Goal: Transaction & Acquisition: Purchase product/service

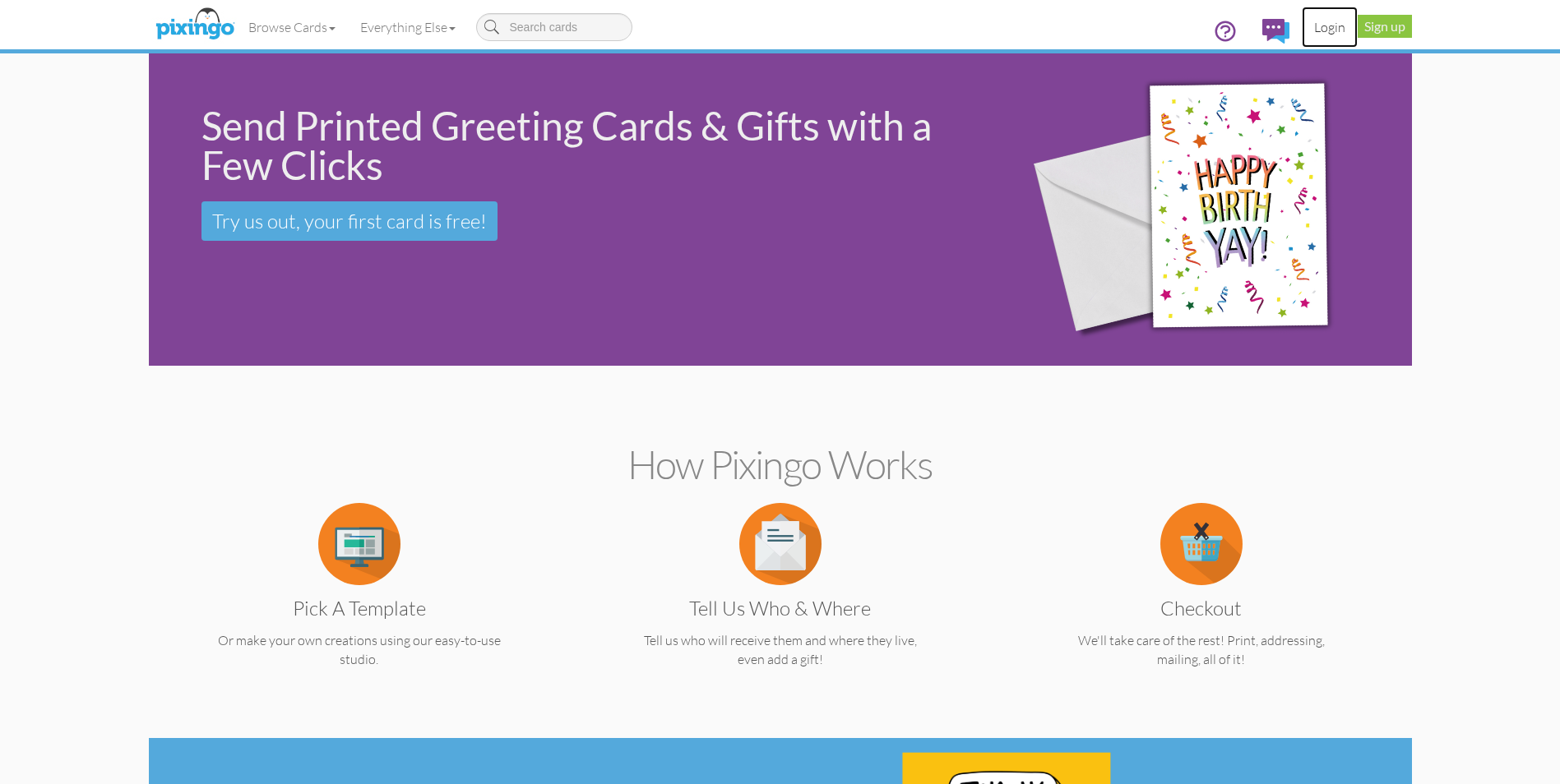
click at [1327, 28] on link "Login" at bounding box center [1329, 27] width 55 height 41
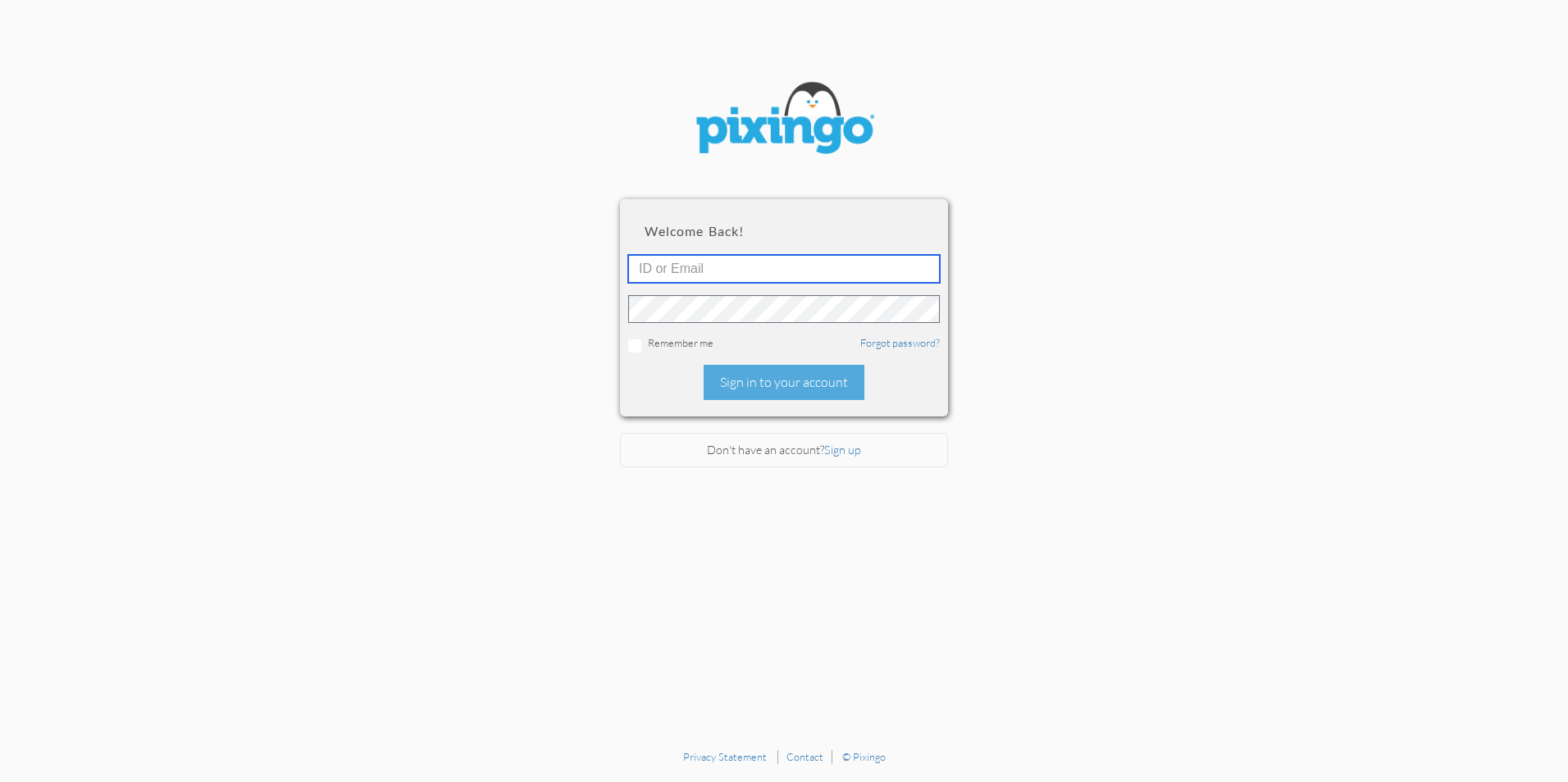
click at [794, 274] on input "text" at bounding box center [784, 268] width 312 height 28
type input "[PERSON_NAME][EMAIL_ADDRESS][DOMAIN_NAME]"
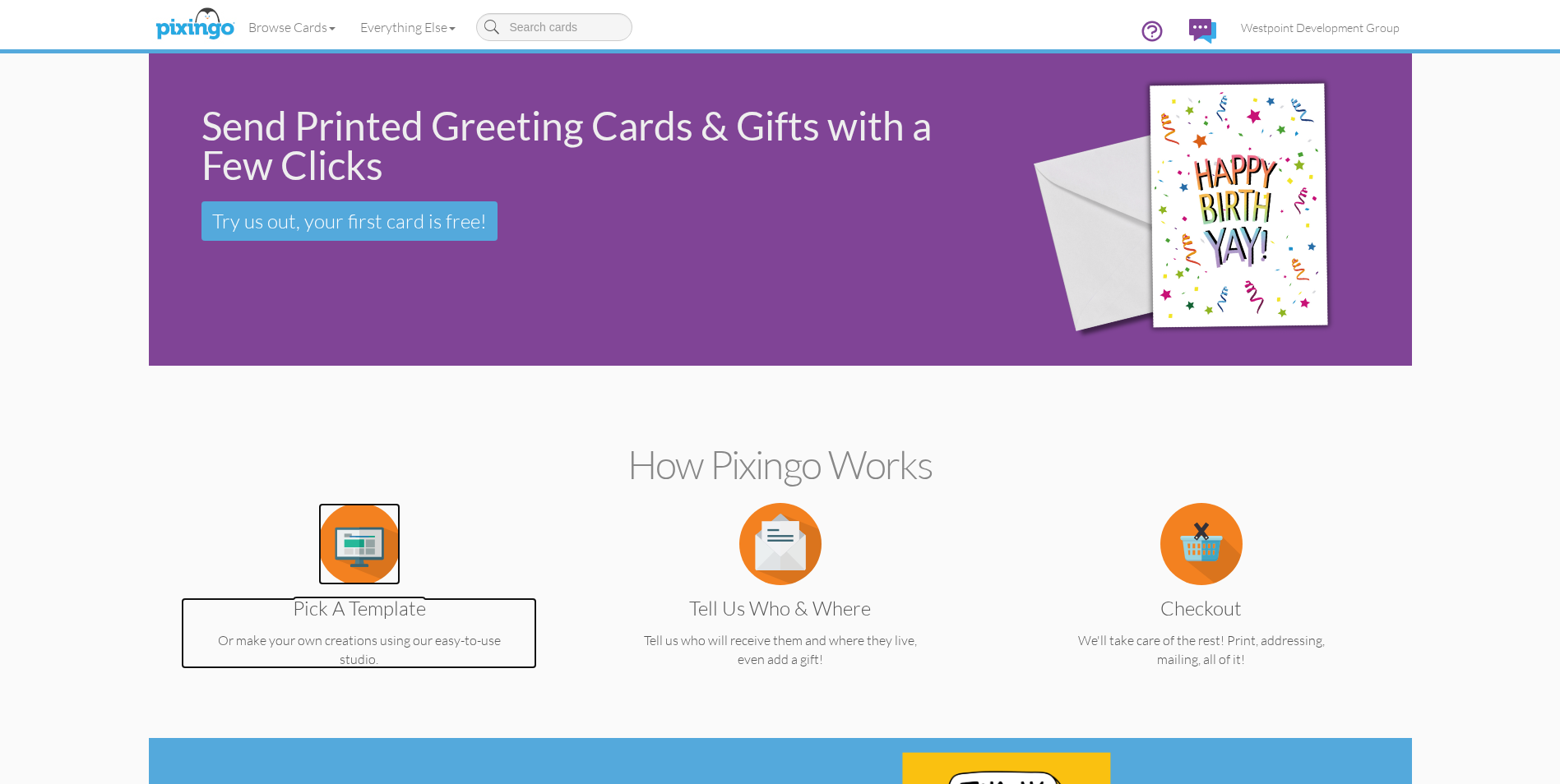
click at [338, 532] on img at bounding box center [360, 544] width 82 height 82
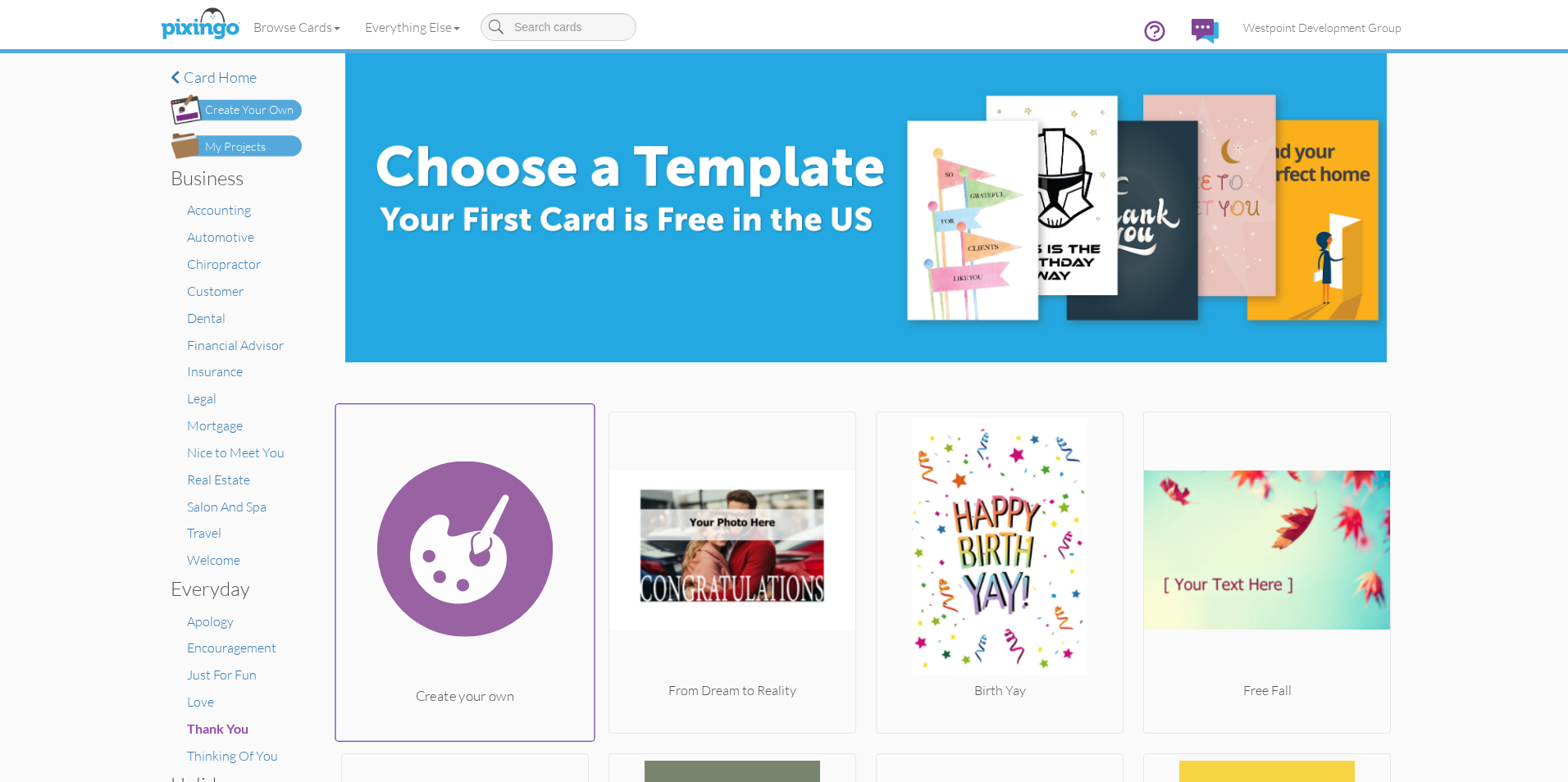
click at [461, 552] on img at bounding box center [465, 549] width 258 height 276
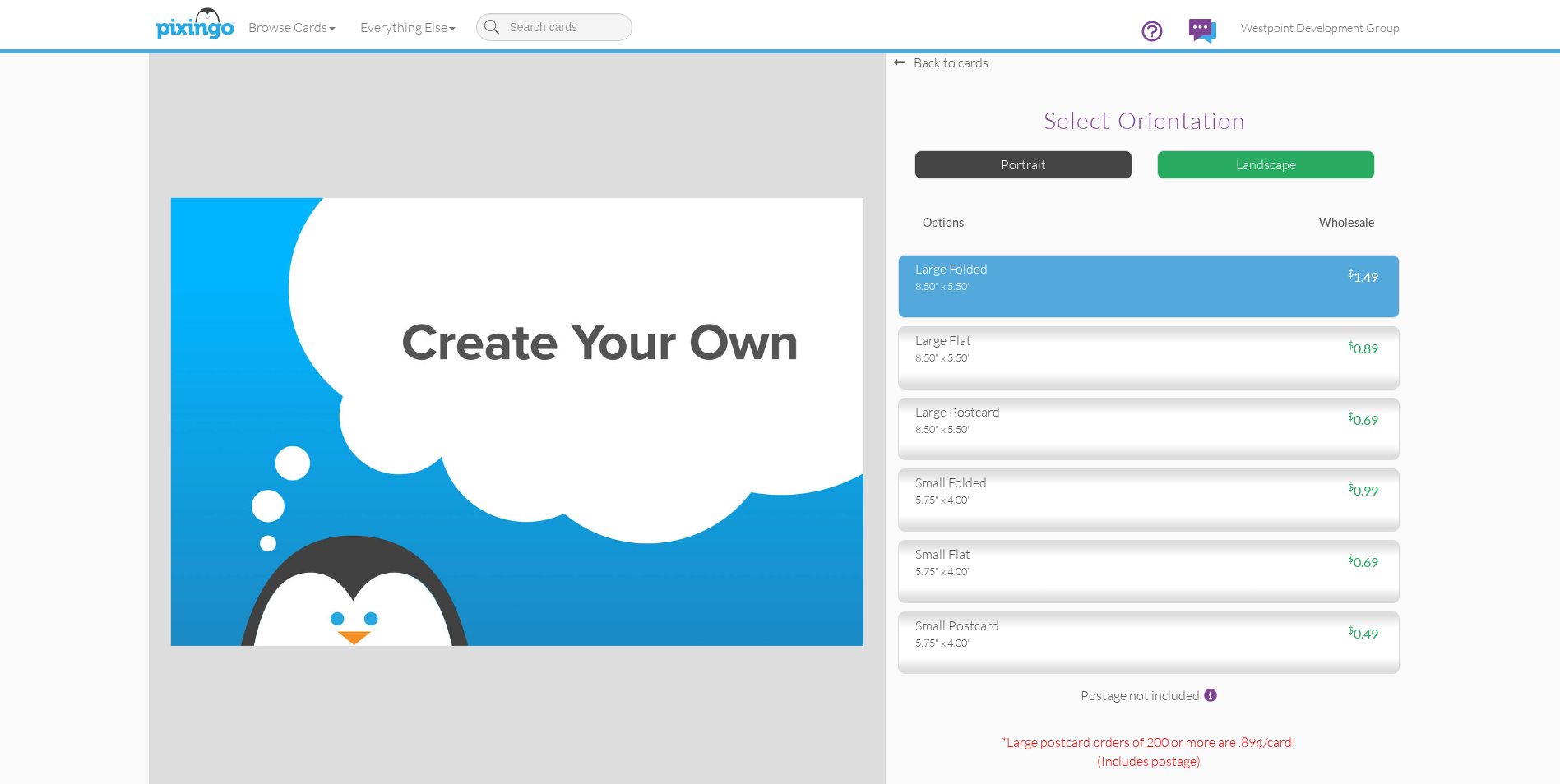
click at [964, 299] on div "large folded 8.50" x 5.50" $ 1.49" at bounding box center [1149, 287] width 502 height 63
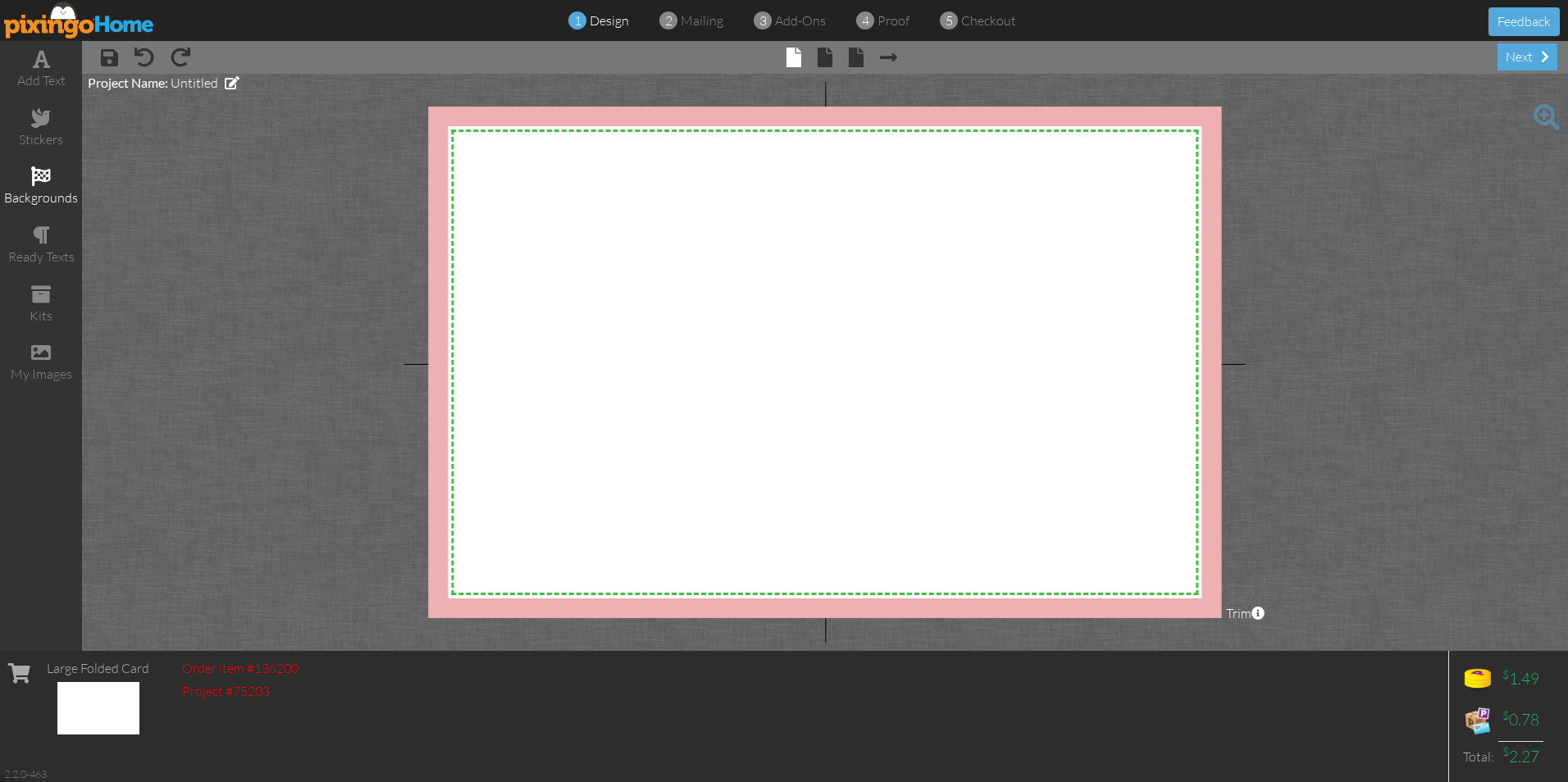
click at [47, 175] on span at bounding box center [41, 176] width 20 height 20
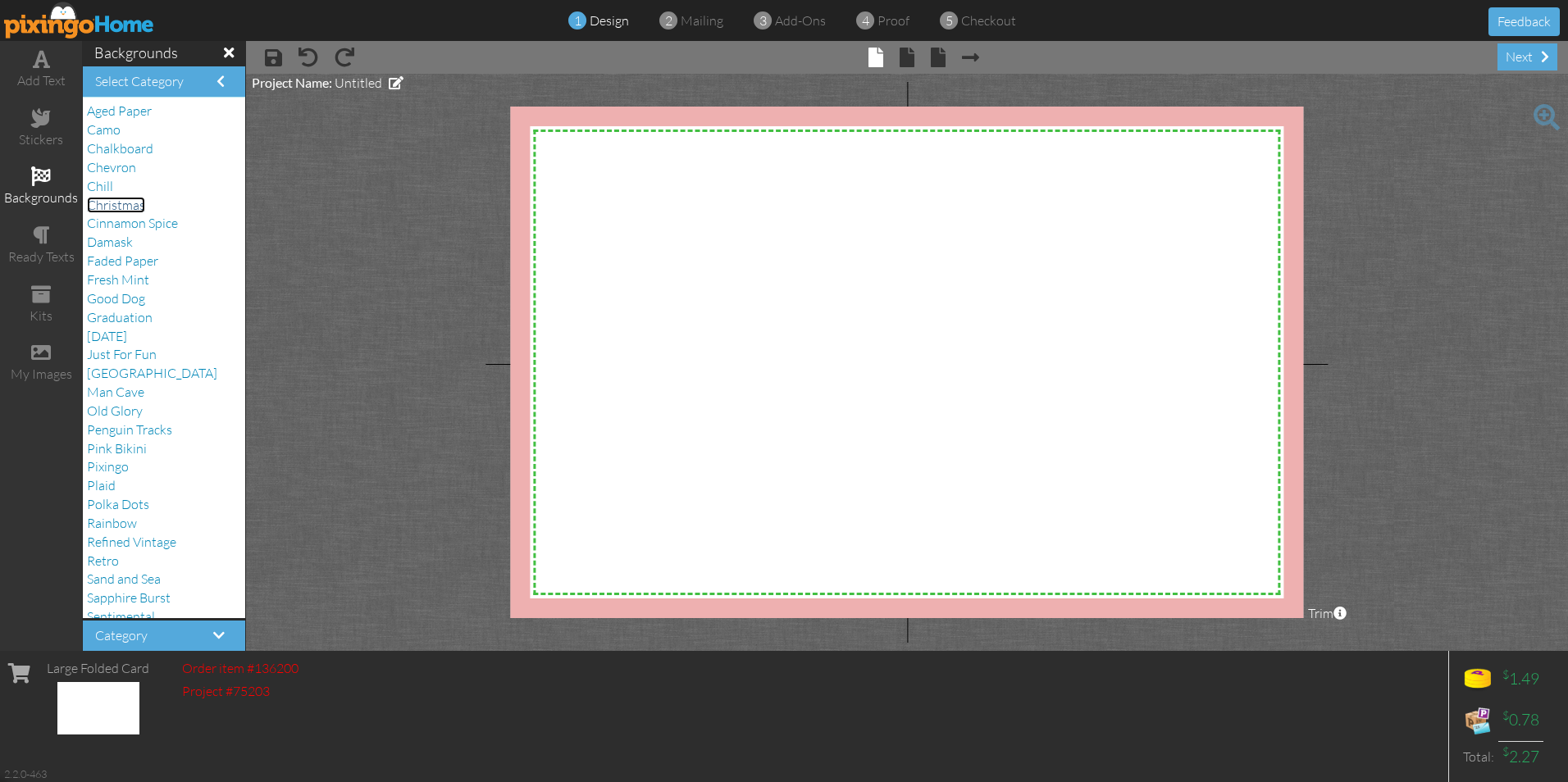
click at [109, 205] on span "Christmas" at bounding box center [115, 204] width 58 height 16
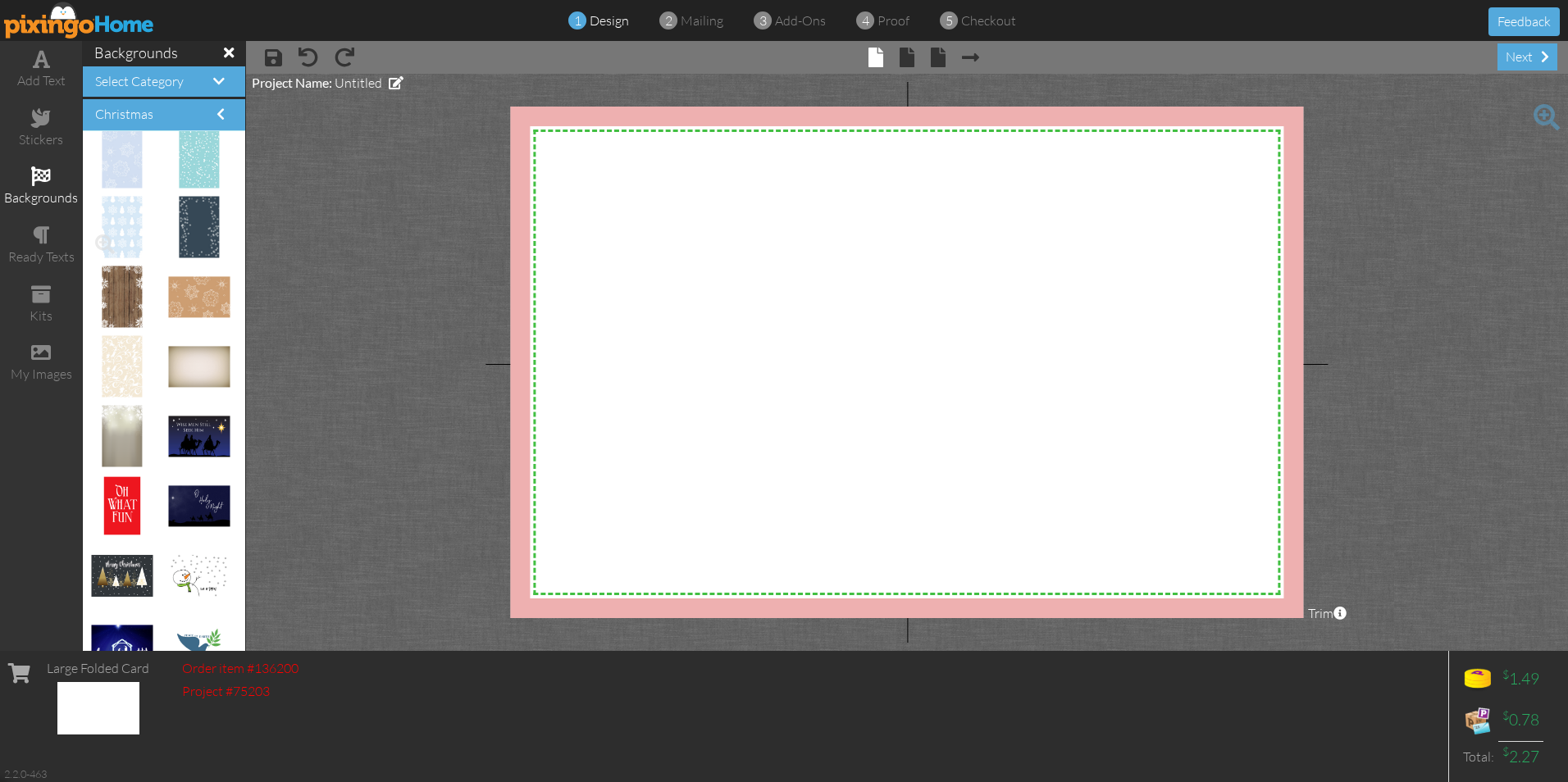
scroll to position [1558, 0]
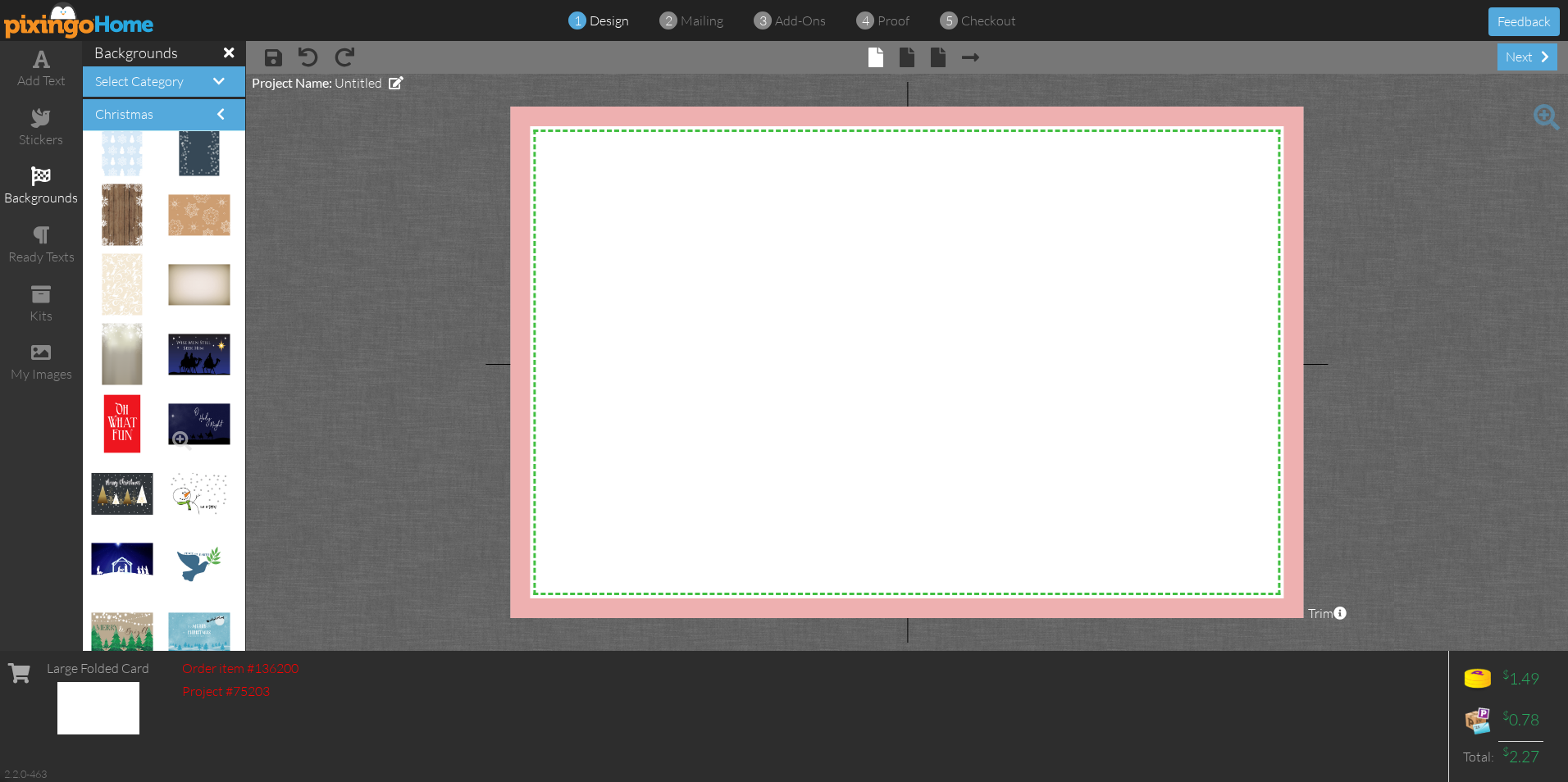
click at [181, 419] on img at bounding box center [198, 424] width 61 height 40
click at [175, 429] on span at bounding box center [181, 441] width 28 height 28
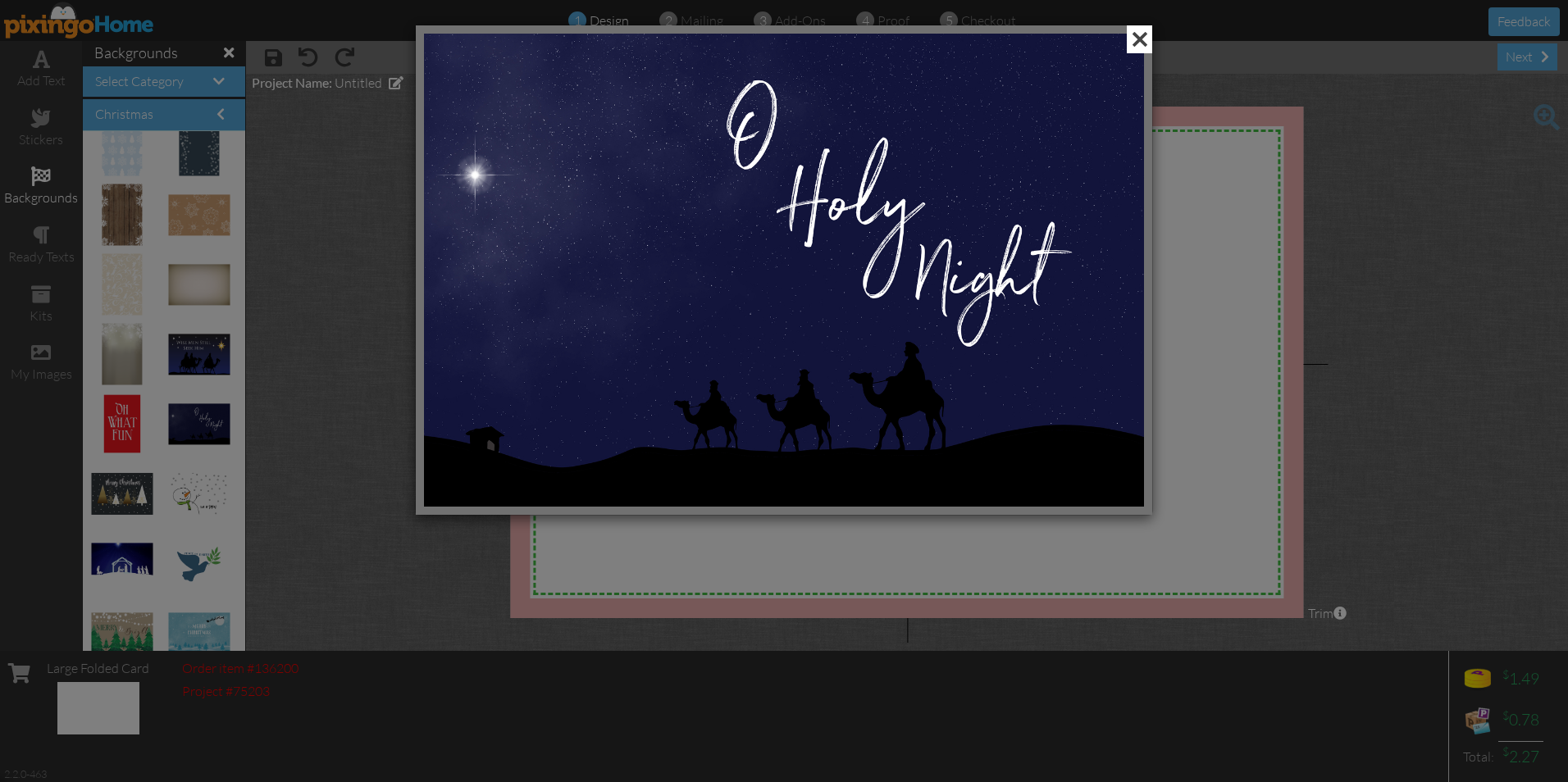
click at [1143, 34] on span at bounding box center [1139, 39] width 26 height 28
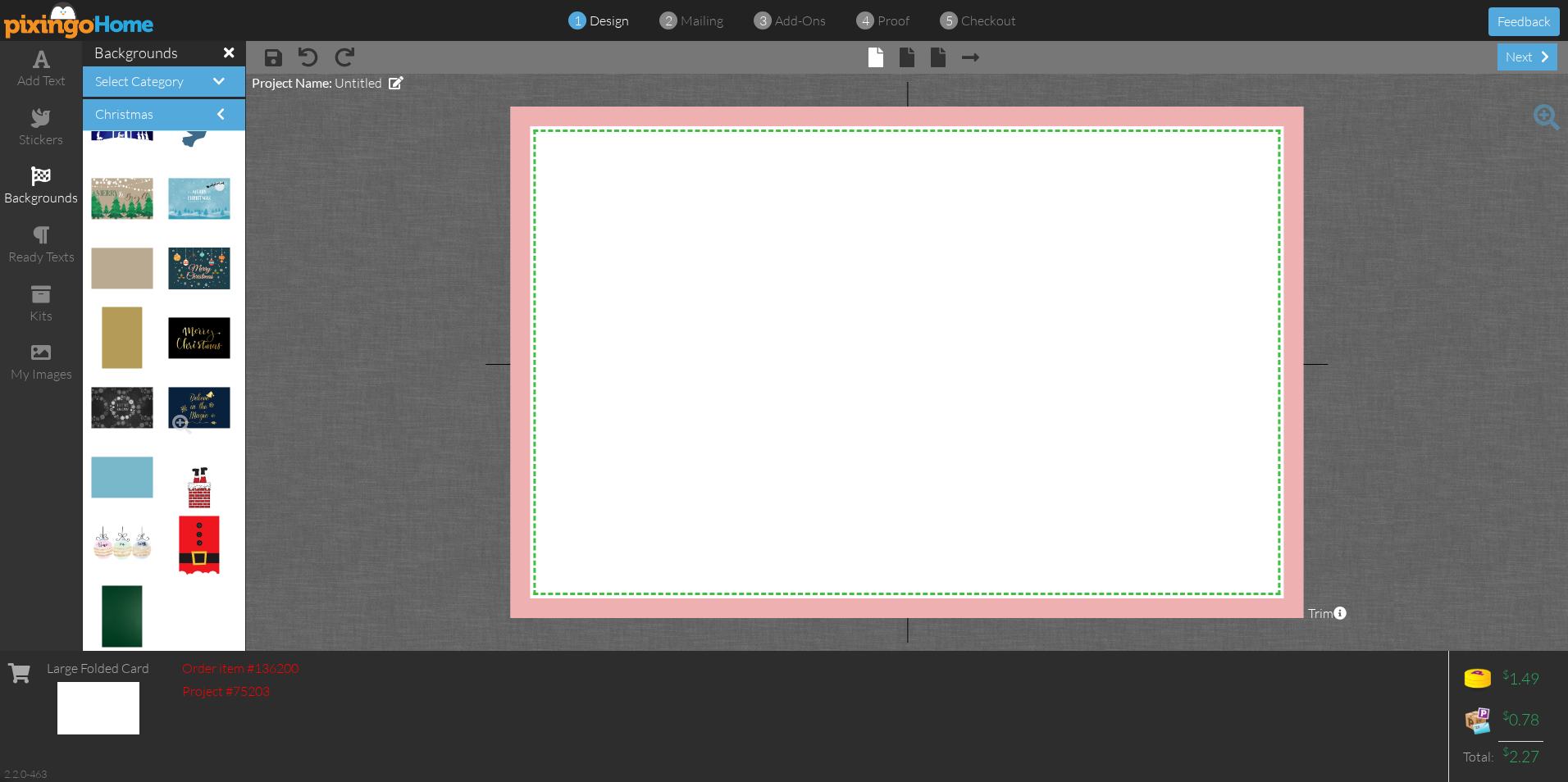
scroll to position [2, 0]
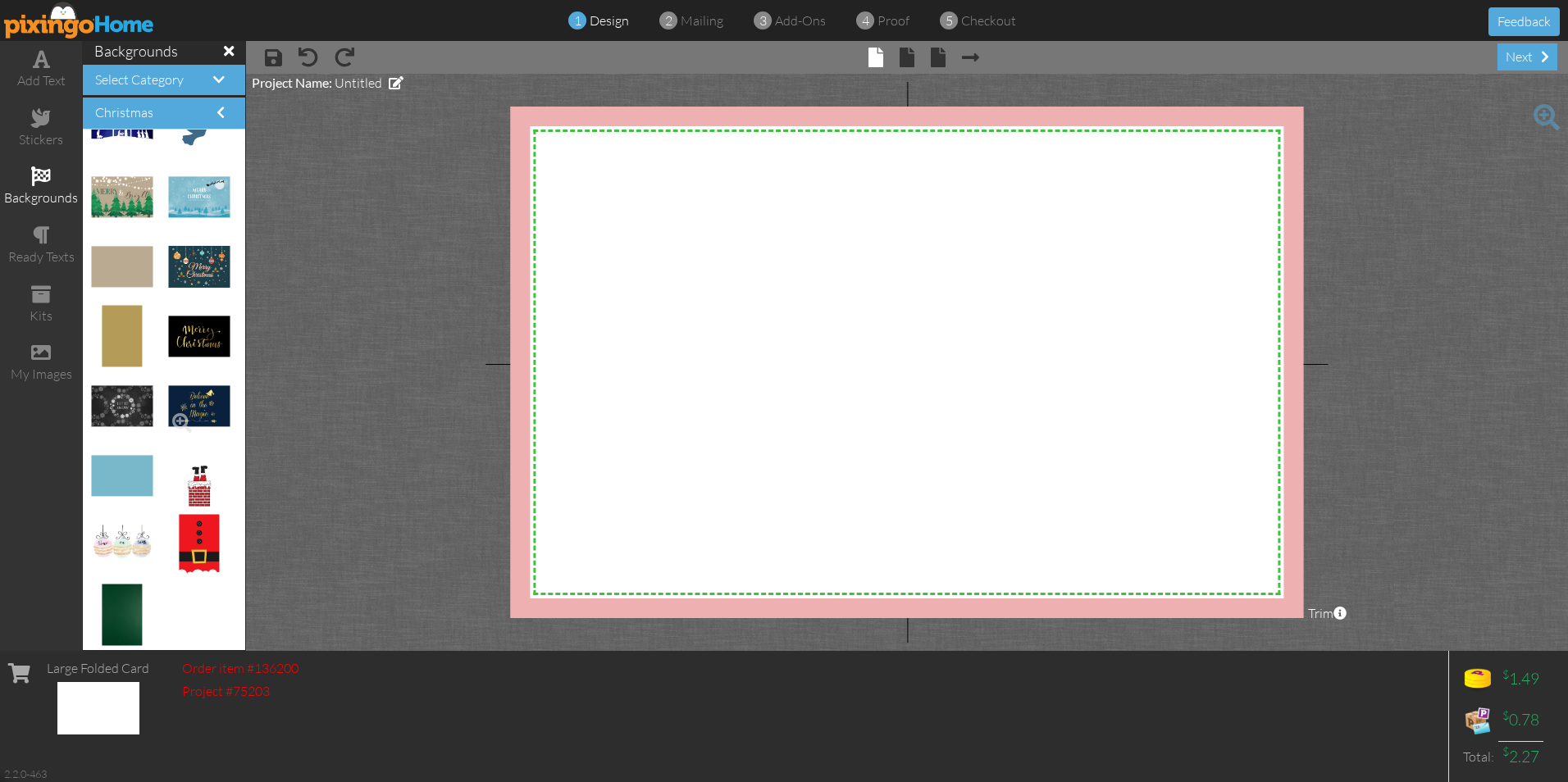
click at [171, 401] on img at bounding box center [198, 406] width 61 height 40
click at [118, 400] on img at bounding box center [121, 406] width 61 height 40
drag, startPoint x: 110, startPoint y: 399, endPoint x: 1085, endPoint y: 307, distance: 979.3
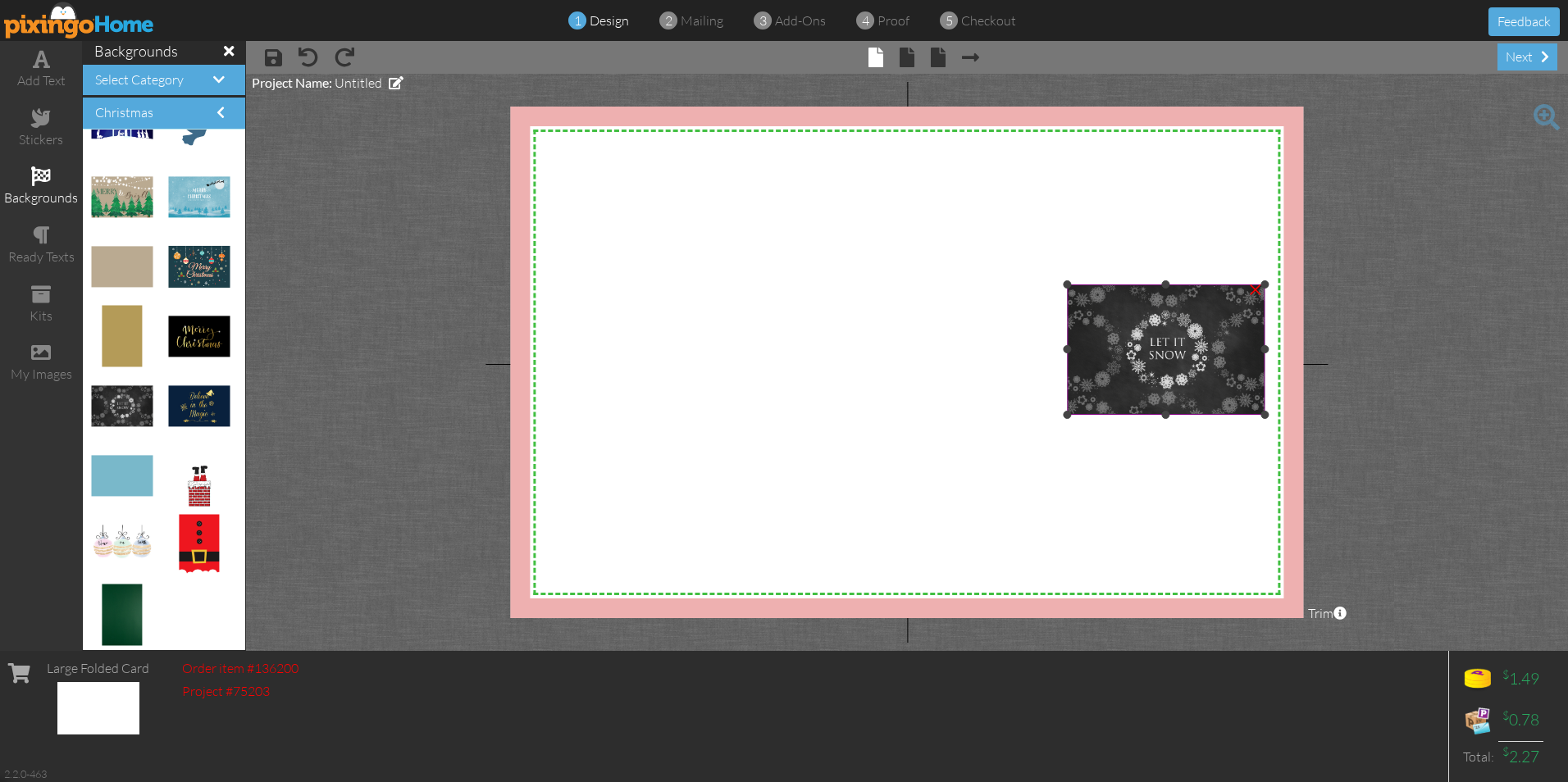
click at [1255, 293] on div "×" at bounding box center [1256, 288] width 27 height 27
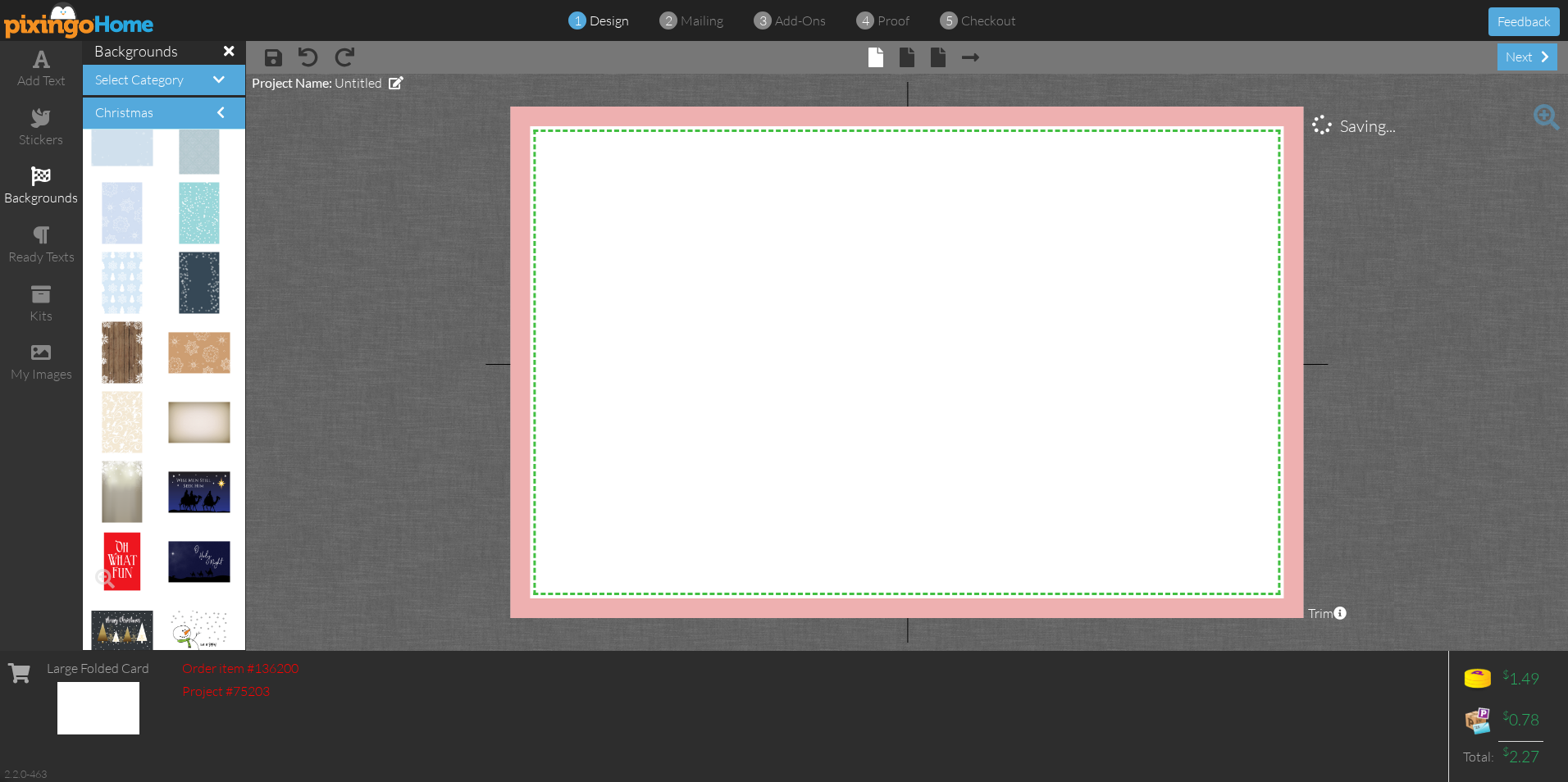
scroll to position [1337, 0]
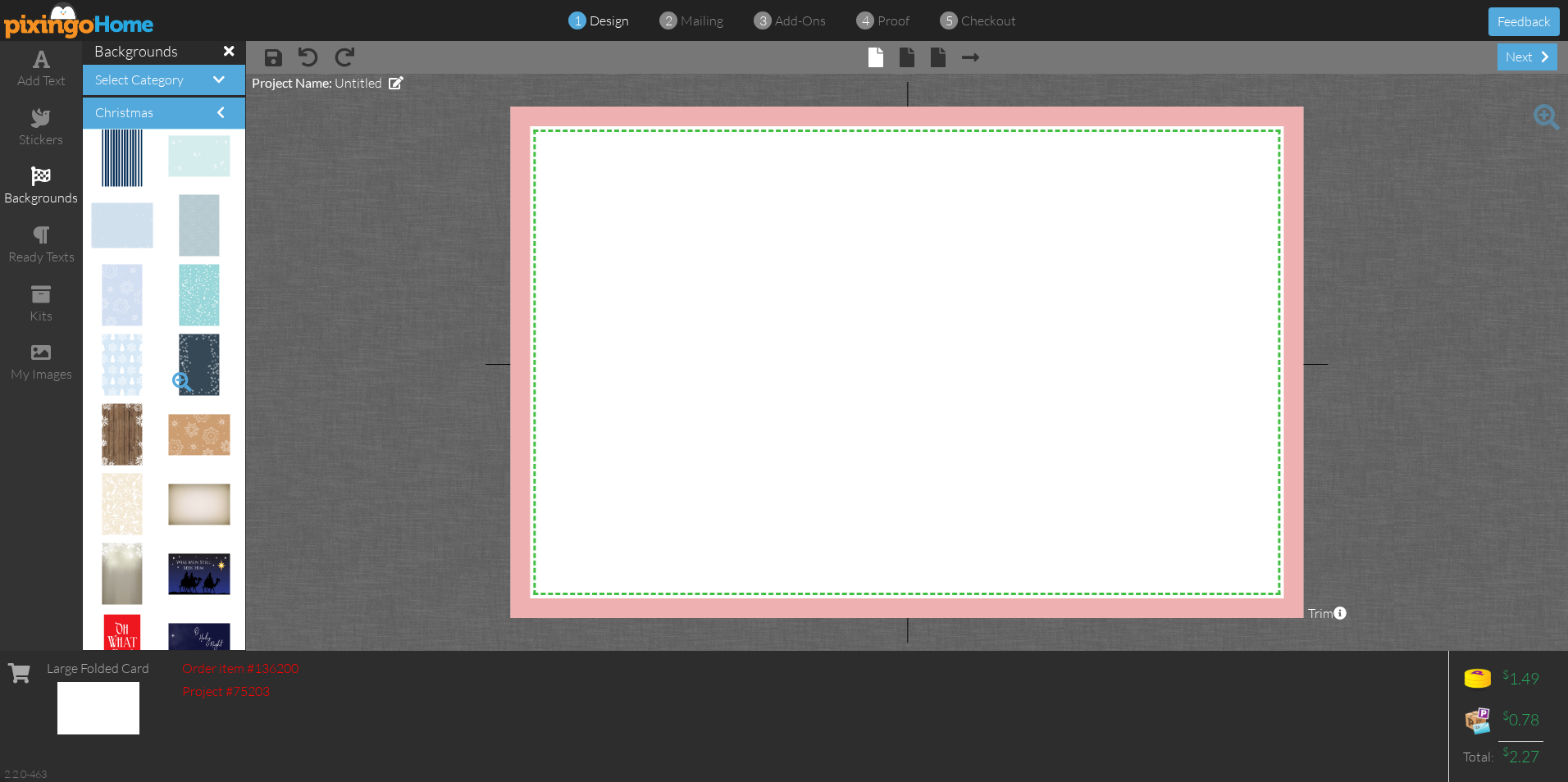
click at [177, 368] on span at bounding box center [181, 381] width 28 height 28
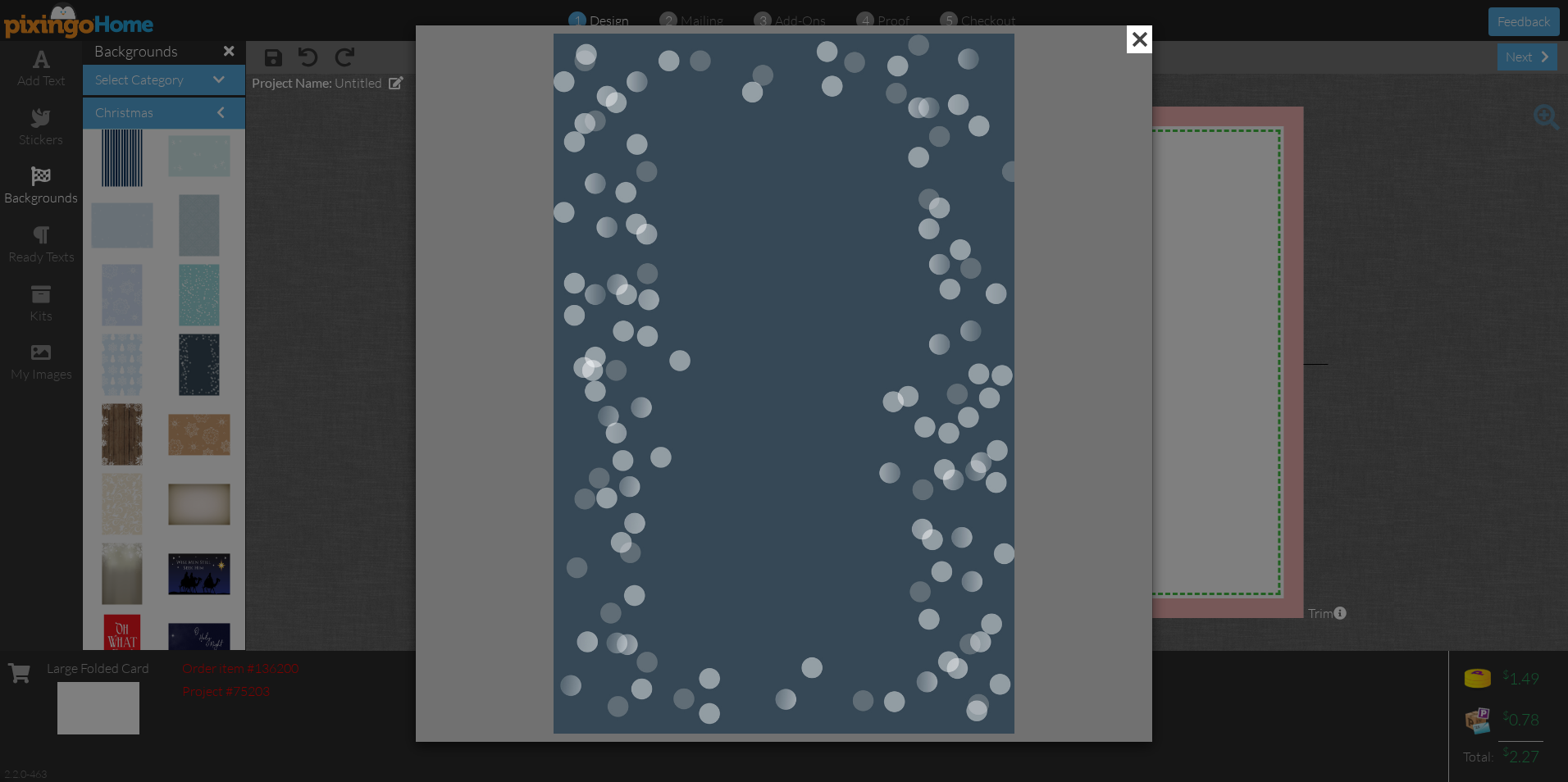
click at [1139, 38] on span at bounding box center [1139, 39] width 26 height 28
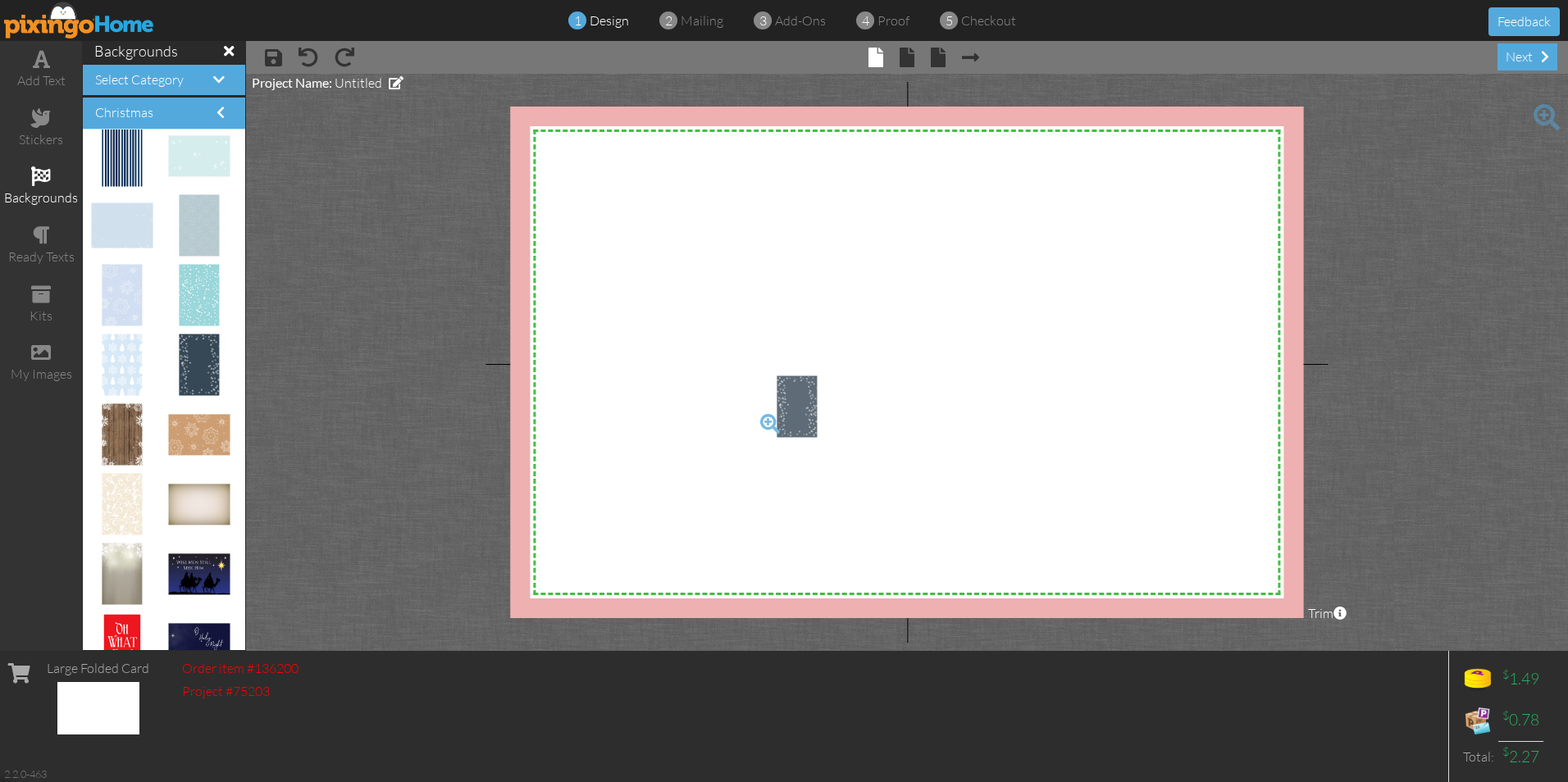
drag, startPoint x: 180, startPoint y: 377, endPoint x: 781, endPoint y: 419, distance: 602.5
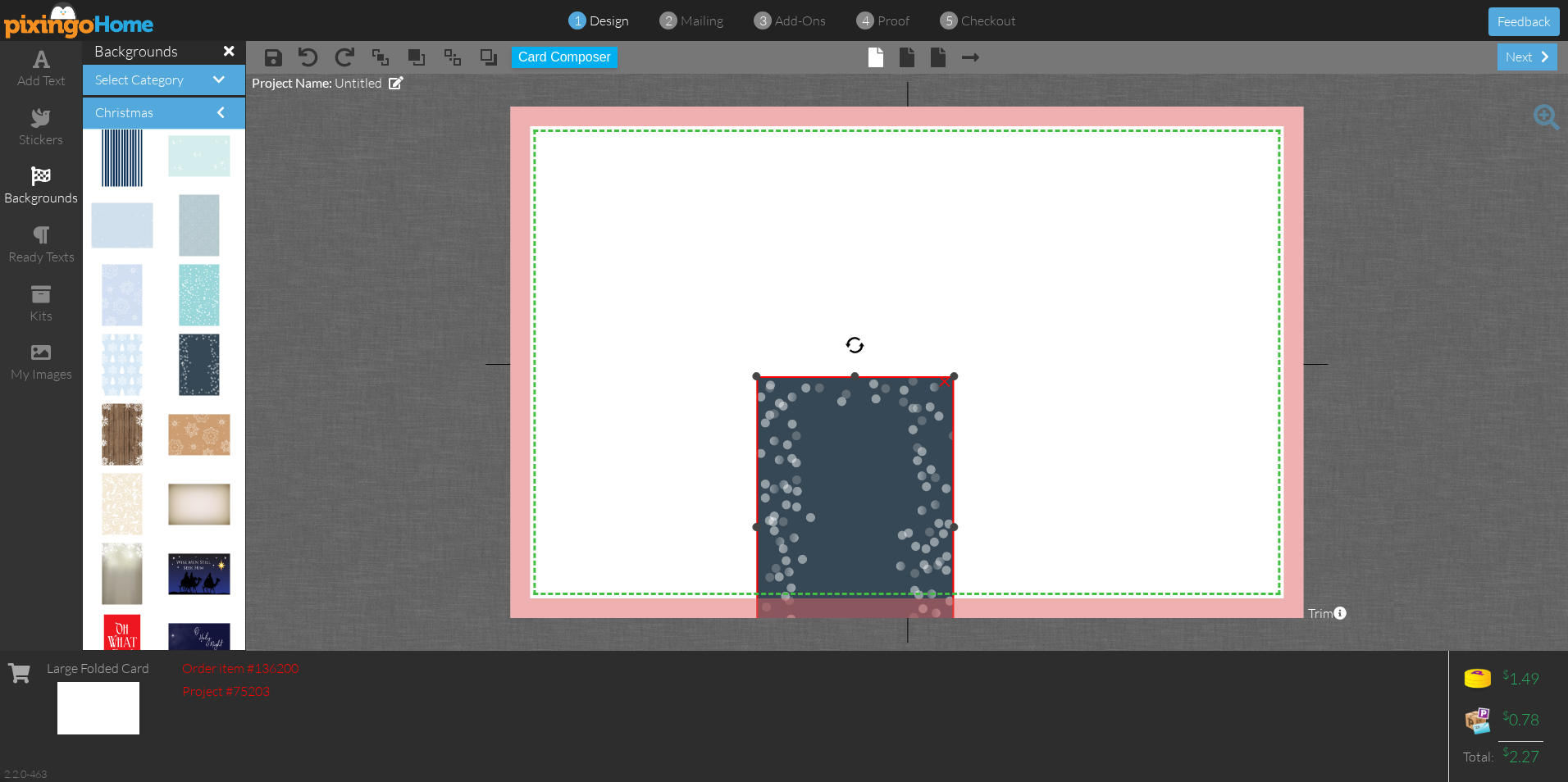
drag, startPoint x: 857, startPoint y: 377, endPoint x: 848, endPoint y: 397, distance: 21.9
click at [932, 158] on div "X X X X X X X X X X X X X X X X X X X X X X X X X X X X X X X X X X X X X X X X…" at bounding box center [906, 362] width 793 height 512
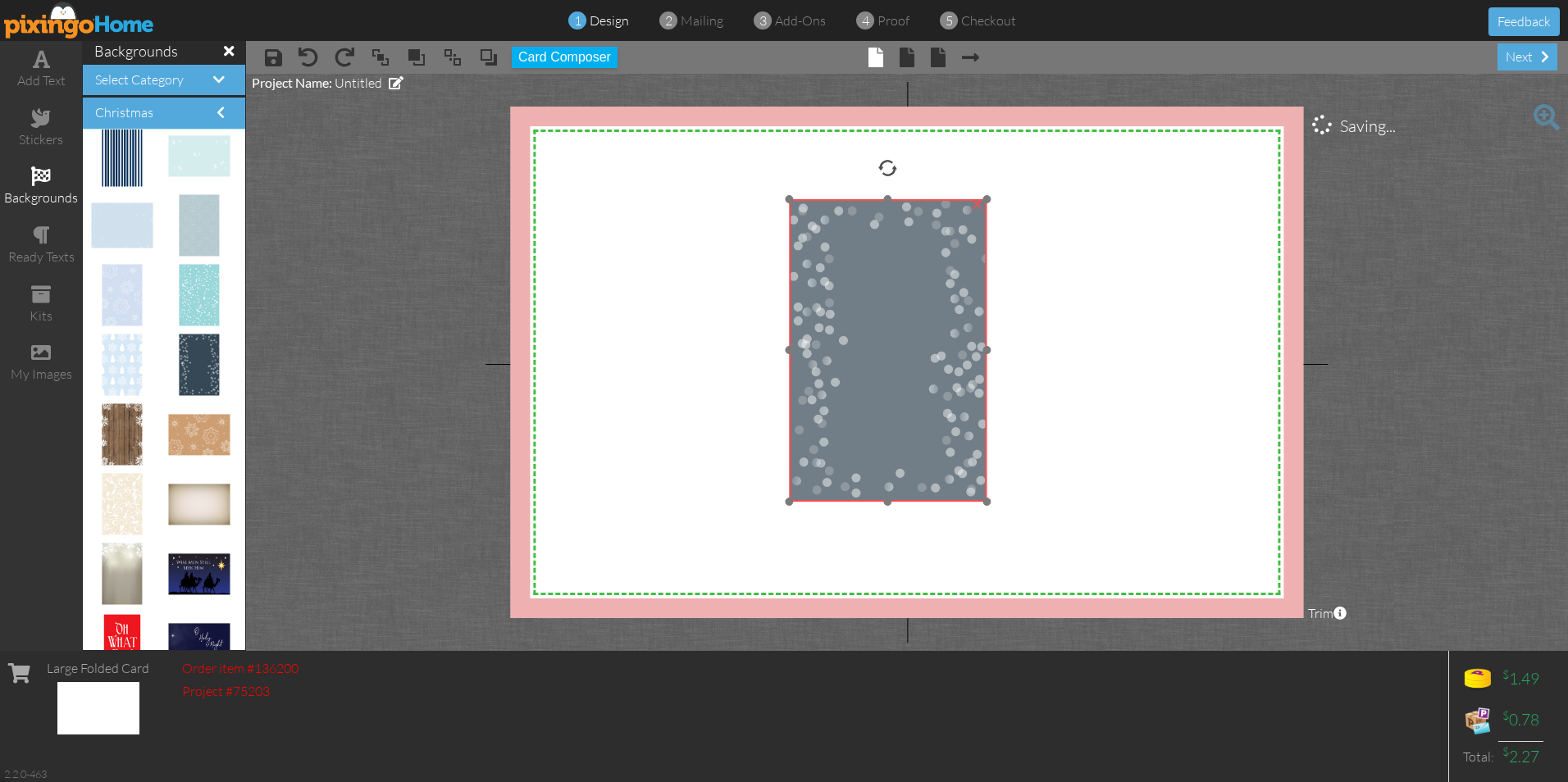
drag, startPoint x: 844, startPoint y: 510, endPoint x: 877, endPoint y: 342, distance: 171.2
click at [877, 342] on img at bounding box center [888, 350] width 198 height 302
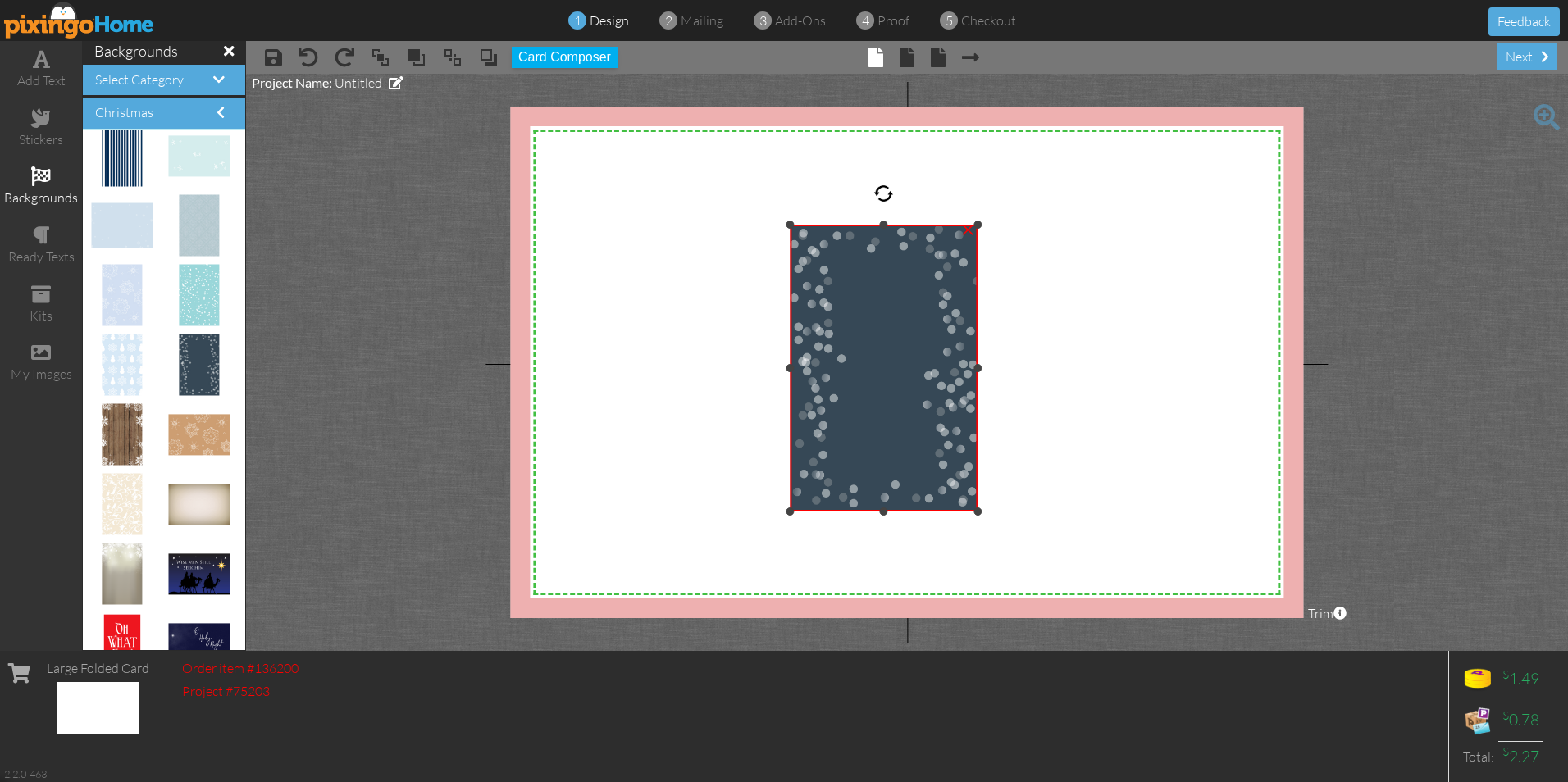
drag, startPoint x: 986, startPoint y: 207, endPoint x: 1567, endPoint y: 219, distance: 581.1
click at [1567, 219] on html "1 design 2 mailing 3 add-ons 4 proof 5 checkout Feedback add text stickers back…" at bounding box center [784, 391] width 1568 height 782
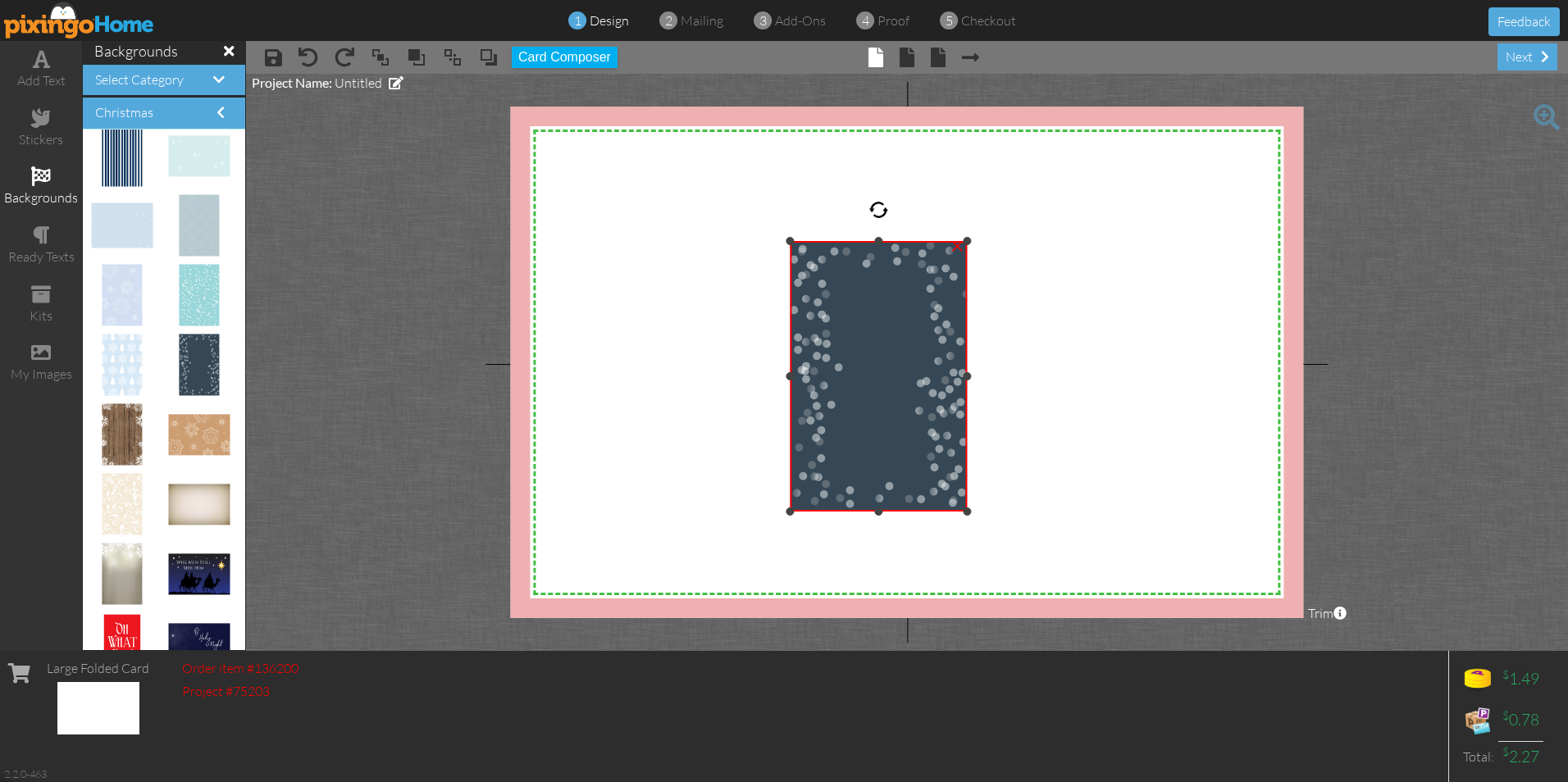
drag, startPoint x: 979, startPoint y: 222, endPoint x: 1181, endPoint y: 242, distance: 203.0
click at [1181, 242] on div "X X X X X X X X X X X X X X X X X X X X X X X X X X X X X X X X X X X X X X X X…" at bounding box center [906, 362] width 793 height 512
drag, startPoint x: 967, startPoint y: 379, endPoint x: 1160, endPoint y: 382, distance: 193.0
click at [1160, 382] on div "X X X X X X X X X X X X X X X X X X X X X X X X X X X X X X X X X X X X X X X X…" at bounding box center [906, 362] width 793 height 512
drag, startPoint x: 968, startPoint y: 376, endPoint x: 1124, endPoint y: 381, distance: 156.1
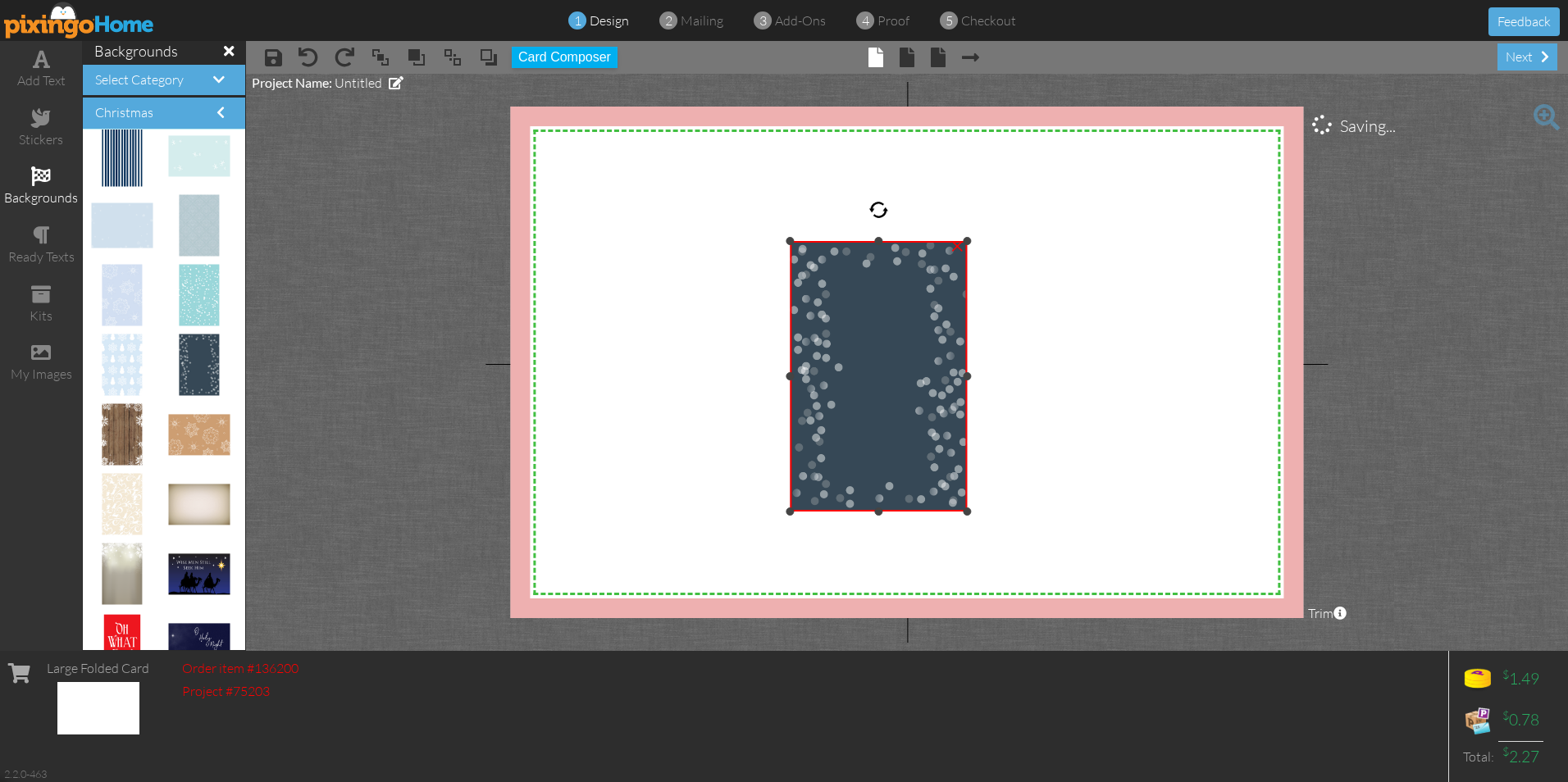
click at [1124, 381] on div "X X X X X X X X X X X X X X X X X X X X X X X X X X X X X X X X X X X X X X X X…" at bounding box center [906, 362] width 793 height 512
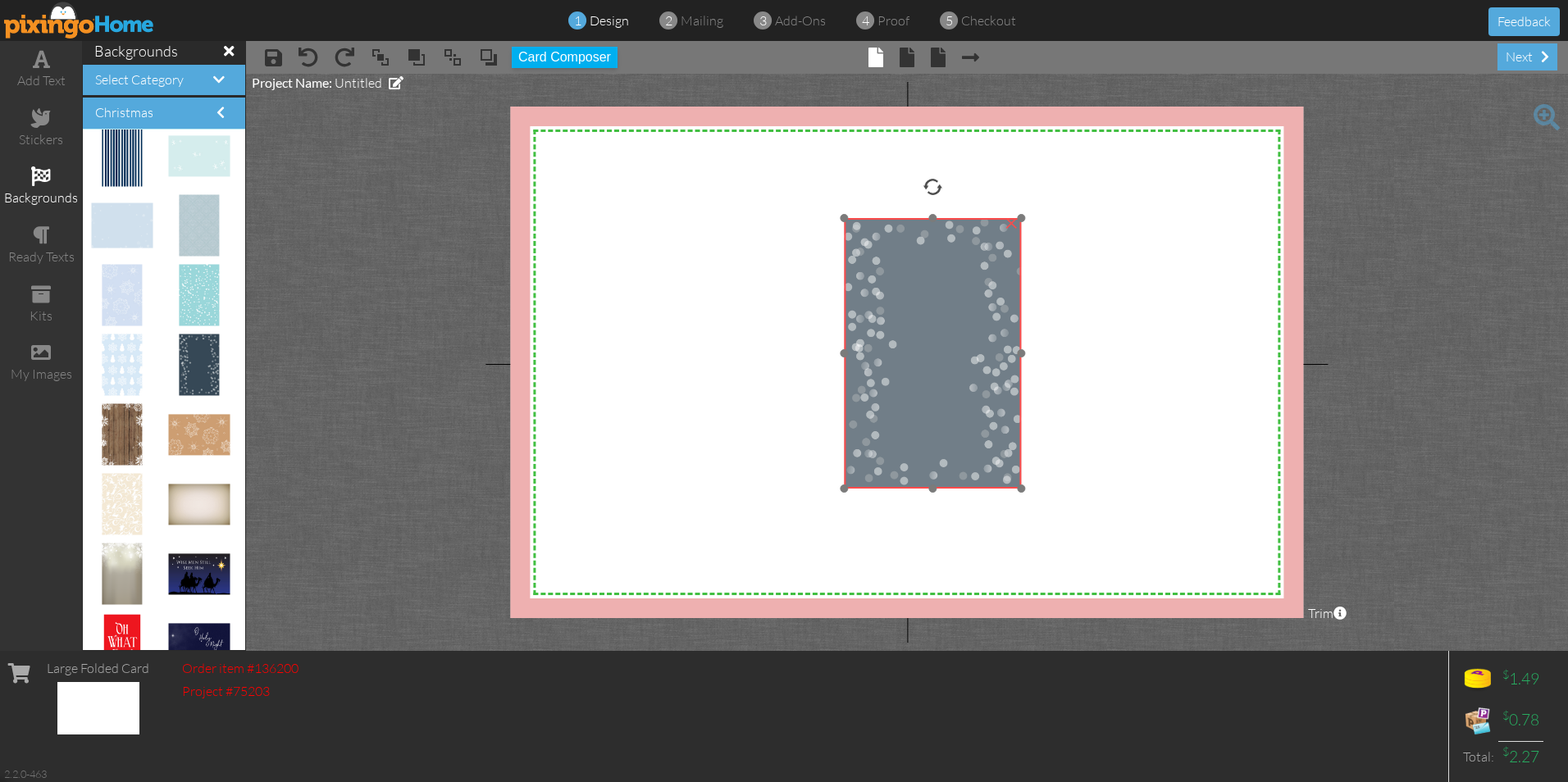
drag, startPoint x: 917, startPoint y: 365, endPoint x: 943, endPoint y: 388, distance: 34.7
click at [942, 388] on img at bounding box center [933, 354] width 177 height 271
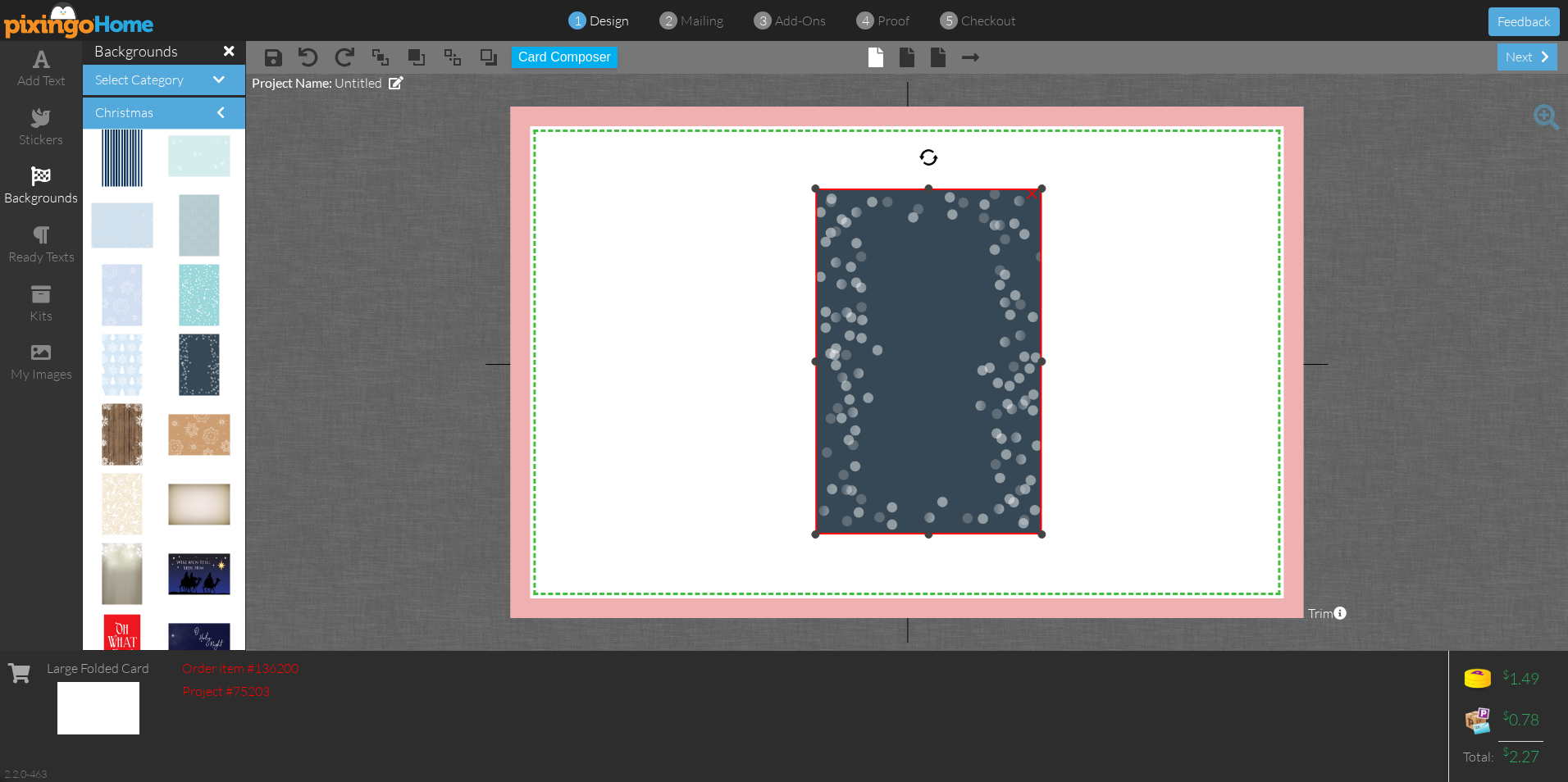
drag, startPoint x: 993, startPoint y: 260, endPoint x: 1230, endPoint y: 79, distance: 298.2
click at [1212, 143] on div "X X X X X X X X X X X X X X X X X X X X X X X X X X X X X X X X X X X X X X X X…" at bounding box center [906, 362] width 793 height 512
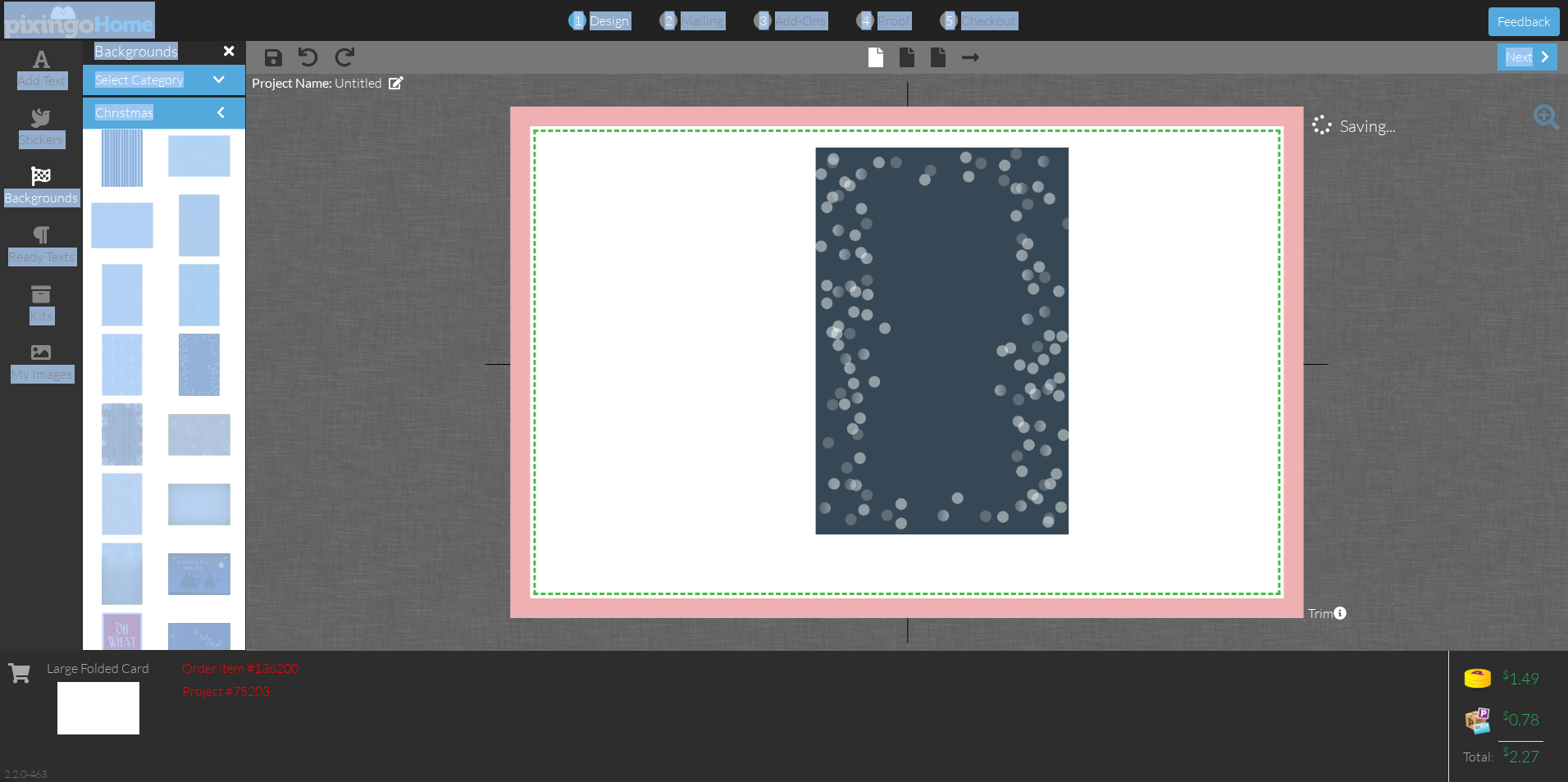
drag, startPoint x: 1230, startPoint y: 79, endPoint x: 1306, endPoint y: -61, distance: 159.3
click at [1306, 0] on html "1 design 2 mailing 3 add-ons 4 proof 5 checkout Feedback add text stickers back…" at bounding box center [784, 391] width 1568 height 782
click at [866, 319] on img at bounding box center [942, 341] width 254 height 387
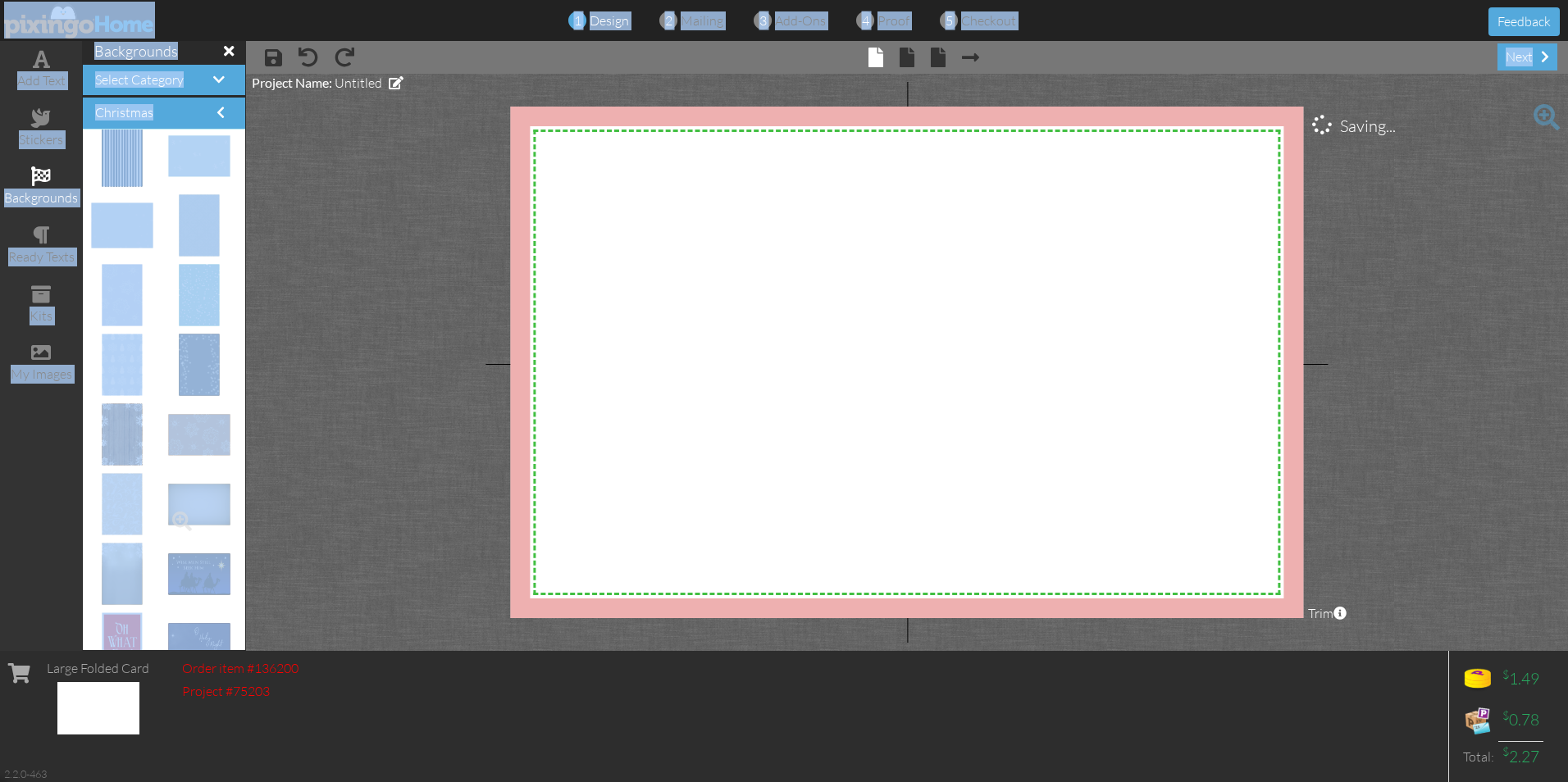
click at [362, 444] on project-studio-wrapper "X X X X X X X X X X X X X X X X X X X X X X X X X X X X X X X X X X X X X X X X…" at bounding box center [907, 361] width 1322 height 577
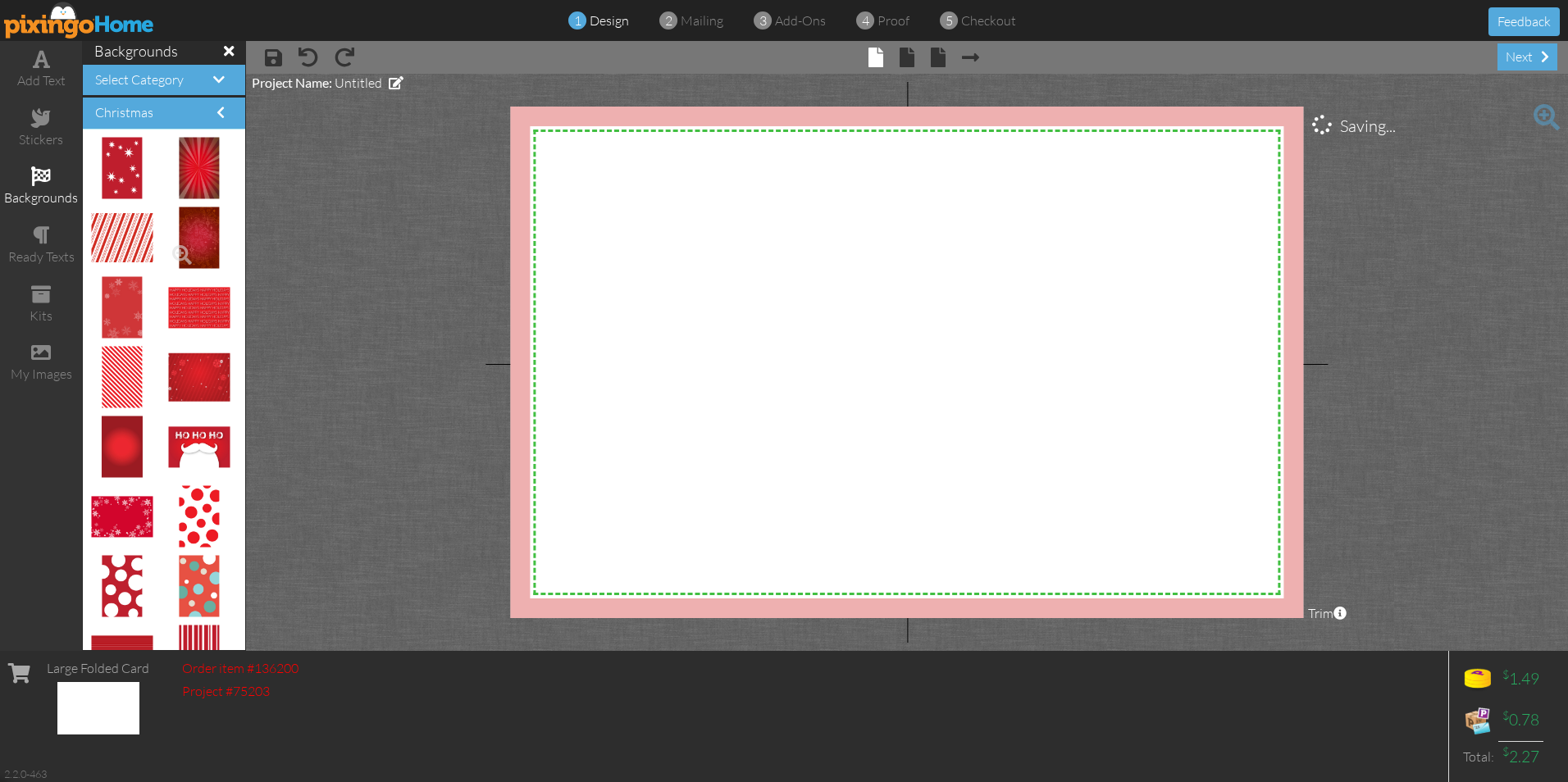
scroll to position [0, 0]
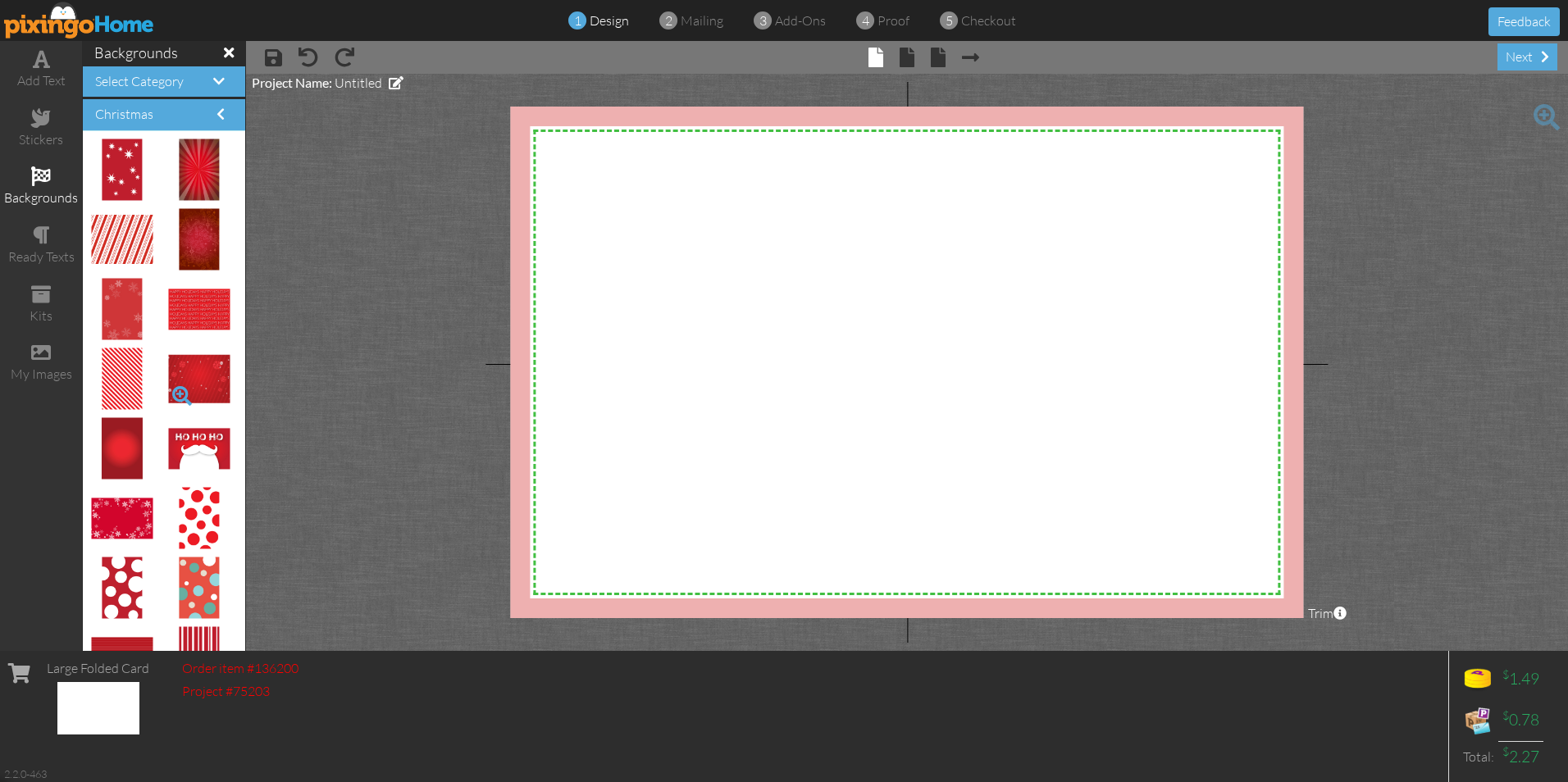
click at [183, 382] on span at bounding box center [181, 396] width 28 height 28
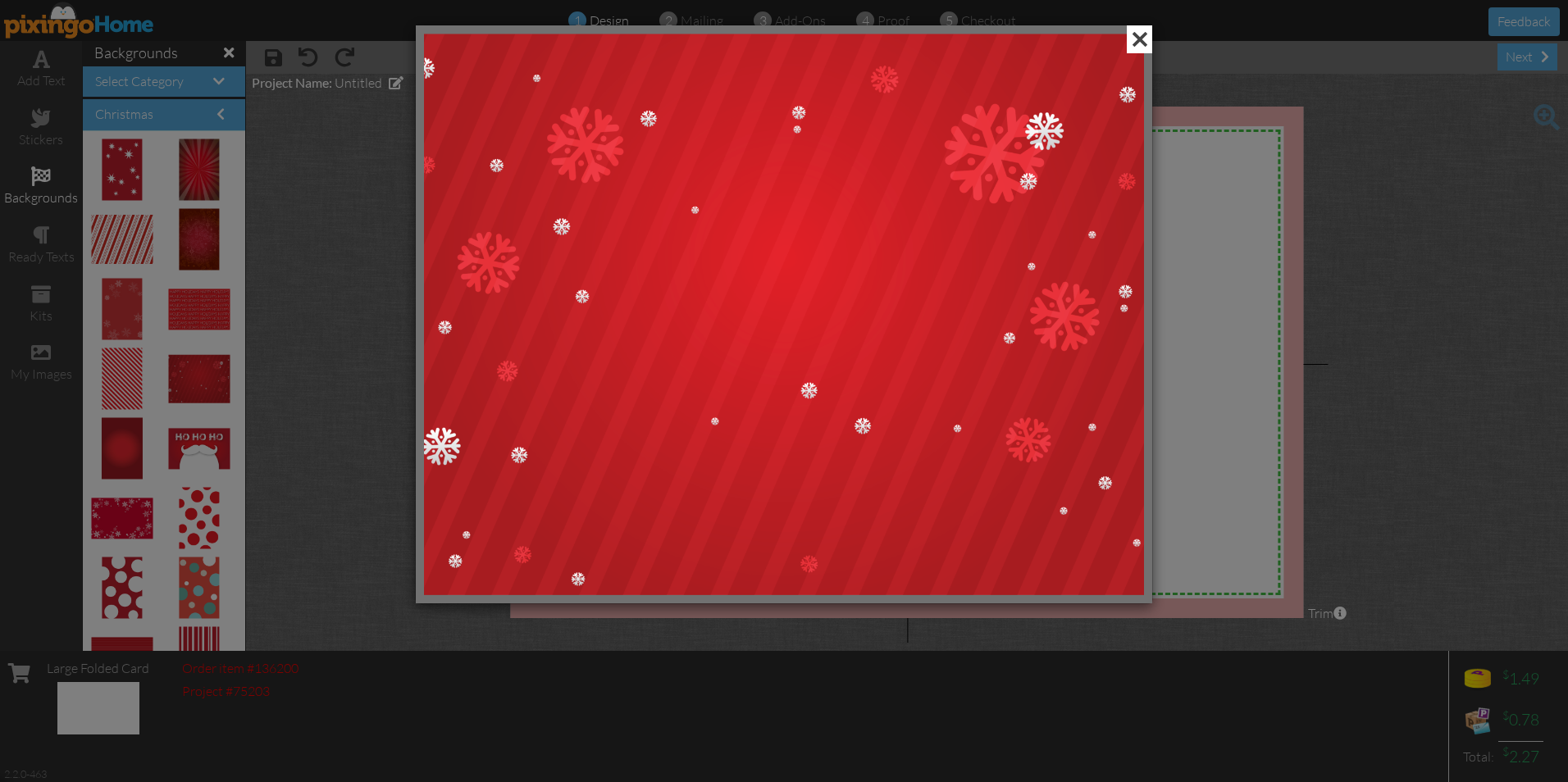
click at [1140, 51] on span at bounding box center [1139, 39] width 26 height 28
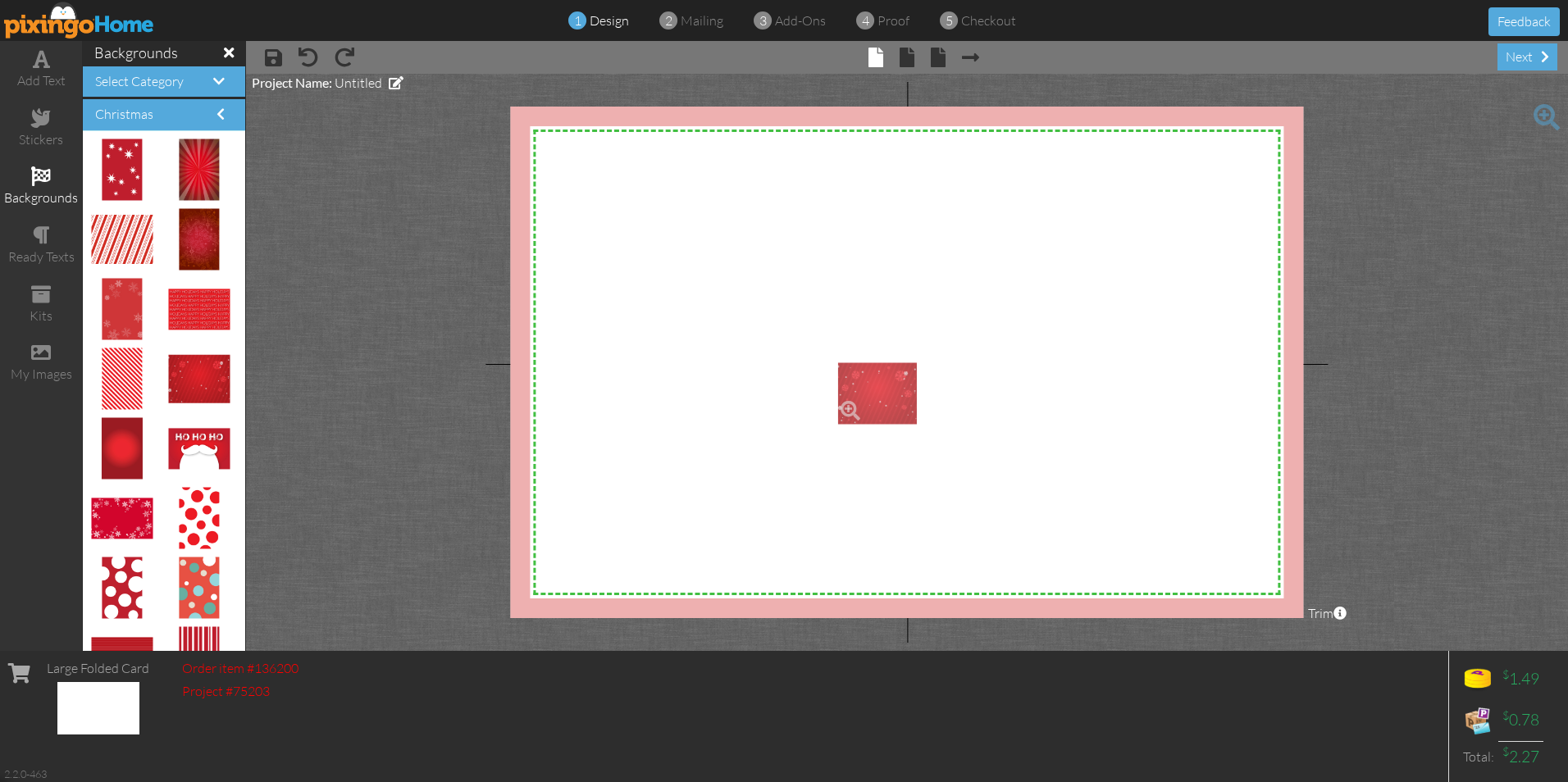
drag, startPoint x: 175, startPoint y: 363, endPoint x: 856, endPoint y: 378, distance: 681.2
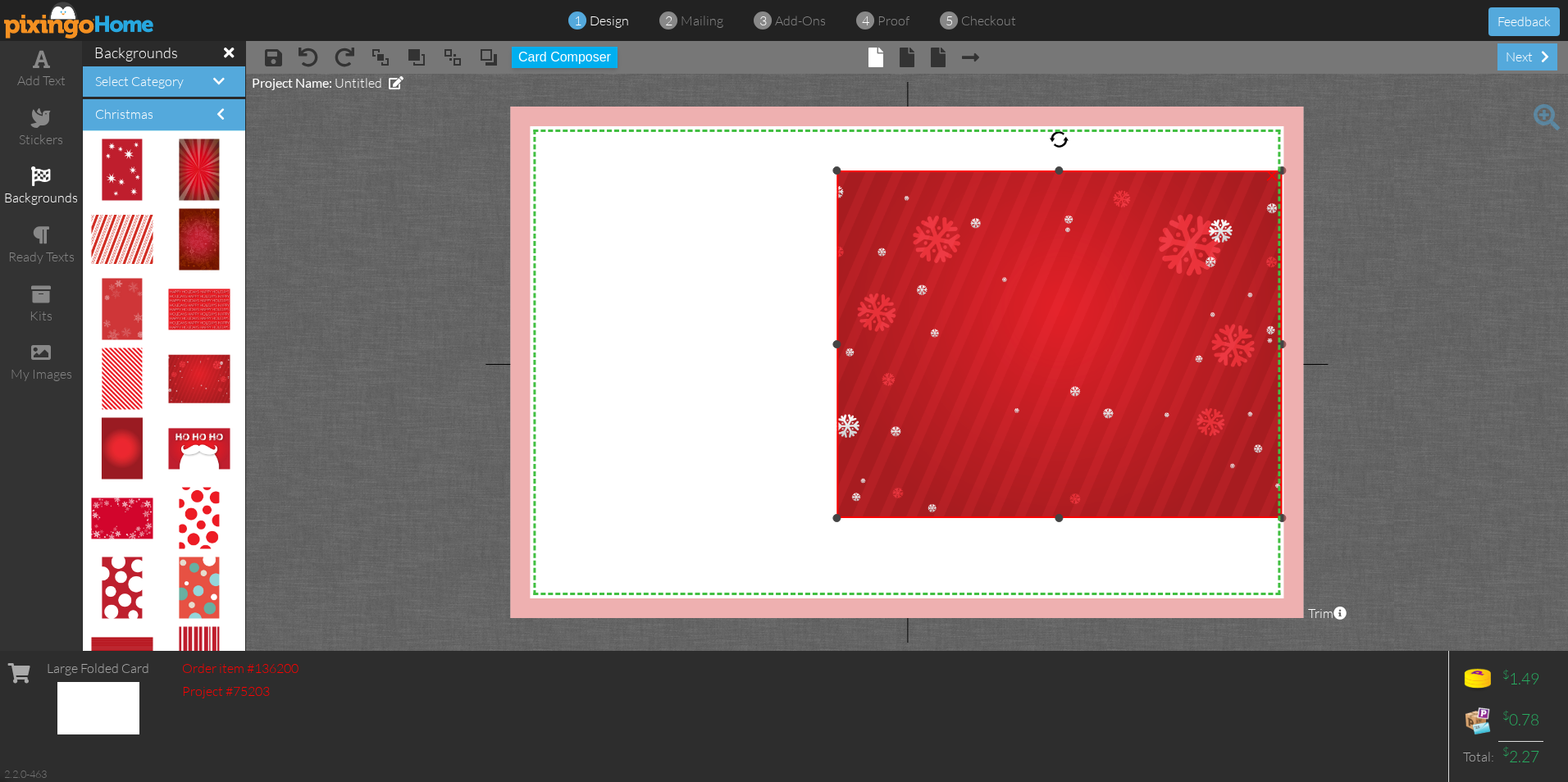
drag, startPoint x: 1036, startPoint y: 361, endPoint x: 1523, endPoint y: 169, distance: 523.5
click at [1523, 169] on project-studio-wrapper "X X X X X X X X X X X X X X X X X X X X X X X X X X X X X X X X X X X X X X X X…" at bounding box center [907, 361] width 1322 height 577
click at [1061, 152] on div "X X X X X X X X X X X X X X X X X X X X X X X X X X X X X X X X X X X X X X X X…" at bounding box center [906, 362] width 793 height 512
drag, startPoint x: 1058, startPoint y: 170, endPoint x: 1063, endPoint y: 135, distance: 35.4
click at [1063, 171] on div "×" at bounding box center [1059, 344] width 445 height 348
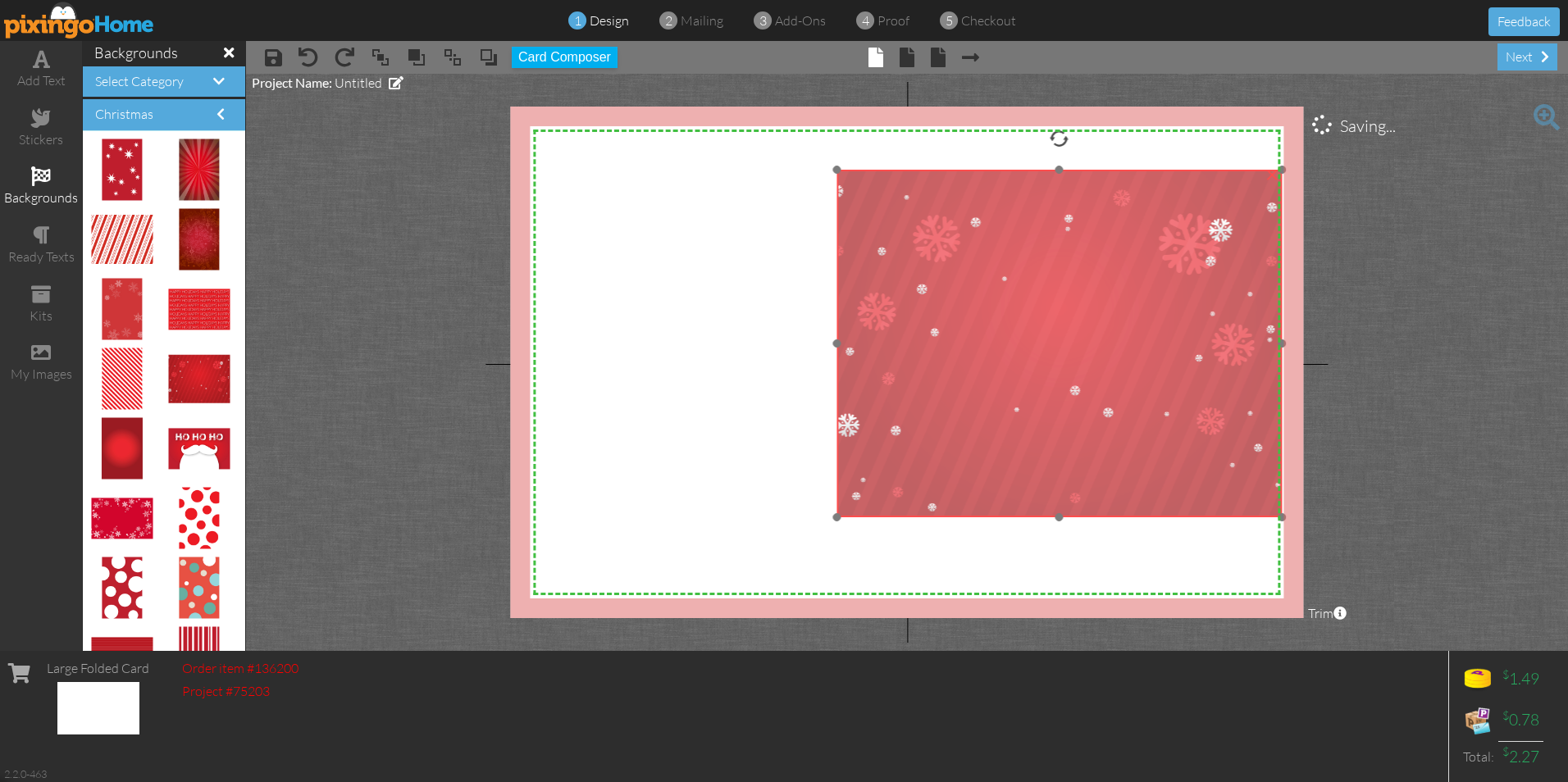
click at [1058, 175] on img at bounding box center [1059, 343] width 445 height 348
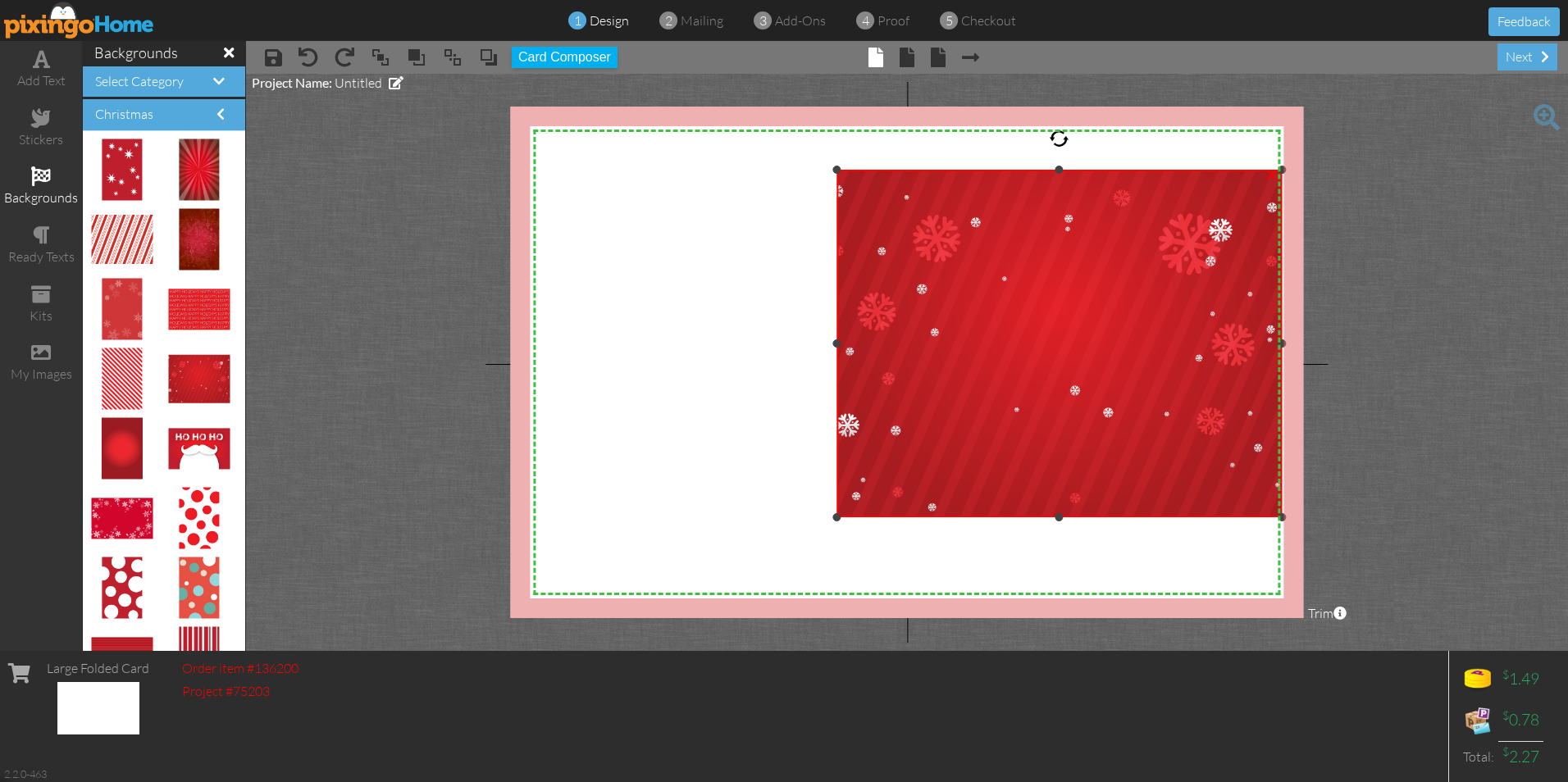
drag, startPoint x: 1059, startPoint y: 171, endPoint x: 1050, endPoint y: 58, distance: 113.4
click at [1050, 58] on div "× save × undo × redo × bring to front × bring forward × send to back × send beh…" at bounding box center [907, 346] width 1322 height 610
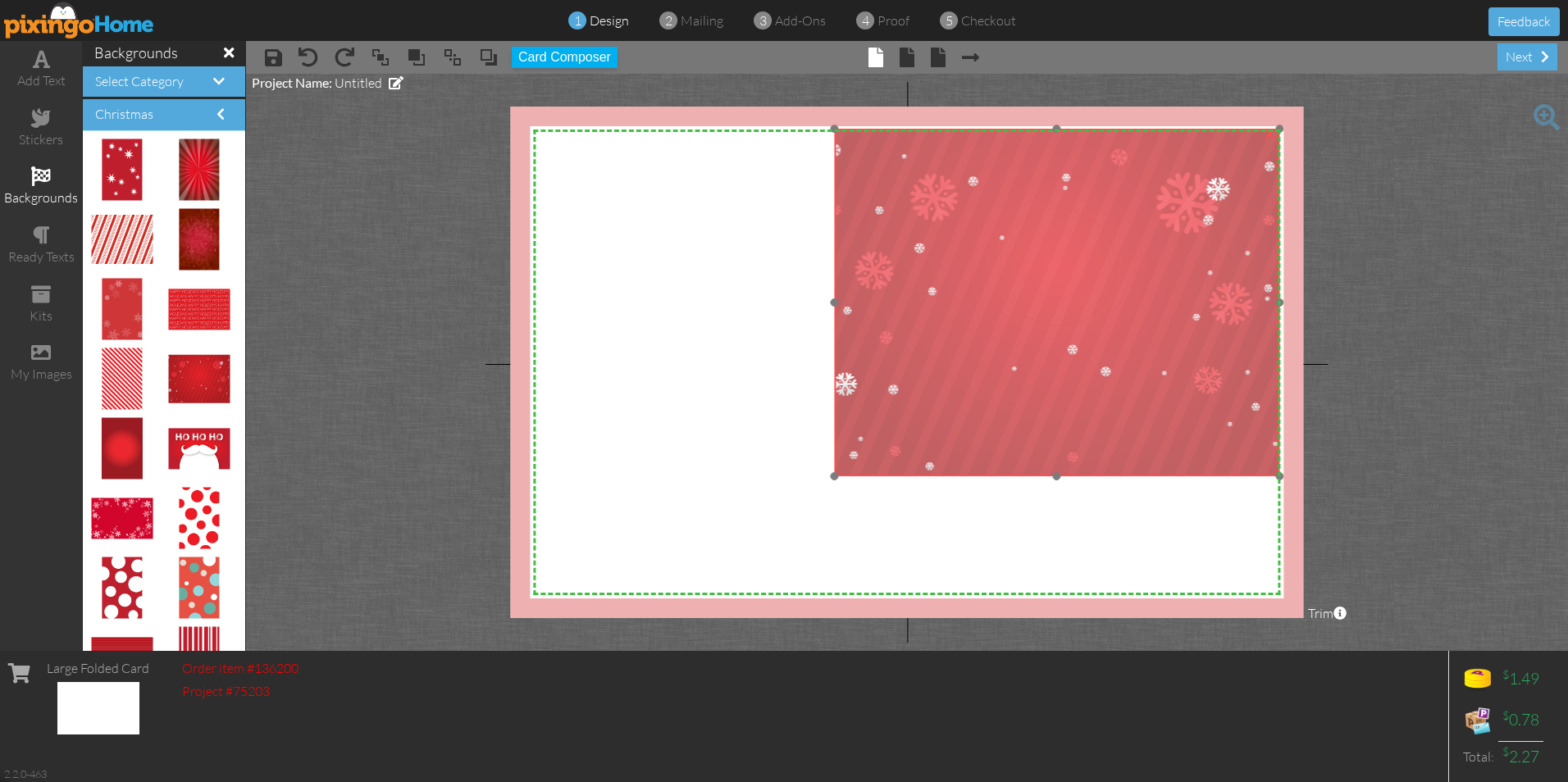
drag, startPoint x: 1057, startPoint y: 257, endPoint x: 1050, endPoint y: 242, distance: 16.6
click at [1050, 242] on img at bounding box center [1056, 302] width 445 height 348
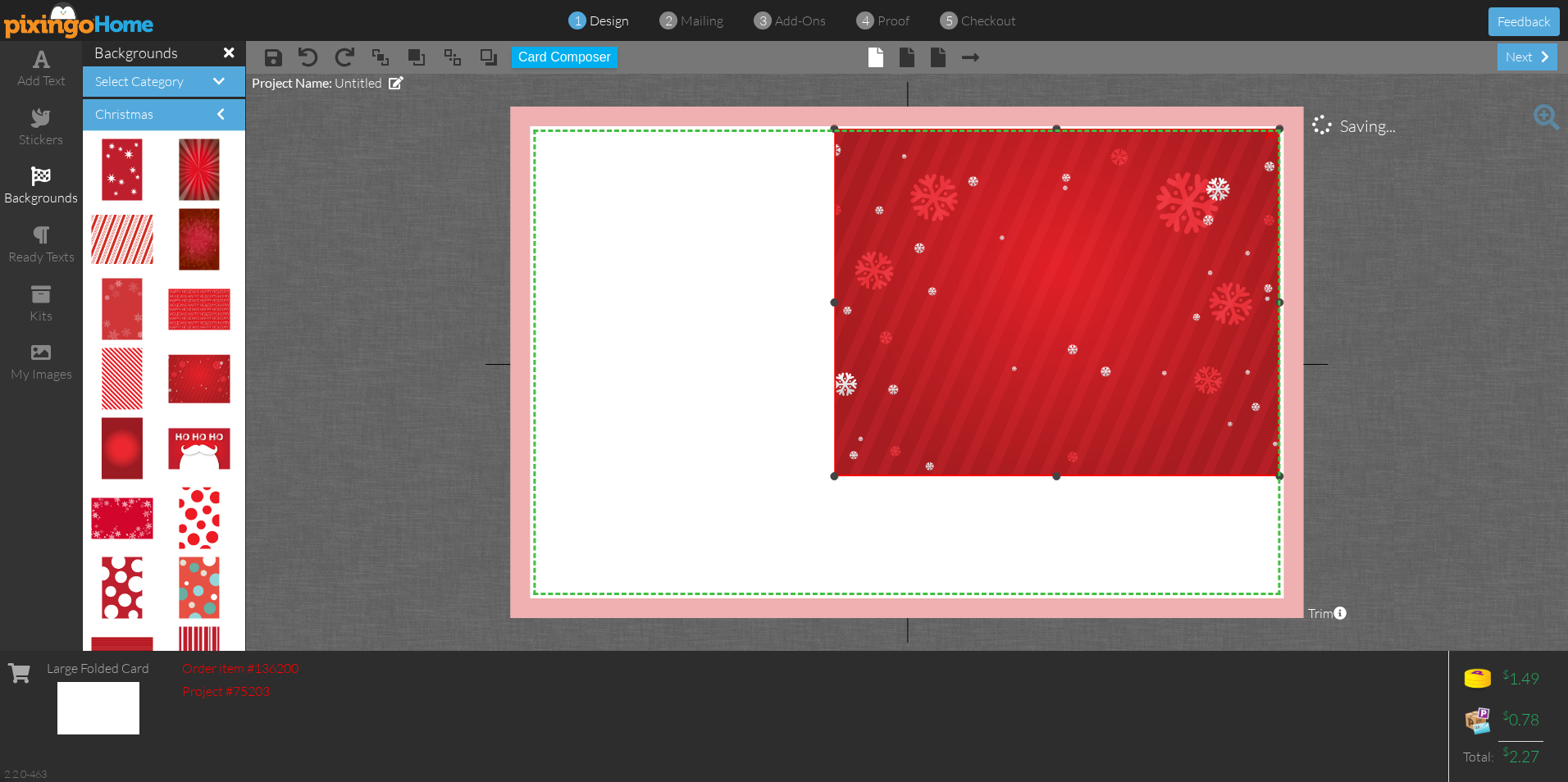
drag, startPoint x: 1057, startPoint y: 478, endPoint x: 1051, endPoint y: 554, distance: 76.2
click at [1051, 554] on div "X X X X X X X X X X X X X X X X X X X X X X X X X X X X X X X X X X X X X X X X…" at bounding box center [906, 362] width 793 height 512
drag, startPoint x: 1056, startPoint y: 477, endPoint x: 1053, endPoint y: 564, distance: 87.1
click at [1053, 564] on div "X X X X X X X X X X X X X X X X X X X X X X X X X X X X X X X X X X X X X X X X…" at bounding box center [906, 362] width 793 height 512
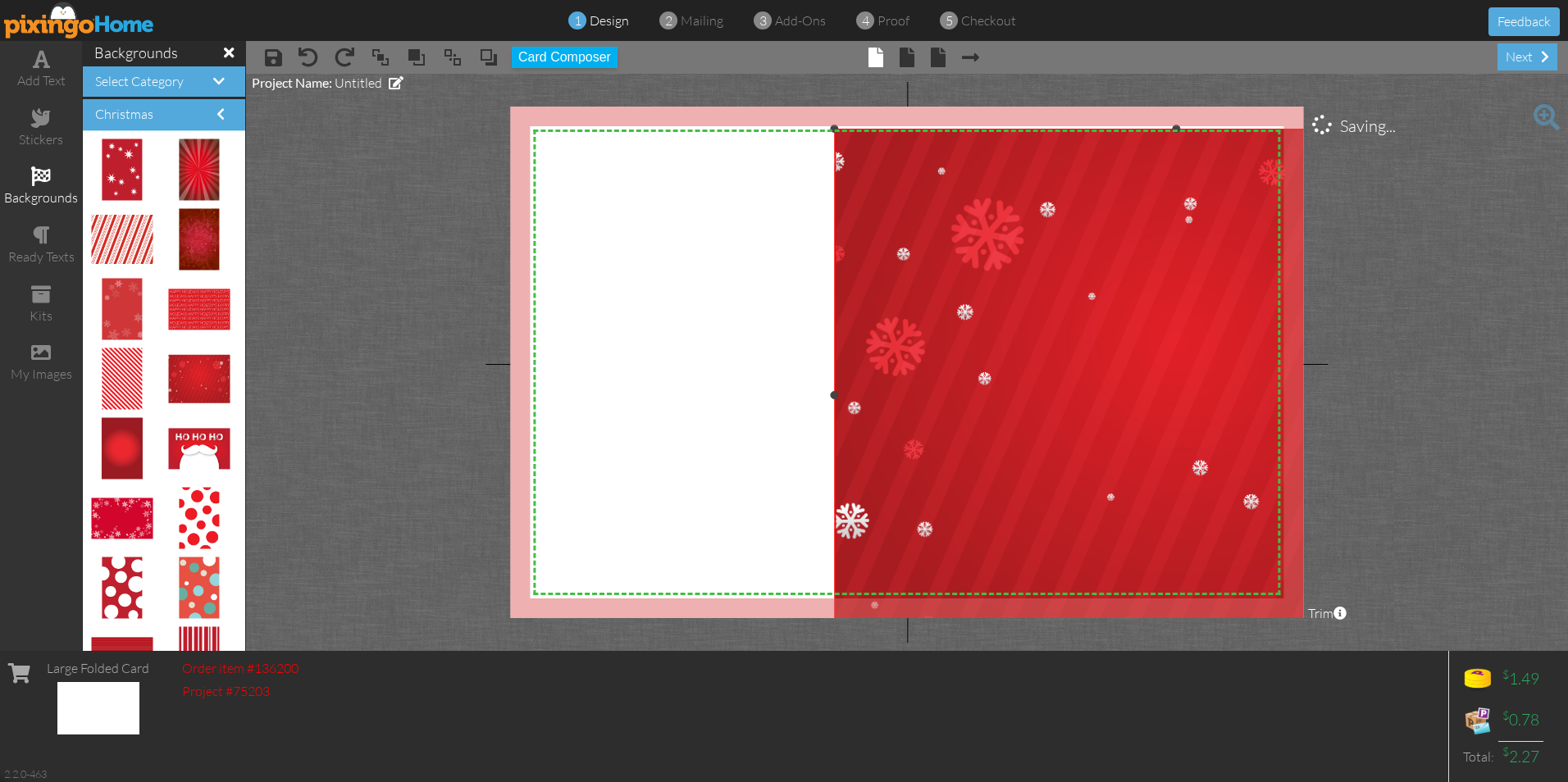
drag, startPoint x: 1280, startPoint y: 475, endPoint x: 1355, endPoint y: 661, distance: 200.6
click at [1355, 651] on div "add text stickers backgrounds ready texts kits my images backgrounds Select Cat…" at bounding box center [784, 346] width 1568 height 610
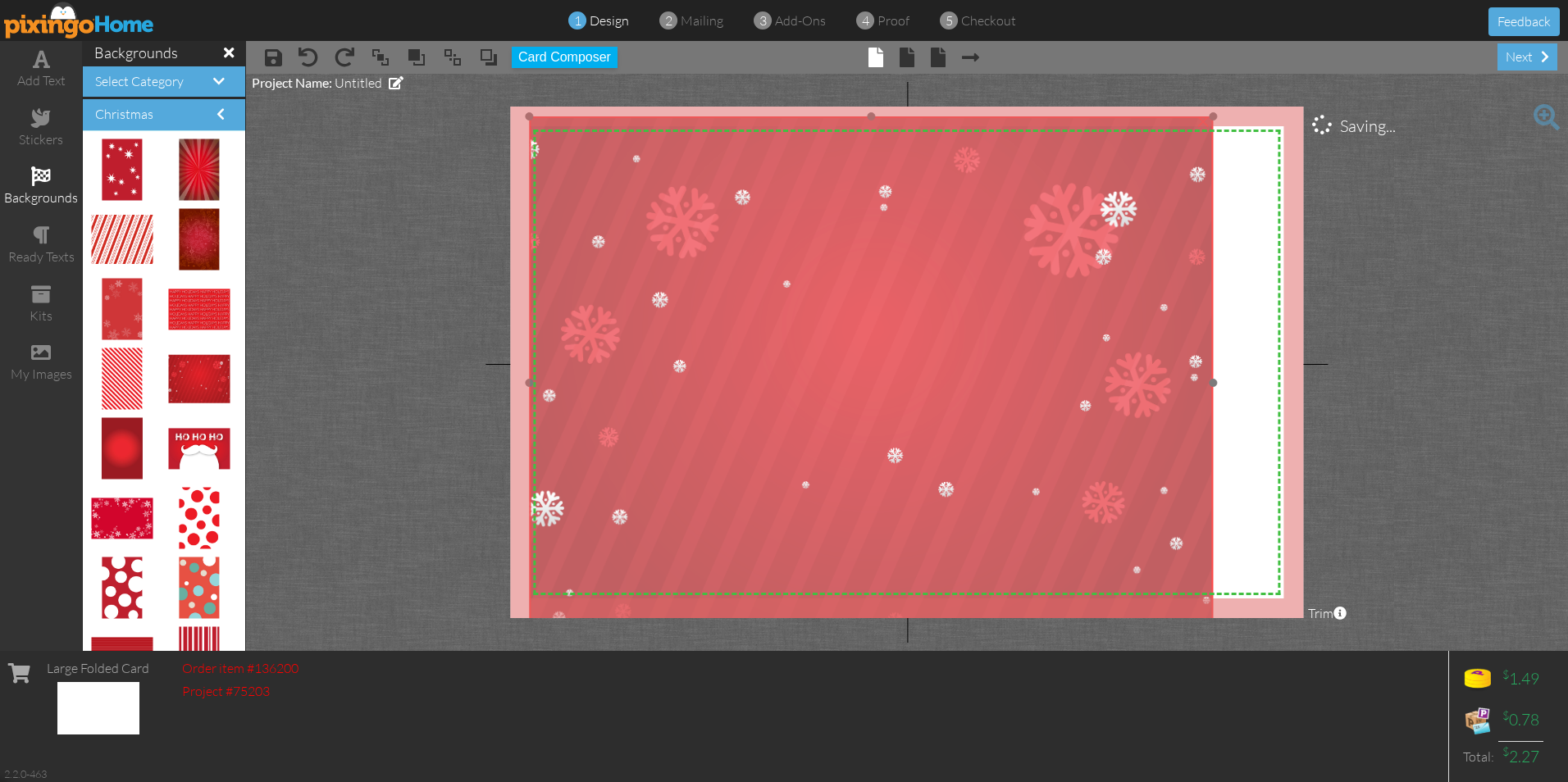
drag, startPoint x: 1138, startPoint y: 485, endPoint x: 835, endPoint y: 474, distance: 303.2
click at [835, 474] on img at bounding box center [871, 383] width 684 height 534
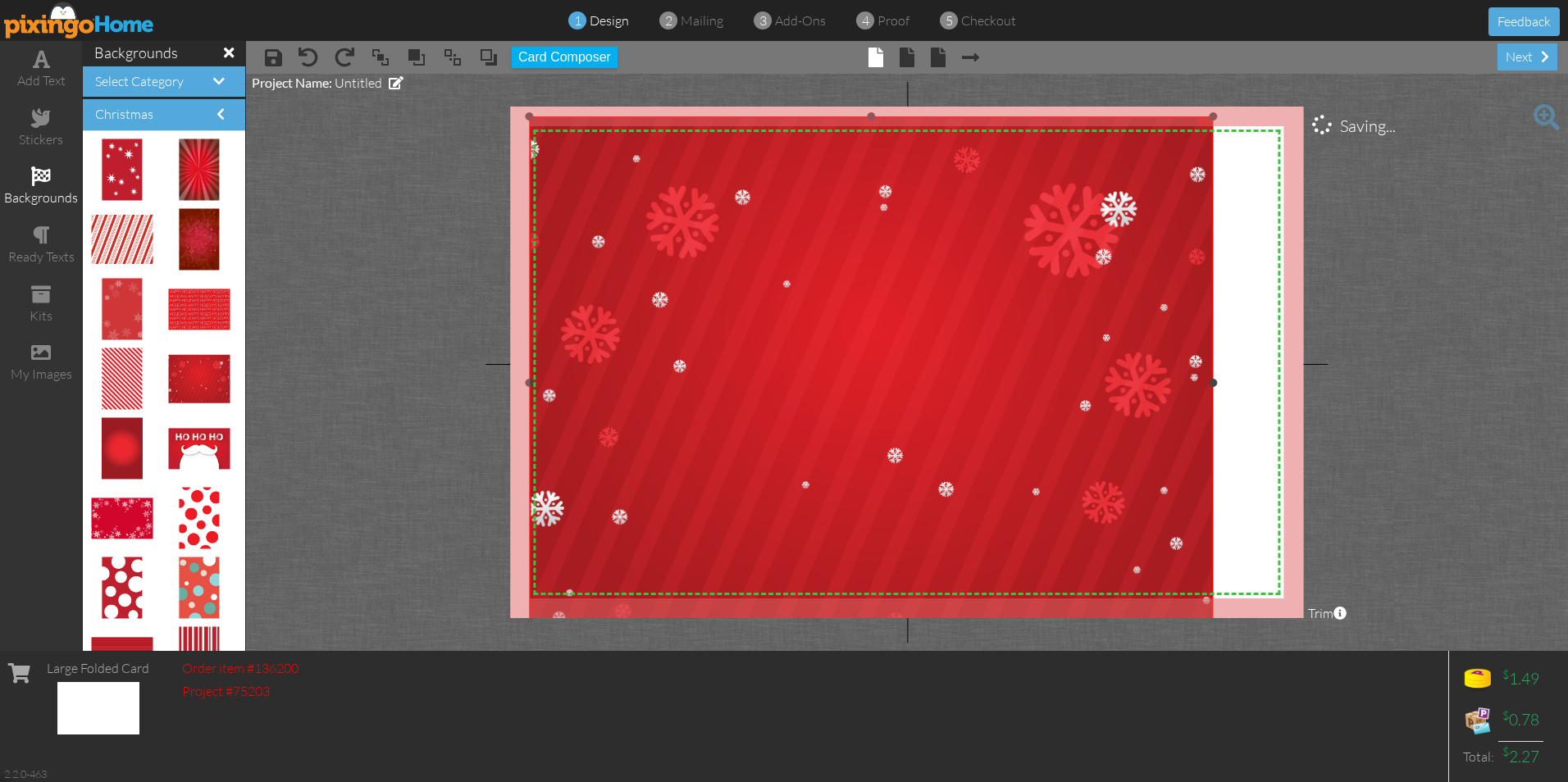
drag, startPoint x: 1212, startPoint y: 381, endPoint x: 1305, endPoint y: 383, distance: 93.0
click at [1305, 383] on project-studio-wrapper "X X X X X X X X X X X X X X X X X X X X X X X X X X X X X X X X X X X X X X X X…" at bounding box center [907, 361] width 1322 height 577
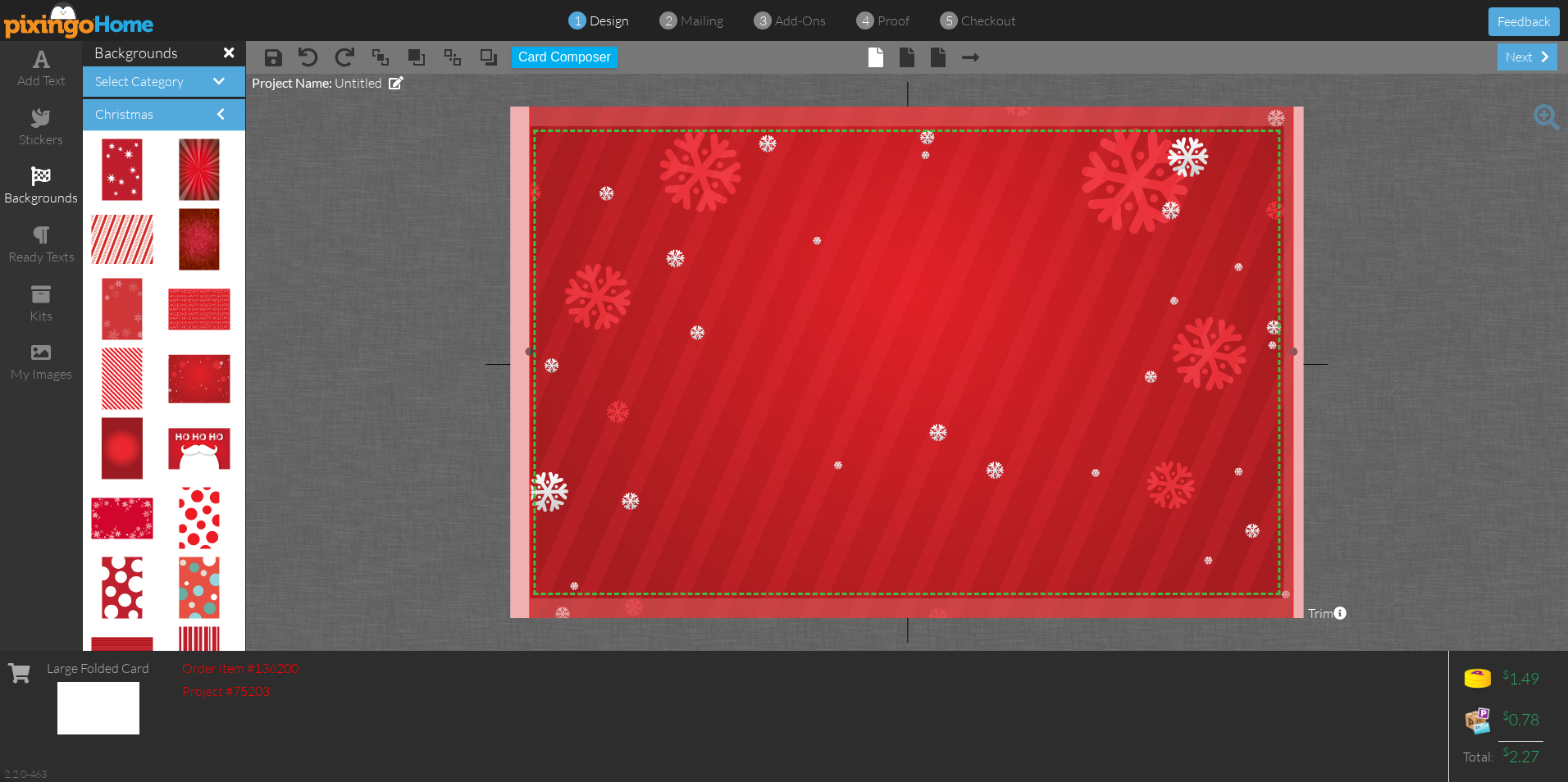
drag, startPoint x: 1214, startPoint y: 119, endPoint x: 1483, endPoint y: 55, distance: 276.5
click at [1483, 55] on div "× save × undo × redo × bring to front × bring forward × send to back × send beh…" at bounding box center [907, 346] width 1322 height 610
click at [1469, 345] on project-studio-wrapper "X X X X X X X X X X X X X X X X X X X X X X X X X X X X X X X X X X X X X X X X…" at bounding box center [907, 361] width 1322 height 577
click at [27, 304] on div "kits" at bounding box center [41, 305] width 82 height 57
click at [33, 297] on span at bounding box center [41, 294] width 20 height 20
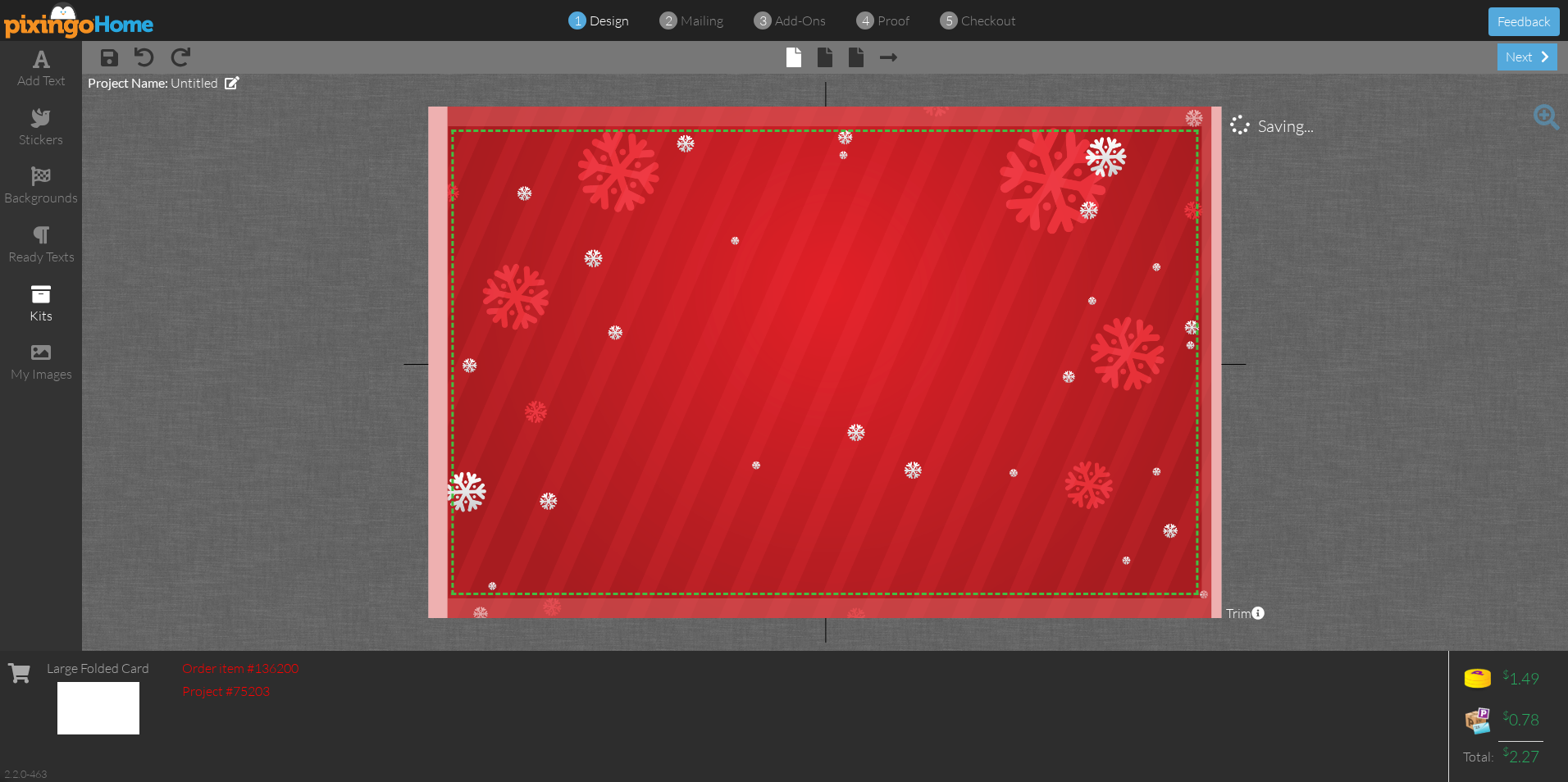
click at [33, 297] on span at bounding box center [41, 294] width 20 height 20
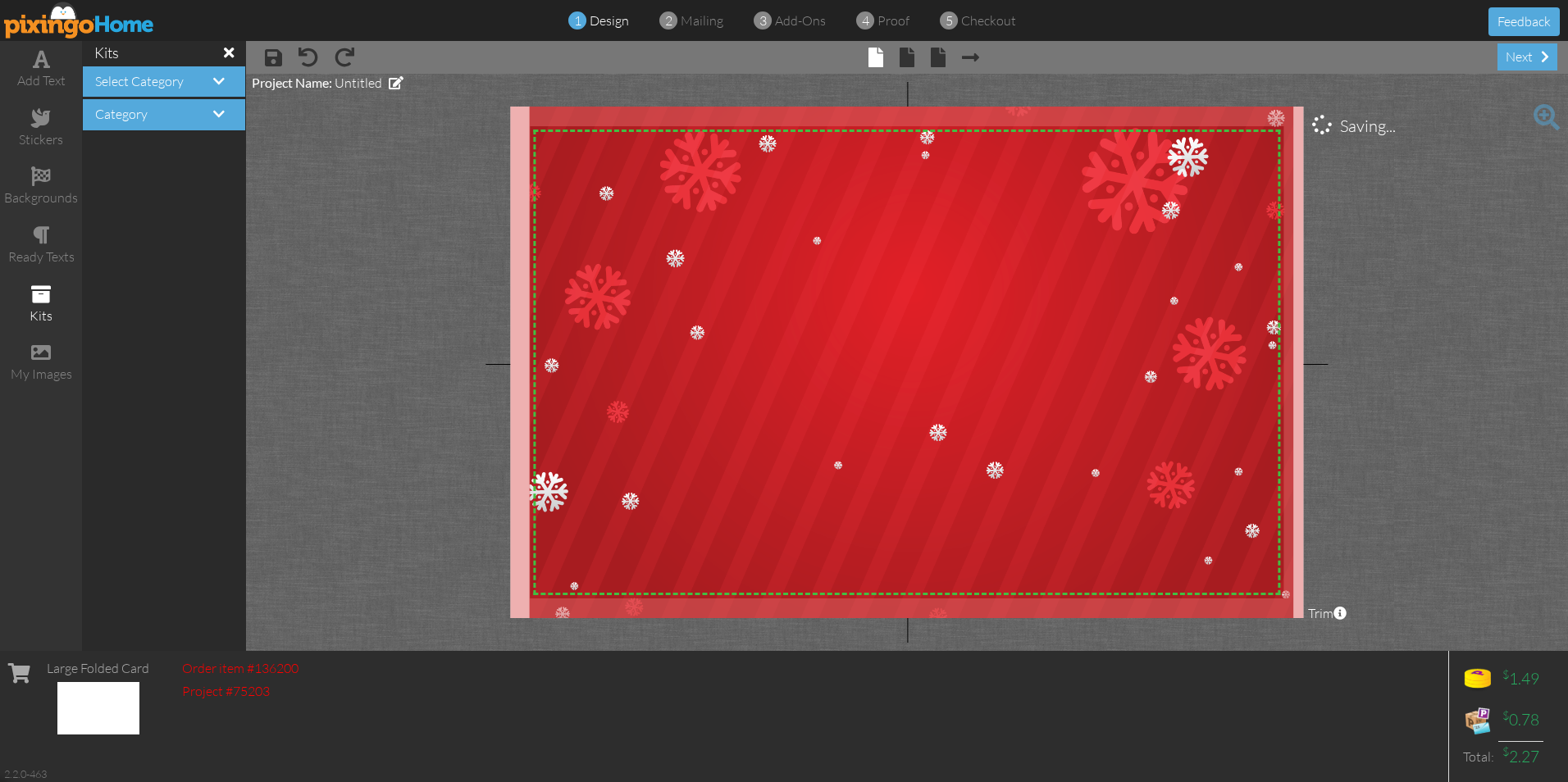
click at [195, 113] on h4 "Category" at bounding box center [164, 114] width 137 height 14
click at [217, 114] on span at bounding box center [219, 114] width 11 height 13
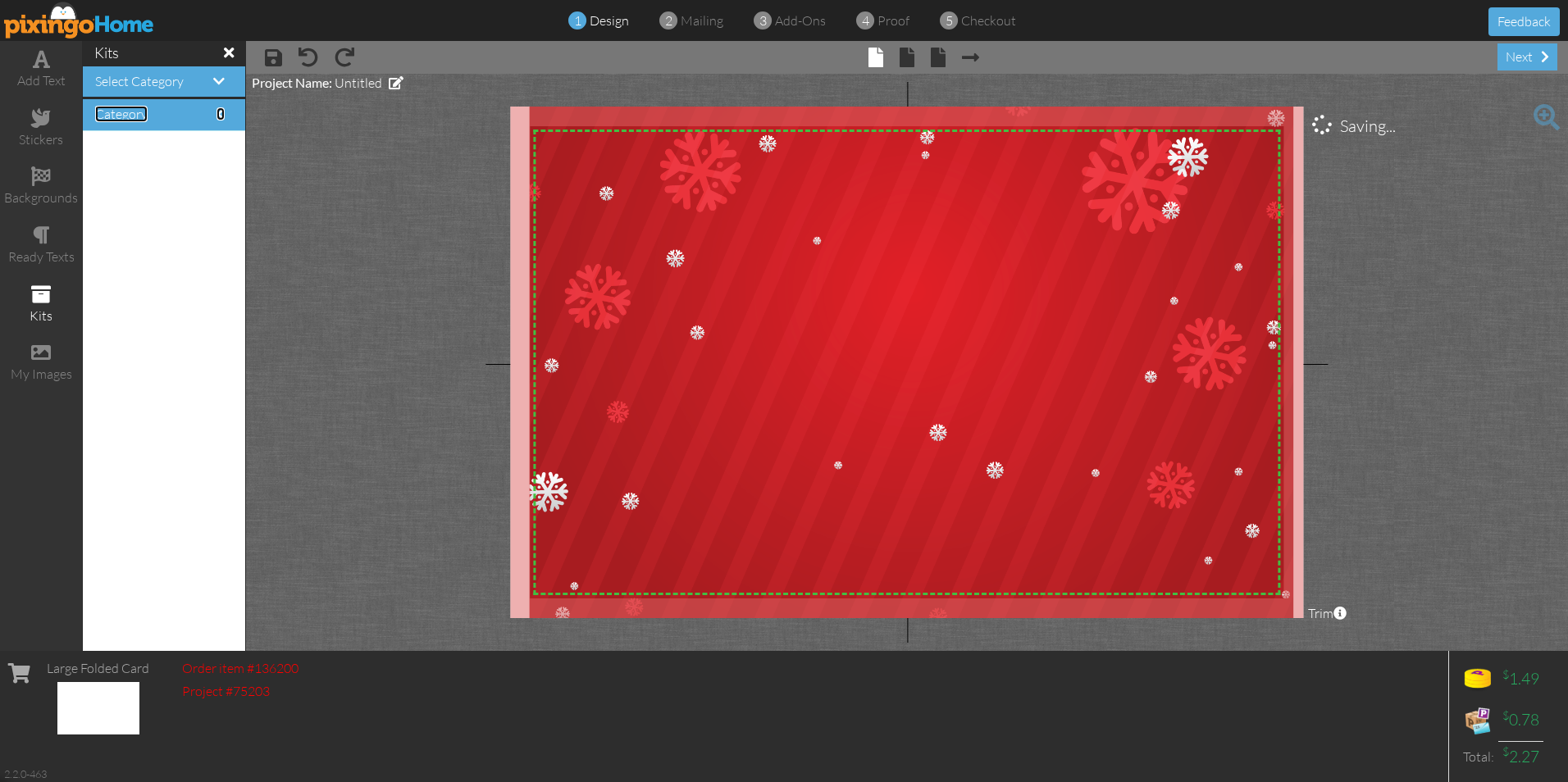
click at [217, 115] on span at bounding box center [220, 114] width 9 height 13
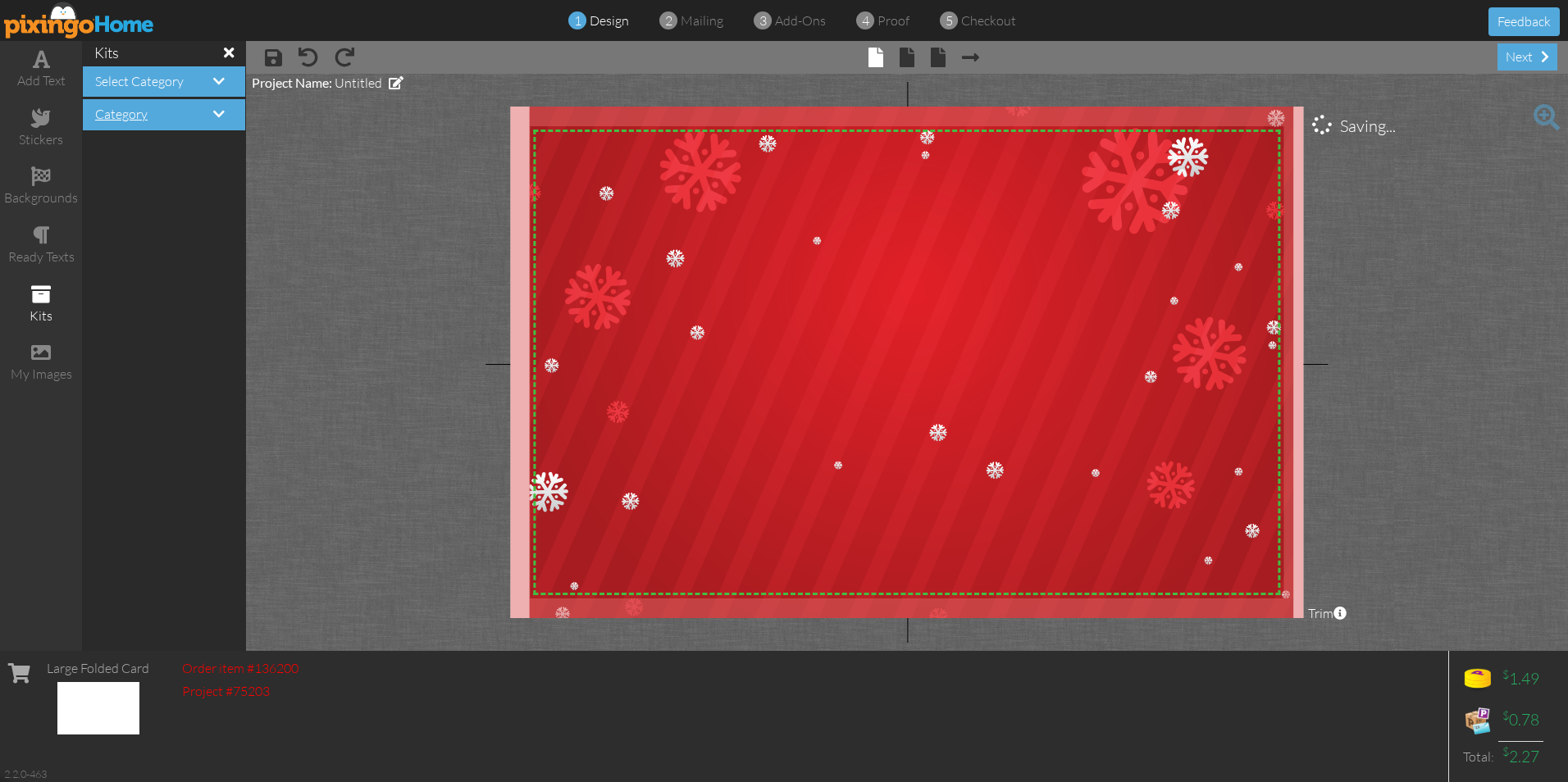
click at [208, 115] on h4 "Category" at bounding box center [164, 114] width 137 height 14
click at [215, 108] on span at bounding box center [219, 114] width 11 height 13
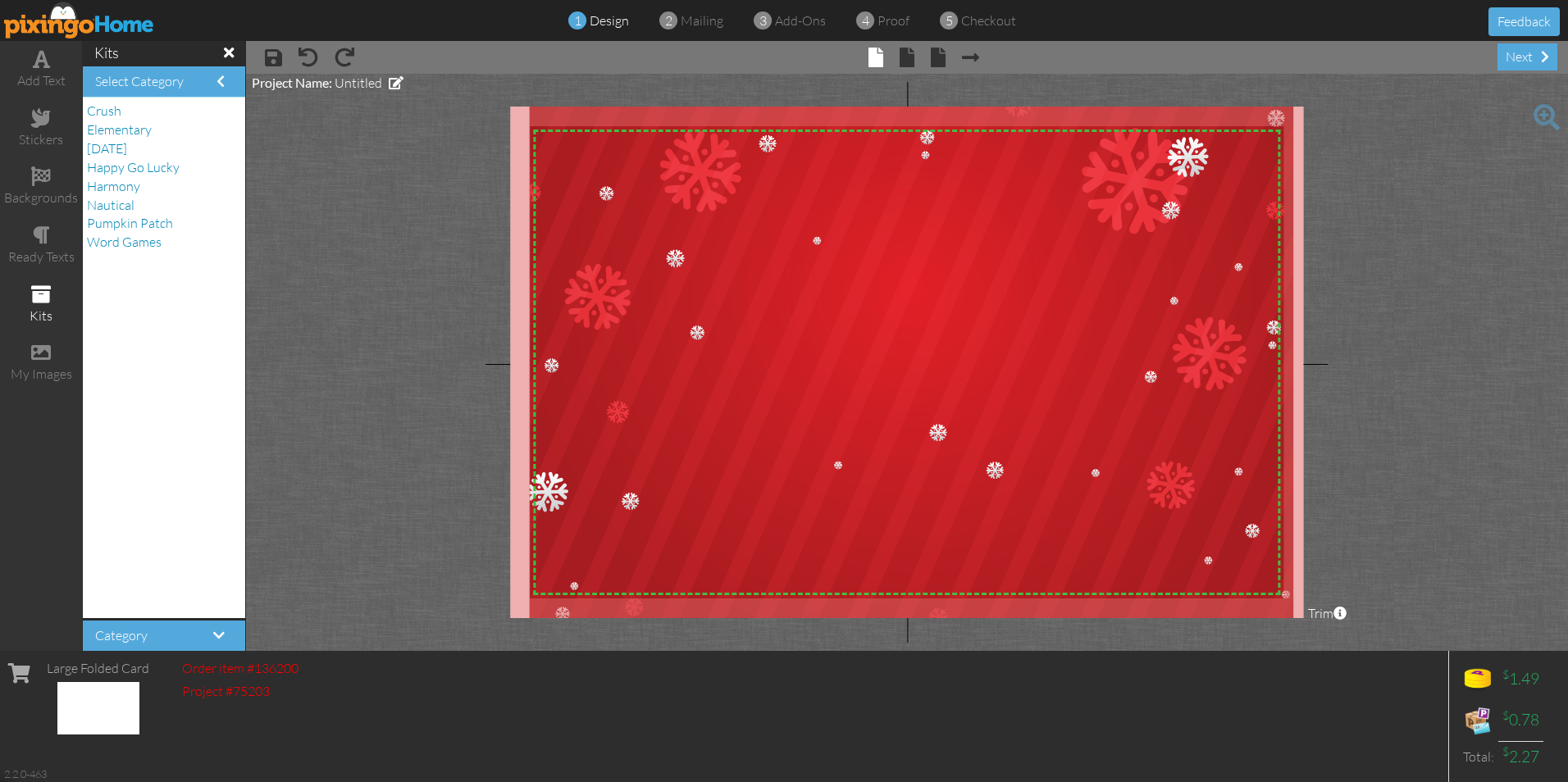
click at [203, 79] on h4 "Select Category" at bounding box center [164, 81] width 137 height 14
click at [224, 51] on span at bounding box center [229, 51] width 10 height 14
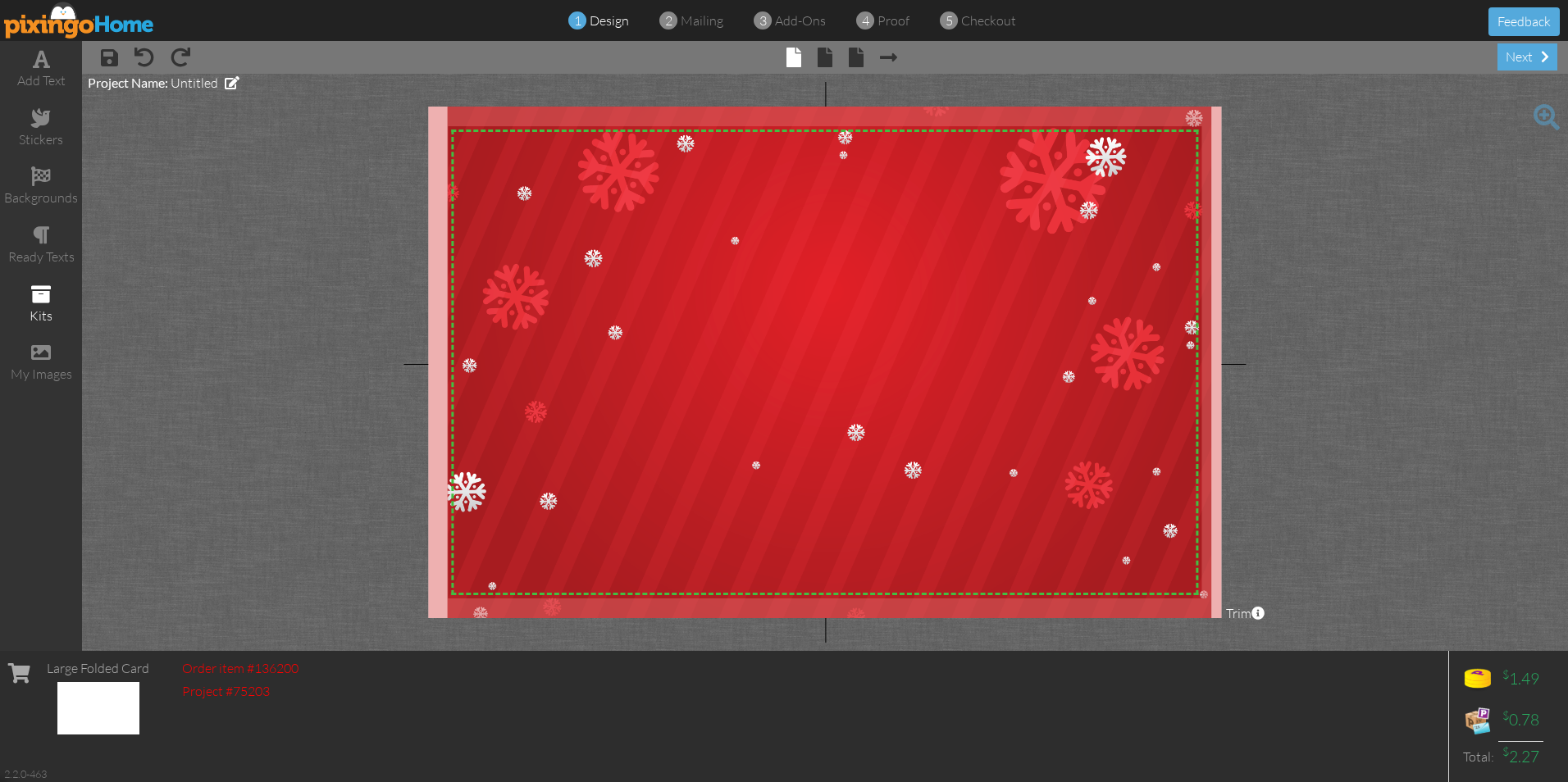
click at [41, 291] on span at bounding box center [41, 294] width 20 height 20
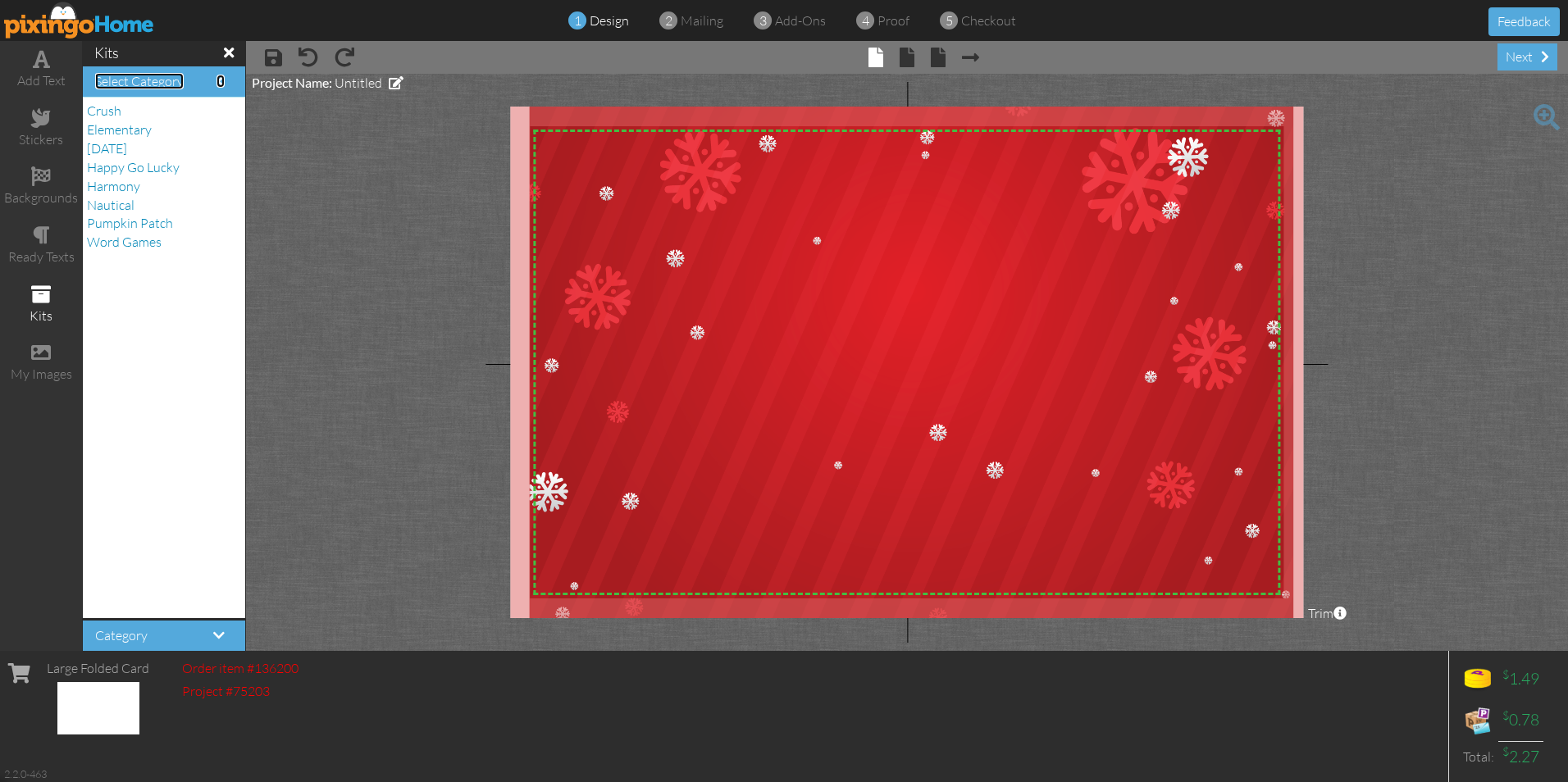
click at [217, 82] on span at bounding box center [220, 81] width 9 height 13
click at [44, 248] on div "ready texts" at bounding box center [41, 257] width 82 height 19
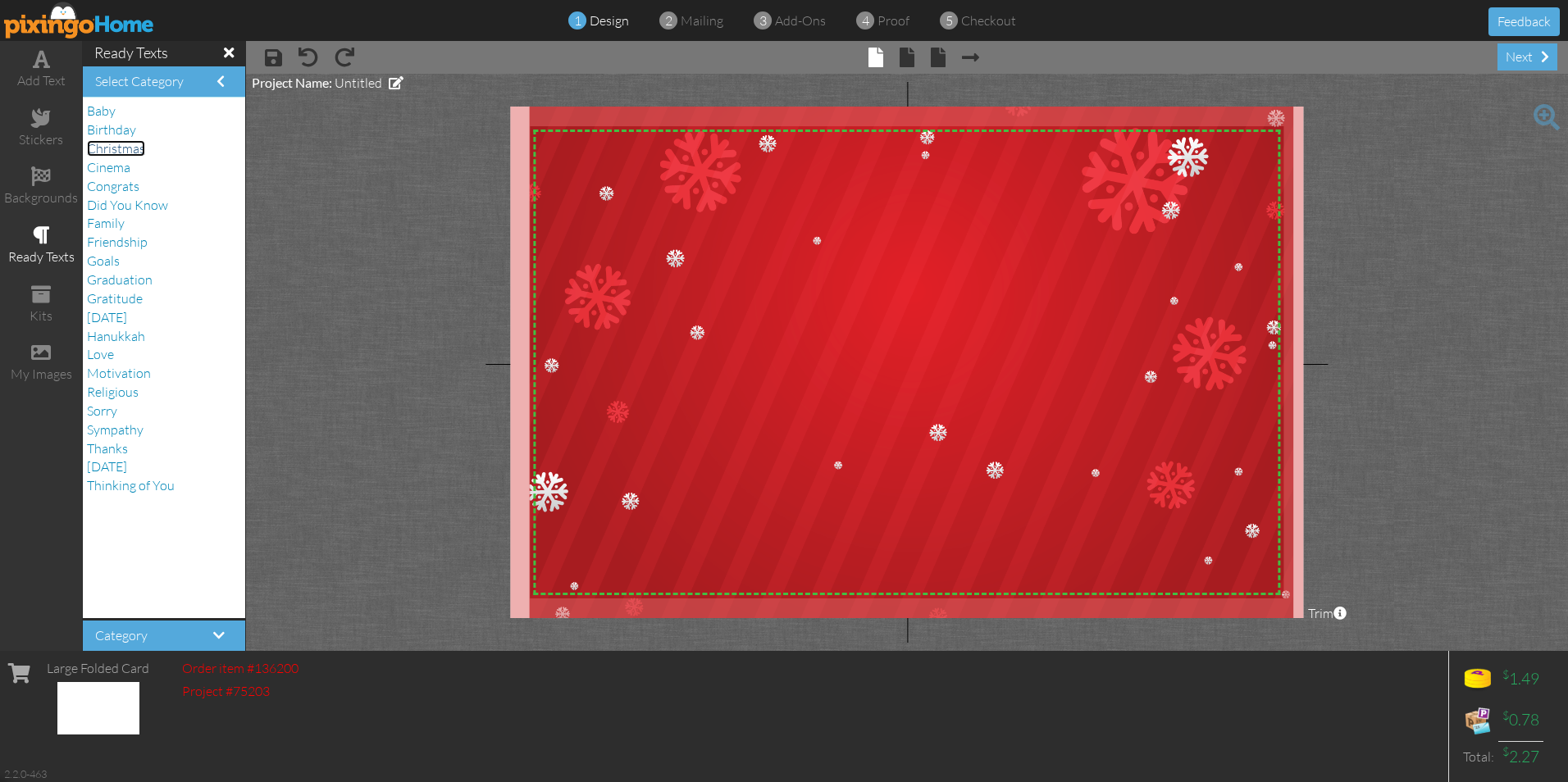
click at [117, 146] on span "Christmas" at bounding box center [115, 148] width 58 height 16
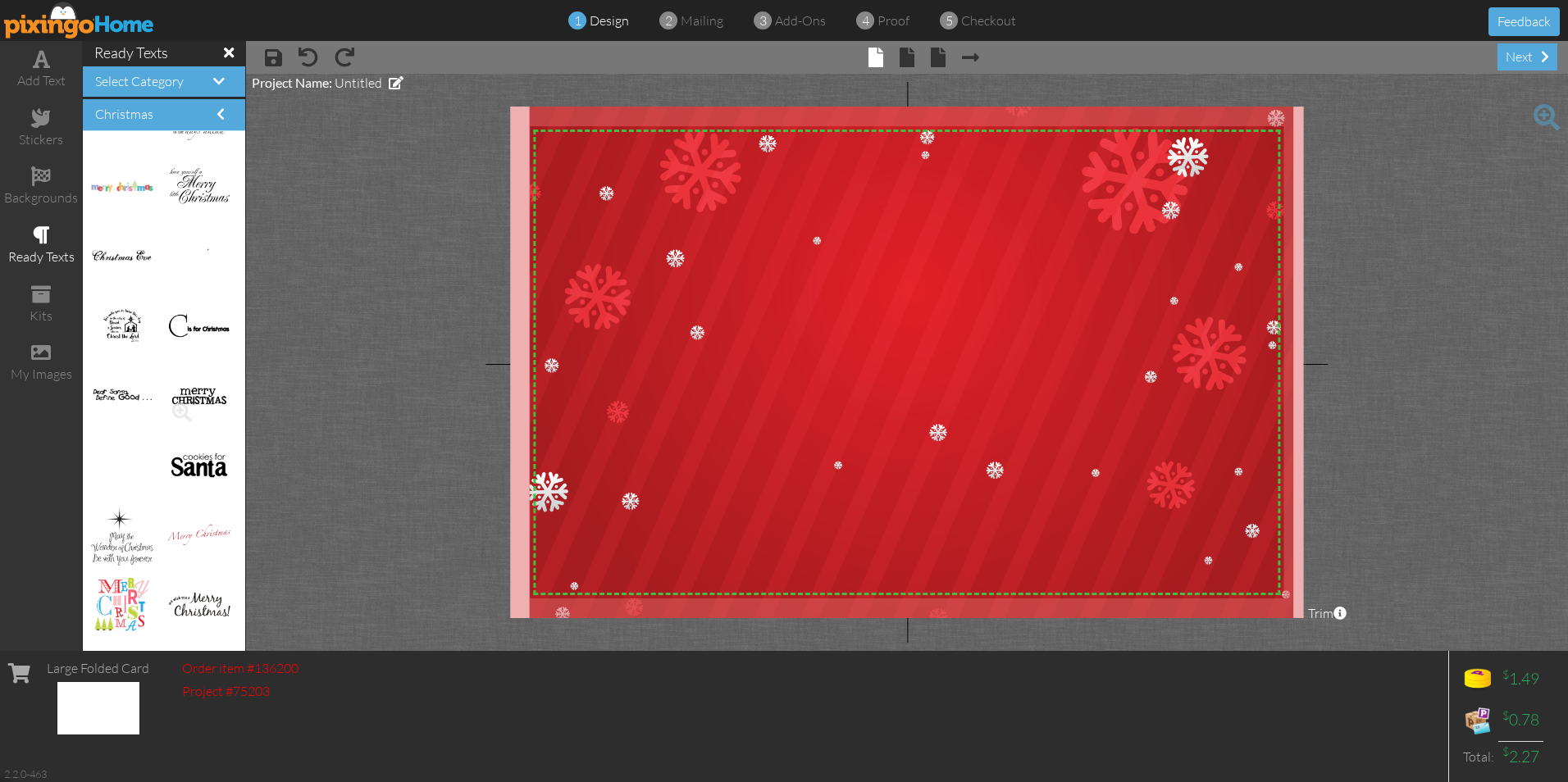
scroll to position [902, 0]
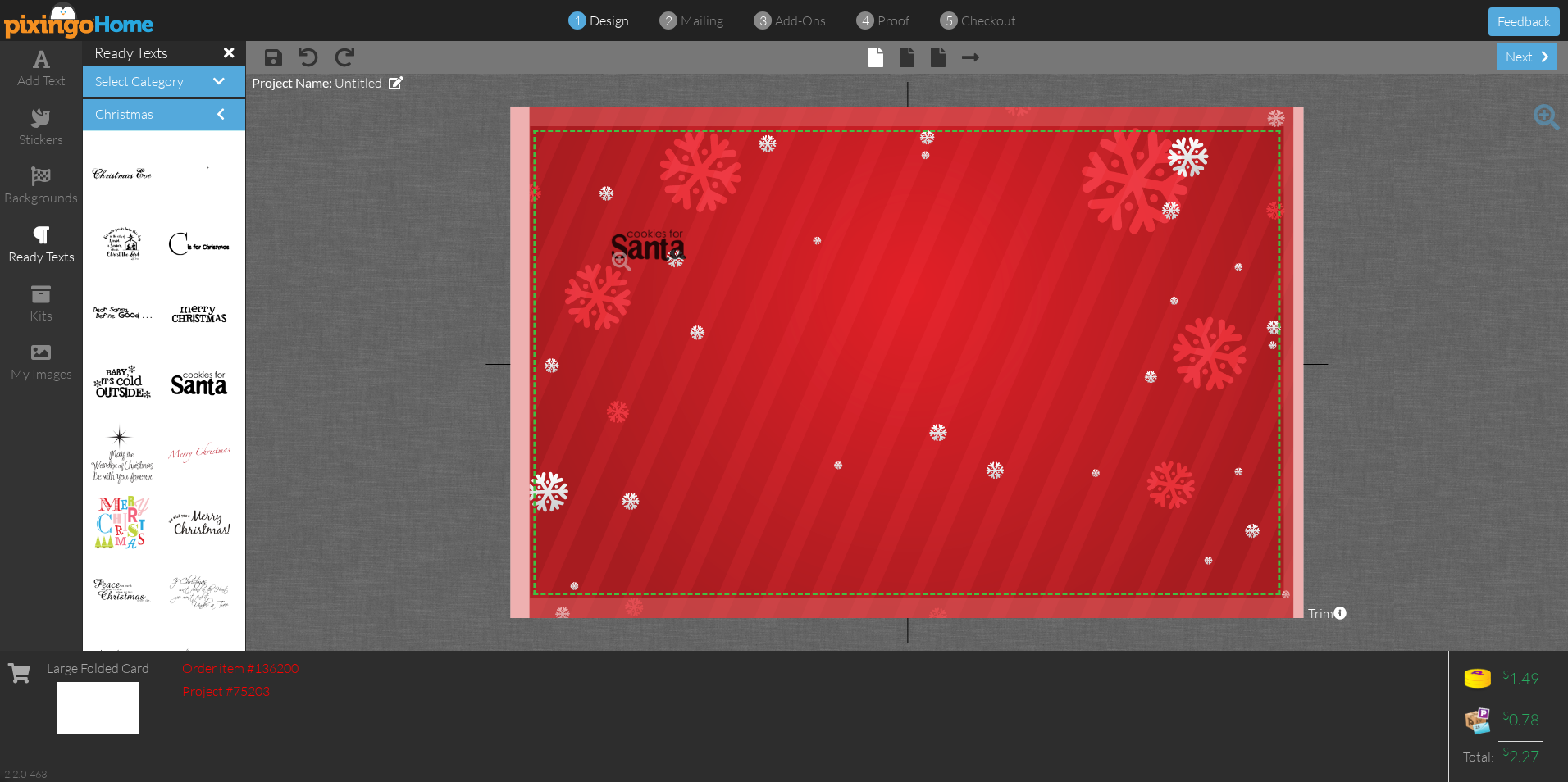
drag, startPoint x: 186, startPoint y: 380, endPoint x: 638, endPoint y: 241, distance: 472.9
click at [902, 41] on div "× save × undo × redo × front × inside × back × Next page next" at bounding box center [907, 57] width 1322 height 32
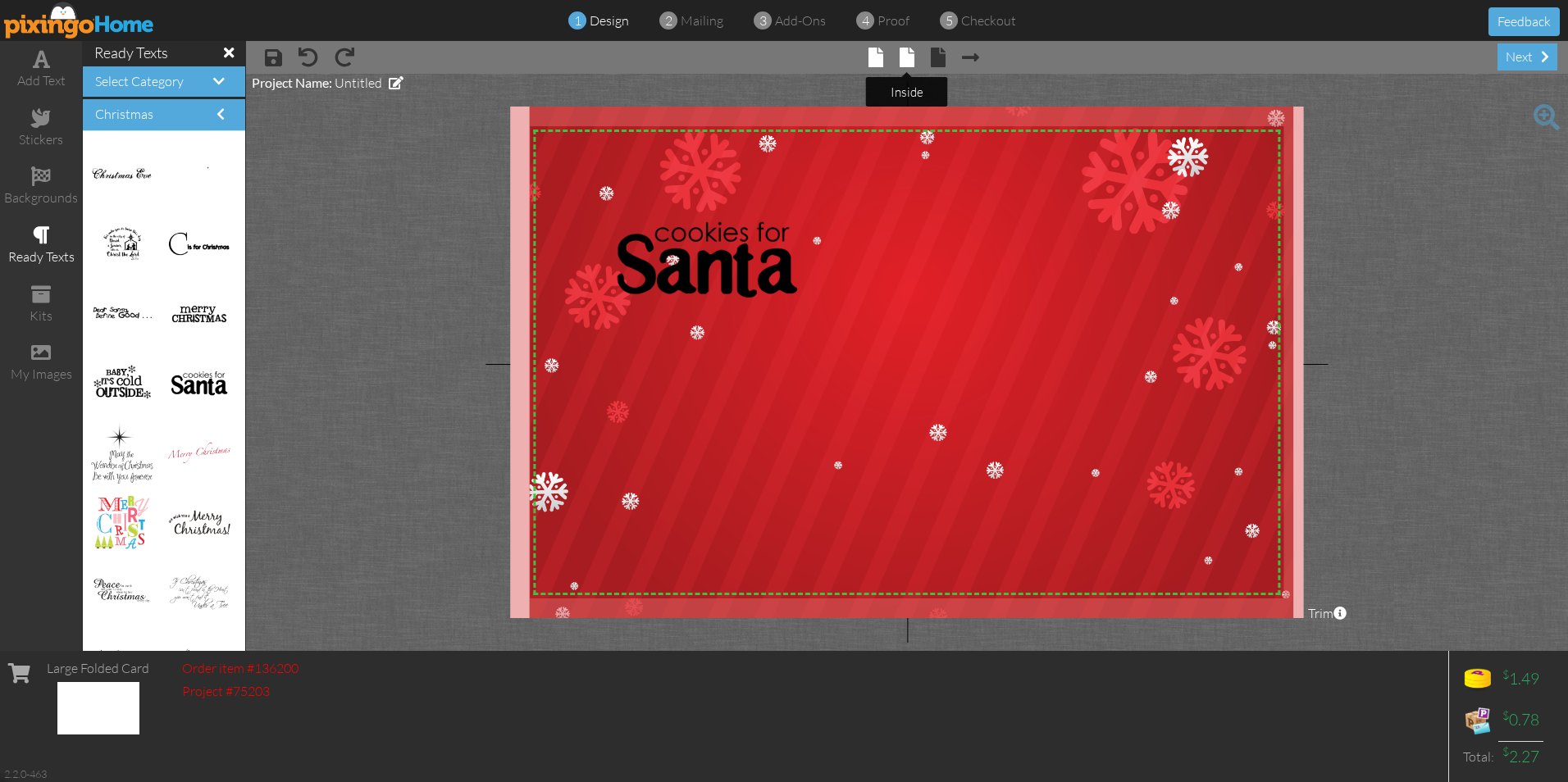
click at [900, 52] on span at bounding box center [906, 57] width 14 height 20
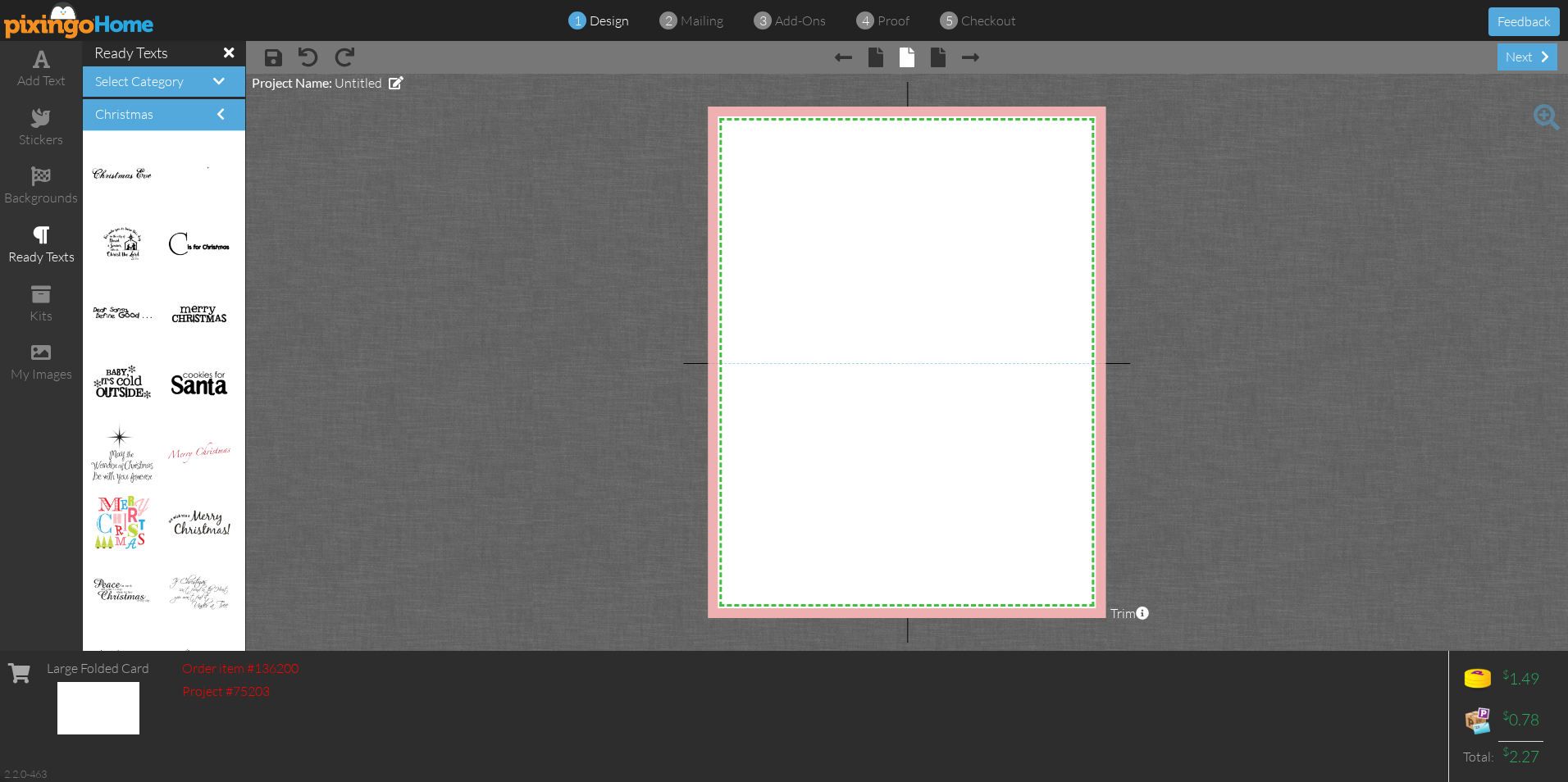
click at [612, 20] on span "design" at bounding box center [609, 20] width 39 height 16
click at [613, 22] on span "design" at bounding box center [609, 20] width 39 height 16
click at [94, 24] on img at bounding box center [79, 20] width 151 height 37
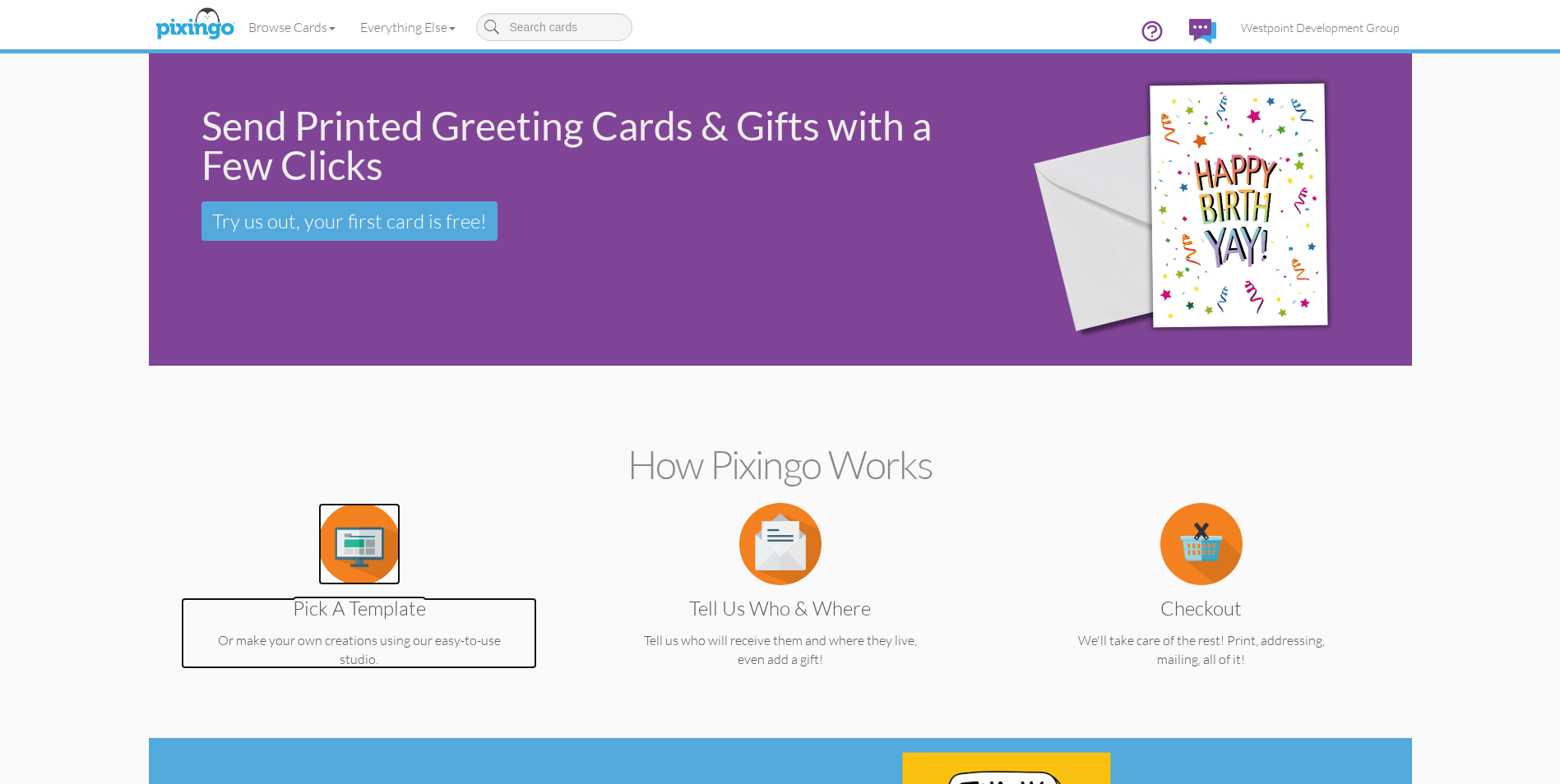
click at [376, 555] on img at bounding box center [360, 544] width 82 height 82
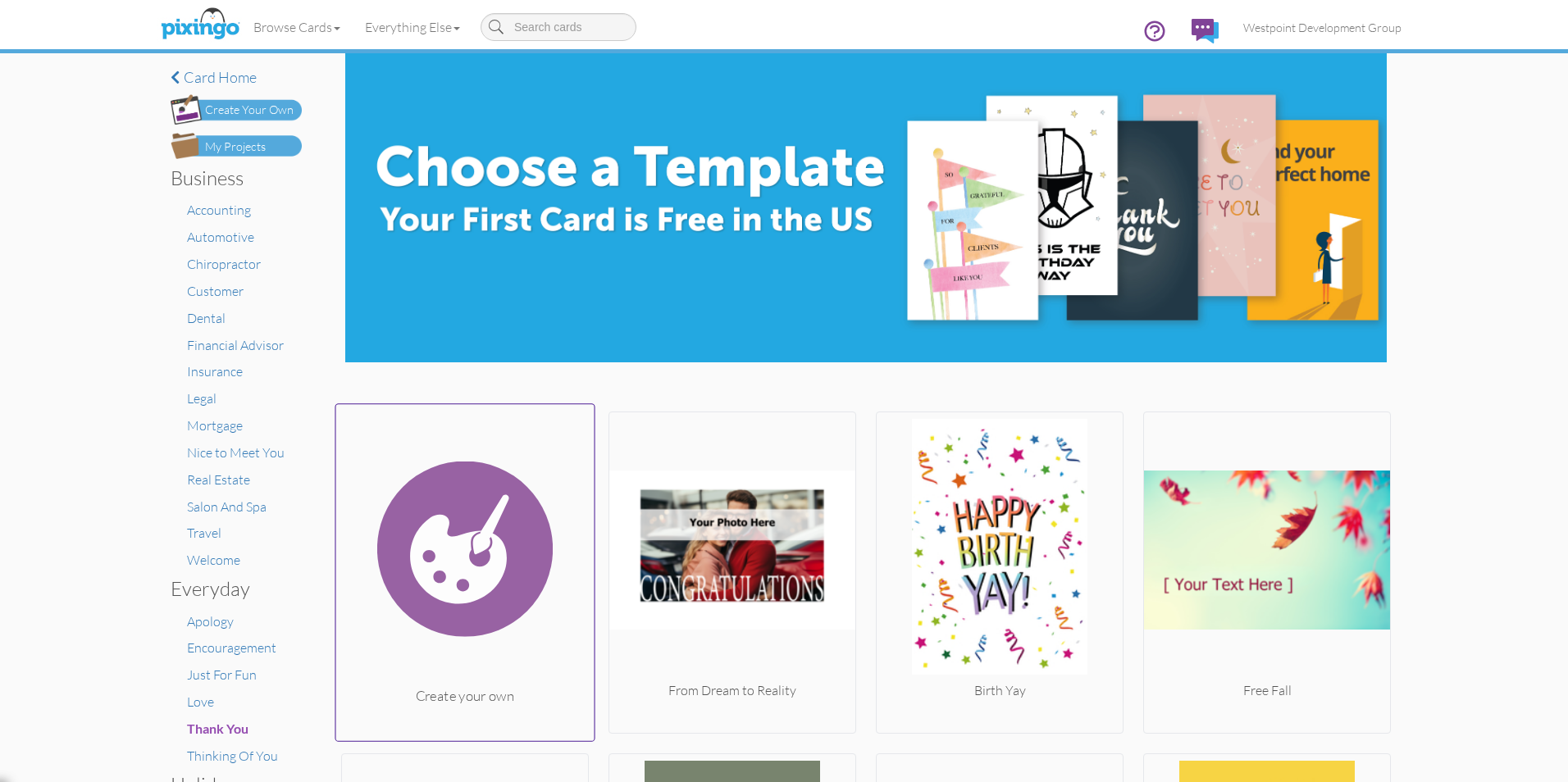
click at [426, 577] on img at bounding box center [465, 549] width 258 height 276
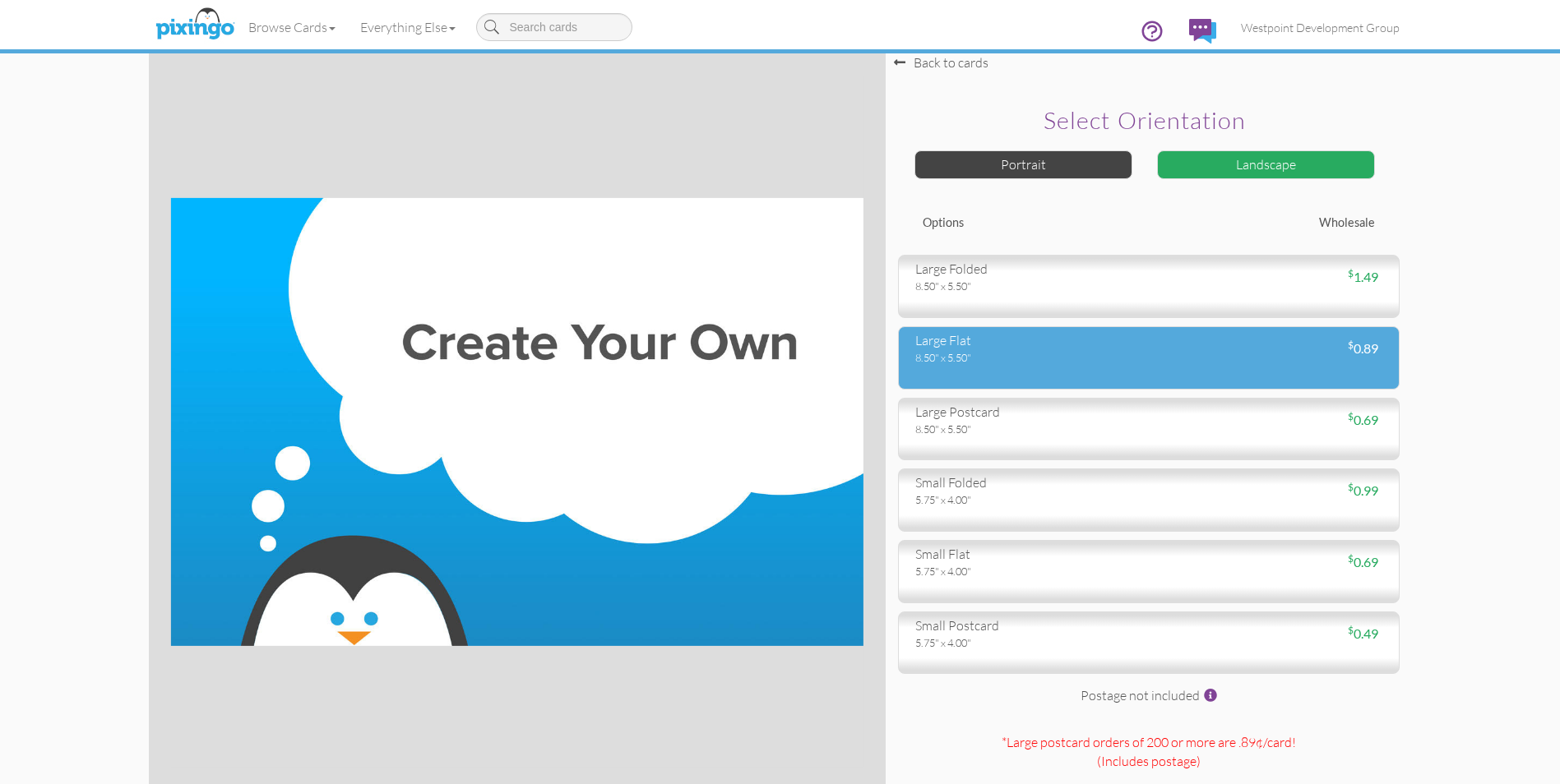
click at [966, 361] on div "8.50" x 5.50"" at bounding box center [1025, 357] width 221 height 14
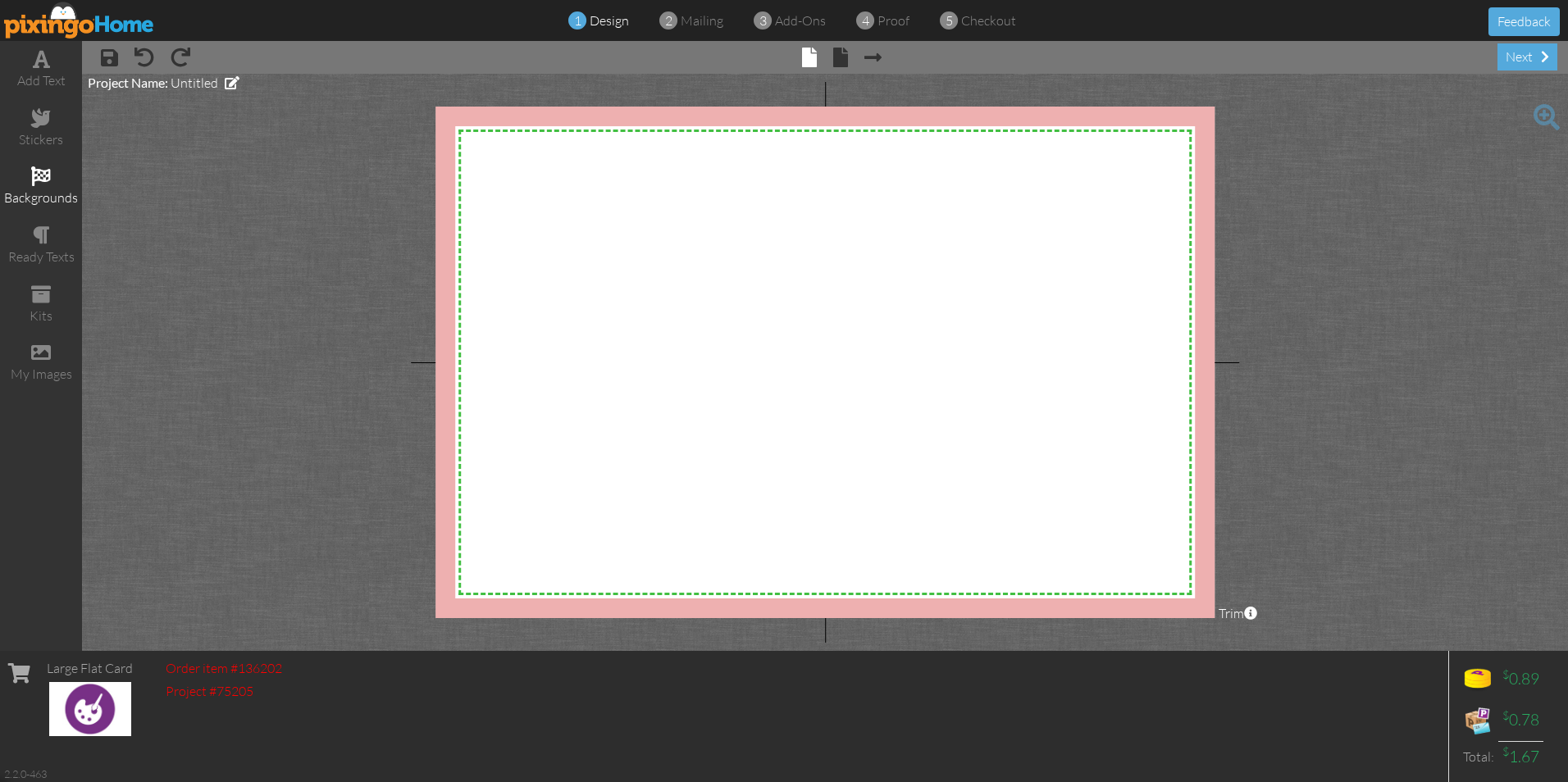
click at [29, 175] on div "backgrounds" at bounding box center [41, 187] width 82 height 57
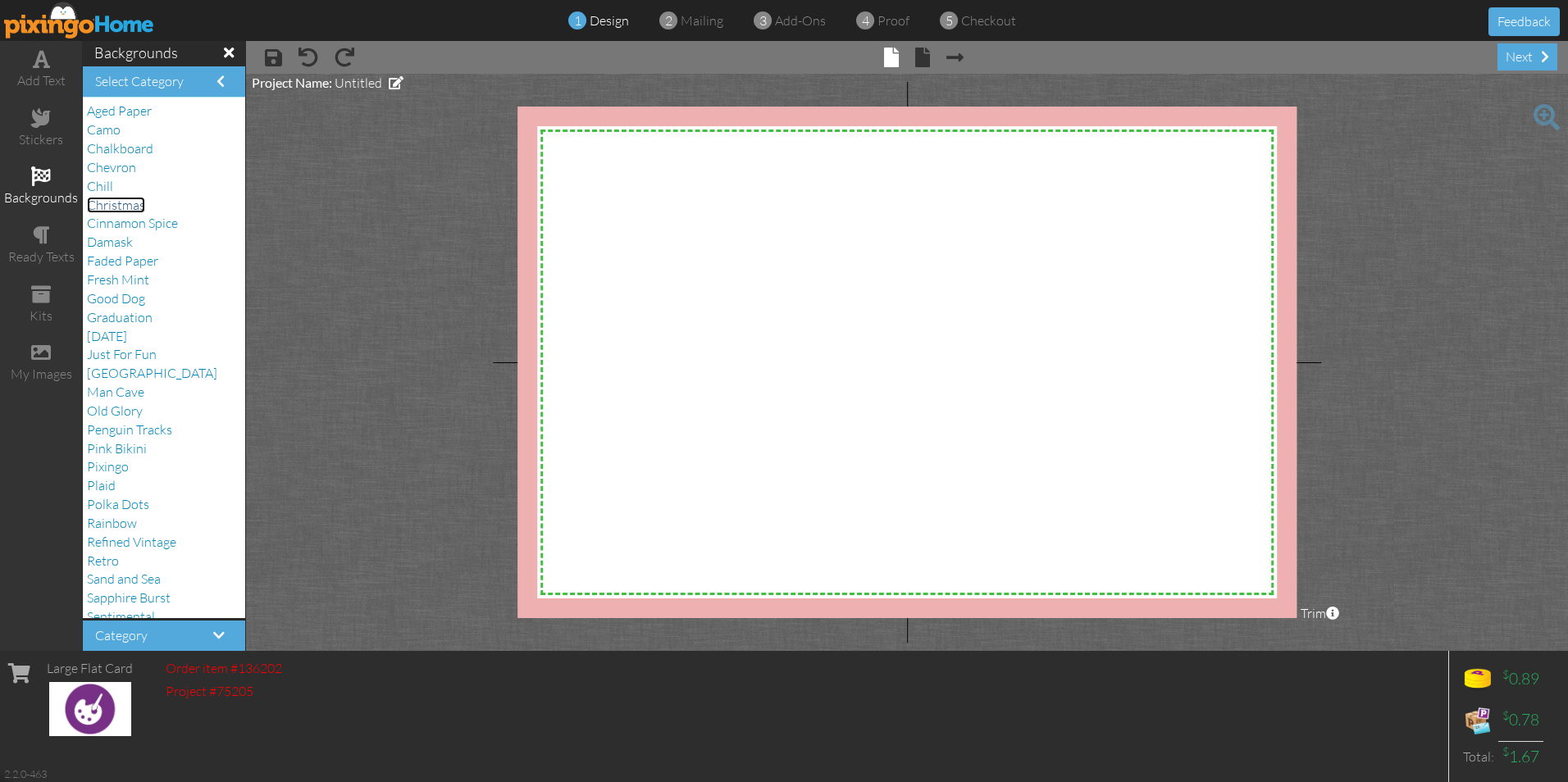
click at [115, 206] on span "Christmas" at bounding box center [115, 204] width 58 height 16
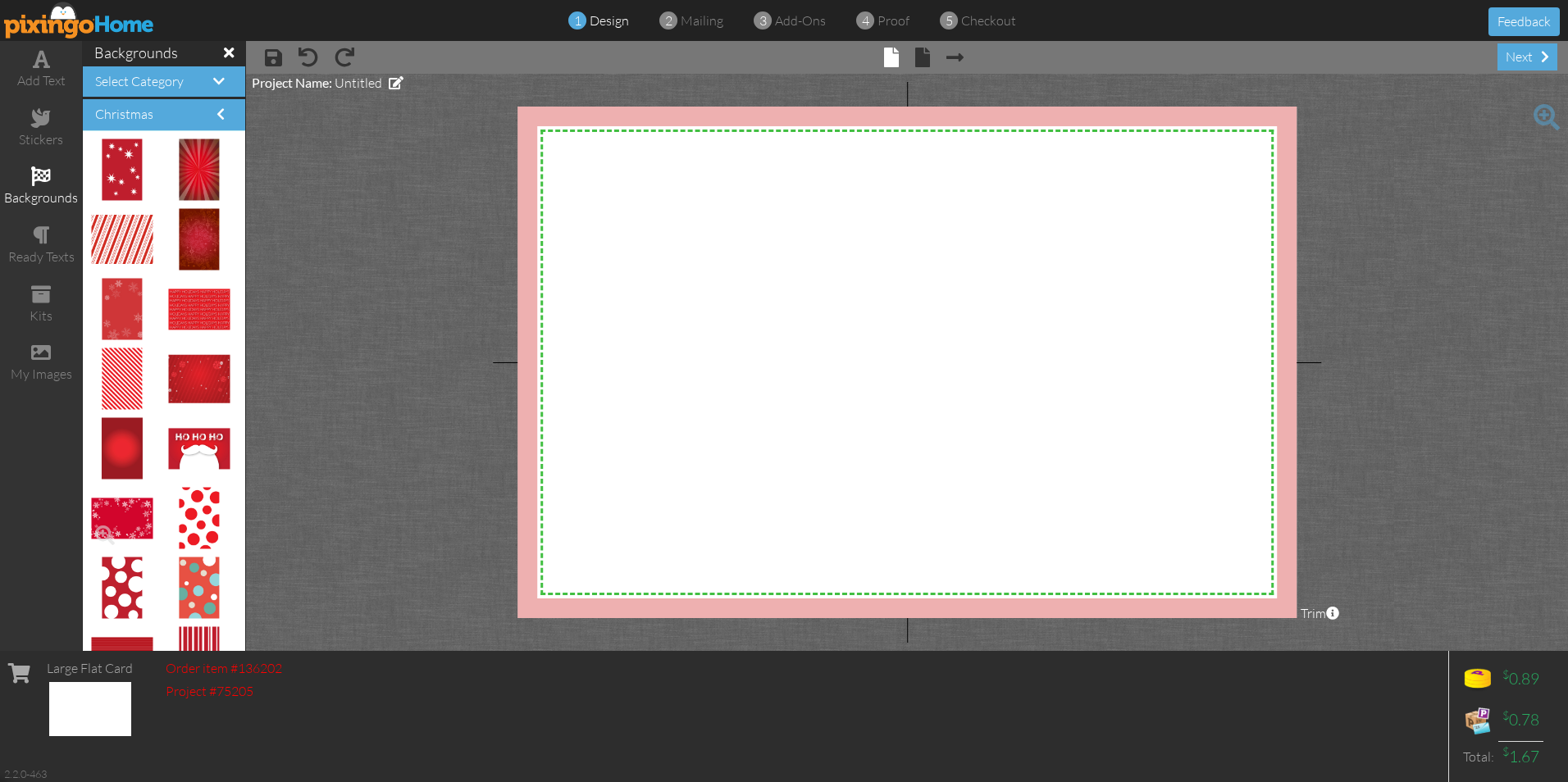
click at [115, 515] on img at bounding box center [121, 519] width 61 height 40
click at [194, 389] on img at bounding box center [198, 379] width 61 height 49
click at [168, 396] on span at bounding box center [181, 396] width 28 height 28
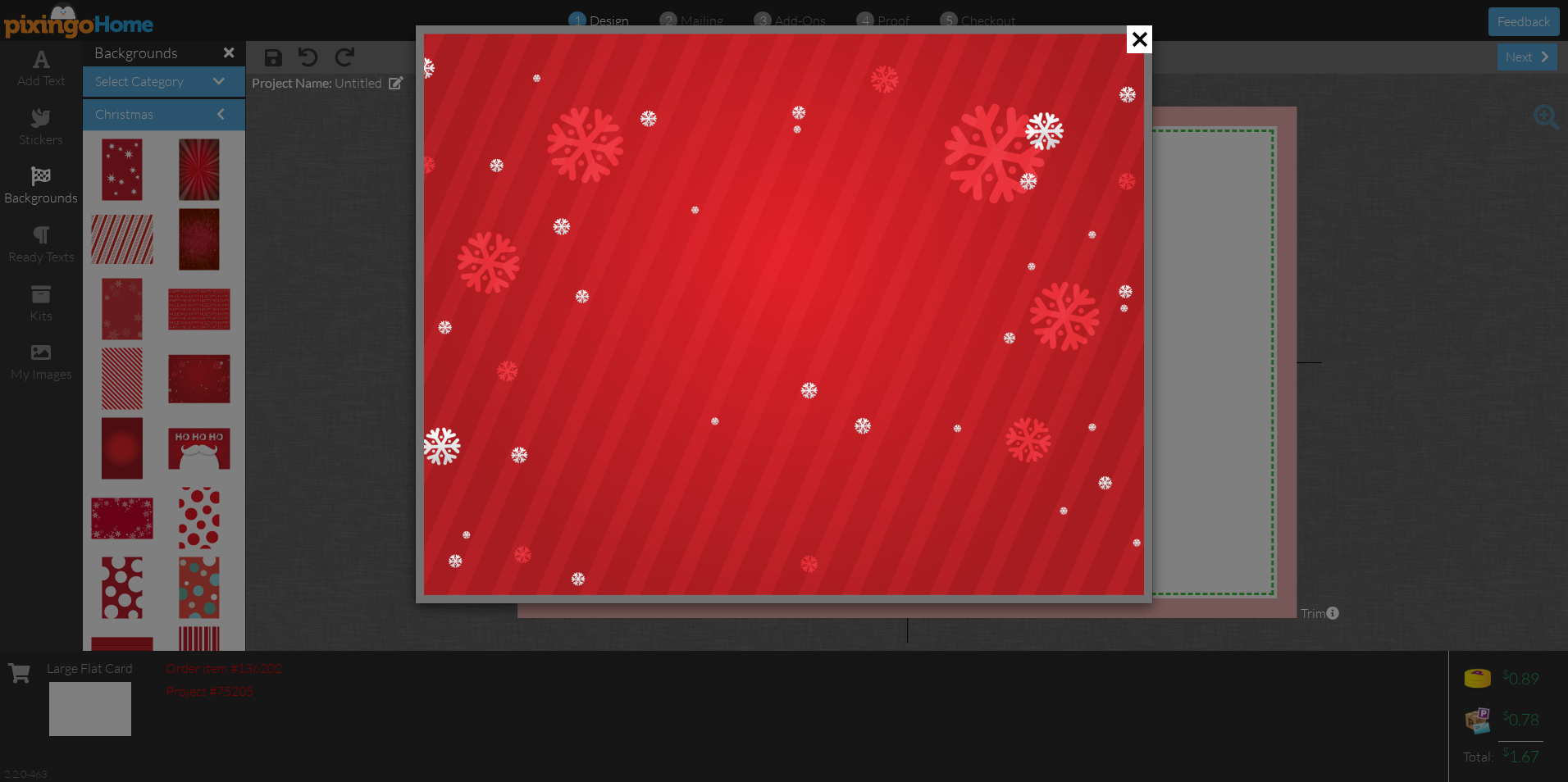
click at [1137, 37] on span at bounding box center [1139, 39] width 26 height 28
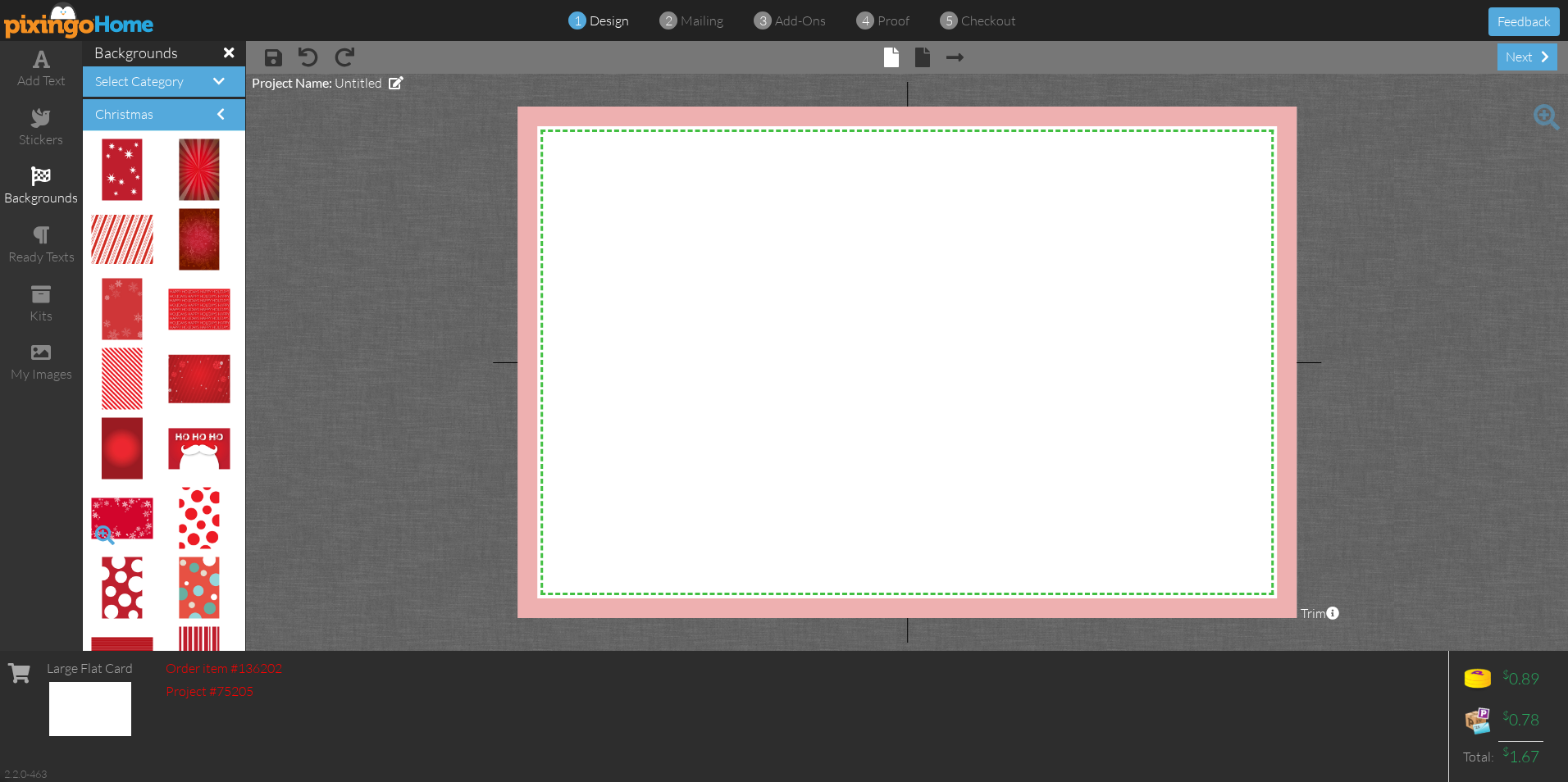
click at [102, 526] on span at bounding box center [104, 535] width 28 height 28
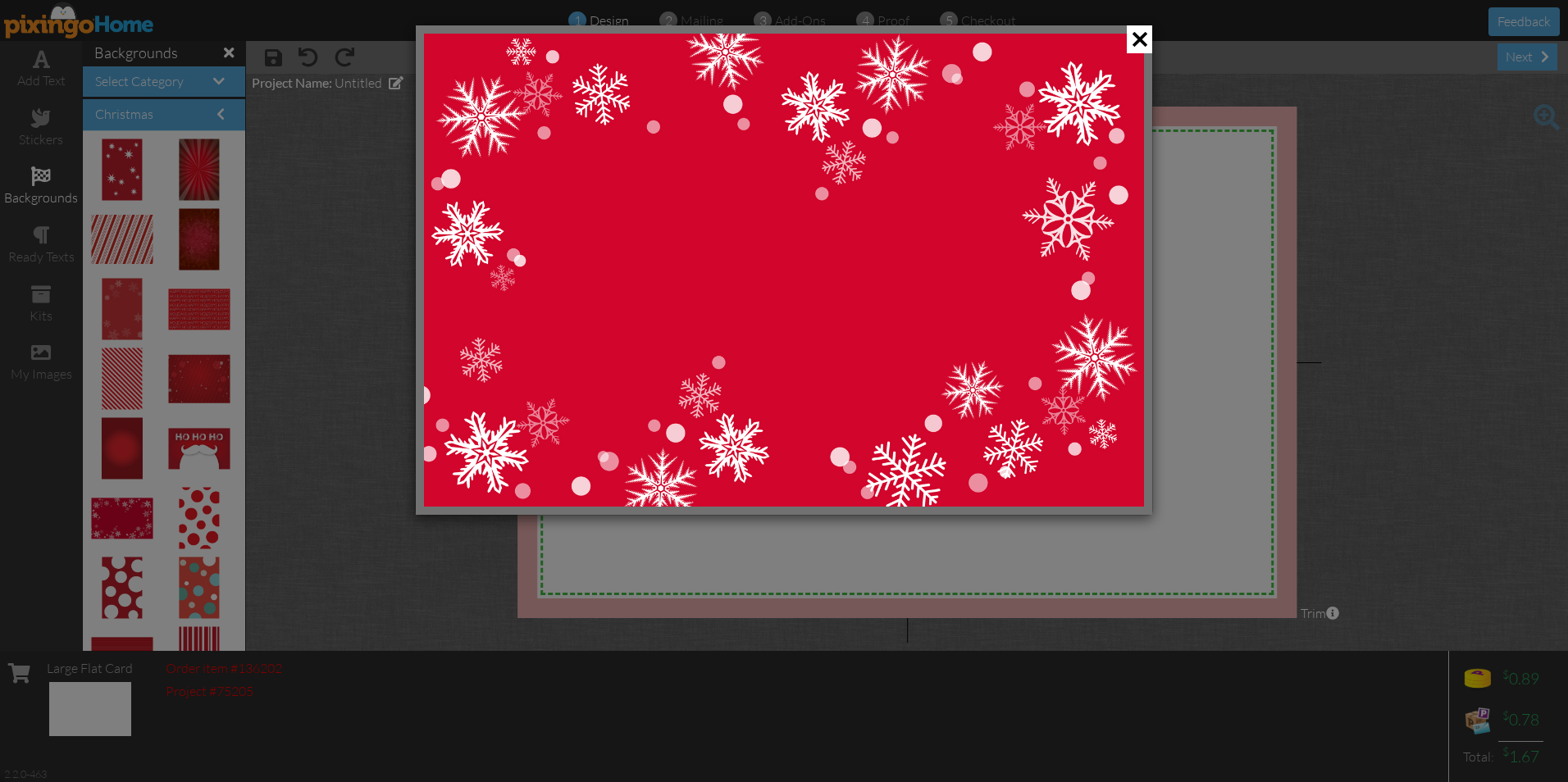
click at [1144, 42] on span at bounding box center [1139, 39] width 26 height 28
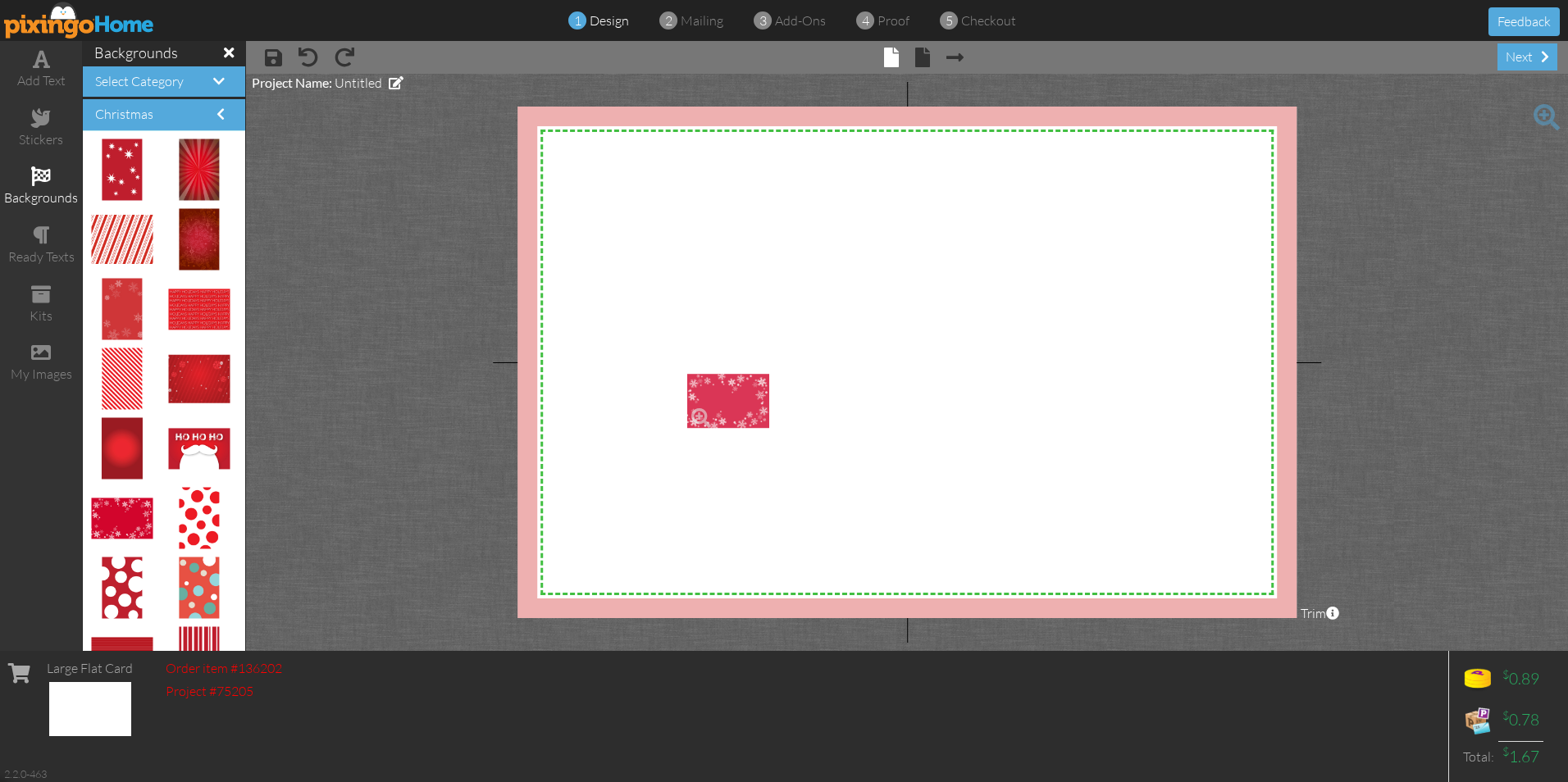
drag, startPoint x: 115, startPoint y: 519, endPoint x: 712, endPoint y: 401, distance: 608.5
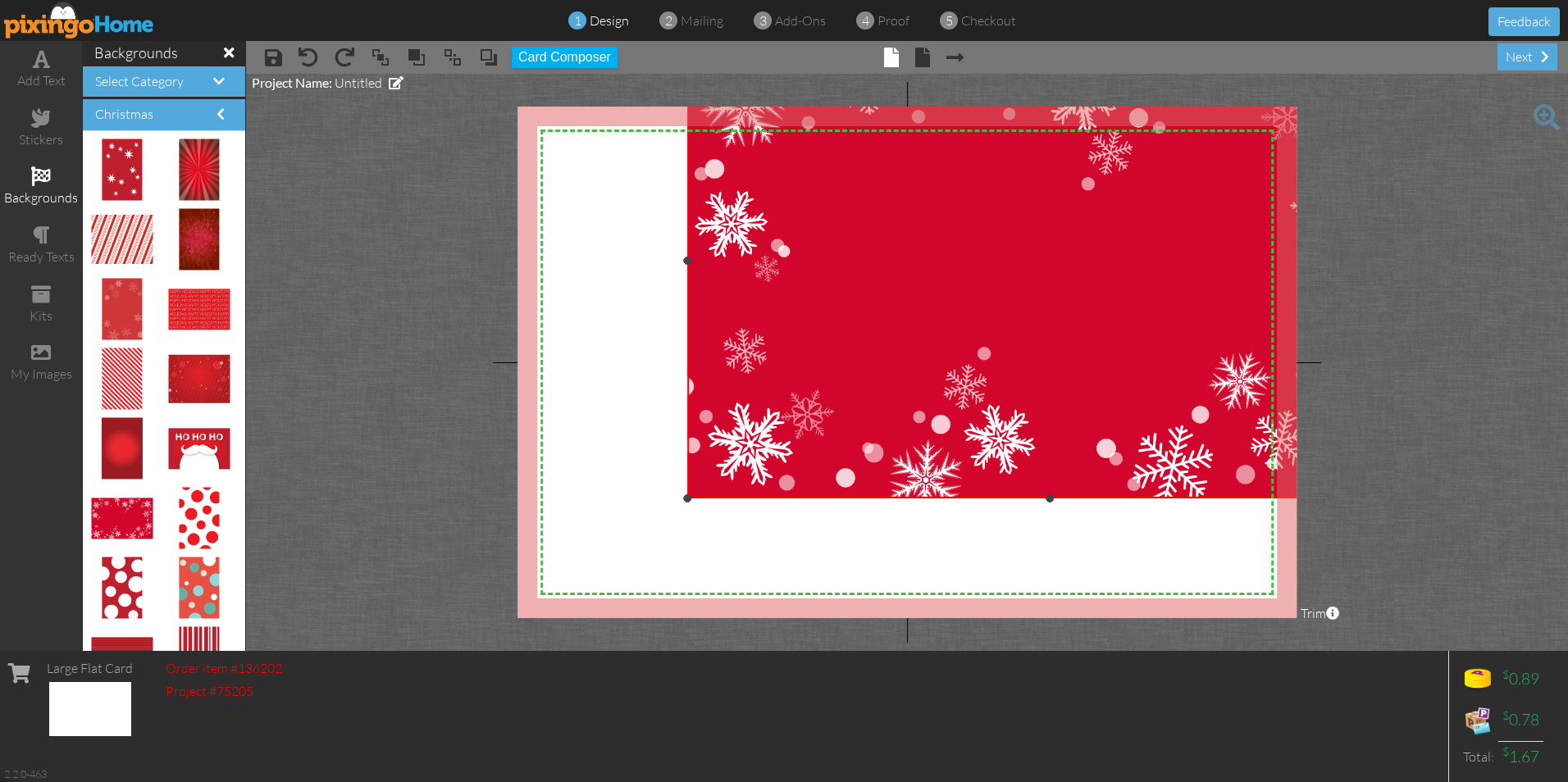
drag, startPoint x: 880, startPoint y: 370, endPoint x: 1571, endPoint y: 22, distance: 773.7
click at [1567, 22] on html "1 design 2 mailing 3 add-ons 4 proof 5 checkout Feedback add text stickers back…" at bounding box center [784, 391] width 1568 height 782
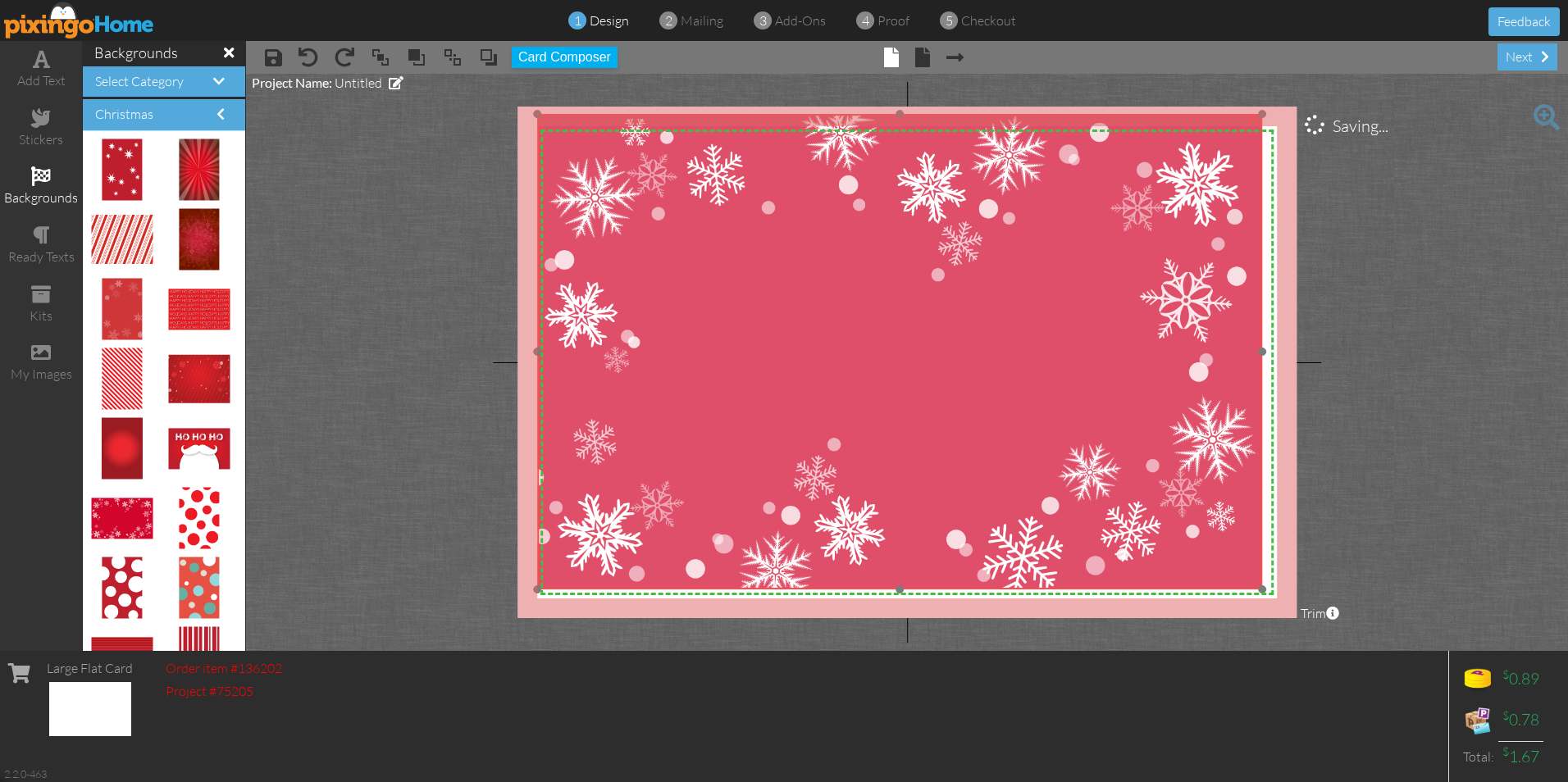
drag, startPoint x: 906, startPoint y: 250, endPoint x: 756, endPoint y: 341, distance: 175.4
click at [756, 341] on img at bounding box center [899, 352] width 725 height 476
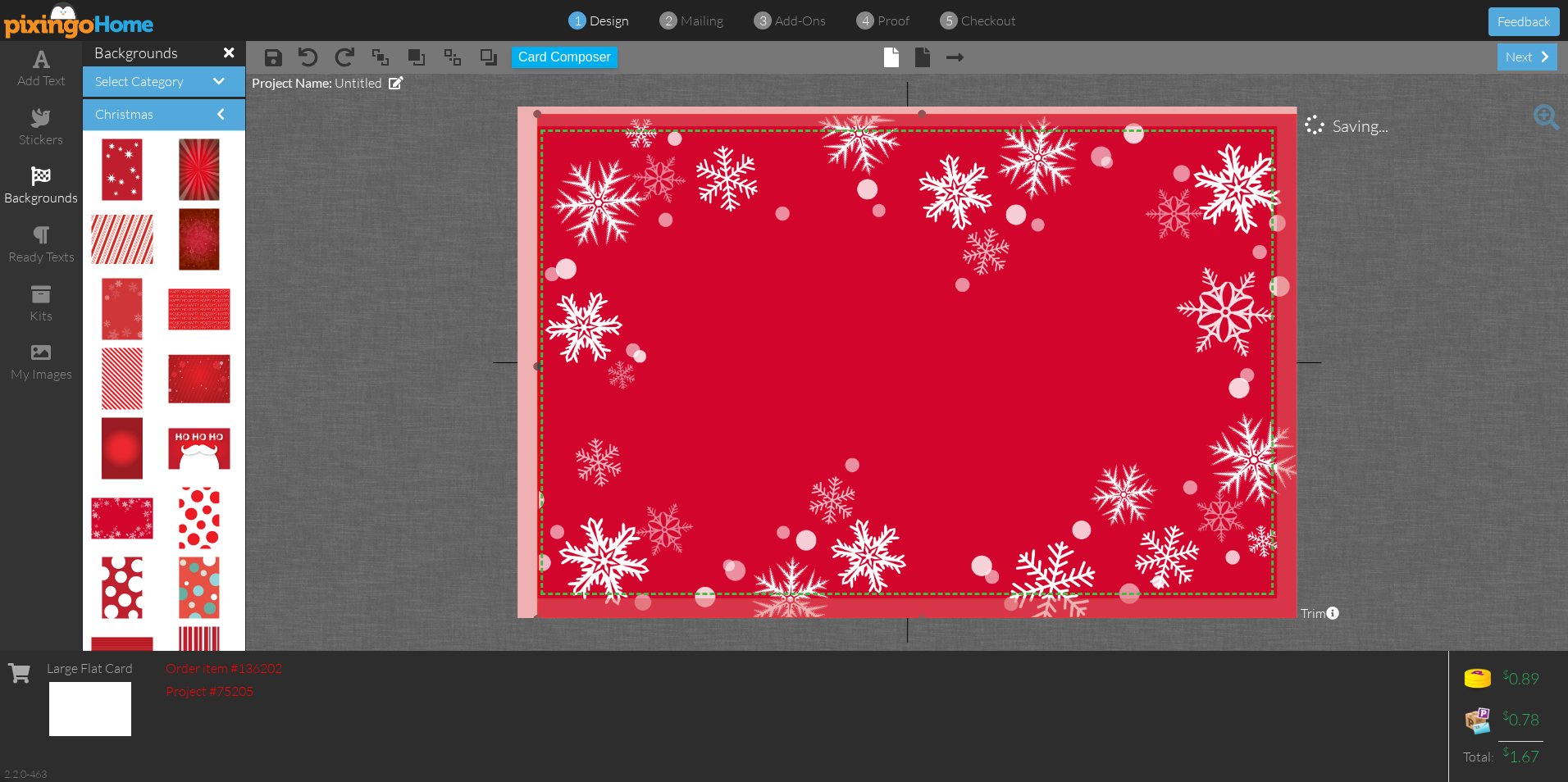
drag, startPoint x: 1260, startPoint y: 586, endPoint x: 1289, endPoint y: 615, distance: 41.0
click at [1289, 615] on div "×" at bounding box center [921, 367] width 770 height 505
click at [959, 442] on img at bounding box center [921, 367] width 770 height 505
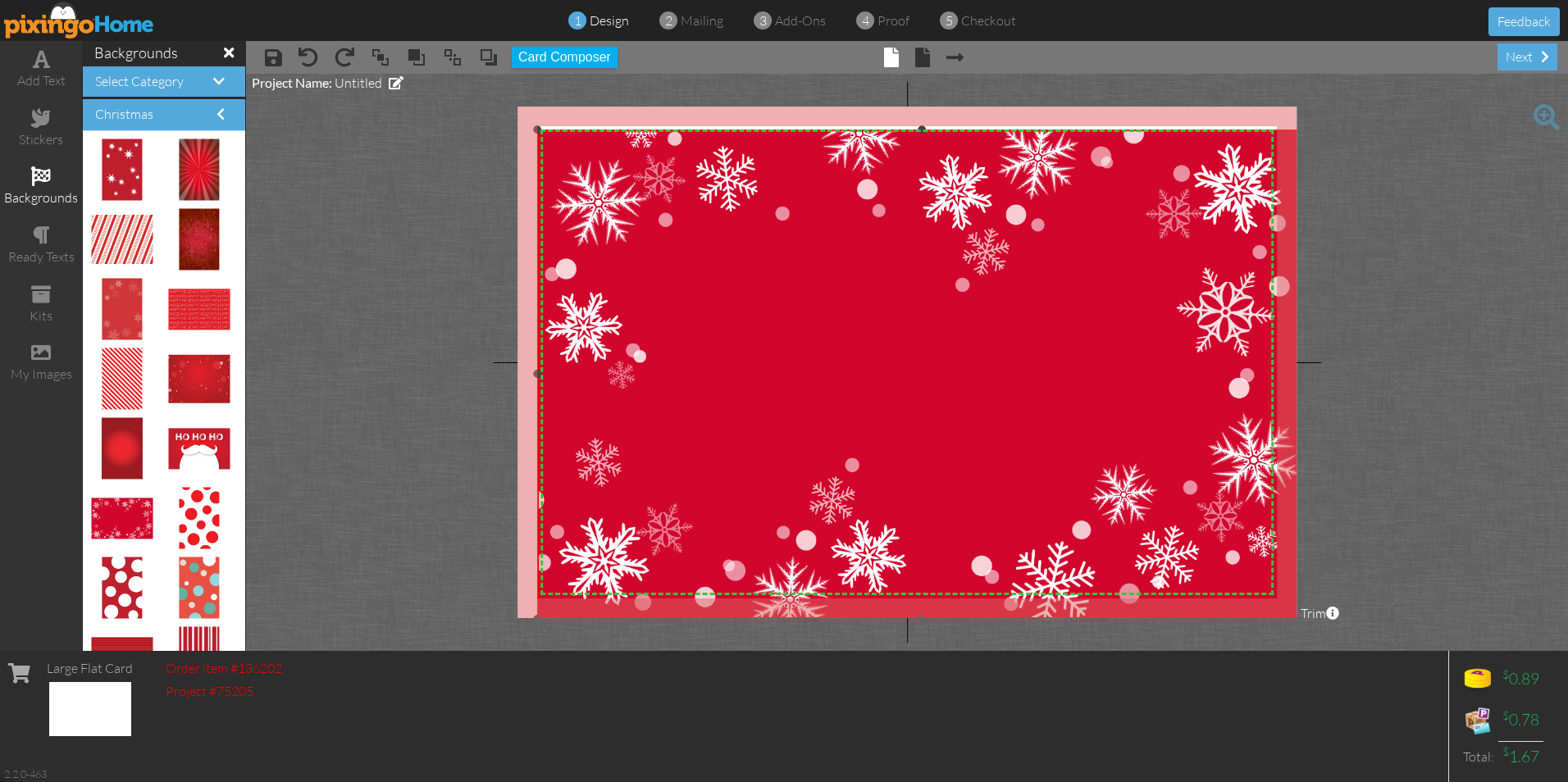
drag, startPoint x: 922, startPoint y: 114, endPoint x: 918, endPoint y: 130, distance: 16.5
click at [918, 130] on div at bounding box center [921, 130] width 9 height 9
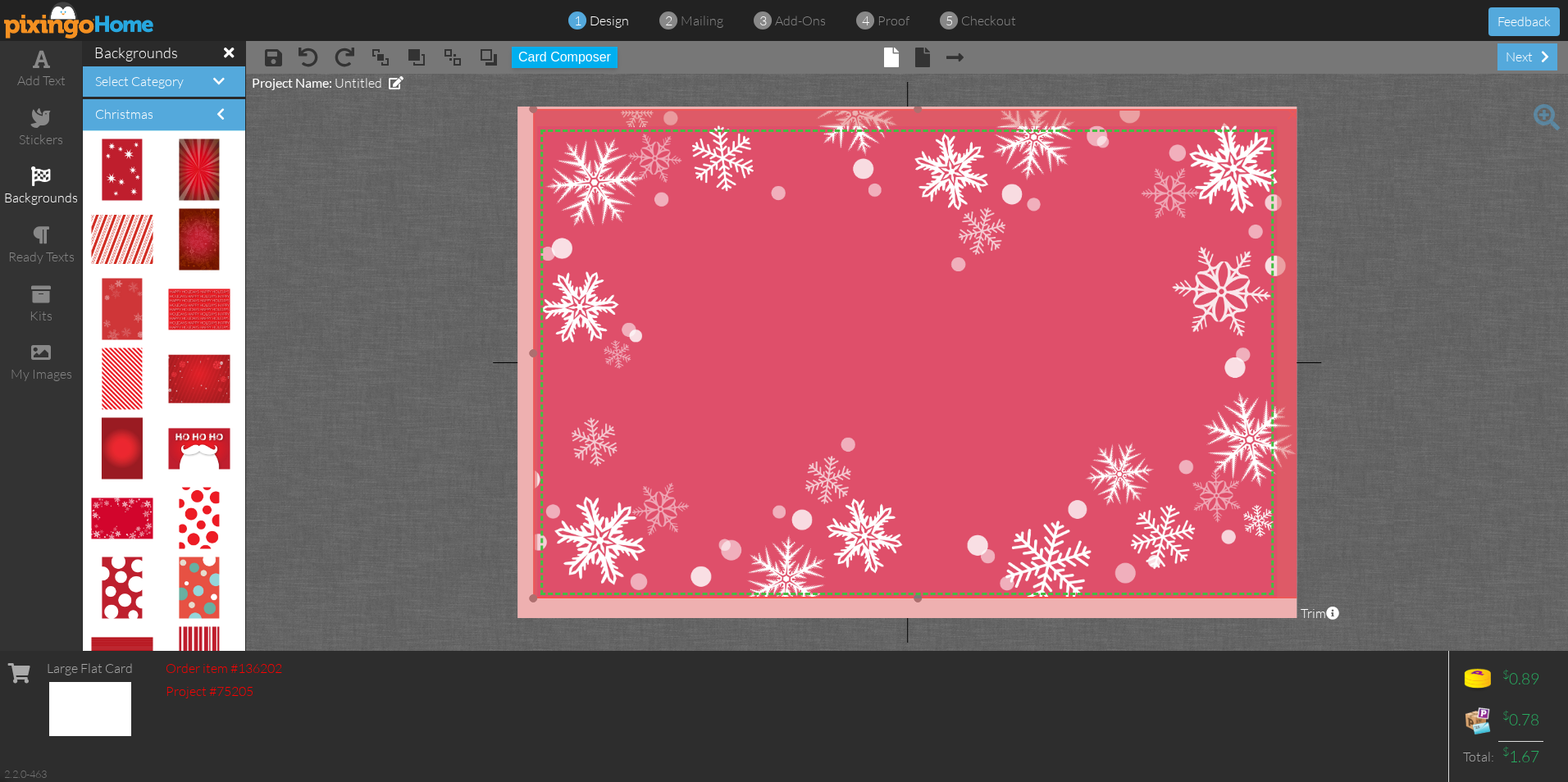
drag, startPoint x: 906, startPoint y: 509, endPoint x: 902, endPoint y: 488, distance: 21.4
click at [902, 488] on img at bounding box center [918, 346] width 770 height 505
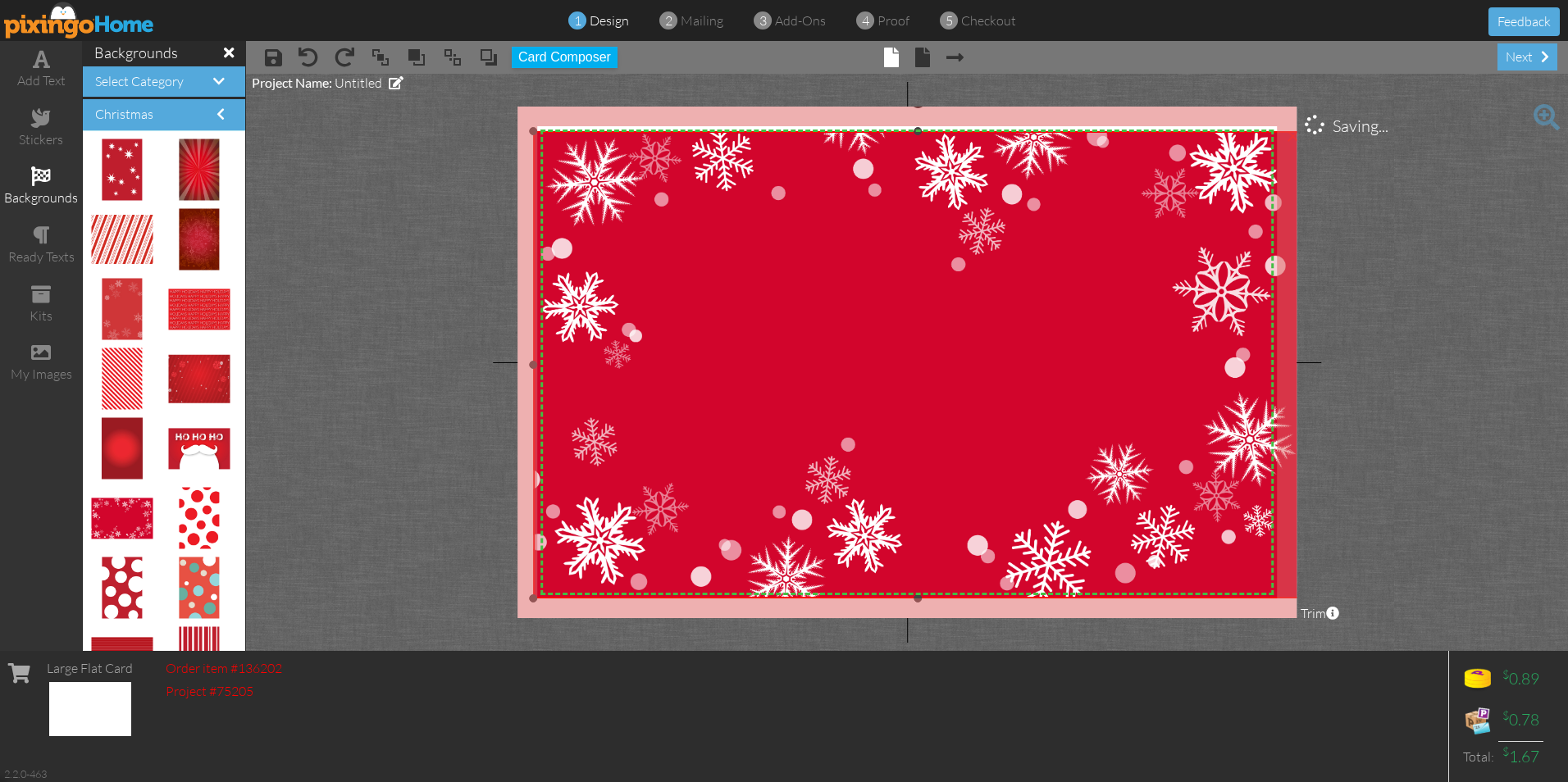
drag, startPoint x: 918, startPoint y: 109, endPoint x: 916, endPoint y: 132, distance: 23.1
click at [916, 132] on div at bounding box center [918, 131] width 9 height 9
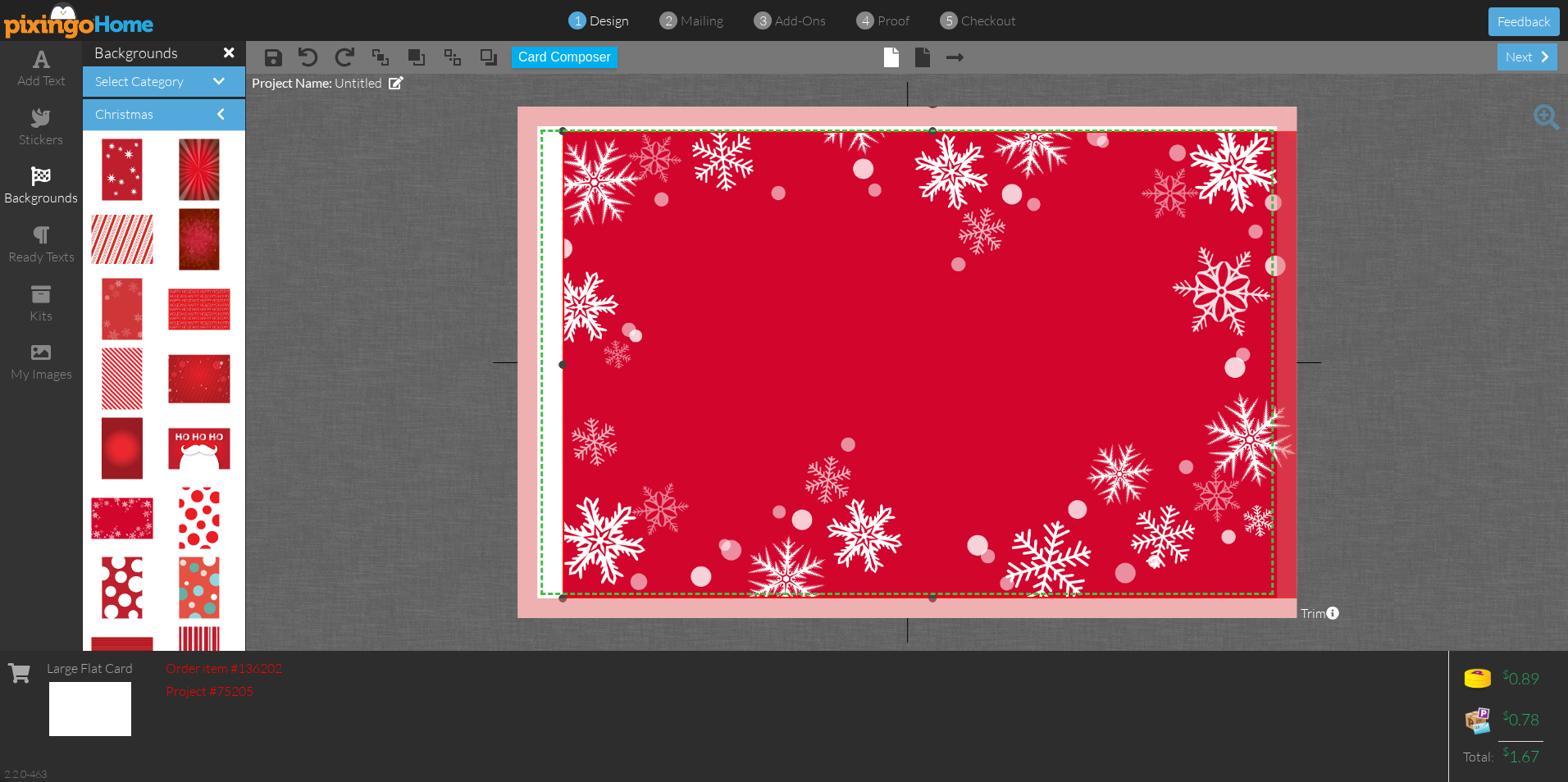
drag, startPoint x: 531, startPoint y: 364, endPoint x: 561, endPoint y: 364, distance: 30.0
click at [561, 364] on div at bounding box center [563, 364] width 9 height 9
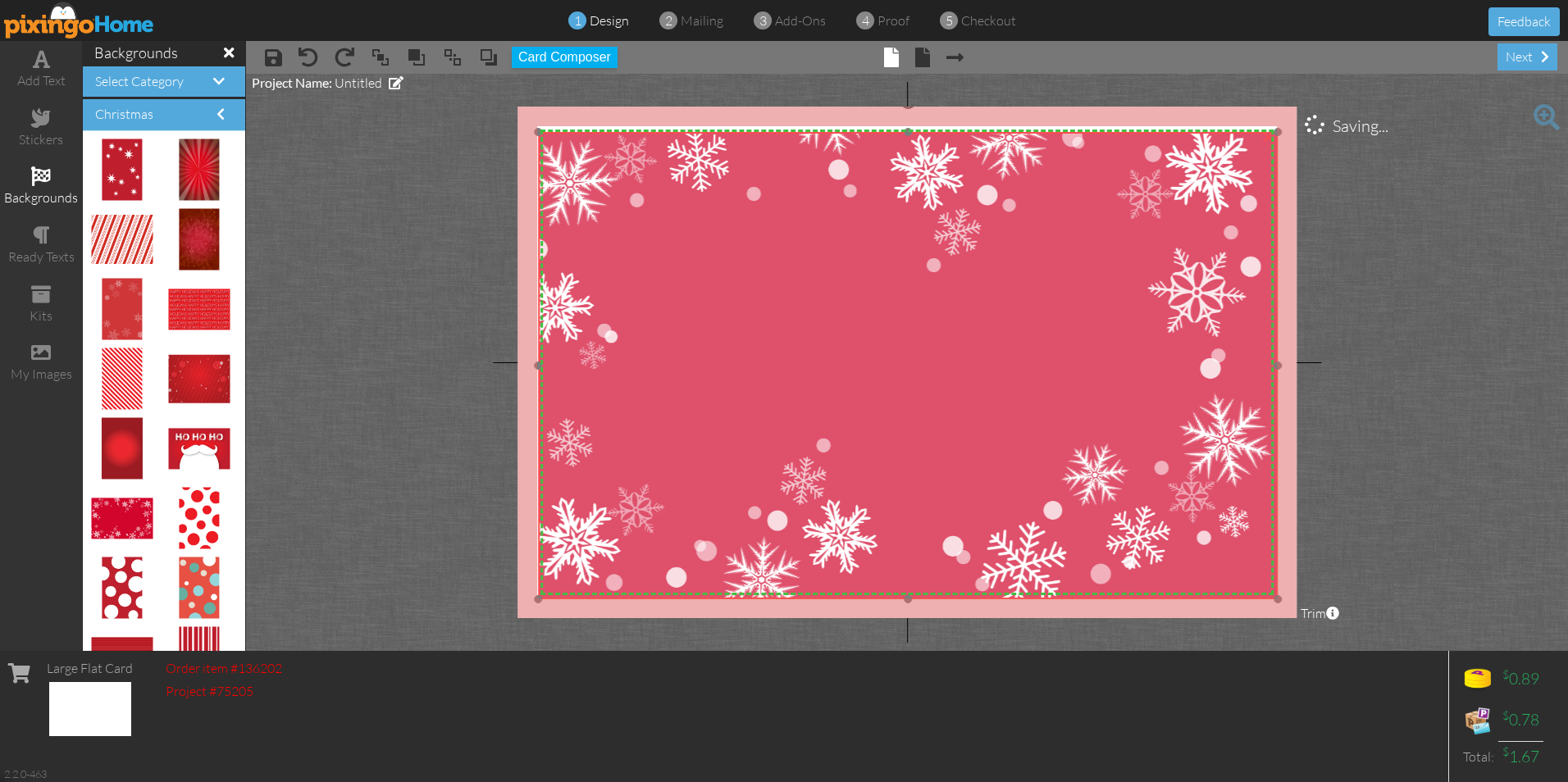
drag, startPoint x: 941, startPoint y: 377, endPoint x: 917, endPoint y: 378, distance: 24.0
click at [917, 378] on img at bounding box center [893, 347] width 770 height 505
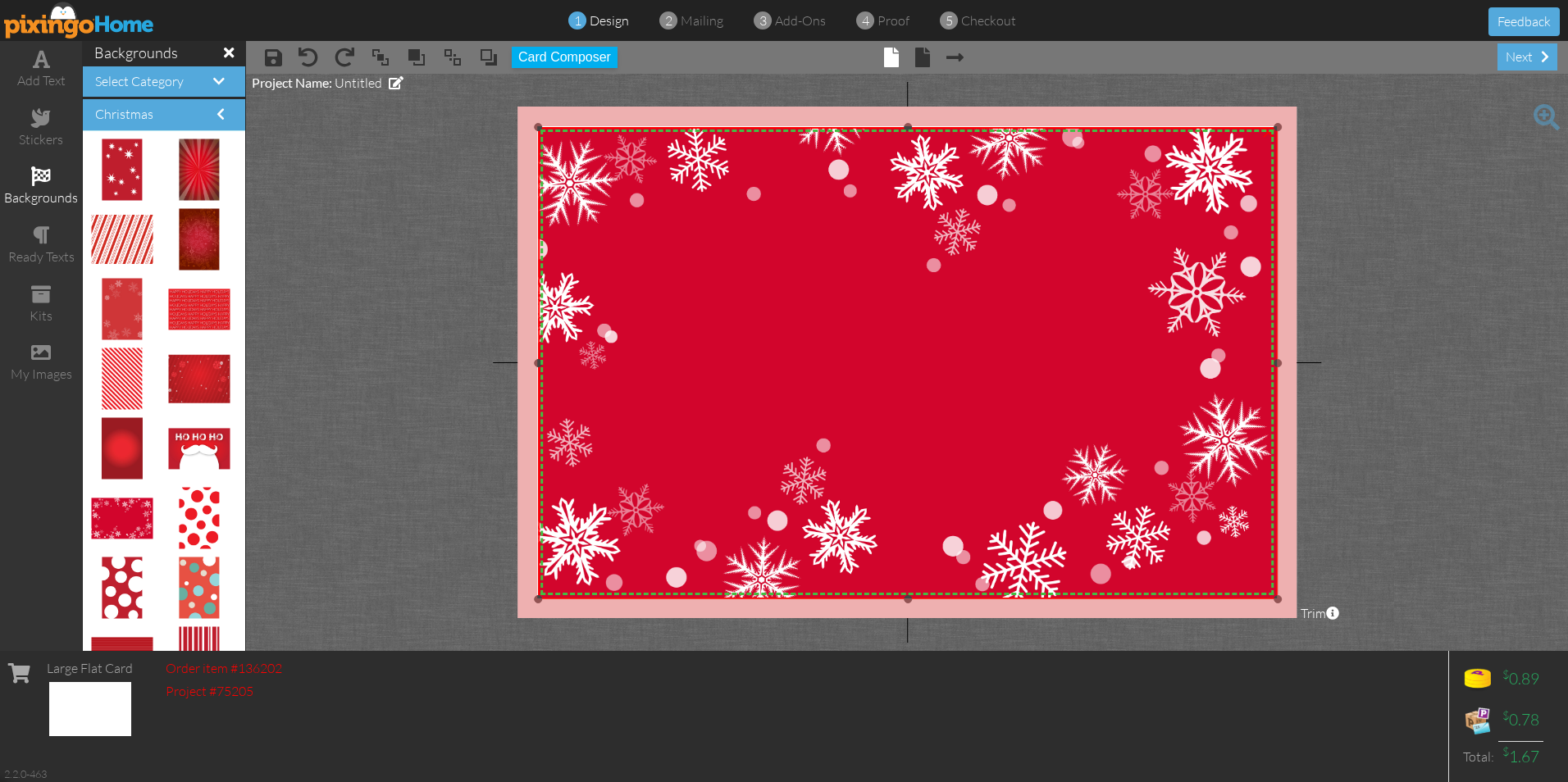
click at [905, 128] on div at bounding box center [908, 127] width 9 height 9
click at [891, 344] on img at bounding box center [893, 347] width 770 height 505
click at [52, 135] on div "stickers" at bounding box center [41, 140] width 82 height 19
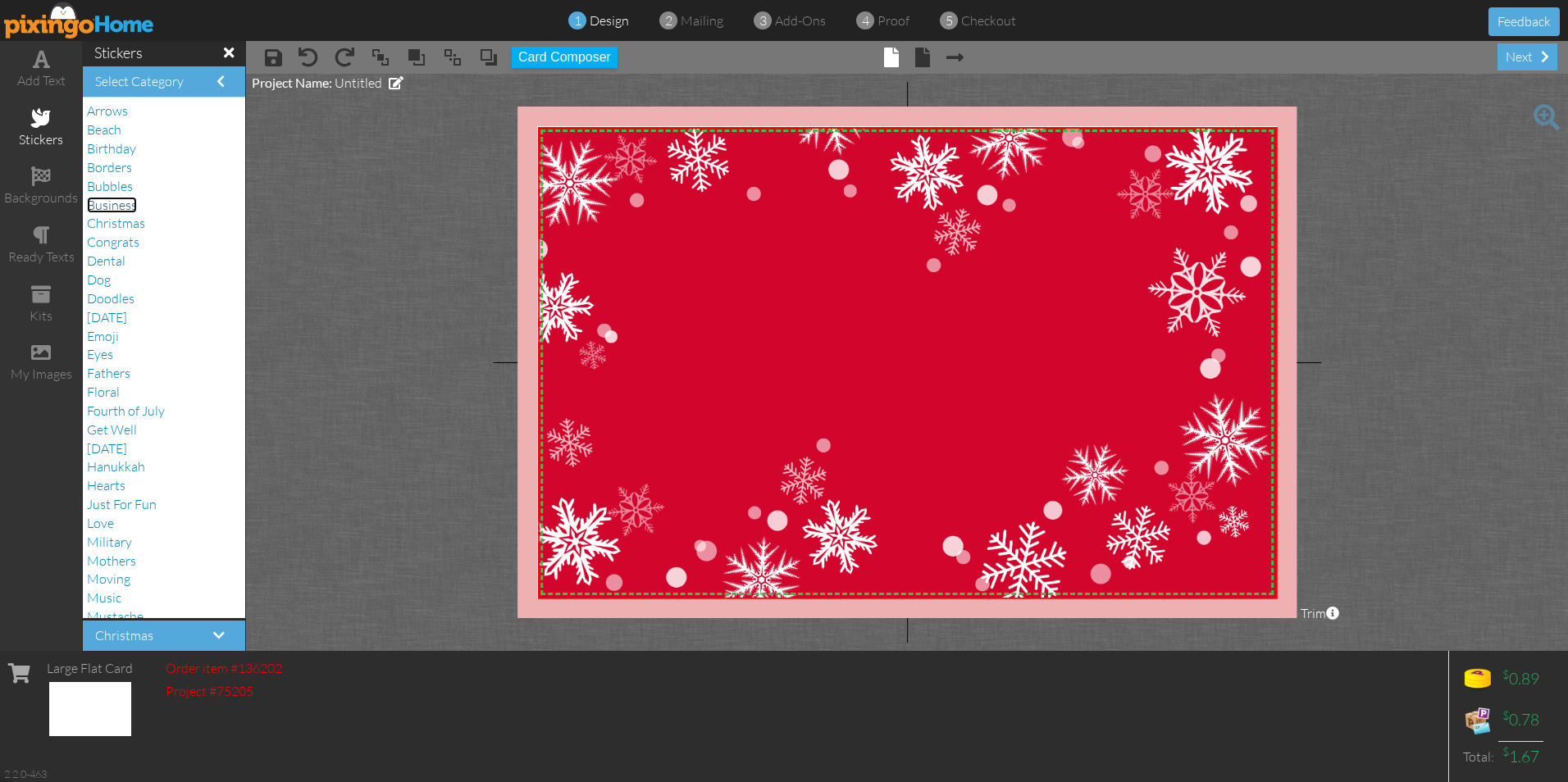
click at [97, 207] on span "Business" at bounding box center [112, 204] width 50 height 16
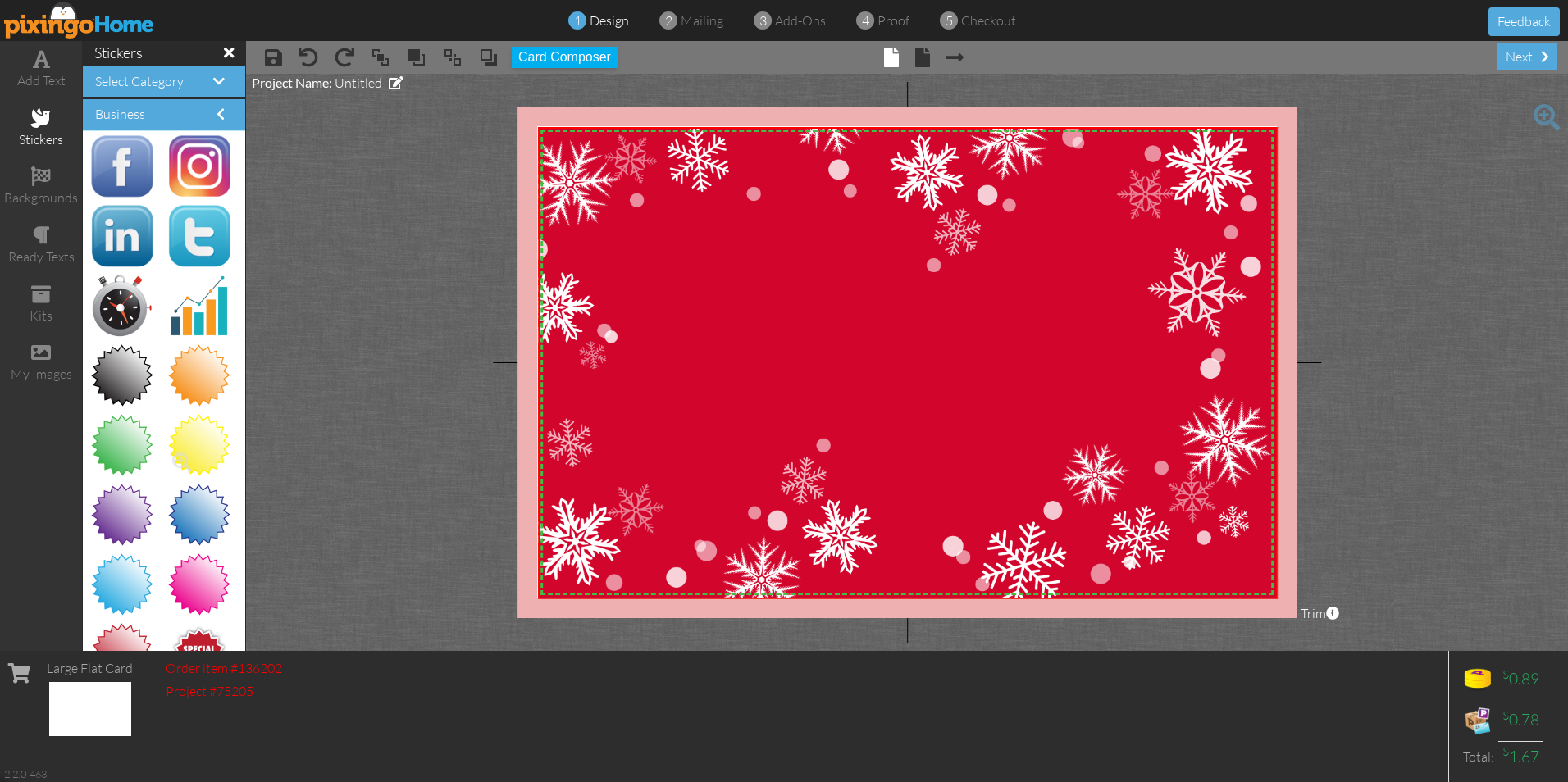
scroll to position [49, 0]
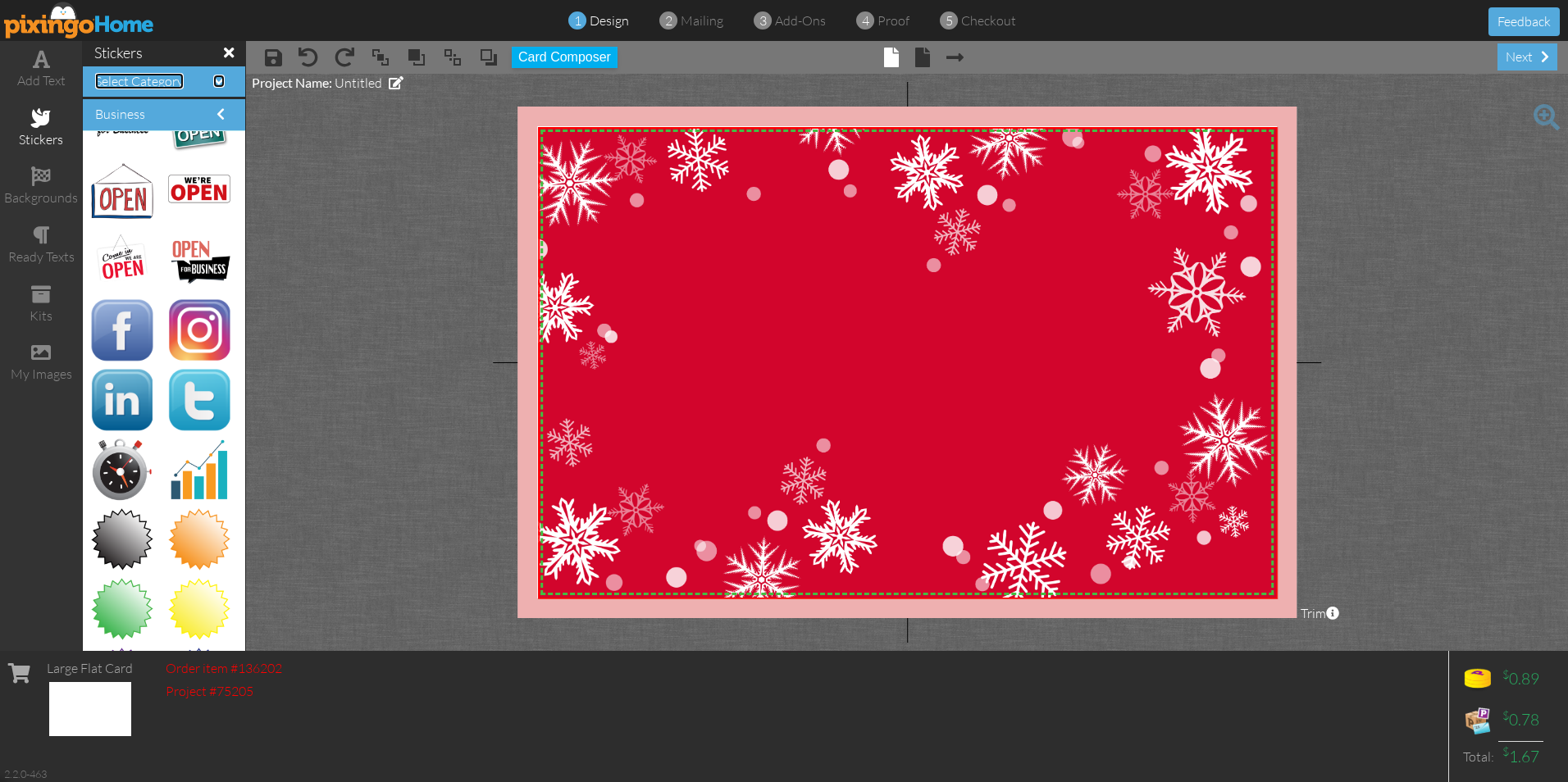
click at [214, 79] on span at bounding box center [219, 81] width 11 height 13
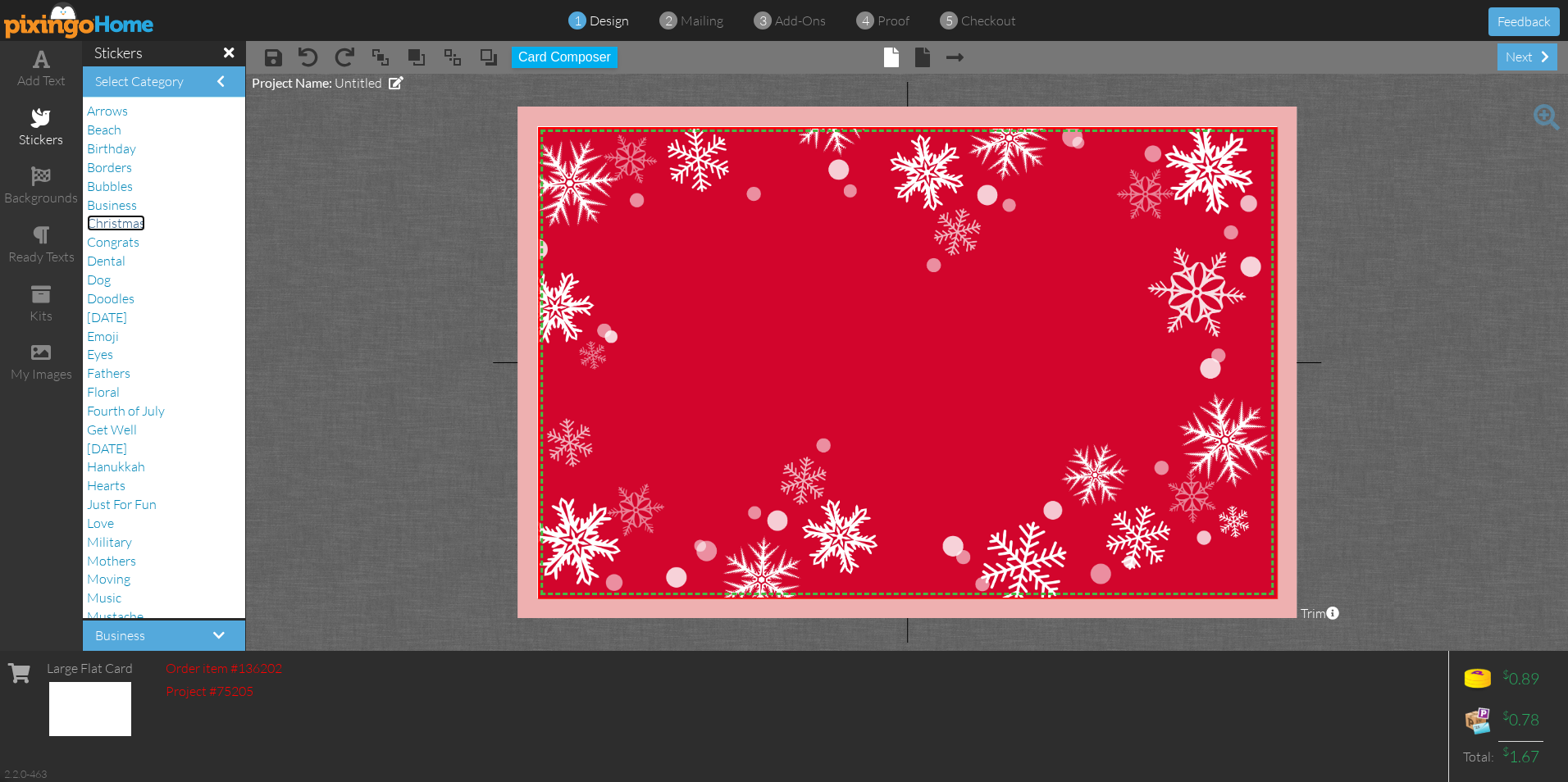
click at [126, 225] on span "Christmas" at bounding box center [115, 222] width 58 height 16
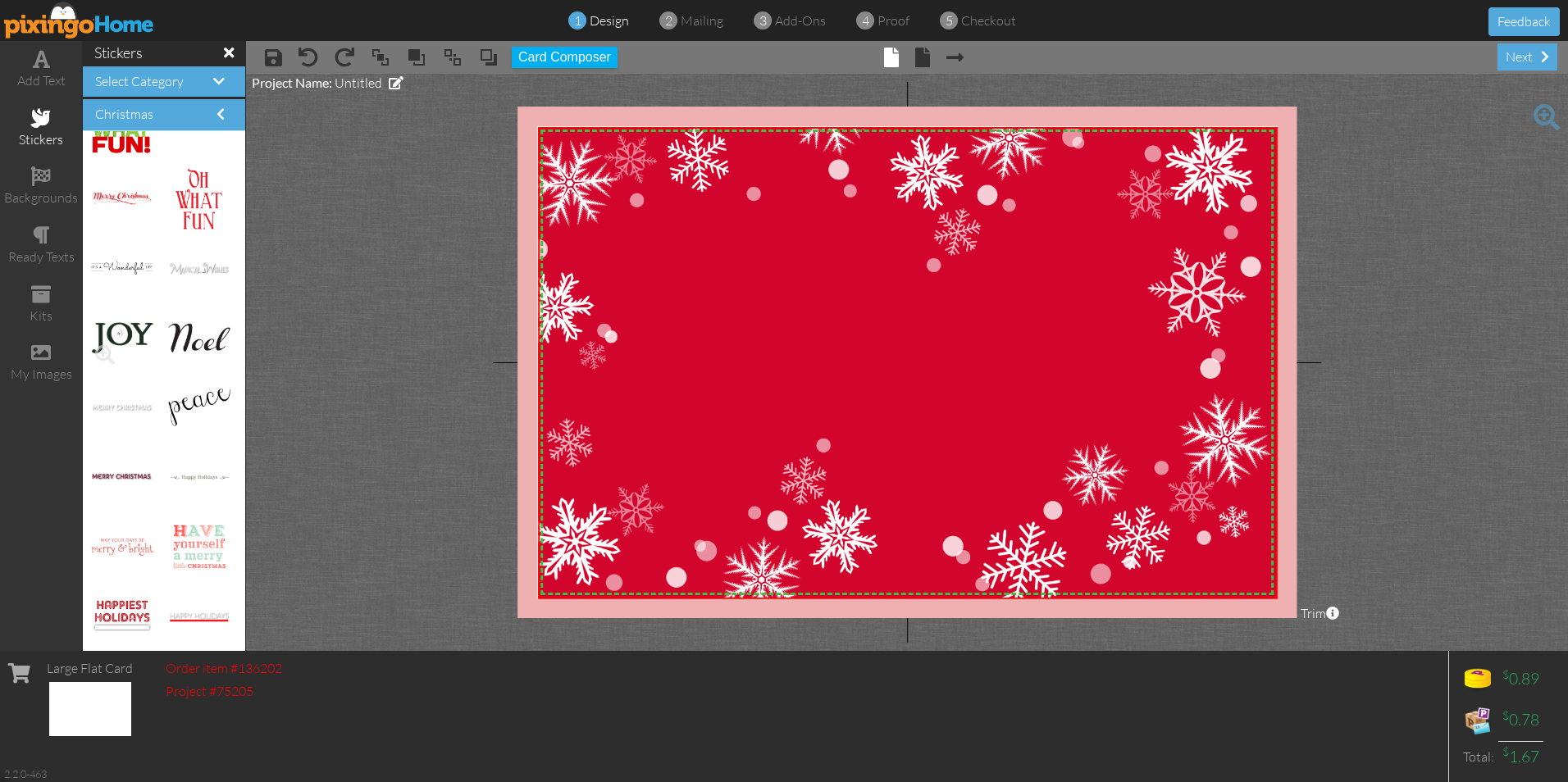
scroll to position [656, 0]
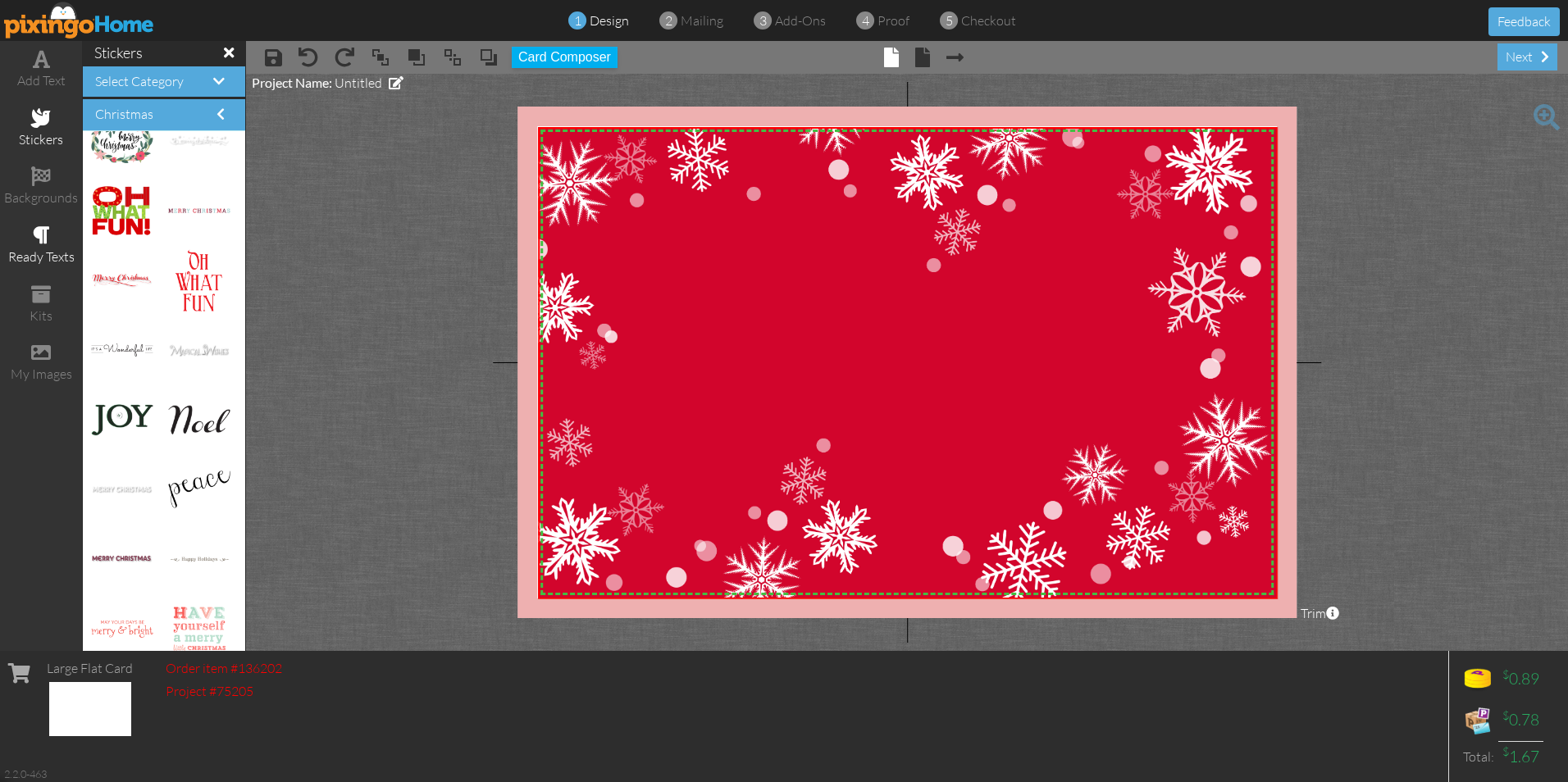
click at [55, 243] on div "ready texts" at bounding box center [41, 246] width 82 height 57
click at [44, 241] on span at bounding box center [41, 235] width 17 height 20
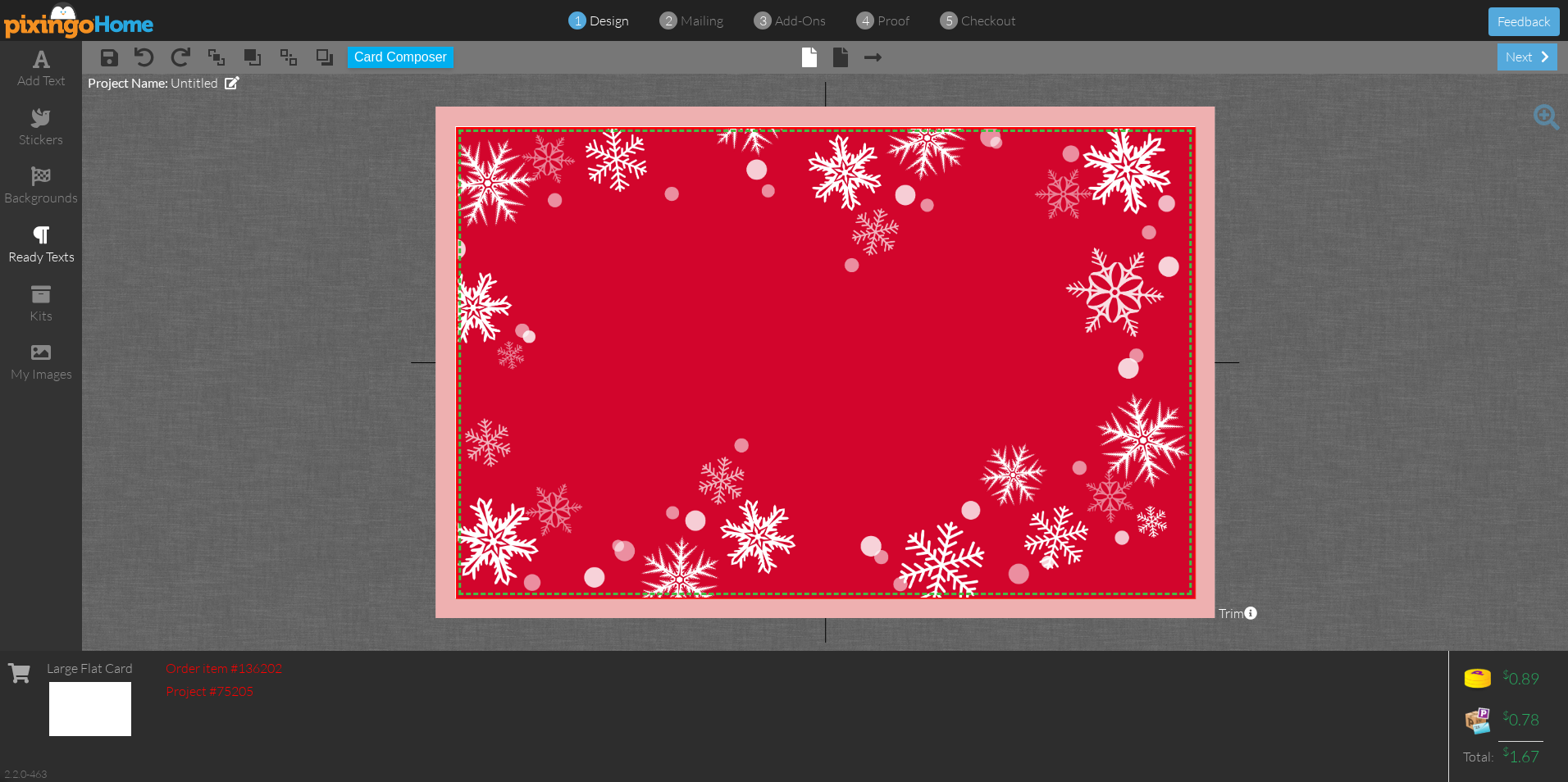
click at [52, 248] on div "ready texts" at bounding box center [41, 257] width 82 height 19
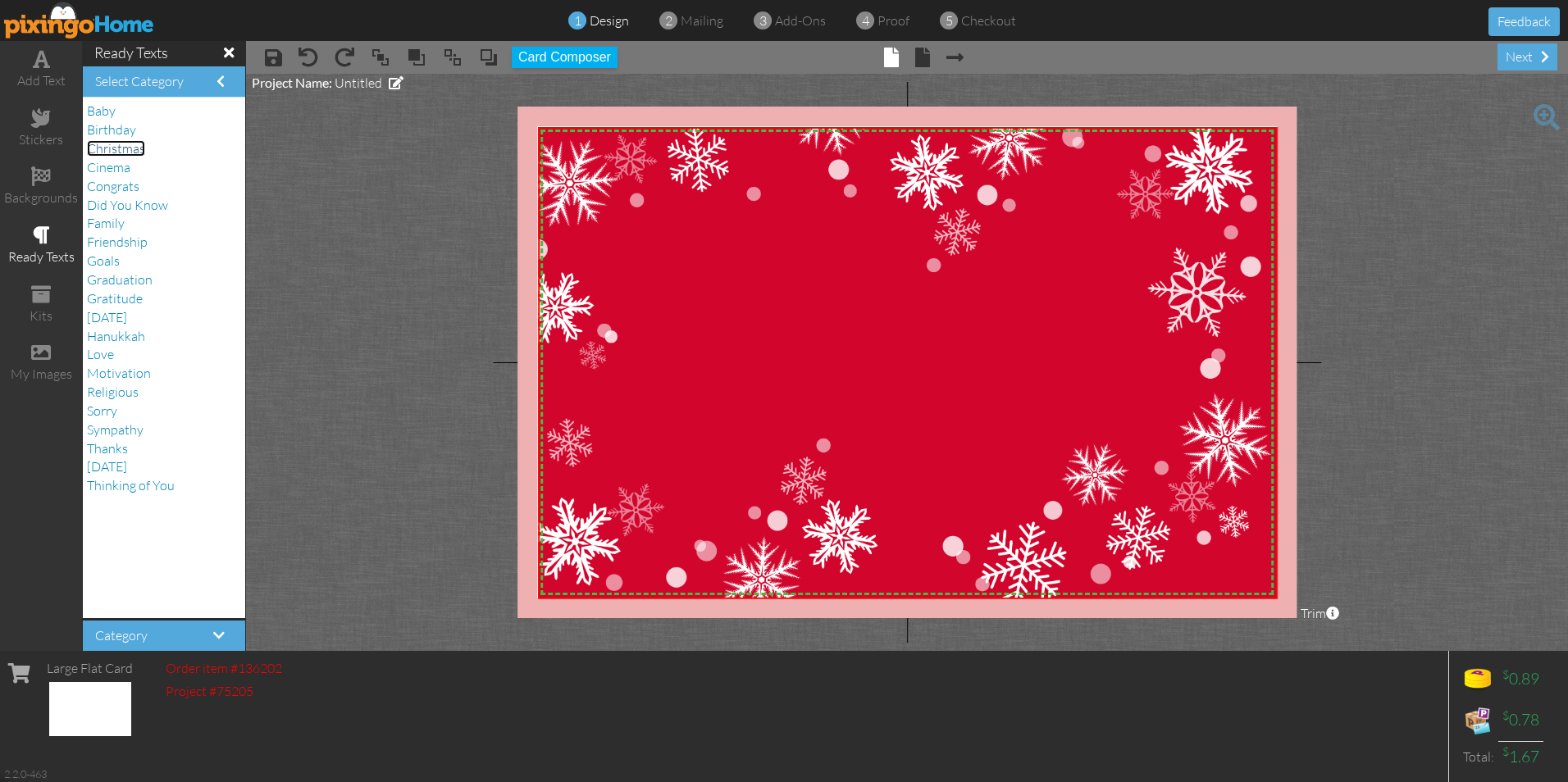
click at [118, 150] on span "Christmas" at bounding box center [115, 148] width 58 height 16
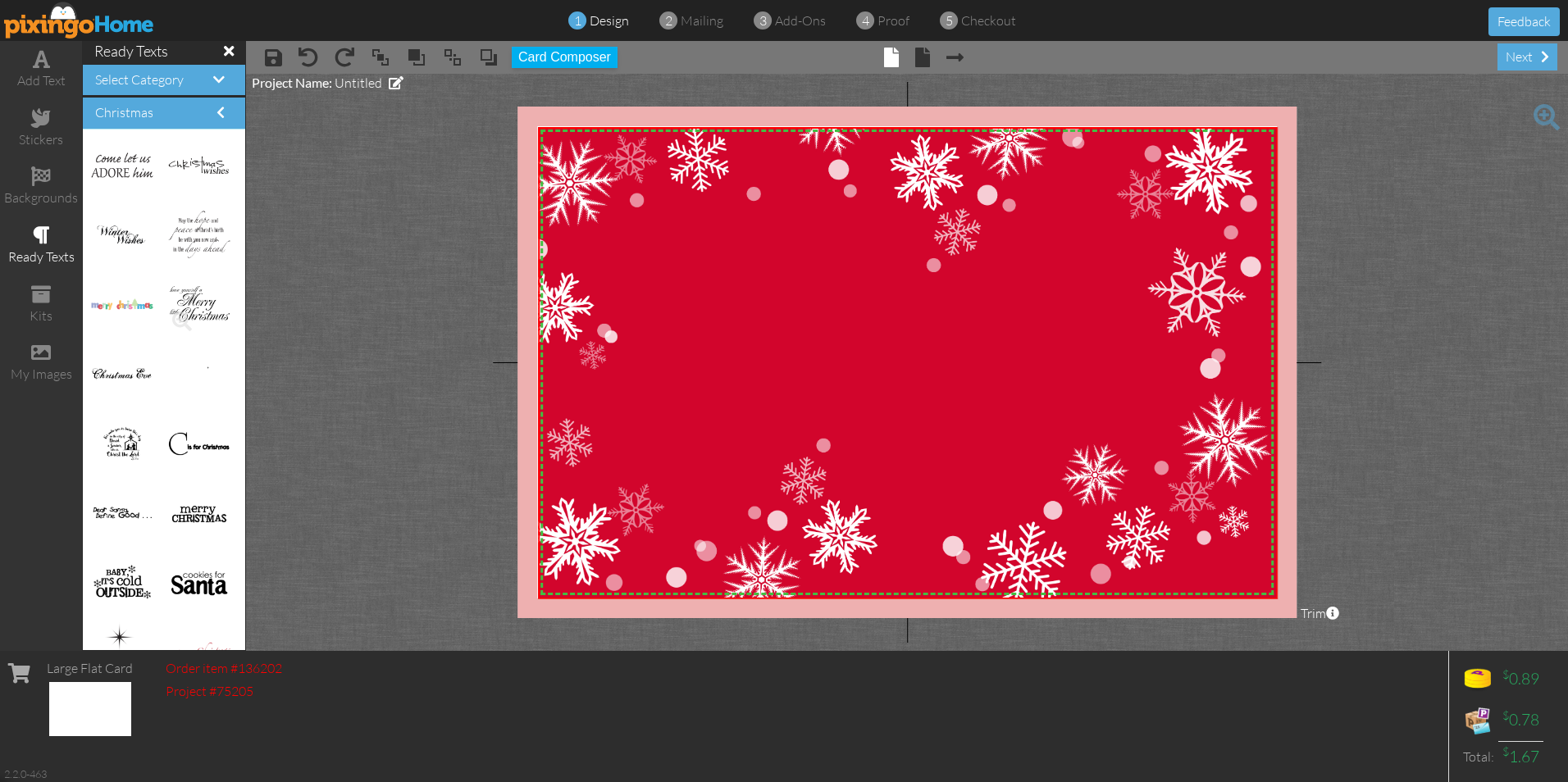
scroll to position [782, 0]
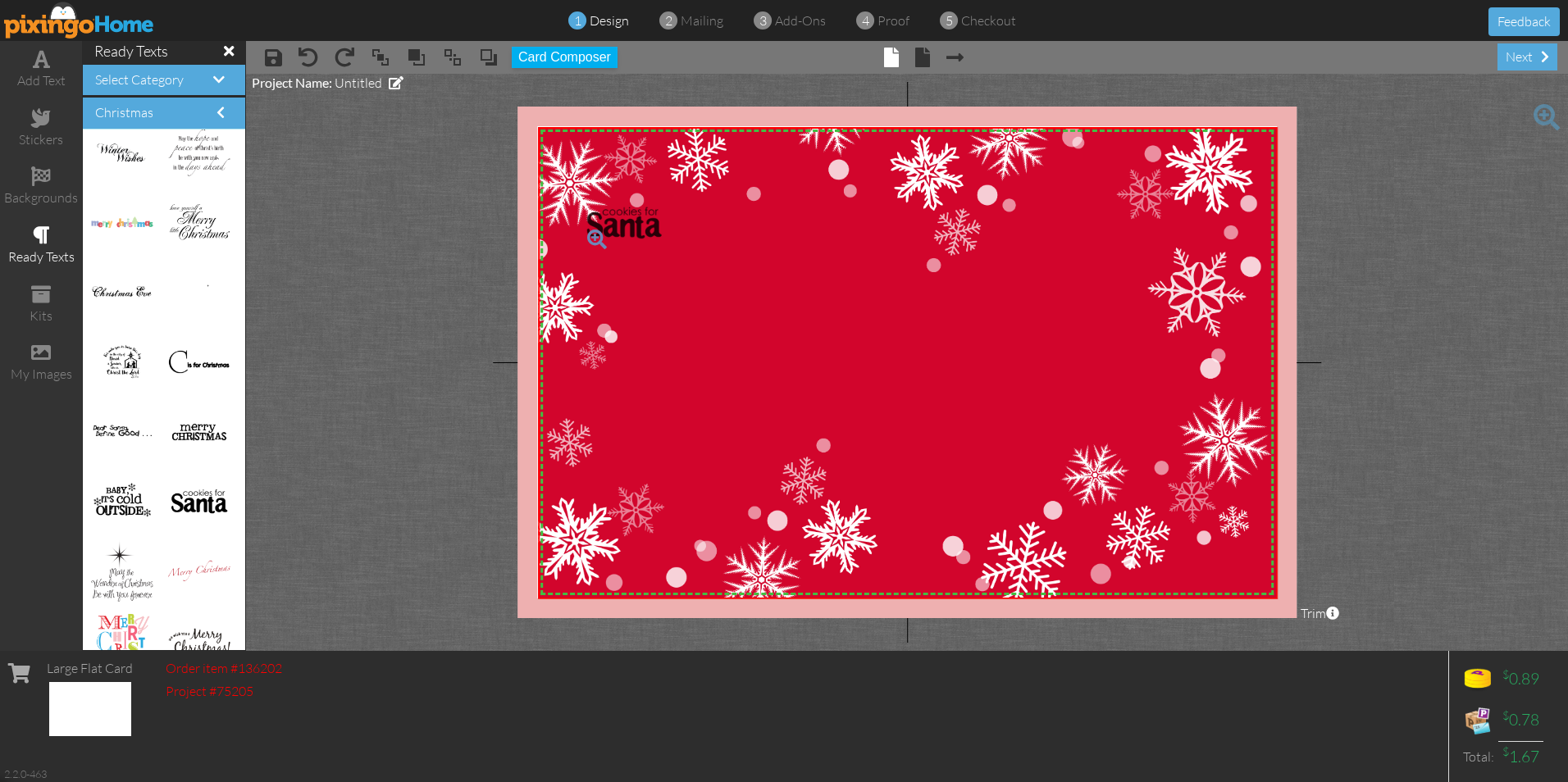
drag, startPoint x: 176, startPoint y: 503, endPoint x: 604, endPoint y: 226, distance: 509.8
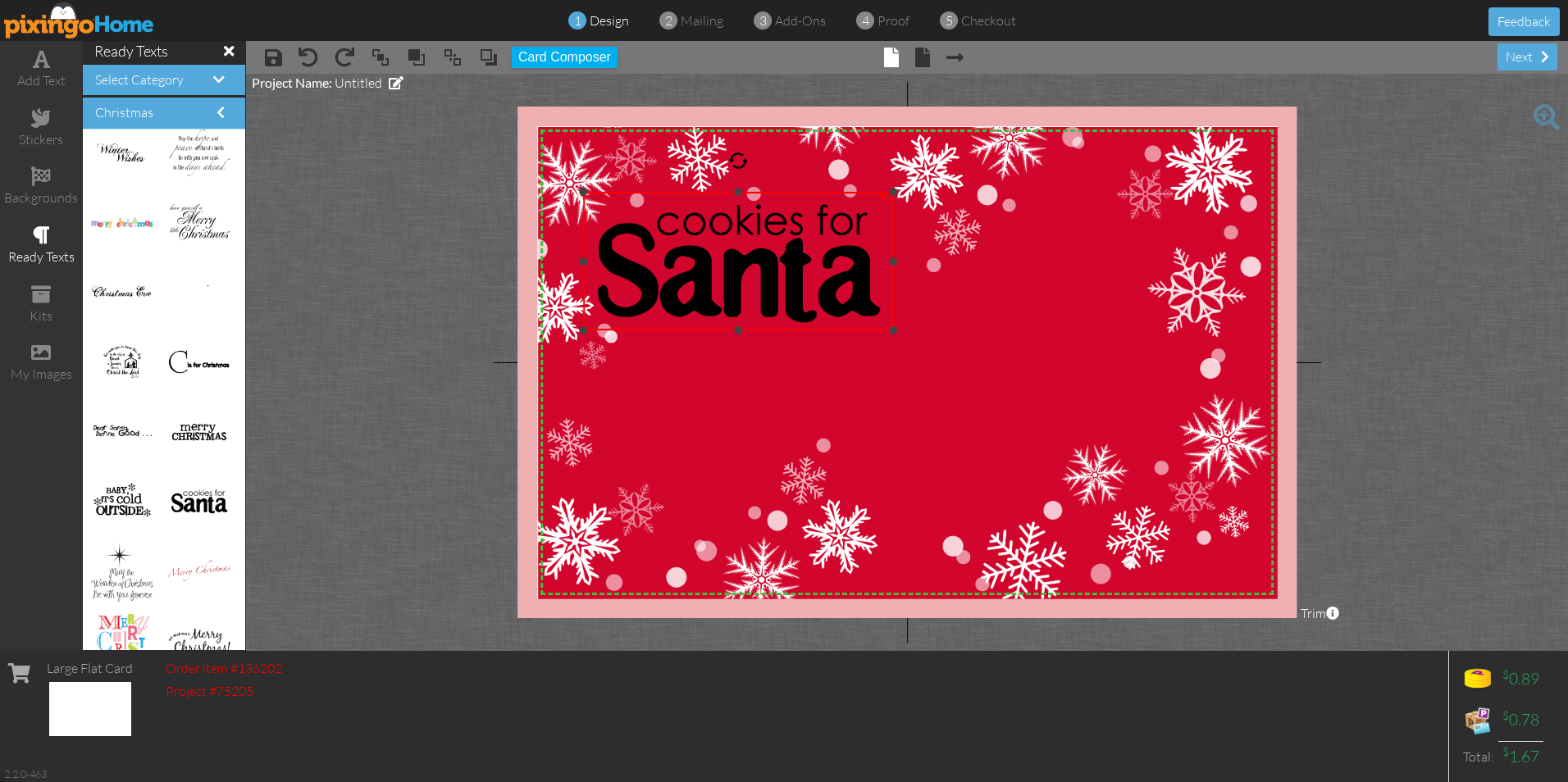
drag, startPoint x: 777, startPoint y: 279, endPoint x: 835, endPoint y: 331, distance: 77.9
click at [835, 331] on div "×" at bounding box center [737, 260] width 310 height 138
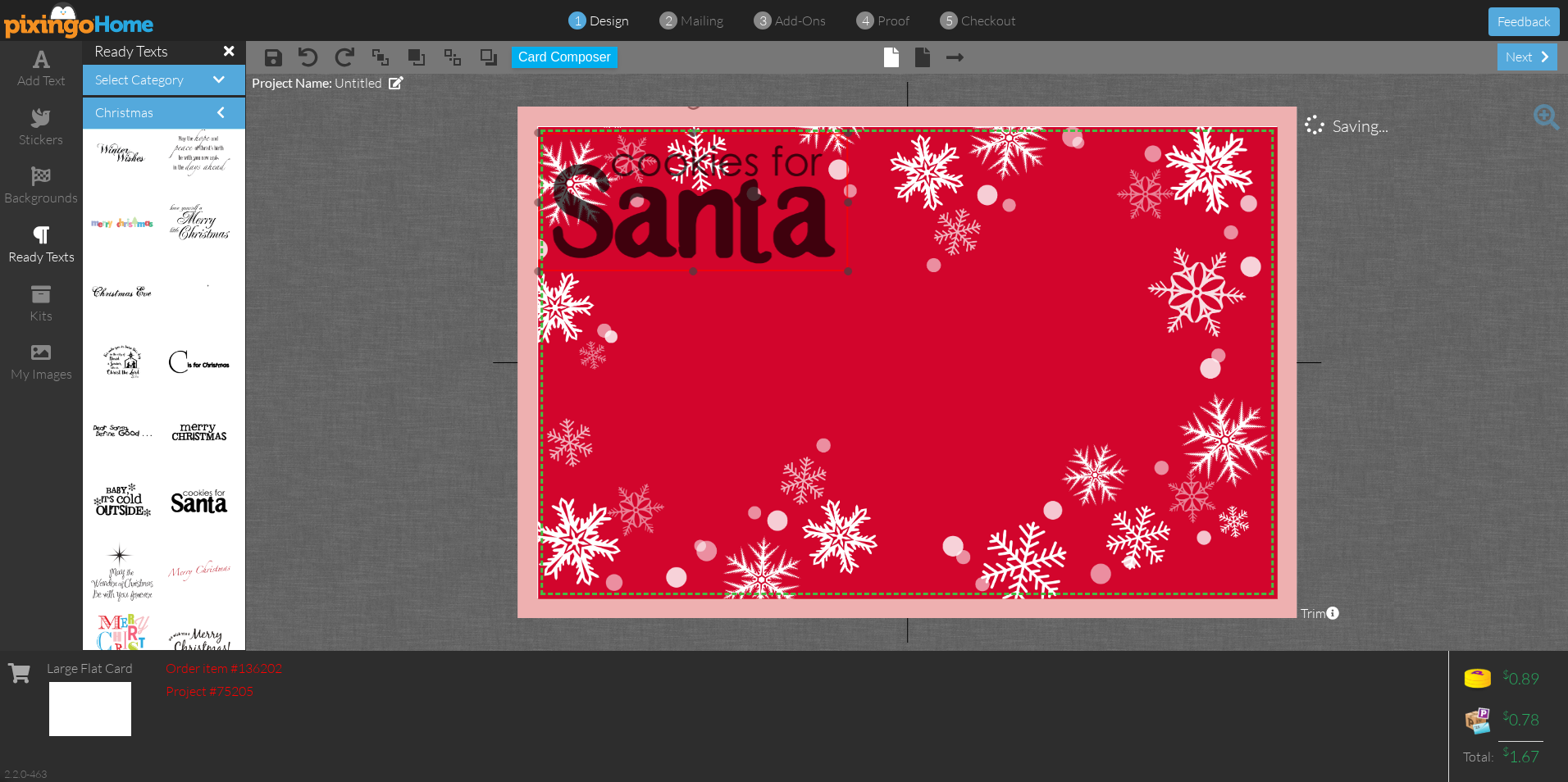
drag, startPoint x: 763, startPoint y: 278, endPoint x: 717, endPoint y: 218, distance: 75.6
click at [717, 218] on img at bounding box center [692, 201] width 310 height 138
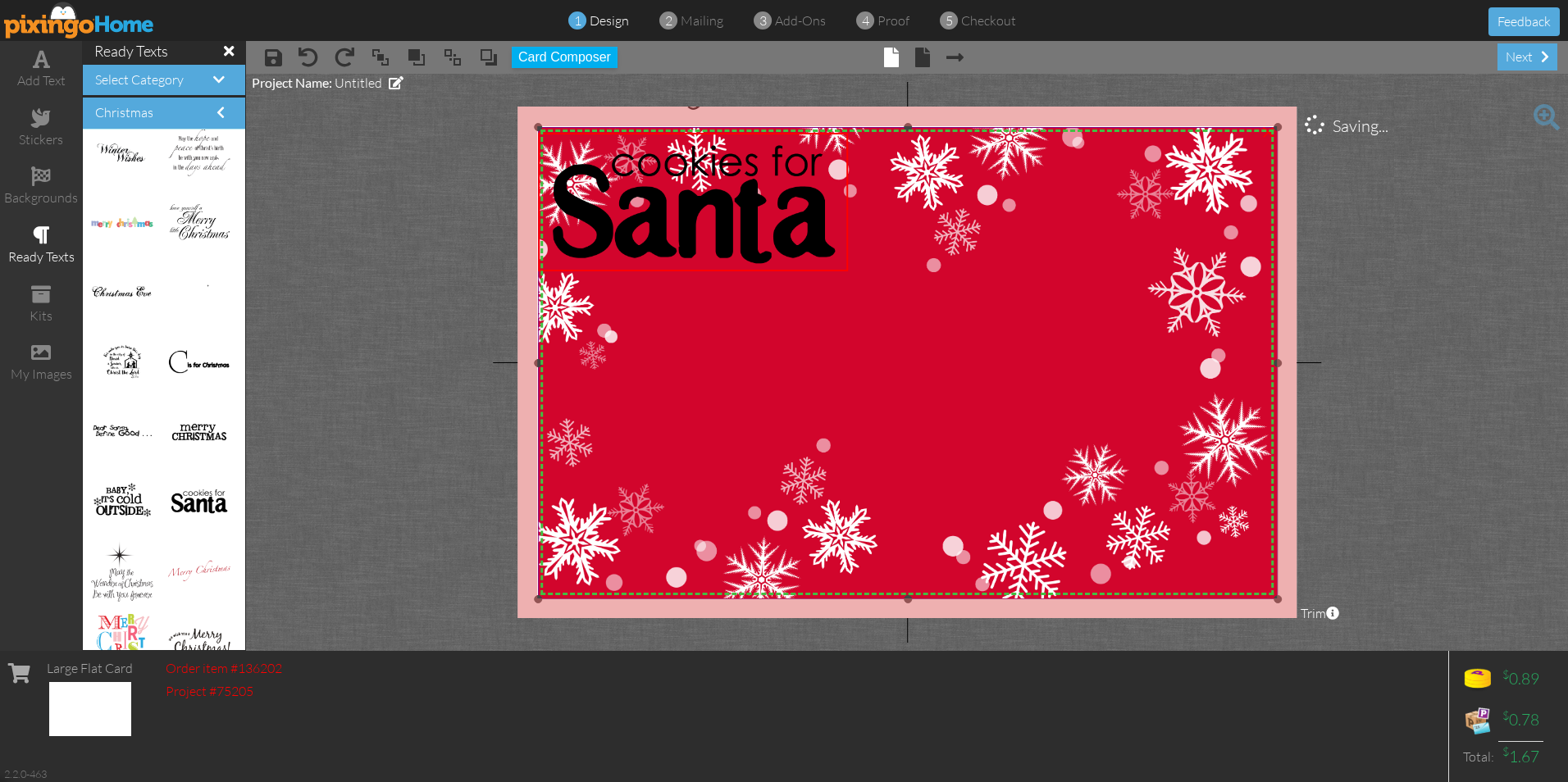
click at [770, 358] on img at bounding box center [893, 347] width 770 height 505
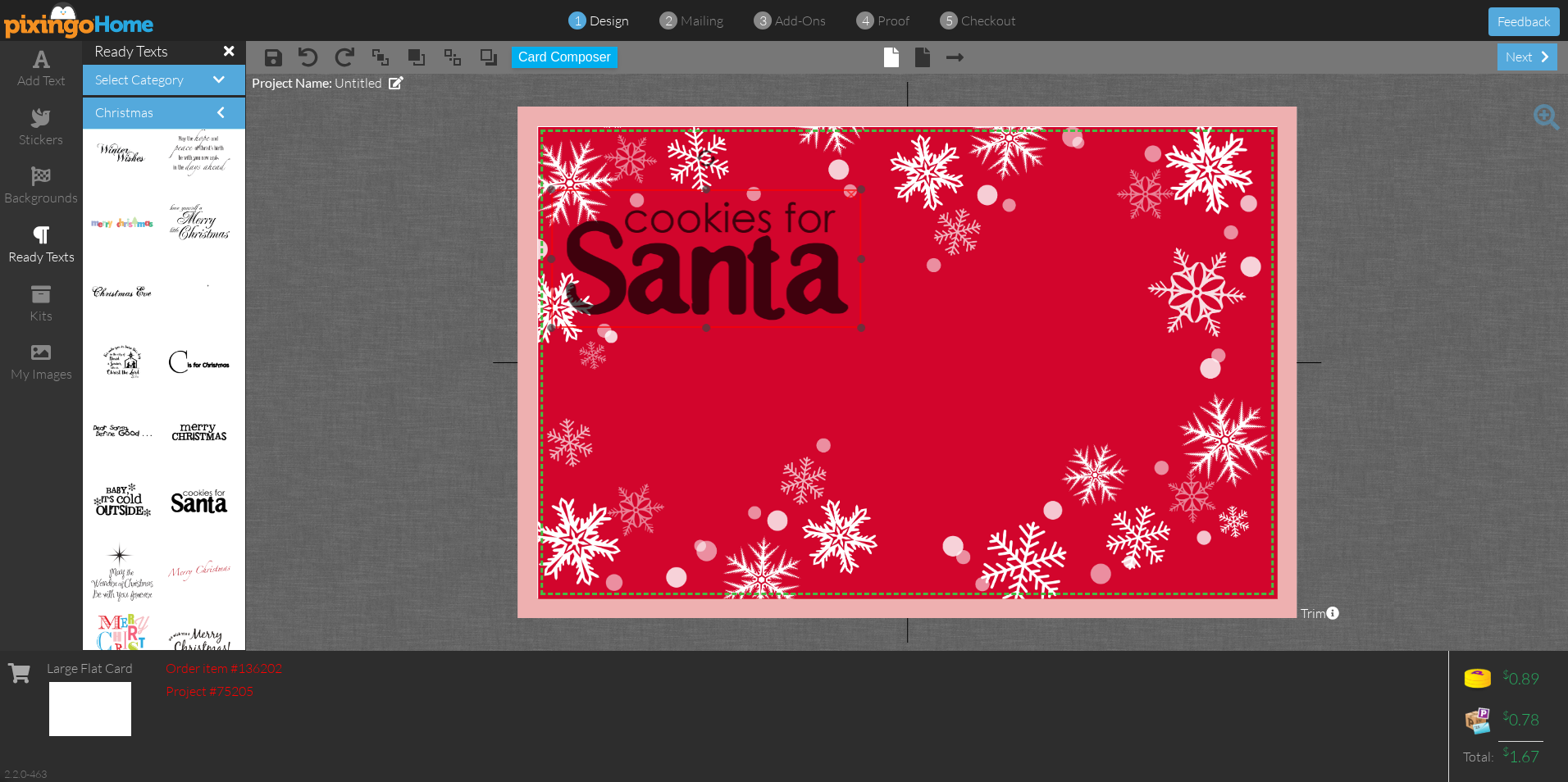
drag, startPoint x: 732, startPoint y: 238, endPoint x: 746, endPoint y: 296, distance: 59.7
click at [746, 296] on img at bounding box center [706, 258] width 310 height 138
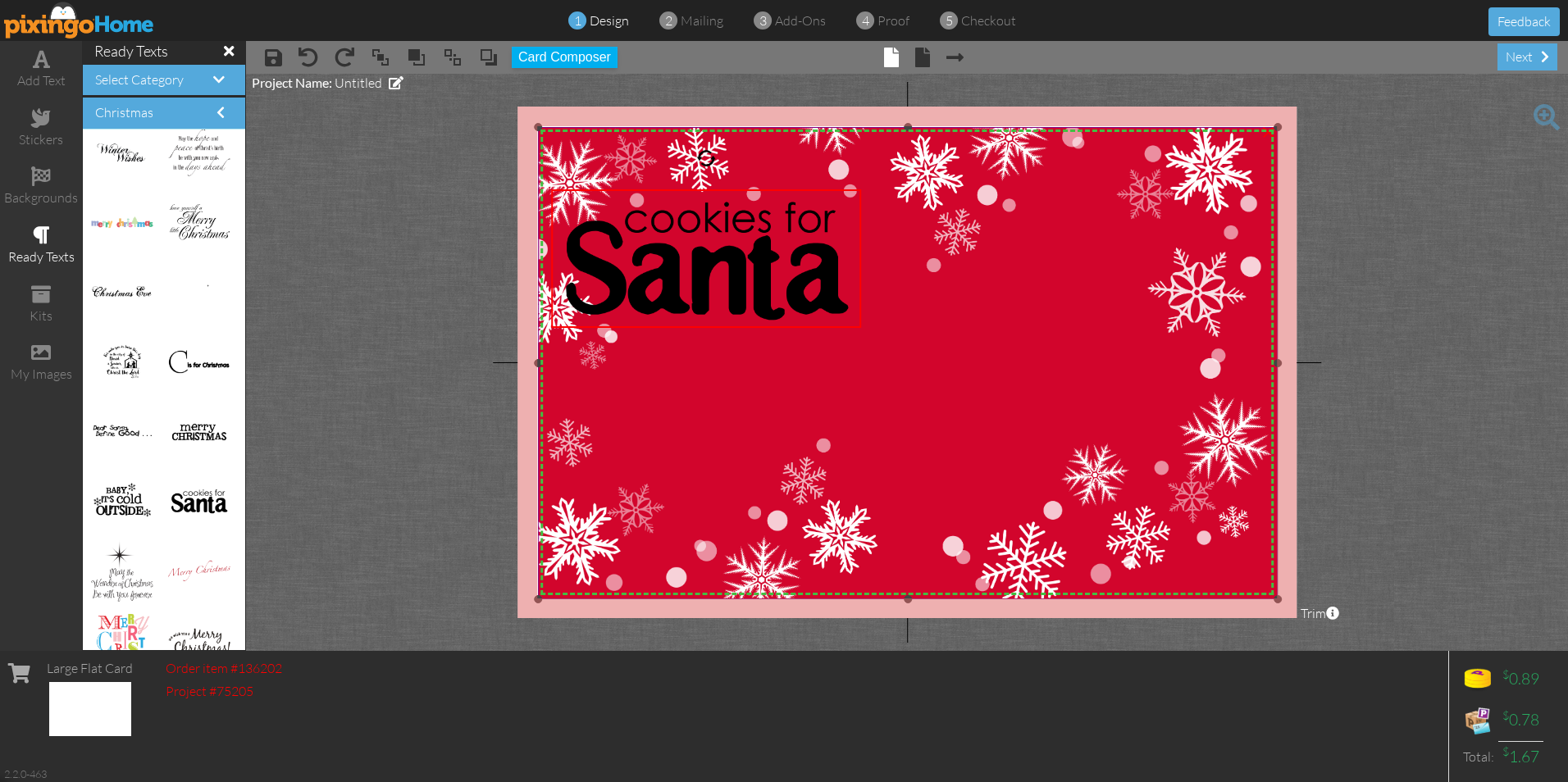
click at [832, 389] on img at bounding box center [893, 347] width 770 height 505
click at [38, 173] on span at bounding box center [41, 176] width 20 height 20
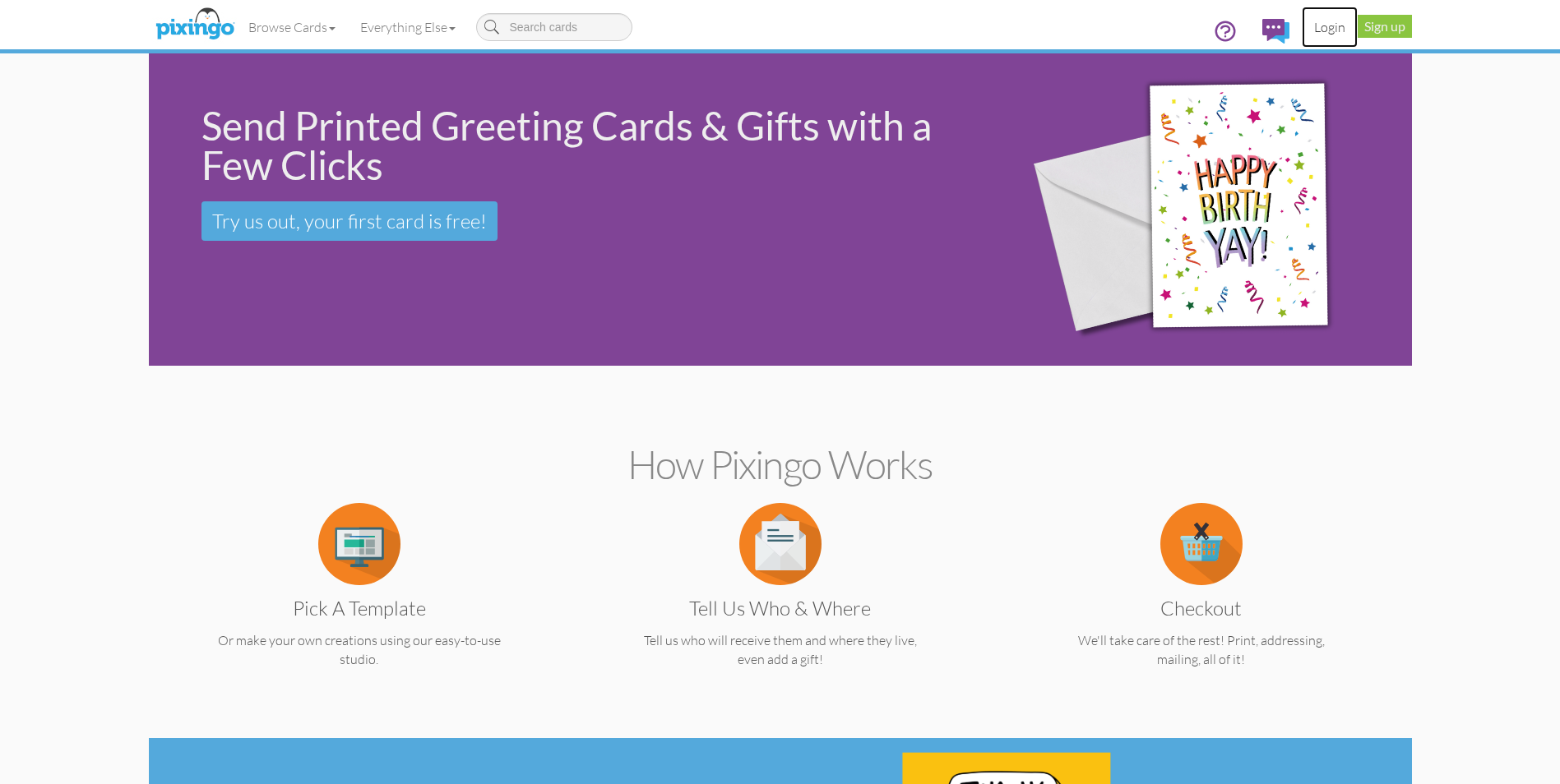
click at [1341, 29] on link "Login" at bounding box center [1329, 27] width 55 height 41
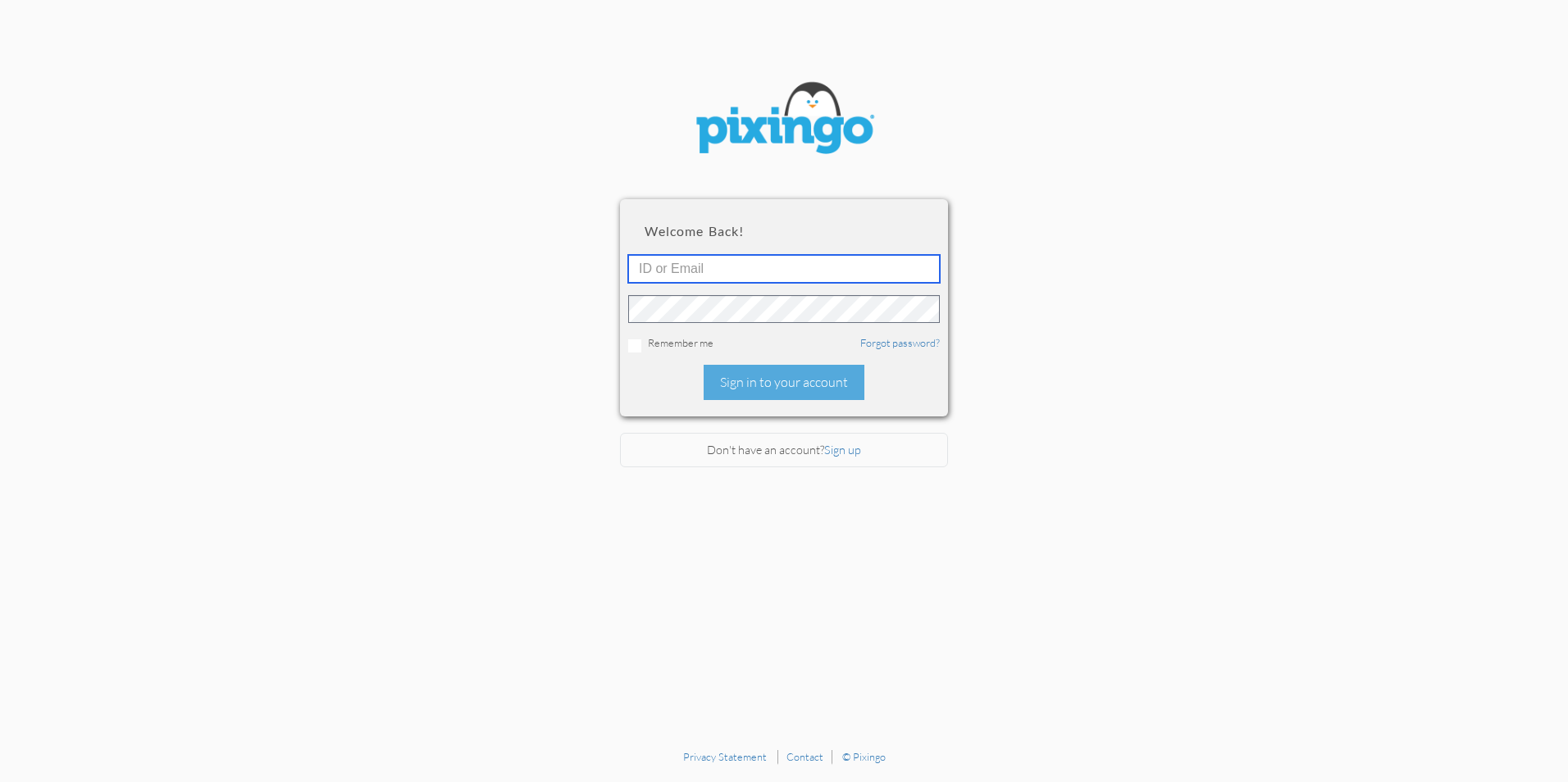
click at [755, 267] on input "text" at bounding box center [784, 268] width 312 height 28
type input "[PERSON_NAME][EMAIL_ADDRESS][DOMAIN_NAME]"
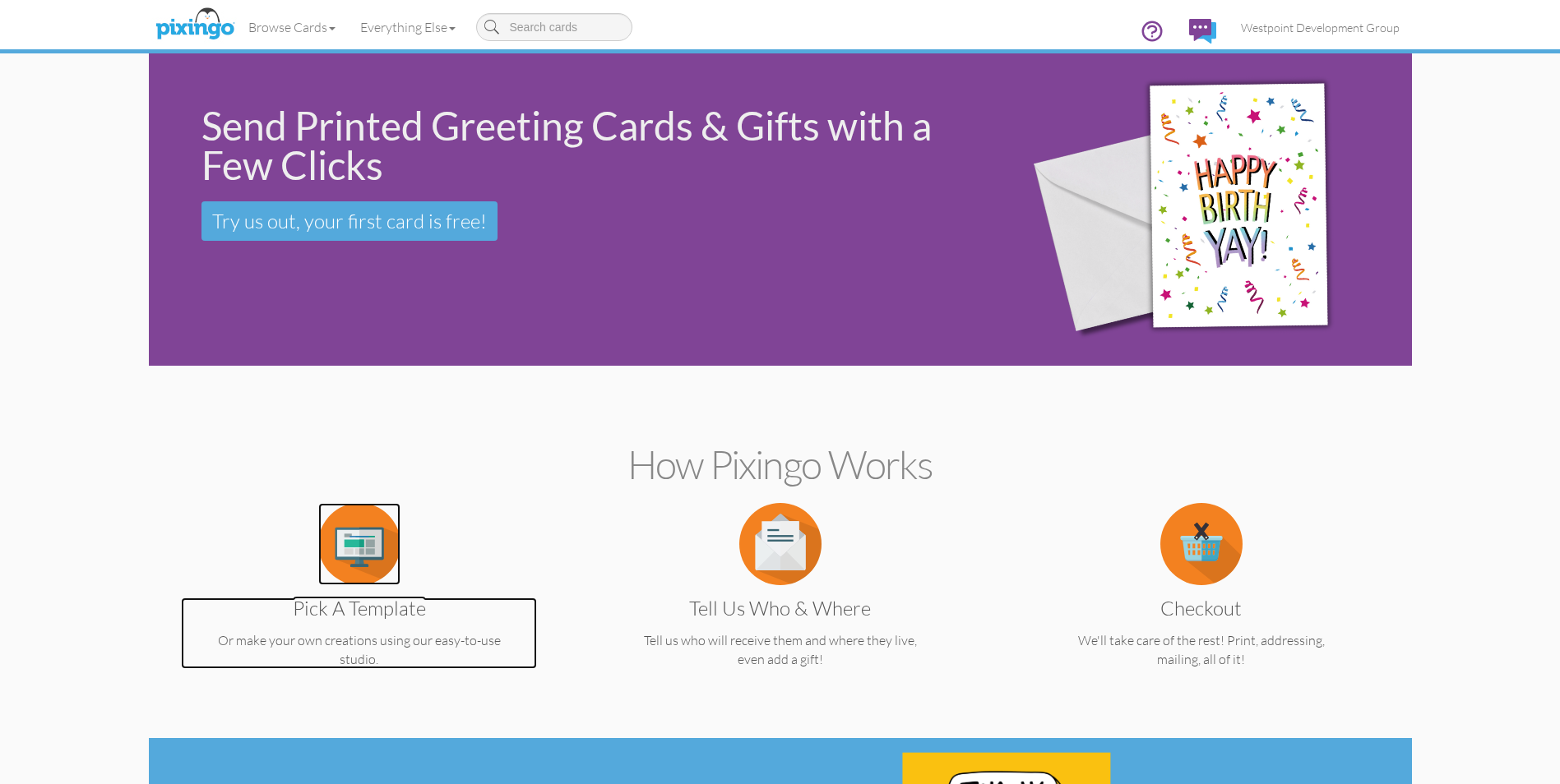
click at [360, 550] on img at bounding box center [360, 544] width 82 height 82
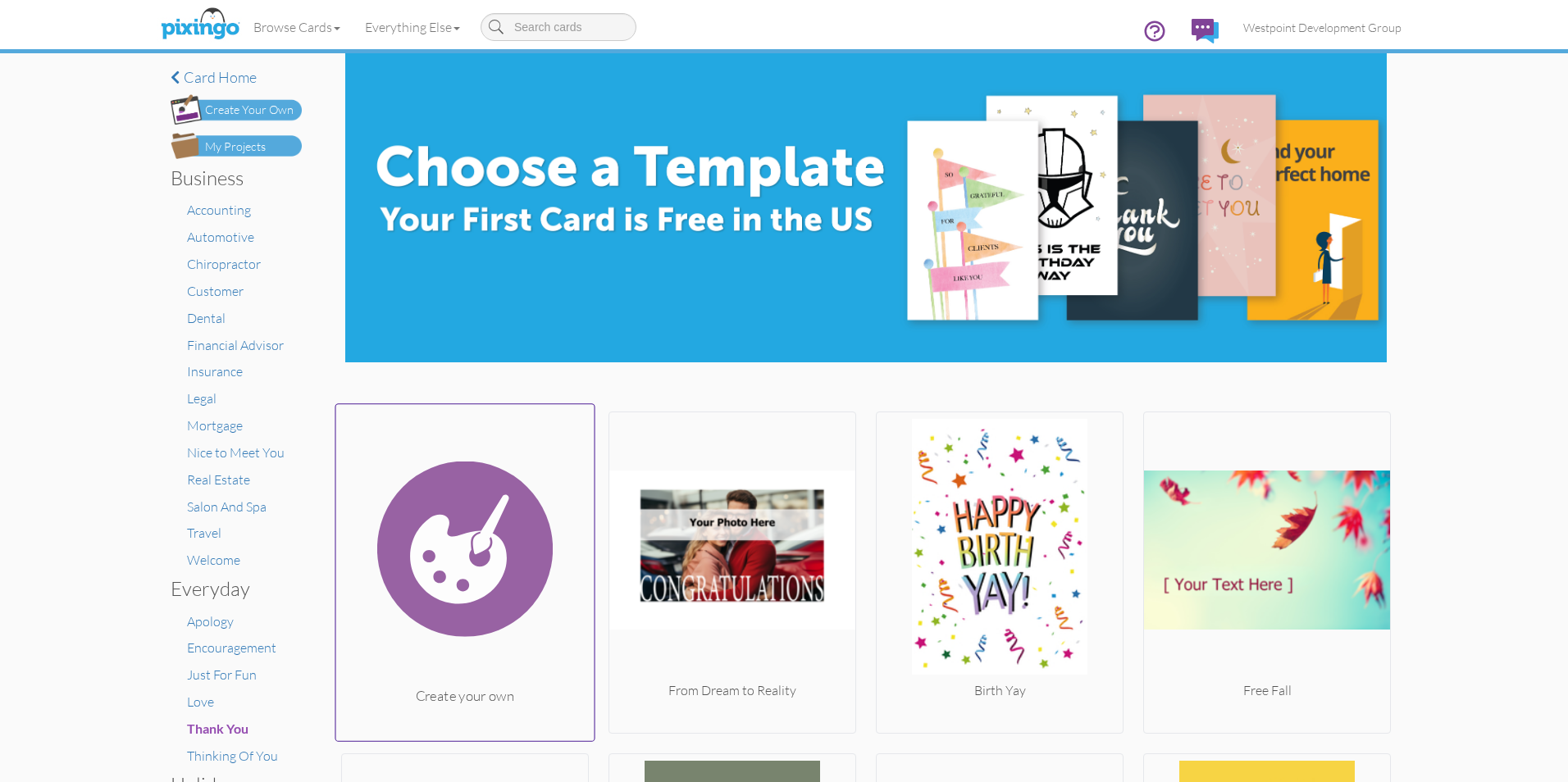
click at [389, 563] on img at bounding box center [465, 549] width 258 height 276
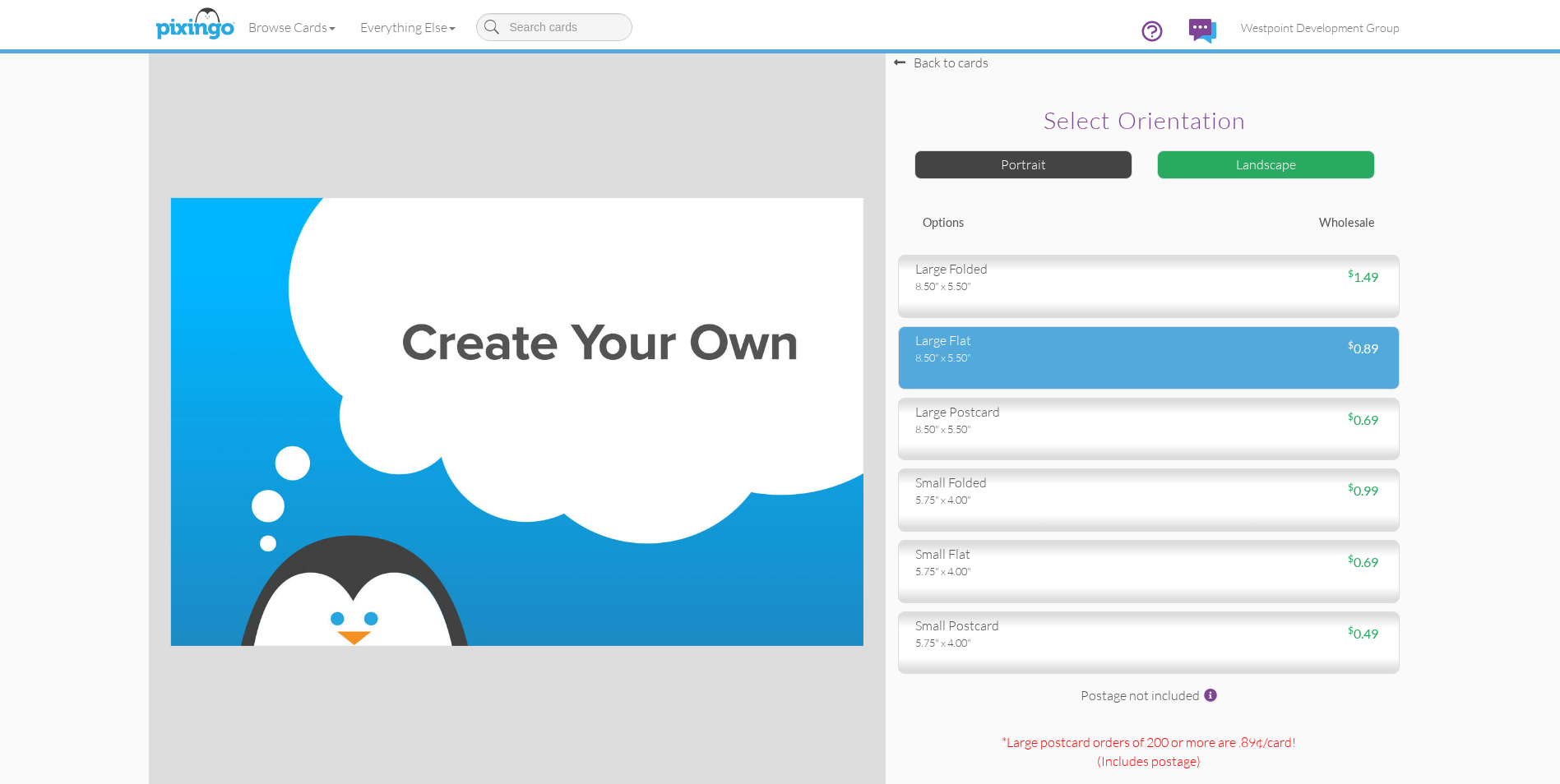
click at [945, 346] on div "large flat" at bounding box center [1025, 341] width 221 height 19
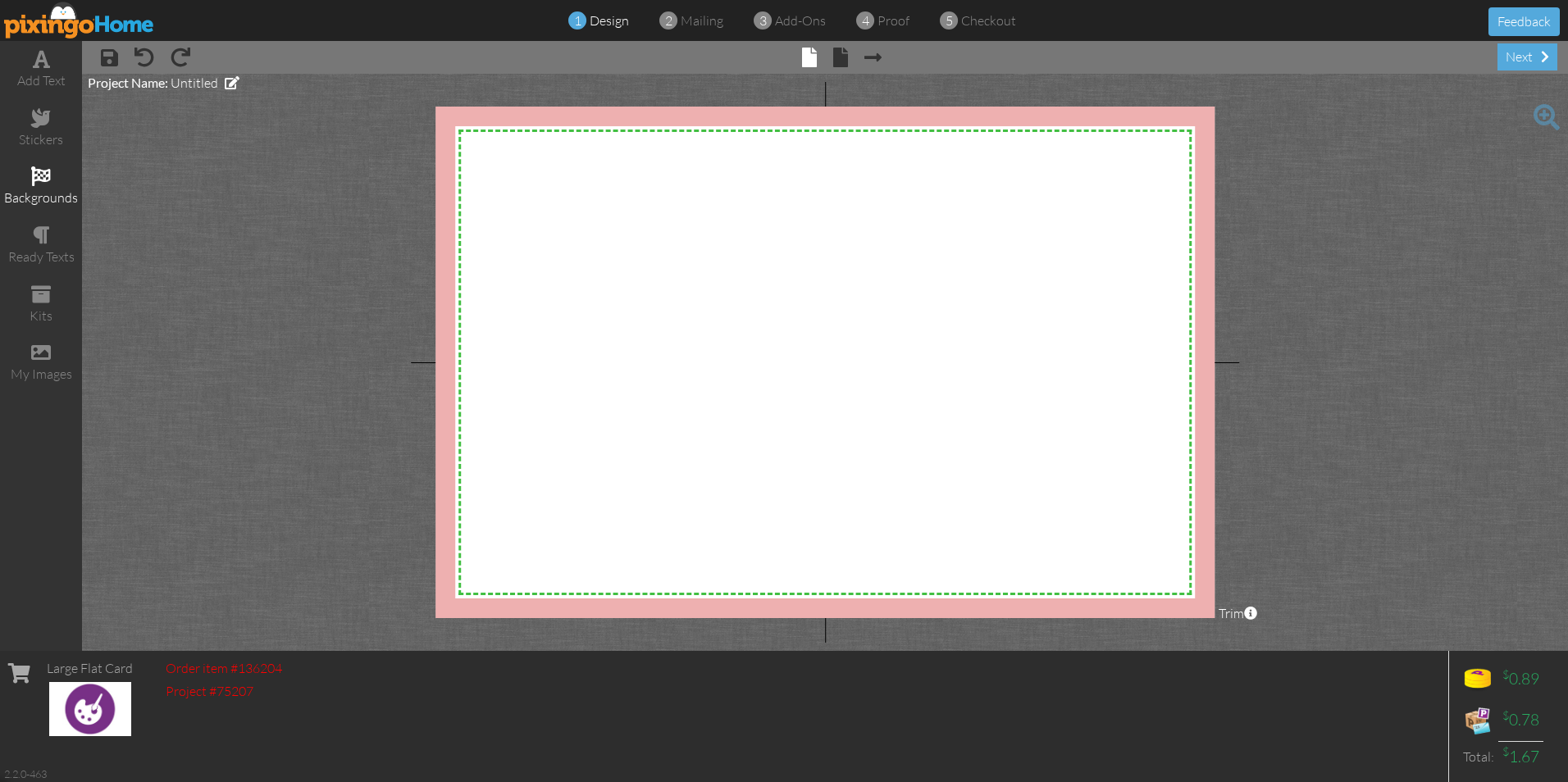
click at [40, 185] on span at bounding box center [41, 176] width 20 height 20
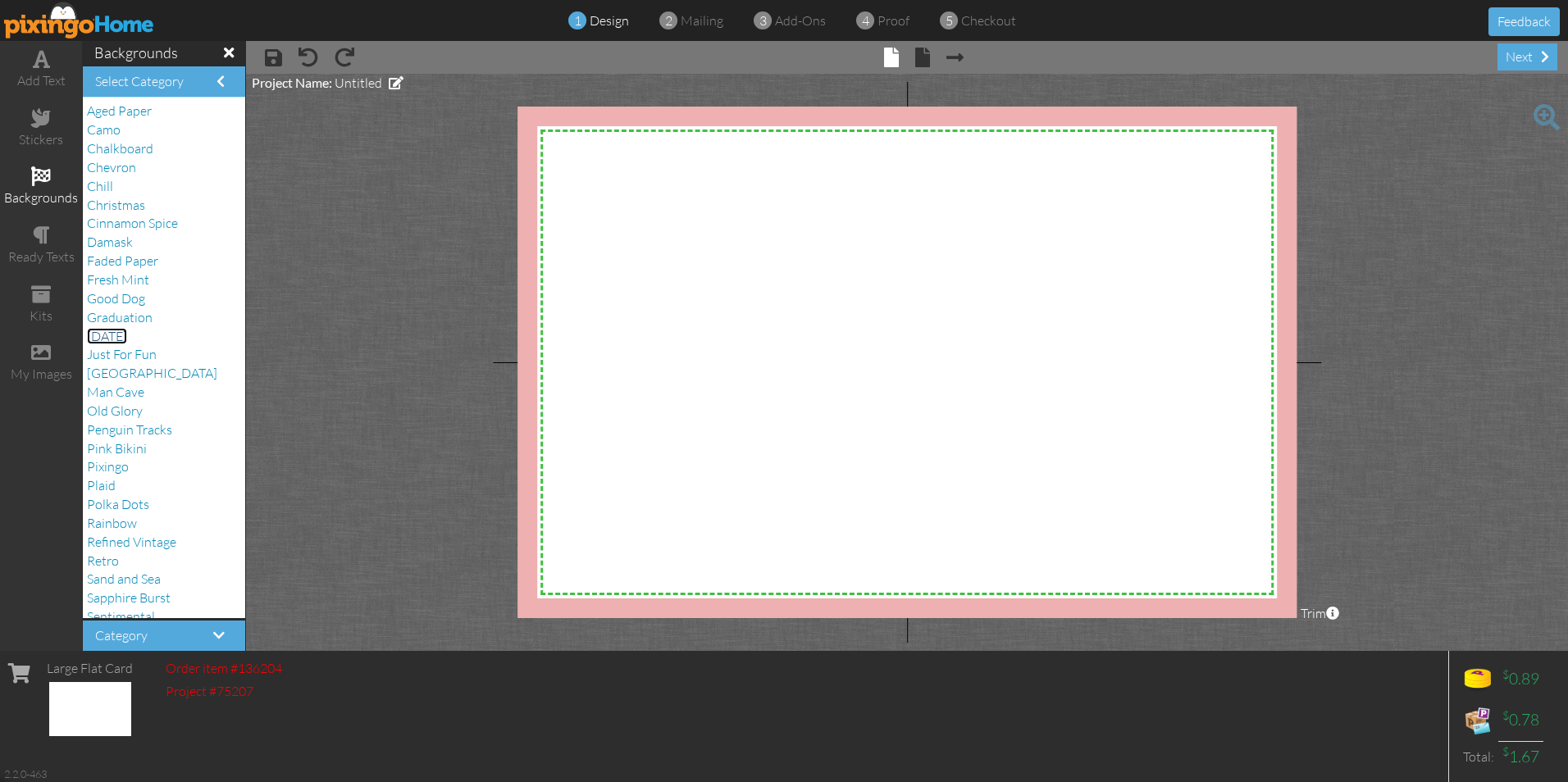
click at [127, 343] on span "[DATE]" at bounding box center [107, 336] width 40 height 16
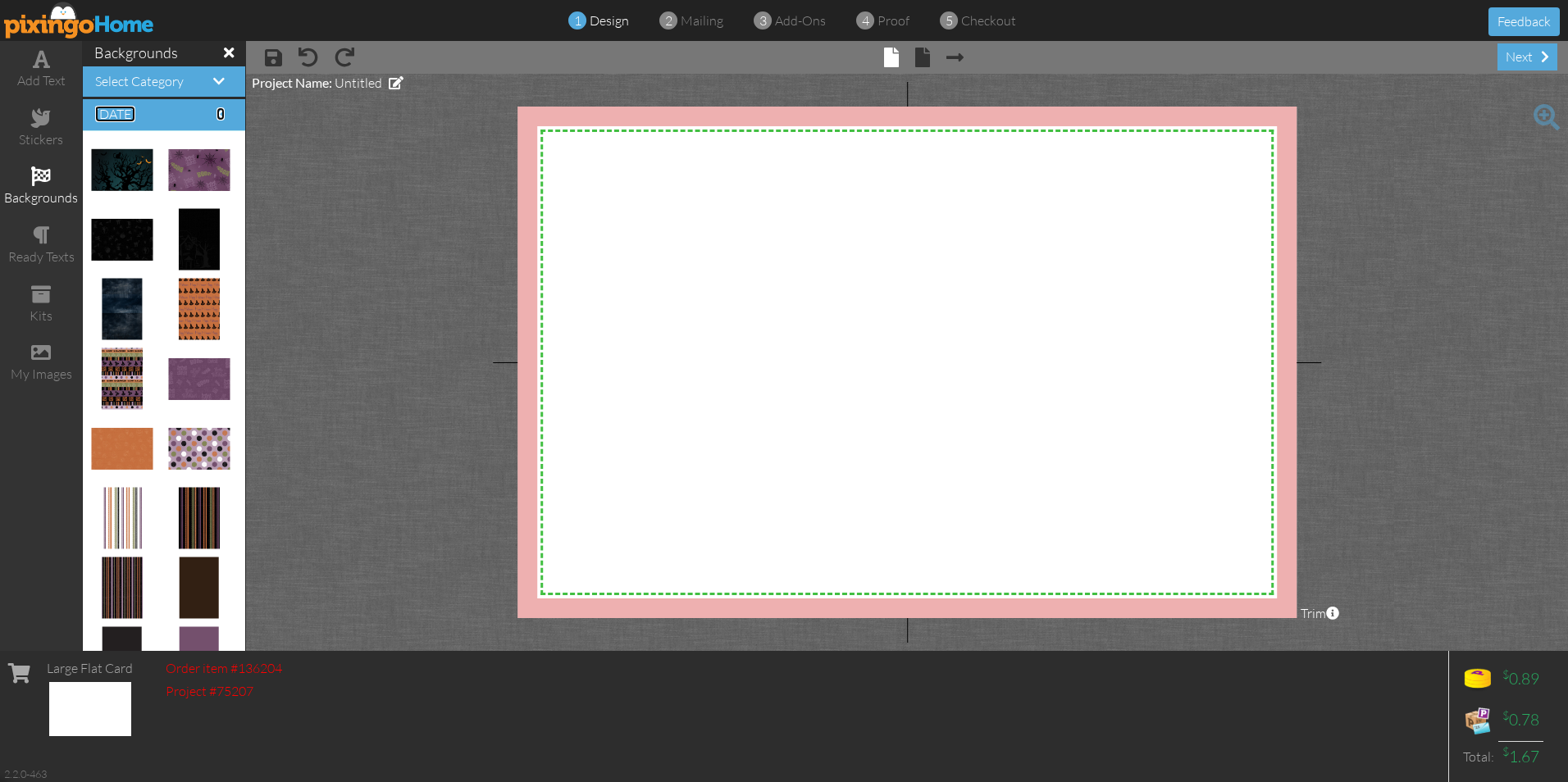
click at [217, 114] on span at bounding box center [220, 114] width 9 height 13
click at [214, 87] on span at bounding box center [219, 81] width 11 height 13
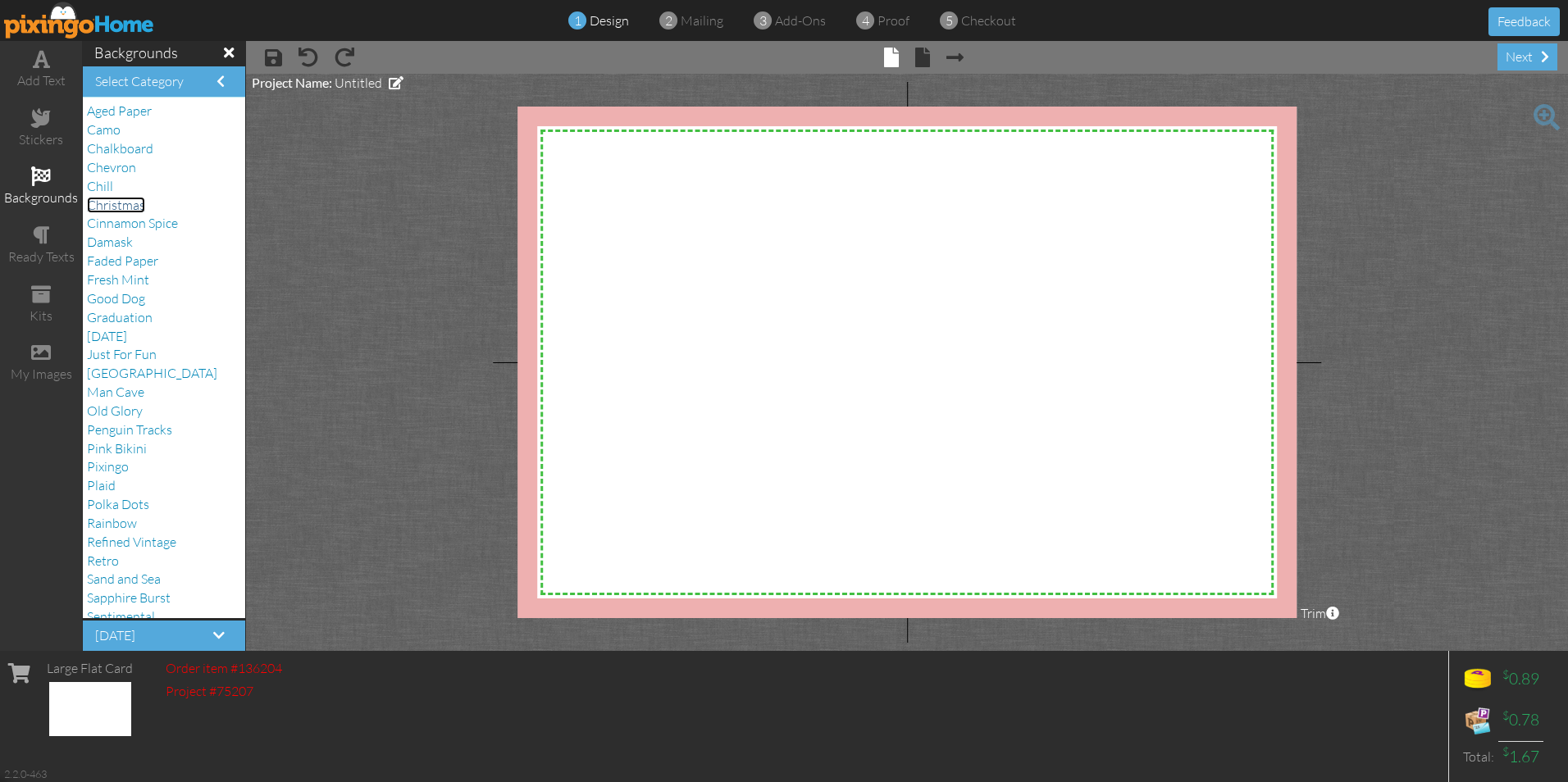
click at [134, 208] on span "Christmas" at bounding box center [115, 204] width 58 height 16
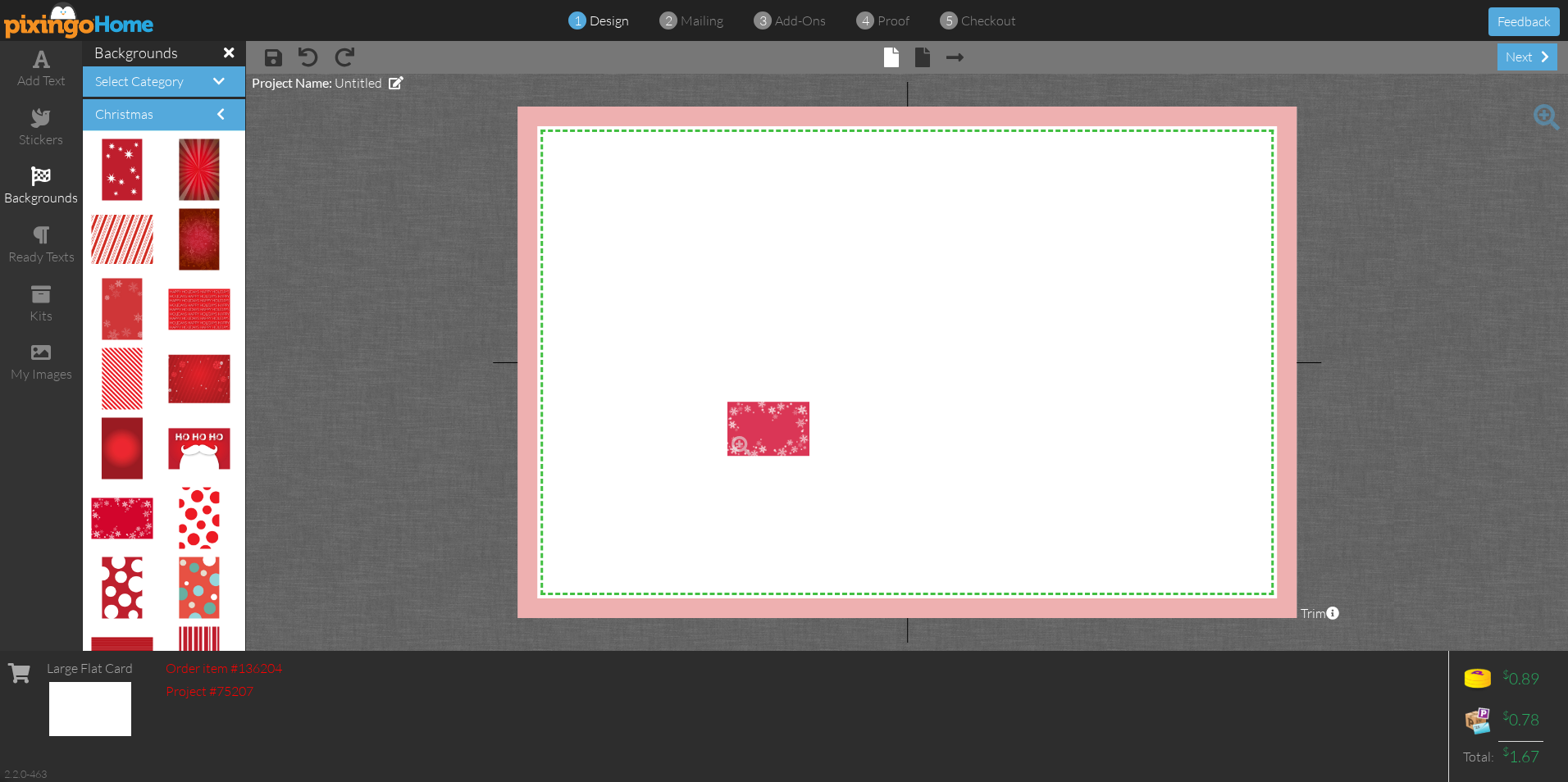
drag, startPoint x: 108, startPoint y: 518, endPoint x: 745, endPoint y: 429, distance: 643.2
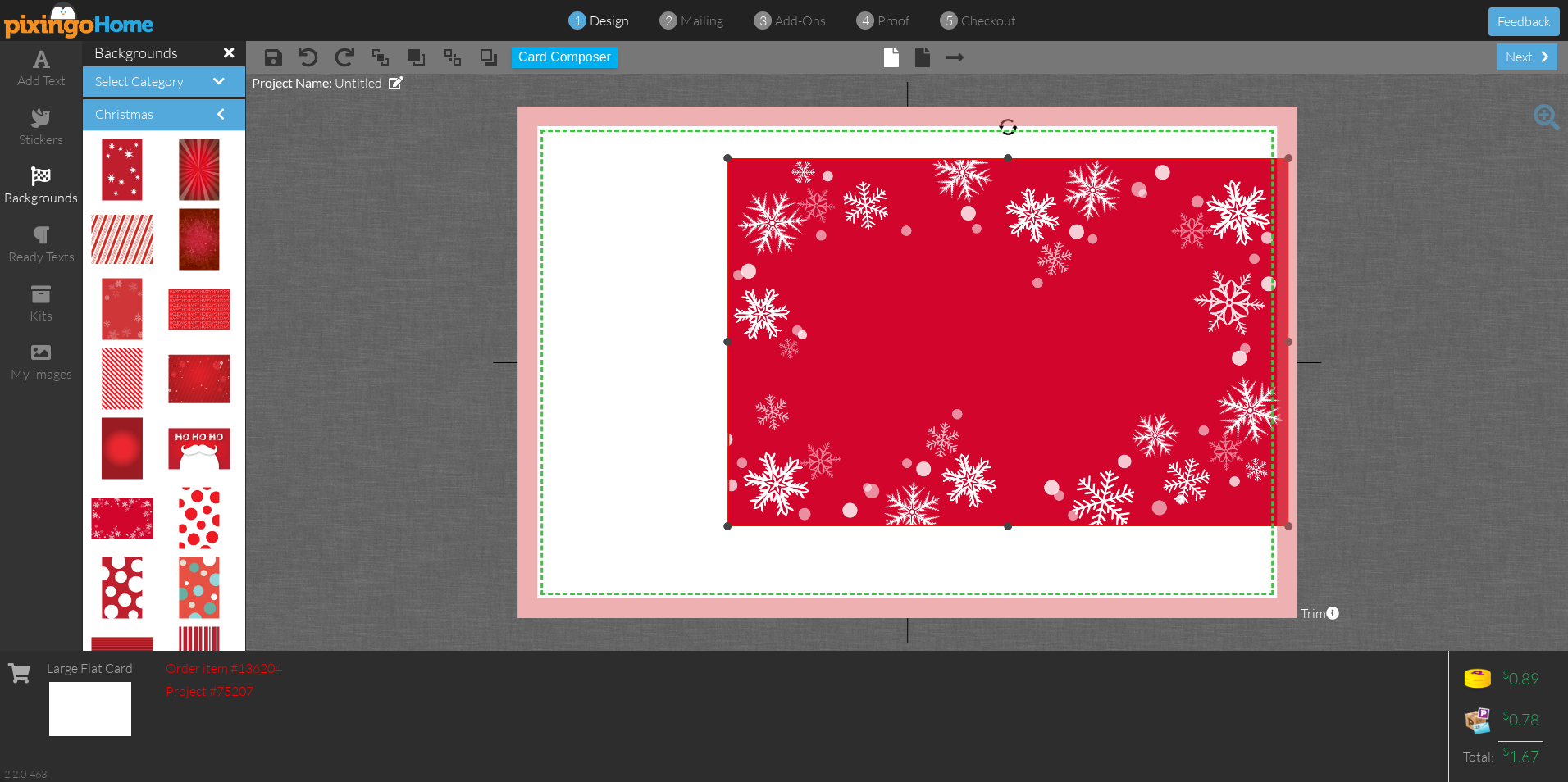
drag, startPoint x: 921, startPoint y: 397, endPoint x: 1849, endPoint y: 156, distance: 958.8
click at [1567, 156] on html "1 design 2 mailing 3 add-ons 4 proof 5 checkout Feedback add text stickers back…" at bounding box center [784, 391] width 1568 height 782
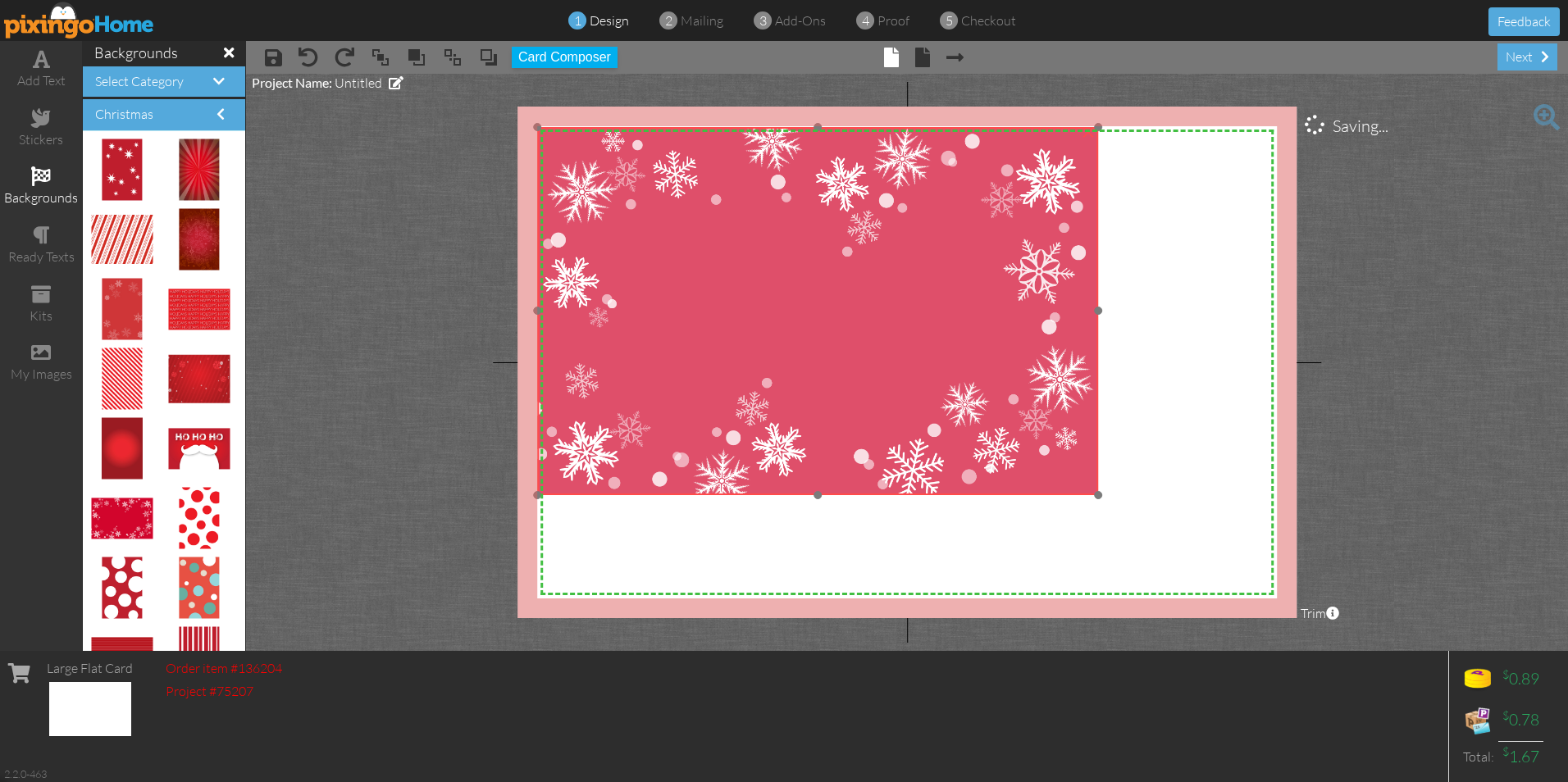
drag, startPoint x: 1051, startPoint y: 304, endPoint x: 906, endPoint y: 279, distance: 147.1
click at [906, 279] on img at bounding box center [817, 311] width 561 height 368
click at [1103, 308] on div at bounding box center [817, 310] width 569 height 377
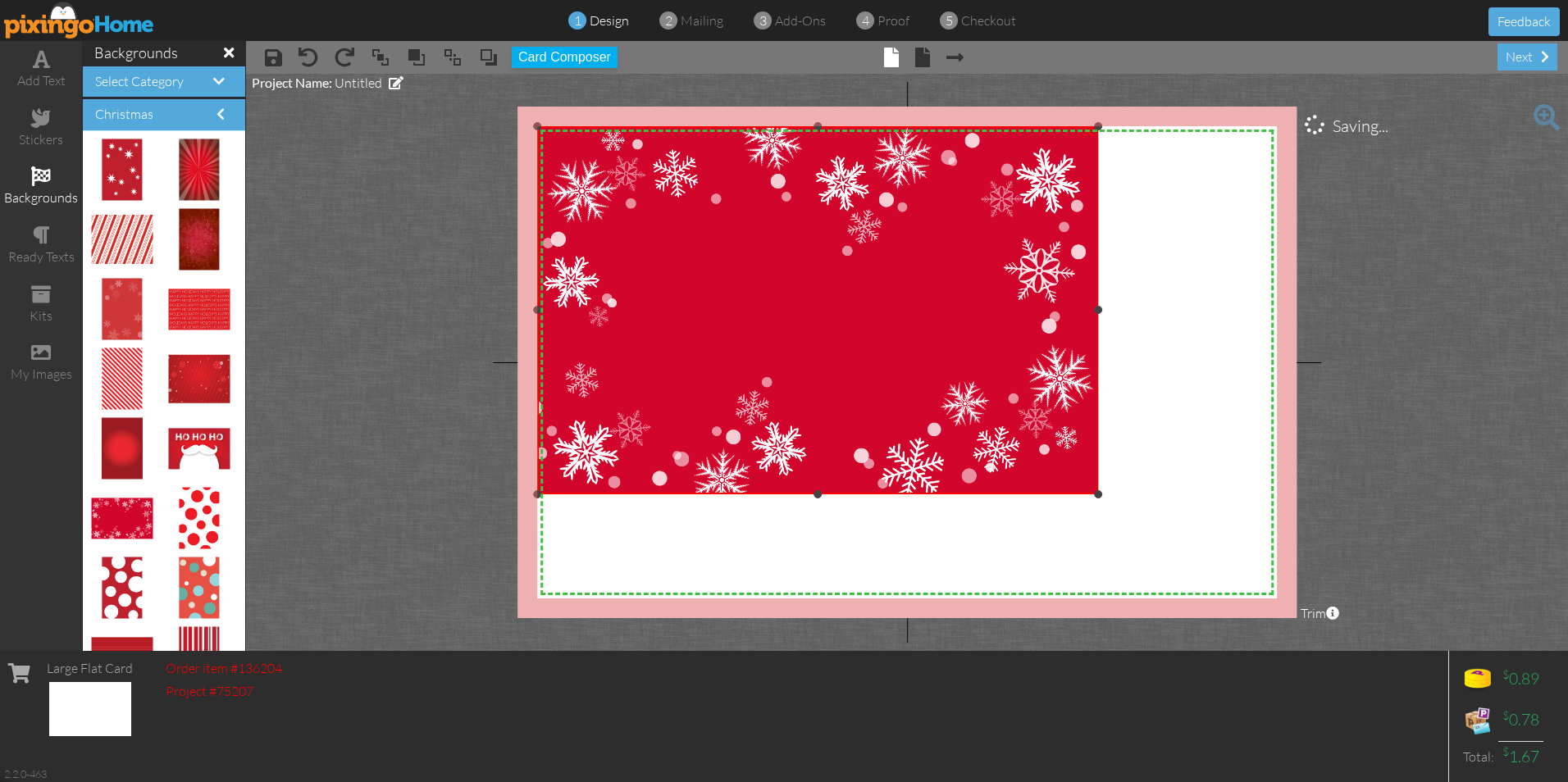
click at [1074, 466] on img at bounding box center [817, 310] width 561 height 368
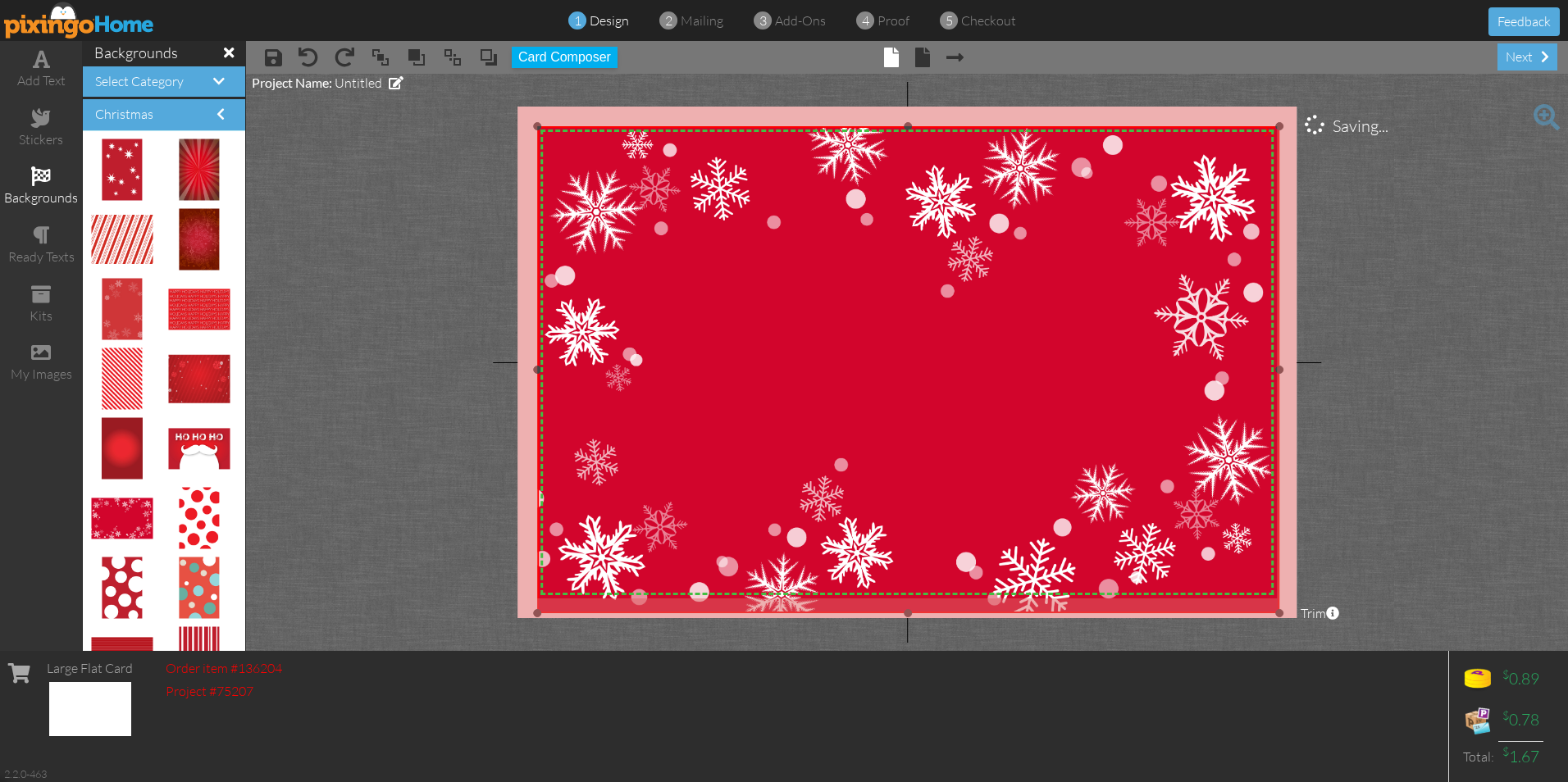
drag, startPoint x: 1097, startPoint y: 493, endPoint x: 1343, endPoint y: 611, distance: 272.8
click at [1343, 611] on project-studio-wrapper "X X X X X X X X X X X X X X X X X X X X X X X X X X X X X X X X X X X X X X X X…" at bounding box center [907, 361] width 1322 height 577
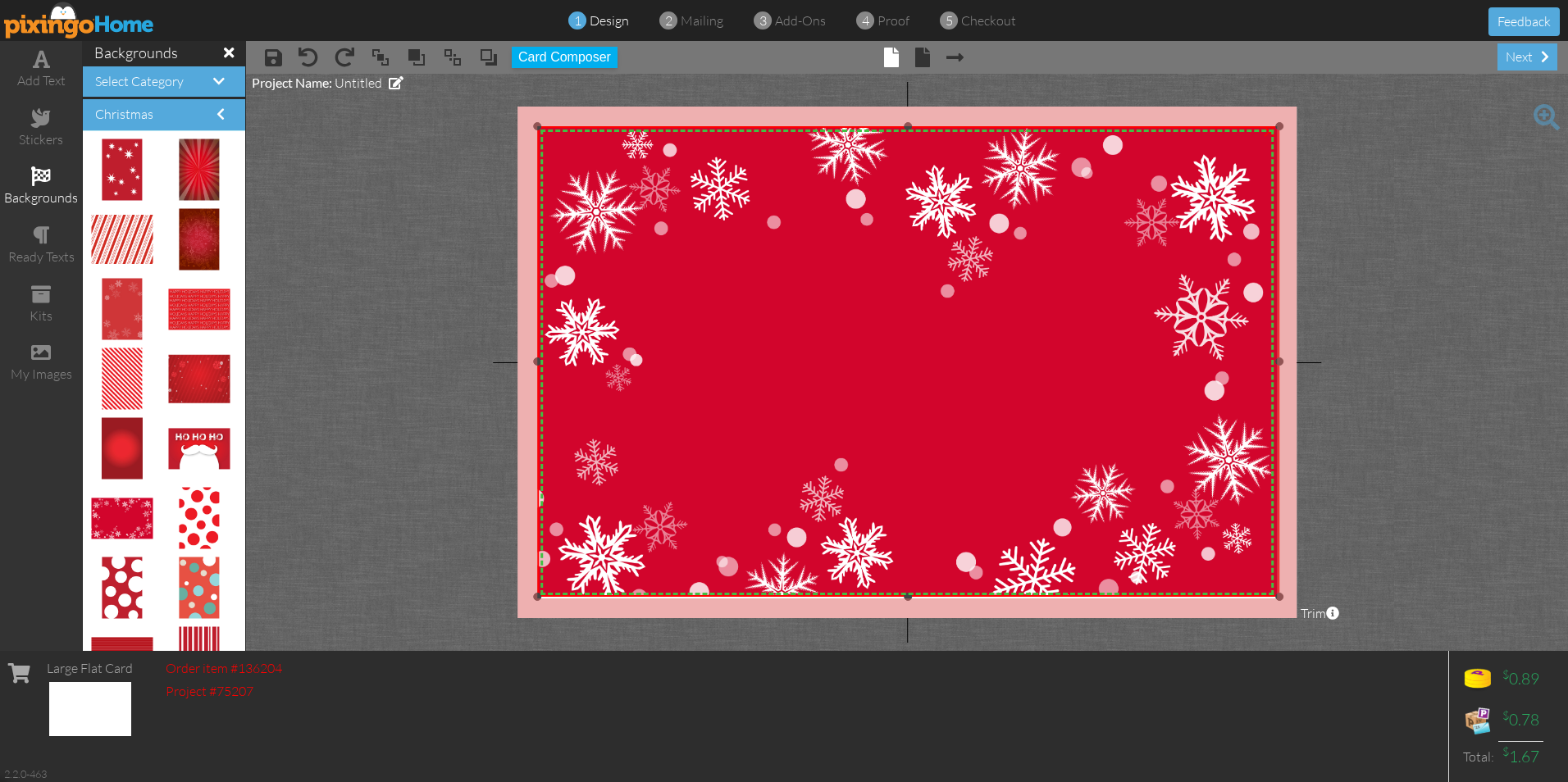
drag, startPoint x: 907, startPoint y: 611, endPoint x: 909, endPoint y: 594, distance: 17.1
click at [909, 594] on div at bounding box center [908, 597] width 9 height 9
click at [31, 254] on div "ready texts" at bounding box center [41, 257] width 82 height 19
click at [32, 234] on span at bounding box center [41, 235] width 17 height 20
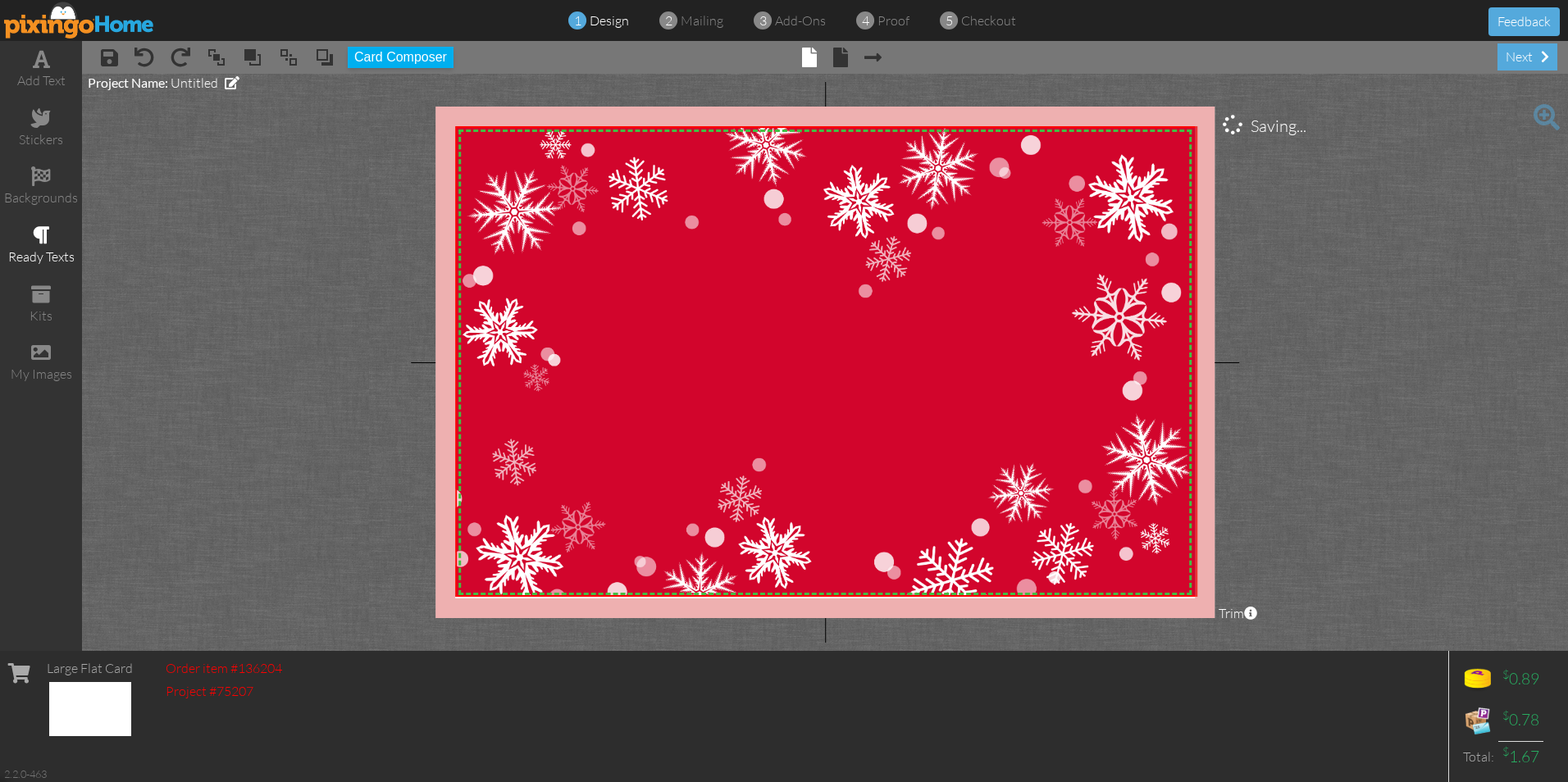
click at [39, 231] on span at bounding box center [41, 235] width 17 height 20
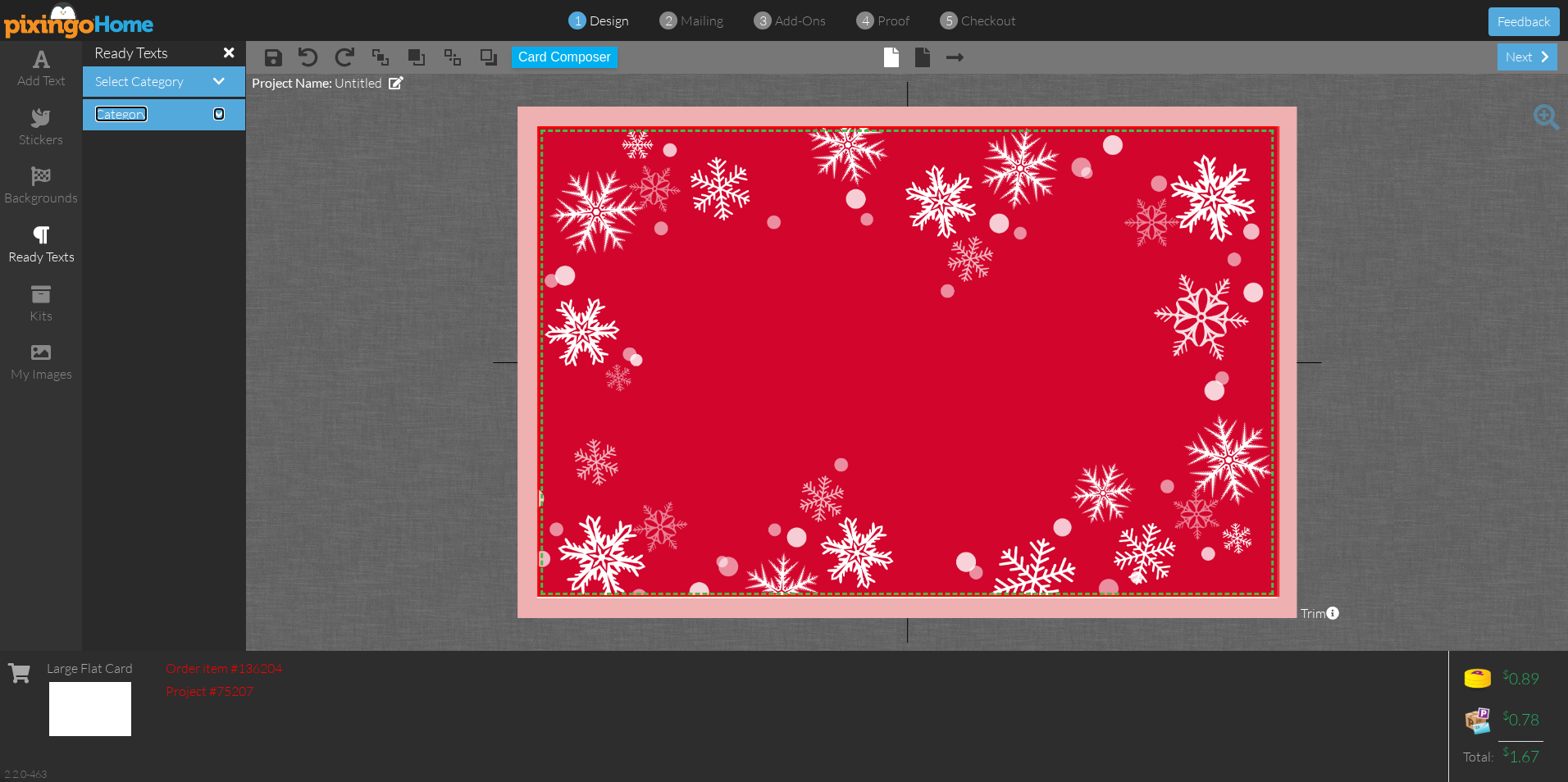
click at [222, 113] on span at bounding box center [219, 114] width 11 height 13
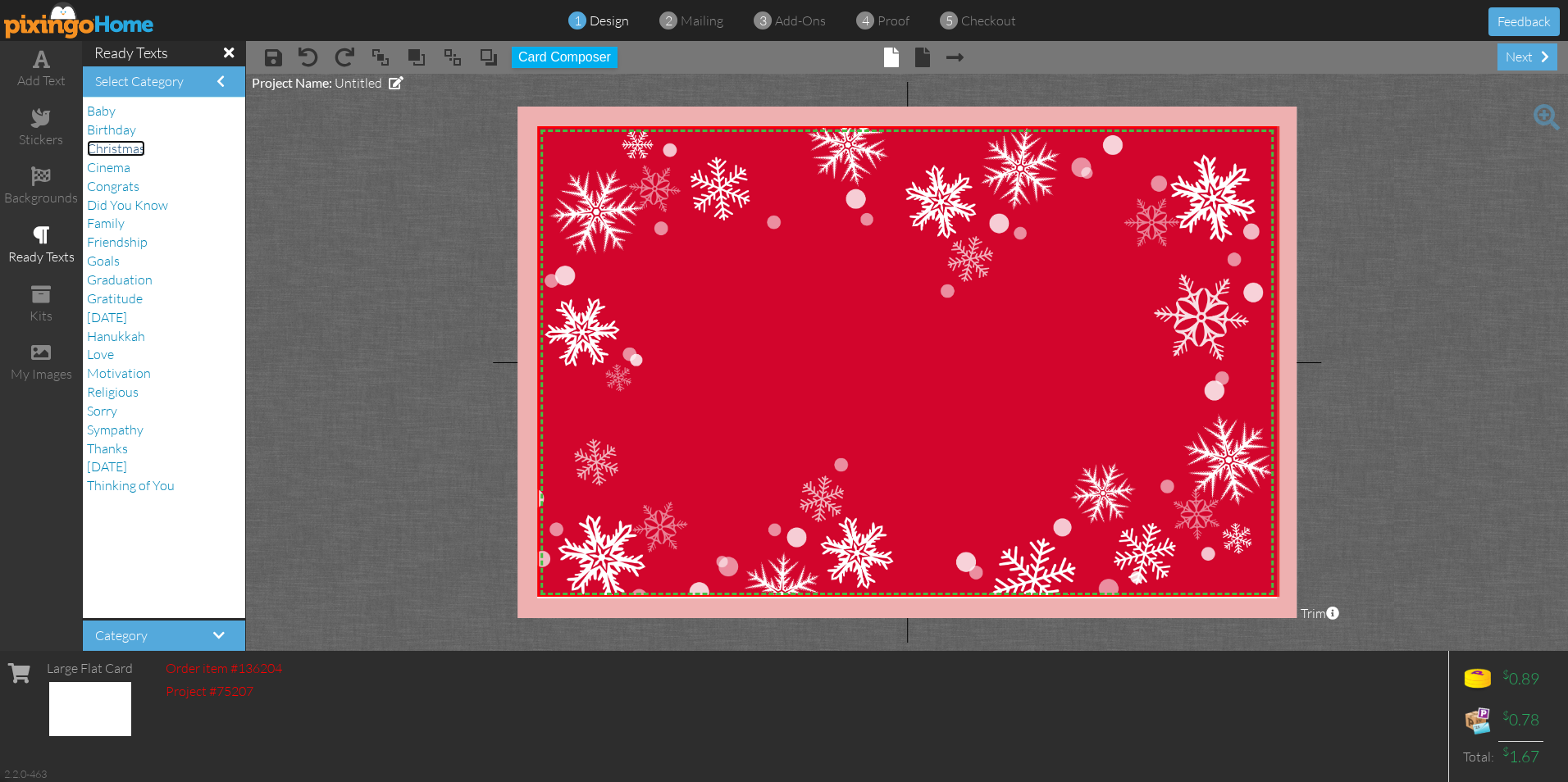
click at [134, 154] on span "Christmas" at bounding box center [115, 148] width 58 height 16
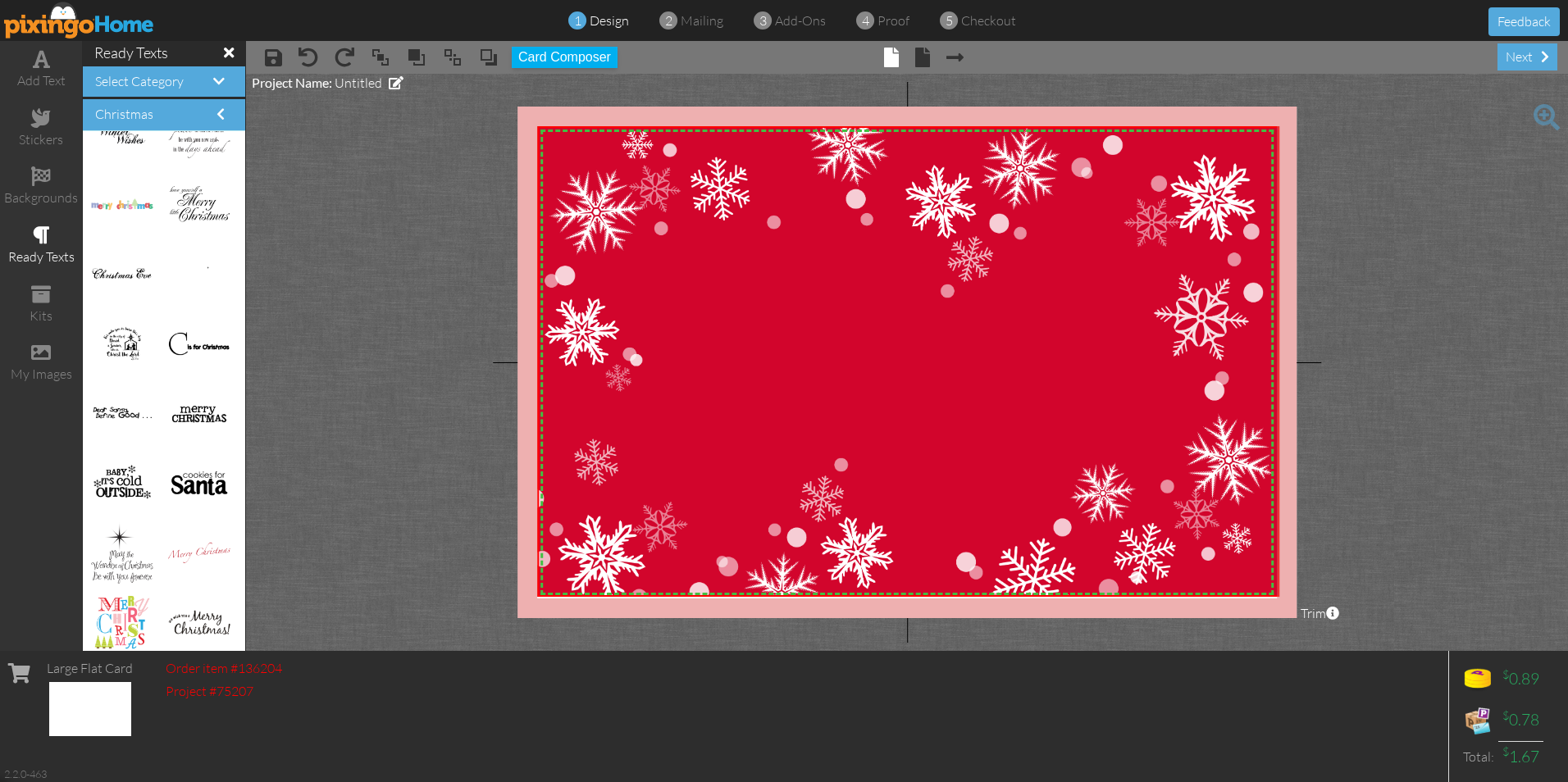
scroll to position [827, 0]
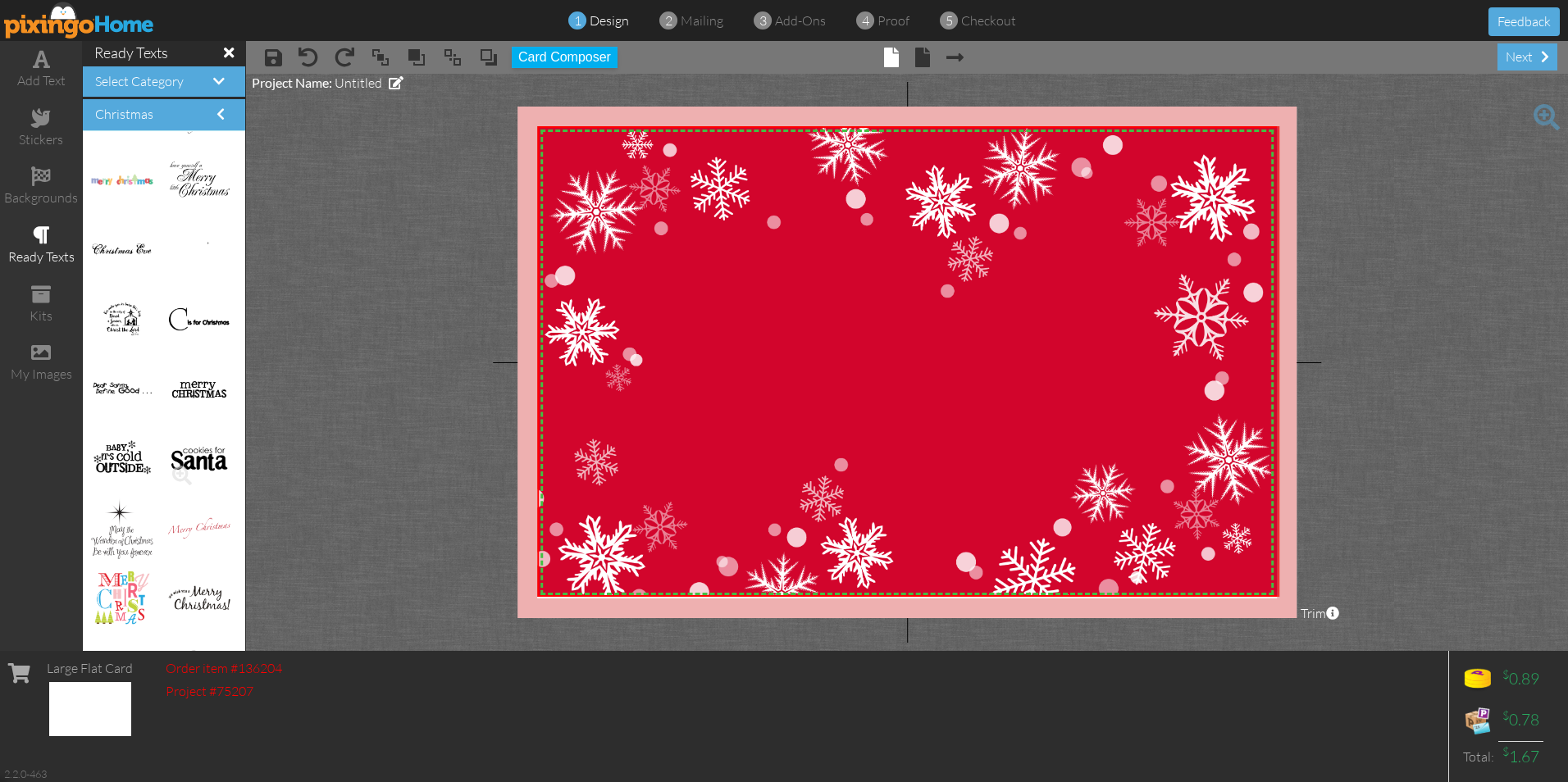
click at [173, 452] on img at bounding box center [198, 459] width 61 height 28
drag, startPoint x: 177, startPoint y: 453, endPoint x: 675, endPoint y: 281, distance: 526.9
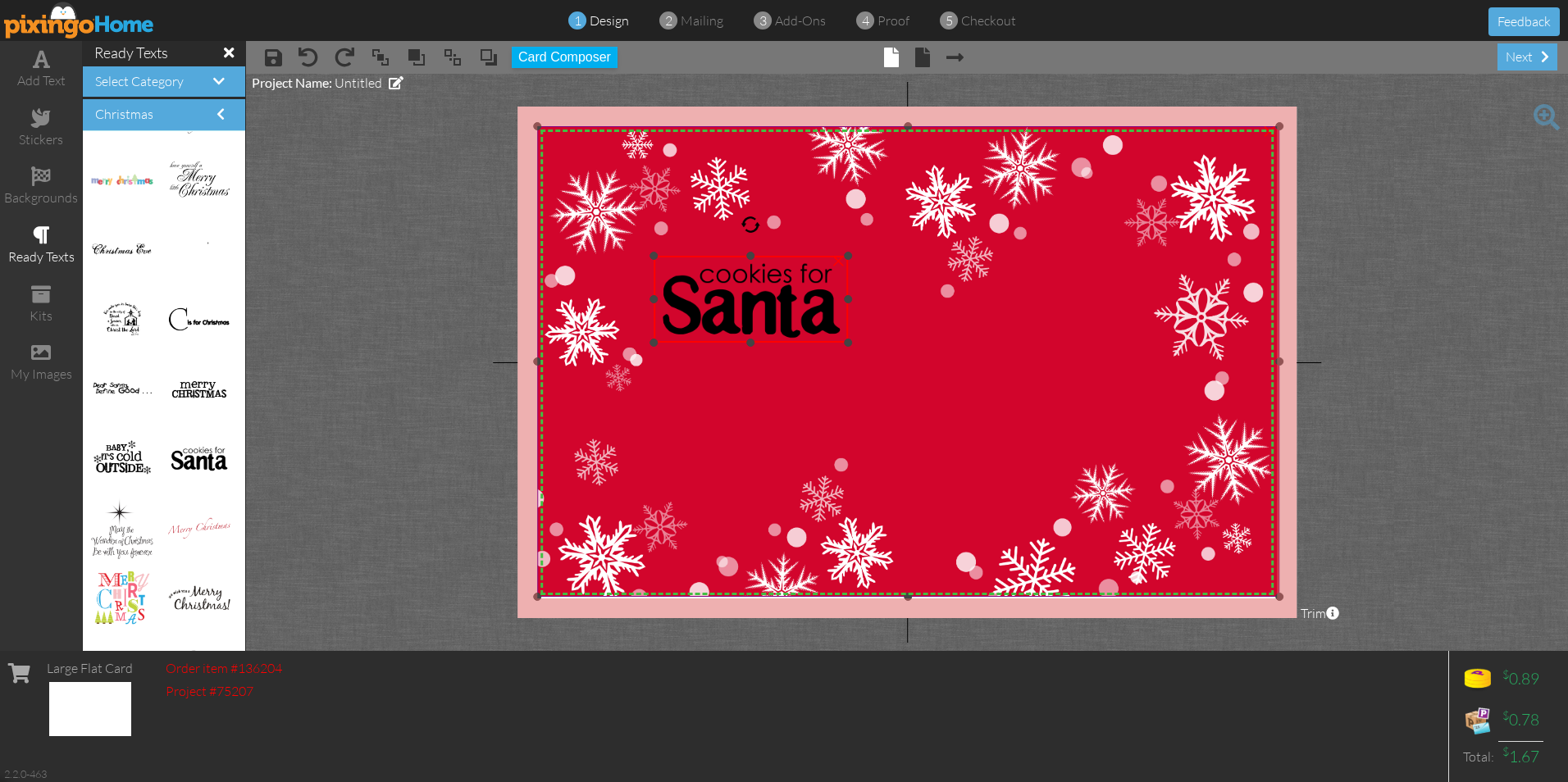
drag, startPoint x: 656, startPoint y: 257, endPoint x: 641, endPoint y: 258, distance: 15.0
click at [641, 258] on div "X X X X X X X X X X X X X X X X X X X X X X X X X X X X X X X X X X X X X X X X…" at bounding box center [907, 362] width 779 height 512
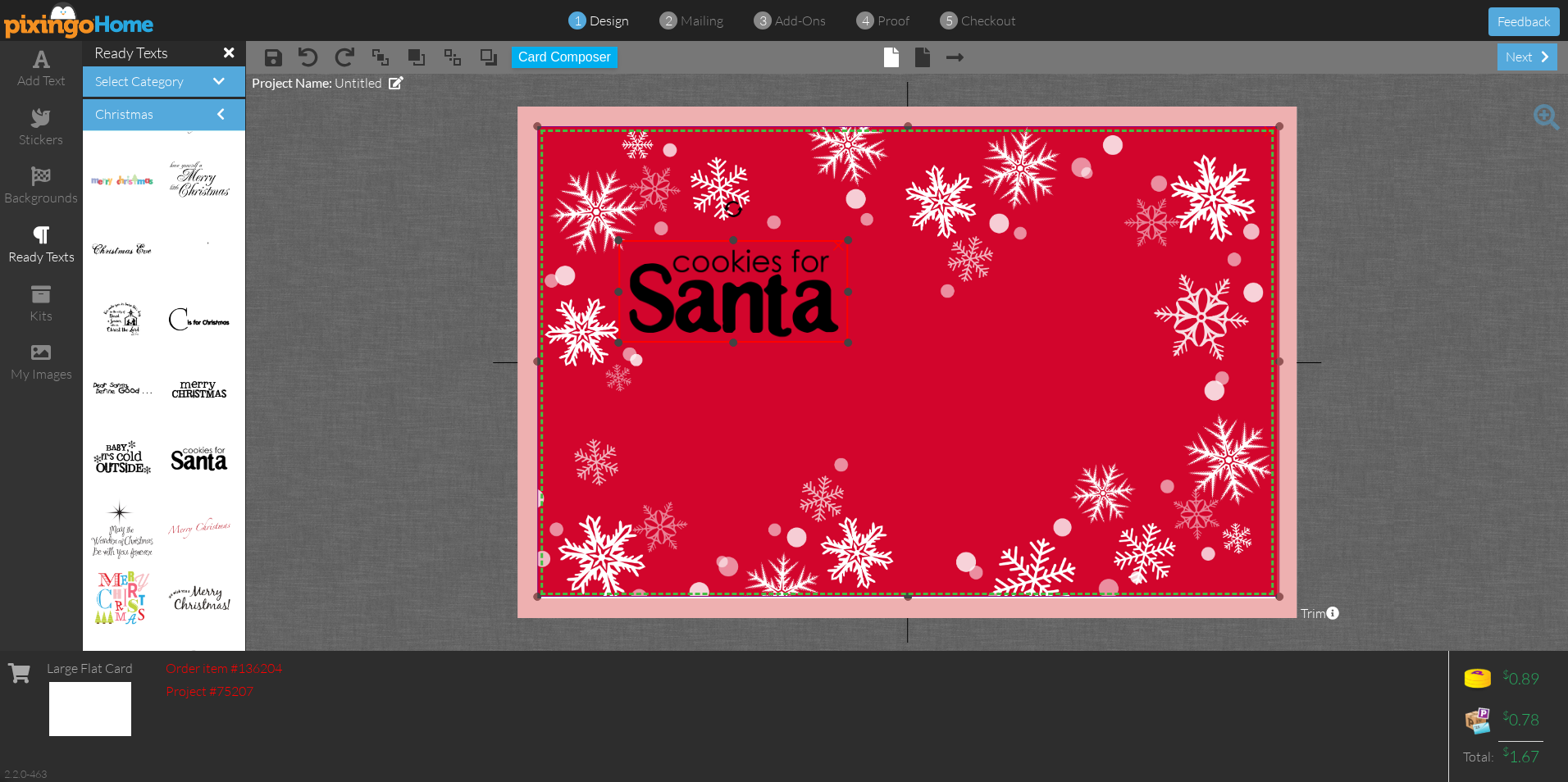
drag, startPoint x: 654, startPoint y: 258, endPoint x: 1040, endPoint y: 252, distance: 386.0
click at [1065, 243] on div "X X X X X X X X X X X X X X X X X X X X X X X X X X X X X X X X X X X X X X X X…" at bounding box center [907, 362] width 779 height 512
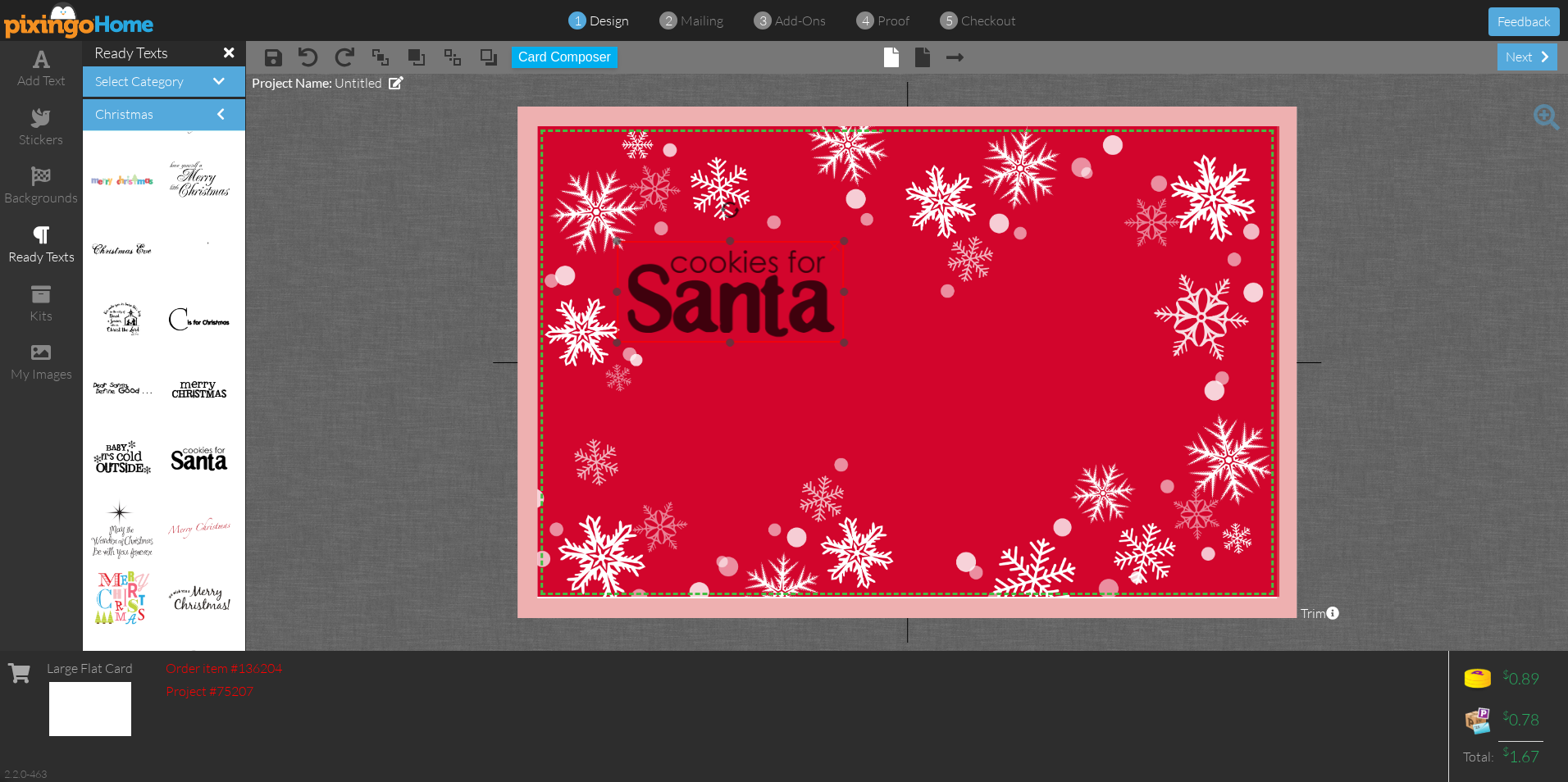
click at [691, 285] on img at bounding box center [731, 292] width 228 height 102
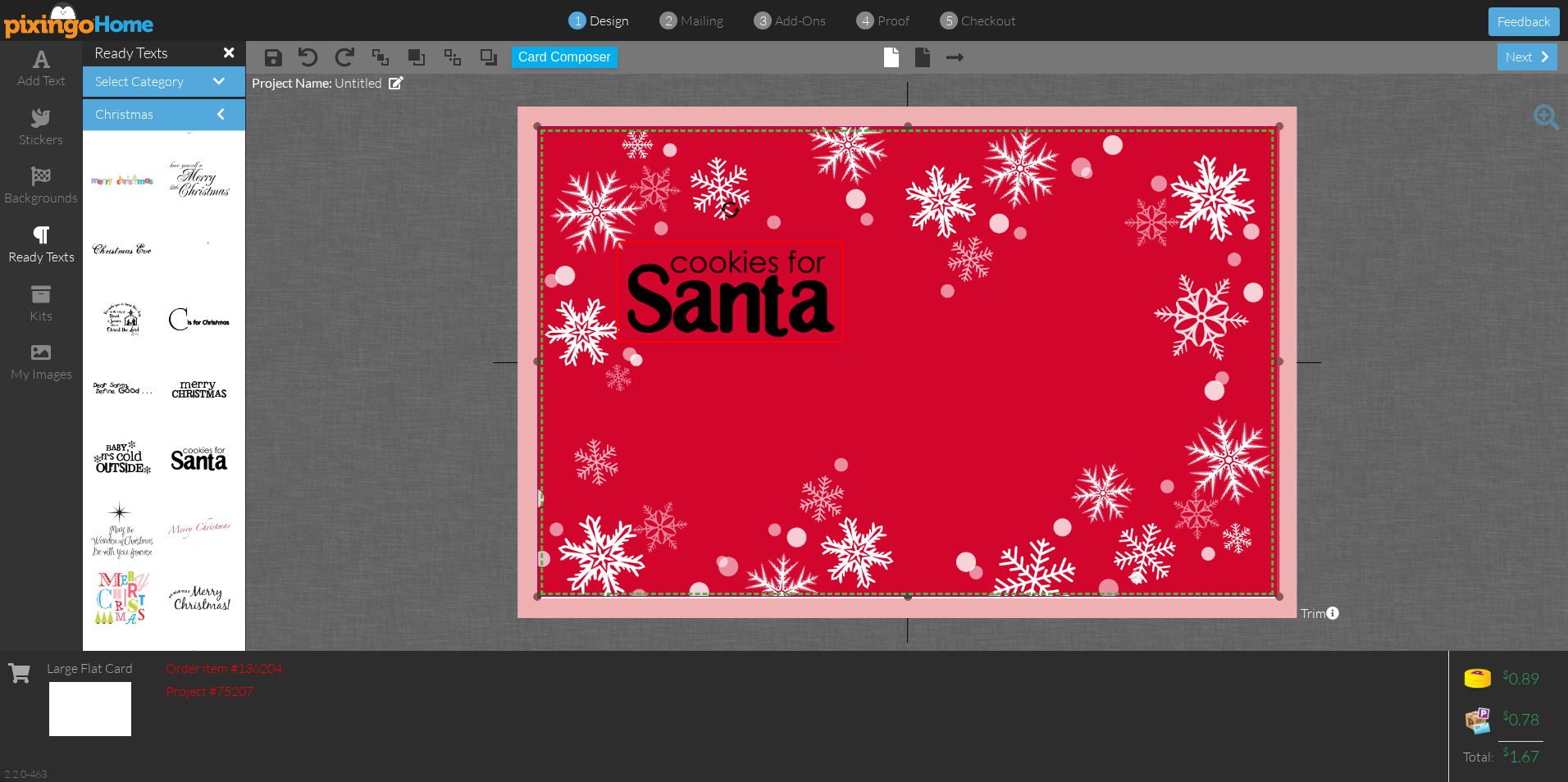
click at [933, 374] on img at bounding box center [908, 369] width 742 height 487
click at [55, 352] on div "my images" at bounding box center [41, 363] width 82 height 57
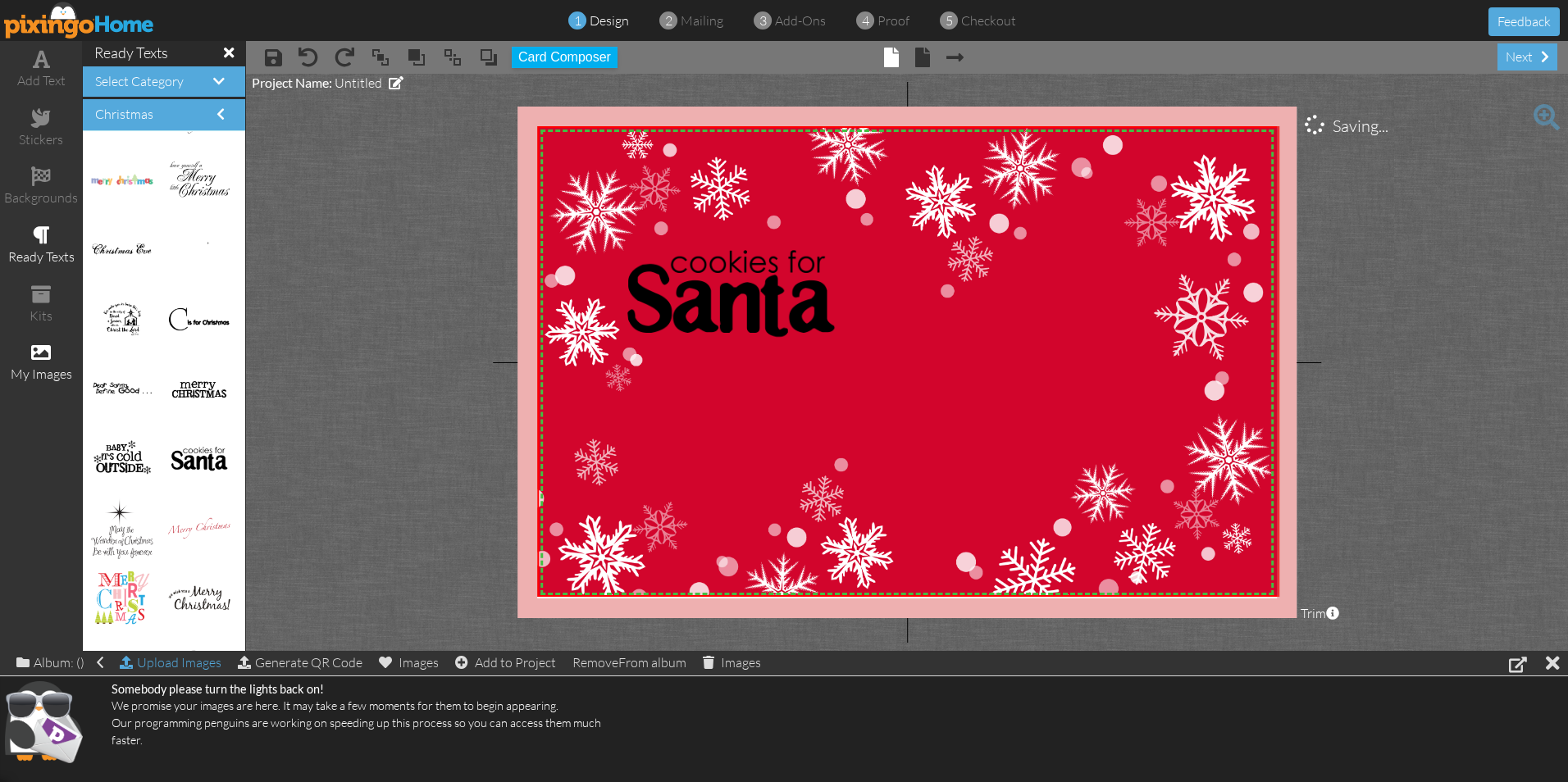
click at [143, 657] on div "Upload Images" at bounding box center [171, 663] width 102 height 24
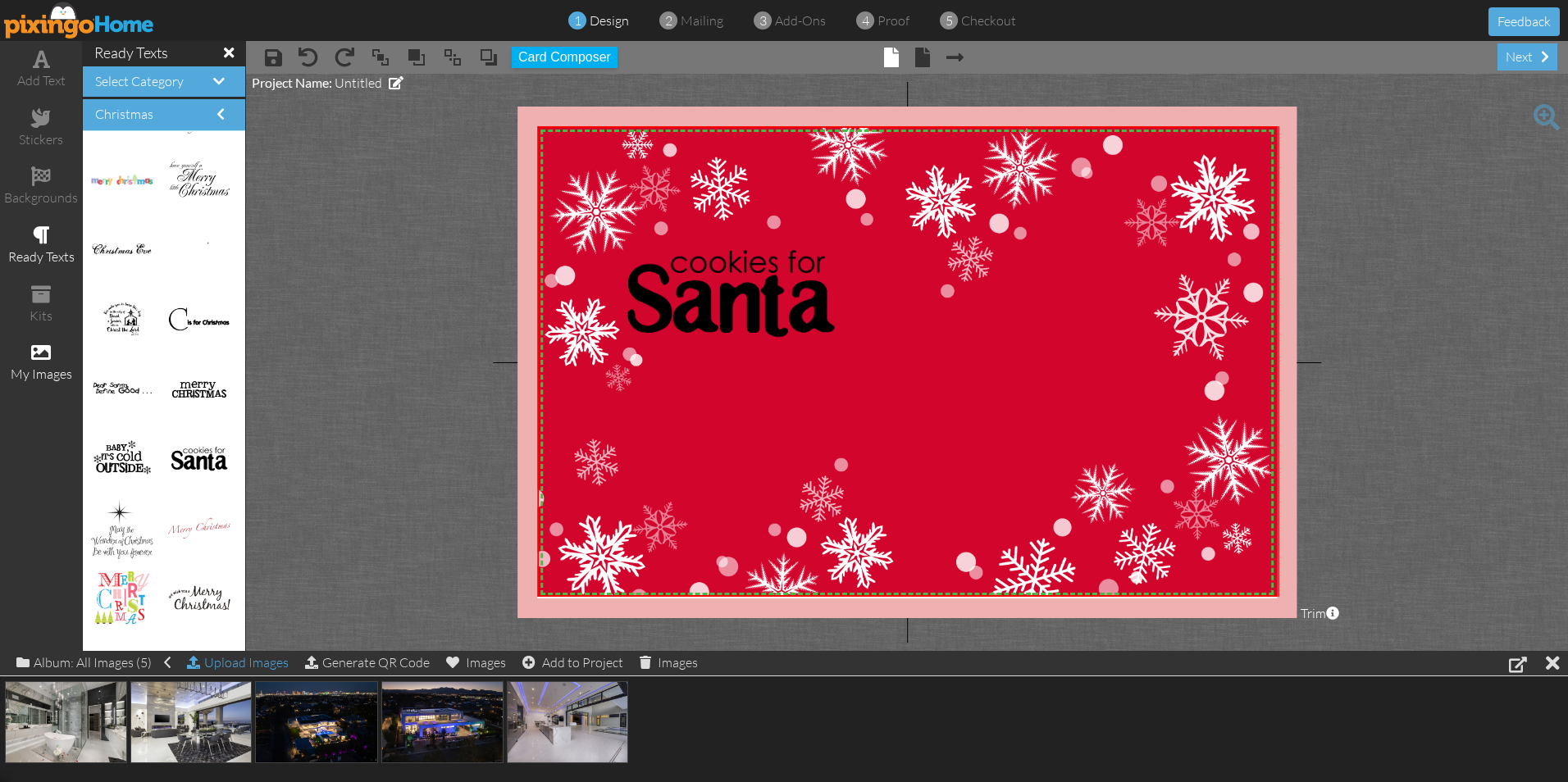
click at [199, 663] on span at bounding box center [194, 663] width 13 height 13
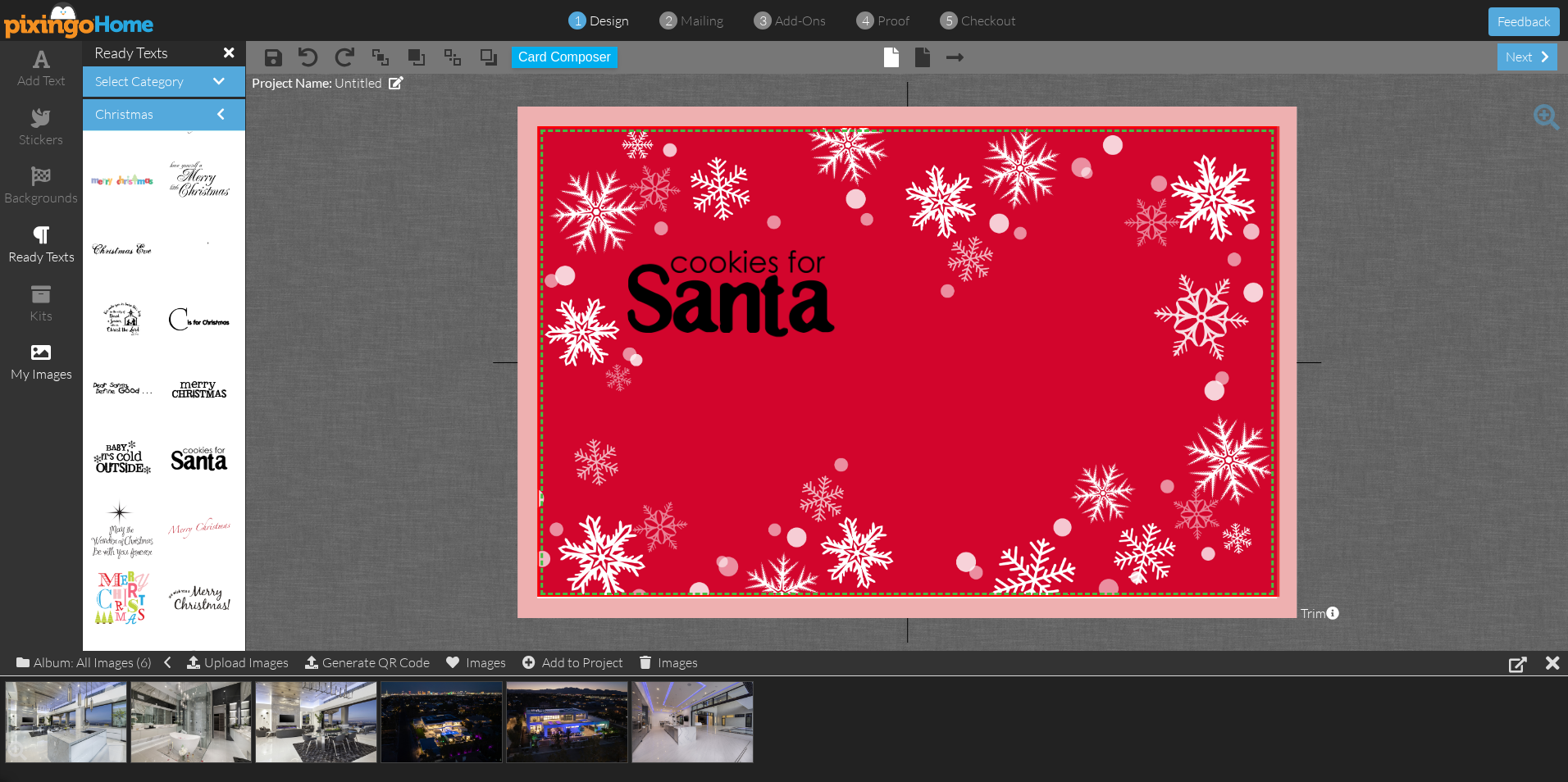
click at [61, 715] on img at bounding box center [66, 723] width 122 height 82
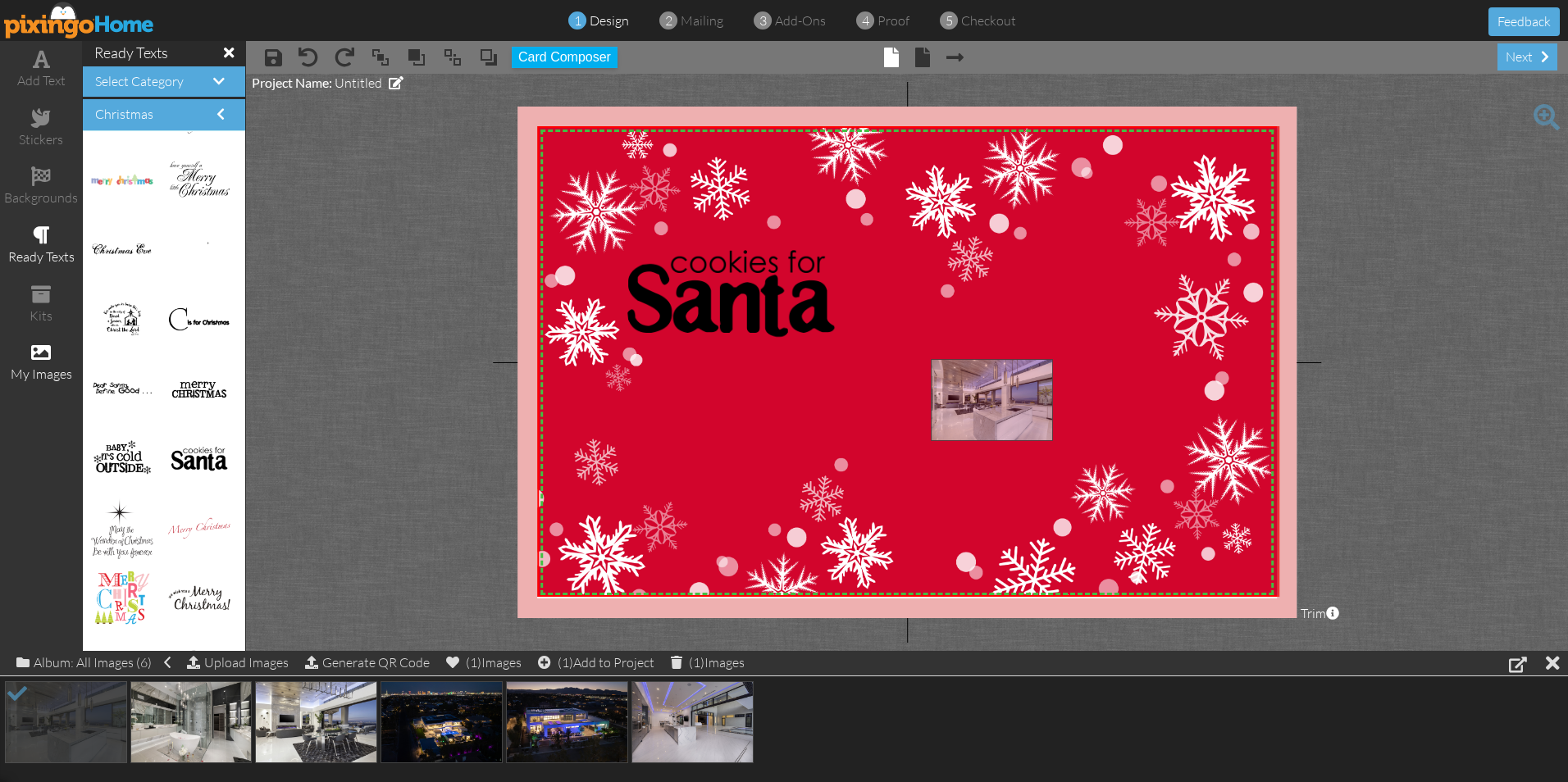
drag, startPoint x: 61, startPoint y: 715, endPoint x: 987, endPoint y: 393, distance: 980.4
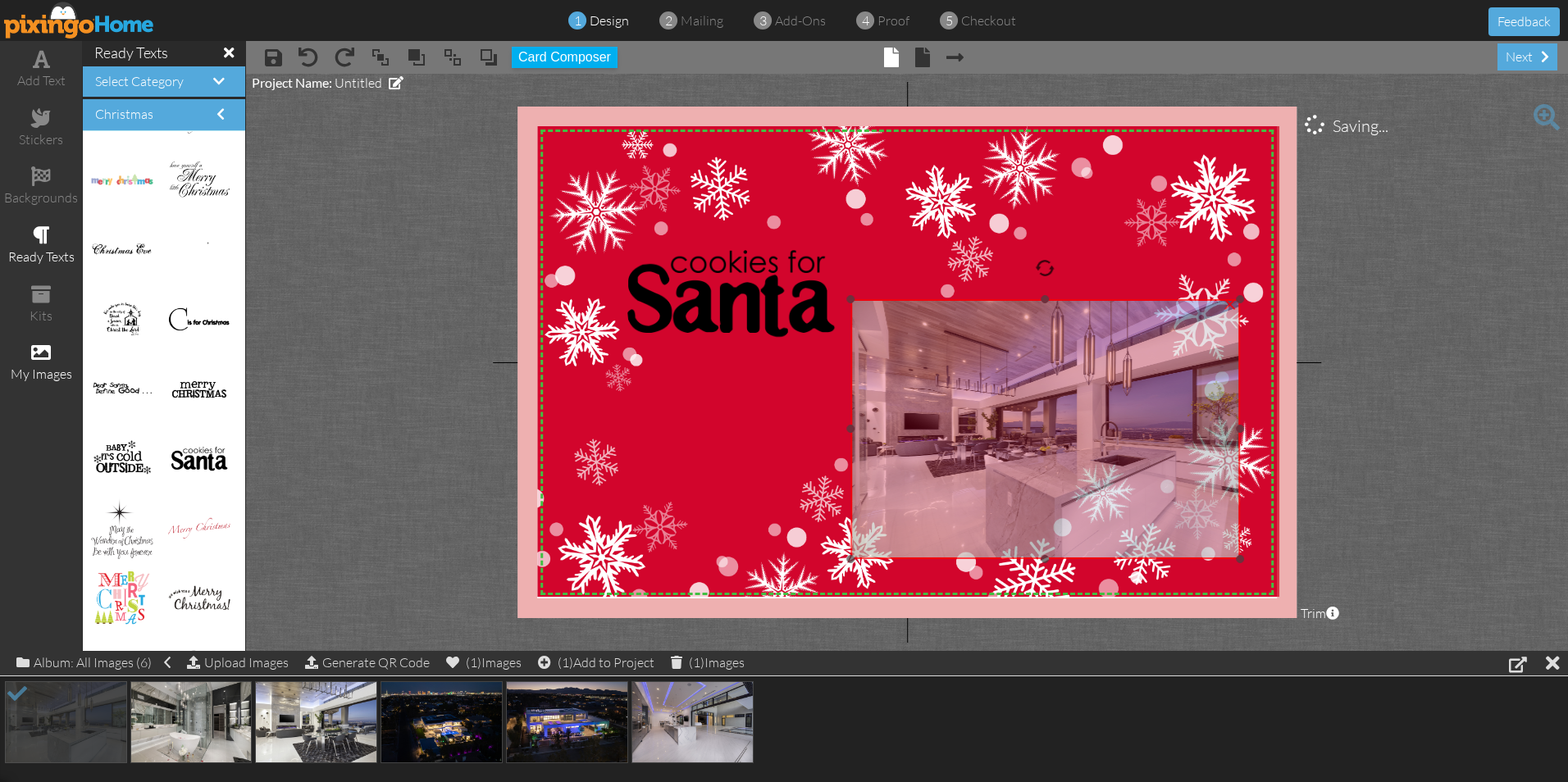
drag, startPoint x: 1019, startPoint y: 437, endPoint x: 939, endPoint y: 378, distance: 99.4
click at [939, 378] on img at bounding box center [1045, 429] width 389 height 260
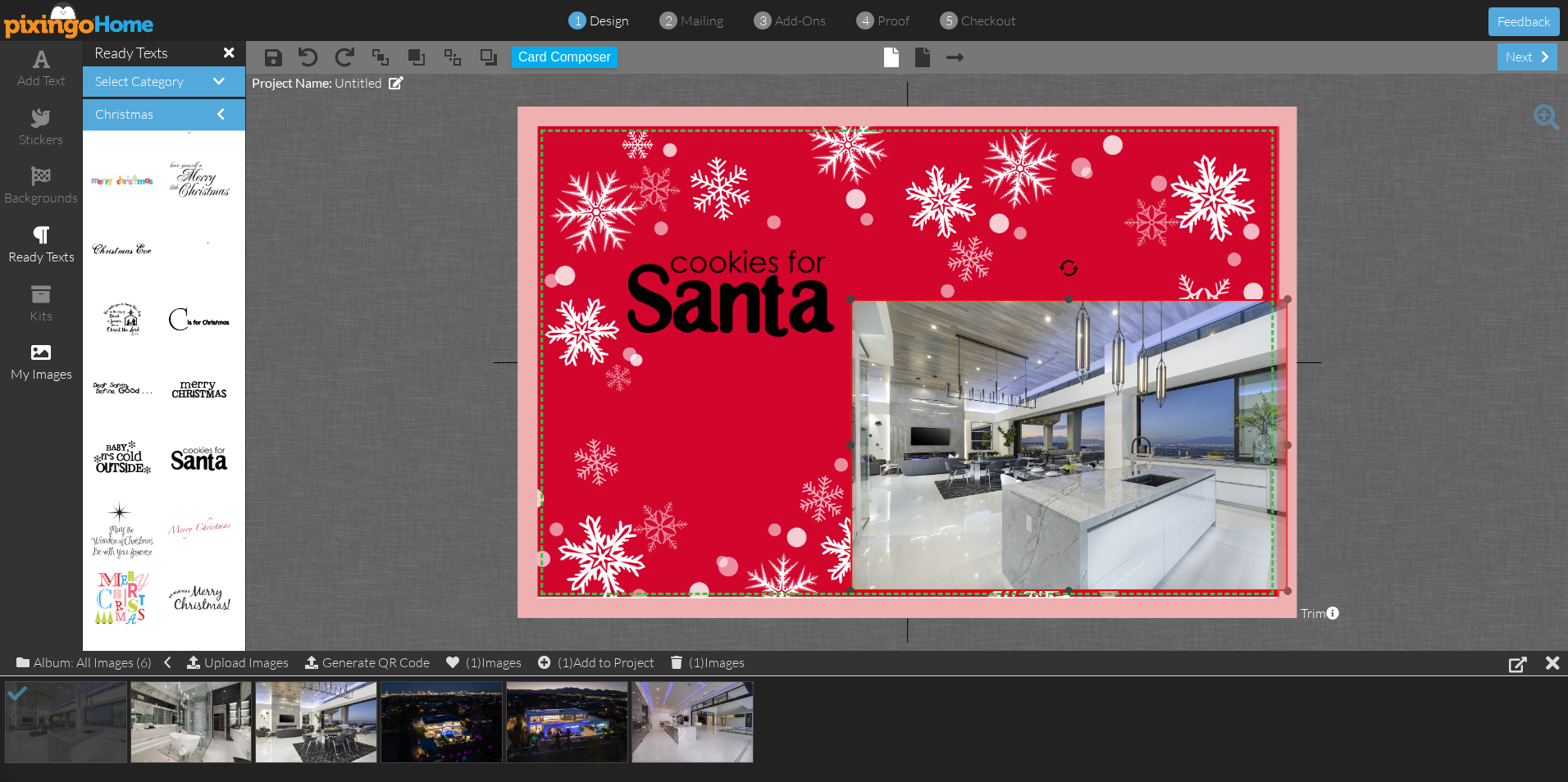
drag, startPoint x: 1240, startPoint y: 559, endPoint x: 1257, endPoint y: 590, distance: 35.4
click at [1257, 590] on div "×" at bounding box center [1069, 445] width 437 height 292
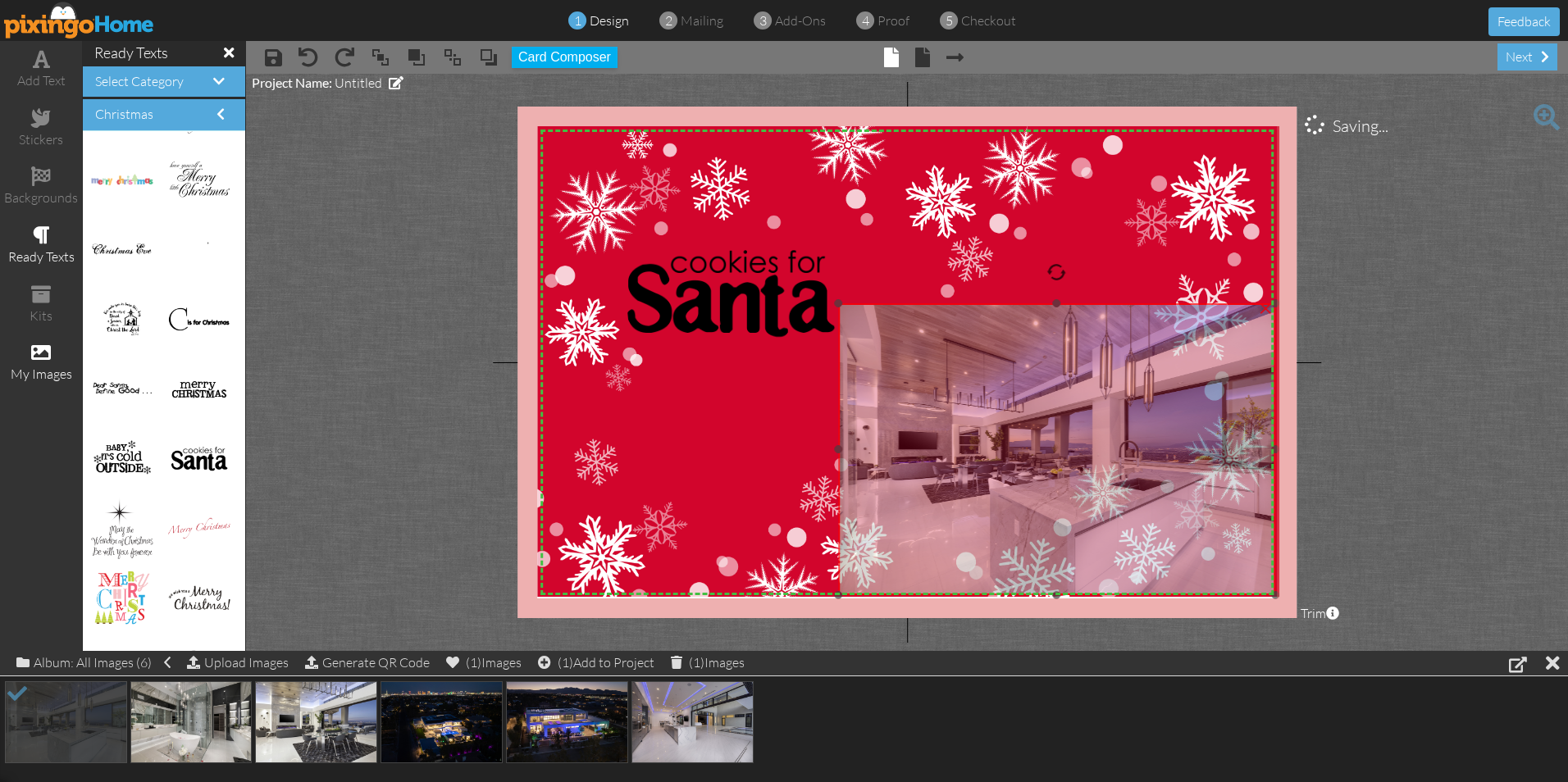
click at [1202, 520] on img at bounding box center [1057, 449] width 437 height 292
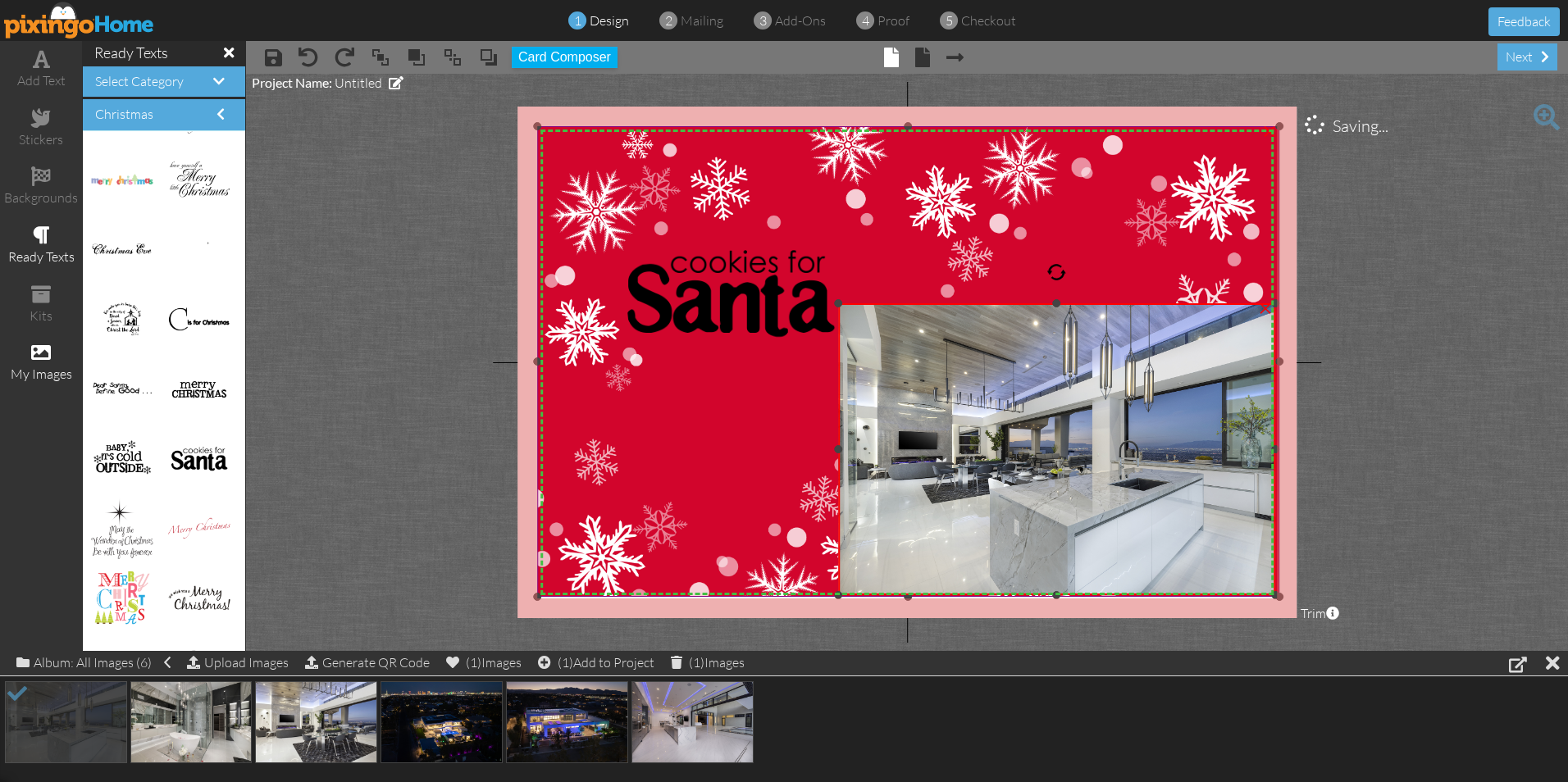
drag, startPoint x: 1060, startPoint y: 303, endPoint x: 1068, endPoint y: 267, distance: 36.9
click at [1068, 267] on div "X X X X X X X X X X X X X X X X X X X X X X X X X X X X X X X X X X X X X X X X…" at bounding box center [907, 362] width 779 height 512
drag, startPoint x: 1055, startPoint y: 302, endPoint x: 1073, endPoint y: 239, distance: 65.5
click at [1073, 239] on div "X X X X X X X X X X X X X X X X X X X X X X X X X X X X X X X X X X X X X X X X…" at bounding box center [907, 362] width 779 height 512
drag, startPoint x: 1056, startPoint y: 303, endPoint x: 1061, endPoint y: 291, distance: 13.0
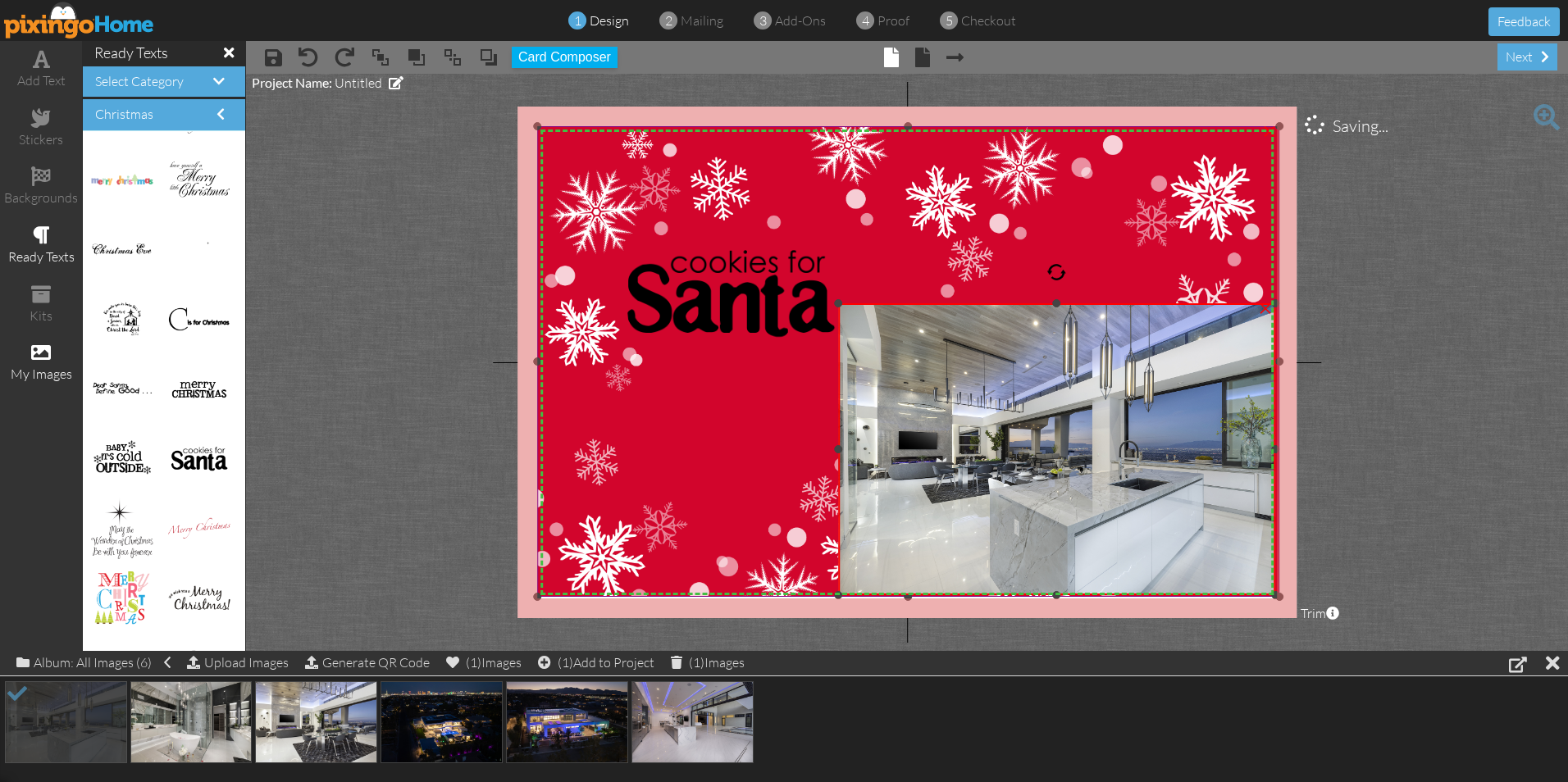
click at [1067, 271] on div "X X X X X X X X X X X X X X X X X X X X X X X X X X X X X X X X X X X X X X X X…" at bounding box center [907, 362] width 779 height 512
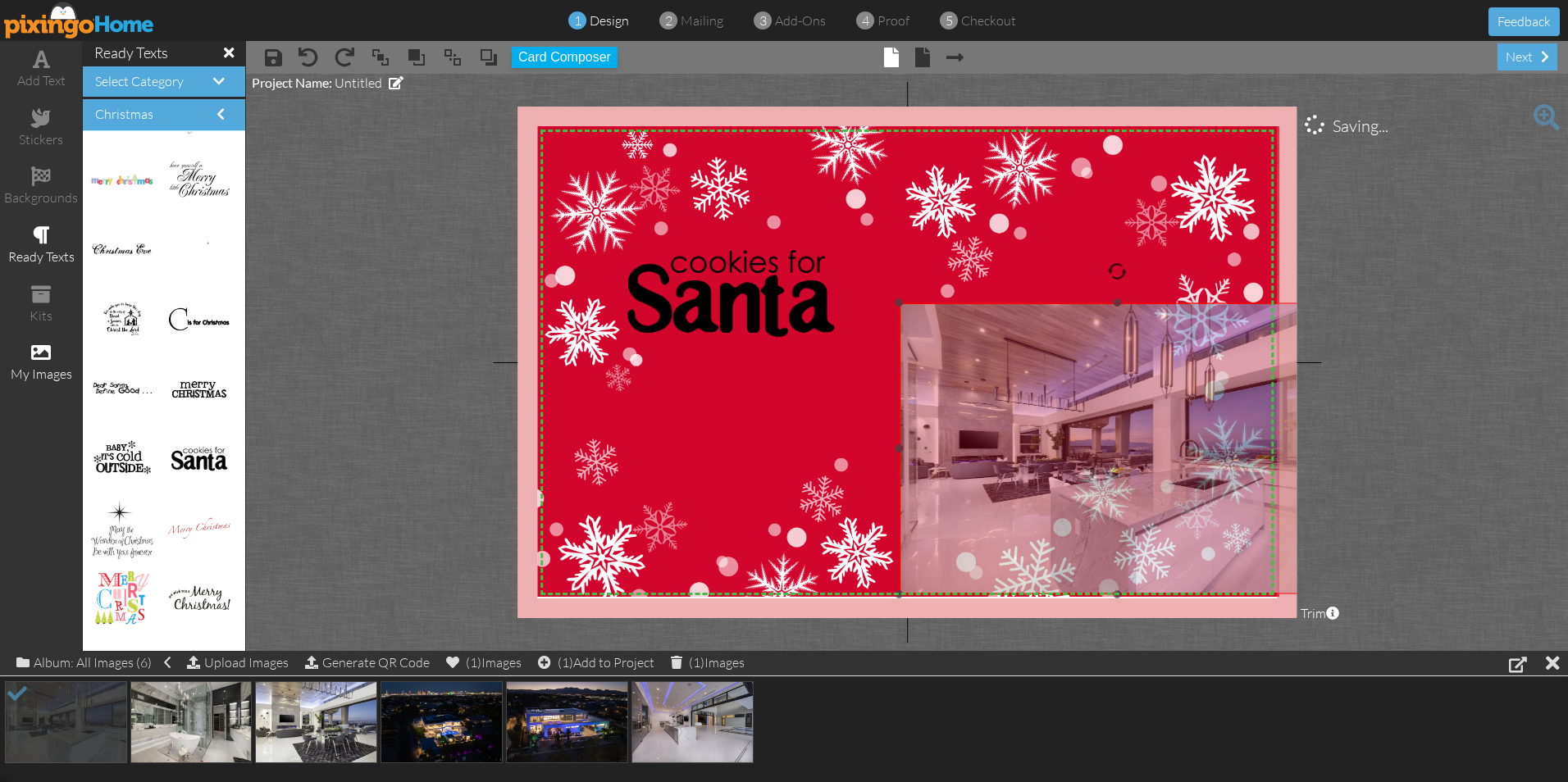
drag, startPoint x: 932, startPoint y: 365, endPoint x: 992, endPoint y: 365, distance: 60.0
click at [992, 365] on img at bounding box center [1117, 448] width 437 height 292
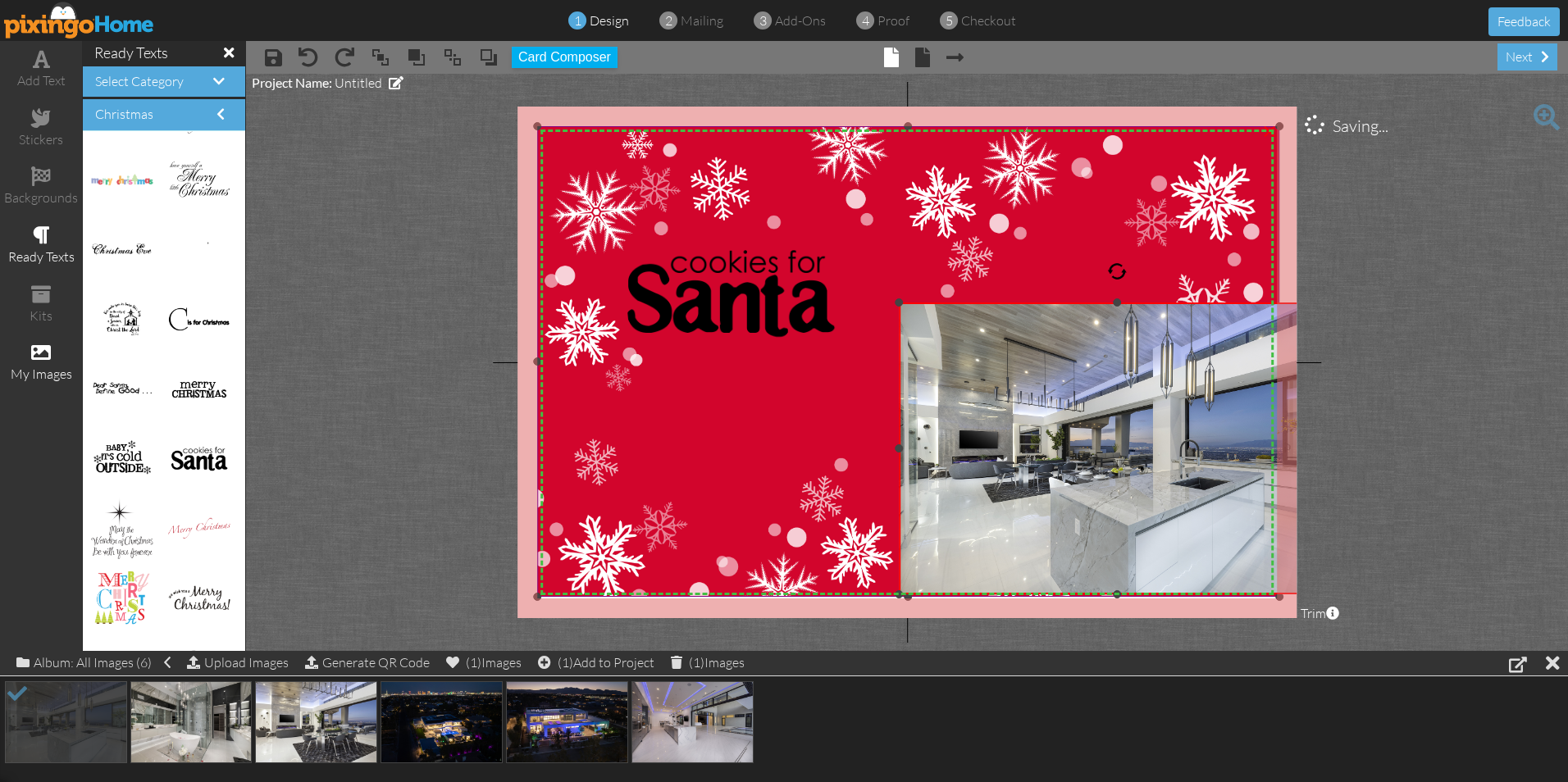
drag, startPoint x: 1115, startPoint y: 304, endPoint x: 1115, endPoint y: 284, distance: 20.0
click at [1115, 284] on div "X X X X X X X X X X X X X X X X X X X X X X X X X X X X X X X X X X X X X X X X…" at bounding box center [907, 362] width 779 height 512
drag, startPoint x: 902, startPoint y: 304, endPoint x: 889, endPoint y: 304, distance: 13.0
click at [887, 304] on div "X X X X X X X X X X X X X X X X X X X X X X X X X X X X X X X X X X X X X X X X…" at bounding box center [907, 362] width 779 height 512
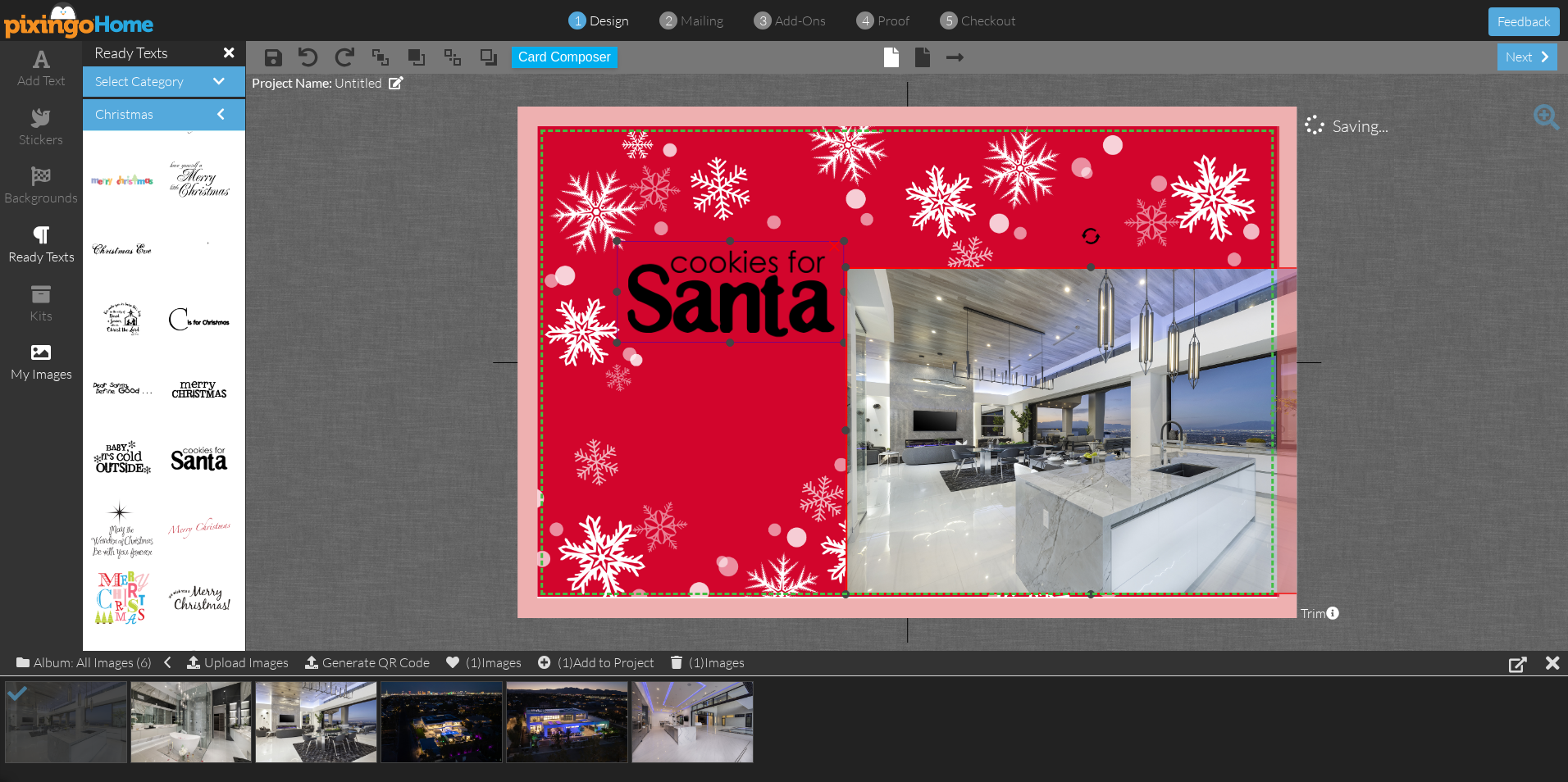
drag, startPoint x: 898, startPoint y: 303, endPoint x: 799, endPoint y: 268, distance: 105.0
click at [799, 268] on div "X X X X X X X X X X X X X X X X X X X X X X X X X X X X X X X X X X X X X X X X…" at bounding box center [907, 362] width 779 height 512
click at [1022, 348] on img at bounding box center [1091, 430] width 490 height 327
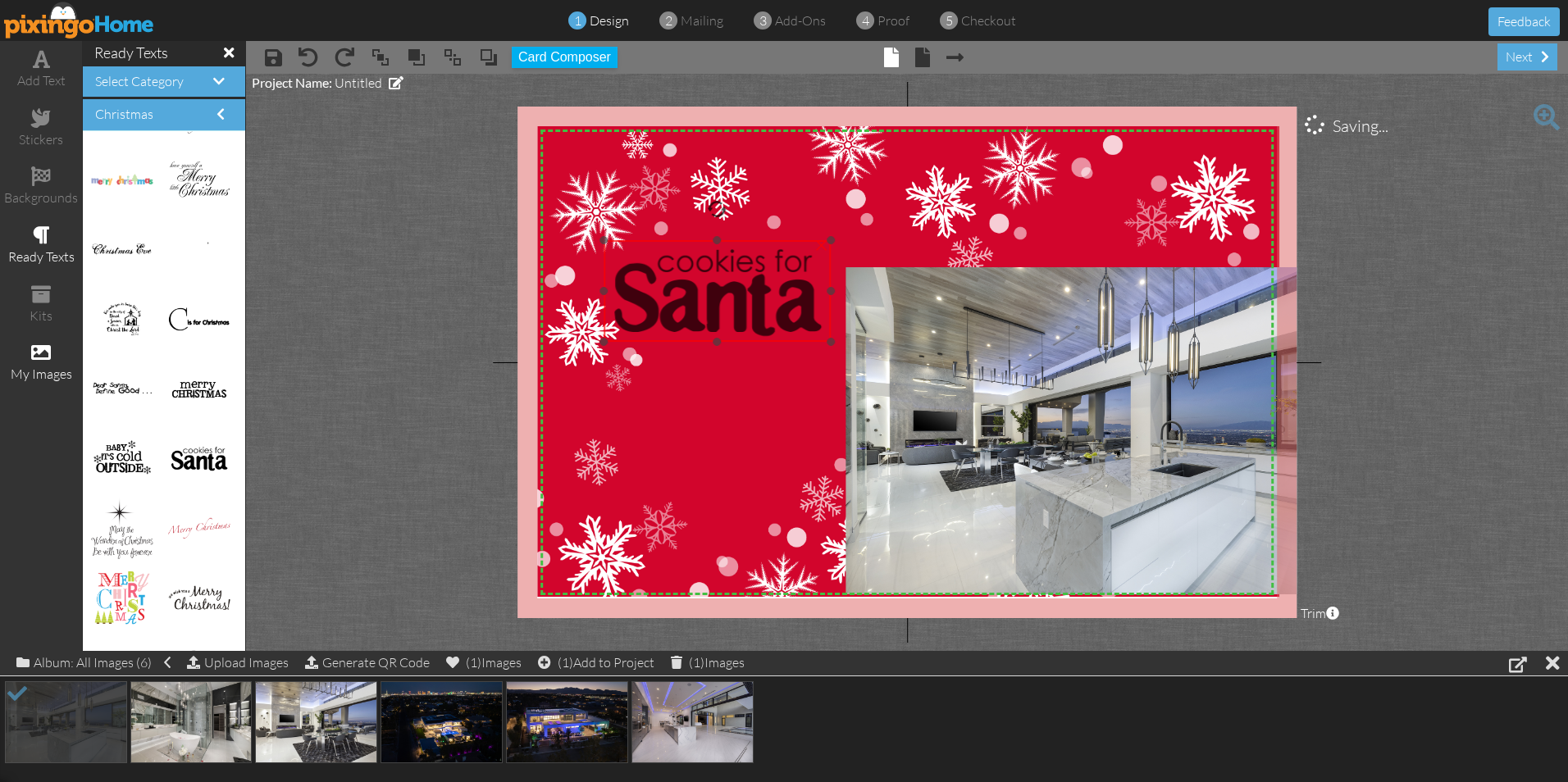
drag, startPoint x: 767, startPoint y: 284, endPoint x: 753, endPoint y: 283, distance: 14.0
click at [753, 283] on img at bounding box center [717, 291] width 228 height 102
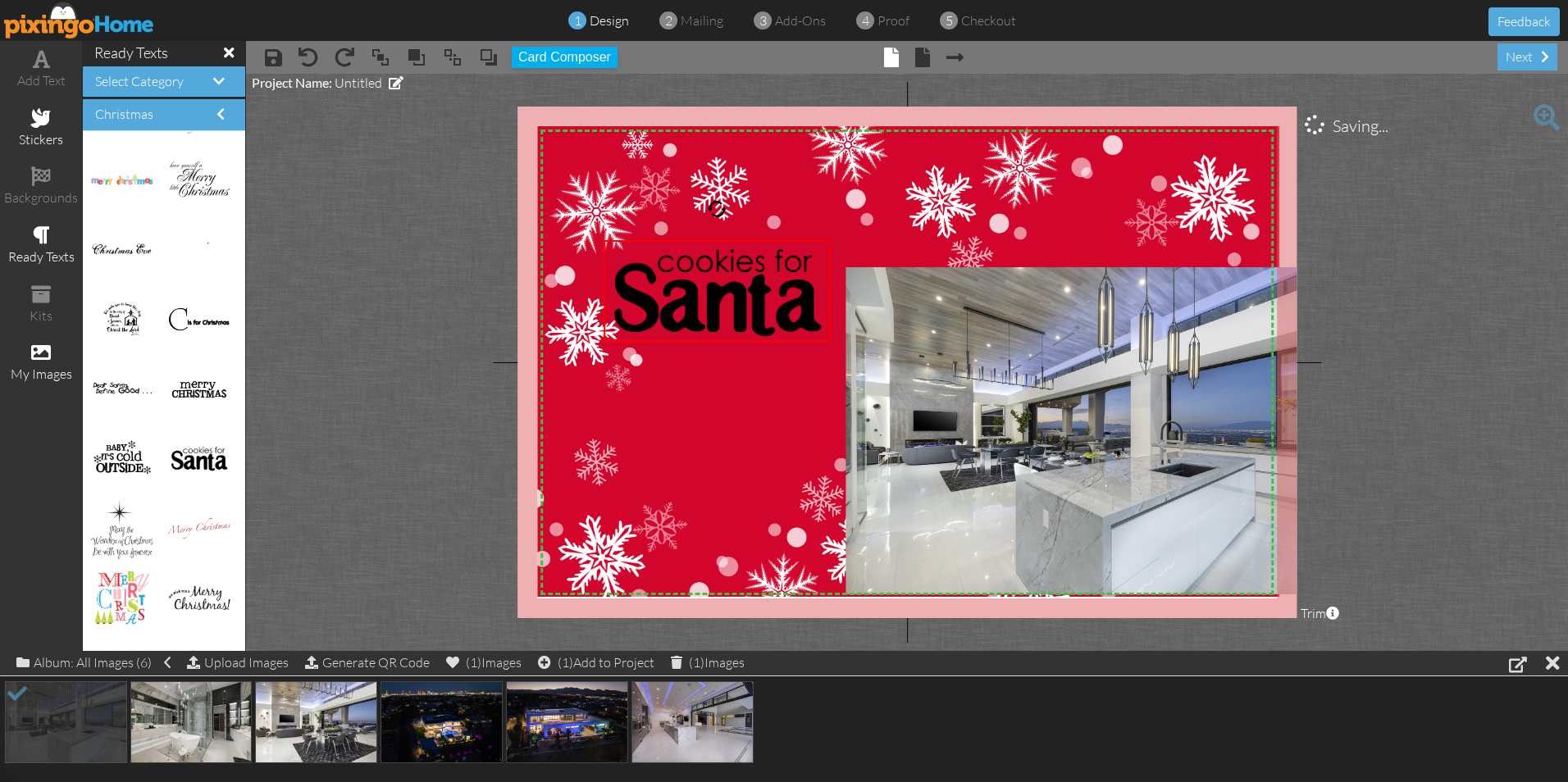
click at [47, 121] on span at bounding box center [41, 117] width 20 height 20
click at [38, 127] on span at bounding box center [41, 117] width 20 height 20
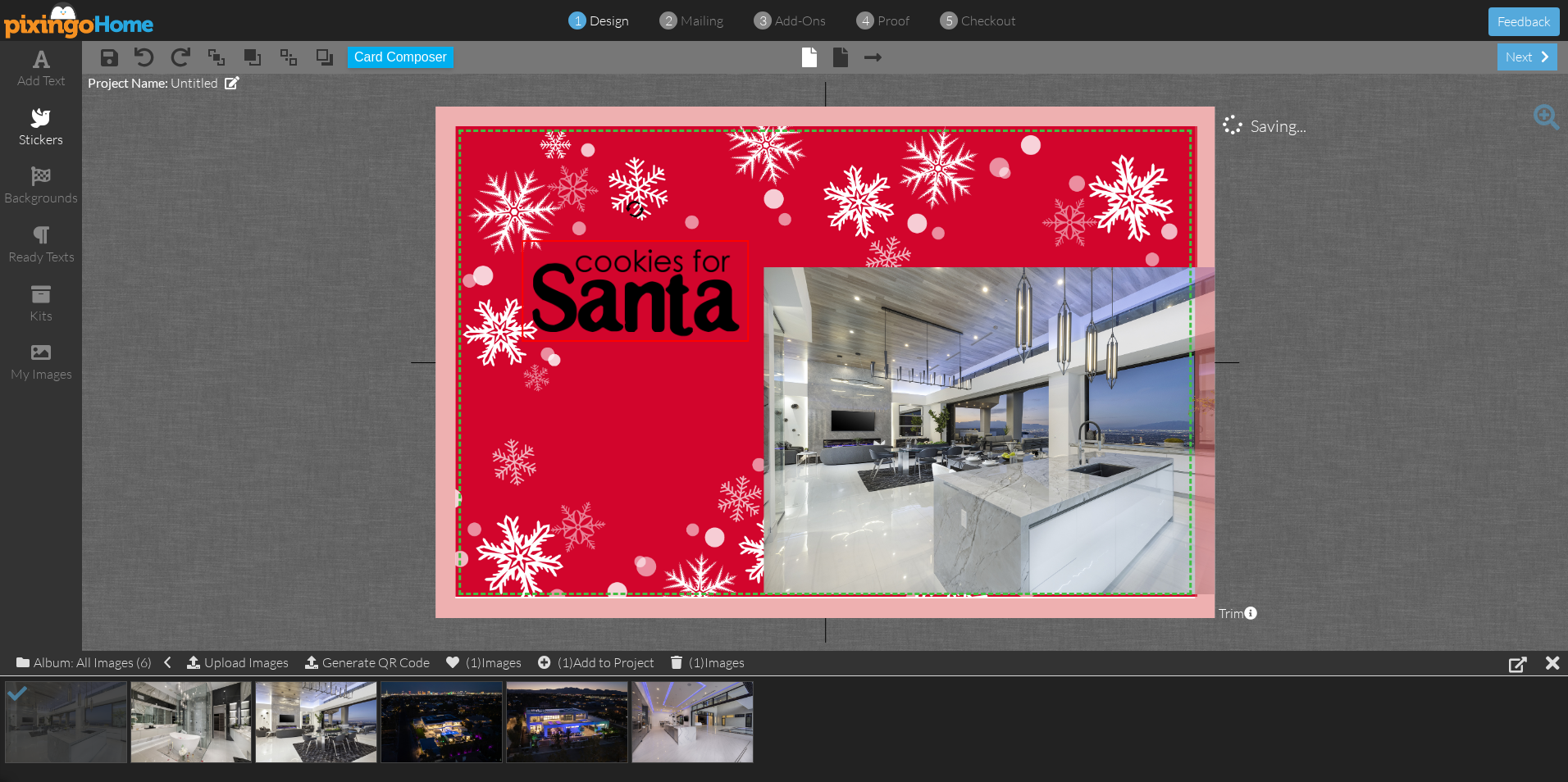
click at [38, 127] on span at bounding box center [41, 117] width 20 height 20
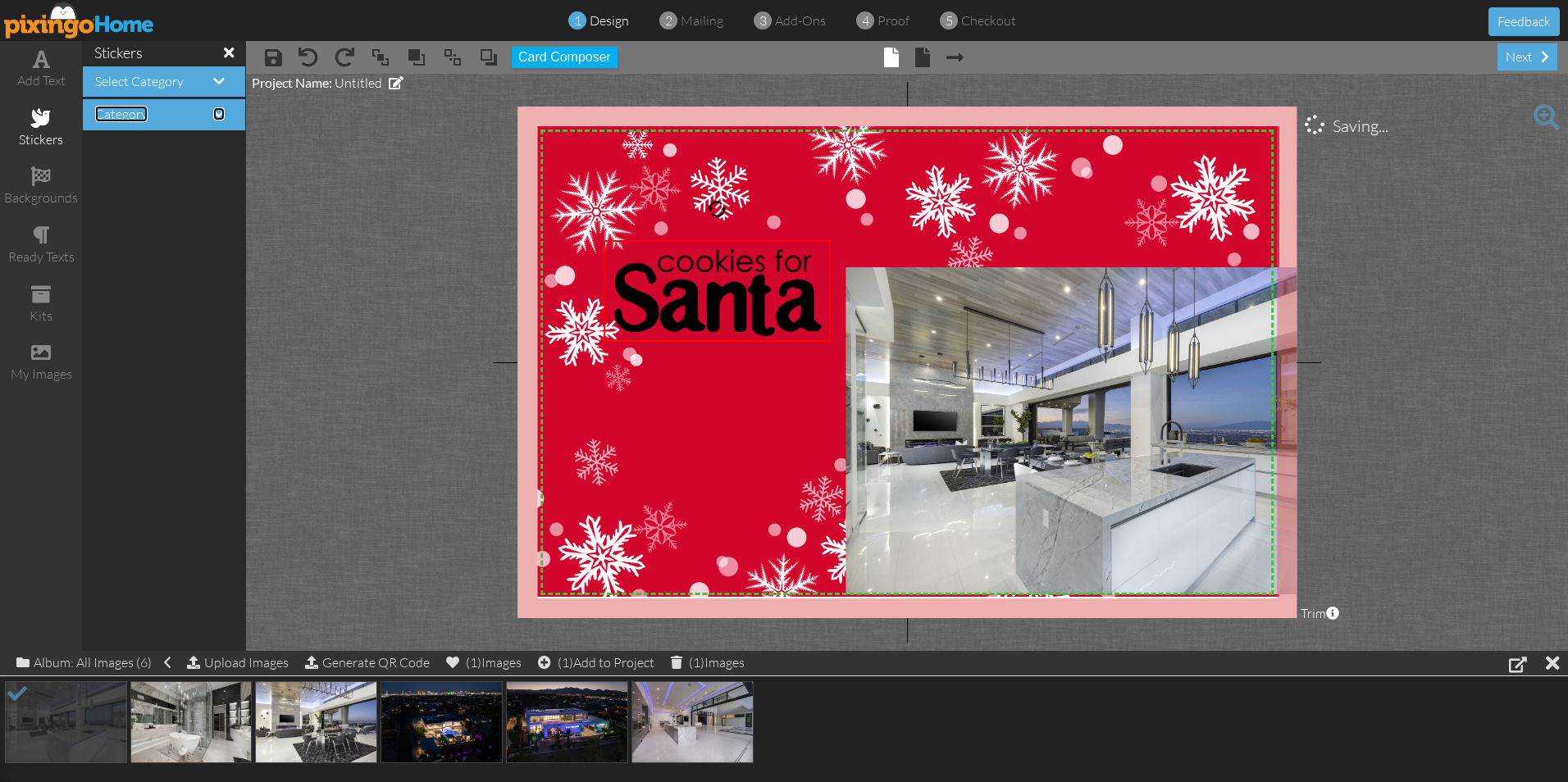
click at [218, 114] on span at bounding box center [219, 114] width 11 height 13
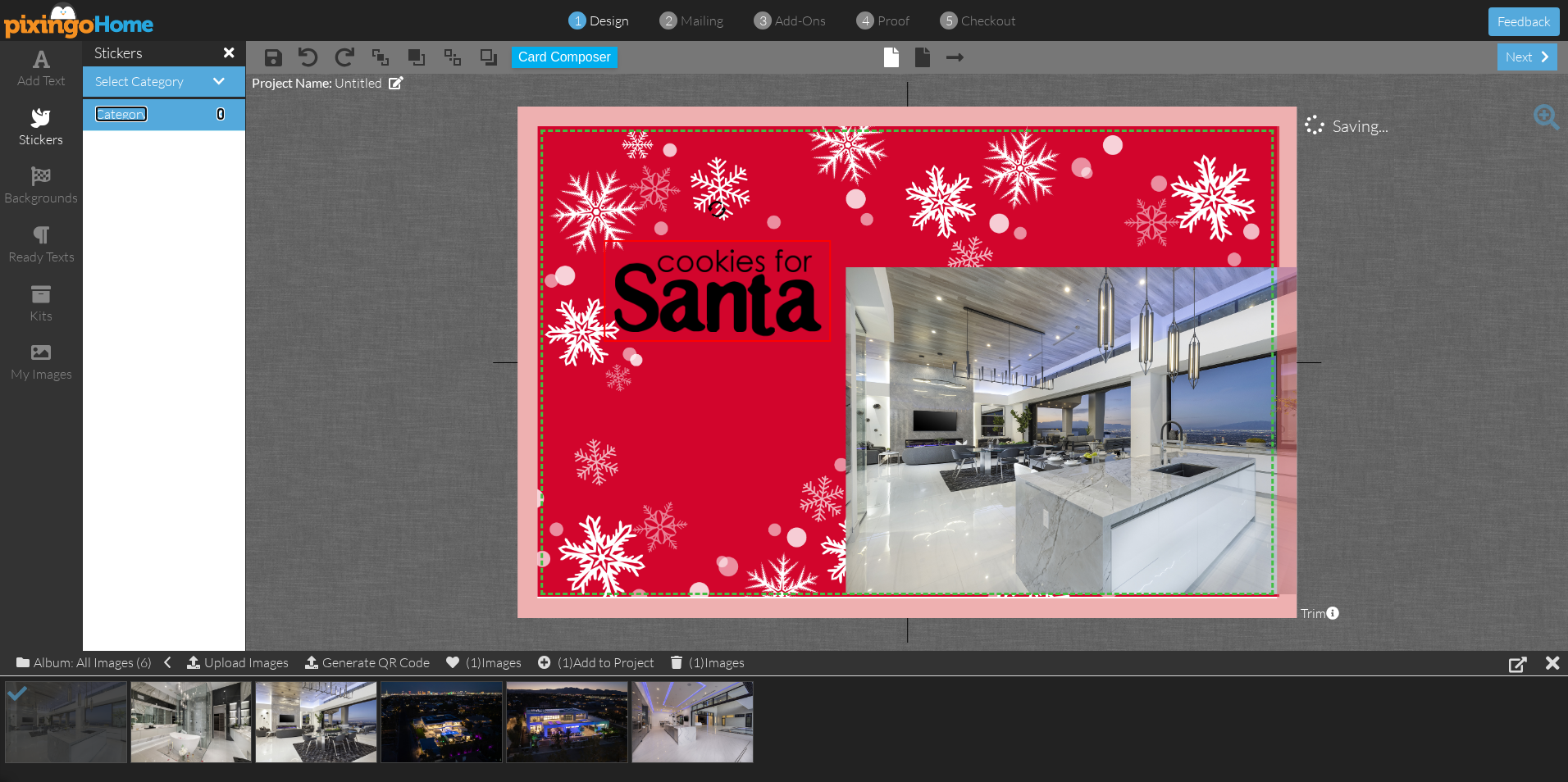
click at [217, 120] on span at bounding box center [220, 114] width 9 height 13
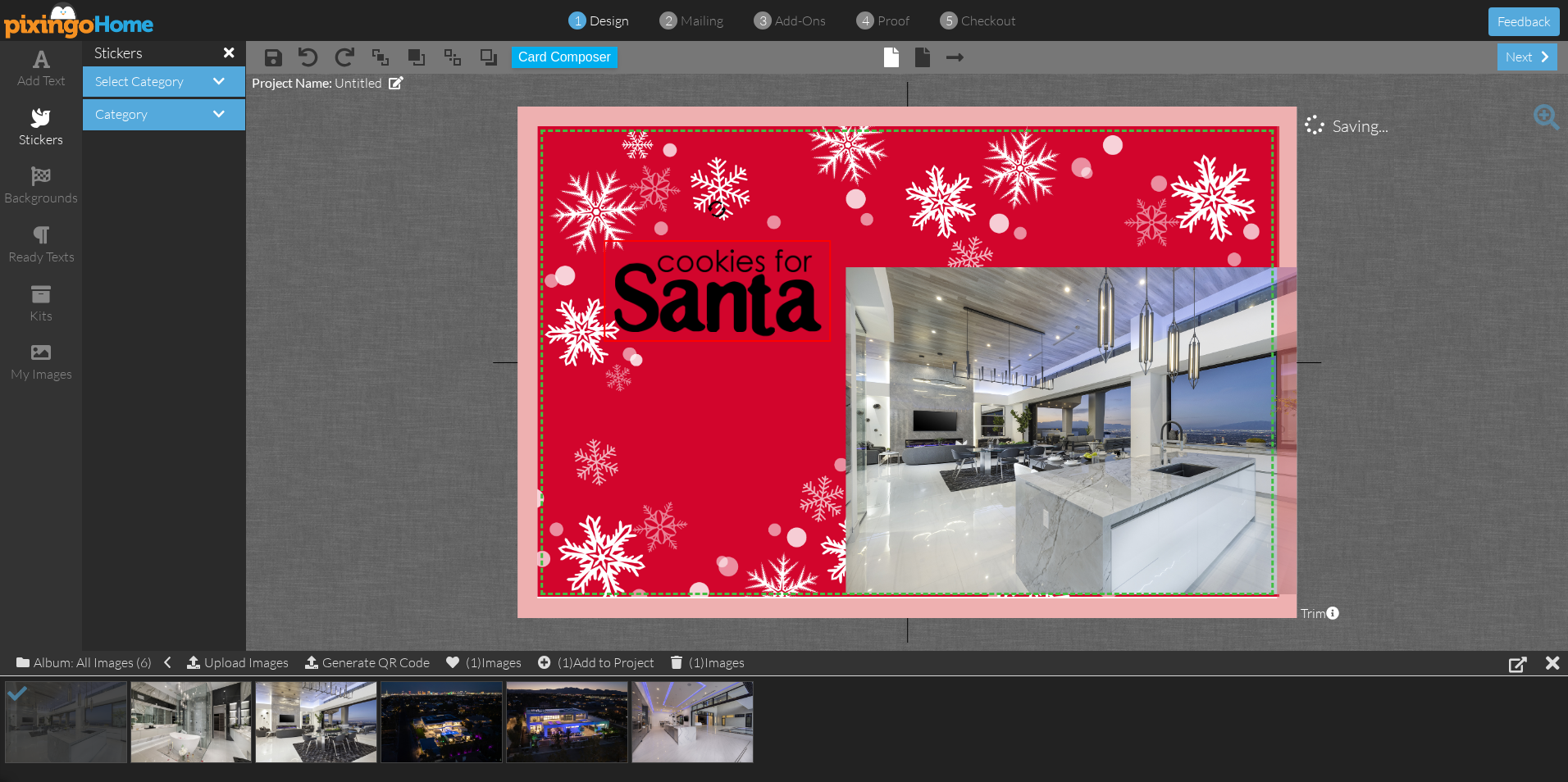
click at [208, 120] on h4 "Category" at bounding box center [164, 114] width 137 height 14
click at [220, 113] on span at bounding box center [219, 114] width 11 height 13
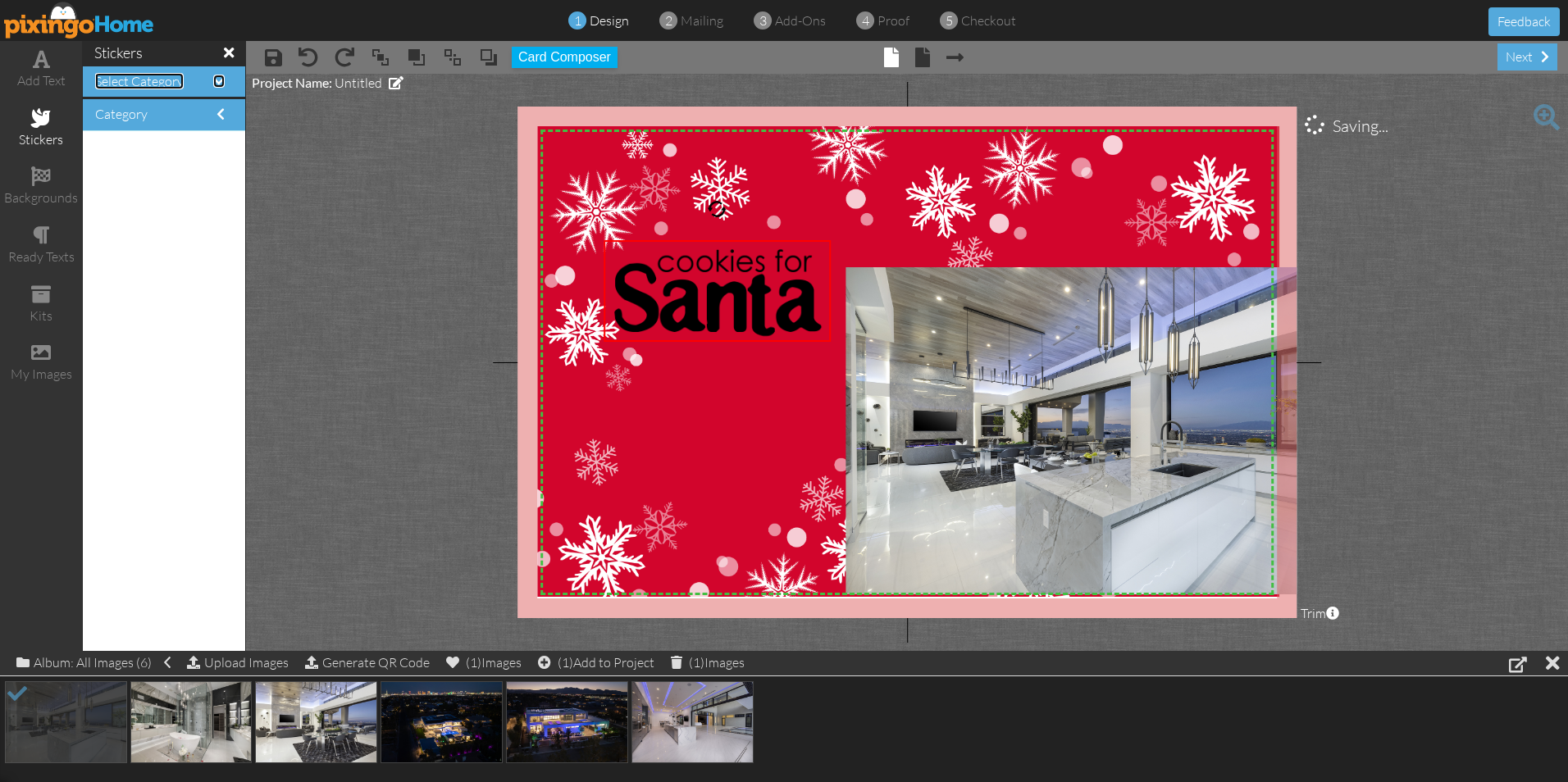
click at [214, 85] on span at bounding box center [219, 81] width 11 height 13
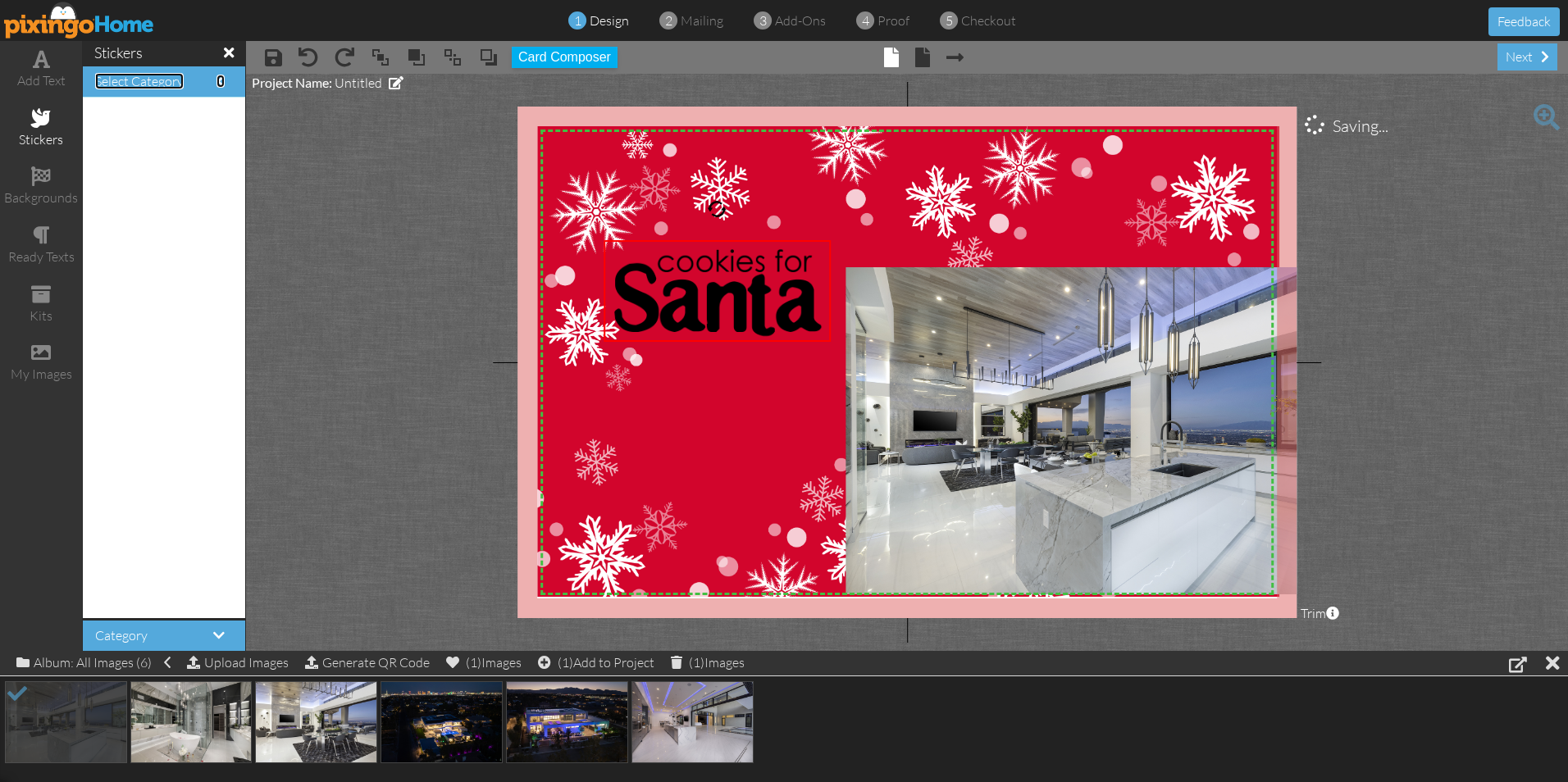
click at [217, 85] on span at bounding box center [220, 81] width 9 height 13
click at [214, 636] on span at bounding box center [219, 635] width 11 height 13
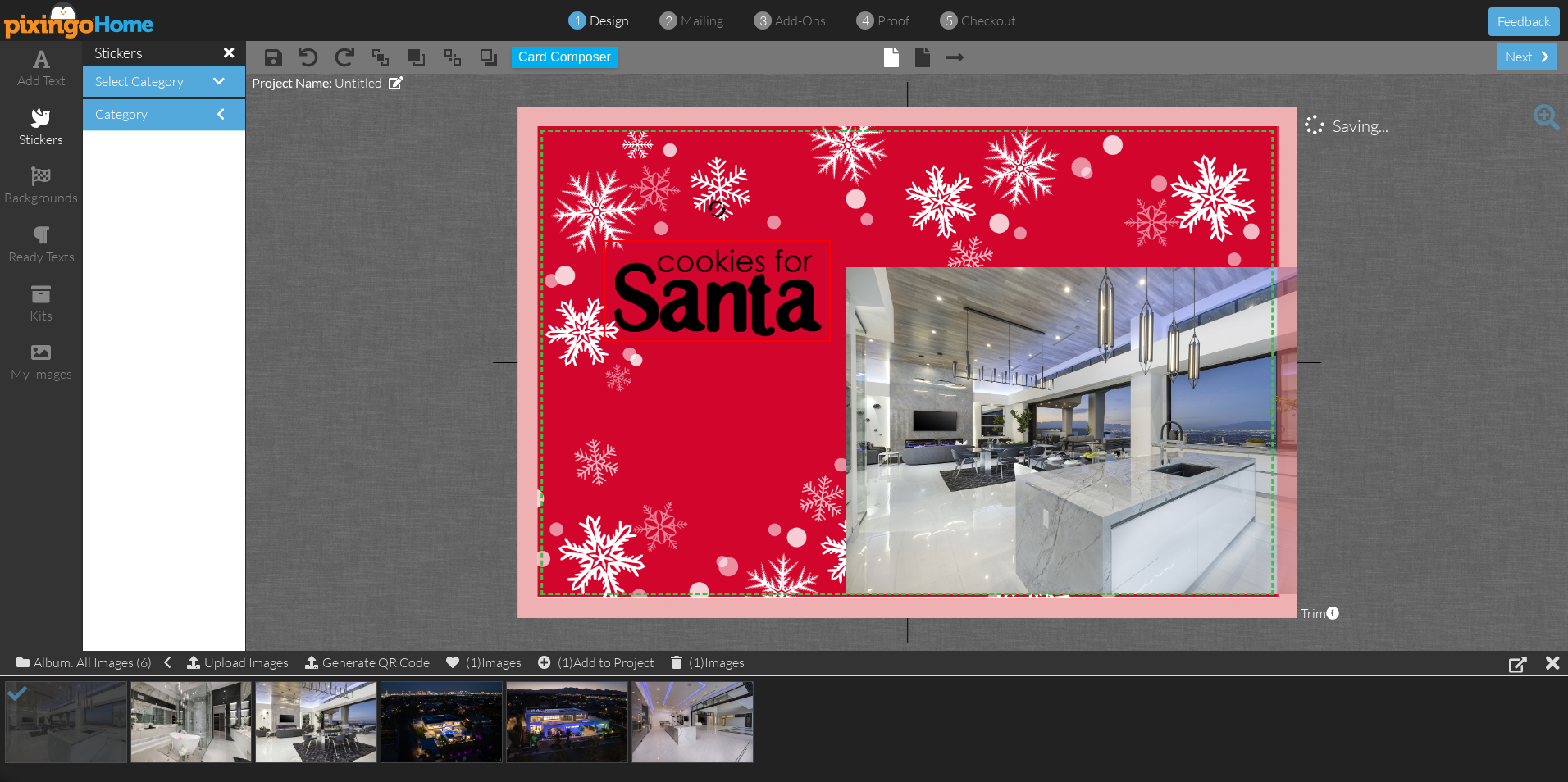
click at [132, 308] on div at bounding box center [164, 392] width 162 height 521
click at [45, 205] on div "backgrounds" at bounding box center [41, 198] width 82 height 19
click at [45, 191] on div "backgrounds" at bounding box center [41, 198] width 82 height 19
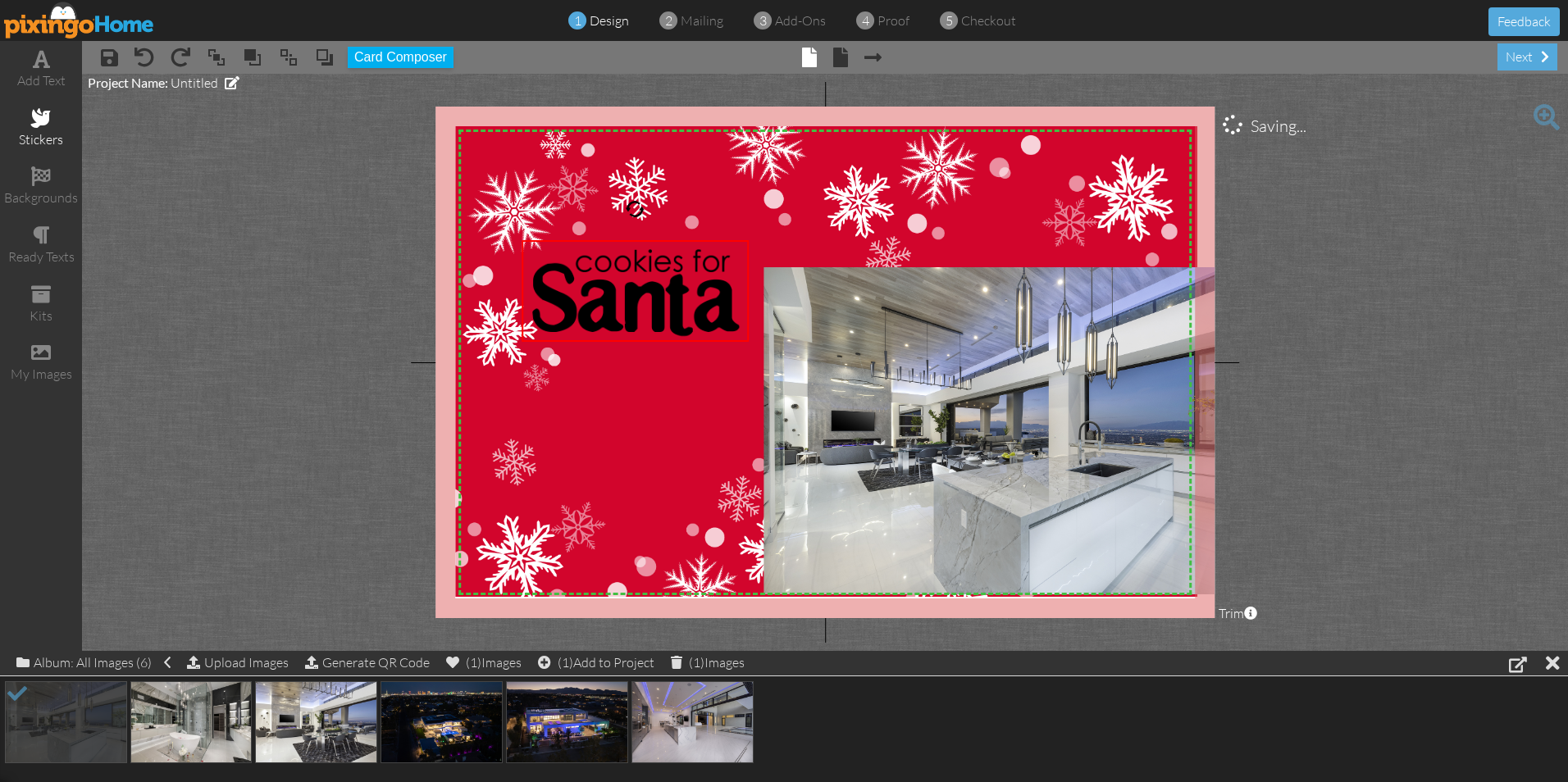
click at [46, 129] on div "stickers" at bounding box center [41, 129] width 82 height 57
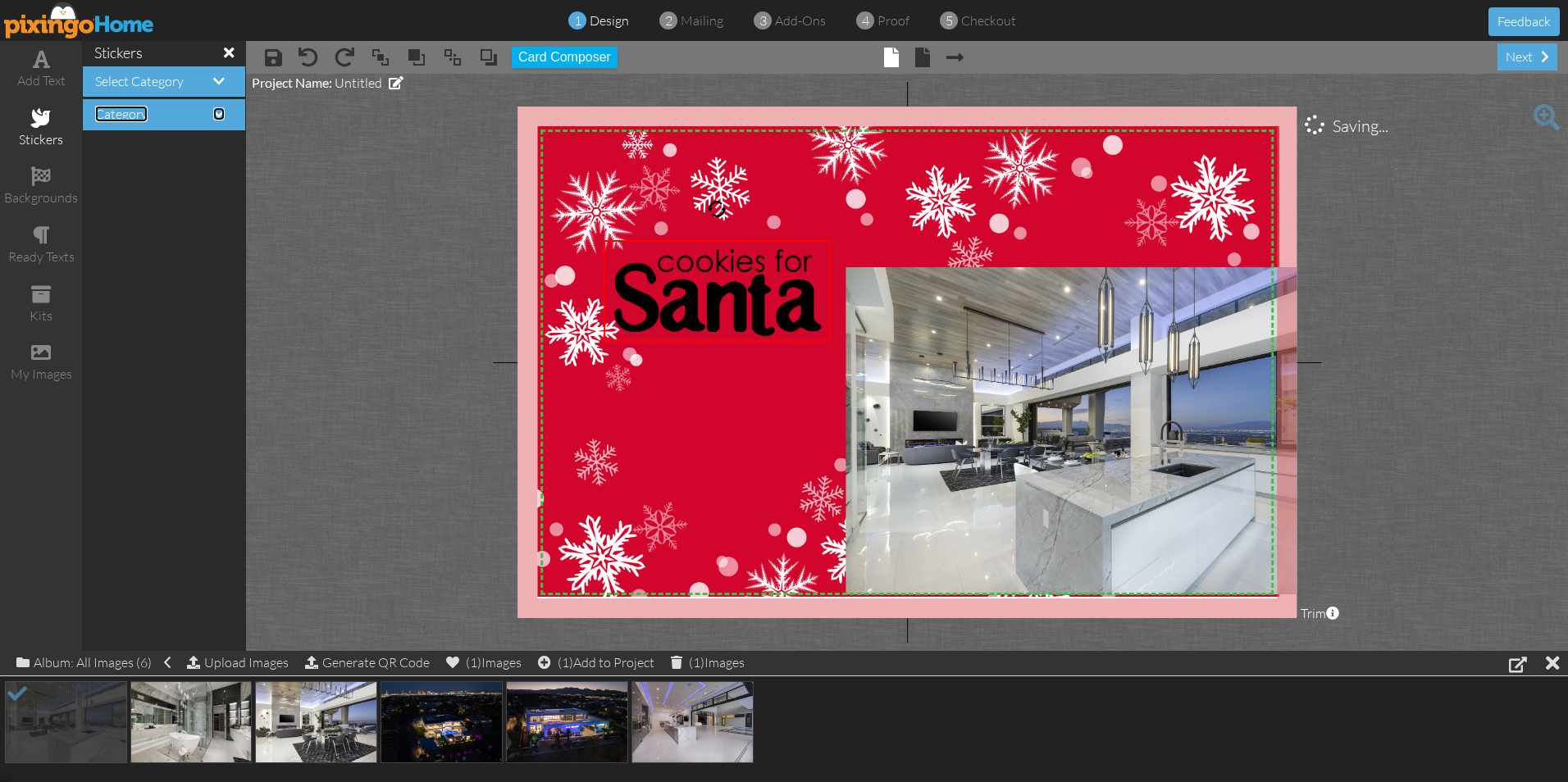
click at [219, 113] on span at bounding box center [219, 114] width 11 height 13
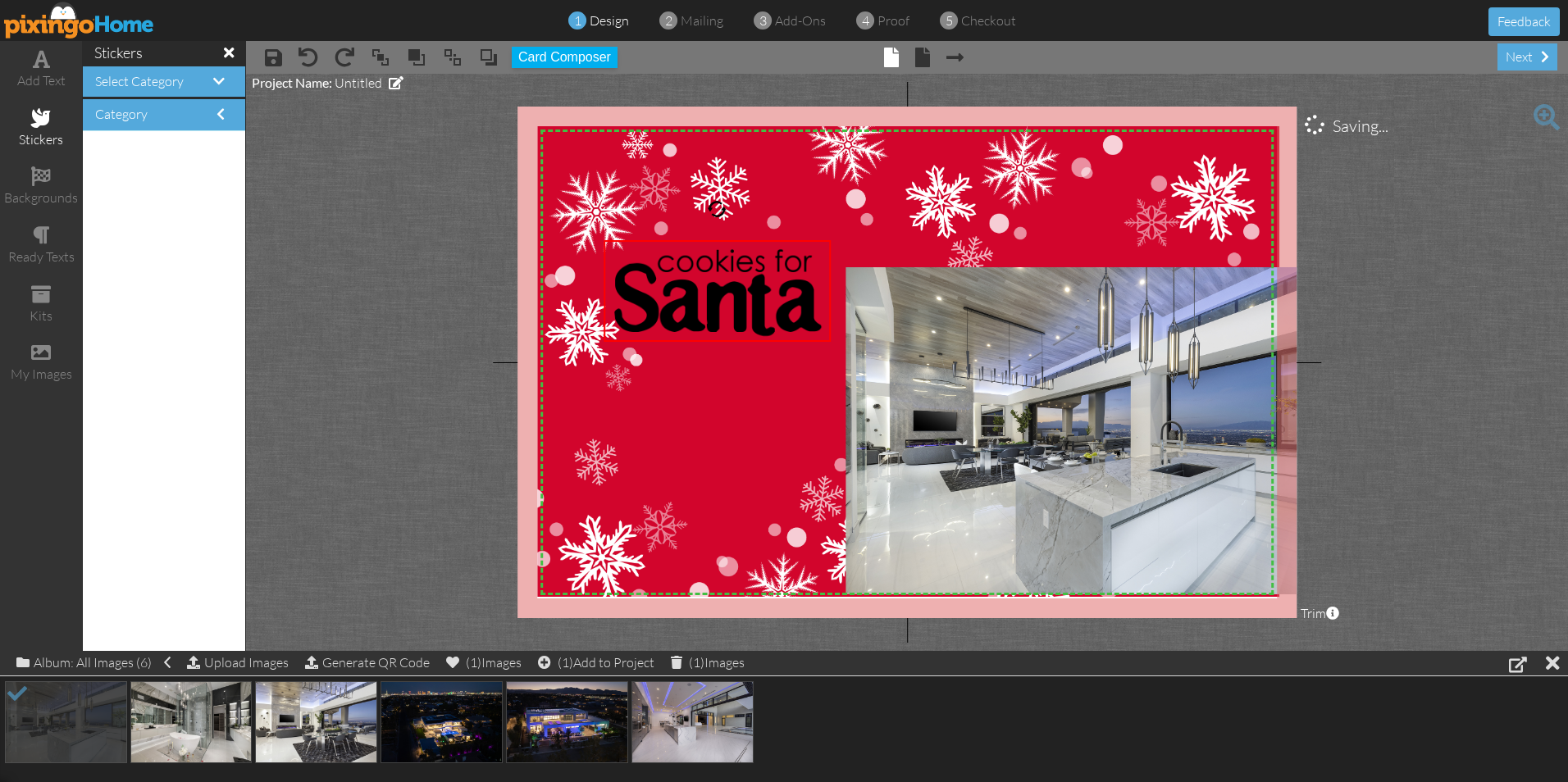
click at [143, 212] on div at bounding box center [164, 392] width 162 height 521
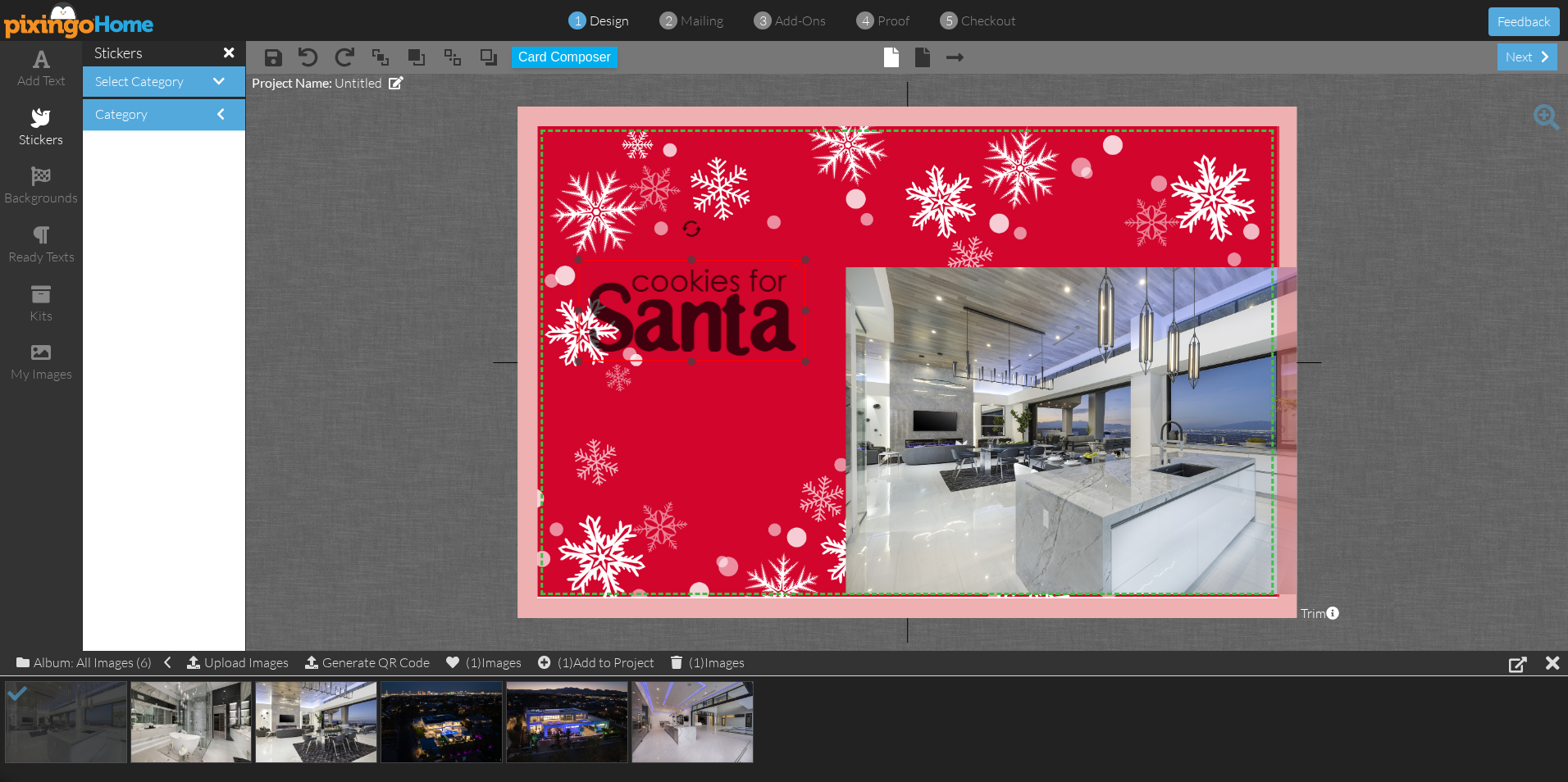
drag, startPoint x: 677, startPoint y: 285, endPoint x: 576, endPoint y: 259, distance: 104.3
click at [647, 304] on img at bounding box center [691, 311] width 228 height 102
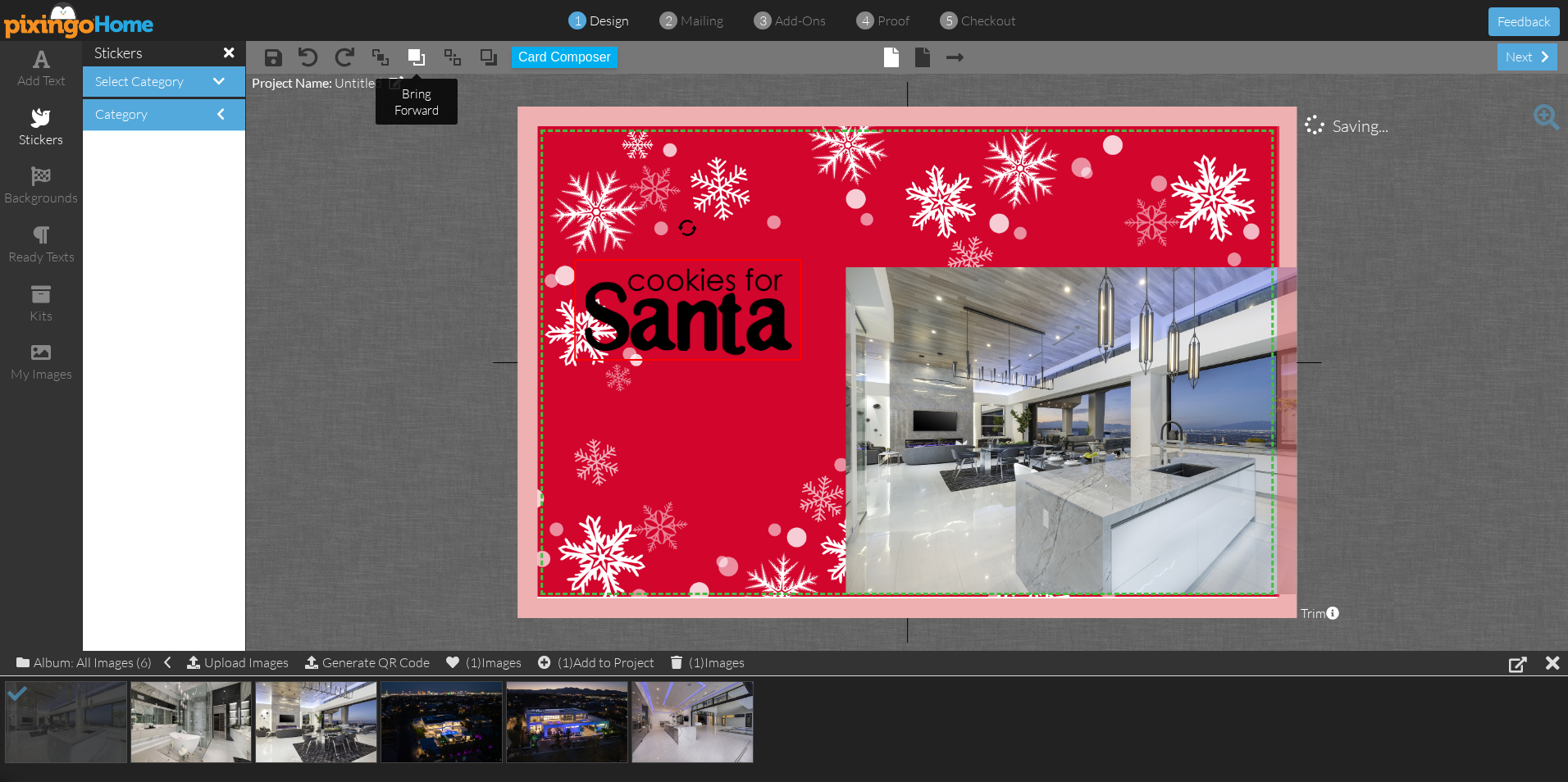
click at [419, 55] on span at bounding box center [416, 57] width 20 height 25
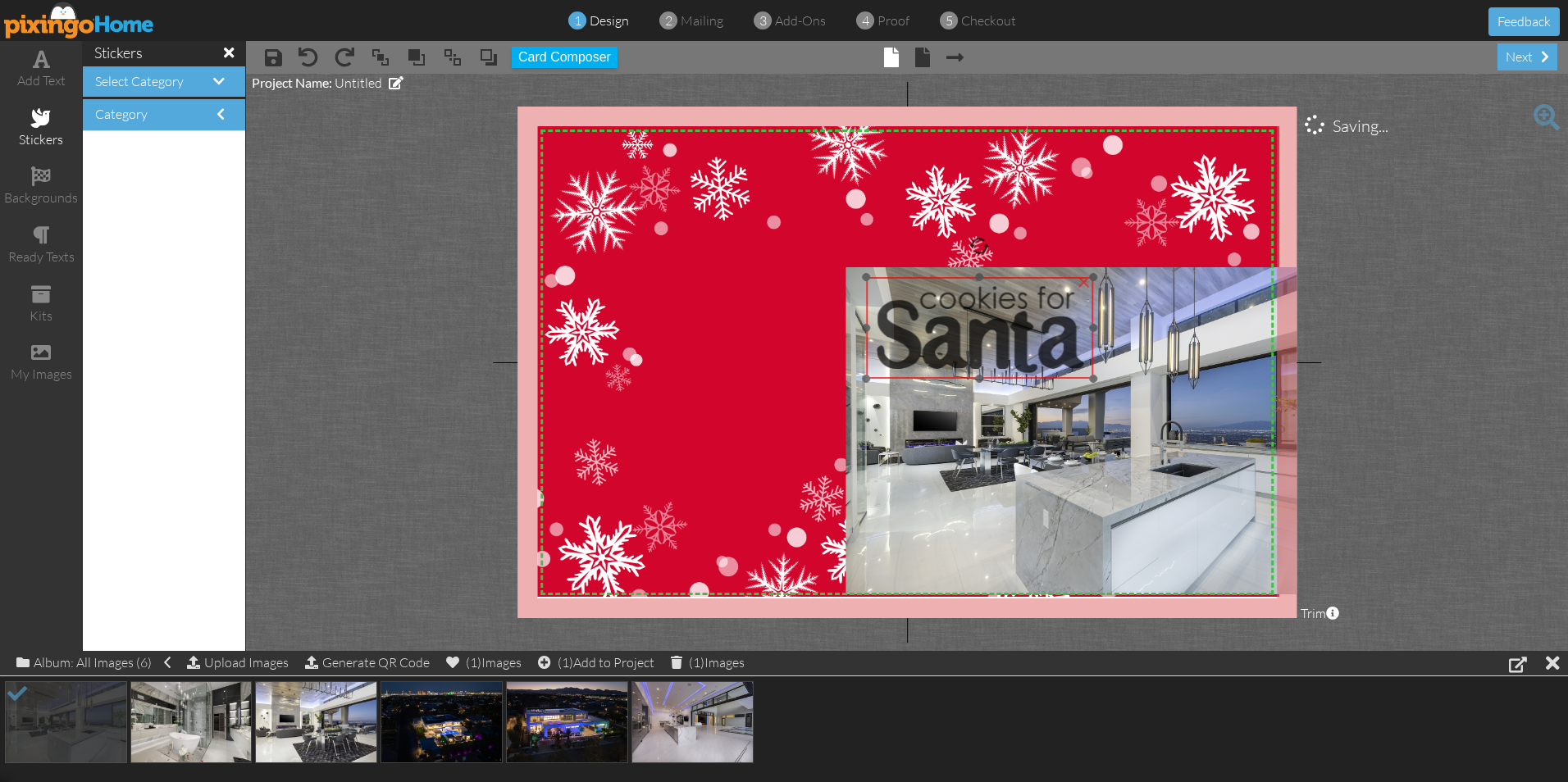
drag, startPoint x: 627, startPoint y: 283, endPoint x: 918, endPoint y: 301, distance: 291.6
click at [918, 301] on img at bounding box center [980, 328] width 228 height 102
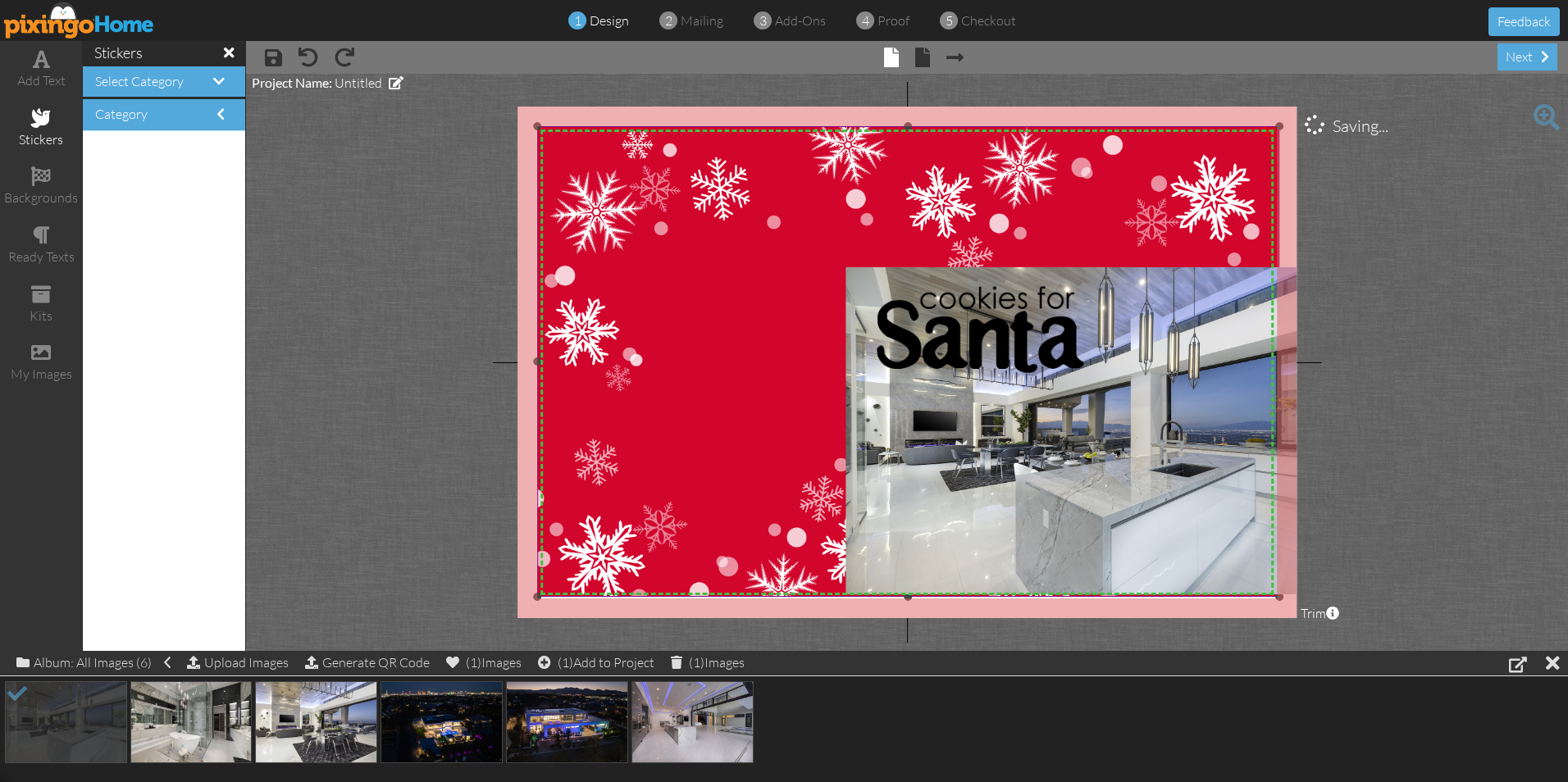
click at [764, 332] on img at bounding box center [908, 369] width 742 height 487
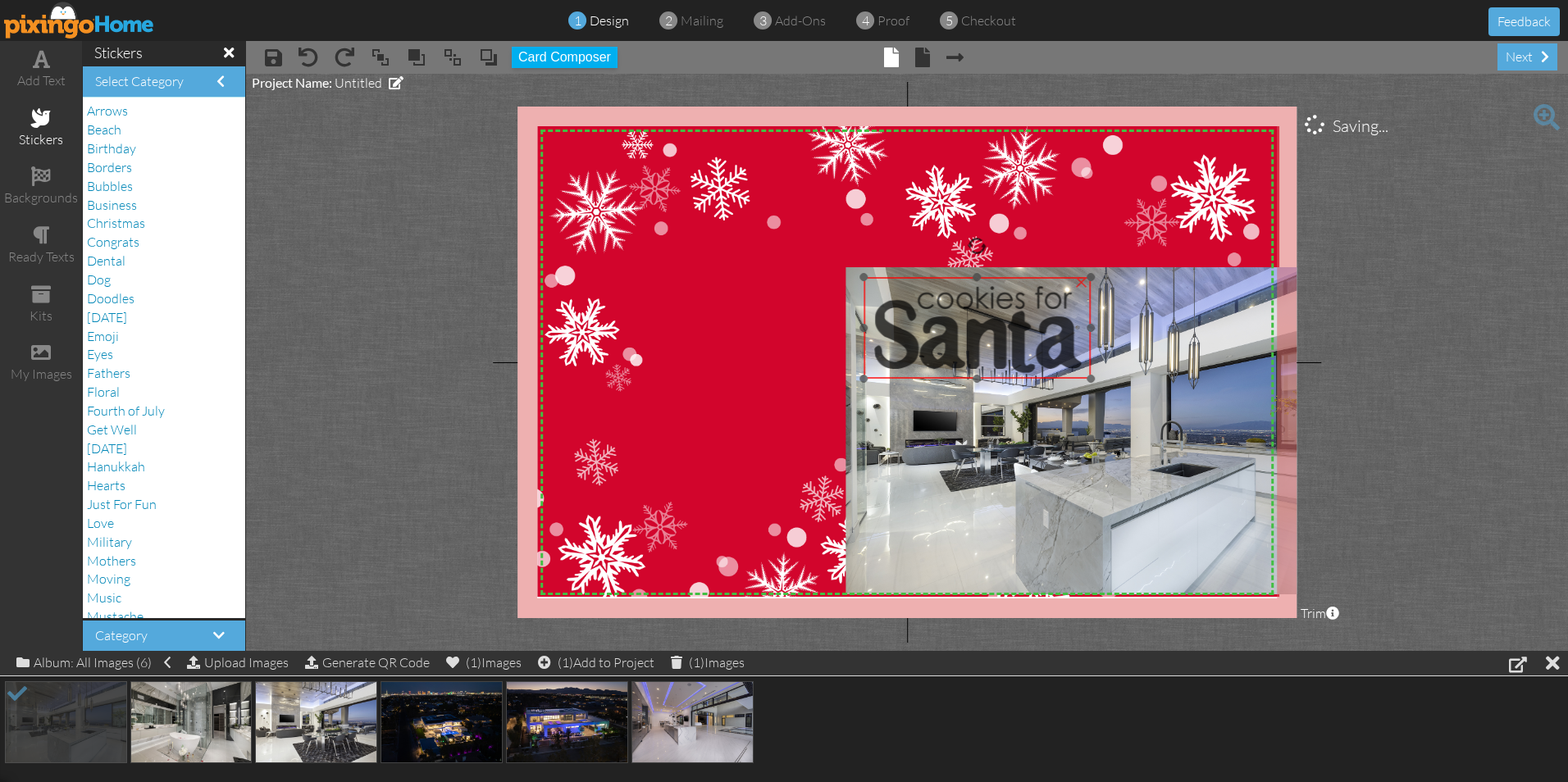
click at [974, 333] on img at bounding box center [977, 328] width 228 height 102
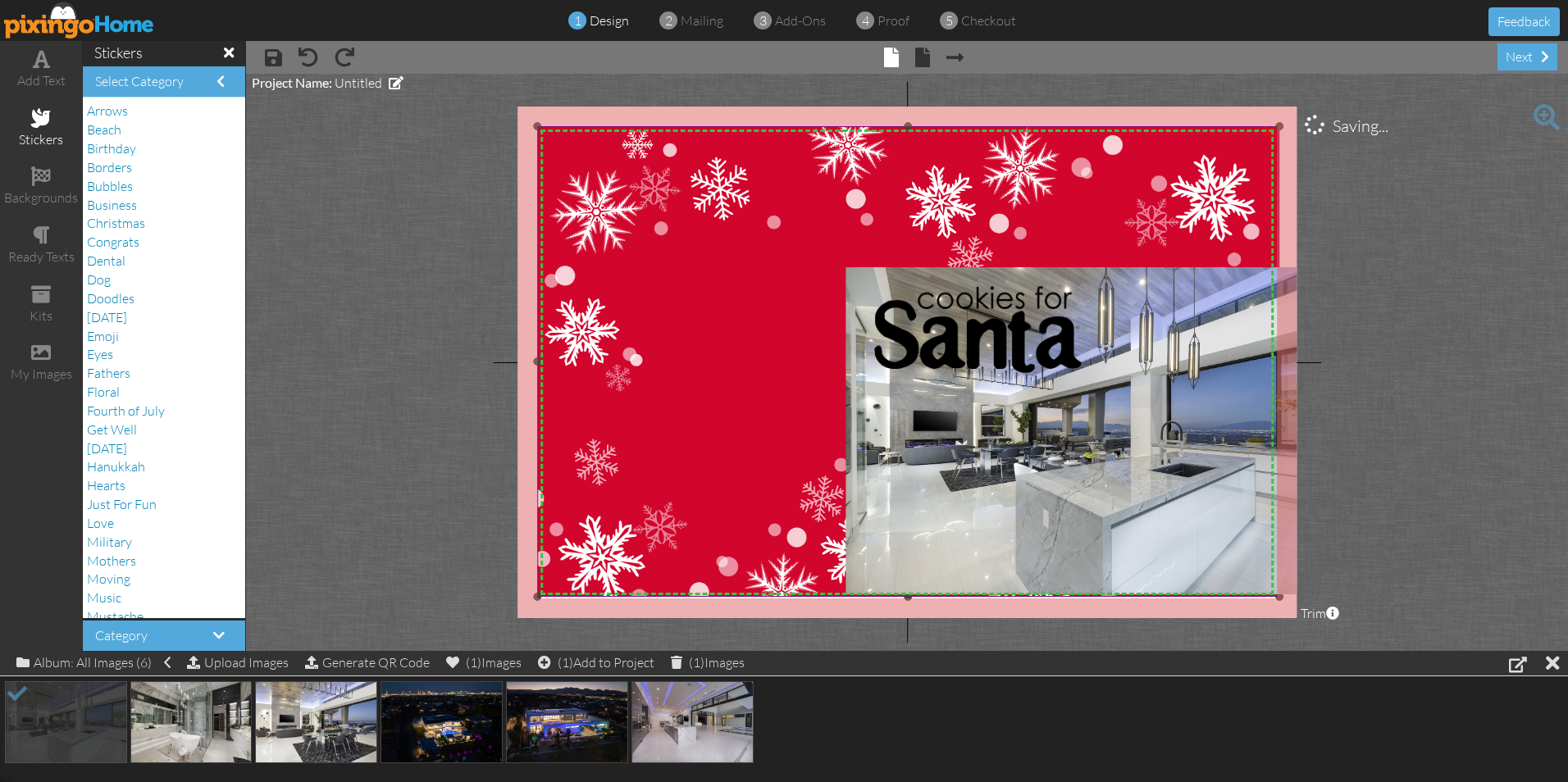
click at [744, 356] on img at bounding box center [908, 369] width 742 height 487
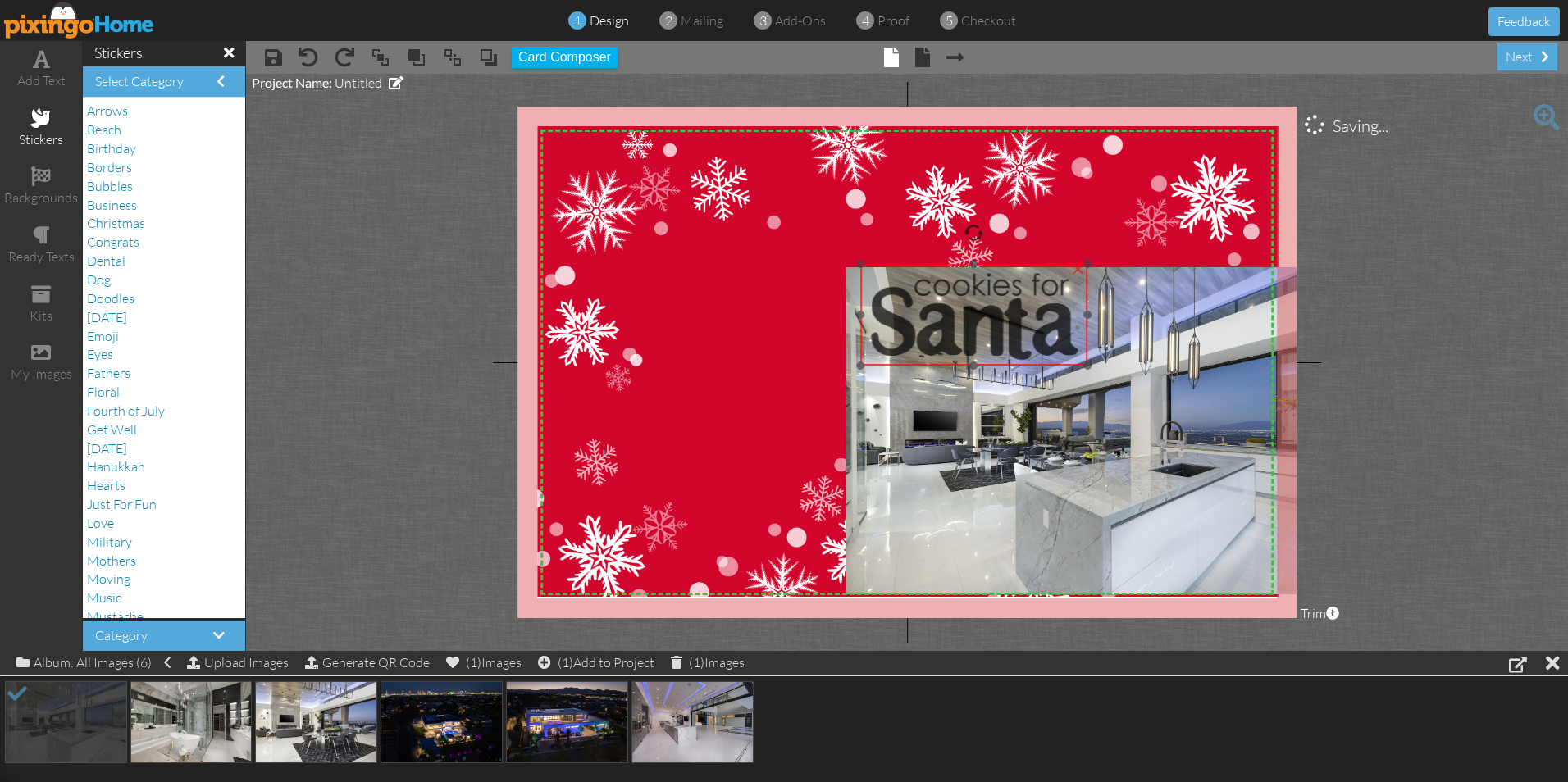
drag, startPoint x: 937, startPoint y: 348, endPoint x: 933, endPoint y: 336, distance: 12.6
click at [933, 336] on img at bounding box center [974, 315] width 228 height 102
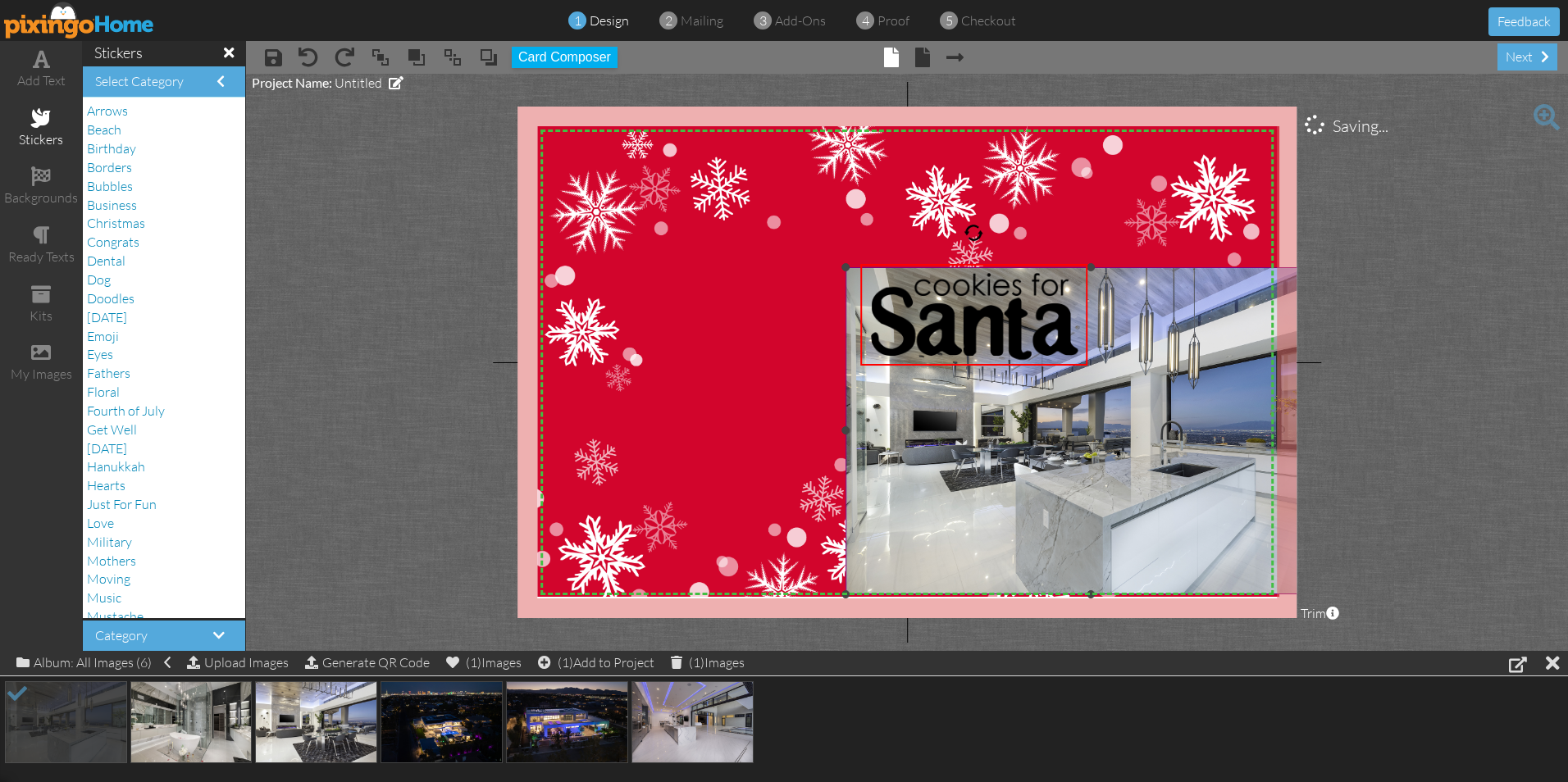
click at [924, 482] on img at bounding box center [1091, 430] width 490 height 327
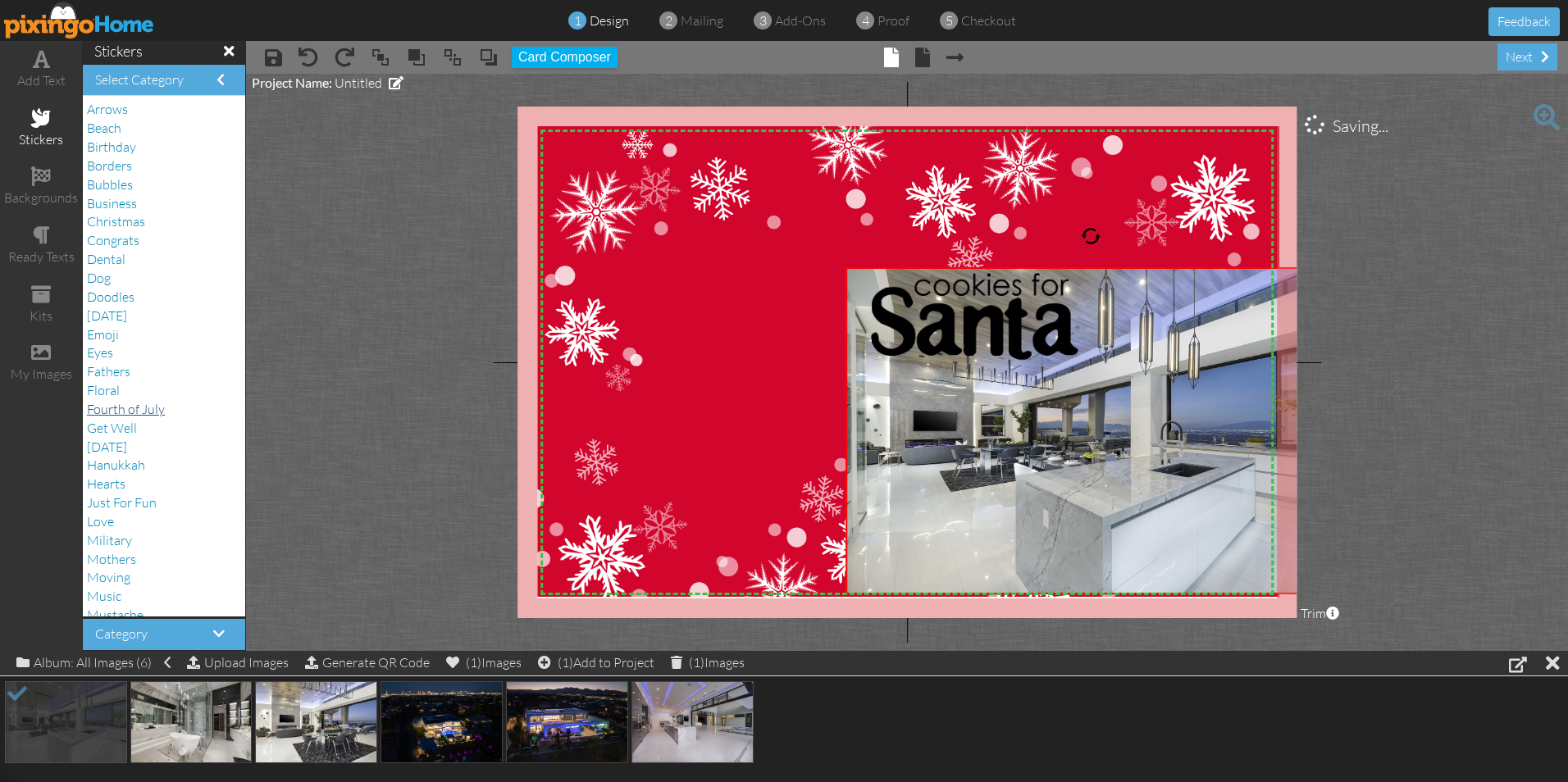
scroll to position [0, 0]
click at [133, 226] on span "Christmas" at bounding box center [115, 222] width 58 height 16
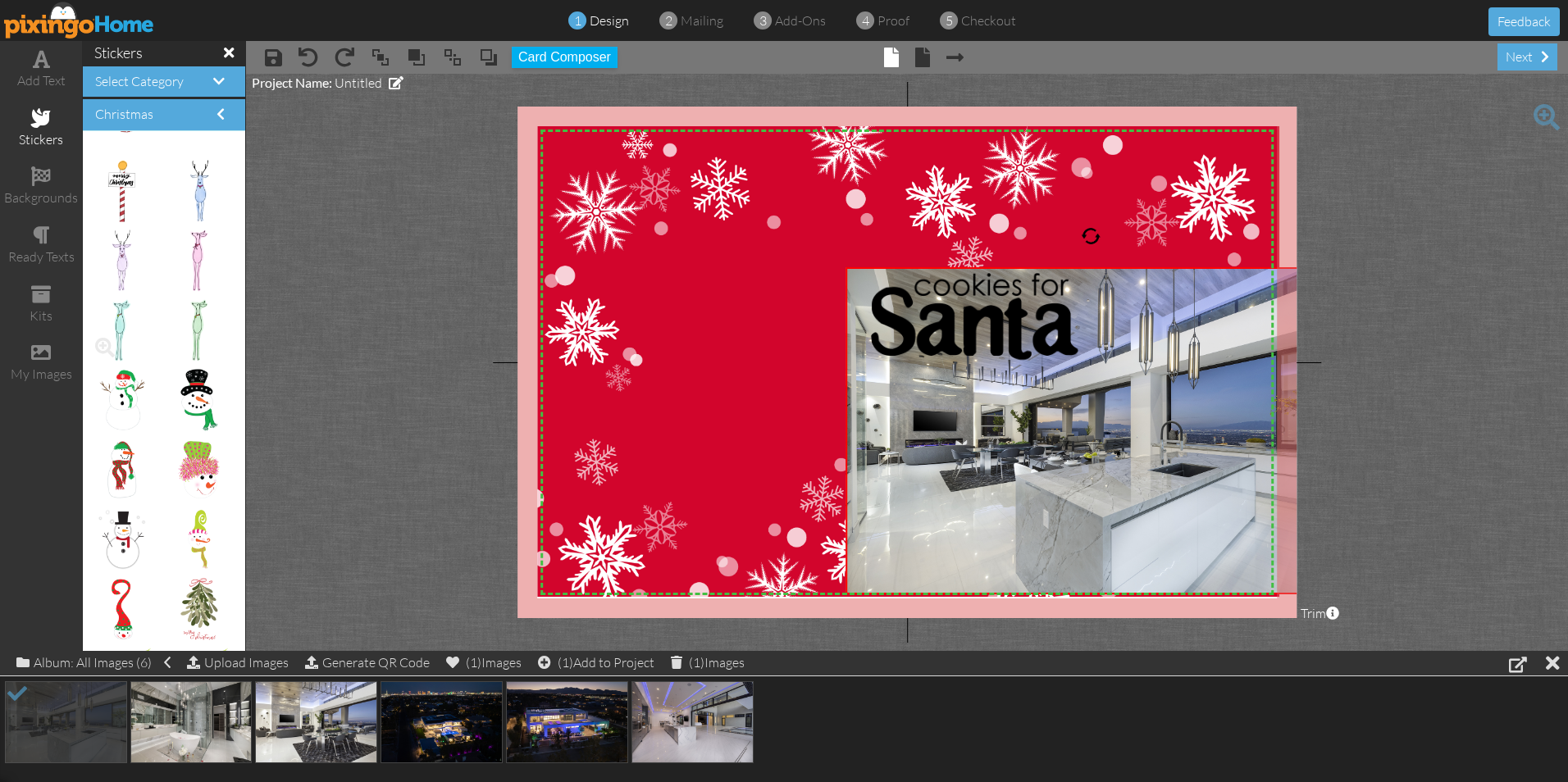
scroll to position [2709, 0]
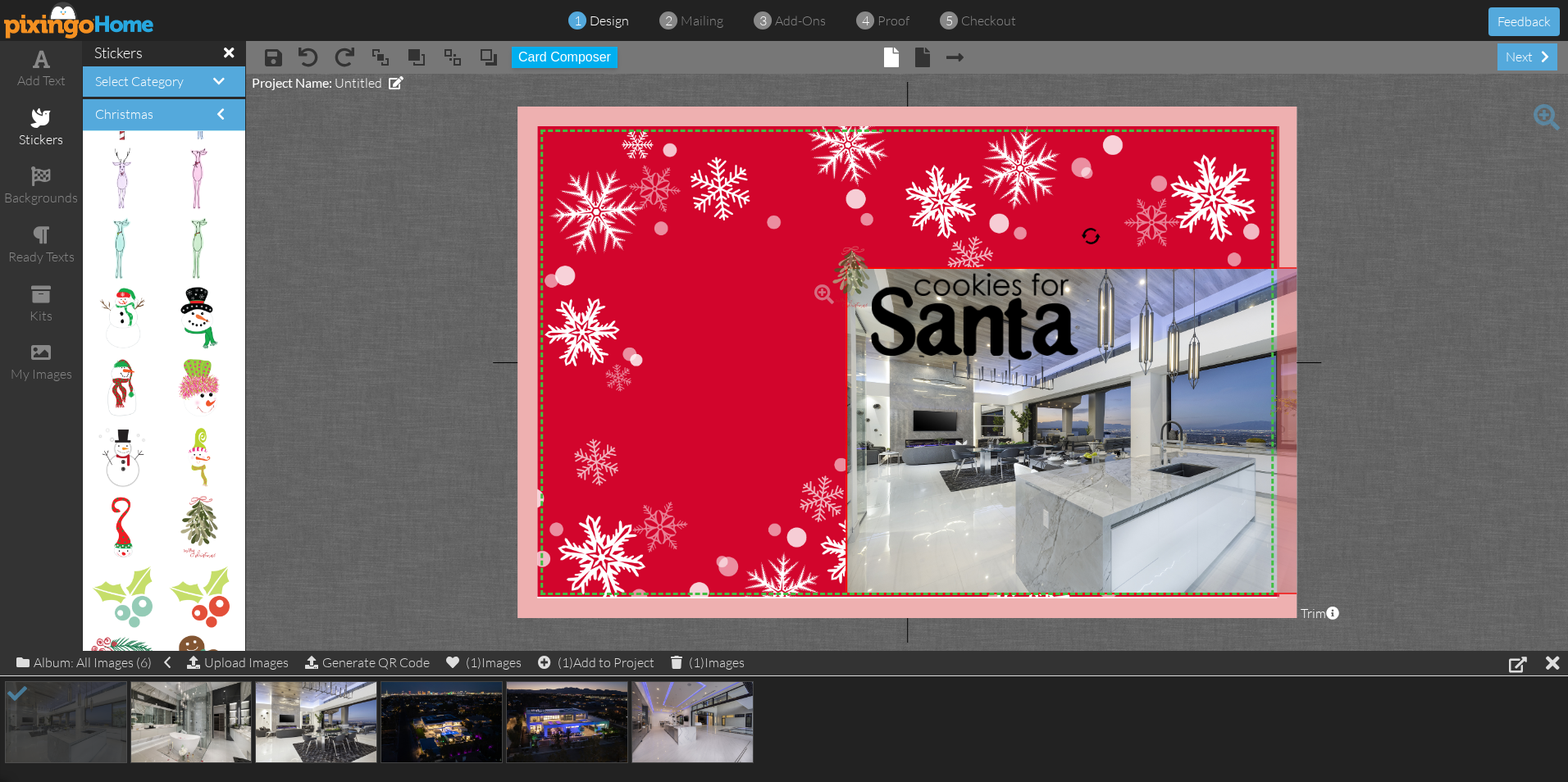
drag, startPoint x: 183, startPoint y: 516, endPoint x: 837, endPoint y: 266, distance: 700.2
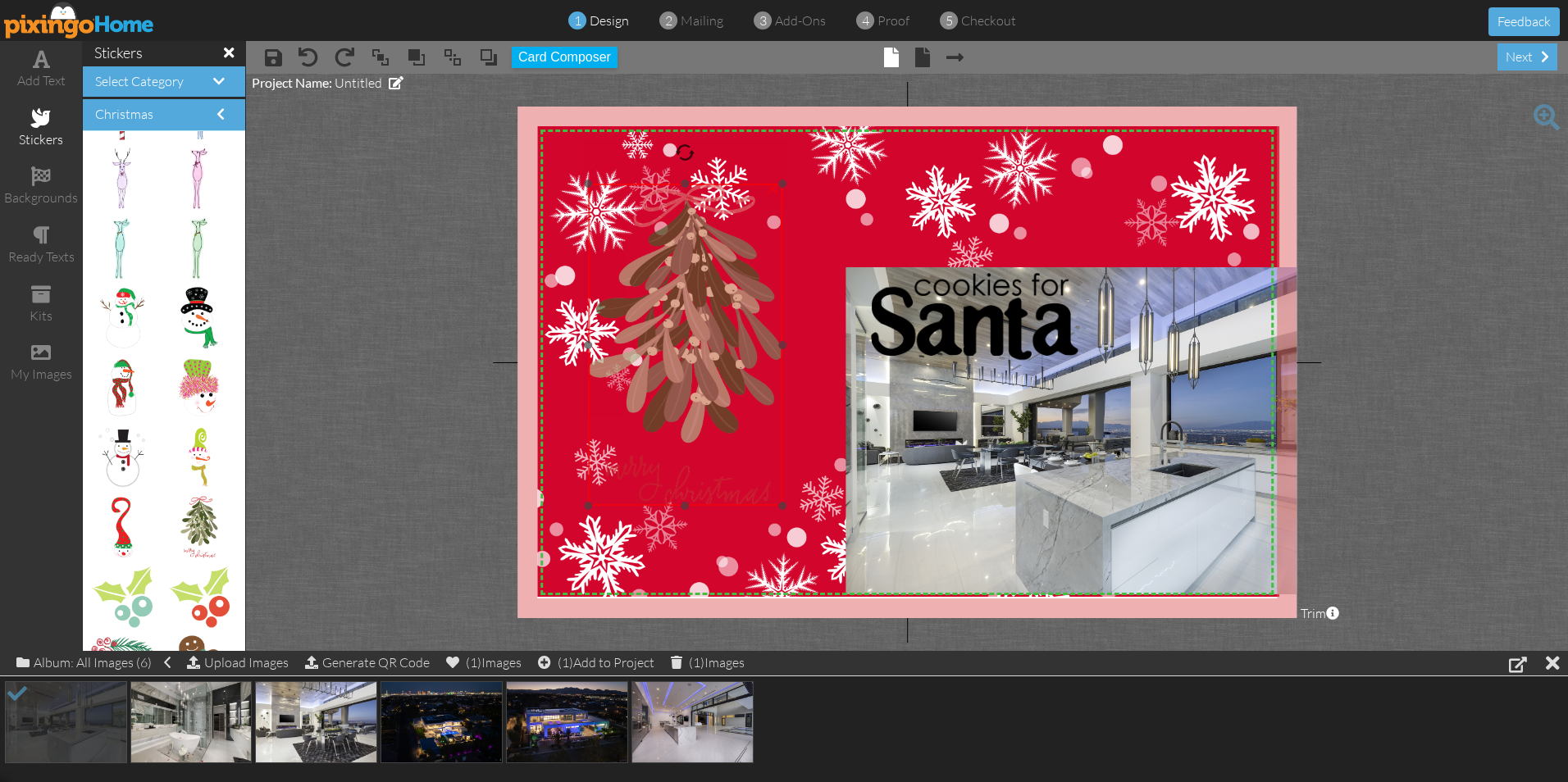
drag, startPoint x: 837, startPoint y: 266, endPoint x: 615, endPoint y: 202, distance: 231.0
click at [615, 202] on img at bounding box center [686, 345] width 195 height 322
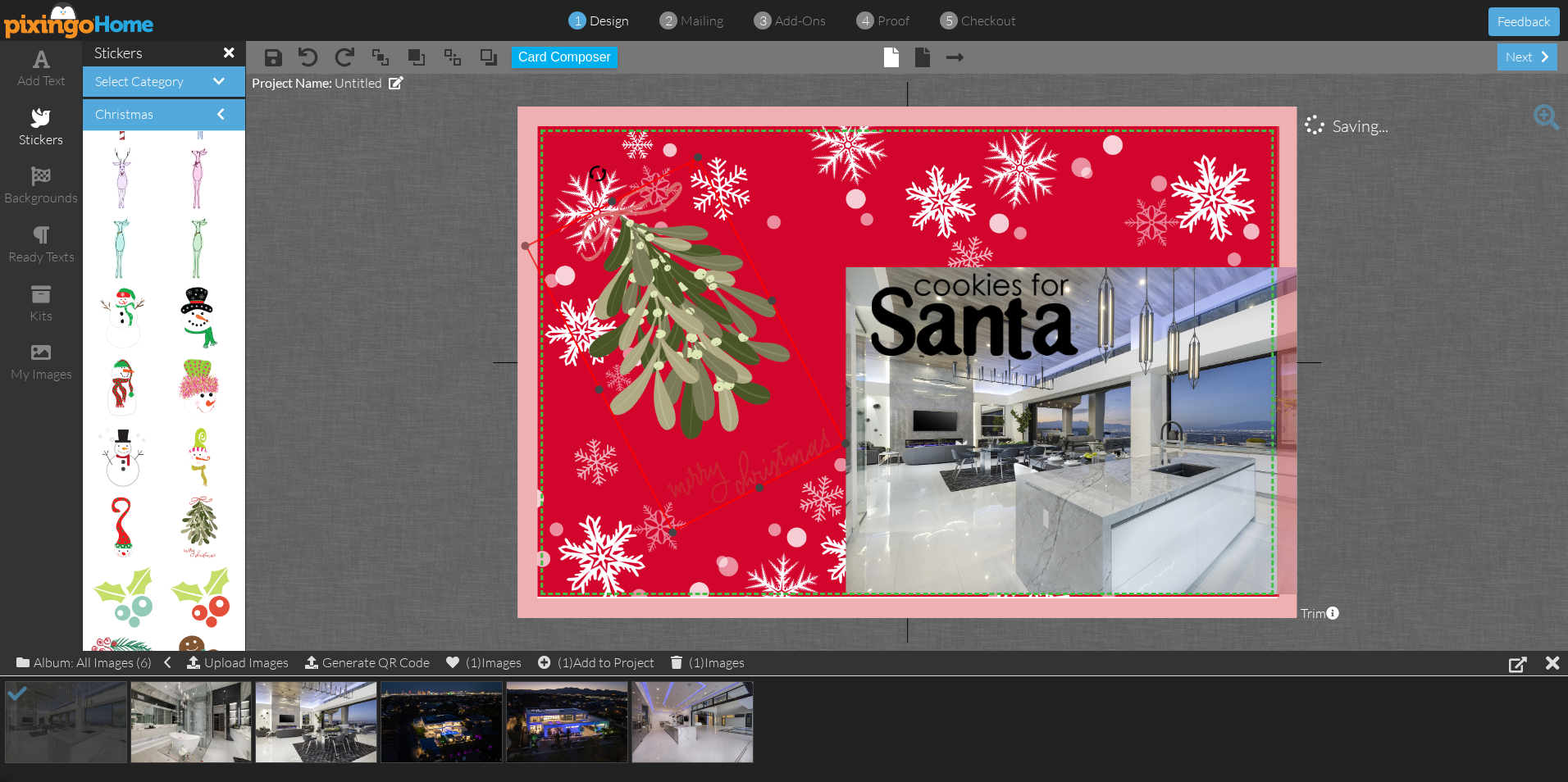
drag, startPoint x: 682, startPoint y: 153, endPoint x: 600, endPoint y: 178, distance: 85.7
click at [600, 178] on div at bounding box center [597, 175] width 27 height 27
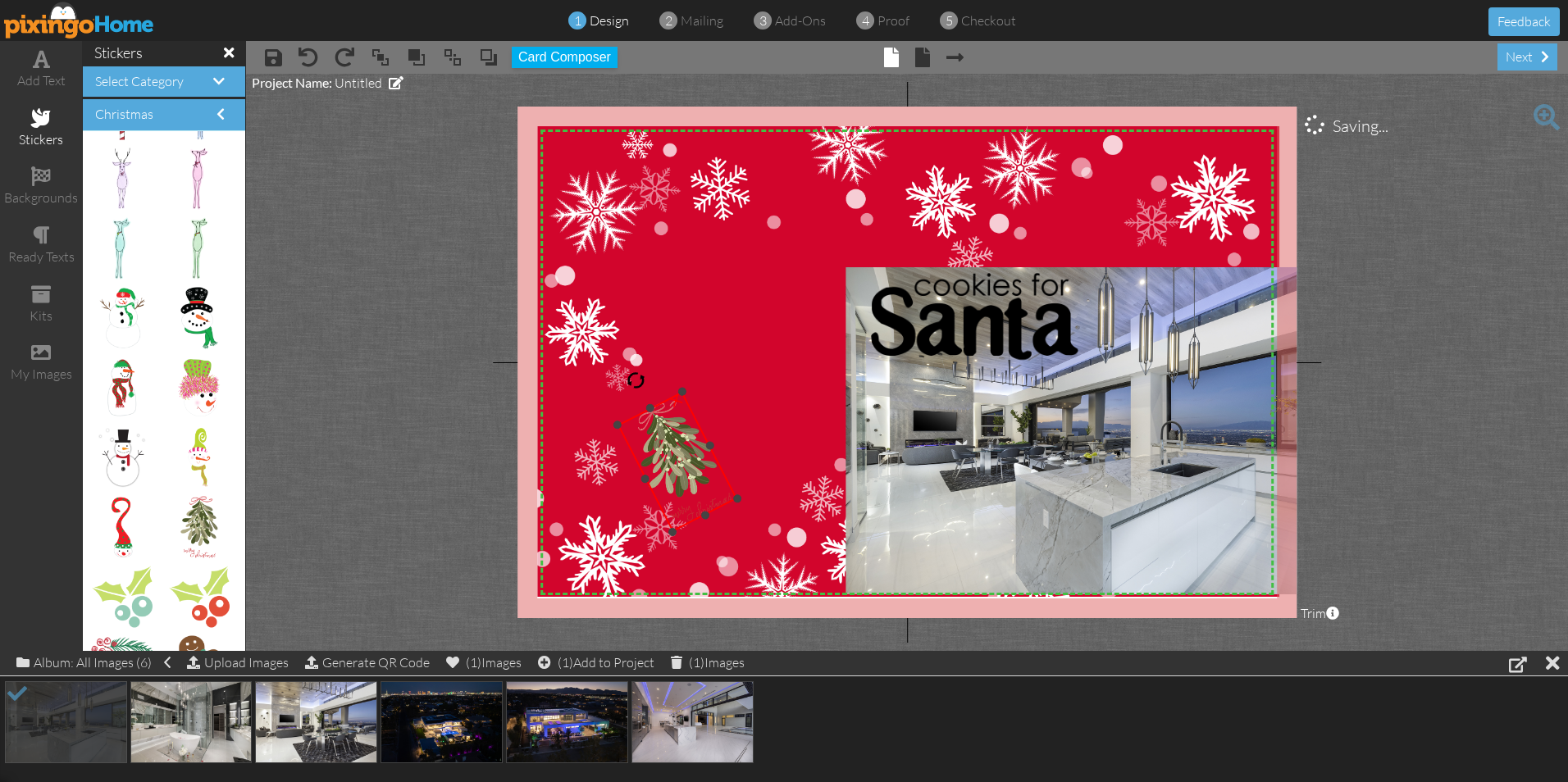
drag, startPoint x: 697, startPoint y: 161, endPoint x: 678, endPoint y: 400, distance: 239.8
click at [678, 400] on div "×" at bounding box center [677, 463] width 120 height 141
drag, startPoint x: 671, startPoint y: 445, endPoint x: 839, endPoint y: 249, distance: 258.1
click at [839, 249] on img at bounding box center [844, 266] width 119 height 139
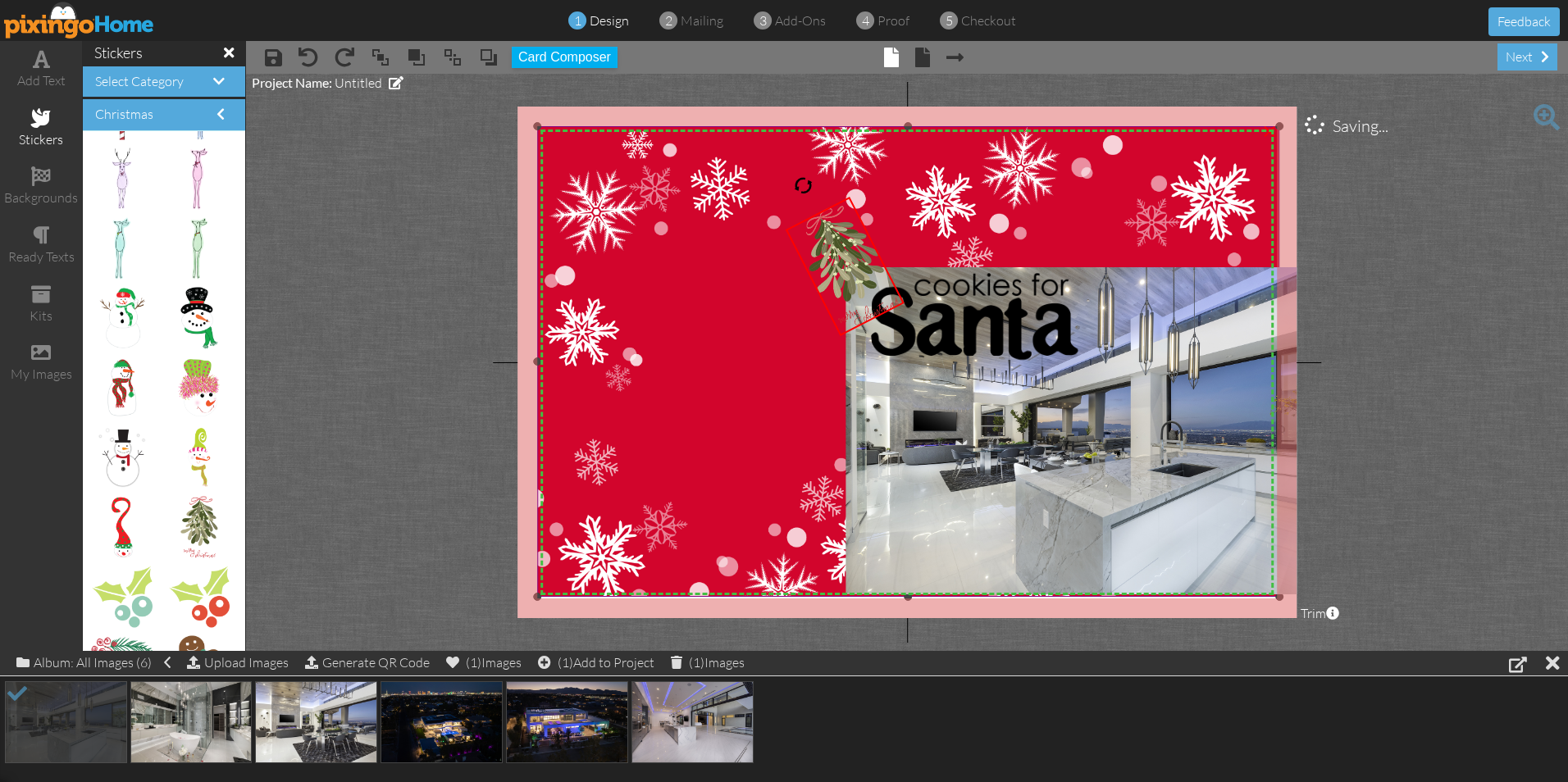
click at [694, 360] on img at bounding box center [908, 369] width 742 height 487
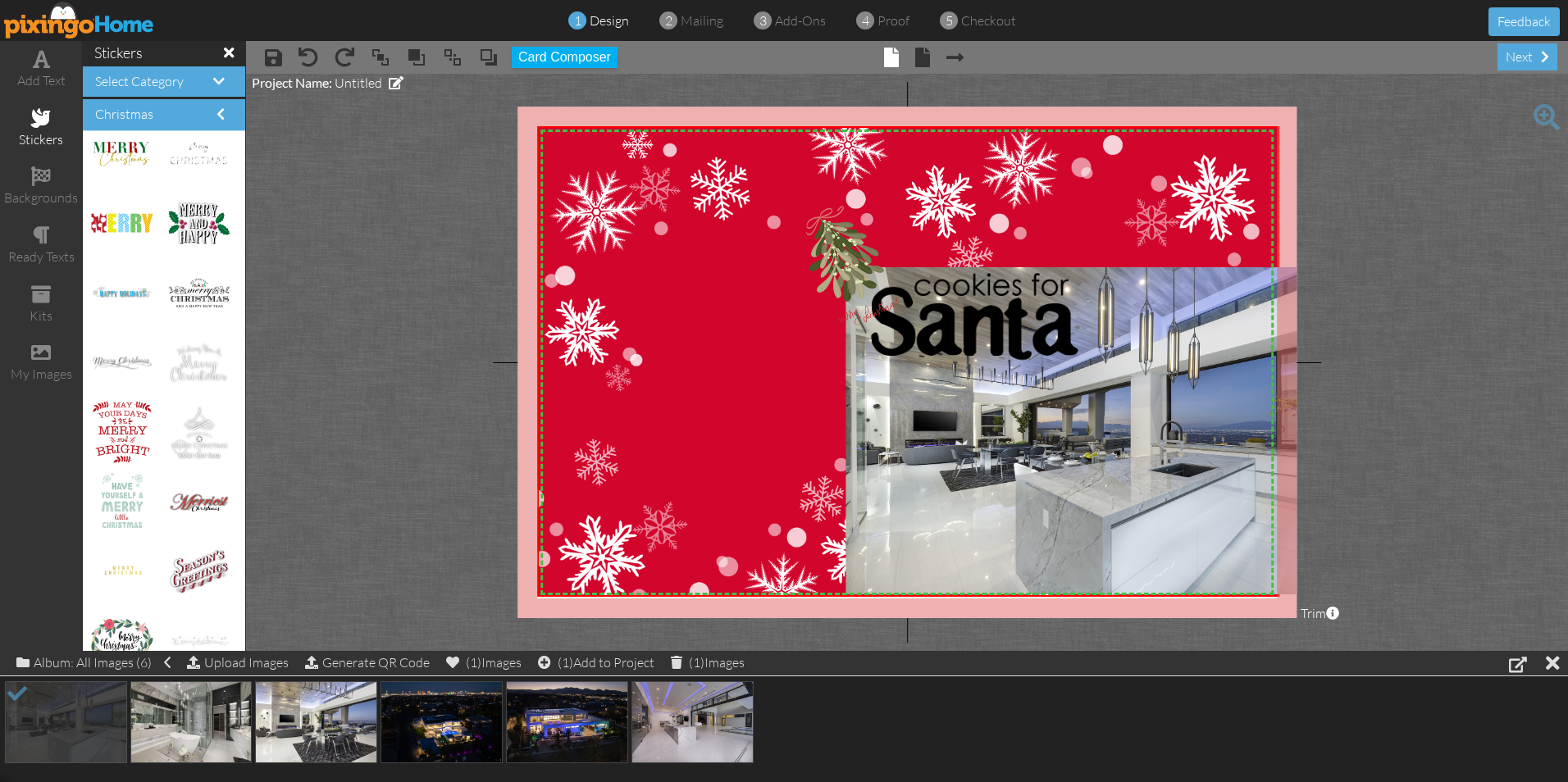
scroll to position [0, 0]
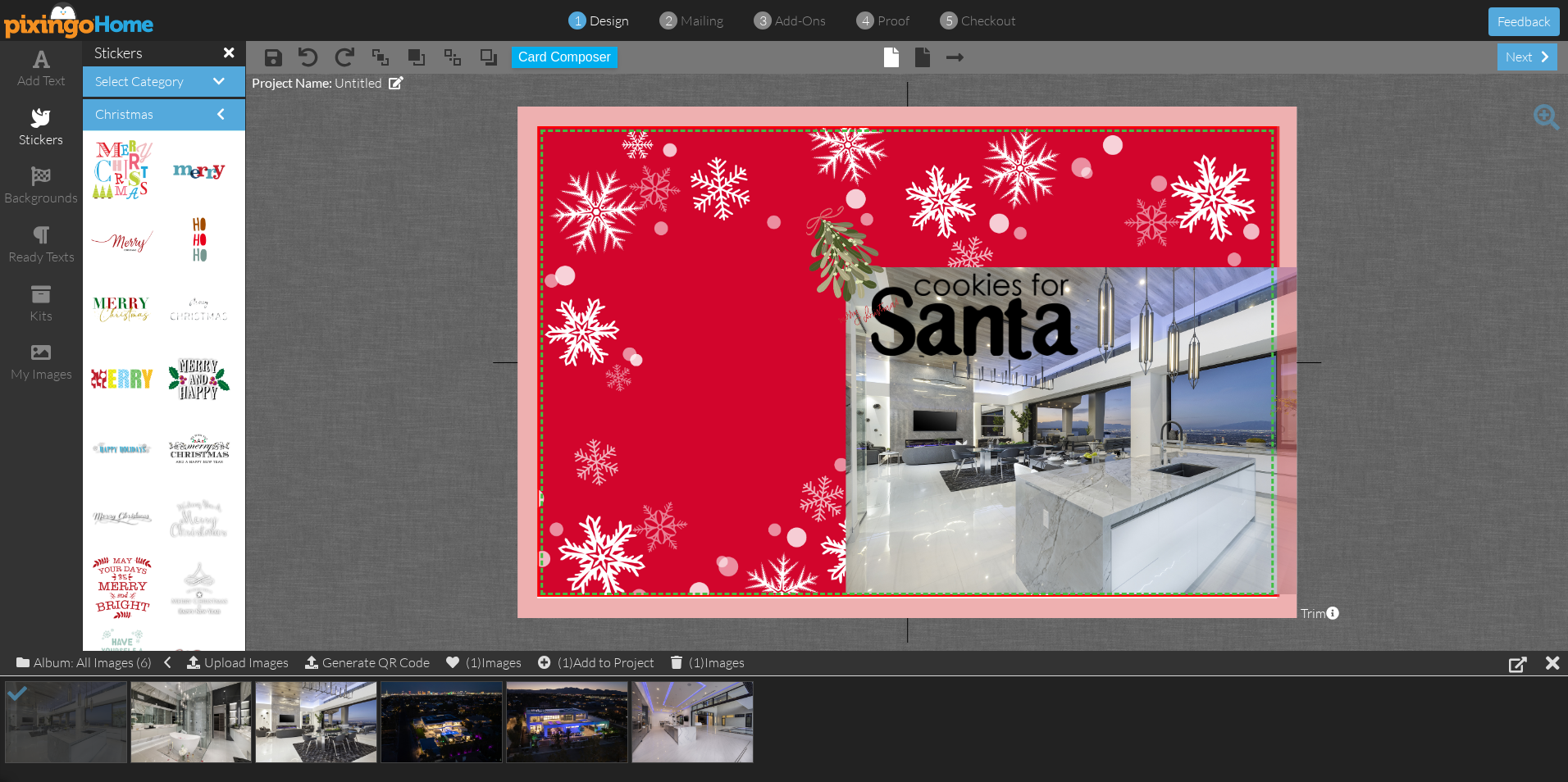
click at [224, 52] on span at bounding box center [229, 51] width 10 height 14
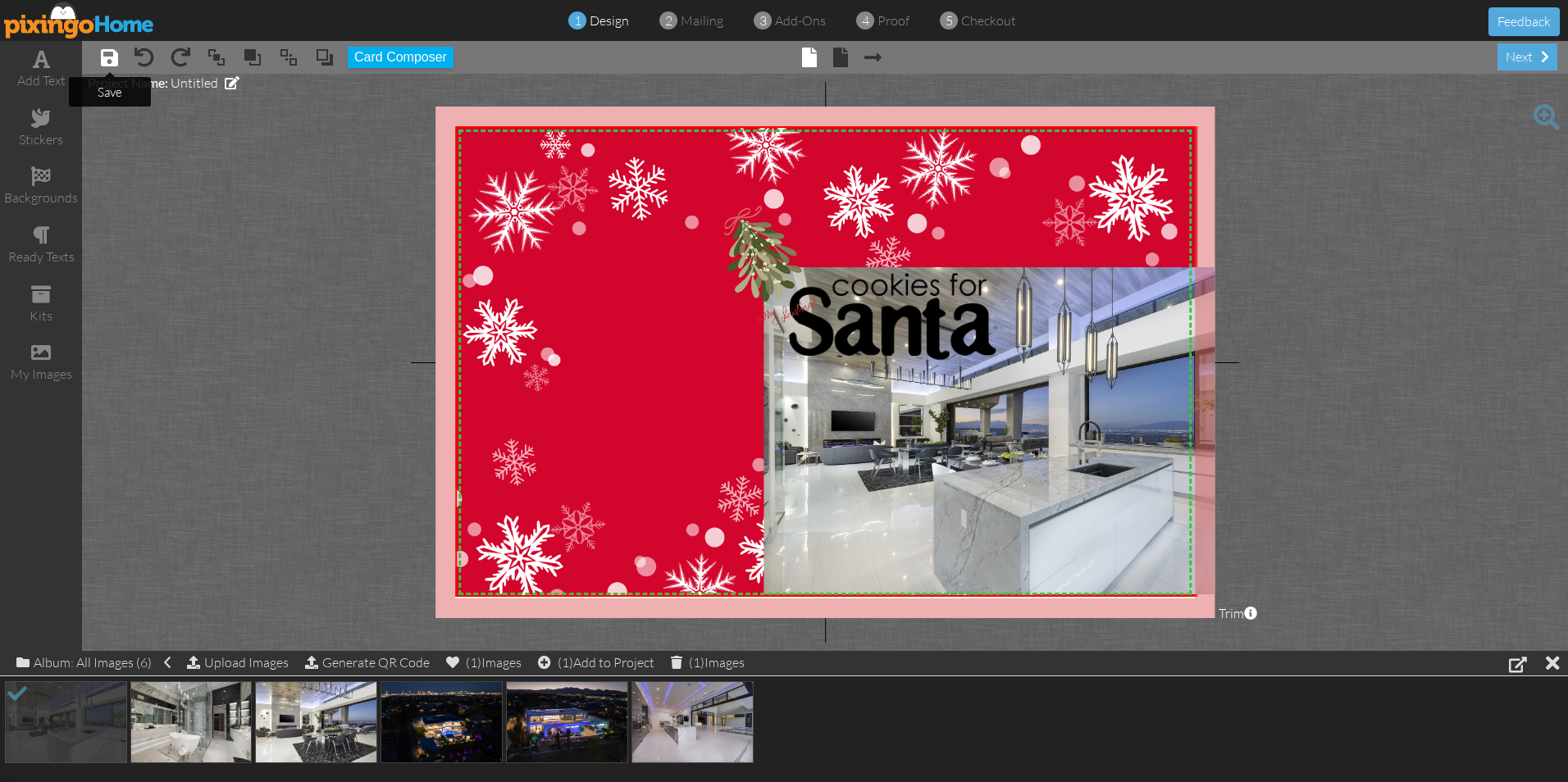
click at [103, 61] on span at bounding box center [110, 57] width 17 height 20
click at [55, 187] on div "backgrounds" at bounding box center [41, 187] width 82 height 57
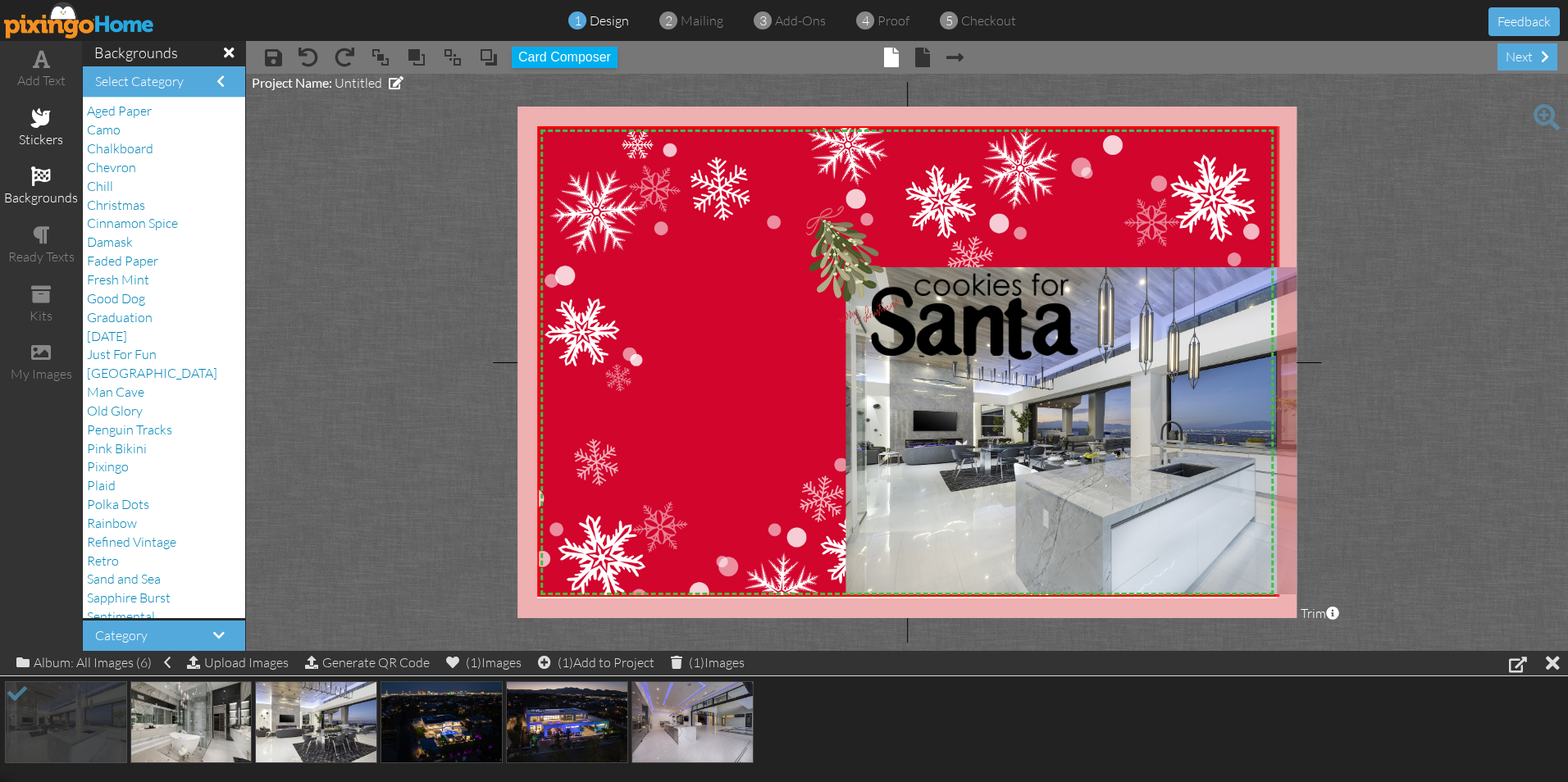
click at [46, 126] on span at bounding box center [41, 117] width 20 height 20
click at [109, 338] on span "Emoji" at bounding box center [103, 336] width 32 height 16
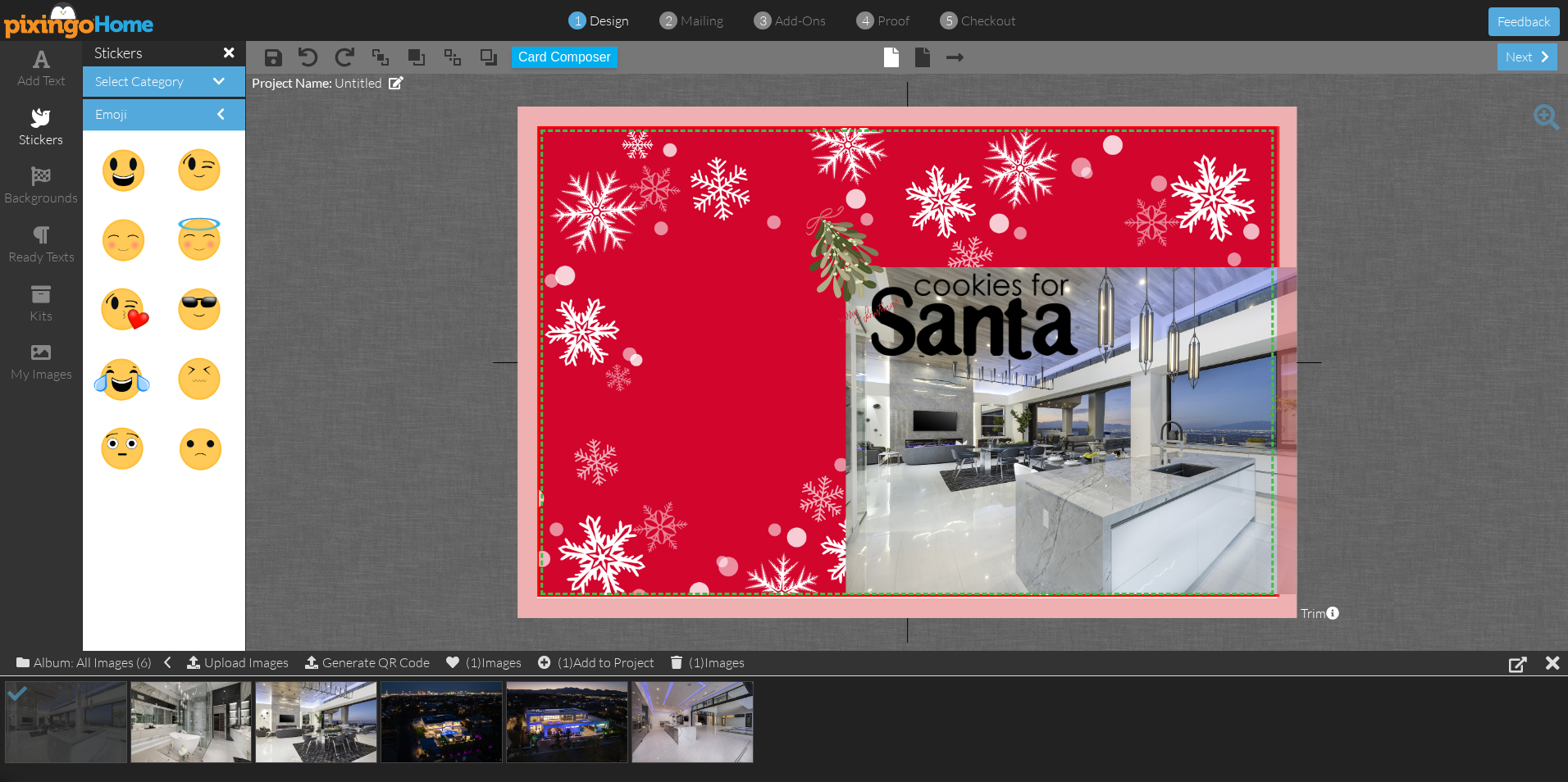
scroll to position [2, 0]
click at [217, 110] on span at bounding box center [220, 113] width 9 height 13
click at [217, 113] on span at bounding box center [220, 113] width 9 height 13
click at [214, 80] on span at bounding box center [219, 80] width 11 height 13
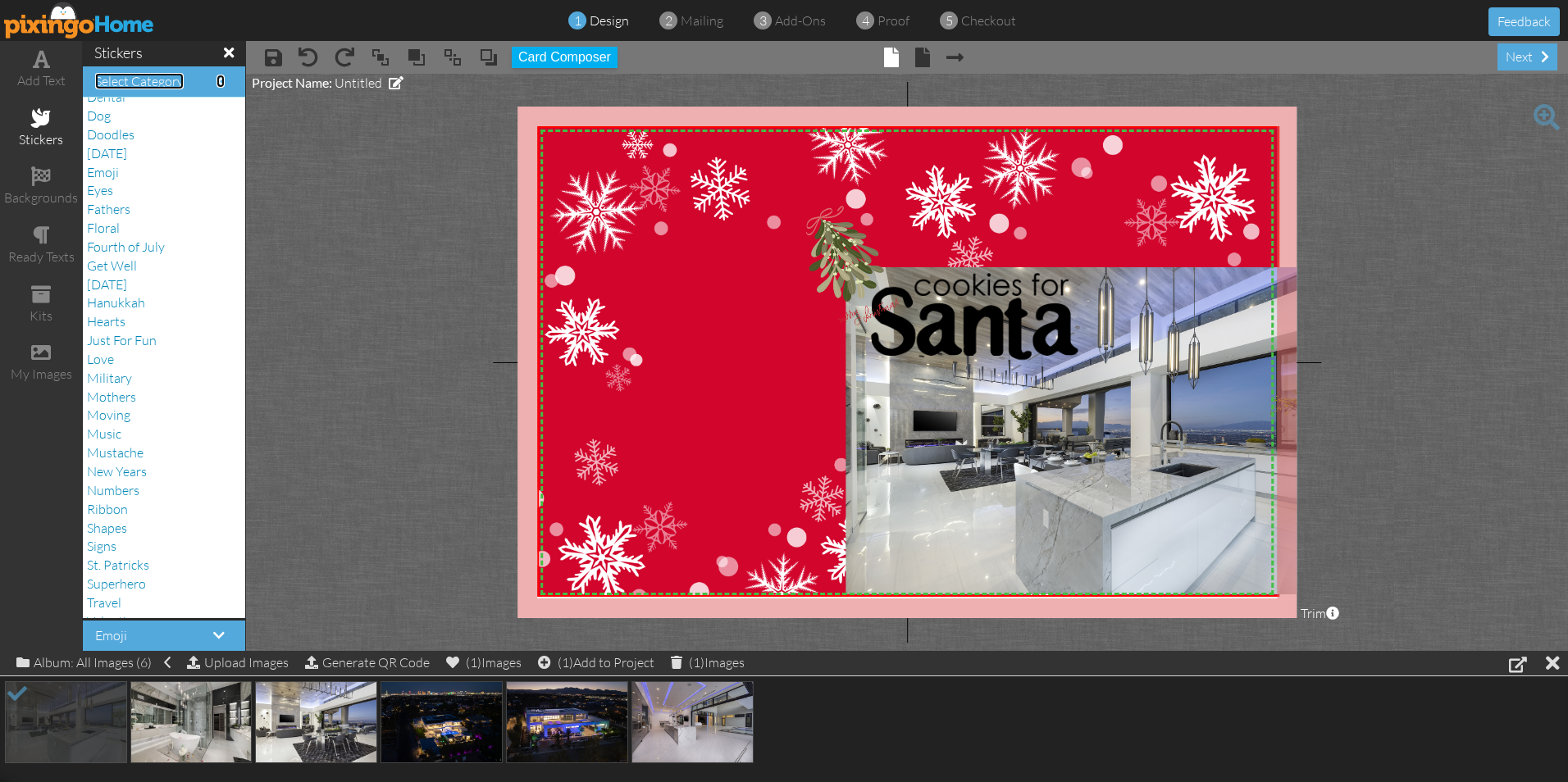
scroll to position [218, 0]
click at [143, 284] on span "Just For Fun" at bounding box center [121, 285] width 70 height 16
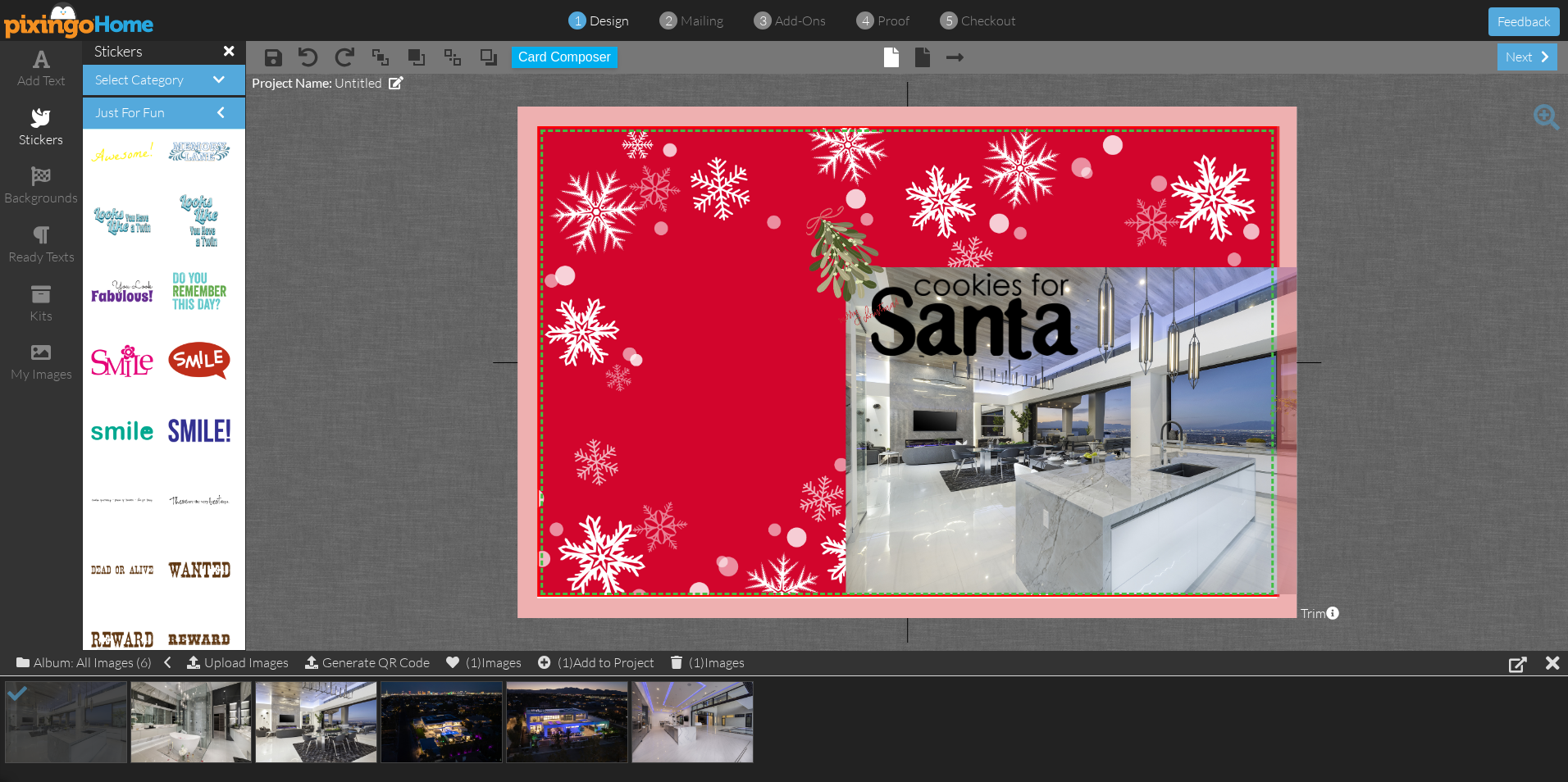
scroll to position [0, 0]
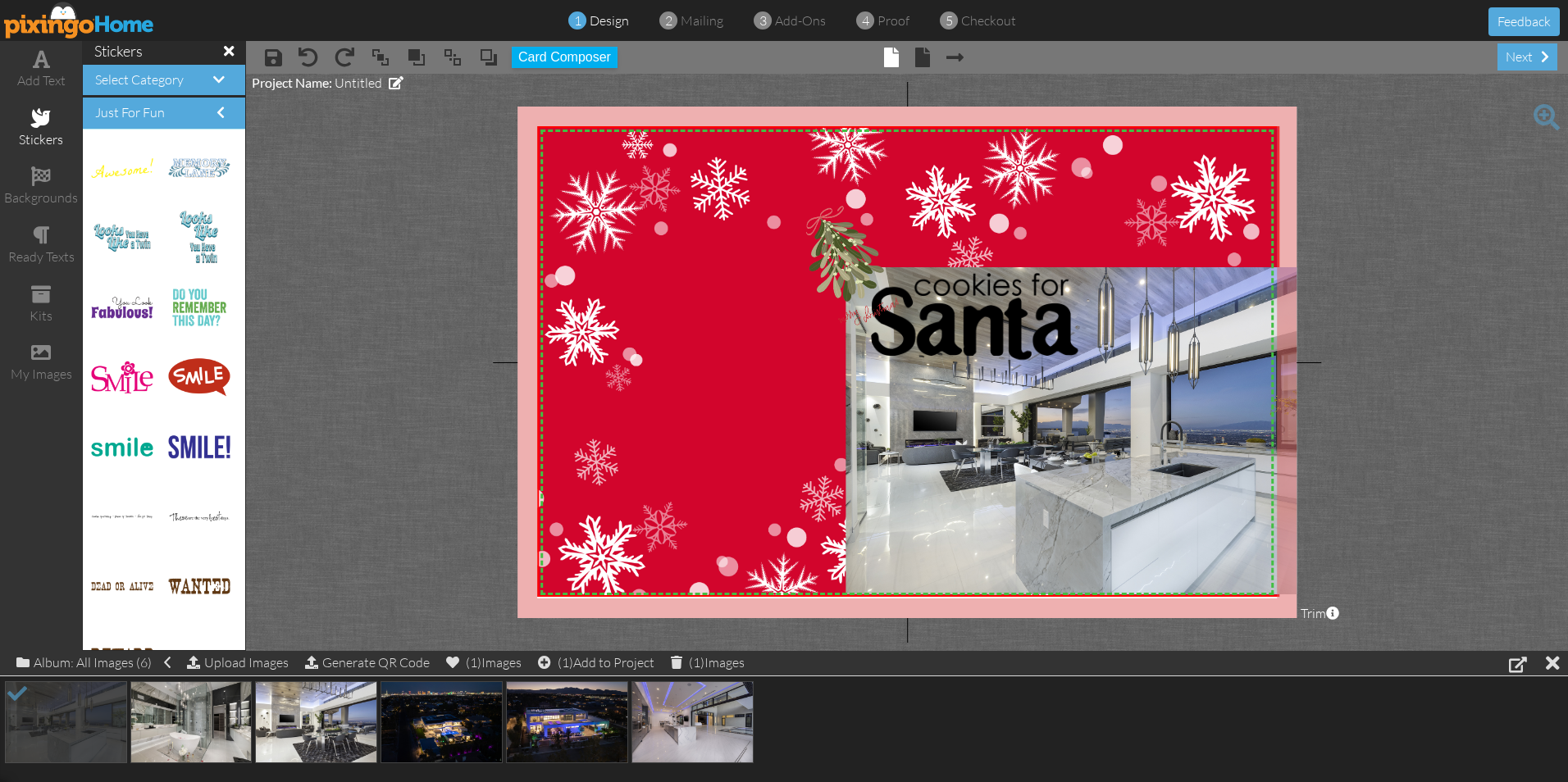
click at [217, 82] on h4 "Select Category" at bounding box center [164, 80] width 137 height 14
click at [214, 81] on span at bounding box center [219, 80] width 11 height 13
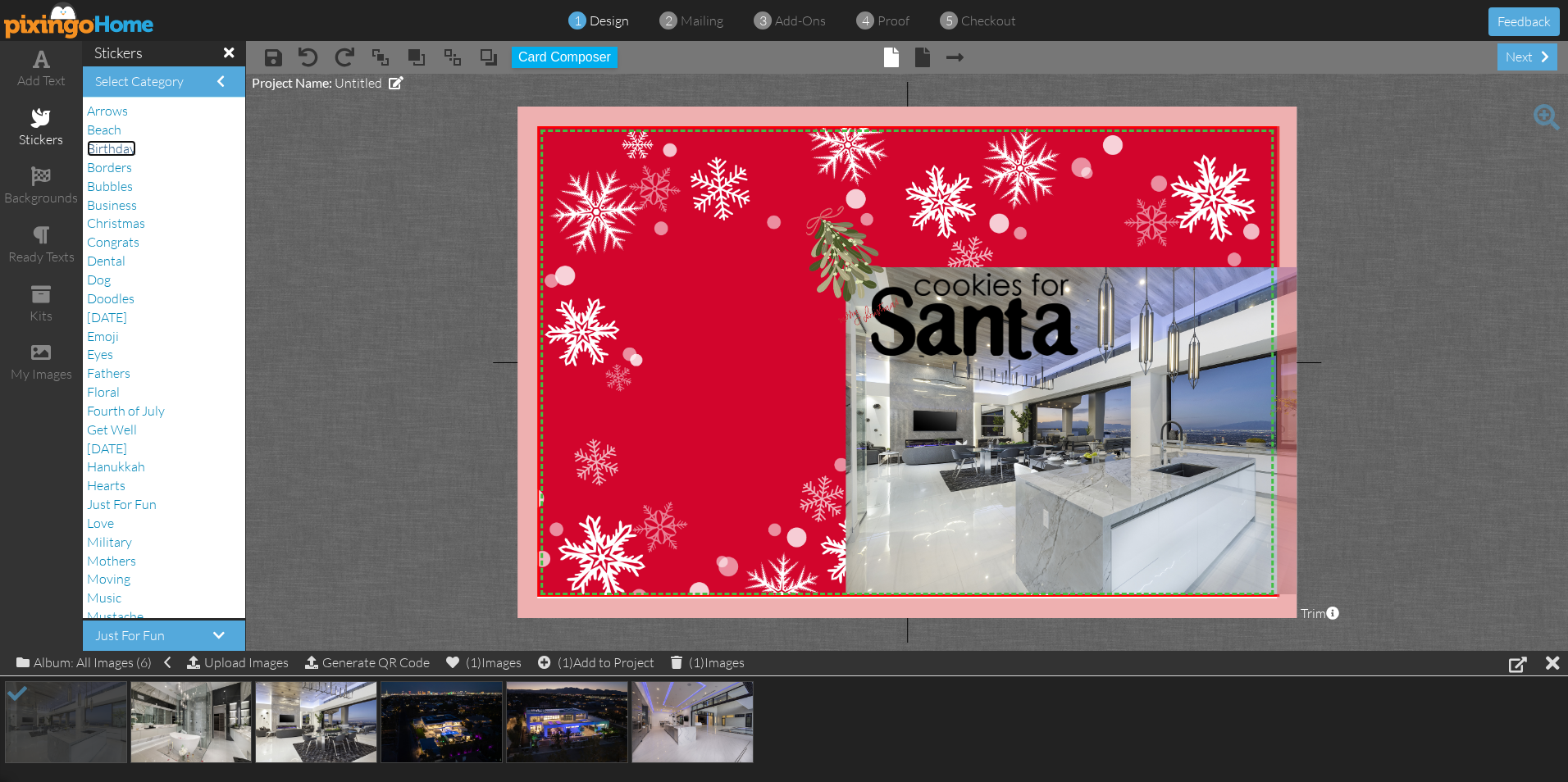
click at [95, 150] on span "Birthday" at bounding box center [112, 148] width 50 height 16
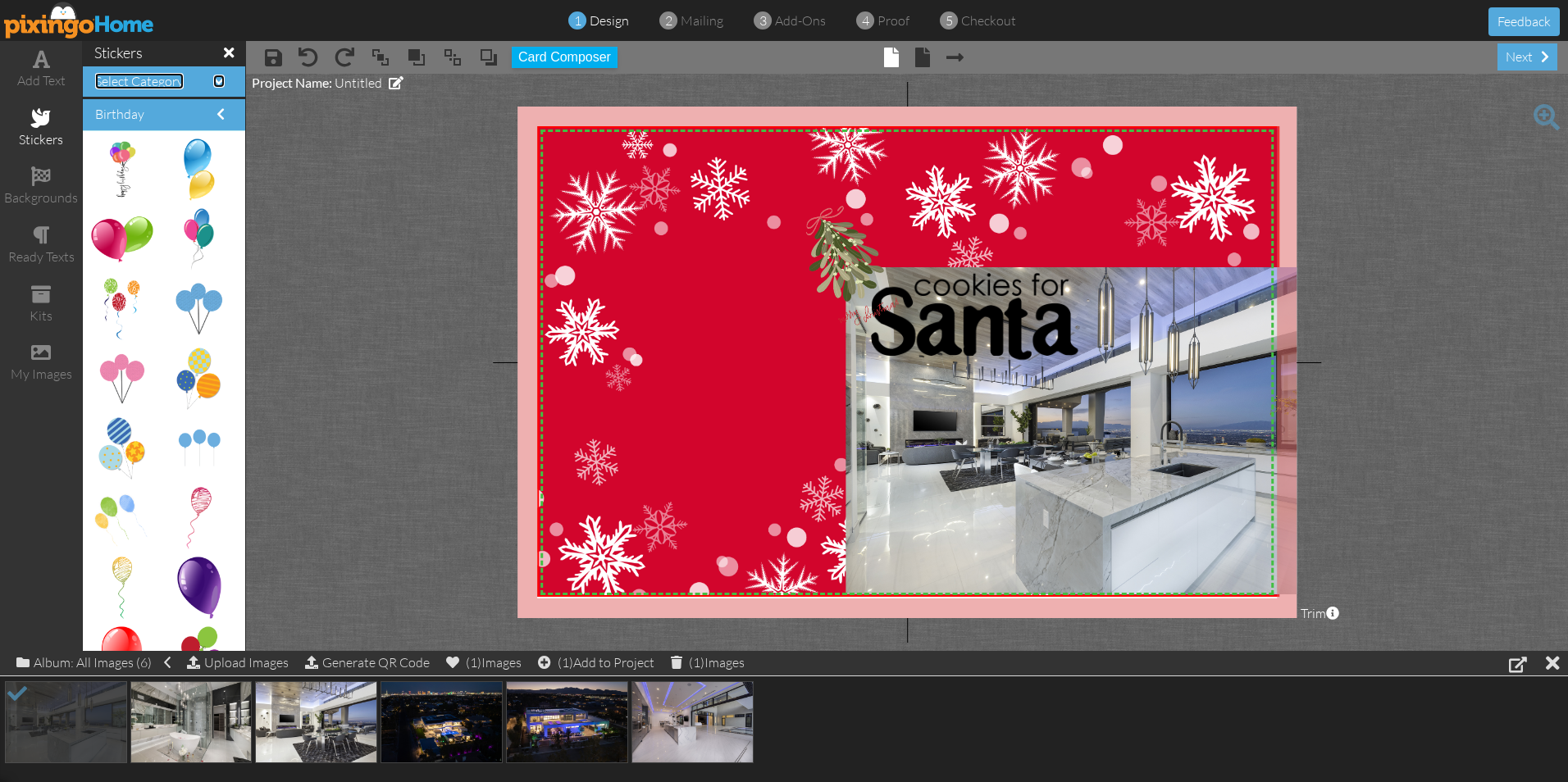
click at [214, 79] on span at bounding box center [219, 81] width 11 height 13
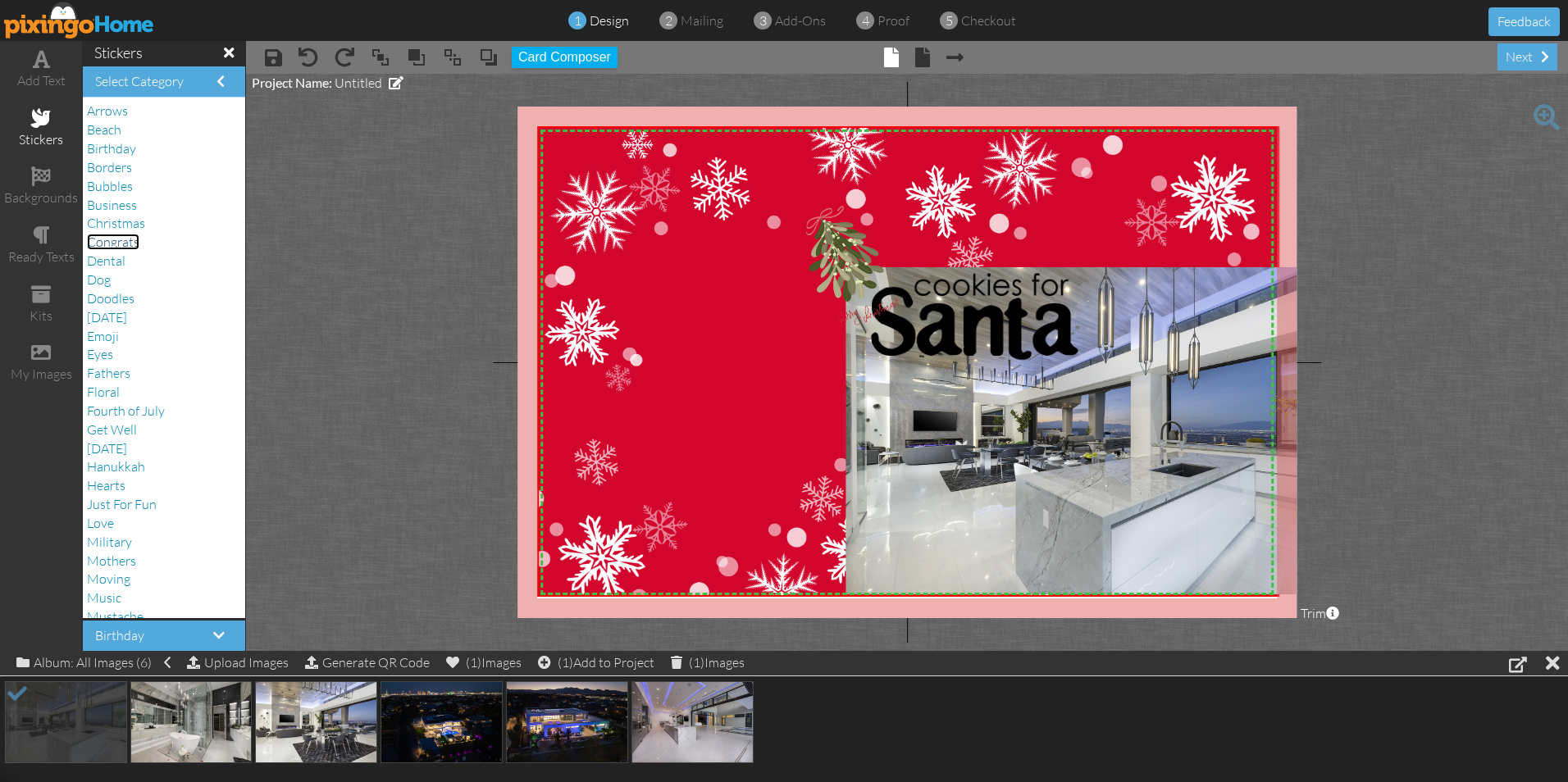
click at [126, 241] on span "Congrats" at bounding box center [113, 241] width 52 height 16
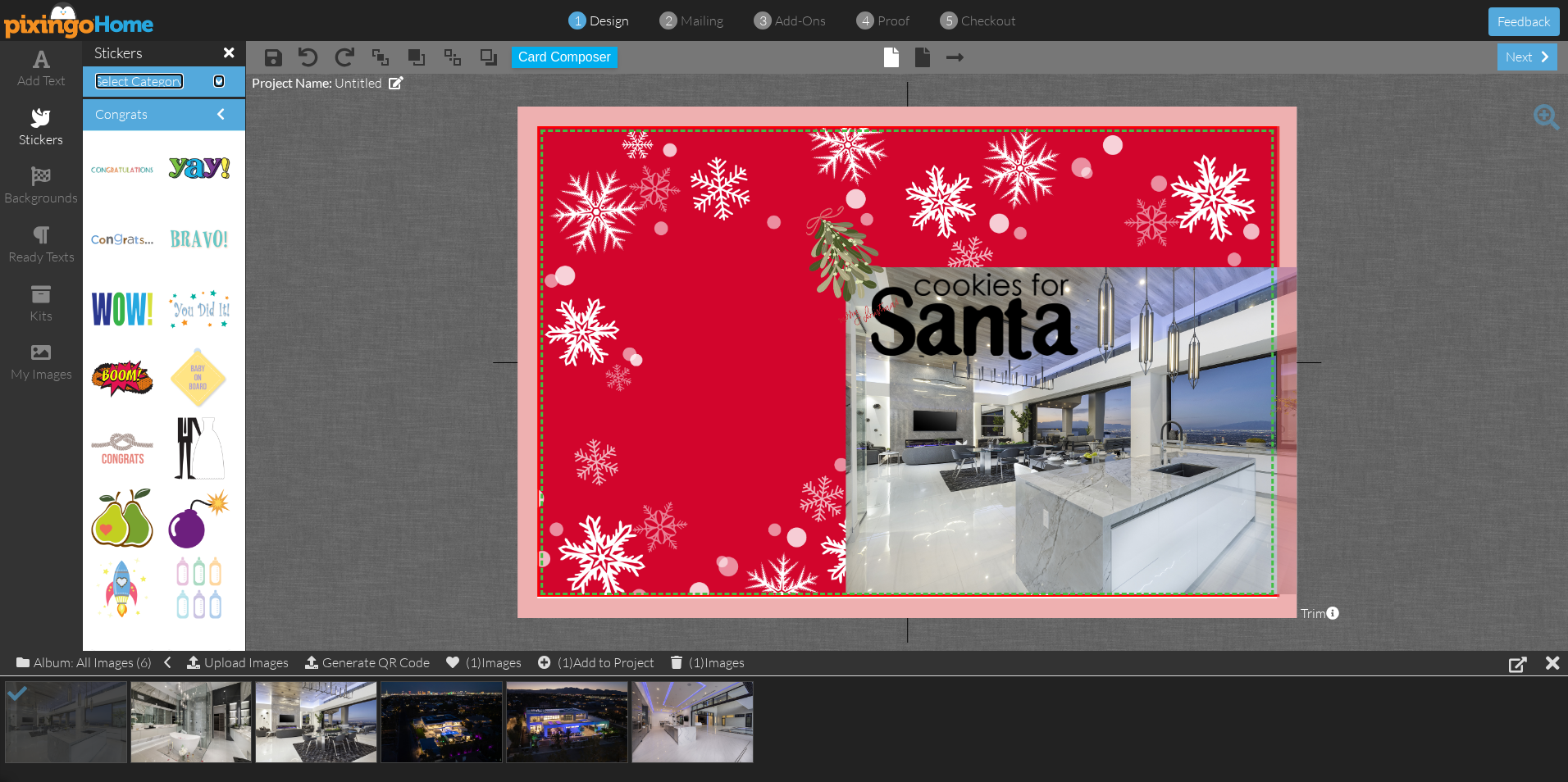
click at [214, 80] on span at bounding box center [219, 81] width 11 height 13
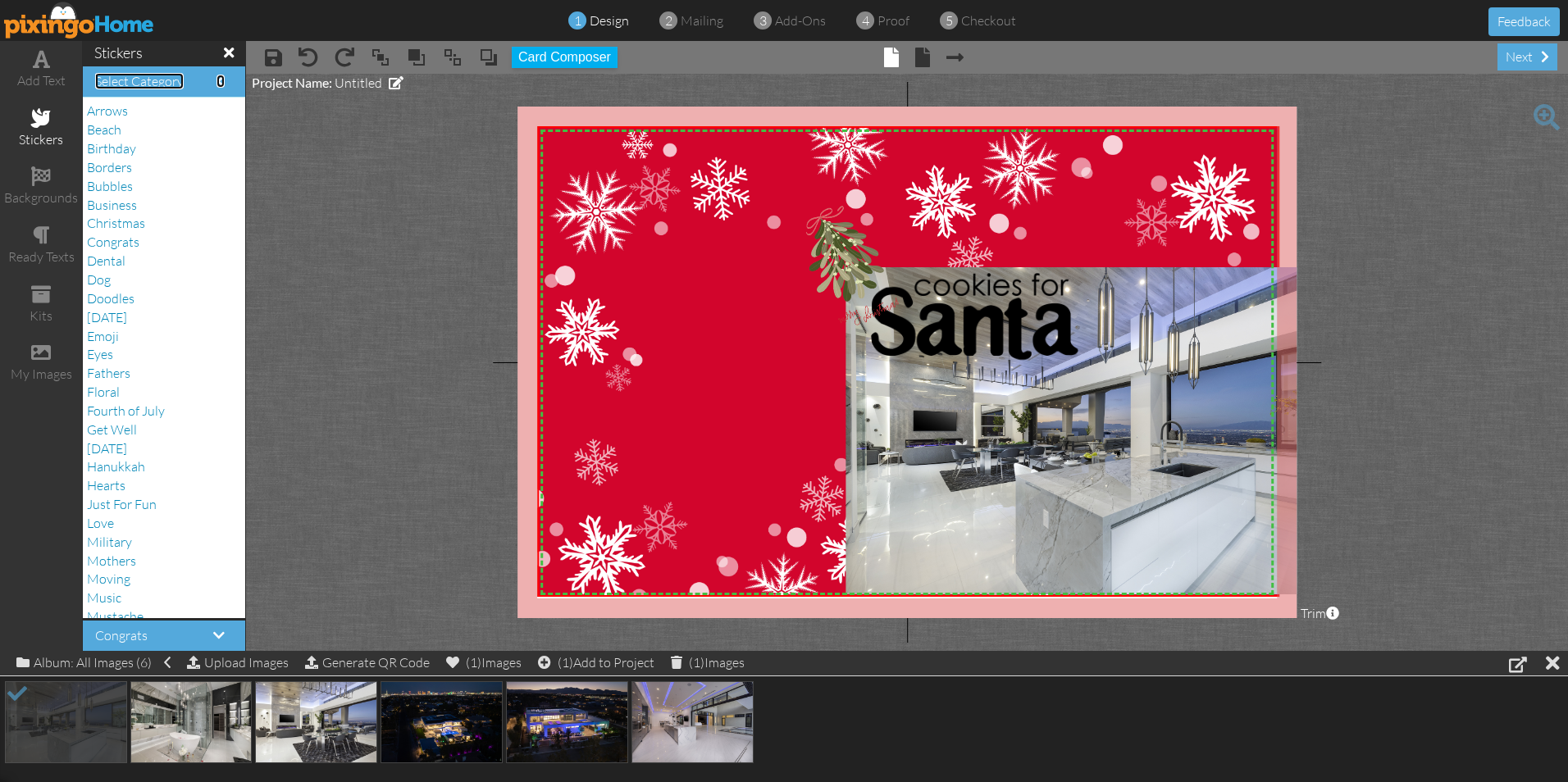
scroll to position [82, 0]
click at [115, 477] on span "Mothers" at bounding box center [112, 479] width 50 height 16
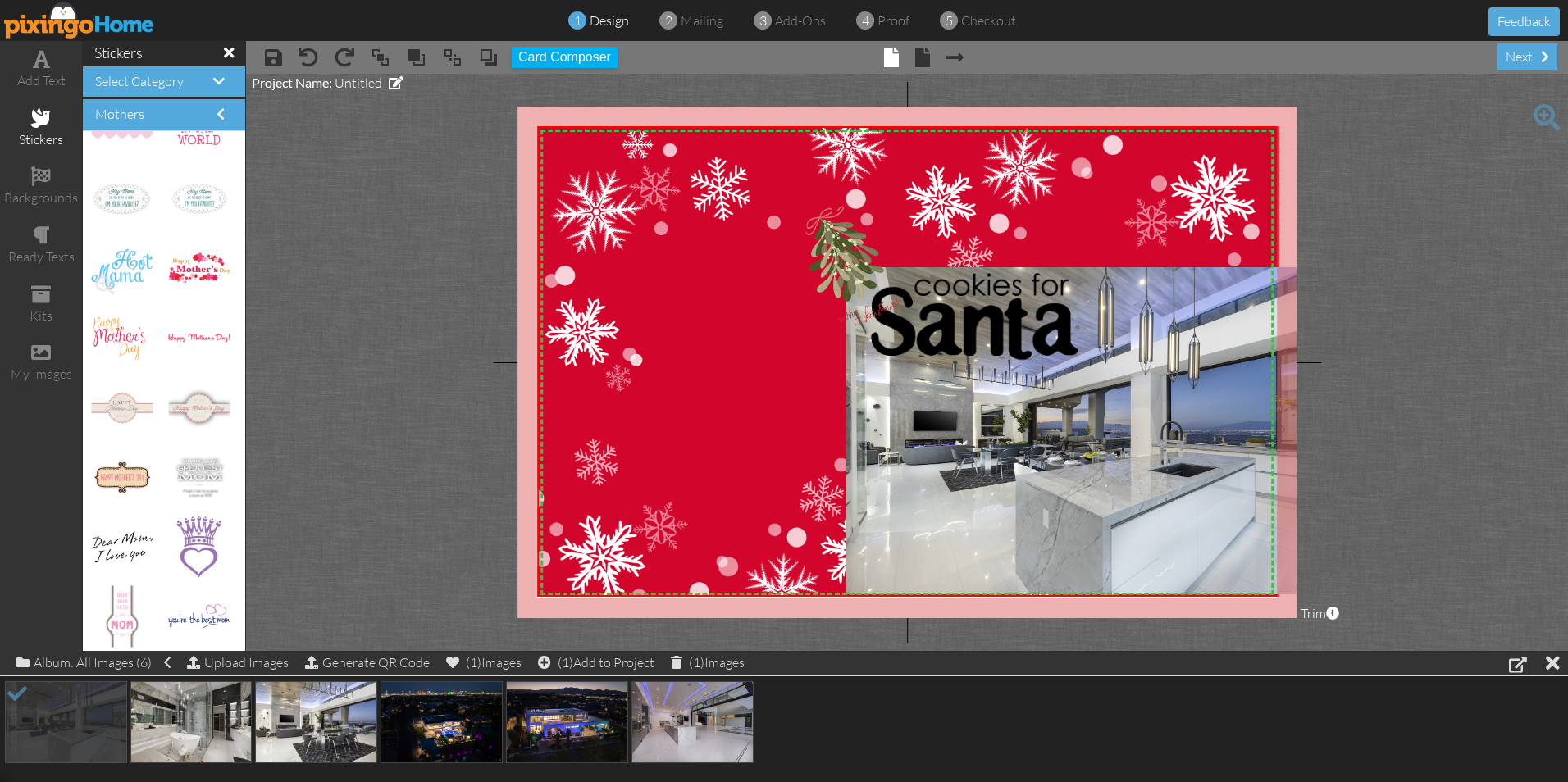
scroll to position [201, 0]
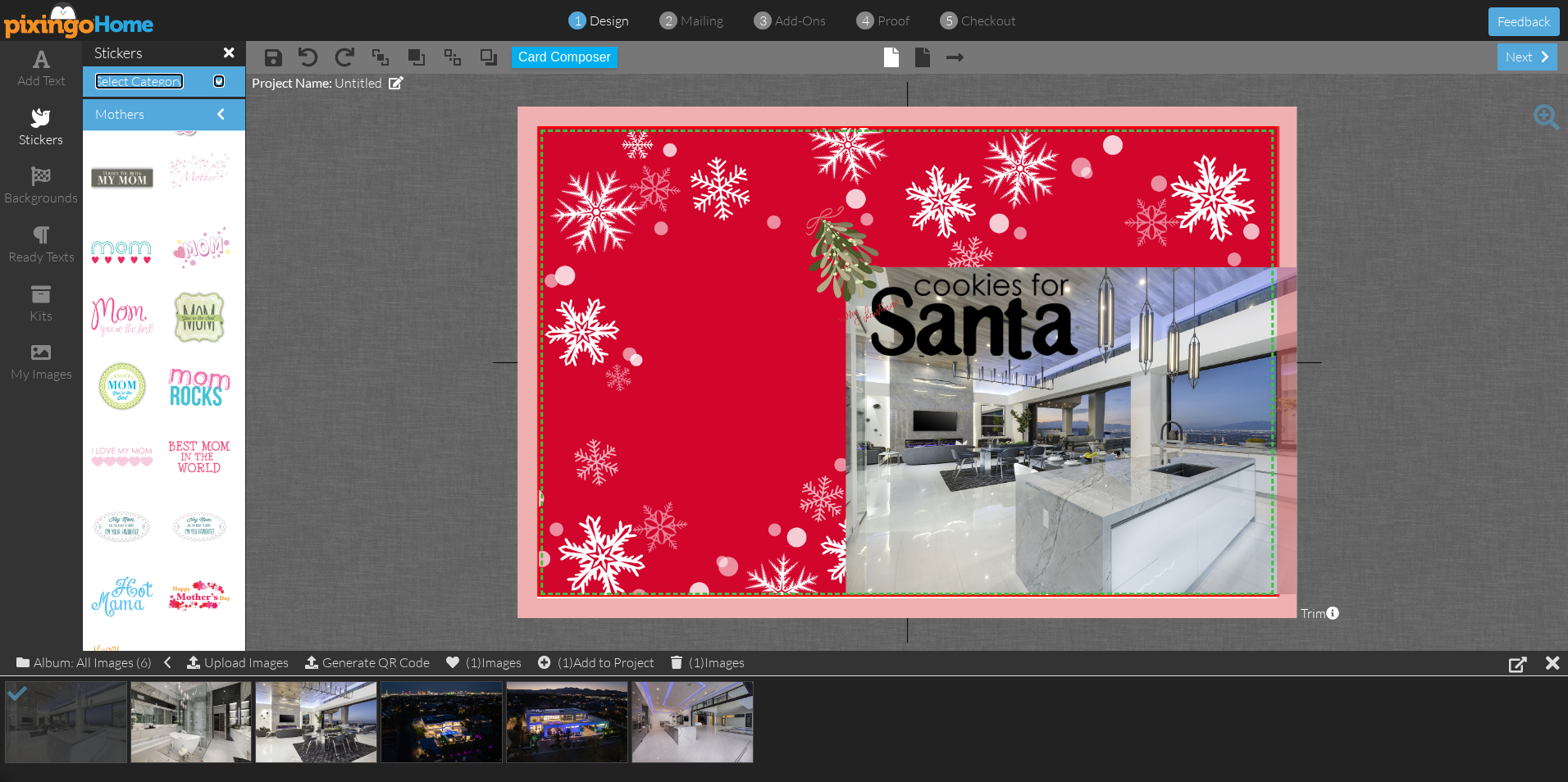
click at [214, 82] on span at bounding box center [219, 81] width 11 height 13
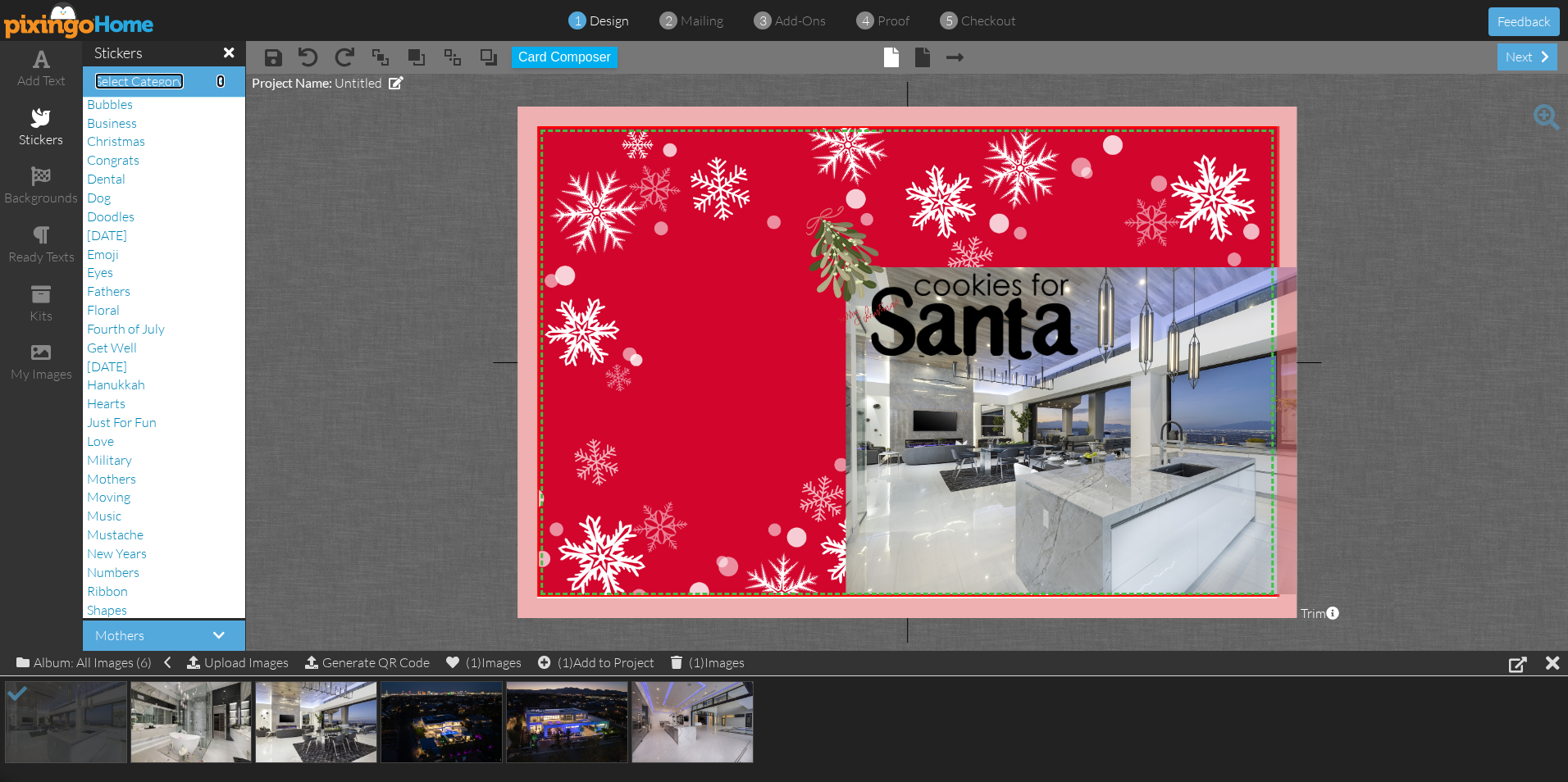
scroll to position [164, 0]
click at [120, 454] on span "Mustache" at bounding box center [114, 452] width 56 height 16
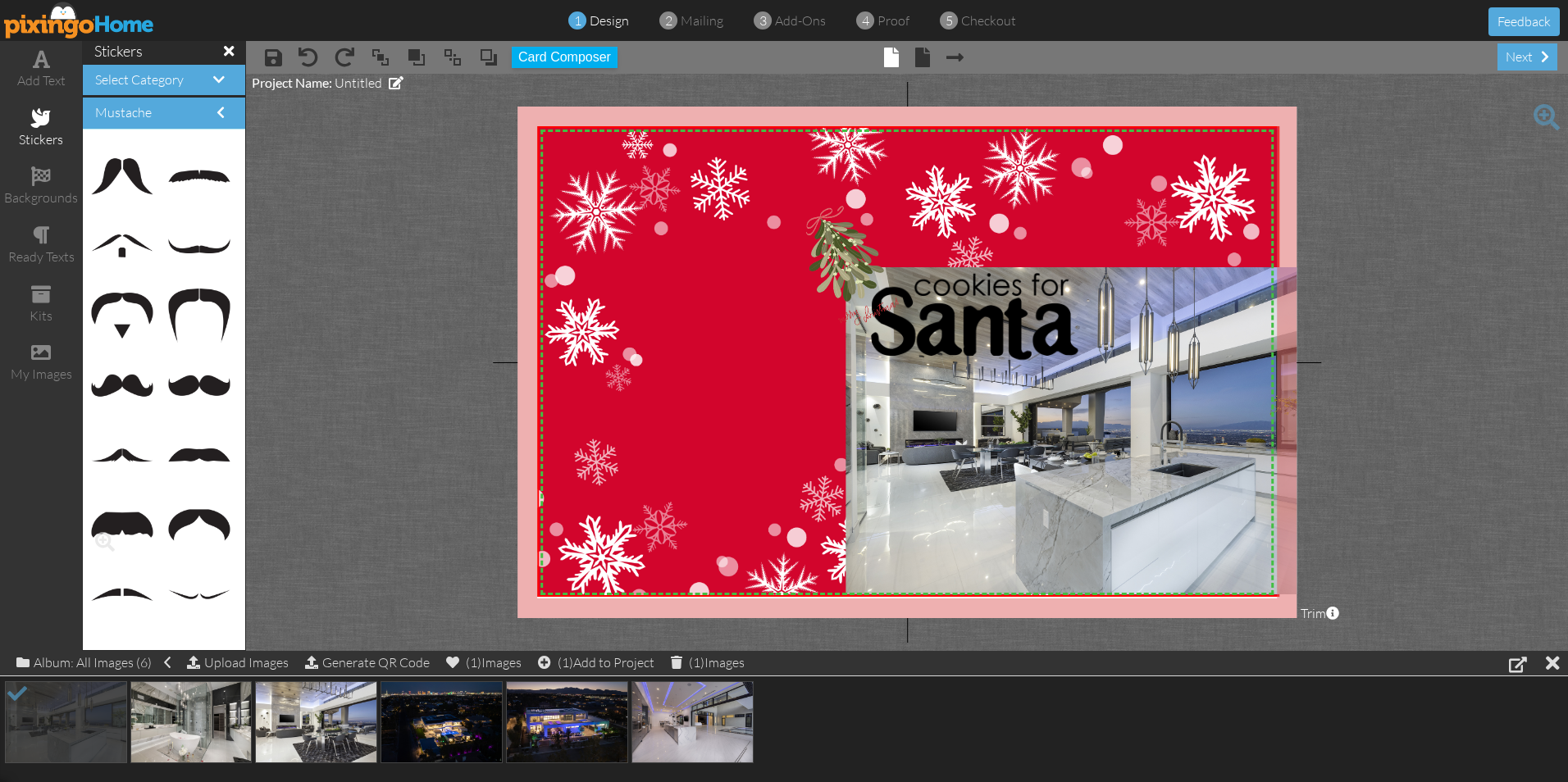
scroll to position [0, 0]
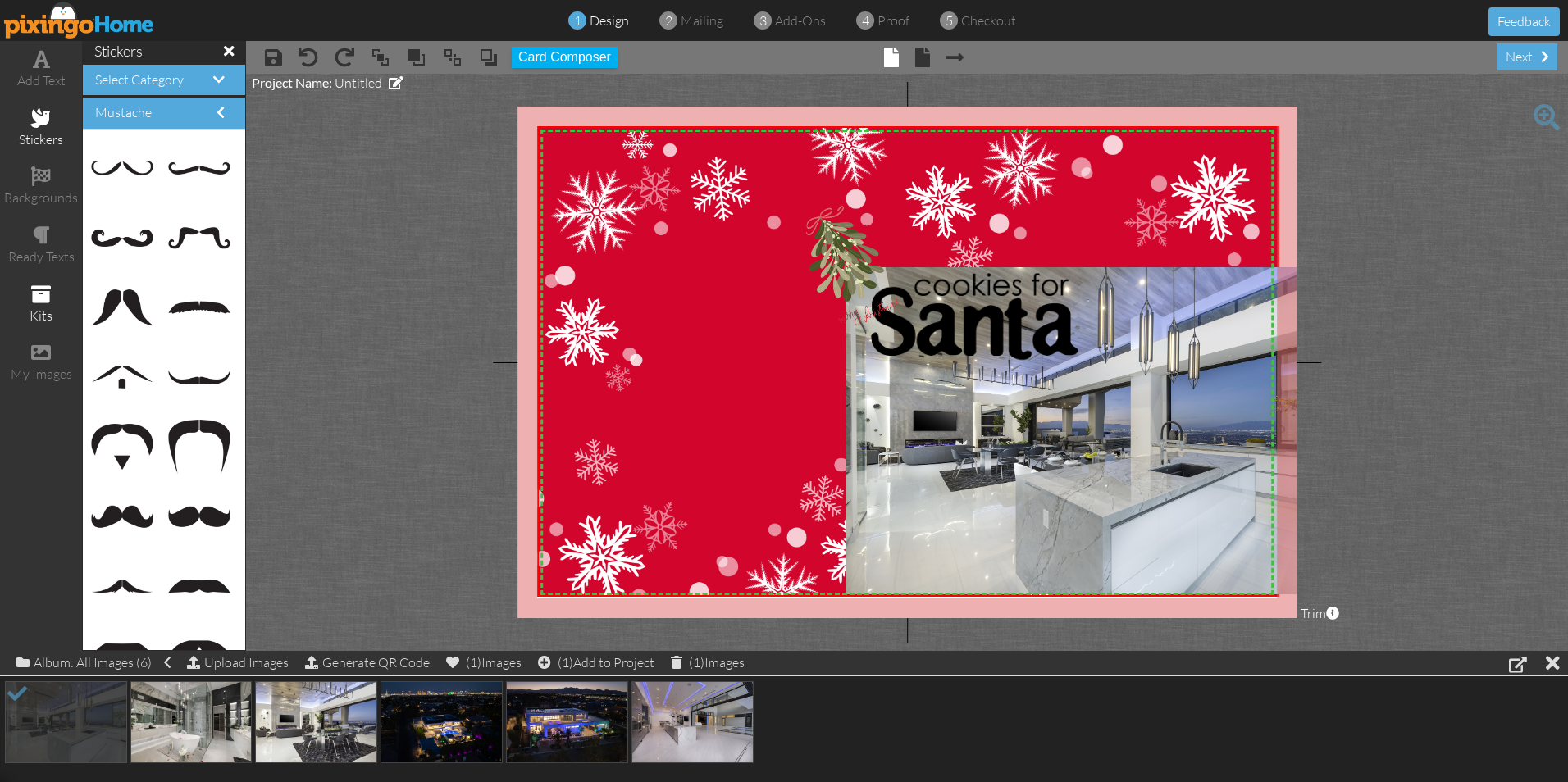
click at [37, 294] on span at bounding box center [41, 294] width 20 height 20
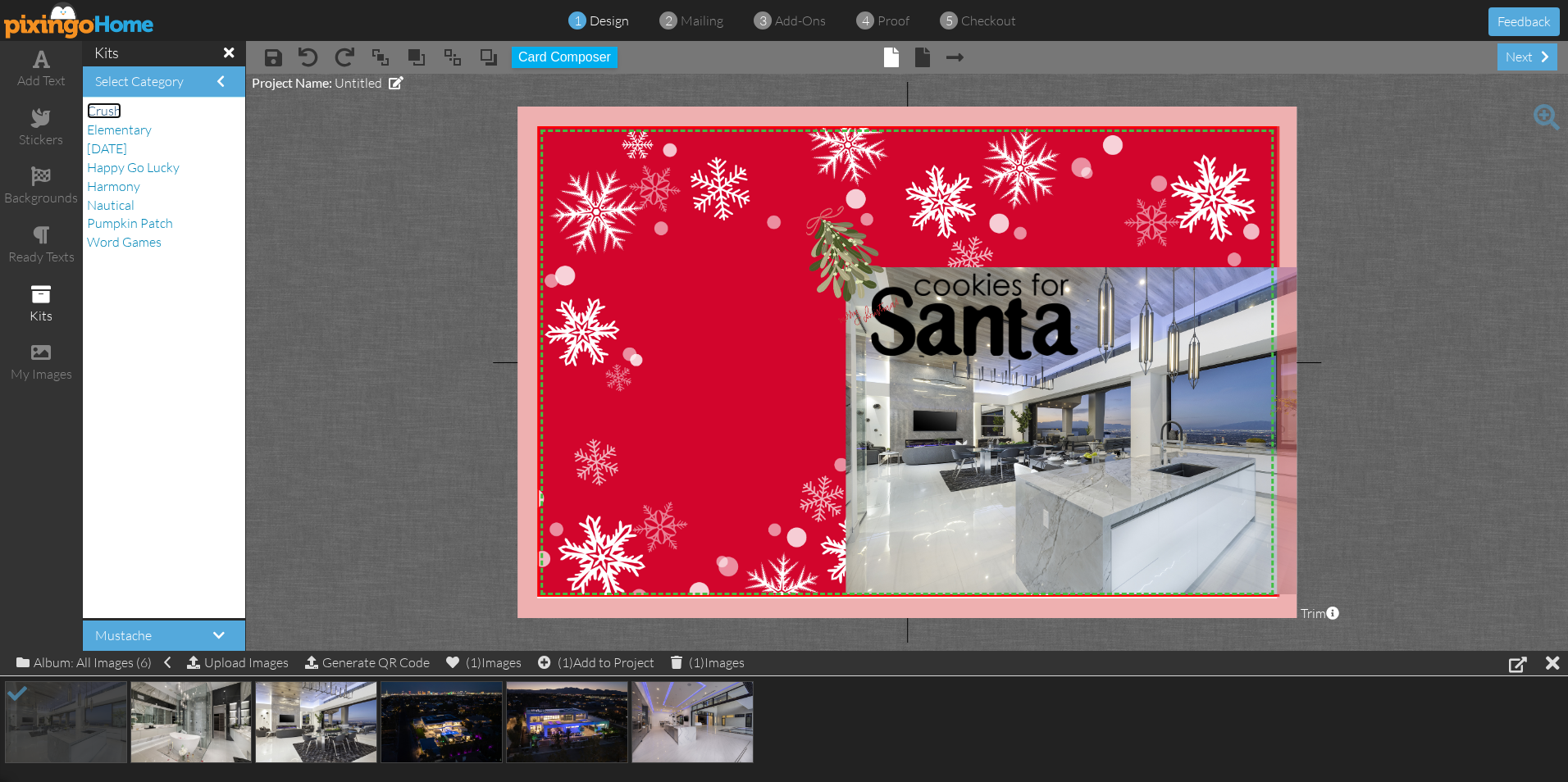
click at [103, 114] on span "Crush" at bounding box center [104, 110] width 34 height 16
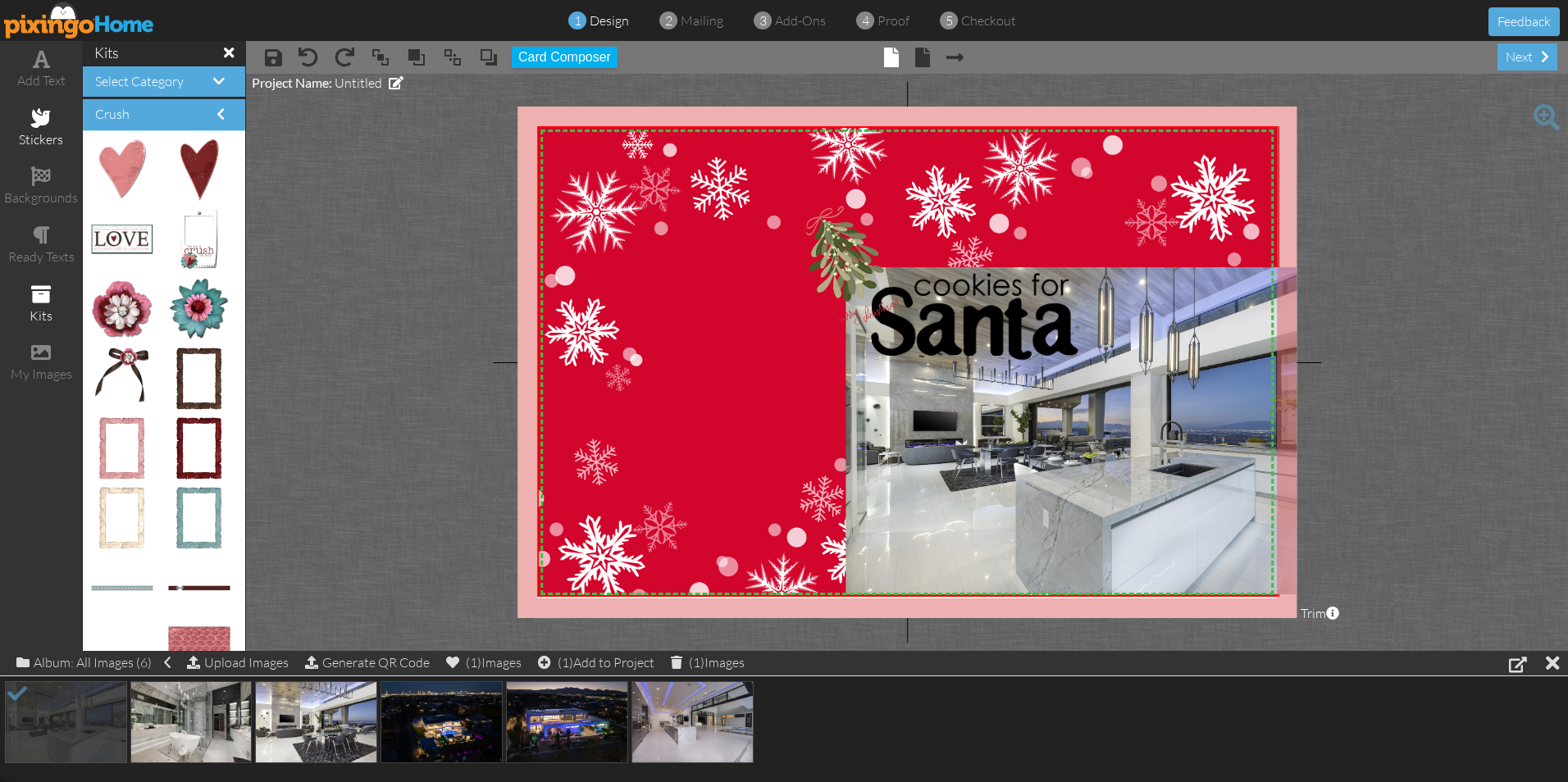
click at [46, 120] on span at bounding box center [41, 117] width 20 height 20
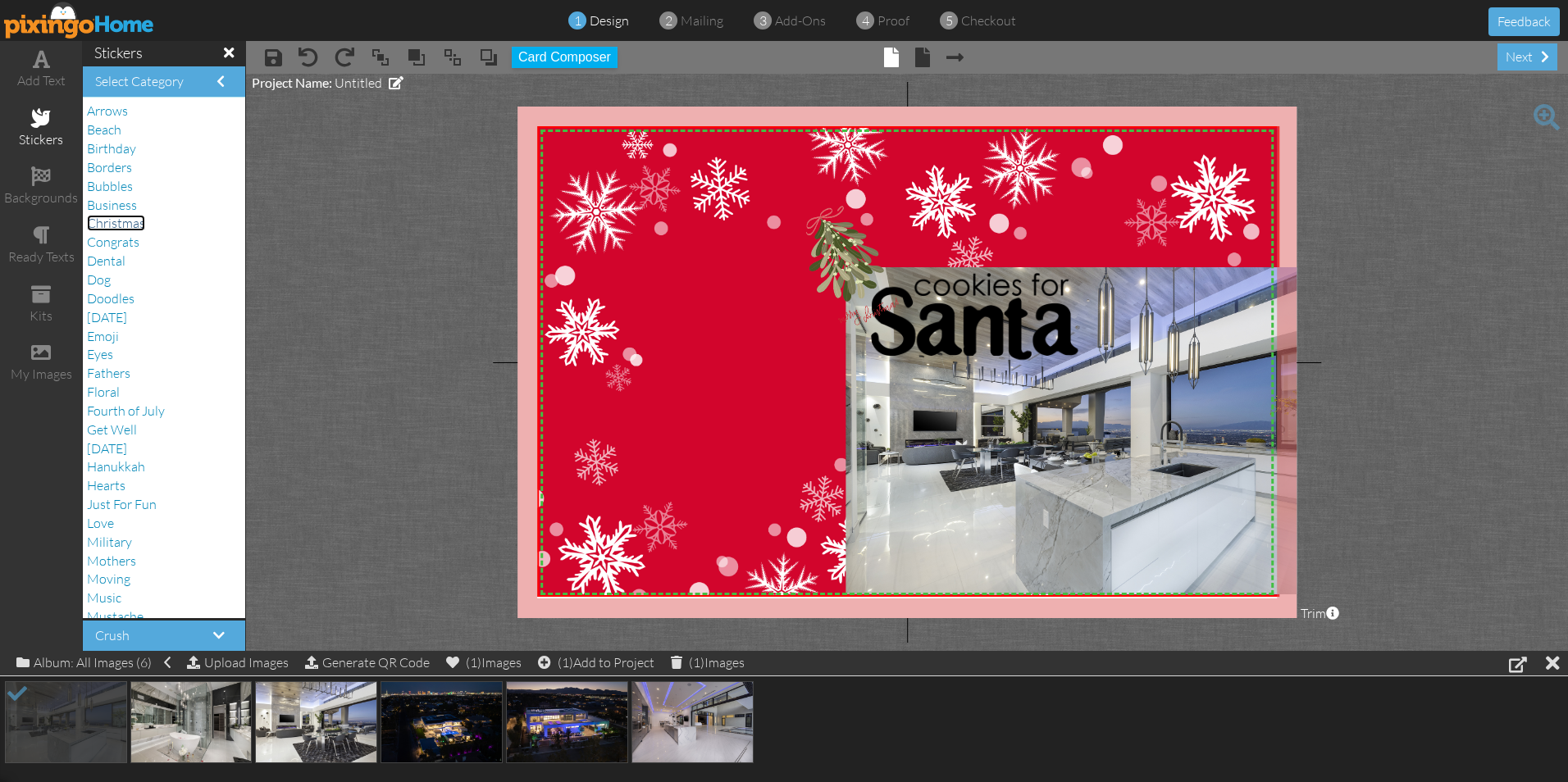
click at [119, 221] on span "Christmas" at bounding box center [115, 222] width 58 height 16
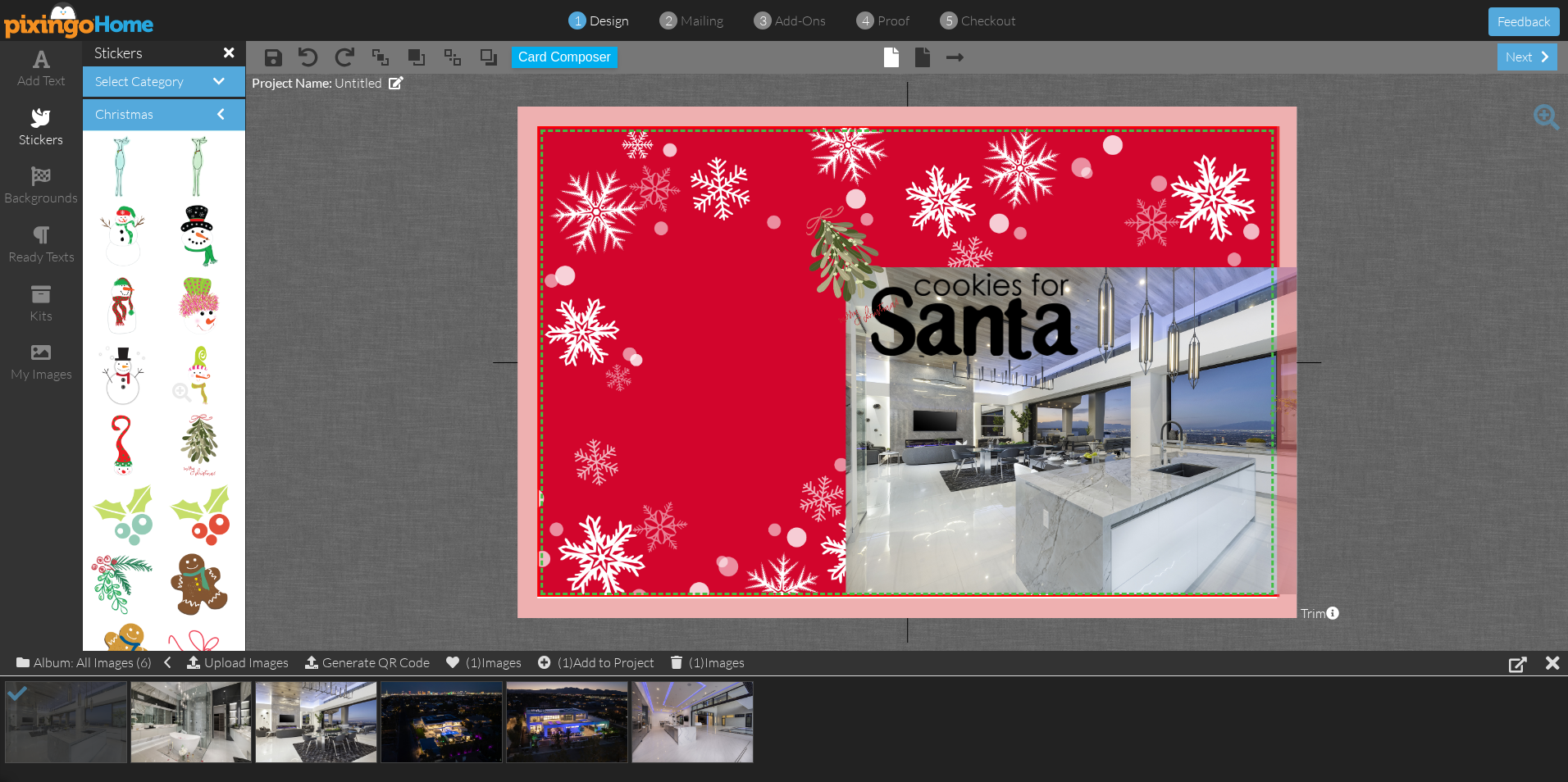
scroll to position [2873, 0]
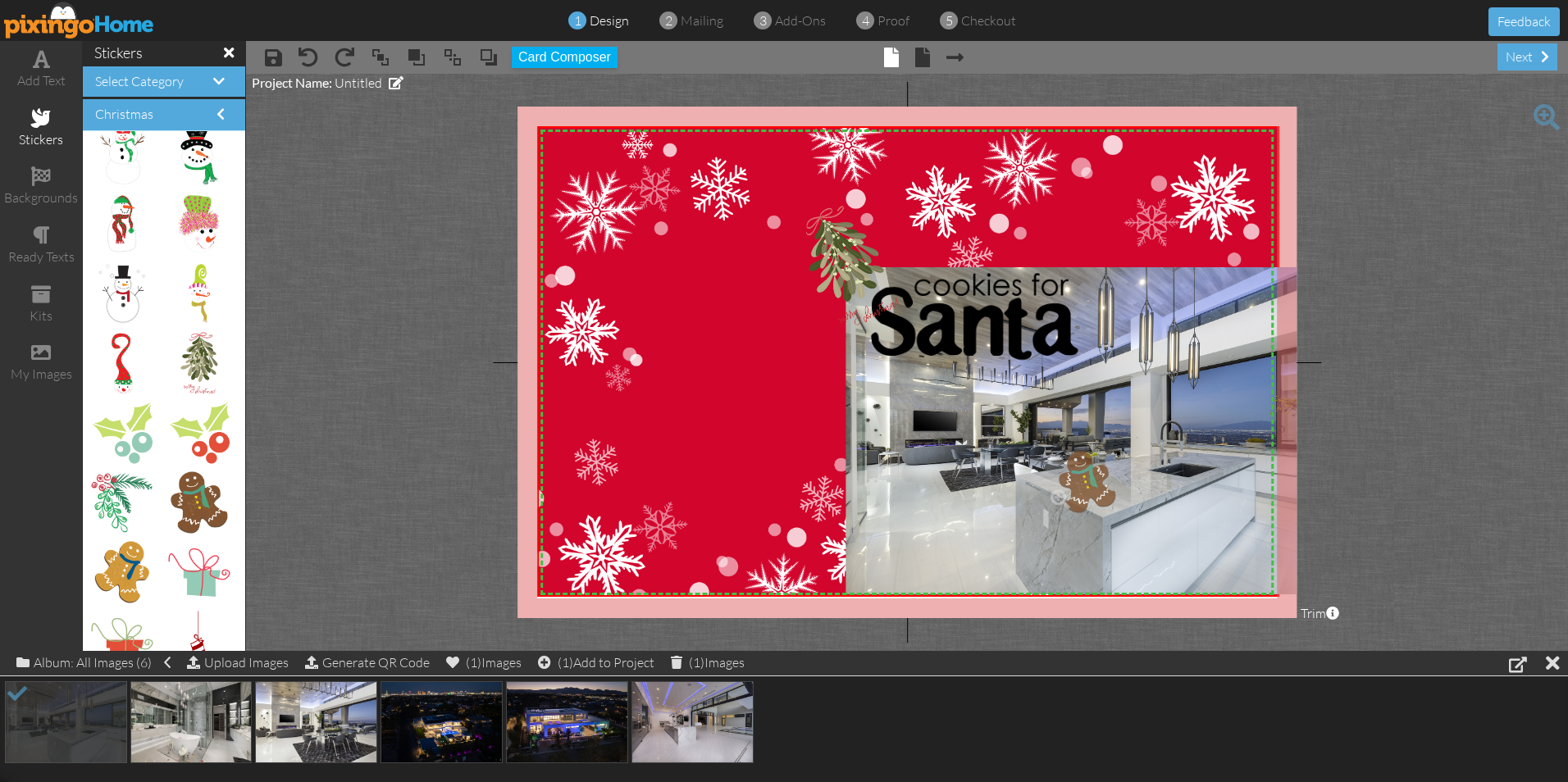
drag, startPoint x: 184, startPoint y: 494, endPoint x: 1074, endPoint y: 474, distance: 890.2
drag, startPoint x: 1049, startPoint y: 450, endPoint x: 1207, endPoint y: 588, distance: 209.8
click at [1207, 589] on div "×" at bounding box center [1207, 626] width 68 height 73
drag, startPoint x: 1197, startPoint y: 601, endPoint x: 1068, endPoint y: 450, distance: 198.6
click at [1068, 450] on img at bounding box center [1092, 482] width 68 height 73
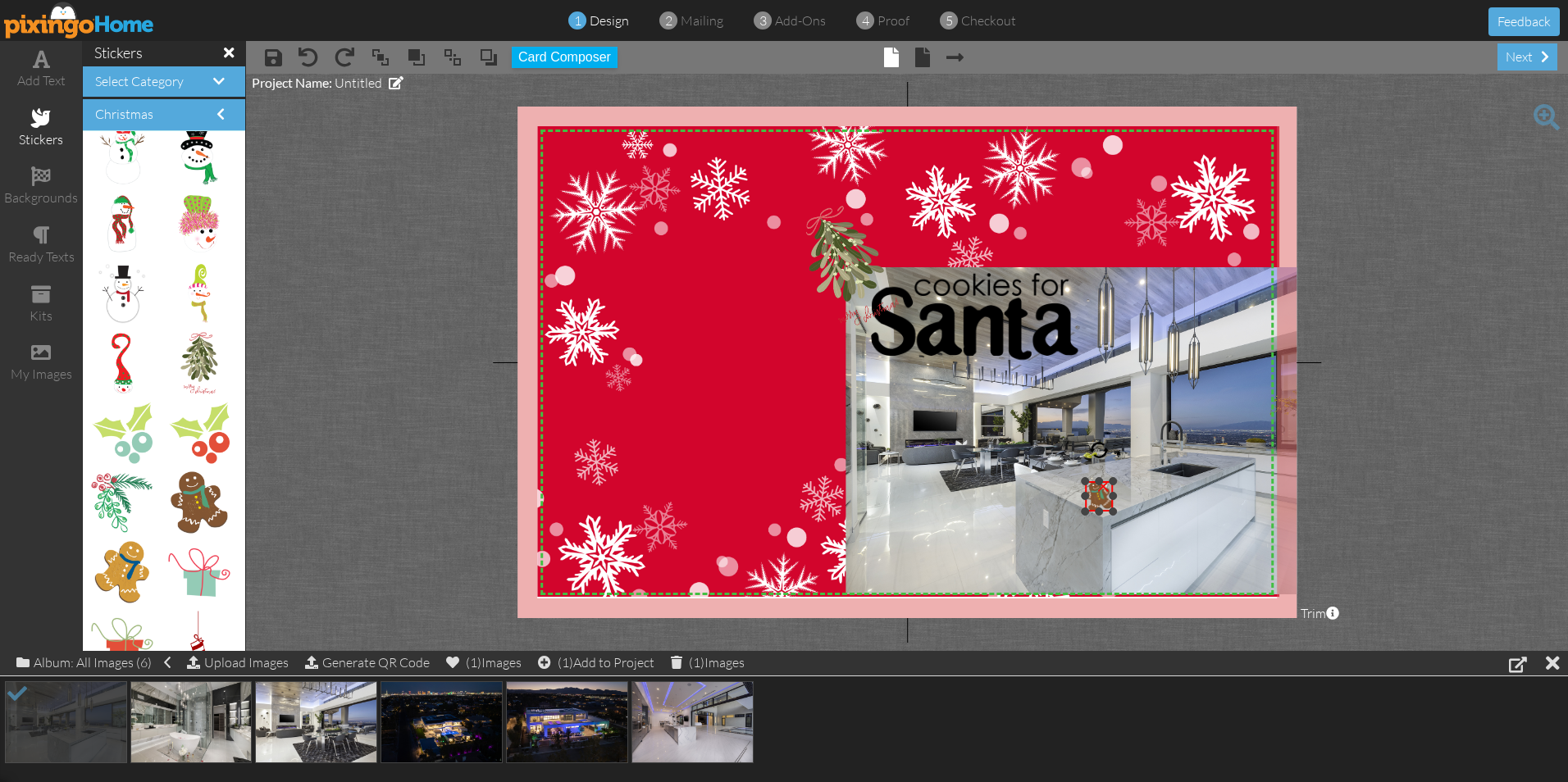
drag, startPoint x: 1044, startPoint y: 439, endPoint x: 1083, endPoint y: 482, distance: 58.1
click at [1083, 482] on div at bounding box center [1084, 481] width 9 height 9
drag, startPoint x: 1098, startPoint y: 501, endPoint x: 1076, endPoint y: 488, distance: 25.6
click at [1076, 488] on img at bounding box center [1076, 484] width 28 height 31
drag, startPoint x: 1078, startPoint y: 441, endPoint x: 1066, endPoint y: 445, distance: 12.6
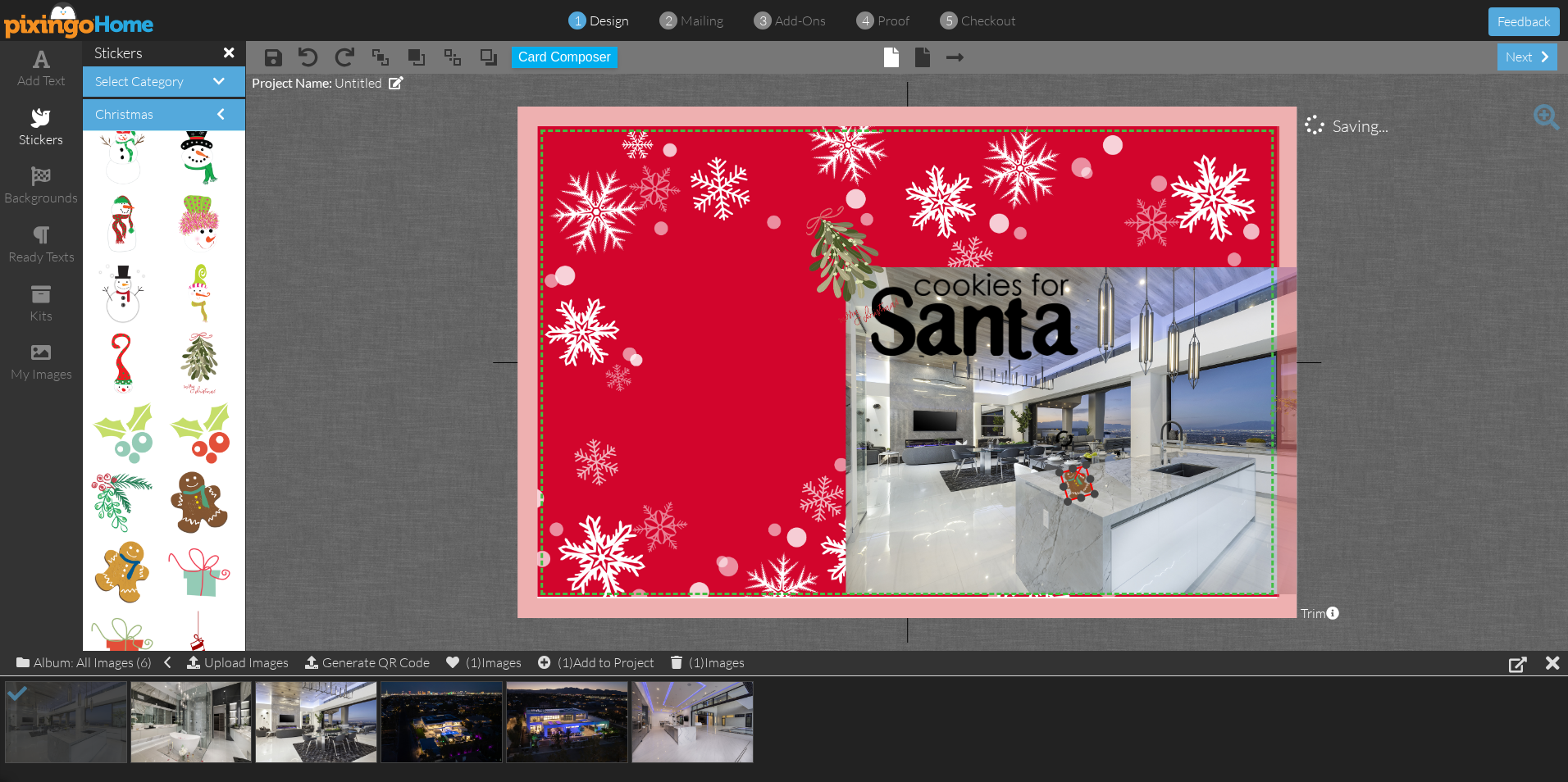
click at [1066, 445] on div at bounding box center [1064, 439] width 25 height 25
drag, startPoint x: 115, startPoint y: 562, endPoint x: 1096, endPoint y: 454, distance: 986.9
drag, startPoint x: 1264, startPoint y: 437, endPoint x: 1027, endPoint y: 588, distance: 281.0
click at [1027, 588] on div "X X X X X X X X X X X X X X X X X X X X X X X X X X X X X X X X X X X X X X X X…" at bounding box center [907, 362] width 779 height 512
drag, startPoint x: 1092, startPoint y: 596, endPoint x: 1114, endPoint y: 467, distance: 130.9
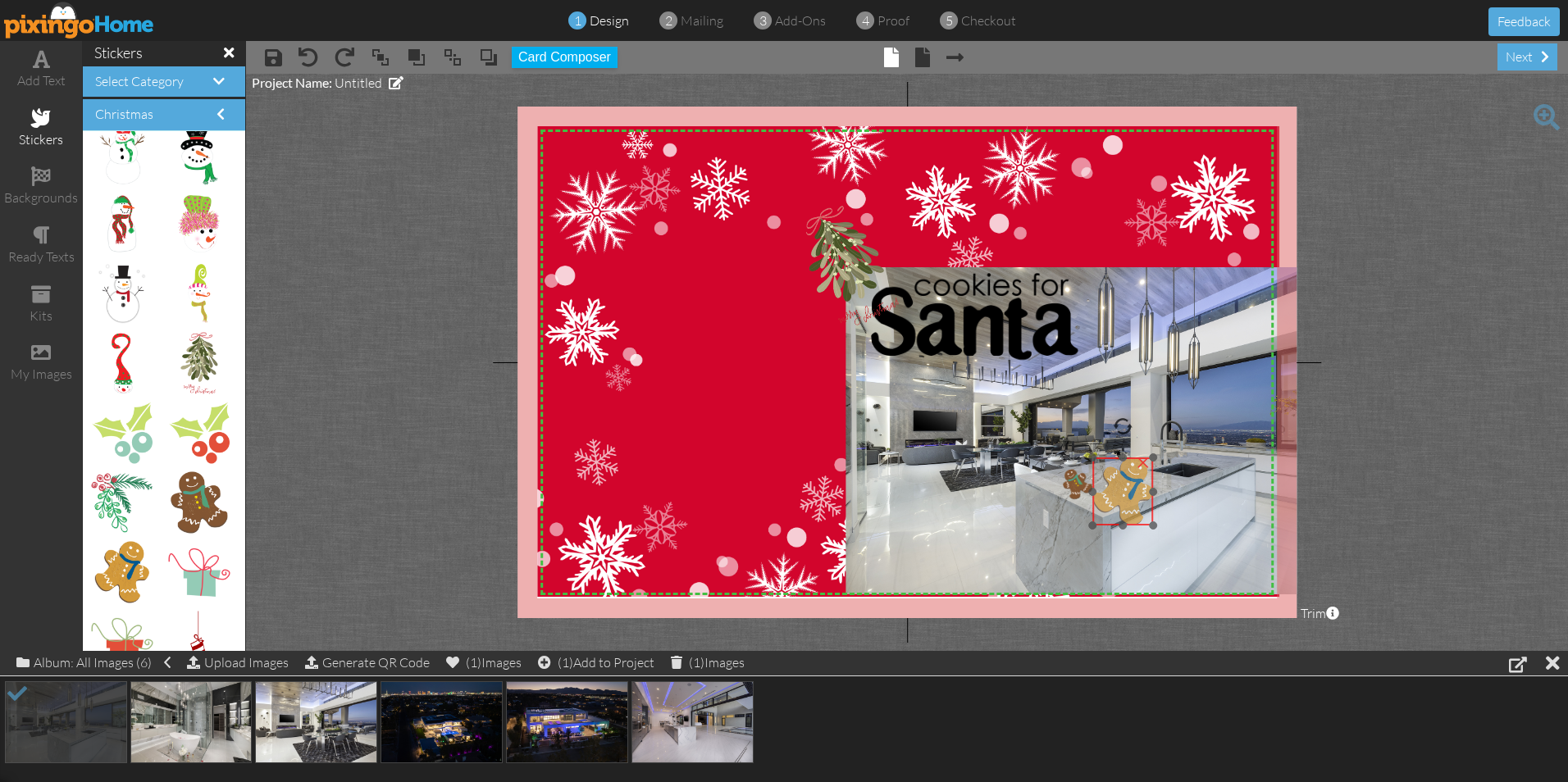
click at [1114, 467] on img at bounding box center [1123, 492] width 61 height 69
drag, startPoint x: 1150, startPoint y: 458, endPoint x: 1116, endPoint y: 494, distance: 49.5
click at [1116, 494] on div at bounding box center [1120, 494] width 9 height 9
drag, startPoint x: 1109, startPoint y: 463, endPoint x: 1121, endPoint y: 471, distance: 14.4
click at [1121, 471] on div at bounding box center [1122, 465] width 26 height 26
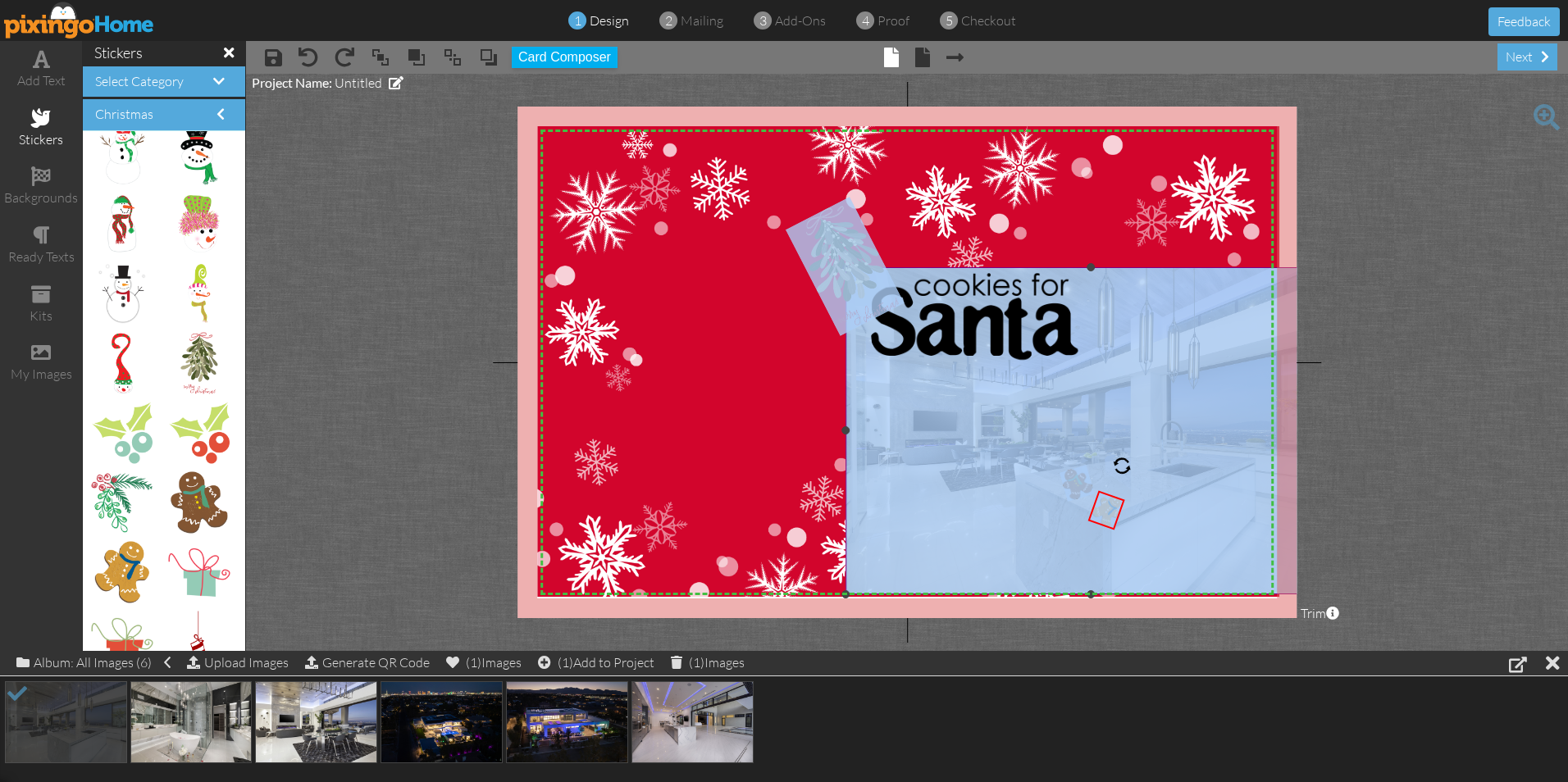
drag, startPoint x: 1104, startPoint y: 506, endPoint x: 1097, endPoint y: 478, distance: 28.9
click at [1097, 478] on div "X X X X X X X X X X X X X X X X X X X X X X X X X X X X X X X X X X X X X X X X…" at bounding box center [907, 362] width 779 height 512
drag, startPoint x: 1097, startPoint y: 478, endPoint x: 1166, endPoint y: 512, distance: 76.9
click at [1166, 511] on img at bounding box center [1091, 430] width 490 height 327
click at [1002, 537] on img at bounding box center [1091, 430] width 490 height 327
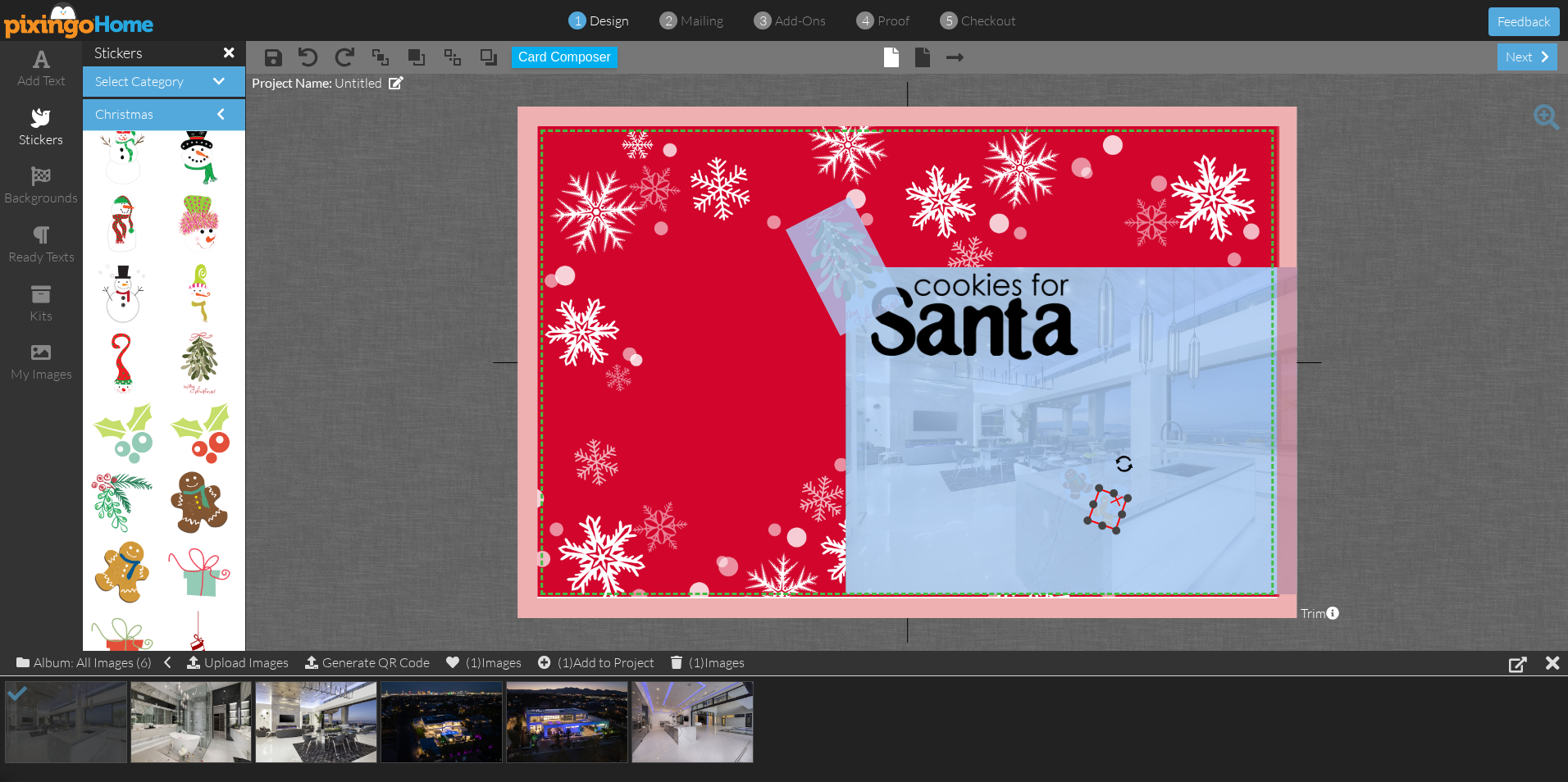
click at [1129, 498] on div at bounding box center [1127, 498] width 10 height 10
drag, startPoint x: 1102, startPoint y: 506, endPoint x: 1095, endPoint y: 482, distance: 25.0
click at [1095, 482] on img at bounding box center [1102, 484] width 40 height 43
click at [749, 296] on img at bounding box center [908, 369] width 742 height 487
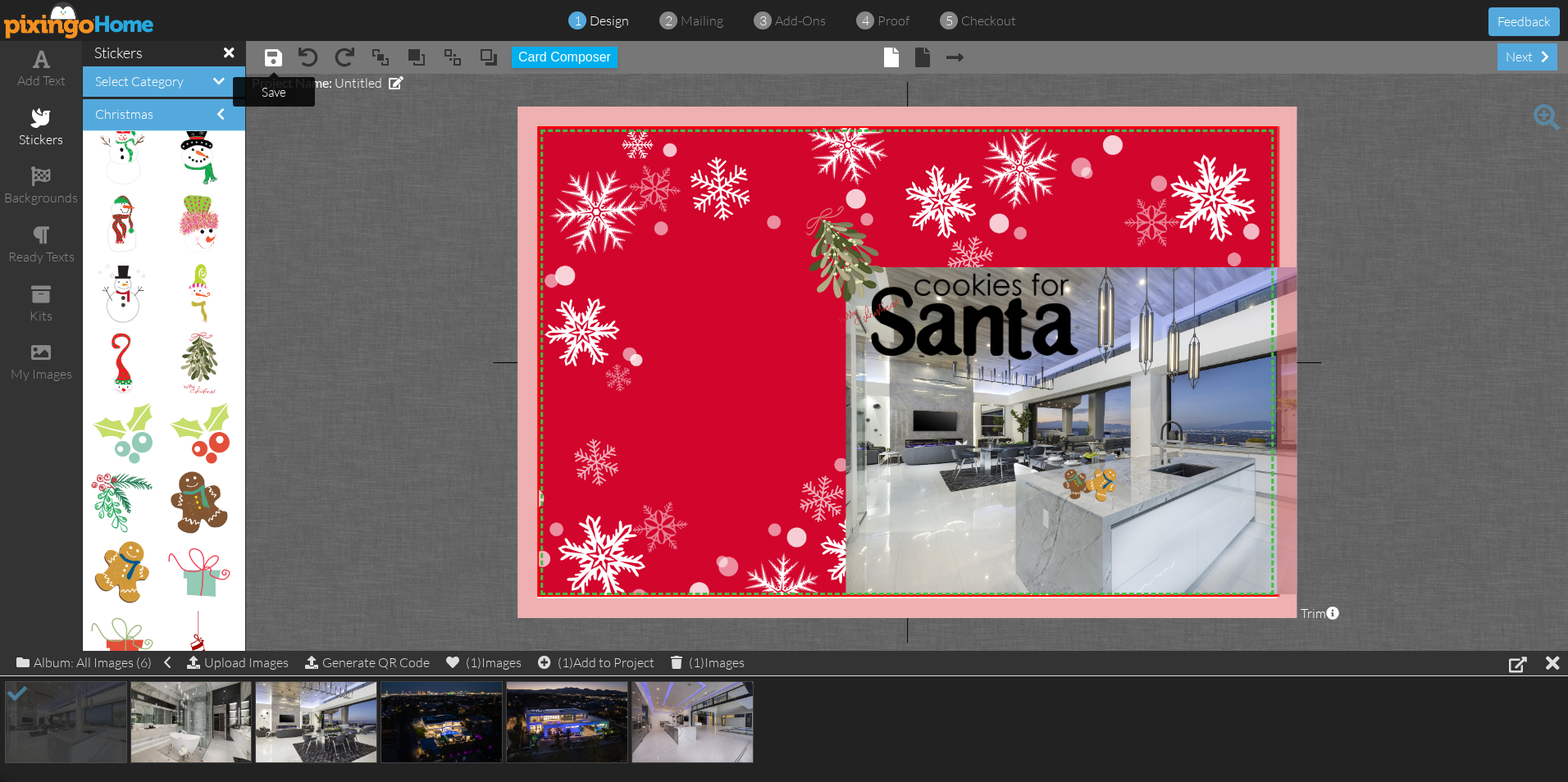
click at [267, 55] on span at bounding box center [274, 57] width 17 height 20
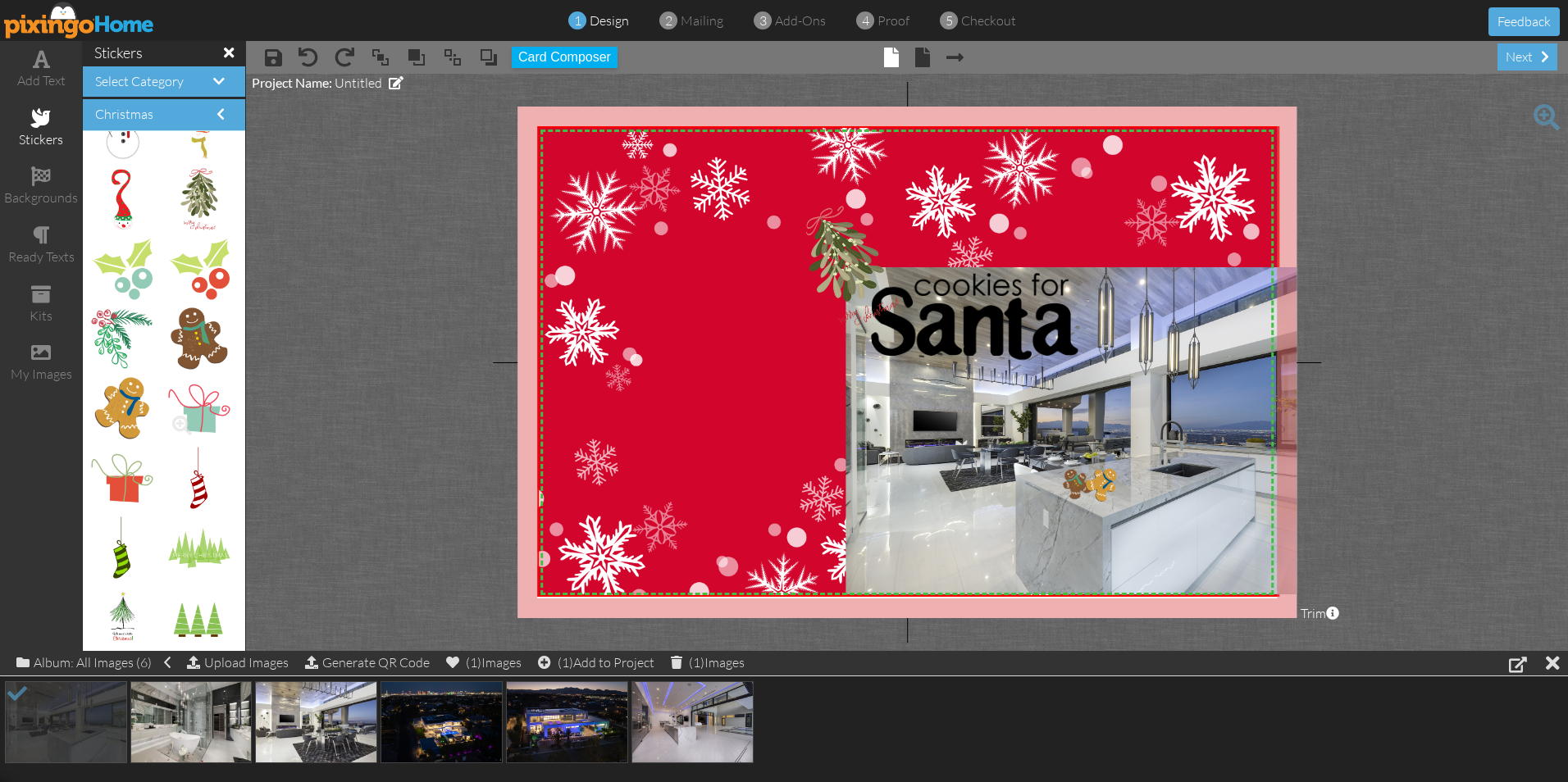
scroll to position [3119, 0]
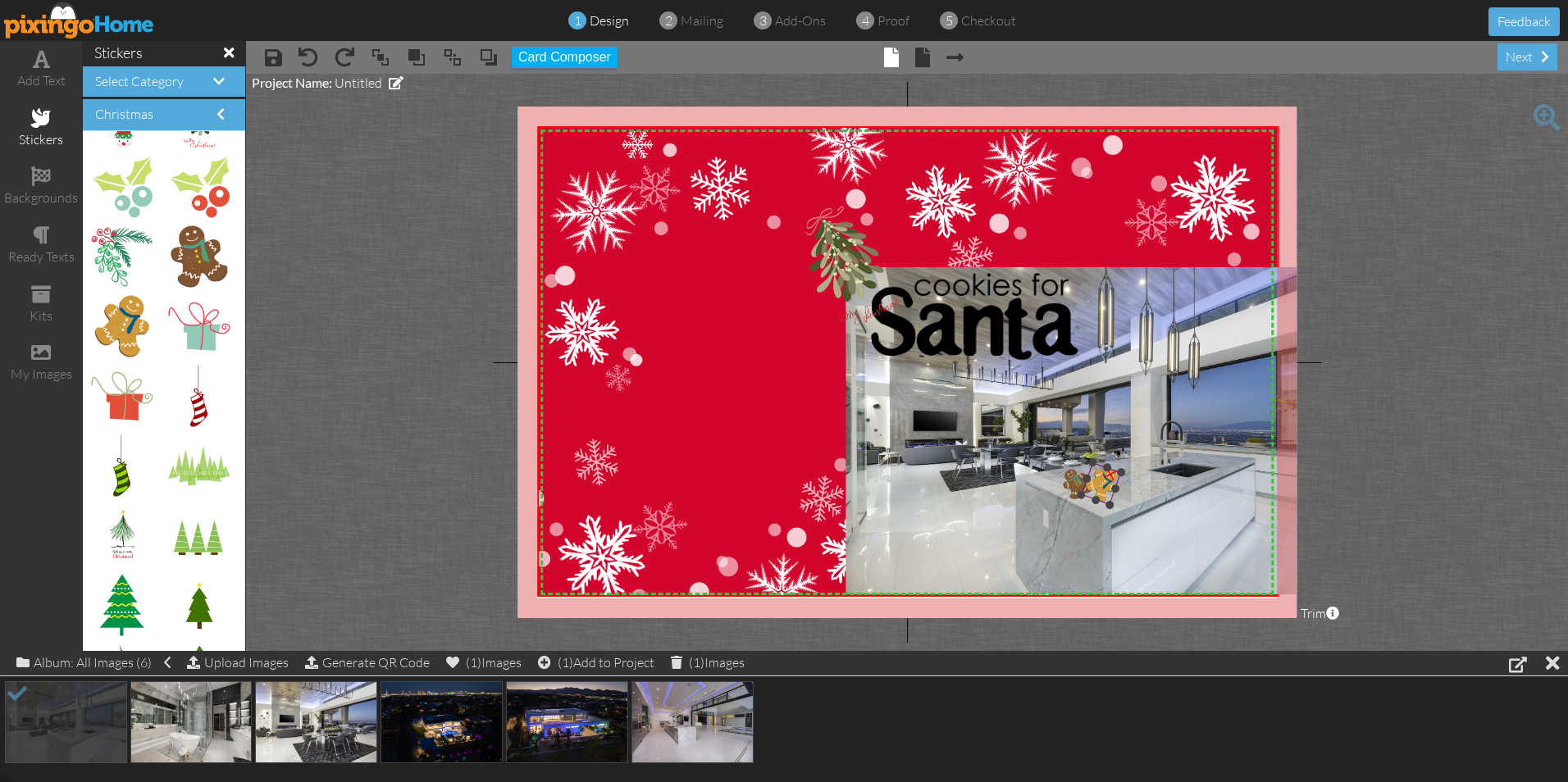
click at [1099, 491] on img at bounding box center [1102, 484] width 40 height 43
drag, startPoint x: 1123, startPoint y: 472, endPoint x: 1115, endPoint y: 481, distance: 12.0
click at [1115, 481] on div "X X X X X X X X X X X X X X X X X X X X X X X X X X X X X X X X X X X X X X X X…" at bounding box center [907, 362] width 779 height 512
click at [1073, 488] on img at bounding box center [1077, 484] width 35 height 37
click at [1062, 475] on div at bounding box center [1065, 476] width 10 height 10
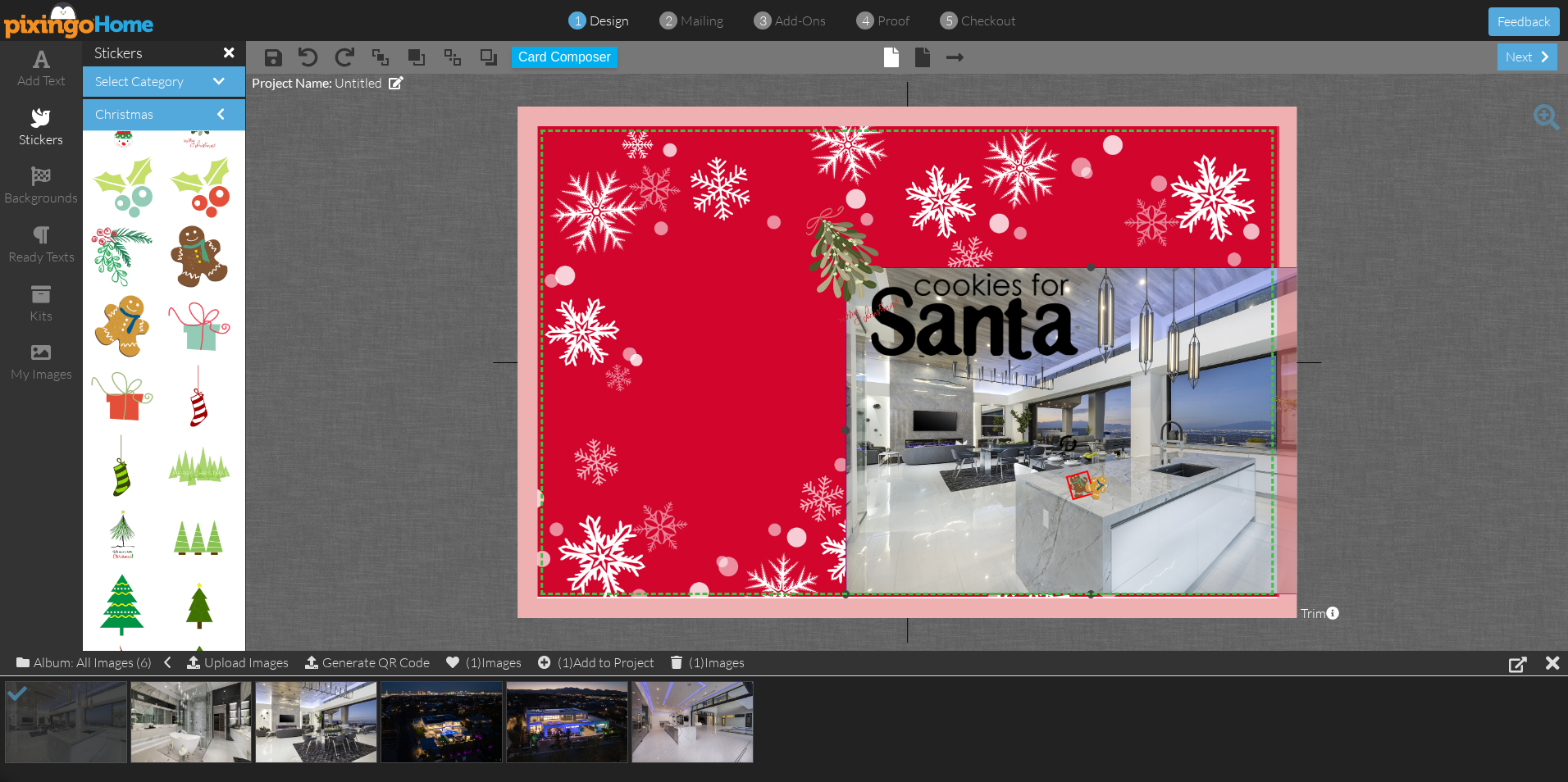
click at [967, 531] on img at bounding box center [1091, 430] width 490 height 327
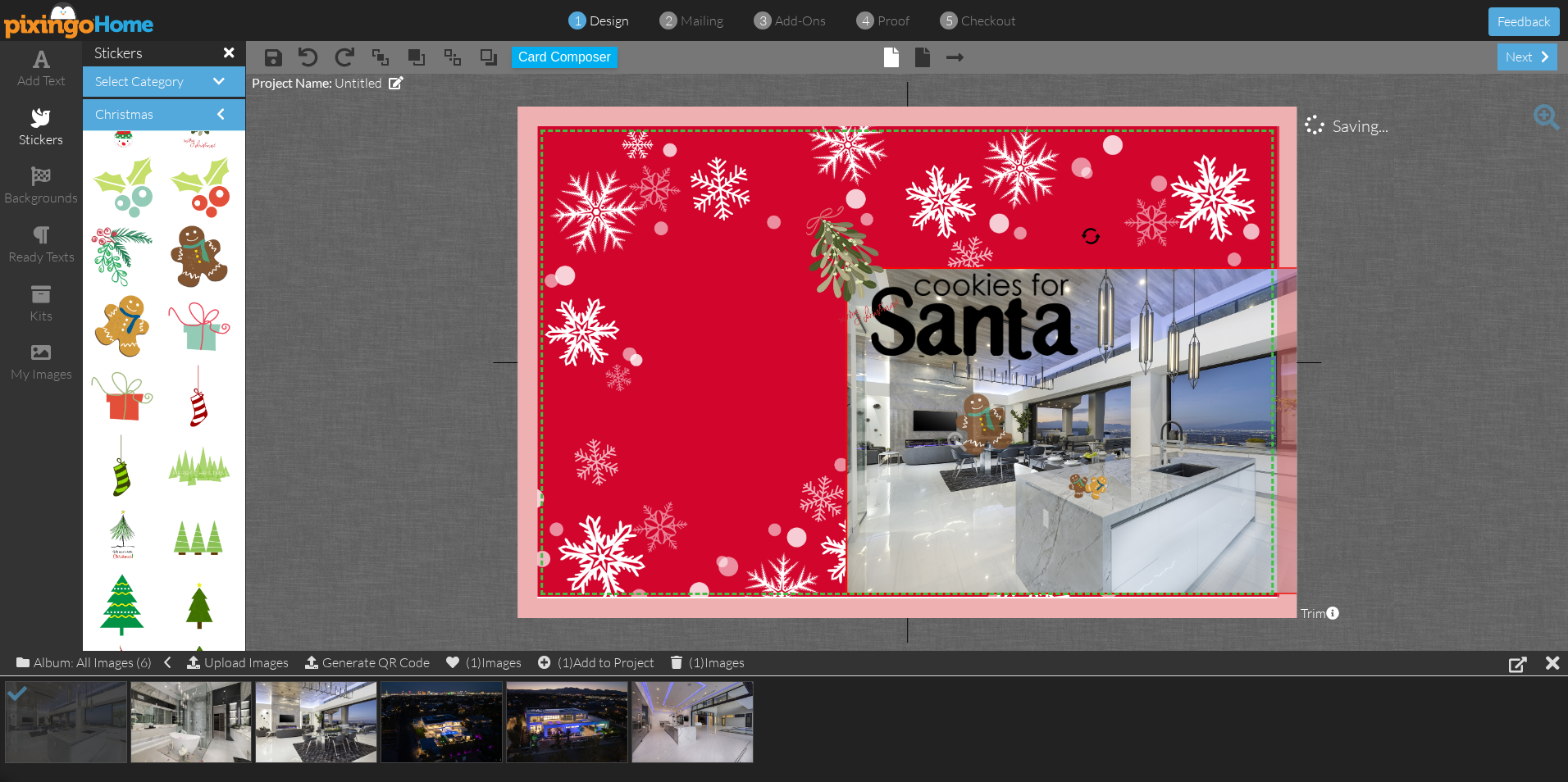
drag, startPoint x: 184, startPoint y: 260, endPoint x: 974, endPoint y: 425, distance: 807.0
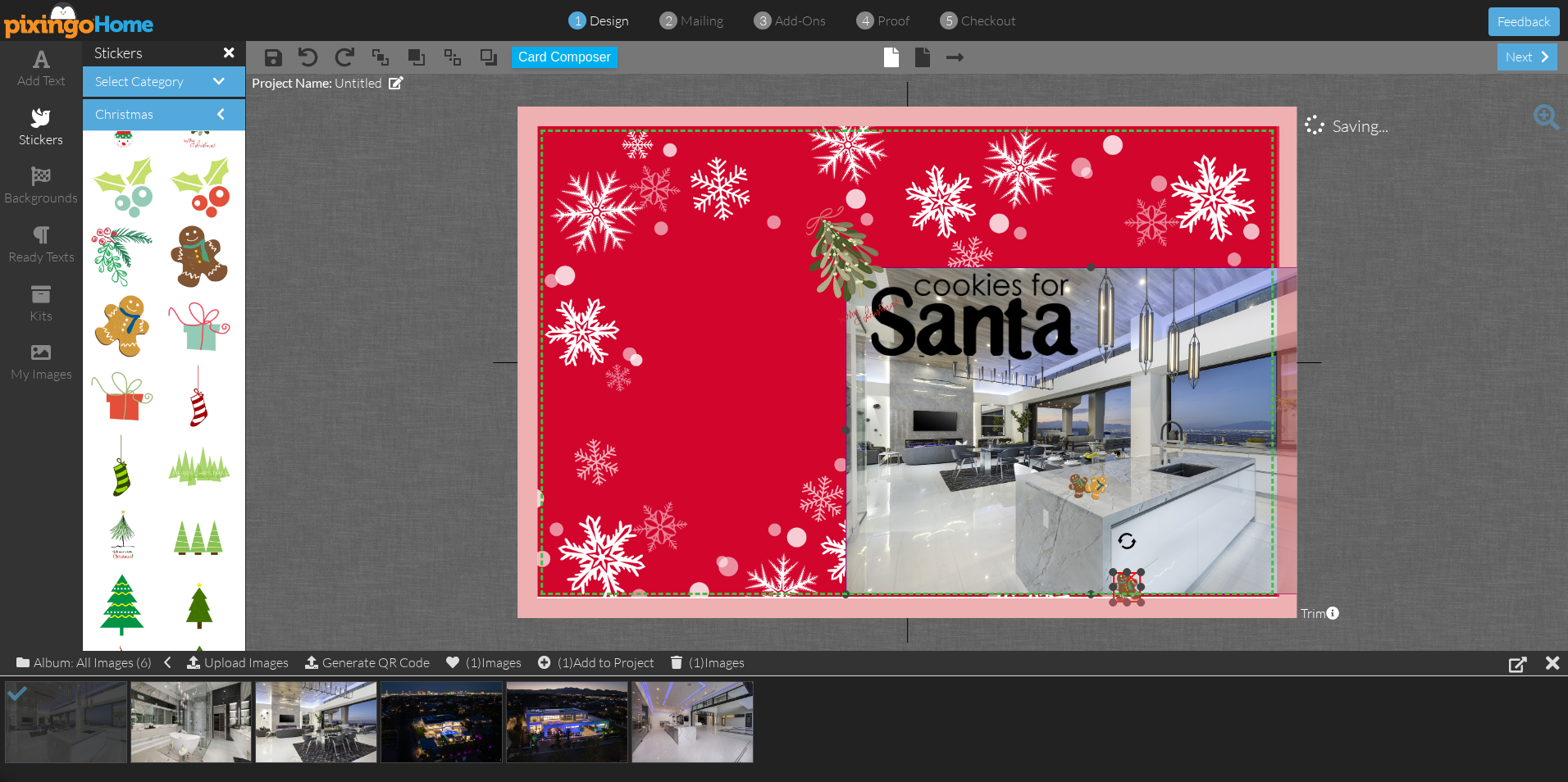
drag, startPoint x: 947, startPoint y: 393, endPoint x: 1149, endPoint y: 573, distance: 270.6
click at [1149, 573] on div "X X X X X X X X X X X X X X X X X X X X X X X X X X X X X X X X X X X X X X X X…" at bounding box center [907, 362] width 779 height 512
drag, startPoint x: 1130, startPoint y: 585, endPoint x: 1113, endPoint y: 516, distance: 71.1
click at [1113, 516] on div "X X X X X X X X X X X X X X X X X X X X X X X X X X X X X X X X X X X X X X X X…" at bounding box center [907, 362] width 779 height 512
drag, startPoint x: 1126, startPoint y: 580, endPoint x: 1116, endPoint y: 525, distance: 55.9
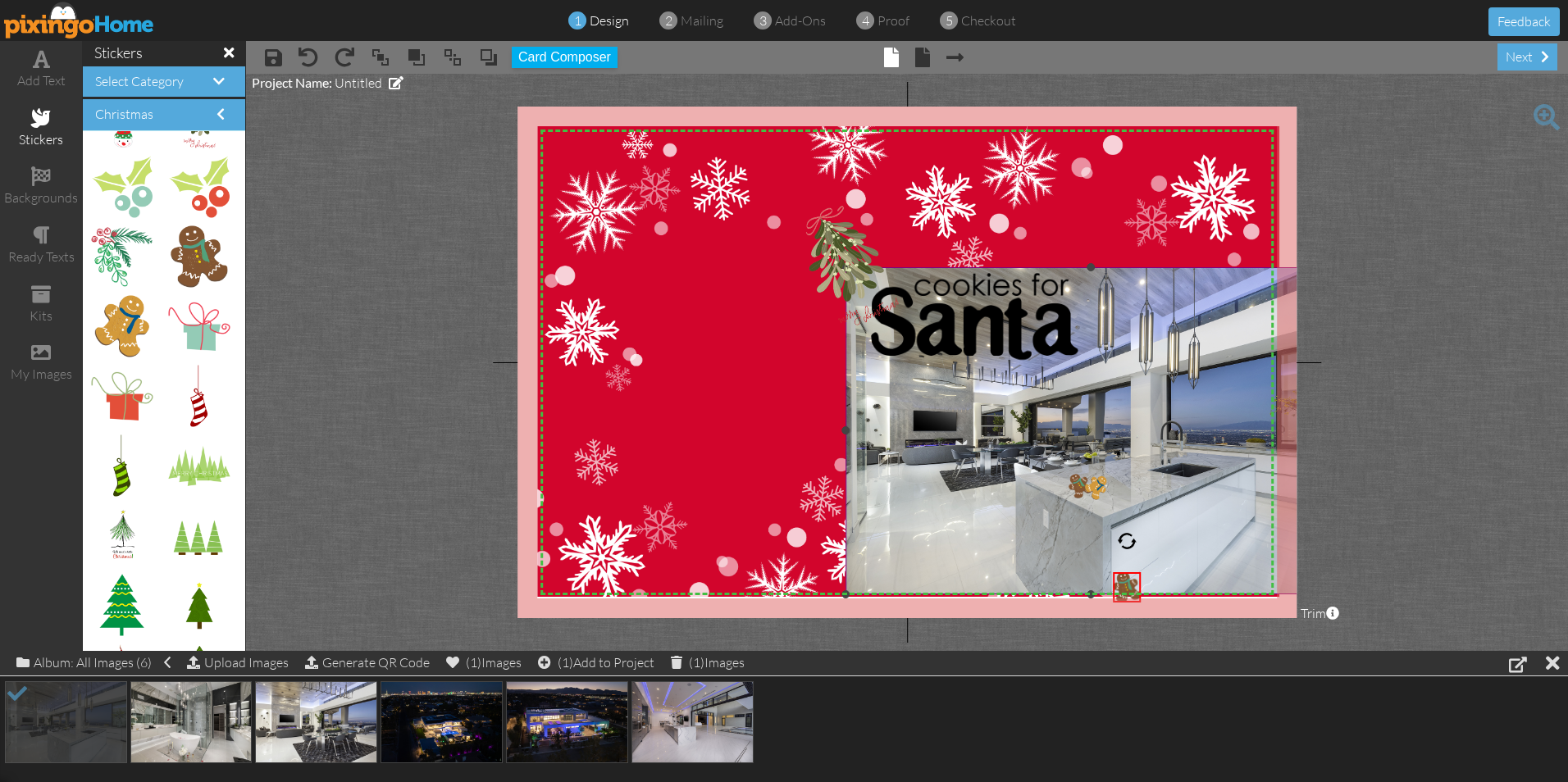
click at [1112, 510] on div "X X X X X X X X X X X X X X X X X X X X X X X X X X X X X X X X X X X X X X X X…" at bounding box center [907, 362] width 779 height 512
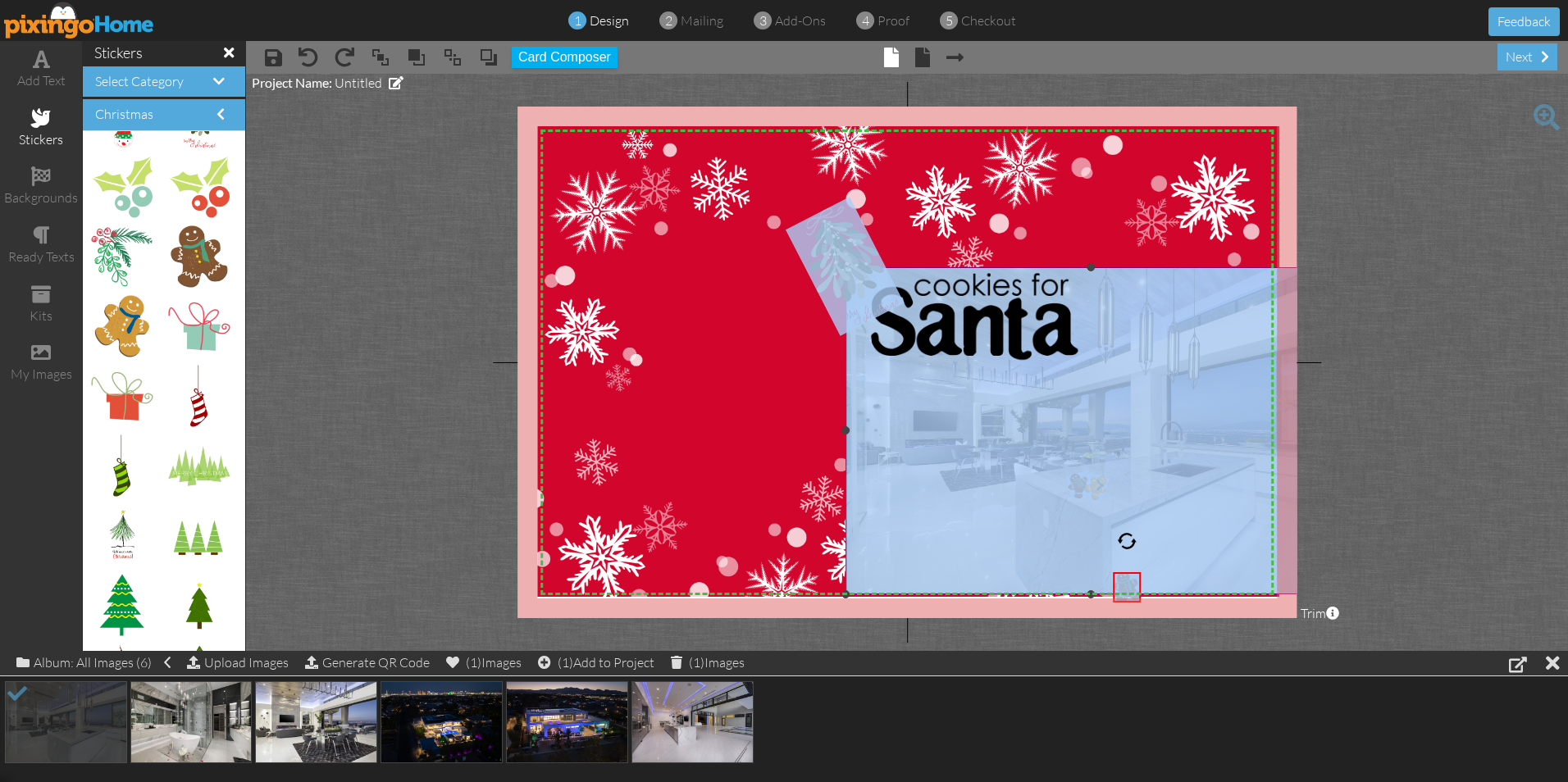
drag, startPoint x: 1127, startPoint y: 579, endPoint x: 1121, endPoint y: 490, distance: 89.2
click at [1121, 490] on div "X X X X X X X X X X X X X X X X X X X X X X X X X X X X X X X X X X X X X X X X…" at bounding box center [907, 362] width 779 height 512
drag, startPoint x: 1121, startPoint y: 490, endPoint x: 1112, endPoint y: 487, distance: 9.5
click at [1112, 487] on div "×" at bounding box center [1114, 498] width 28 height 31
drag, startPoint x: 1113, startPoint y: 449, endPoint x: 1132, endPoint y: 474, distance: 31.4
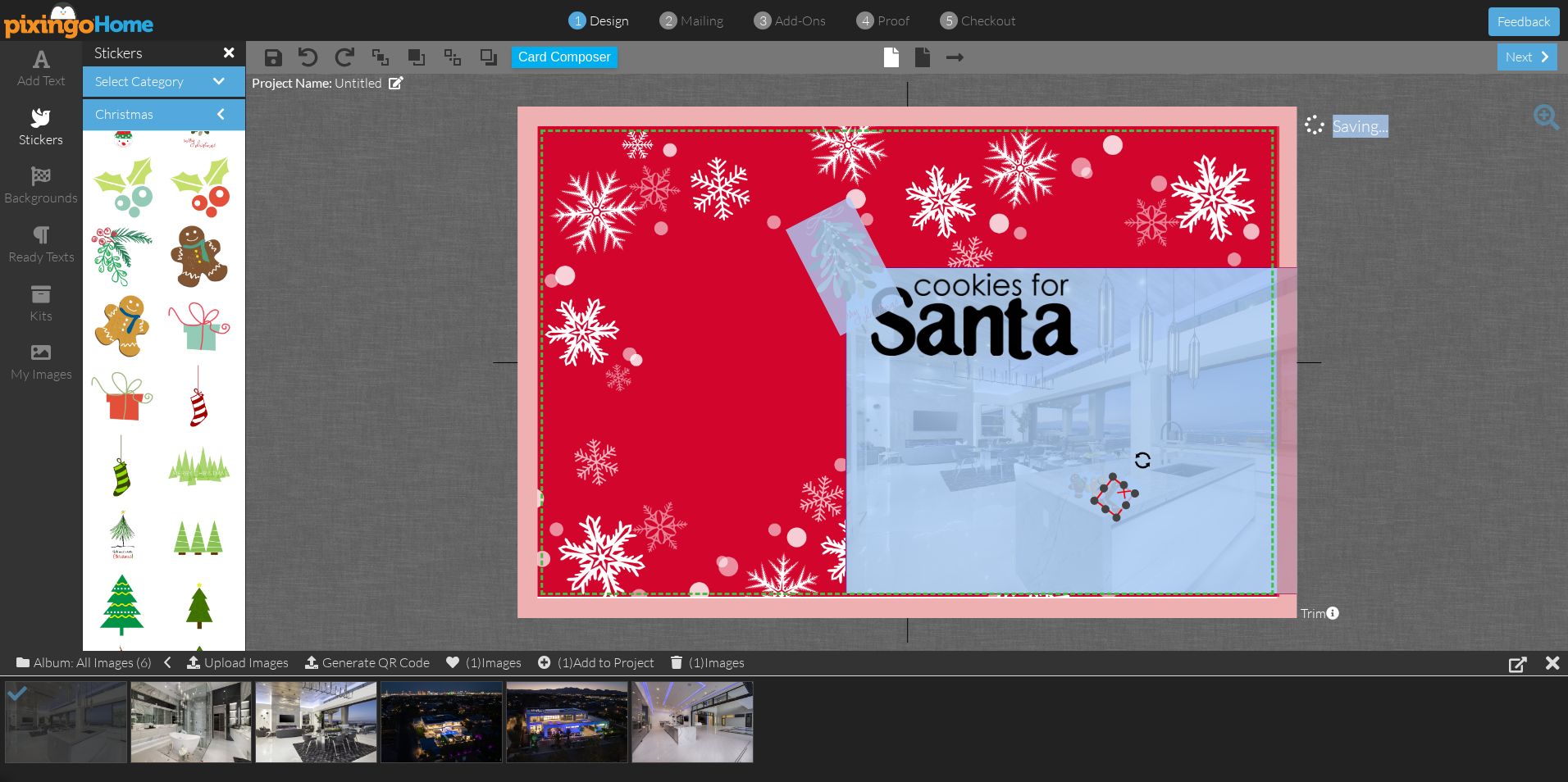
click at [1132, 474] on div "X X X X X X X X X X X X X X X X X X X X X X X X X X X X X X X X X X X X X X X X…" at bounding box center [907, 362] width 779 height 512
click at [907, 551] on img at bounding box center [1091, 430] width 490 height 327
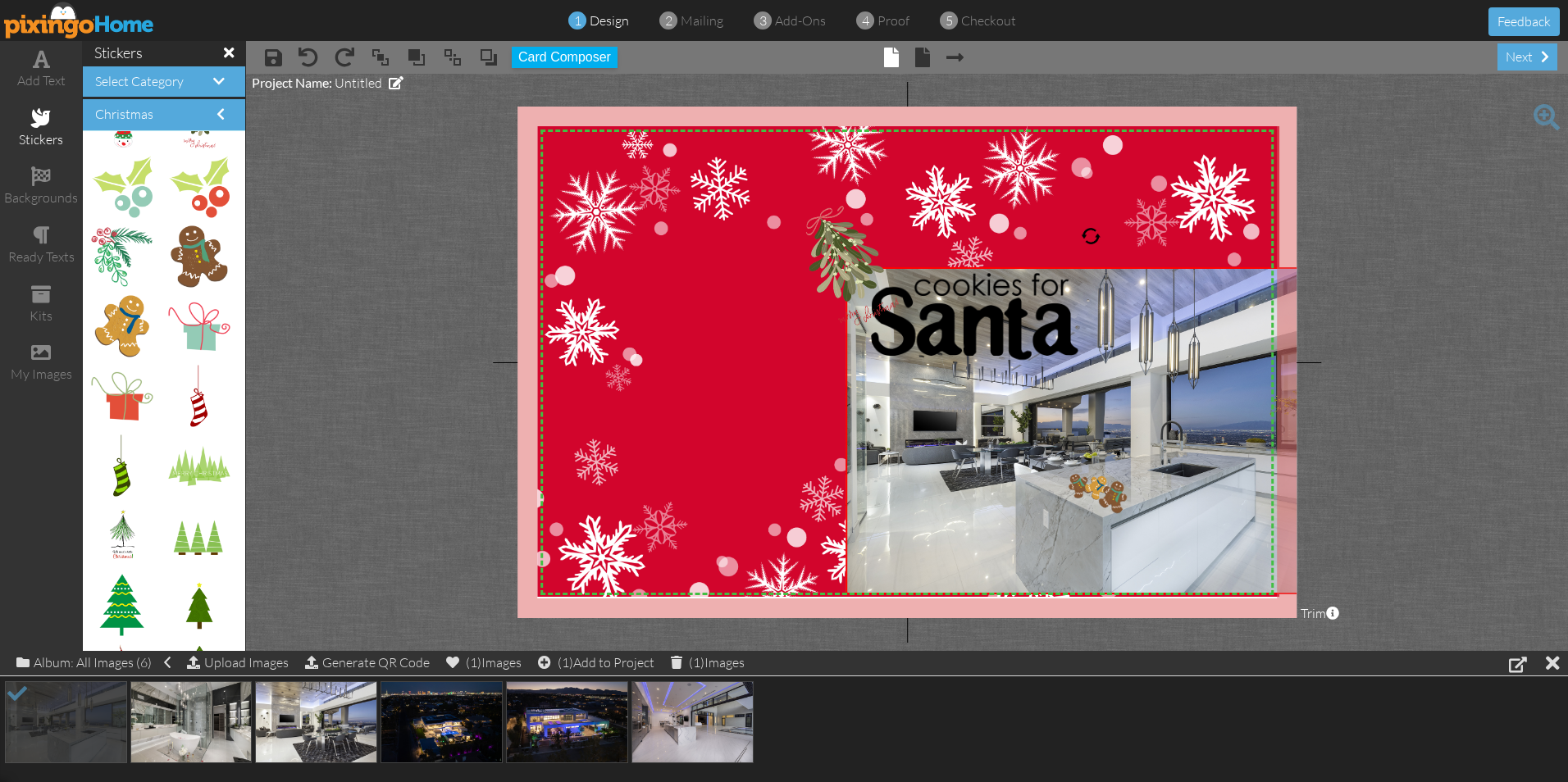
click at [264, 50] on span "× save" at bounding box center [265, 57] width 33 height 27
click at [1111, 496] on div "×" at bounding box center [1125, 490] width 37 height 37
drag, startPoint x: 185, startPoint y: 252, endPoint x: 1121, endPoint y: 470, distance: 961.1
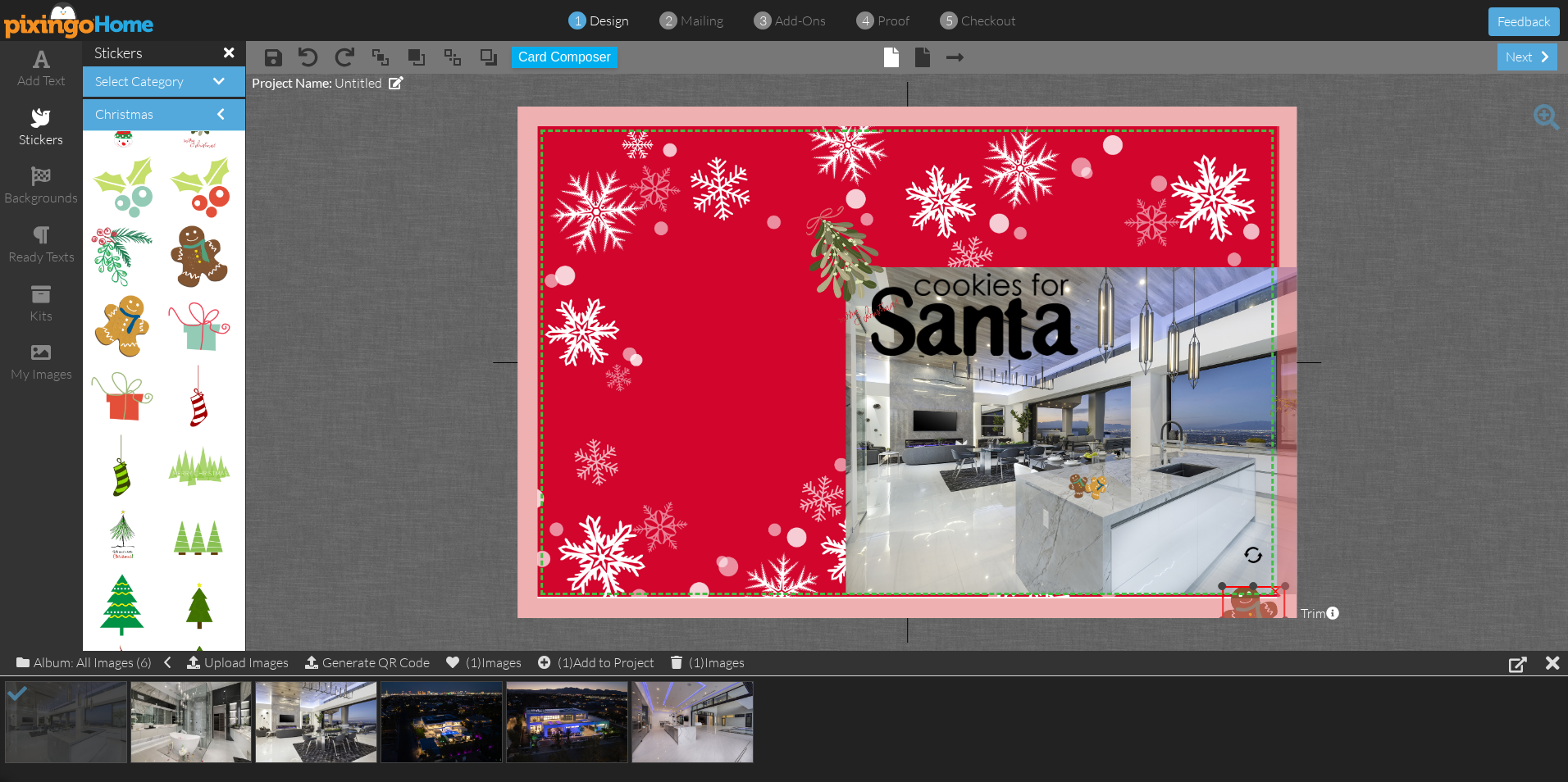
drag, startPoint x: 1092, startPoint y: 442, endPoint x: 1278, endPoint y: 583, distance: 233.4
click at [1278, 586] on div "×" at bounding box center [1253, 621] width 64 height 69
drag, startPoint x: 1246, startPoint y: 593, endPoint x: 1031, endPoint y: 385, distance: 299.1
click at [1034, 387] on img at bounding box center [1042, 414] width 64 height 69
drag, startPoint x: 1008, startPoint y: 381, endPoint x: 1024, endPoint y: 401, distance: 25.6
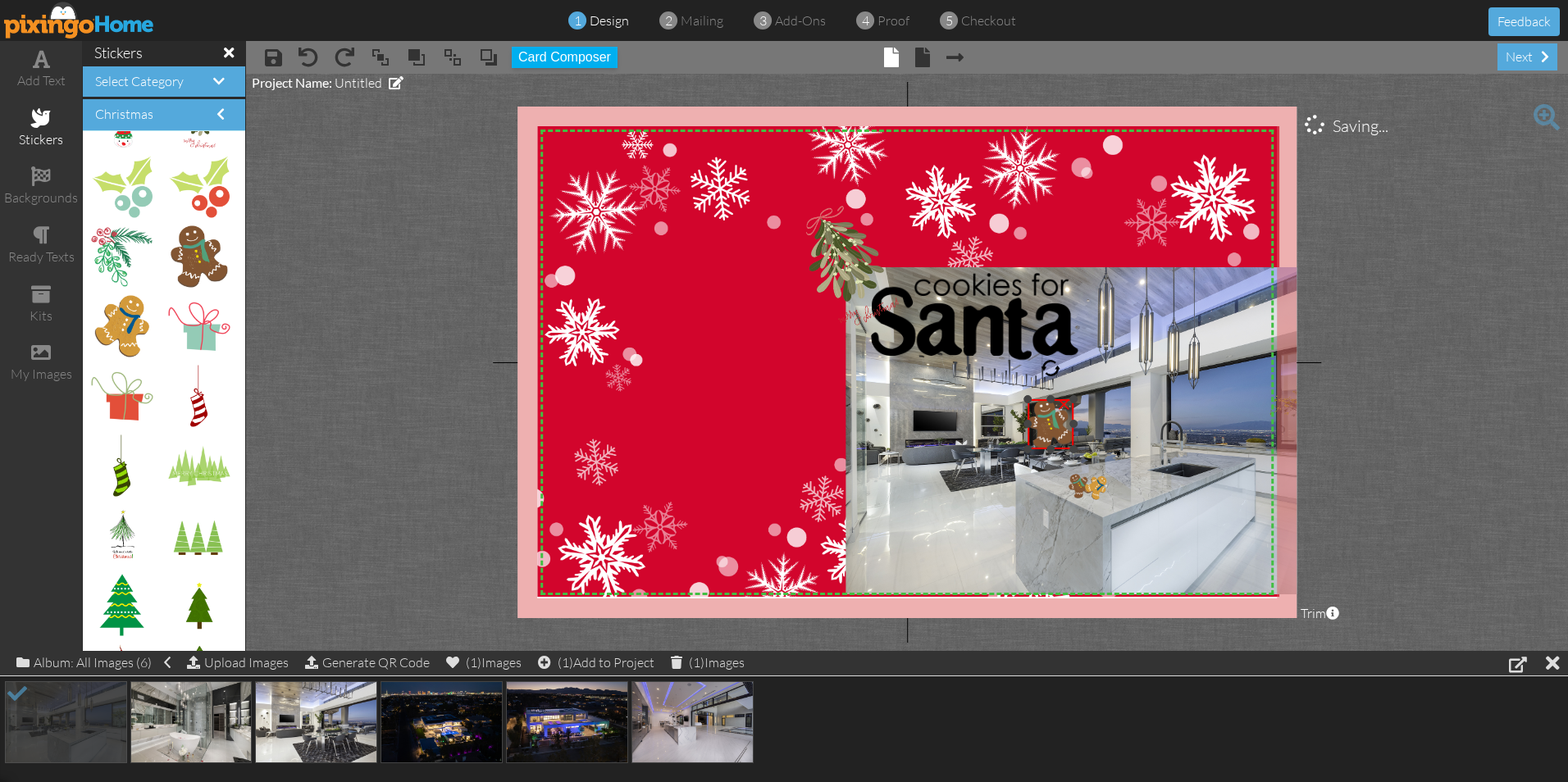
click at [1024, 401] on div at bounding box center [1027, 399] width 9 height 9
drag, startPoint x: 1049, startPoint y: 373, endPoint x: 1034, endPoint y: 382, distance: 17.5
click at [1034, 382] on div "X X X X X X X X X X X X X X X X X X X X X X X X X X X X X X X X X X X X X X X X…" at bounding box center [907, 362] width 779 height 512
drag, startPoint x: 1019, startPoint y: 410, endPoint x: 1040, endPoint y: 424, distance: 25.2
click at [1040, 424] on div "X X X X X X X X X X X X X X X X X X X X X X X X X X X X X X X X X X X X X X X X…" at bounding box center [907, 362] width 779 height 512
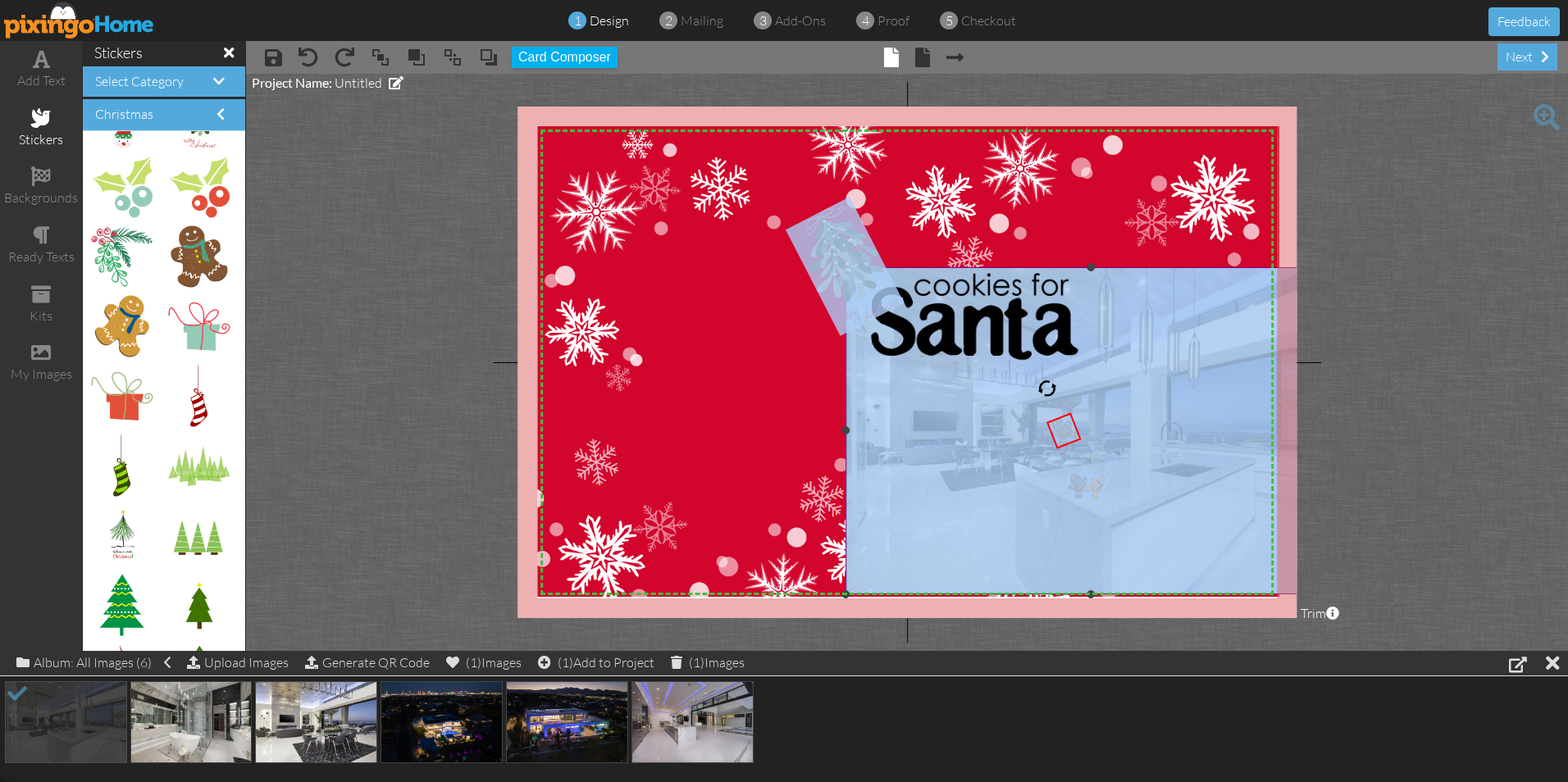
drag, startPoint x: 1065, startPoint y: 427, endPoint x: 1117, endPoint y: 488, distance: 80.2
click at [1117, 488] on div "X X X X X X X X X X X X X X X X X X X X X X X X X X X X X X X X X X X X X X X X…" at bounding box center [907, 362] width 779 height 512
drag, startPoint x: 1117, startPoint y: 488, endPoint x: 905, endPoint y: 526, distance: 215.4
click at [903, 529] on img at bounding box center [1091, 430] width 490 height 327
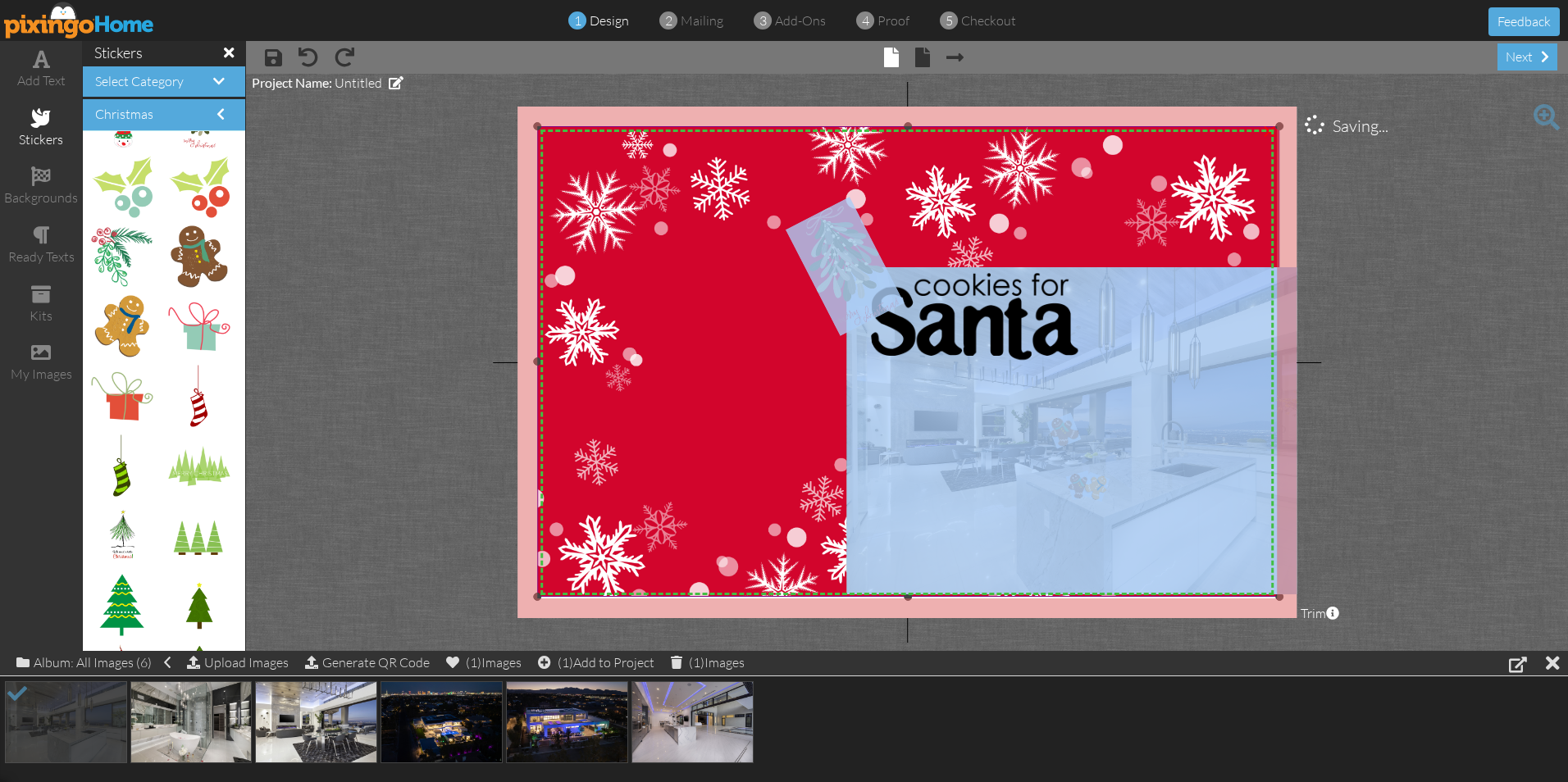
click at [726, 433] on img at bounding box center [908, 369] width 742 height 487
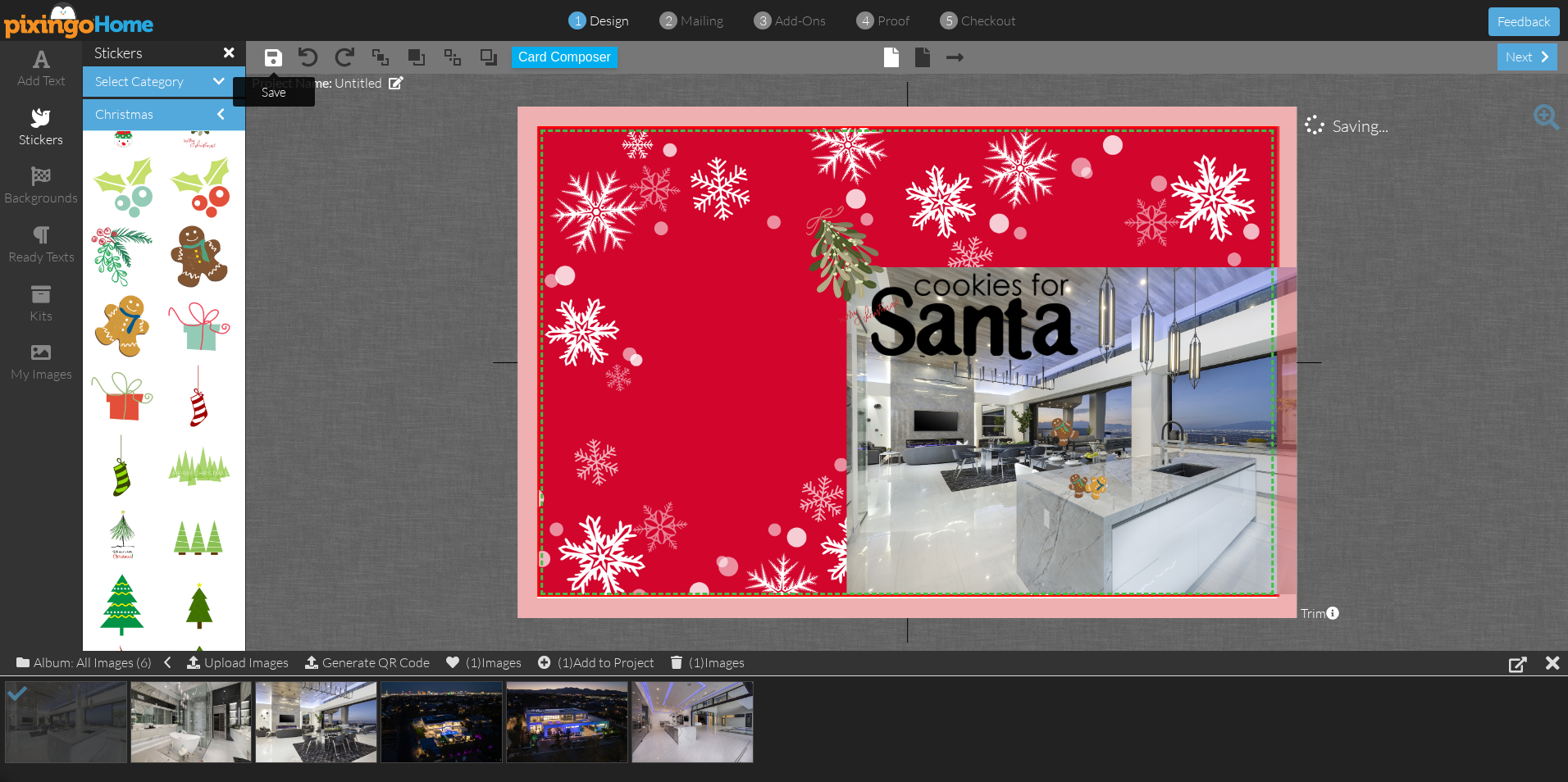
click at [277, 50] on span at bounding box center [274, 57] width 17 height 20
drag, startPoint x: 1063, startPoint y: 434, endPoint x: 1105, endPoint y: 483, distance: 64.5
click at [1105, 483] on div "X X X X X X X X X X X X X X X X X X X X X X X X X X X X X X X X X X X X X X X X…" at bounding box center [907, 362] width 779 height 512
click at [907, 516] on img at bounding box center [1092, 430] width 490 height 327
click at [274, 61] on span at bounding box center [274, 57] width 17 height 20
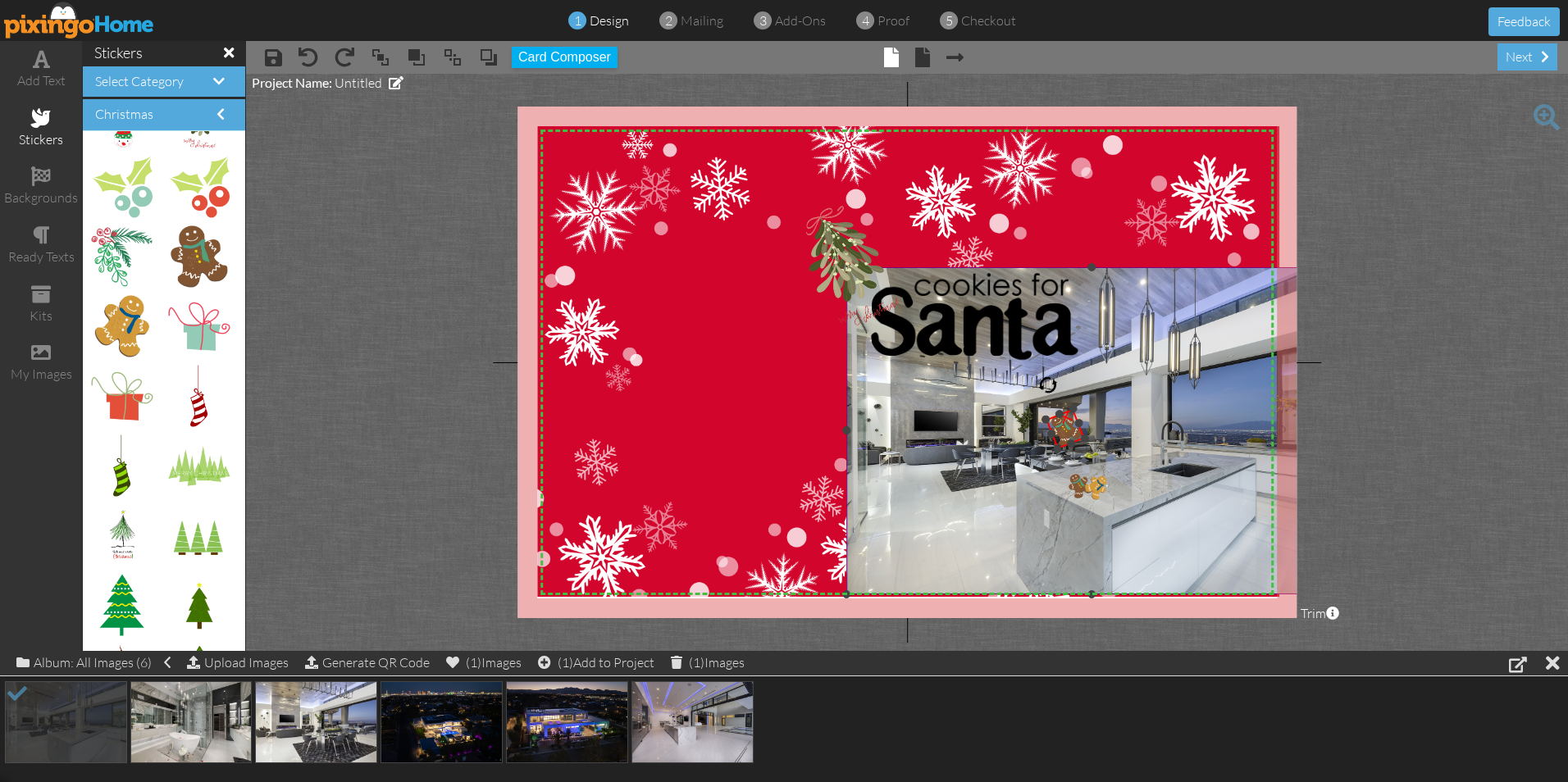
drag, startPoint x: 1073, startPoint y: 411, endPoint x: 1083, endPoint y: 403, distance: 12.8
click at [1083, 403] on div "X X X X X X X X X X X X X X X X X X X X X X X X X X X X X X X X X X X X X X X X…" at bounding box center [907, 362] width 779 height 512
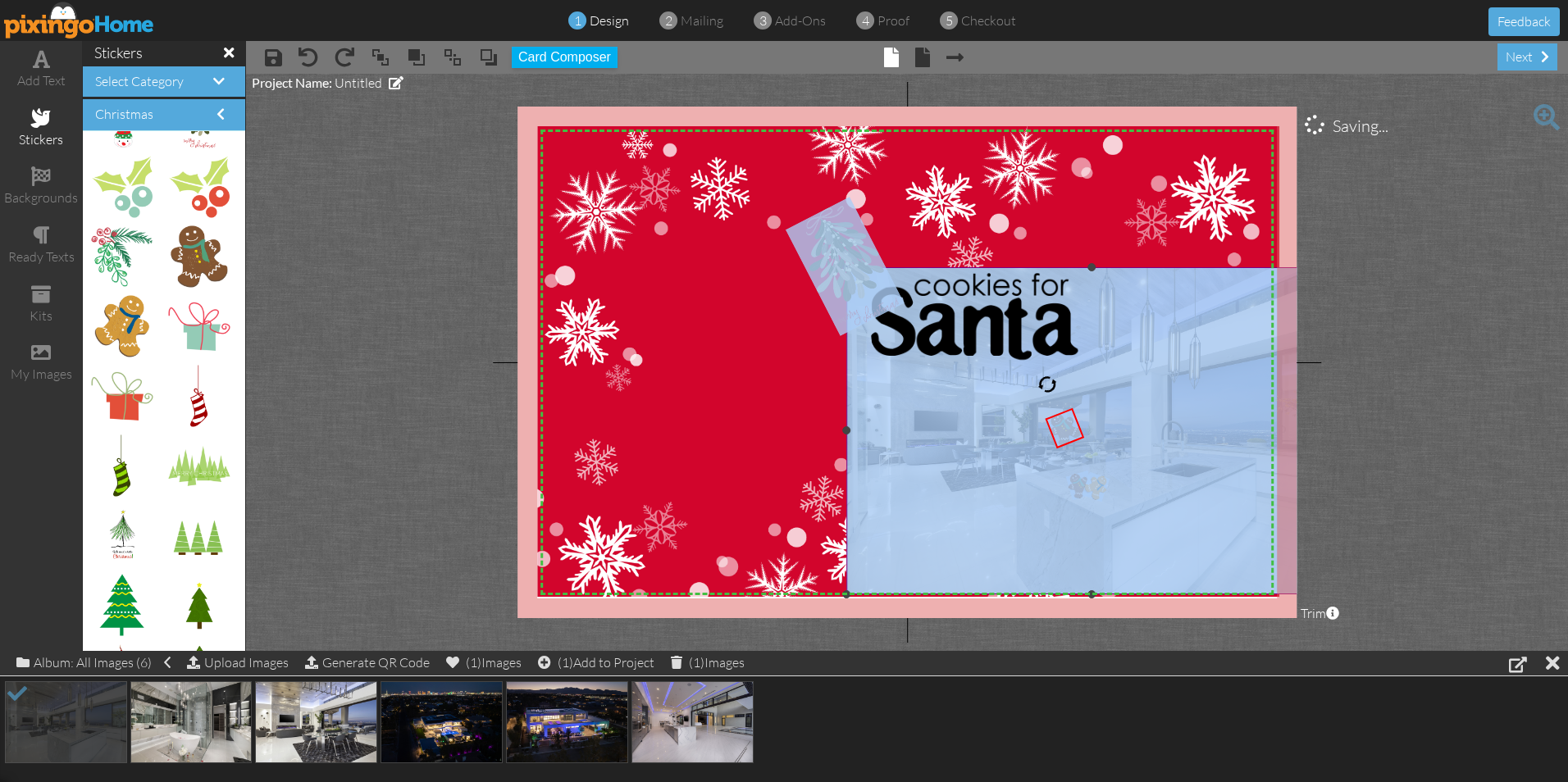
drag, startPoint x: 1062, startPoint y: 424, endPoint x: 1090, endPoint y: 458, distance: 44.0
click at [1090, 458] on div "X X X X X X X X X X X X X X X X X X X X X X X X X X X X X X X X X X X X X X X X…" at bounding box center [907, 362] width 779 height 512
click at [660, 355] on img at bounding box center [908, 369] width 742 height 487
click at [671, 358] on img at bounding box center [908, 369] width 742 height 487
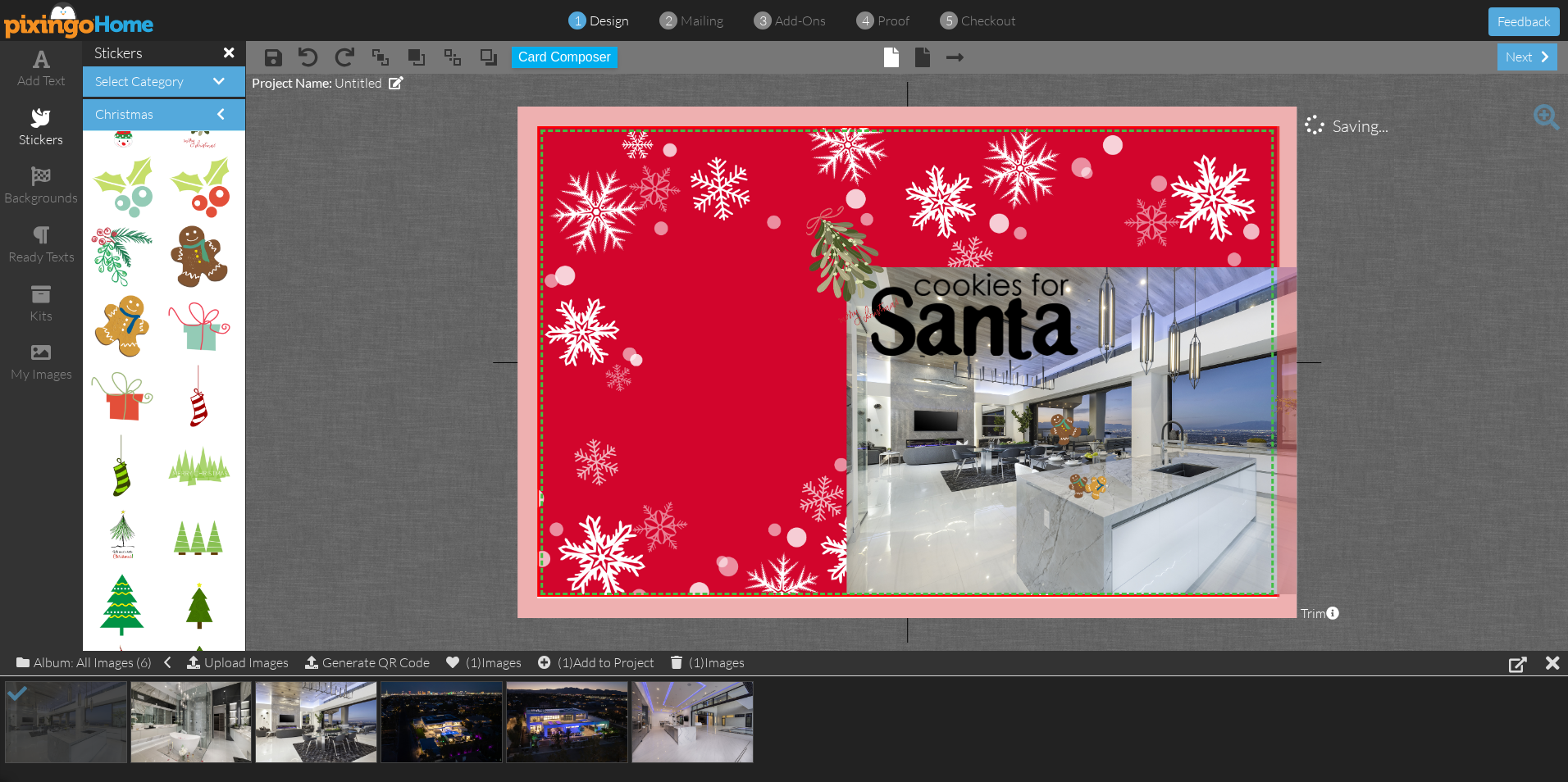
click at [263, 58] on span "× save" at bounding box center [265, 57] width 33 height 27
click at [274, 56] on span at bounding box center [274, 57] width 17 height 20
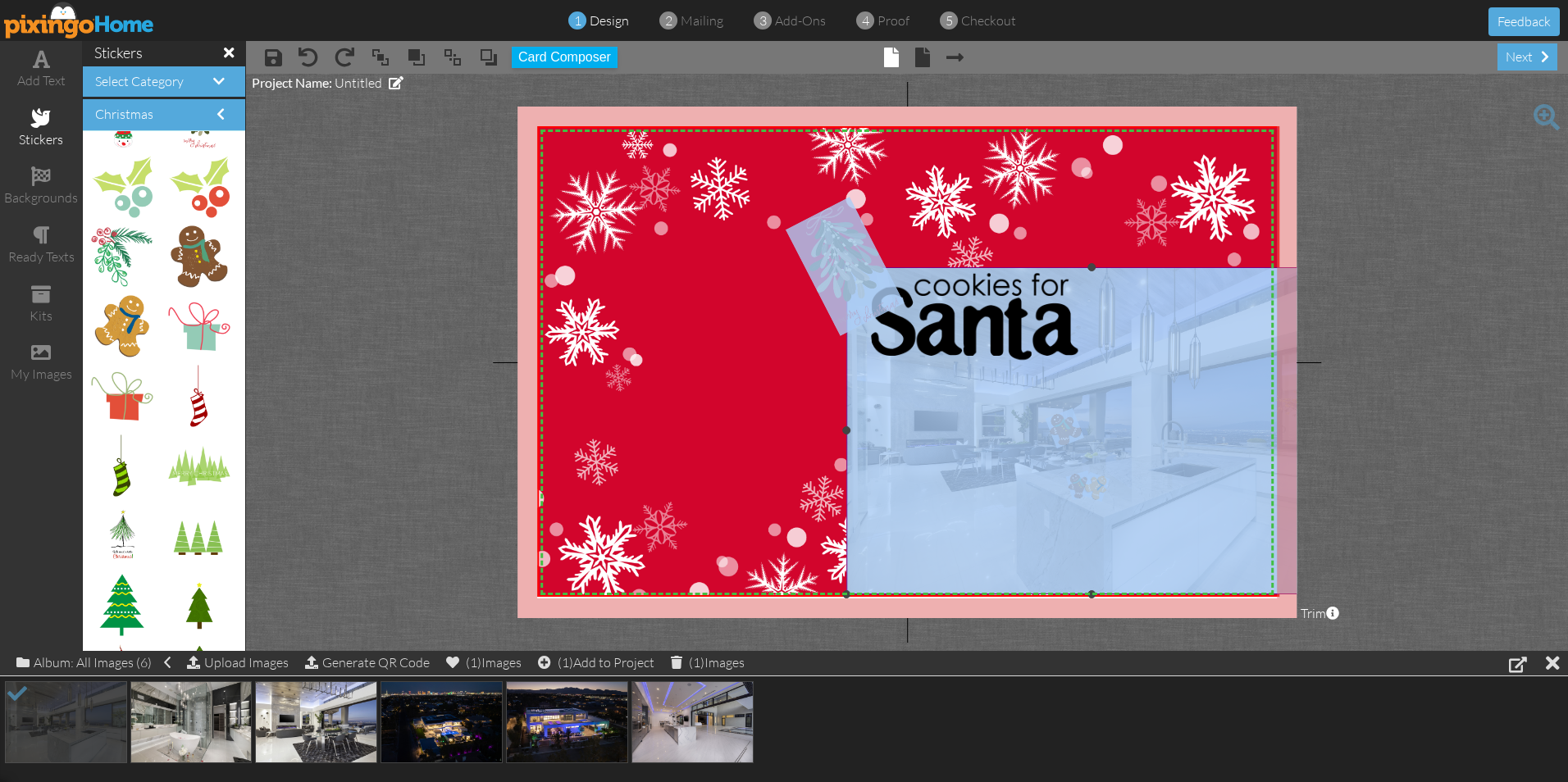
drag, startPoint x: 1062, startPoint y: 429, endPoint x: 1085, endPoint y: 458, distance: 37.0
click at [1085, 458] on div "X X X X X X X X X X X X X X X X X X X X X X X X X X X X X X X X X X X X X X X X…" at bounding box center [907, 362] width 779 height 512
click at [707, 401] on img at bounding box center [908, 369] width 742 height 487
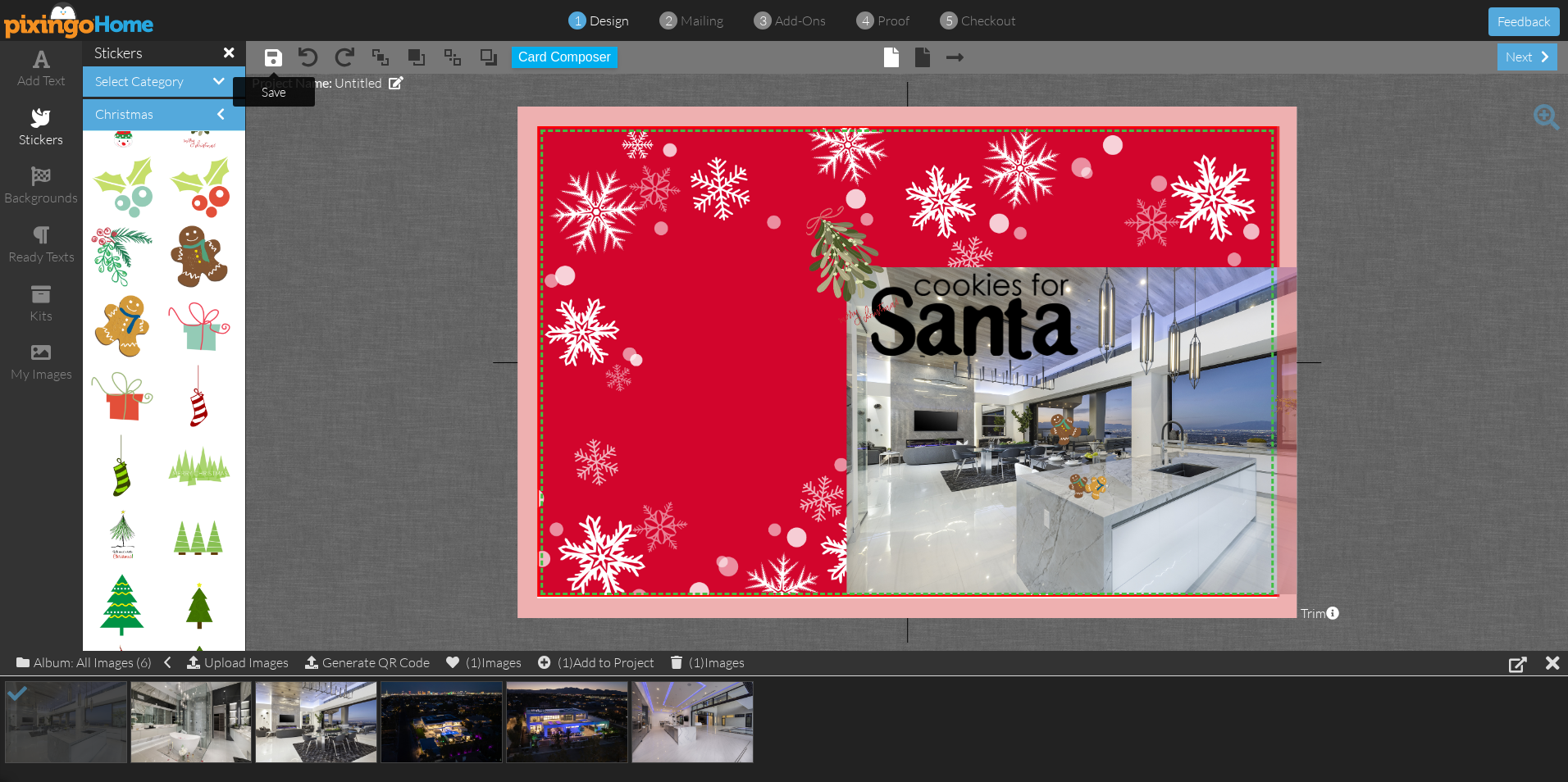
click at [273, 63] on span at bounding box center [274, 57] width 17 height 20
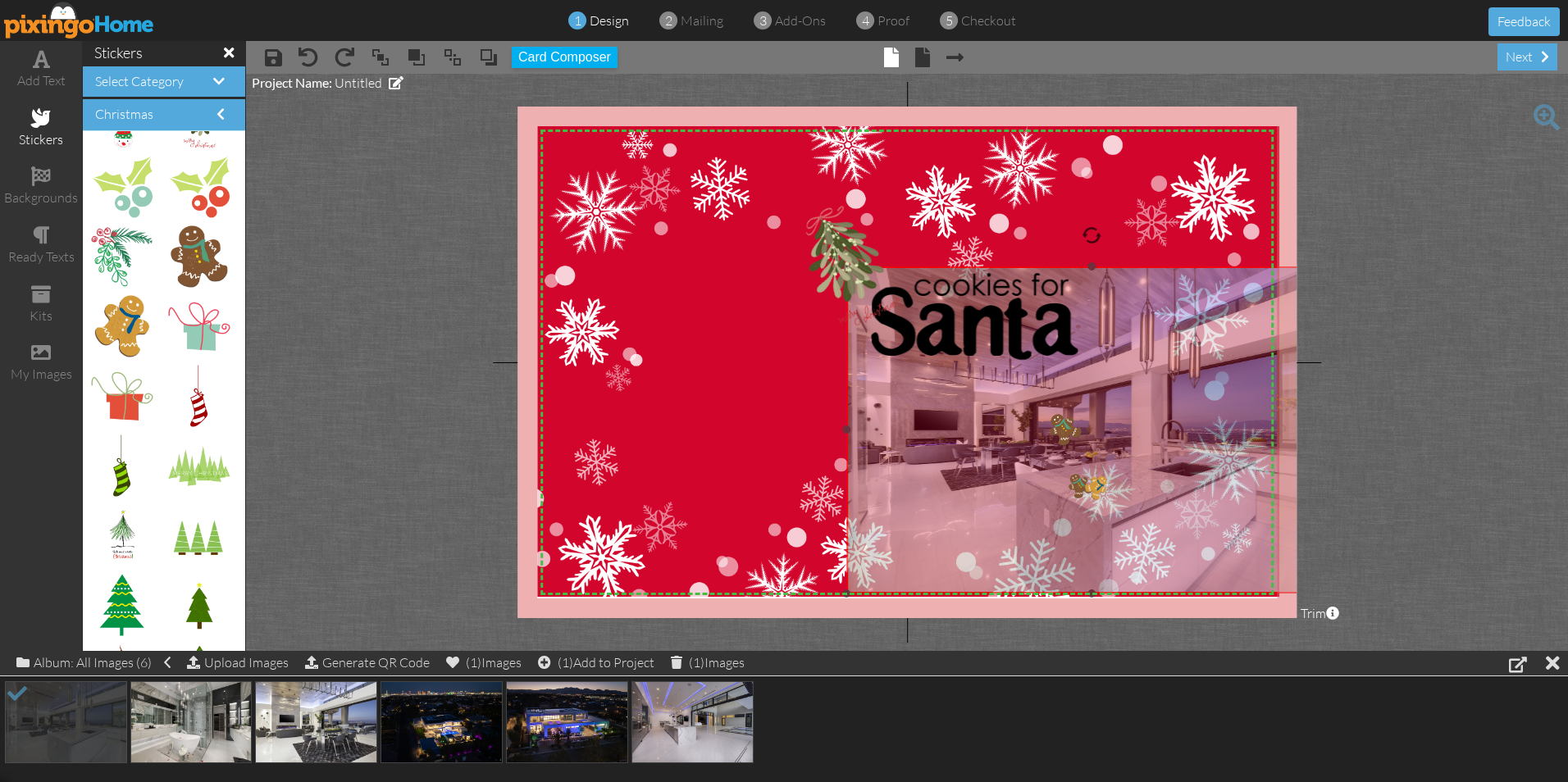
click at [1052, 397] on img at bounding box center [1092, 429] width 490 height 327
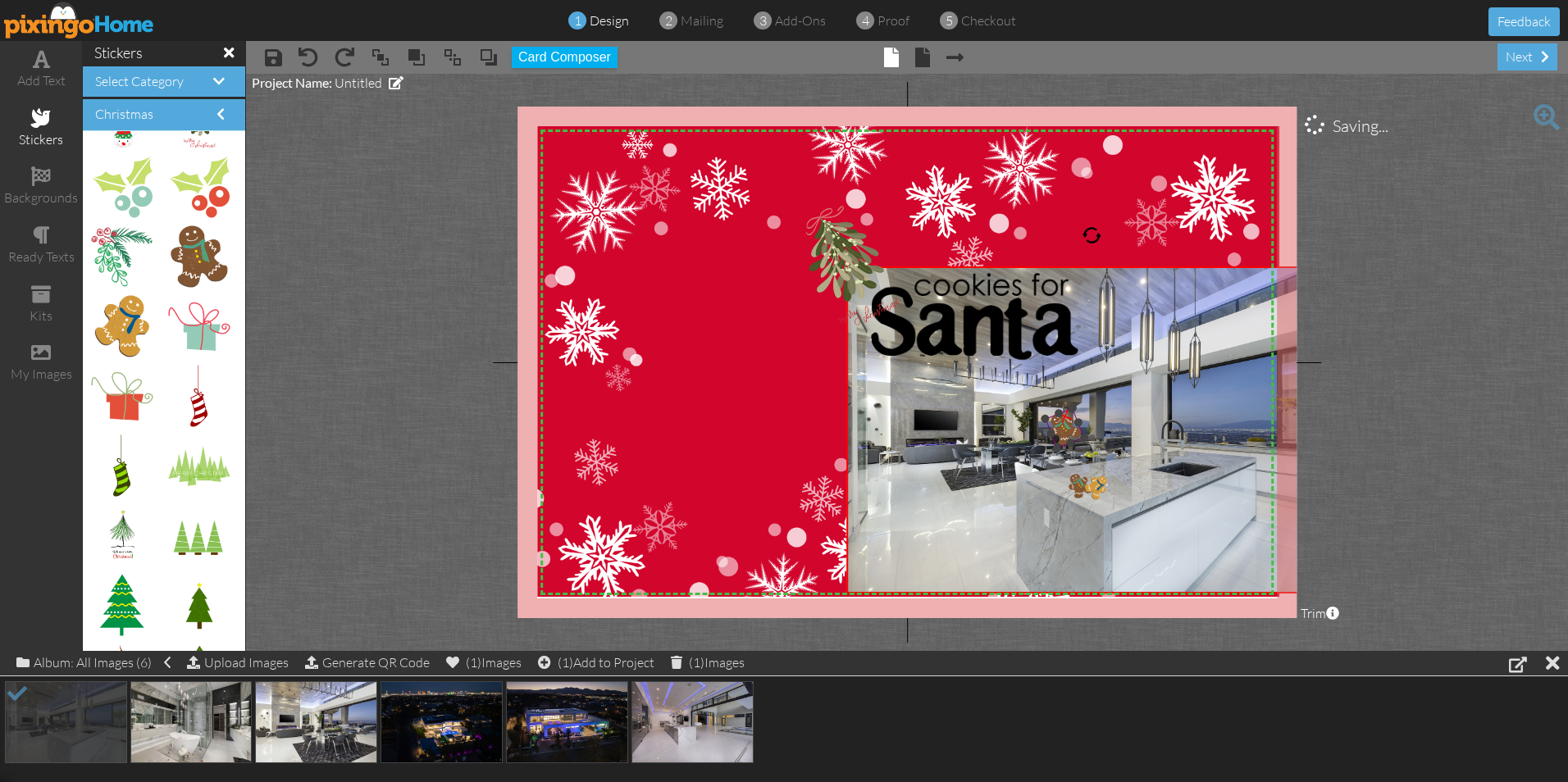
click at [1060, 435] on img at bounding box center [1064, 428] width 38 height 40
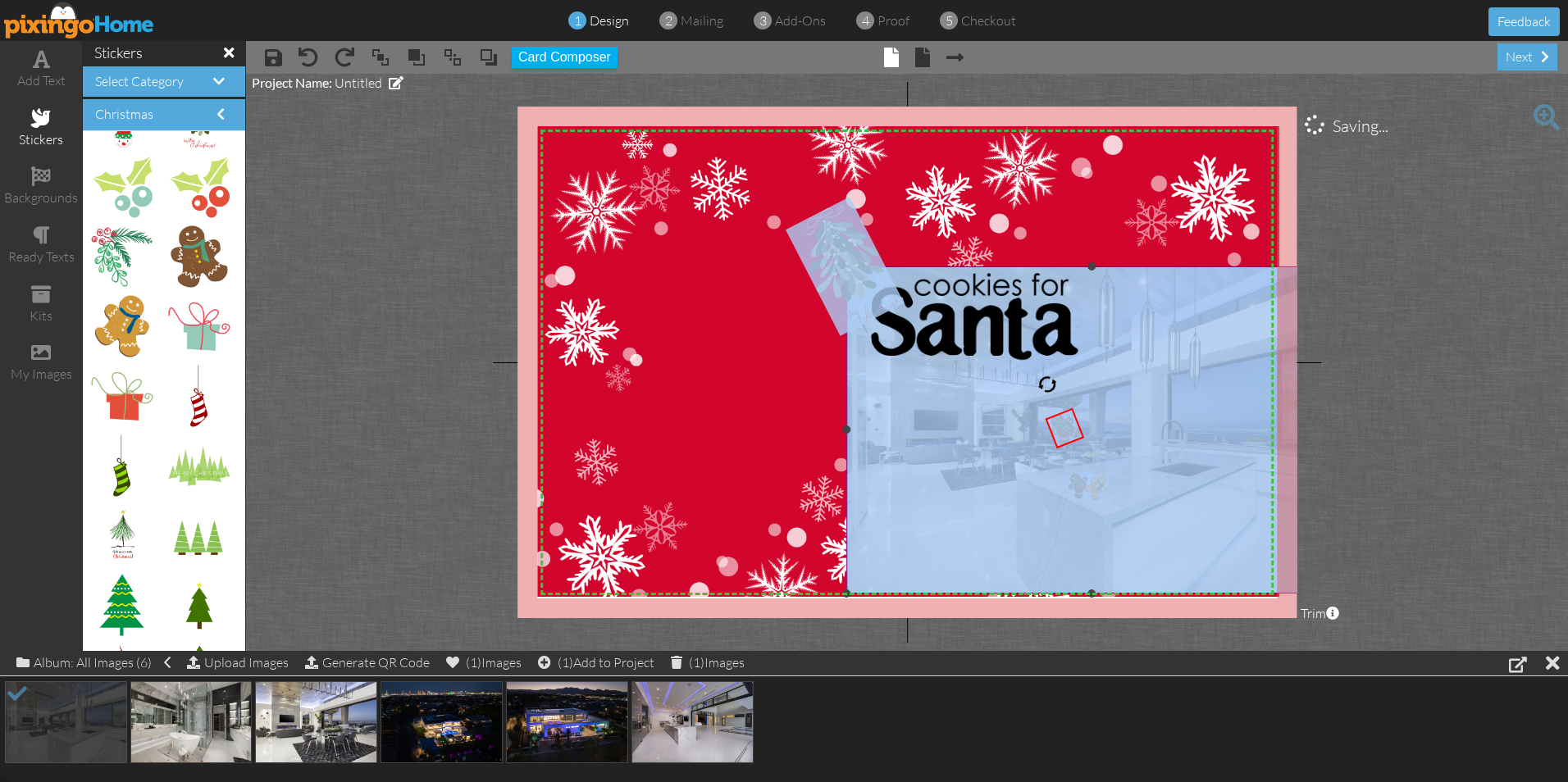
drag, startPoint x: 1066, startPoint y: 429, endPoint x: 1094, endPoint y: 450, distance: 35.0
click at [1094, 450] on div "X X X X X X X X X X X X X X X X X X X X X X X X X X X X X X X X X X X X X X X X…" at bounding box center [907, 362] width 779 height 512
click at [931, 471] on img at bounding box center [1092, 429] width 490 height 327
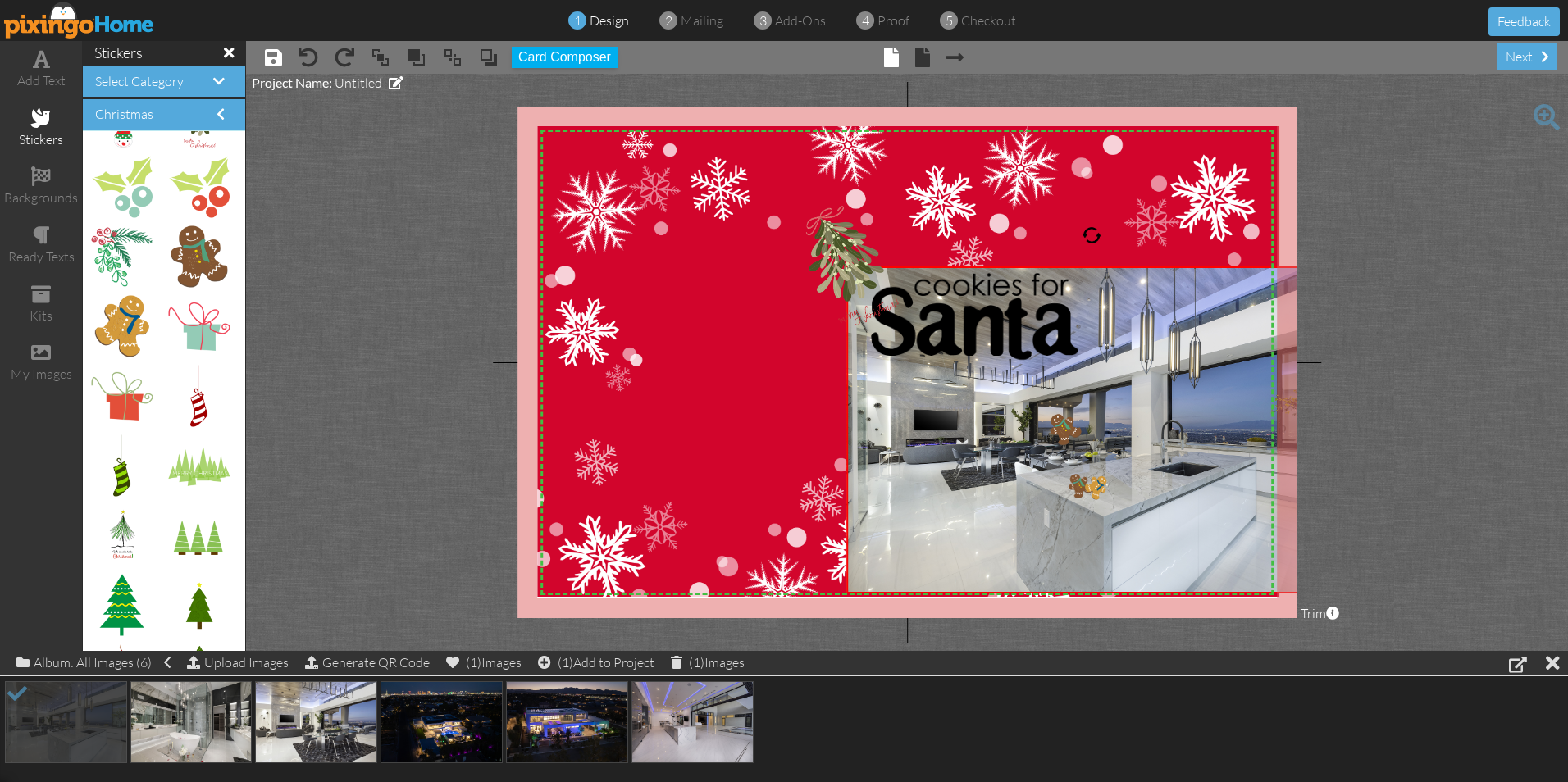
click at [265, 56] on span "× save" at bounding box center [265, 57] width 33 height 27
click at [266, 55] on span at bounding box center [274, 57] width 17 height 20
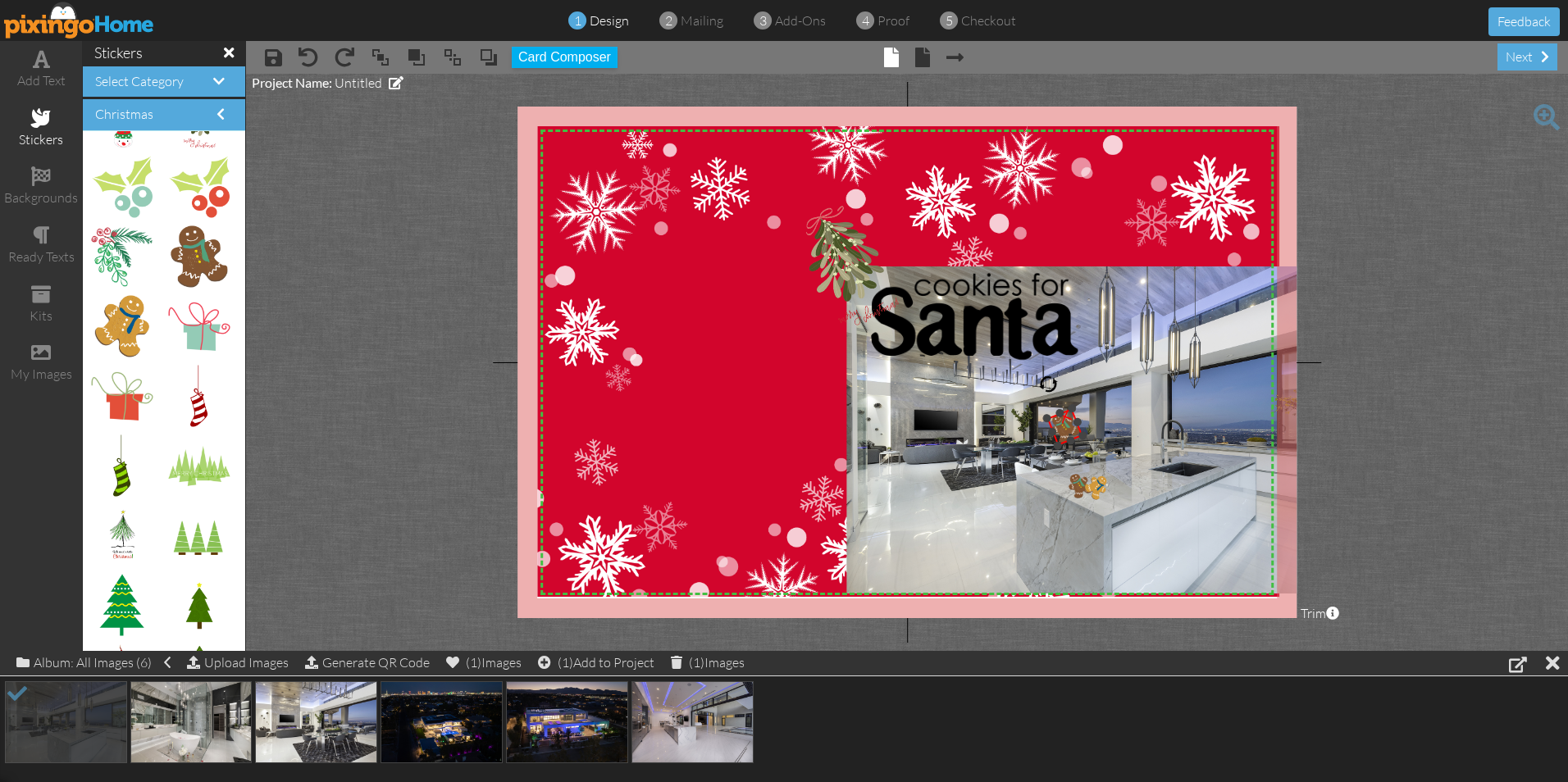
click at [1062, 442] on div "×" at bounding box center [1065, 427] width 36 height 38
click at [1068, 431] on div "×" at bounding box center [1063, 415] width 33 height 33
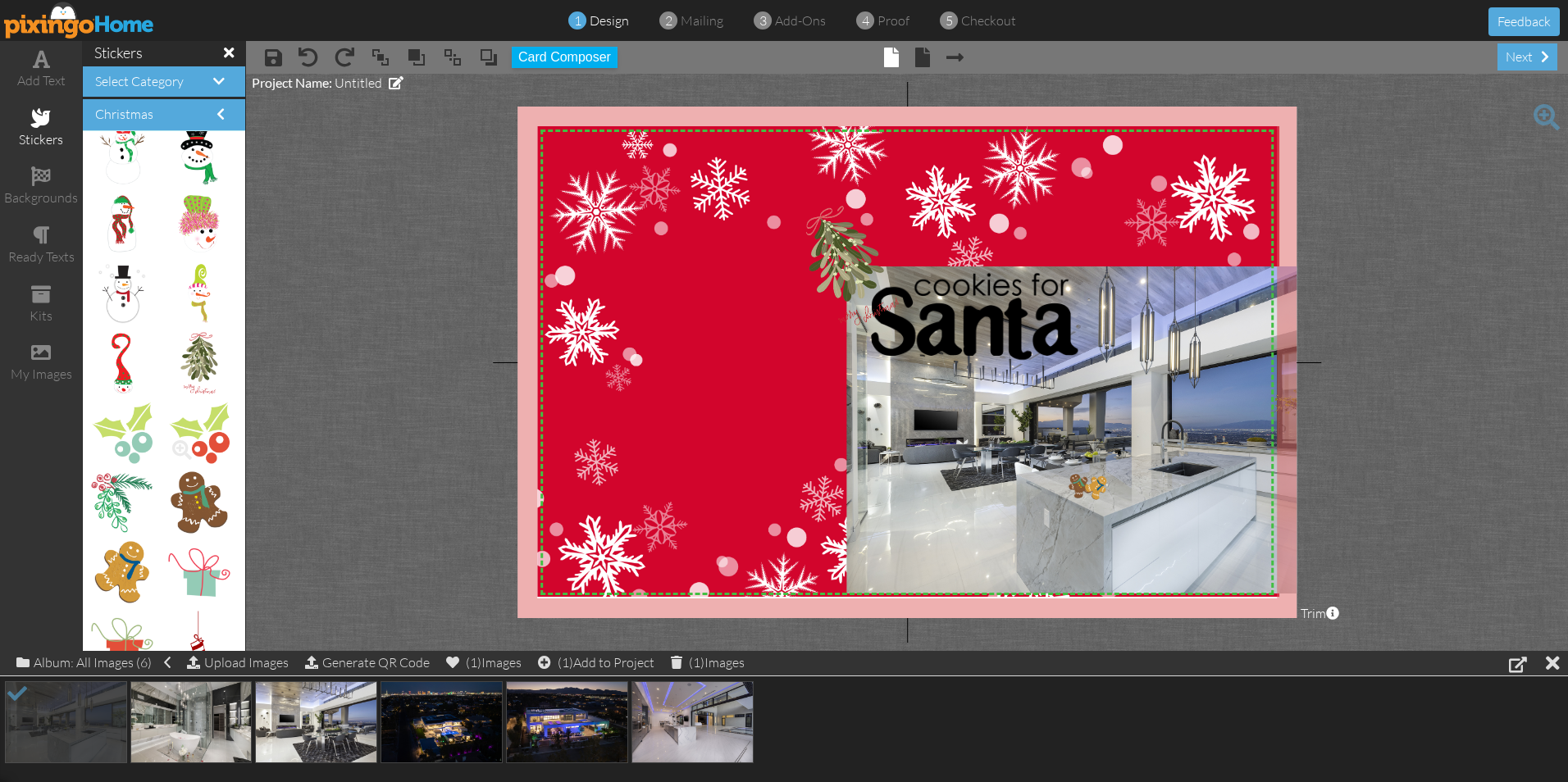
scroll to position [2955, 0]
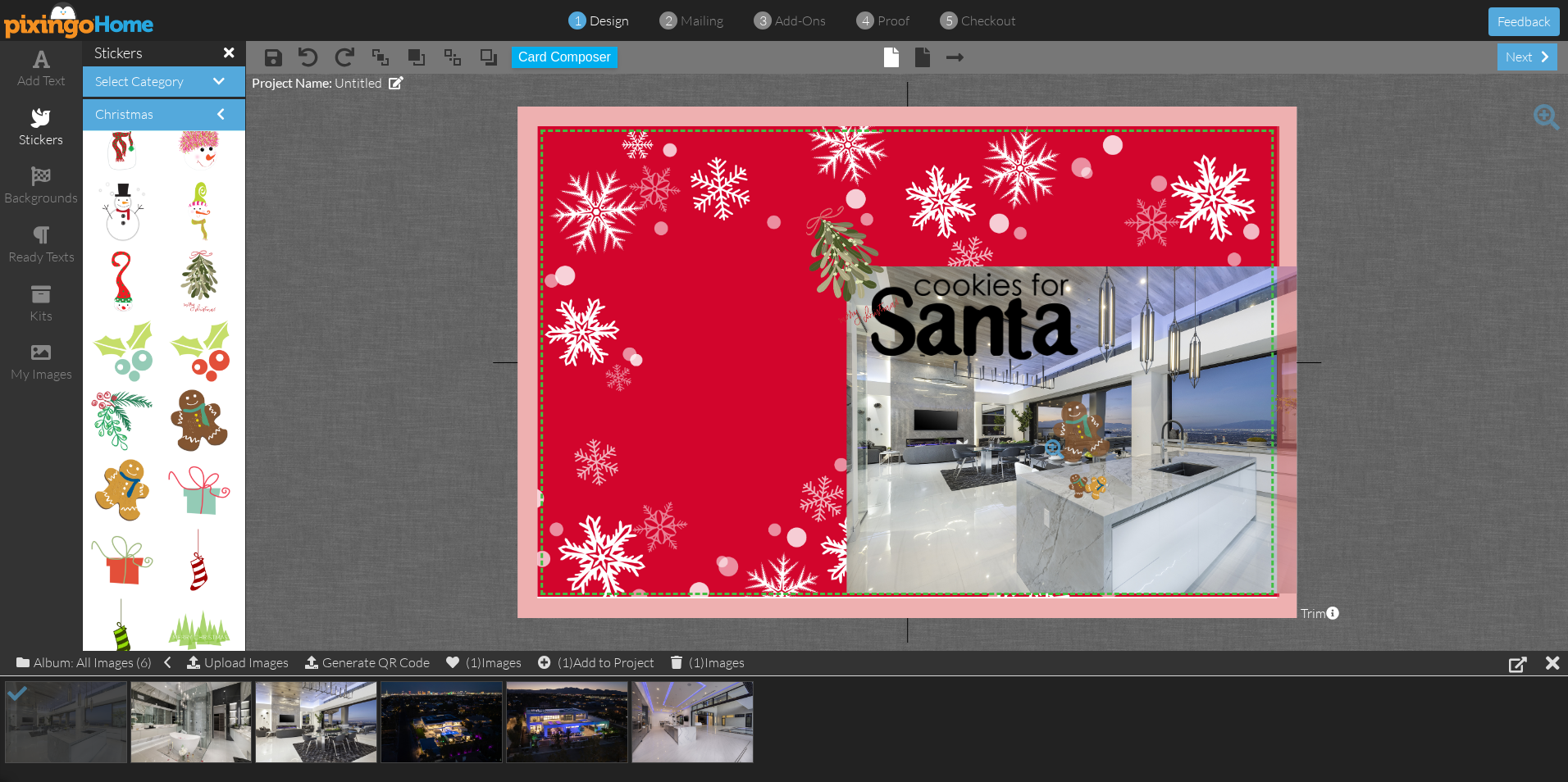
drag, startPoint x: 183, startPoint y: 425, endPoint x: 1072, endPoint y: 423, distance: 889.0
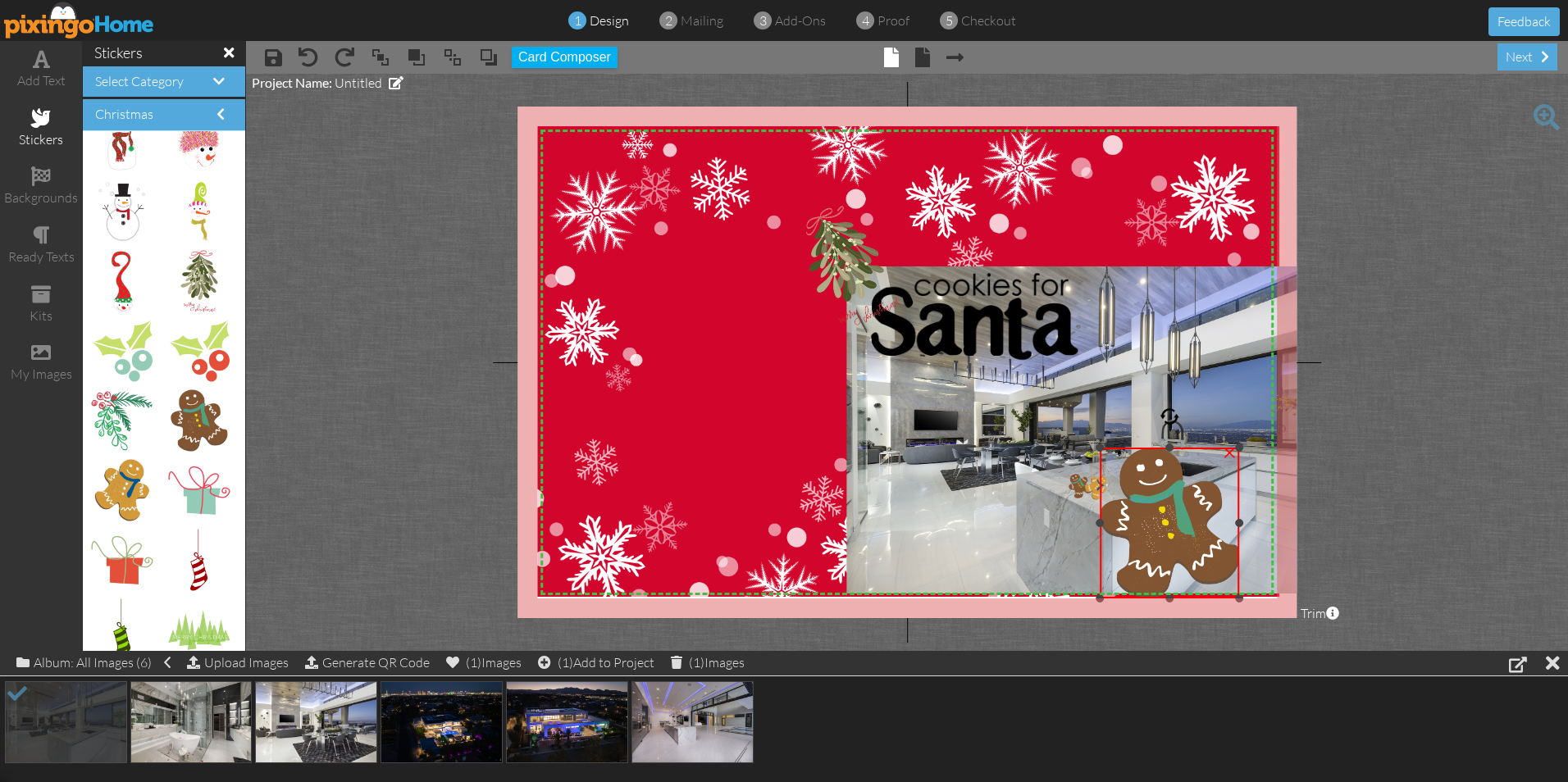
drag, startPoint x: 1044, startPoint y: 388, endPoint x: 1136, endPoint y: 456, distance: 114.4
click at [1136, 456] on div "×" at bounding box center [1169, 523] width 139 height 151
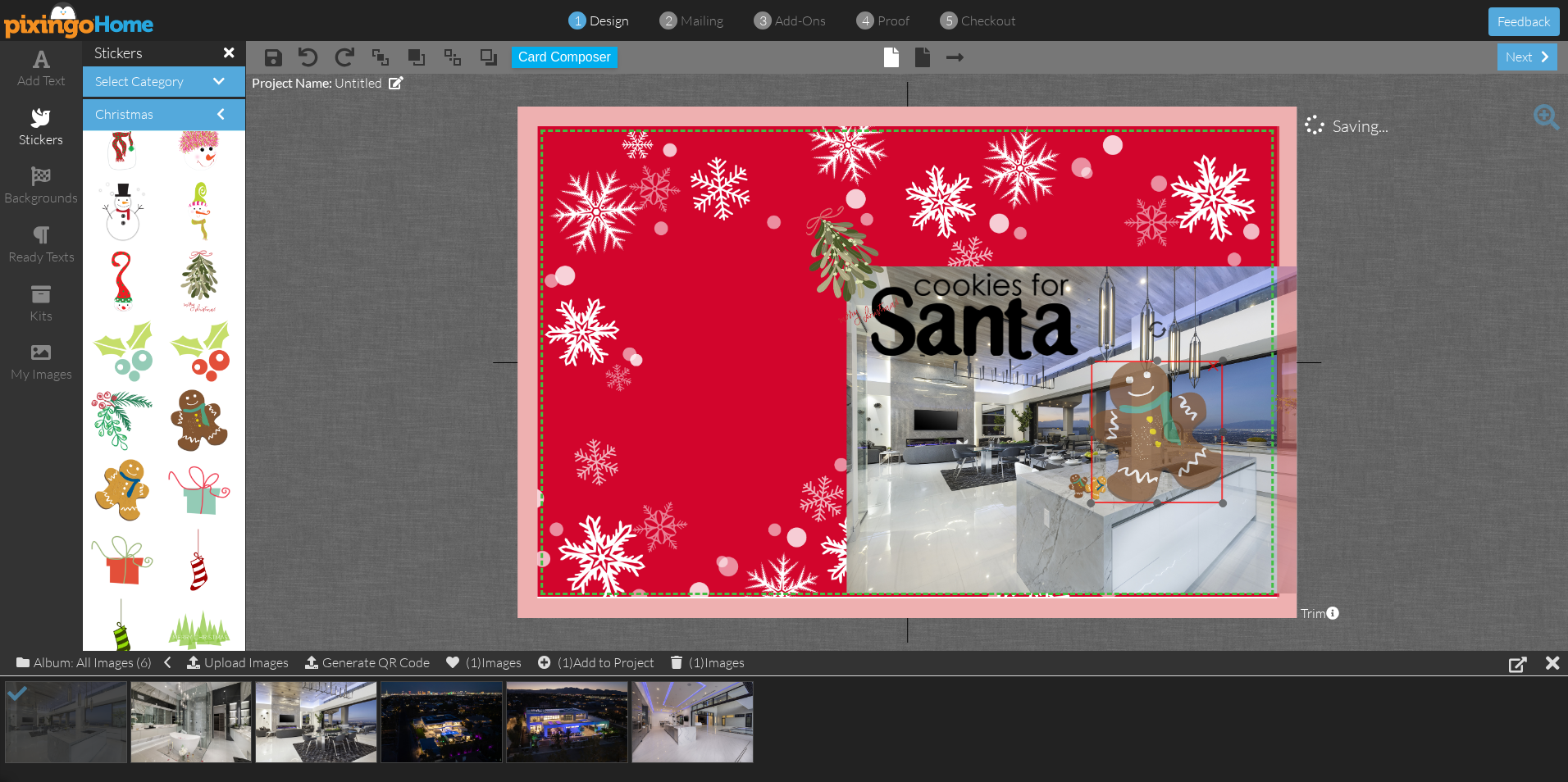
drag, startPoint x: 1144, startPoint y: 477, endPoint x: 1126, endPoint y: 382, distance: 96.7
click at [1126, 382] on img at bounding box center [1157, 432] width 132 height 143
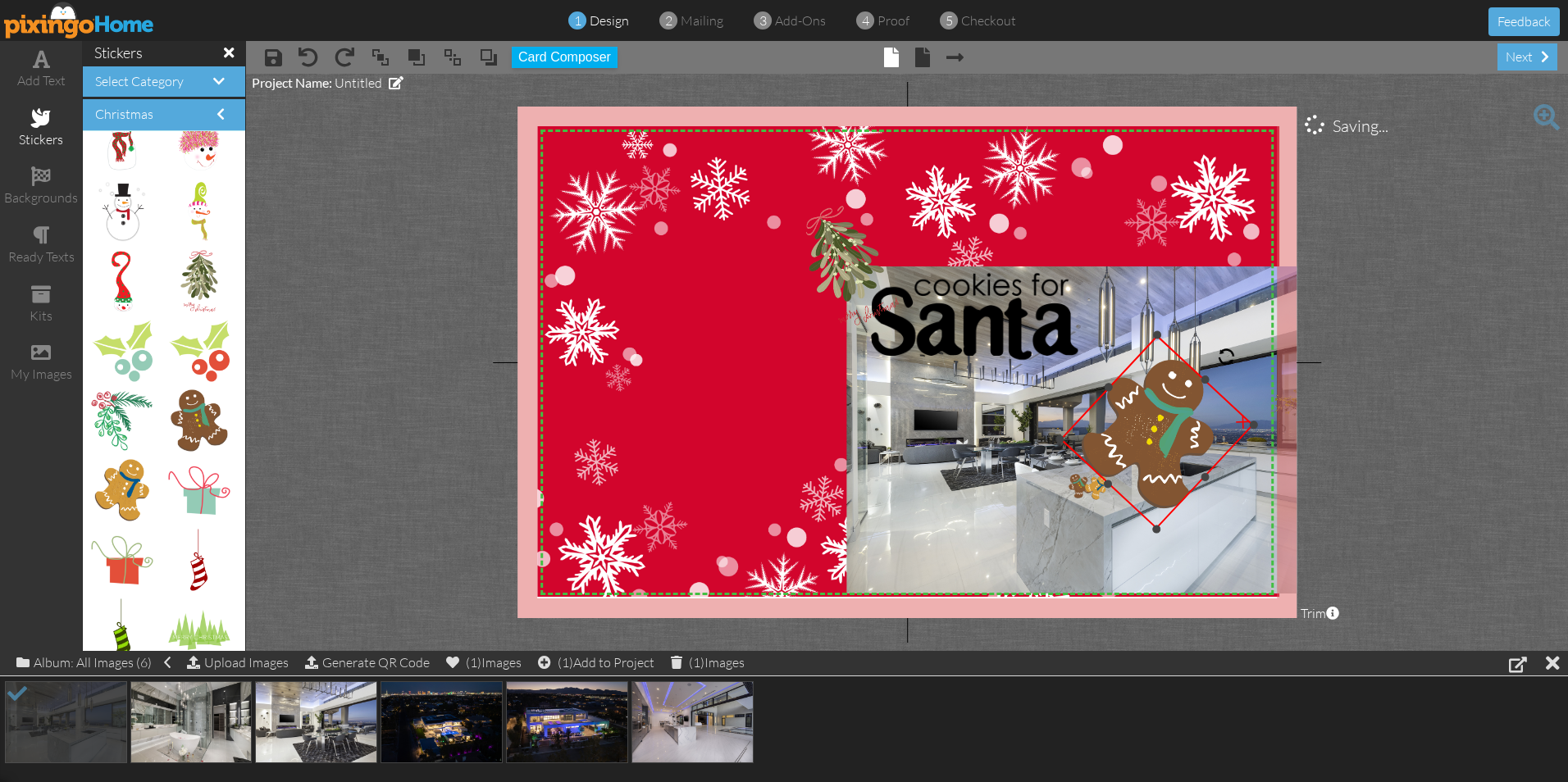
drag, startPoint x: 1159, startPoint y: 331, endPoint x: 1224, endPoint y: 360, distance: 71.2
click at [1224, 360] on div at bounding box center [1227, 357] width 28 height 28
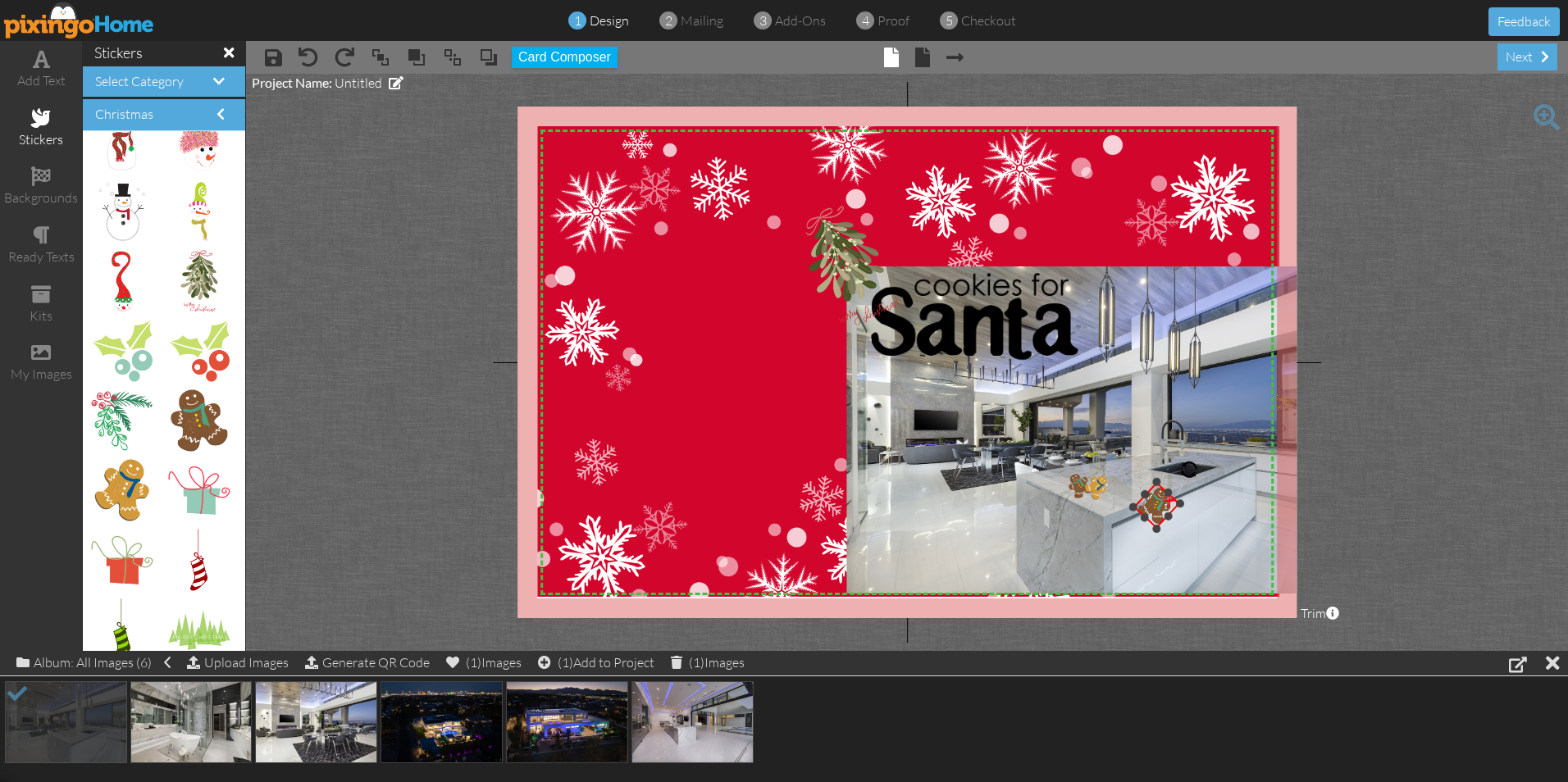
drag, startPoint x: 1159, startPoint y: 337, endPoint x: 1159, endPoint y: 484, distance: 147.0
click at [1159, 484] on div at bounding box center [1157, 483] width 11 height 11
drag, startPoint x: 1151, startPoint y: 506, endPoint x: 1104, endPoint y: 498, distance: 47.7
click at [1104, 498] on img at bounding box center [1108, 497] width 47 height 47
click at [1166, 451] on img at bounding box center [1092, 429] width 490 height 327
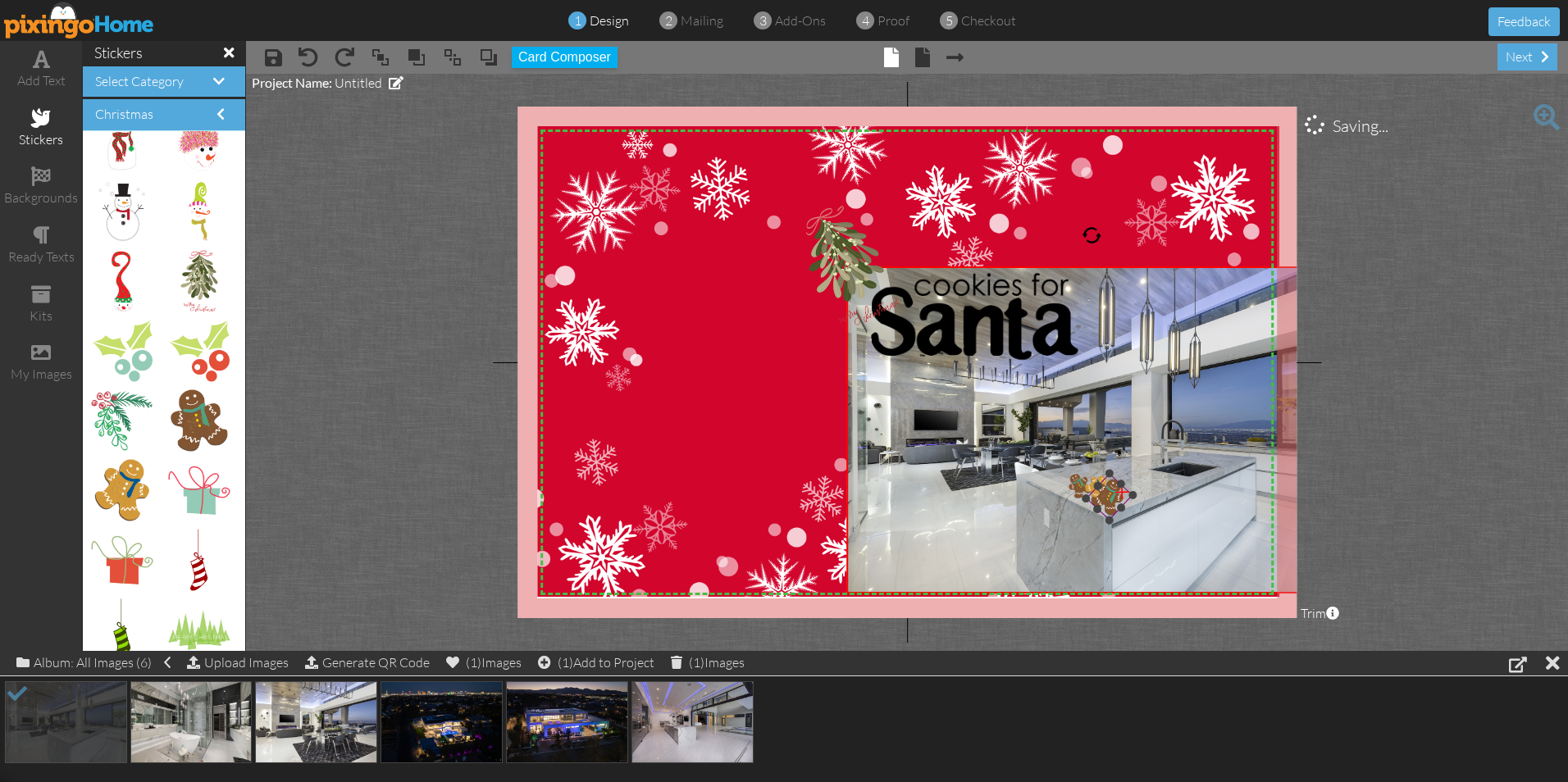
click at [1105, 494] on img at bounding box center [1108, 497] width 47 height 47
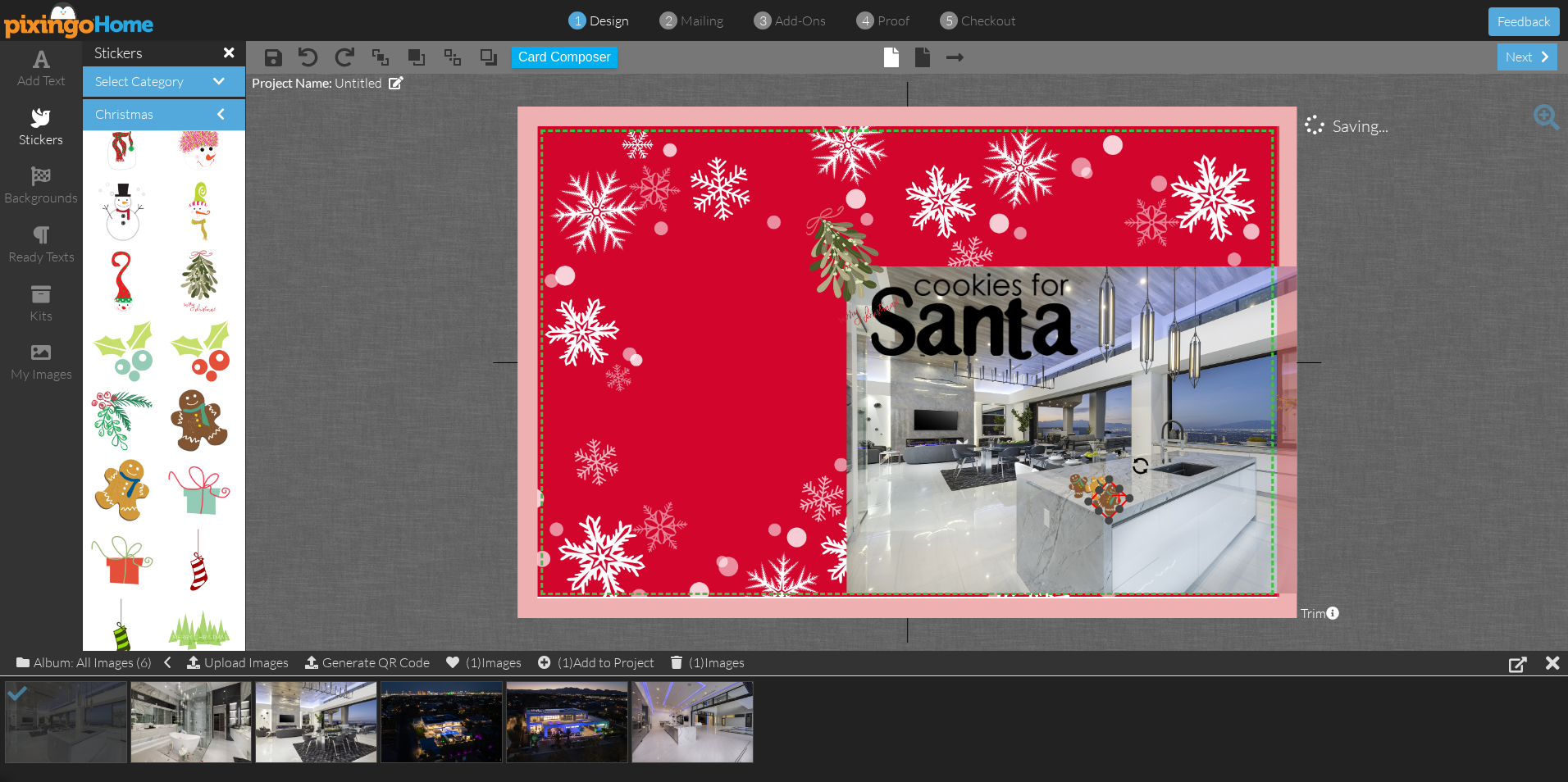
drag, startPoint x: 1109, startPoint y: 477, endPoint x: 1112, endPoint y: 486, distance: 9.5
click at [1112, 486] on div "×" at bounding box center [1109, 500] width 41 height 41
click at [1017, 520] on img at bounding box center [1092, 429] width 490 height 327
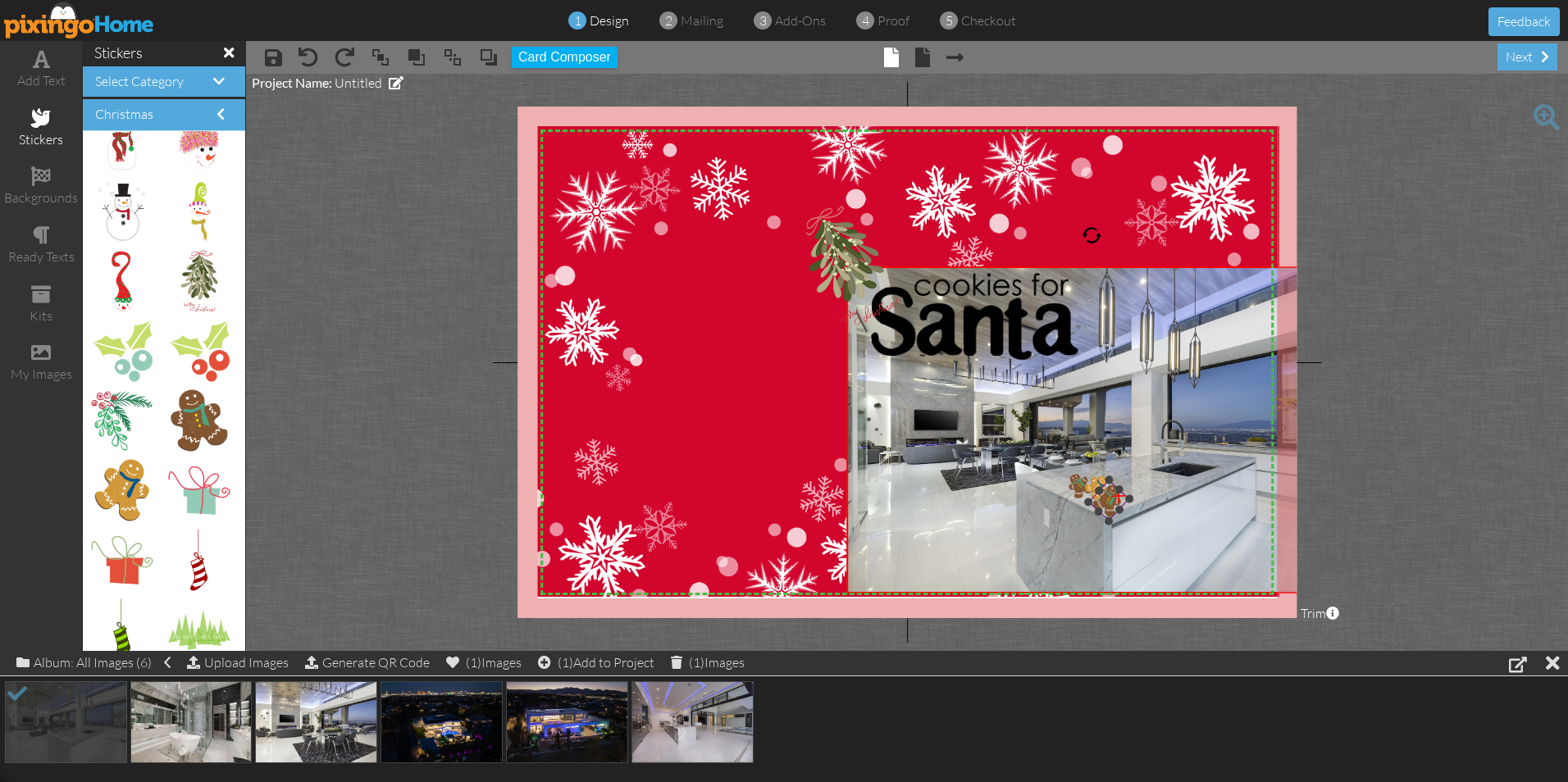
click at [1109, 502] on div "×" at bounding box center [1121, 494] width 37 height 37
drag, startPoint x: 188, startPoint y: 403, endPoint x: 1124, endPoint y: 455, distance: 937.4
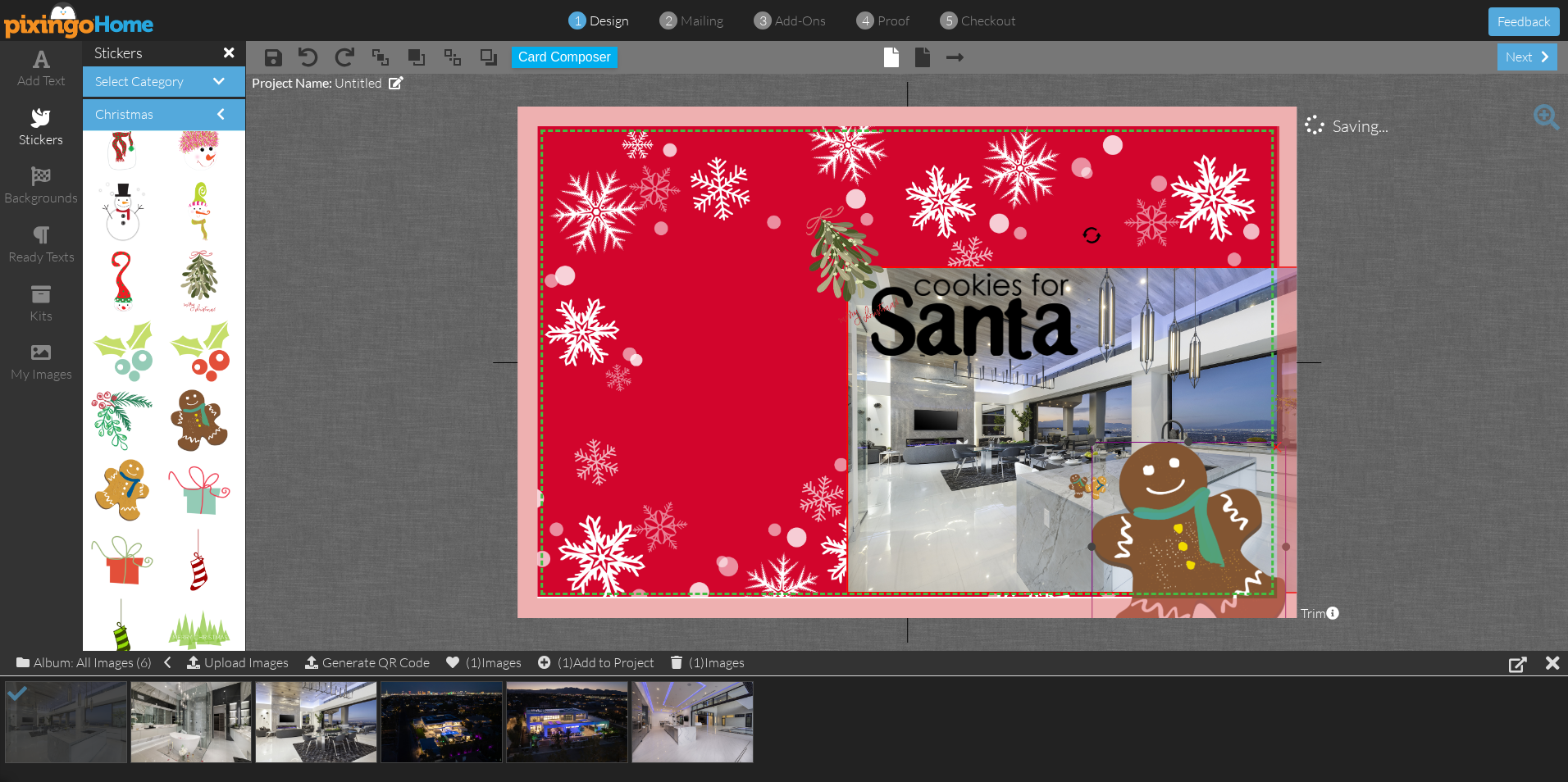
click at [1124, 483] on img at bounding box center [1188, 546] width 195 height 211
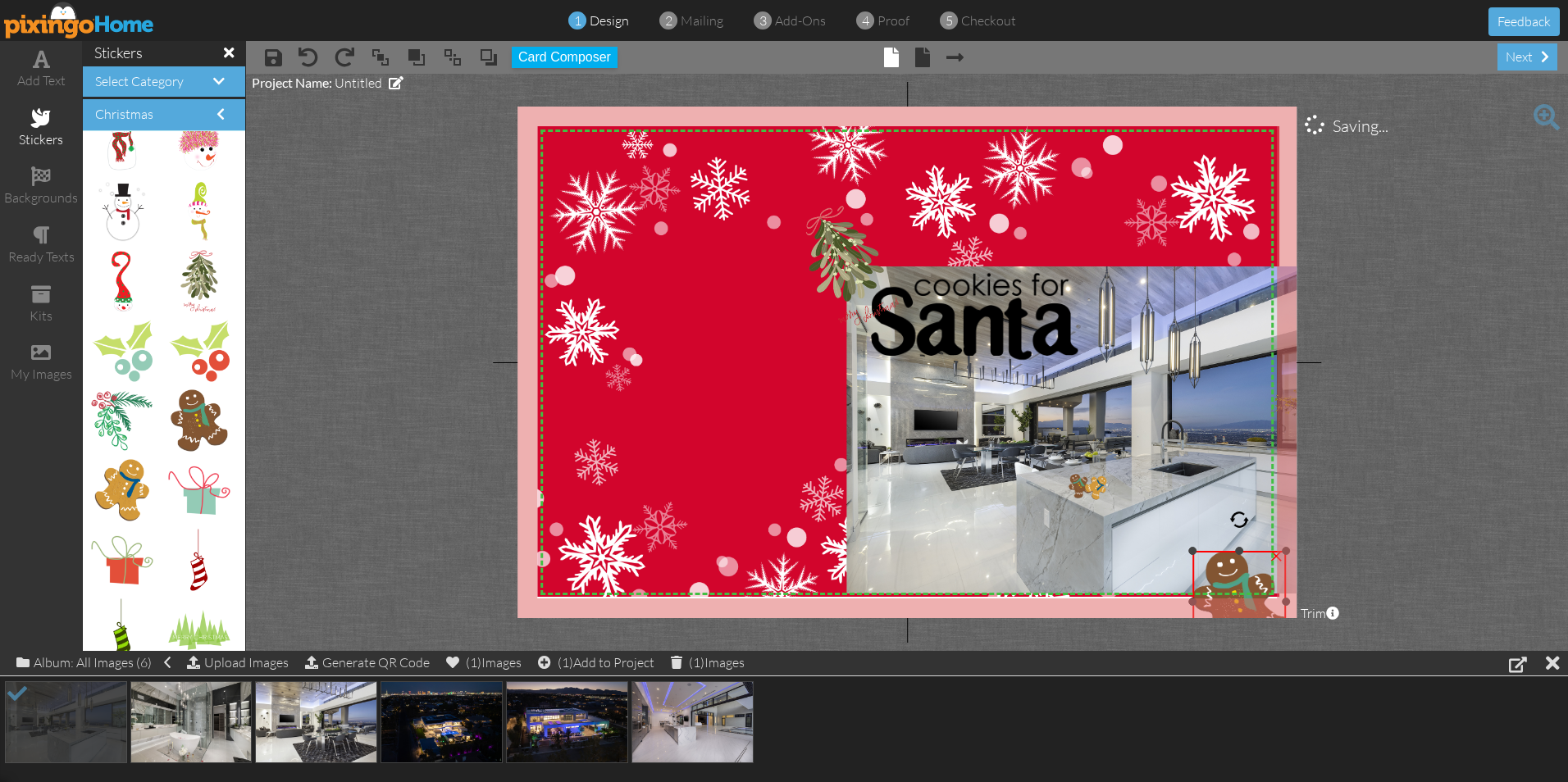
drag, startPoint x: 1094, startPoint y: 442, endPoint x: 1213, endPoint y: 554, distance: 163.4
click at [1213, 554] on div "×" at bounding box center [1239, 602] width 93 height 102
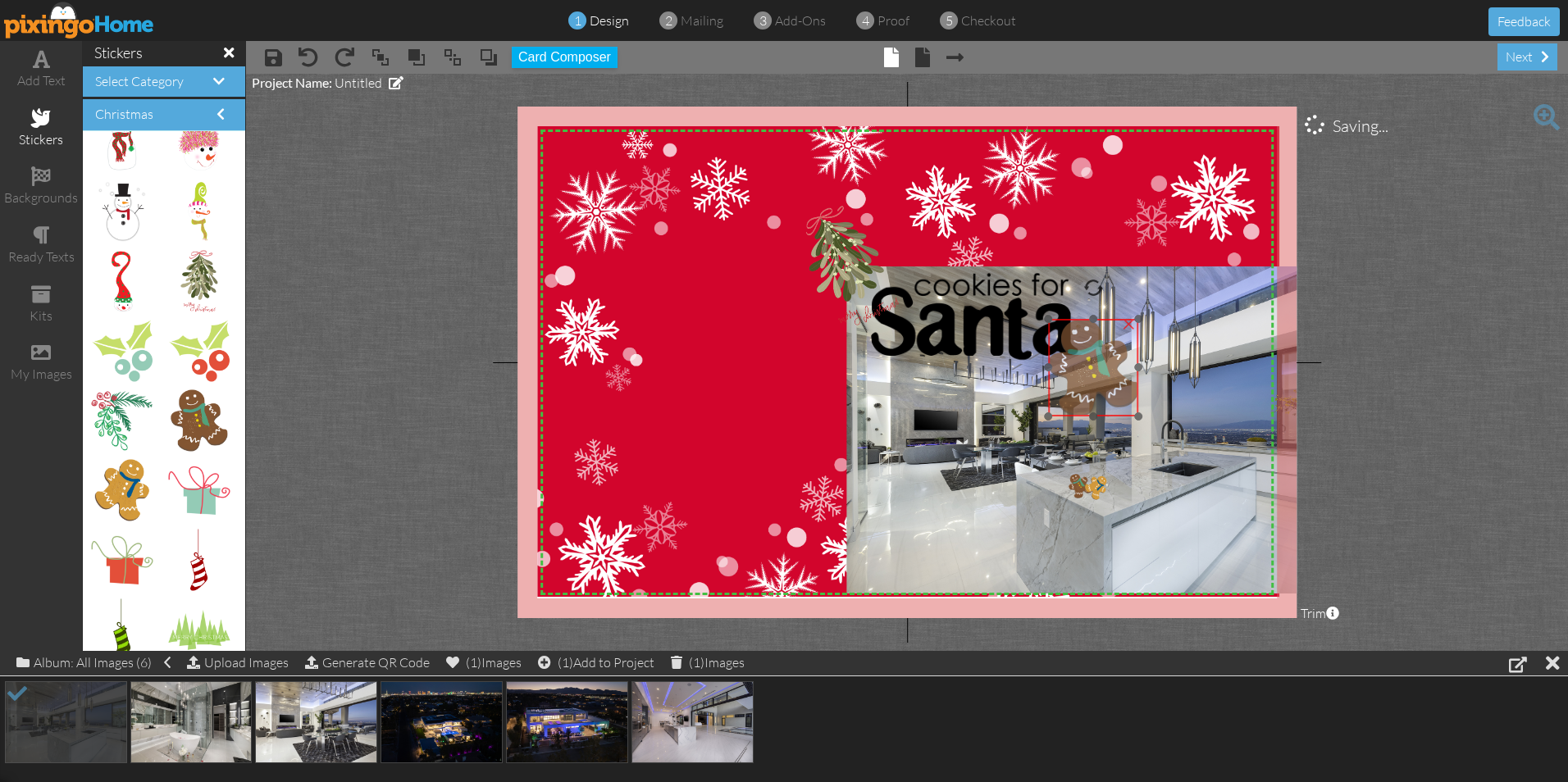
drag, startPoint x: 1214, startPoint y: 566, endPoint x: 1066, endPoint y: 331, distance: 277.7
click at [1066, 331] on img at bounding box center [1094, 367] width 91 height 97
drag, startPoint x: 1045, startPoint y: 320, endPoint x: 1088, endPoint y: 386, distance: 78.8
click at [1088, 386] on div "X X X X X X X X X X X X X X X X X X X X X X X X X X X X X X X X X X X X X X X X…" at bounding box center [907, 362] width 779 height 512
click at [1113, 360] on div at bounding box center [1111, 354] width 24 height 24
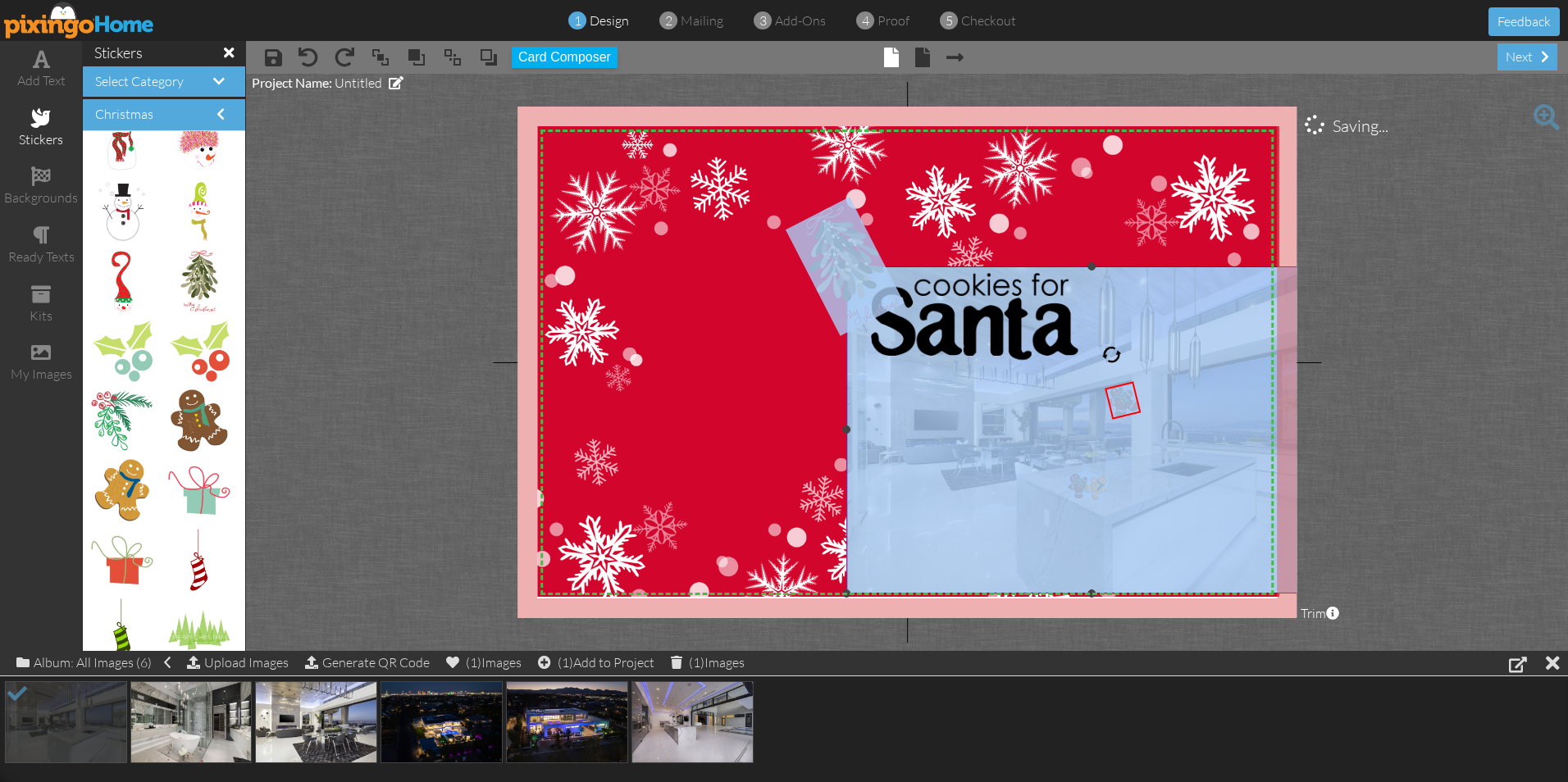
drag, startPoint x: 1123, startPoint y: 395, endPoint x: 1119, endPoint y: 472, distance: 77.1
click at [1119, 472] on div "X X X X X X X X X X X X X X X X X X X X X X X X X X X X X X X X X X X X X X X X…" at bounding box center [907, 362] width 779 height 512
click at [865, 516] on img at bounding box center [1092, 429] width 490 height 327
drag, startPoint x: 1124, startPoint y: 404, endPoint x: 1114, endPoint y: 494, distance: 90.6
click at [1114, 494] on img at bounding box center [1113, 490] width 36 height 38
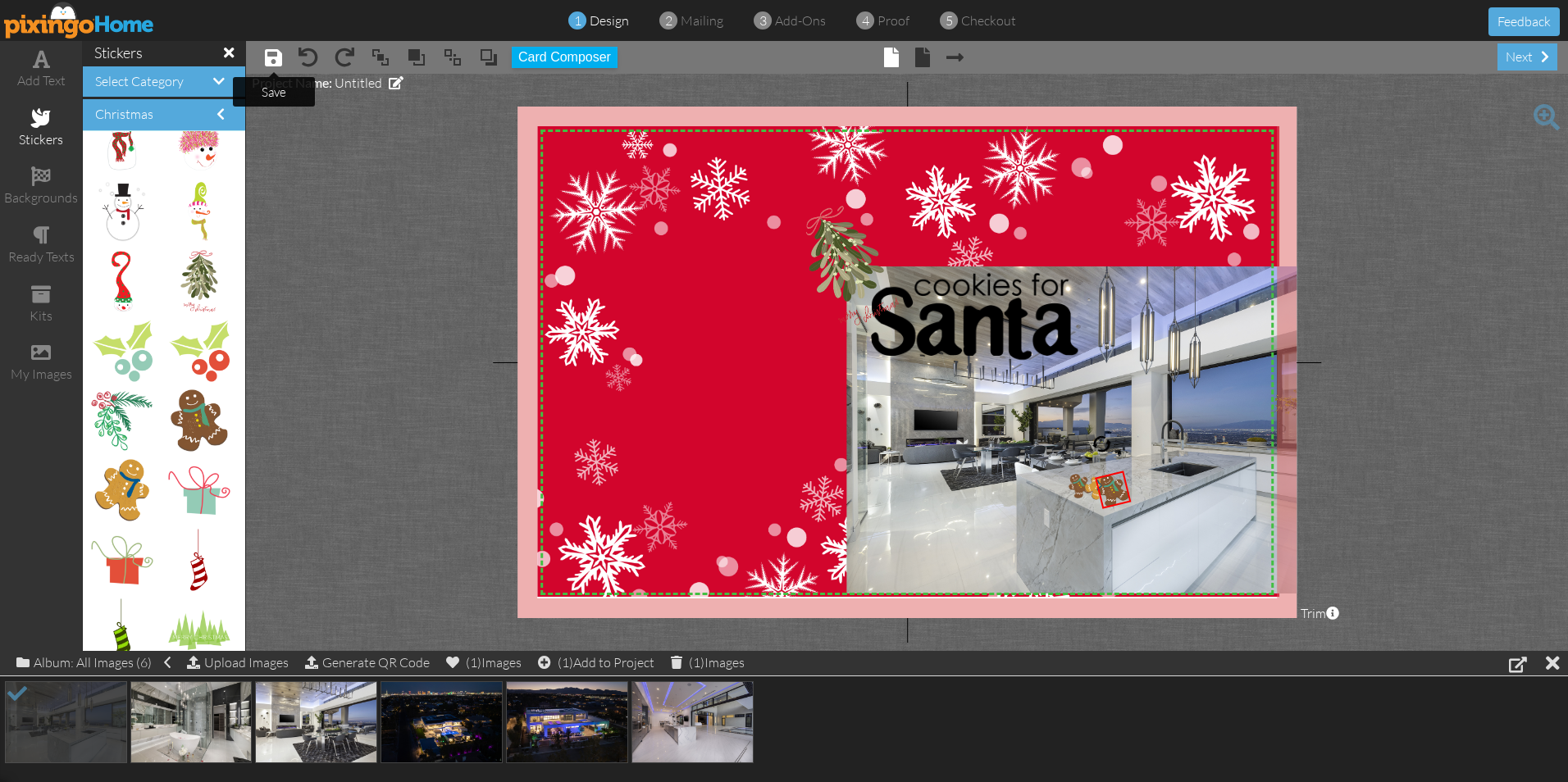
click at [267, 55] on span at bounding box center [274, 57] width 17 height 20
click at [1123, 475] on div at bounding box center [1121, 476] width 10 height 10
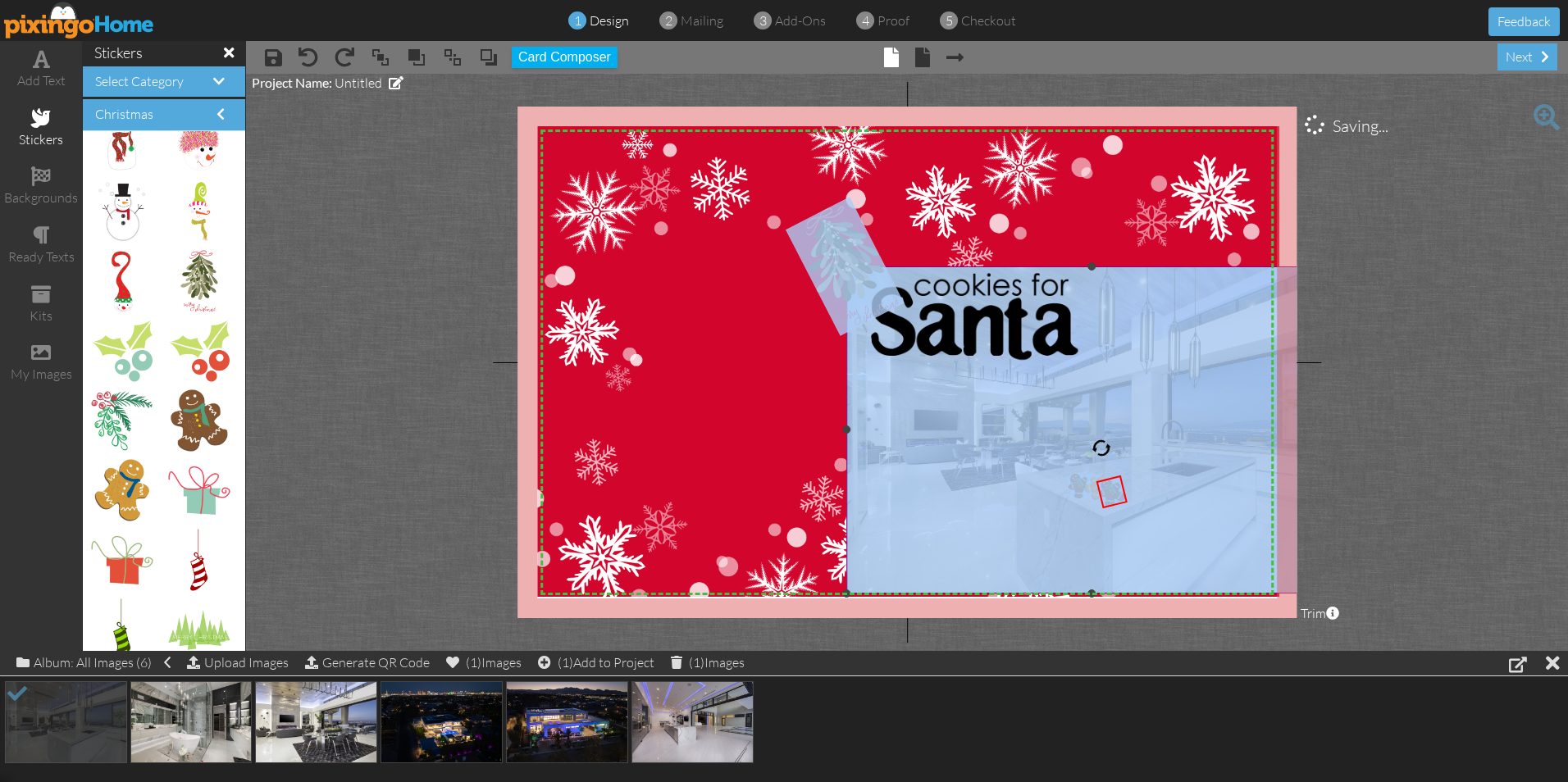
drag, startPoint x: 1113, startPoint y: 488, endPoint x: 1072, endPoint y: 524, distance: 54.6
click at [1072, 524] on div "X X X X X X X X X X X X X X X X X X X X X X X X X X X X X X X X X X X X X X X X…" at bounding box center [907, 362] width 779 height 512
click at [739, 402] on img at bounding box center [908, 369] width 742 height 487
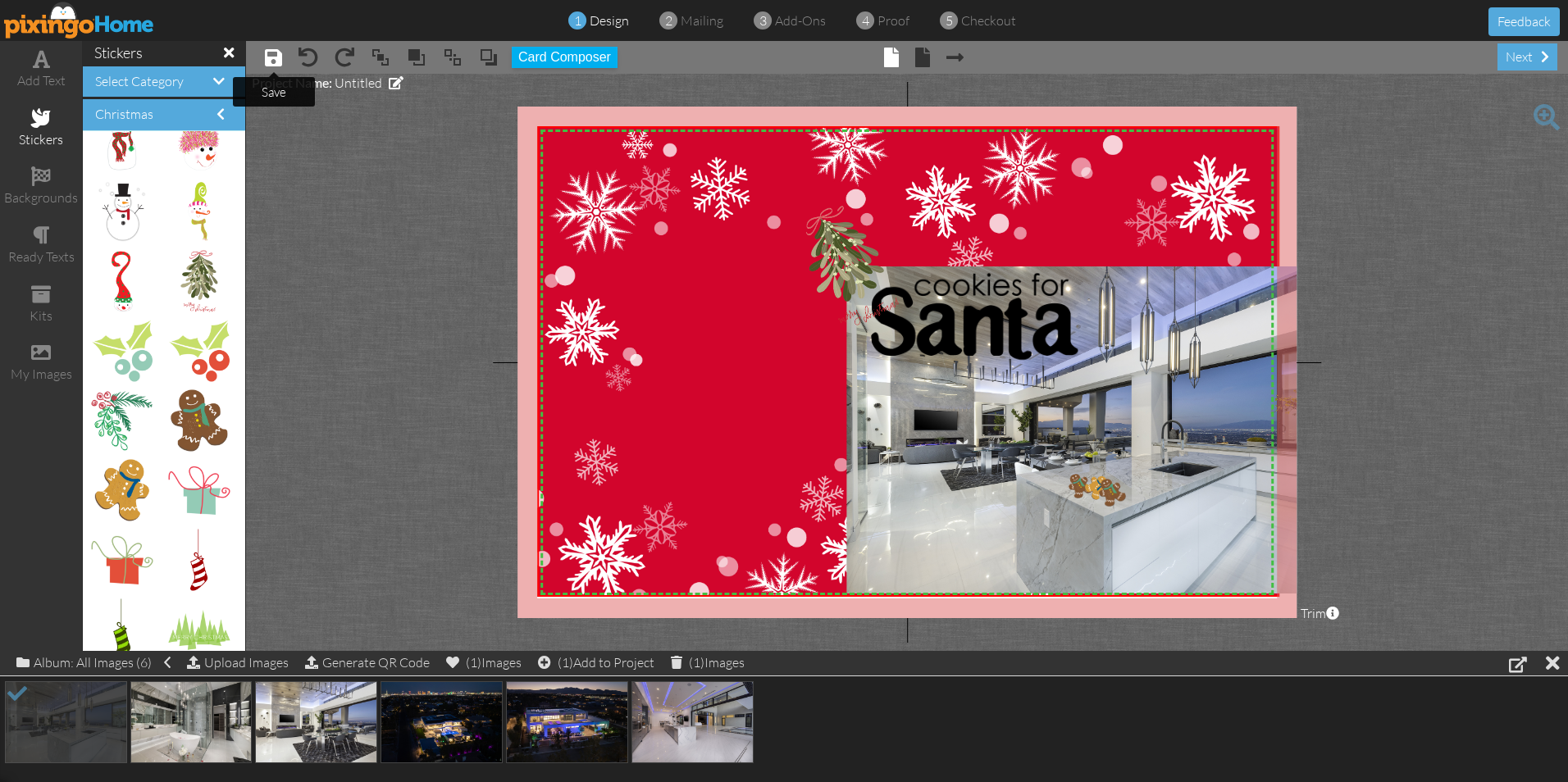
click at [268, 59] on span at bounding box center [274, 57] width 17 height 20
click at [120, 490] on img at bounding box center [121, 490] width 54 height 61
drag, startPoint x: 119, startPoint y: 489, endPoint x: 786, endPoint y: 401, distance: 672.8
drag, startPoint x: 951, startPoint y: 372, endPoint x: 774, endPoint y: 558, distance: 256.8
click at [774, 559] on div "×" at bounding box center [773, 576] width 31 height 34
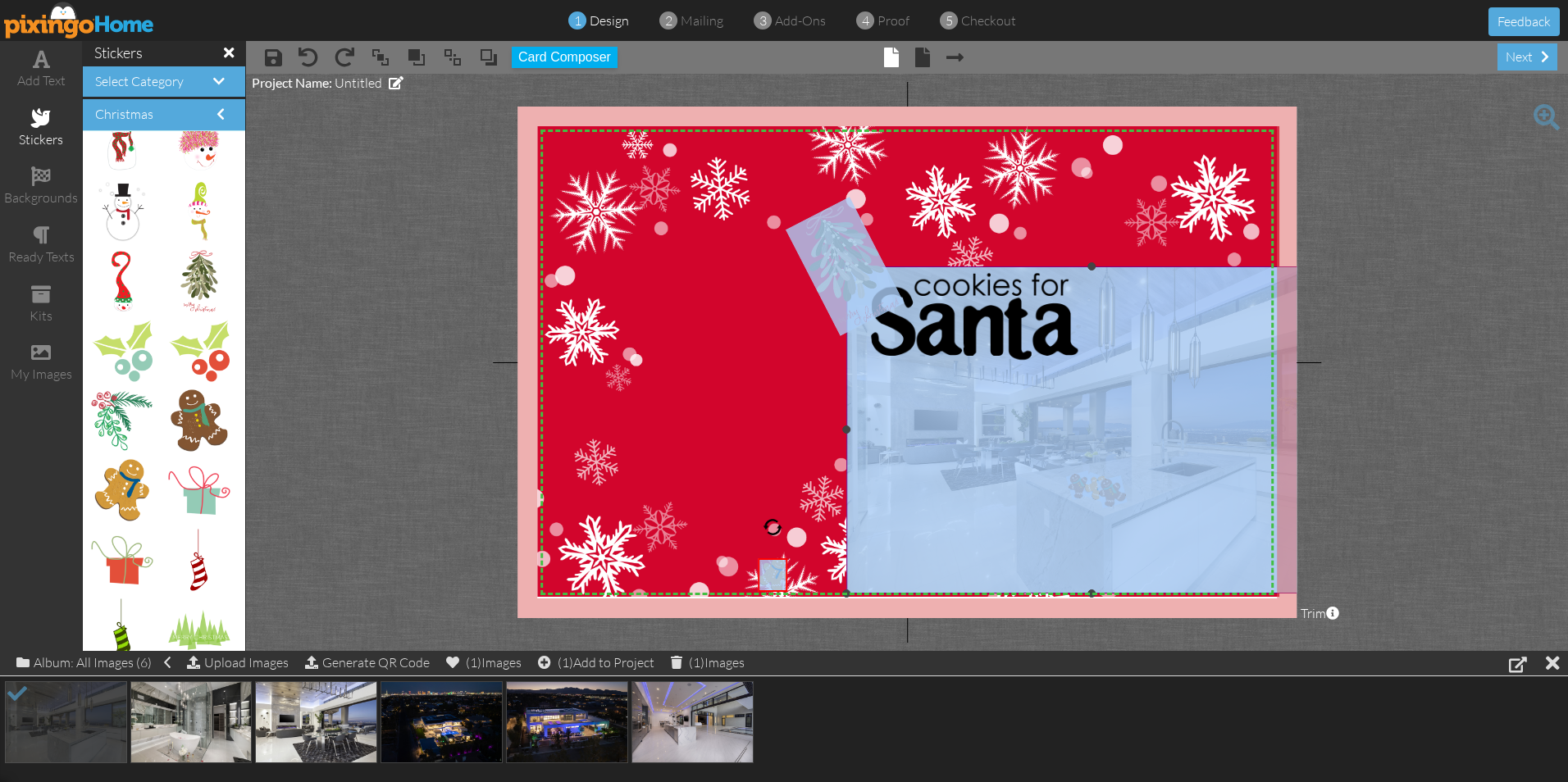
drag, startPoint x: 775, startPoint y: 575, endPoint x: 978, endPoint y: 498, distance: 217.1
click at [978, 498] on div "X X X X X X X X X X X X X X X X X X X X X X X X X X X X X X X X X X X X X X X X…" at bounding box center [907, 362] width 779 height 512
click at [717, 440] on img at bounding box center [908, 369] width 742 height 487
drag, startPoint x: 768, startPoint y: 580, endPoint x: 1098, endPoint y: 503, distance: 338.9
click at [1098, 503] on img at bounding box center [1104, 499] width 31 height 34
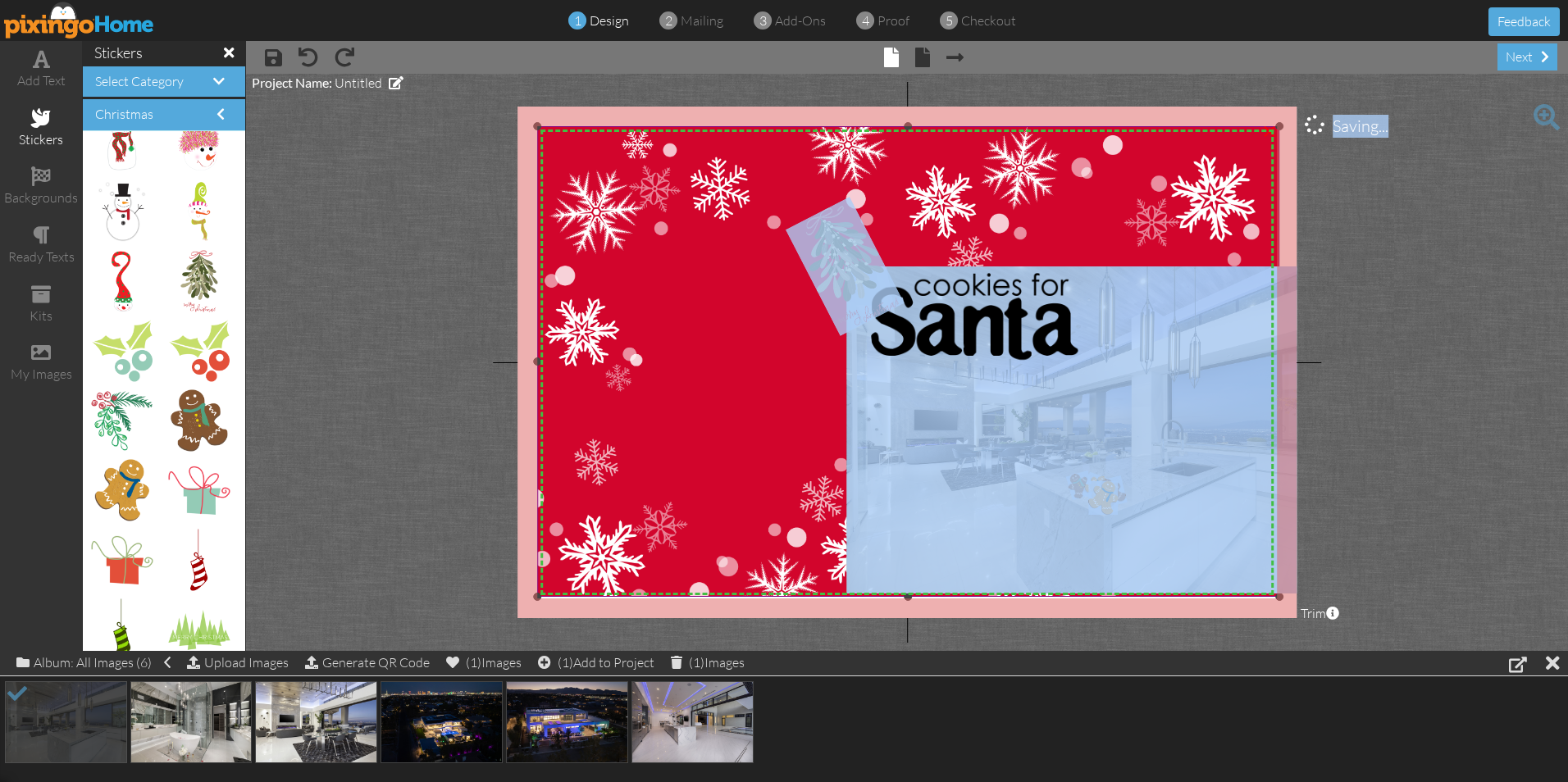
click at [667, 418] on img at bounding box center [908, 369] width 742 height 487
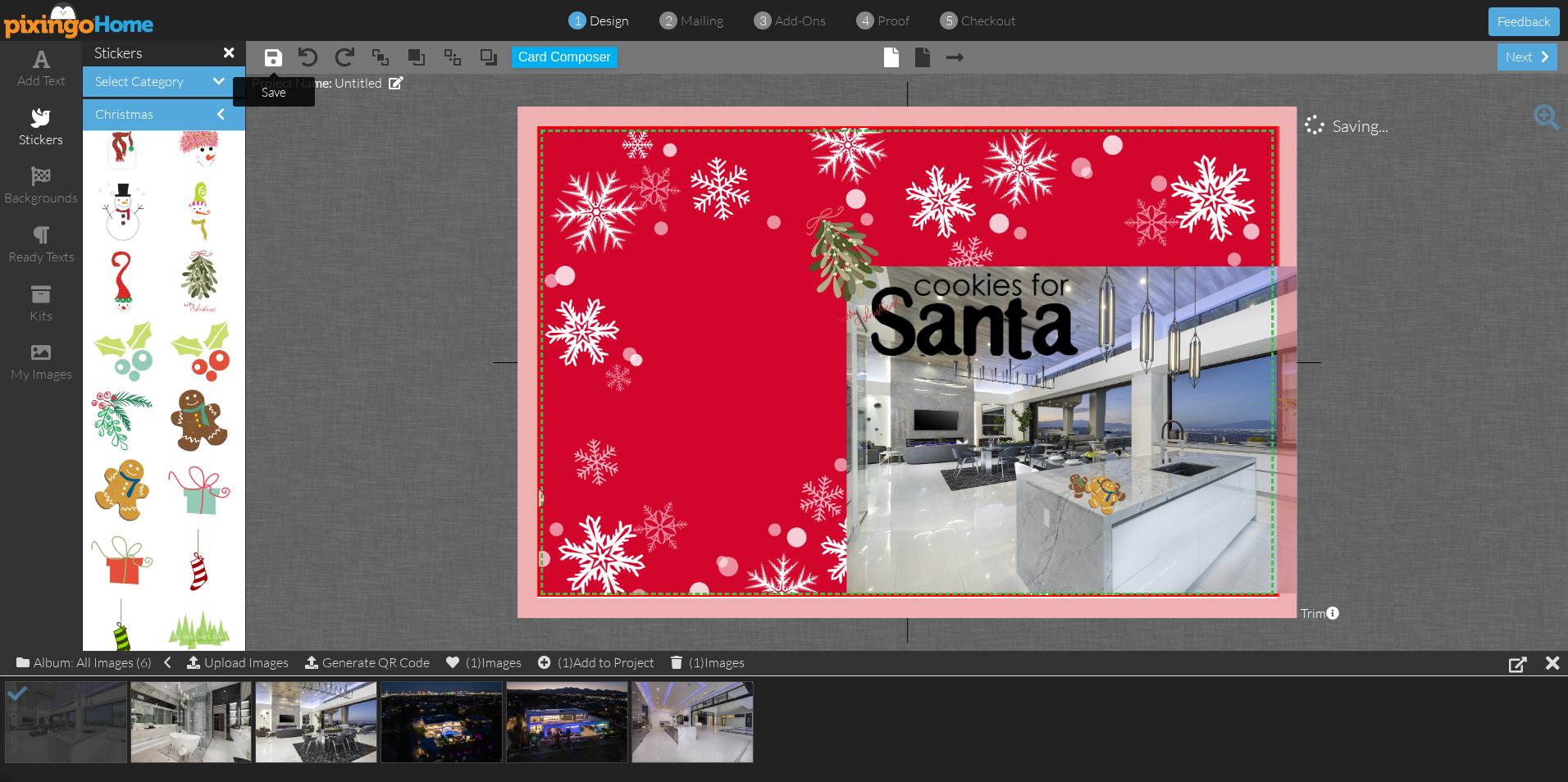
click at [272, 59] on span at bounding box center [274, 57] width 17 height 20
click at [1115, 485] on div at bounding box center [1113, 486] width 9 height 9
click at [1077, 487] on div "×" at bounding box center [1079, 476] width 32 height 32
click at [975, 442] on img at bounding box center [1092, 429] width 490 height 327
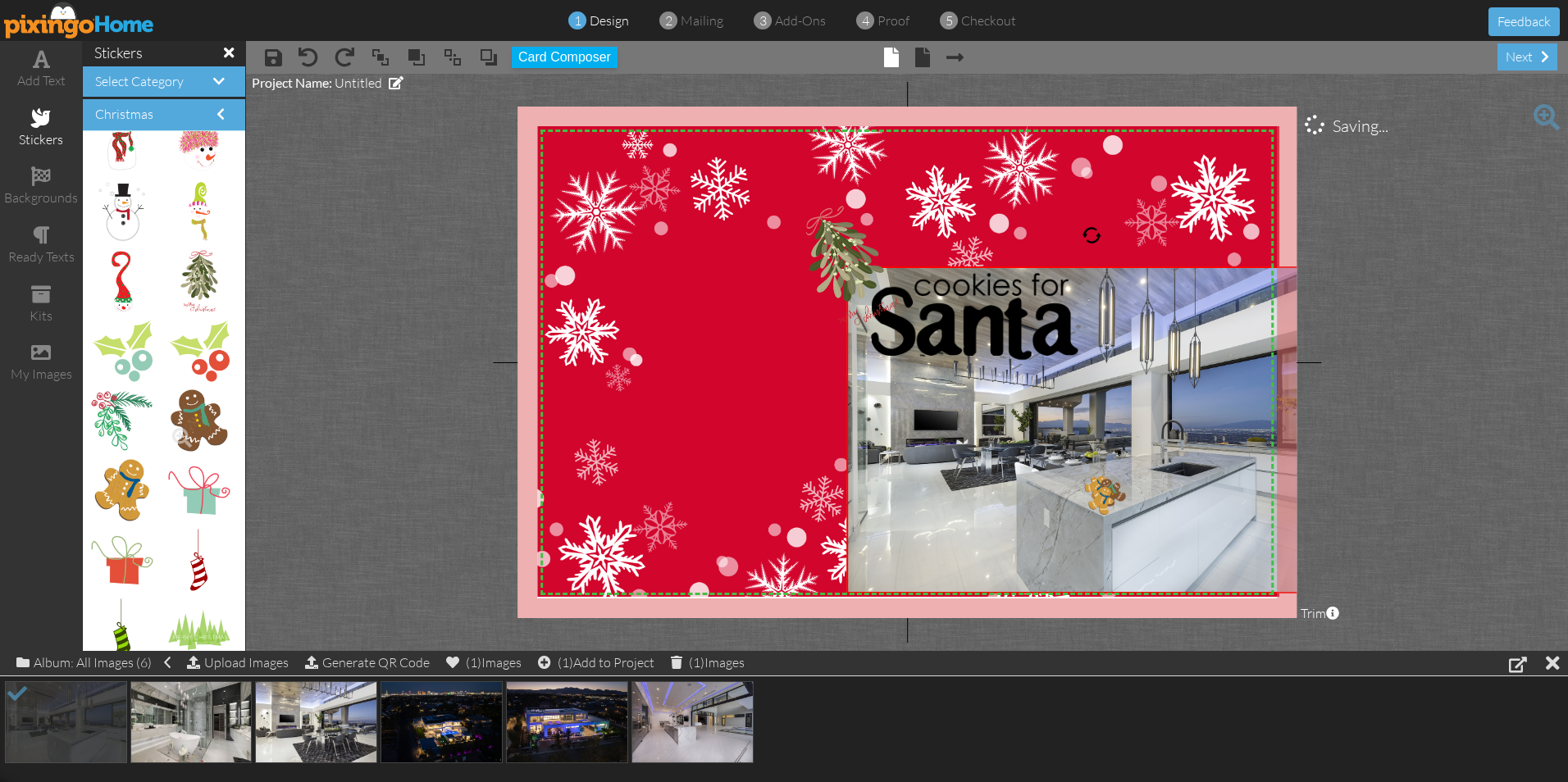
click at [189, 416] on img at bounding box center [198, 421] width 56 height 61
drag, startPoint x: 184, startPoint y: 414, endPoint x: 729, endPoint y: 403, distance: 545.1
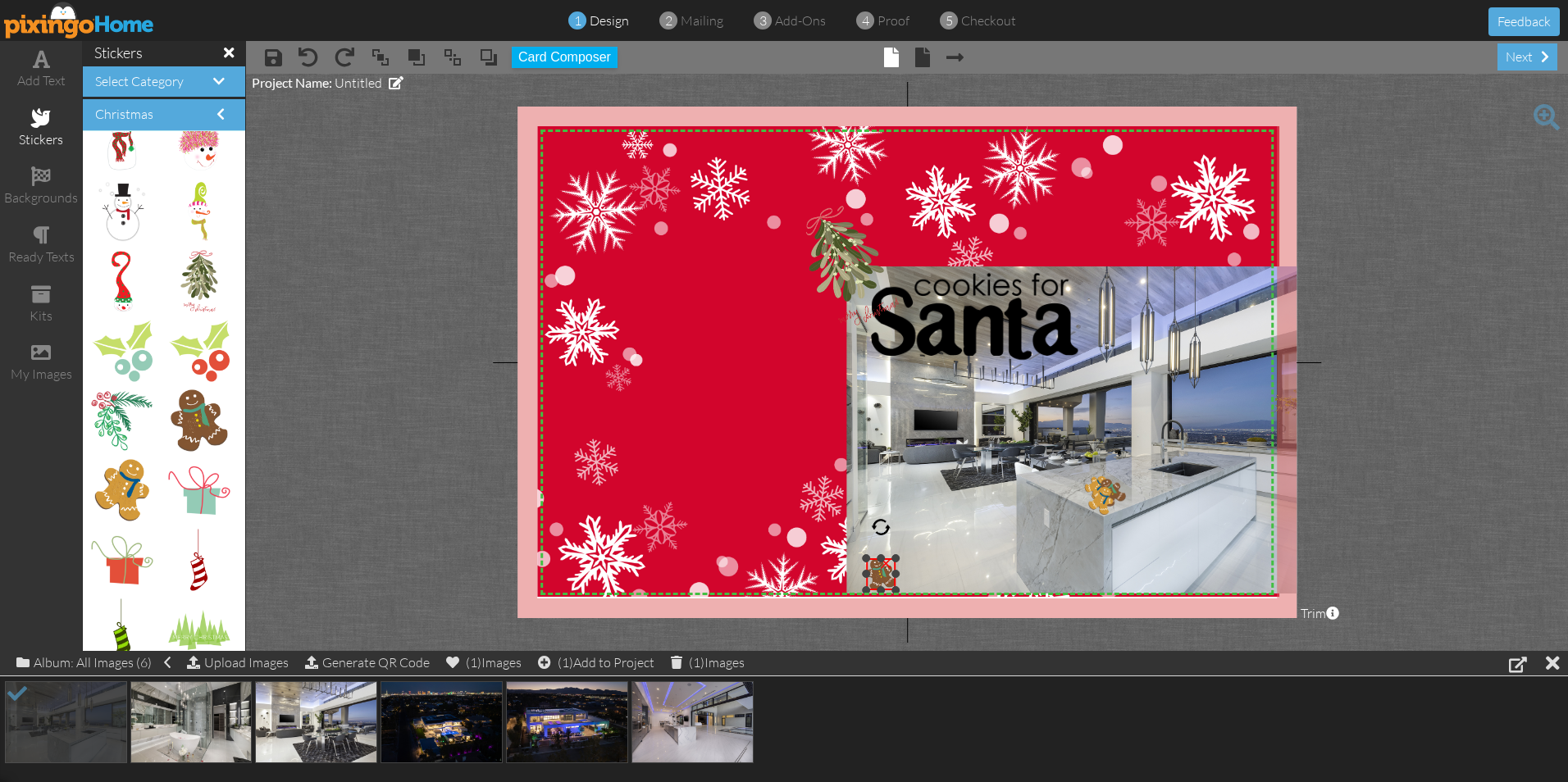
drag, startPoint x: 704, startPoint y: 381, endPoint x: 880, endPoint y: 559, distance: 250.3
click at [880, 559] on div "×" at bounding box center [880, 575] width 30 height 32
drag, startPoint x: 877, startPoint y: 562, endPoint x: 837, endPoint y: 497, distance: 76.3
click at [837, 497] on div "X X X X X X X X X X X X X X X X X X X X X X X X X X X X X X X X X X X X X X X X…" at bounding box center [907, 362] width 779 height 512
drag, startPoint x: 886, startPoint y: 570, endPoint x: 889, endPoint y: 556, distance: 14.3
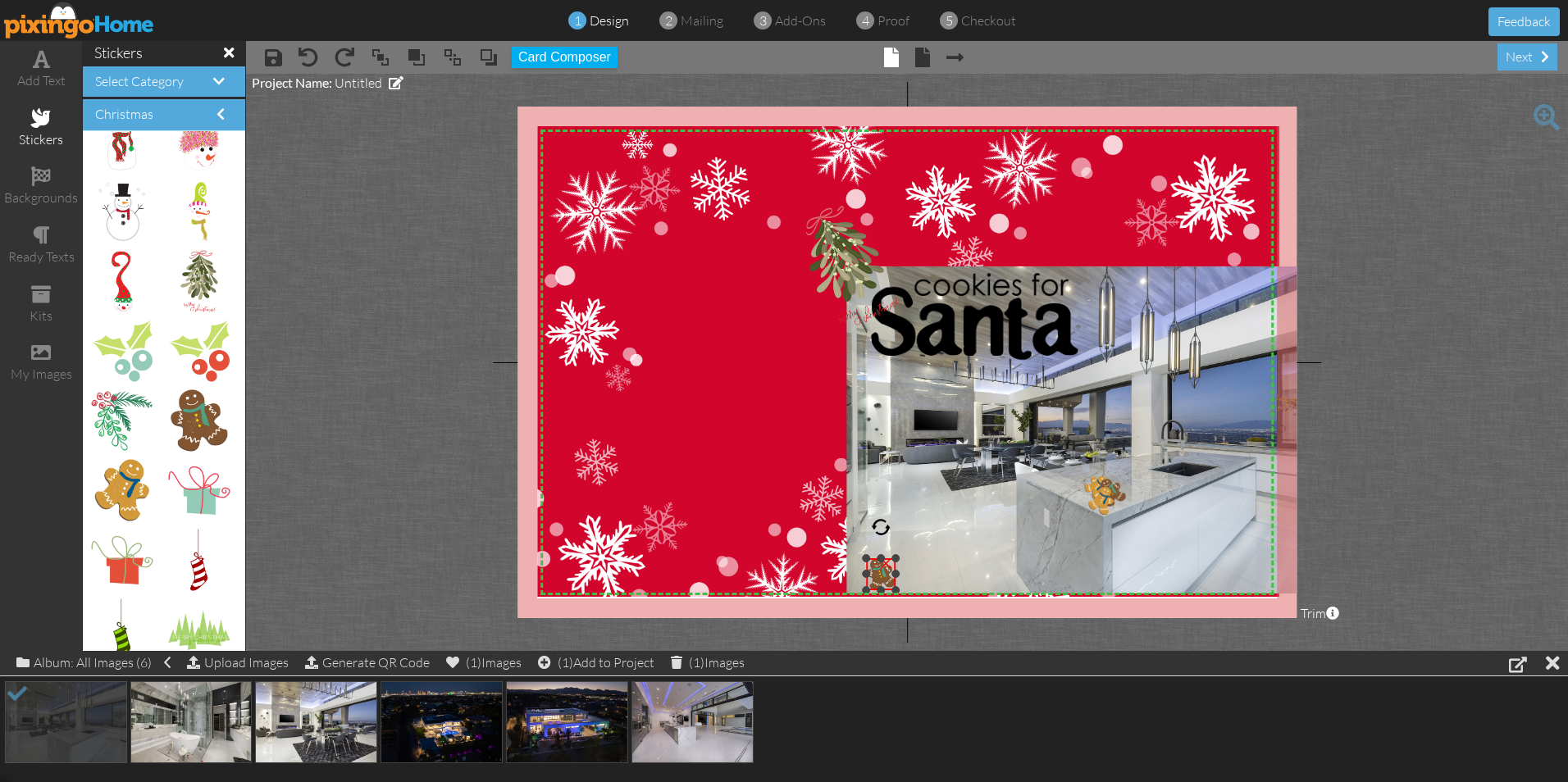
click at [889, 556] on div "×" at bounding box center [886, 562] width 27 height 27
drag, startPoint x: 189, startPoint y: 410, endPoint x: 1046, endPoint y: 457, distance: 858.3
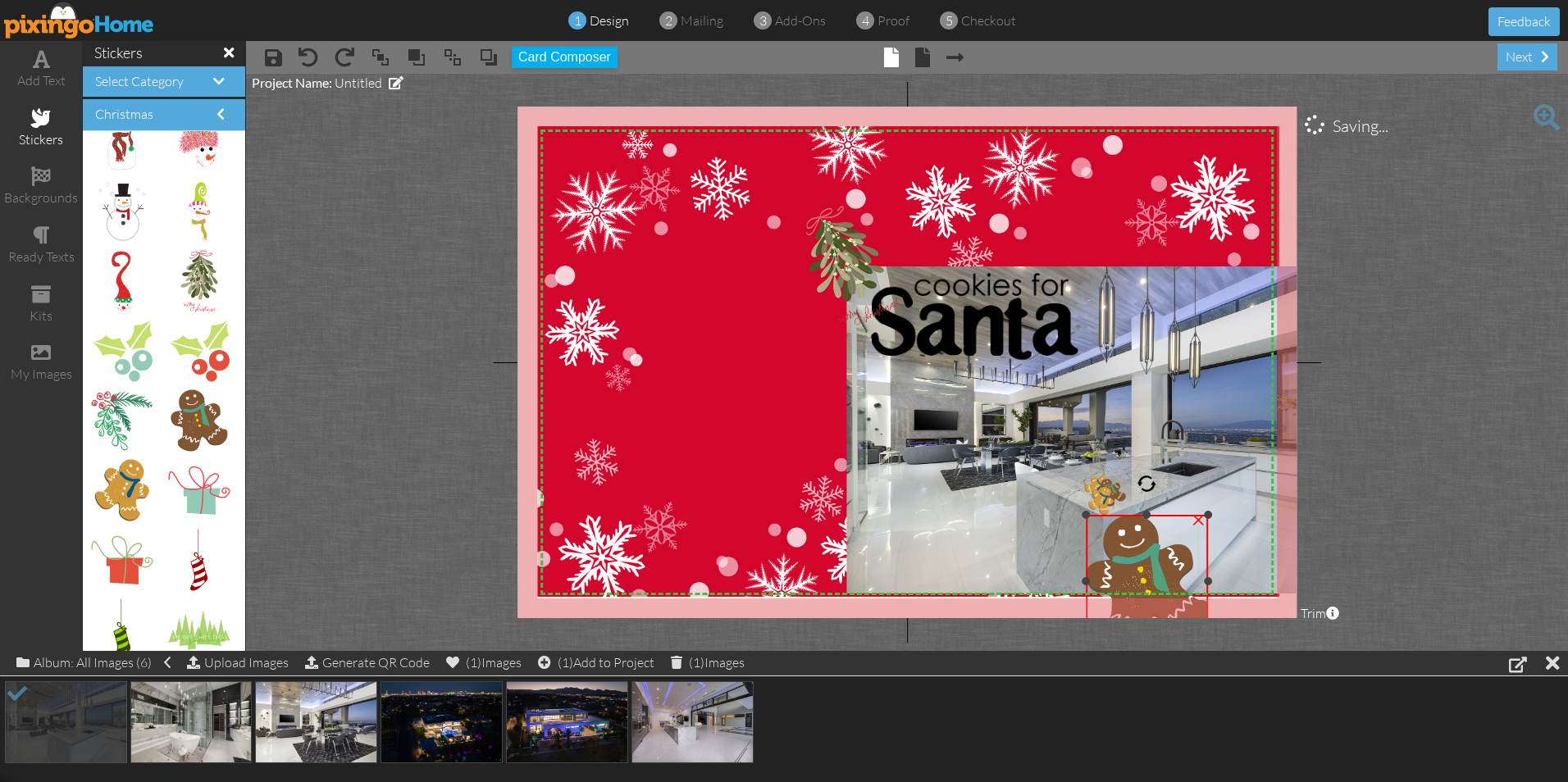
drag, startPoint x: 1021, startPoint y: 442, endPoint x: 1133, endPoint y: 536, distance: 146.2
click at [1131, 525] on div "×" at bounding box center [1146, 581] width 123 height 133
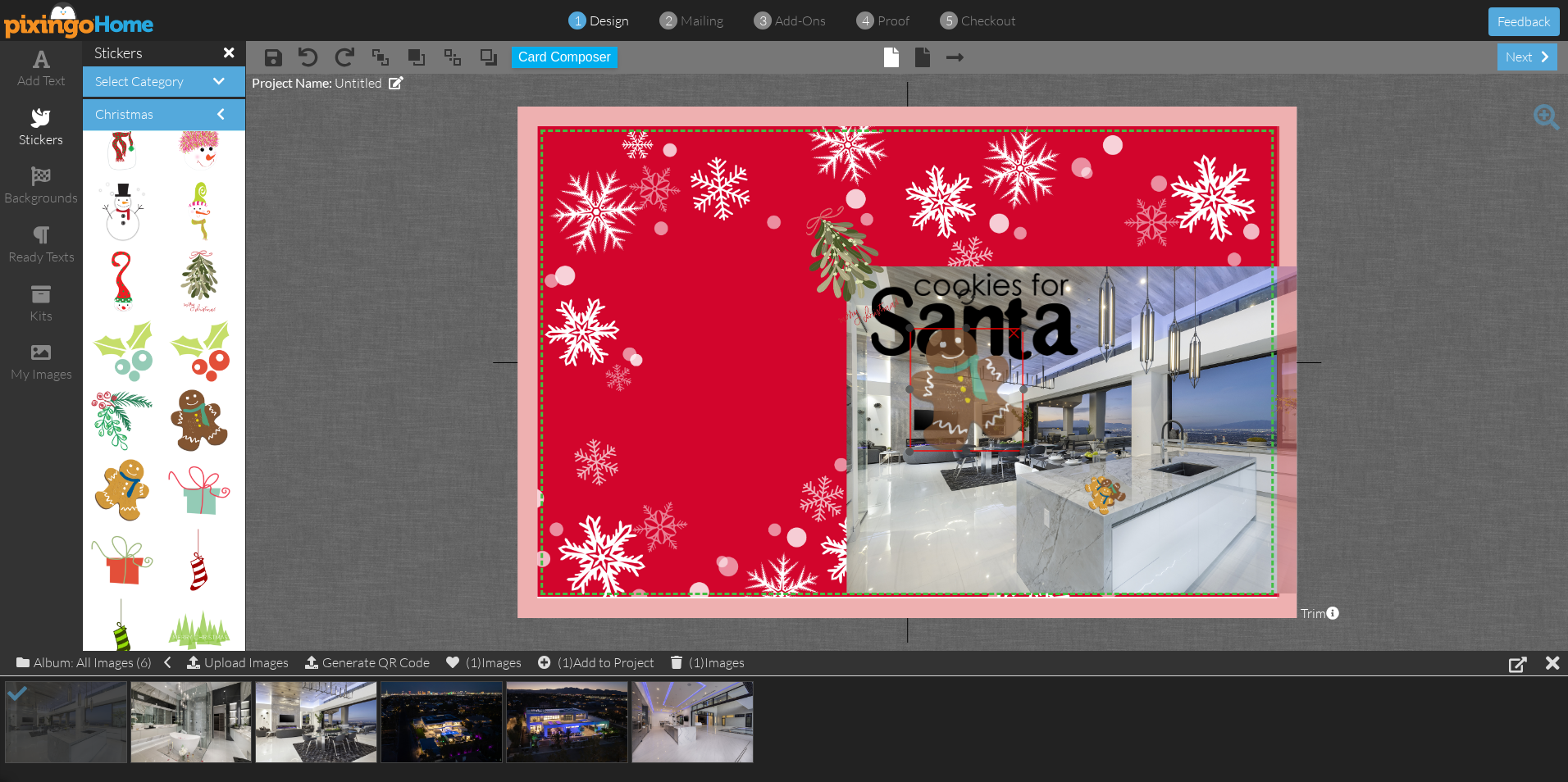
drag, startPoint x: 1135, startPoint y: 548, endPoint x: 950, endPoint y: 351, distance: 270.2
click at [950, 351] on img at bounding box center [967, 390] width 114 height 124
drag, startPoint x: 962, startPoint y: 297, endPoint x: 933, endPoint y: 313, distance: 33.1
click at [933, 313] on div "X X X X X X X X X X X X X X X X X X X X X X X X X X X X X X X X X X X X X X X X…" at bounding box center [907, 362] width 779 height 512
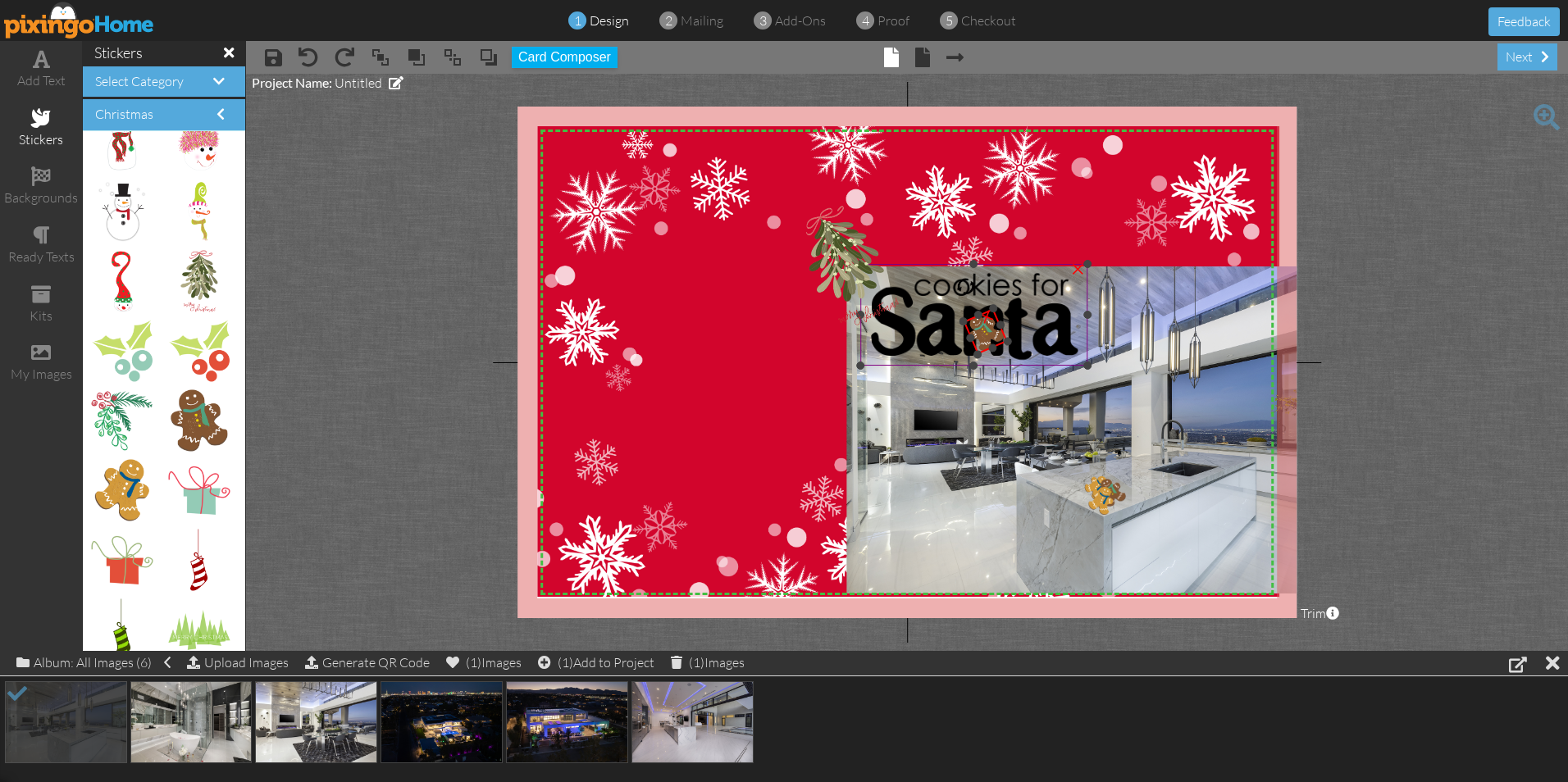
drag, startPoint x: 937, startPoint y: 467, endPoint x: 971, endPoint y: 357, distance: 115.1
click at [971, 357] on div "X X X X X X X X X X X X X X X X X X X X X X X X X X X X X X X X X X X X X X X X…" at bounding box center [907, 362] width 779 height 512
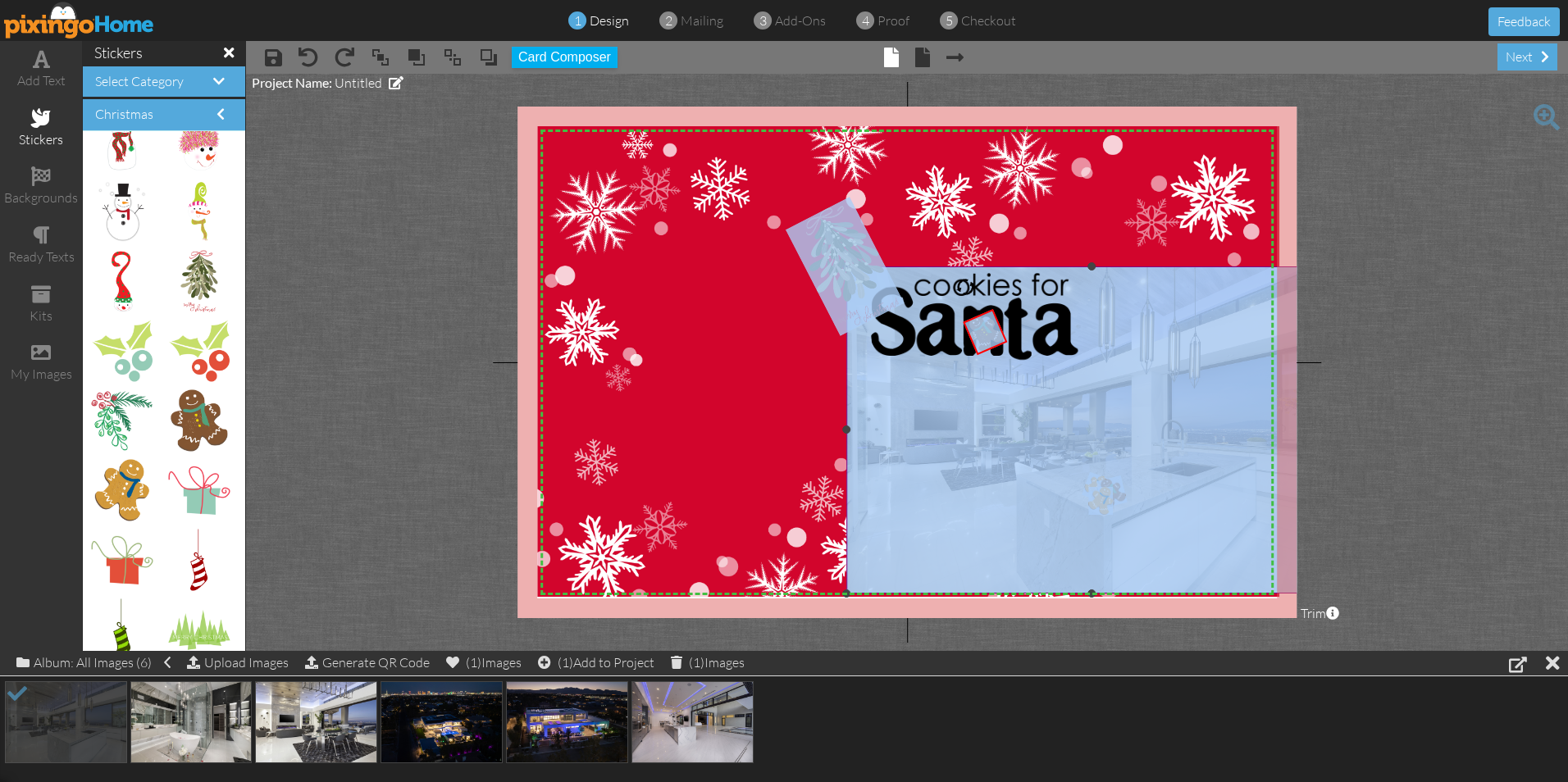
drag, startPoint x: 986, startPoint y: 333, endPoint x: 1002, endPoint y: 378, distance: 47.8
click at [1002, 378] on div "X X X X X X X X X X X X X X X X X X X X X X X X X X X X X X X X X X X X X X X X…" at bounding box center [907, 362] width 779 height 512
click at [689, 423] on img at bounding box center [908, 369] width 742 height 487
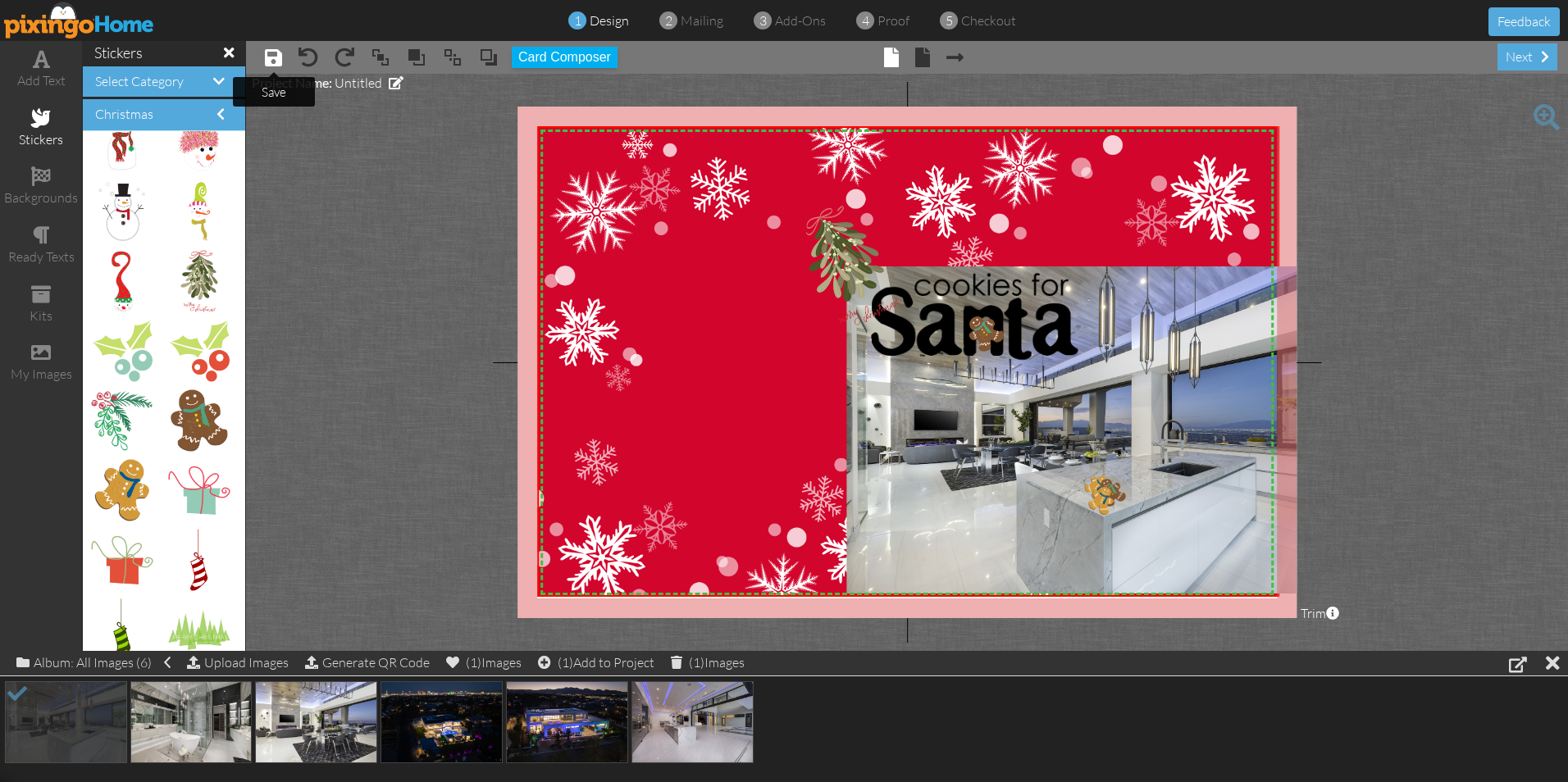
click at [269, 58] on span at bounding box center [274, 57] width 17 height 20
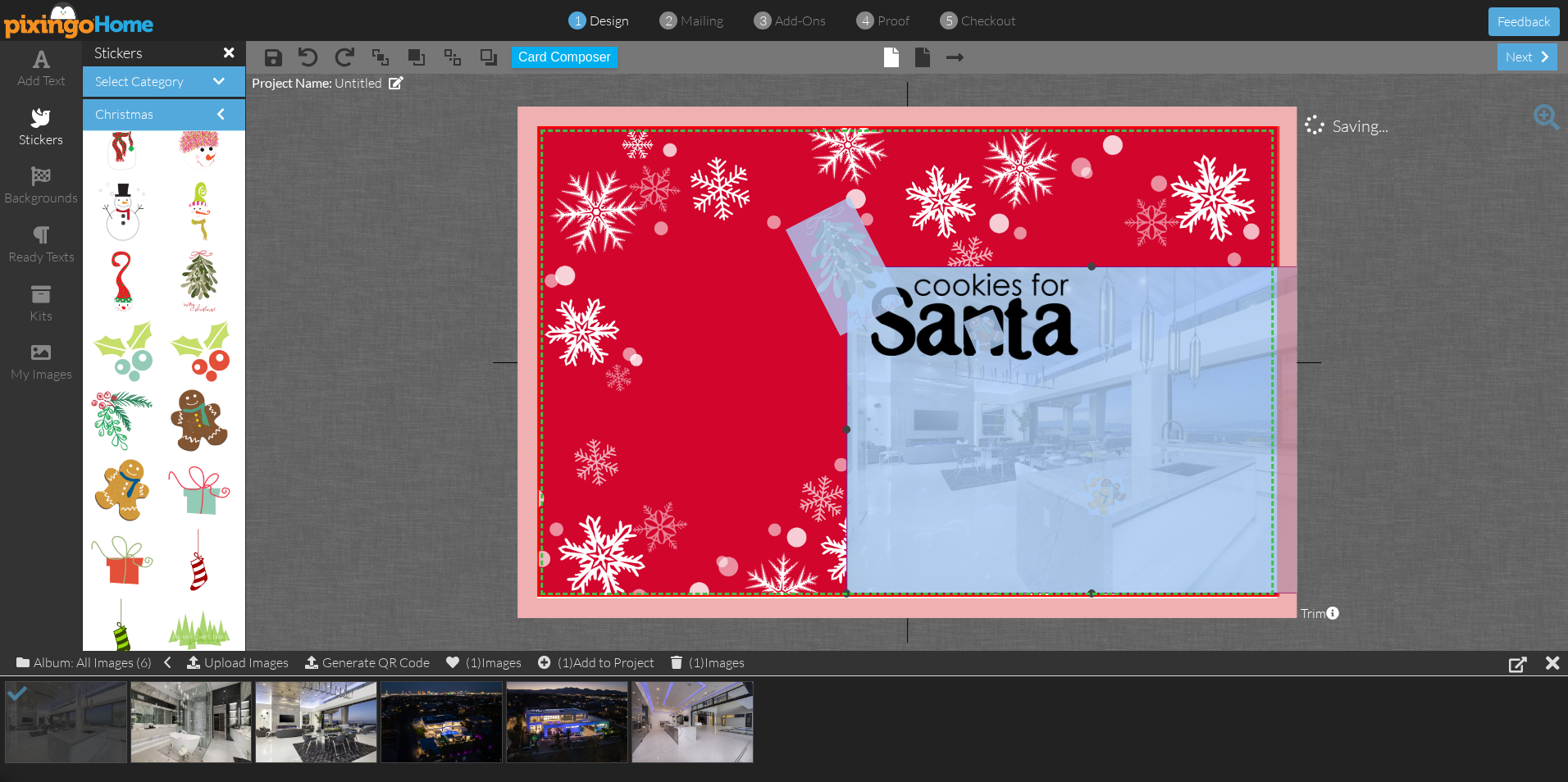
drag, startPoint x: 986, startPoint y: 325, endPoint x: 1058, endPoint y: 410, distance: 111.4
click at [1058, 410] on div "X X X X X X X X X X X X X X X X X X X X X X X X X X X X X X X X X X X X X X X X…" at bounding box center [907, 362] width 779 height 512
click at [729, 401] on img at bounding box center [908, 369] width 742 height 487
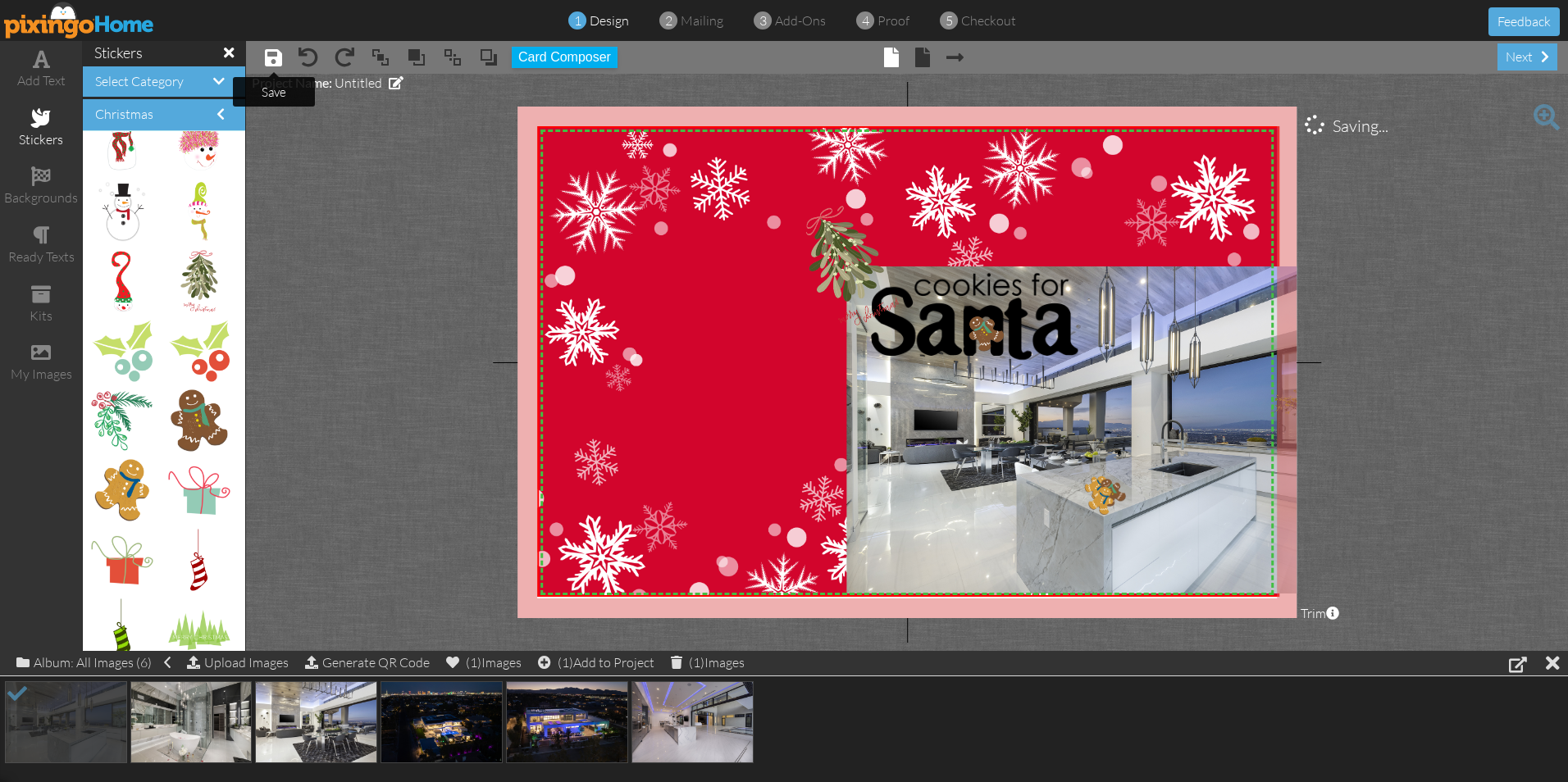
click at [278, 67] on span at bounding box center [274, 57] width 17 height 20
drag, startPoint x: 982, startPoint y: 350, endPoint x: 1078, endPoint y: 517, distance: 192.6
click at [1078, 517] on img at bounding box center [1080, 498] width 44 height 46
click at [942, 504] on img at bounding box center [1092, 429] width 490 height 327
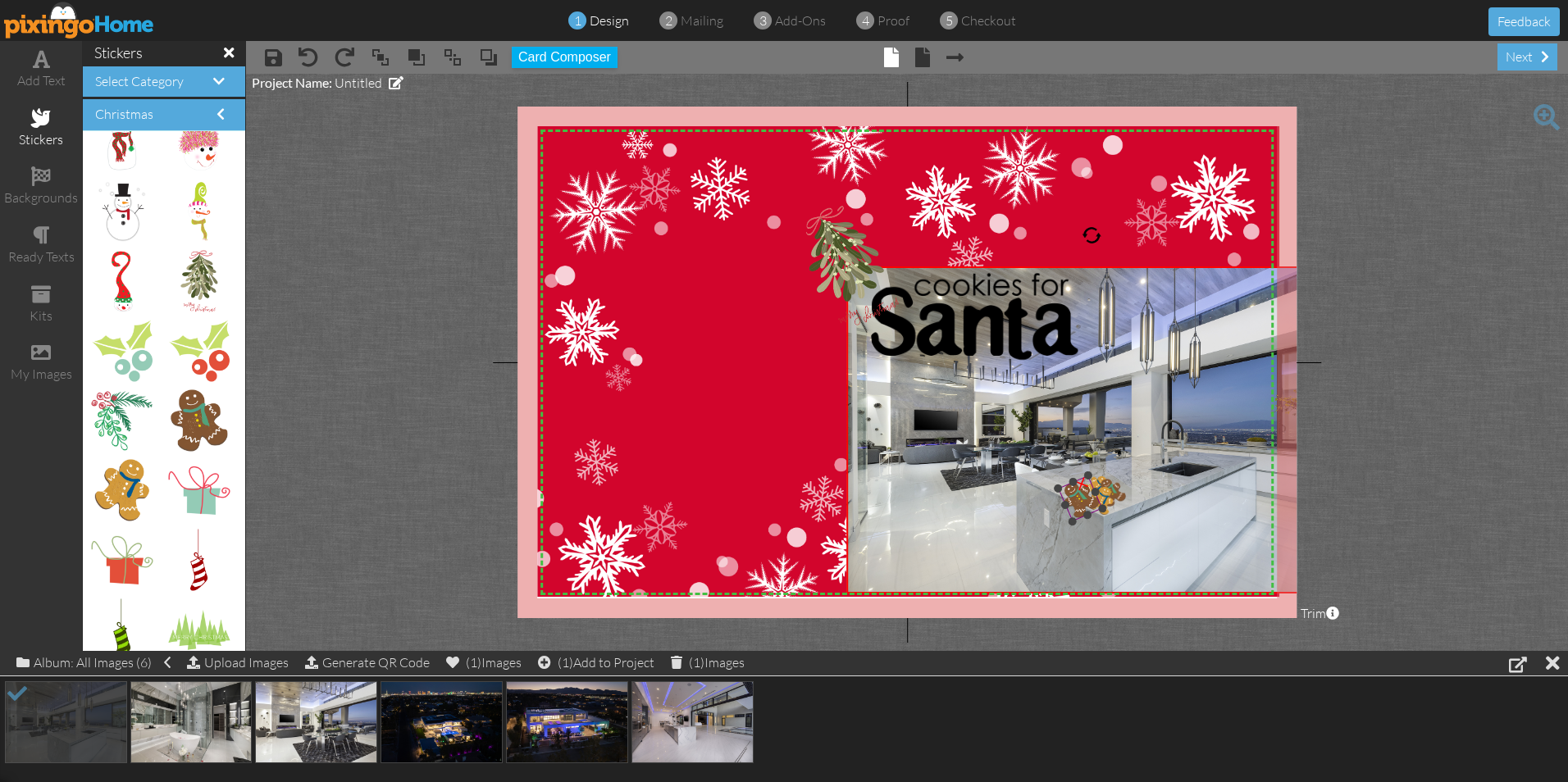
click at [1078, 504] on img at bounding box center [1080, 498] width 44 height 46
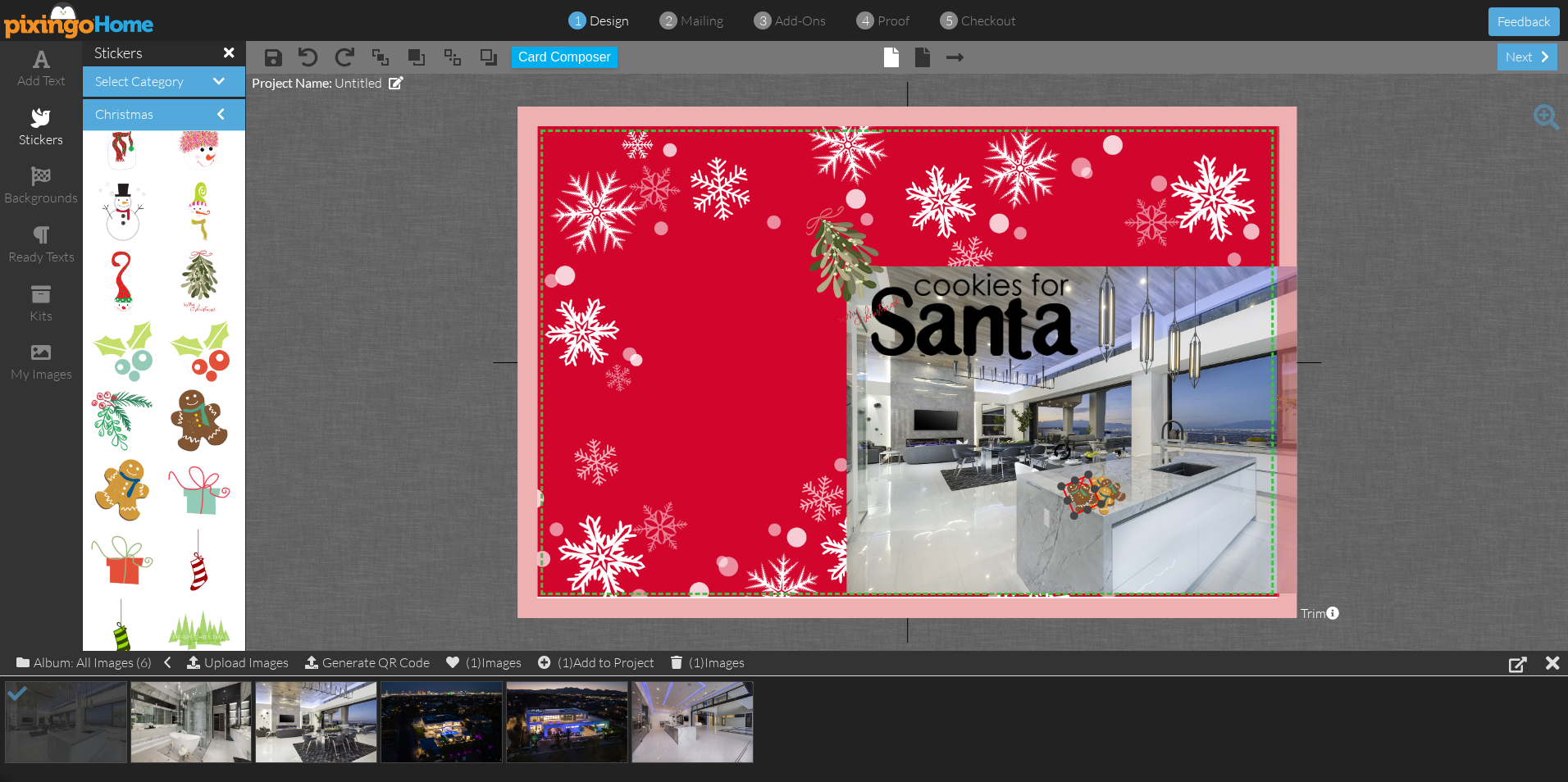
click at [1076, 515] on div at bounding box center [1073, 516] width 10 height 10
click at [1083, 488] on div "×" at bounding box center [1081, 483] width 34 height 34
drag, startPoint x: 1104, startPoint y: 499, endPoint x: 1101, endPoint y: 484, distance: 15.3
click at [1101, 487] on div "×" at bounding box center [1101, 502] width 26 height 29
click at [1101, 493] on div "×" at bounding box center [1104, 490] width 27 height 27
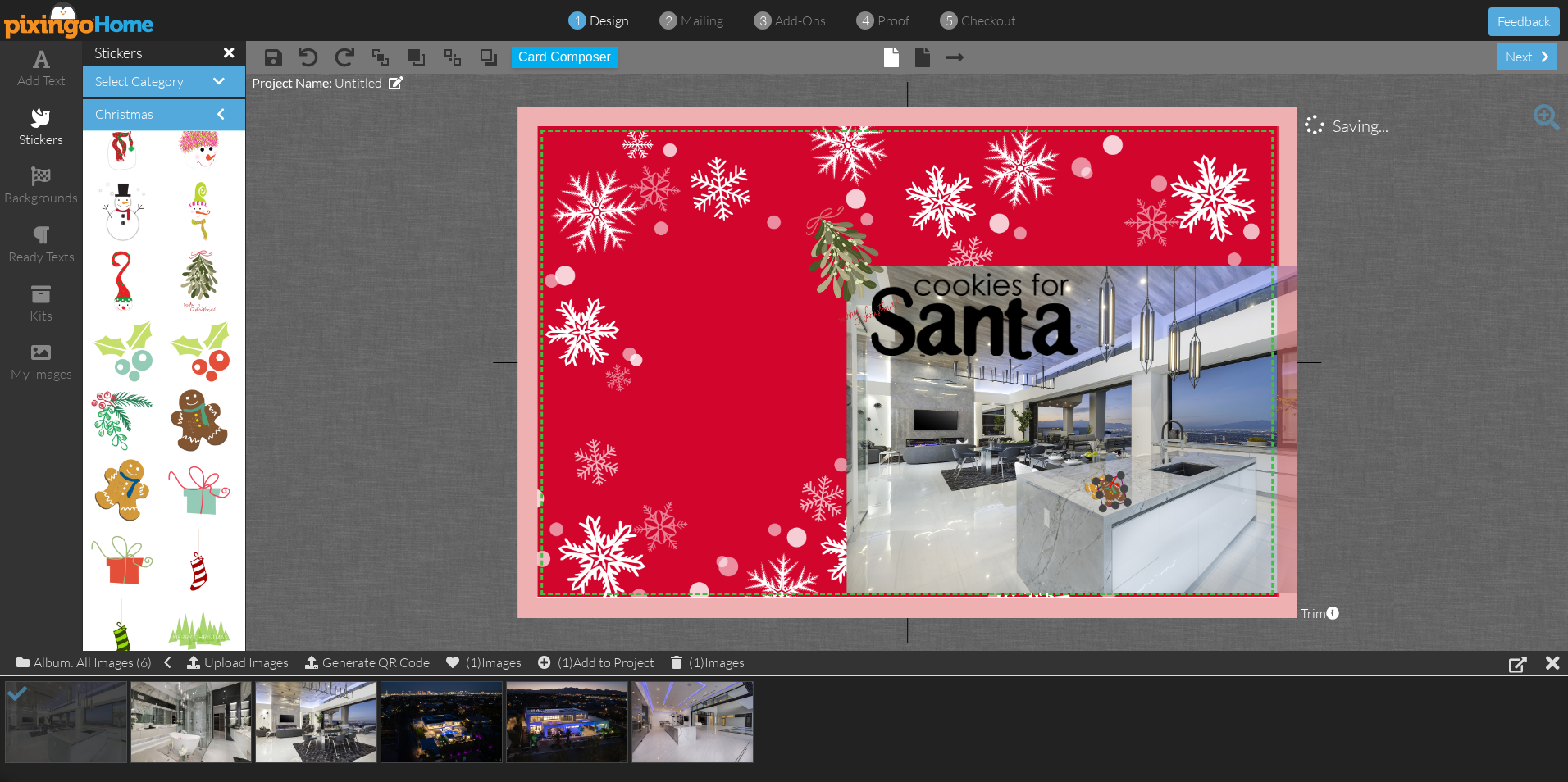
click at [1107, 485] on div "×" at bounding box center [1113, 482] width 32 height 32
click at [1096, 477] on div at bounding box center [1099, 476] width 10 height 10
click at [1098, 485] on div "×" at bounding box center [1099, 479] width 33 height 33
drag, startPoint x: 174, startPoint y: 431, endPoint x: 1079, endPoint y: 475, distance: 906.1
drag, startPoint x: 1063, startPoint y: 433, endPoint x: 1196, endPoint y: 541, distance: 171.3
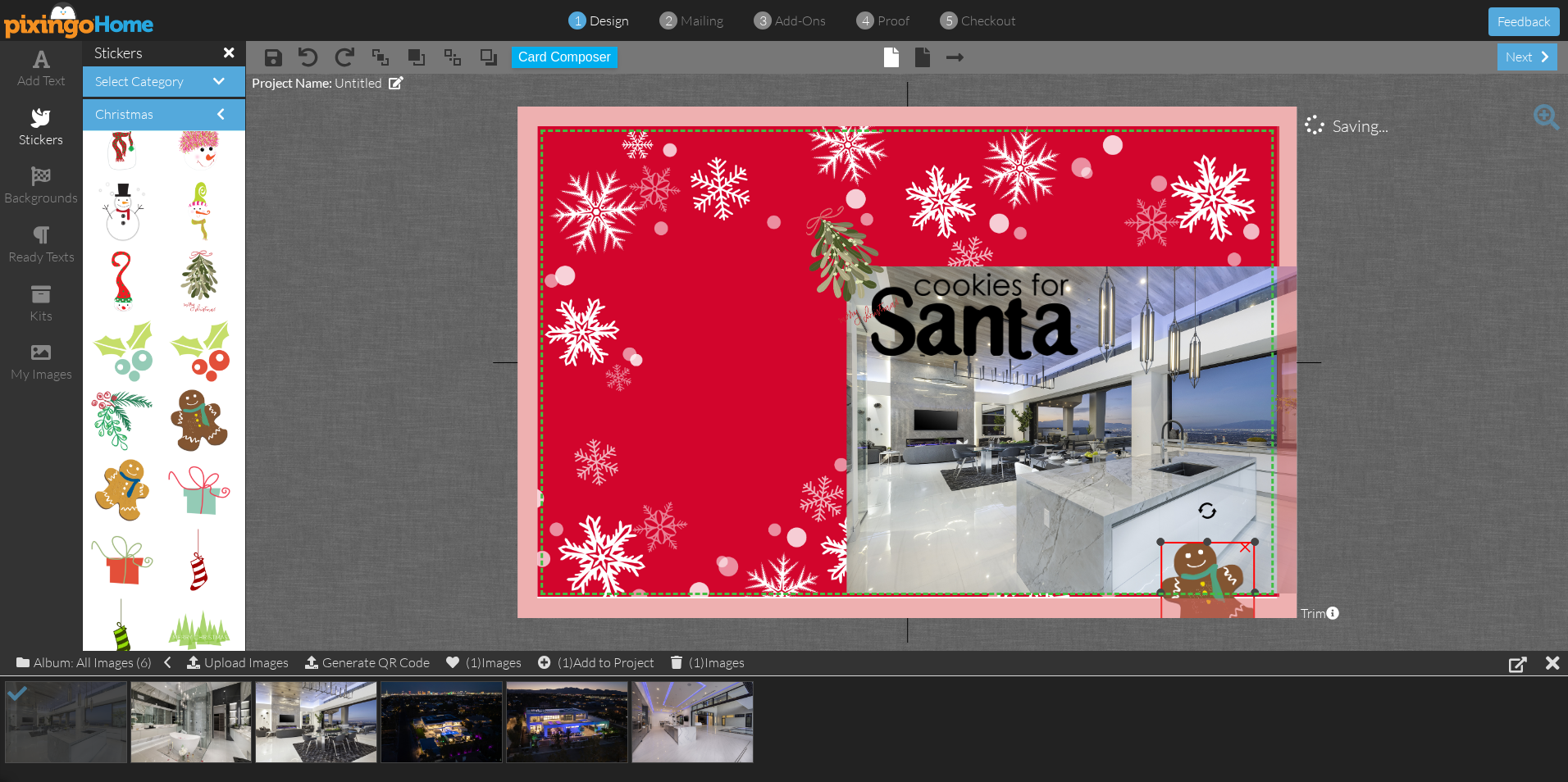
click at [1196, 542] on div "×" at bounding box center [1207, 592] width 94 height 102
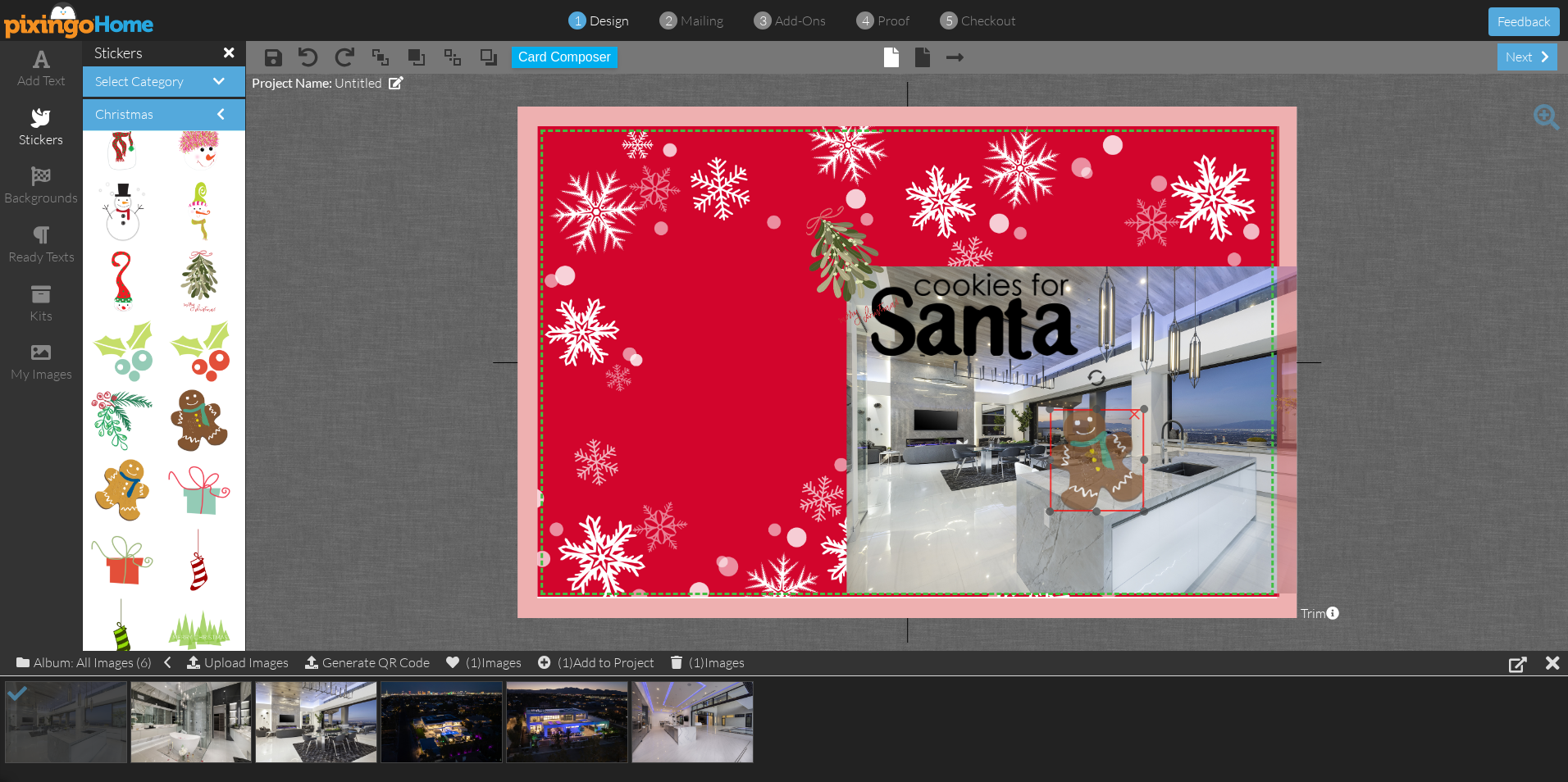
drag, startPoint x: 1191, startPoint y: 568, endPoint x: 1081, endPoint y: 436, distance: 171.8
click at [1081, 436] on img at bounding box center [1097, 460] width 94 height 102
drag, startPoint x: 1049, startPoint y: 411, endPoint x: 1104, endPoint y: 479, distance: 87.5
click at [1104, 479] on div "X X X X X X X X X X X X X X X X X X X X X X X X X X X X X X X X X X X X X X X X…" at bounding box center [907, 362] width 779 height 512
drag, startPoint x: 1124, startPoint y: 494, endPoint x: 1096, endPoint y: 469, distance: 37.5
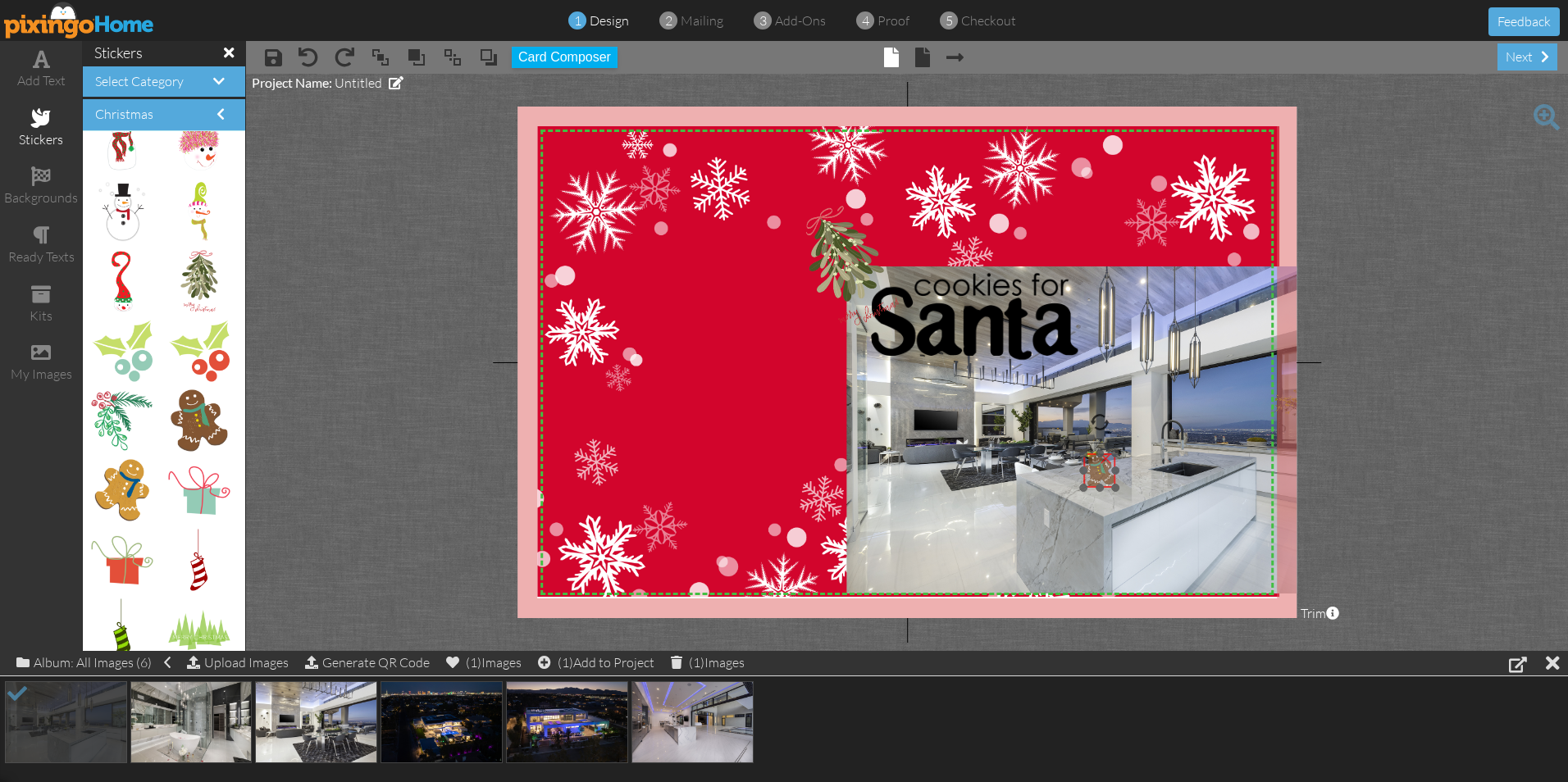
click at [1096, 469] on img at bounding box center [1101, 470] width 32 height 34
drag, startPoint x: 1098, startPoint y: 425, endPoint x: 1085, endPoint y: 427, distance: 13.2
click at [1085, 427] on div at bounding box center [1083, 423] width 26 height 26
drag, startPoint x: 1080, startPoint y: 459, endPoint x: 1087, endPoint y: 463, distance: 8.1
click at [1087, 463] on div at bounding box center [1087, 463] width 10 height 10
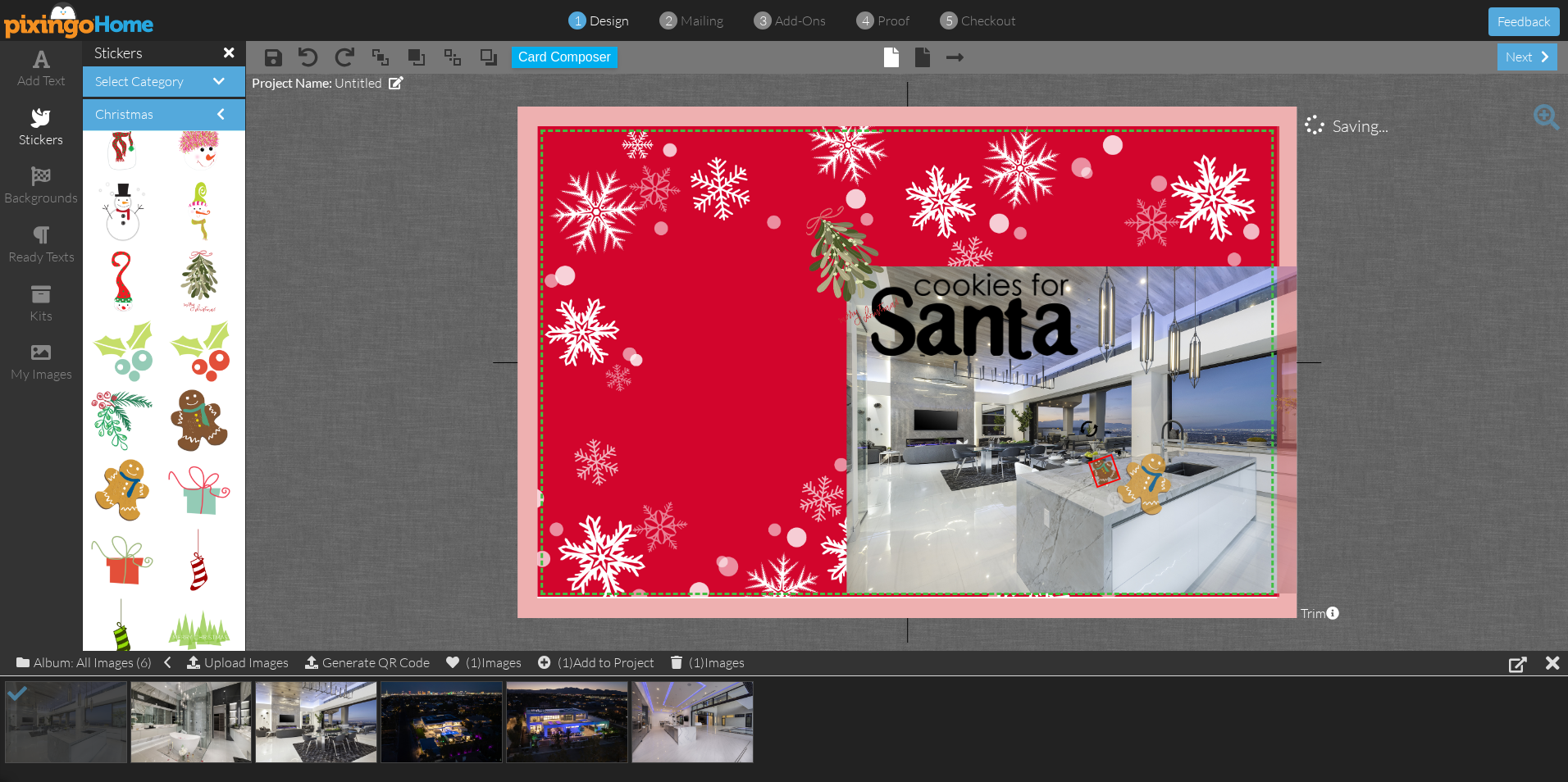
drag, startPoint x: 113, startPoint y: 483, endPoint x: 1124, endPoint y: 477, distance: 1011.0
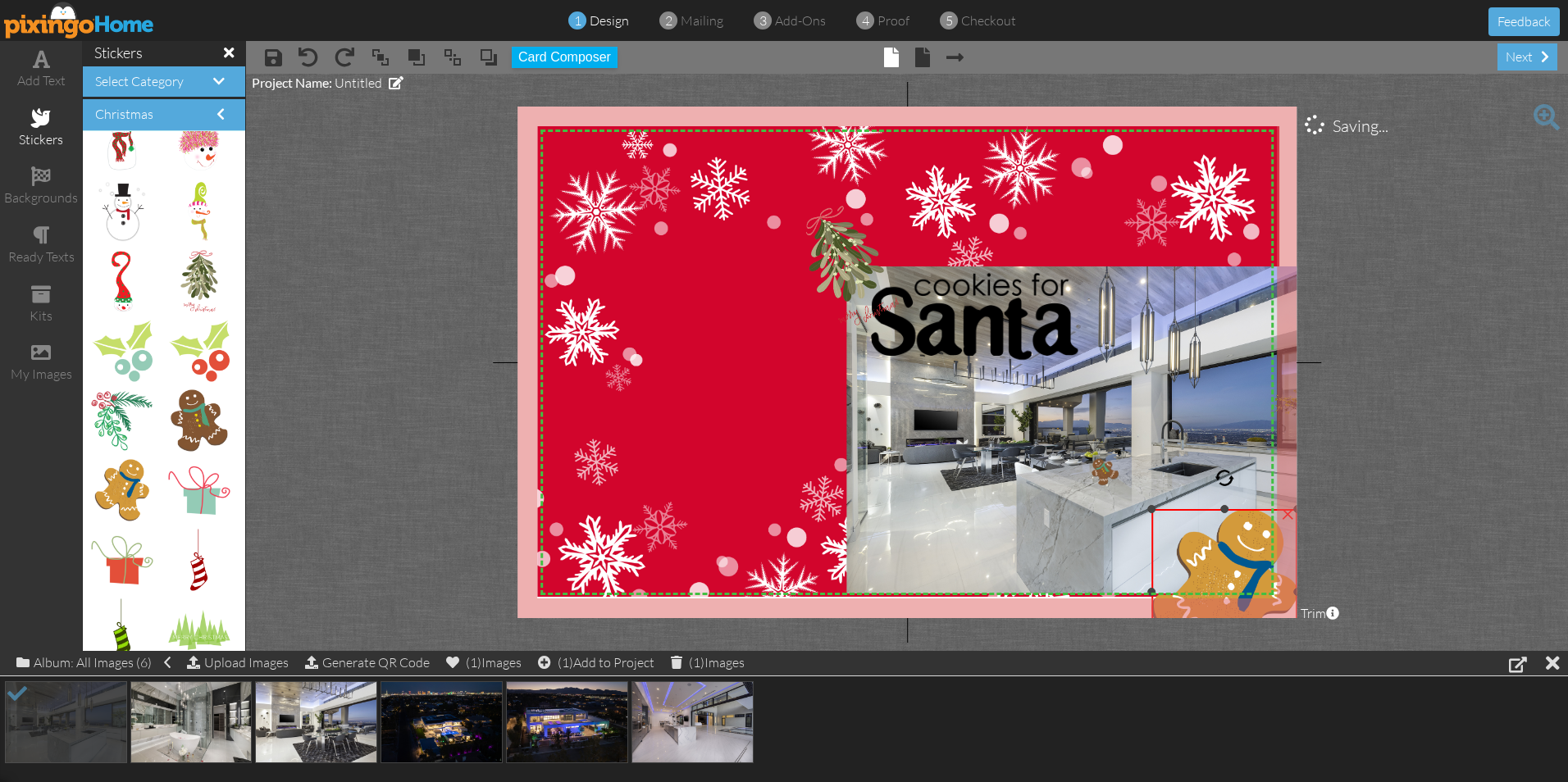
drag, startPoint x: 1104, startPoint y: 456, endPoint x: 1194, endPoint y: 513, distance: 106.5
click at [1194, 513] on div "×" at bounding box center [1224, 592] width 146 height 166
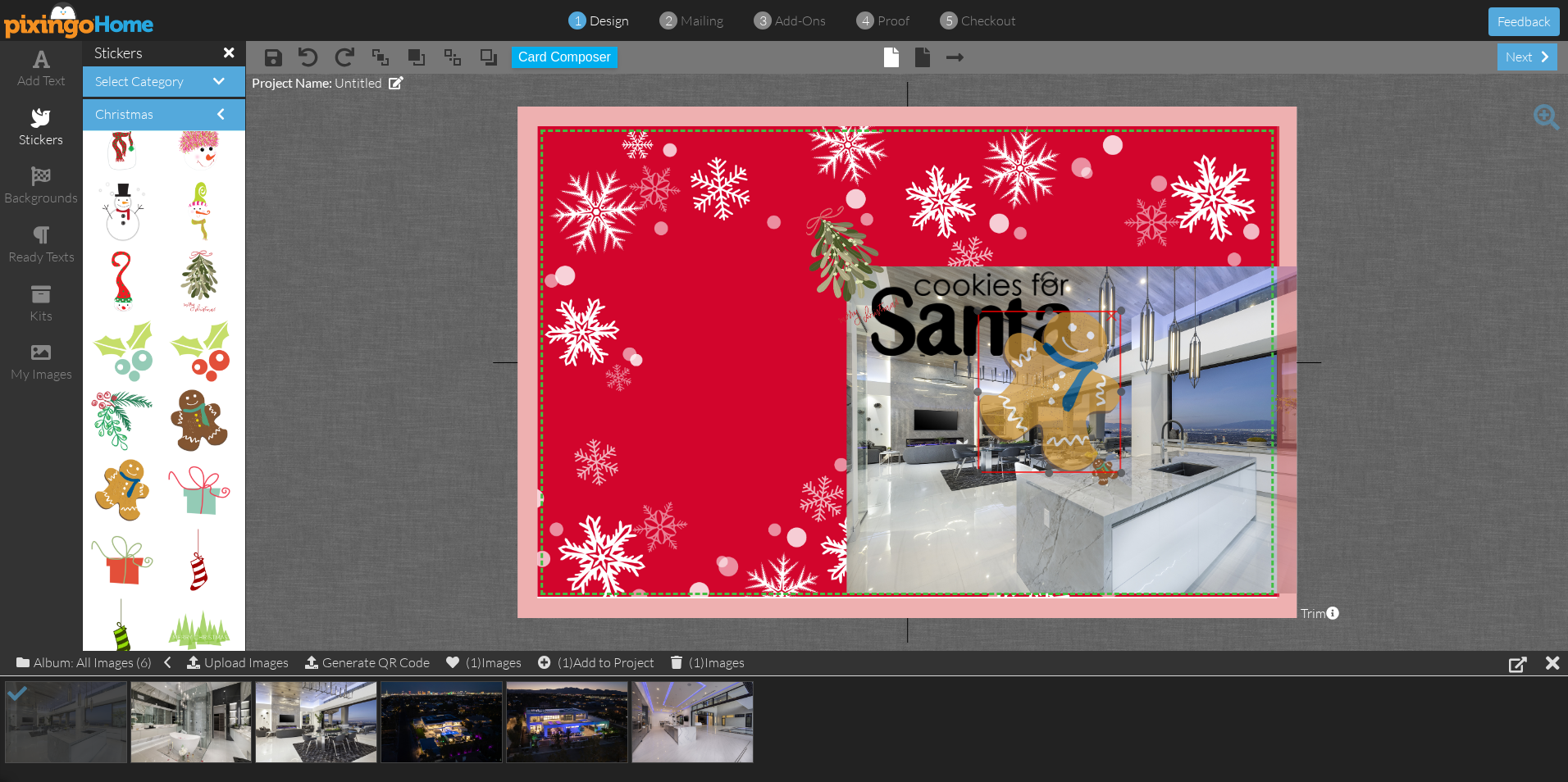
drag, startPoint x: 1193, startPoint y: 542, endPoint x: 996, endPoint y: 322, distance: 295.3
click at [996, 322] on img at bounding box center [1049, 392] width 144 height 163
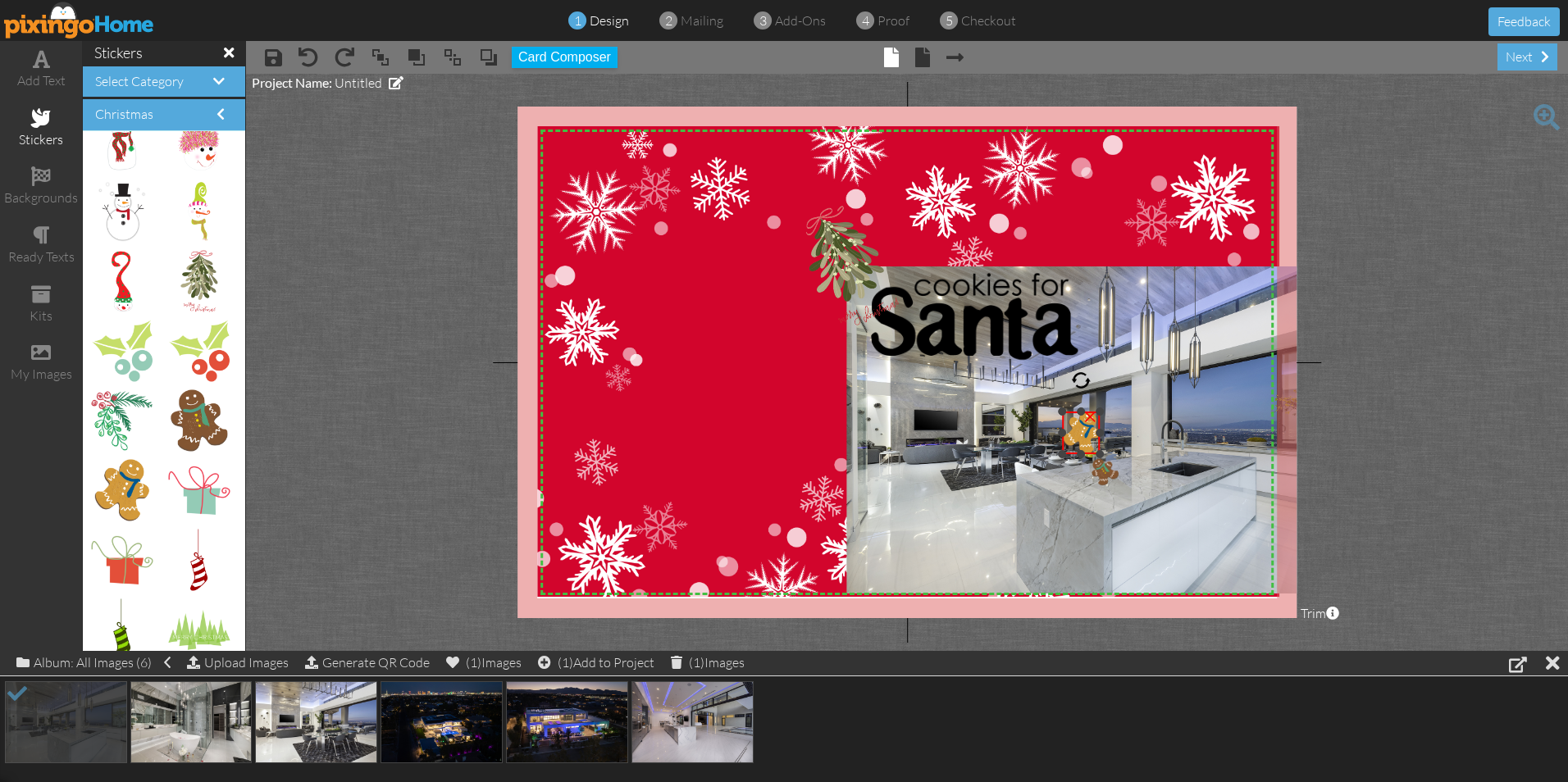
drag, startPoint x: 956, startPoint y: 292, endPoint x: 1064, endPoint y: 412, distance: 161.4
click at [1064, 412] on div at bounding box center [1062, 411] width 9 height 9
drag, startPoint x: 1082, startPoint y: 382, endPoint x: 1093, endPoint y: 400, distance: 21.1
click at [1093, 400] on div "X X X X X X X X X X X X X X X X X X X X X X X X X X X X X X X X X X X X X X X X…" at bounding box center [907, 362] width 779 height 512
drag, startPoint x: 1079, startPoint y: 434, endPoint x: 1121, endPoint y: 478, distance: 60.8
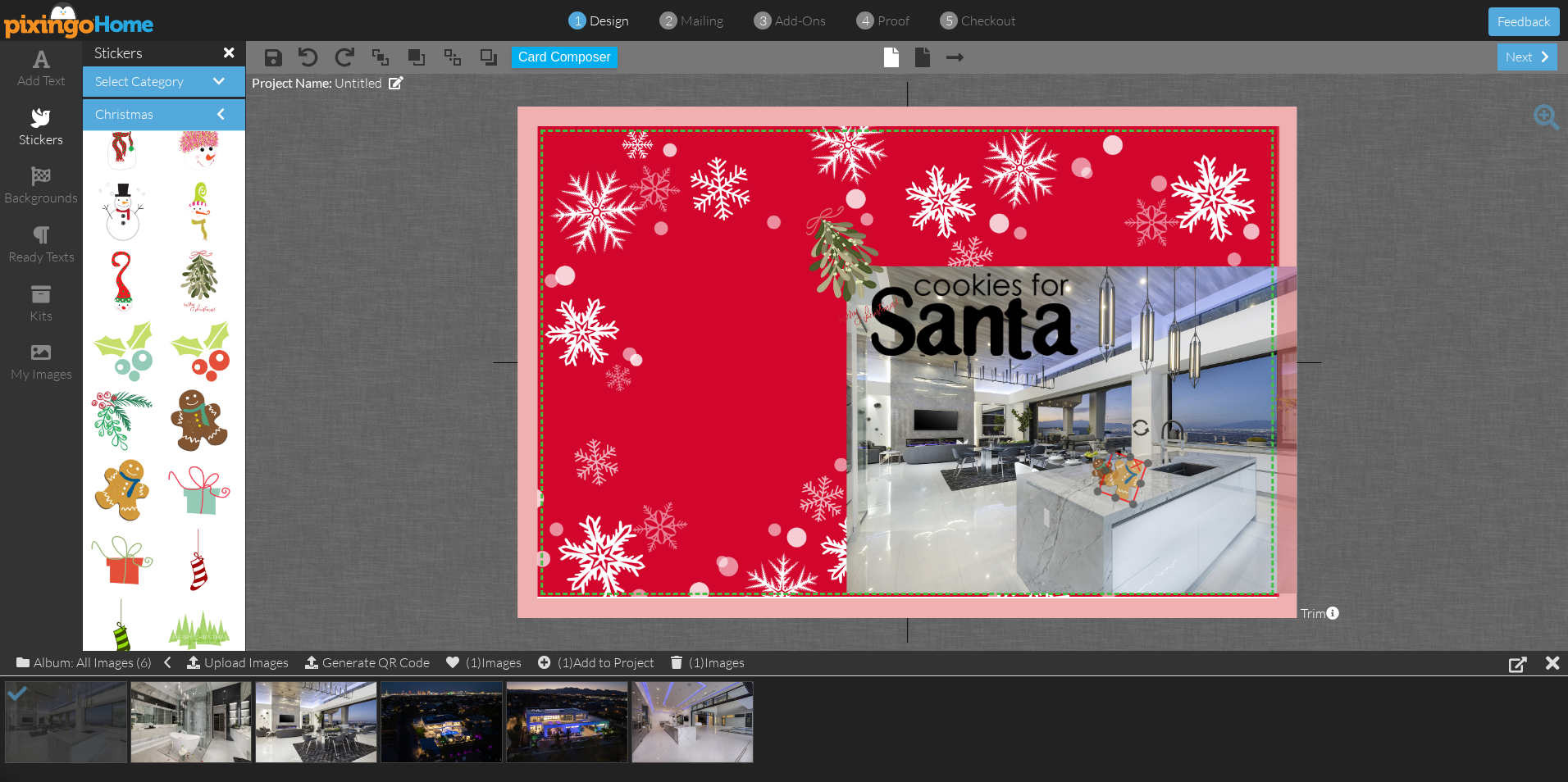
click at [1121, 478] on img at bounding box center [1122, 478] width 50 height 53
drag, startPoint x: 1148, startPoint y: 463, endPoint x: 1125, endPoint y: 468, distance: 23.5
click at [1125, 468] on div "×" at bounding box center [1114, 482] width 35 height 37
click at [186, 418] on img at bounding box center [198, 421] width 56 height 61
drag, startPoint x: 172, startPoint y: 413, endPoint x: 744, endPoint y: 396, distance: 572.3
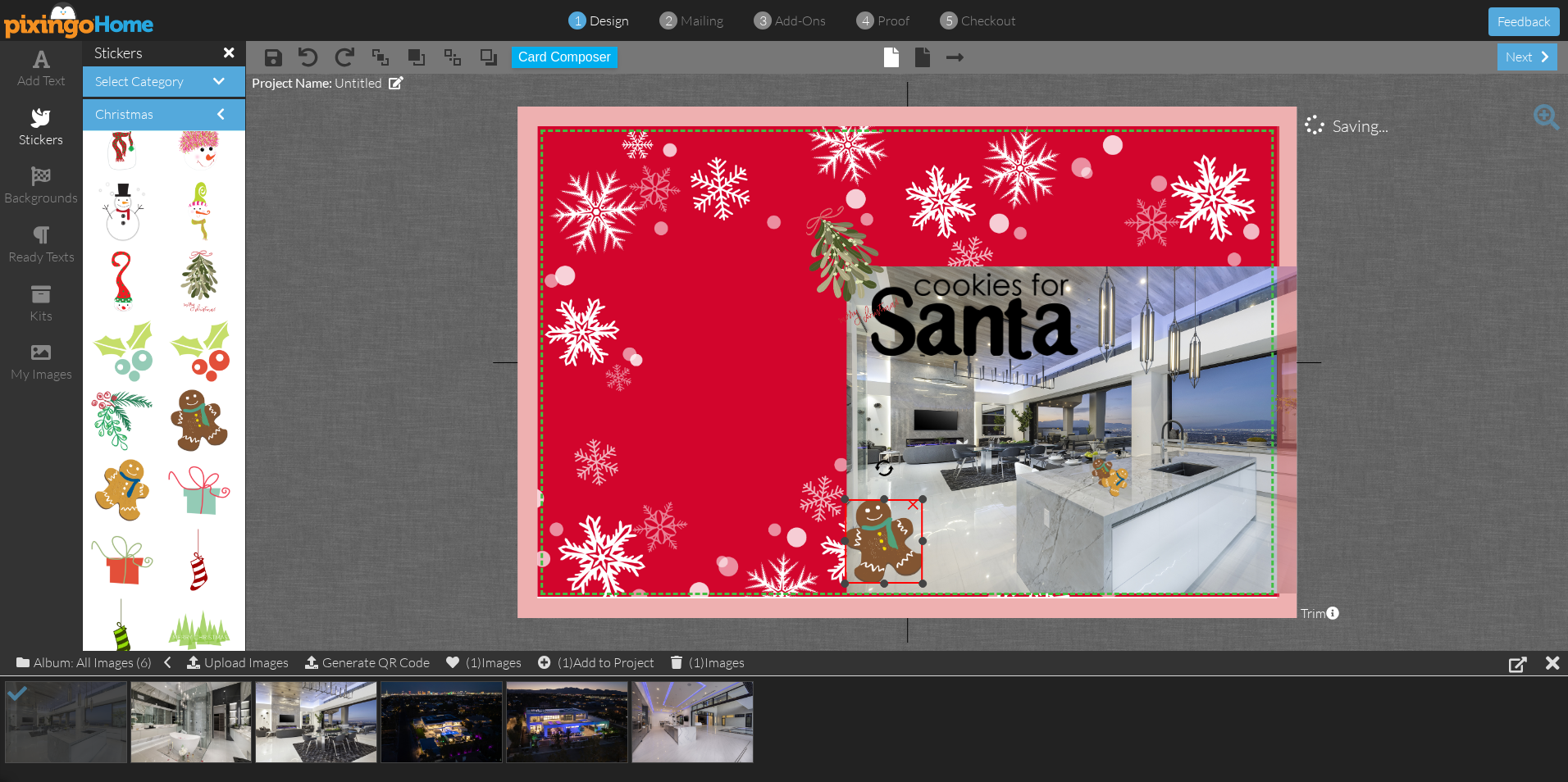
drag, startPoint x: 727, startPoint y: 372, endPoint x: 884, endPoint y: 510, distance: 209.0
click at [884, 510] on div "×" at bounding box center [884, 542] width 78 height 85
drag, startPoint x: 891, startPoint y: 477, endPoint x: 852, endPoint y: 483, distance: 39.5
click at [852, 483] on div at bounding box center [856, 488] width 27 height 27
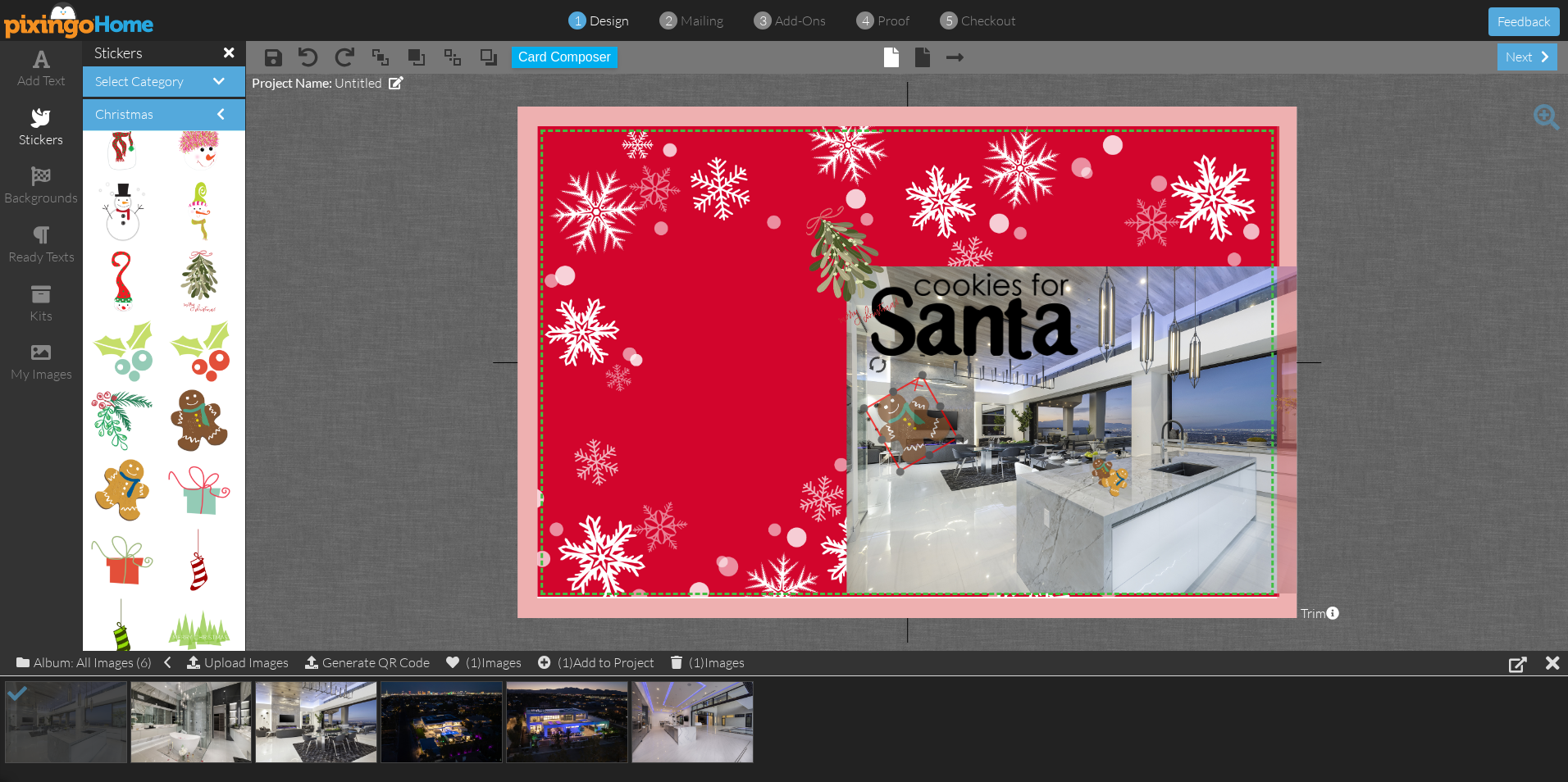
drag, startPoint x: 880, startPoint y: 547, endPoint x: 902, endPoint y: 423, distance: 125.9
click at [902, 423] on img at bounding box center [911, 422] width 94 height 96
drag, startPoint x: 875, startPoint y: 366, endPoint x: 860, endPoint y: 377, distance: 18.6
click at [860, 377] on div at bounding box center [861, 378] width 28 height 28
drag, startPoint x: 906, startPoint y: 375, endPoint x: 921, endPoint y: 422, distance: 49.3
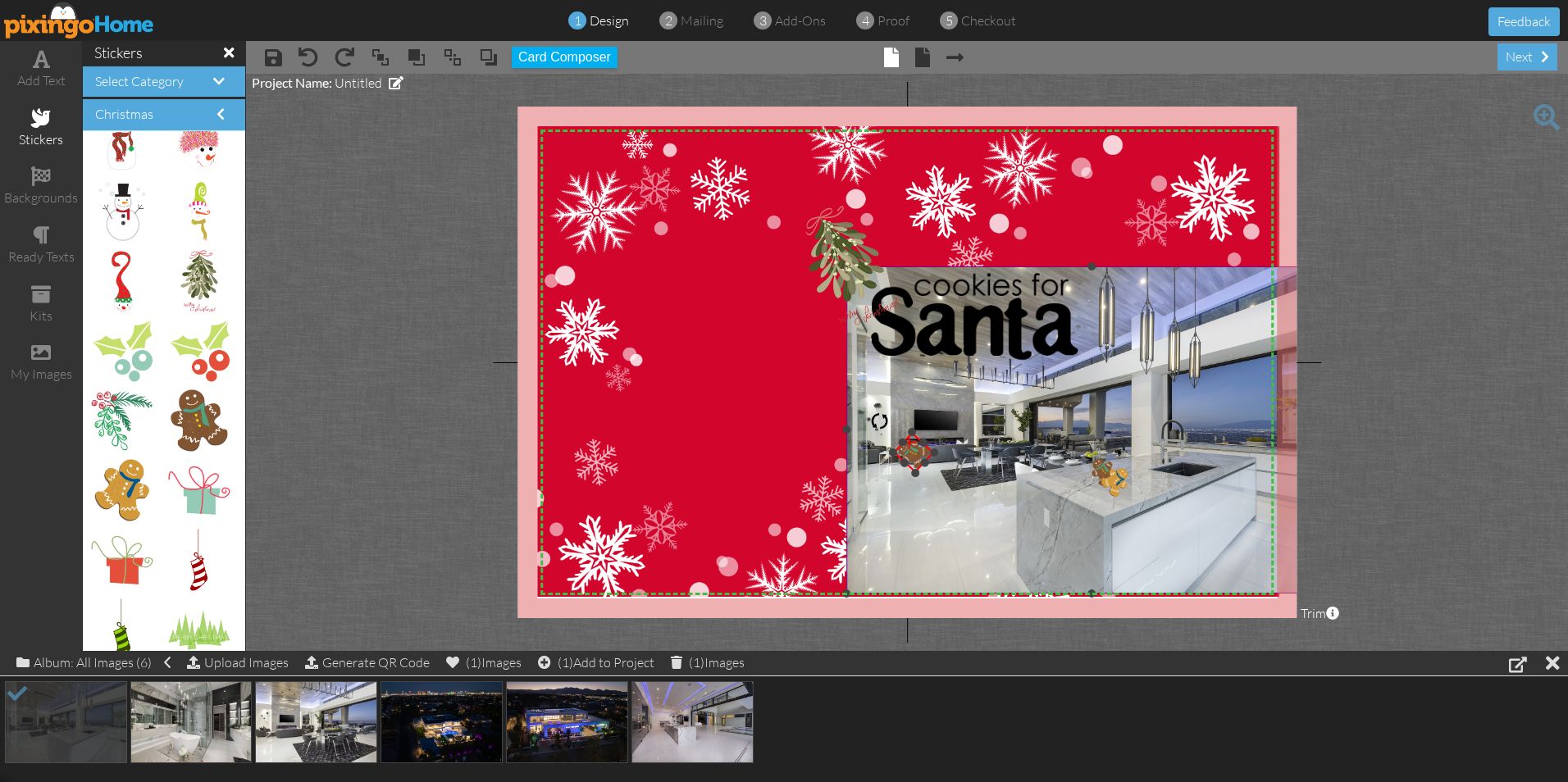
click at [921, 422] on div "X X X X X X X X X X X X X X X X X X X X X X X X X X X X X X X X X X X X X X X X…" at bounding box center [907, 362] width 779 height 512
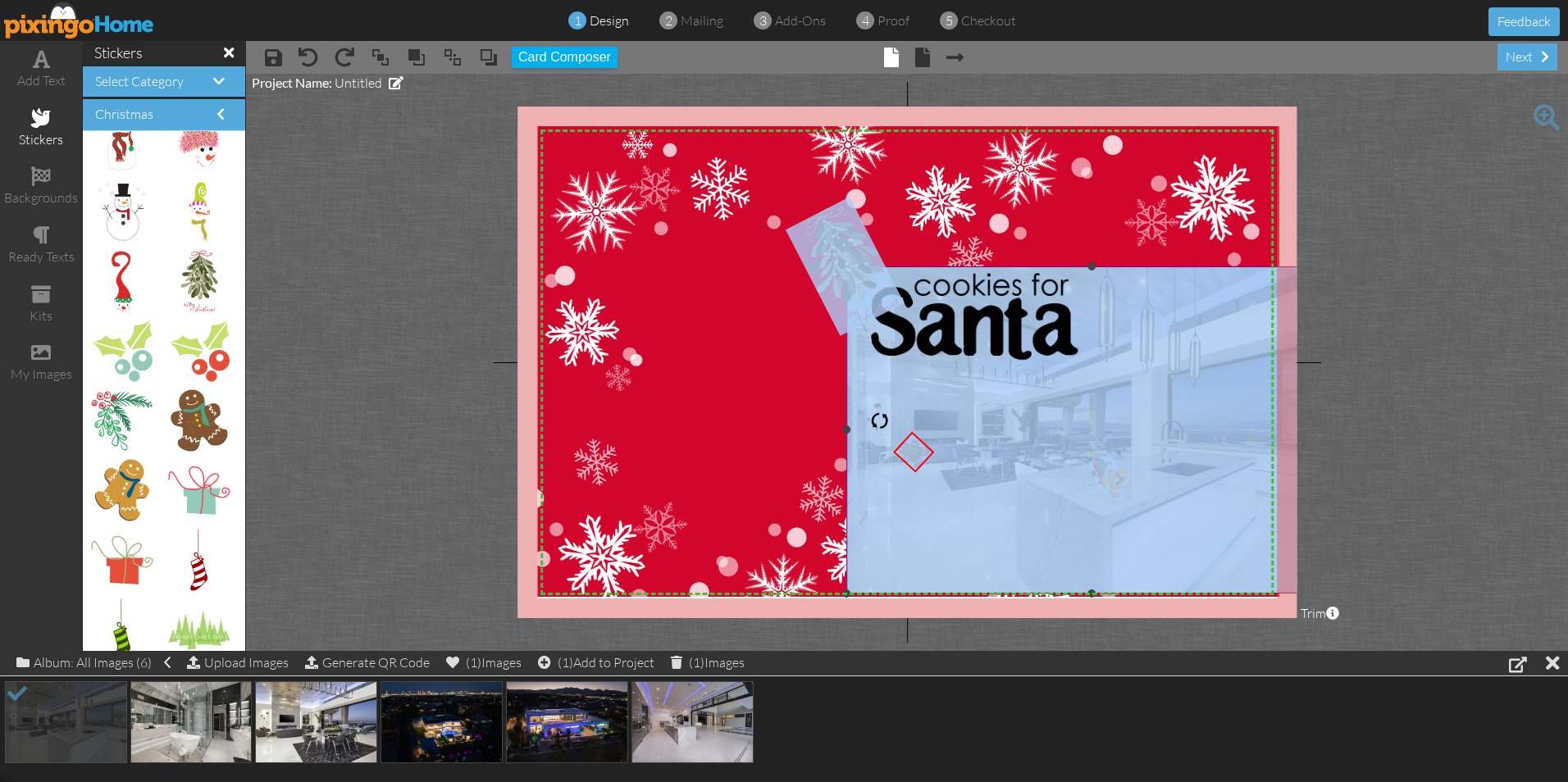
drag, startPoint x: 915, startPoint y: 453, endPoint x: 1075, endPoint y: 483, distance: 162.8
click at [1075, 483] on div "X X X X X X X X X X X X X X X X X X X X X X X X X X X X X X X X X X X X X X X X…" at bounding box center [907, 362] width 779 height 512
click at [737, 392] on img at bounding box center [908, 369] width 742 height 487
click at [717, 390] on img at bounding box center [908, 369] width 742 height 487
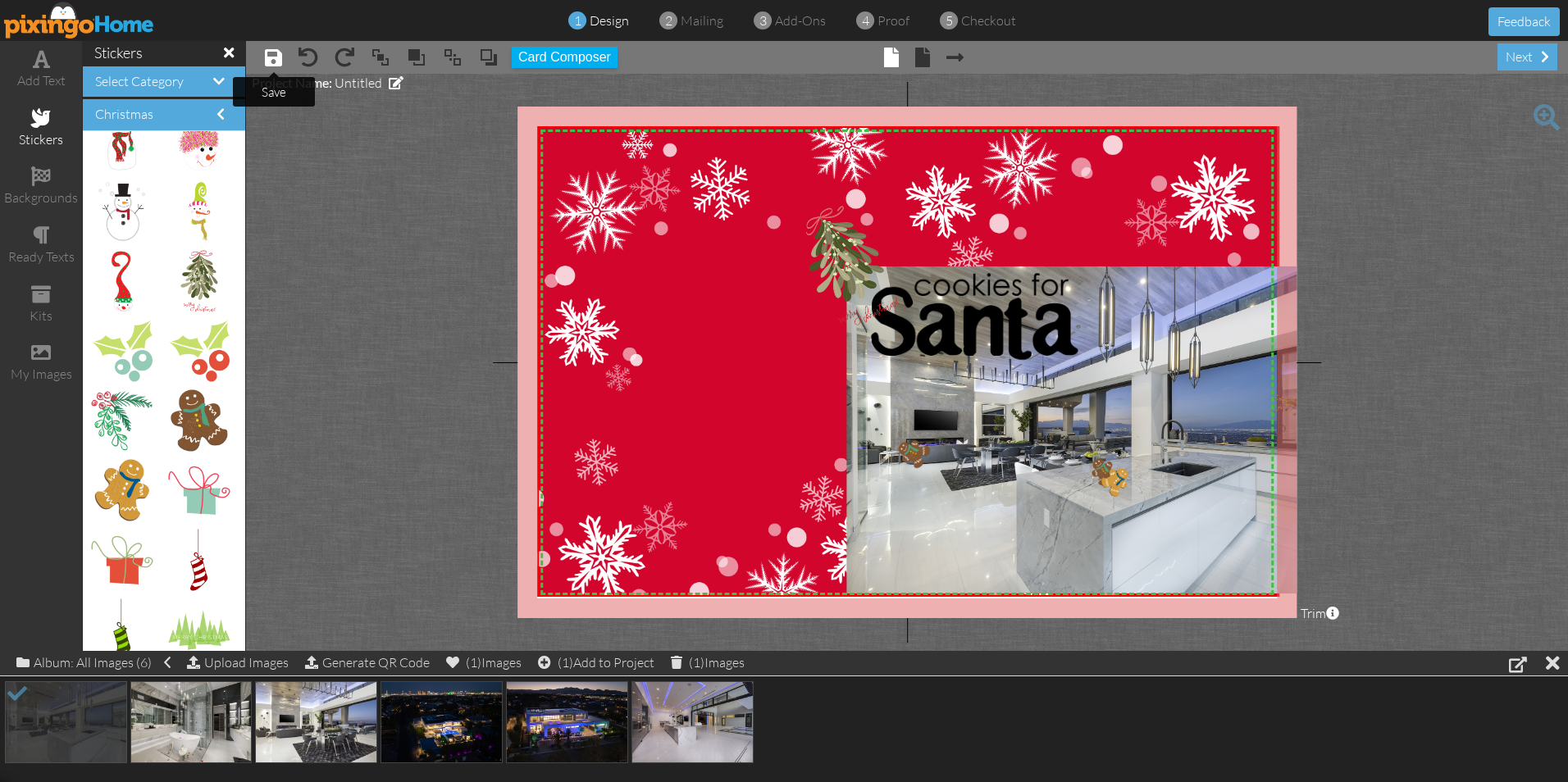
click at [271, 50] on span at bounding box center [274, 57] width 17 height 20
drag, startPoint x: 916, startPoint y: 472, endPoint x: 919, endPoint y: 506, distance: 34.1
click at [919, 506] on div at bounding box center [918, 506] width 11 height 11
drag, startPoint x: 907, startPoint y: 471, endPoint x: 942, endPoint y: 452, distance: 39.8
click at [942, 452] on img at bounding box center [950, 451] width 76 height 76
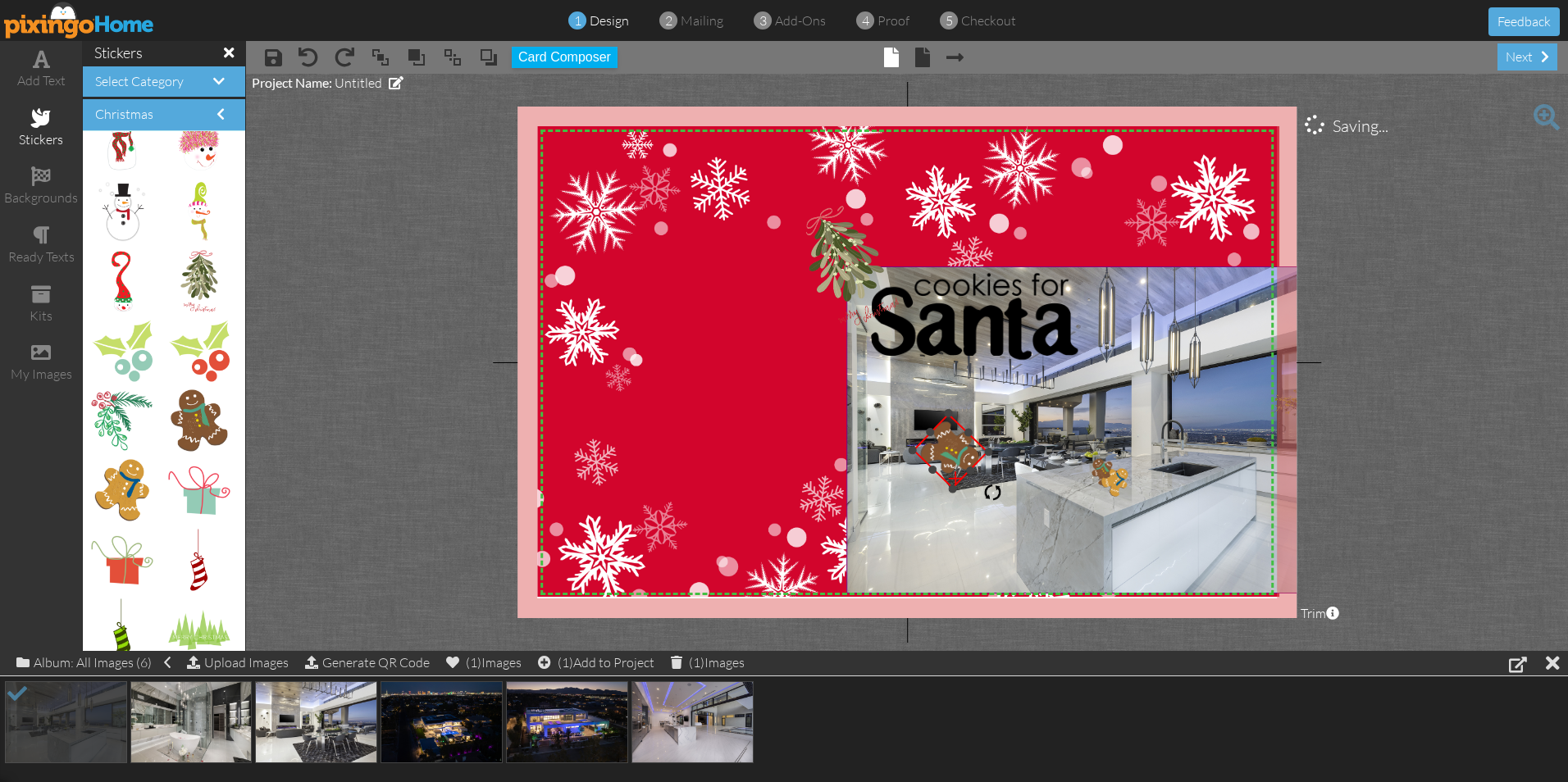
drag, startPoint x: 905, startPoint y: 409, endPoint x: 975, endPoint y: 475, distance: 96.2
click at [975, 475] on div "X X X X X X X X X X X X X X X X X X X X X X X X X X X X X X X X X X X X X X X X…" at bounding box center [907, 362] width 779 height 512
drag, startPoint x: 938, startPoint y: 448, endPoint x: 1098, endPoint y: 494, distance: 166.5
click at [1098, 494] on img at bounding box center [1111, 497] width 76 height 76
drag, startPoint x: 1151, startPoint y: 498, endPoint x: 1116, endPoint y: 496, distance: 35.1
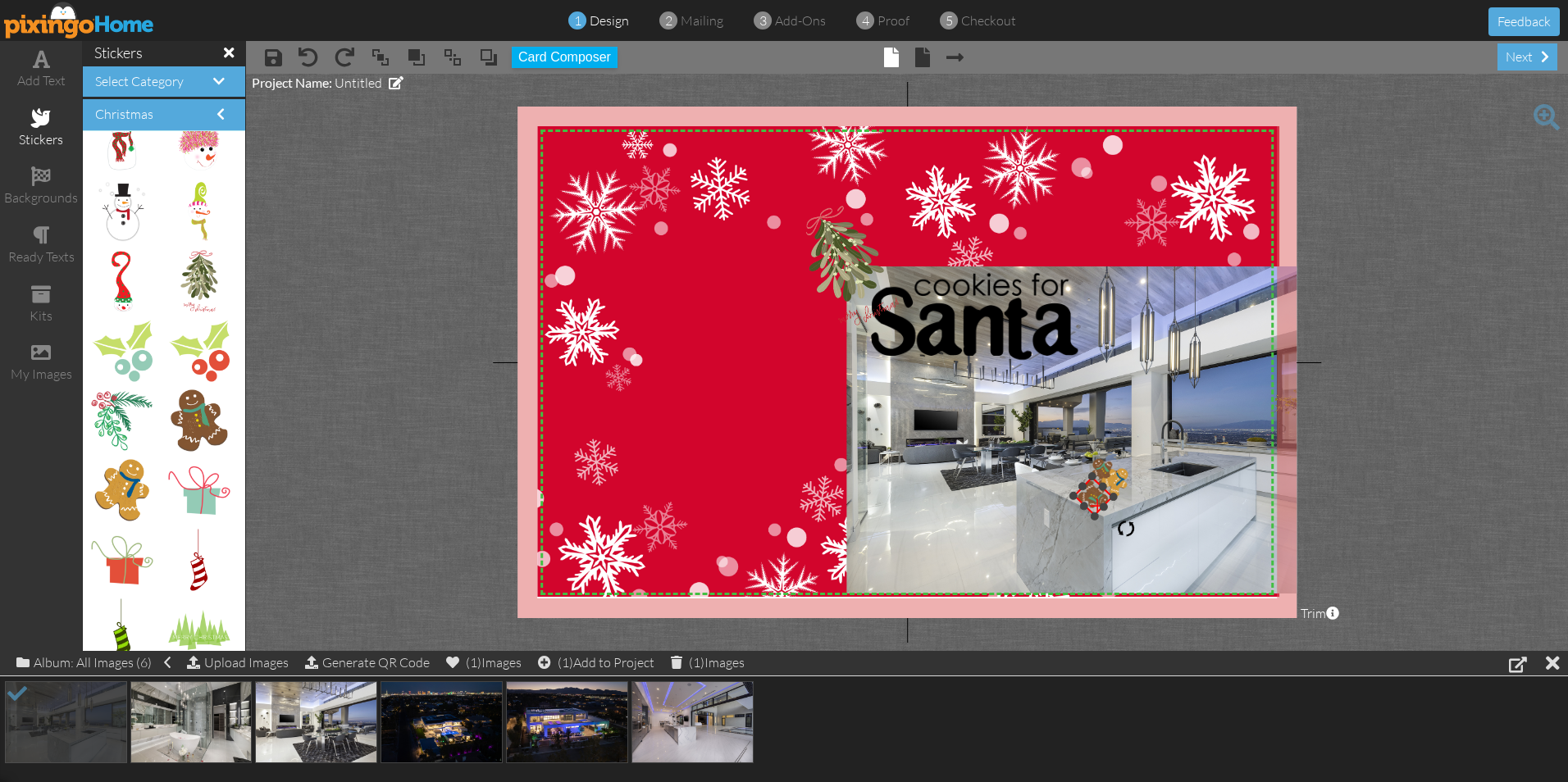
click at [1116, 496] on div at bounding box center [1113, 497] width 11 height 11
click at [895, 451] on img at bounding box center [1092, 429] width 490 height 327
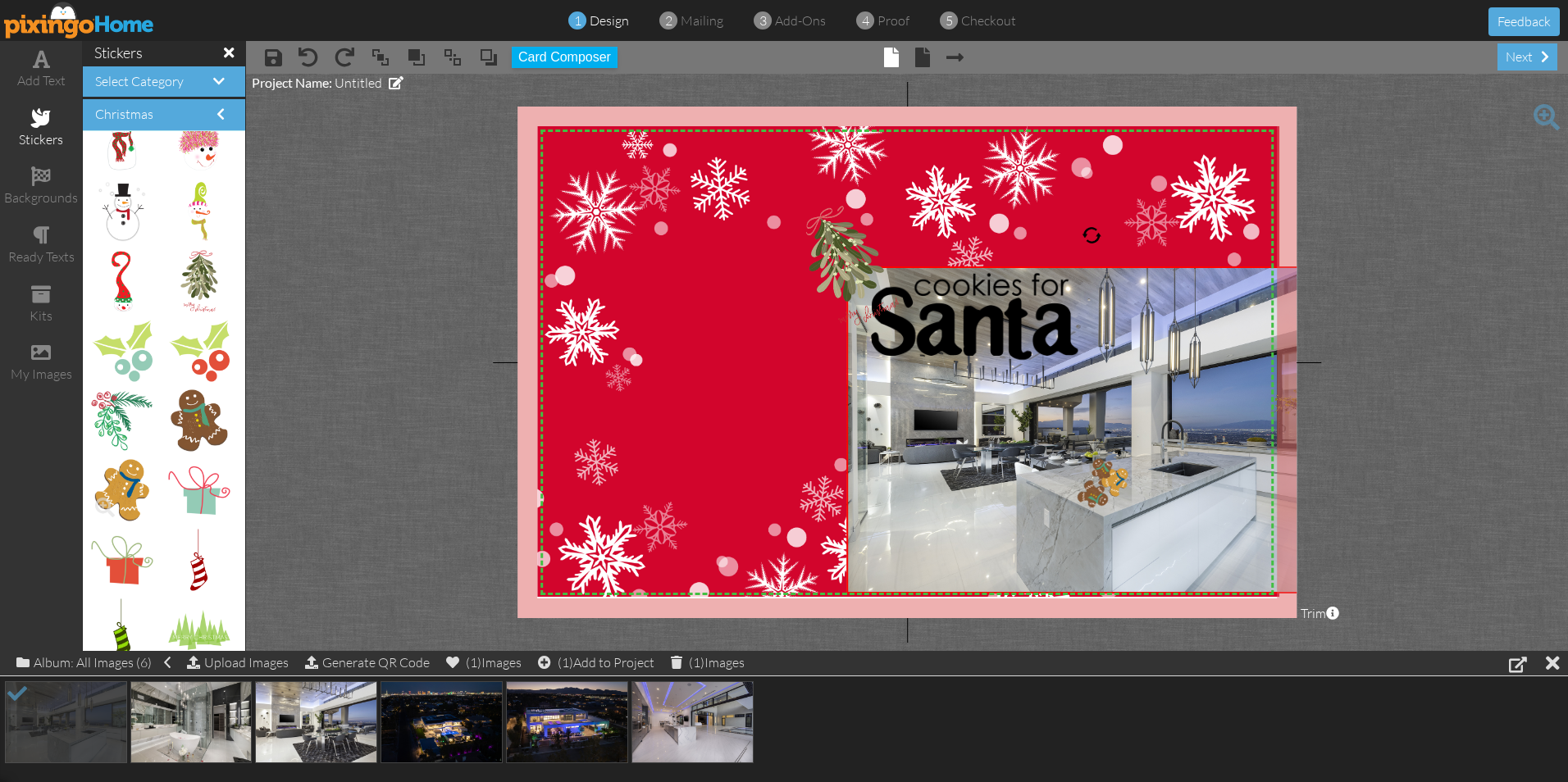
click at [126, 479] on img at bounding box center [121, 490] width 54 height 61
drag, startPoint x: 126, startPoint y: 479, endPoint x: 863, endPoint y: 398, distance: 741.4
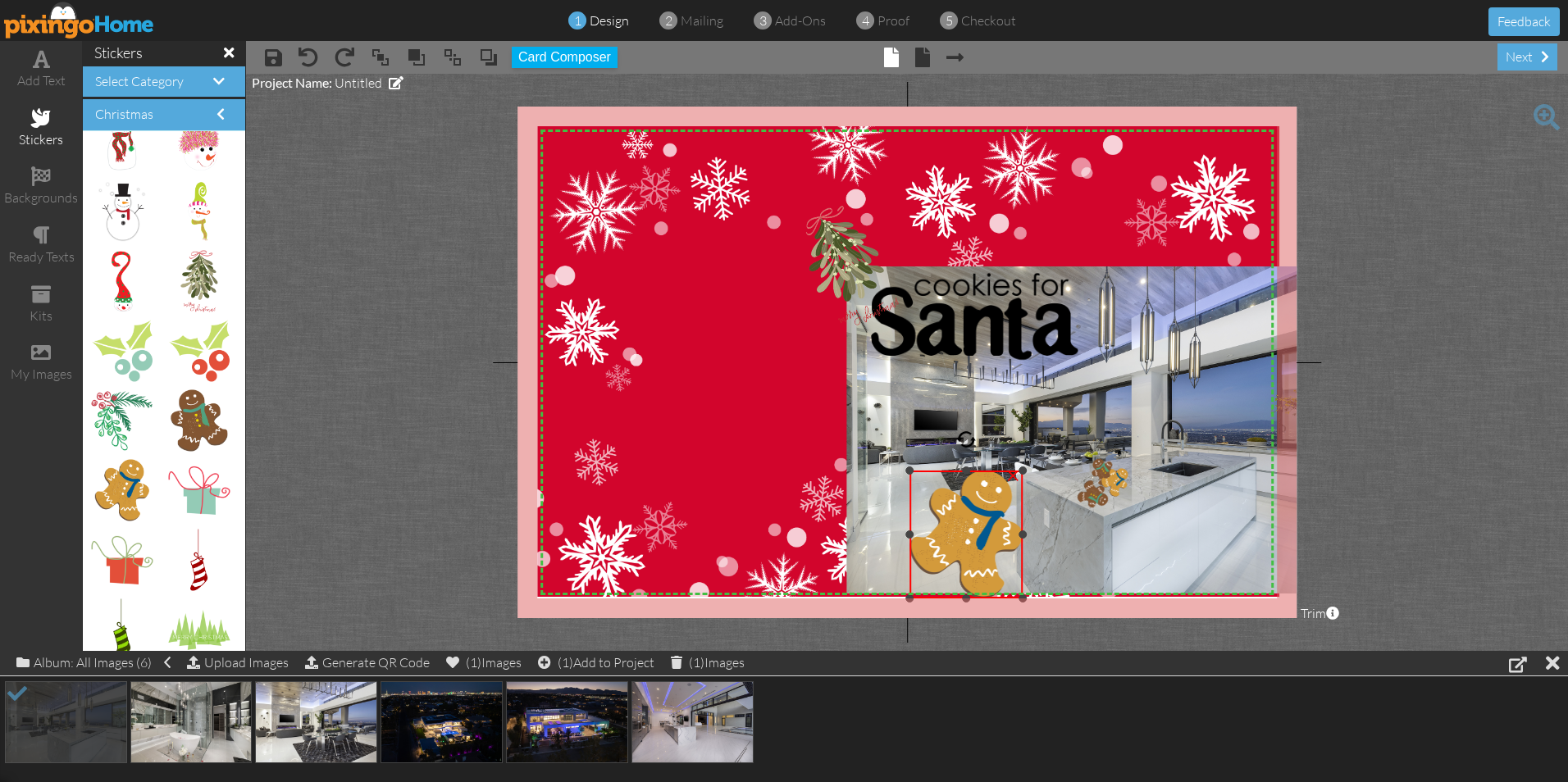
drag, startPoint x: 828, startPoint y: 380, endPoint x: 973, endPoint y: 474, distance: 172.8
click at [970, 476] on div "×" at bounding box center [966, 535] width 113 height 129
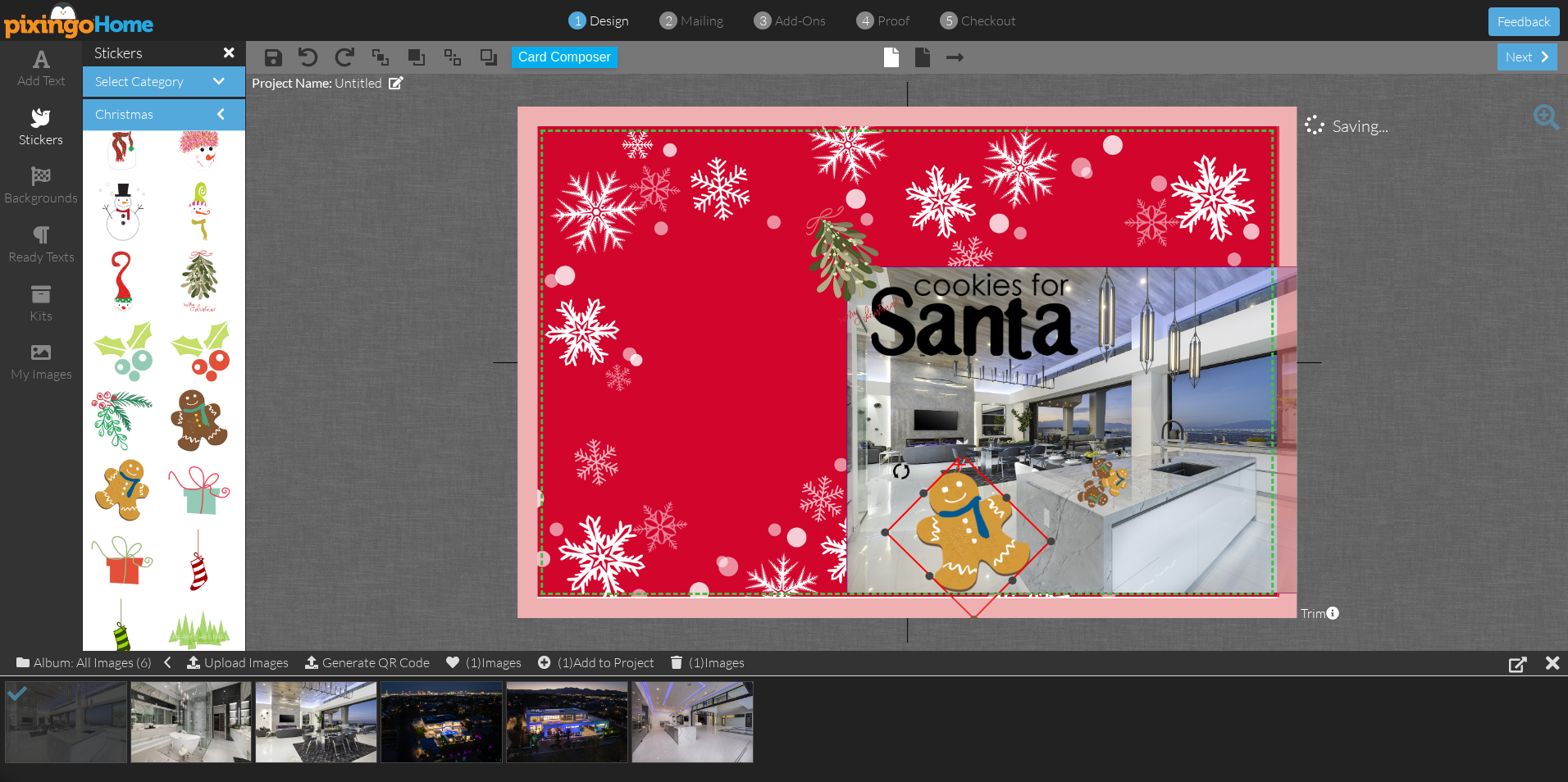
drag, startPoint x: 973, startPoint y: 444, endPoint x: 881, endPoint y: 460, distance: 93.4
click at [881, 460] on div "X X X X X X X X X X X X X X X X X X X X X X X X X X X X X X X X X X X X X X X X…" at bounding box center [907, 362] width 779 height 512
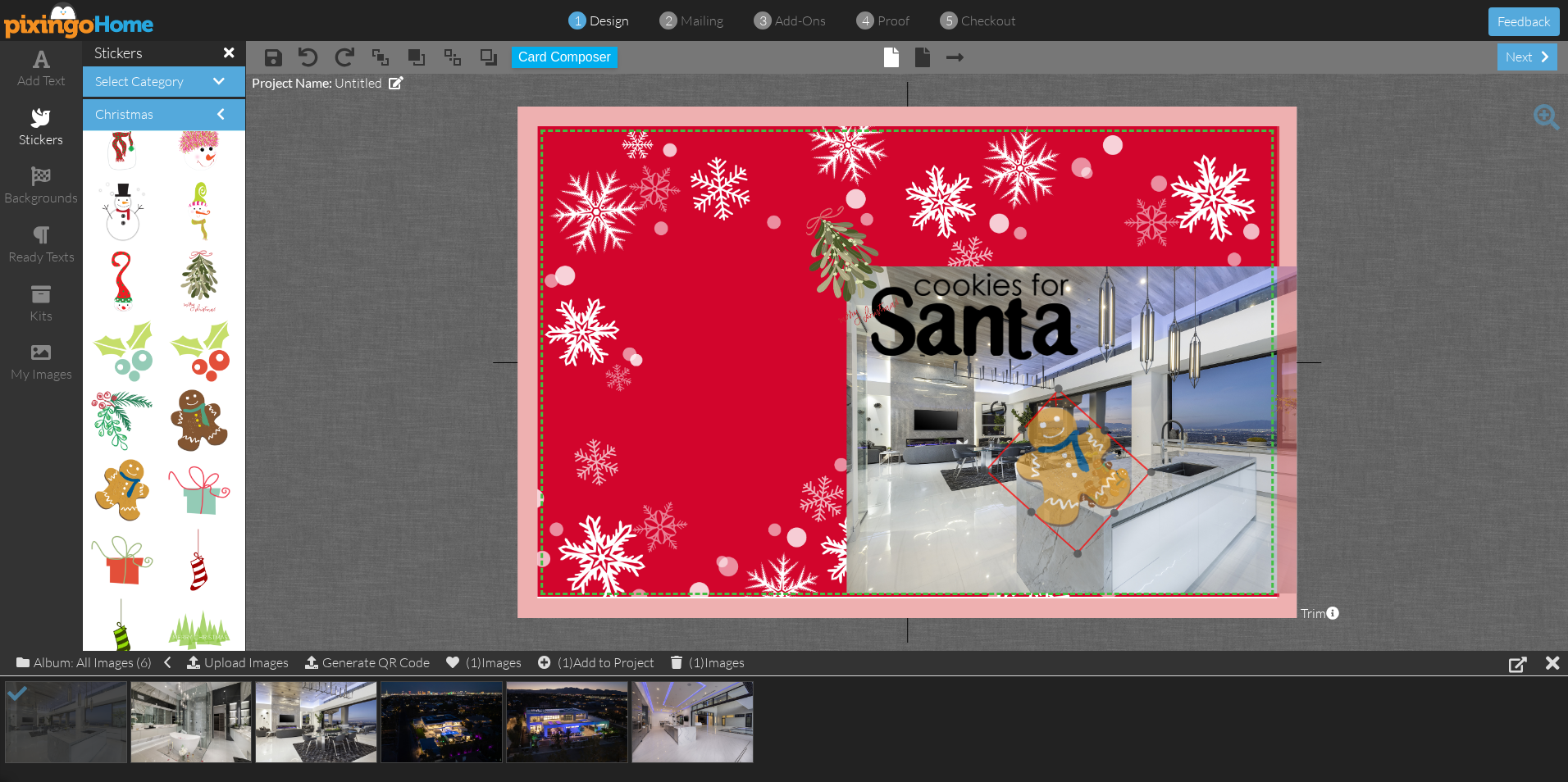
drag, startPoint x: 974, startPoint y: 549, endPoint x: 1074, endPoint y: 484, distance: 119.3
click at [1074, 484] on img at bounding box center [1068, 471] width 166 height 165
drag, startPoint x: 1149, startPoint y: 473, endPoint x: 1080, endPoint y: 475, distance: 69.0
click at [1080, 475] on div "×" at bounding box center [1035, 470] width 99 height 98
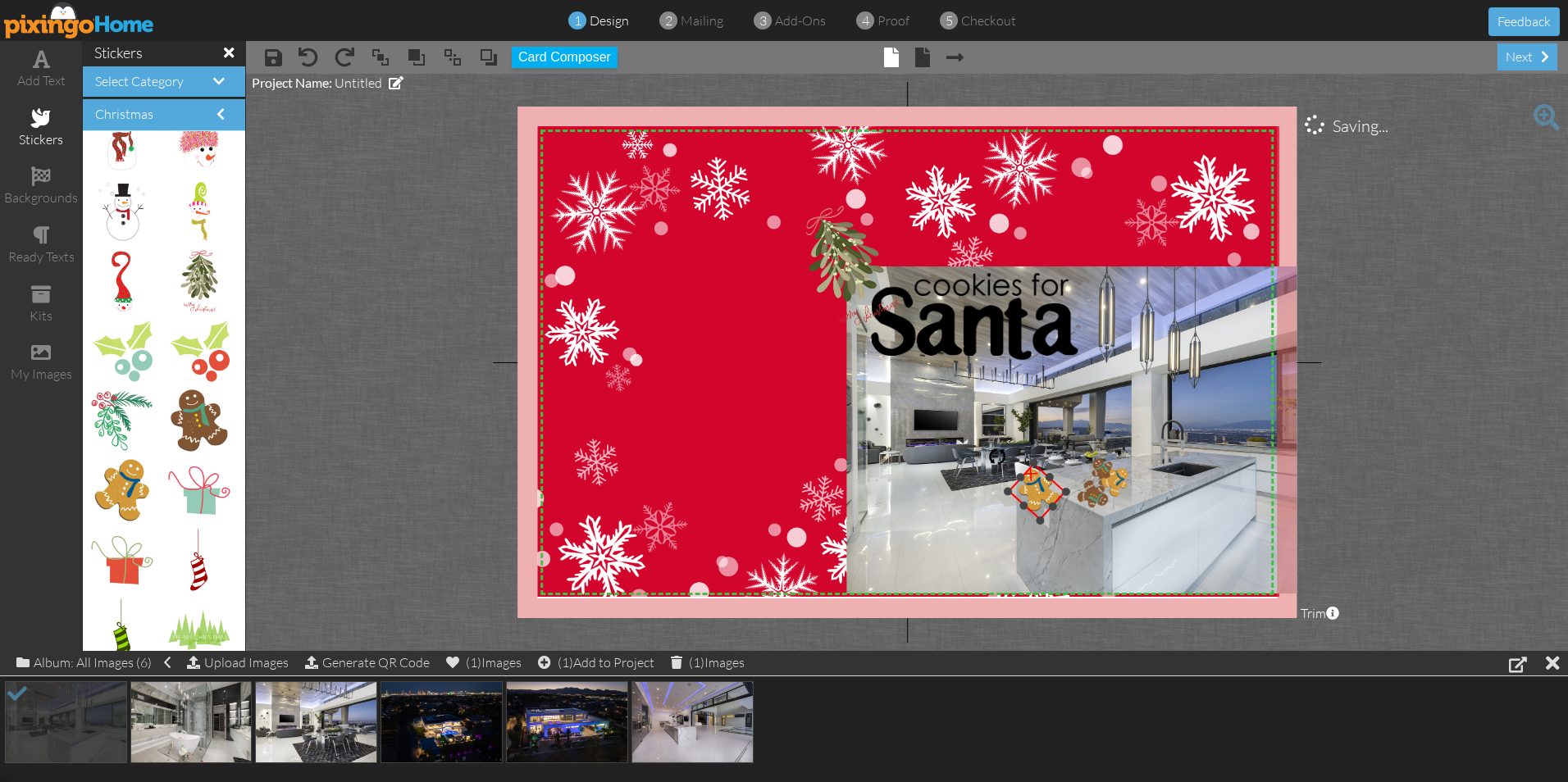
drag, startPoint x: 1028, startPoint y: 420, endPoint x: 1031, endPoint y: 463, distance: 43.1
click at [1031, 463] on div at bounding box center [1033, 463] width 11 height 11
drag, startPoint x: 1037, startPoint y: 488, endPoint x: 1050, endPoint y: 484, distance: 13.6
click at [1050, 484] on div "×" at bounding box center [1037, 491] width 57 height 57
drag, startPoint x: 1034, startPoint y: 494, endPoint x: 1076, endPoint y: 479, distance: 44.6
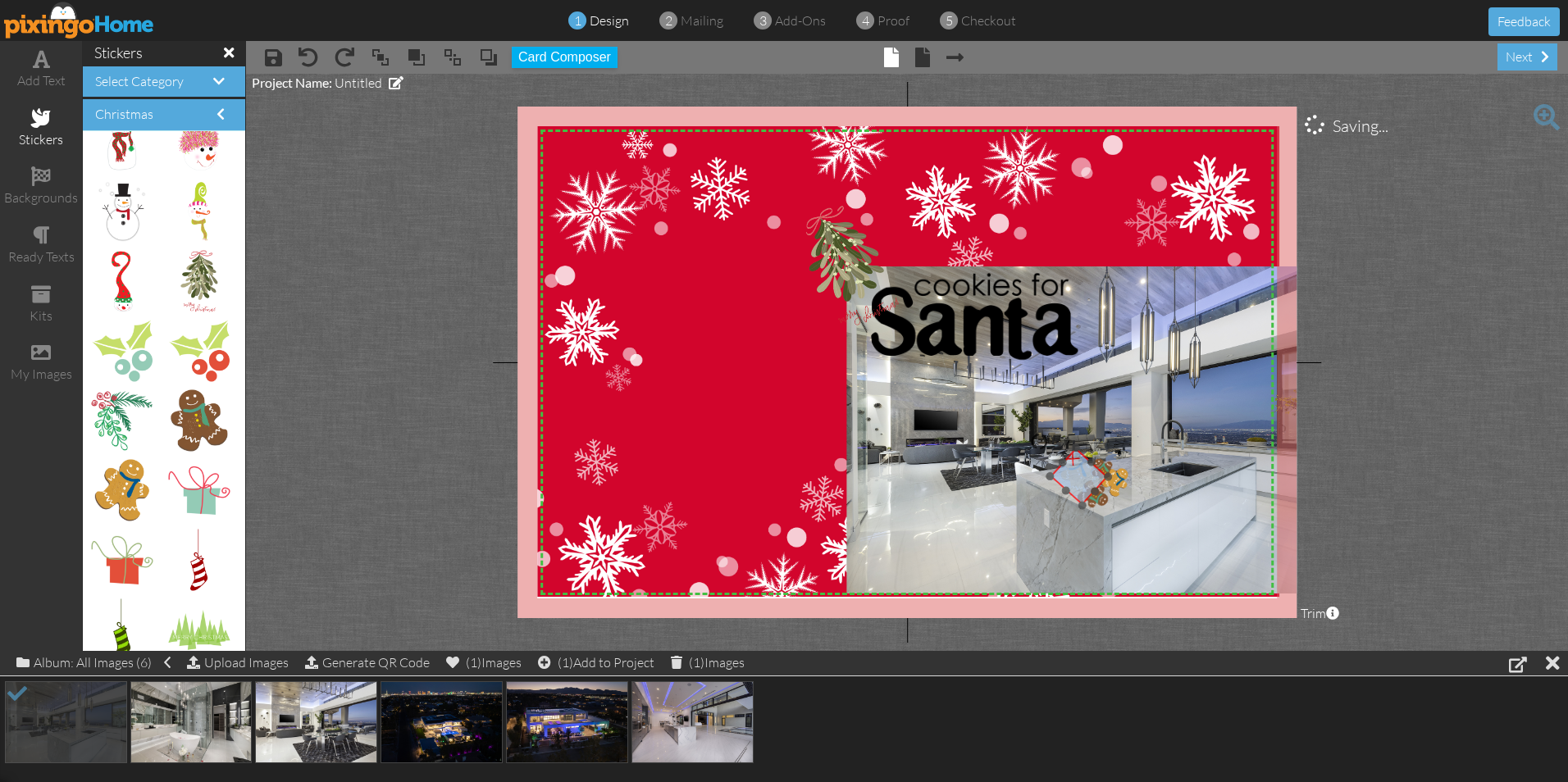
click at [1076, 479] on img at bounding box center [1079, 476] width 57 height 57
drag, startPoint x: 1081, startPoint y: 505, endPoint x: 1077, endPoint y: 489, distance: 16.5
click at [1077, 489] on div at bounding box center [1080, 487] width 11 height 11
click at [997, 536] on img at bounding box center [1092, 429] width 490 height 327
drag, startPoint x: 1080, startPoint y: 487, endPoint x: 1071, endPoint y: 528, distance: 42.0
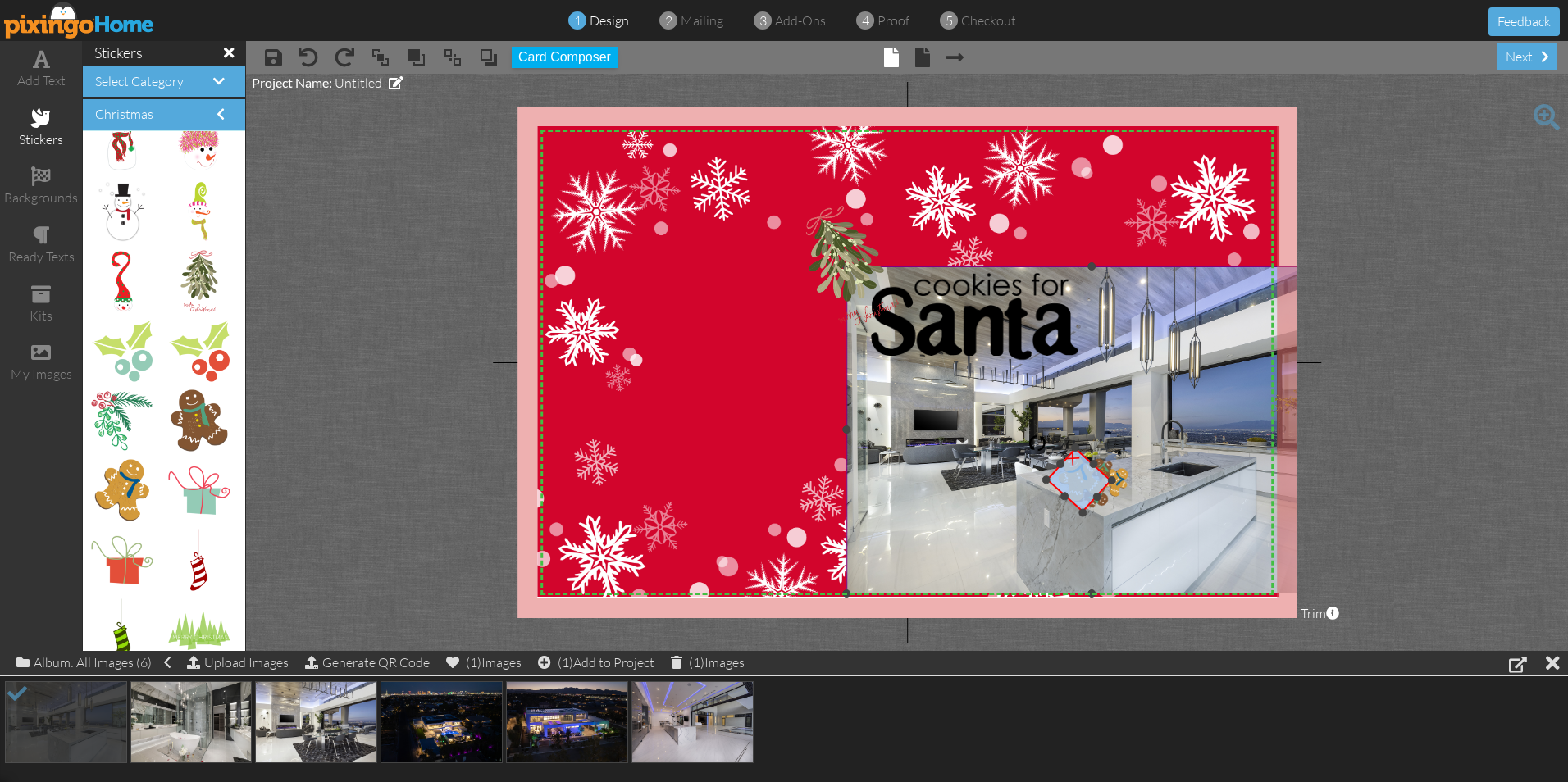
click at [1071, 528] on div "X X X X X X X X X X X X X X X X X X X X X X X X X X X X X X X X X X X X X X X X…" at bounding box center [907, 362] width 779 height 512
click at [1083, 486] on img at bounding box center [1081, 484] width 68 height 68
drag, startPoint x: 1083, startPoint y: 519, endPoint x: 1078, endPoint y: 493, distance: 26.5
click at [1078, 493] on div "X X X X X X X X X X X X X X X X X X X X X X X X X X X X X X X X X X X X X X X X…" at bounding box center [907, 362] width 779 height 512
click at [954, 526] on img at bounding box center [1092, 429] width 490 height 327
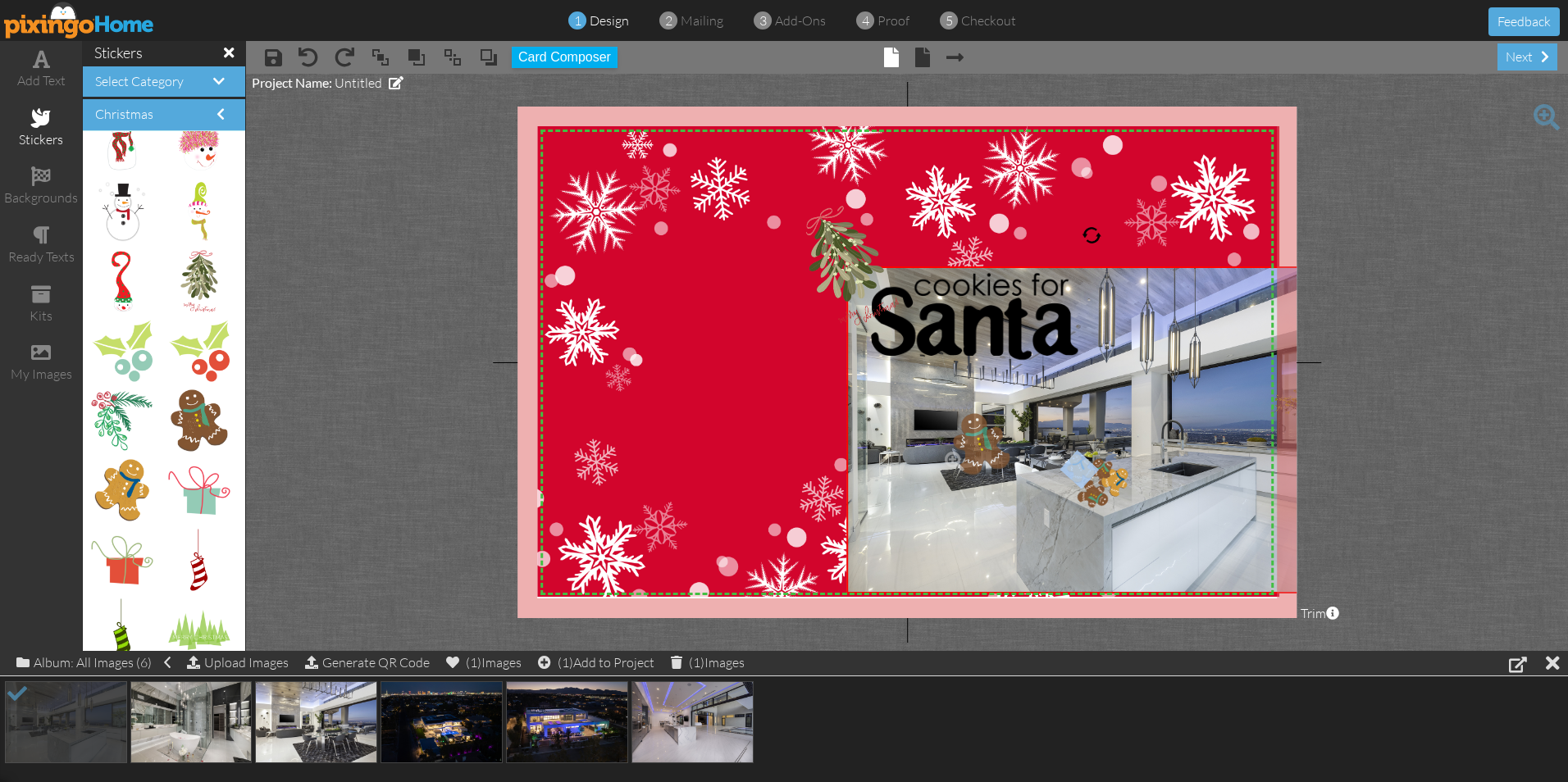
drag, startPoint x: 188, startPoint y: 414, endPoint x: 974, endPoint y: 437, distance: 786.3
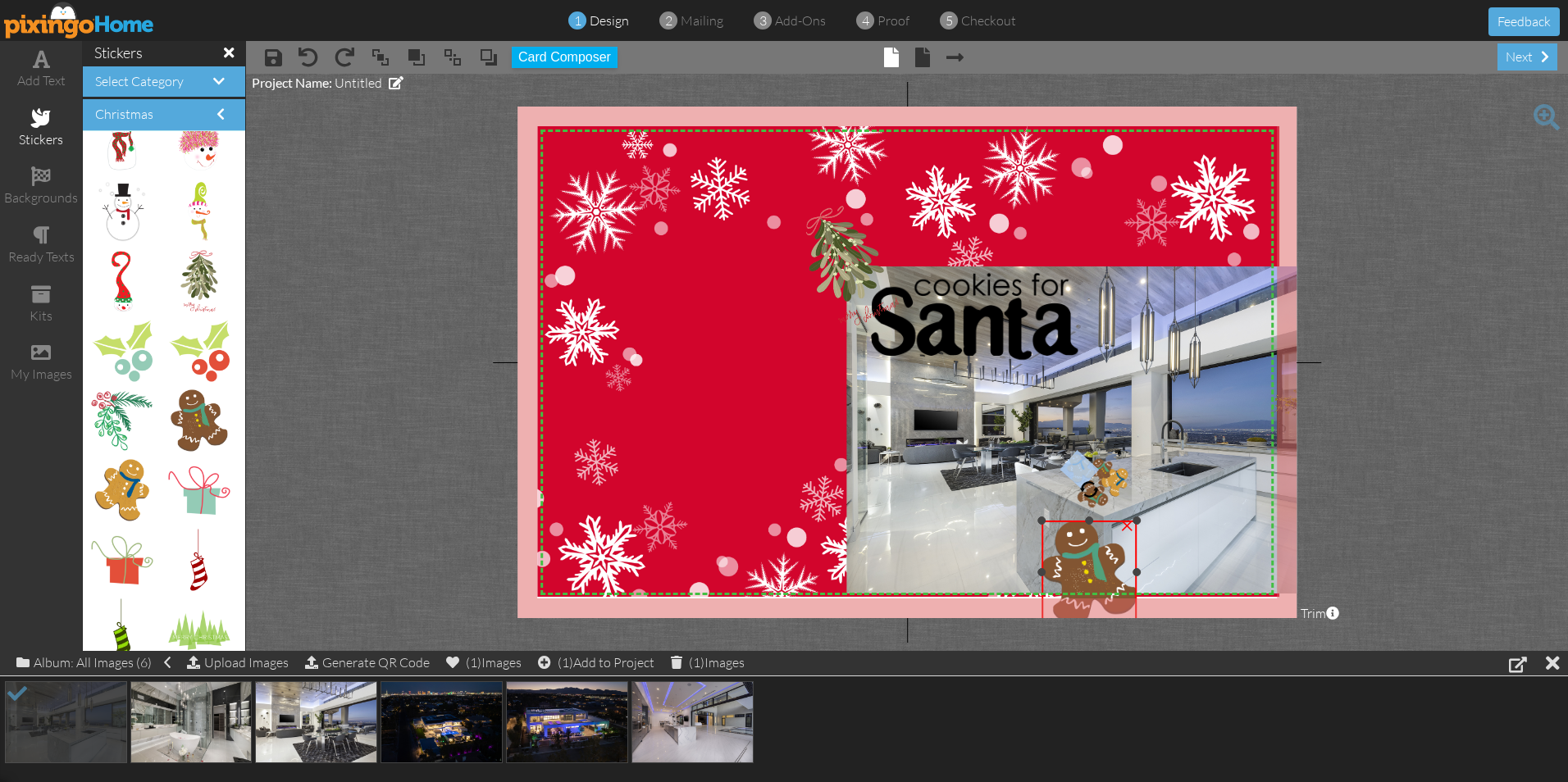
drag, startPoint x: 945, startPoint y: 419, endPoint x: 1088, endPoint y: 524, distance: 177.4
click at [1088, 524] on div "×" at bounding box center [1089, 572] width 95 height 103
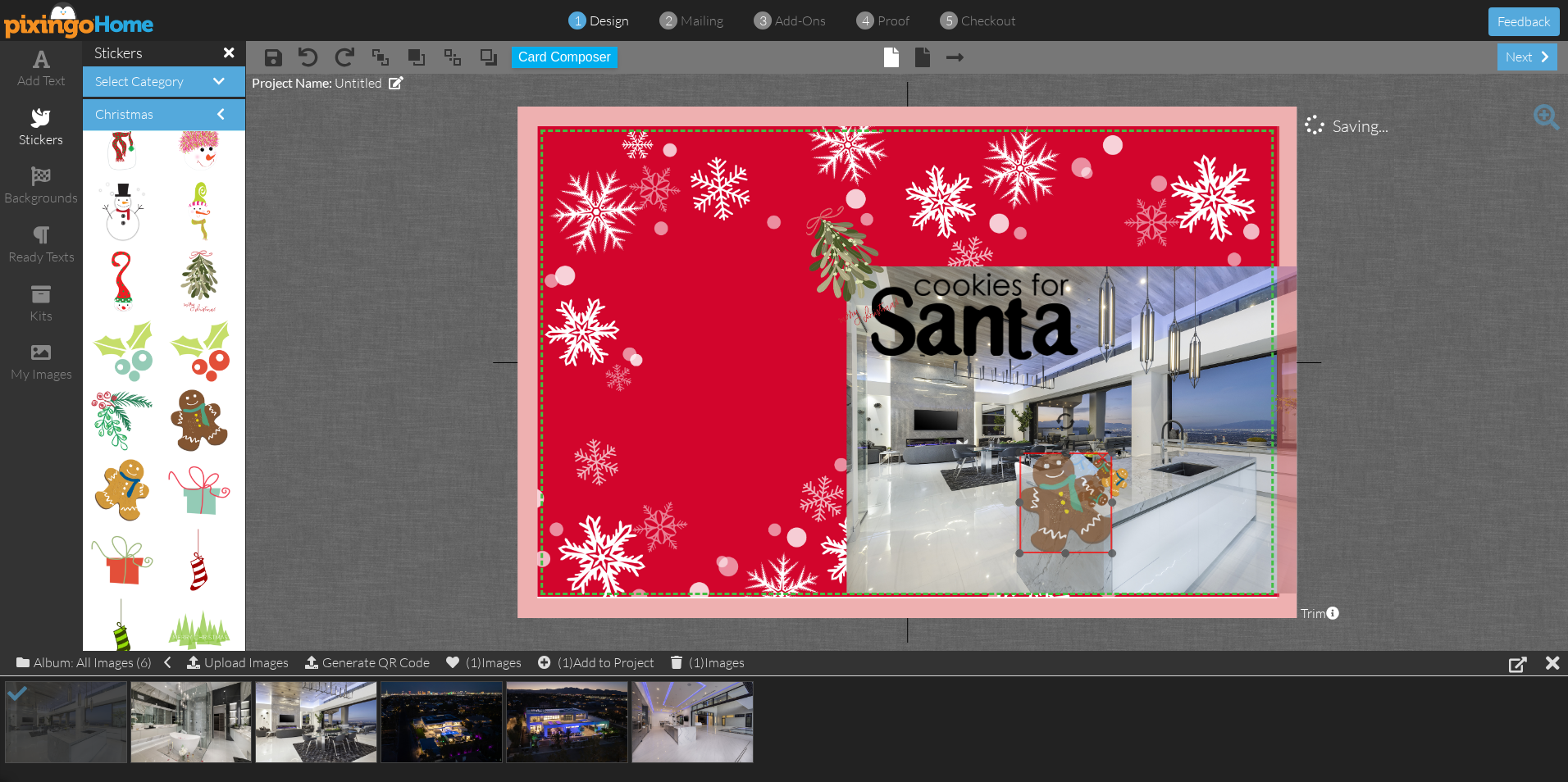
drag, startPoint x: 1090, startPoint y: 566, endPoint x: 1068, endPoint y: 495, distance: 74.3
click at [1068, 495] on img at bounding box center [1066, 504] width 93 height 101
drag, startPoint x: 1115, startPoint y: 447, endPoint x: 1074, endPoint y: 465, distance: 44.8
click at [1074, 467] on div "×" at bounding box center [1061, 508] width 75 height 82
drag, startPoint x: 1056, startPoint y: 436, endPoint x: 1095, endPoint y: 432, distance: 39.2
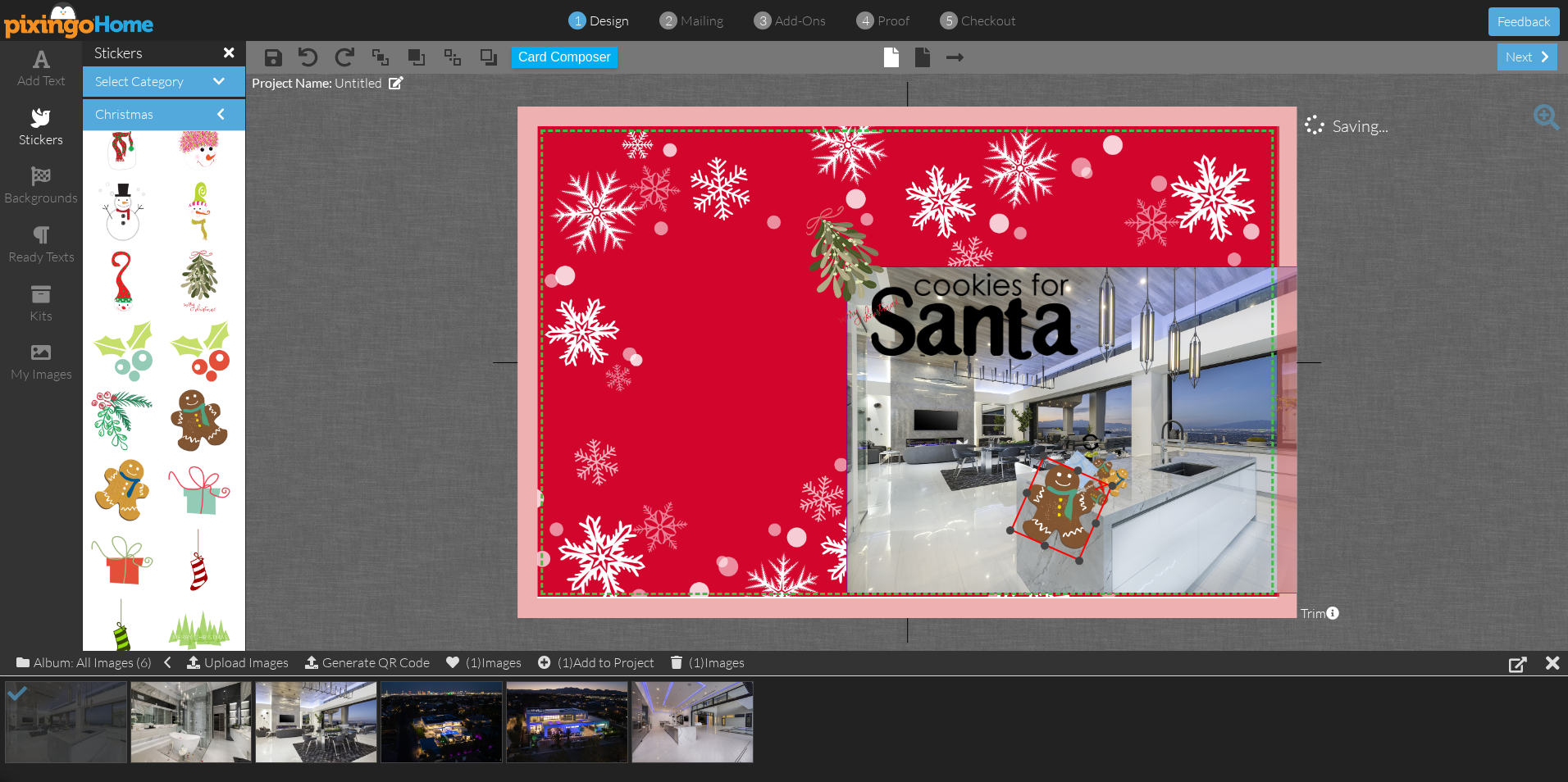
click at [1095, 432] on div "X X X X X X X X X X X X X X X X X X X X X X X X X X X X X X X X X X X X X X X X…" at bounding box center [907, 362] width 779 height 512
drag, startPoint x: 1058, startPoint y: 512, endPoint x: 1088, endPoint y: 477, distance: 46.1
click at [1088, 477] on img at bounding box center [1091, 473] width 102 height 106
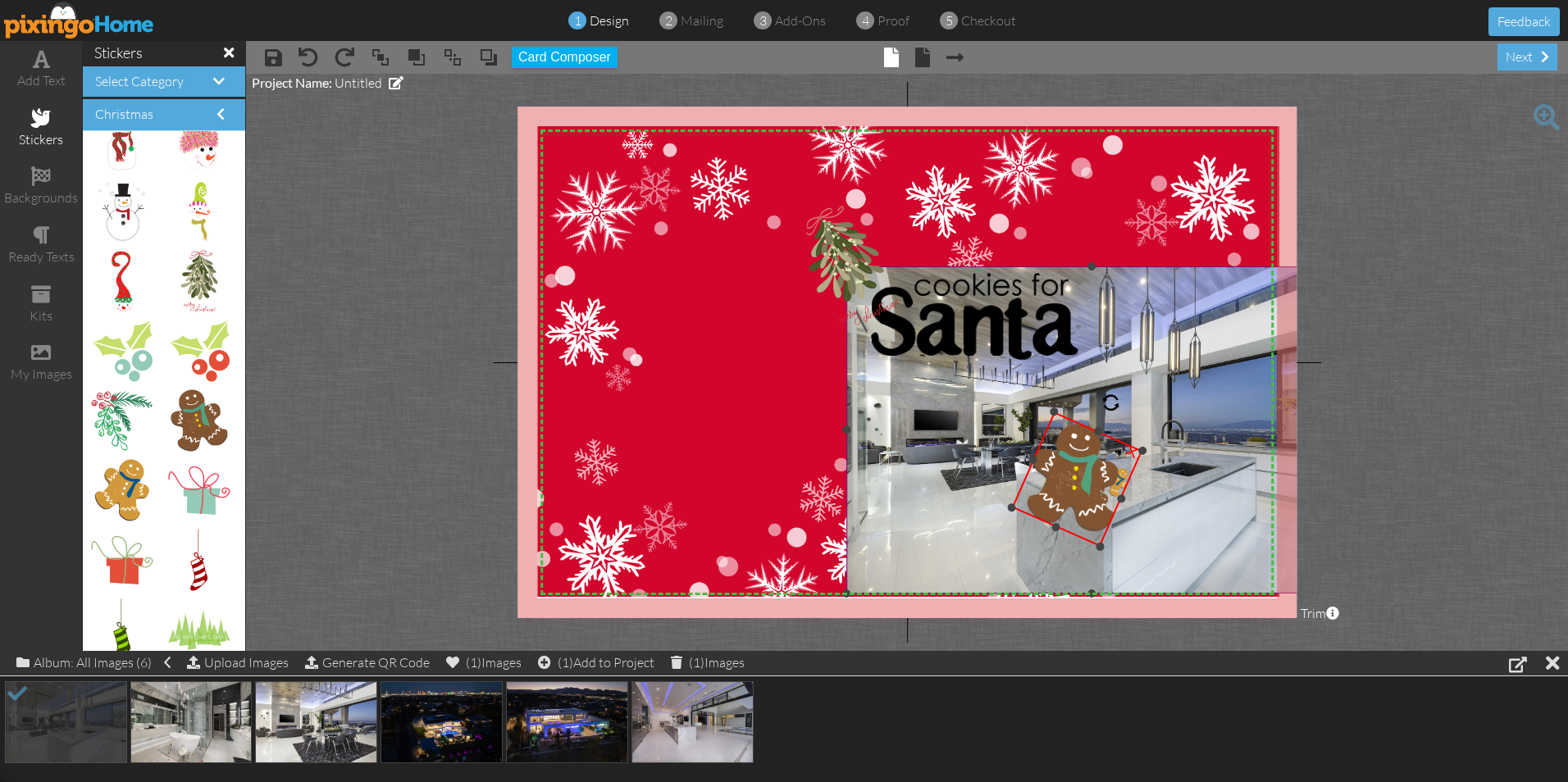
drag, startPoint x: 1040, startPoint y: 495, endPoint x: 990, endPoint y: 499, distance: 50.2
click at [990, 499] on div "X X X X X X X X X X X X X X X X X X X X X X X X X X X X X X X X X X X X X X X X…" at bounding box center [907, 362] width 779 height 512
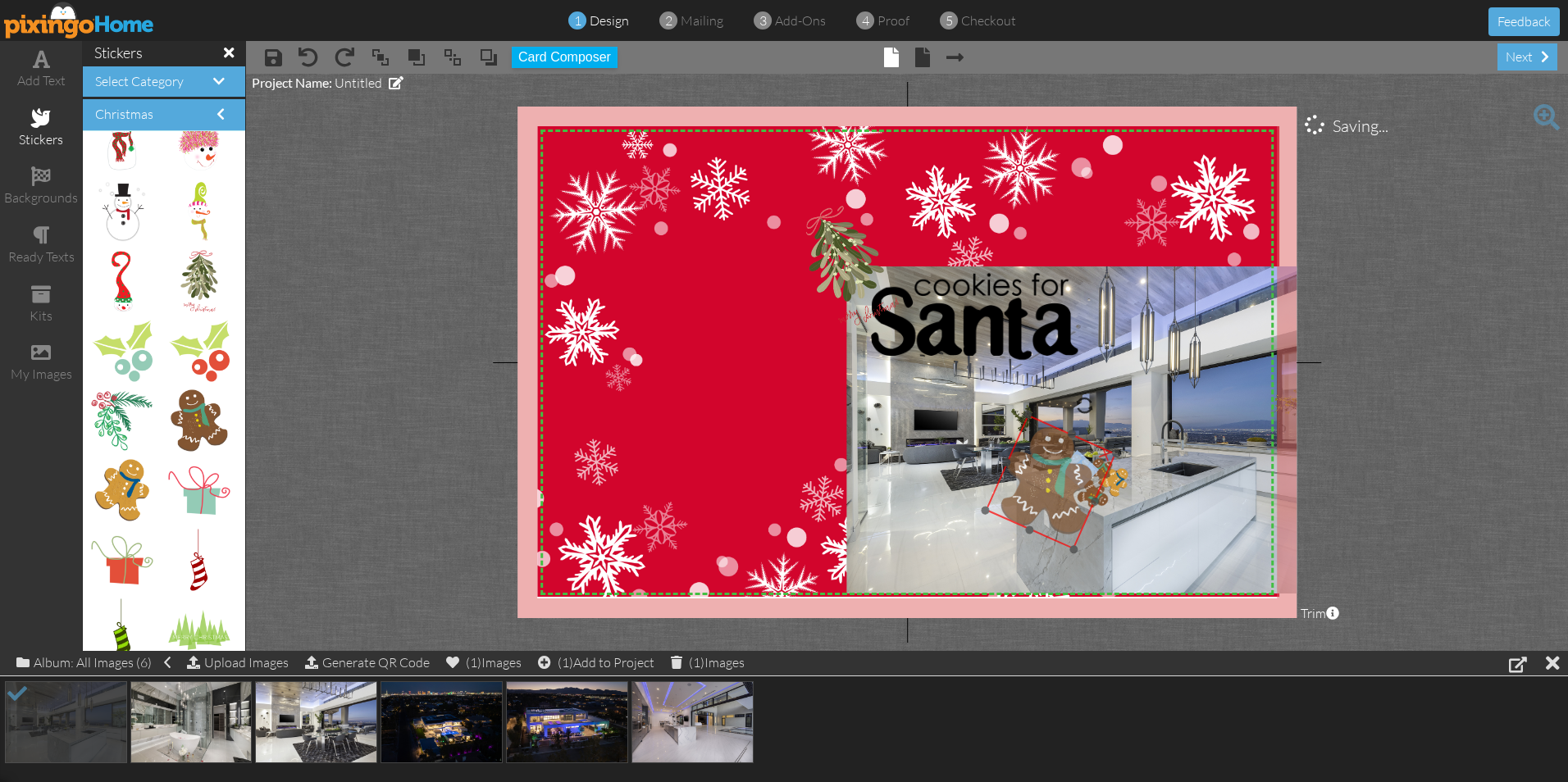
drag, startPoint x: 1067, startPoint y: 478, endPoint x: 1041, endPoint y: 482, distance: 26.3
click at [1041, 482] on img at bounding box center [1051, 483] width 132 height 135
drag, startPoint x: 984, startPoint y: 512, endPoint x: 1003, endPoint y: 525, distance: 23.0
click at [1003, 525] on div "×" at bounding box center [1048, 483] width 136 height 140
drag, startPoint x: 1049, startPoint y: 483, endPoint x: 1042, endPoint y: 502, distance: 20.2
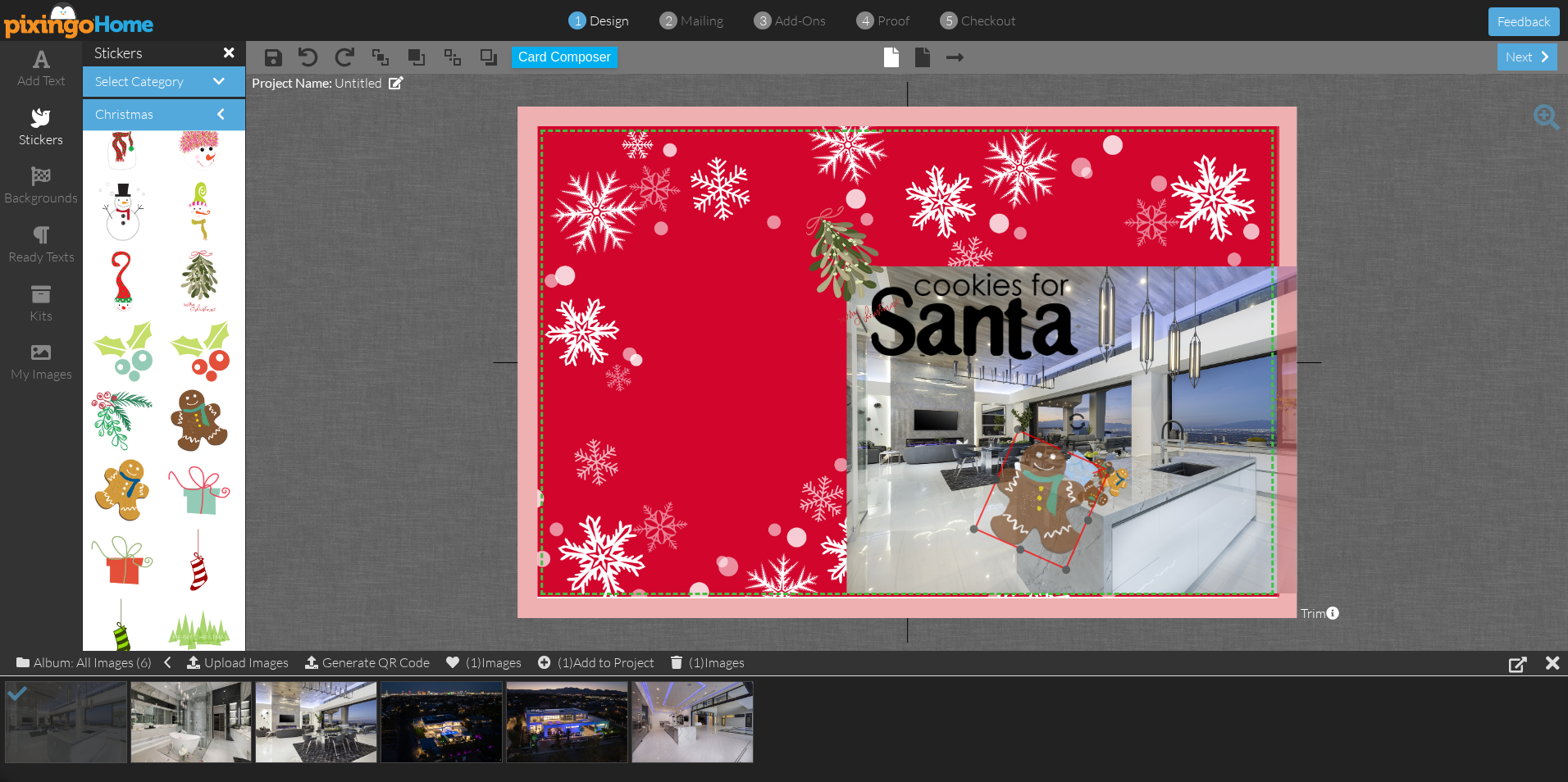
click at [1042, 502] on img at bounding box center [1042, 500] width 136 height 140
drag, startPoint x: 969, startPoint y: 535, endPoint x: 1057, endPoint y: 480, distance: 103.8
click at [1057, 480] on div "X X X X X X X X X X X X X X X X X X X X X X X X X X X X X X X X X X X X X X X X…" at bounding box center [907, 362] width 779 height 512
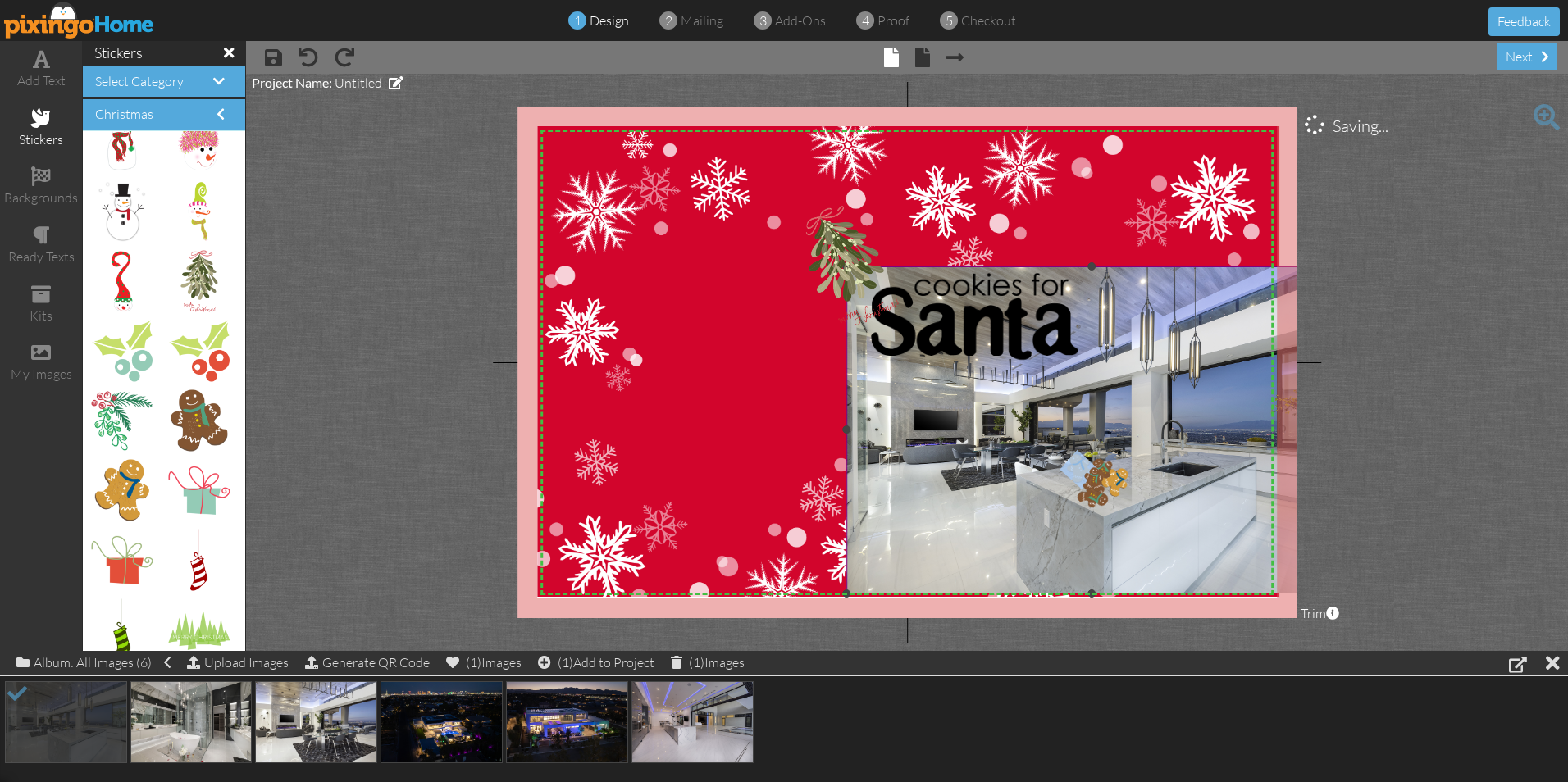
click at [993, 523] on img at bounding box center [1092, 429] width 490 height 327
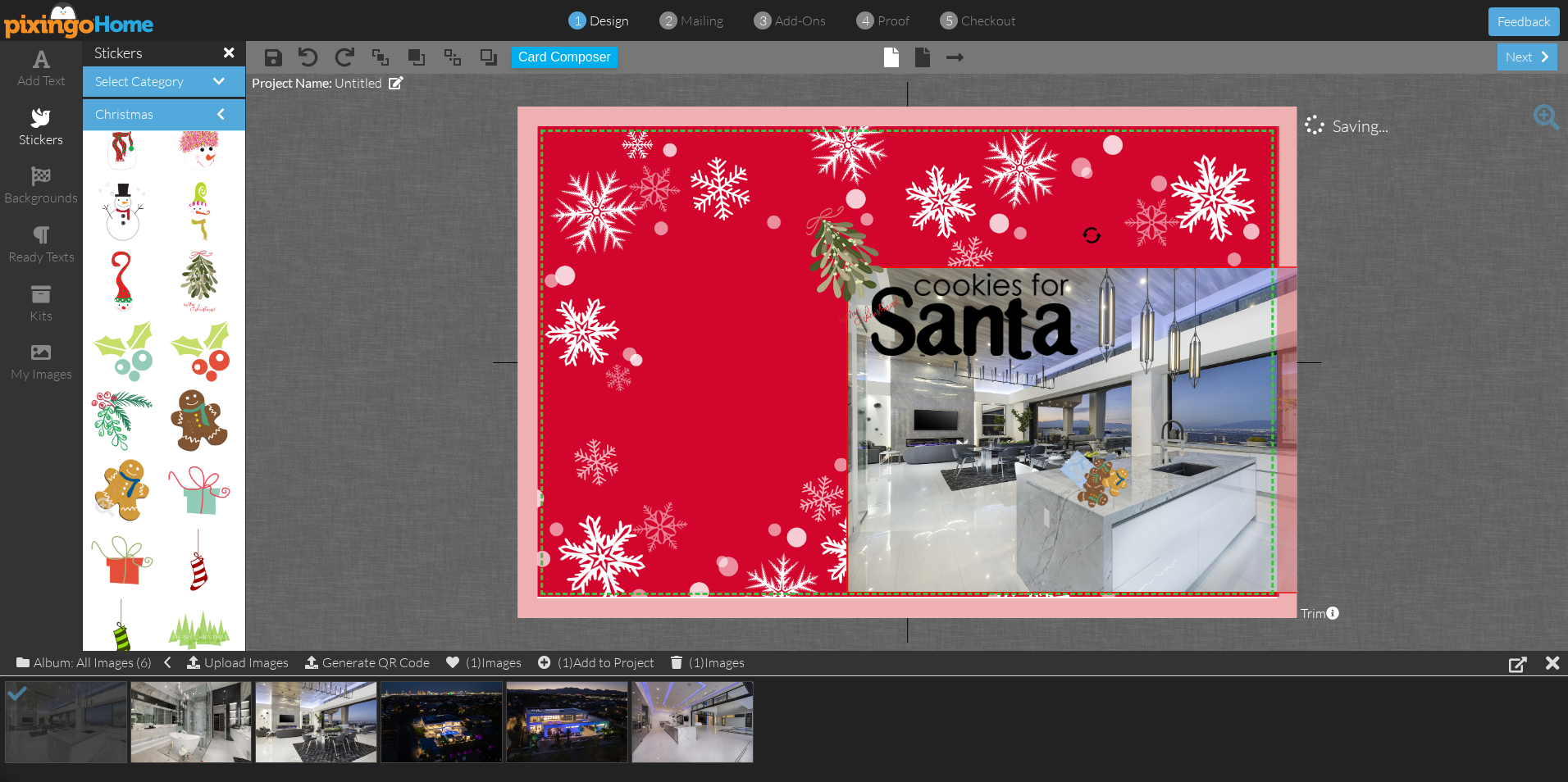
click at [123, 486] on img at bounding box center [121, 490] width 54 height 61
drag, startPoint x: 119, startPoint y: 487, endPoint x: 1030, endPoint y: 427, distance: 913.0
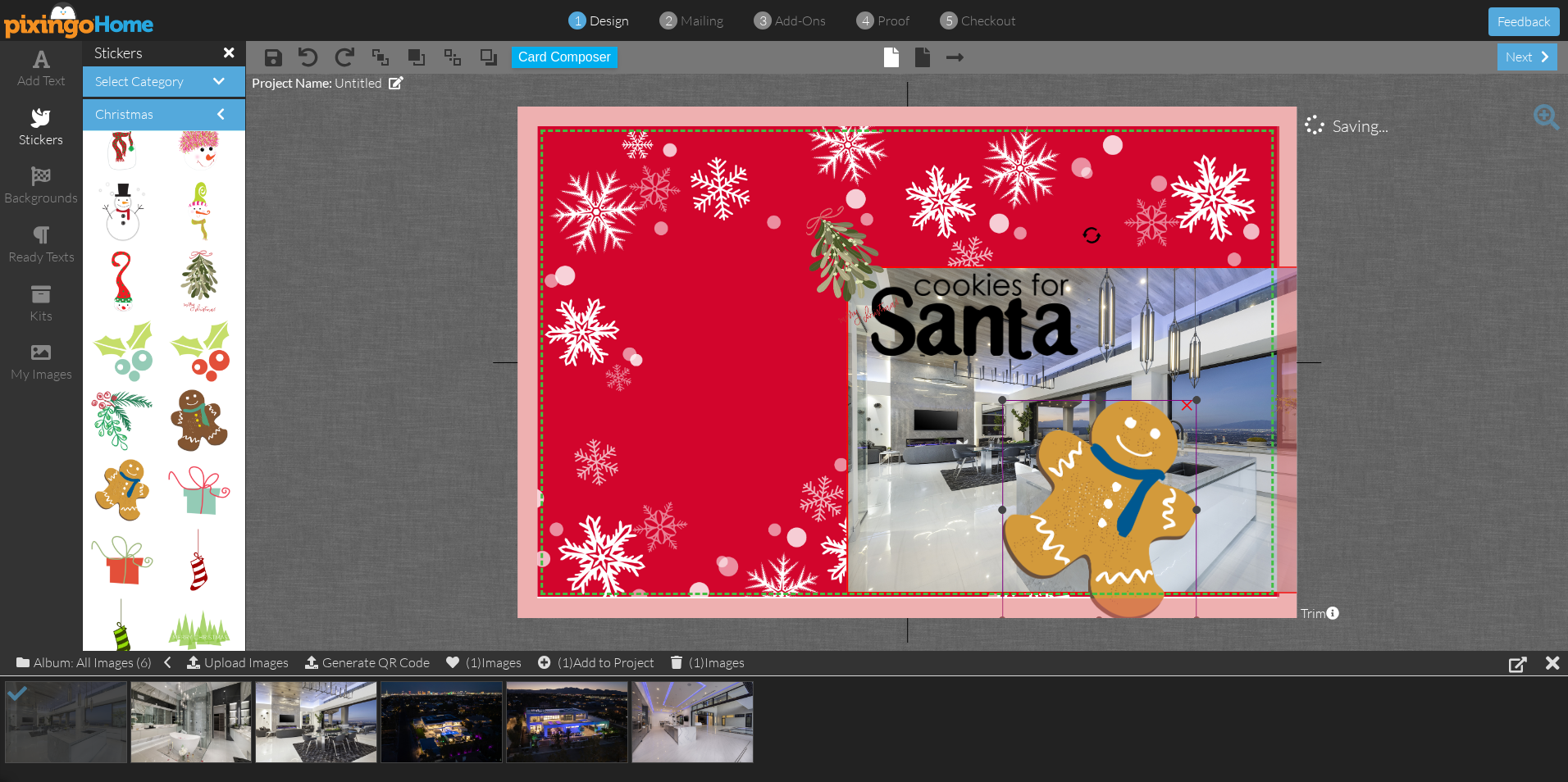
click at [1089, 471] on img at bounding box center [1100, 510] width 195 height 220
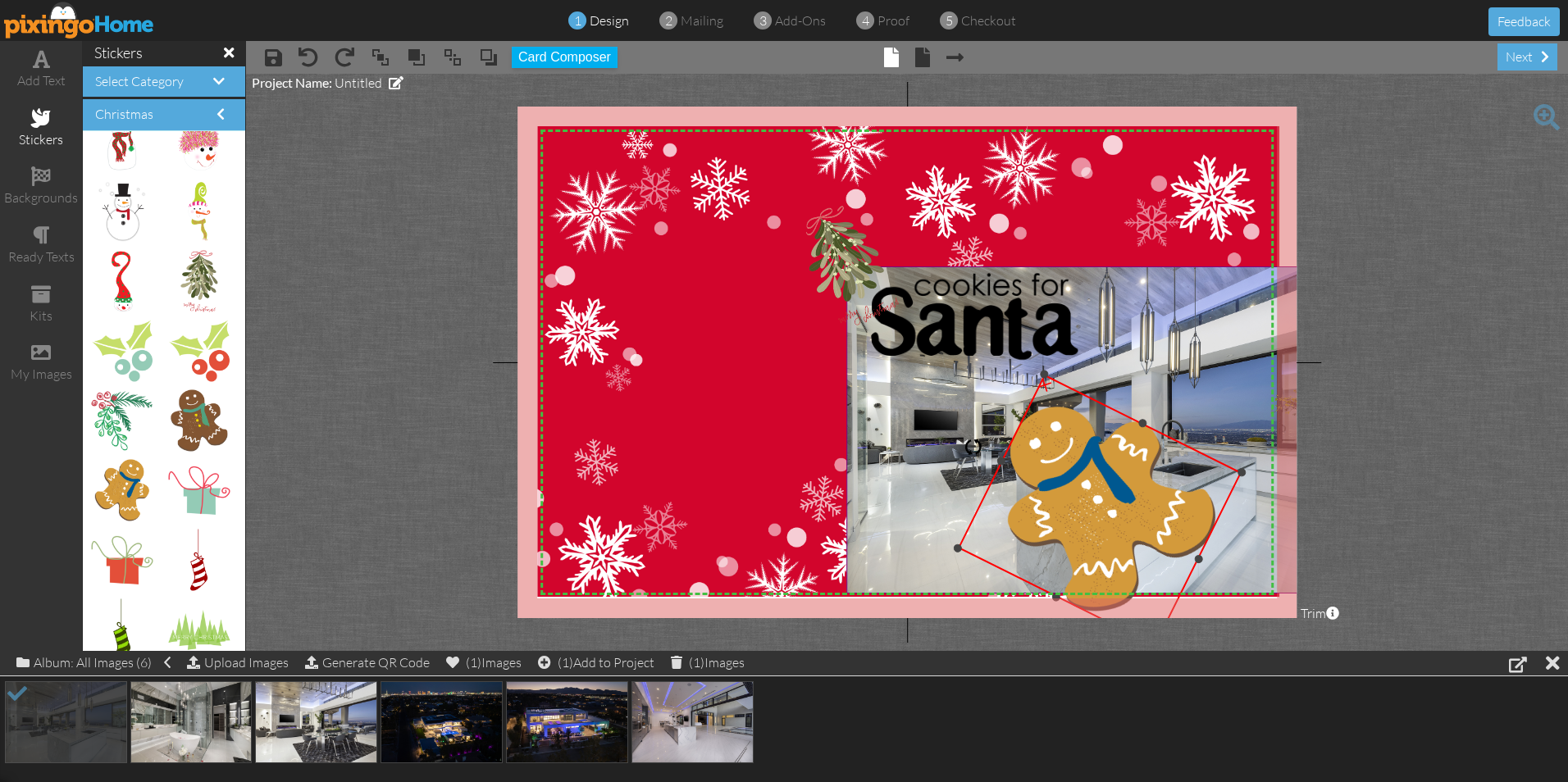
drag, startPoint x: 1098, startPoint y: 371, endPoint x: 898, endPoint y: 428, distance: 208.0
click at [898, 428] on div "X X X X X X X X X X X X X X X X X X X X X X X X X X X X X X X X X X X X X X X X…" at bounding box center [907, 362] width 779 height 512
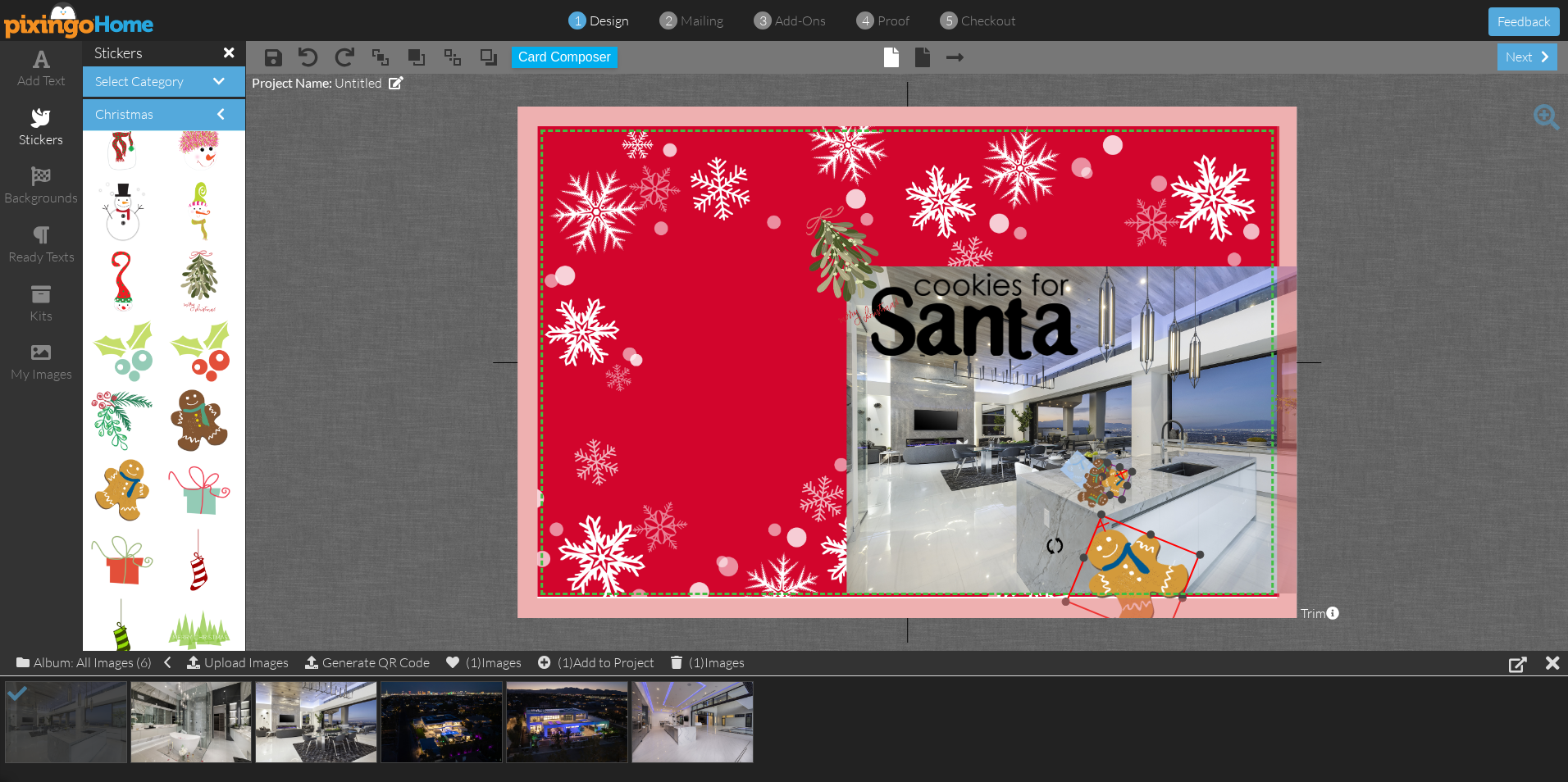
drag, startPoint x: 1033, startPoint y: 378, endPoint x: 1110, endPoint y: 487, distance: 133.5
click at [1110, 487] on div "X X X X X X X X X X X X X X X X X X X X X X X X X X X X X X X X X X X X X X X X…" at bounding box center [907, 362] width 779 height 512
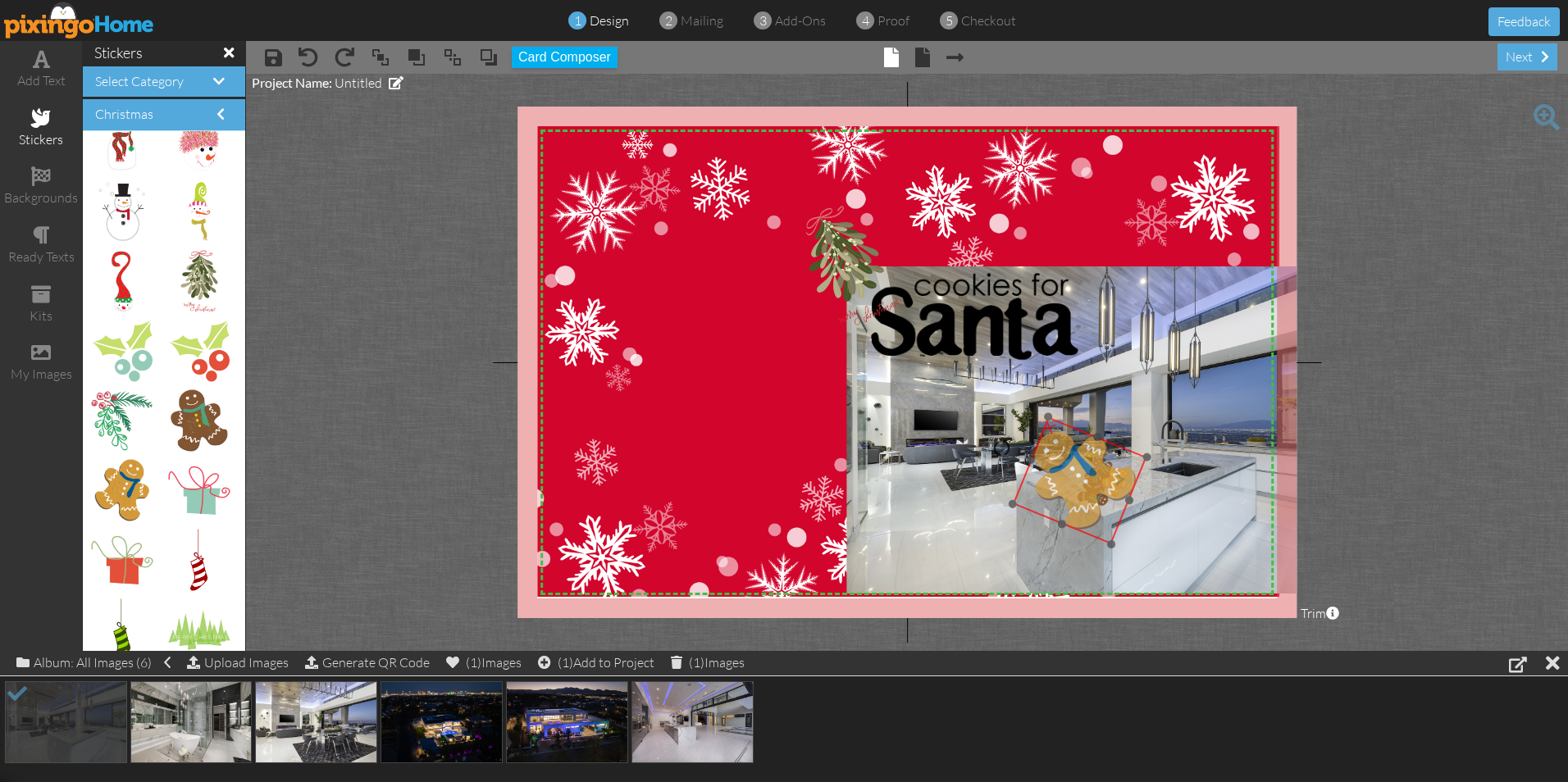
drag, startPoint x: 1131, startPoint y: 555, endPoint x: 1097, endPoint y: 469, distance: 92.5
click at [1097, 469] on img at bounding box center [1079, 481] width 134 height 128
drag, startPoint x: 1112, startPoint y: 536, endPoint x: 1080, endPoint y: 475, distance: 68.9
click at [1080, 475] on div at bounding box center [1082, 476] width 10 height 10
drag, startPoint x: 1063, startPoint y: 442, endPoint x: 1058, endPoint y: 482, distance: 40.3
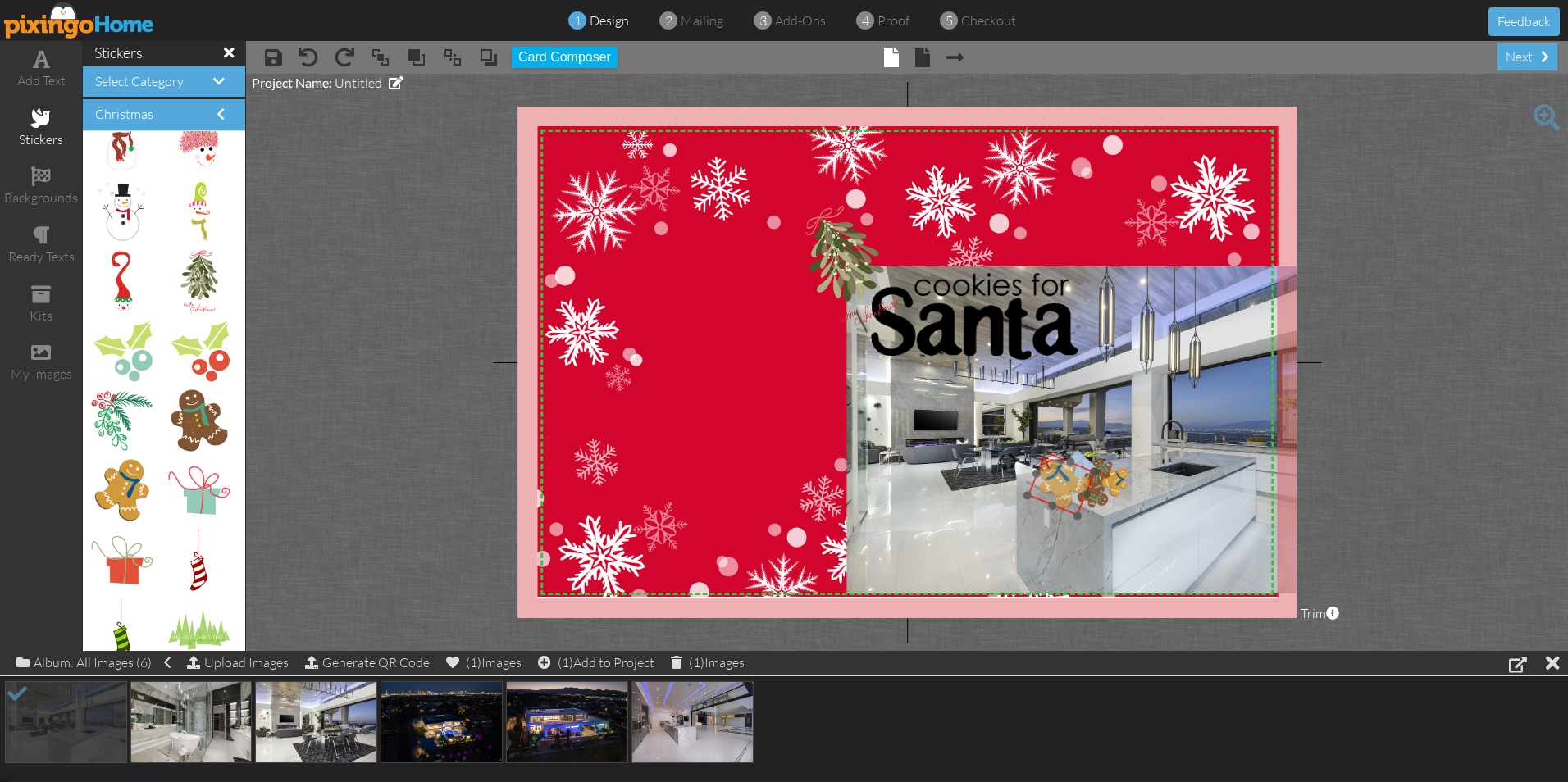
click at [1058, 482] on img at bounding box center [1061, 484] width 68 height 65
drag, startPoint x: 1075, startPoint y: 514, endPoint x: 1054, endPoint y: 496, distance: 27.7
click at [1054, 496] on div "X X X X X X X X X X X X X X X X X X X X X X X X X X X X X X X X X X X X X X X X…" at bounding box center [907, 362] width 779 height 512
drag, startPoint x: 1050, startPoint y: 469, endPoint x: 1063, endPoint y: 480, distance: 17.0
click at [1063, 480] on div "×" at bounding box center [1054, 468] width 34 height 32
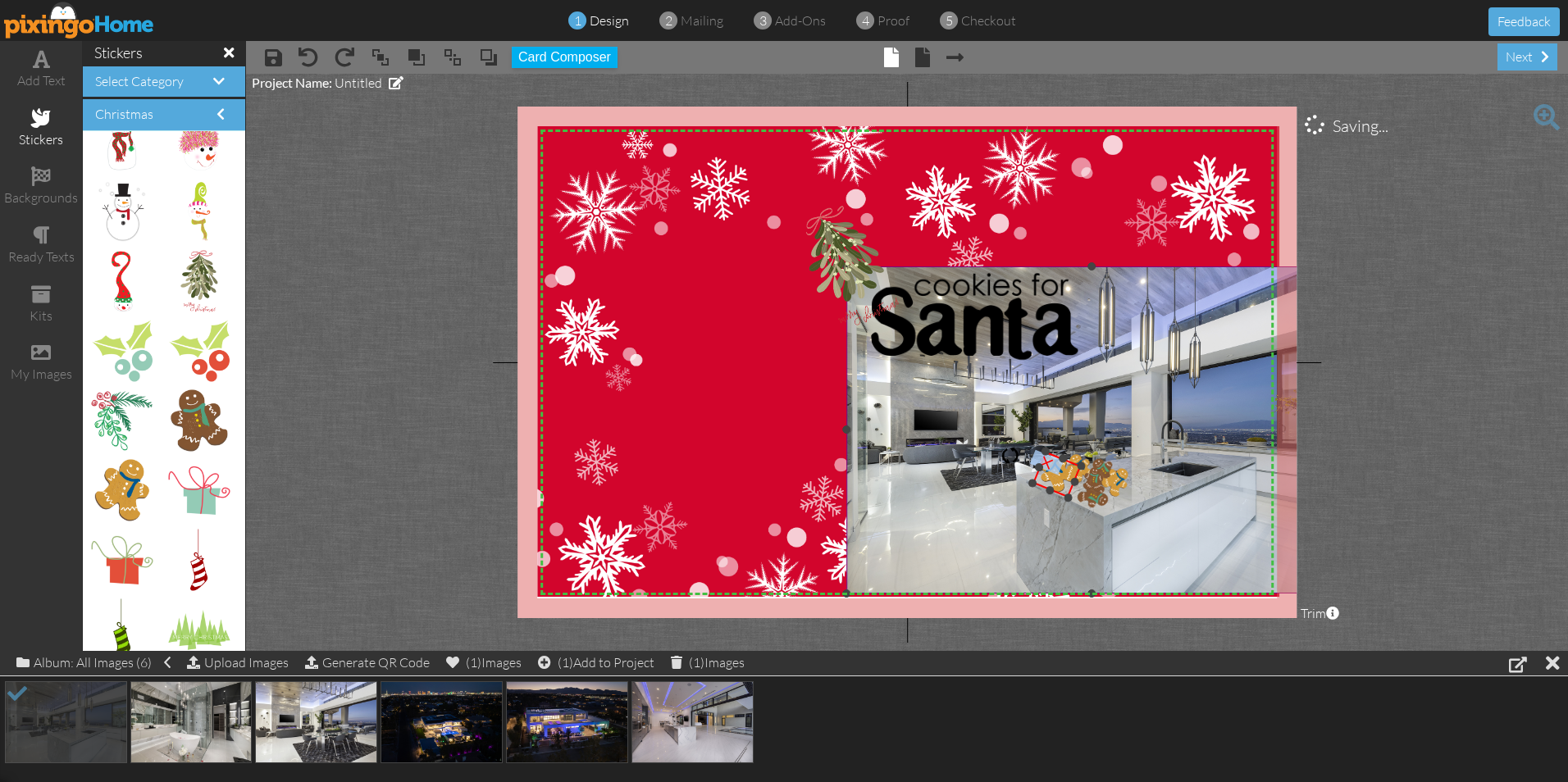
drag, startPoint x: 1063, startPoint y: 480, endPoint x: 1062, endPoint y: 507, distance: 27.0
click at [1062, 507] on div "X X X X X X X X X X X X X X X X X X X X X X X X X X X X X X X X X X X X X X X X…" at bounding box center [907, 362] width 779 height 512
drag, startPoint x: 1056, startPoint y: 486, endPoint x: 1079, endPoint y: 503, distance: 28.6
click at [1079, 503] on img at bounding box center [1081, 491] width 50 height 47
click at [734, 433] on img at bounding box center [908, 369] width 742 height 487
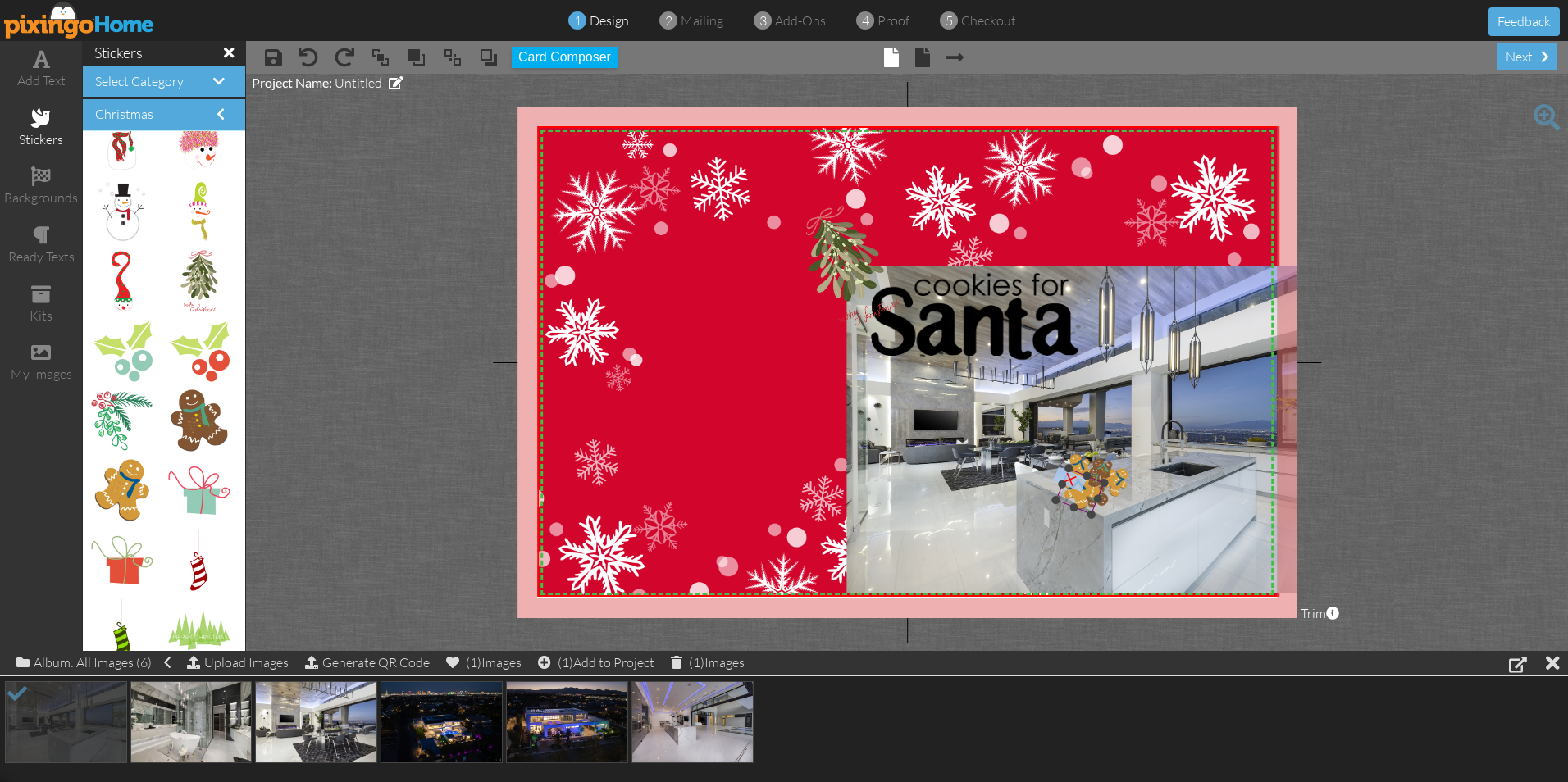
click at [1068, 479] on div "×" at bounding box center [1067, 479] width 34 height 34
click at [1099, 474] on div at bounding box center [1098, 470] width 10 height 10
click at [1099, 475] on div "×" at bounding box center [1098, 473] width 34 height 34
click at [1103, 471] on div at bounding box center [1099, 470] width 11 height 11
click at [1104, 464] on div at bounding box center [1107, 463] width 10 height 10
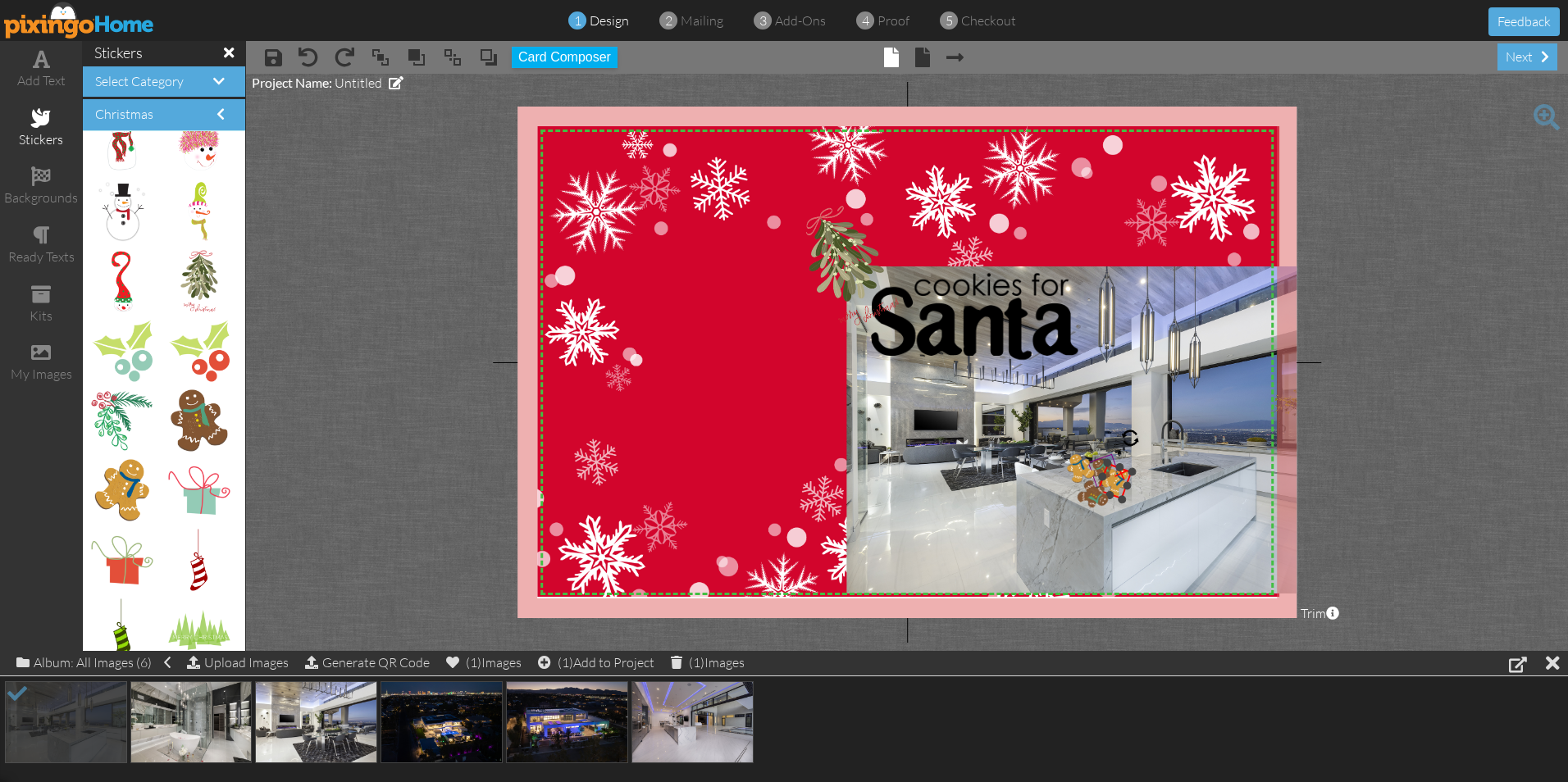
click at [1119, 475] on div "×" at bounding box center [1122, 471] width 33 height 33
click at [1103, 463] on div "×" at bounding box center [1103, 460] width 33 height 33
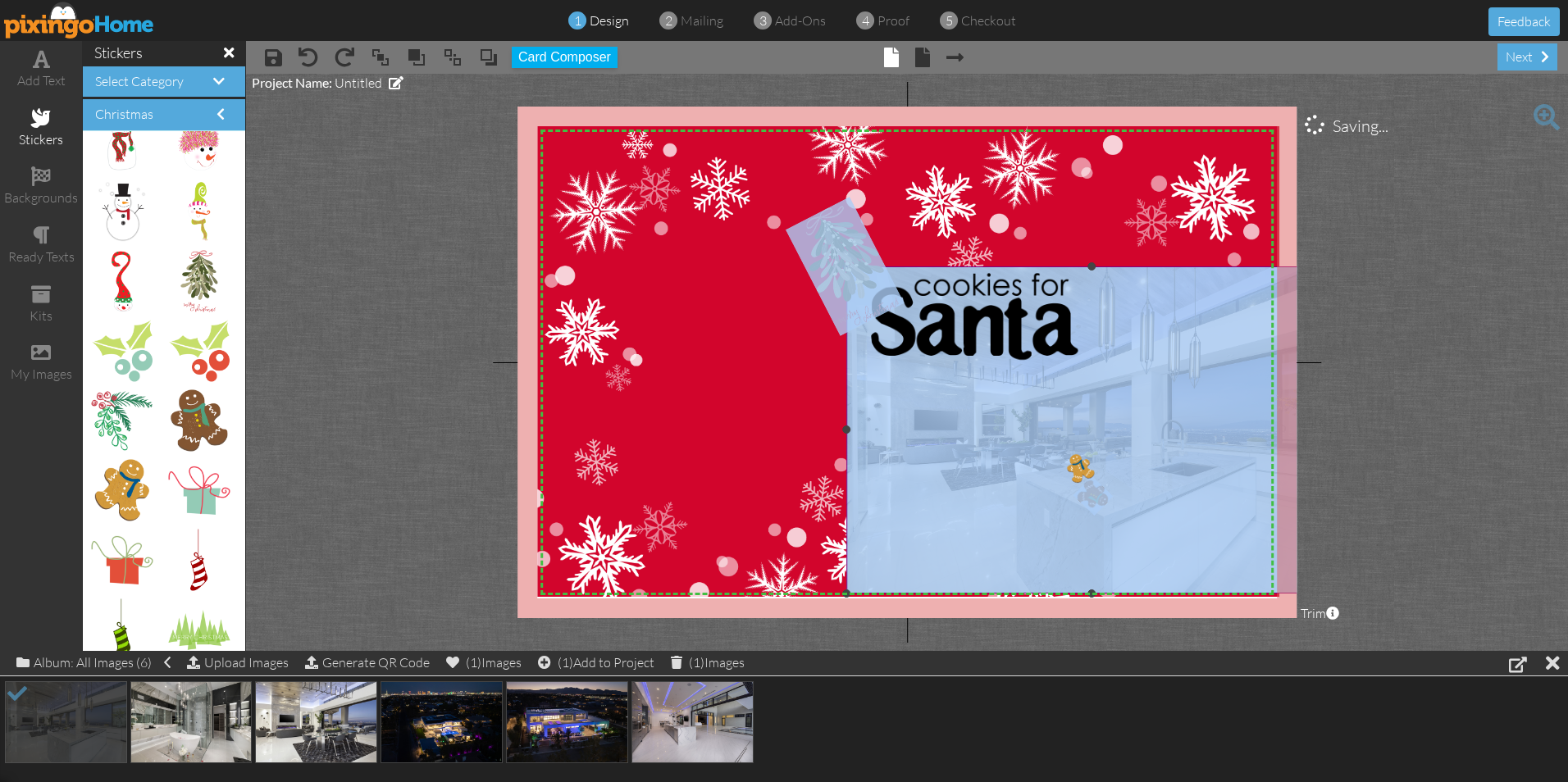
drag, startPoint x: 1098, startPoint y: 499, endPoint x: 1121, endPoint y: 490, distance: 24.7
click at [1121, 490] on div "X X X X X X X X X X X X X X X X X X X X X X X X X X X X X X X X X X X X X X X X…" at bounding box center [907, 362] width 779 height 512
drag, startPoint x: 1121, startPoint y: 490, endPoint x: 1023, endPoint y: 509, distance: 99.8
click at [1023, 509] on img at bounding box center [1092, 429] width 490 height 327
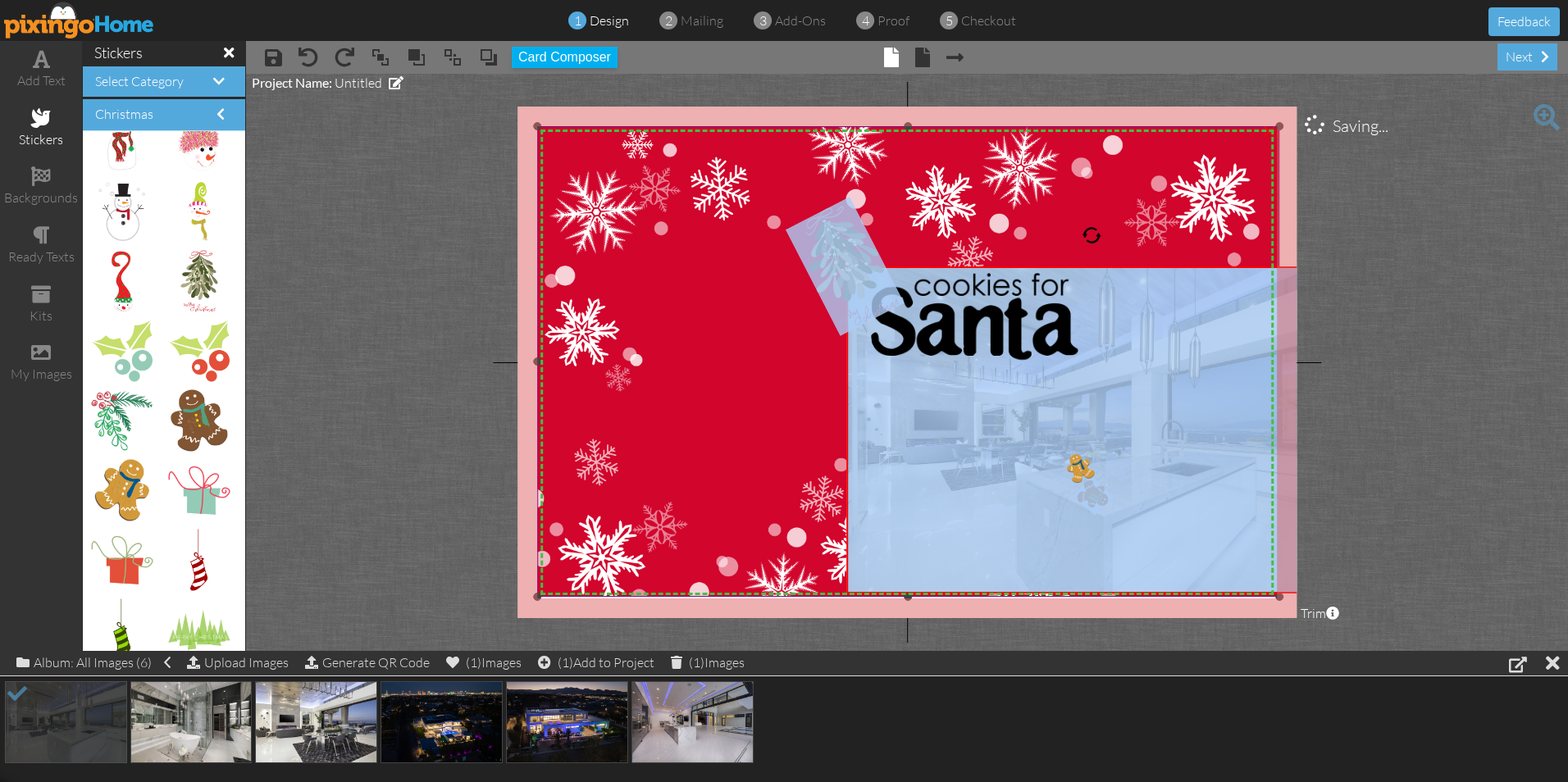
click at [734, 439] on img at bounding box center [908, 369] width 742 height 487
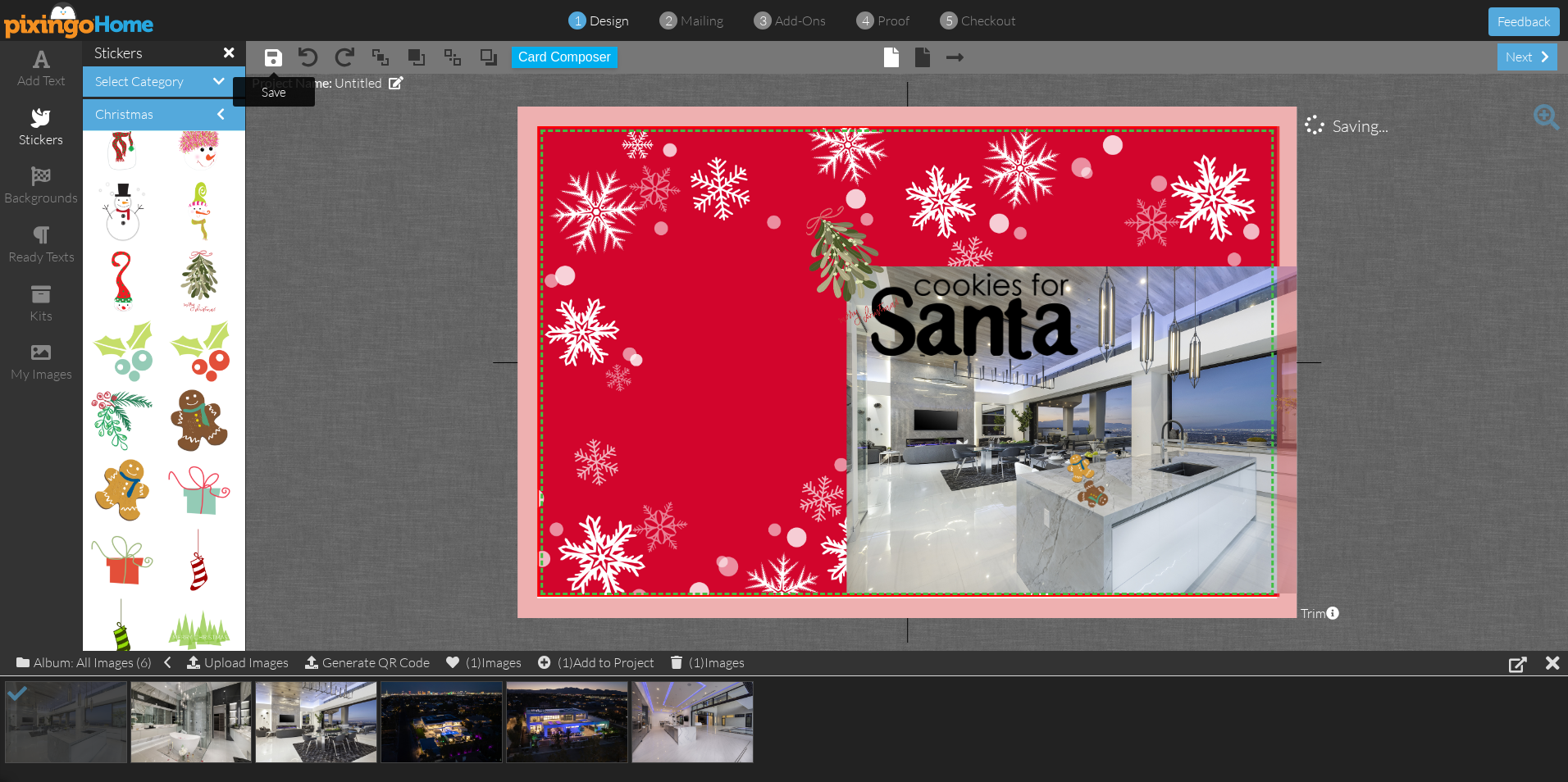
click at [271, 54] on span at bounding box center [274, 57] width 17 height 20
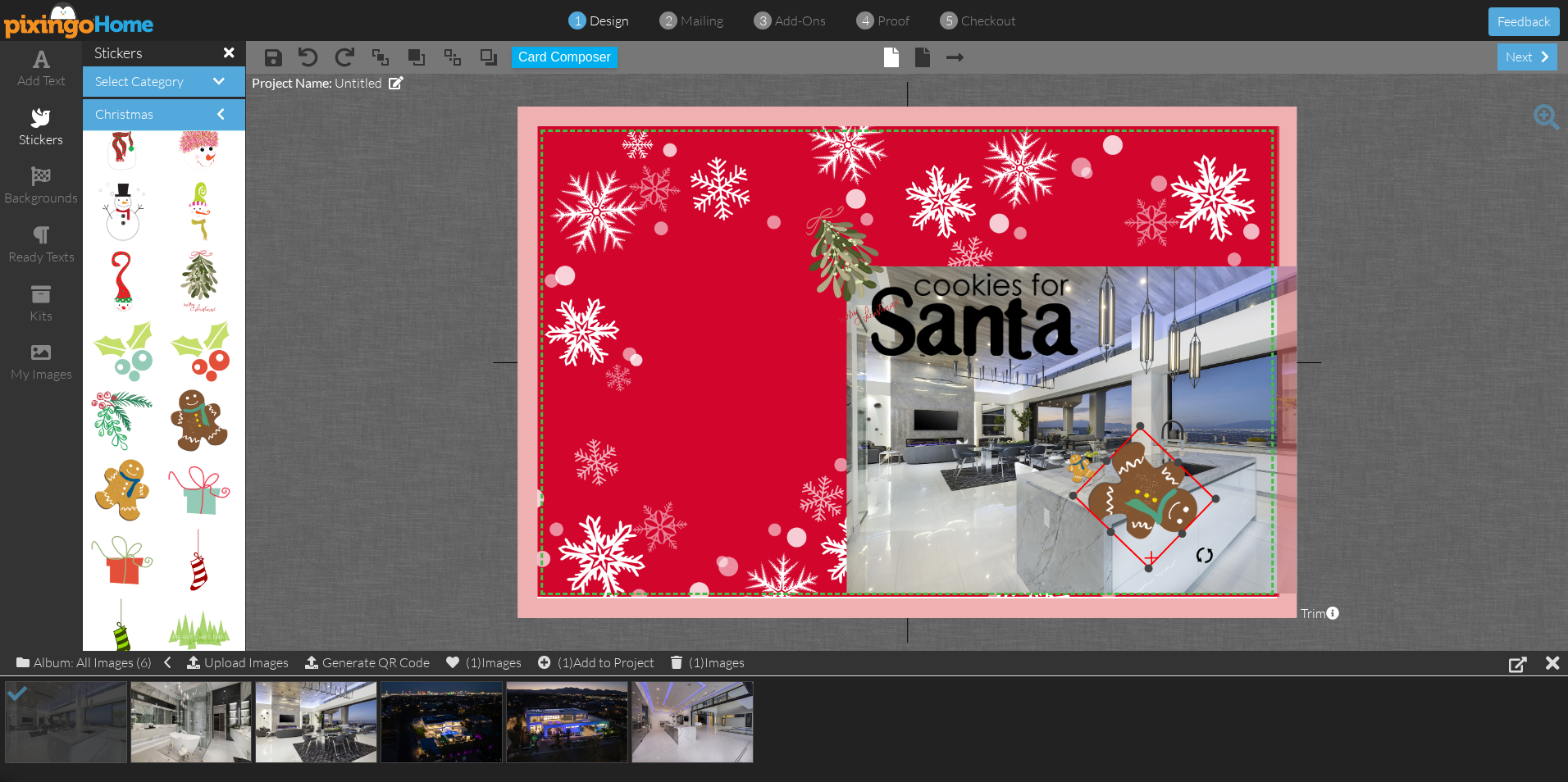
drag, startPoint x: 1109, startPoint y: 496, endPoint x: 1183, endPoint y: 529, distance: 81.0
click at [1183, 529] on div "×" at bounding box center [1145, 498] width 143 height 143
drag, startPoint x: 1206, startPoint y: 556, endPoint x: 1156, endPoint y: 335, distance: 226.6
click at [1156, 335] on div "X X X X X X X X X X X X X X X X X X X X X X X X X X X X X X X X X X X X X X X X…" at bounding box center [907, 362] width 779 height 512
drag, startPoint x: 1152, startPoint y: 420, endPoint x: 1133, endPoint y: 419, distance: 19.0
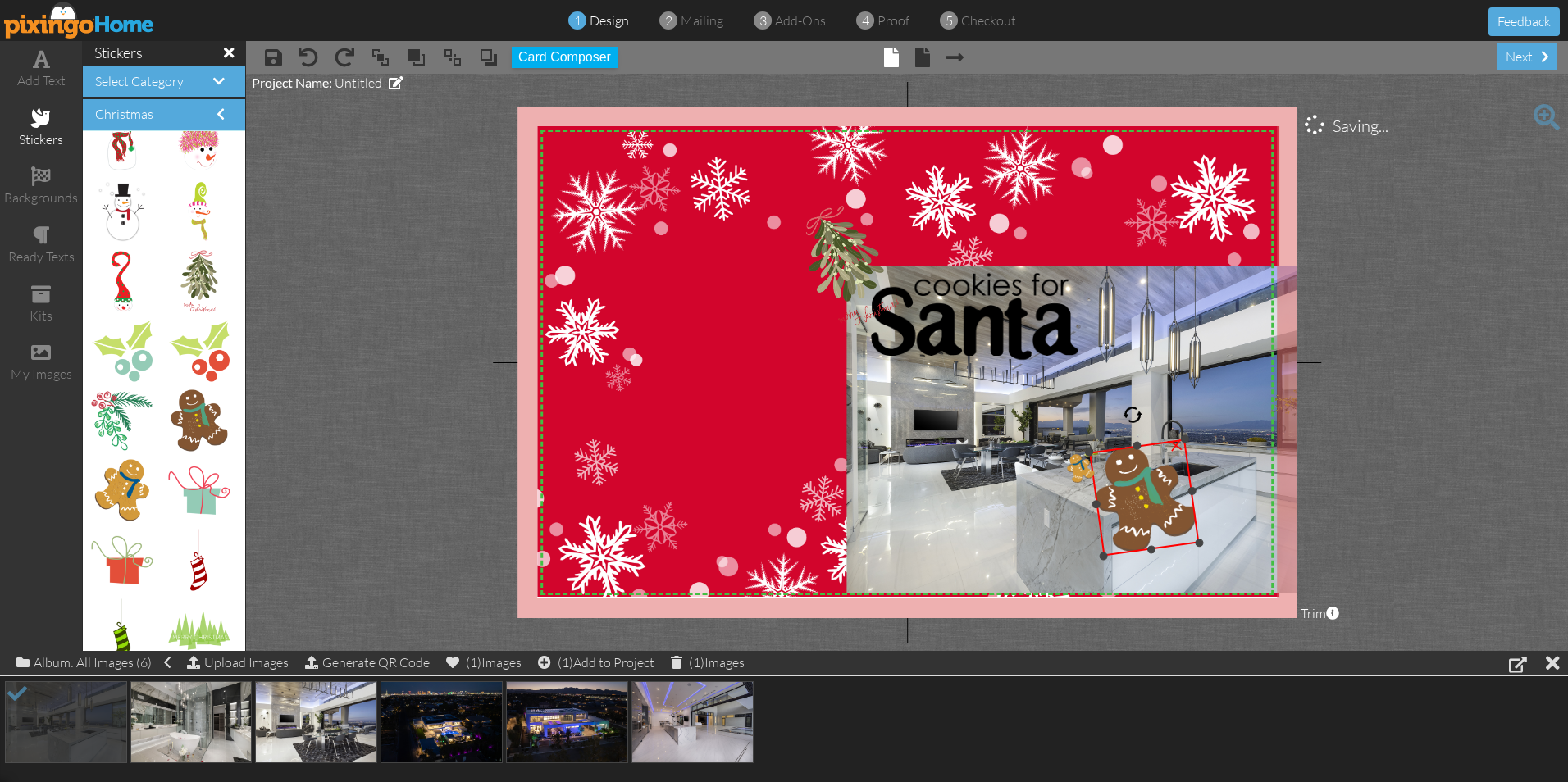
click at [1133, 419] on div at bounding box center [1132, 414] width 22 height 22
drag, startPoint x: 1105, startPoint y: 557, endPoint x: 1154, endPoint y: 501, distance: 74.4
click at [1154, 501] on div "×" at bounding box center [1163, 469] width 58 height 62
drag, startPoint x: 1159, startPoint y: 465, endPoint x: 1128, endPoint y: 476, distance: 32.9
click at [1128, 476] on img at bounding box center [1132, 479] width 58 height 62
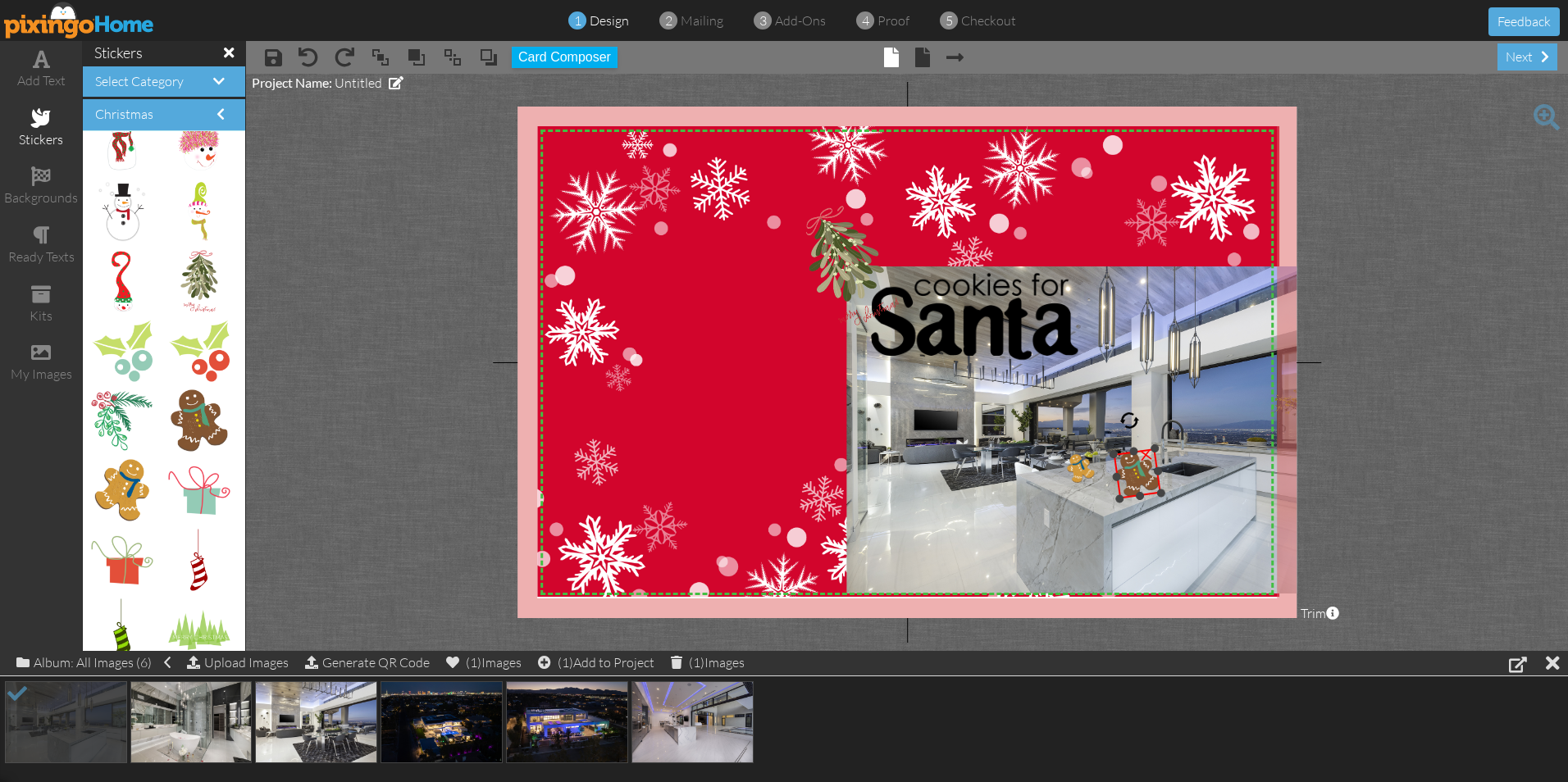
drag, startPoint x: 1112, startPoint y: 512, endPoint x: 1126, endPoint y: 501, distance: 17.8
click at [1126, 500] on div "×" at bounding box center [1138, 473] width 48 height 51
drag, startPoint x: 1136, startPoint y: 476, endPoint x: 1129, endPoint y: 483, distance: 9.9
click at [1129, 483] on img at bounding box center [1132, 481] width 48 height 51
drag, startPoint x: 1085, startPoint y: 468, endPoint x: 1091, endPoint y: 483, distance: 16.2
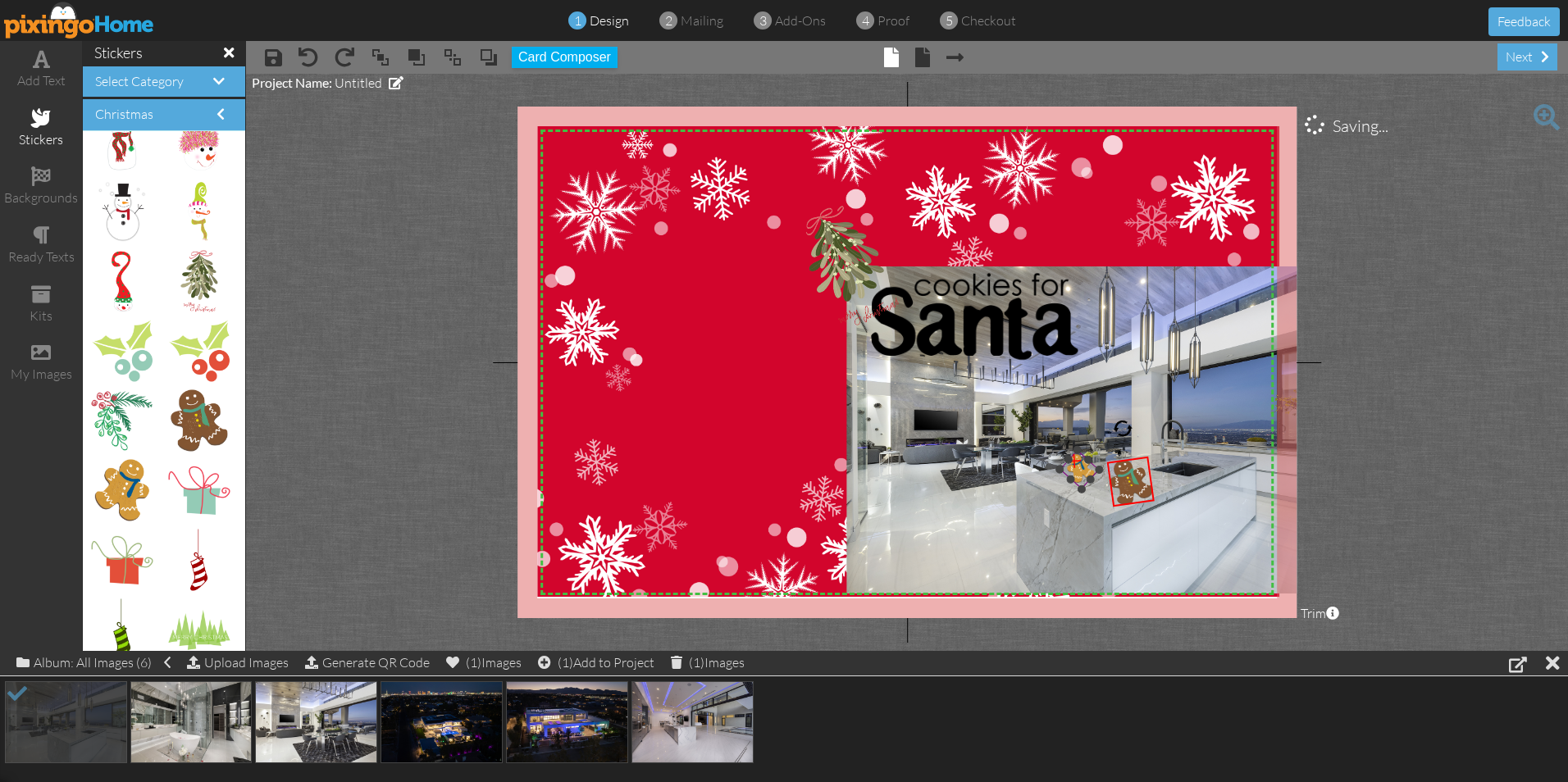
click at [1091, 483] on div "×" at bounding box center [1079, 469] width 39 height 38
drag, startPoint x: 1083, startPoint y: 486, endPoint x: 1080, endPoint y: 522, distance: 36.1
click at [1080, 522] on div "X X X X X X X X X X X X X X X X X X X X X X X X X X X X X X X X X X X X X X X X…" at bounding box center [907, 362] width 779 height 512
drag, startPoint x: 1079, startPoint y: 500, endPoint x: 1088, endPoint y: 498, distance: 9.2
click at [1088, 498] on img at bounding box center [1090, 482] width 68 height 68
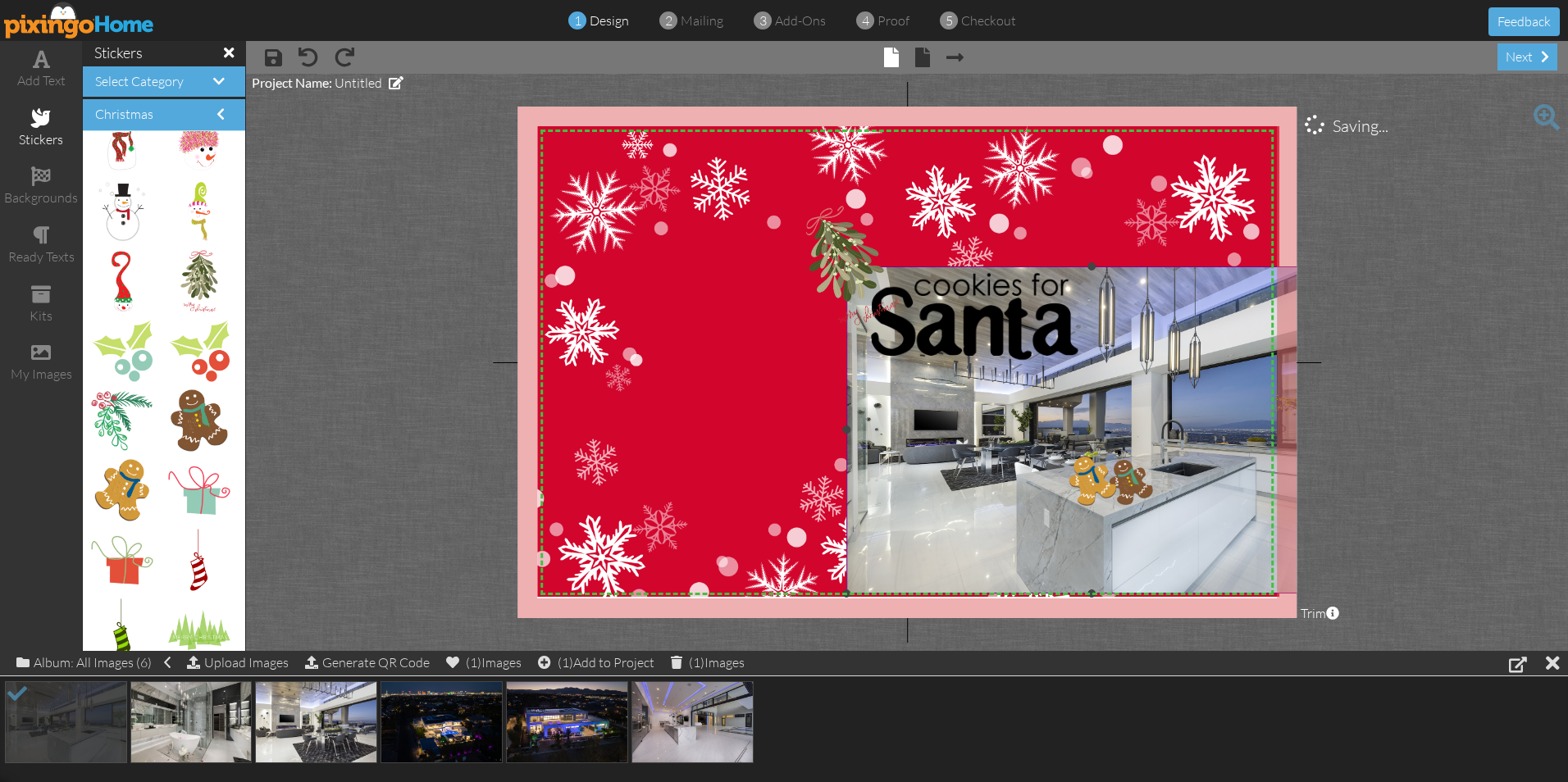
click at [940, 509] on img at bounding box center [1092, 429] width 490 height 327
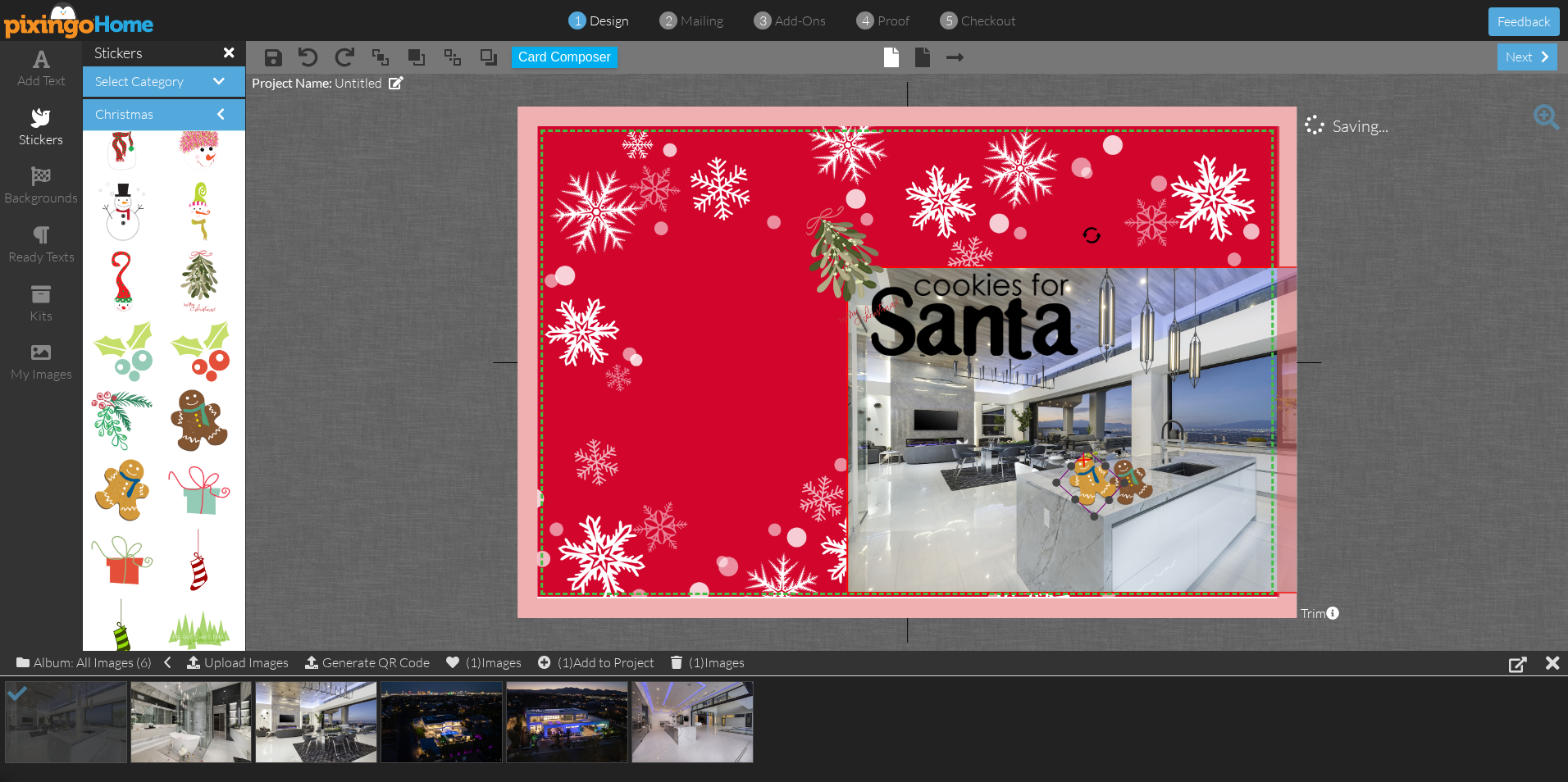
click at [1086, 504] on img at bounding box center [1090, 482] width 68 height 68
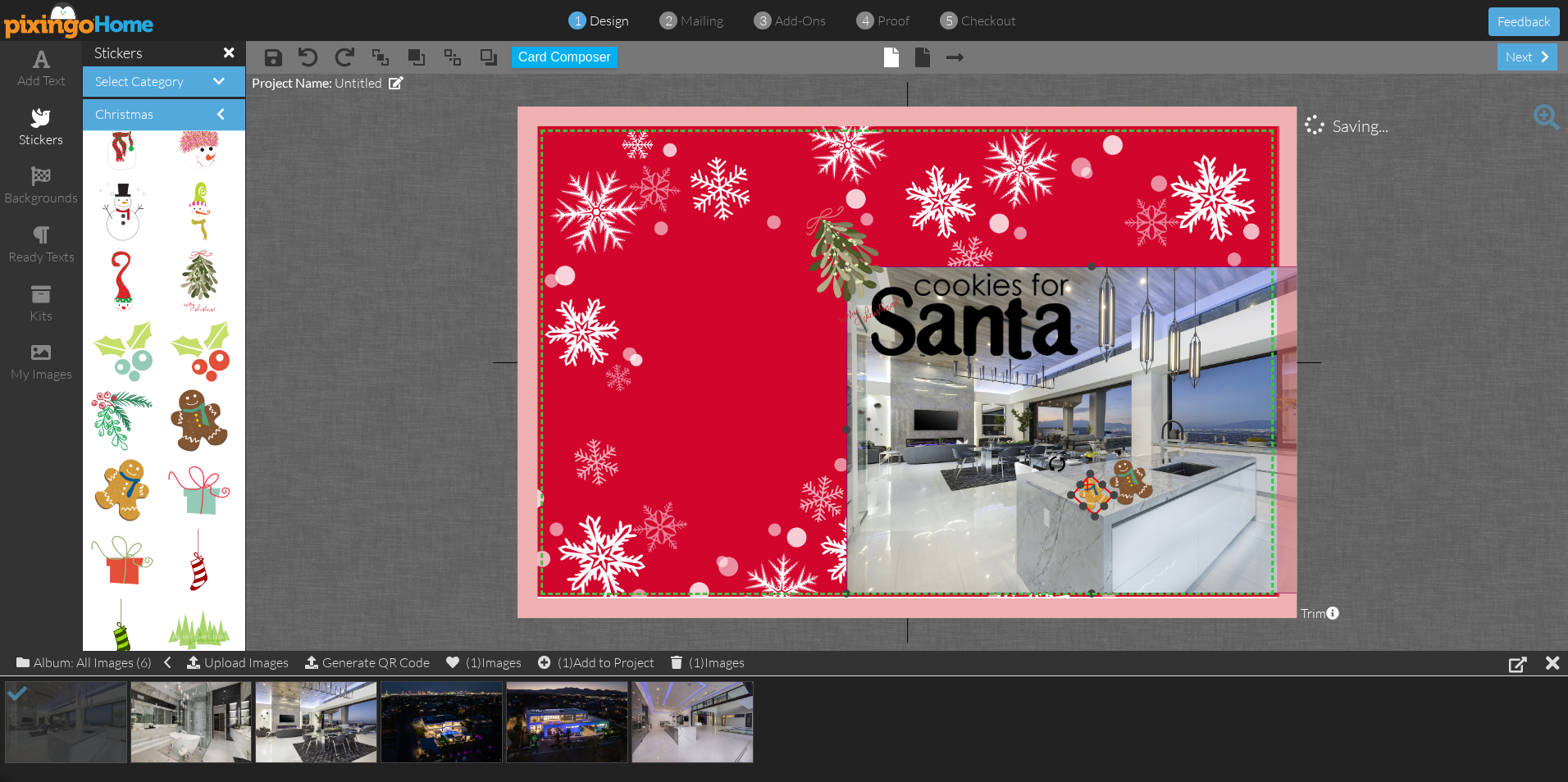
drag, startPoint x: 1085, startPoint y: 449, endPoint x: 1095, endPoint y: 467, distance: 20.6
click at [1095, 467] on div "X X X X X X X X X X X X X X X X X X X X X X X X X X X X X X X X X X X X X X X X…" at bounding box center [907, 362] width 779 height 512
drag, startPoint x: 1090, startPoint y: 492, endPoint x: 1080, endPoint y: 477, distance: 18.0
click at [1080, 477] on div "×" at bounding box center [1085, 484] width 37 height 37
drag, startPoint x: 1145, startPoint y: 458, endPoint x: 1142, endPoint y: 466, distance: 8.5
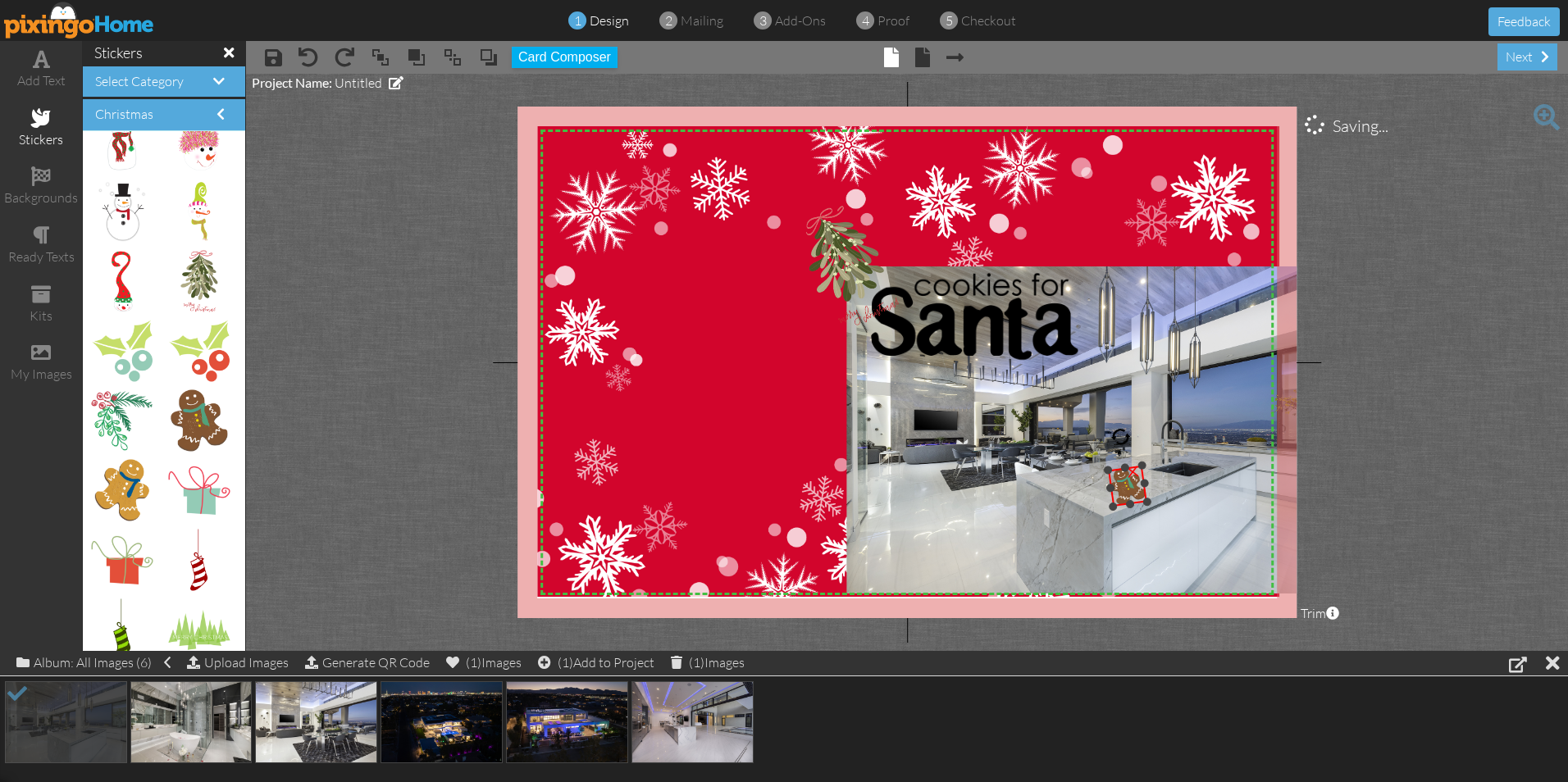
click at [1142, 466] on div at bounding box center [1141, 464] width 9 height 9
drag, startPoint x: 1125, startPoint y: 438, endPoint x: 1100, endPoint y: 451, distance: 28.2
click at [1100, 451] on div at bounding box center [1096, 446] width 28 height 28
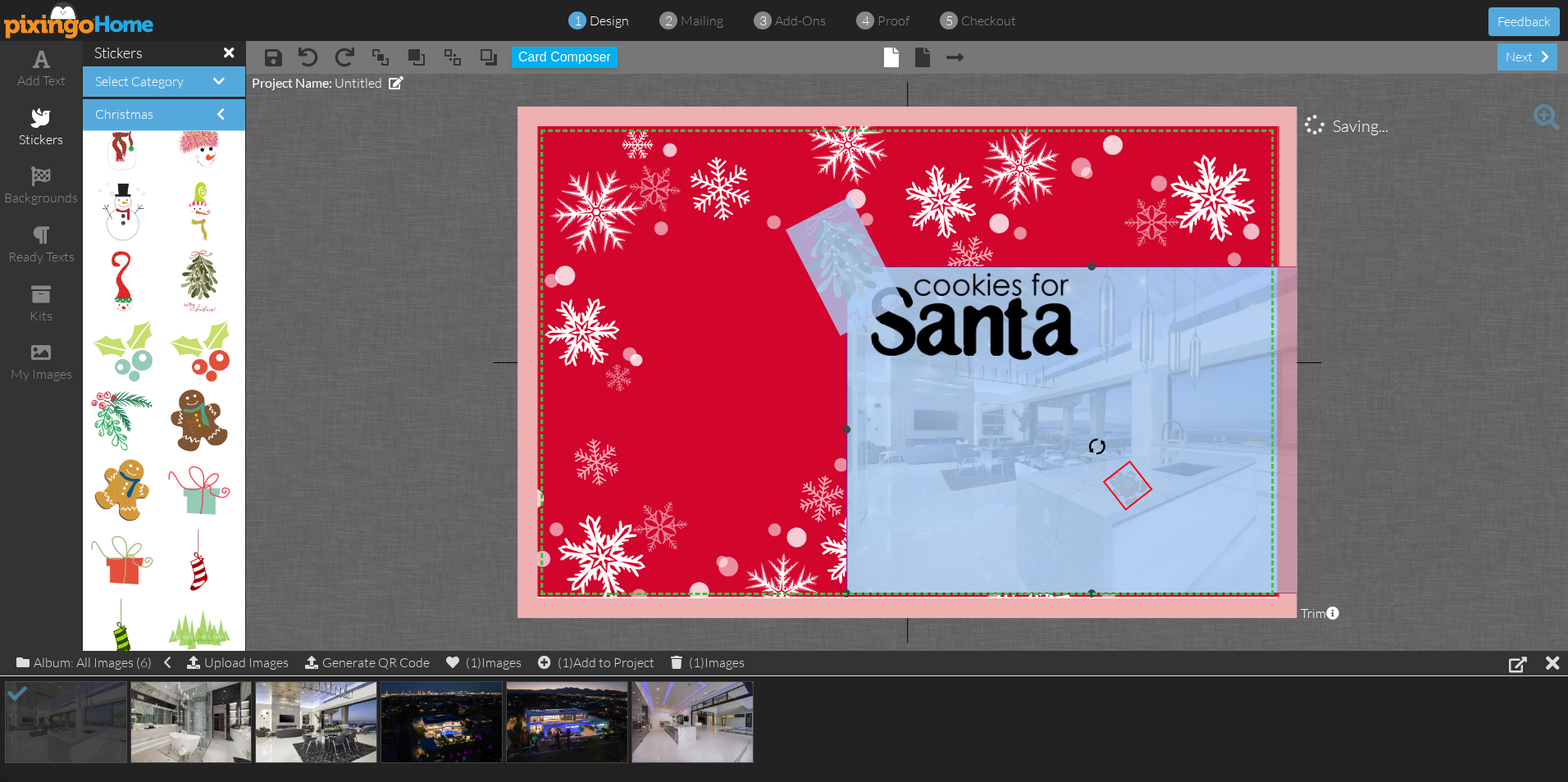
drag, startPoint x: 1124, startPoint y: 485, endPoint x: 1077, endPoint y: 483, distance: 47.0
click at [1077, 483] on div "X X X X X X X X X X X X X X X X X X X X X X X X X X X X X X X X X X X X X X X X…" at bounding box center [907, 362] width 779 height 512
click at [753, 413] on img at bounding box center [908, 369] width 742 height 487
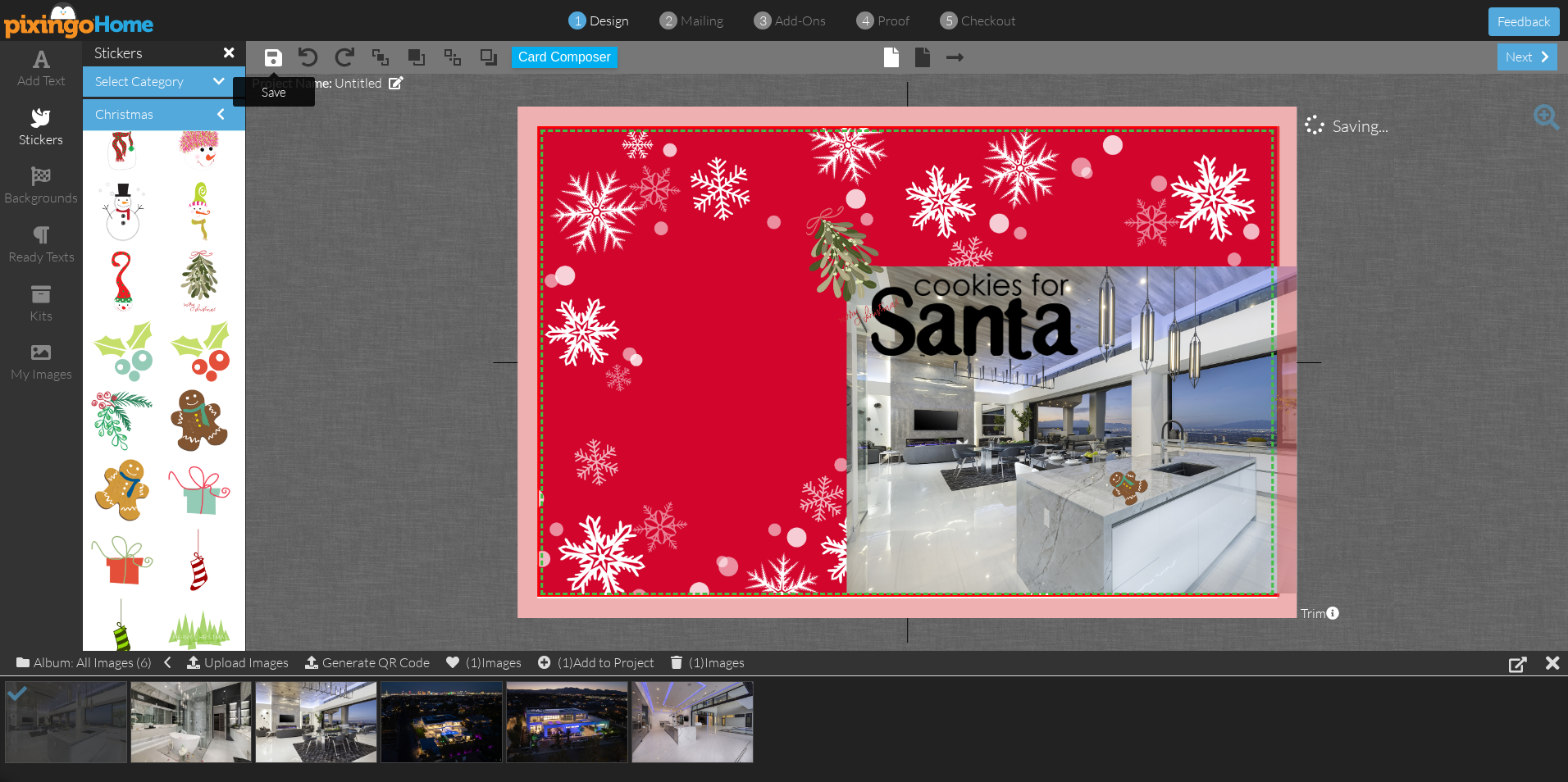
click at [268, 55] on span at bounding box center [274, 57] width 17 height 20
click at [1129, 482] on div "×" at bounding box center [1124, 469] width 37 height 37
drag, startPoint x: 185, startPoint y: 426, endPoint x: 1069, endPoint y: 472, distance: 885.2
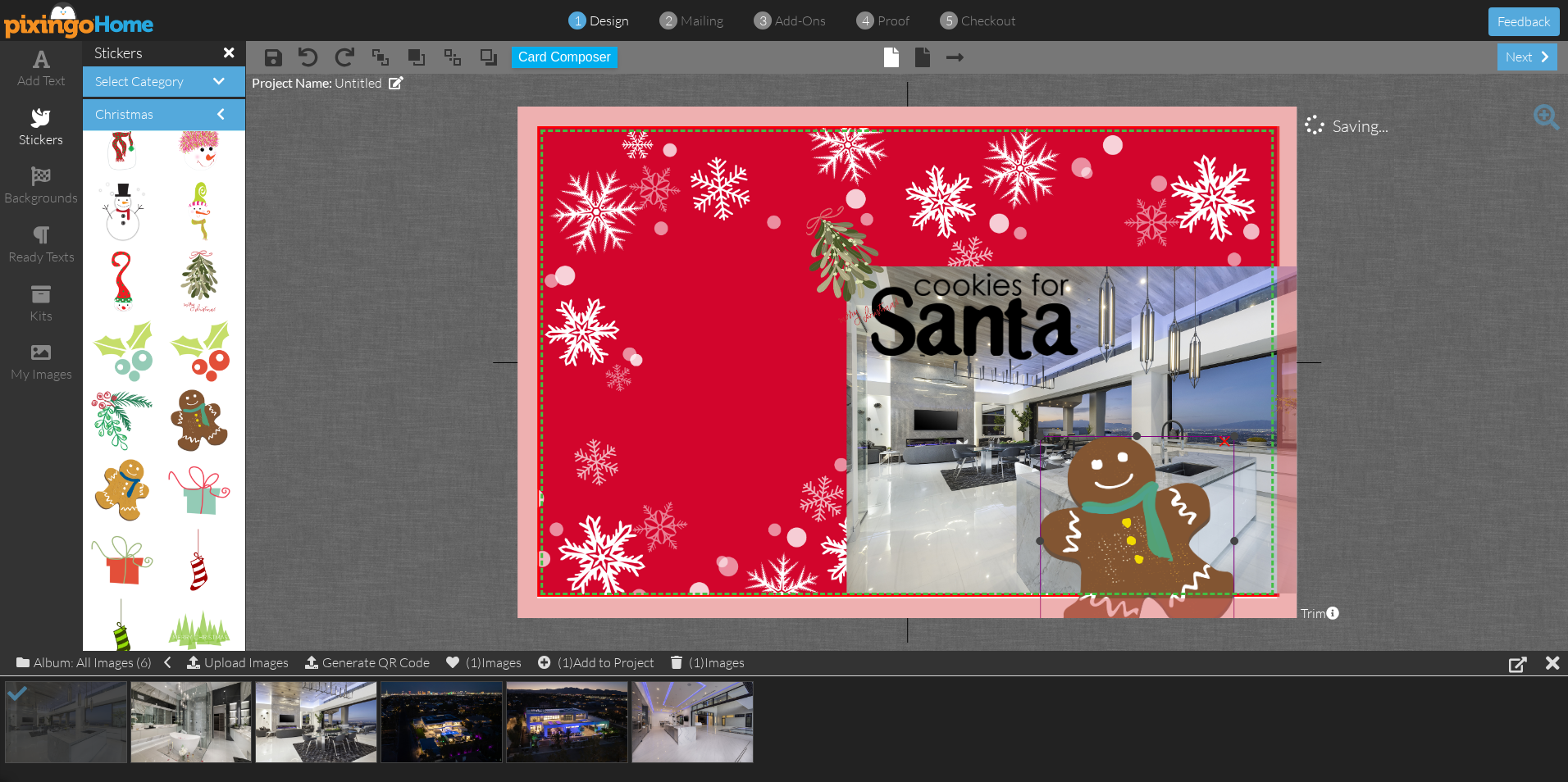
click at [1132, 501] on img at bounding box center [1137, 541] width 195 height 211
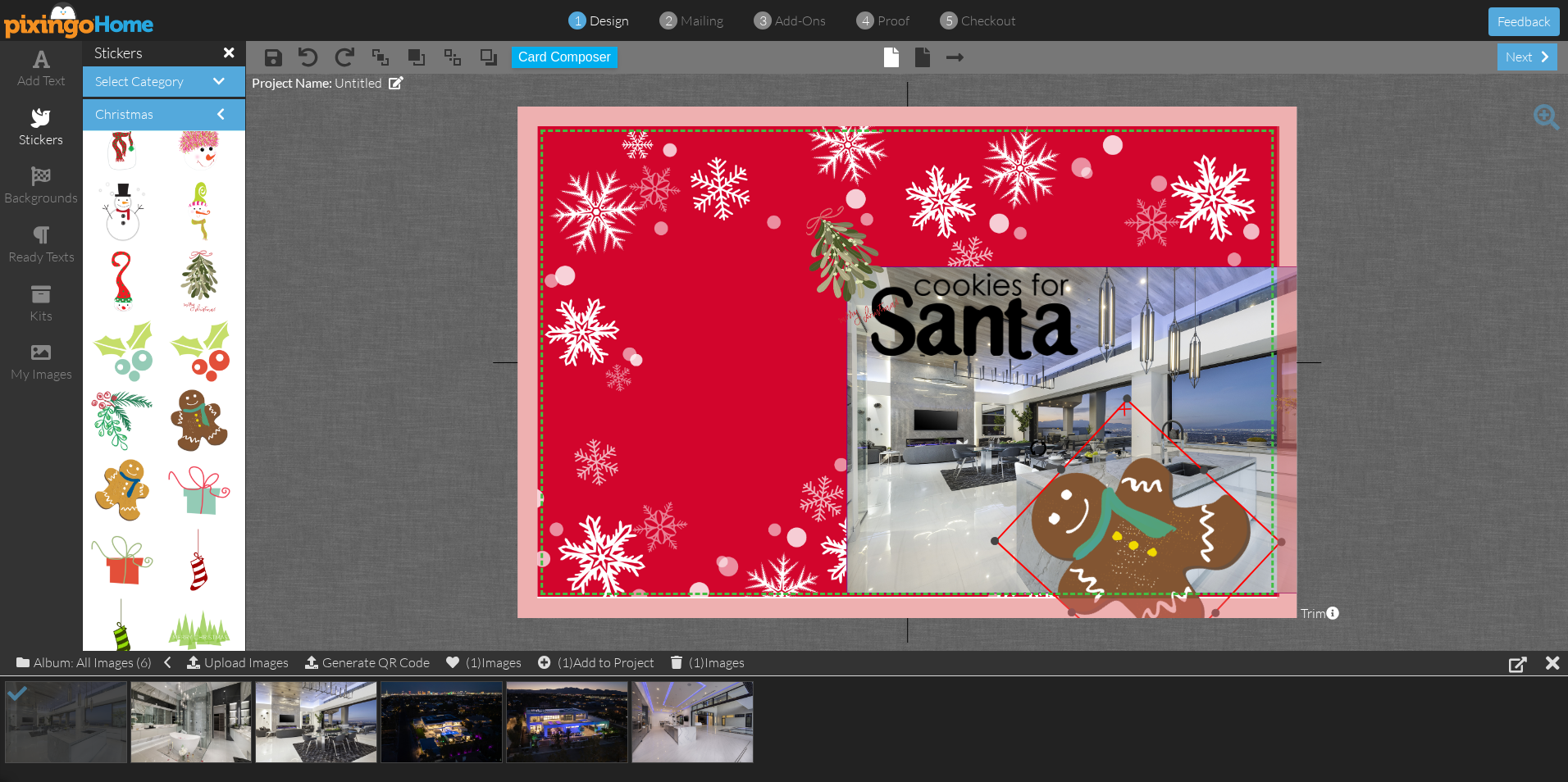
drag, startPoint x: 1136, startPoint y: 400, endPoint x: 1020, endPoint y: 431, distance: 120.1
click at [1020, 431] on div "X X X X X X X X X X X X X X X X X X X X X X X X X X X X X X X X X X X X X X X X…" at bounding box center [907, 362] width 779 height 512
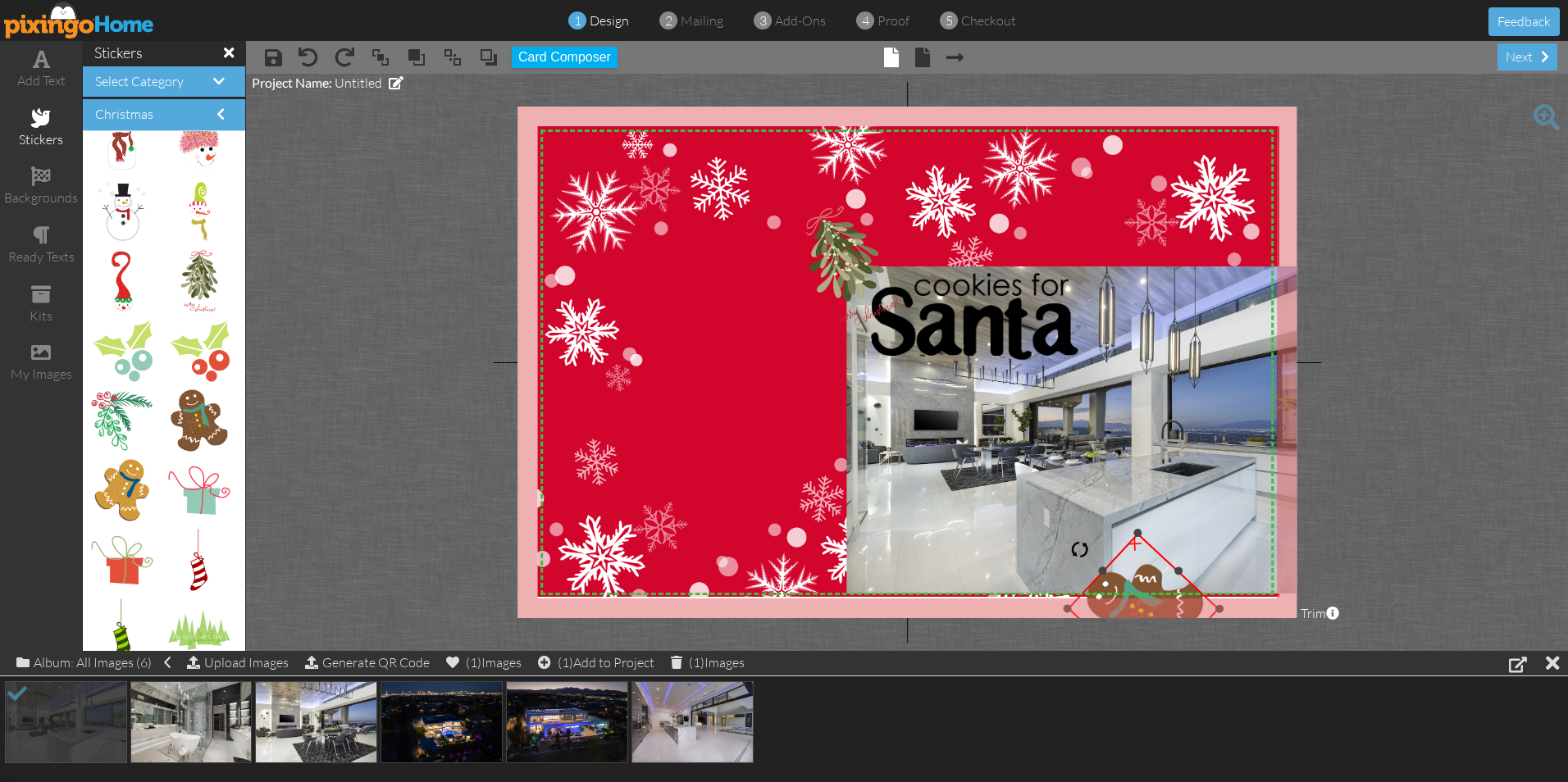
drag, startPoint x: 1128, startPoint y: 401, endPoint x: 1125, endPoint y: 553, distance: 152.0
click at [1125, 553] on div "×" at bounding box center [1143, 608] width 152 height 152
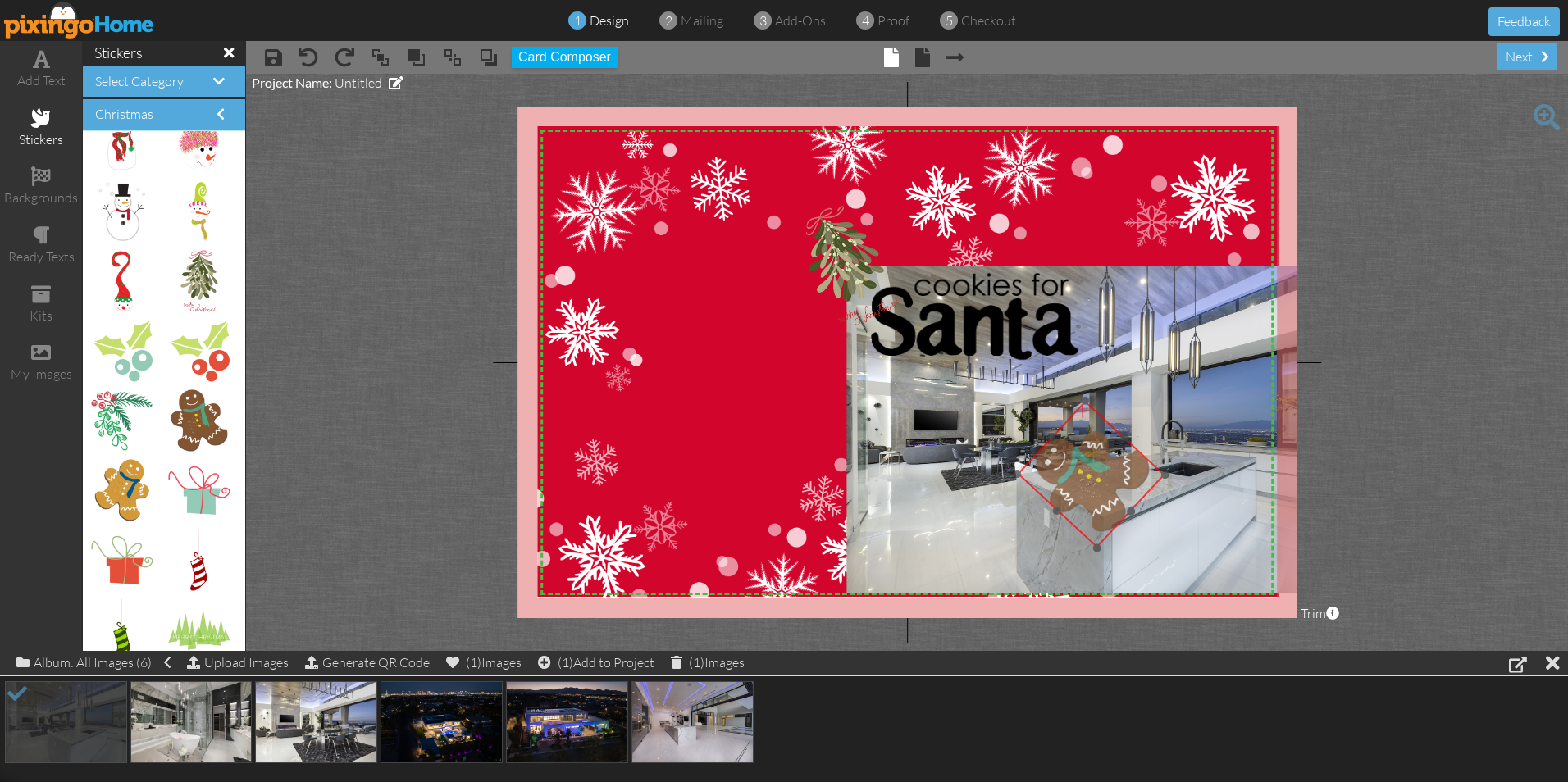
drag, startPoint x: 1126, startPoint y: 575, endPoint x: 1074, endPoint y: 438, distance: 146.5
click at [1074, 438] on img at bounding box center [1090, 474] width 148 height 148
drag, startPoint x: 1085, startPoint y: 401, endPoint x: 1081, endPoint y: 469, distance: 68.1
click at [1081, 469] on div "×" at bounding box center [1094, 504] width 90 height 89
drag, startPoint x: 1083, startPoint y: 493, endPoint x: 1074, endPoint y: 462, distance: 32.3
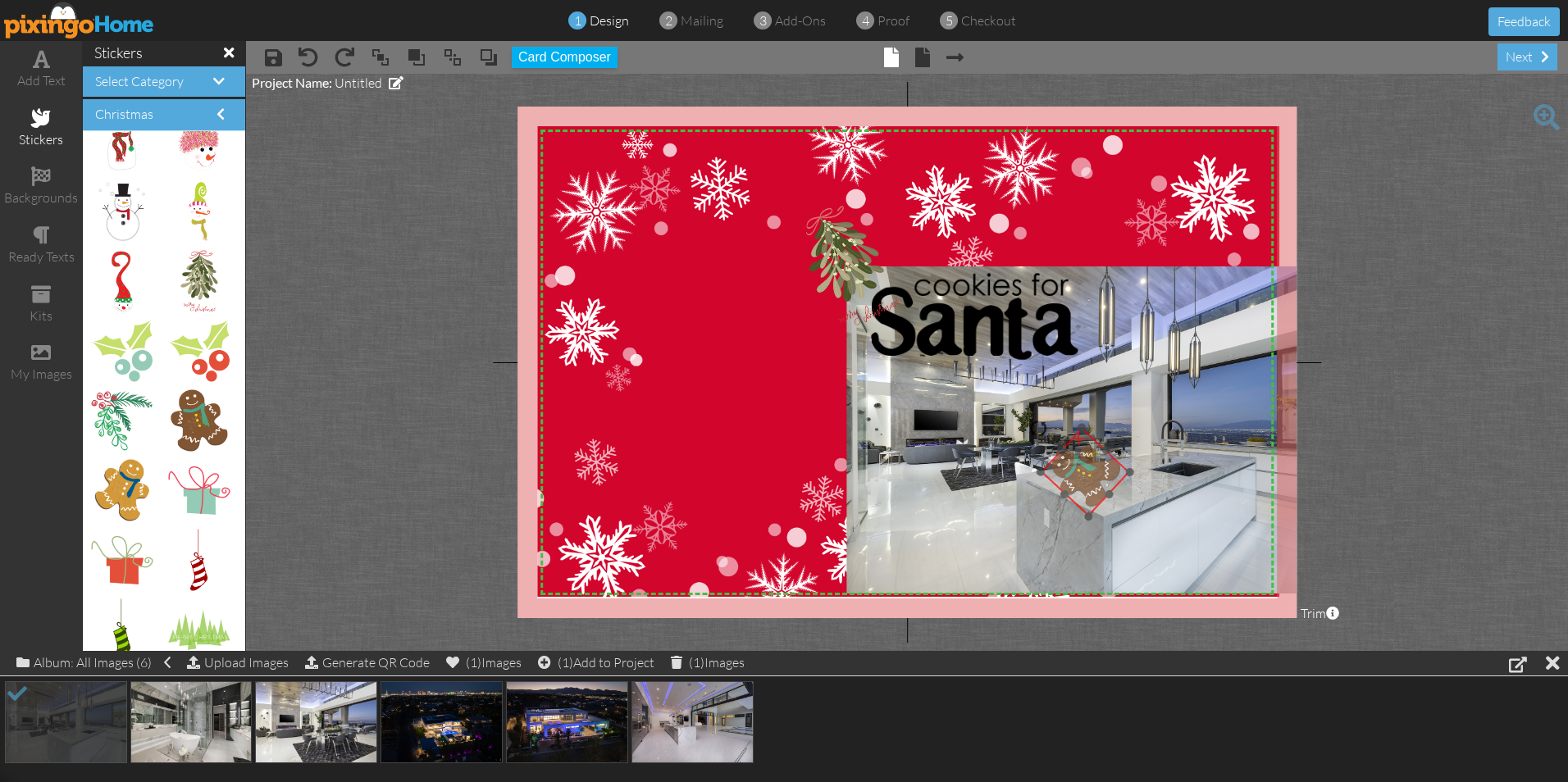
click at [1074, 462] on img at bounding box center [1085, 472] width 90 height 89
drag, startPoint x: 1087, startPoint y: 517, endPoint x: 1089, endPoint y: 477, distance: 40.0
click at [1089, 477] on div "×" at bounding box center [1083, 455] width 54 height 54
drag, startPoint x: 1085, startPoint y: 457, endPoint x: 1080, endPoint y: 481, distance: 24.5
click at [1080, 481] on img at bounding box center [1077, 479] width 54 height 54
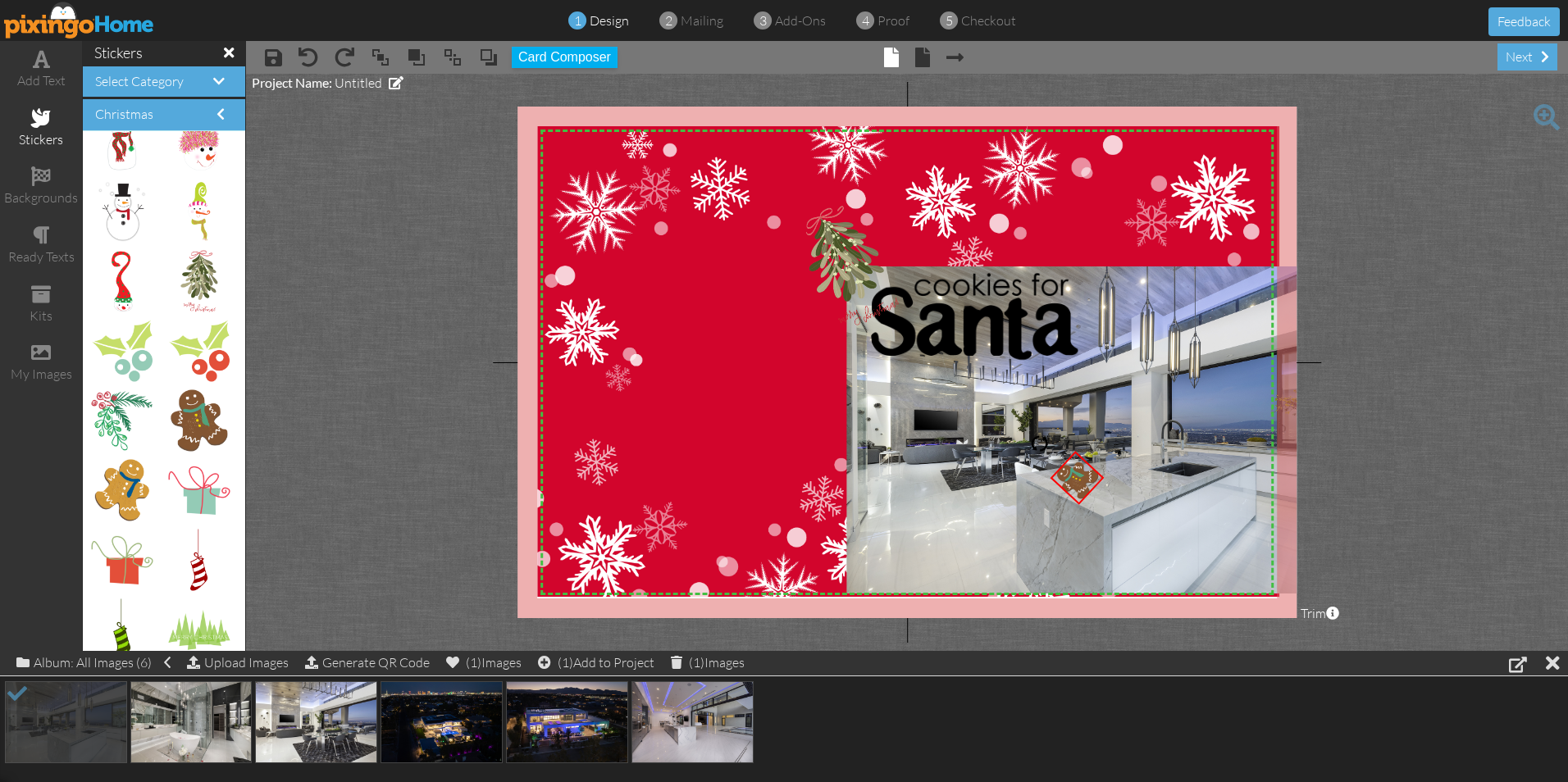
click at [322, 438] on project-studio-wrapper "X X X X X X X X X X X X X X X X X X X X X X X X X X X X X X X X X X X X X X X X…" at bounding box center [907, 361] width 1322 height 577
drag, startPoint x: 114, startPoint y: 490, endPoint x: 951, endPoint y: 447, distance: 838.1
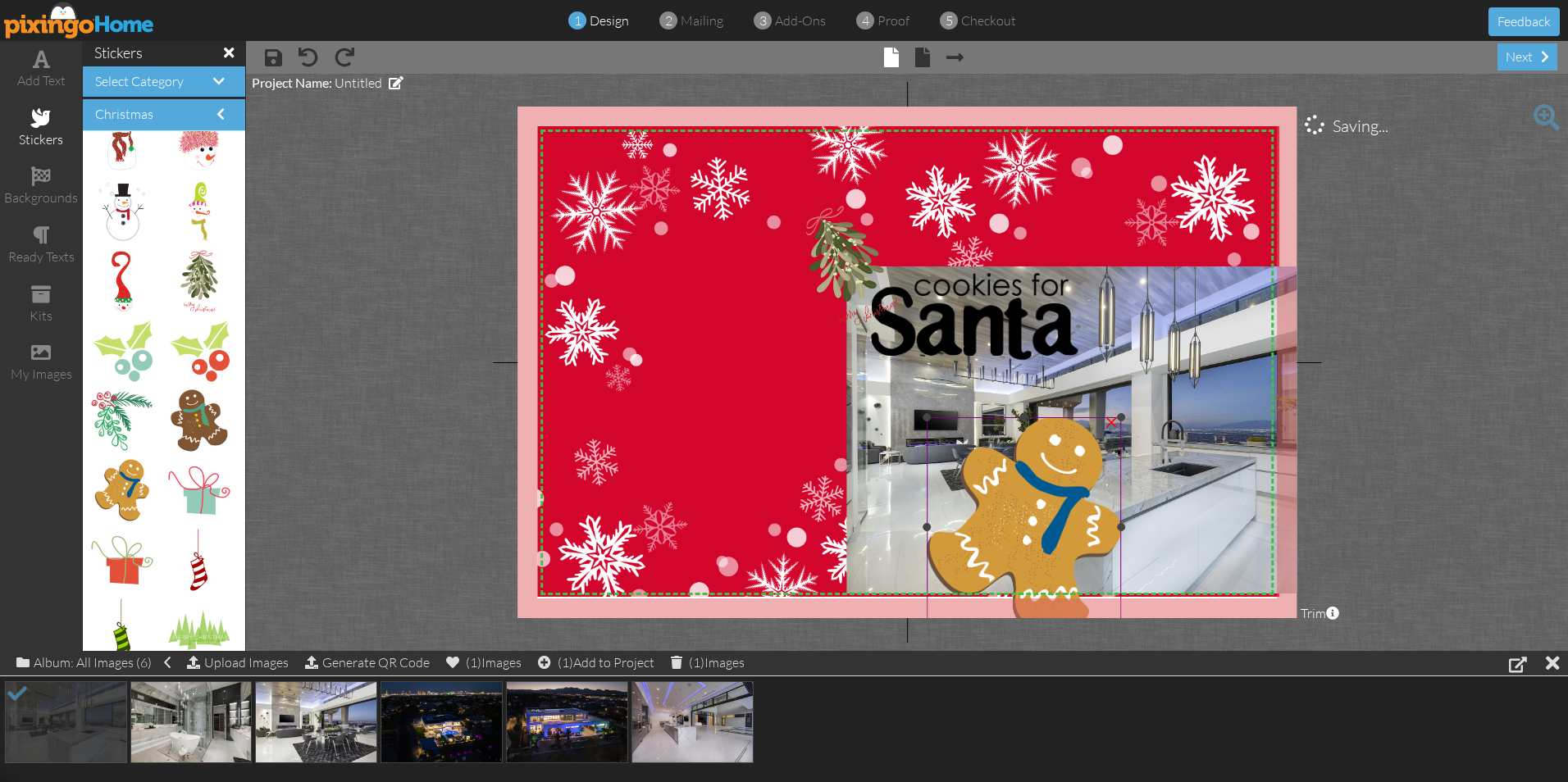
click at [1026, 485] on img at bounding box center [1024, 527] width 195 height 220
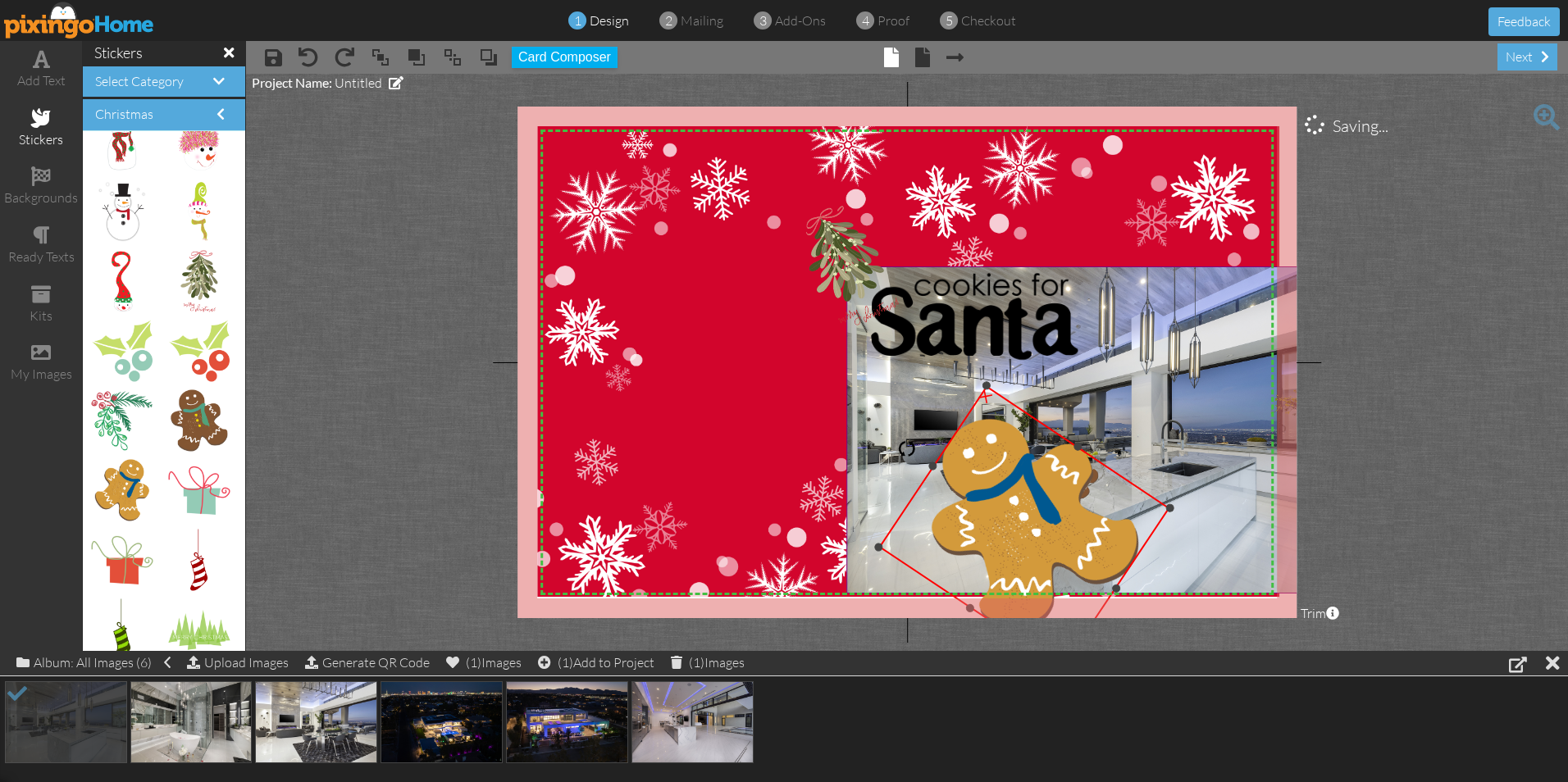
drag, startPoint x: 1023, startPoint y: 381, endPoint x: 845, endPoint y: 411, distance: 180.5
click at [845, 411] on div "X X X X X X X X X X X X X X X X X X X X X X X X X X X X X X X X X X X X X X X X…" at bounding box center [907, 362] width 779 height 512
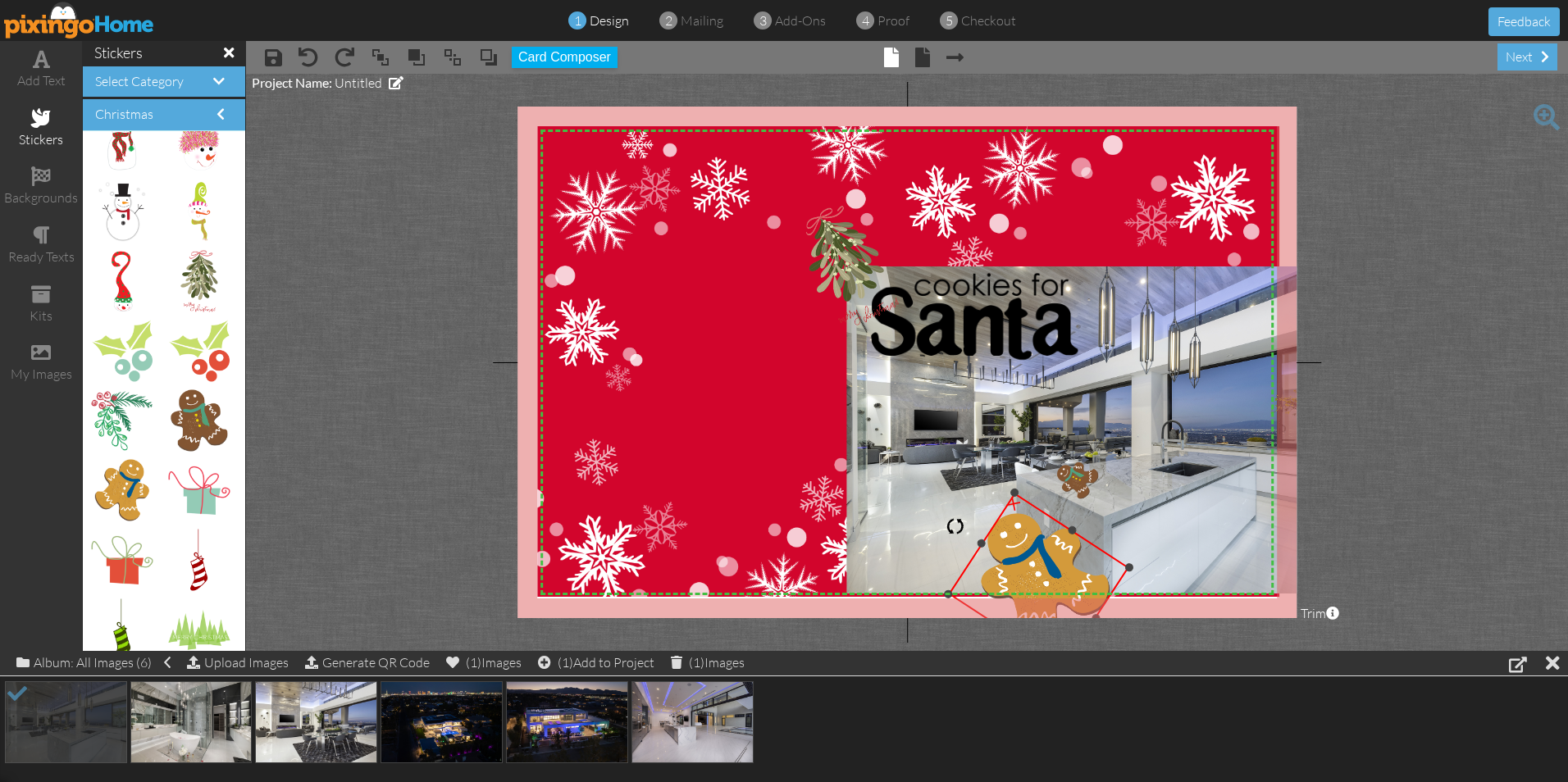
drag, startPoint x: 986, startPoint y: 387, endPoint x: 1021, endPoint y: 506, distance: 124.0
click at [1019, 499] on div at bounding box center [1015, 493] width 11 height 11
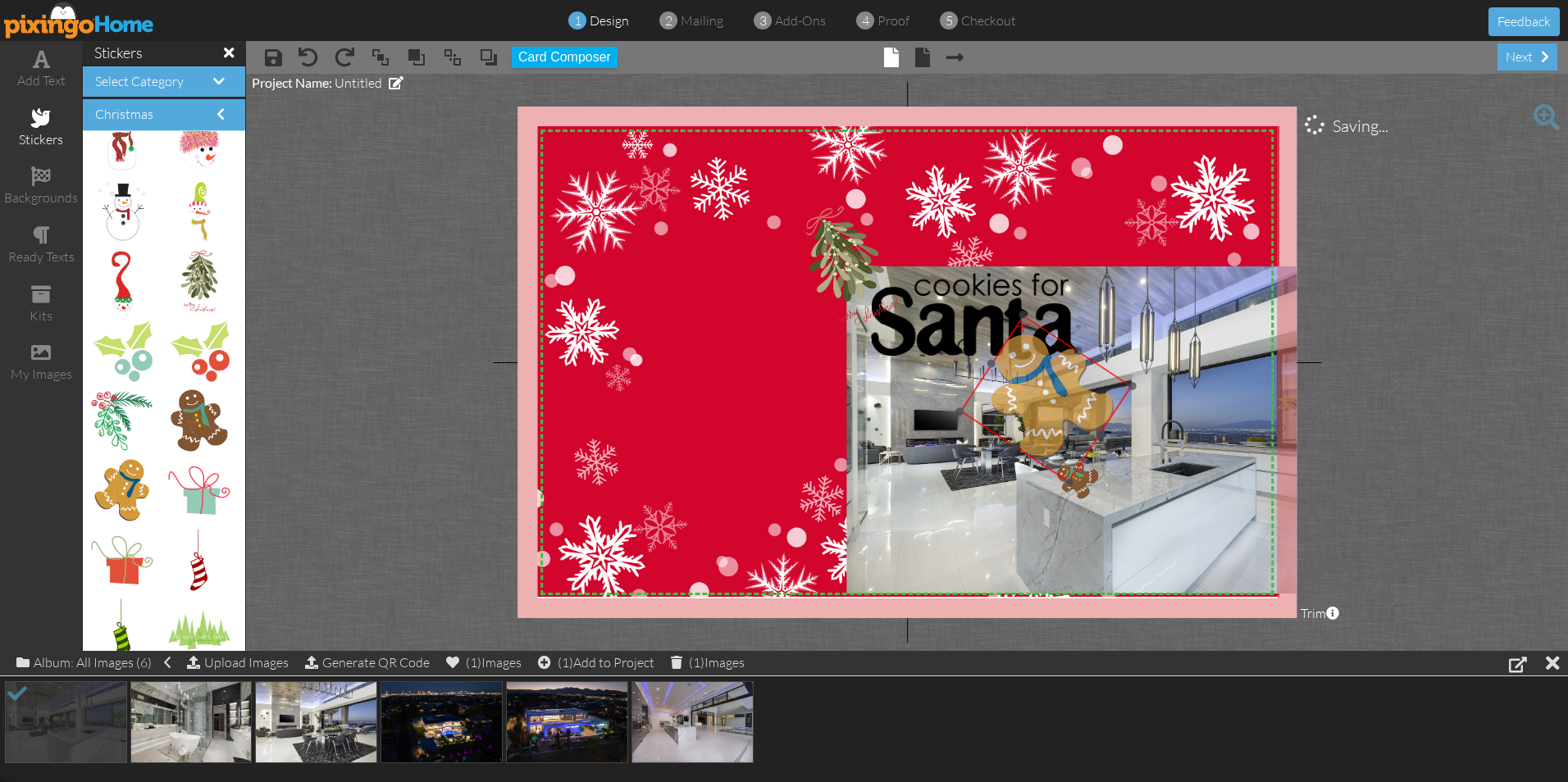
drag, startPoint x: 1027, startPoint y: 555, endPoint x: 1033, endPoint y: 369, distance: 186.1
click at [1033, 369] on img at bounding box center [1046, 399] width 173 height 168
drag, startPoint x: 1025, startPoint y: 313, endPoint x: 1041, endPoint y: 441, distance: 129.0
click at [1041, 441] on div "×" at bounding box center [1062, 452] width 63 height 61
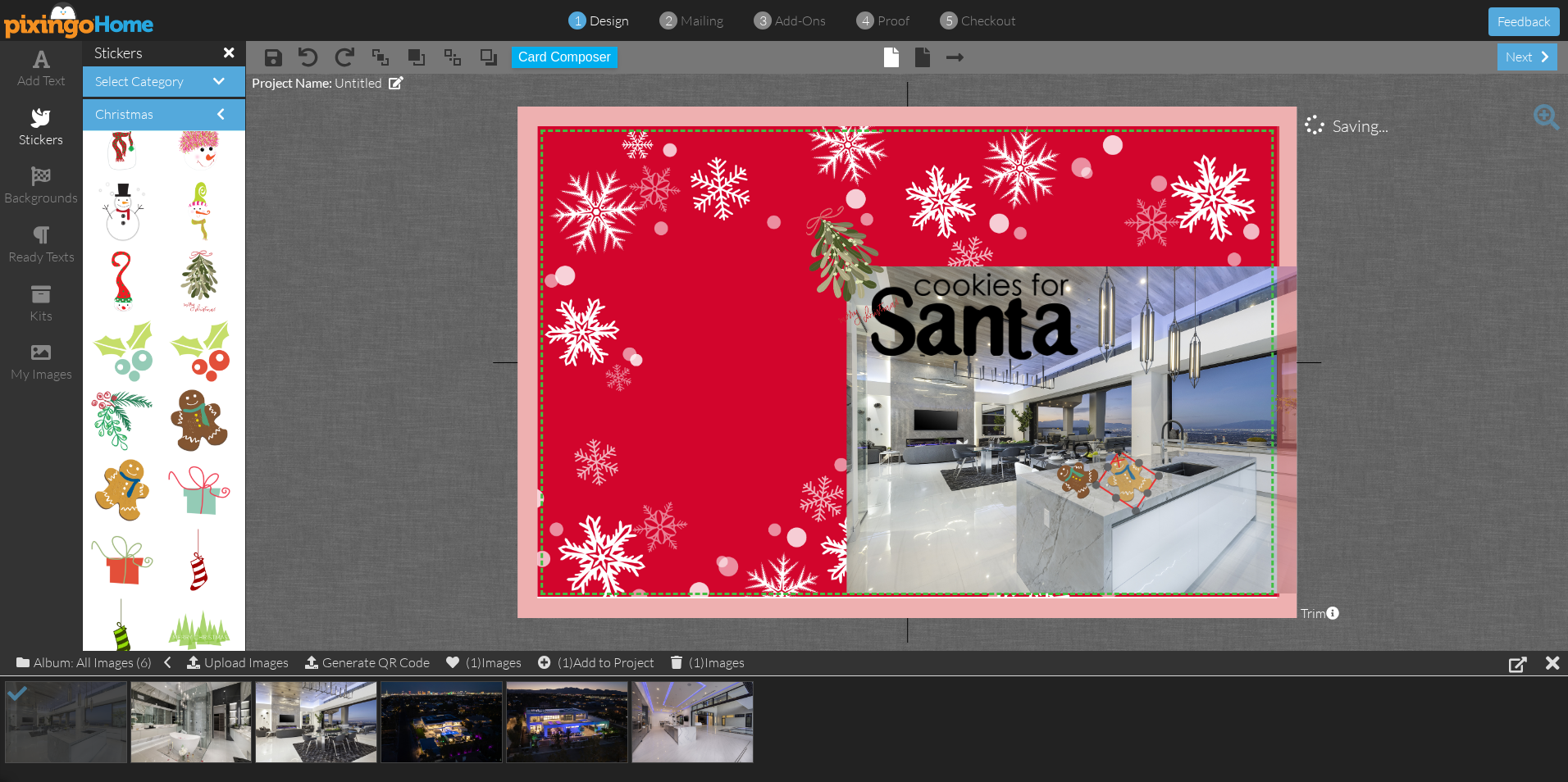
drag, startPoint x: 1063, startPoint y: 458, endPoint x: 1129, endPoint y: 485, distance: 71.3
click at [1129, 485] on img at bounding box center [1128, 480] width 63 height 61
click at [873, 546] on img at bounding box center [1092, 429] width 490 height 327
click at [1071, 483] on img at bounding box center [1077, 479] width 54 height 54
drag, startPoint x: 1042, startPoint y: 442, endPoint x: 1056, endPoint y: 441, distance: 14.0
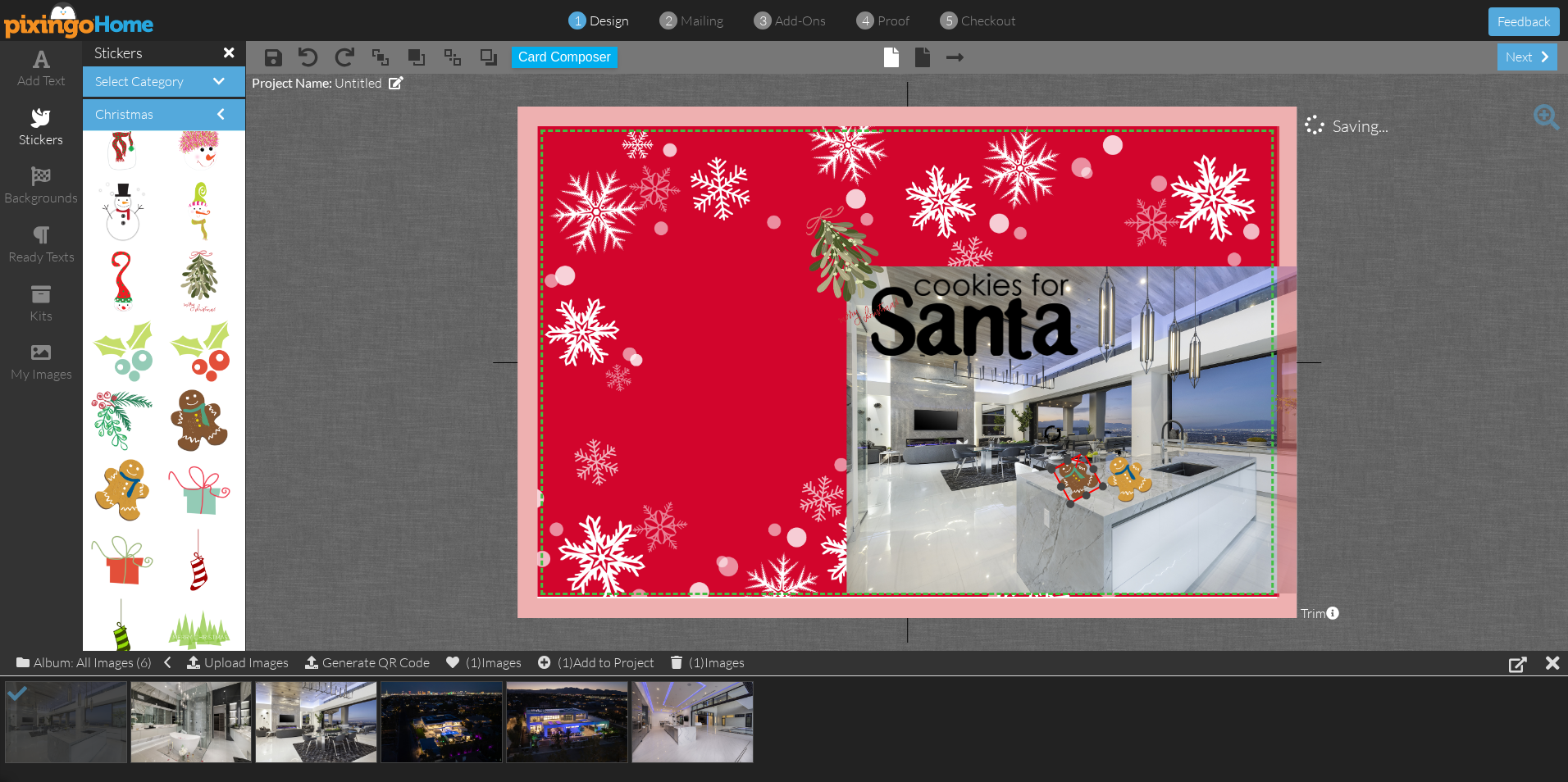
click at [1056, 441] on div at bounding box center [1052, 433] width 27 height 27
click at [886, 488] on img at bounding box center [1092, 429] width 490 height 327
drag, startPoint x: 1138, startPoint y: 512, endPoint x: 1134, endPoint y: 502, distance: 10.8
click at [1134, 502] on div at bounding box center [1133, 500] width 11 height 11
click at [932, 539] on img at bounding box center [1092, 429] width 490 height 327
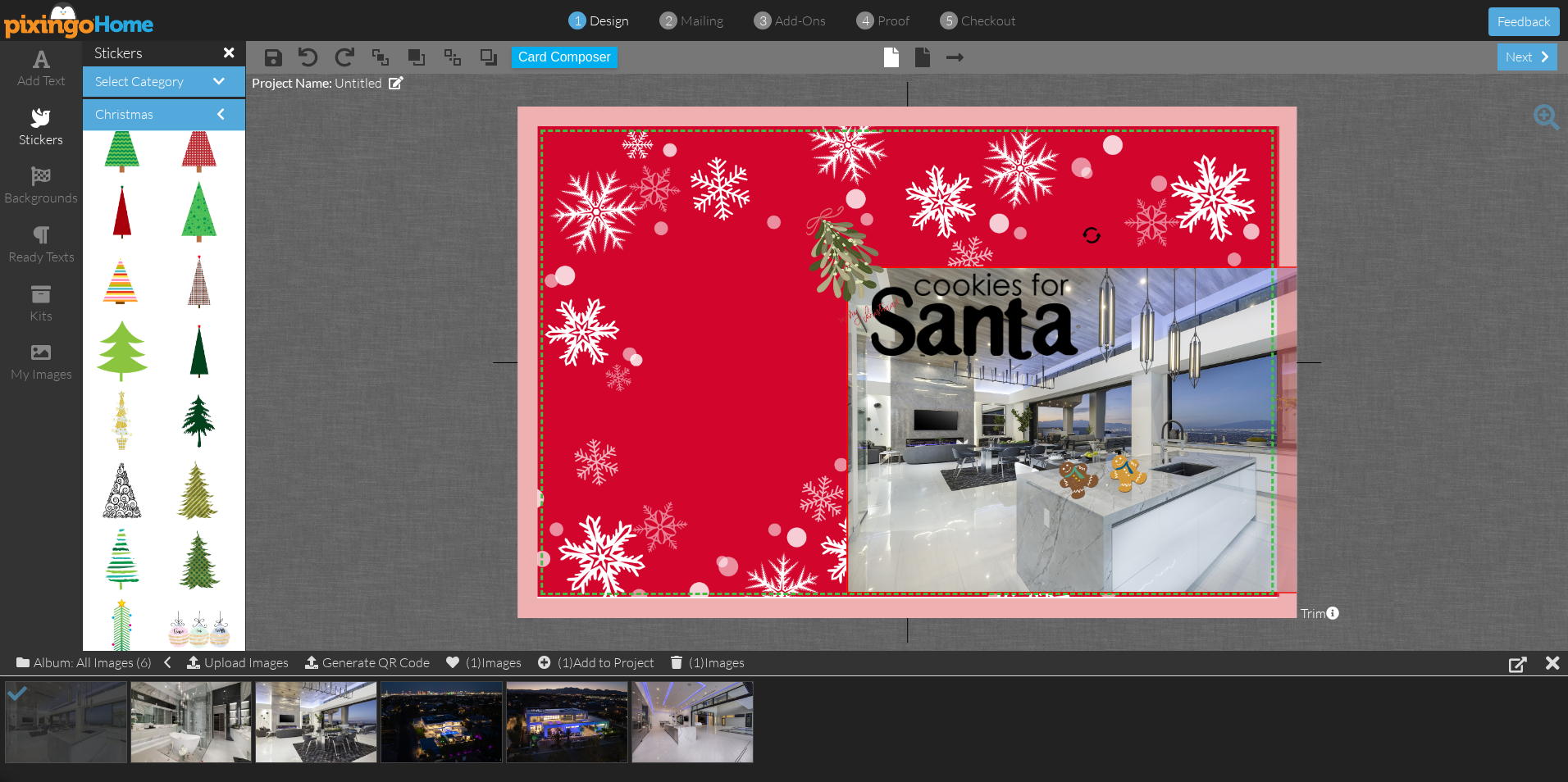
scroll to position [4514, 0]
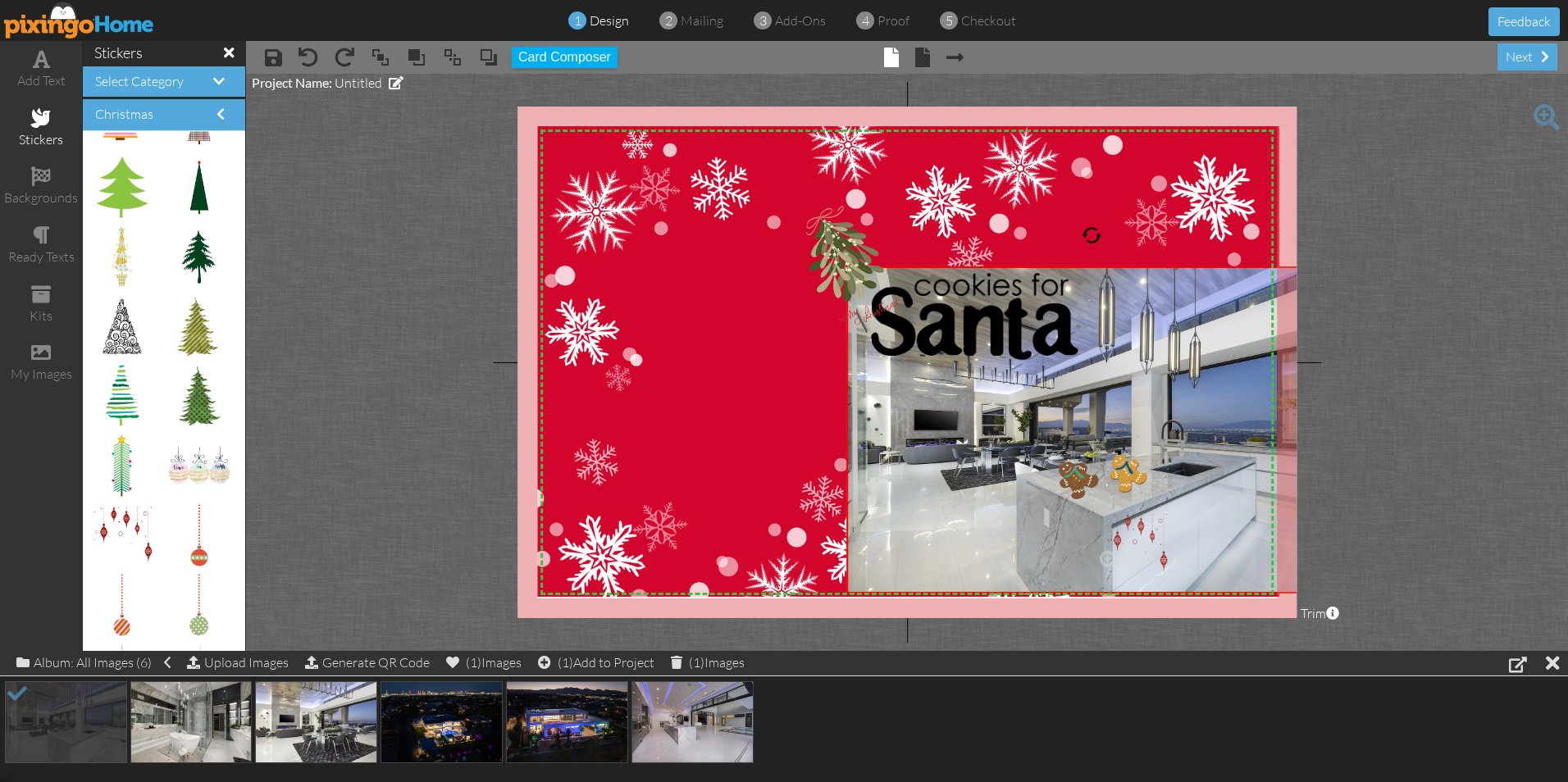
drag, startPoint x: 120, startPoint y: 524, endPoint x: 1125, endPoint y: 530, distance: 1005.0
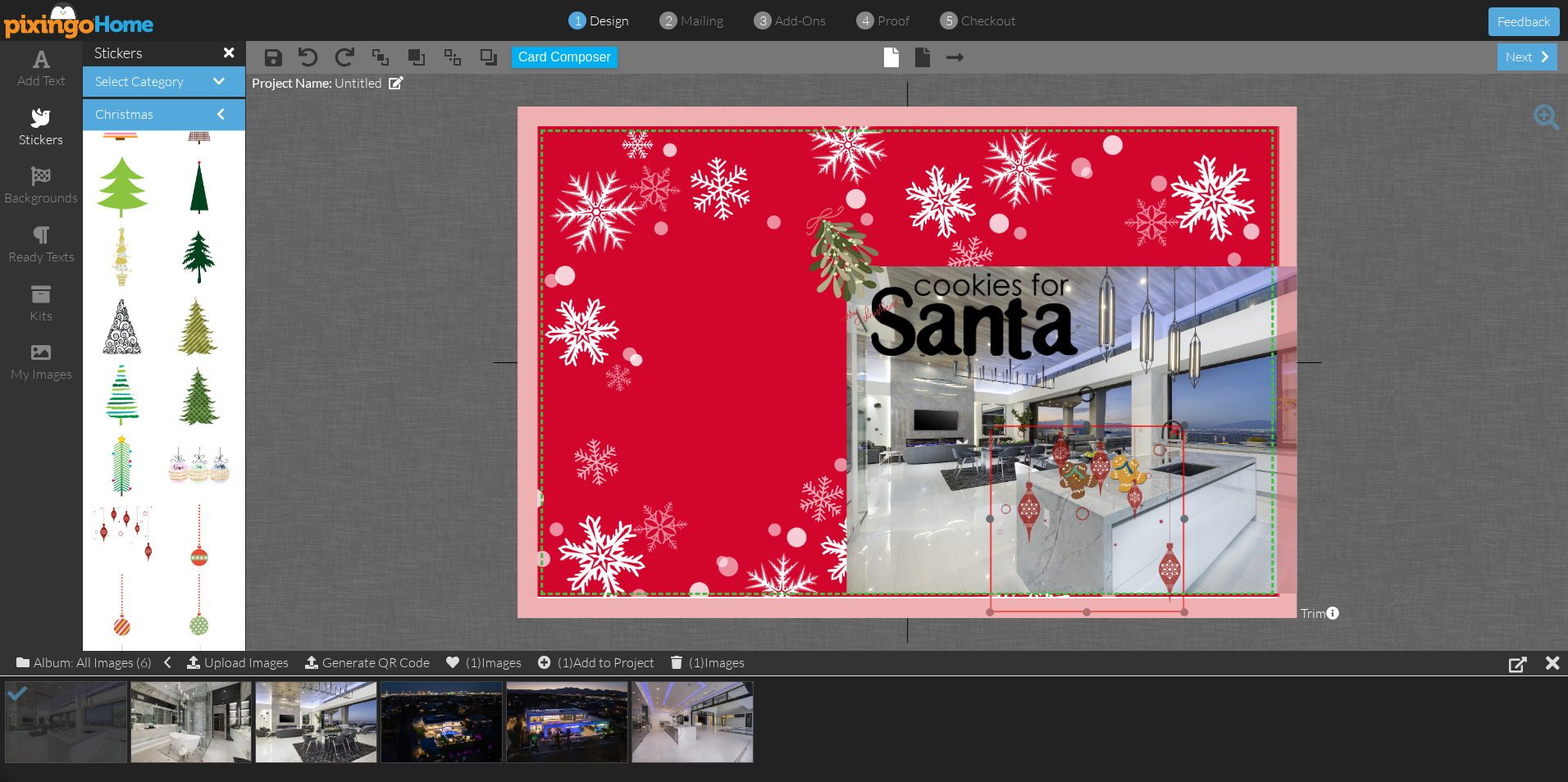
drag, startPoint x: 1190, startPoint y: 526, endPoint x: 1085, endPoint y: 440, distance: 135.7
click at [1085, 440] on img at bounding box center [1087, 519] width 195 height 187
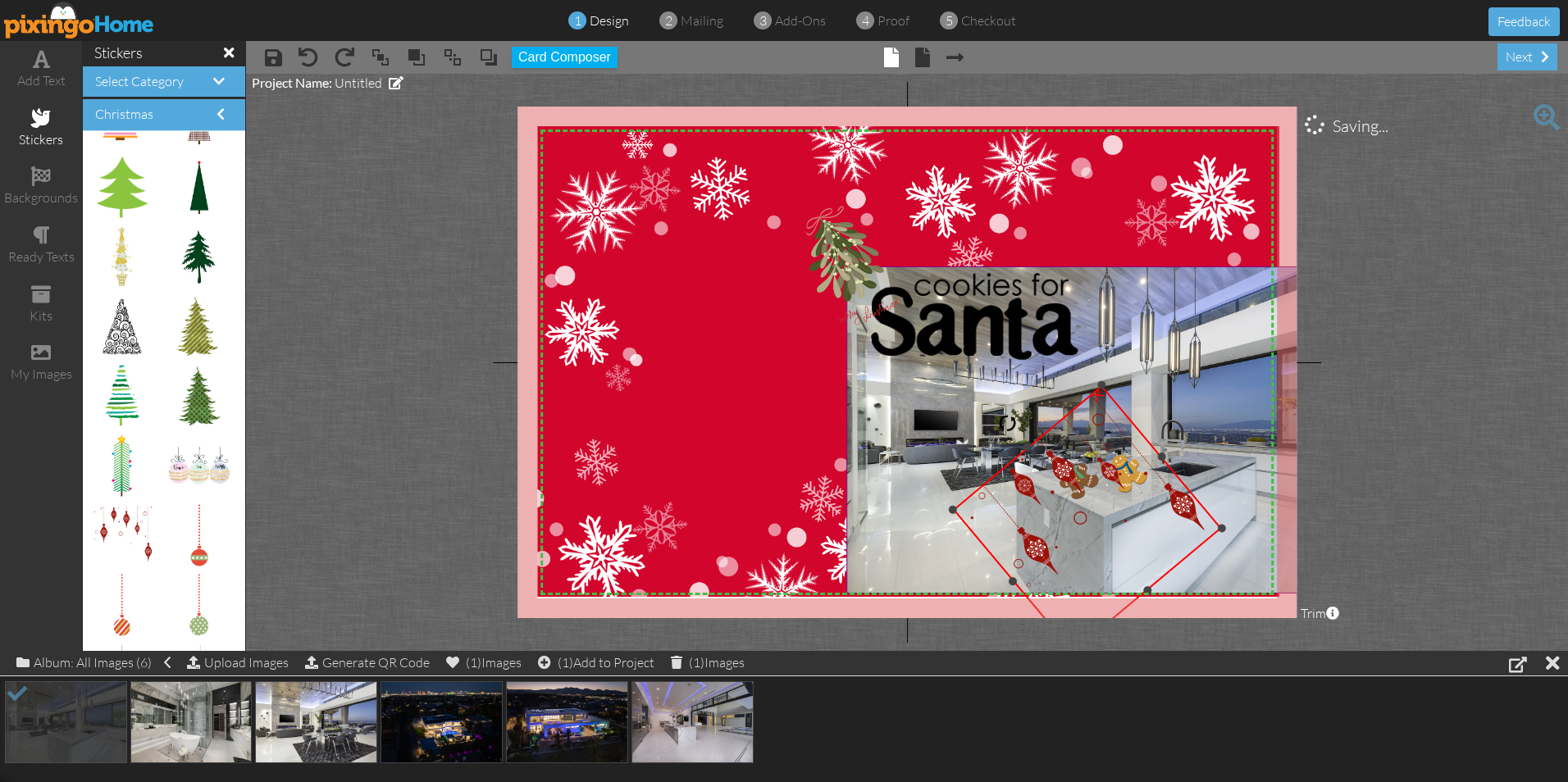
drag, startPoint x: 1083, startPoint y: 395, endPoint x: 993, endPoint y: 406, distance: 90.7
click at [993, 406] on div "X X X X X X X X X X X X X X X X X X X X X X X X X X X X X X X X X X X X X X X X…" at bounding box center [907, 362] width 779 height 512
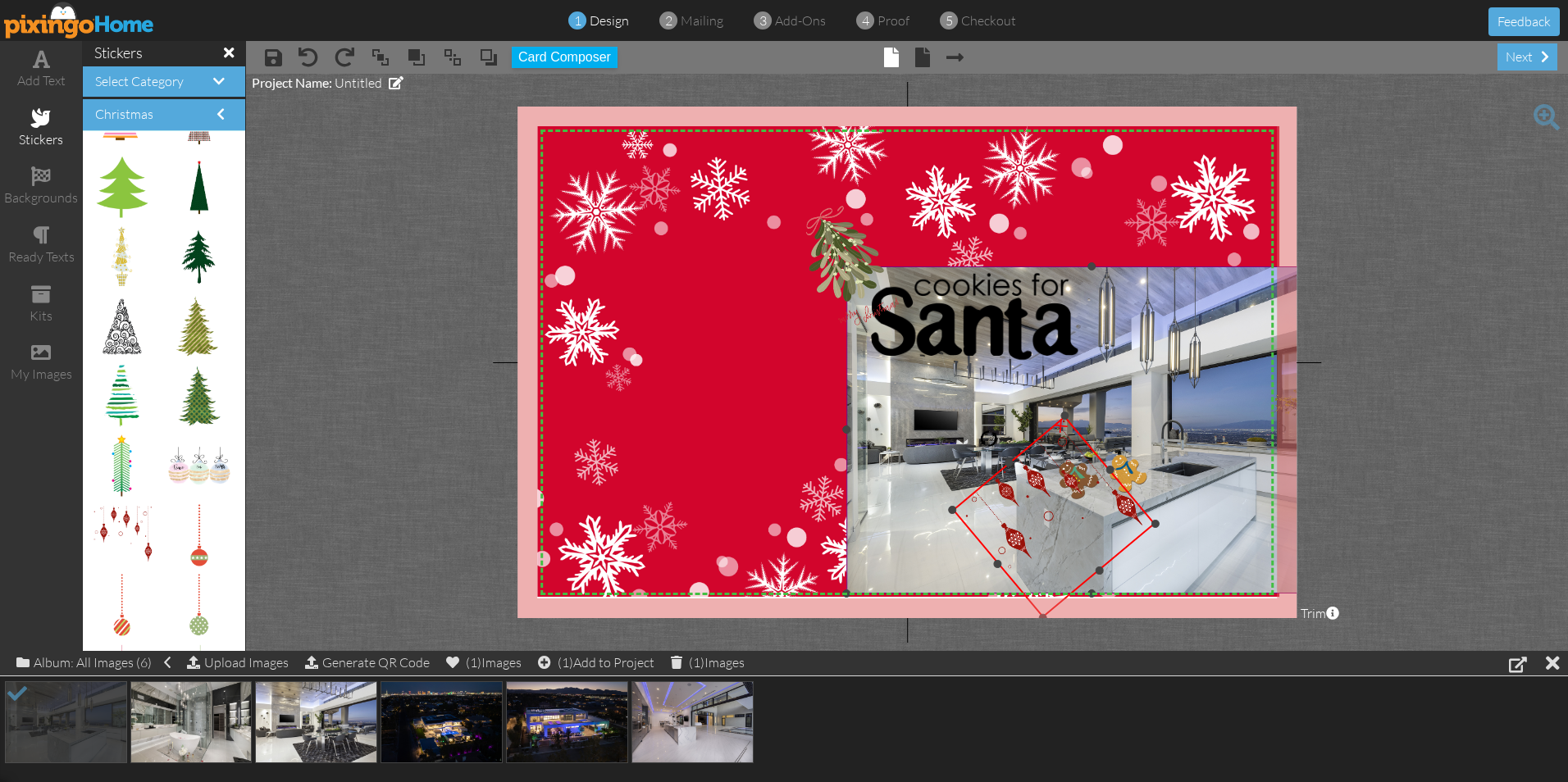
drag, startPoint x: 1218, startPoint y: 530, endPoint x: 1161, endPoint y: 516, distance: 58.7
click at [1161, 516] on div "X X X X X X X X X X X X X X X X X X X X X X X X X X X X X X X X X X X X X X X X…" at bounding box center [907, 362] width 779 height 512
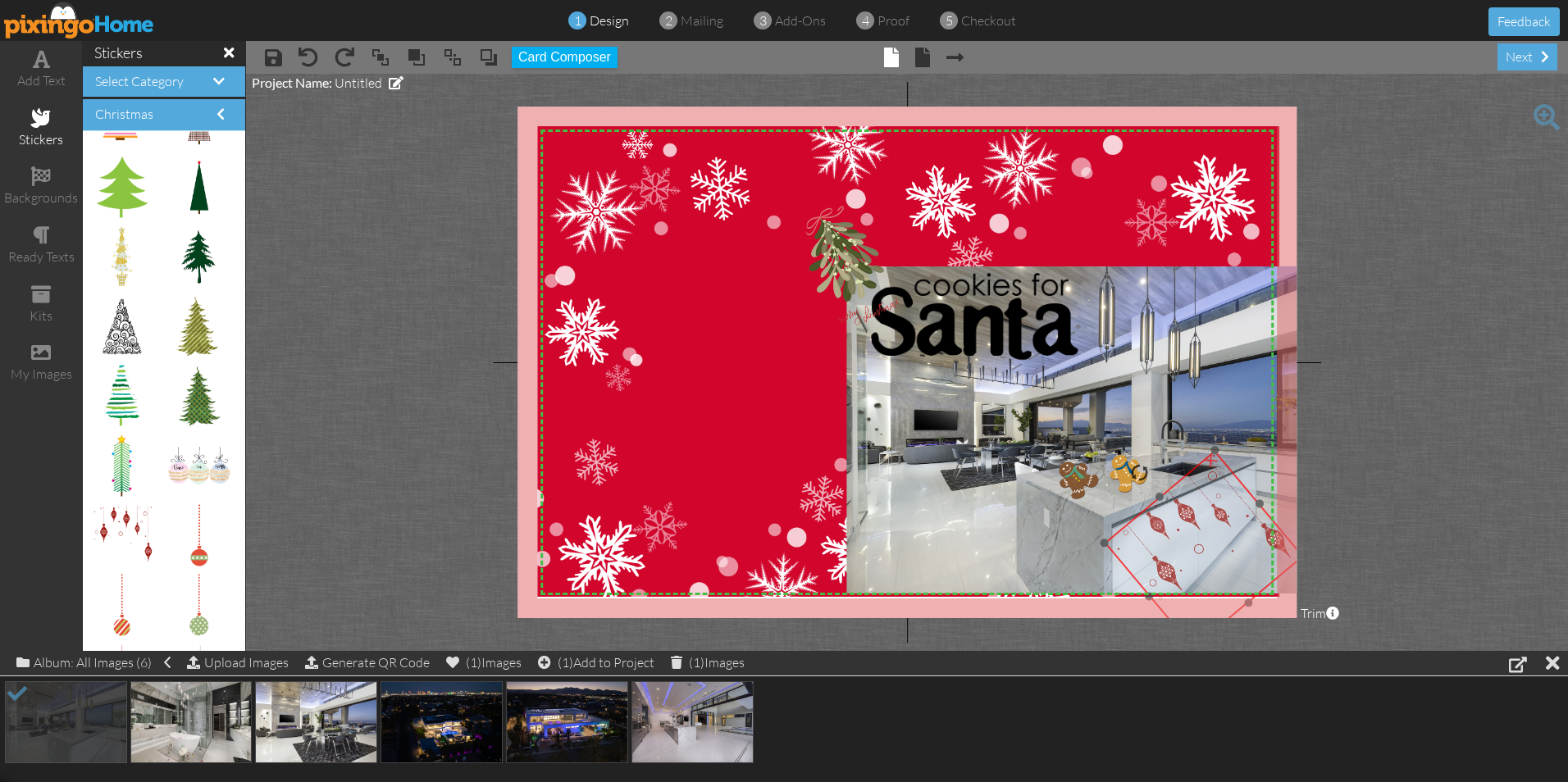
drag, startPoint x: 1066, startPoint y: 501, endPoint x: 1218, endPoint y: 535, distance: 155.8
click at [1218, 535] on img at bounding box center [1205, 550] width 200 height 199
drag, startPoint x: 1144, startPoint y: 474, endPoint x: 1172, endPoint y: 499, distance: 37.5
click at [1172, 499] on div "×" at bounding box center [1205, 550] width 196 height 195
click at [1171, 496] on div at bounding box center [1169, 495] width 11 height 11
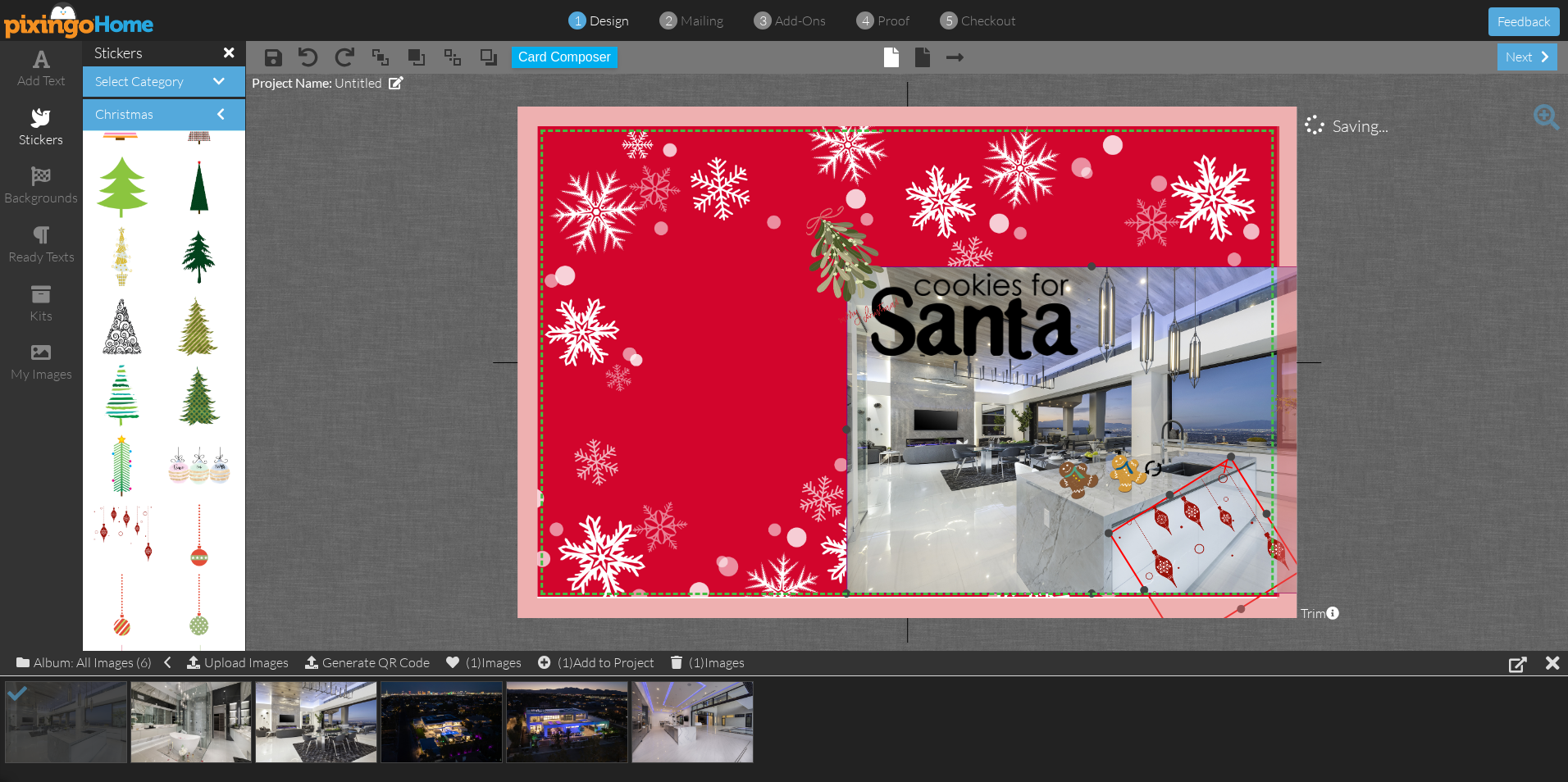
drag, startPoint x: 1266, startPoint y: 512, endPoint x: 1282, endPoint y: 502, distance: 18.9
click at [1282, 502] on div "X X X X X X X X X X X X X X X X X X X X X X X X X X X X X X X X X X X X X X X X…" at bounding box center [907, 362] width 779 height 512
drag, startPoint x: 1231, startPoint y: 458, endPoint x: 1313, endPoint y: 384, distance: 110.5
click at [1313, 384] on project-studio-wrapper "X X X X X X X X X X X X X X X X X X X X X X X X X X X X X X X X X X X X X X X X…" at bounding box center [907, 361] width 1322 height 577
drag, startPoint x: 1167, startPoint y: 476, endPoint x: 1189, endPoint y: 485, distance: 23.8
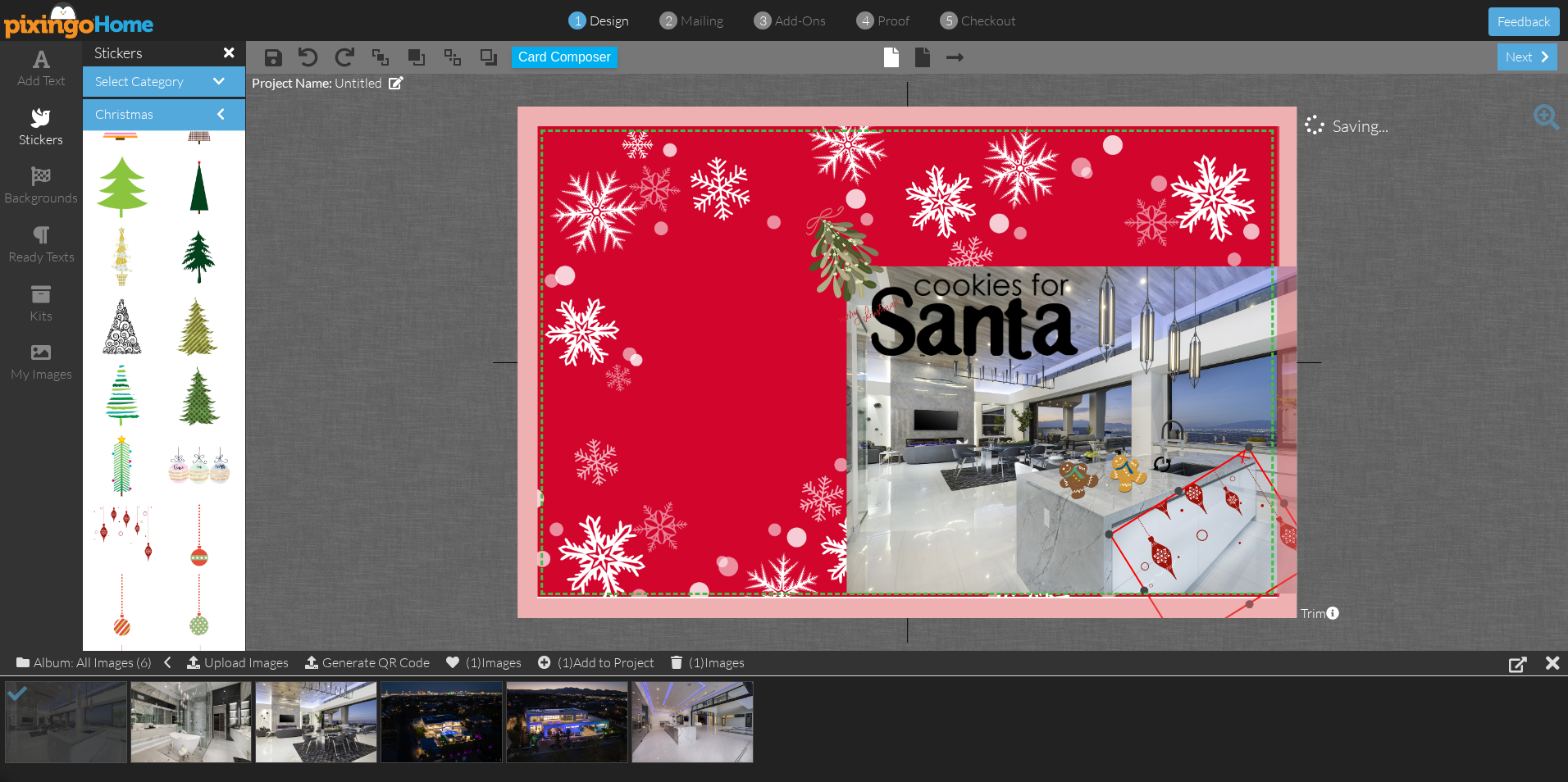
click at [1189, 485] on div "×" at bounding box center [1214, 547] width 211 height 200
drag, startPoint x: 1164, startPoint y: 466, endPoint x: 1176, endPoint y: 469, distance: 12.4
click at [1176, 469] on div "X X X X X X X X X X X X X X X X X X X X X X X X X X X X X X X X X X X X X X X X…" at bounding box center [907, 362] width 779 height 512
click at [1186, 493] on div at bounding box center [1186, 491] width 10 height 10
click at [1145, 547] on img at bounding box center [1208, 536] width 217 height 215
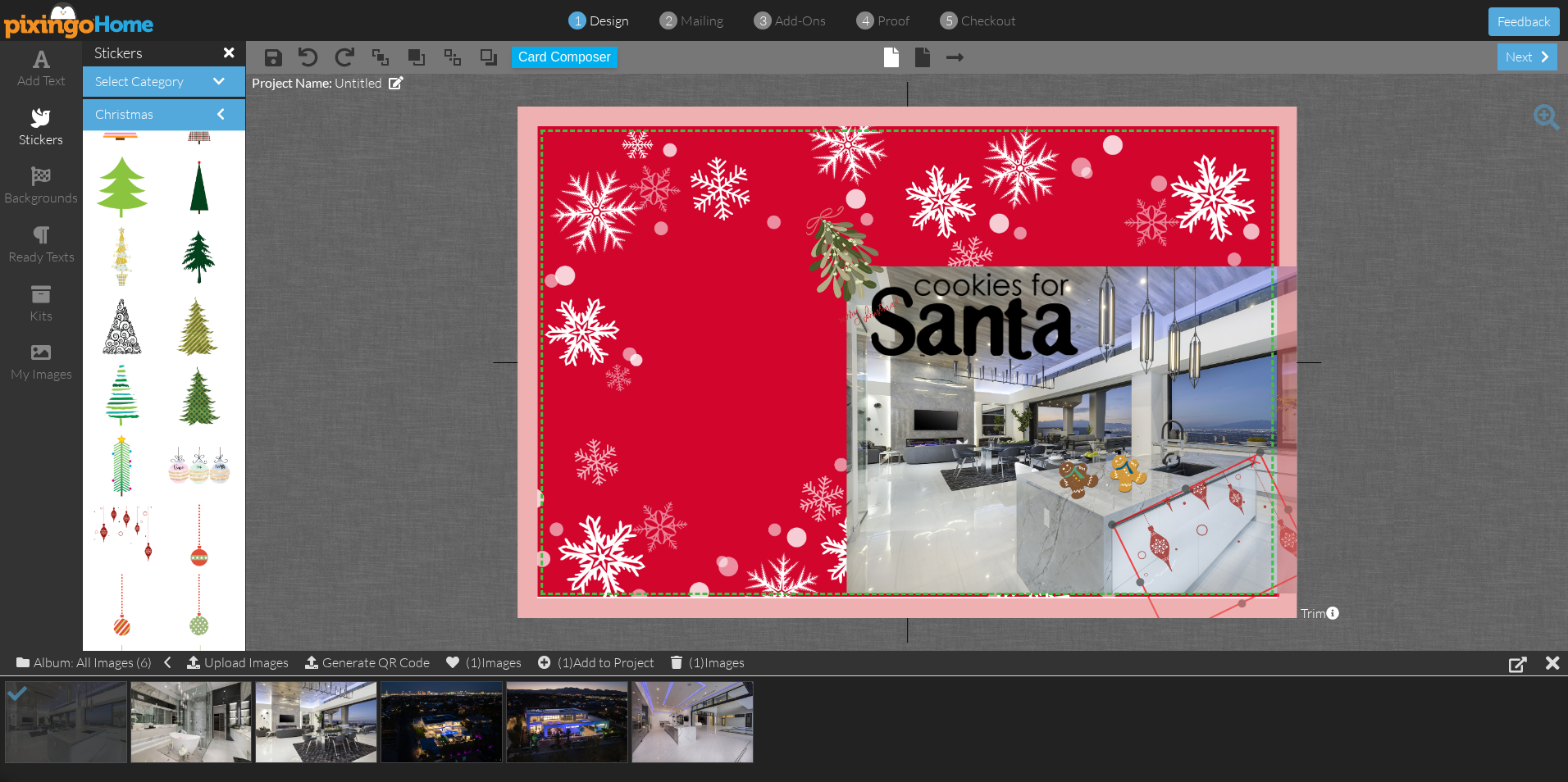
click at [1153, 535] on img at bounding box center [1207, 532] width 217 height 215
click at [968, 547] on img at bounding box center [1092, 429] width 490 height 327
click at [1173, 560] on img at bounding box center [1207, 532] width 217 height 215
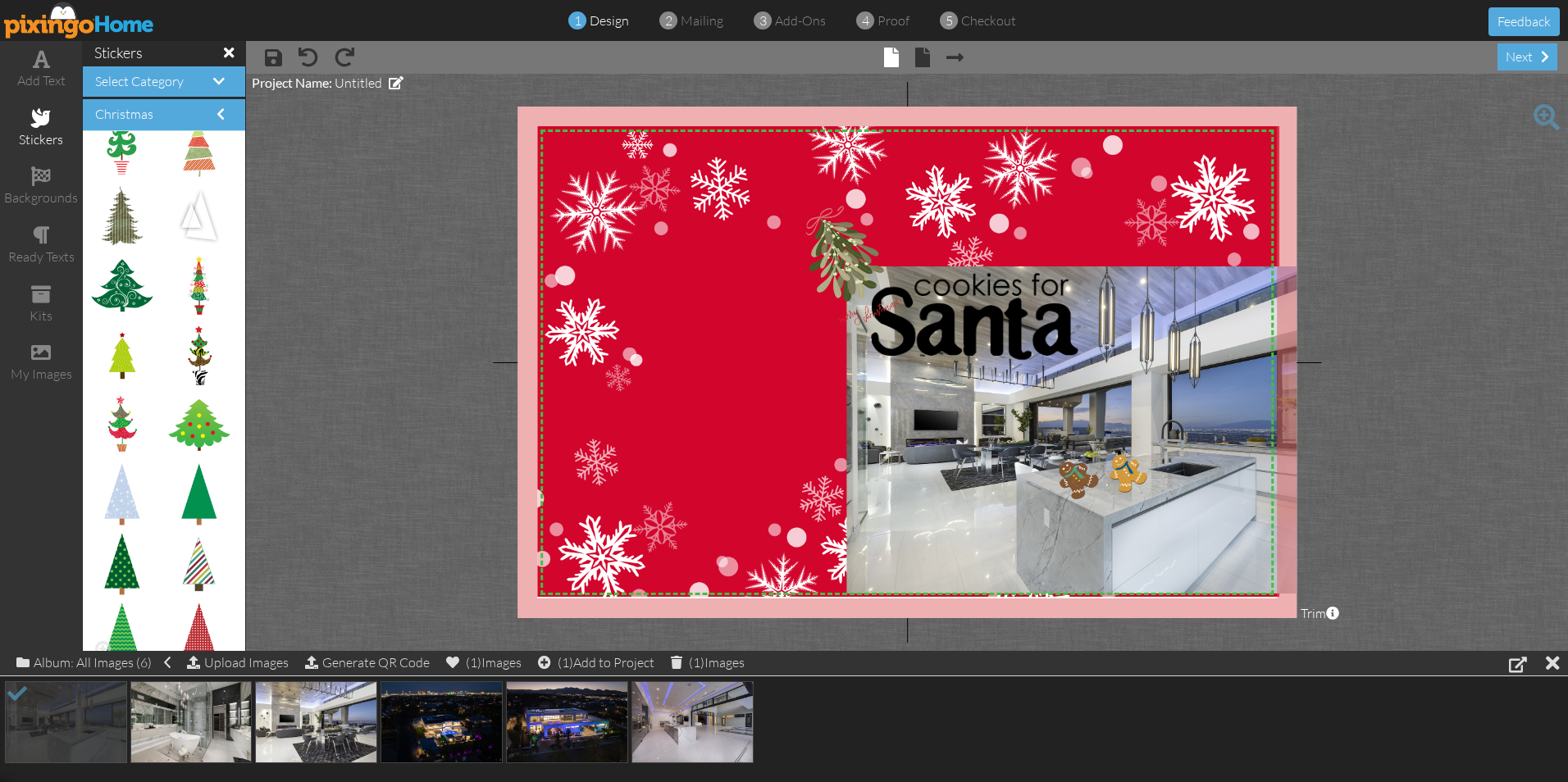
scroll to position [3776, 0]
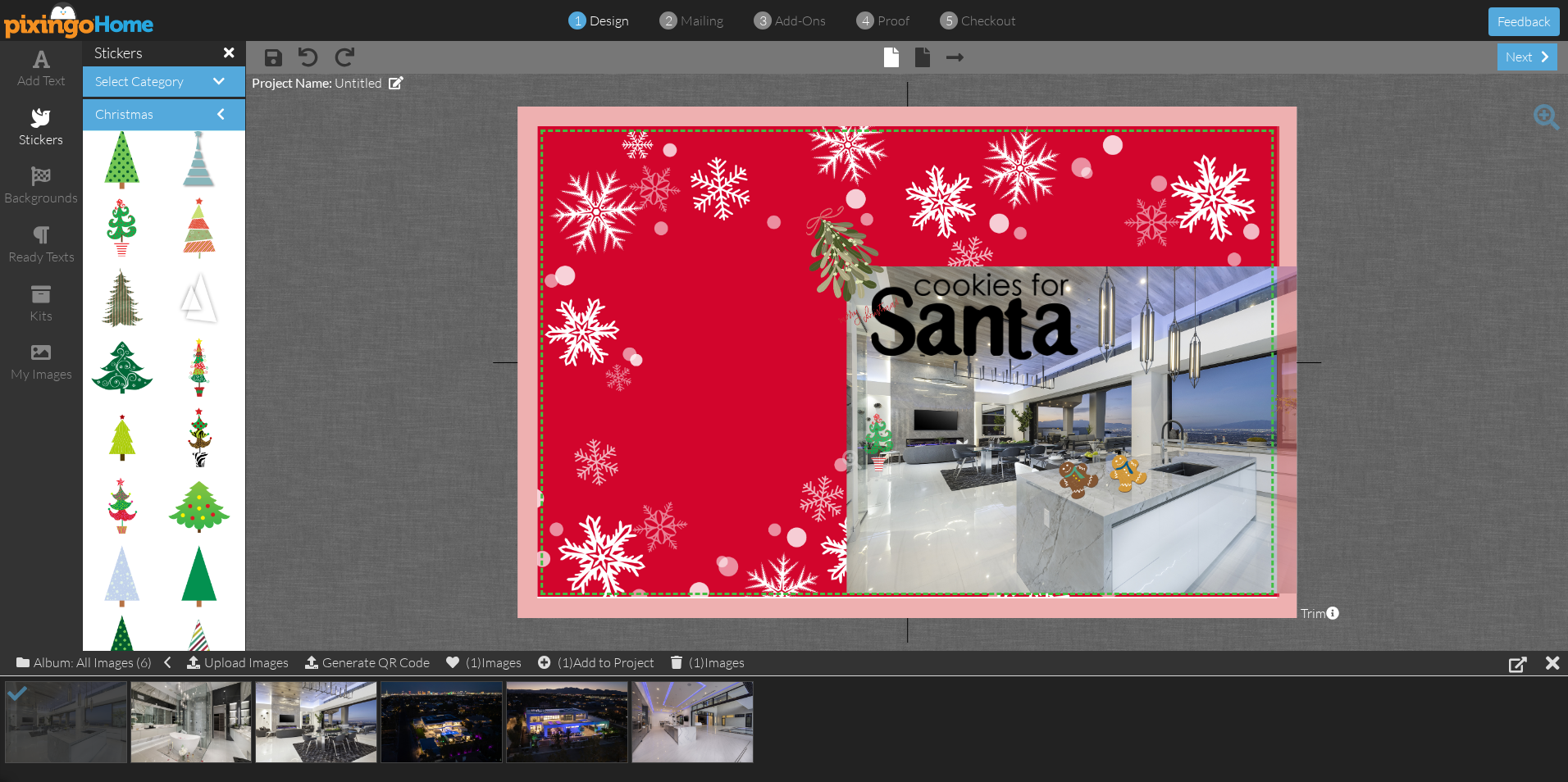
drag, startPoint x: 125, startPoint y: 226, endPoint x: 872, endPoint y: 442, distance: 777.6
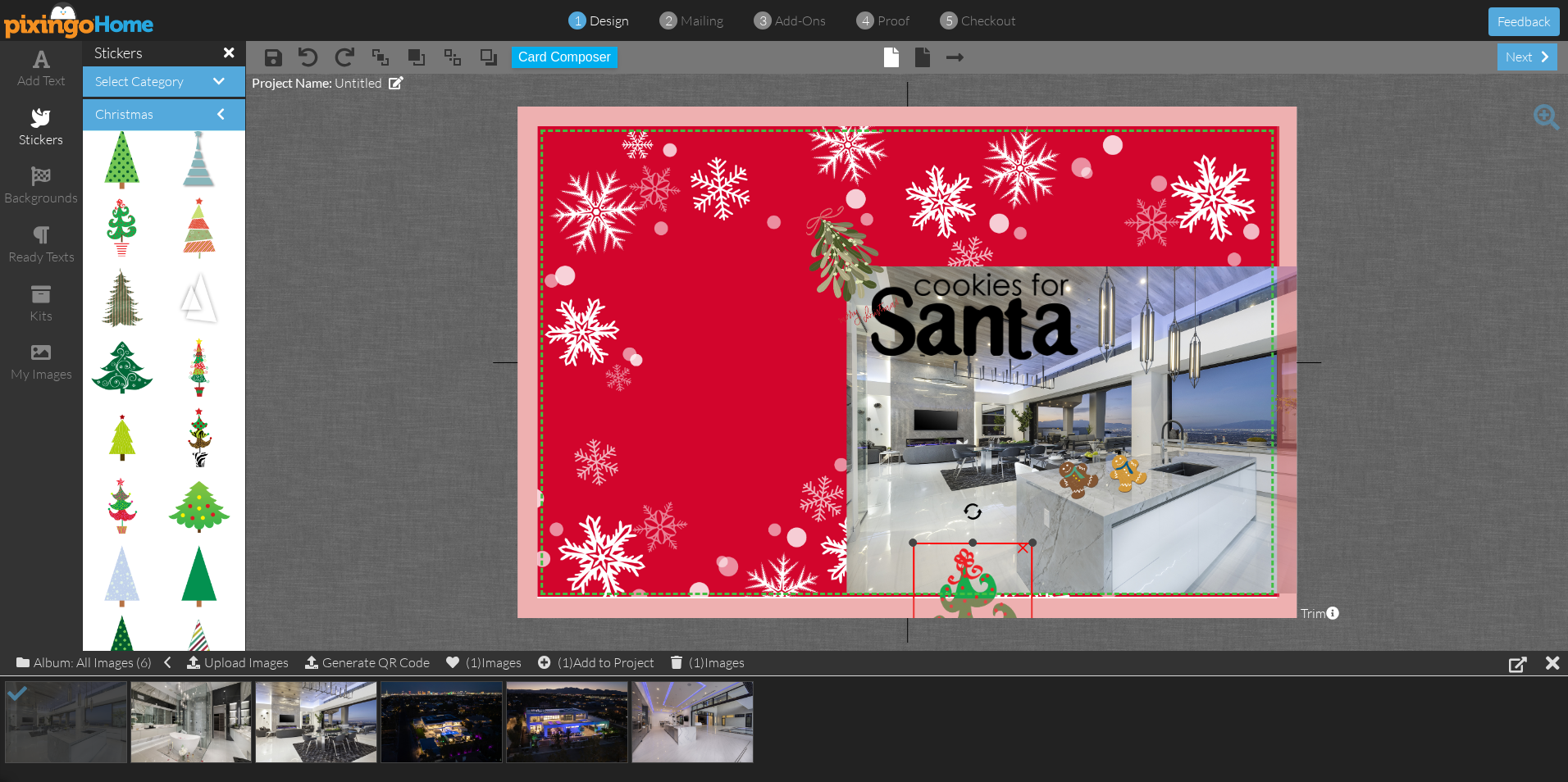
drag, startPoint x: 837, startPoint y: 415, endPoint x: 975, endPoint y: 552, distance: 194.5
click at [975, 552] on div "×" at bounding box center [974, 647] width 120 height 208
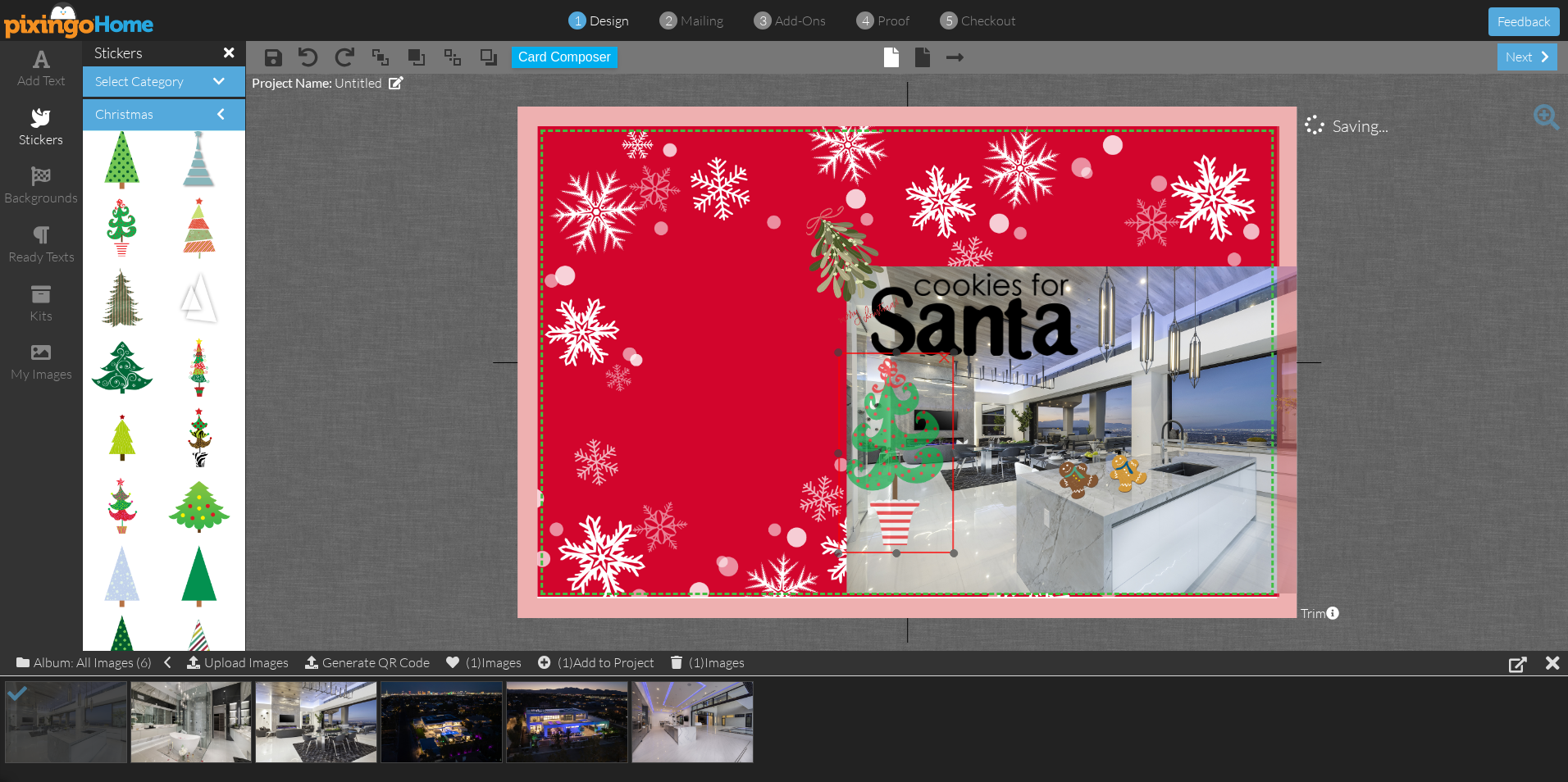
drag, startPoint x: 966, startPoint y: 581, endPoint x: 887, endPoint y: 383, distance: 213.2
click at [887, 383] on img at bounding box center [896, 453] width 115 height 201
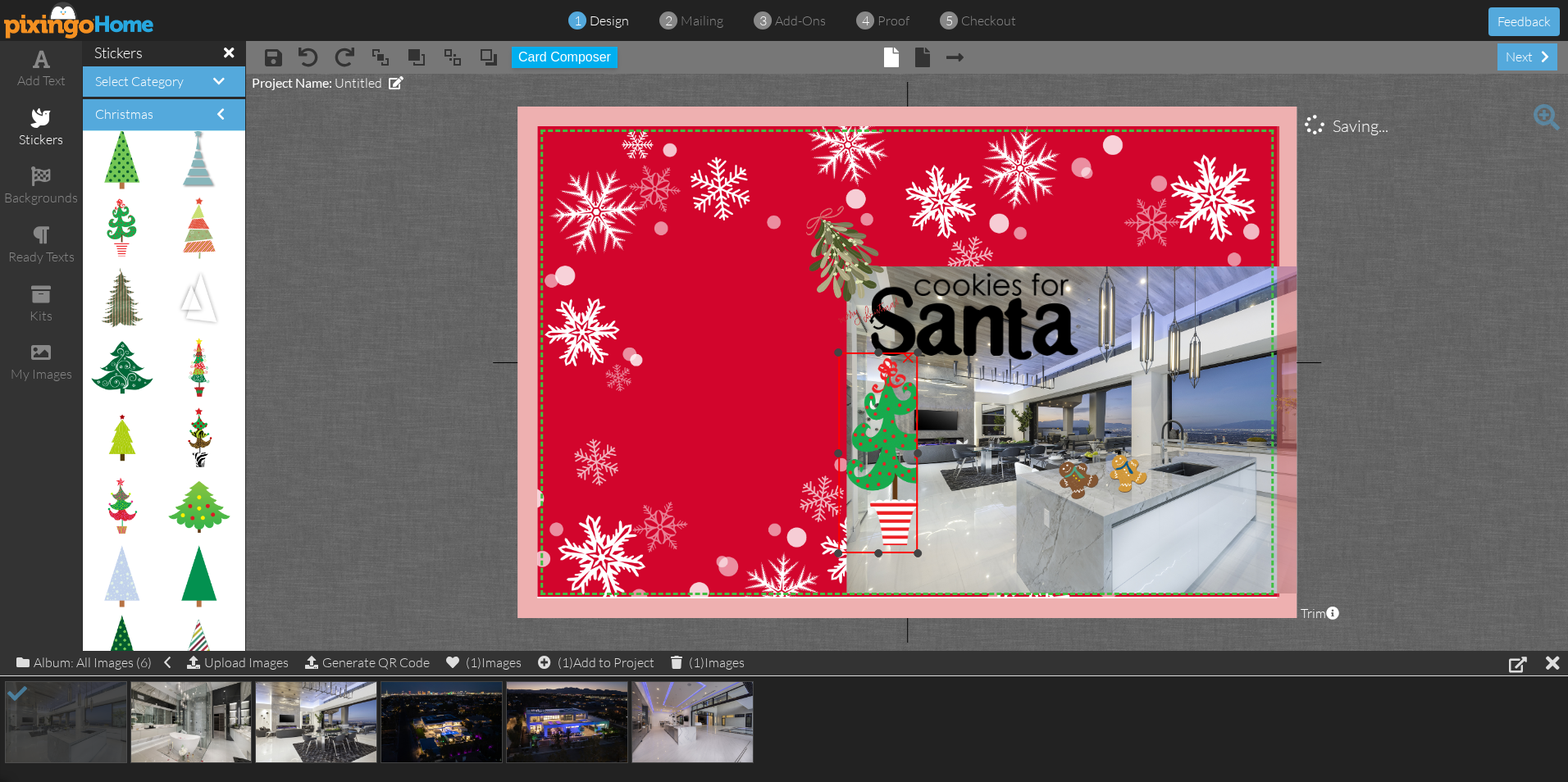
drag, startPoint x: 952, startPoint y: 453, endPoint x: 916, endPoint y: 454, distance: 36.0
click at [916, 454] on div at bounding box center [918, 453] width 9 height 9
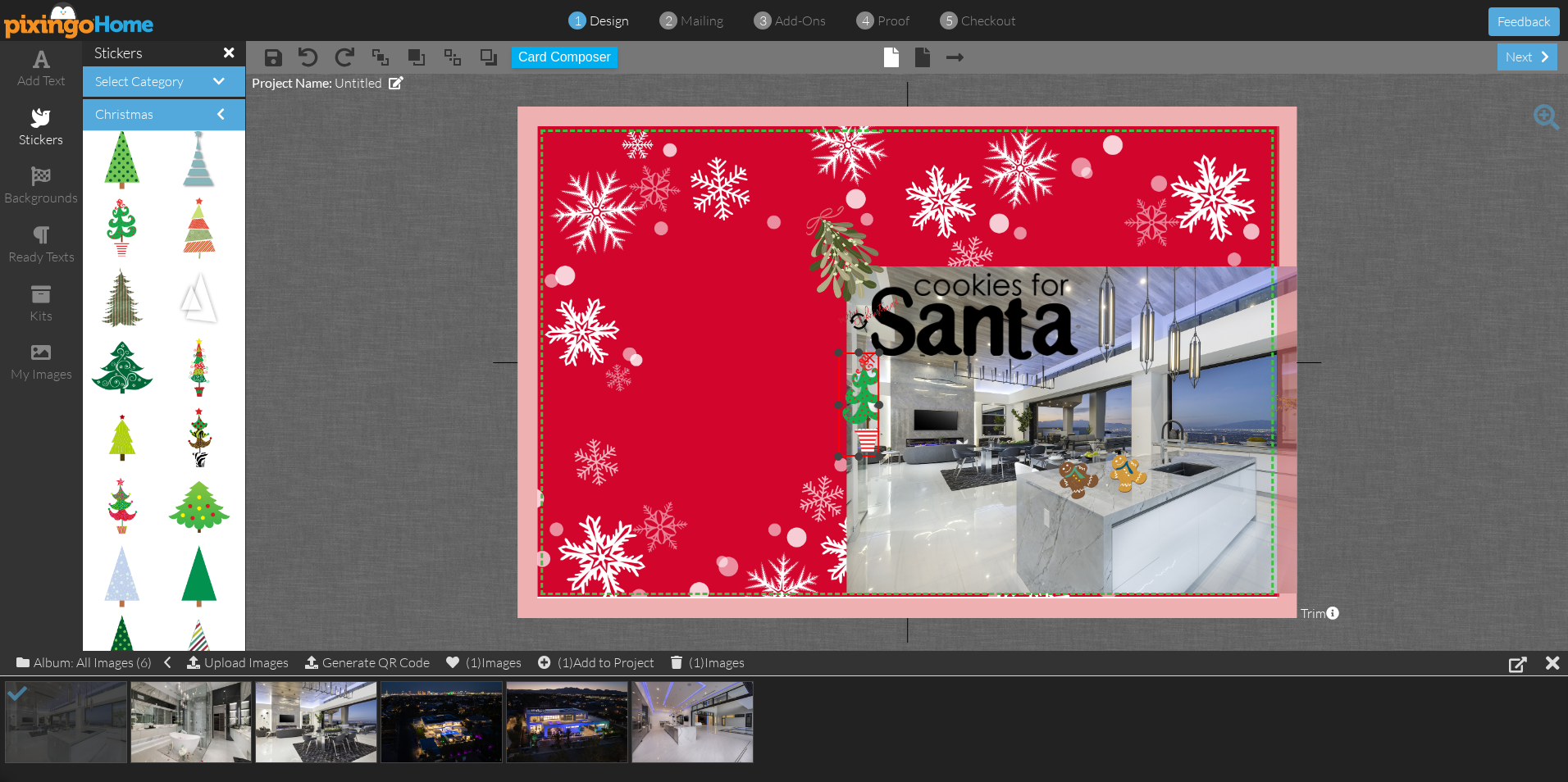
drag, startPoint x: 918, startPoint y: 551, endPoint x: 859, endPoint y: 454, distance: 113.5
click at [859, 454] on div "×" at bounding box center [858, 404] width 41 height 104
drag, startPoint x: 877, startPoint y: 403, endPoint x: 907, endPoint y: 403, distance: 30.0
click at [907, 403] on div "X X X X X X X X X X X X X X X X X X X X X X X X X X X X X X X X X X X X X X X X…" at bounding box center [907, 362] width 779 height 512
drag, startPoint x: 897, startPoint y: 456, endPoint x: 870, endPoint y: 425, distance: 41.1
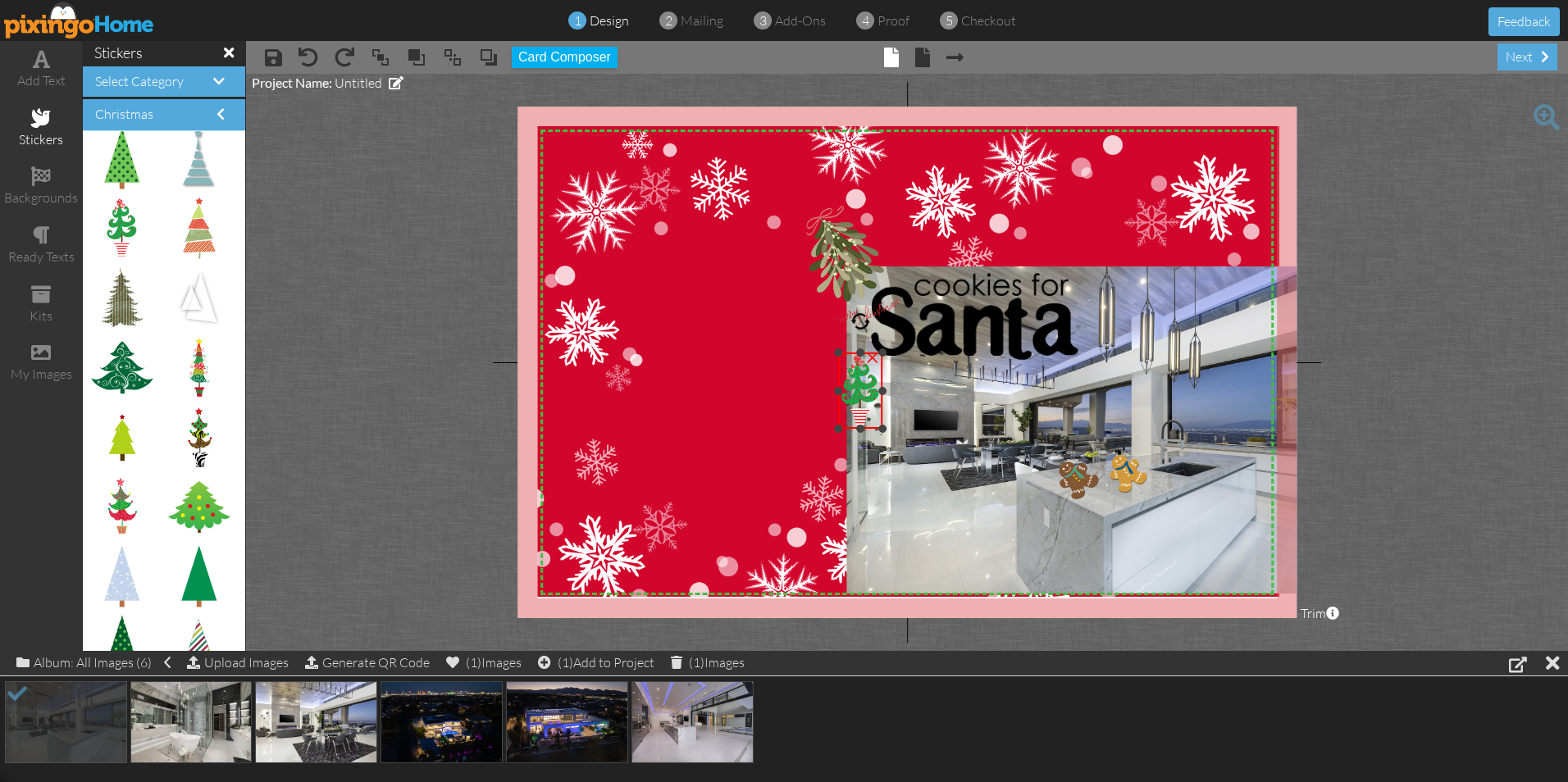
click at [870, 425] on div "×" at bounding box center [860, 391] width 44 height 76
drag, startPoint x: 865, startPoint y: 403, endPoint x: 876, endPoint y: 431, distance: 30.1
click at [876, 431] on img at bounding box center [877, 430] width 43 height 73
click at [676, 426] on img at bounding box center [908, 369] width 742 height 487
click at [869, 427] on img at bounding box center [877, 430] width 43 height 73
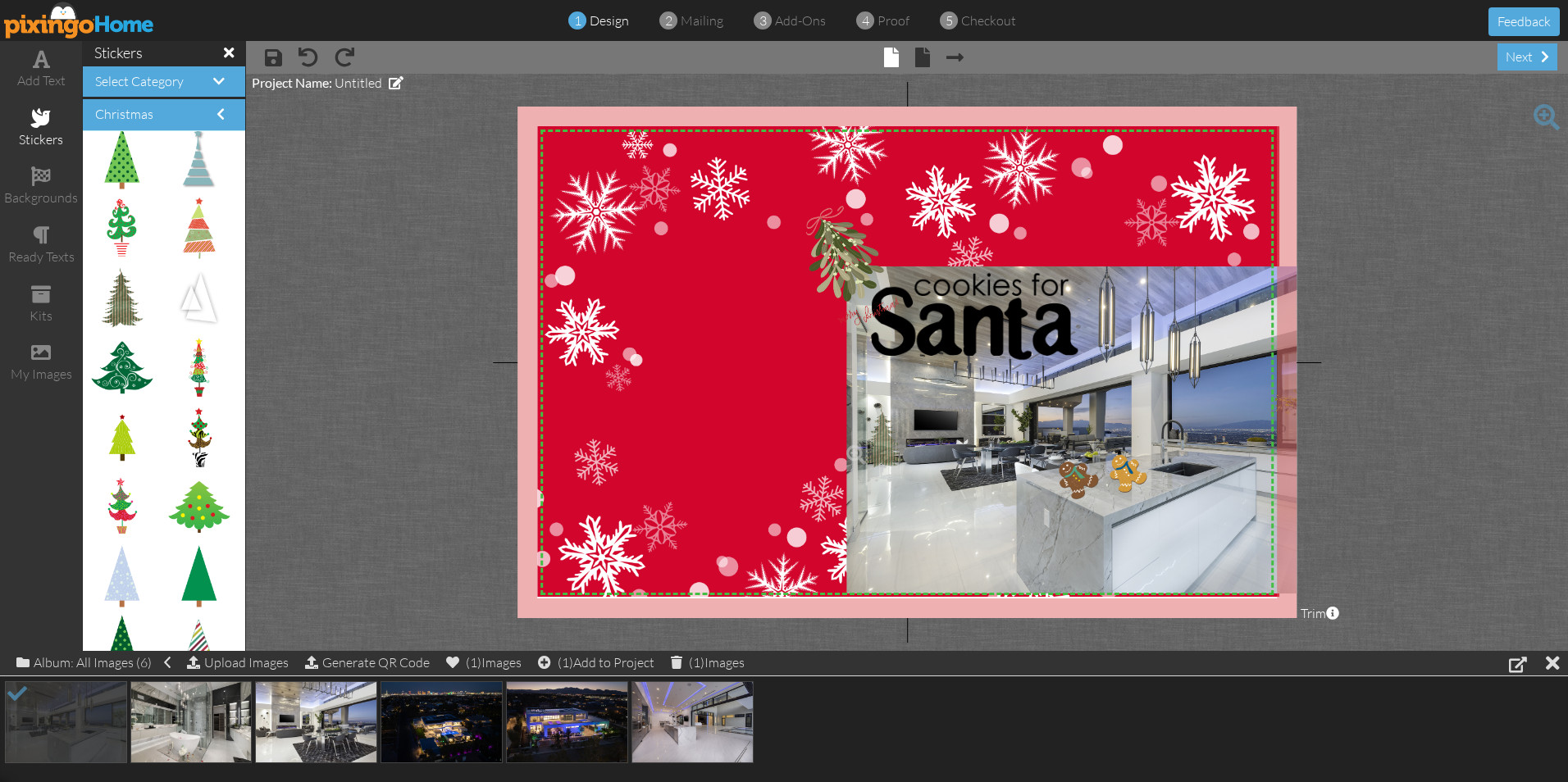
drag, startPoint x: 126, startPoint y: 313, endPoint x: 877, endPoint y: 453, distance: 763.9
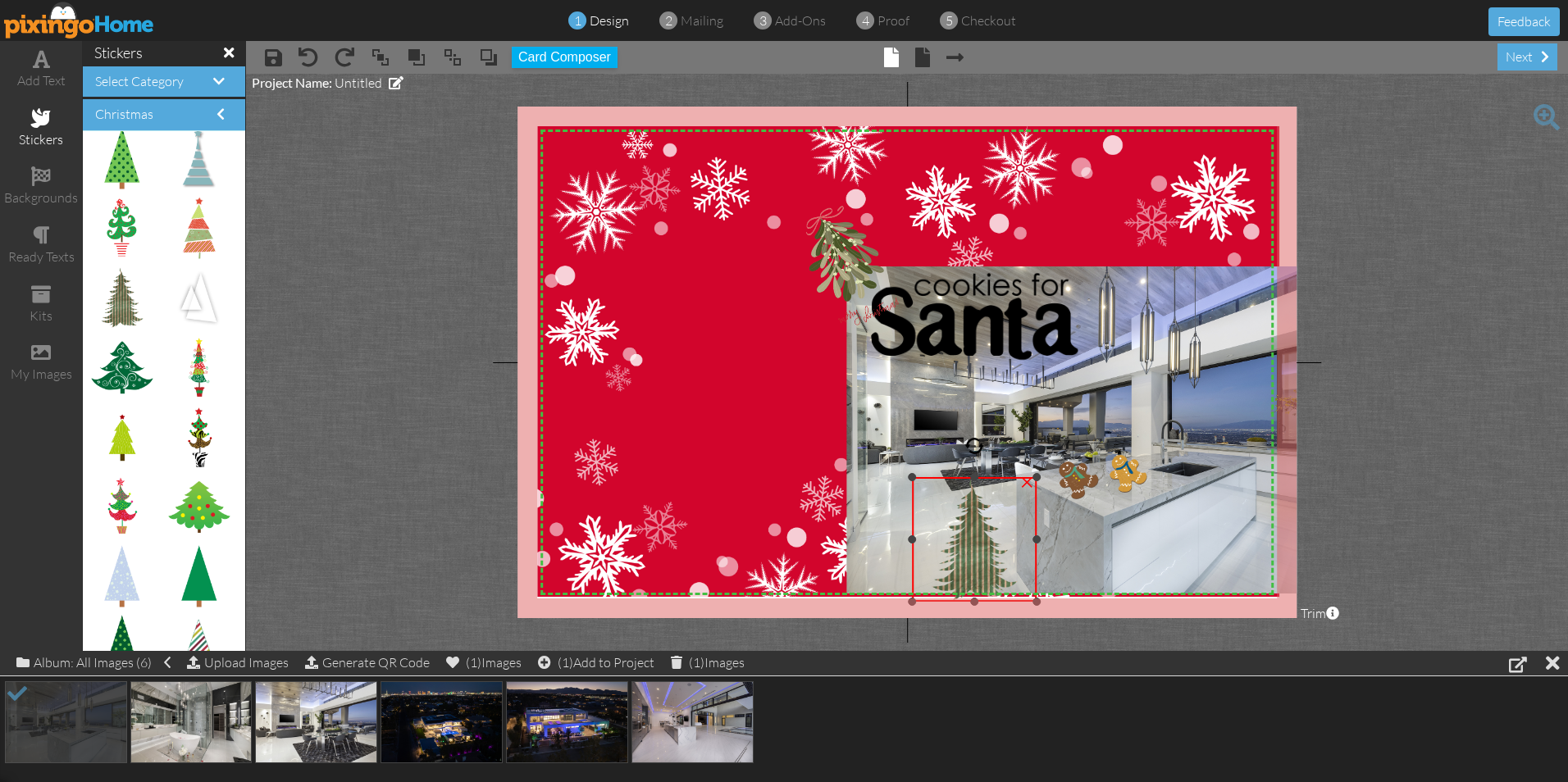
drag, startPoint x: 841, startPoint y: 408, endPoint x: 950, endPoint y: 478, distance: 129.5
click at [950, 478] on div "×" at bounding box center [974, 539] width 125 height 125
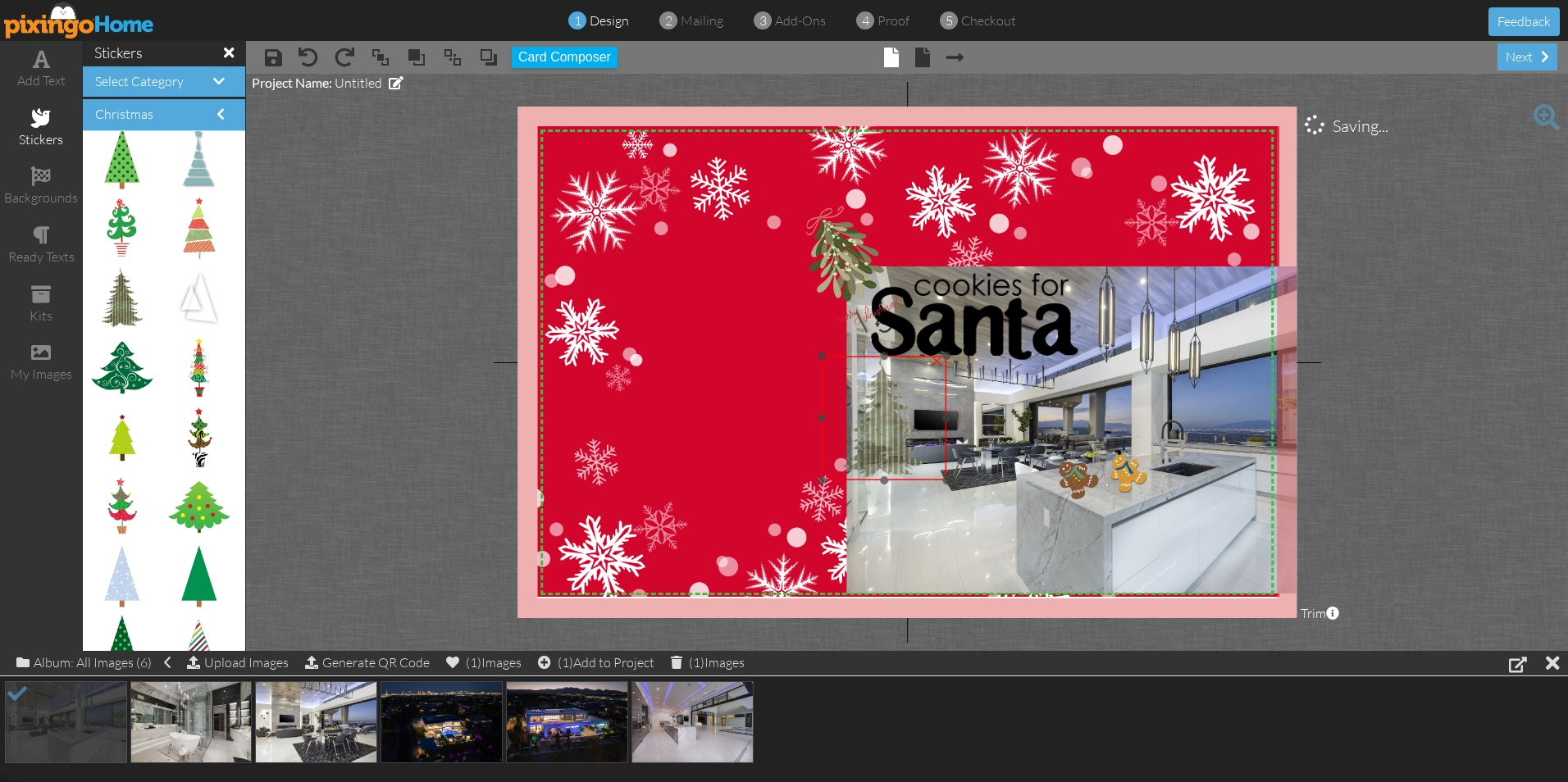
drag, startPoint x: 974, startPoint y: 524, endPoint x: 887, endPoint y: 413, distance: 141.0
click at [887, 413] on img at bounding box center [884, 418] width 125 height 125
click at [941, 565] on img at bounding box center [1092, 429] width 490 height 327
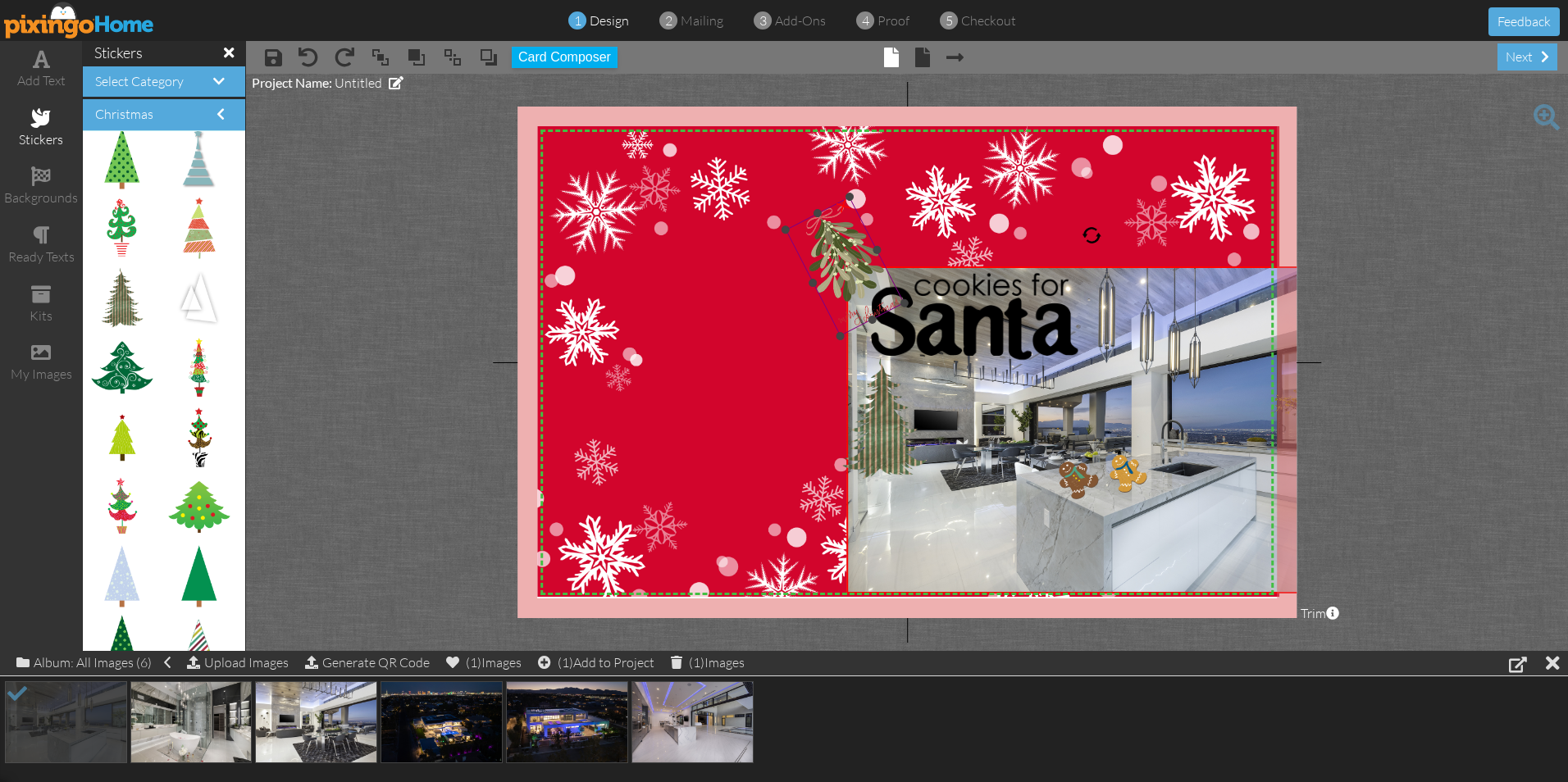
click at [843, 260] on img at bounding box center [844, 266] width 119 height 139
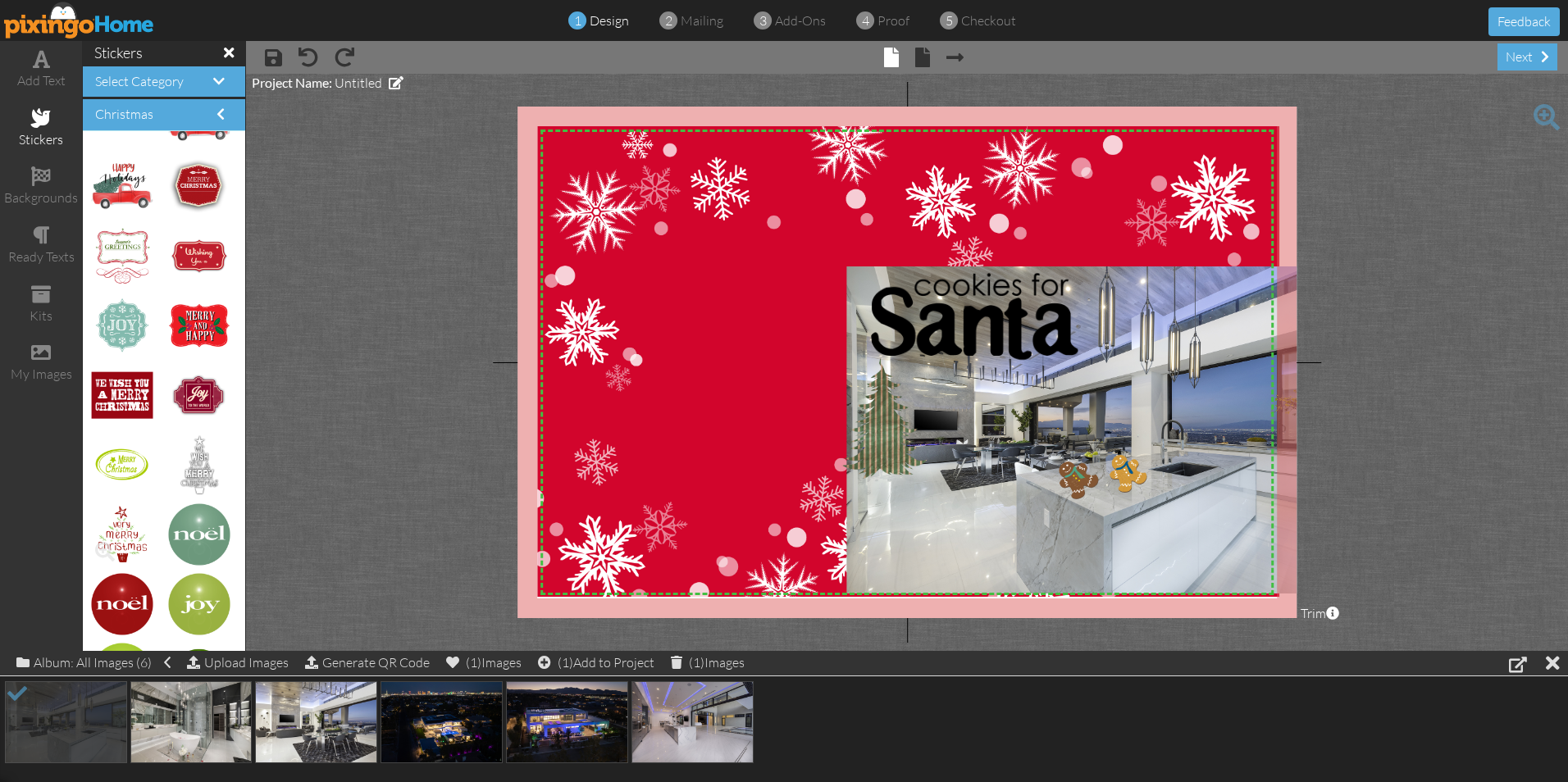
scroll to position [1878, 0]
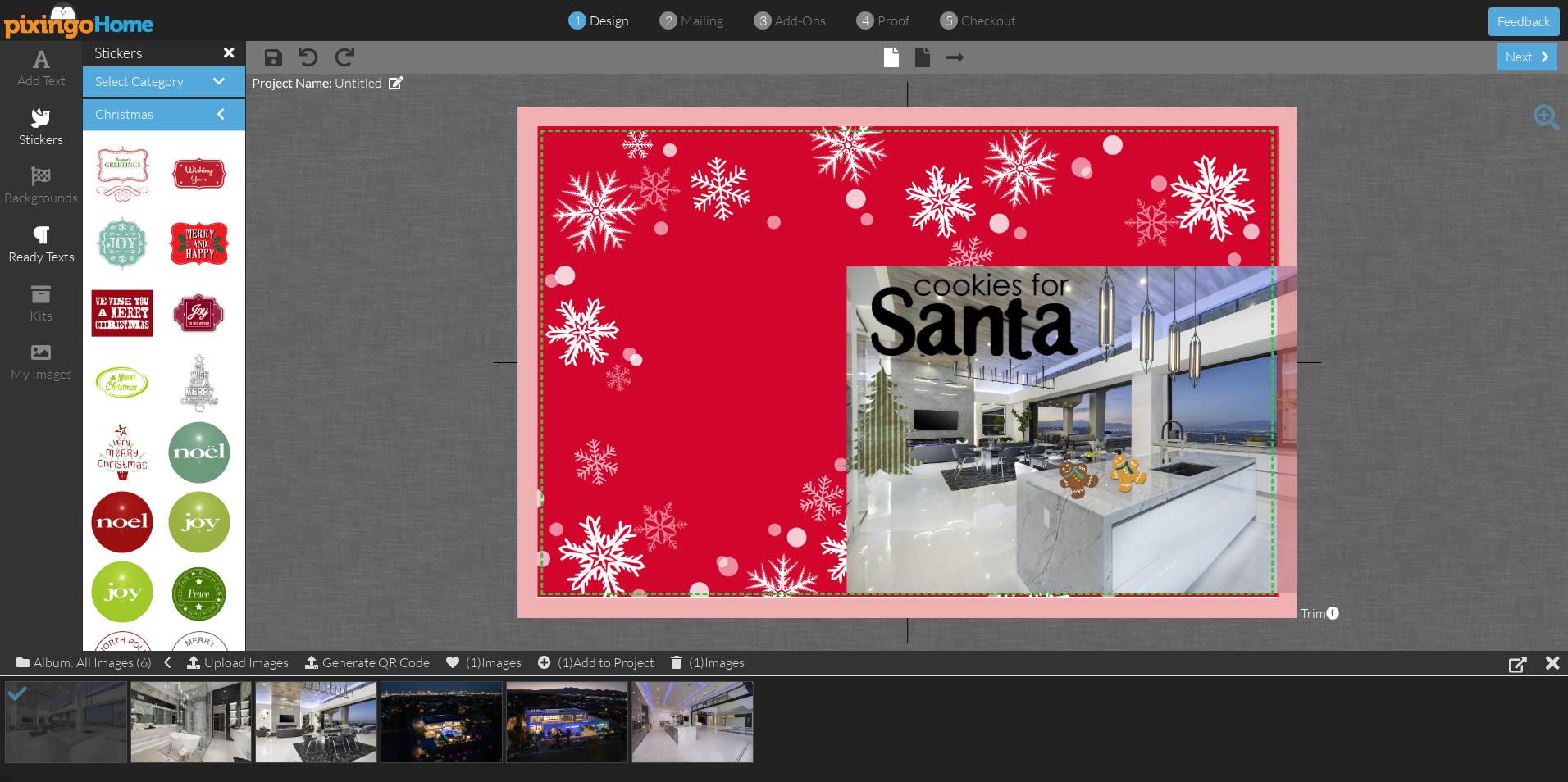
click at [32, 249] on div "ready texts" at bounding box center [41, 257] width 82 height 19
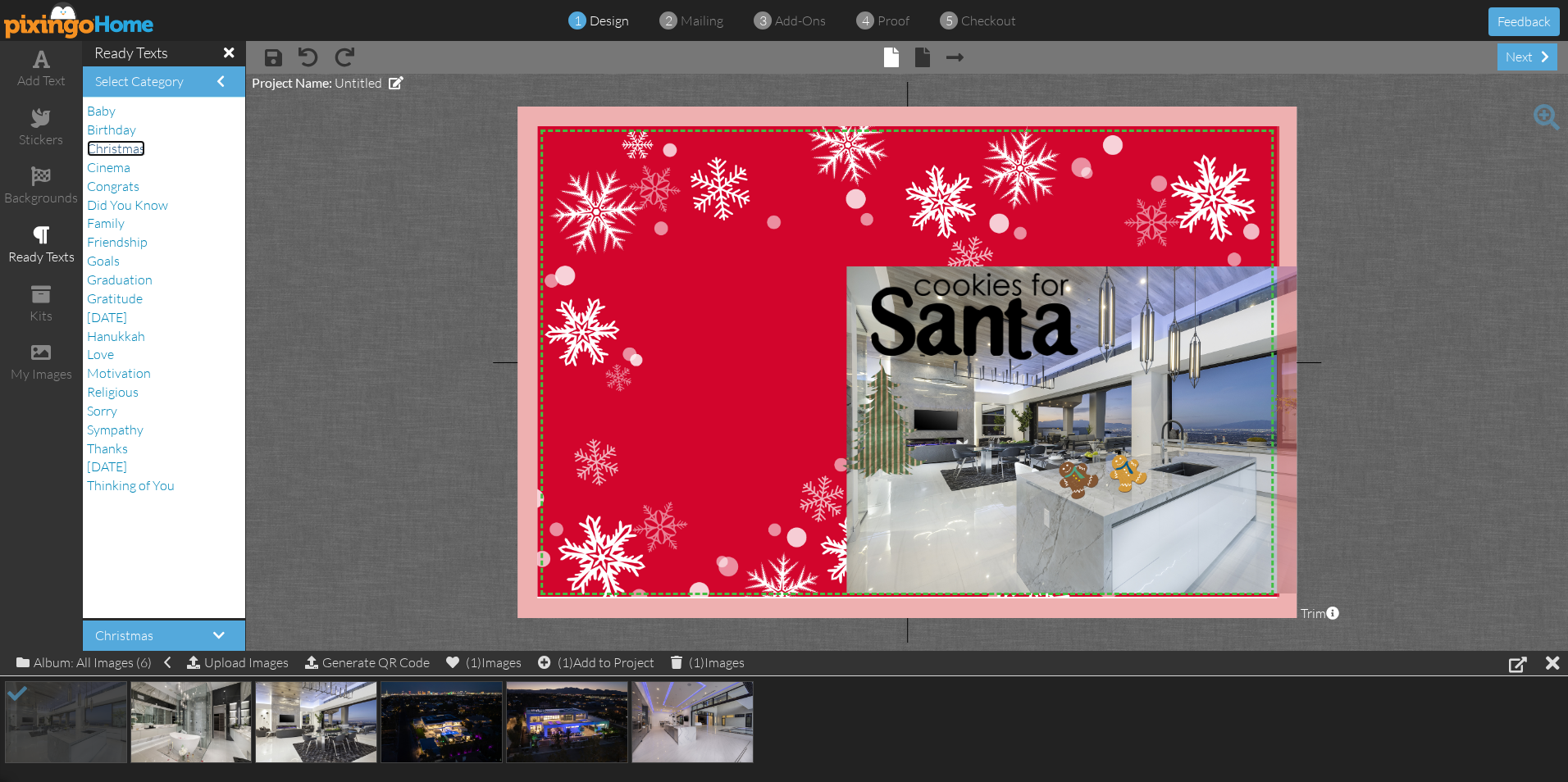
click at [113, 149] on span "Christmas" at bounding box center [115, 148] width 58 height 16
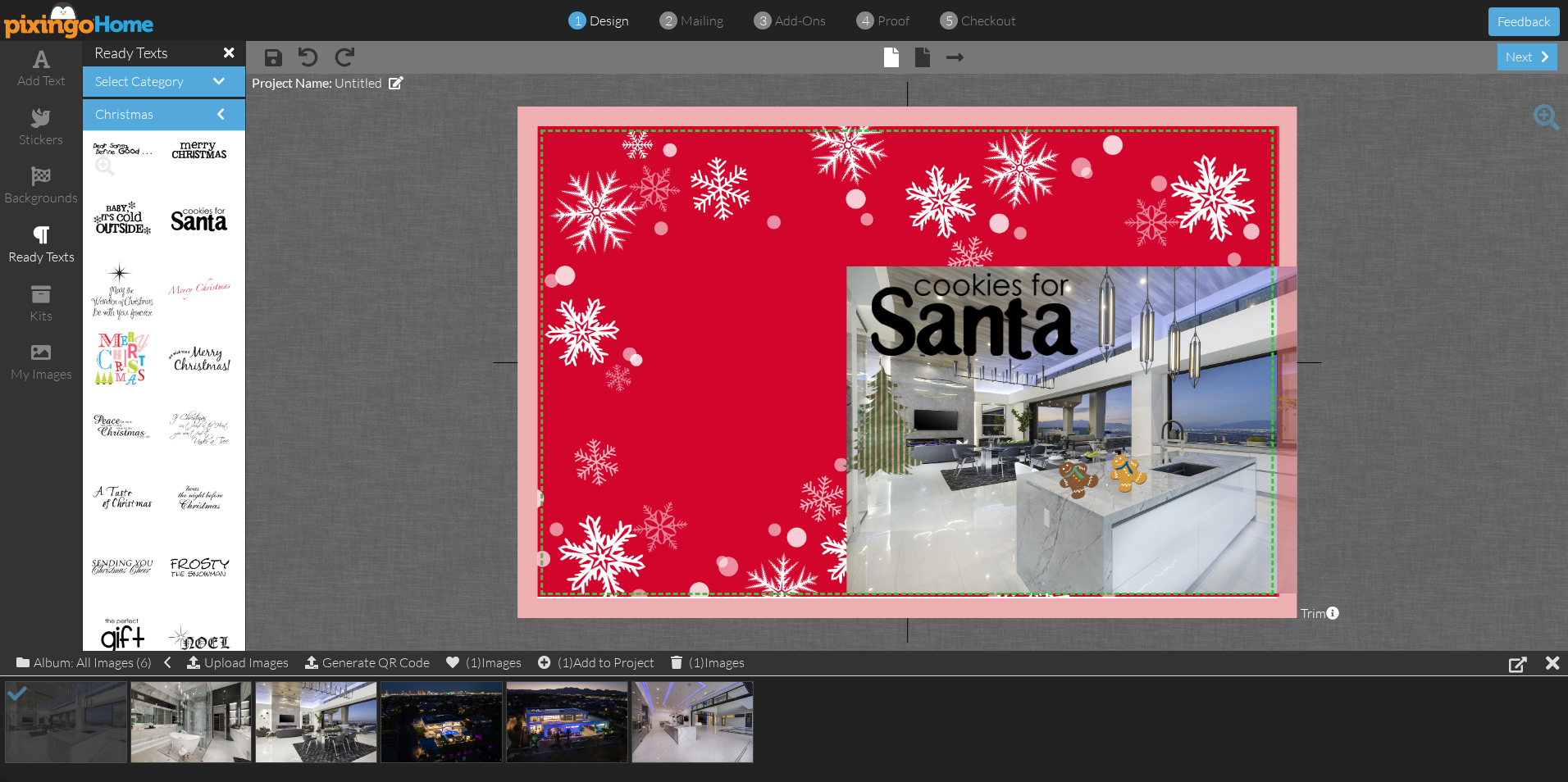
scroll to position [1148, 0]
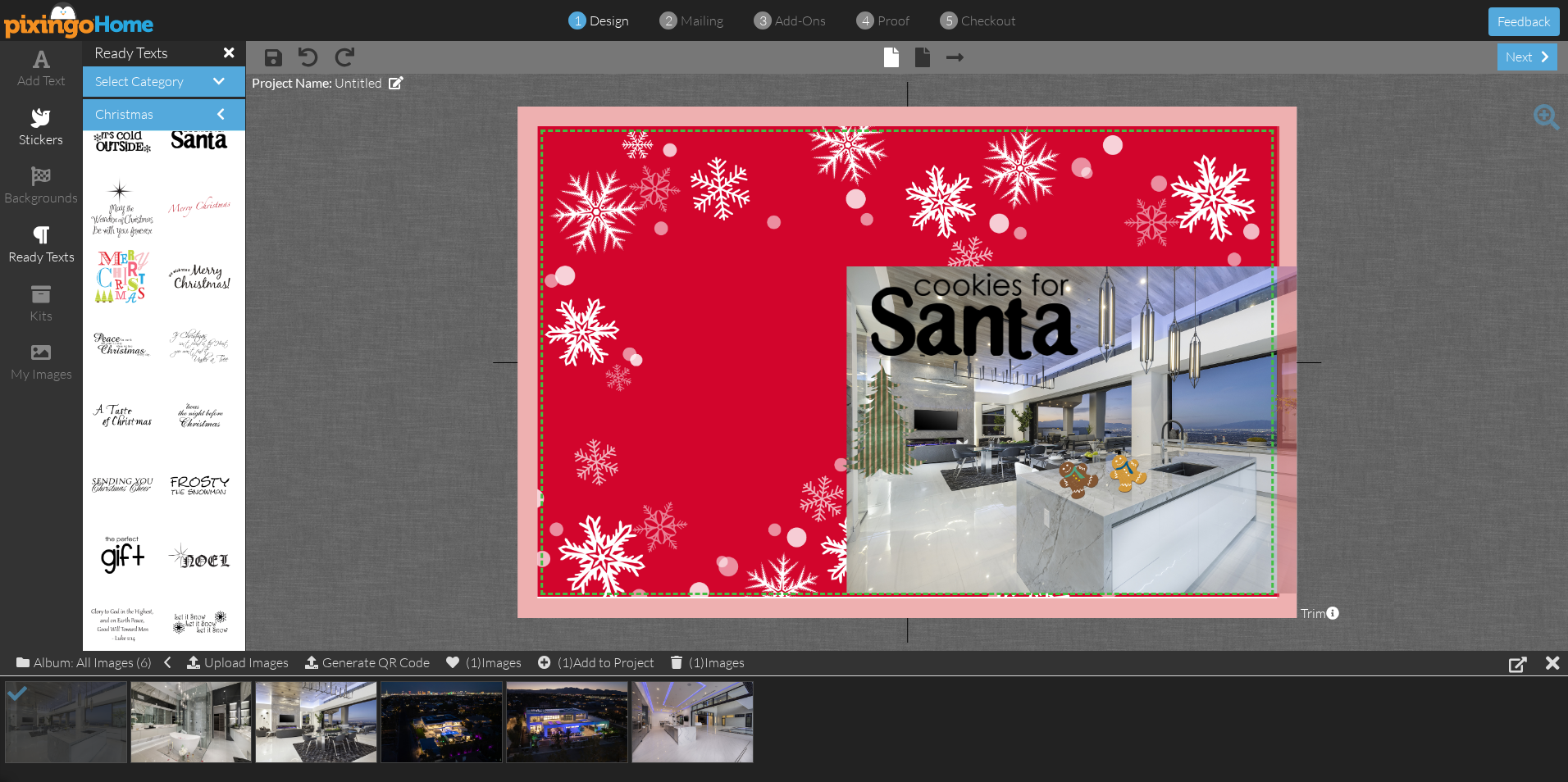
click at [55, 124] on div "stickers" at bounding box center [41, 129] width 82 height 57
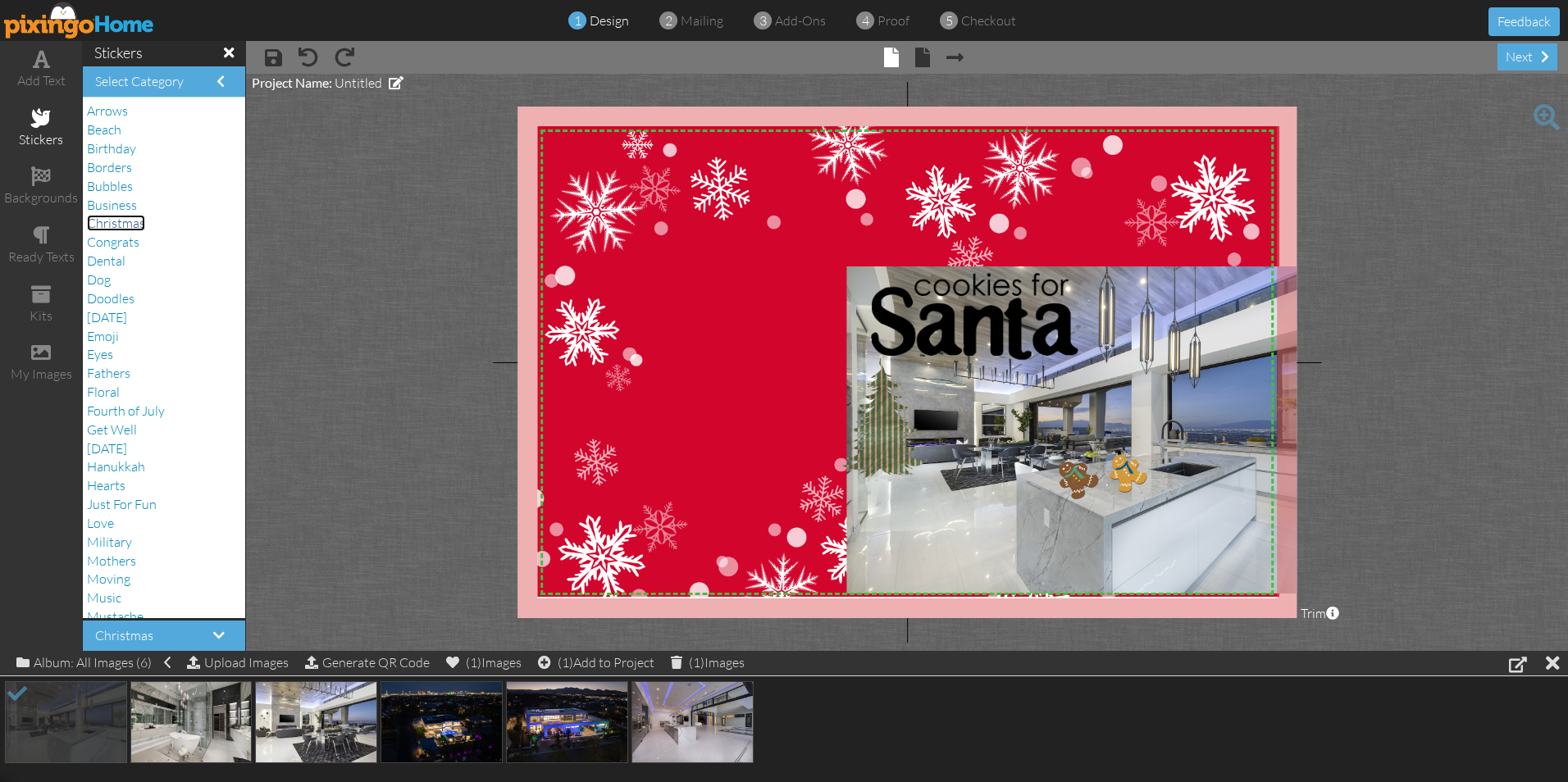
click at [115, 218] on span "Christmas" at bounding box center [115, 222] width 58 height 16
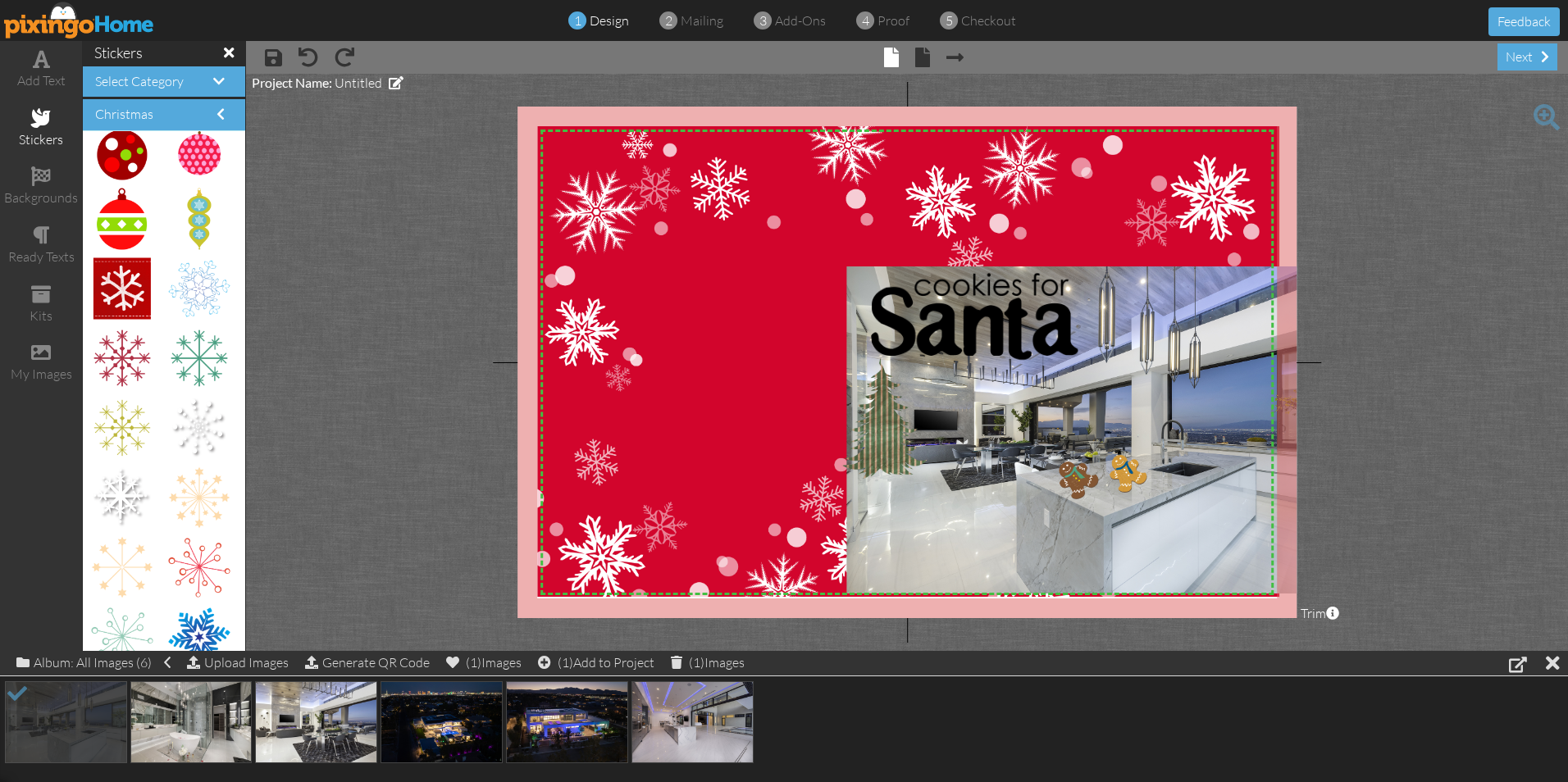
scroll to position [5576, 0]
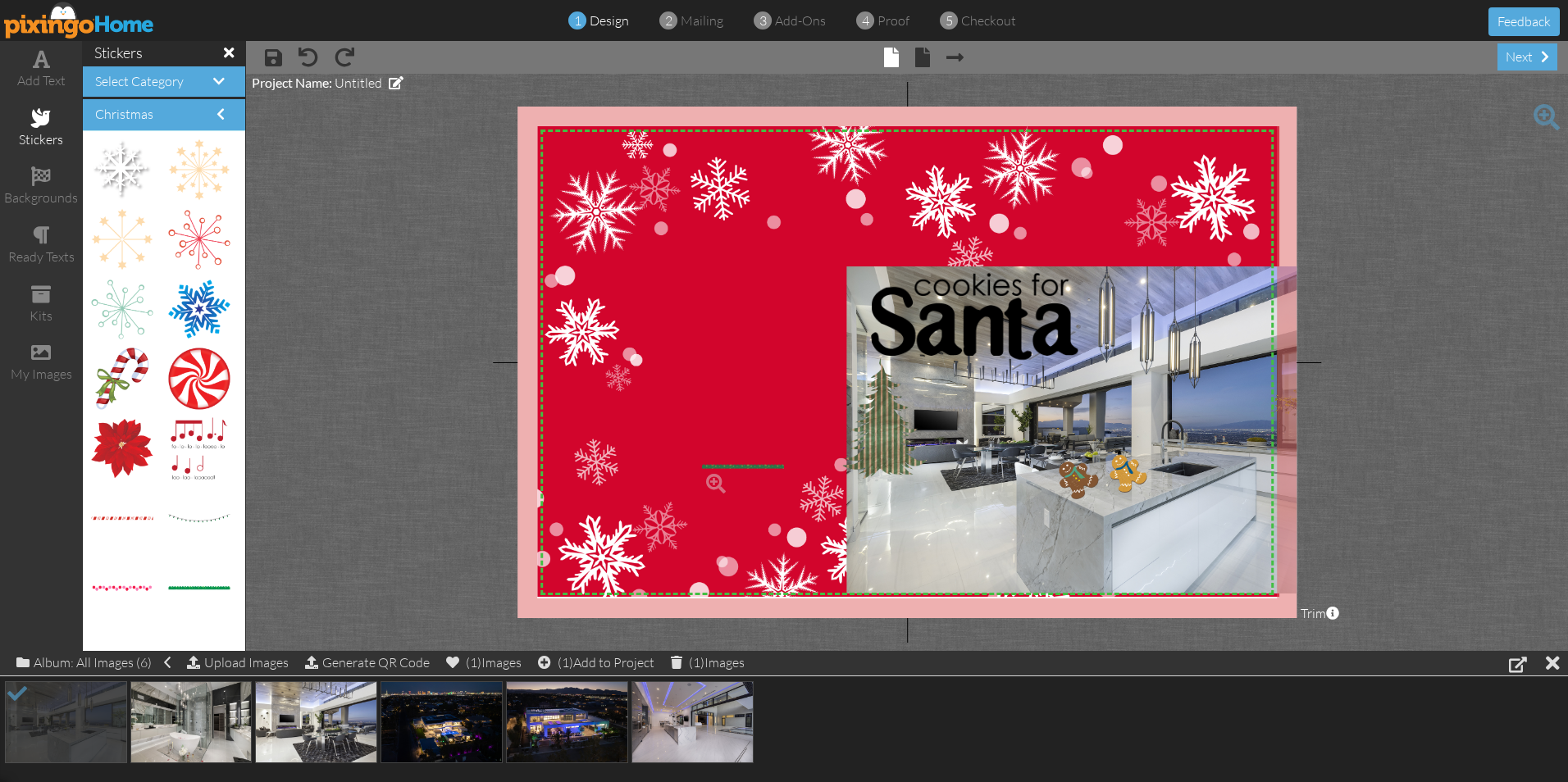
drag, startPoint x: 172, startPoint y: 588, endPoint x: 717, endPoint y: 466, distance: 558.5
click at [707, 442] on div "X X X X X X X X X X X X X X X X X X X X X X X X X X X X X X X X X X X X X X X X…" at bounding box center [907, 362] width 779 height 512
click at [130, 519] on img at bounding box center [121, 519] width 61 height 8
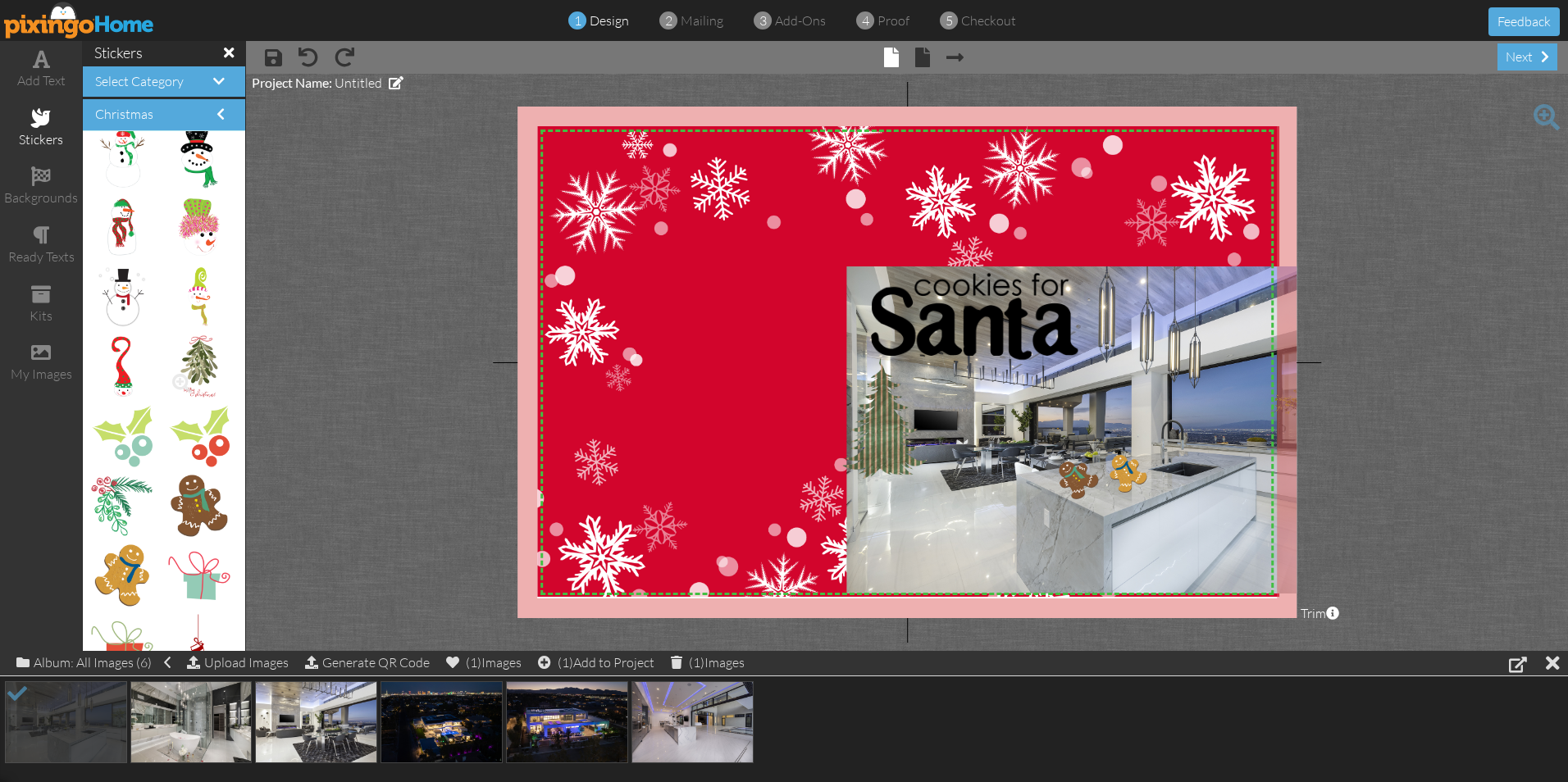
scroll to position [2706, 0]
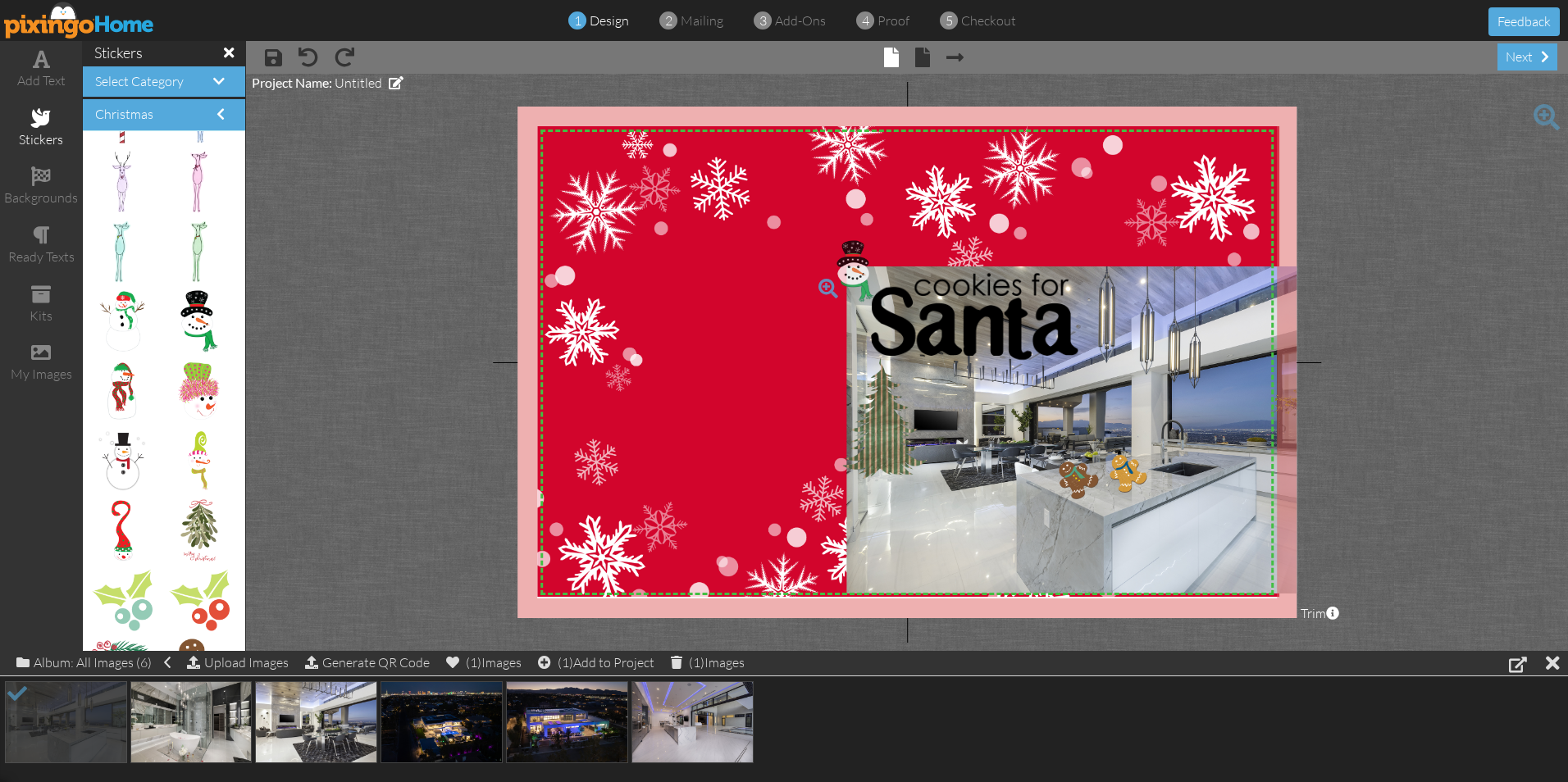
drag, startPoint x: 181, startPoint y: 327, endPoint x: 837, endPoint y: 278, distance: 657.8
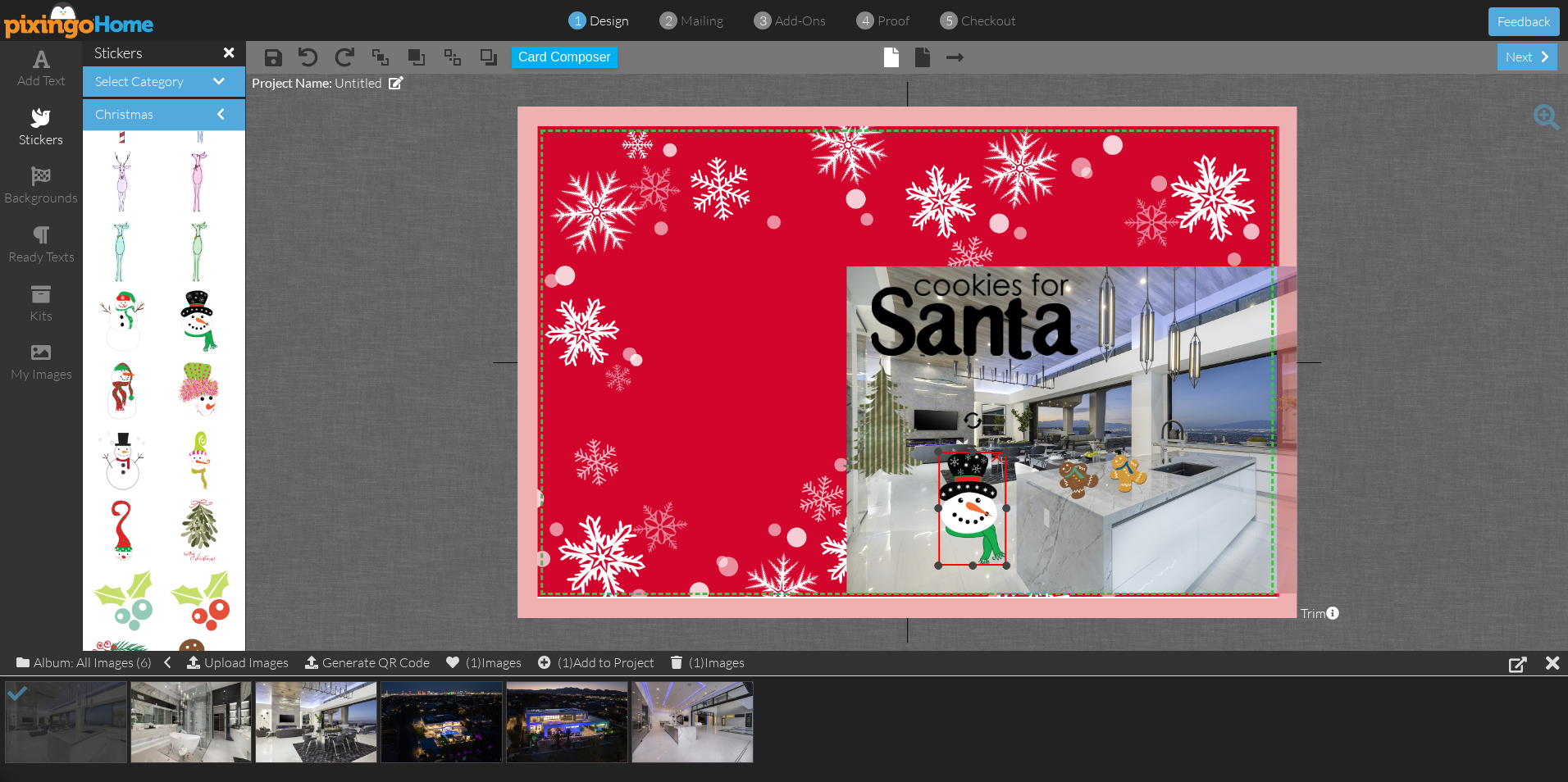
drag, startPoint x: 809, startPoint y: 241, endPoint x: 955, endPoint y: 452, distance: 256.6
click at [955, 452] on div "×" at bounding box center [972, 509] width 68 height 114
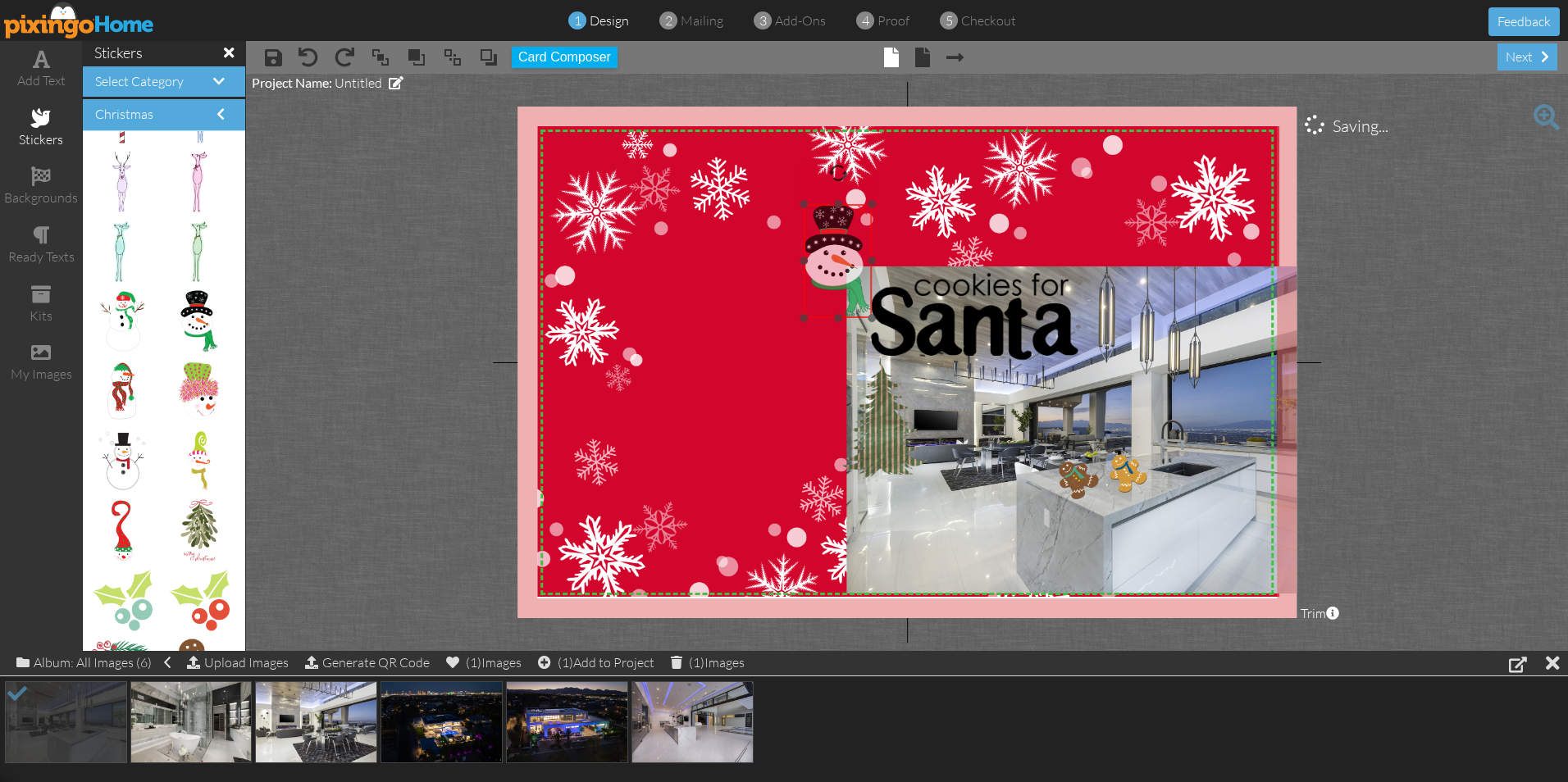
drag, startPoint x: 968, startPoint y: 511, endPoint x: 834, endPoint y: 263, distance: 281.9
click at [834, 263] on img at bounding box center [837, 261] width 68 height 114
click at [746, 360] on img at bounding box center [908, 369] width 742 height 487
click at [37, 248] on div "ready texts" at bounding box center [41, 257] width 82 height 19
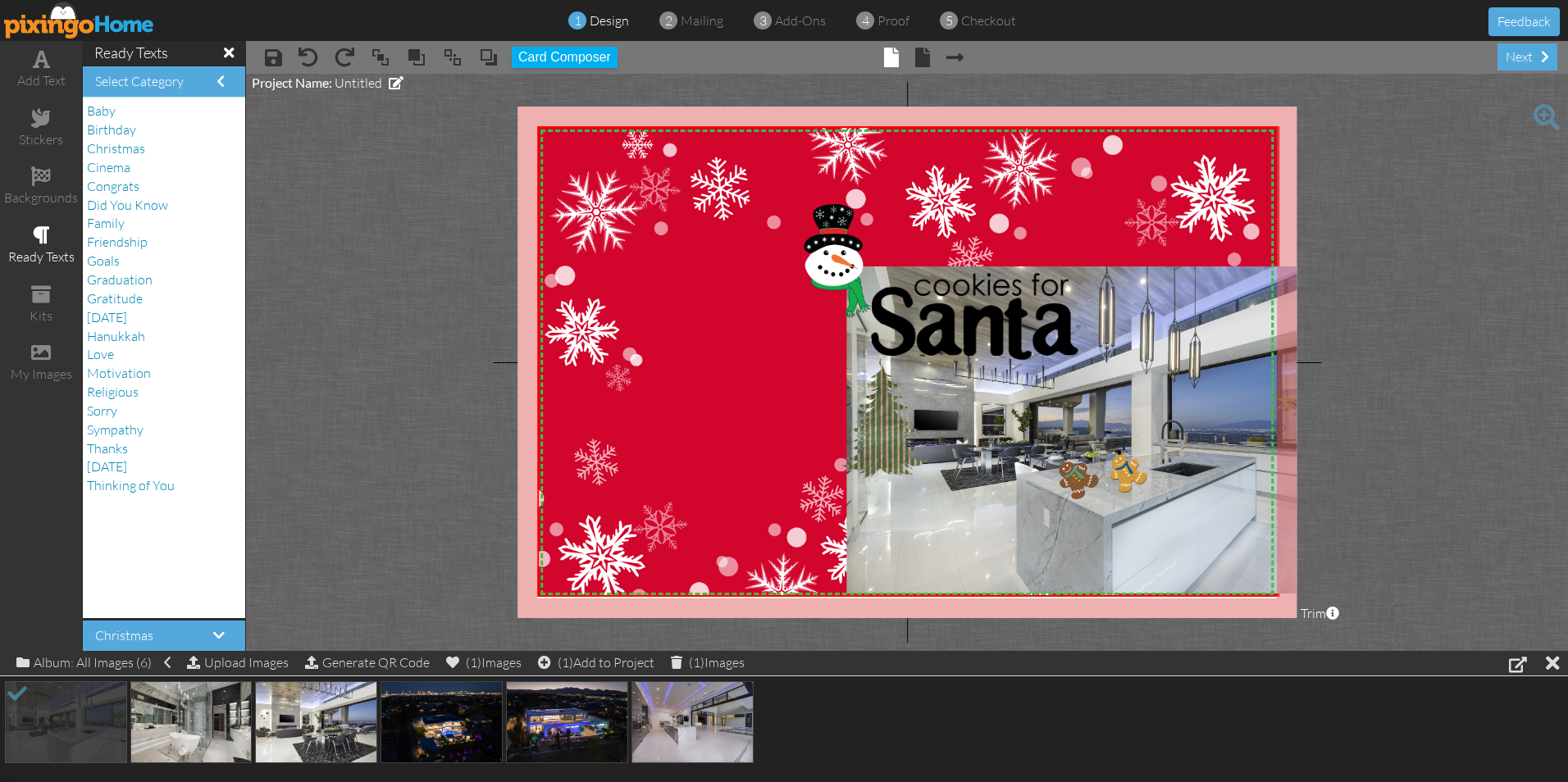
click at [33, 248] on div "ready texts" at bounding box center [41, 257] width 82 height 19
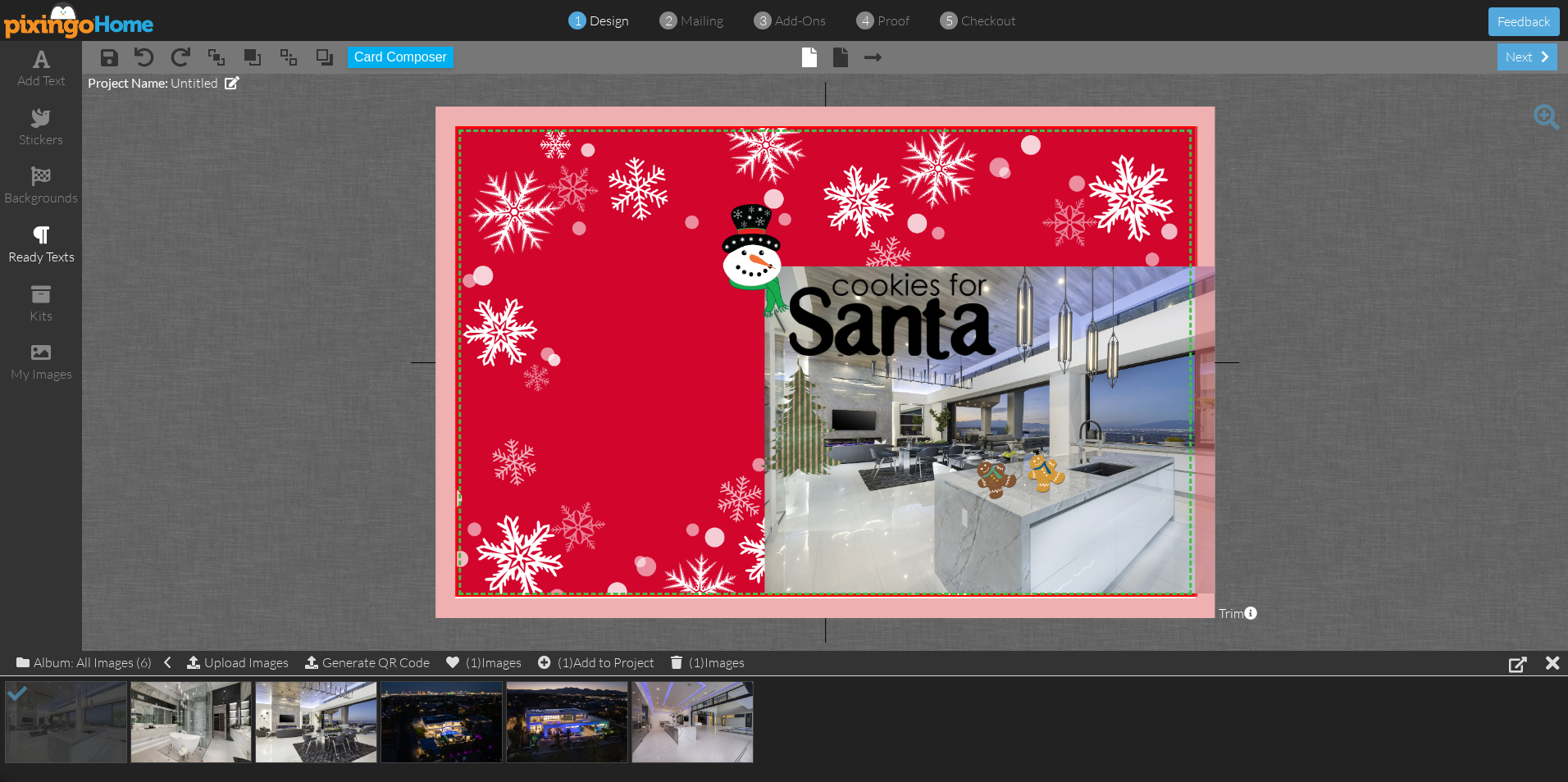
click at [33, 248] on div "ready texts" at bounding box center [41, 257] width 82 height 19
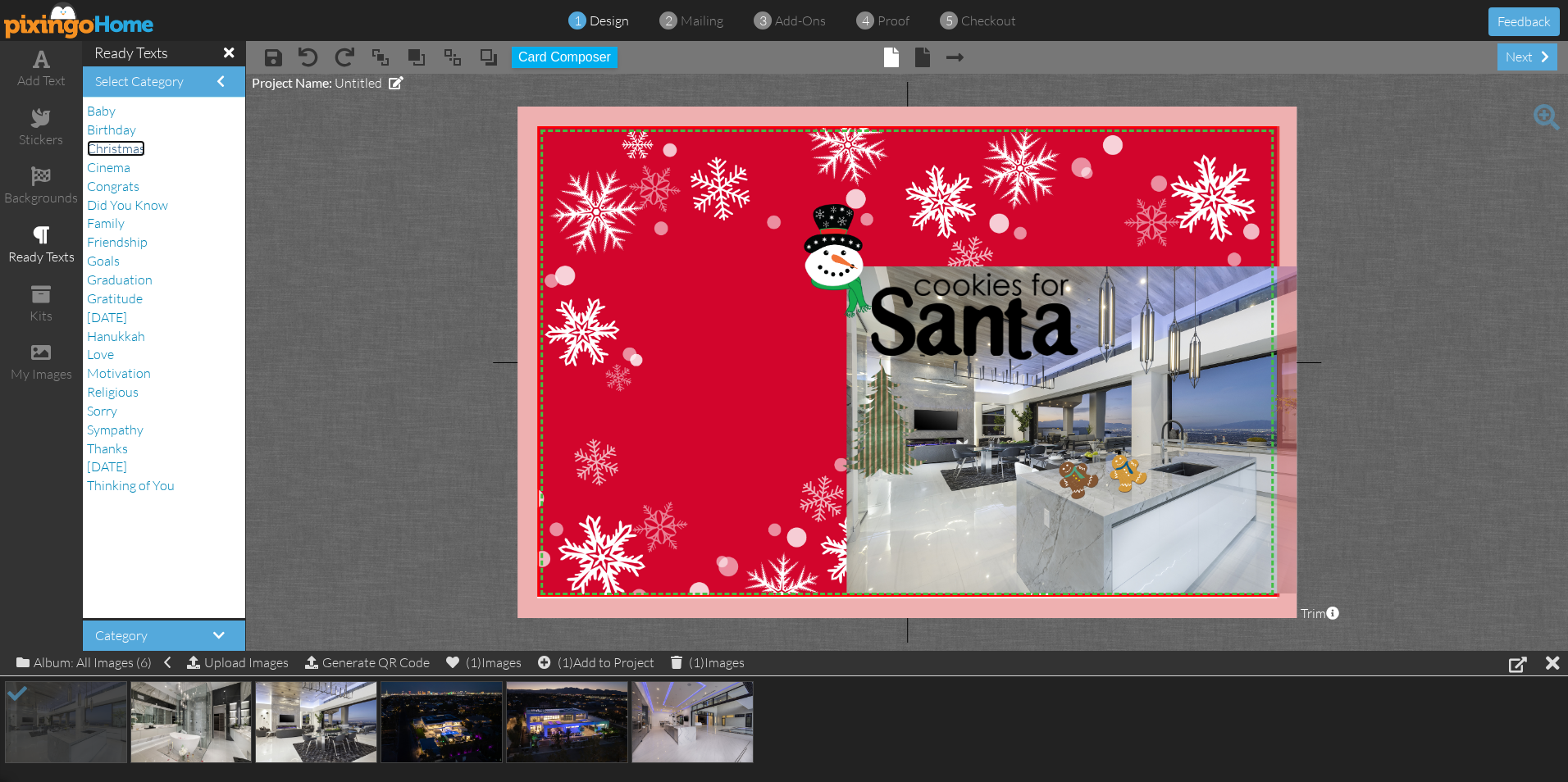
click at [140, 146] on span "Christmas" at bounding box center [115, 148] width 58 height 16
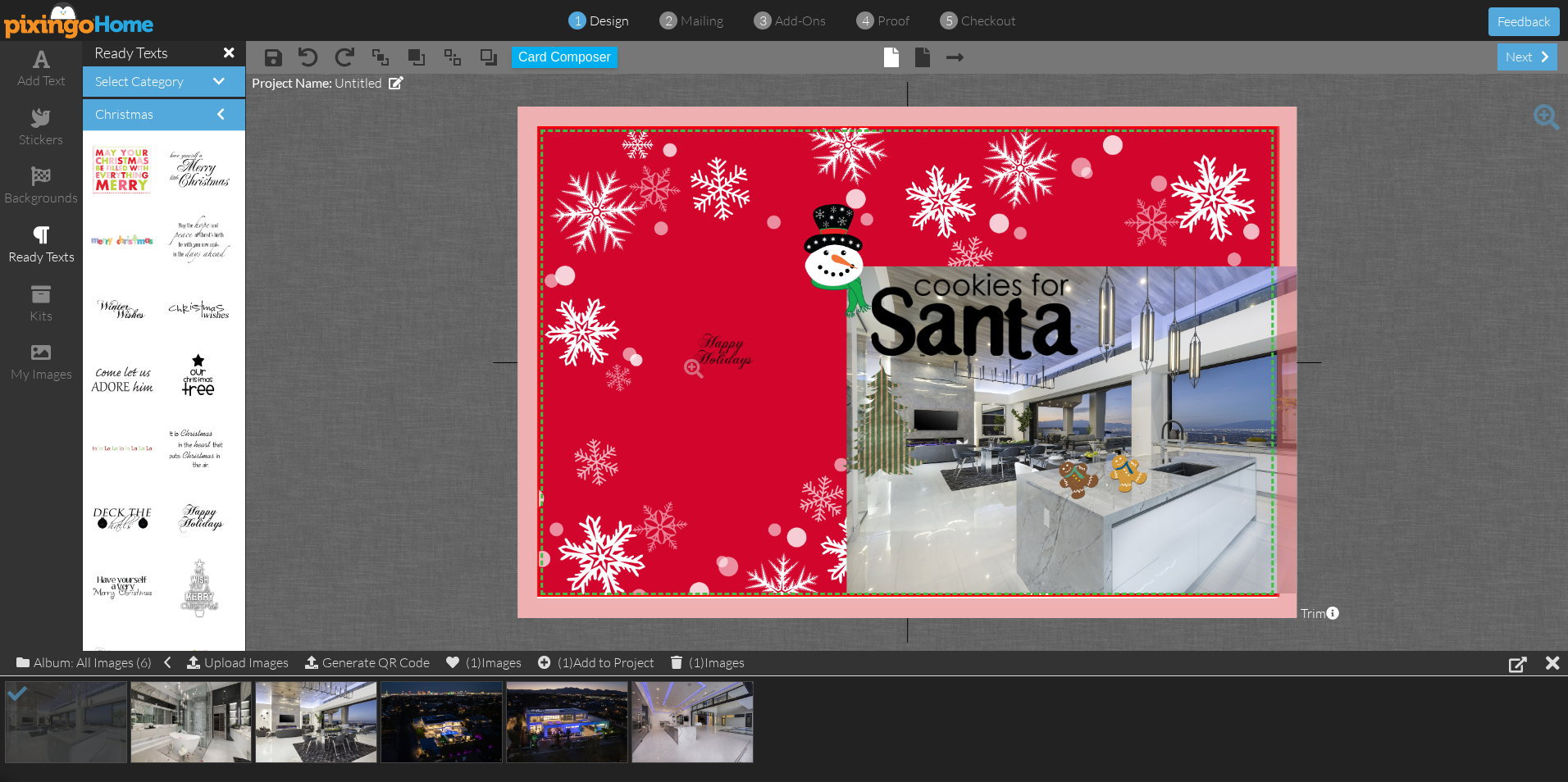
drag, startPoint x: 178, startPoint y: 518, endPoint x: 698, endPoint y: 352, distance: 545.9
drag, startPoint x: 774, startPoint y: 373, endPoint x: 714, endPoint y: 346, distance: 65.8
click at [714, 346] on img at bounding box center [713, 343] width 195 height 96
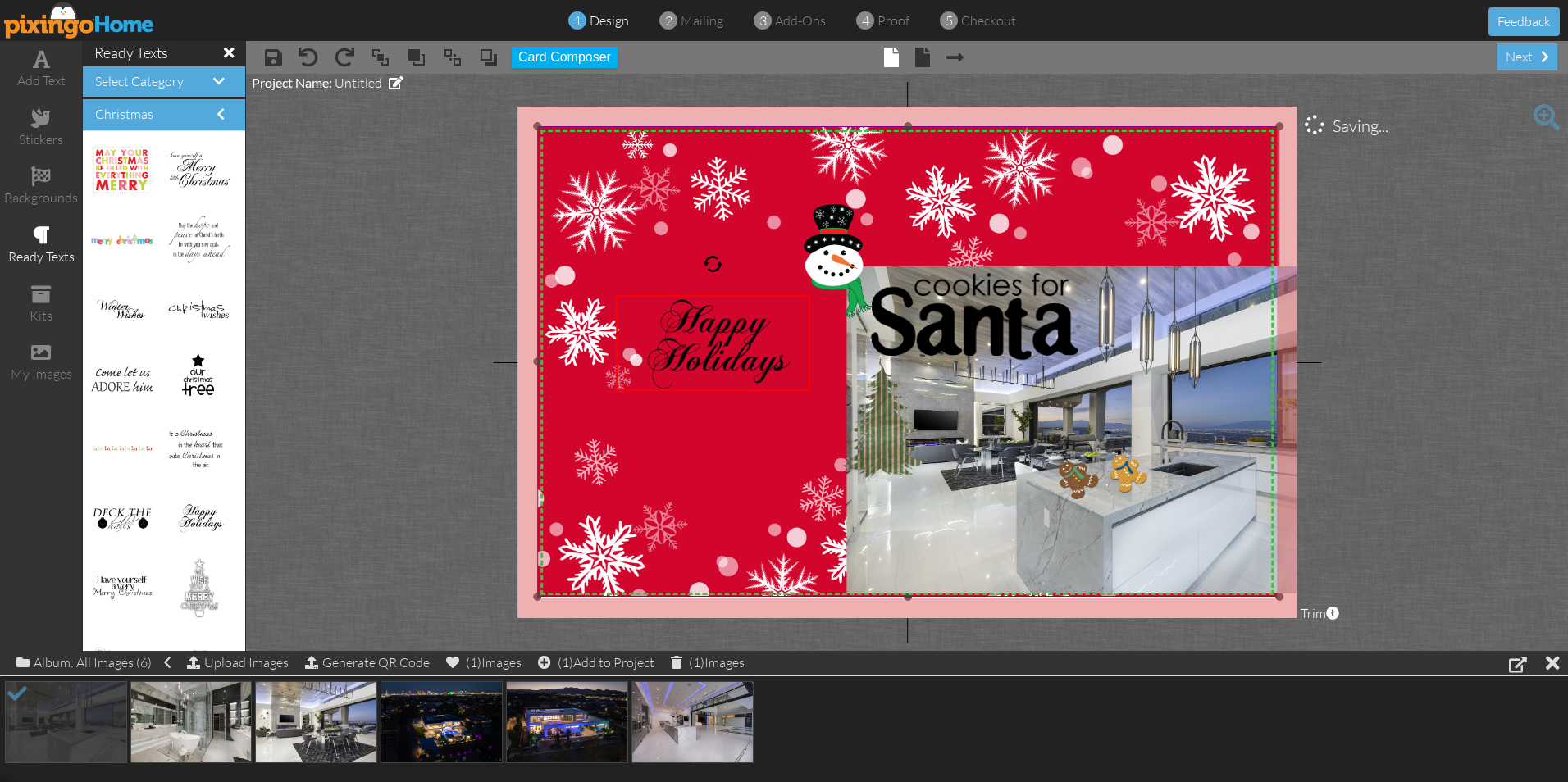
click at [716, 447] on img at bounding box center [908, 369] width 742 height 487
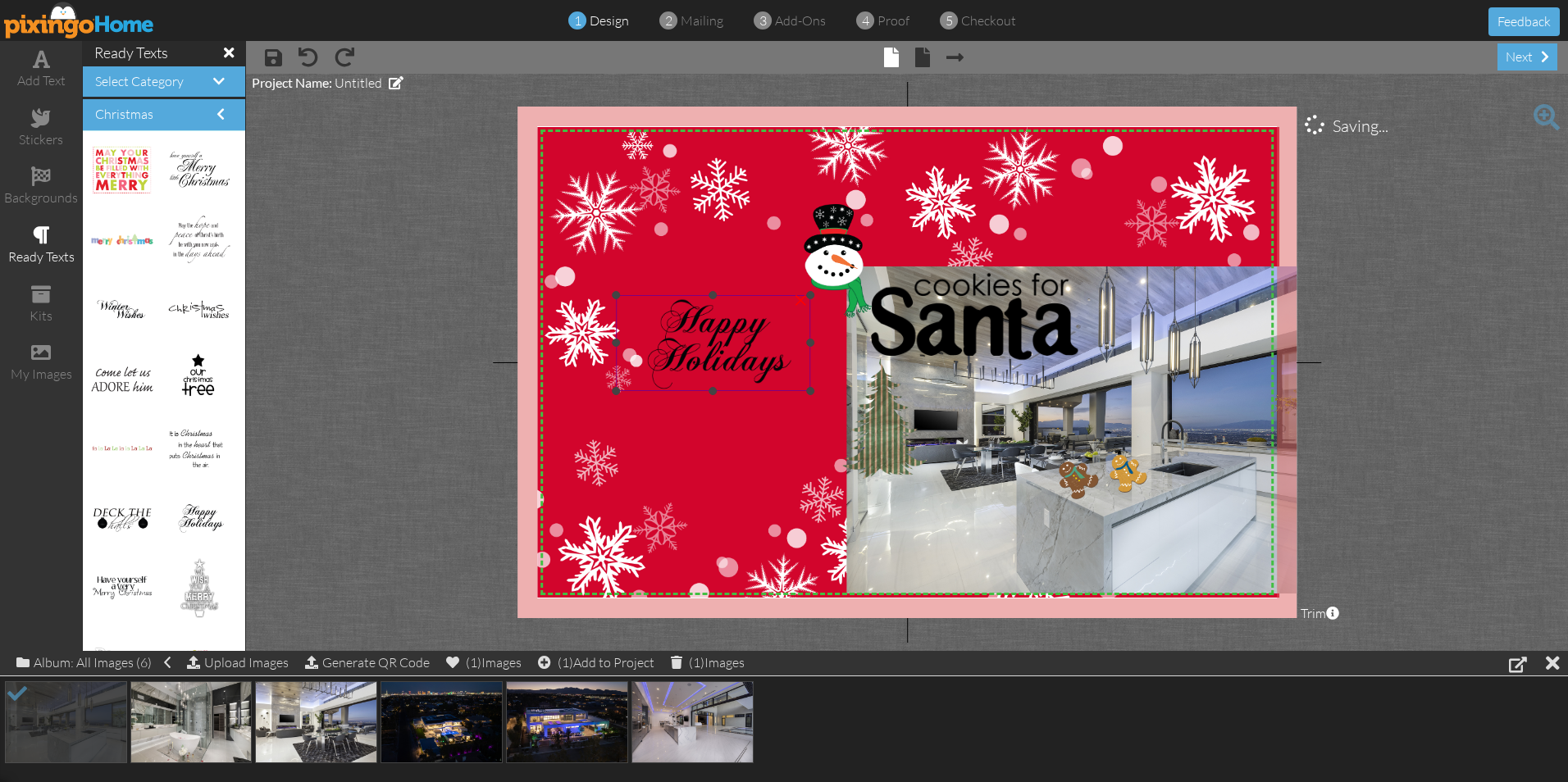
click at [722, 357] on img at bounding box center [713, 343] width 195 height 96
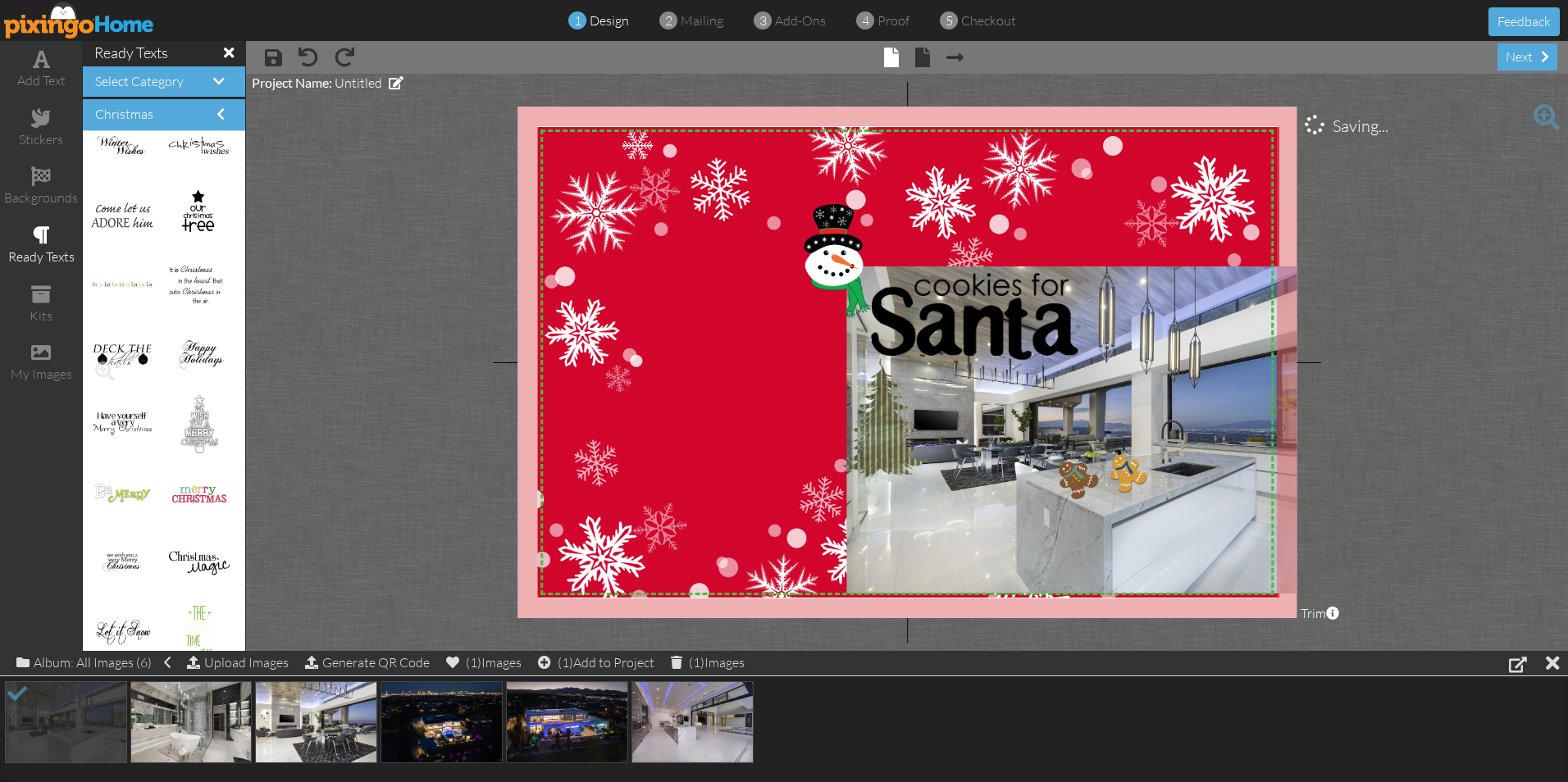
scroll to position [246, 0]
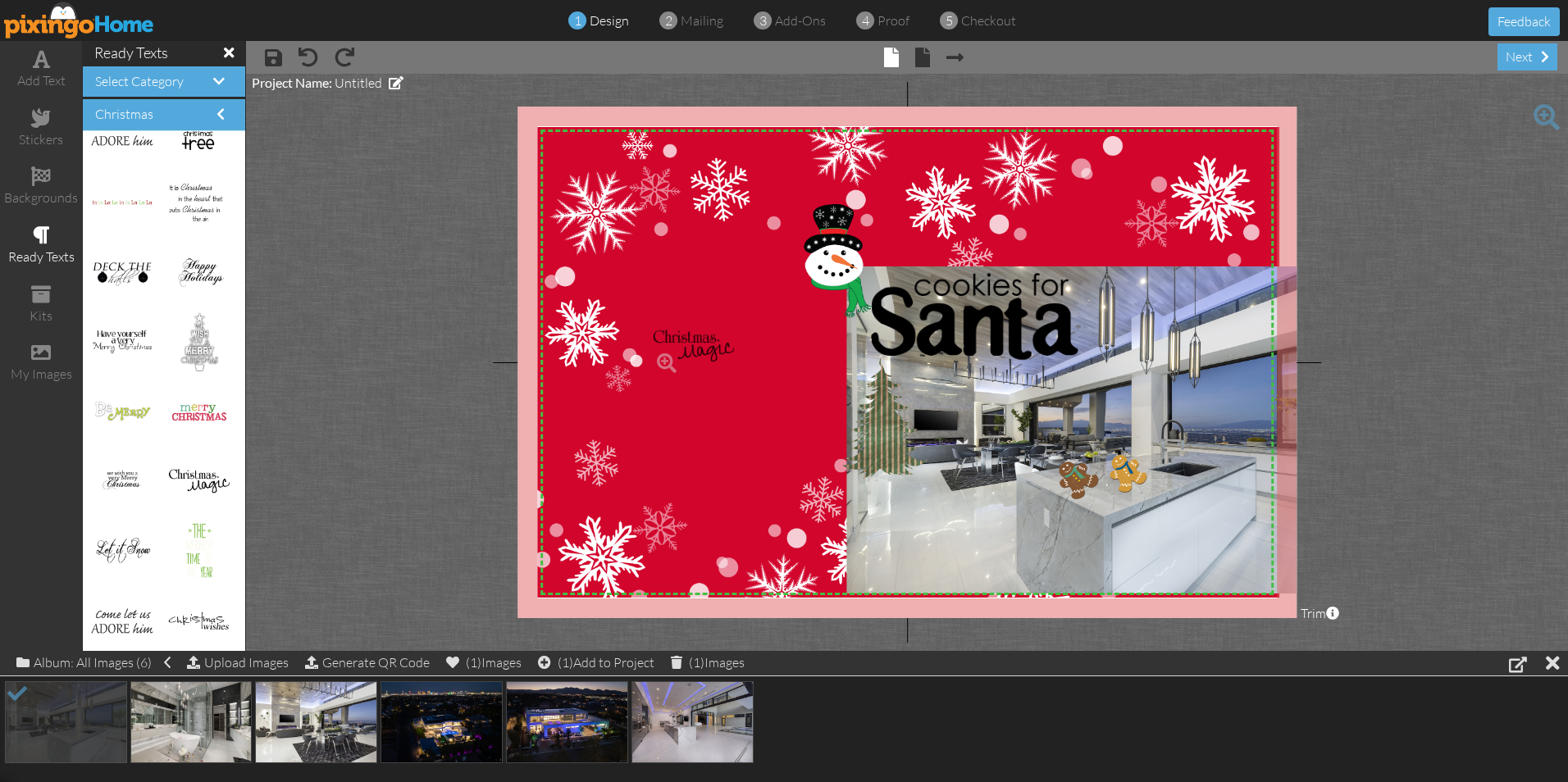
drag, startPoint x: 190, startPoint y: 474, endPoint x: 687, endPoint y: 339, distance: 515.0
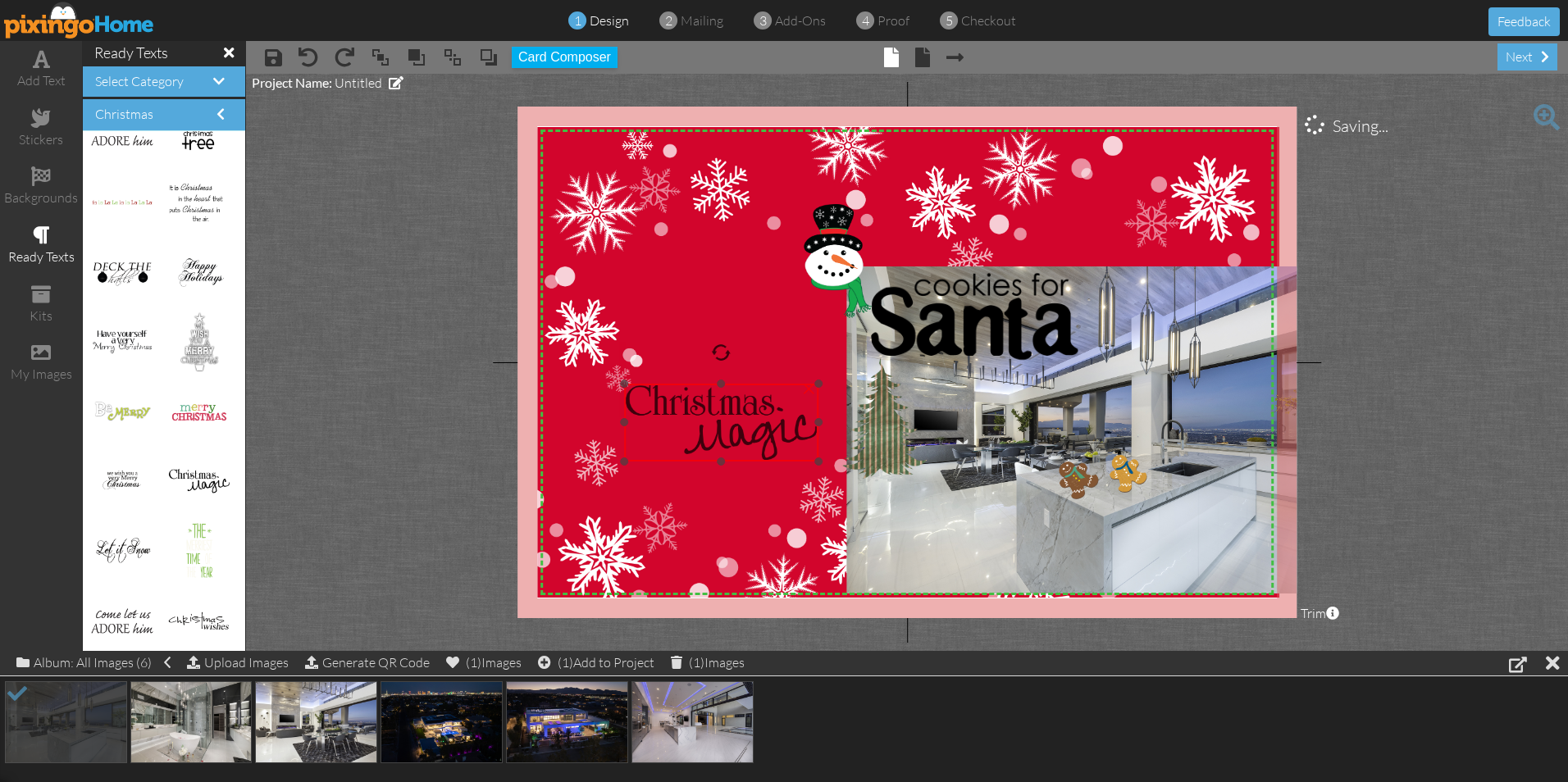
drag, startPoint x: 734, startPoint y: 363, endPoint x: 705, endPoint y: 431, distance: 73.9
click at [705, 431] on img at bounding box center [721, 422] width 195 height 78
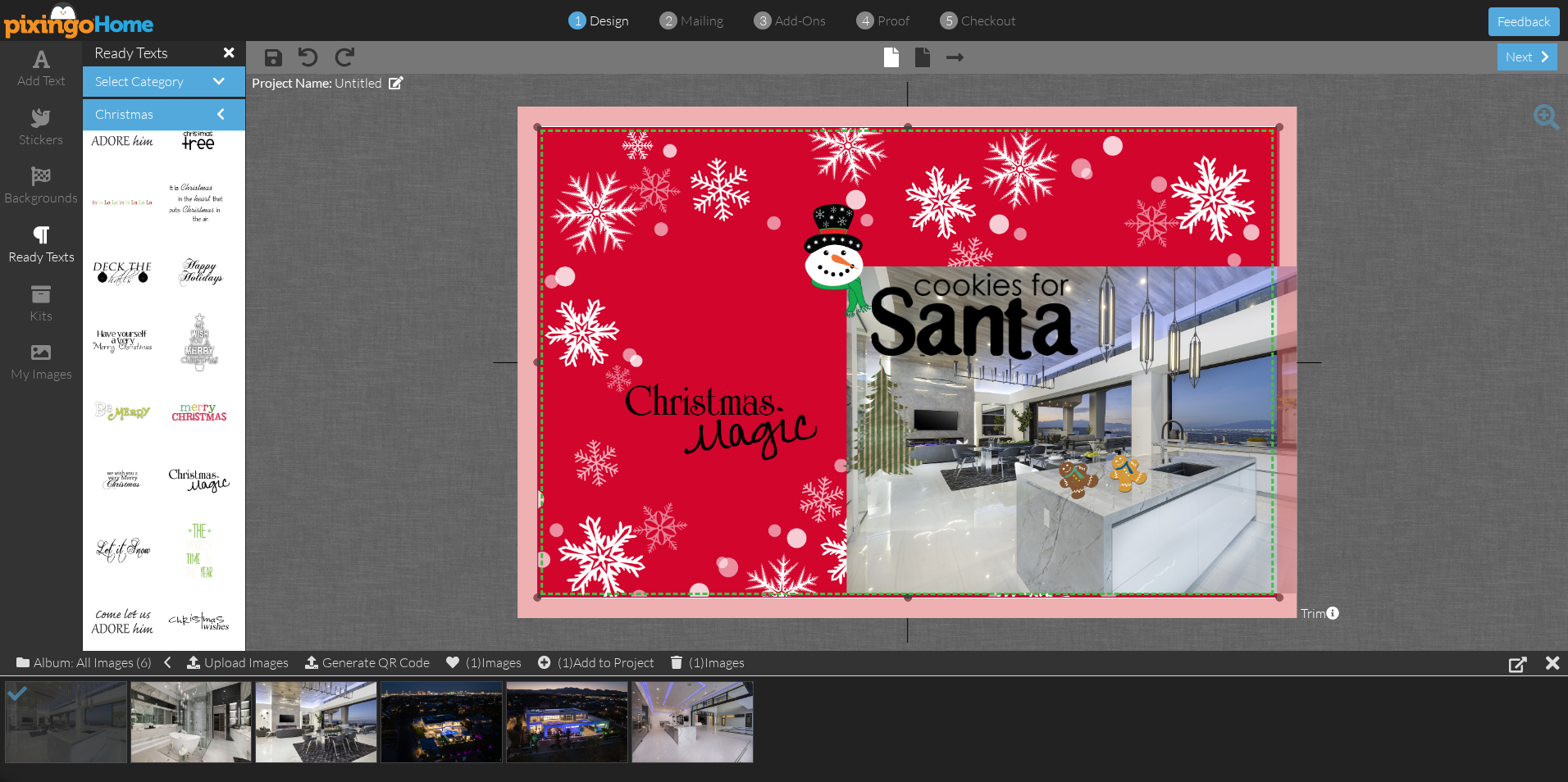
click at [671, 314] on img at bounding box center [908, 370] width 742 height 487
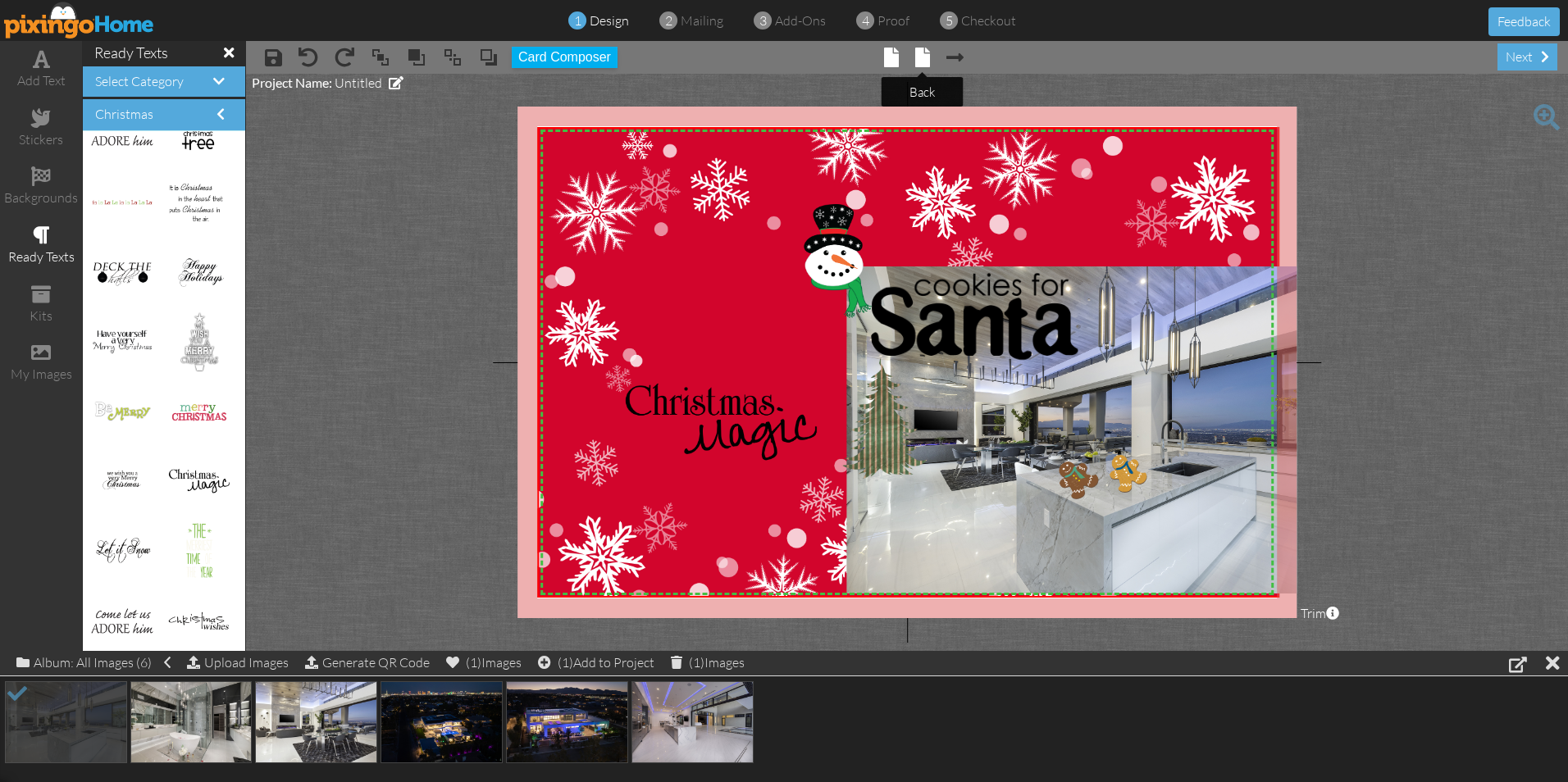
click at [926, 57] on span at bounding box center [922, 57] width 14 height 20
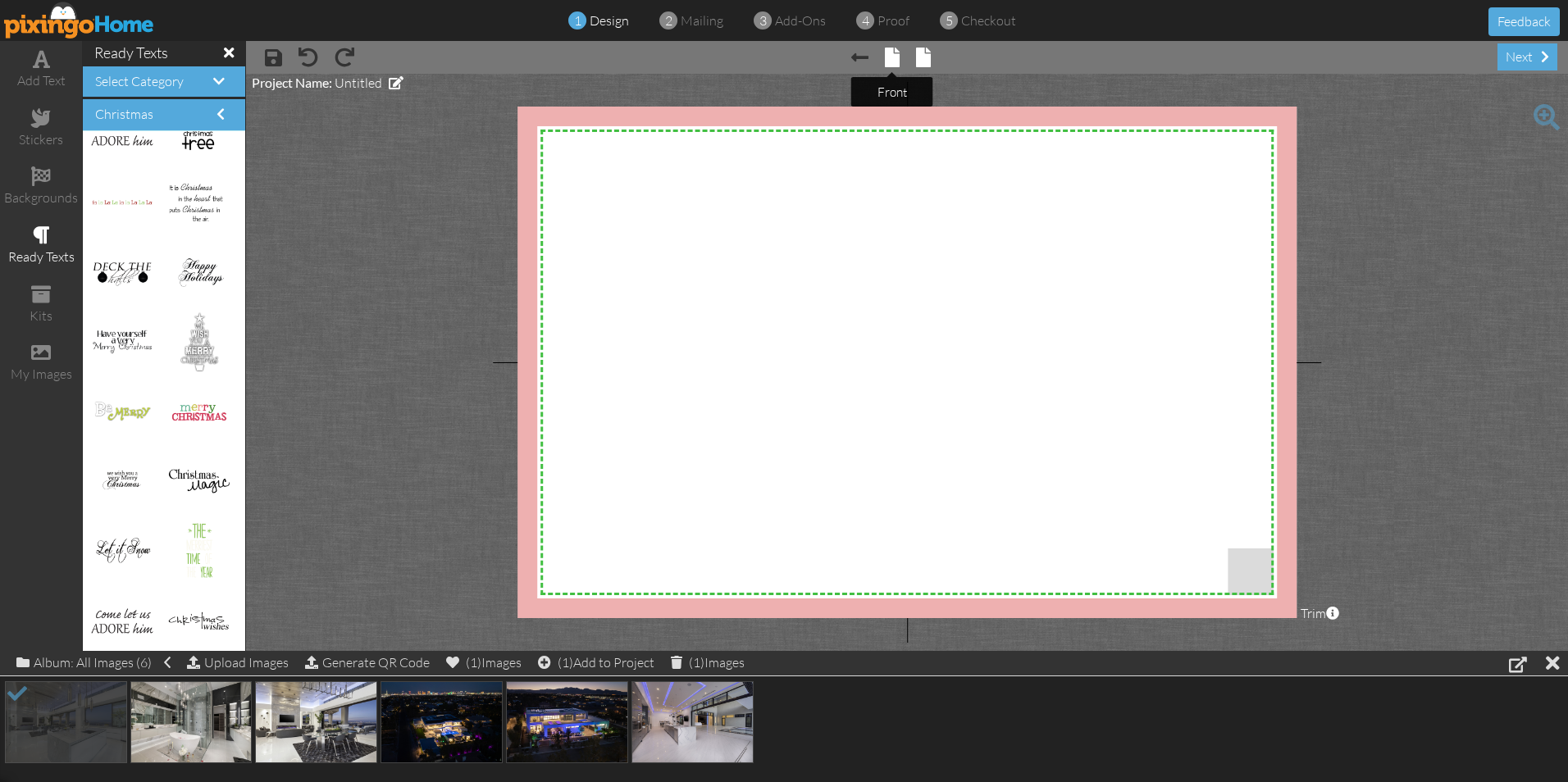
click at [898, 56] on span at bounding box center [892, 57] width 14 height 20
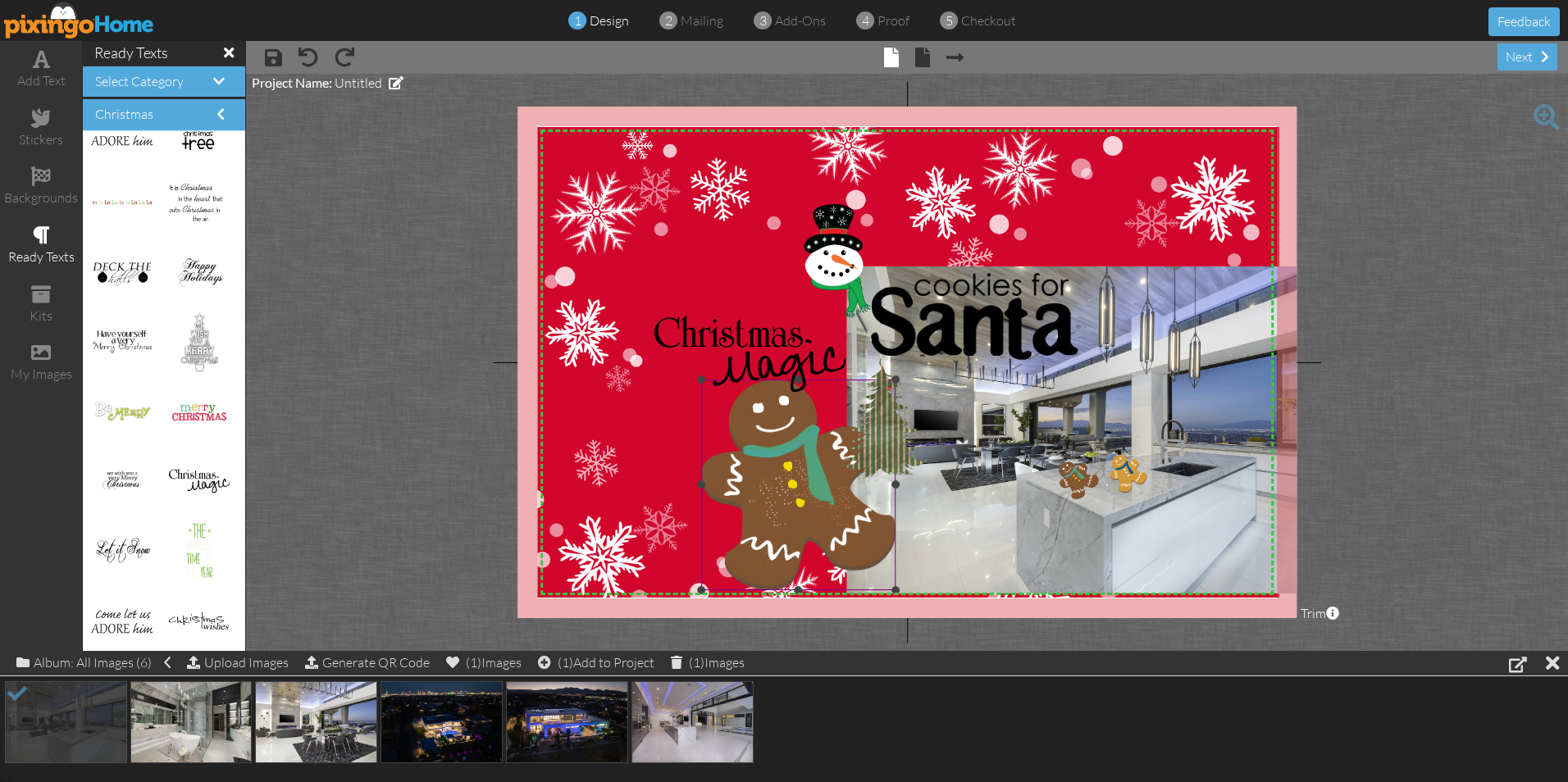
click at [756, 447] on img at bounding box center [798, 484] width 195 height 211
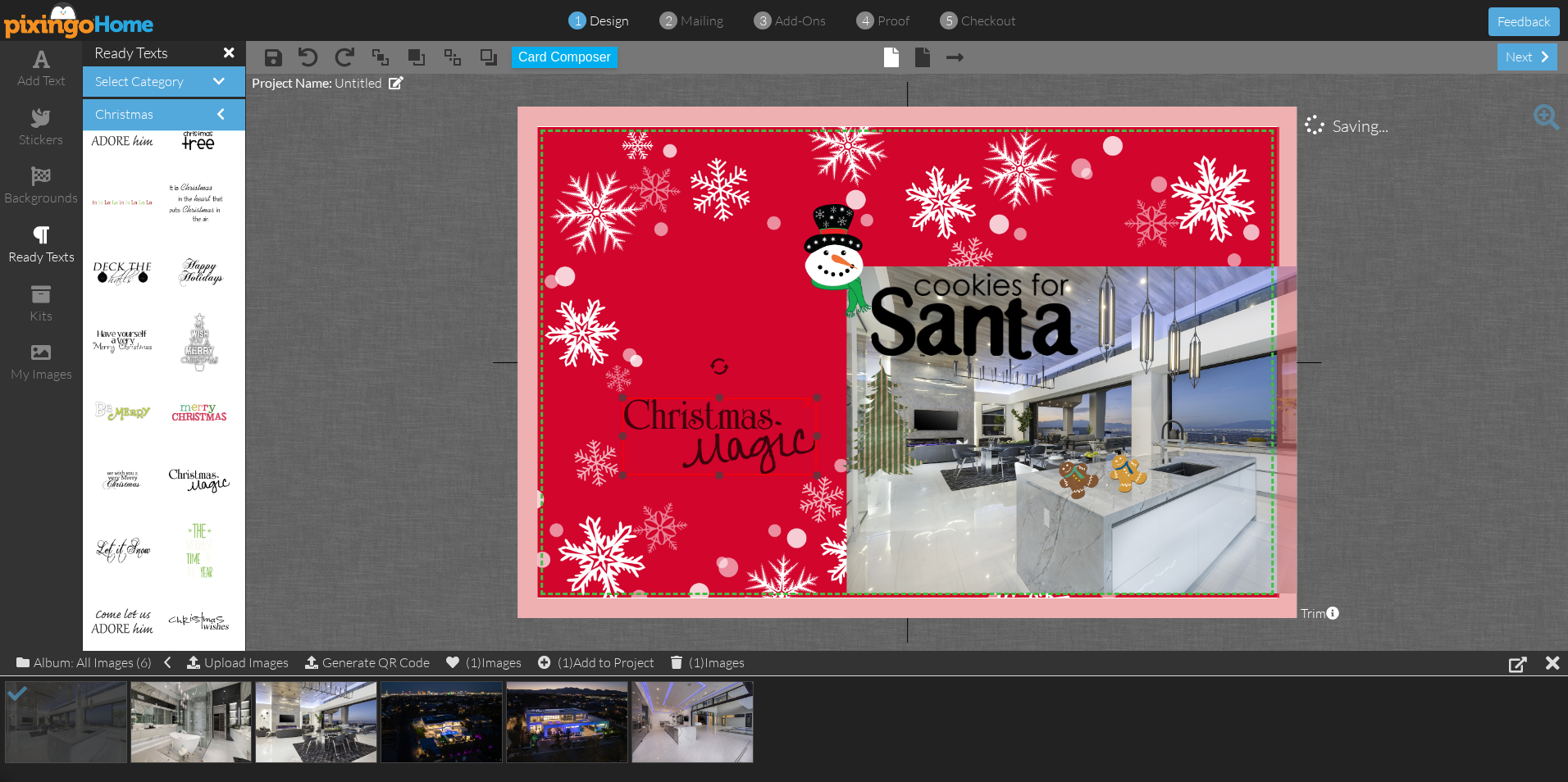
drag, startPoint x: 757, startPoint y: 362, endPoint x: 727, endPoint y: 444, distance: 87.3
click at [727, 444] on img at bounding box center [720, 437] width 195 height 78
click at [270, 54] on span at bounding box center [274, 57] width 17 height 20
click at [916, 53] on span at bounding box center [922, 57] width 14 height 20
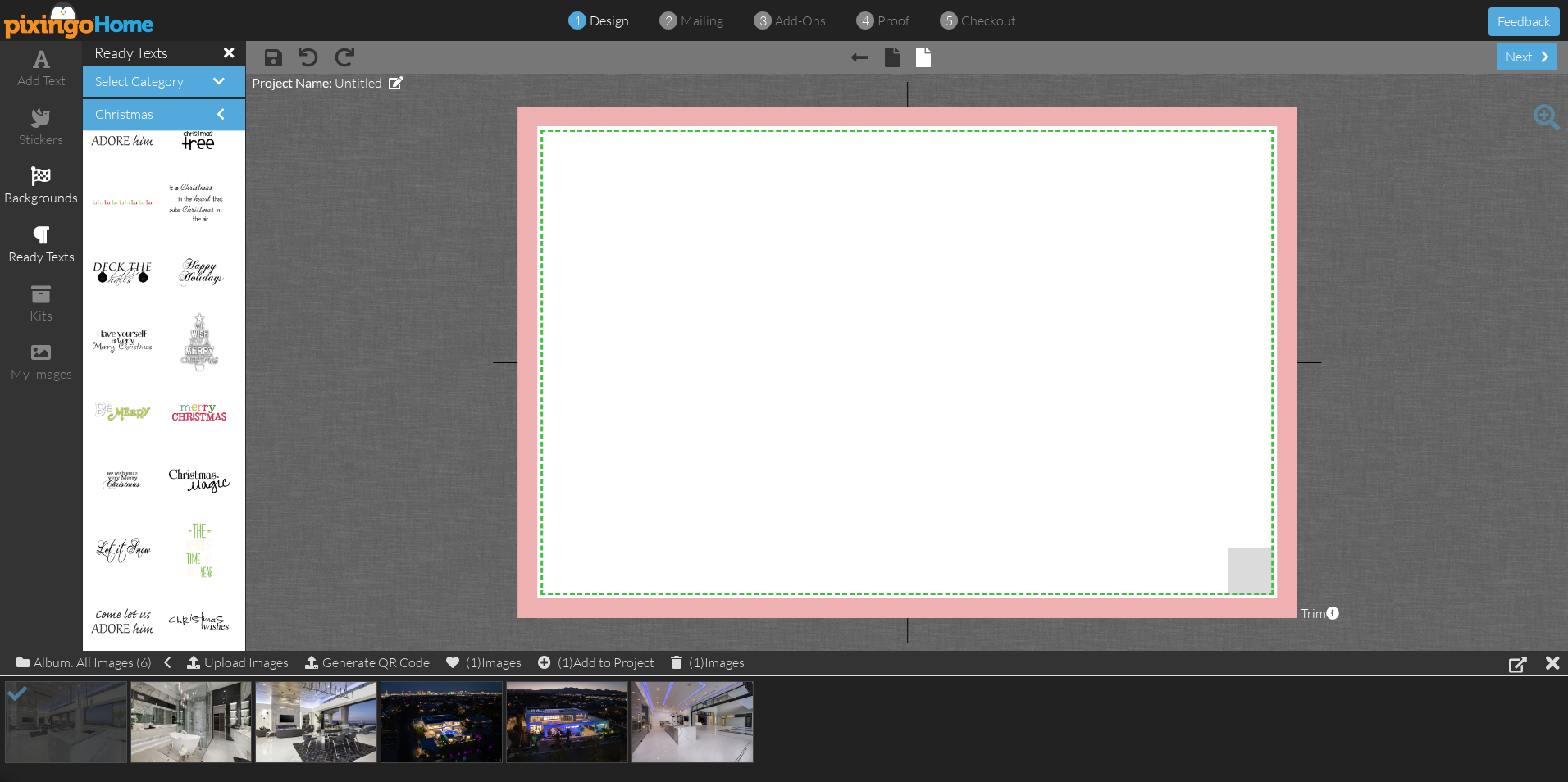
click at [31, 184] on span at bounding box center [41, 176] width 20 height 20
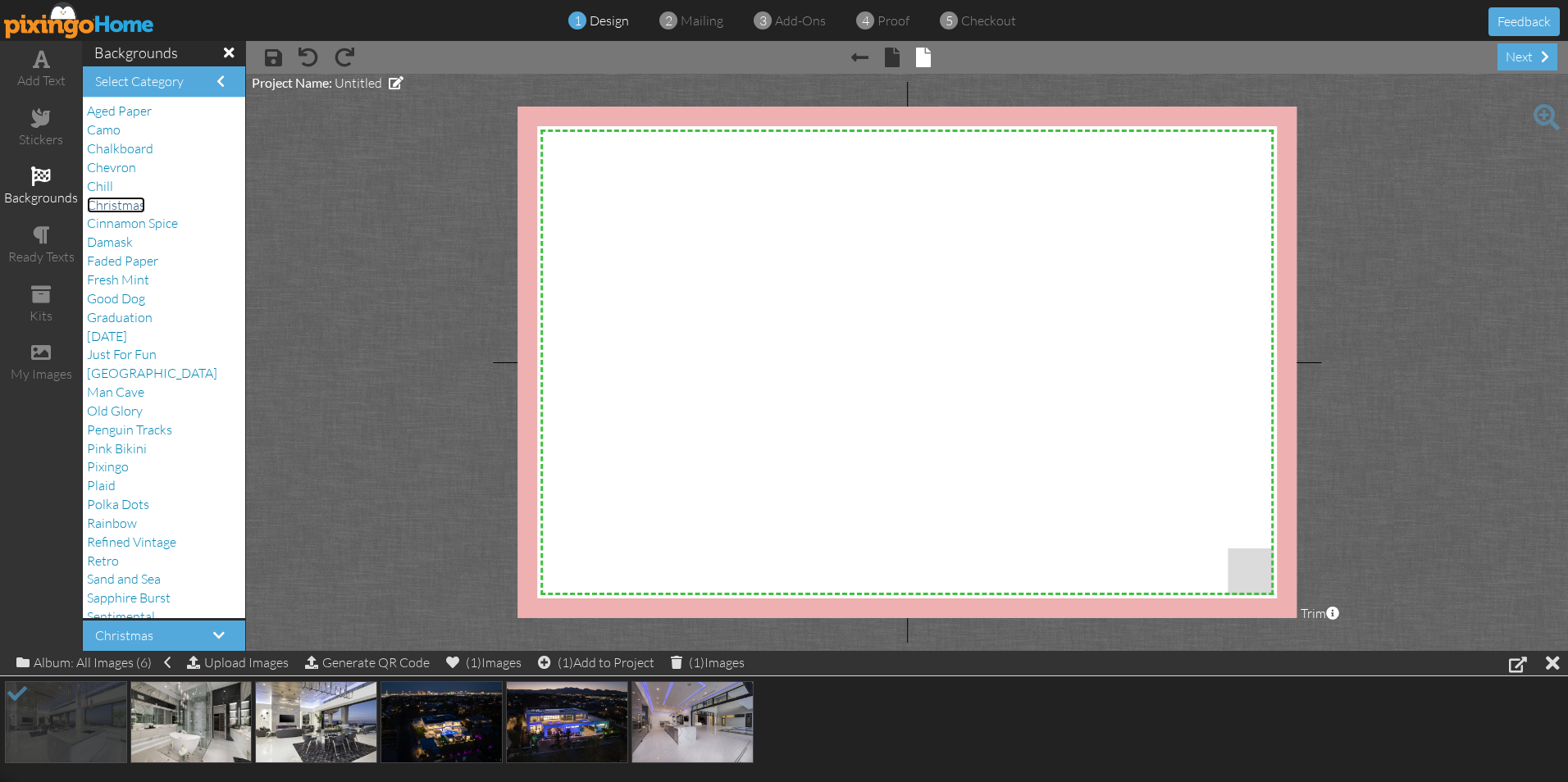
click at [119, 205] on span "Christmas" at bounding box center [115, 204] width 58 height 16
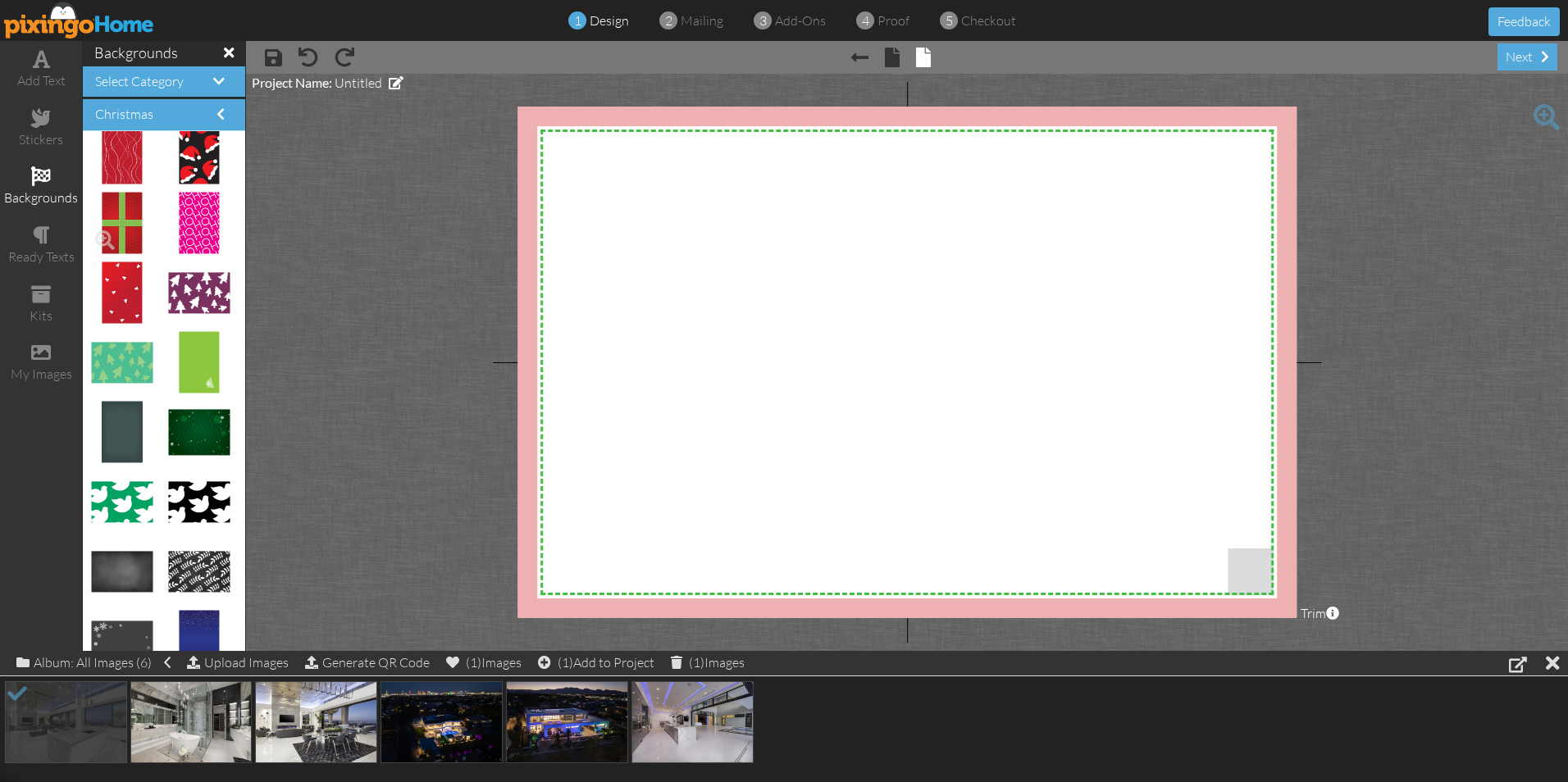
scroll to position [656, 0]
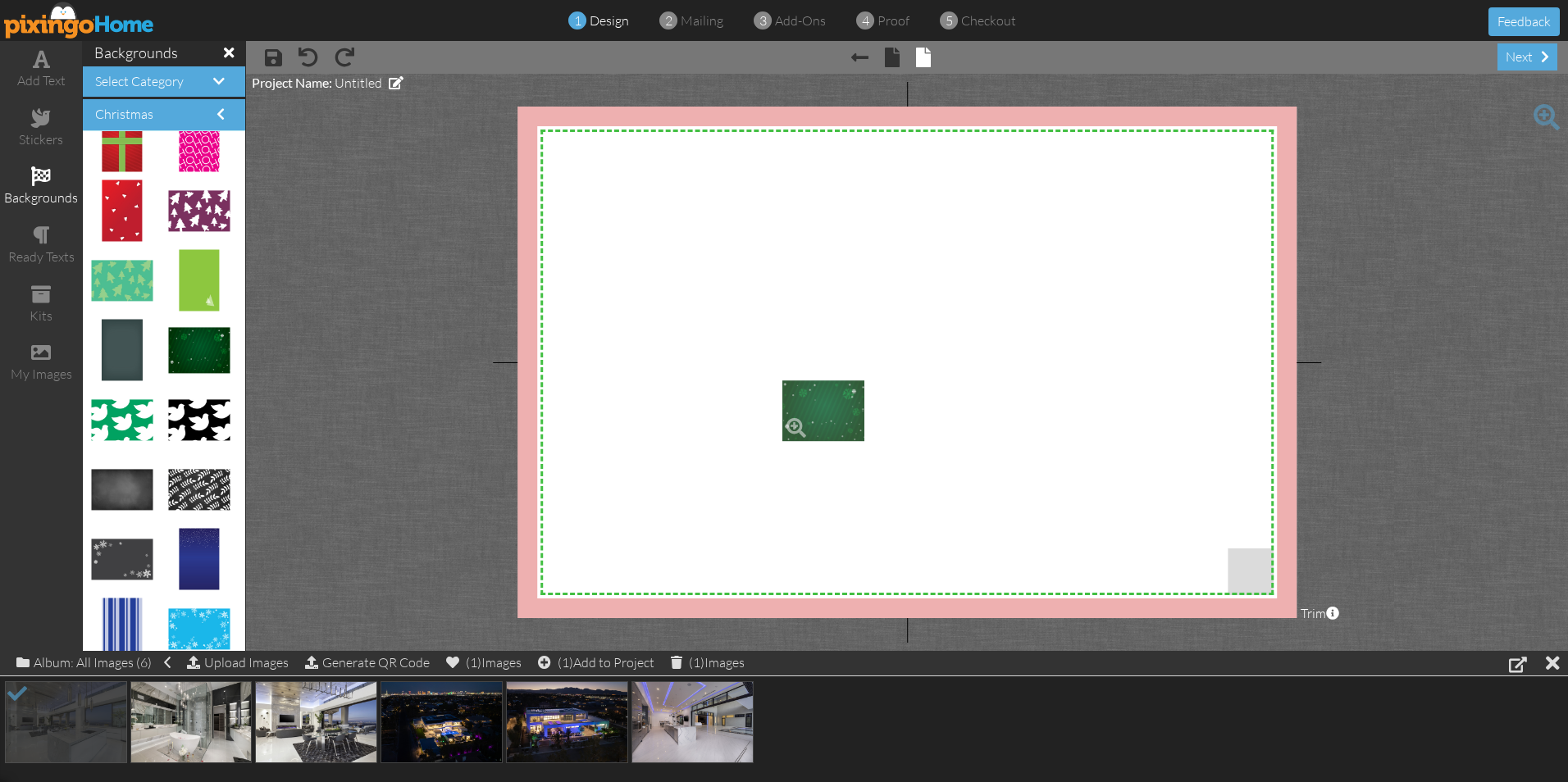
drag, startPoint x: 184, startPoint y: 344, endPoint x: 813, endPoint y: 405, distance: 632.0
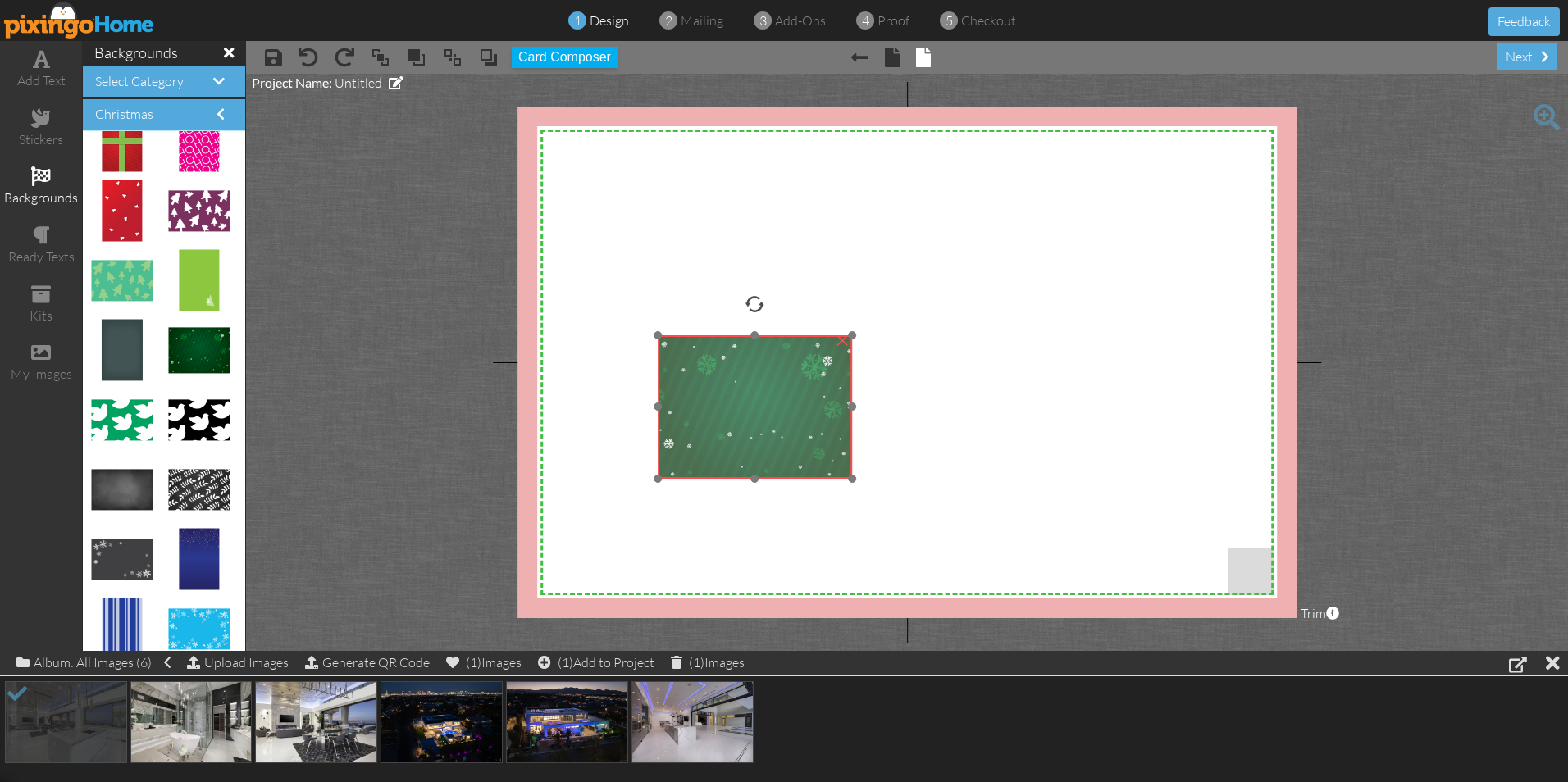
drag, startPoint x: 829, startPoint y: 432, endPoint x: 702, endPoint y: 387, distance: 134.7
click at [702, 387] on img at bounding box center [755, 407] width 195 height 143
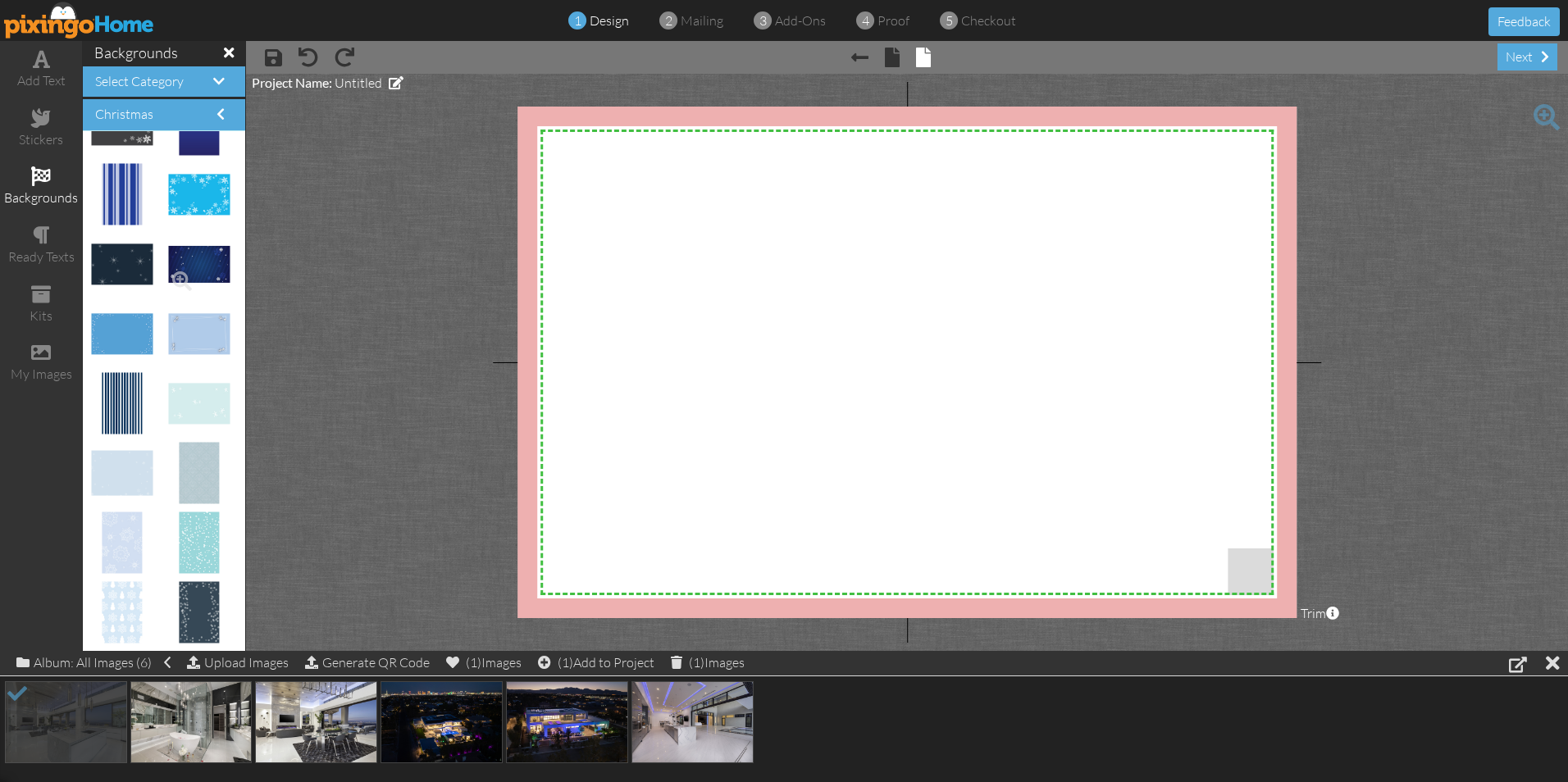
scroll to position [1009, 0]
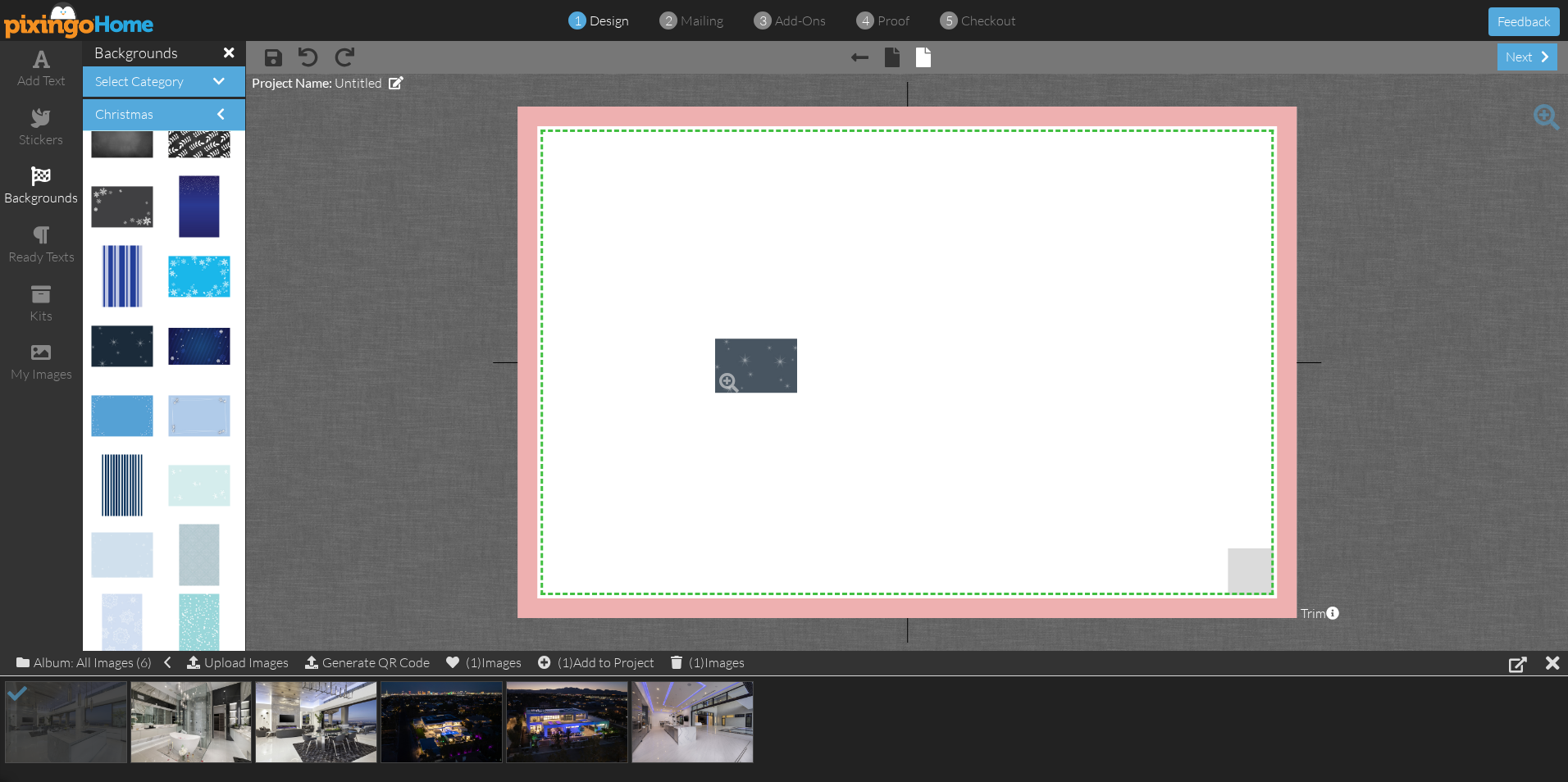
drag, startPoint x: 126, startPoint y: 354, endPoint x: 751, endPoint y: 373, distance: 625.3
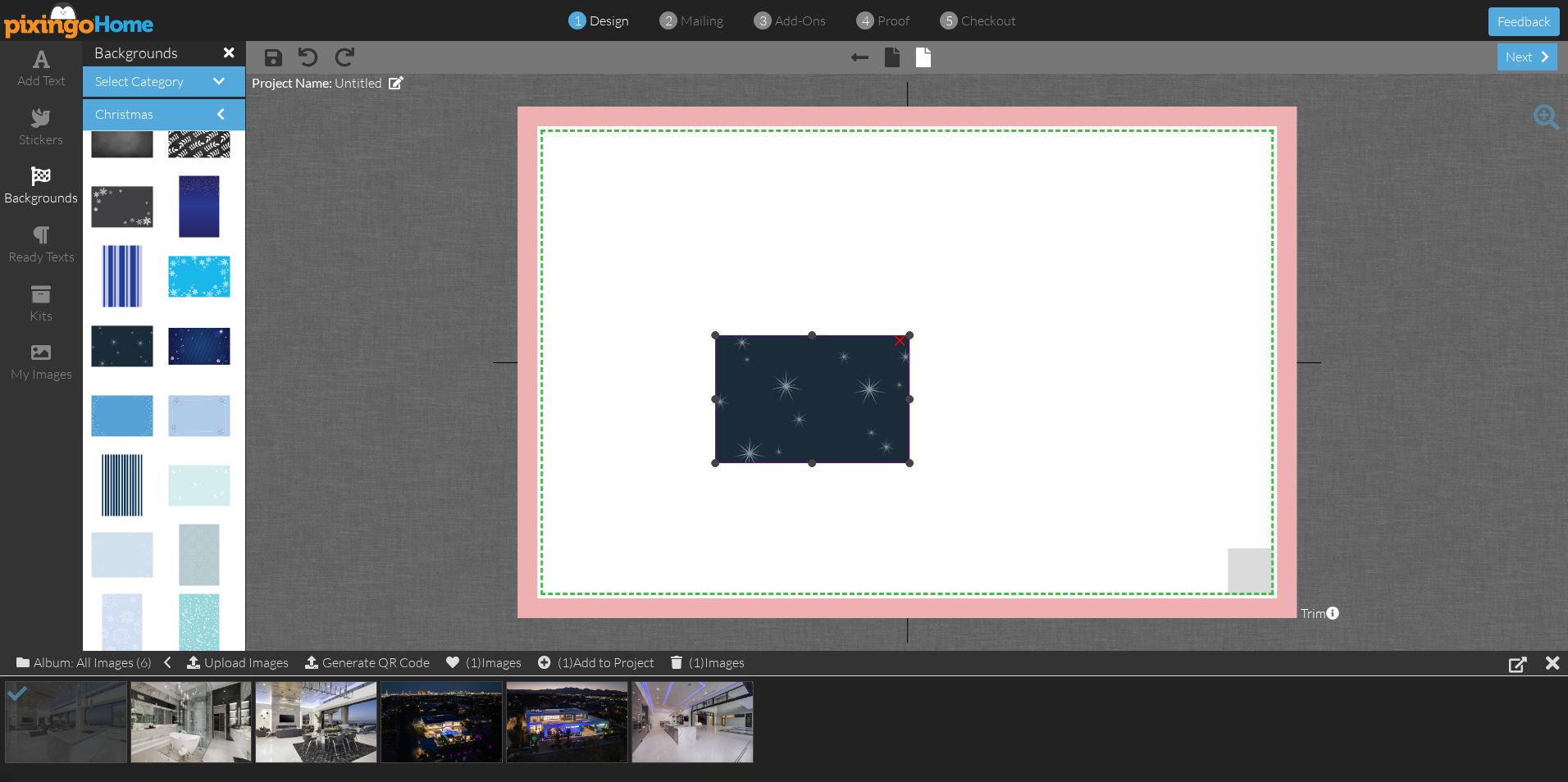
click at [820, 389] on img at bounding box center [813, 400] width 195 height 128
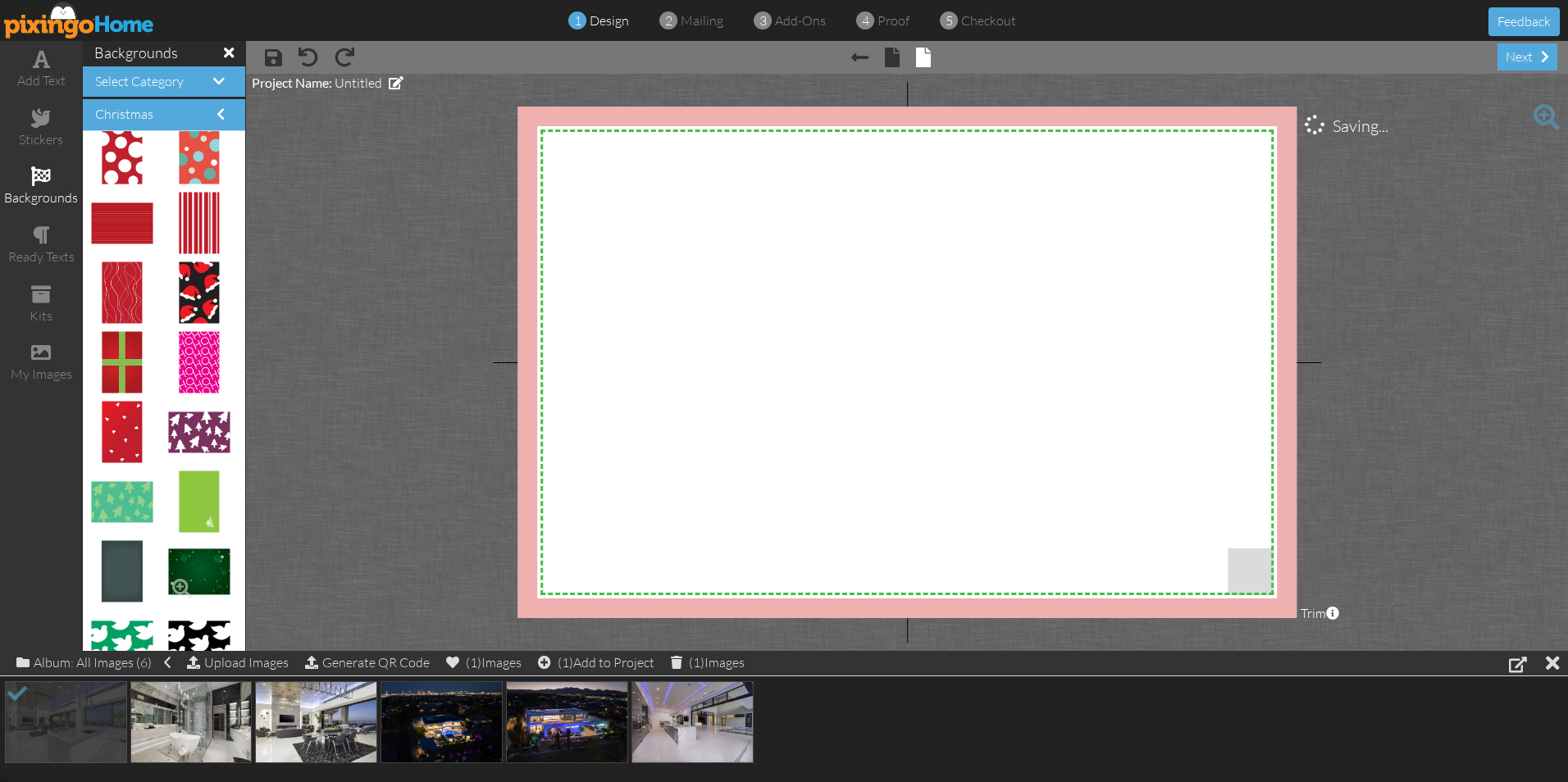
scroll to position [353, 0]
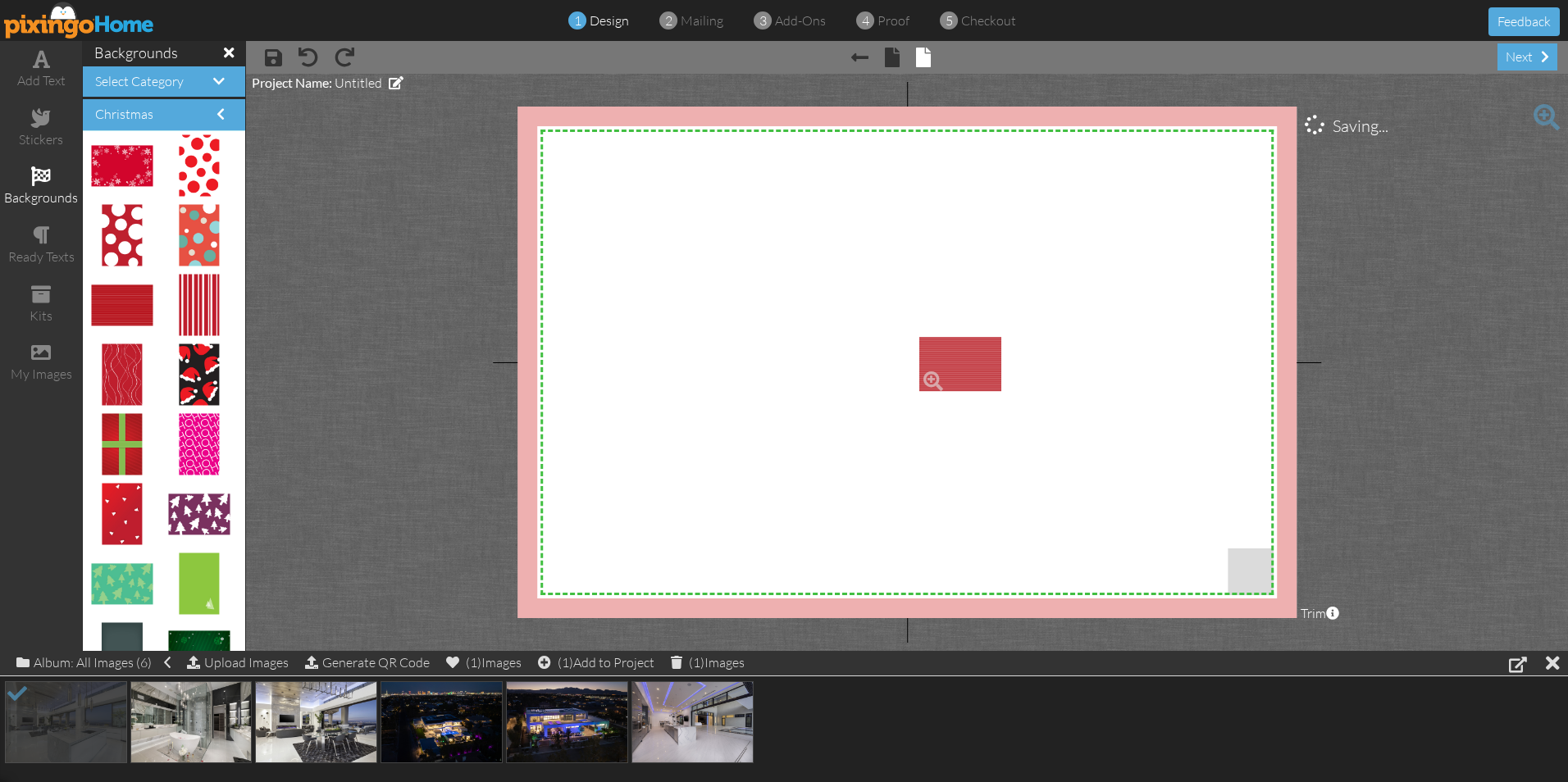
drag, startPoint x: 139, startPoint y: 307, endPoint x: 968, endPoint y: 366, distance: 831.1
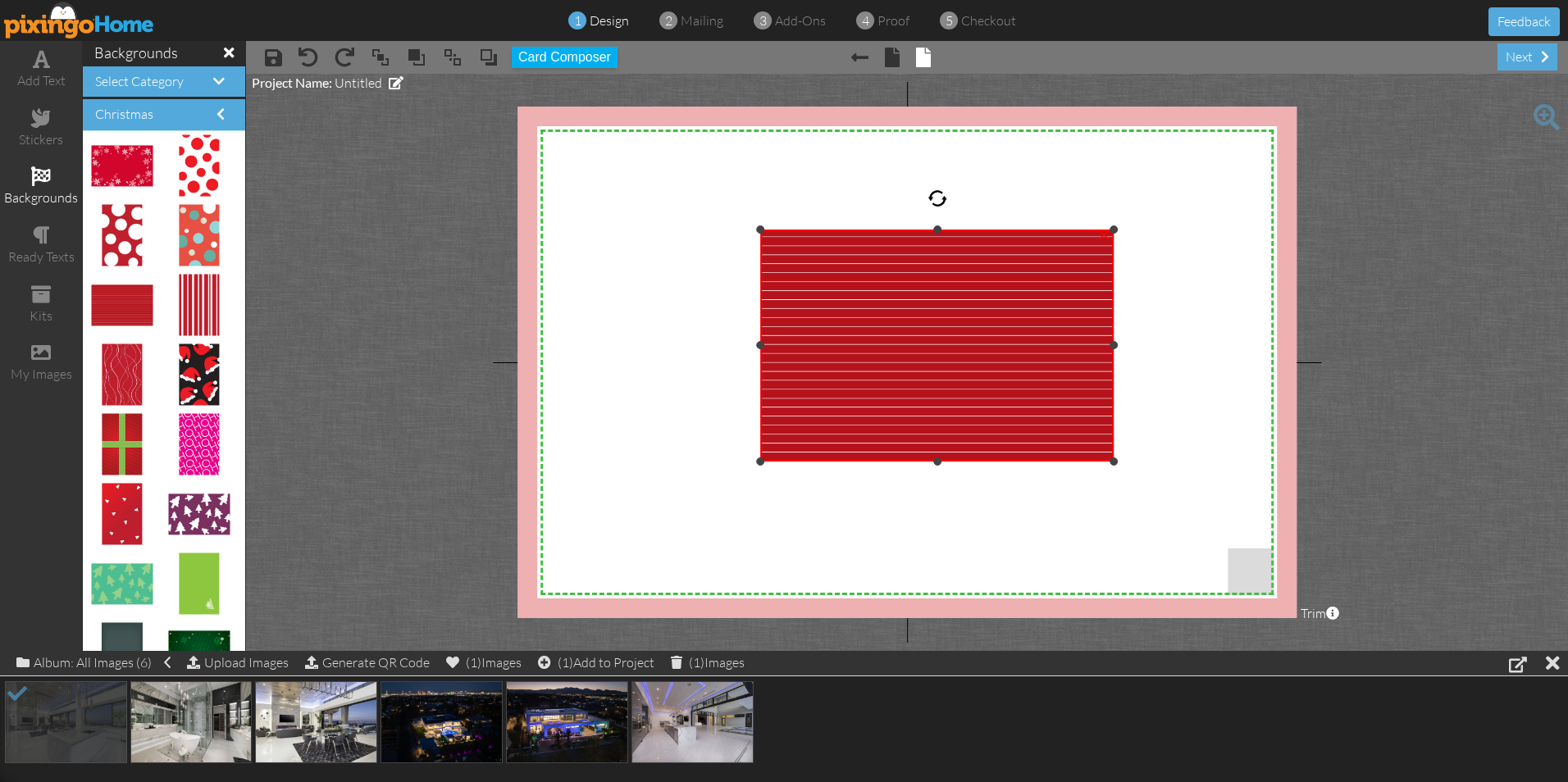
drag, startPoint x: 920, startPoint y: 334, endPoint x: 636, endPoint y: 230, distance: 302.4
click at [636, 230] on div "X X X X X X X X X X X X X X X X X X X X X X X X X X X X X X X X X X X X X X X X…" at bounding box center [907, 362] width 779 height 512
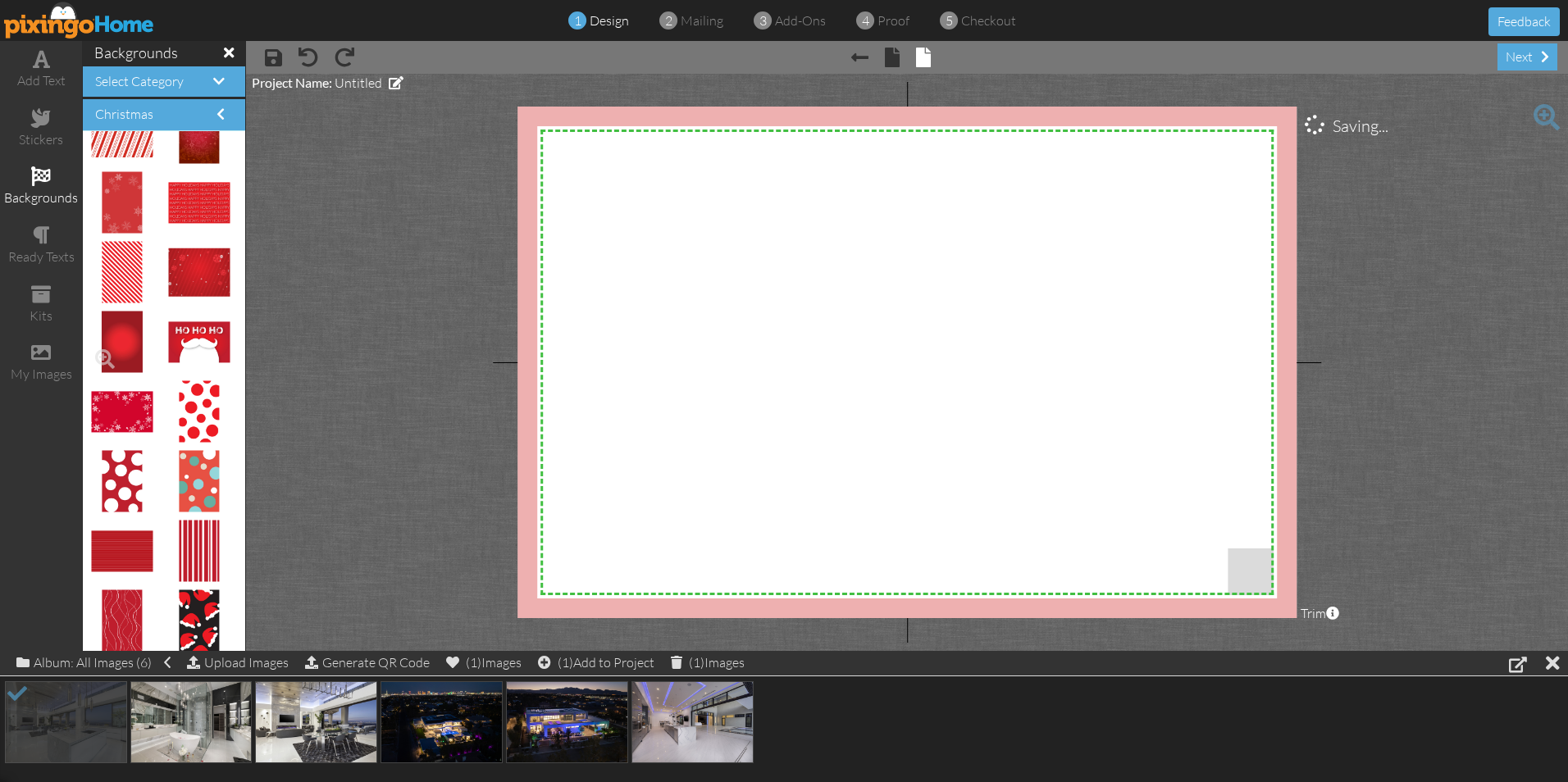
scroll to position [25, 0]
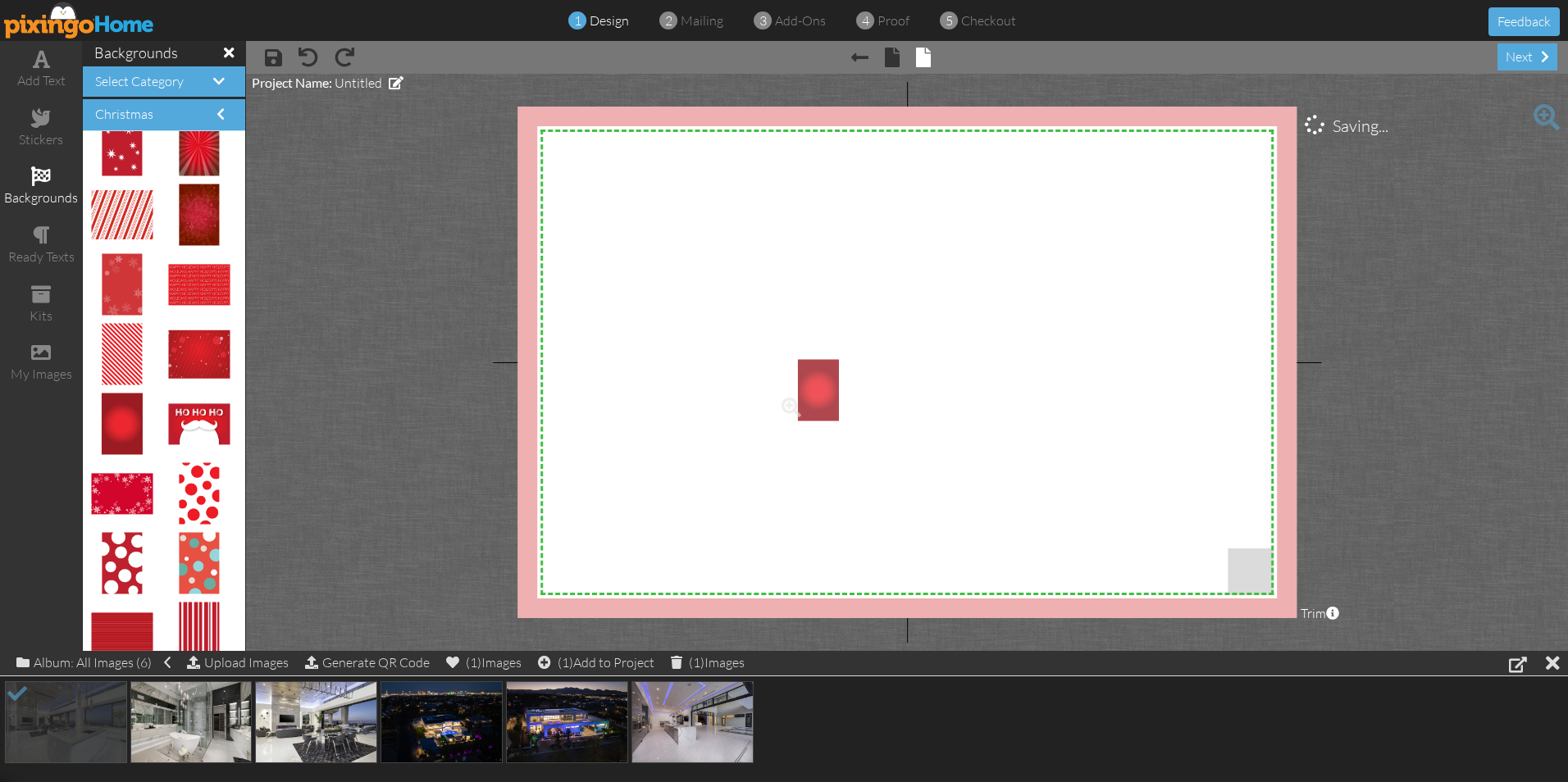
drag, startPoint x: 125, startPoint y: 428, endPoint x: 811, endPoint y: 395, distance: 686.8
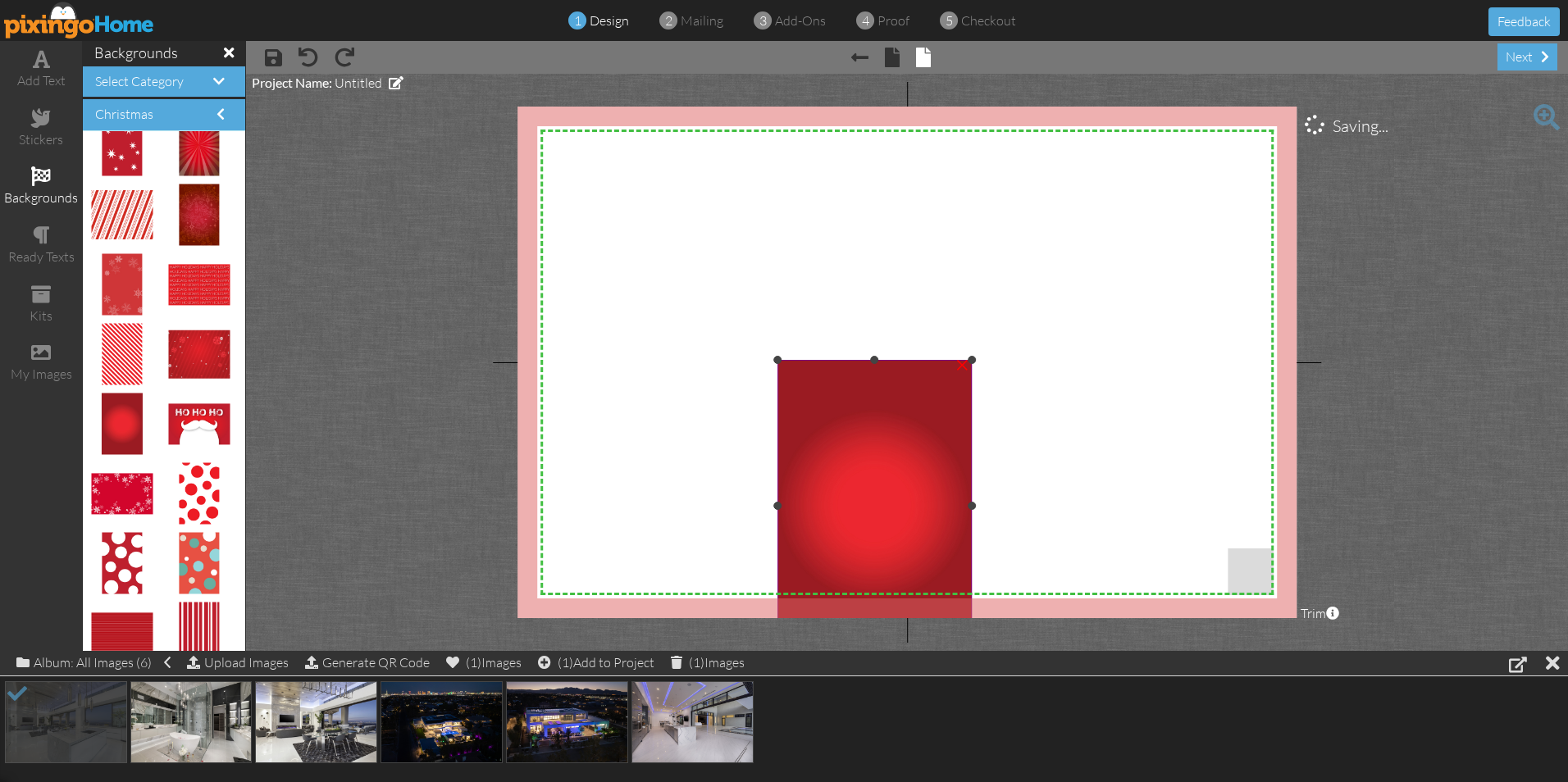
click at [804, 488] on img at bounding box center [875, 504] width 195 height 291
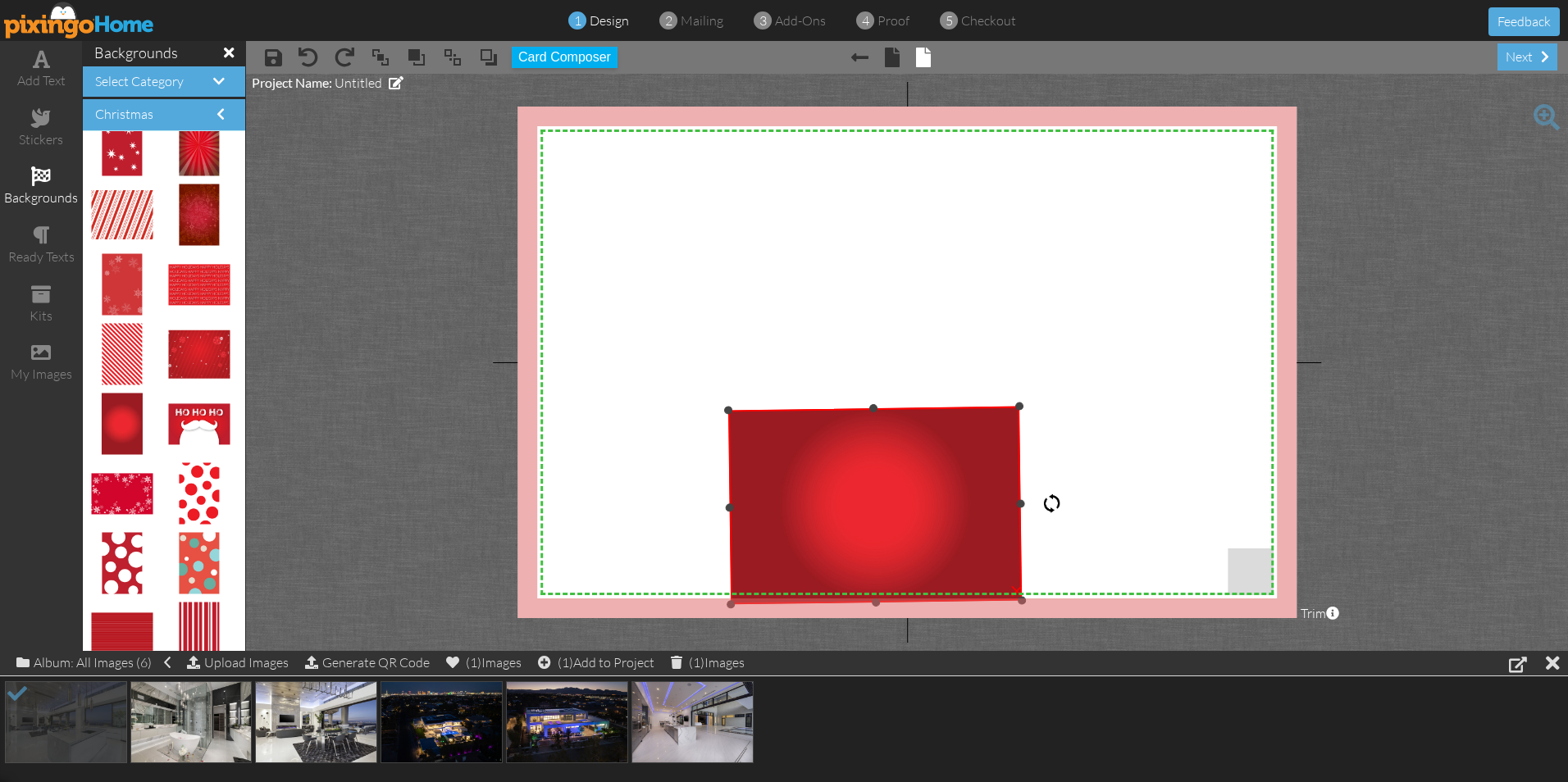
drag, startPoint x: 875, startPoint y: 331, endPoint x: 1100, endPoint y: 503, distance: 283.2
click at [1100, 503] on div "X X X X X X X X X X X X X X X X X X X X X X X X X X X X X X X X X X X X X X X X…" at bounding box center [907, 362] width 779 height 512
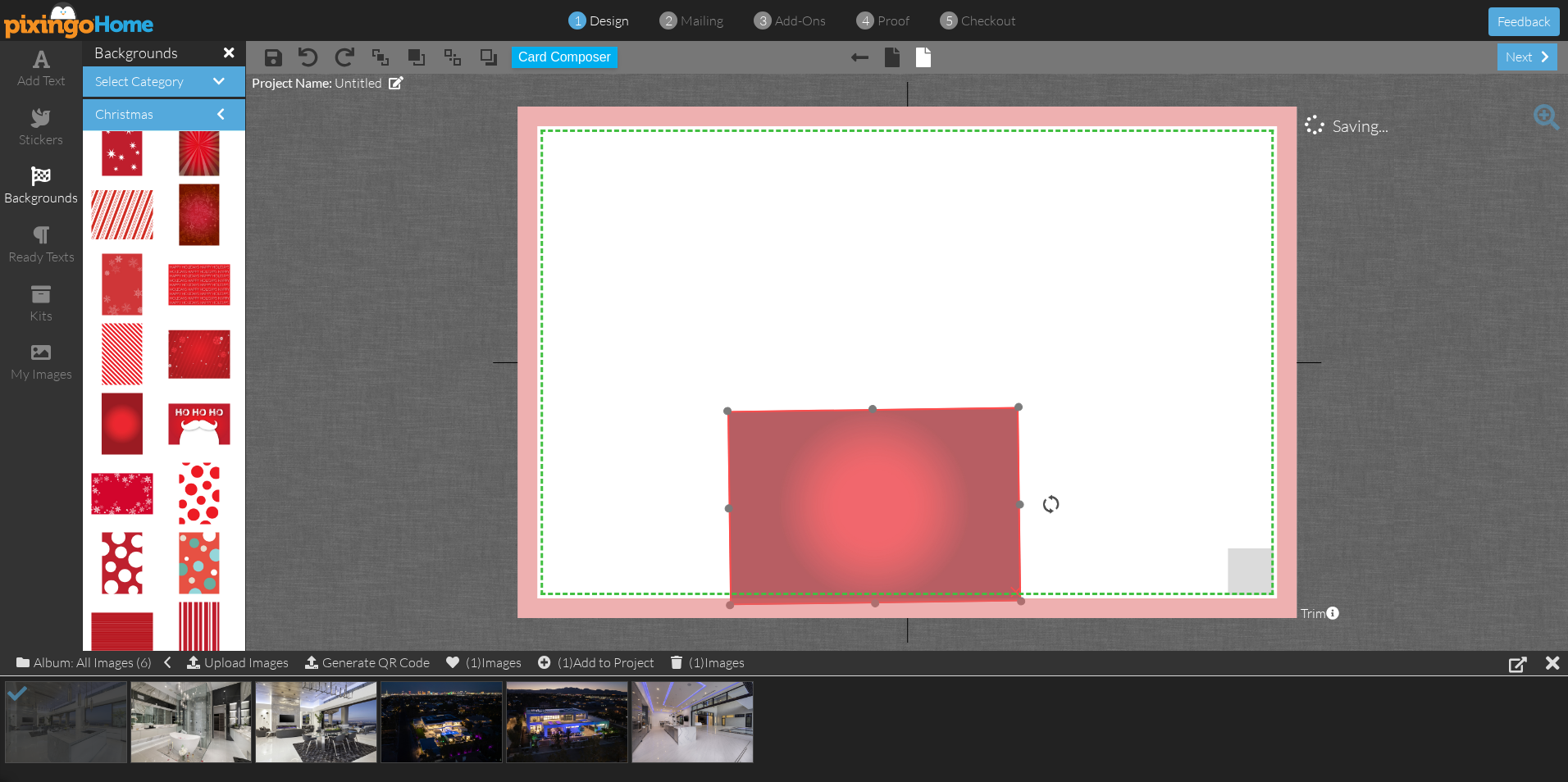
click at [916, 458] on img at bounding box center [874, 506] width 295 height 198
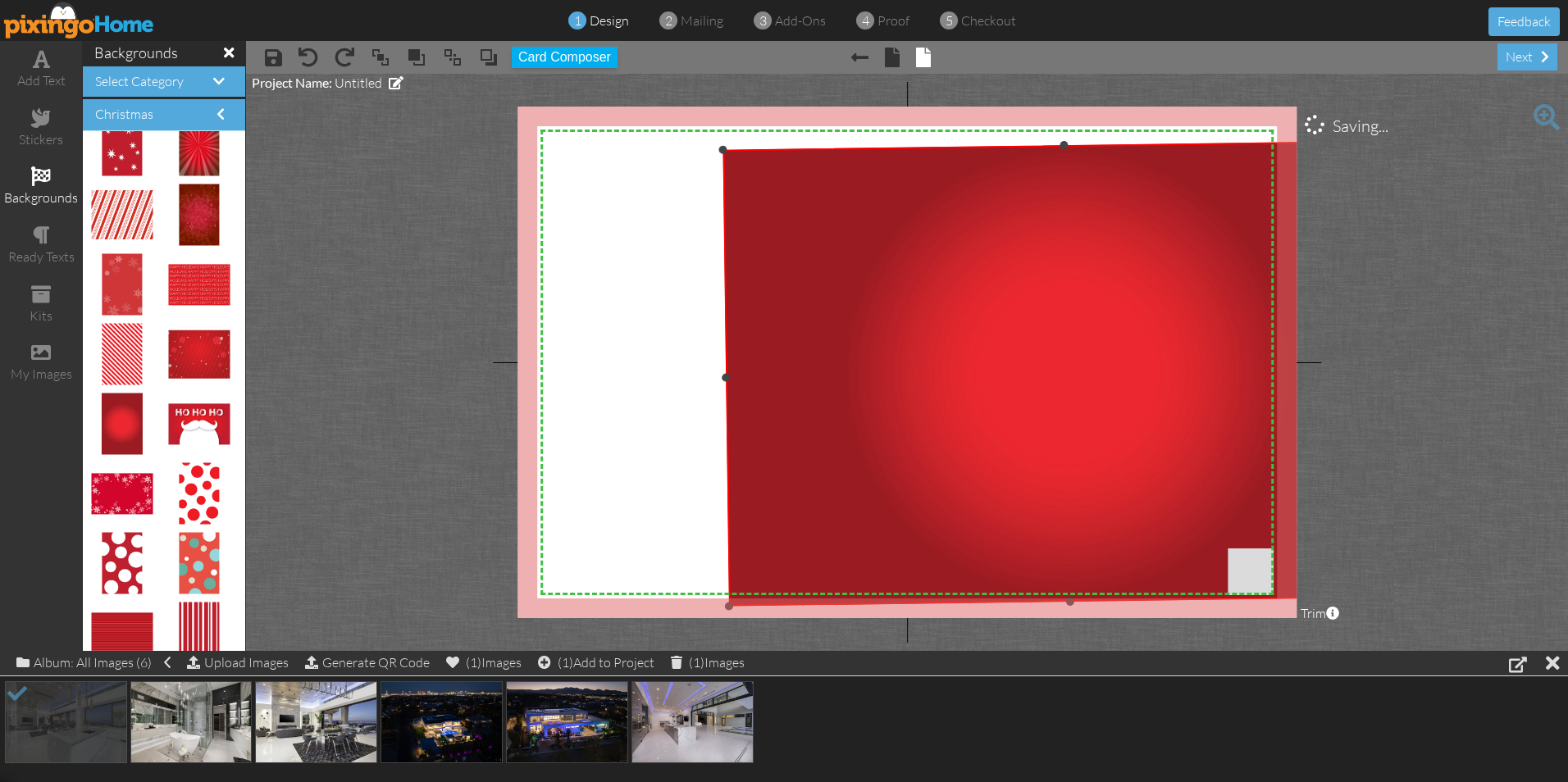
drag, startPoint x: 1018, startPoint y: 406, endPoint x: 1408, endPoint y: 296, distance: 405.2
click at [1408, 296] on project-studio-wrapper "X X X X X X X X X X X X X X X X X X X X X X X X X X X X X X X X X X X X X X X X…" at bounding box center [907, 361] width 1322 height 577
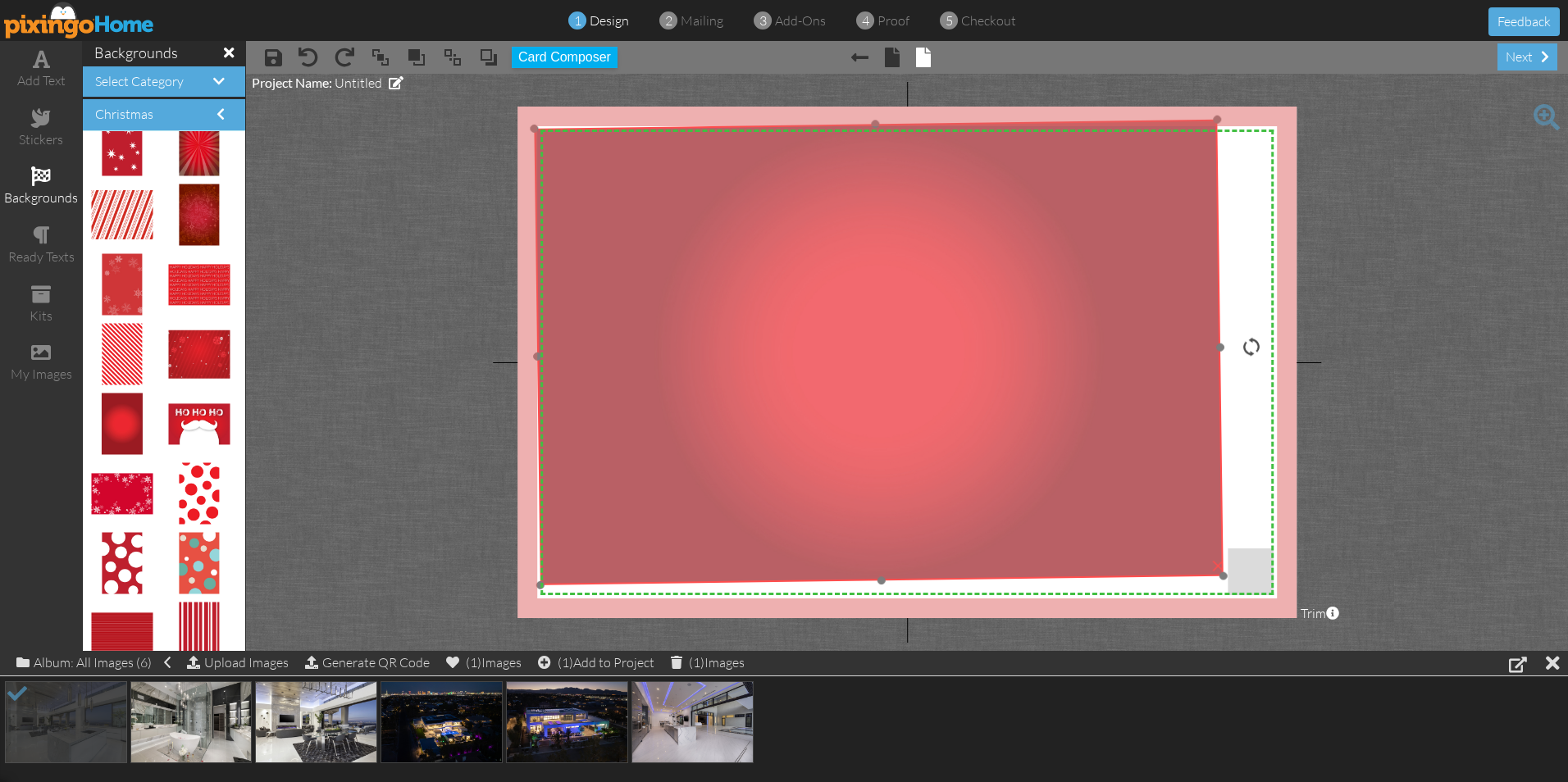
drag, startPoint x: 1103, startPoint y: 378, endPoint x: 914, endPoint y: 357, distance: 190.2
click at [914, 357] on img at bounding box center [878, 353] width 690 height 465
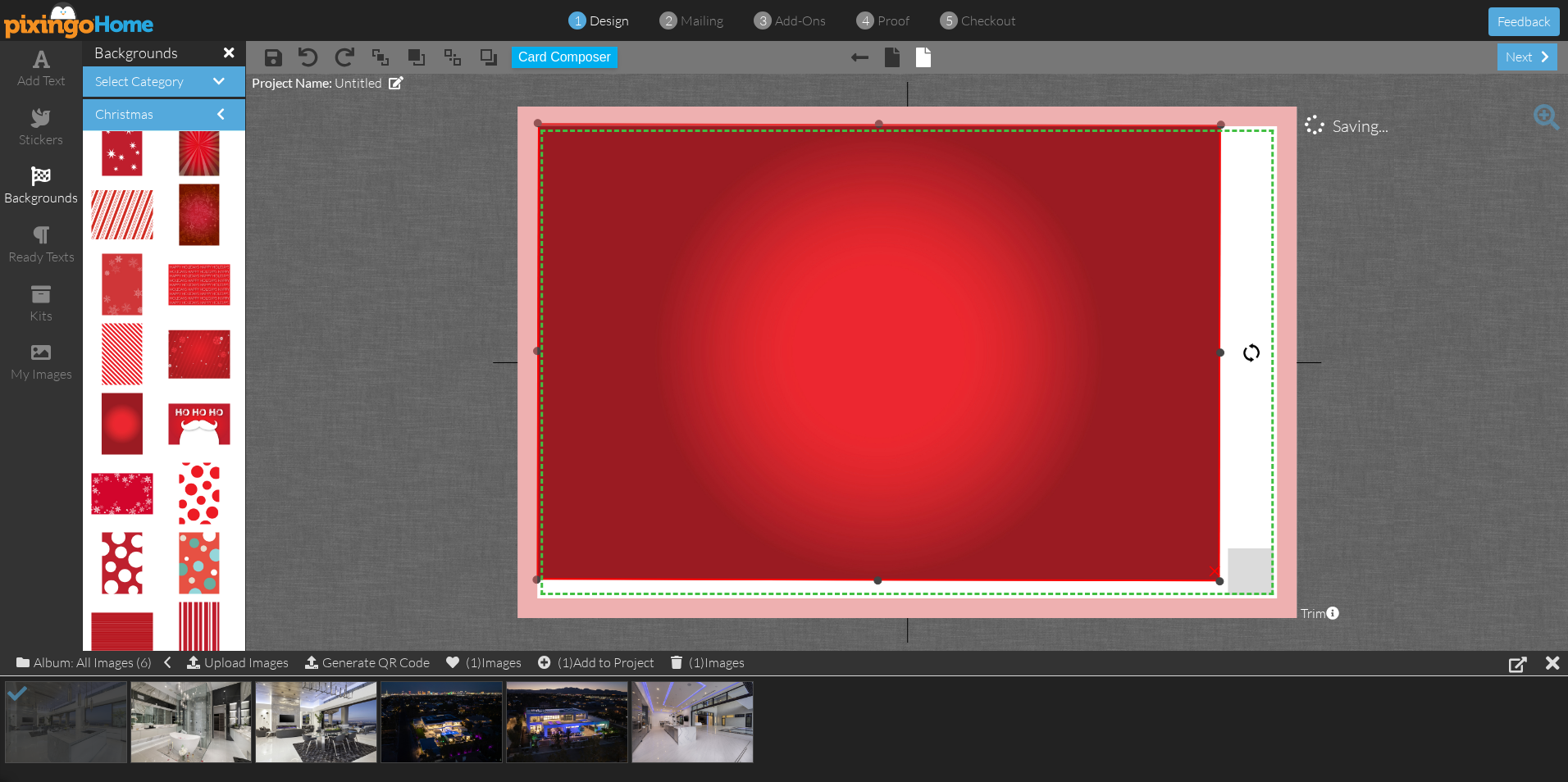
click at [1252, 354] on div at bounding box center [1251, 353] width 20 height 20
drag, startPoint x: 1220, startPoint y: 354, endPoint x: 1251, endPoint y: 340, distance: 34.0
click at [1251, 340] on div "X X X X X X X X X X X X X X X X X X X X X X X X X X X X X X X X X X X X X X X X…" at bounding box center [907, 362] width 779 height 512
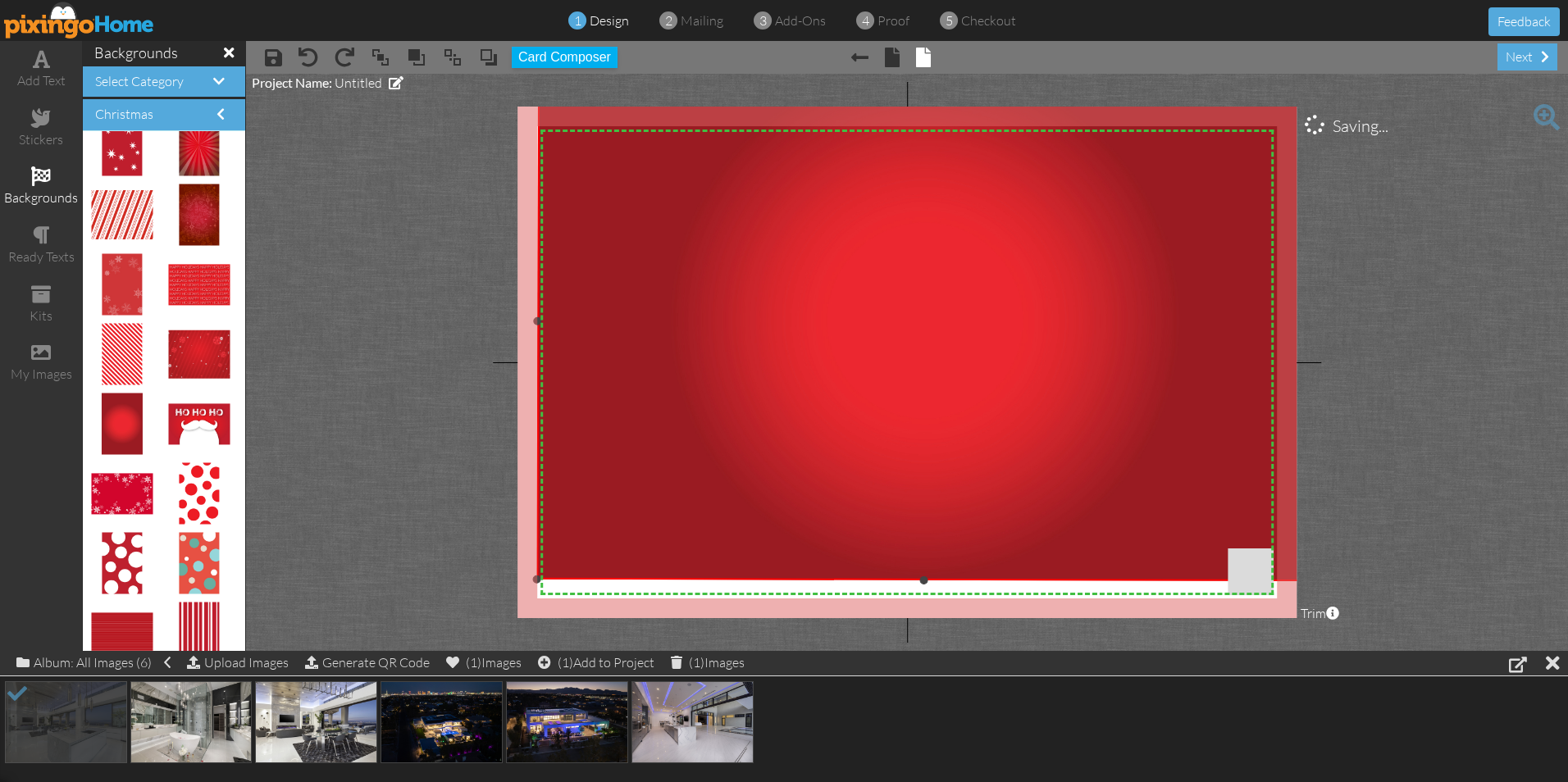
drag, startPoint x: 1223, startPoint y: 128, endPoint x: 1314, endPoint y: 101, distance: 94.9
click at [1314, 101] on project-studio-wrapper "X X X X X X X X X X X X X X X X X X X X X X X X X X X X X X X X X X X X X X X X…" at bounding box center [907, 361] width 1322 height 577
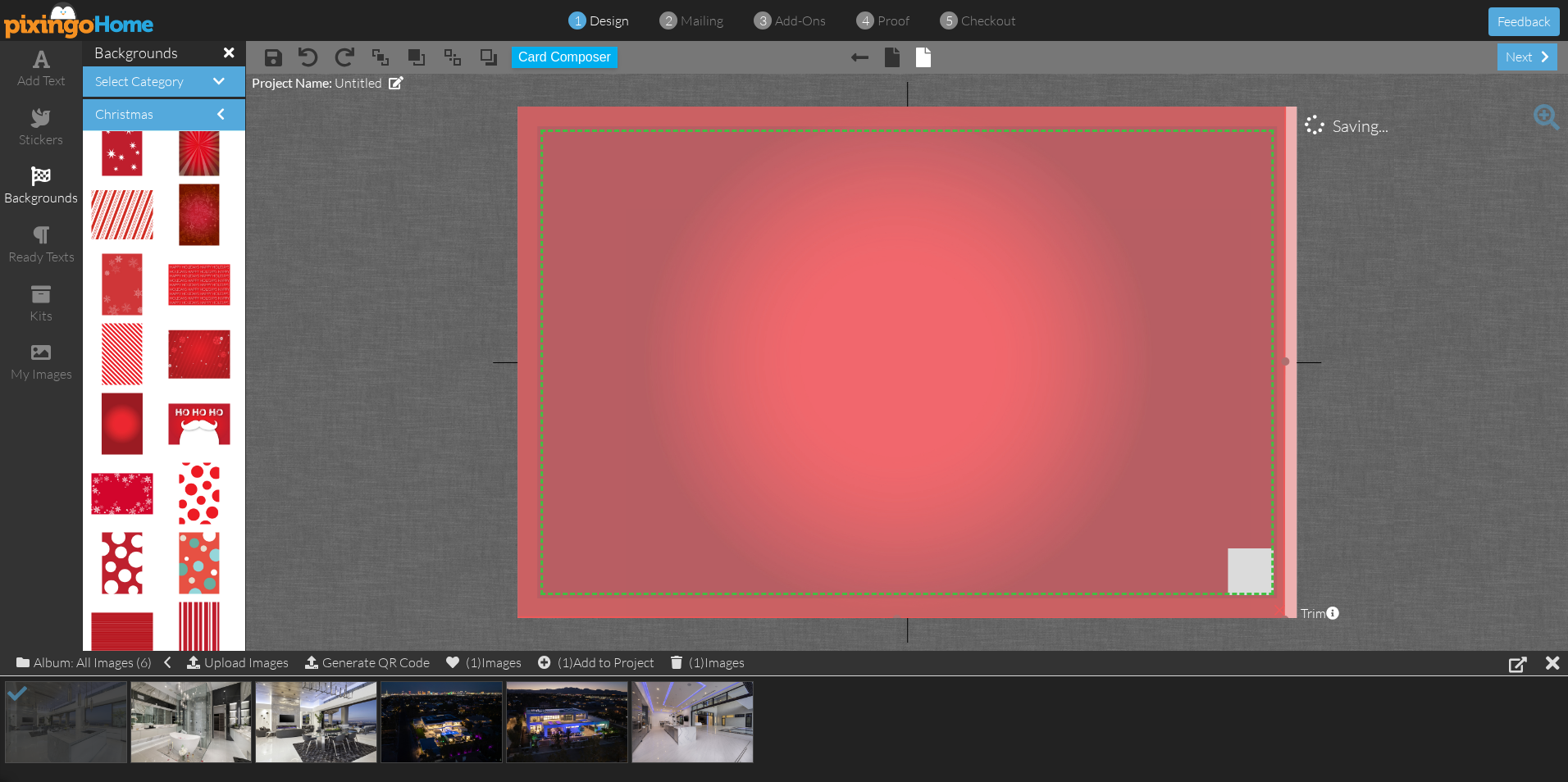
drag, startPoint x: 1056, startPoint y: 219, endPoint x: 1028, endPoint y: 257, distance: 47.2
click at [1028, 257] on img at bounding box center [897, 360] width 776 height 520
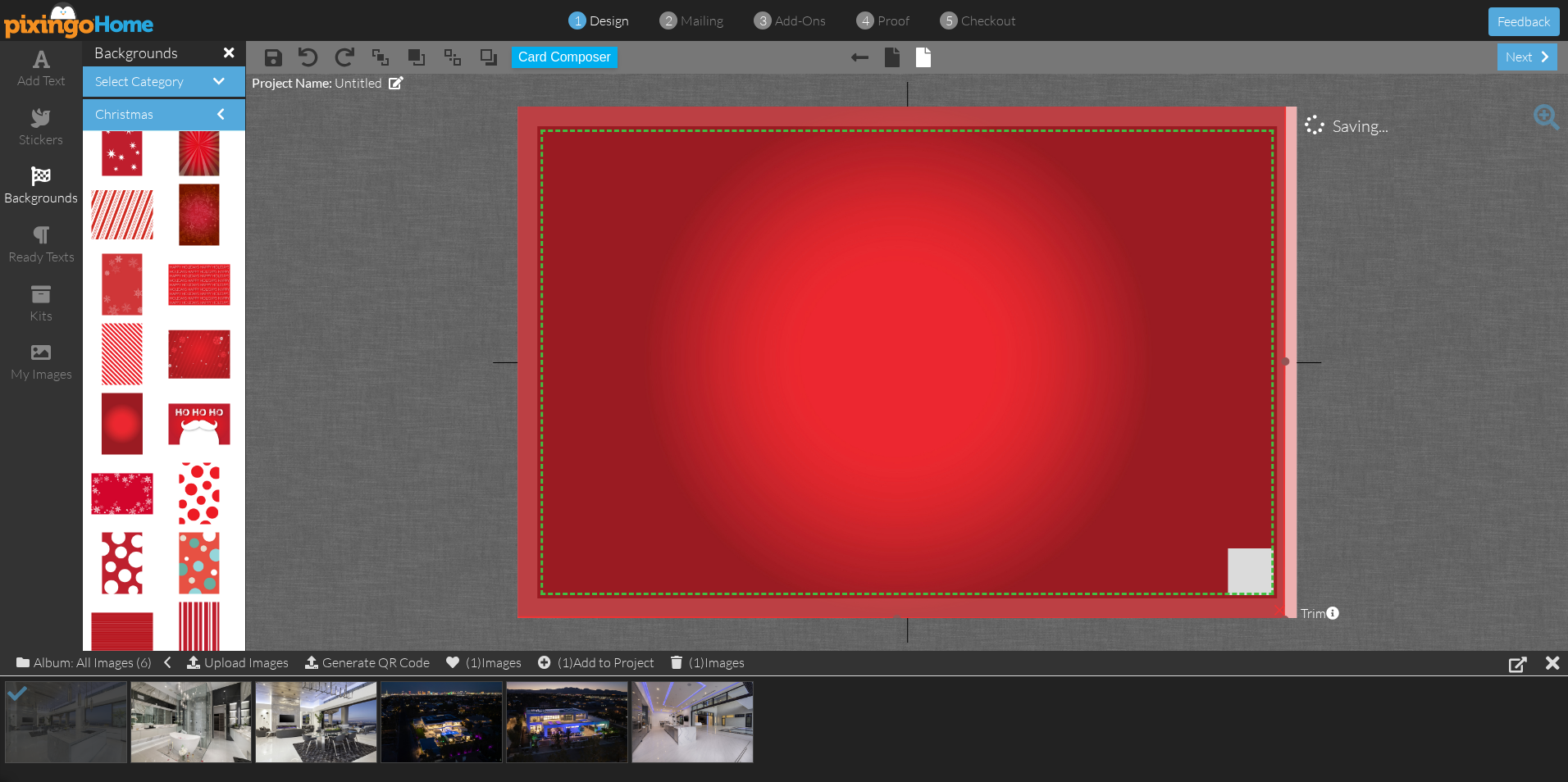
click at [656, 319] on img at bounding box center [897, 360] width 776 height 520
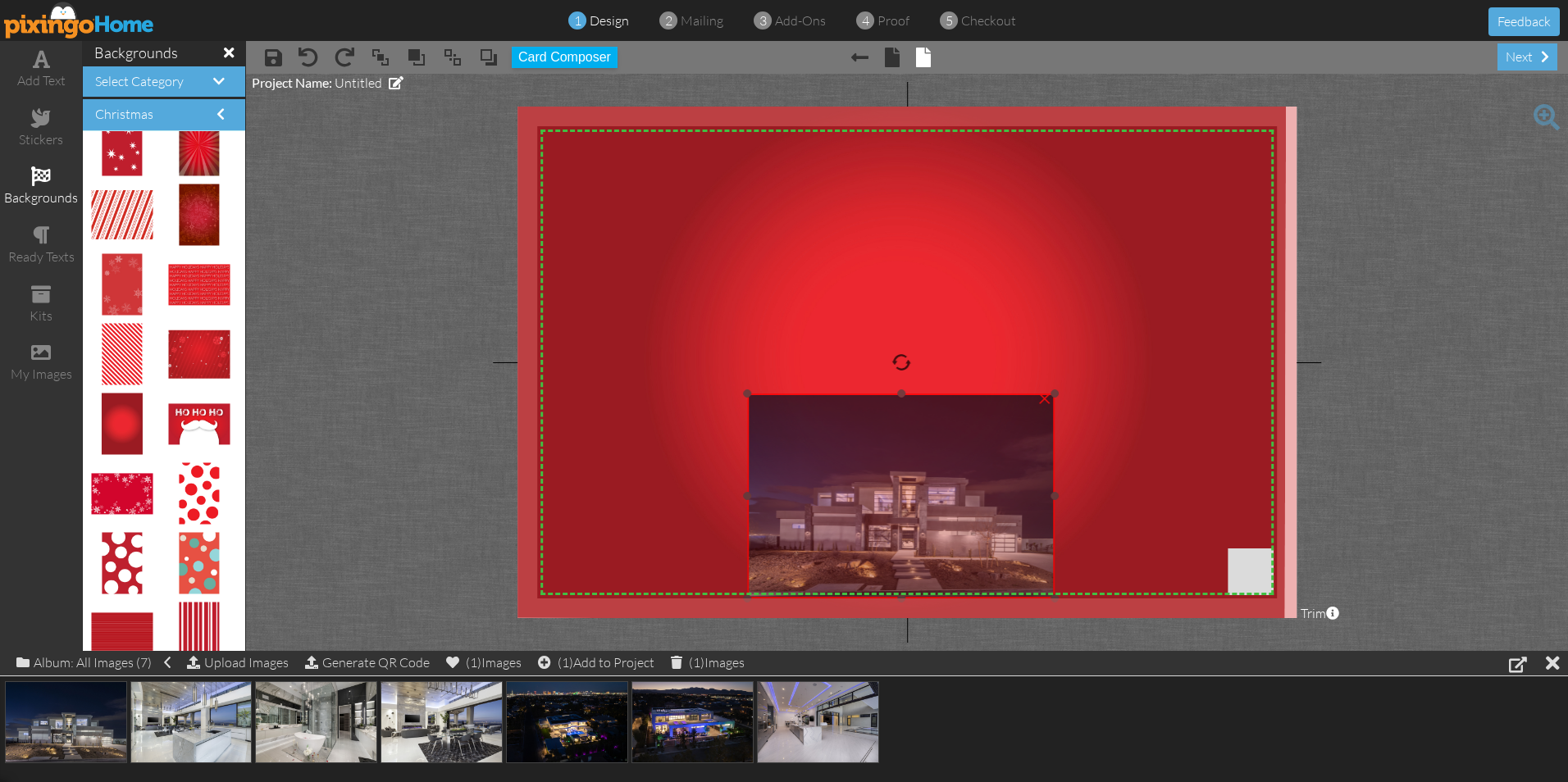
drag, startPoint x: 753, startPoint y: 241, endPoint x: 944, endPoint y: 503, distance: 324.2
click at [944, 503] on img at bounding box center [901, 496] width 307 height 205
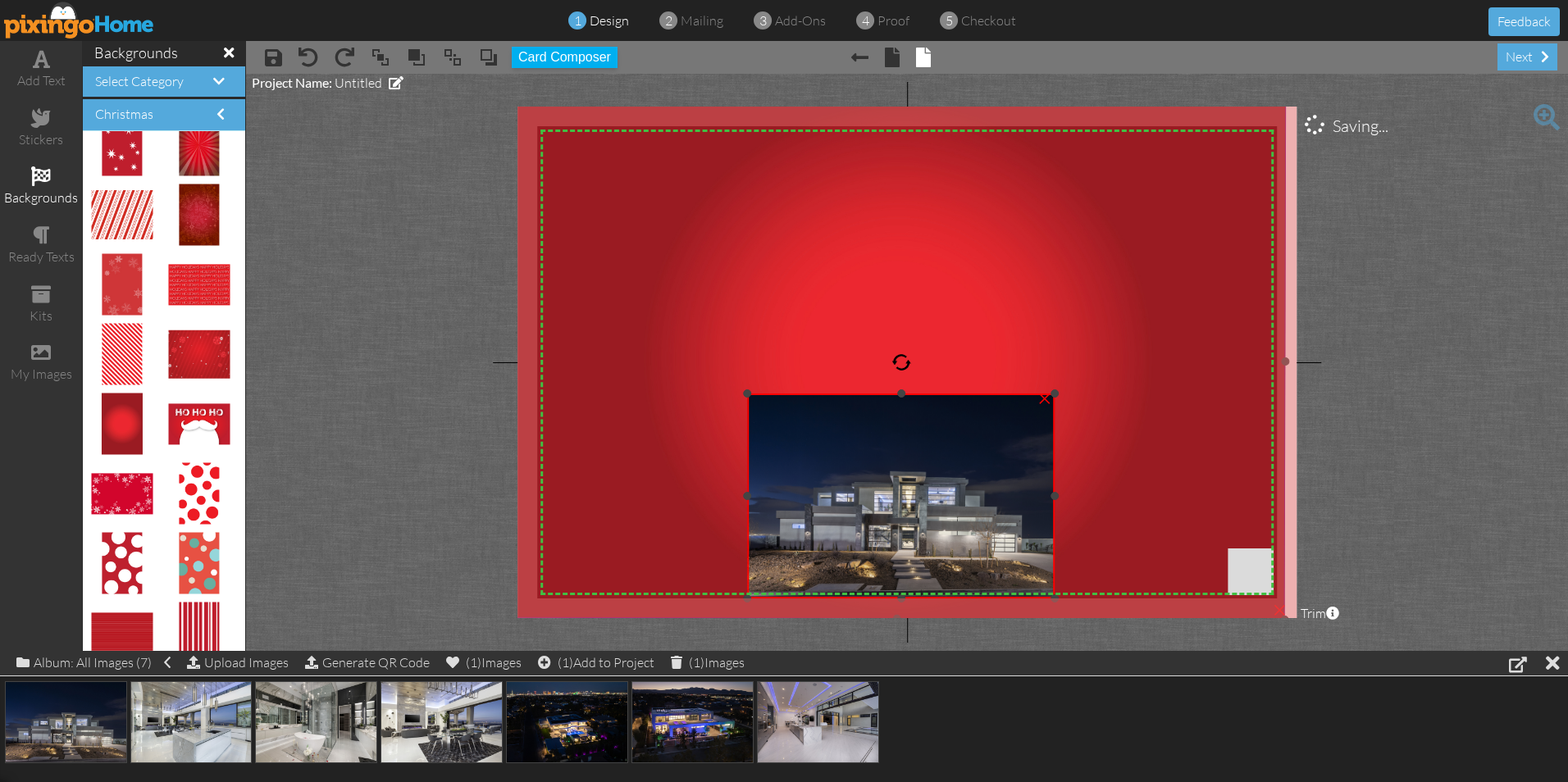
drag, startPoint x: 1054, startPoint y: 495, endPoint x: 1130, endPoint y: 497, distance: 76.0
click at [1130, 497] on div "X X X X X X X X X X X X X X X X X X X X X X X X X X X X X X X X X X X X X X X X…" at bounding box center [907, 362] width 779 height 512
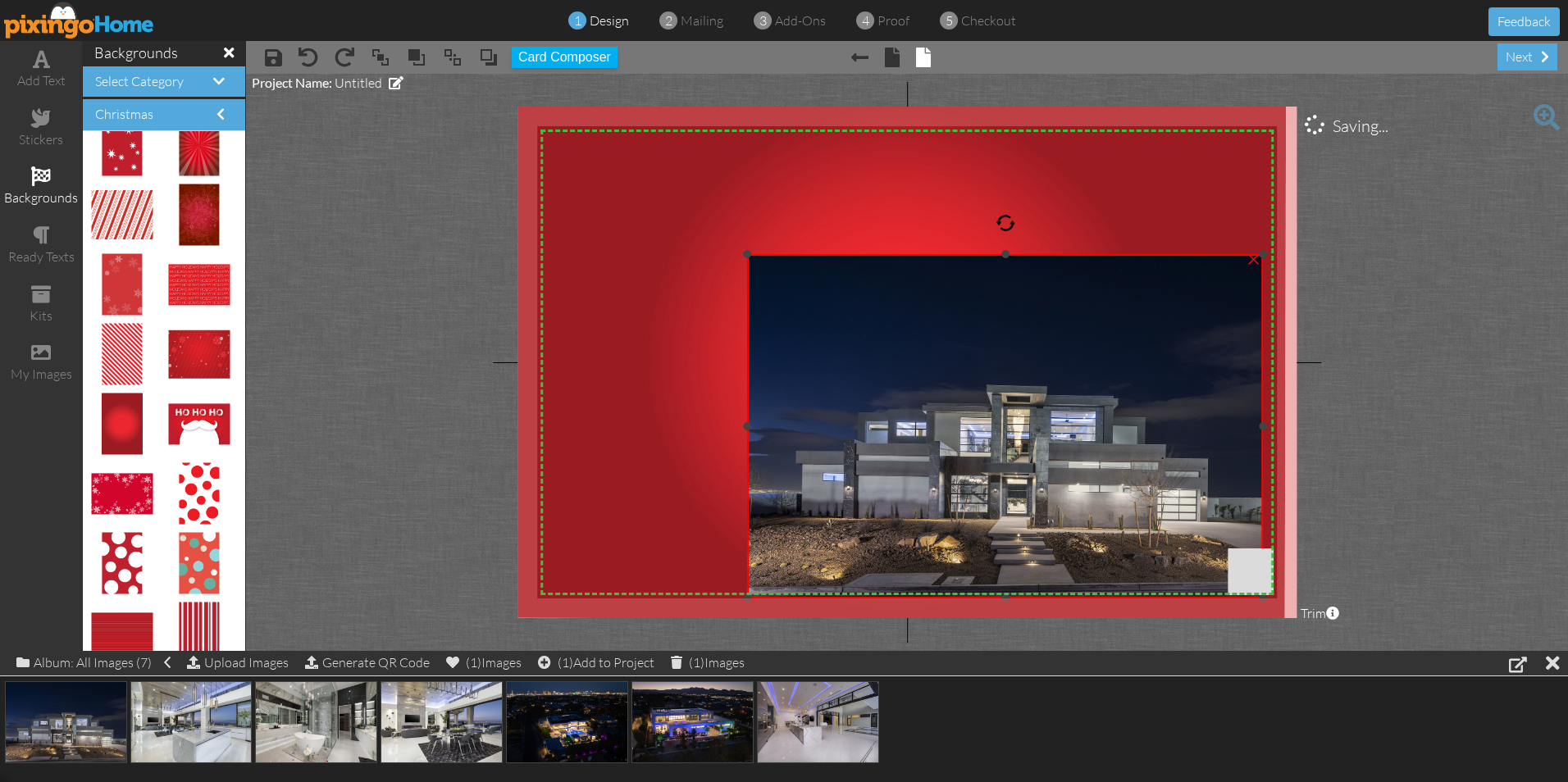
drag, startPoint x: 1052, startPoint y: 392, endPoint x: 1354, endPoint y: 253, distance: 332.5
click at [1354, 253] on project-studio-wrapper "X X X X X X X X X X X X X X X X X X X X X X X X X X X X X X X X X X X X X X X X…" at bounding box center [907, 361] width 1322 height 577
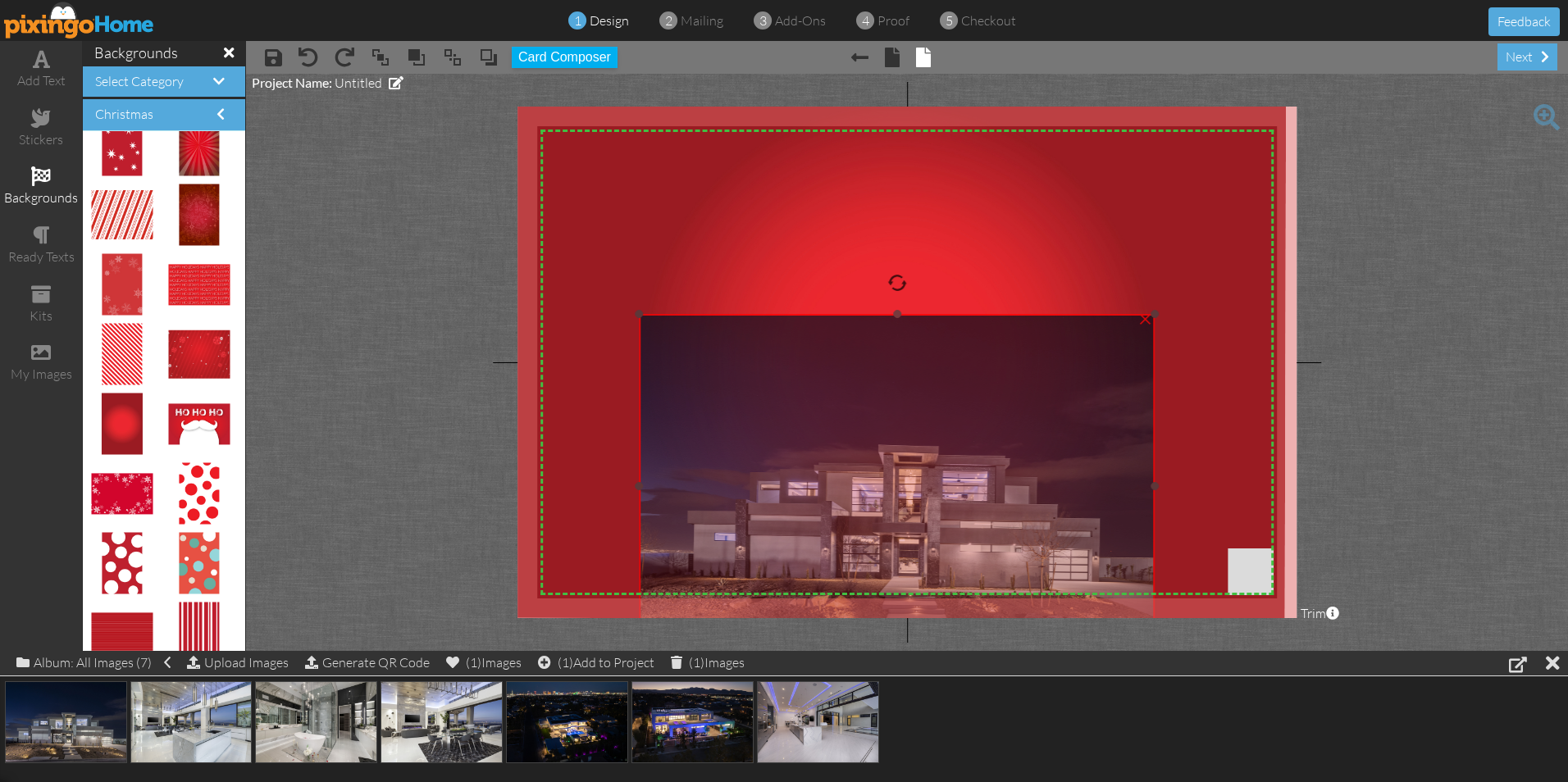
drag, startPoint x: 1068, startPoint y: 400, endPoint x: 960, endPoint y: 460, distance: 123.5
click at [960, 460] on img at bounding box center [897, 485] width 516 height 344
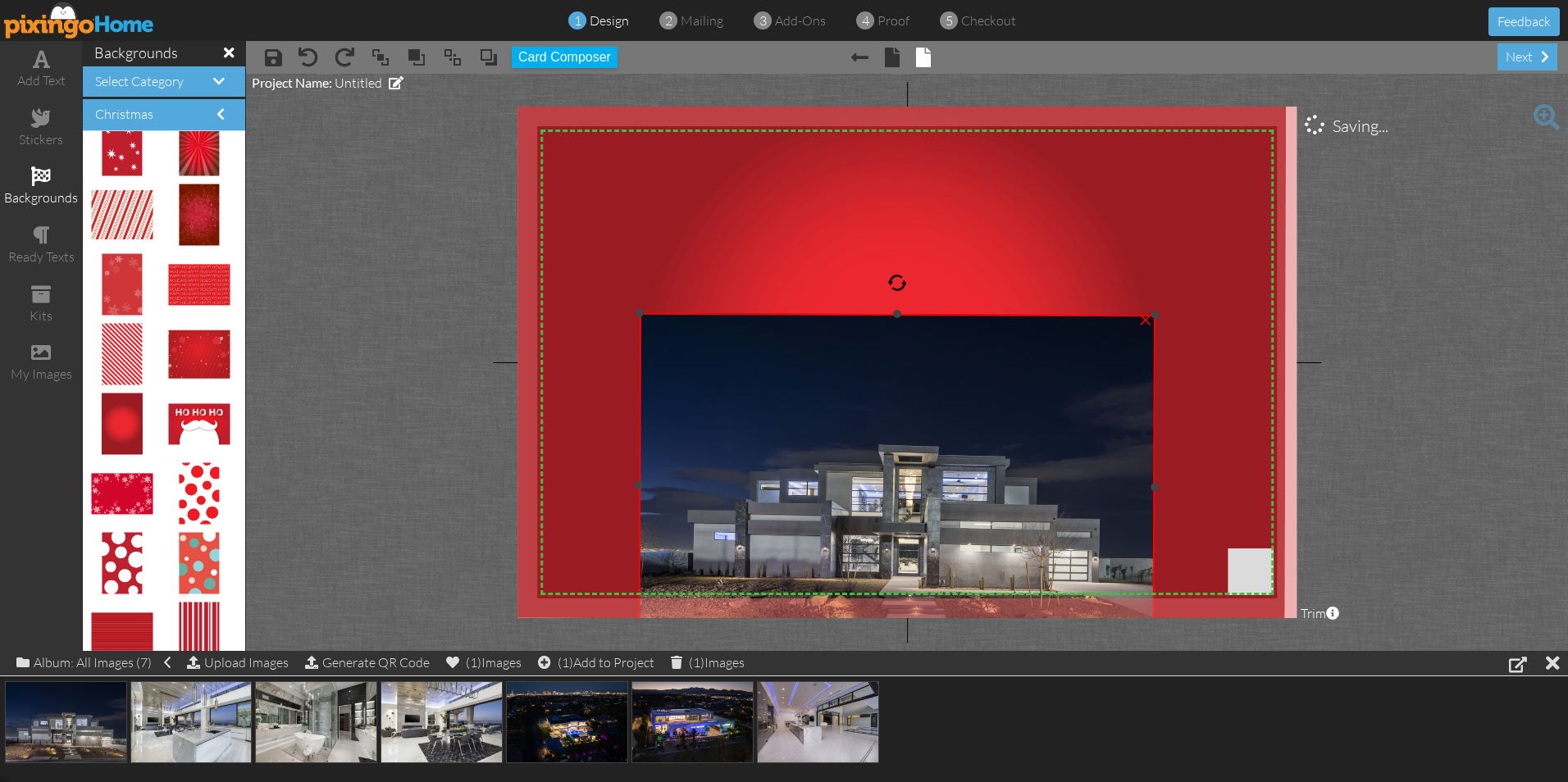
click at [898, 287] on div at bounding box center [897, 282] width 20 height 20
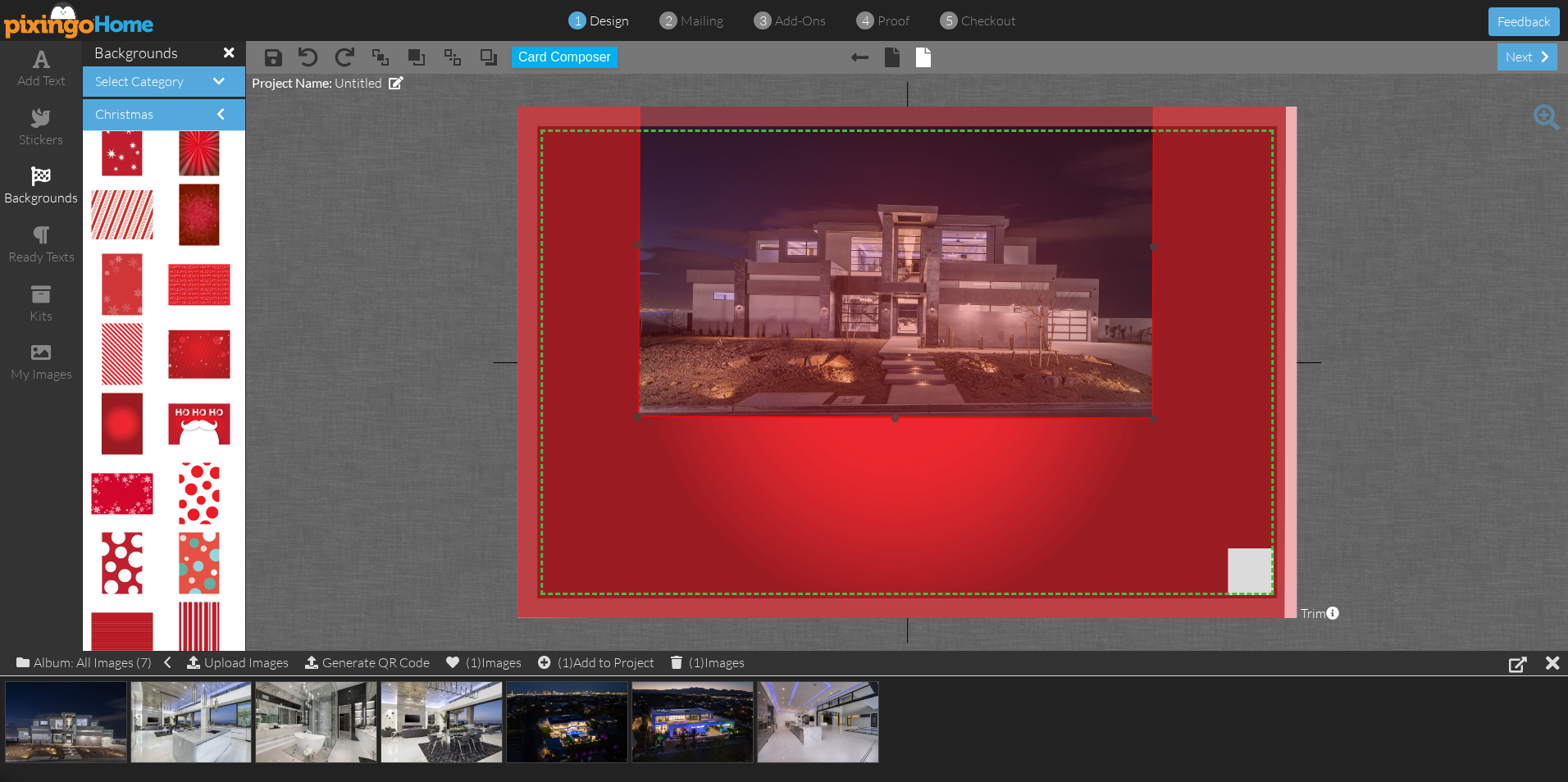
drag, startPoint x: 895, startPoint y: 409, endPoint x: 894, endPoint y: 169, distance: 240.0
click at [894, 169] on img at bounding box center [897, 246] width 517 height 346
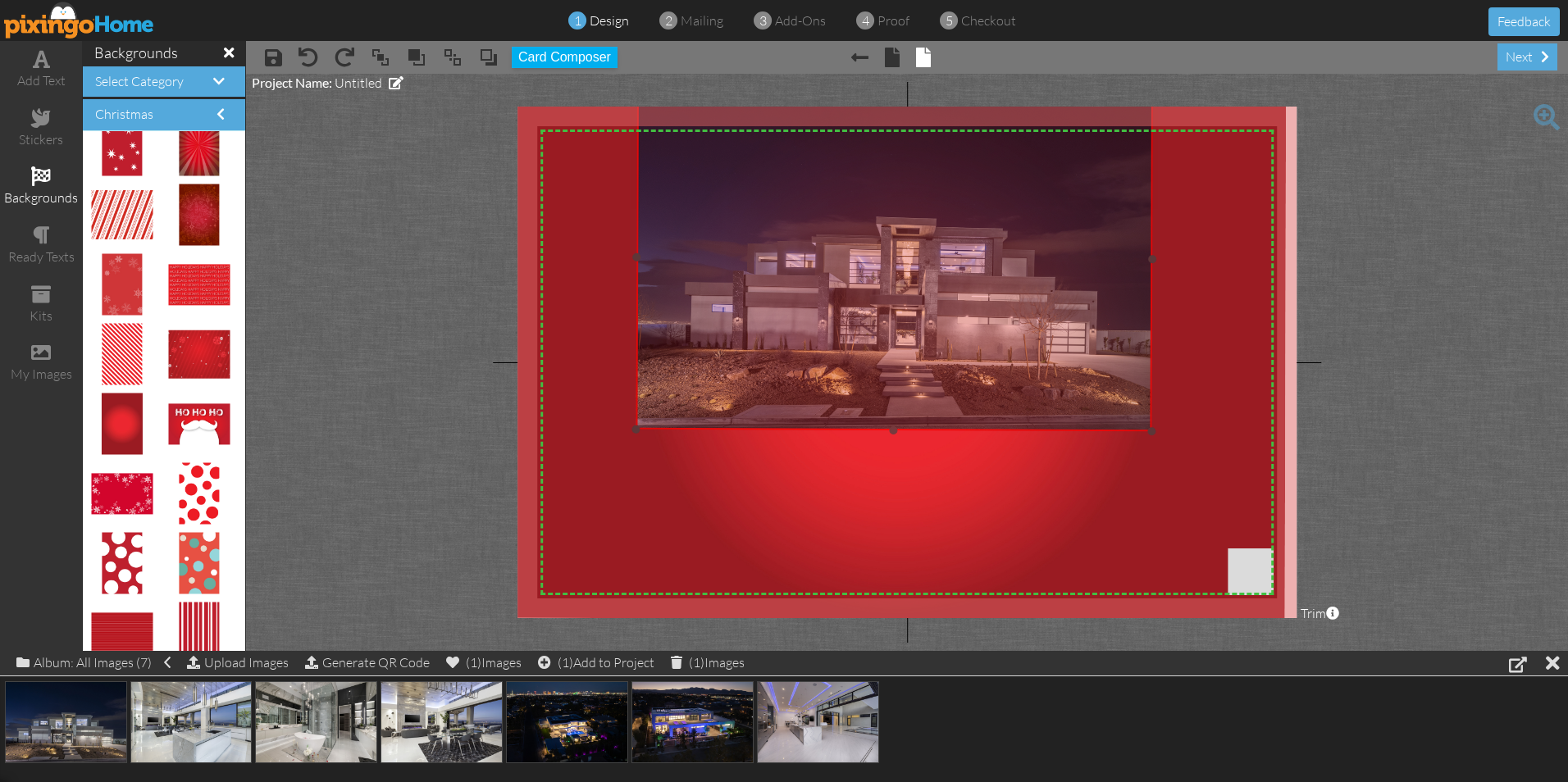
drag, startPoint x: 895, startPoint y: 298, endPoint x: 893, endPoint y: 310, distance: 12.2
click at [893, 310] on img at bounding box center [895, 257] width 517 height 346
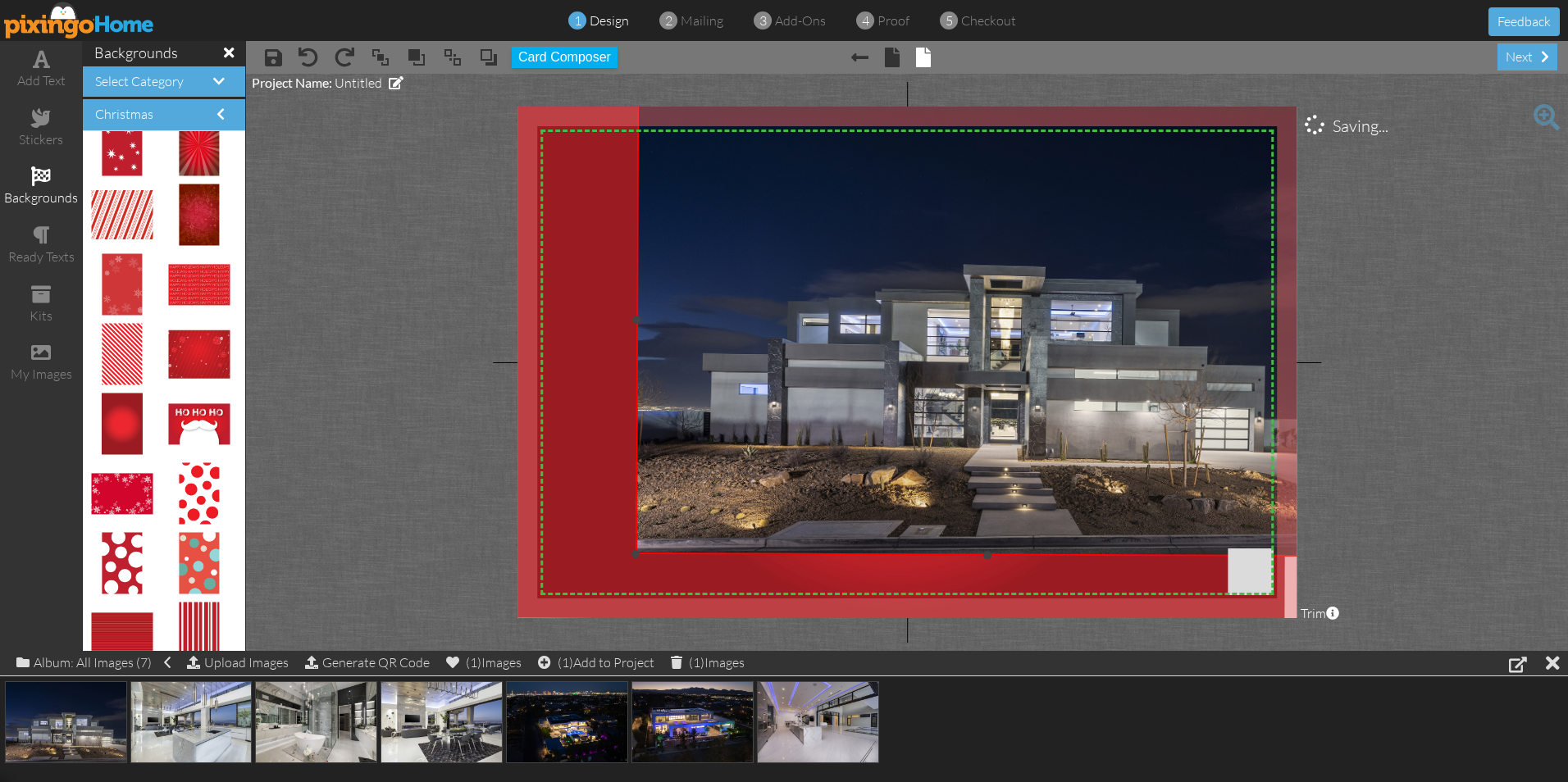
drag, startPoint x: 1152, startPoint y: 434, endPoint x: 1195, endPoint y: 539, distance: 113.5
click at [1214, 557] on div "×" at bounding box center [987, 320] width 705 height 471
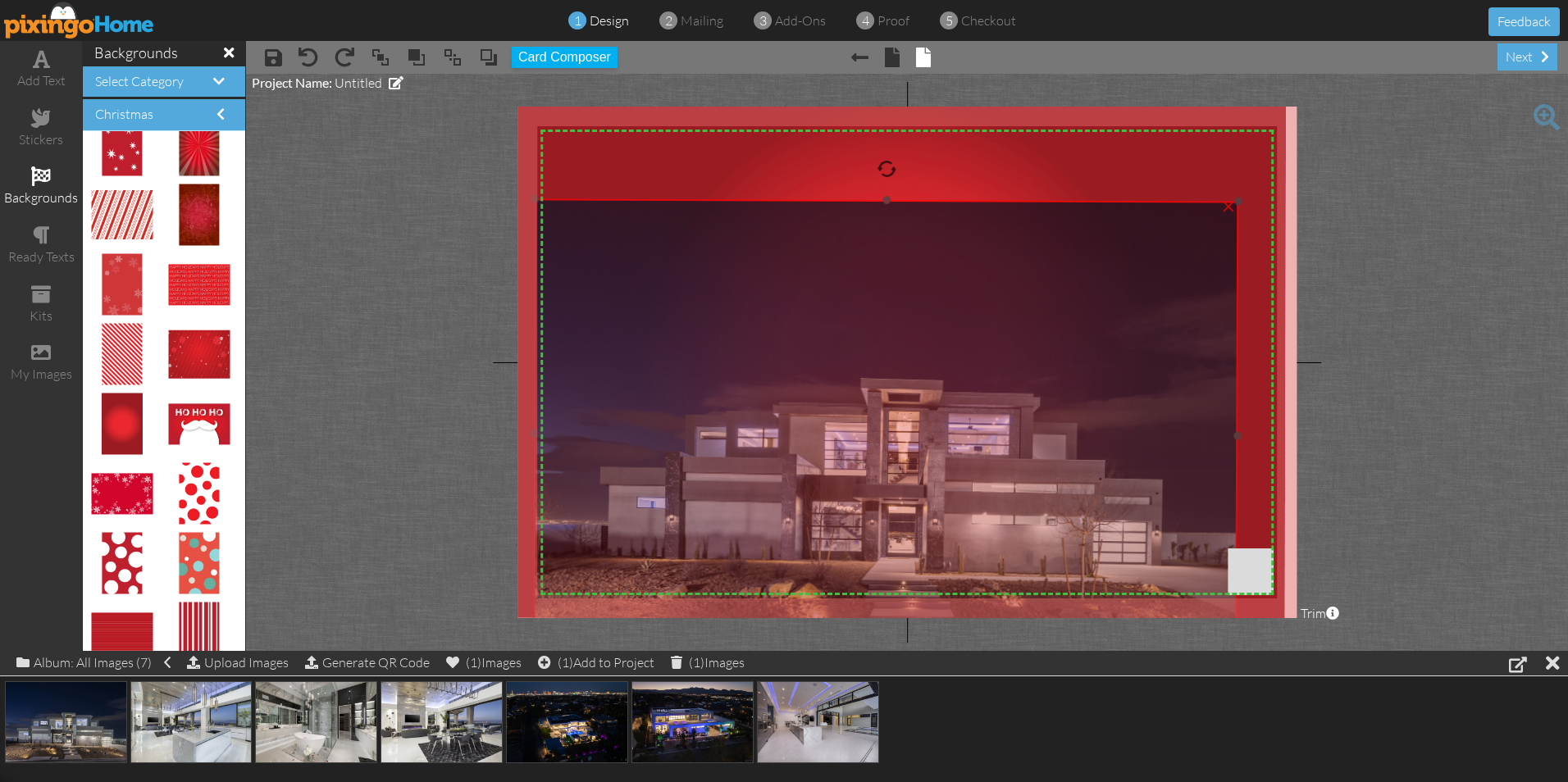
drag, startPoint x: 1015, startPoint y: 341, endPoint x: 913, endPoint y: 454, distance: 152.2
click at [913, 454] on img at bounding box center [885, 434] width 705 height 471
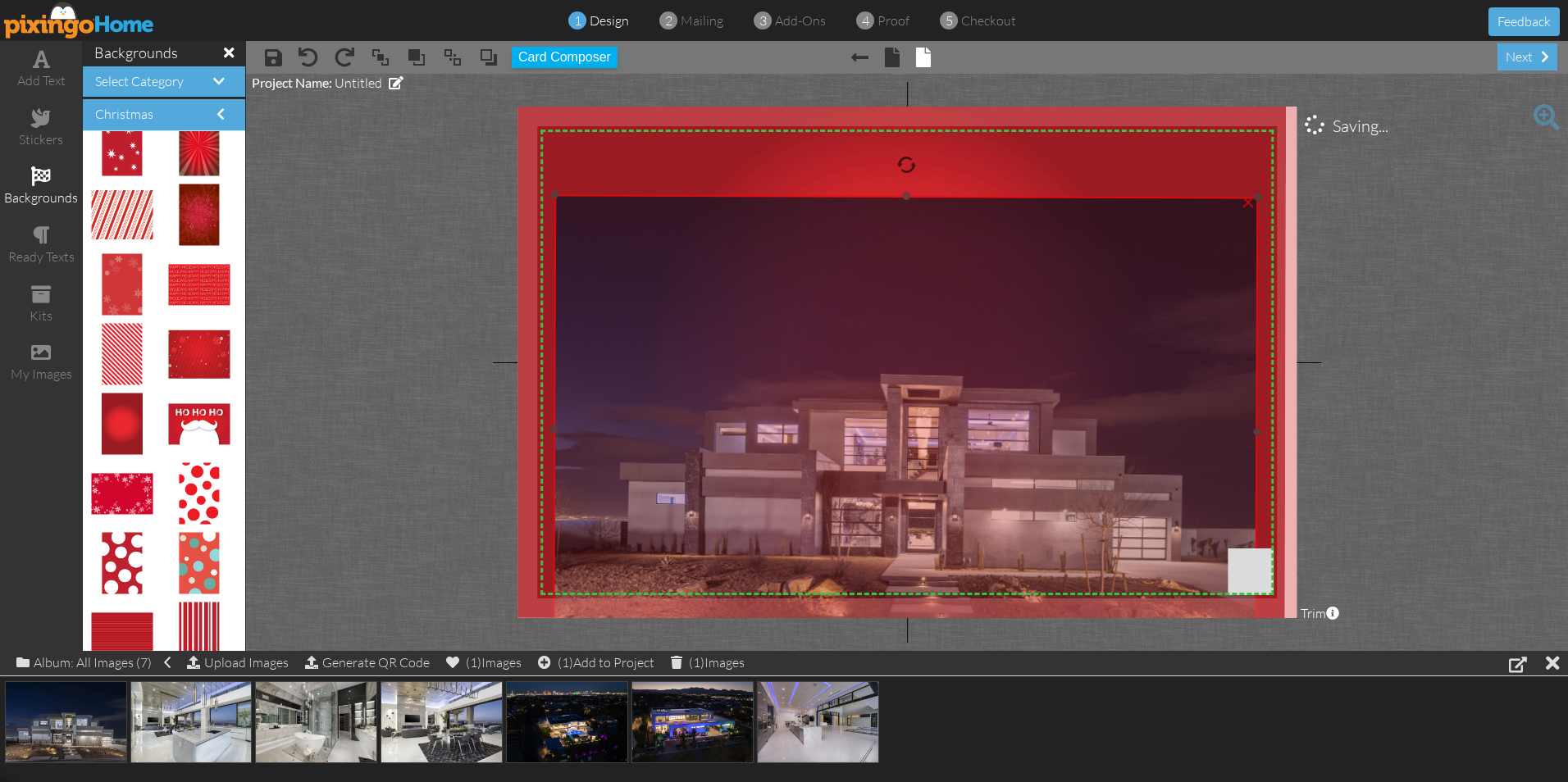
drag, startPoint x: 1034, startPoint y: 434, endPoint x: 1054, endPoint y: 430, distance: 20.4
click at [1054, 430] on img at bounding box center [905, 430] width 705 height 471
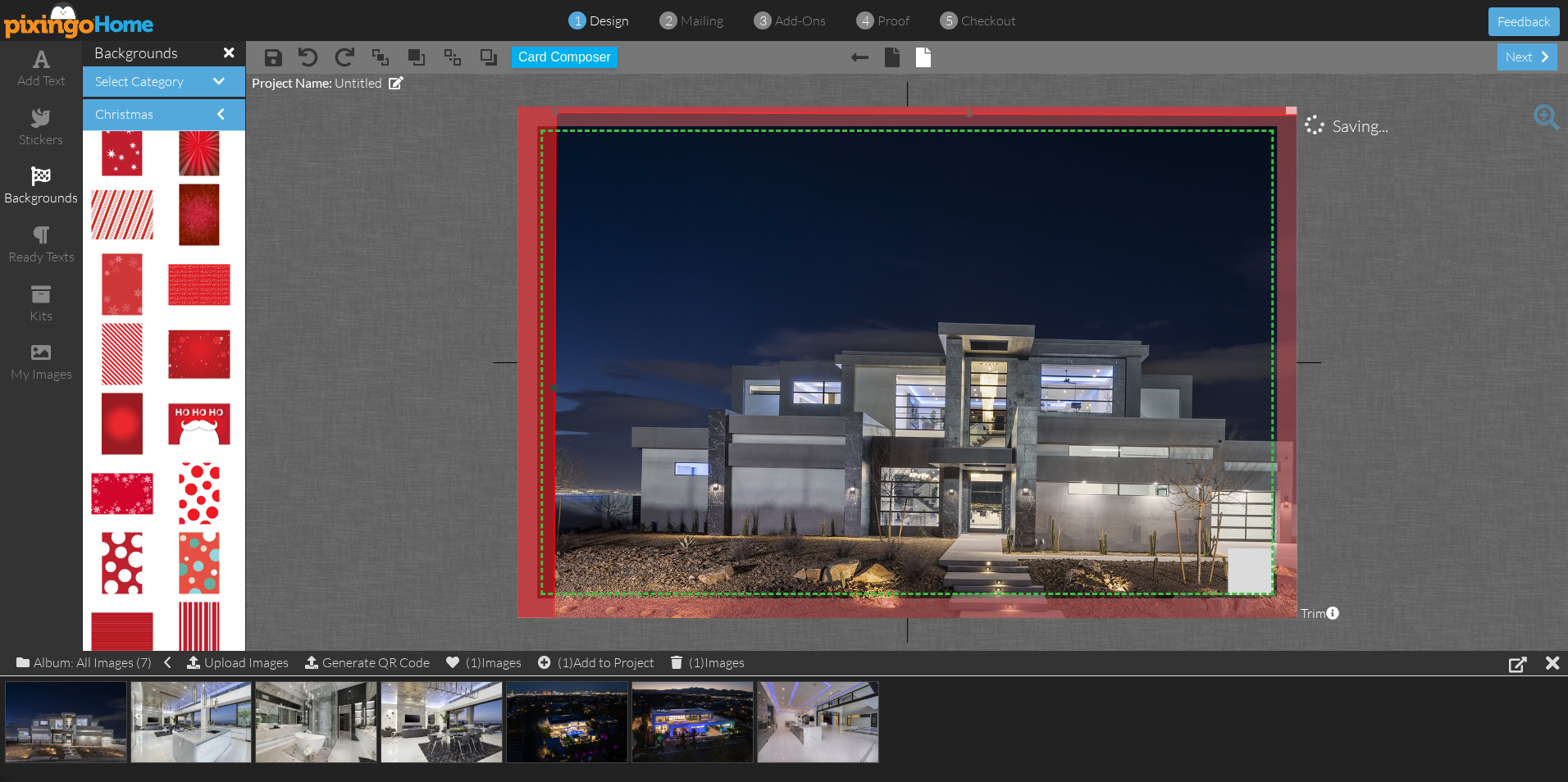
drag, startPoint x: 1256, startPoint y: 200, endPoint x: 1261, endPoint y: 117, distance: 83.2
click at [1261, 117] on div "×" at bounding box center [968, 389] width 830 height 555
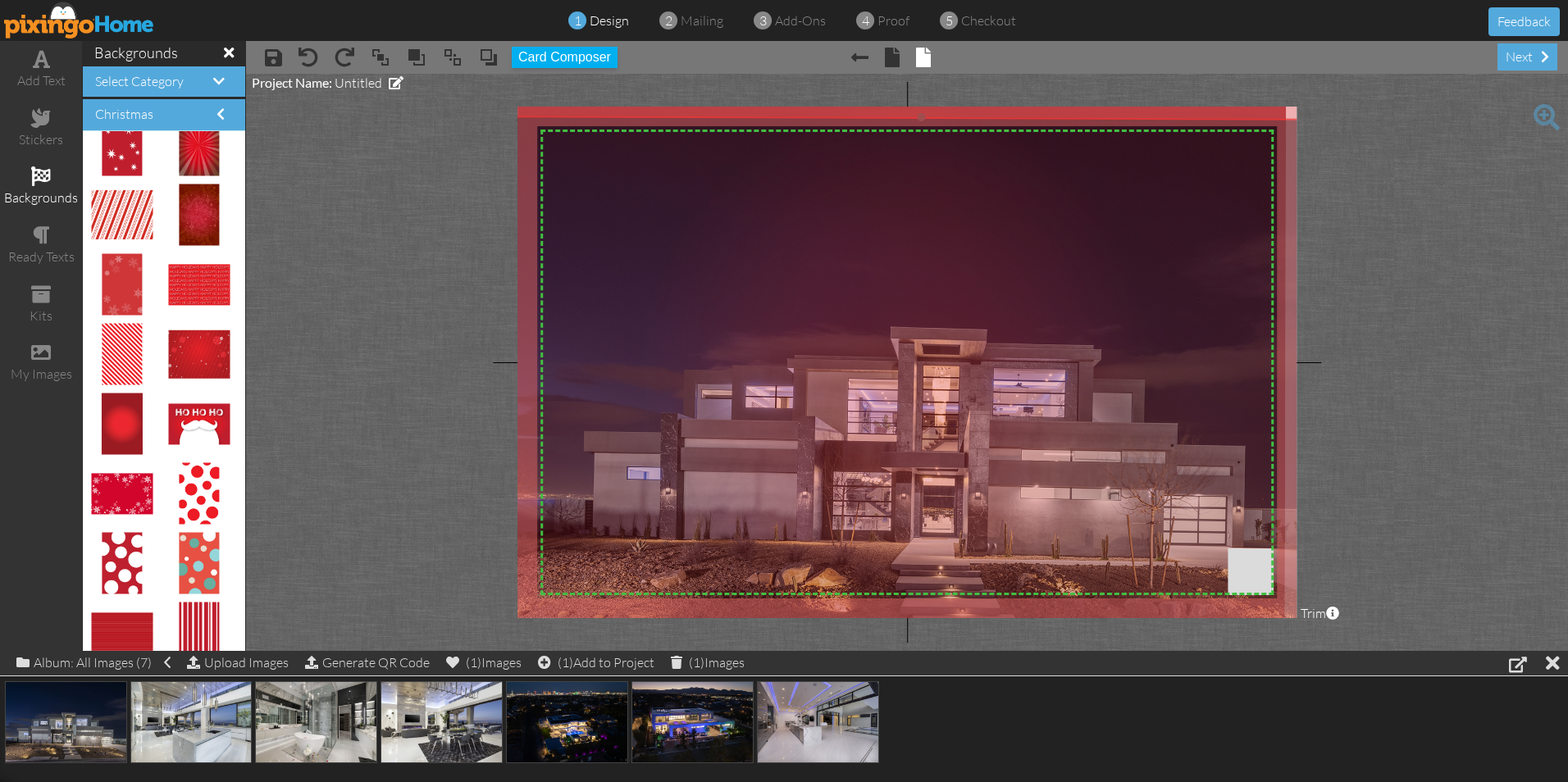
drag, startPoint x: 1080, startPoint y: 225, endPoint x: 1033, endPoint y: 230, distance: 47.3
click at [1033, 230] on img at bounding box center [920, 393] width 830 height 555
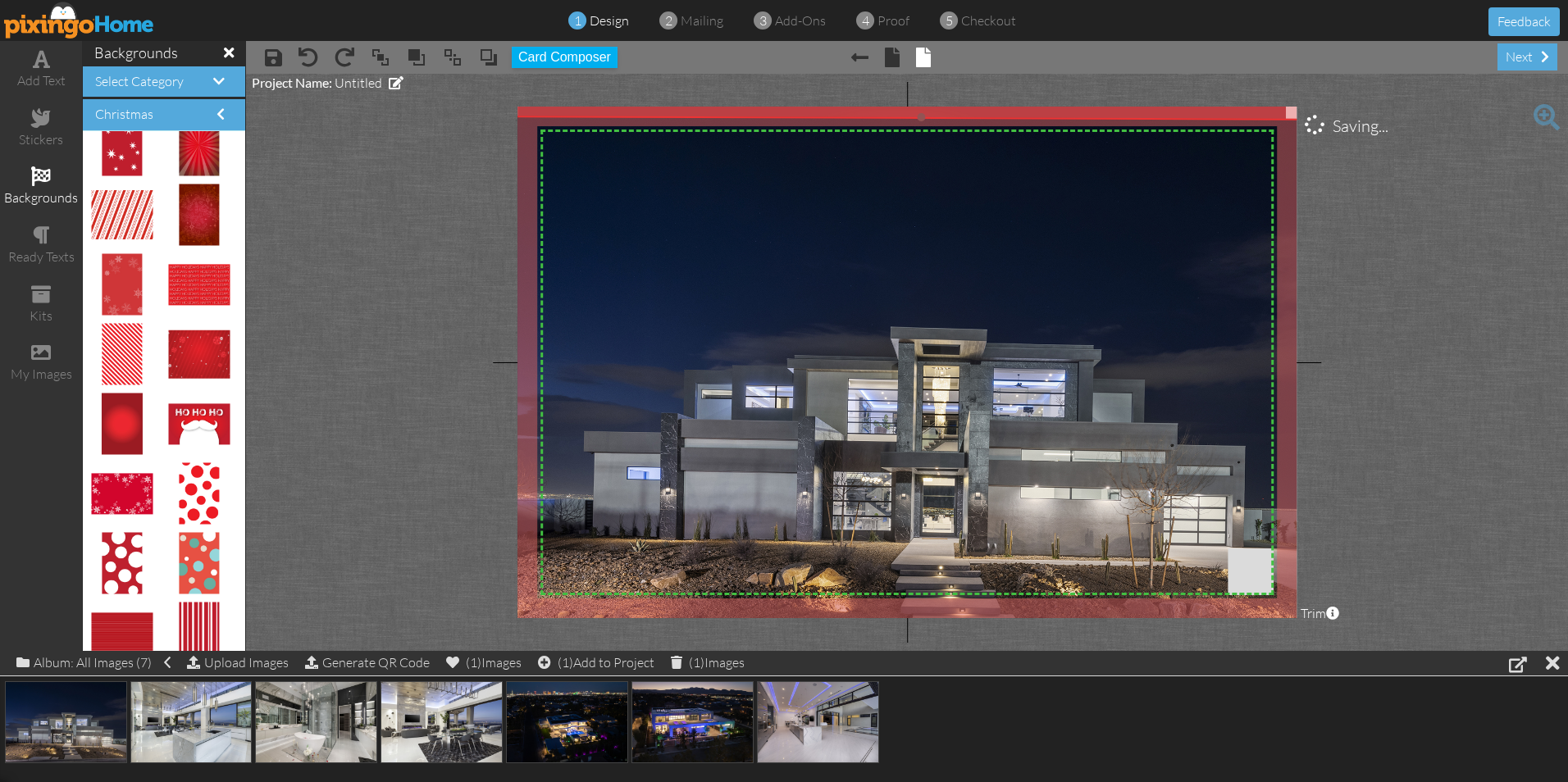
click at [958, 190] on img at bounding box center [920, 393] width 830 height 555
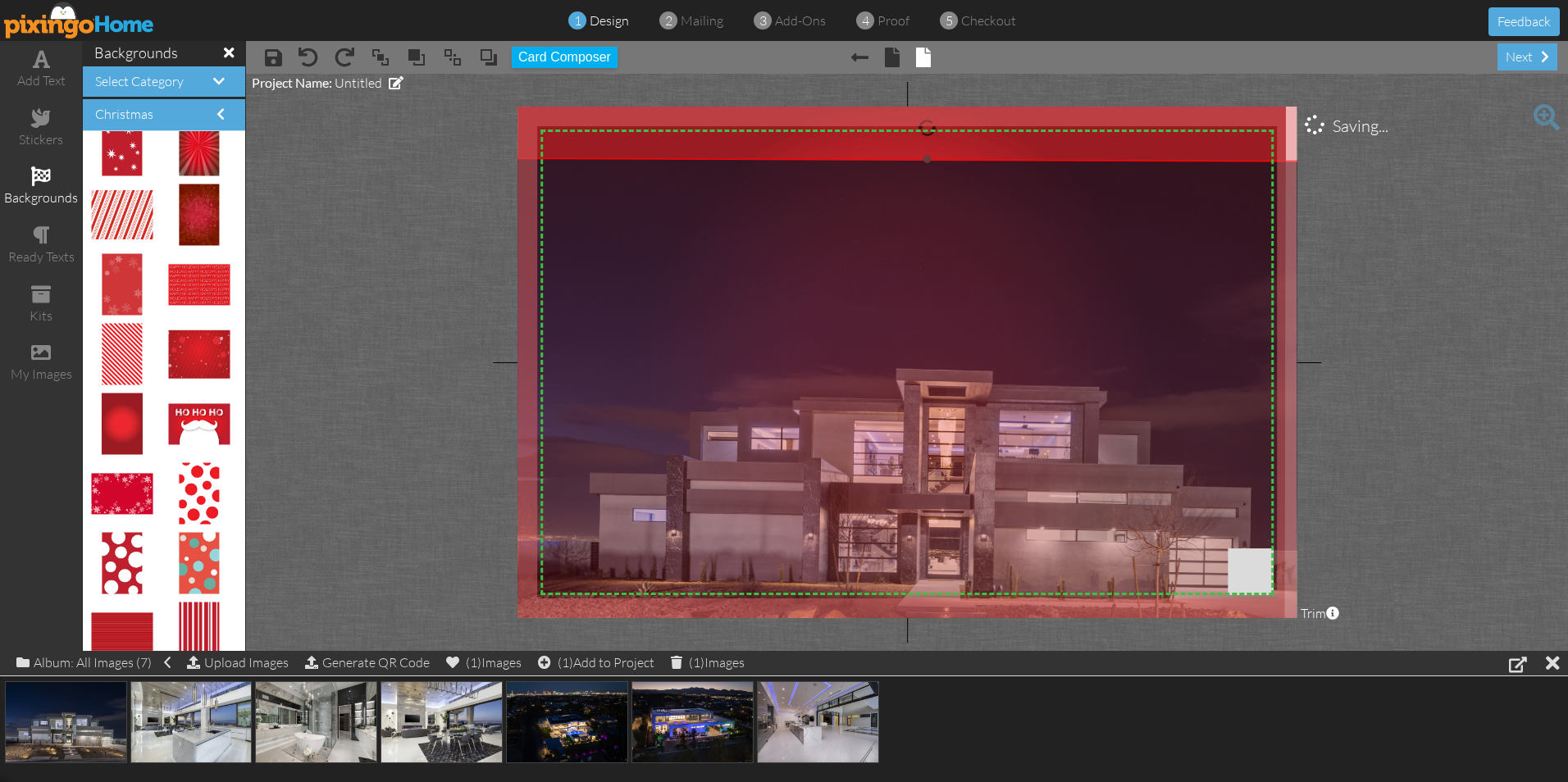
drag, startPoint x: 951, startPoint y: 203, endPoint x: 949, endPoint y: 246, distance: 43.0
click at [949, 246] on img at bounding box center [926, 435] width 830 height 555
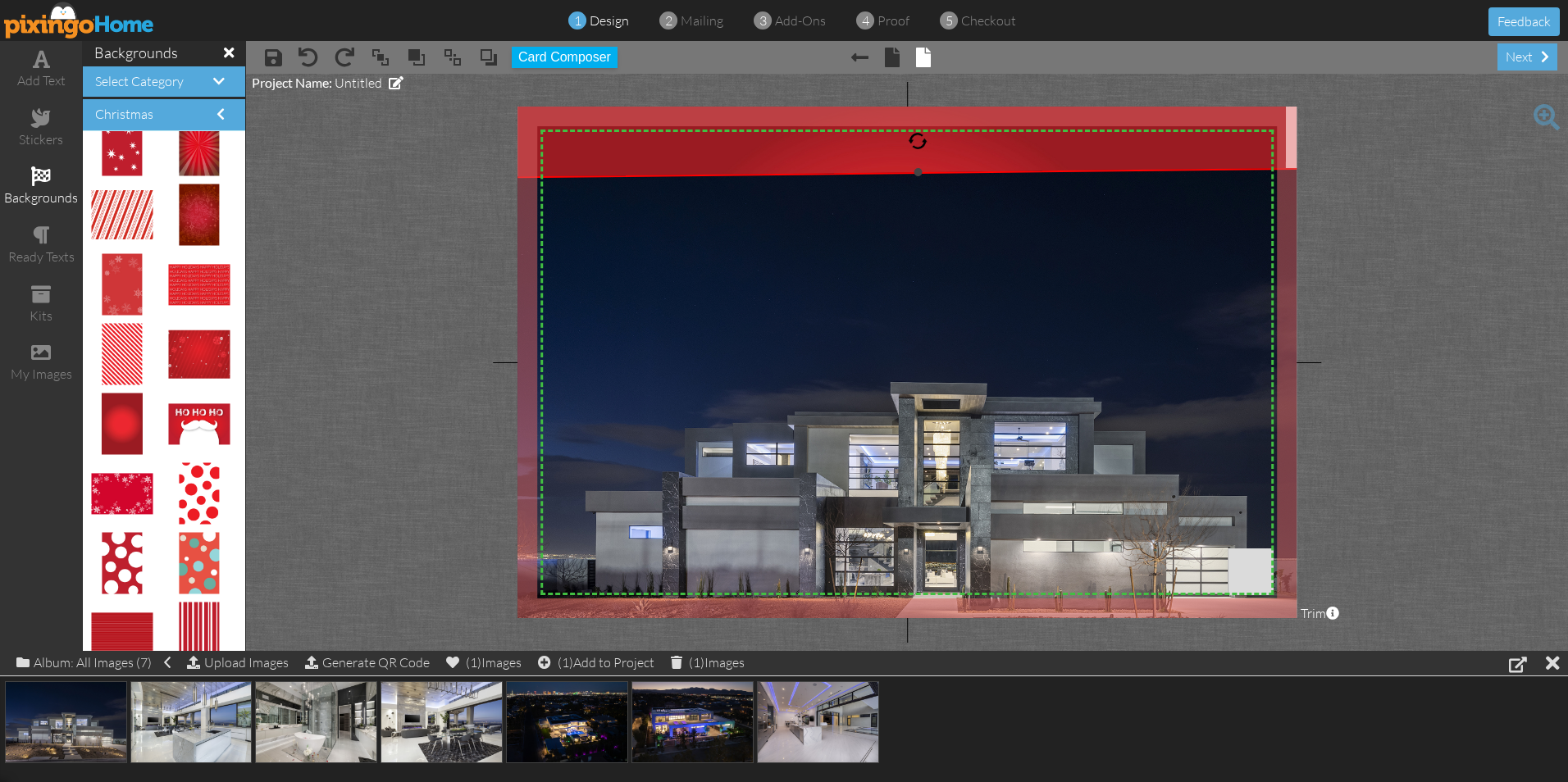
click at [918, 141] on div at bounding box center [918, 141] width 20 height 20
click at [657, 224] on img at bounding box center [921, 447] width 834 height 561
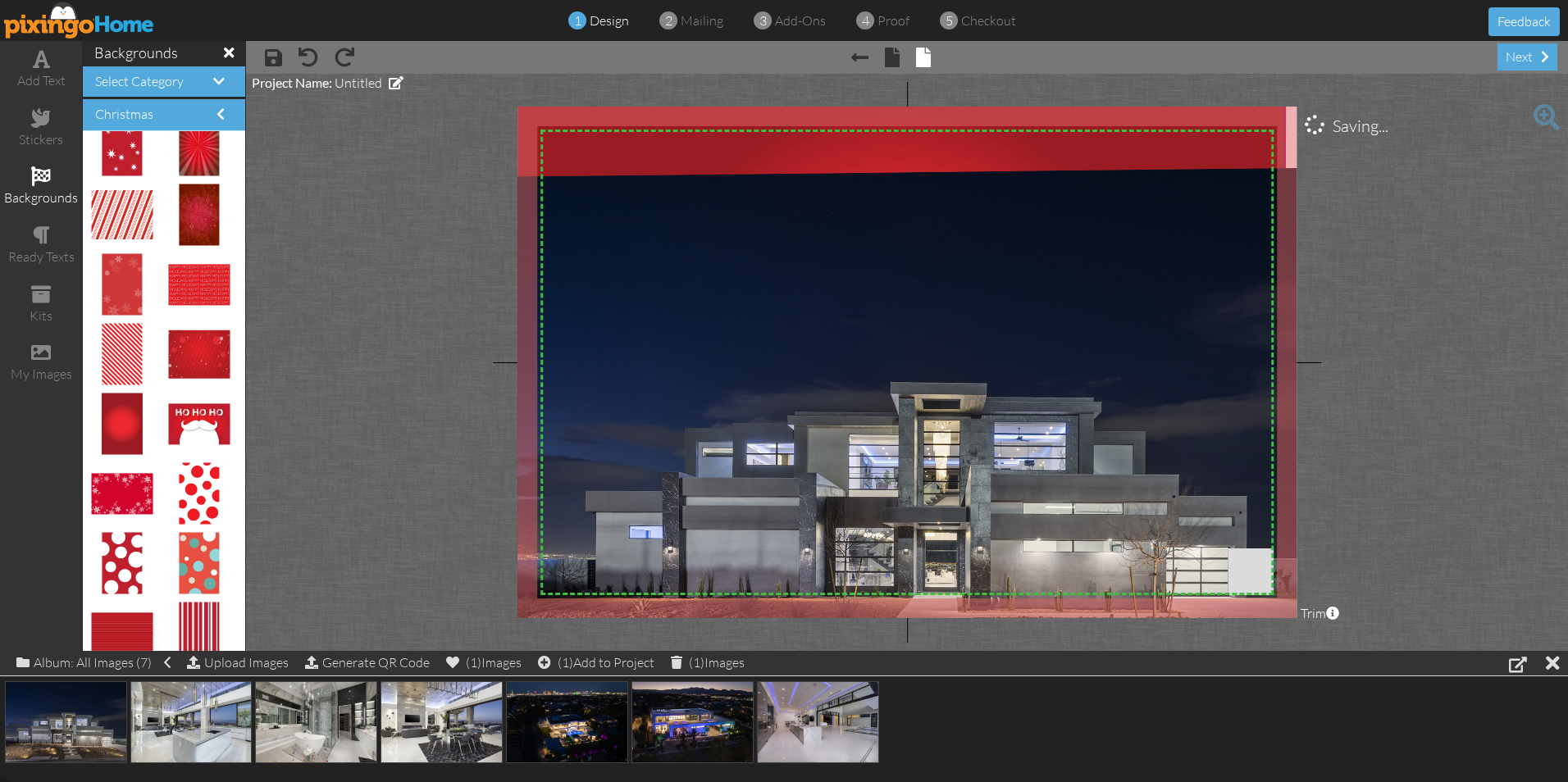
click at [545, 120] on img at bounding box center [897, 360] width 776 height 520
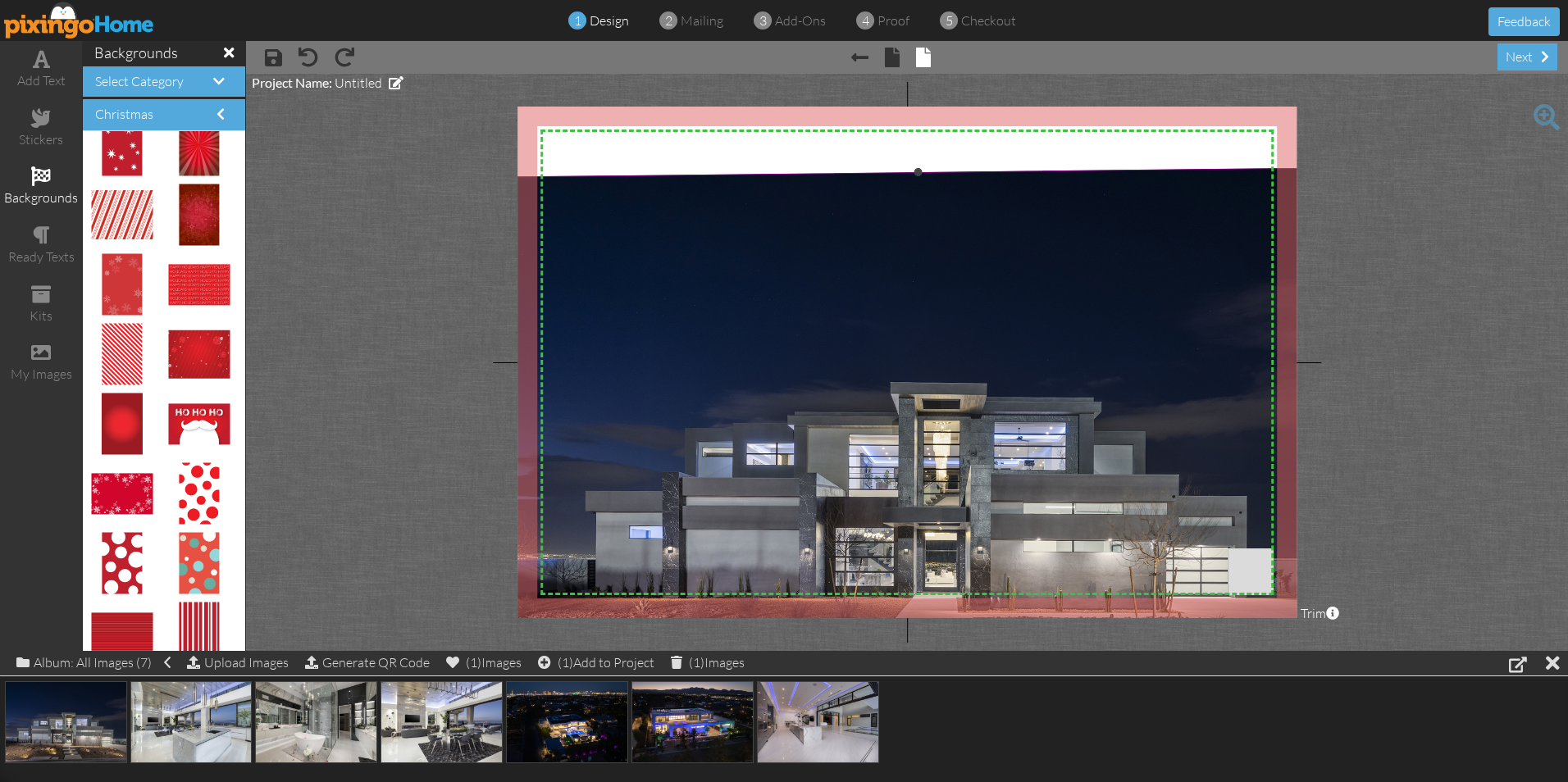
click at [633, 289] on img at bounding box center [921, 447] width 834 height 561
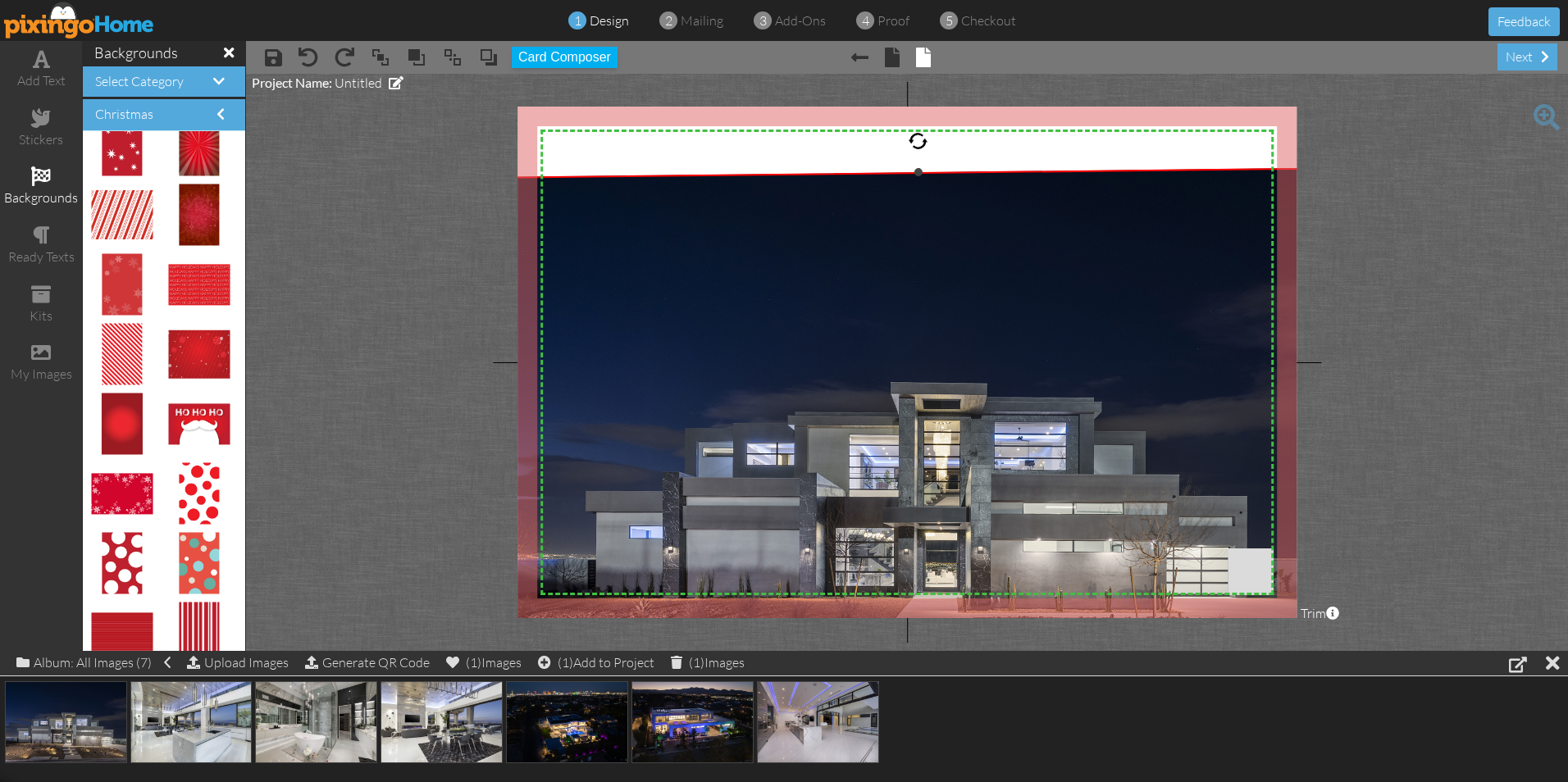
drag, startPoint x: 920, startPoint y: 172, endPoint x: 913, endPoint y: 133, distance: 39.6
click at [913, 167] on div "×" at bounding box center [921, 447] width 834 height 561
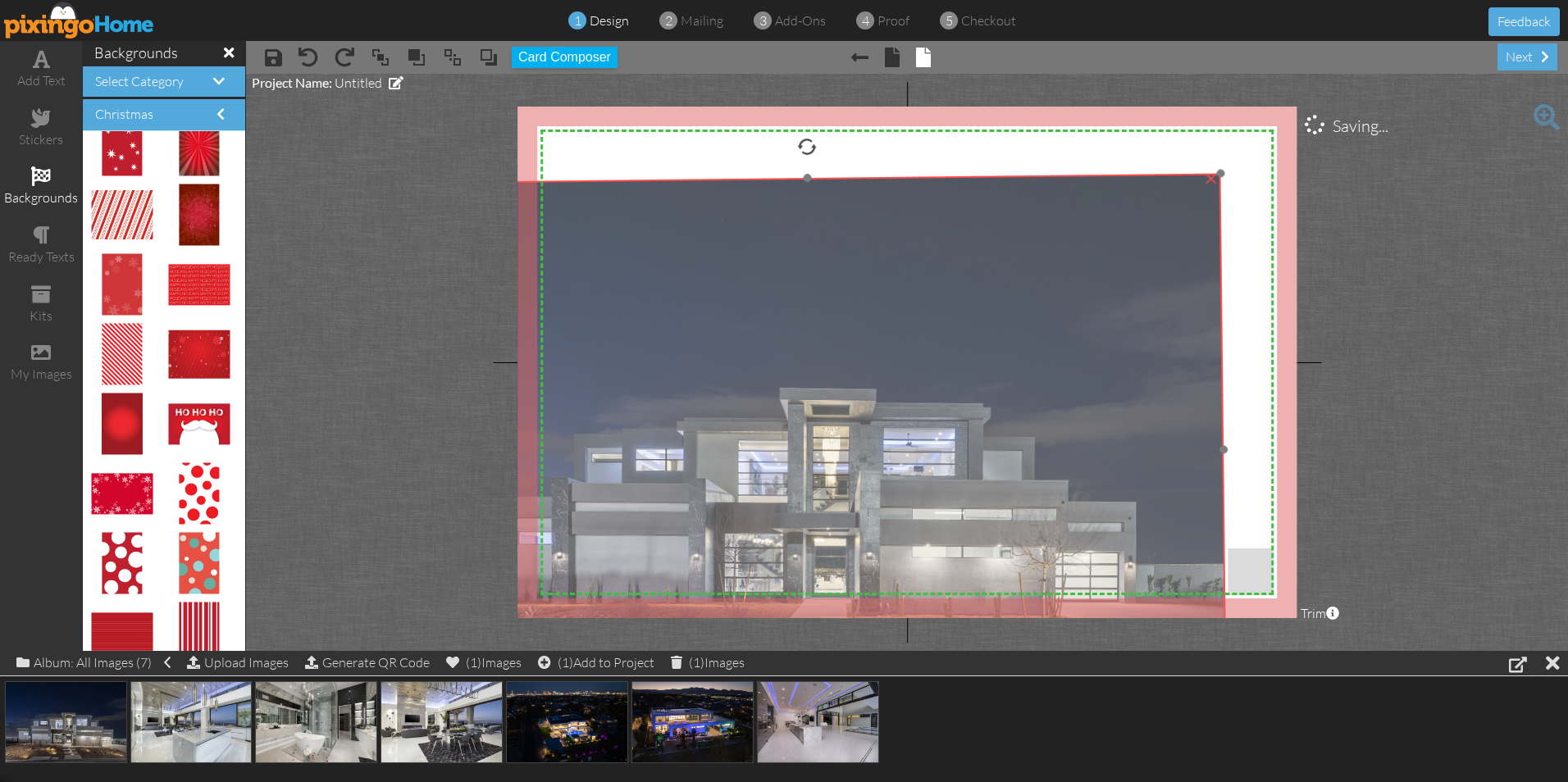
drag, startPoint x: 1083, startPoint y: 230, endPoint x: 916, endPoint y: 237, distance: 167.1
click at [916, 237] on img at bounding box center [811, 453] width 834 height 561
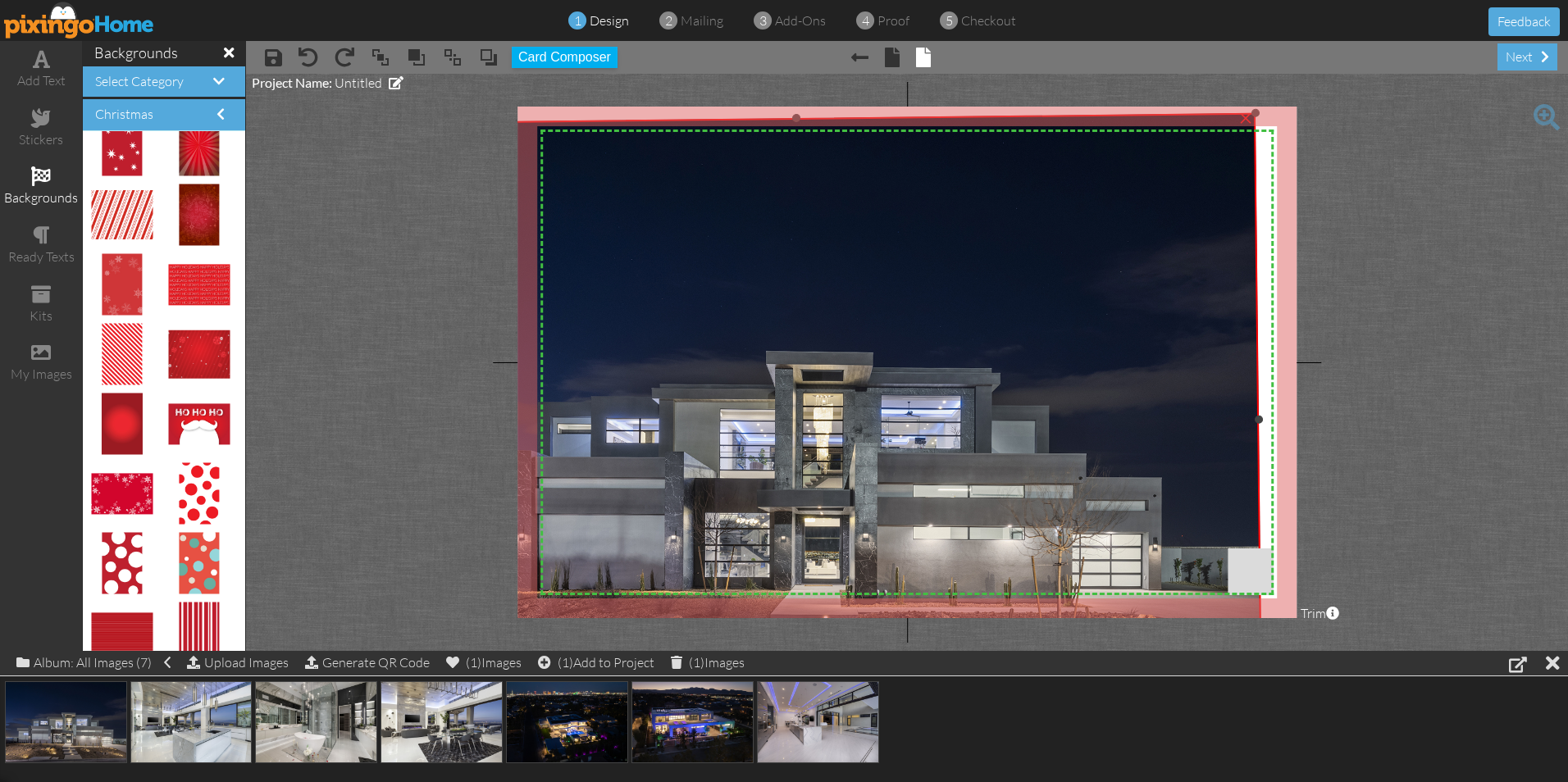
drag, startPoint x: 1163, startPoint y: 173, endPoint x: 1467, endPoint y: 109, distance: 310.7
click at [1467, 109] on project-studio-wrapper "X X X X X X X X X X X X X X X X X X X X X X X X X X X X X X X X X X X X X X X X…" at bounding box center [907, 361] width 1322 height 577
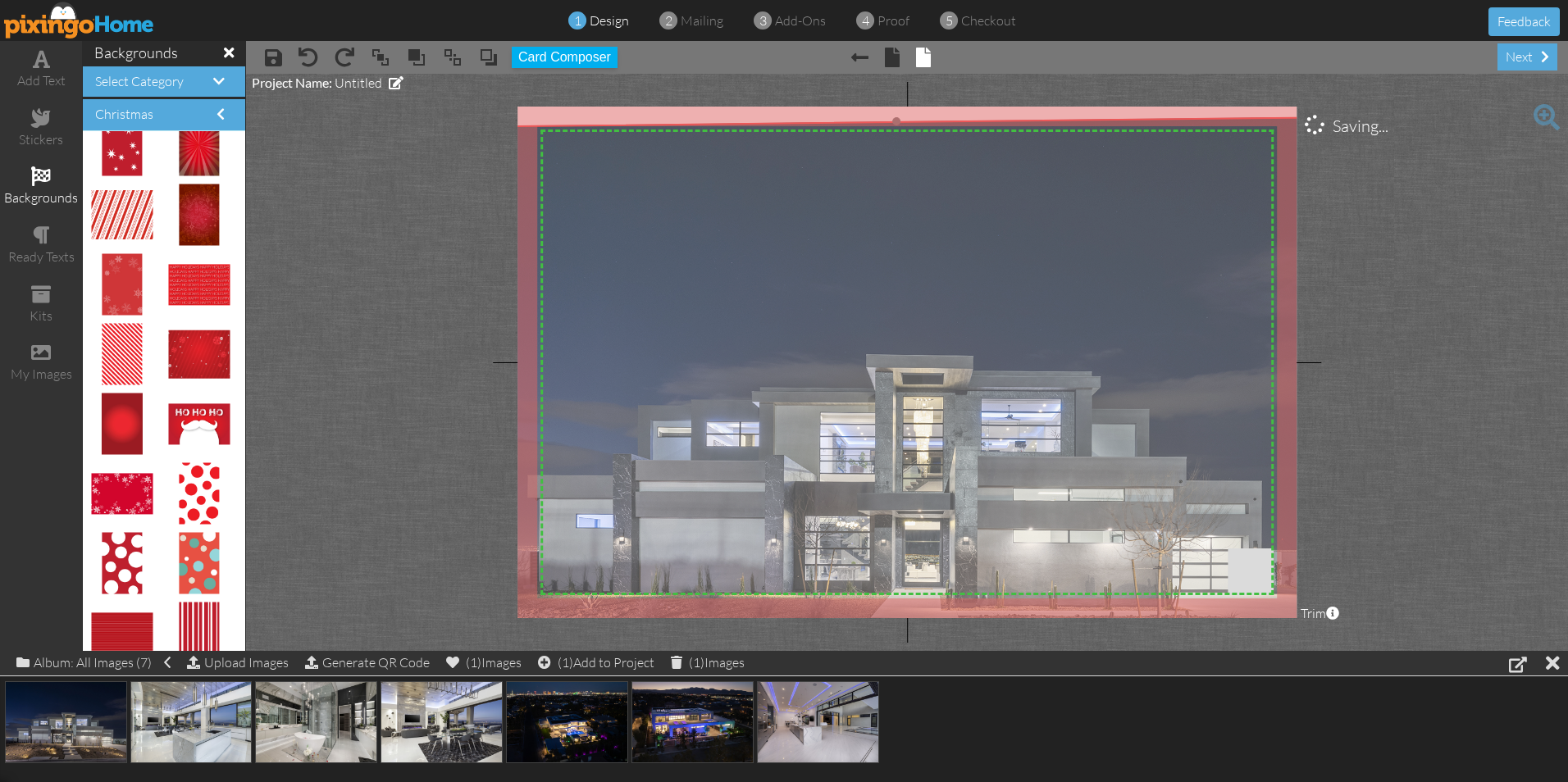
drag, startPoint x: 769, startPoint y: 287, endPoint x: 869, endPoint y: 290, distance: 100.0
click at [869, 290] on img at bounding box center [899, 427] width 925 height 623
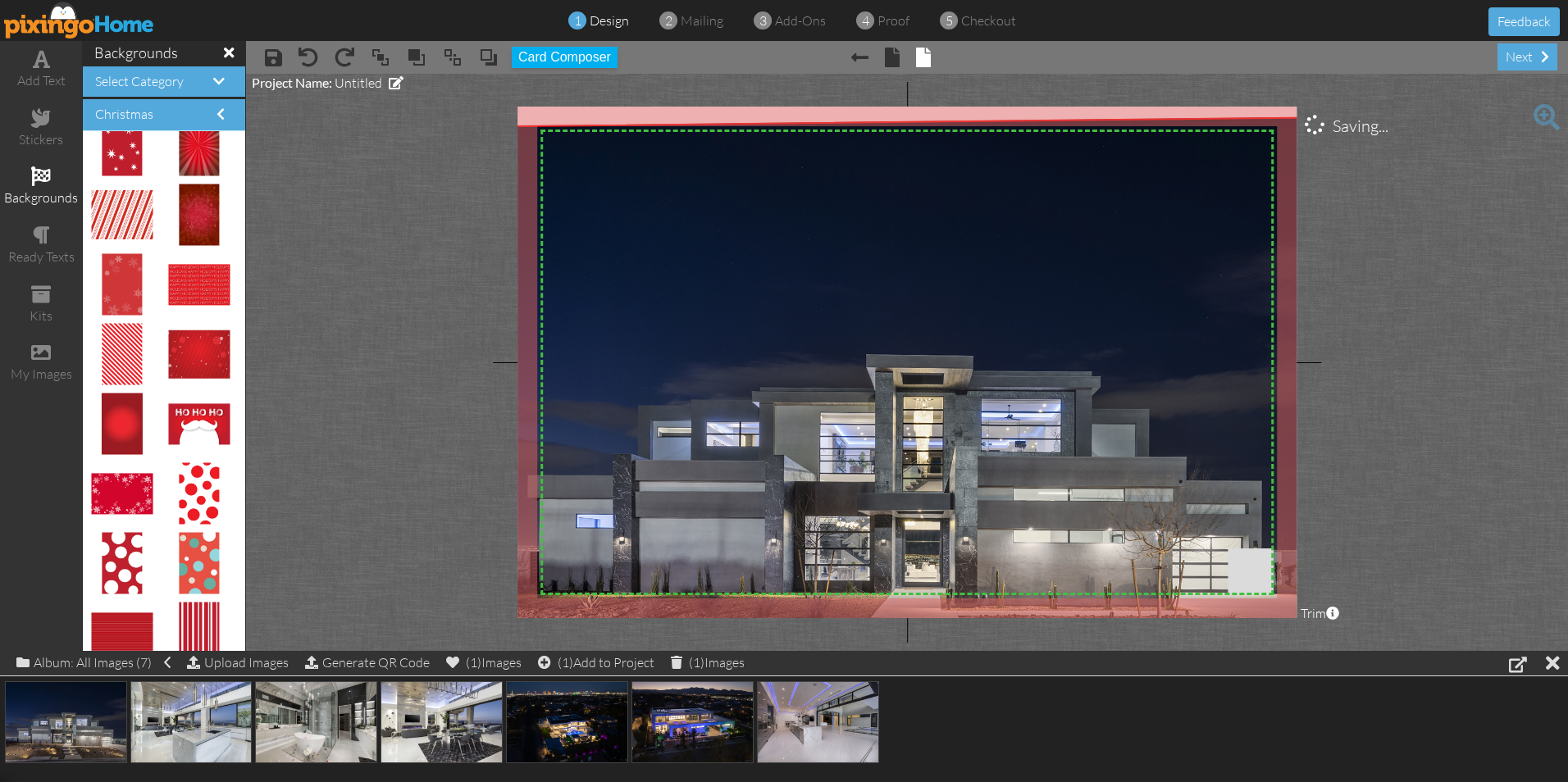
click at [397, 386] on project-studio-wrapper "X X X X X X X X X X X X X X X X X X X X X X X X X X X X X X X X X X X X X X X X…" at bounding box center [907, 361] width 1322 height 577
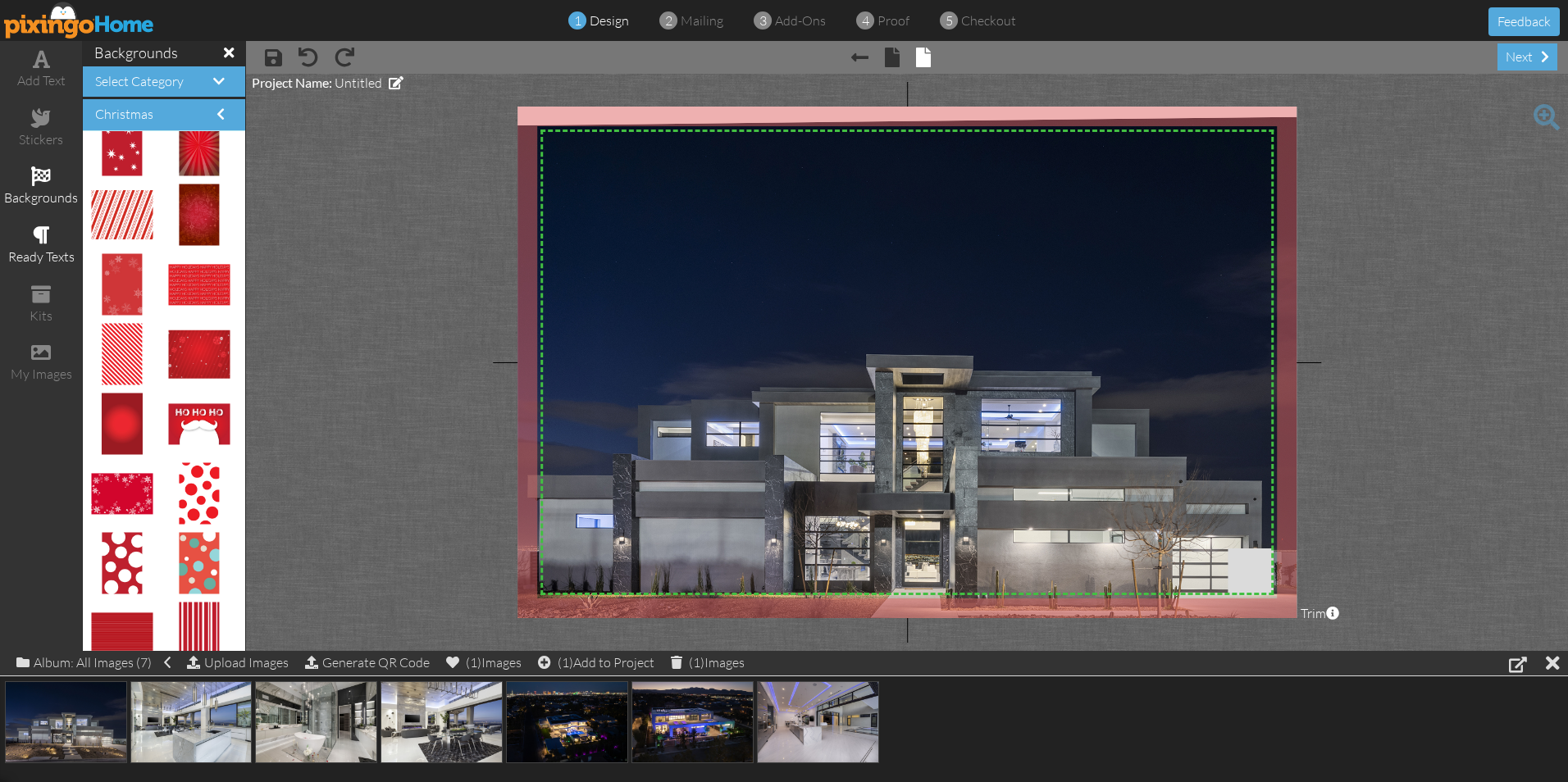
click at [44, 236] on span at bounding box center [41, 235] width 17 height 20
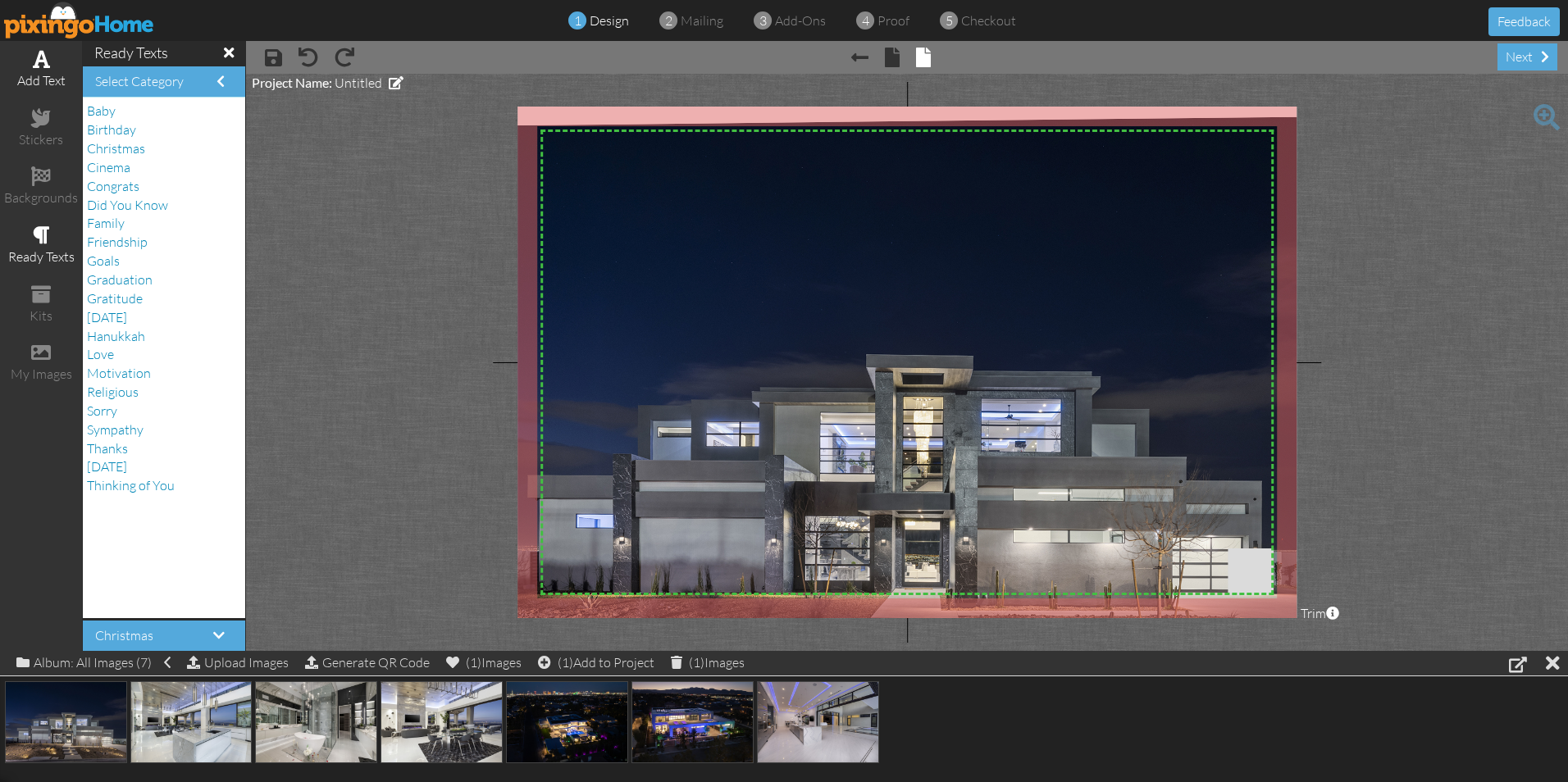
click at [28, 69] on div "add text" at bounding box center [41, 70] width 82 height 57
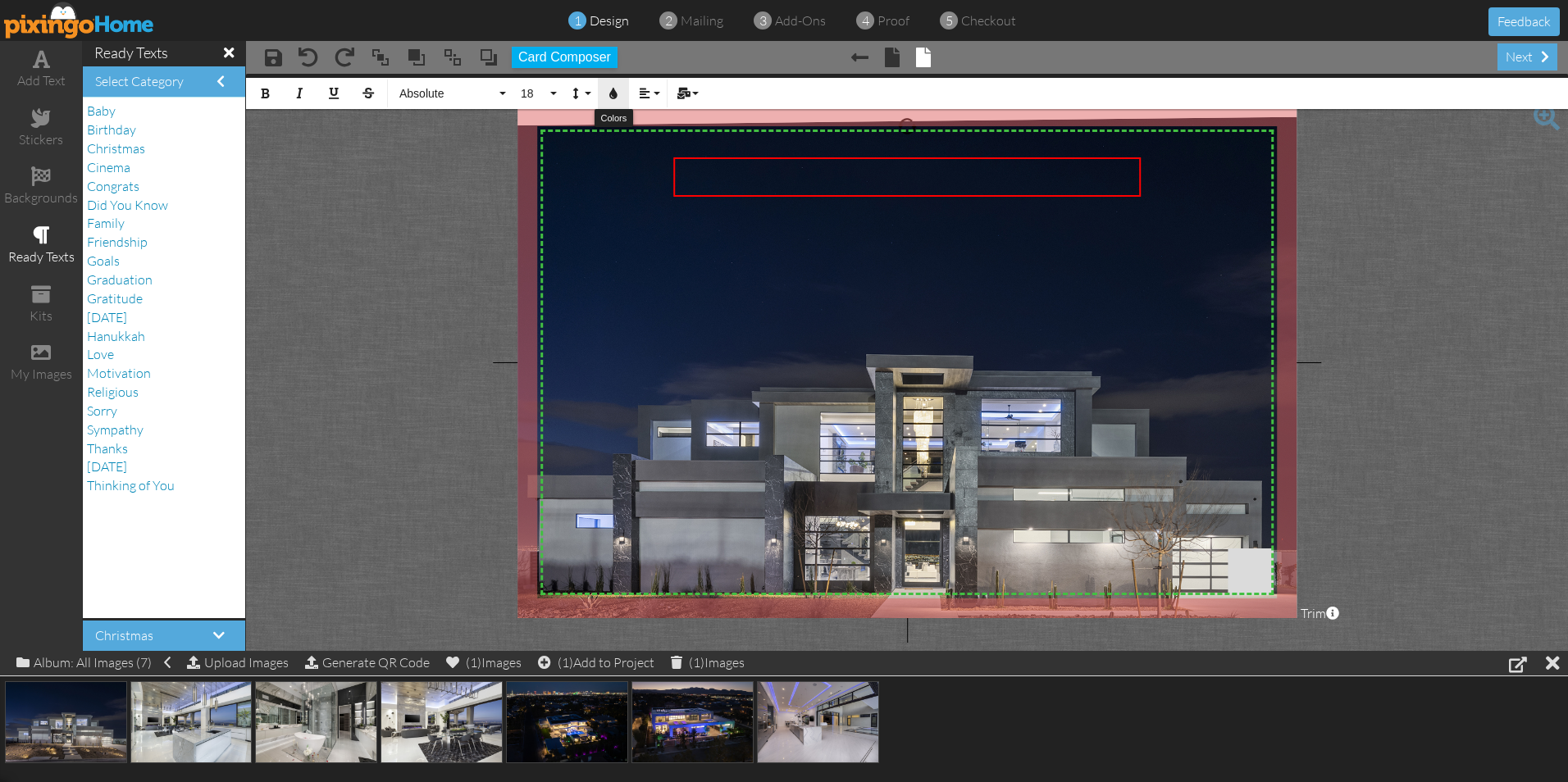
click at [609, 96] on icon "button" at bounding box center [613, 93] width 11 height 11
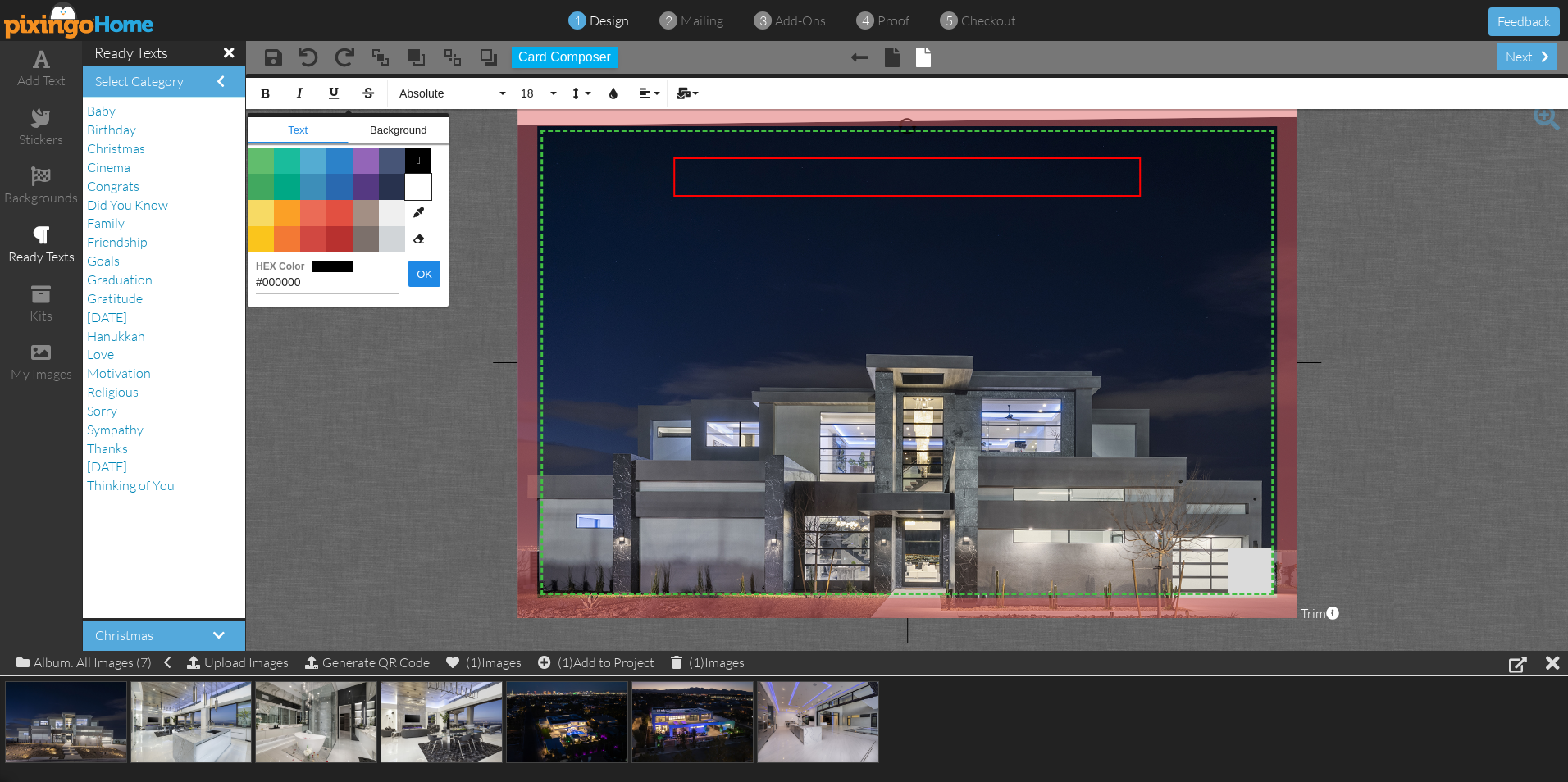
click at [413, 190] on span "Color #FFFFFF" at bounding box center [419, 187] width 27 height 27
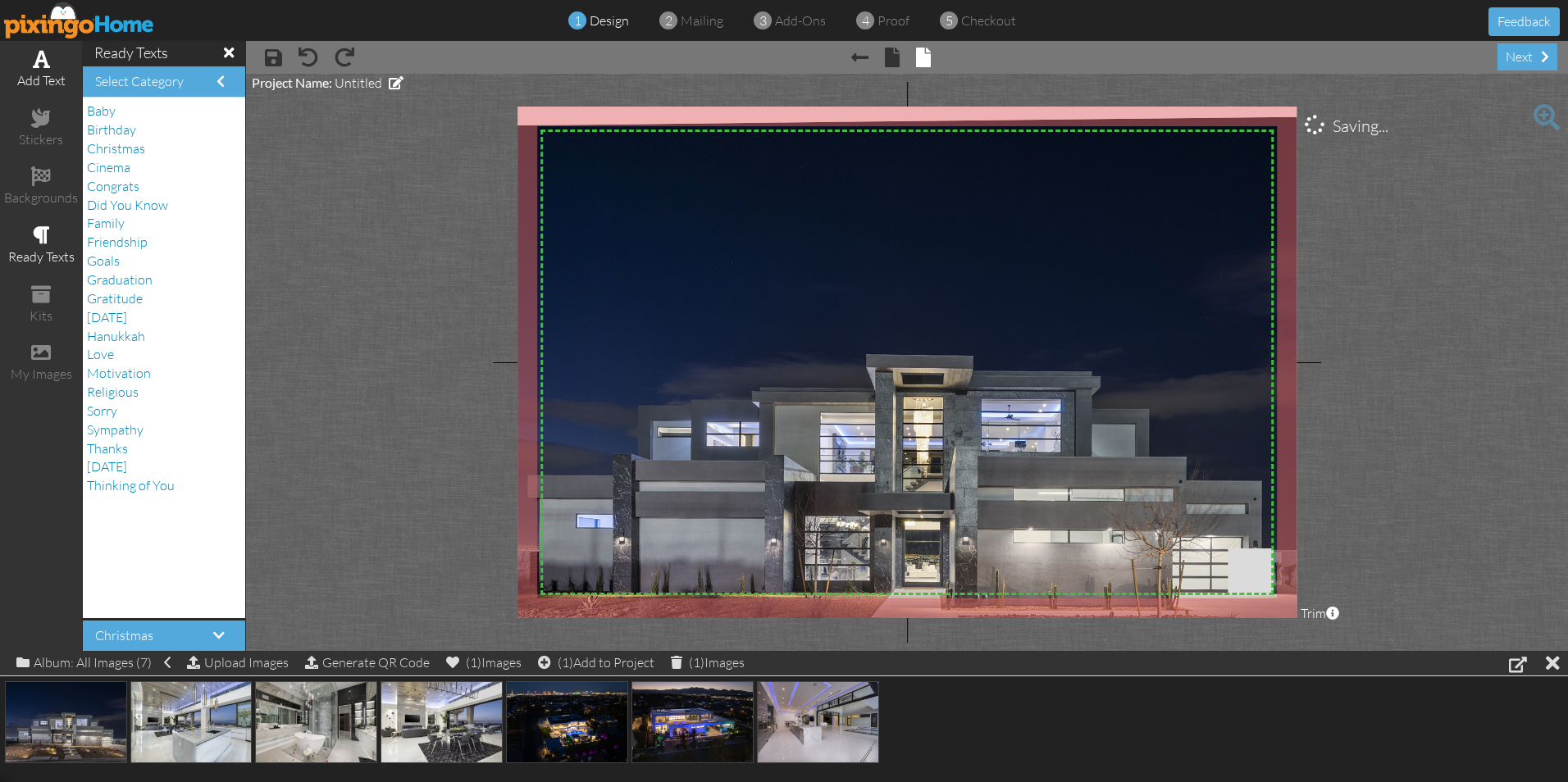
click at [55, 73] on div "add text" at bounding box center [41, 81] width 82 height 19
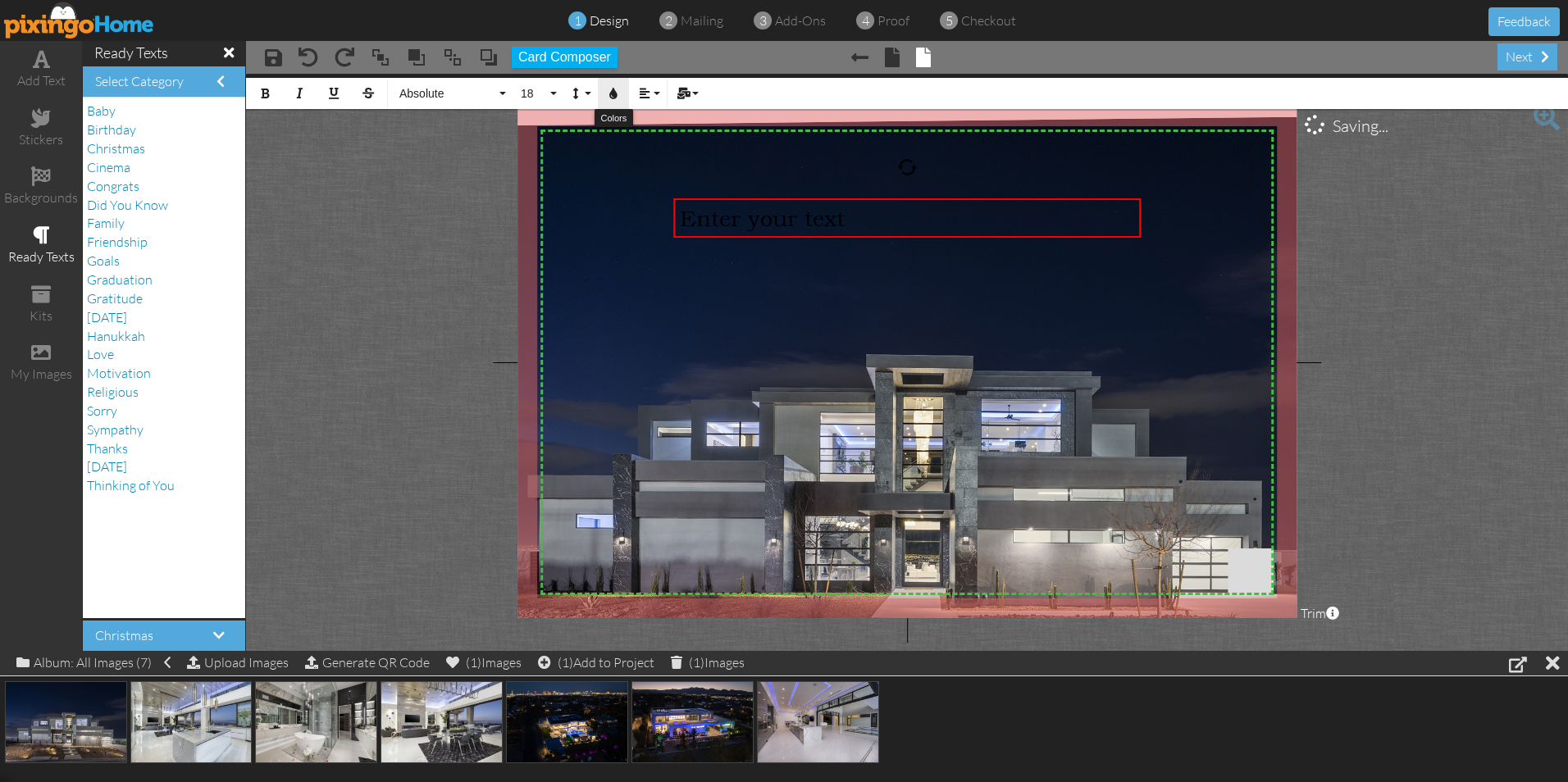
click at [609, 91] on icon "button" at bounding box center [613, 93] width 11 height 11
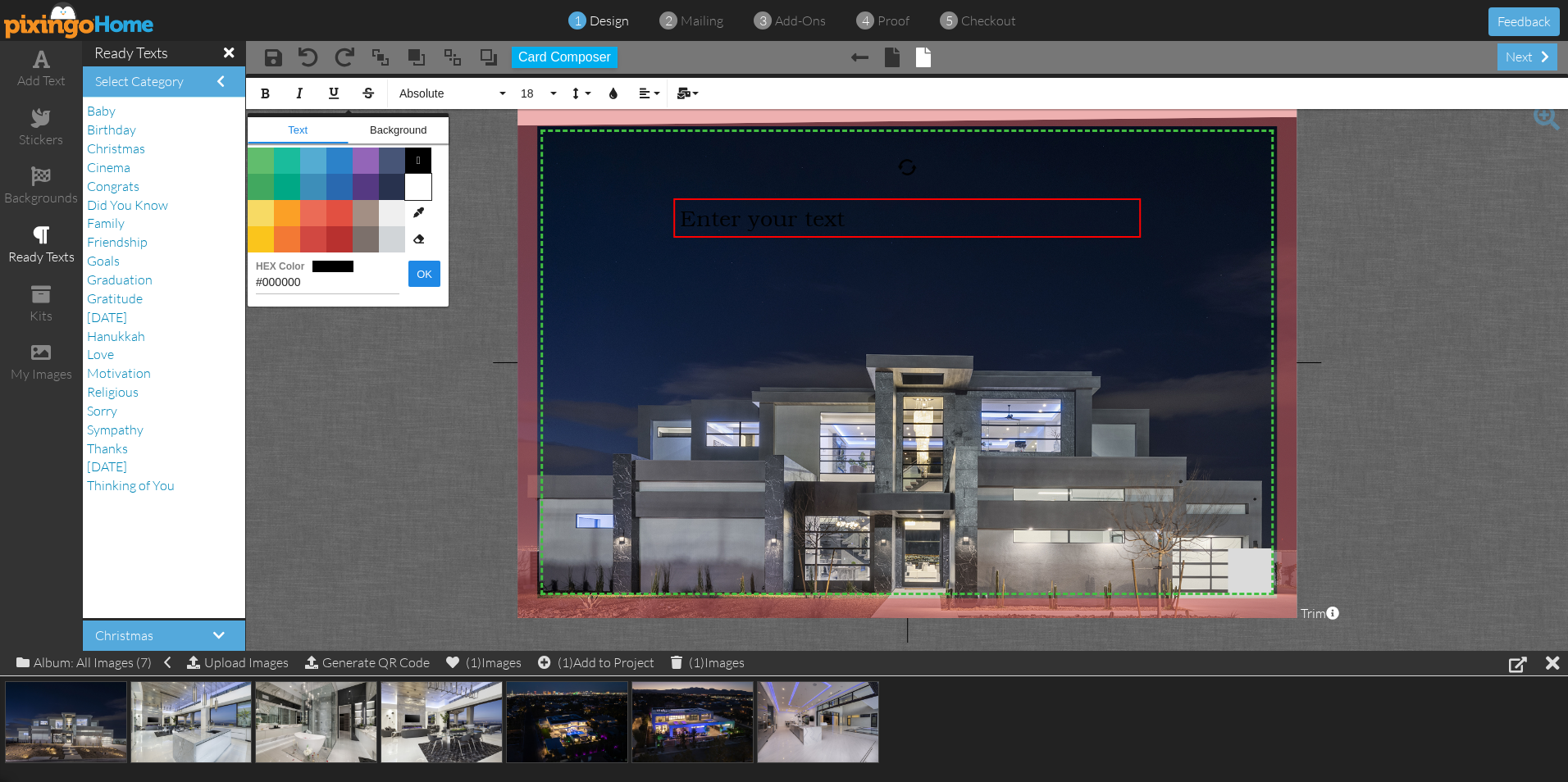
click at [417, 196] on span "Color #FFFFFF" at bounding box center [419, 187] width 27 height 27
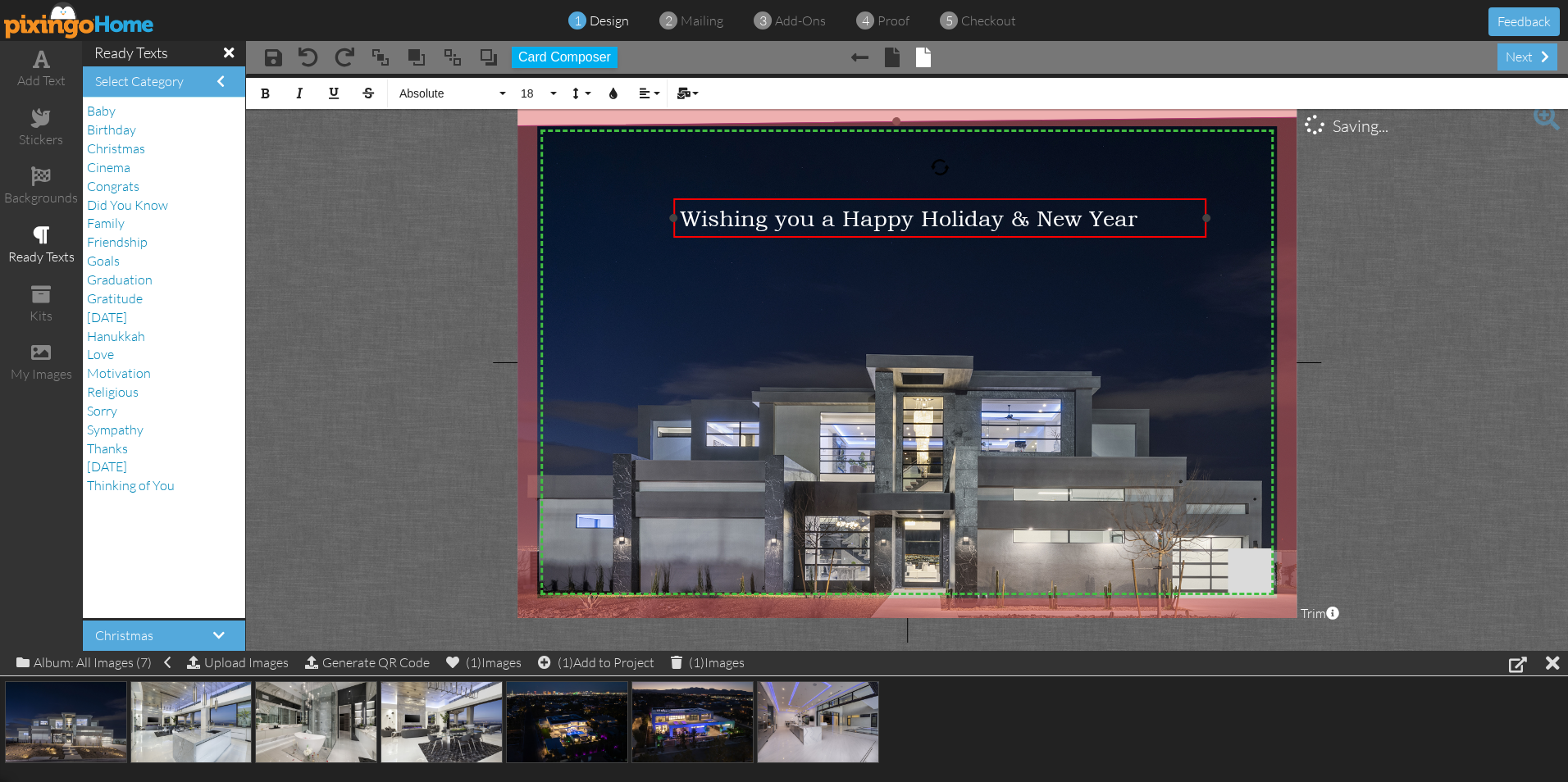
drag, startPoint x: 1140, startPoint y: 232, endPoint x: 1207, endPoint y: 243, distance: 67.9
click at [1207, 243] on div "X X X X X X X X X X X X X X X X X X X X X X X X X X X X X X X X X X X X X X X X…" at bounding box center [907, 362] width 779 height 512
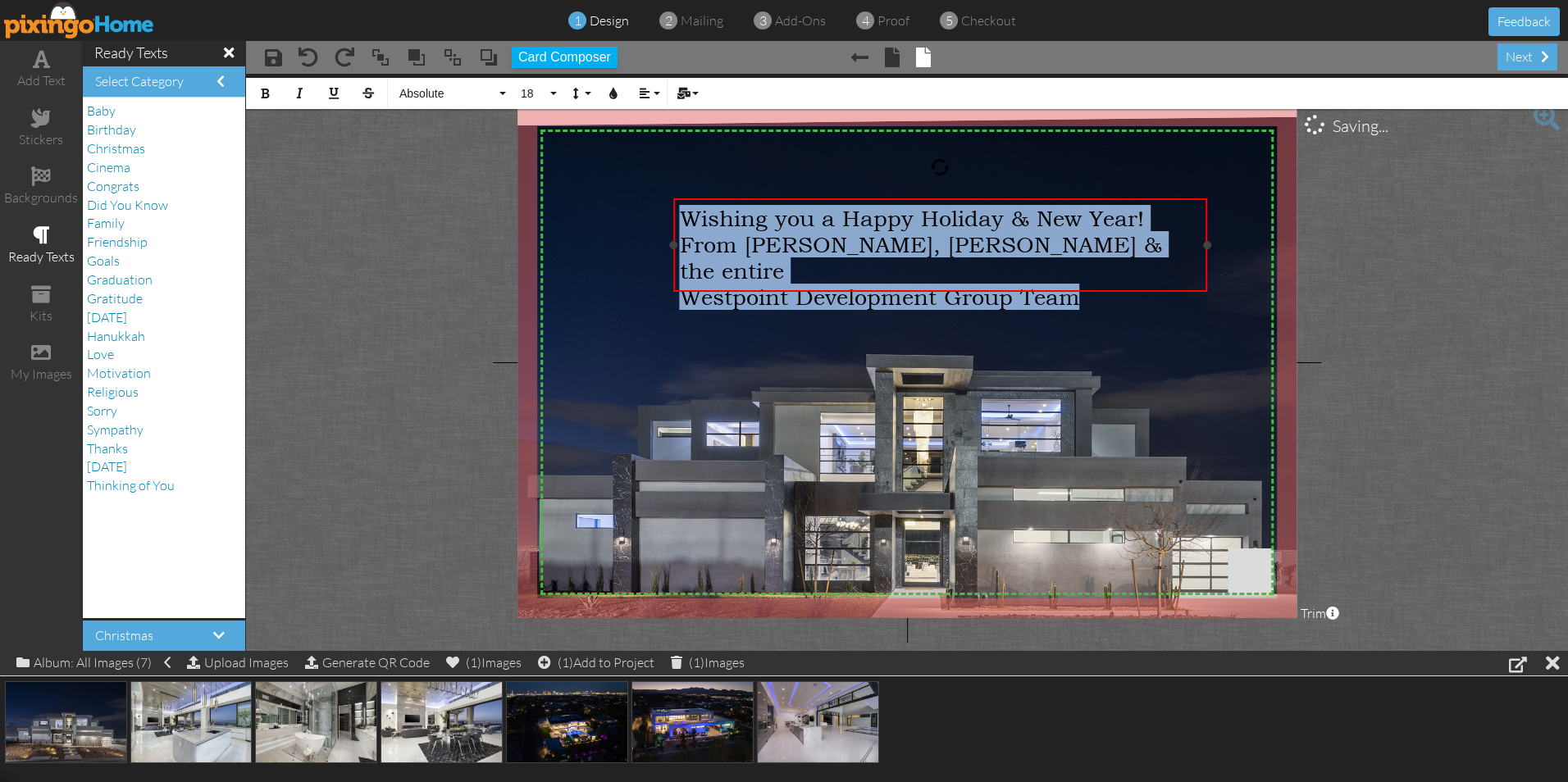
drag, startPoint x: 1089, startPoint y: 278, endPoint x: 678, endPoint y: 211, distance: 416.4
click at [678, 211] on div "Wishing you a Happy Holiday & New Year! From [PERSON_NAME], [PERSON_NAME] & the…" at bounding box center [940, 257] width 534 height 117
click at [656, 91] on button "Align" at bounding box center [648, 93] width 31 height 31
click at [662, 144] on icon at bounding box center [657, 145] width 10 height 12
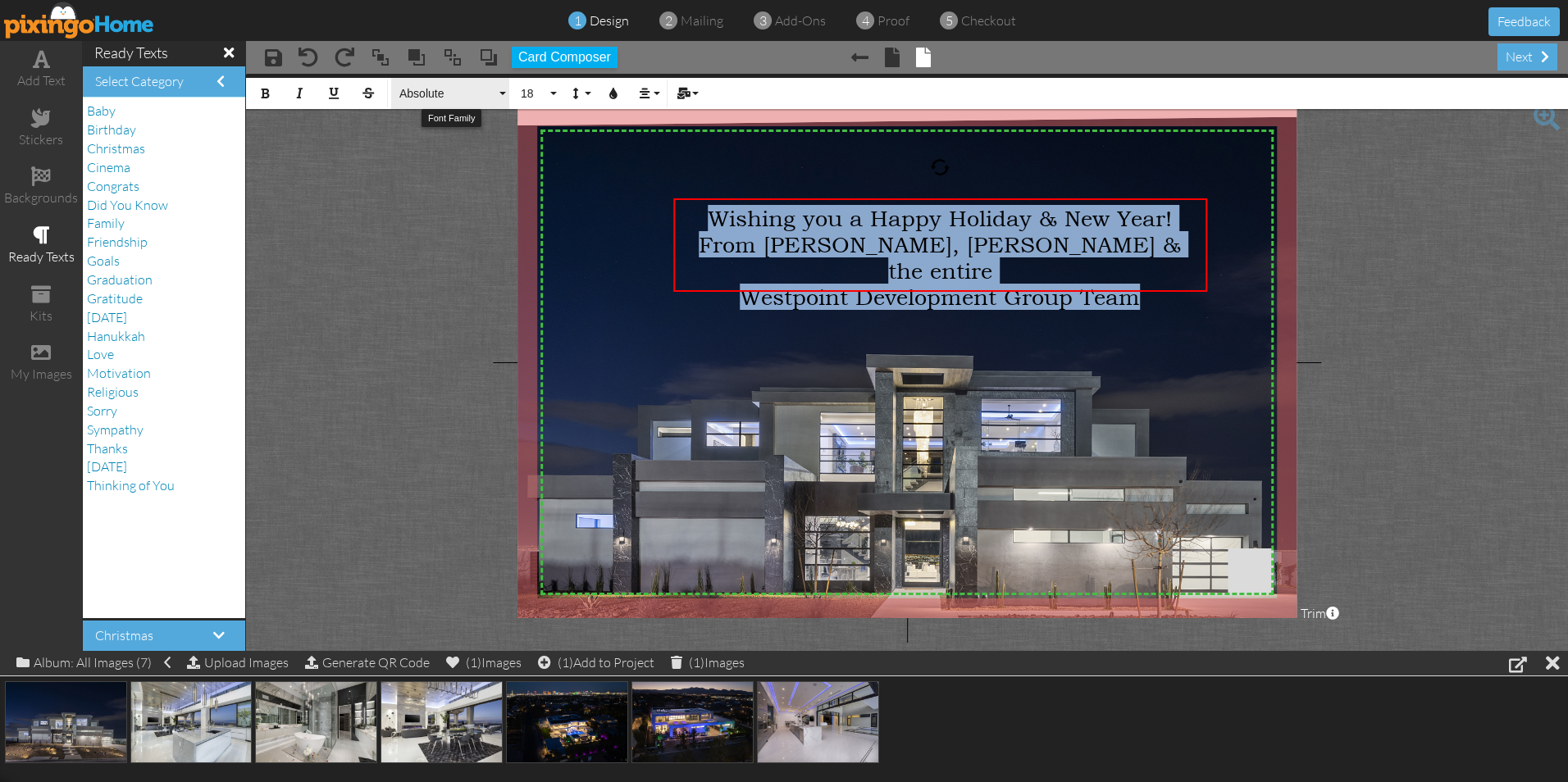
click at [449, 93] on span "Absolute" at bounding box center [446, 93] width 98 height 14
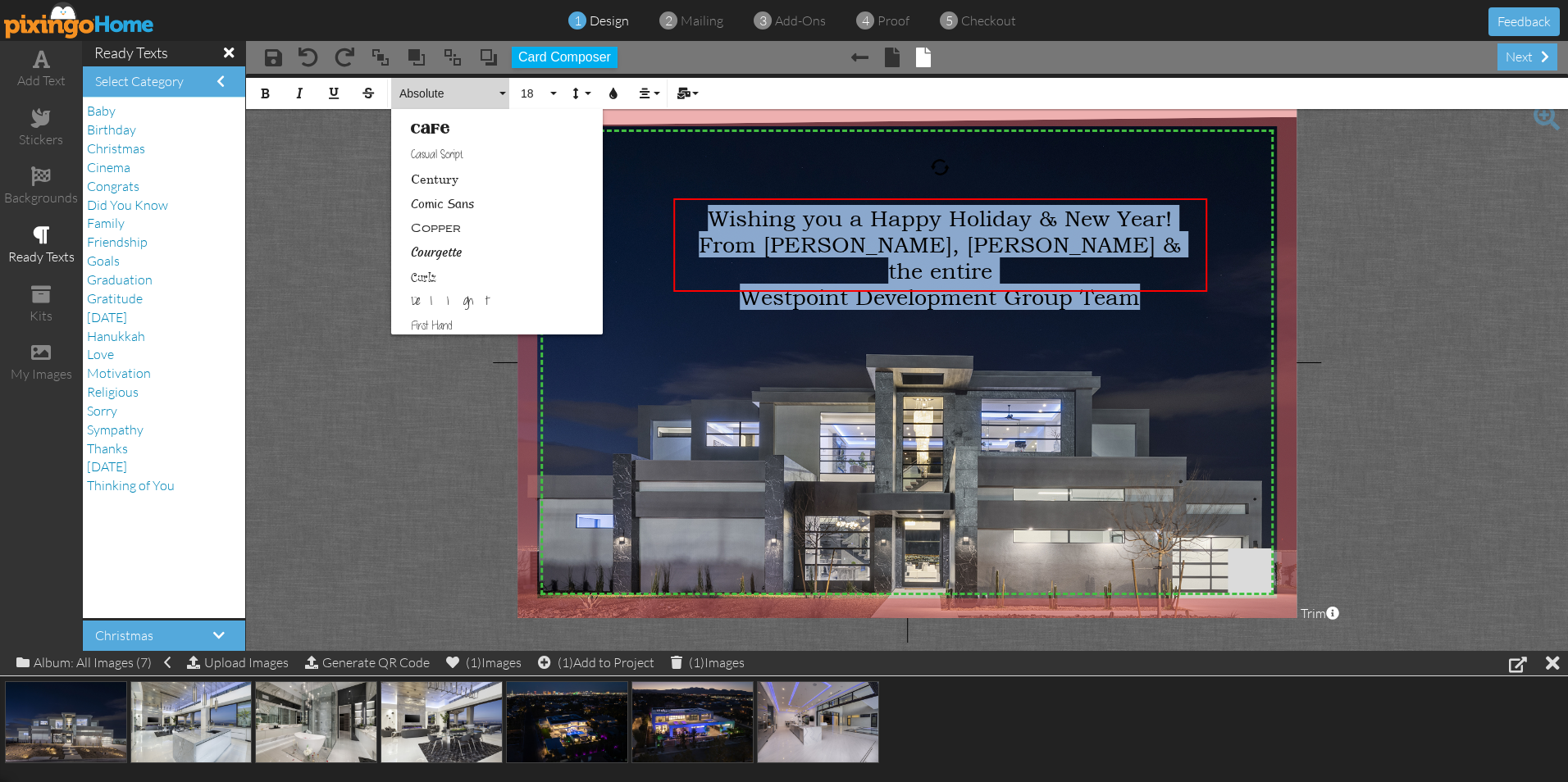
scroll to position [246, 0]
click at [447, 243] on link "First Hand" at bounding box center [497, 244] width 212 height 25
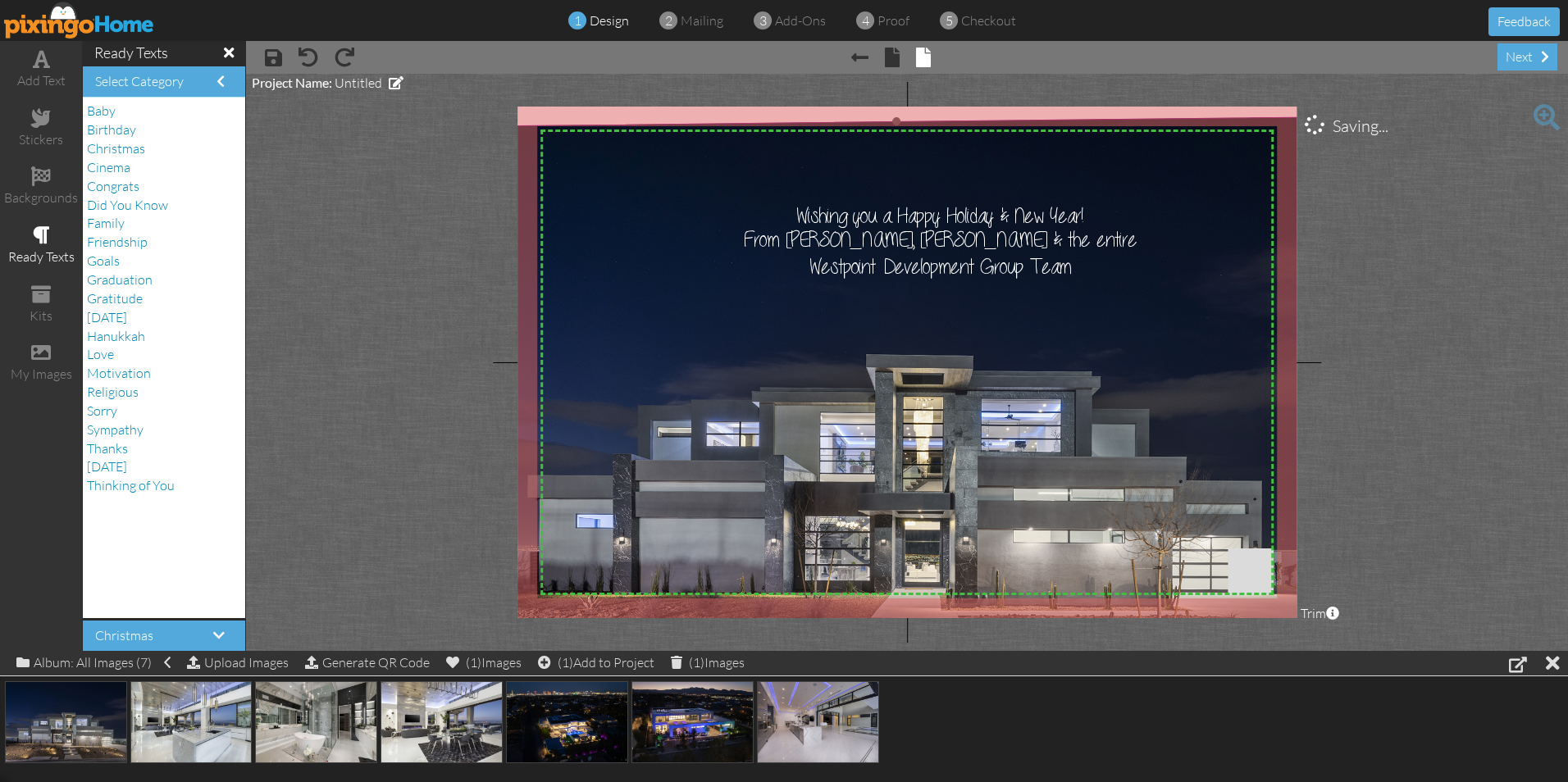
click at [1012, 332] on img at bounding box center [899, 427] width 925 height 623
click at [982, 242] on span "From [PERSON_NAME], [PERSON_NAME] & the entire" at bounding box center [939, 240] width 394 height 22
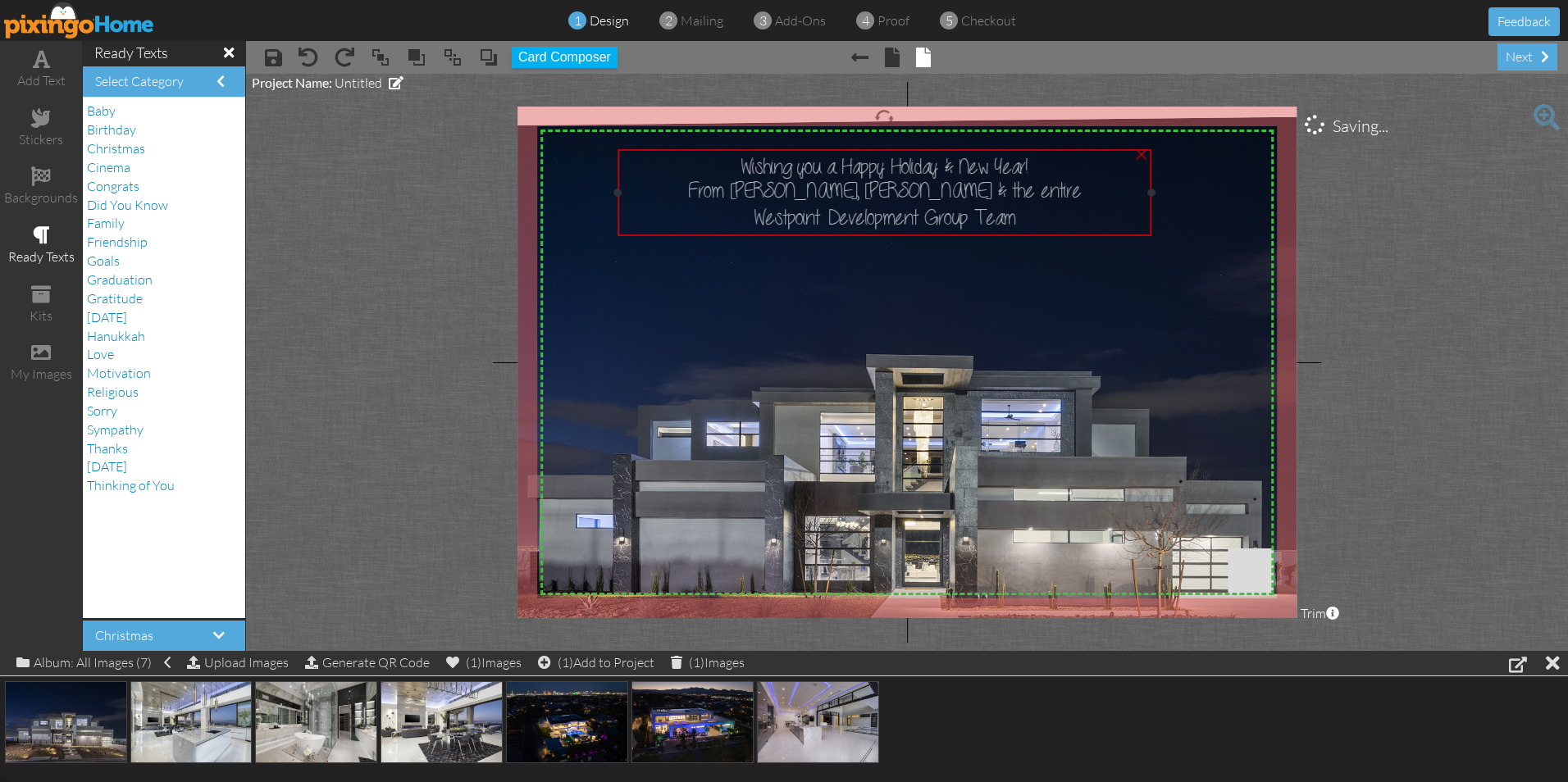
drag, startPoint x: 1078, startPoint y: 269, endPoint x: 1025, endPoint y: 219, distance: 72.9
click at [1025, 219] on div "Westpoint Development Group Team" at bounding box center [884, 216] width 522 height 27
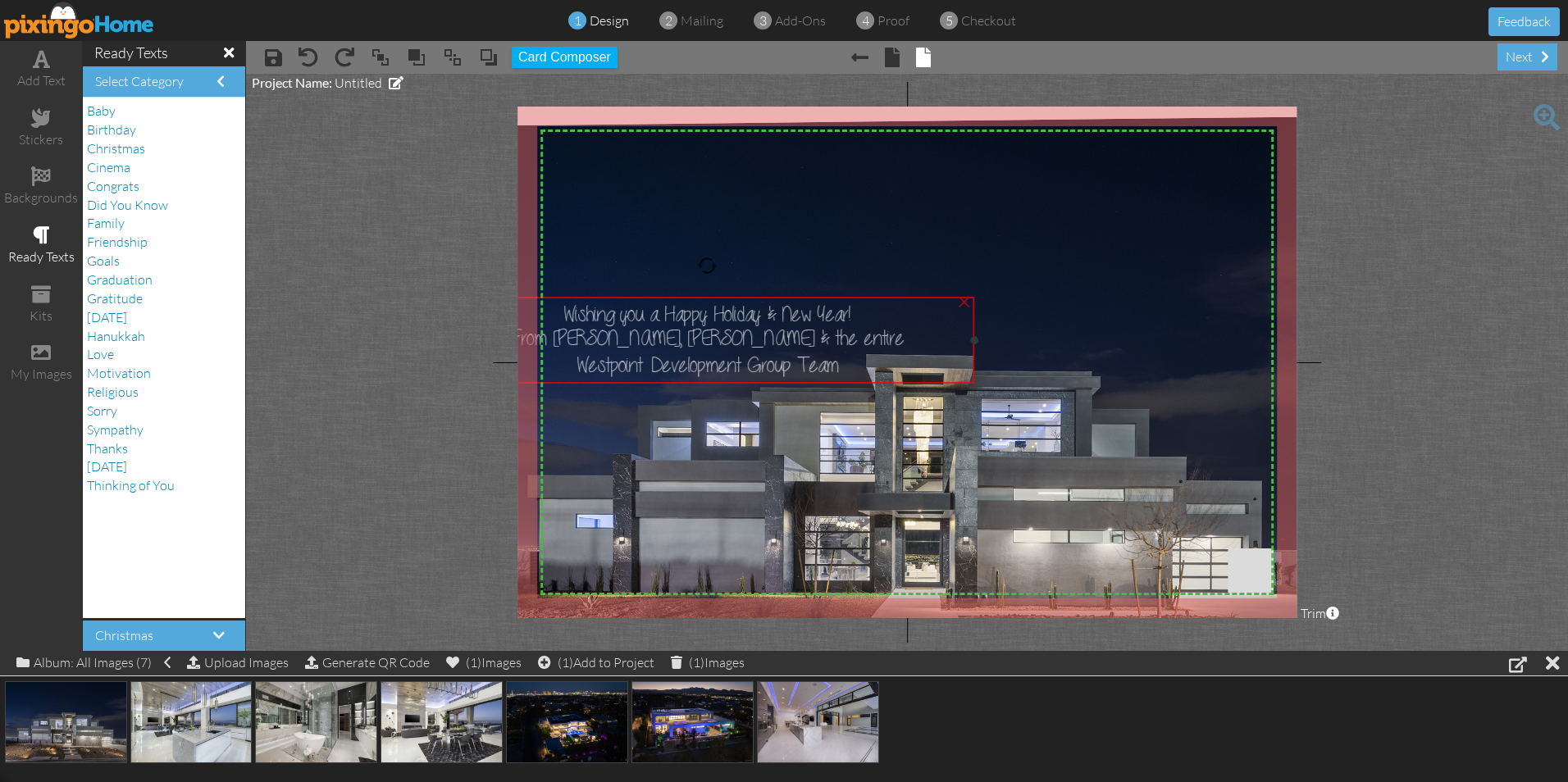
drag, startPoint x: 968, startPoint y: 197, endPoint x: 791, endPoint y: 345, distance: 230.7
click at [791, 345] on span "From [PERSON_NAME], [PERSON_NAME] & the entire" at bounding box center [707, 339] width 394 height 22
click at [1083, 289] on img at bounding box center [899, 427] width 925 height 623
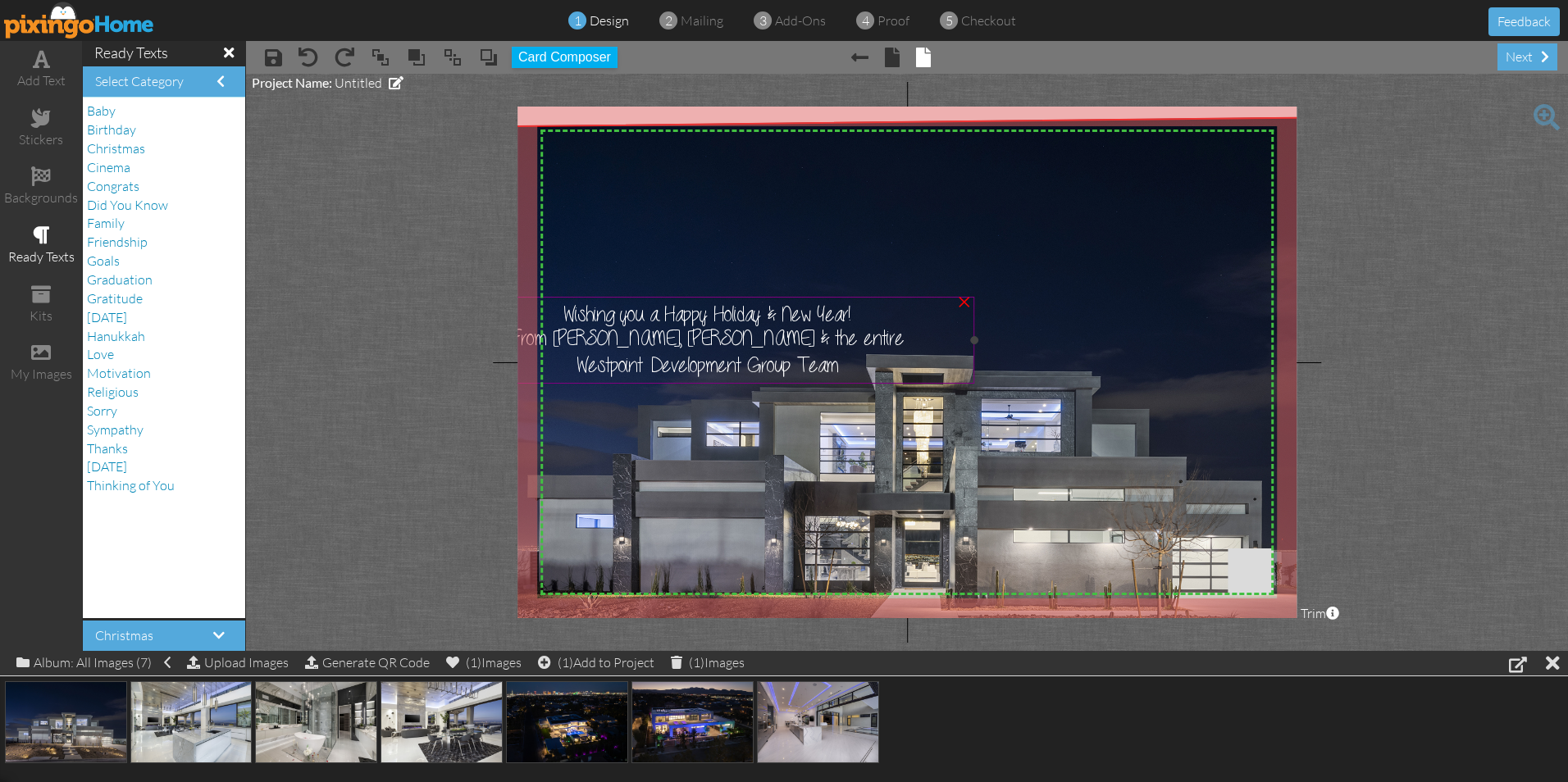
click at [715, 337] on span "From [PERSON_NAME], [PERSON_NAME] & the entire" at bounding box center [707, 339] width 394 height 22
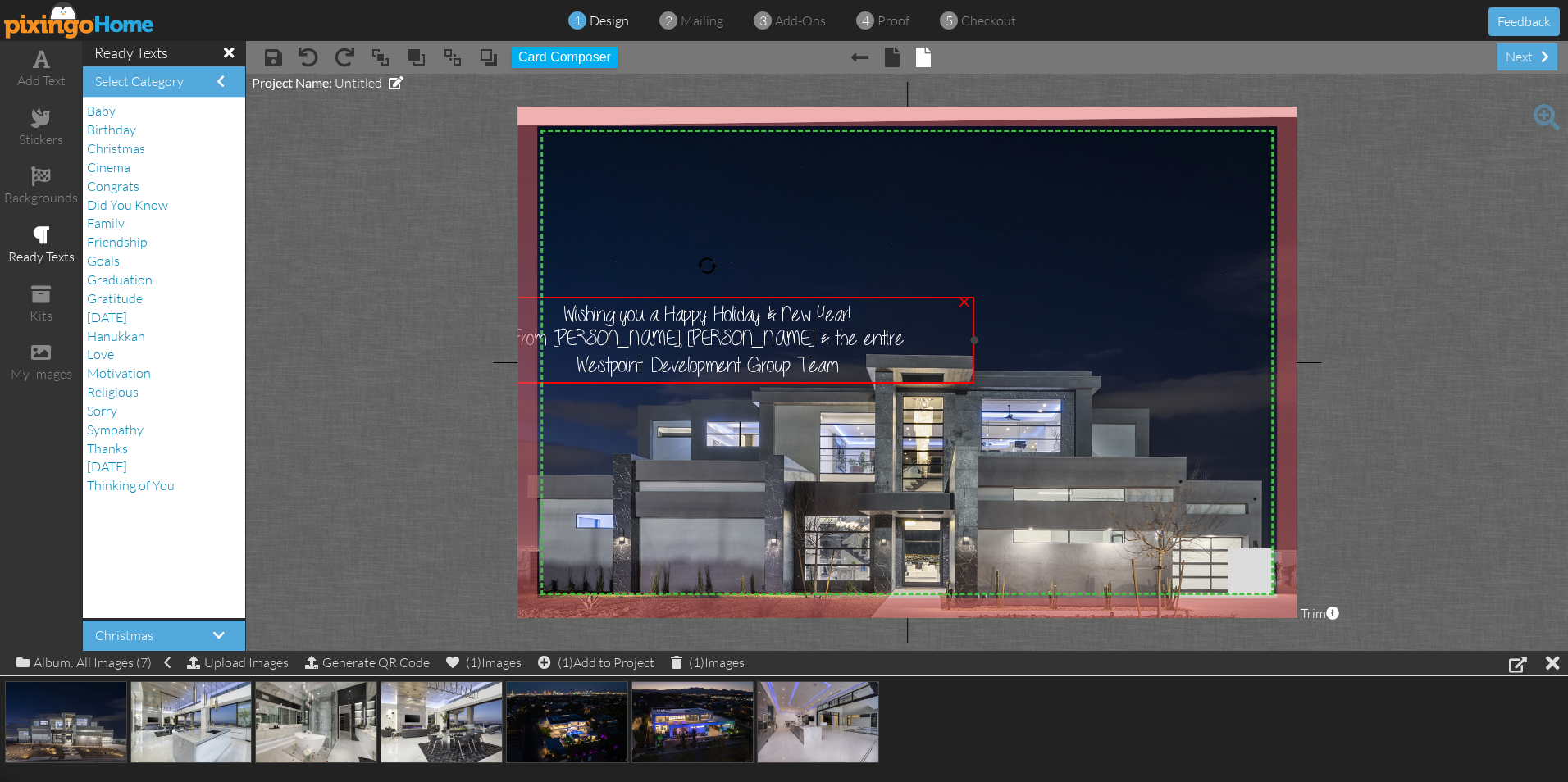
click at [829, 370] on span "Westpoint Development Group Team" at bounding box center [707, 365] width 261 height 22
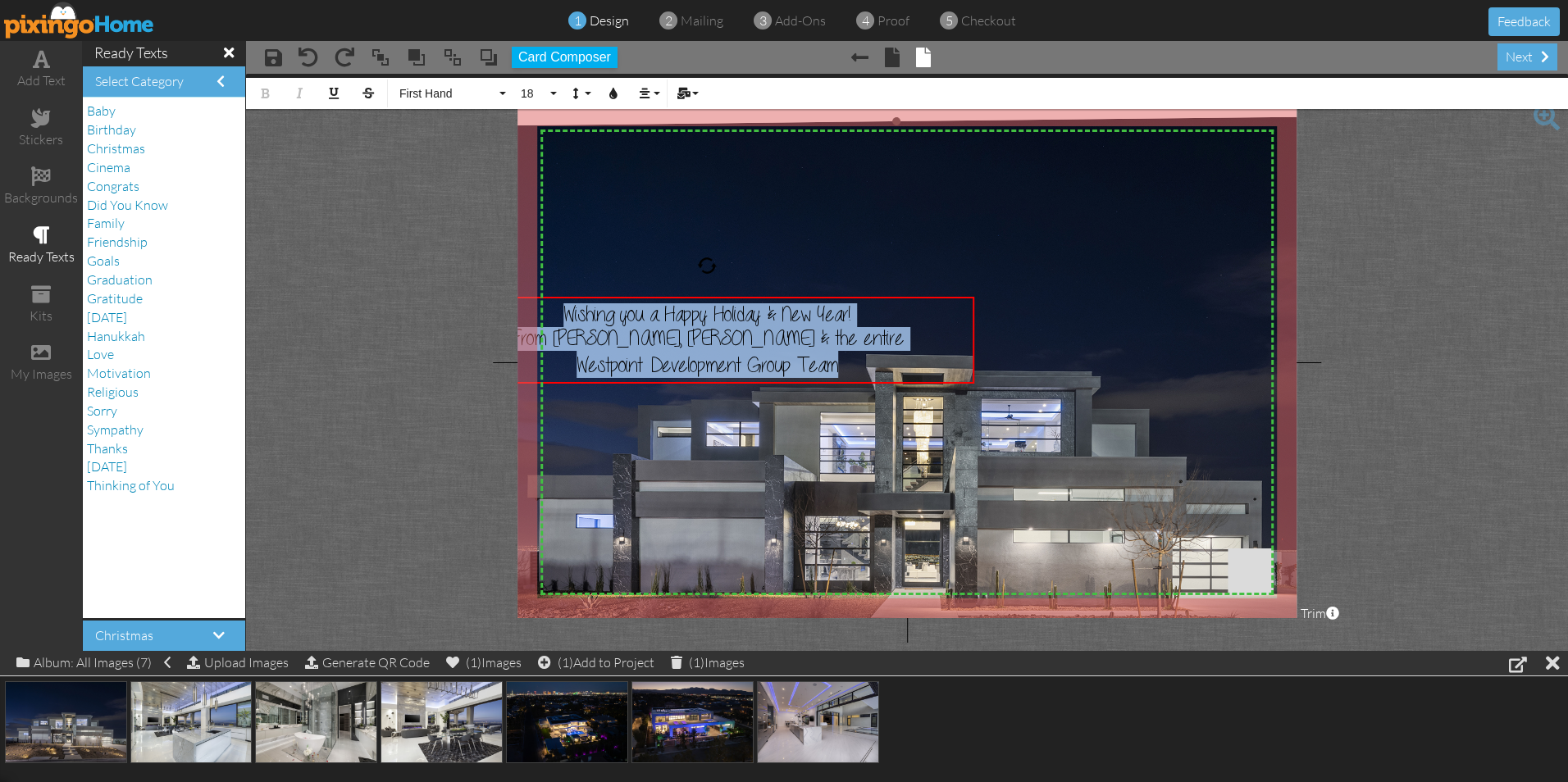
drag, startPoint x: 839, startPoint y: 366, endPoint x: 555, endPoint y: 293, distance: 293.2
click at [555, 297] on div "Wishing you a Happy Holiday & New Year! From [PERSON_NAME], [PERSON_NAME] & the…" at bounding box center [708, 340] width 534 height 87
click at [441, 91] on span "First Hand" at bounding box center [446, 93] width 98 height 14
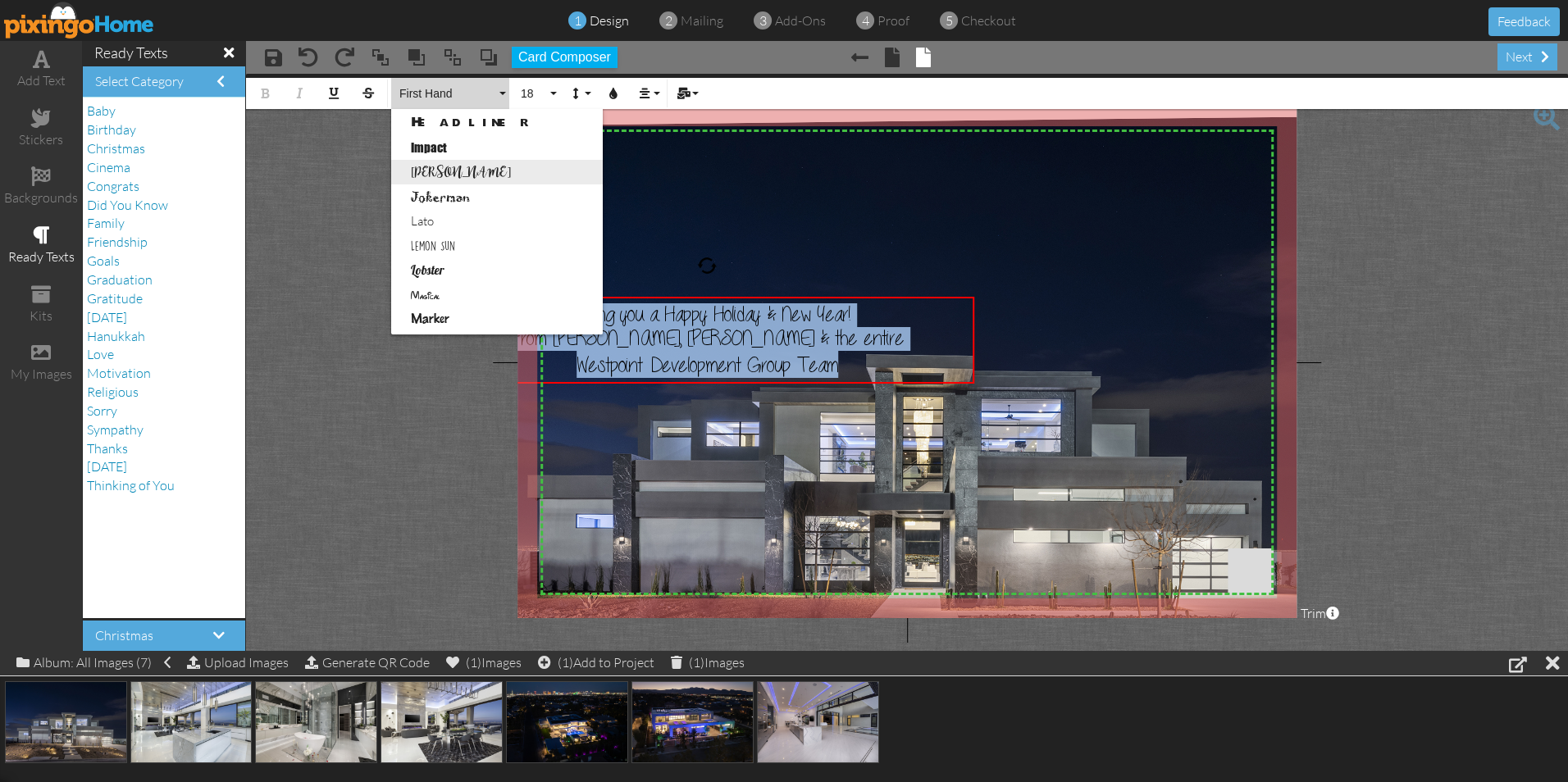
scroll to position [597, 0]
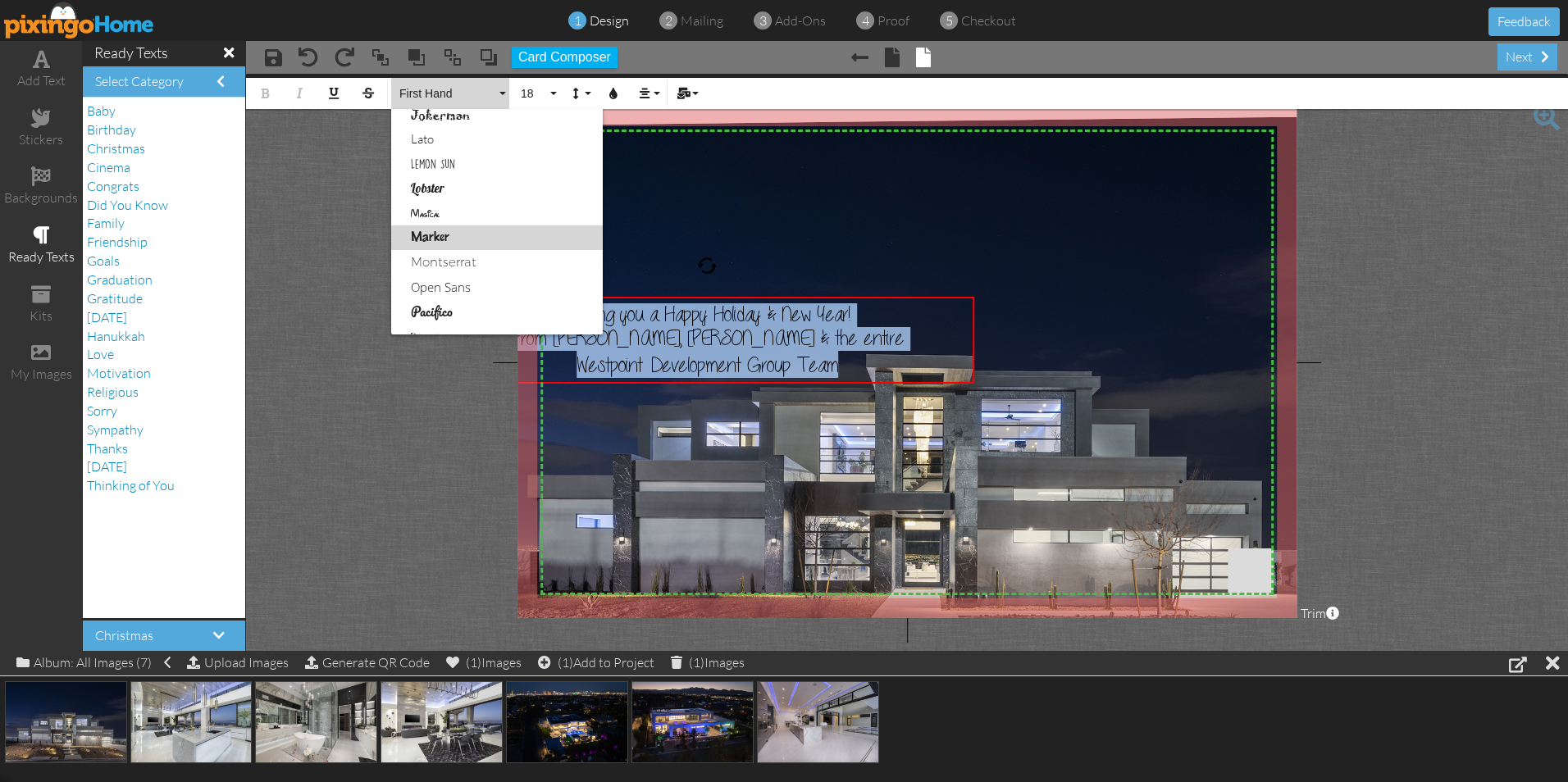
click at [443, 231] on link "Marker" at bounding box center [497, 237] width 212 height 25
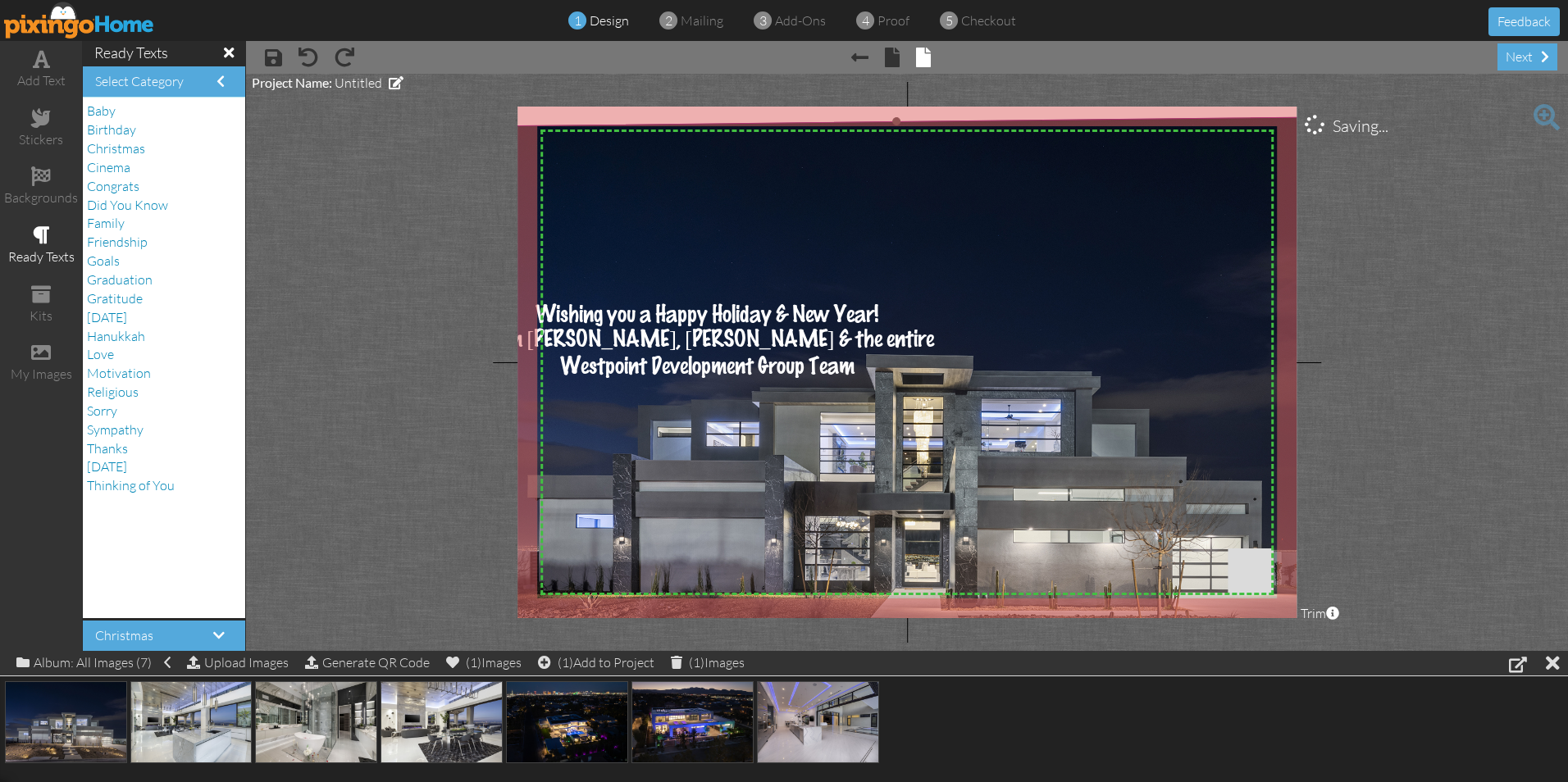
click at [799, 250] on img at bounding box center [899, 427] width 925 height 623
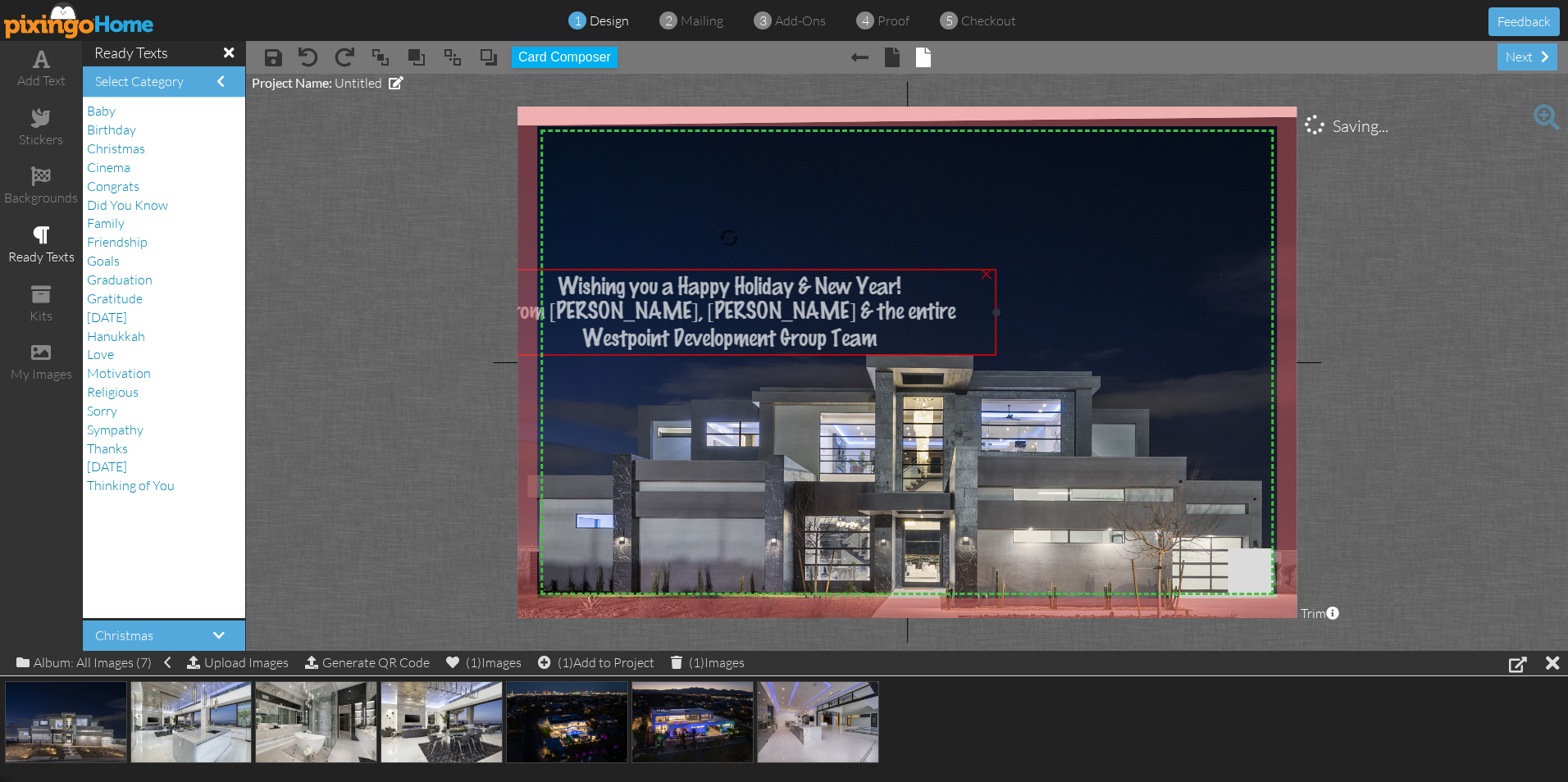
drag, startPoint x: 738, startPoint y: 324, endPoint x: 747, endPoint y: 309, distance: 17.5
click at [747, 309] on span "From [PERSON_NAME], [PERSON_NAME] & the entire" at bounding box center [729, 312] width 453 height 24
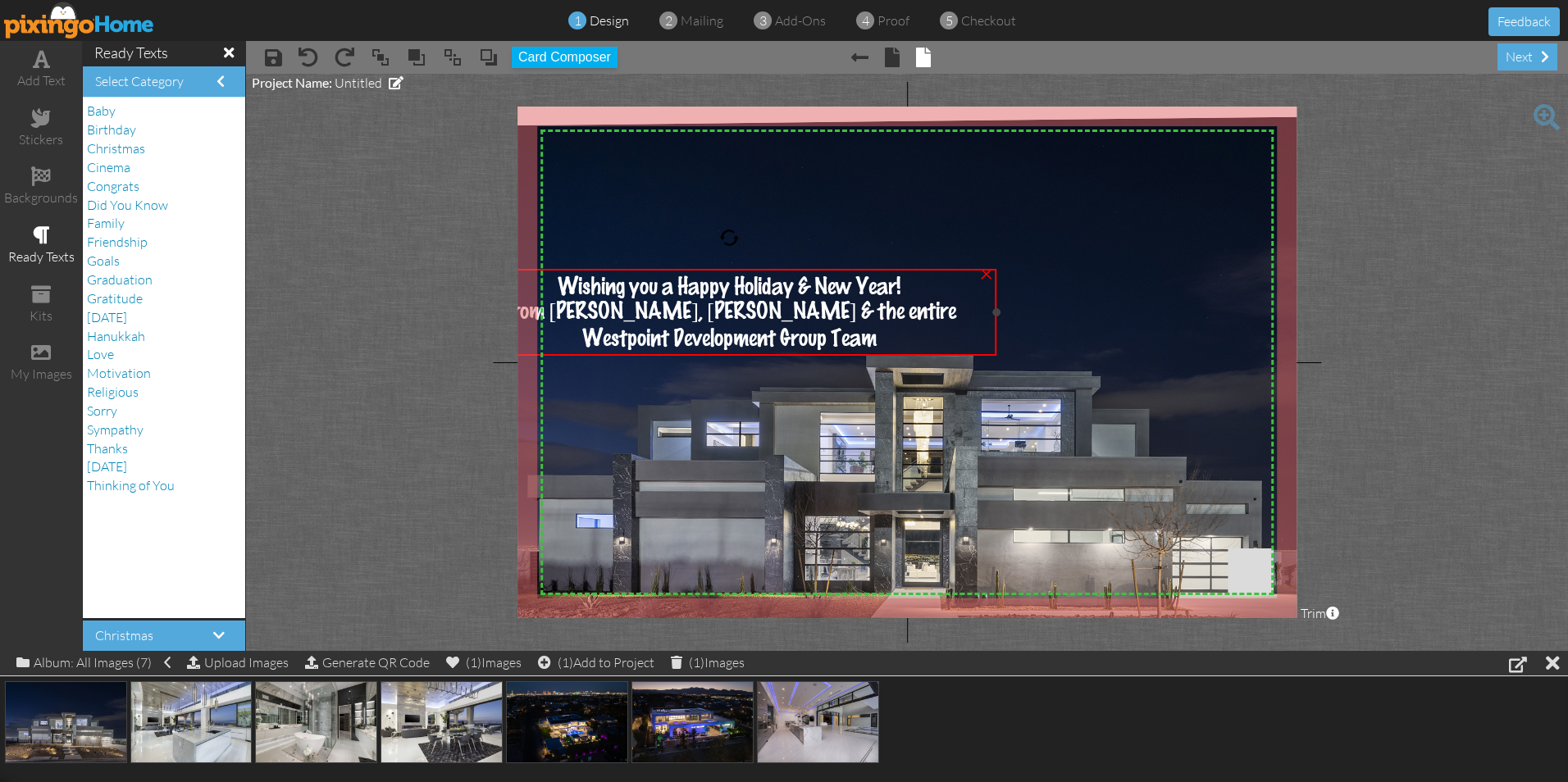
click at [923, 319] on div "From [PERSON_NAME], [PERSON_NAME] & the entire" at bounding box center [730, 312] width 522 height 26
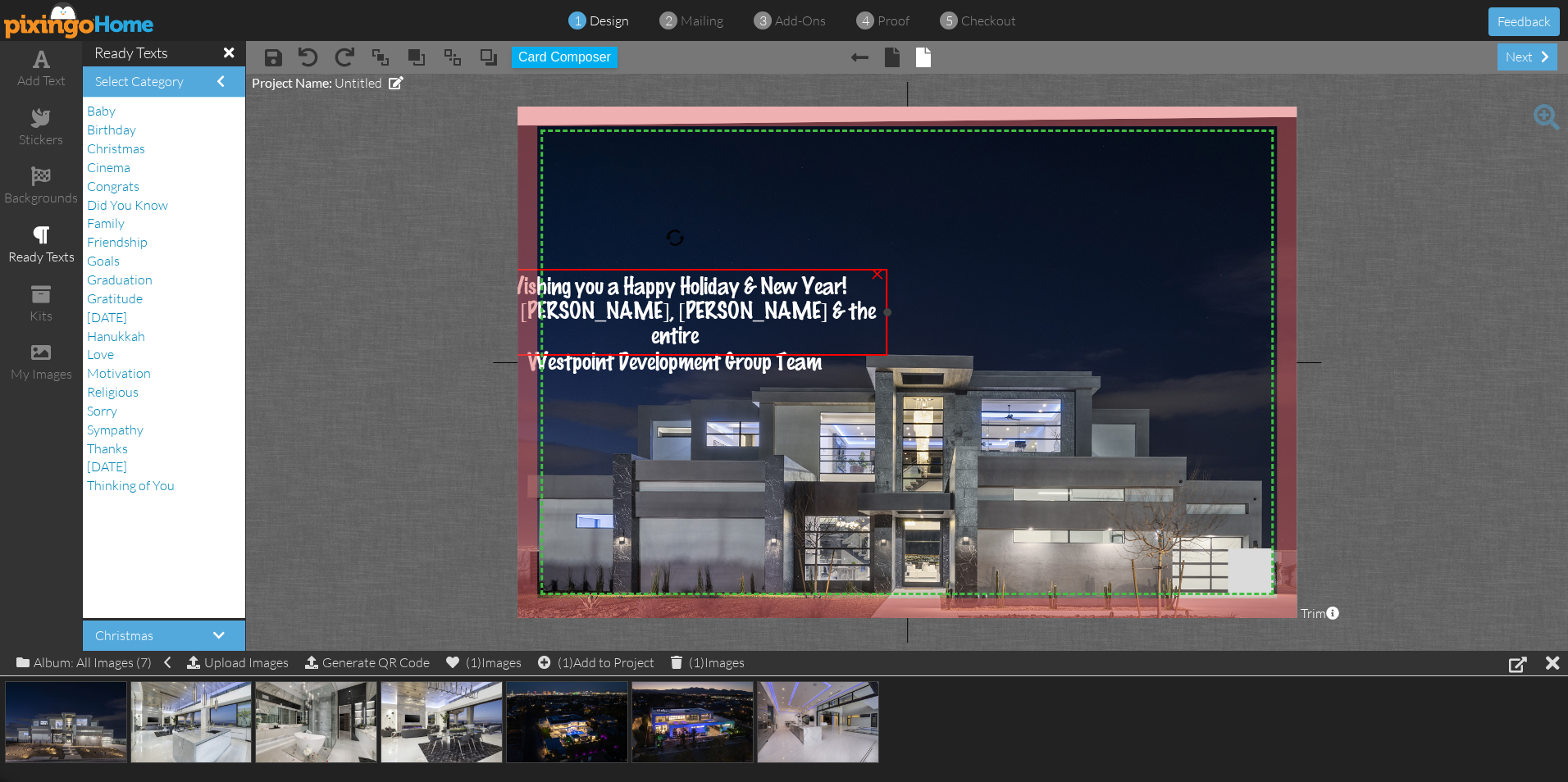
drag, startPoint x: 994, startPoint y: 313, endPoint x: 885, endPoint y: 316, distance: 109.0
click at [885, 316] on div at bounding box center [887, 312] width 9 height 9
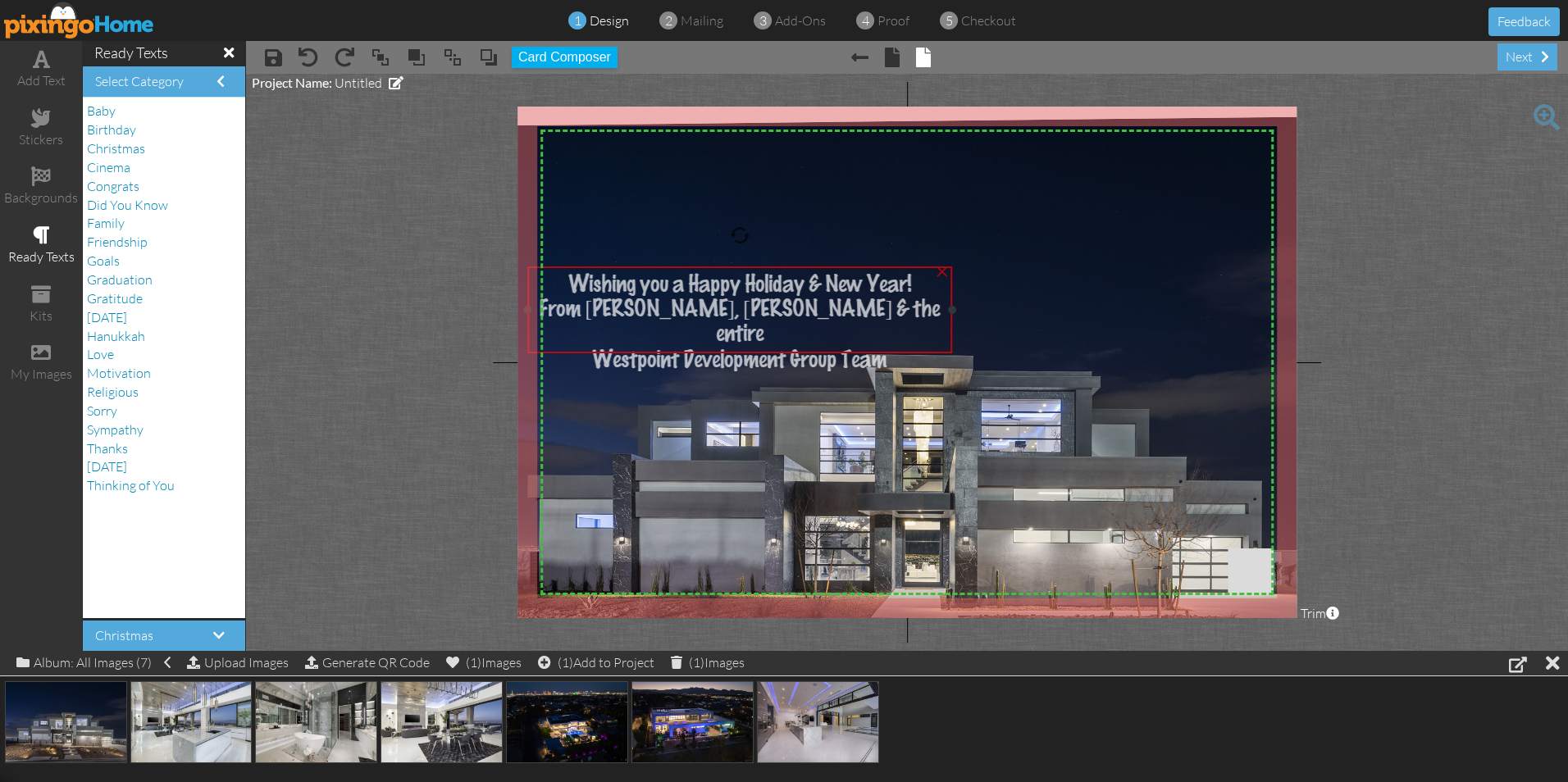
drag, startPoint x: 687, startPoint y: 303, endPoint x: 752, endPoint y: 301, distance: 65.0
click at [752, 301] on span "From [PERSON_NAME], [PERSON_NAME] & the entire" at bounding box center [739, 321] width 401 height 49
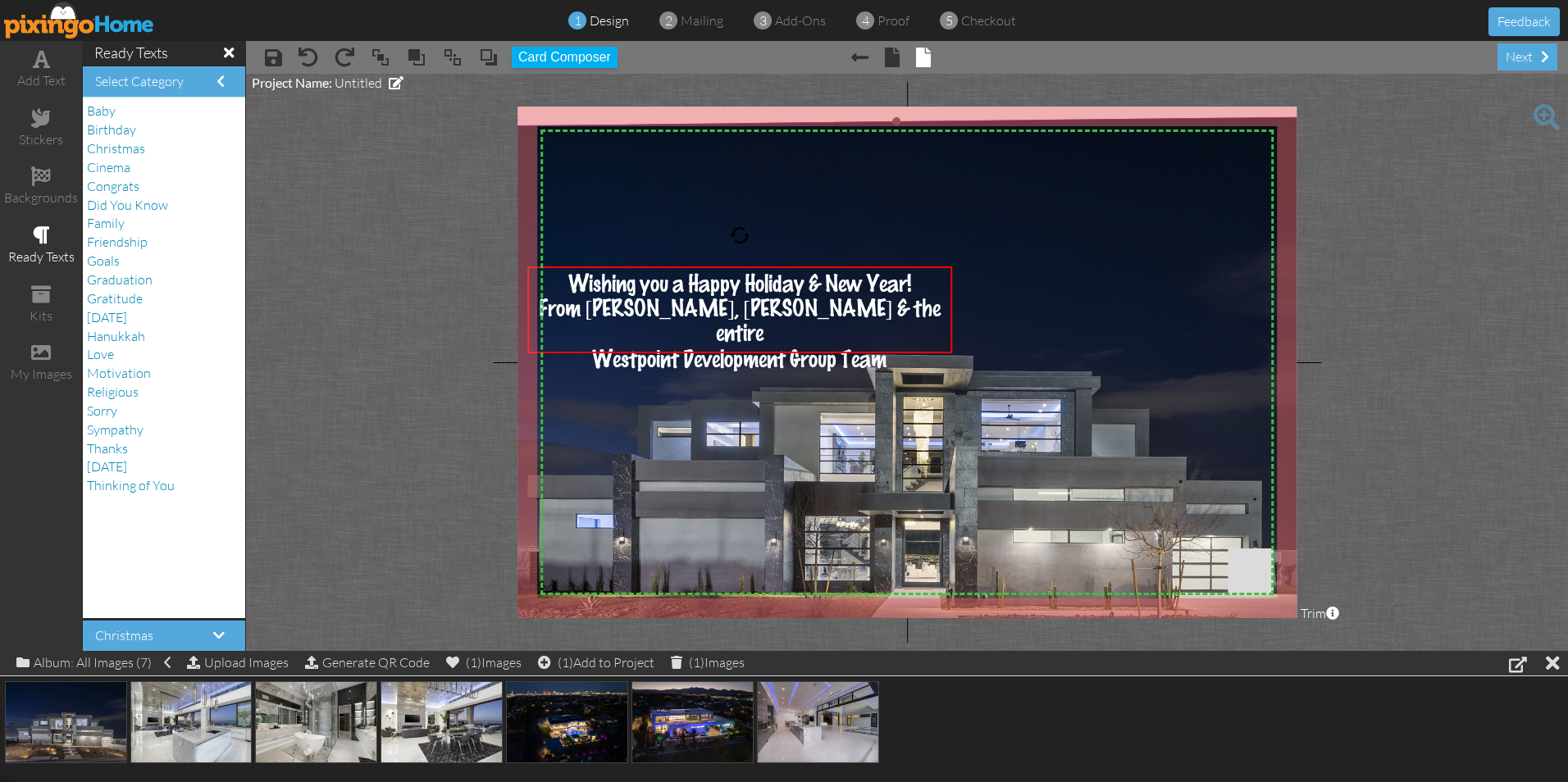
click at [1105, 267] on img at bounding box center [899, 427] width 925 height 623
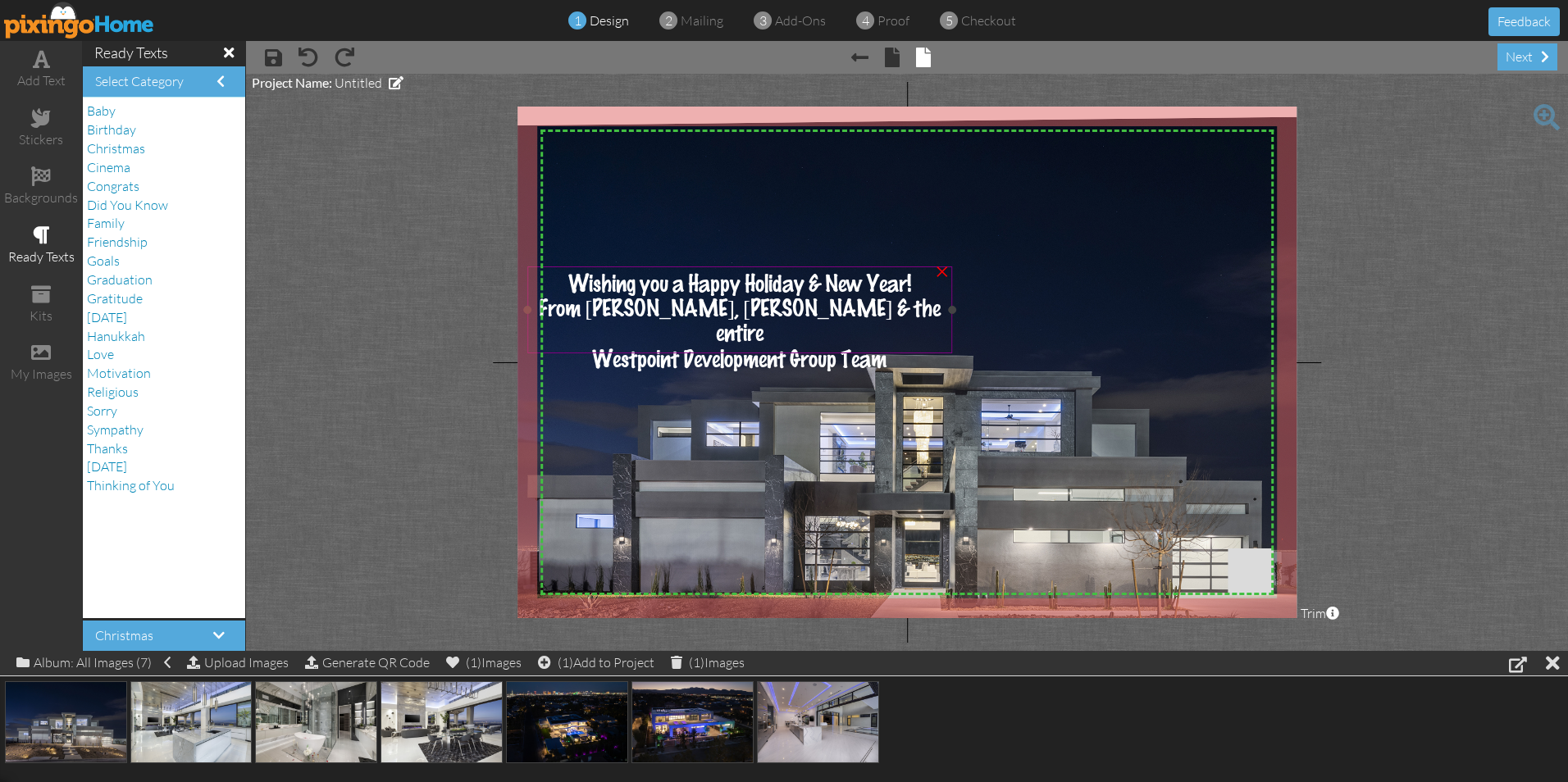
click at [853, 310] on span "From [PERSON_NAME], [PERSON_NAME] & the entire" at bounding box center [739, 321] width 401 height 49
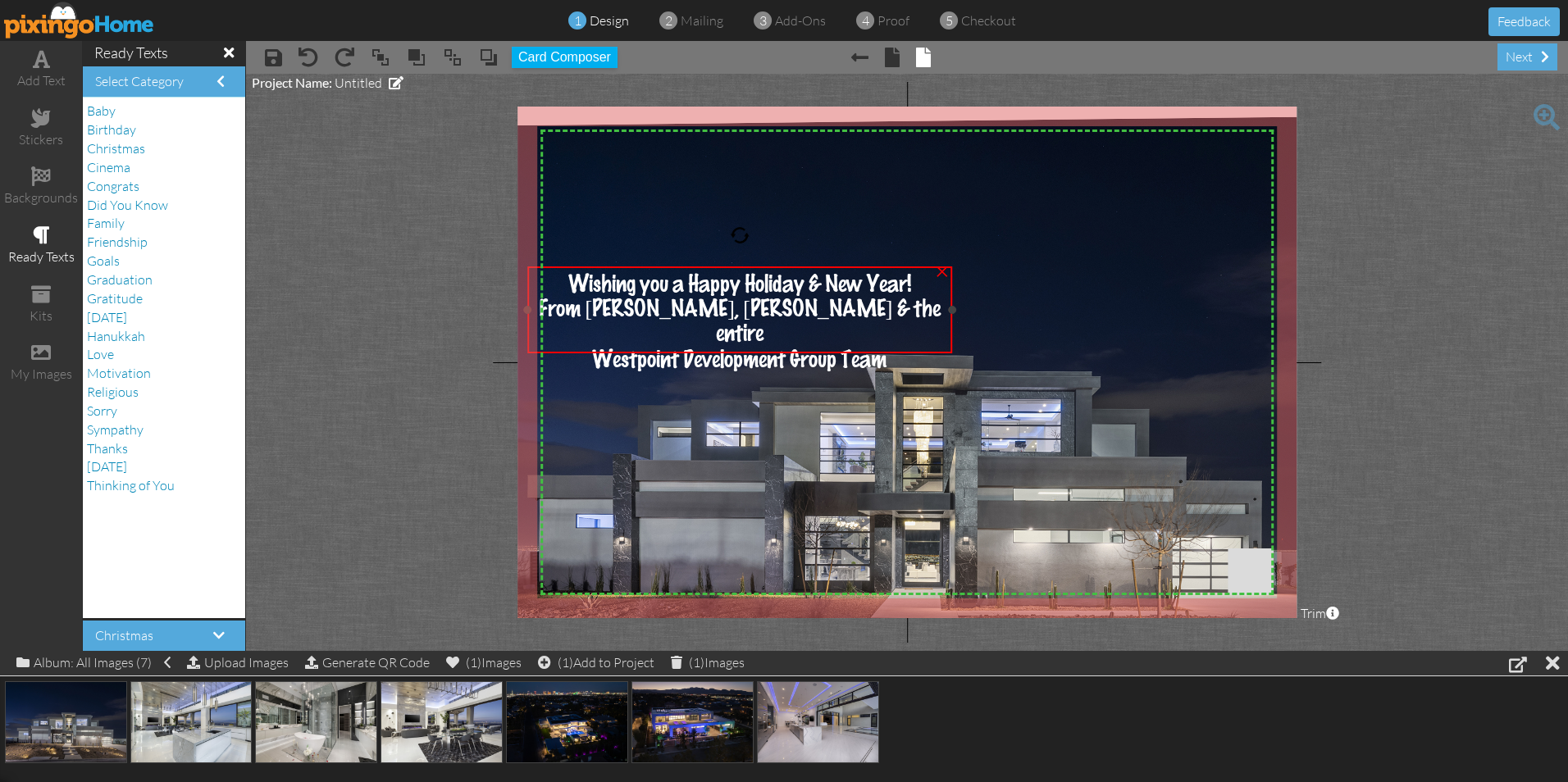
click at [917, 286] on div "Wishing you a Happy Holiday & New Year!" at bounding box center [740, 284] width 413 height 24
click at [875, 313] on div "From [PERSON_NAME], [PERSON_NAME] & the entire" at bounding box center [740, 321] width 413 height 50
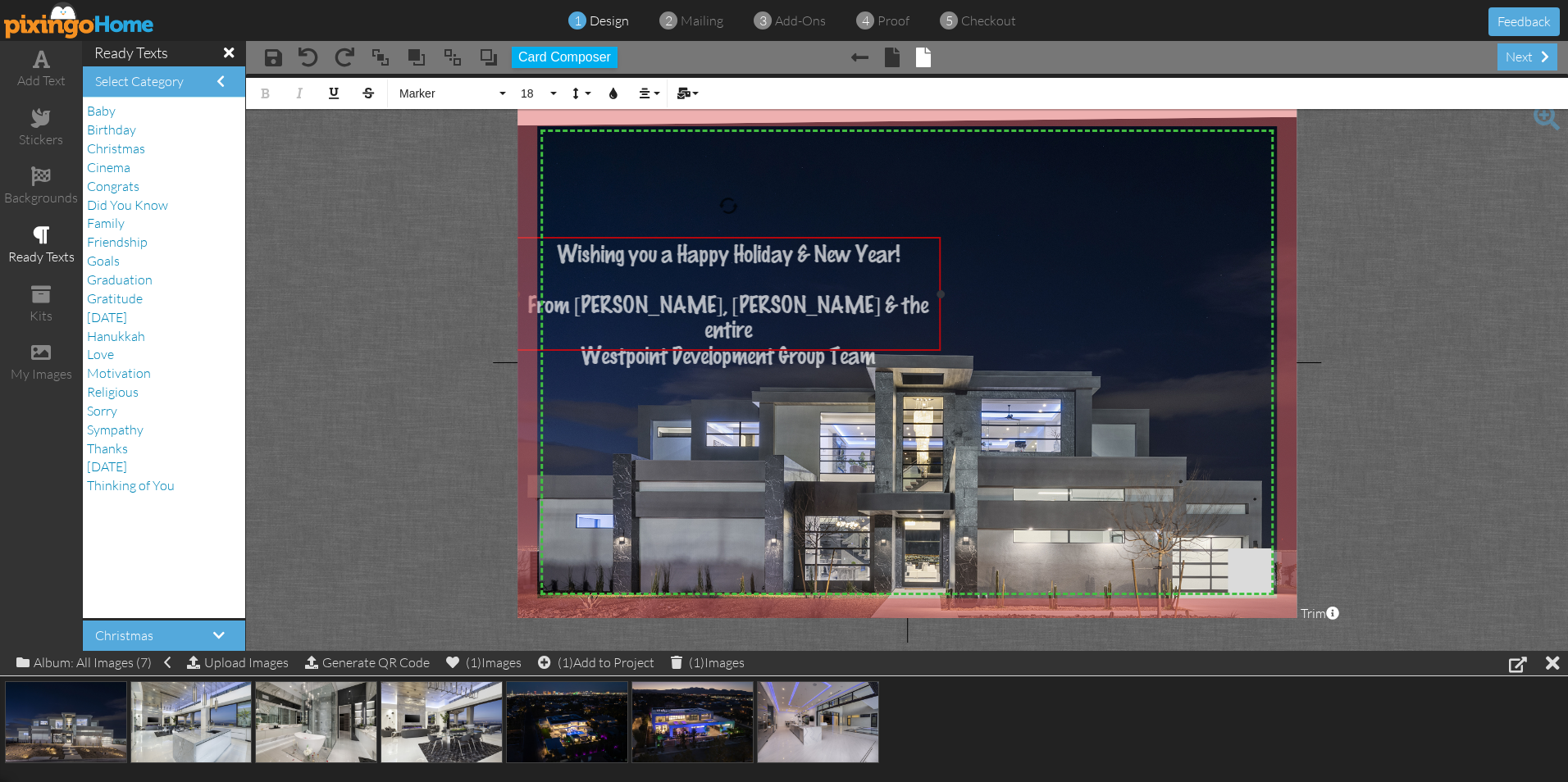
drag, startPoint x: 739, startPoint y: 267, endPoint x: 728, endPoint y: 237, distance: 32.0
click at [728, 237] on div "Wishing you a Happy Holiday & New Year! ​ ​ ​ From [PERSON_NAME], [PERSON_NAME]…" at bounding box center [728, 305] width 424 height 137
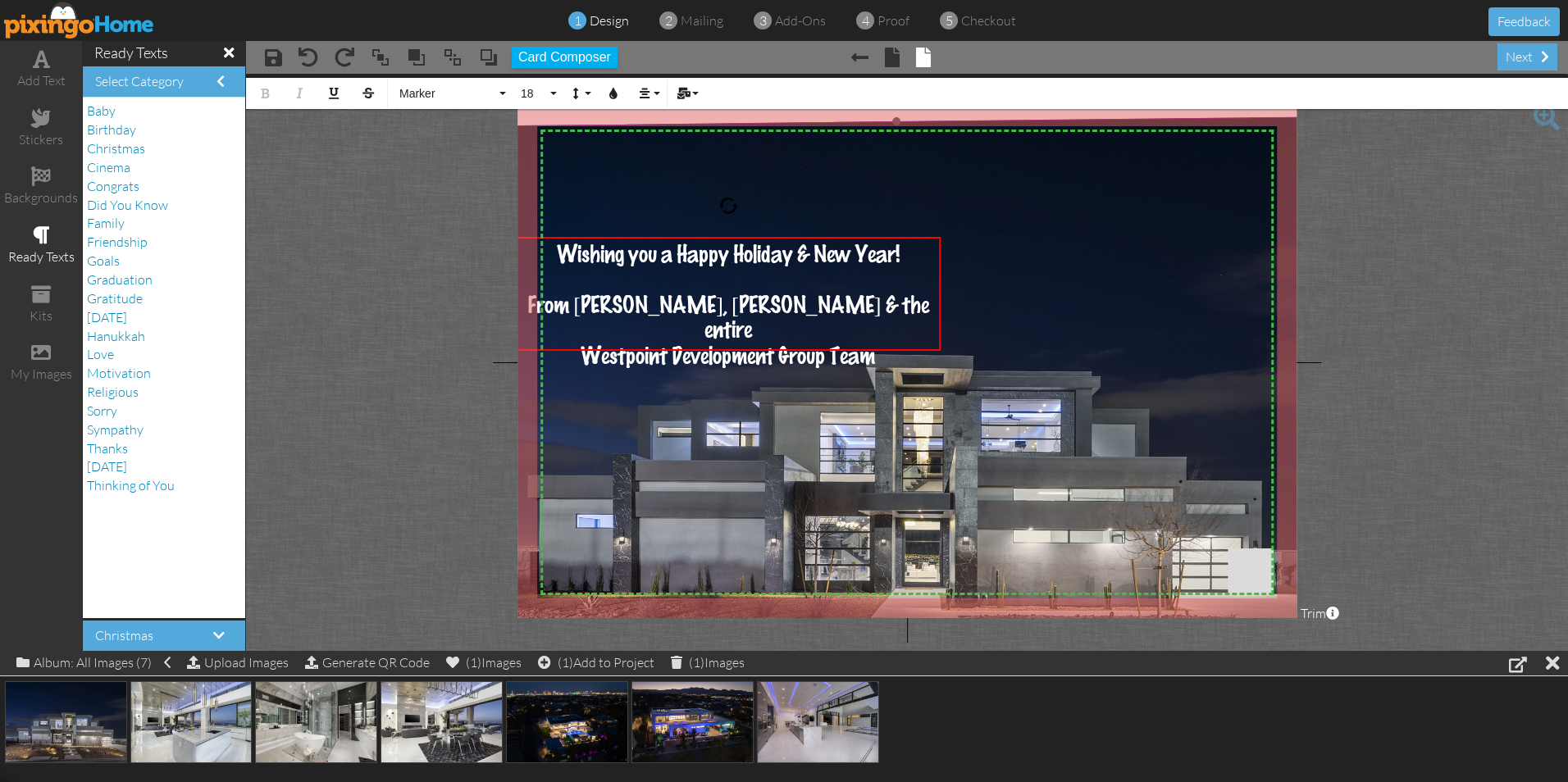
click at [1016, 236] on img at bounding box center [899, 427] width 925 height 623
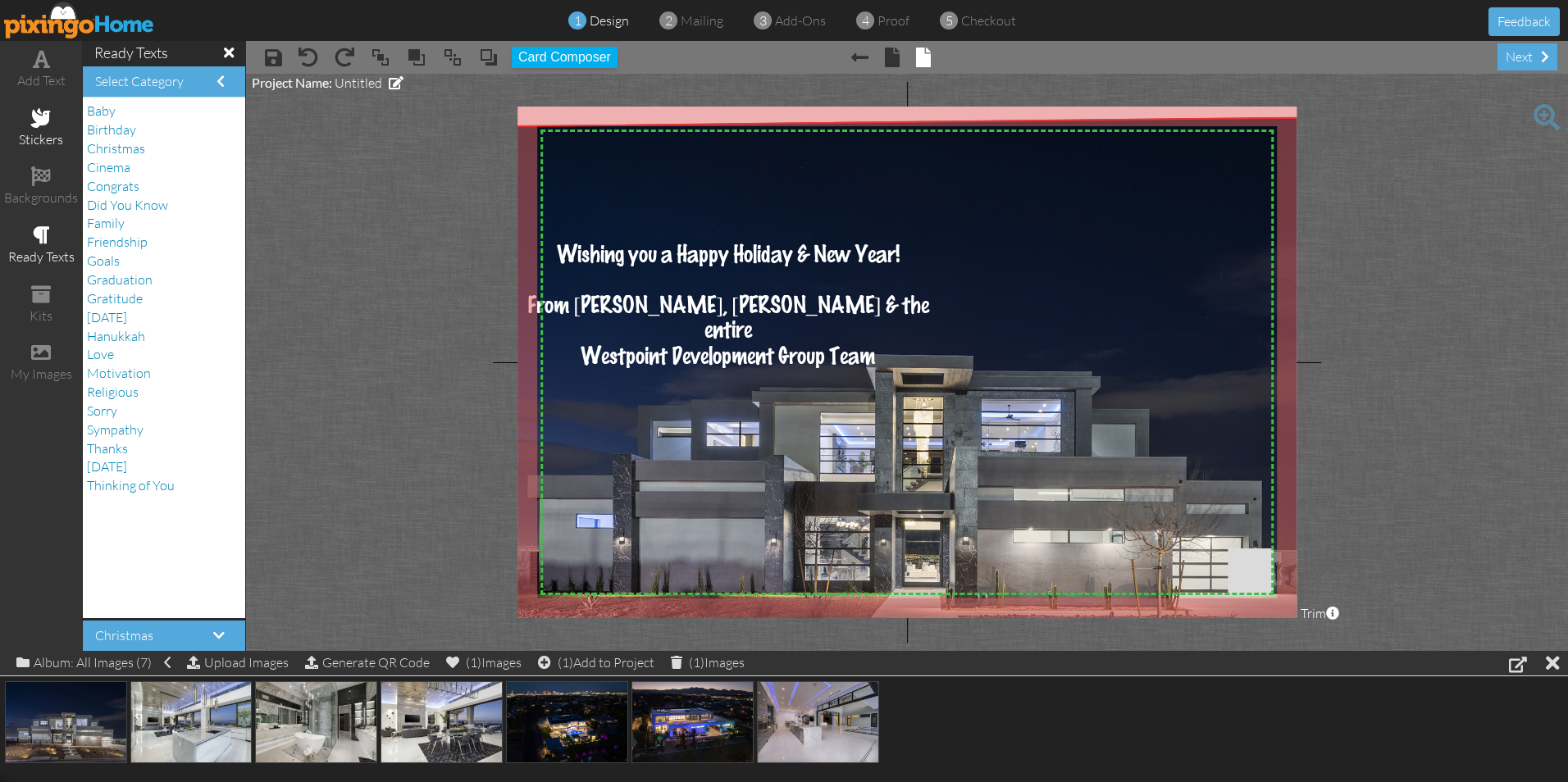
click at [58, 128] on div "stickers" at bounding box center [41, 129] width 82 height 57
click at [134, 234] on div "Congrats" at bounding box center [164, 242] width 155 height 19
click at [131, 219] on span "Christmas" at bounding box center [115, 222] width 58 height 16
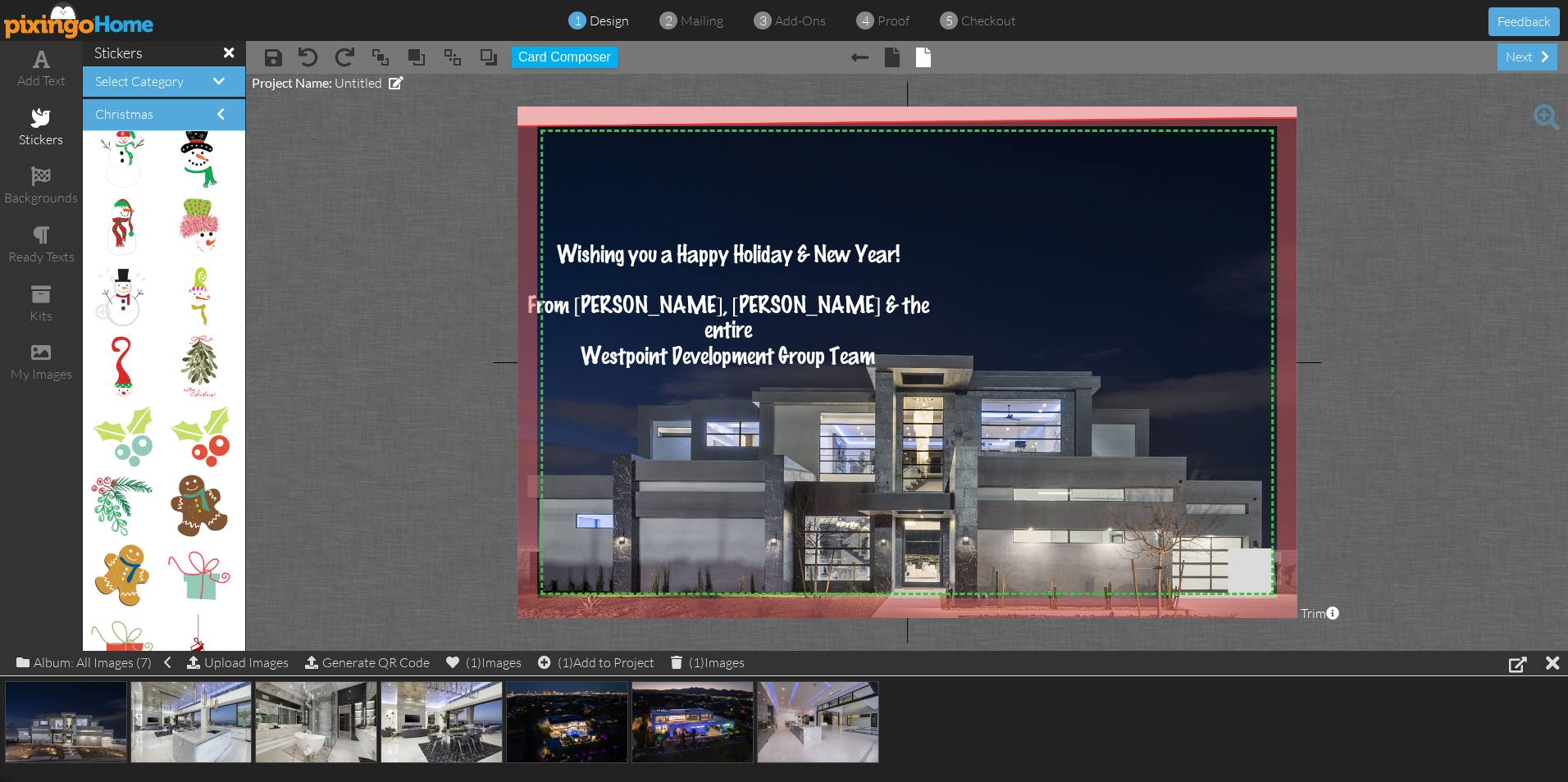
scroll to position [2542, 0]
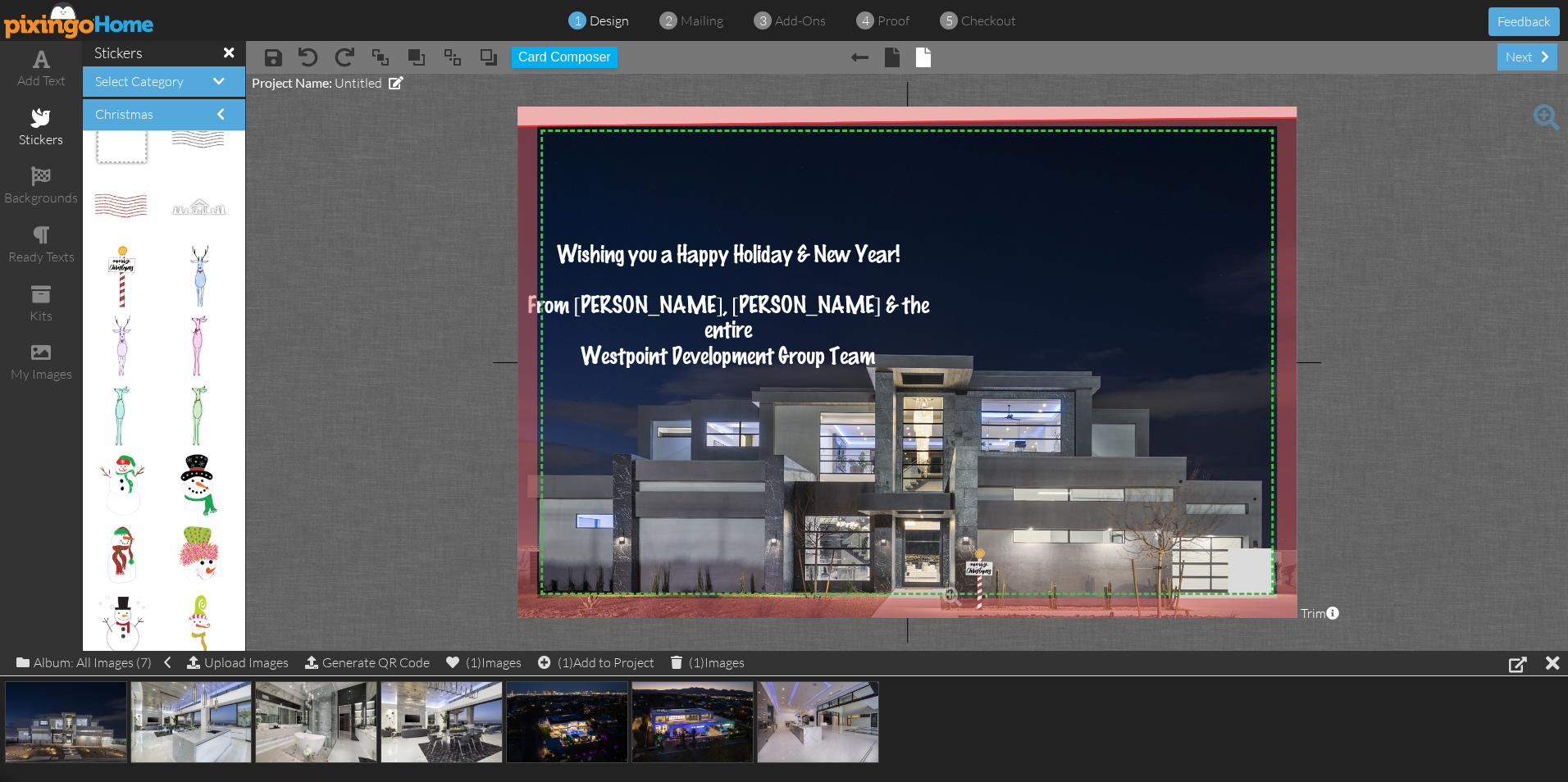
drag, startPoint x: 114, startPoint y: 261, endPoint x: 962, endPoint y: 565, distance: 900.8
drag, startPoint x: 939, startPoint y: 550, endPoint x: 1086, endPoint y: 605, distance: 157.0
click at [1086, 605] on div "×" at bounding box center [1047, 792] width 171 height 377
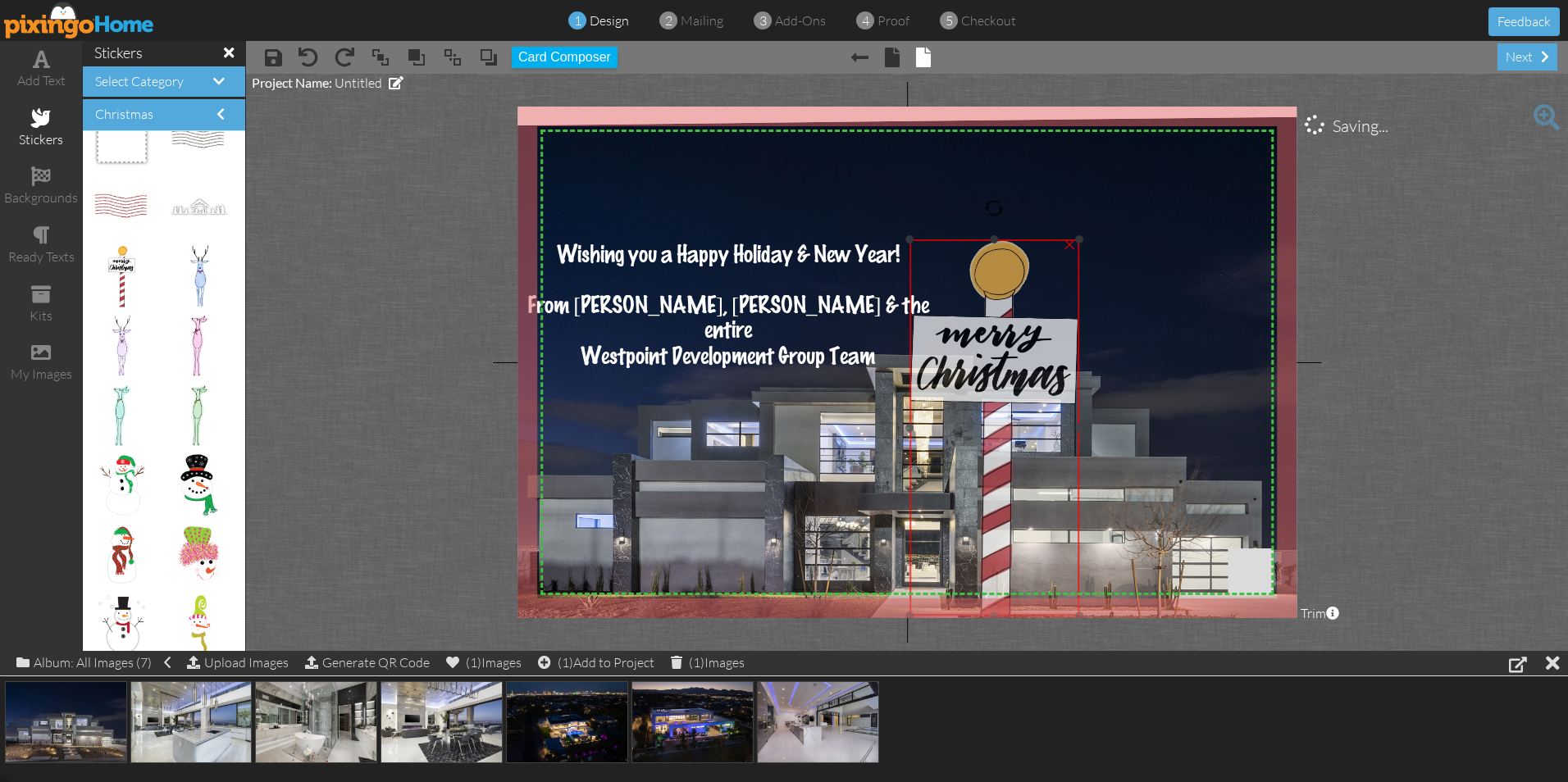
drag, startPoint x: 1066, startPoint y: 606, endPoint x: 1013, endPoint y: 242, distance: 367.8
click at [1013, 242] on img at bounding box center [995, 427] width 171 height 377
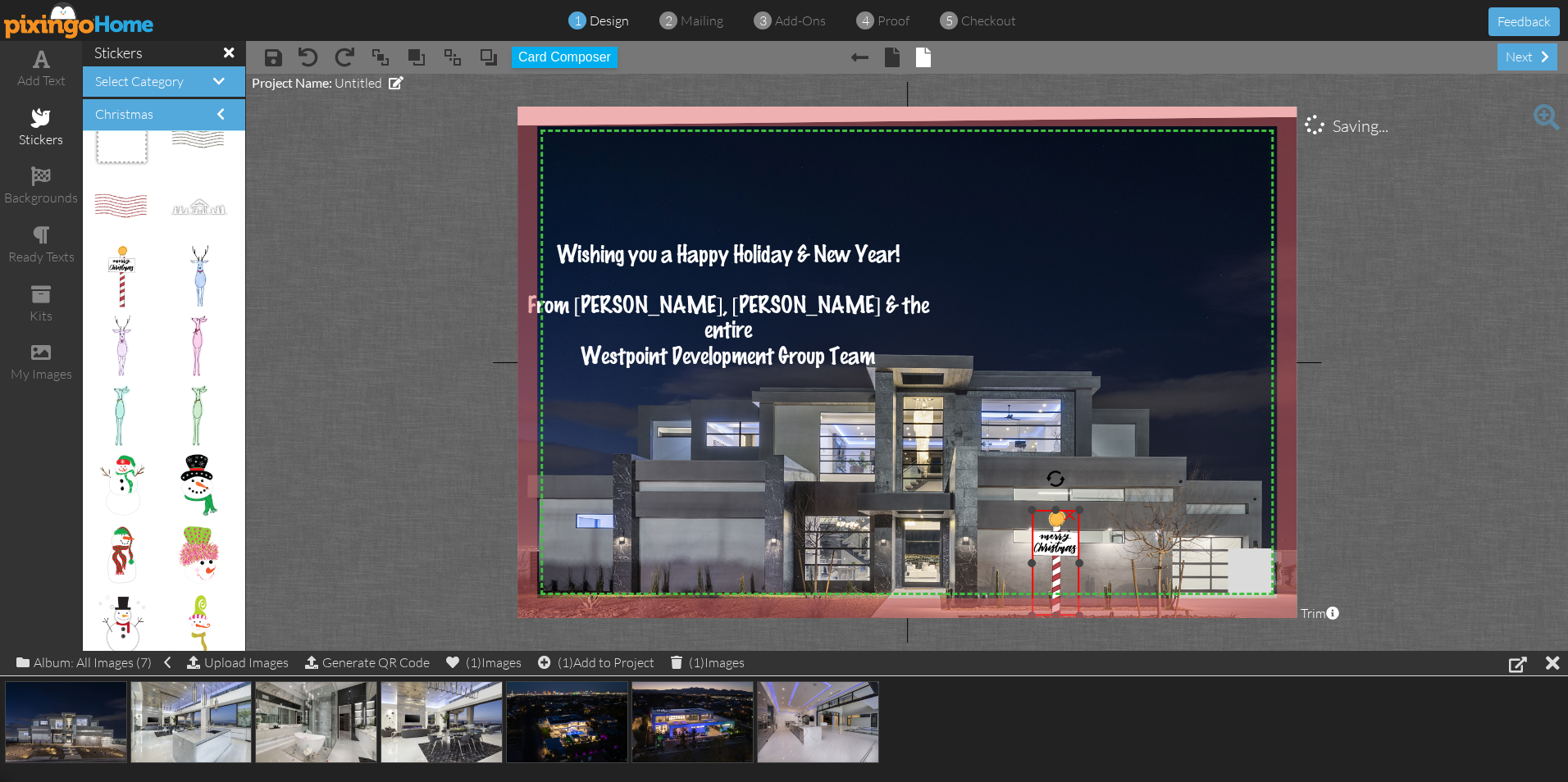
drag, startPoint x: 910, startPoint y: 242, endPoint x: 1062, endPoint y: 530, distance: 325.7
click at [1062, 513] on div "×" at bounding box center [1056, 563] width 48 height 106
drag, startPoint x: 1062, startPoint y: 534, endPoint x: 988, endPoint y: 521, distance: 75.1
click at [988, 521] on img at bounding box center [982, 550] width 48 height 105
drag, startPoint x: 957, startPoint y: 496, endPoint x: 981, endPoint y: 525, distance: 37.6
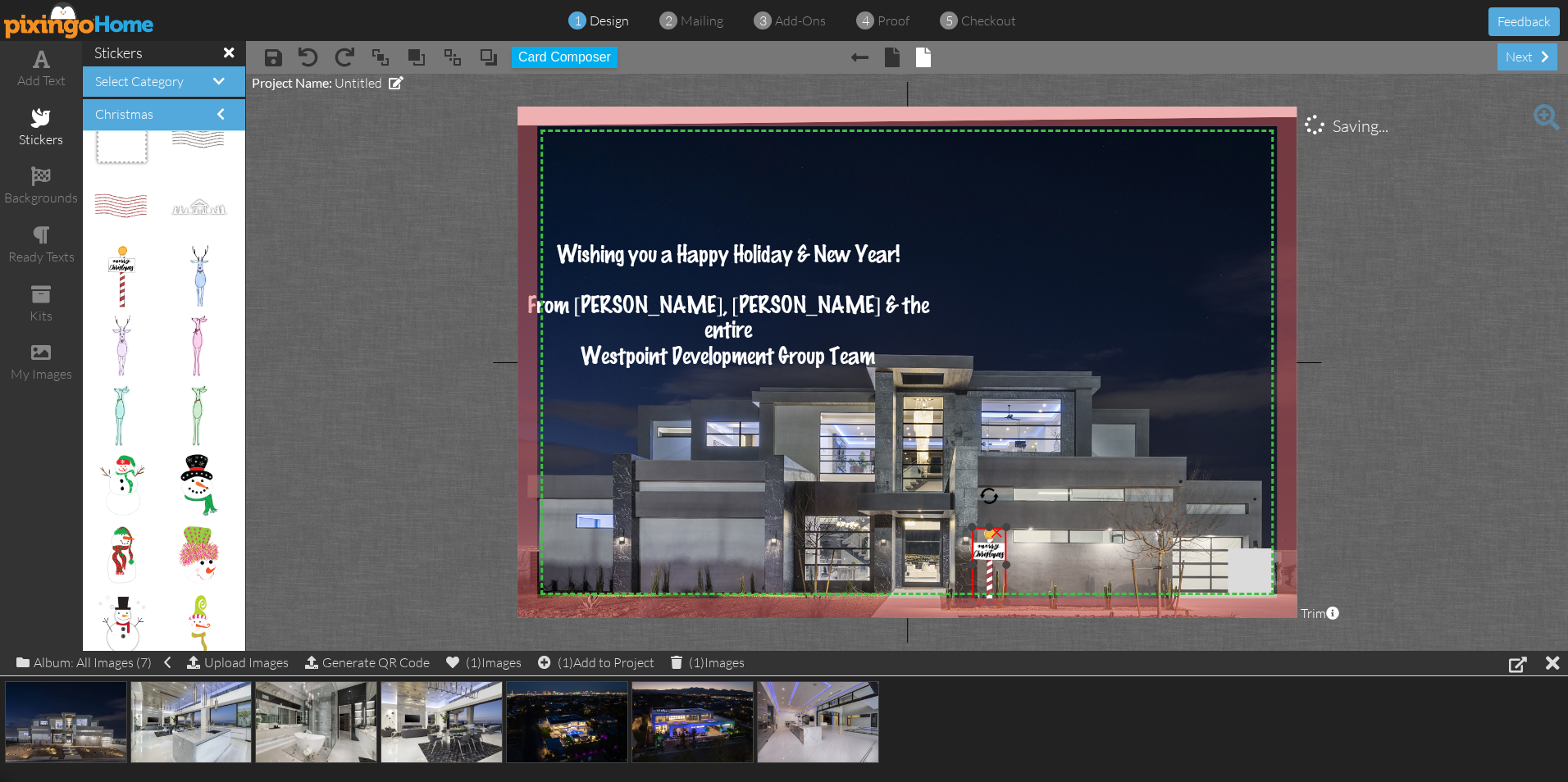
click at [981, 527] on div "×" at bounding box center [990, 565] width 34 height 75
click at [1042, 401] on img at bounding box center [899, 427] width 925 height 623
drag, startPoint x: 985, startPoint y: 548, endPoint x: 959, endPoint y: 548, distance: 26.0
click at [959, 548] on img at bounding box center [964, 565] width 34 height 75
click at [1223, 469] on img at bounding box center [899, 427] width 925 height 623
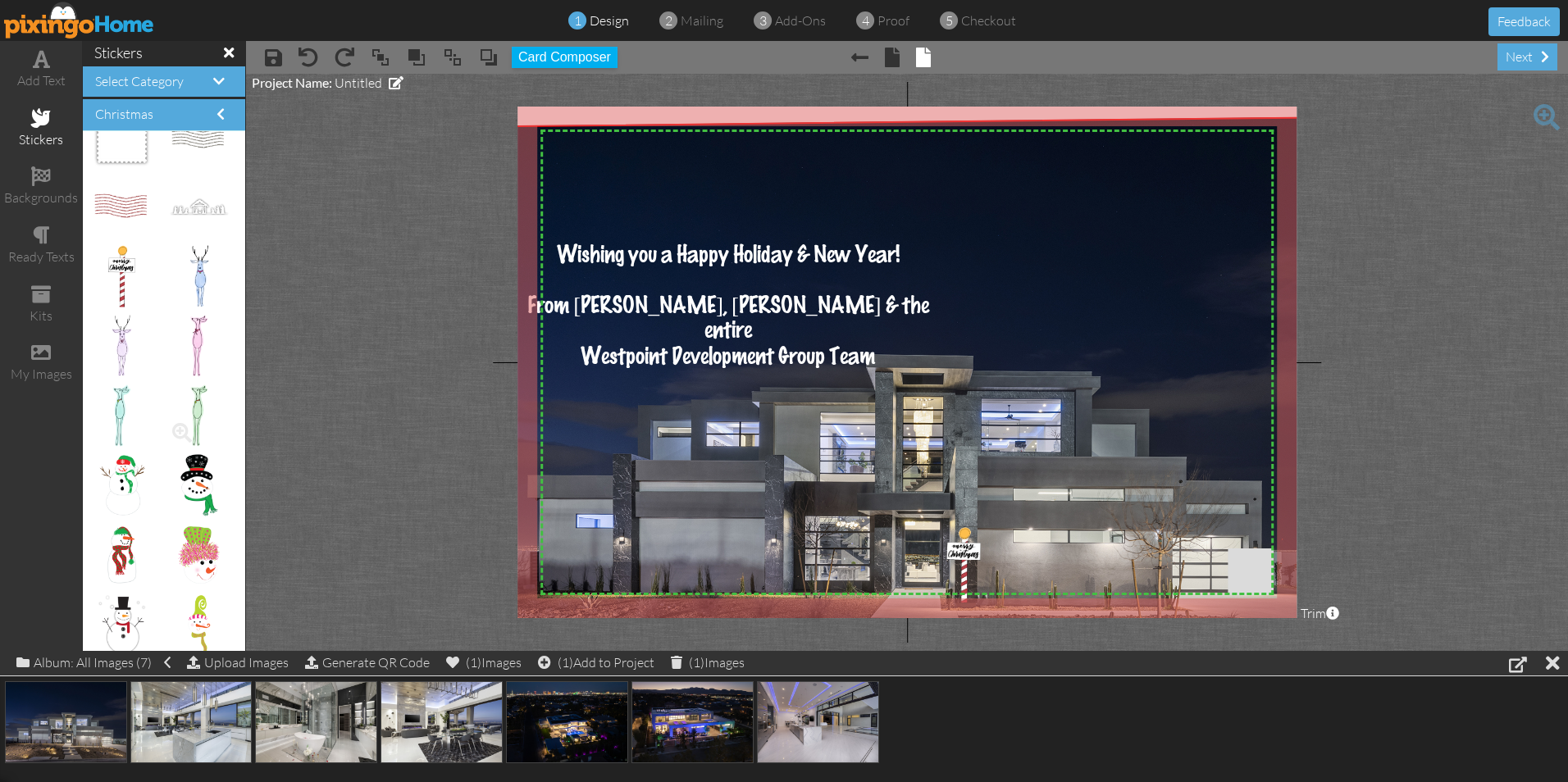
click at [188, 383] on div at bounding box center [202, 416] width 77 height 70
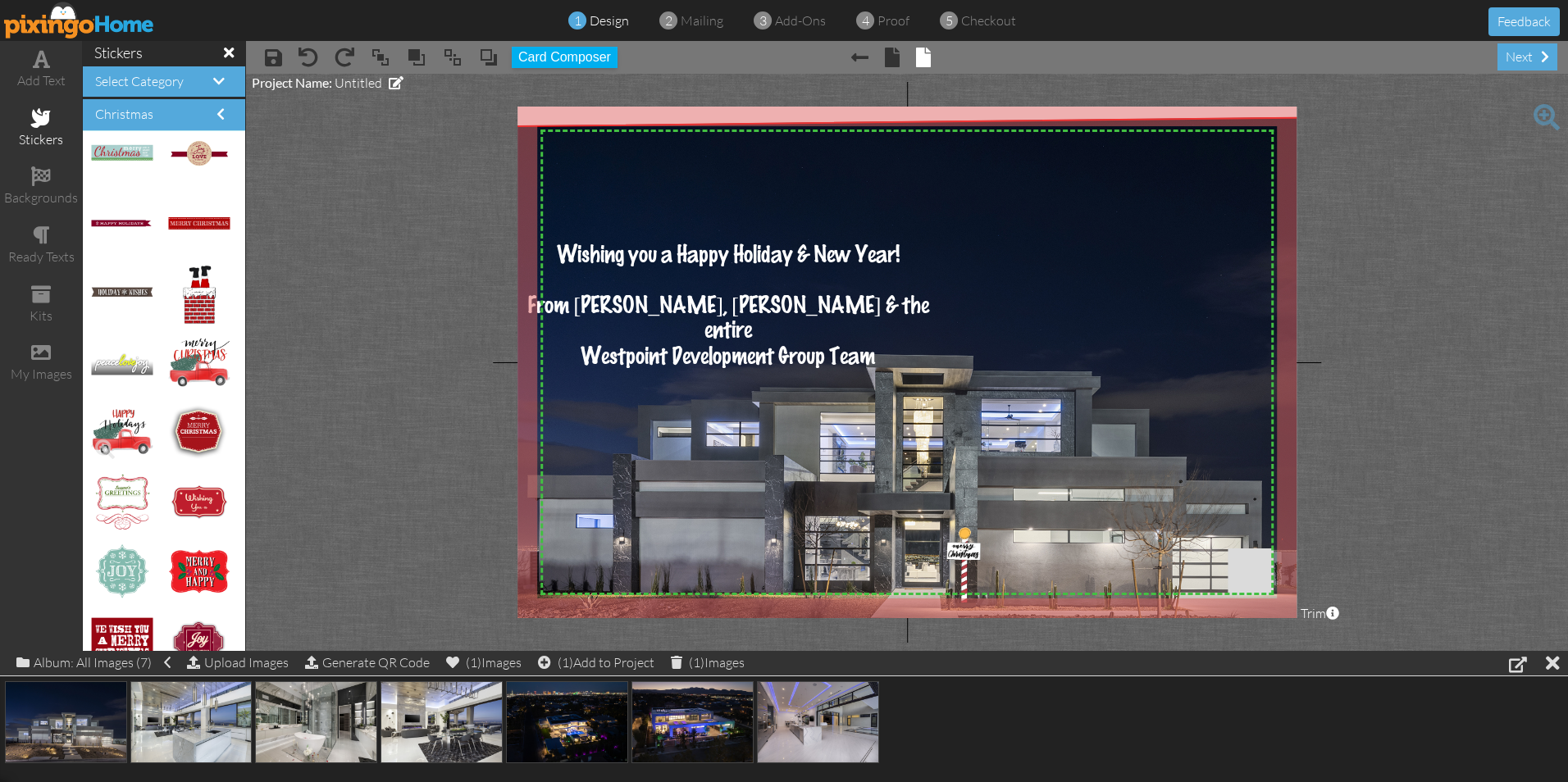
scroll to position [1468, 0]
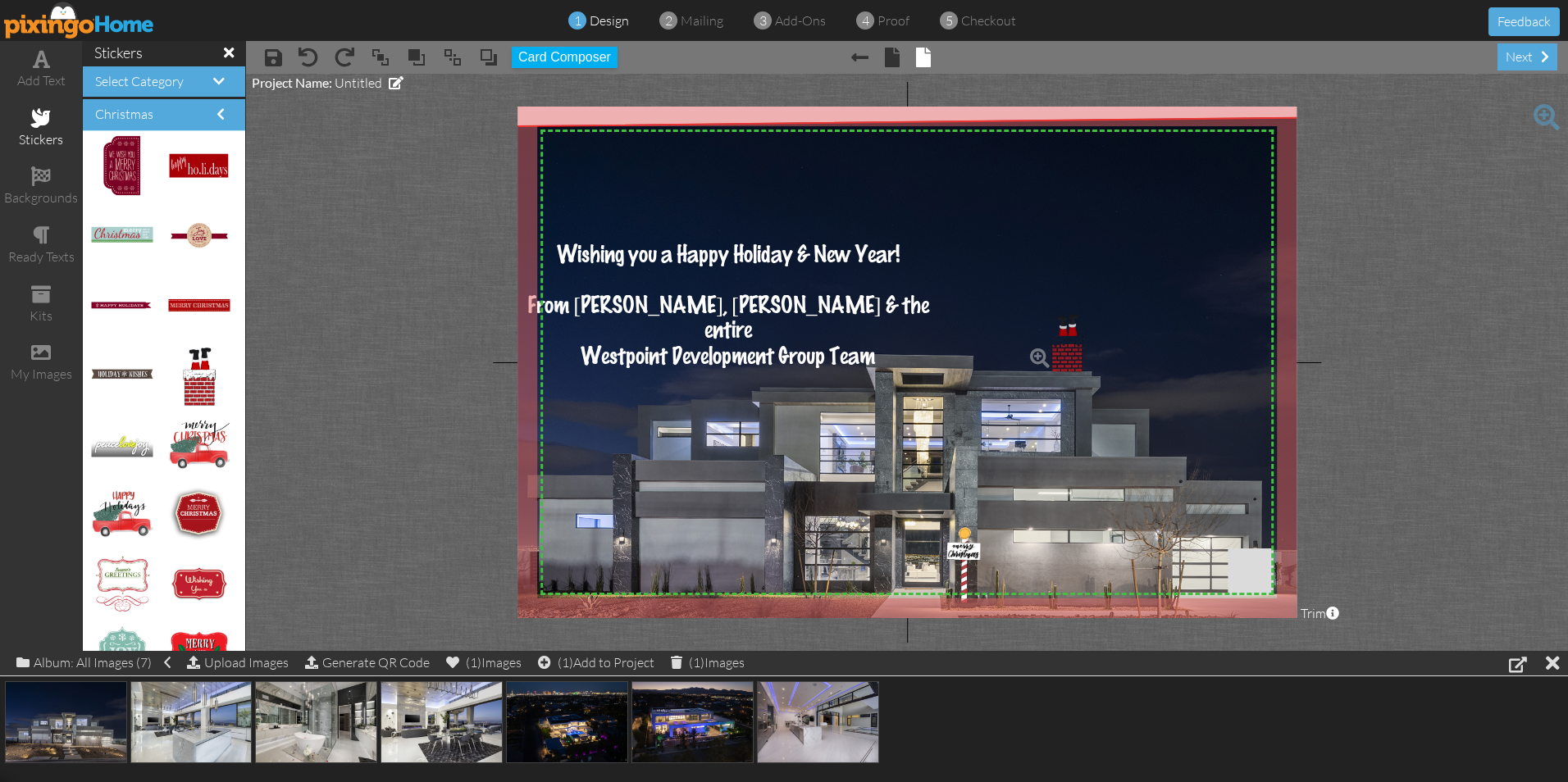
drag, startPoint x: 196, startPoint y: 383, endPoint x: 1067, endPoint y: 350, distance: 871.6
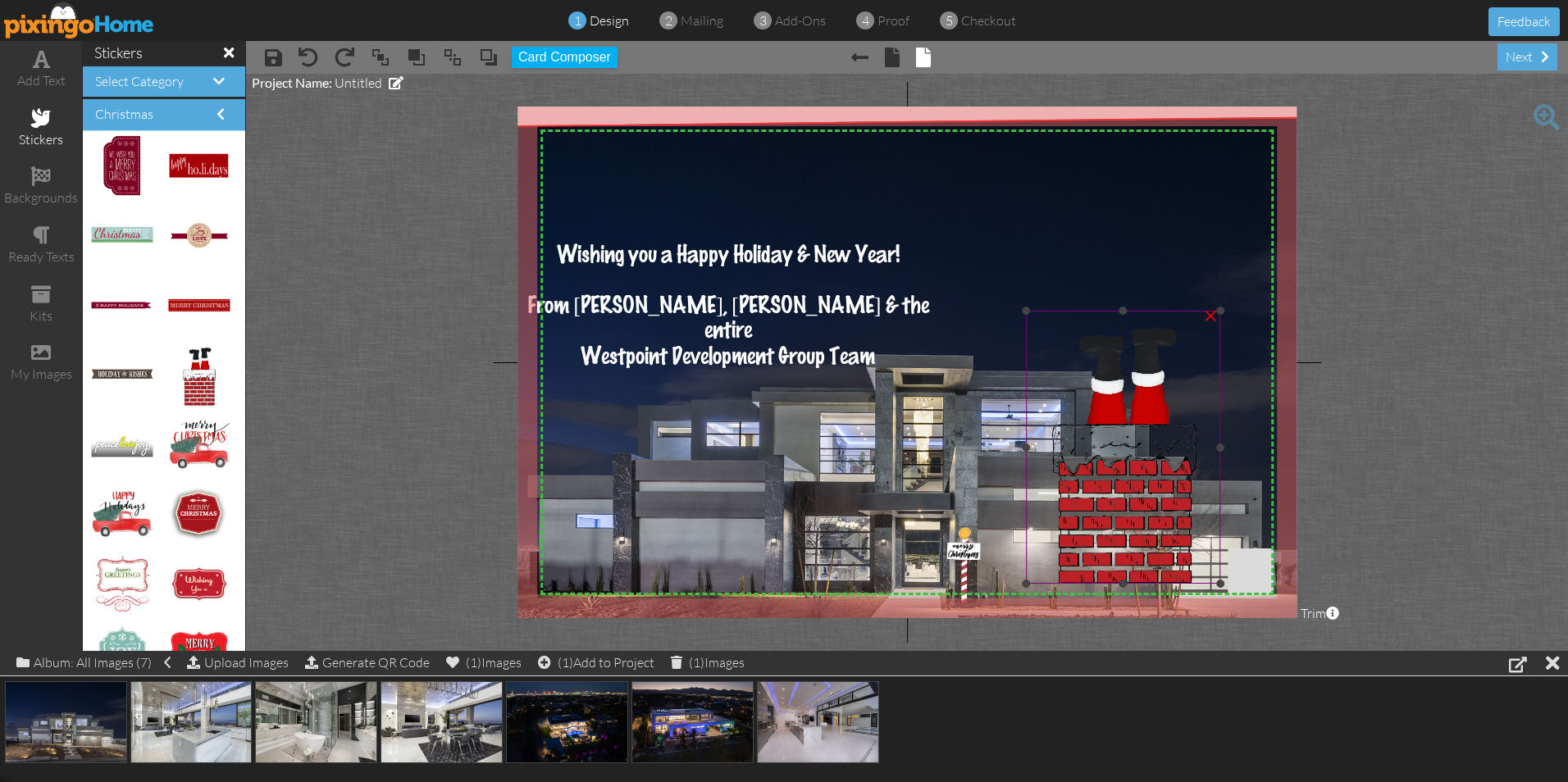
click at [1063, 419] on img at bounding box center [1124, 447] width 195 height 273
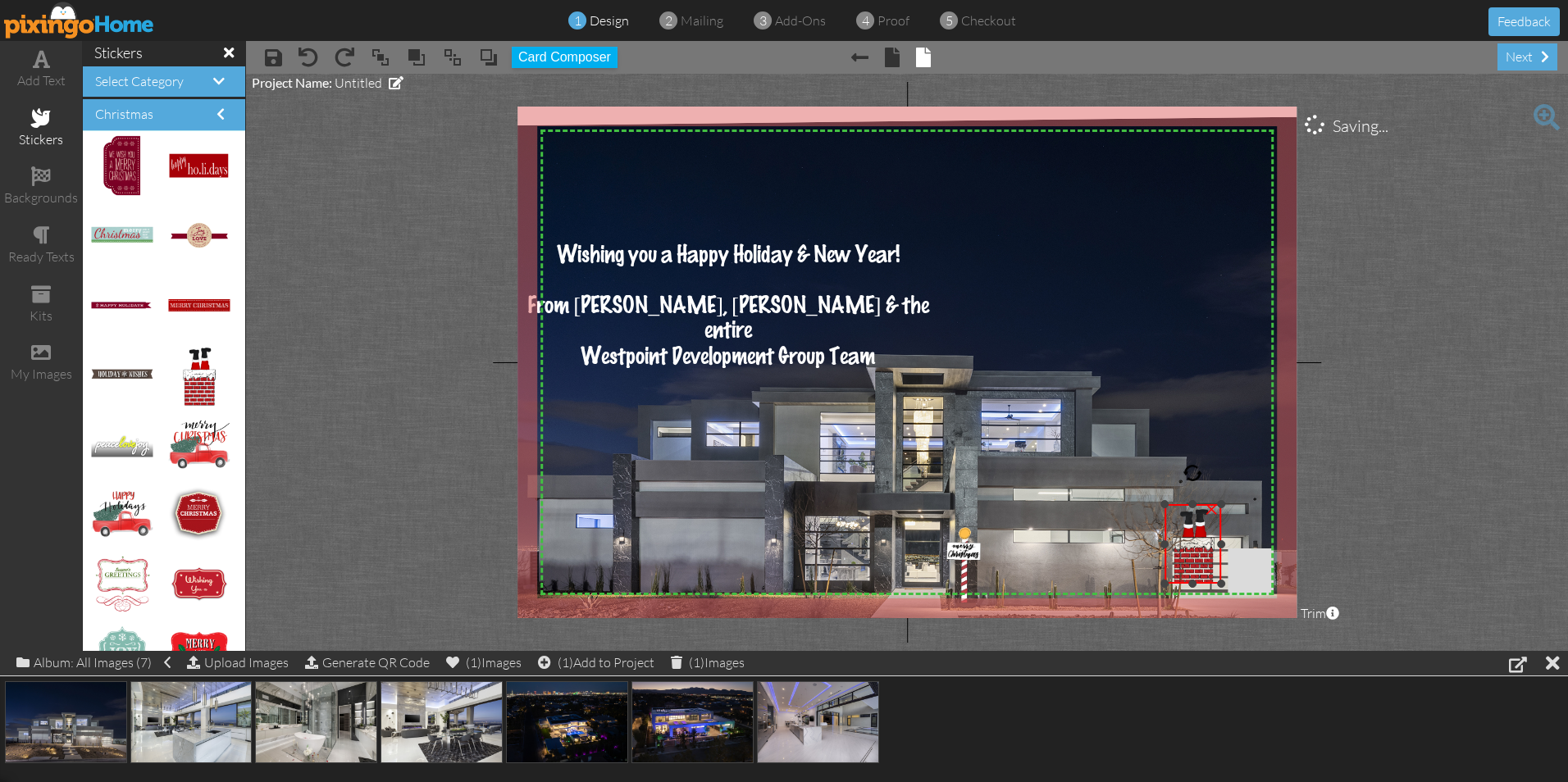
drag, startPoint x: 1028, startPoint y: 311, endPoint x: 1190, endPoint y: 504, distance: 252.0
click at [1190, 504] on div "×" at bounding box center [1192, 544] width 56 height 79
drag, startPoint x: 1203, startPoint y: 535, endPoint x: 1071, endPoint y: 323, distance: 249.7
click at [1071, 323] on img at bounding box center [1061, 332] width 56 height 79
drag, startPoint x: 1088, startPoint y: 293, endPoint x: 1059, endPoint y: 317, distance: 37.6
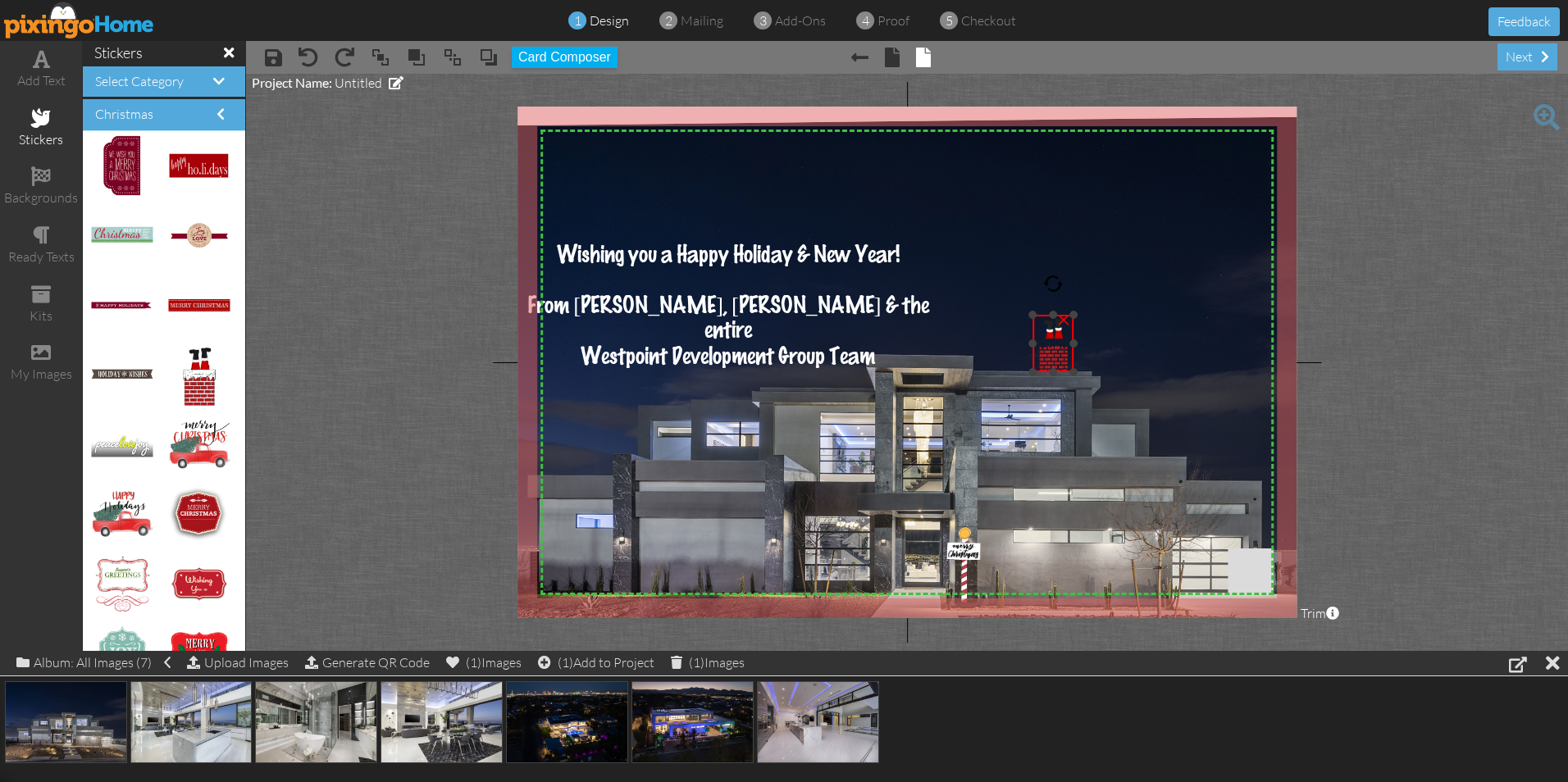
click at [1059, 316] on div "×" at bounding box center [1053, 343] width 41 height 57
click at [1061, 331] on img at bounding box center [1059, 341] width 40 height 56
click at [956, 257] on img at bounding box center [899, 427] width 925 height 623
click at [1062, 342] on img at bounding box center [1059, 341] width 40 height 56
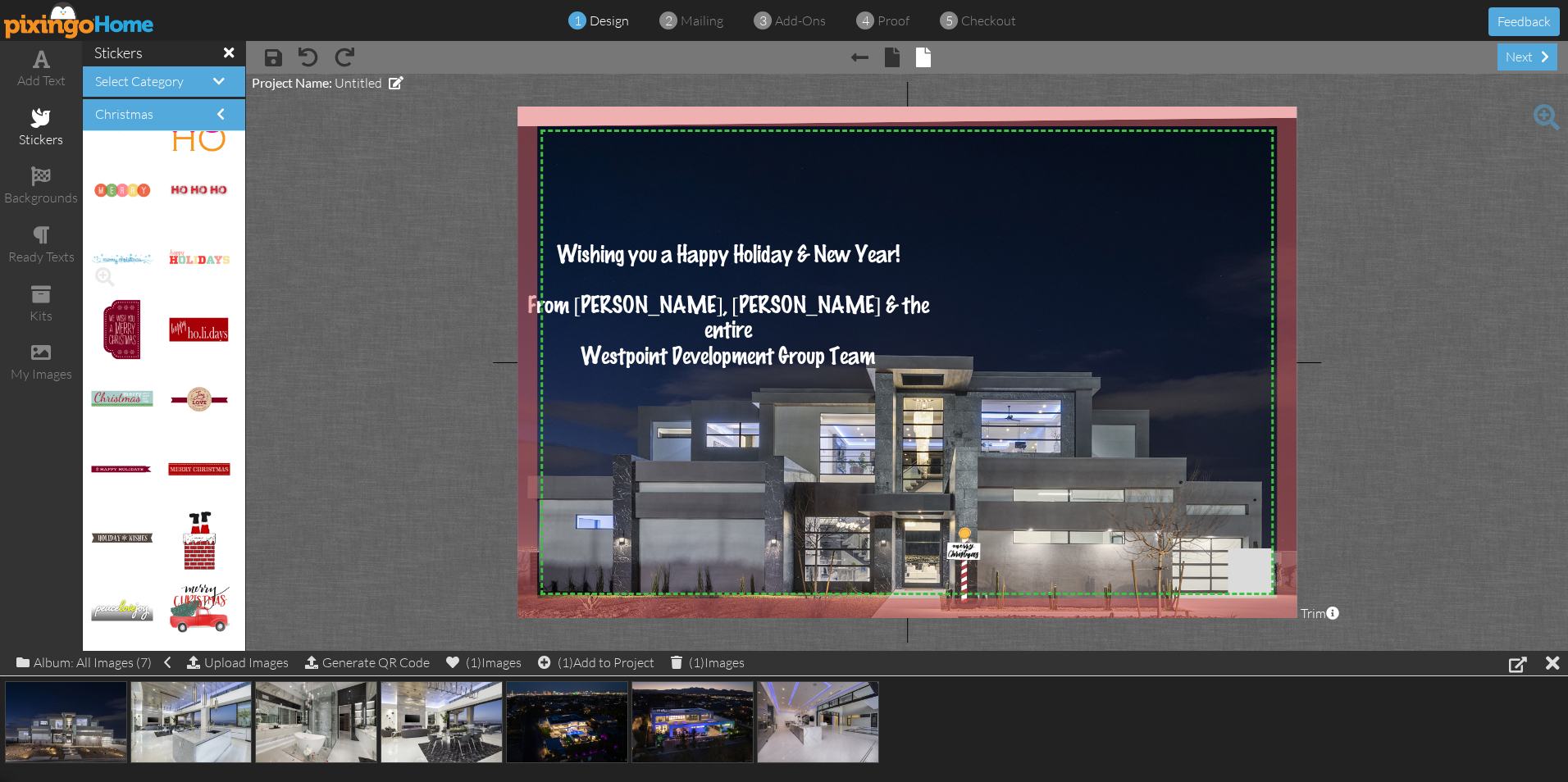
scroll to position [1140, 0]
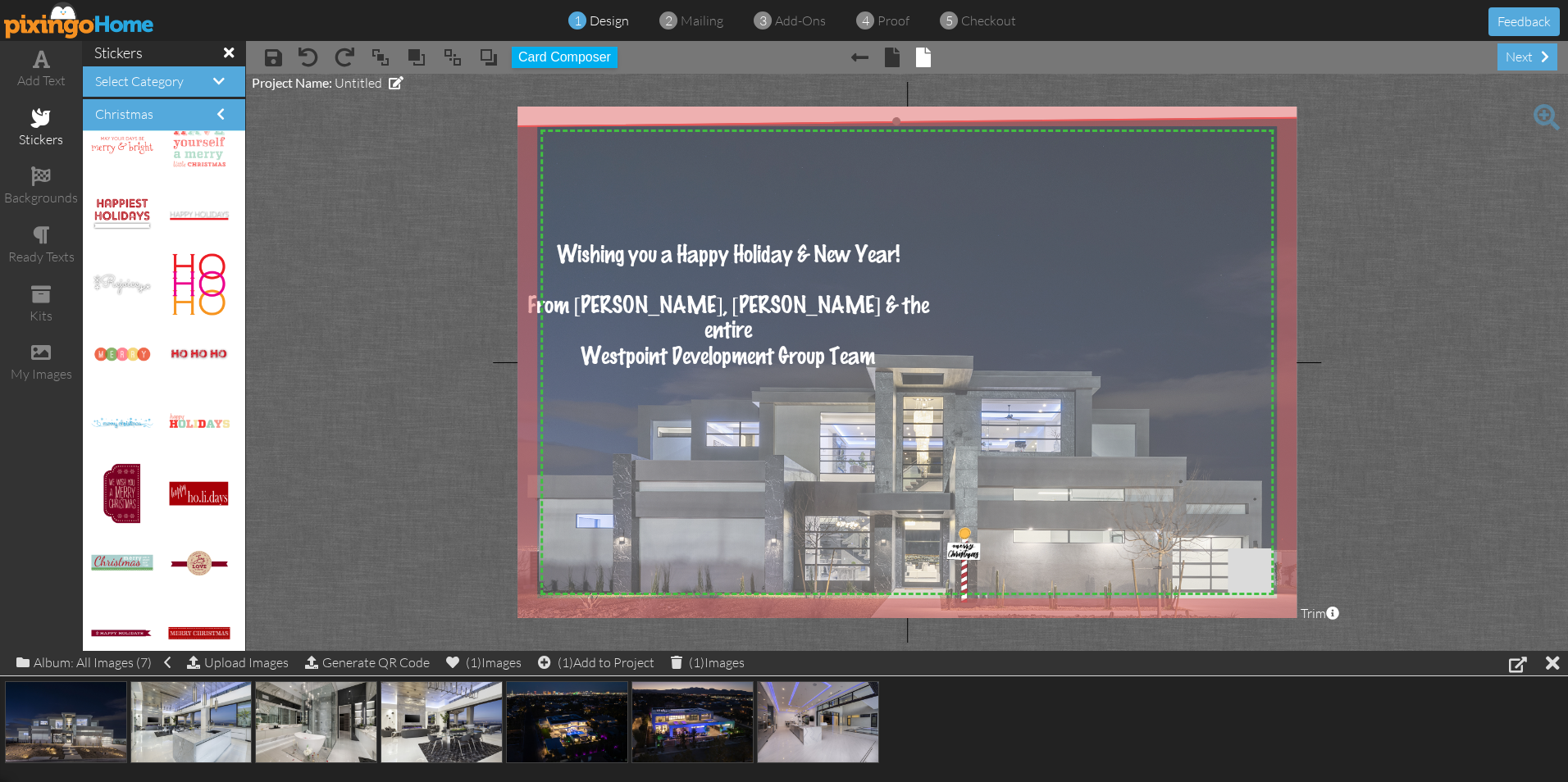
click at [592, 522] on img at bounding box center [899, 427] width 925 height 623
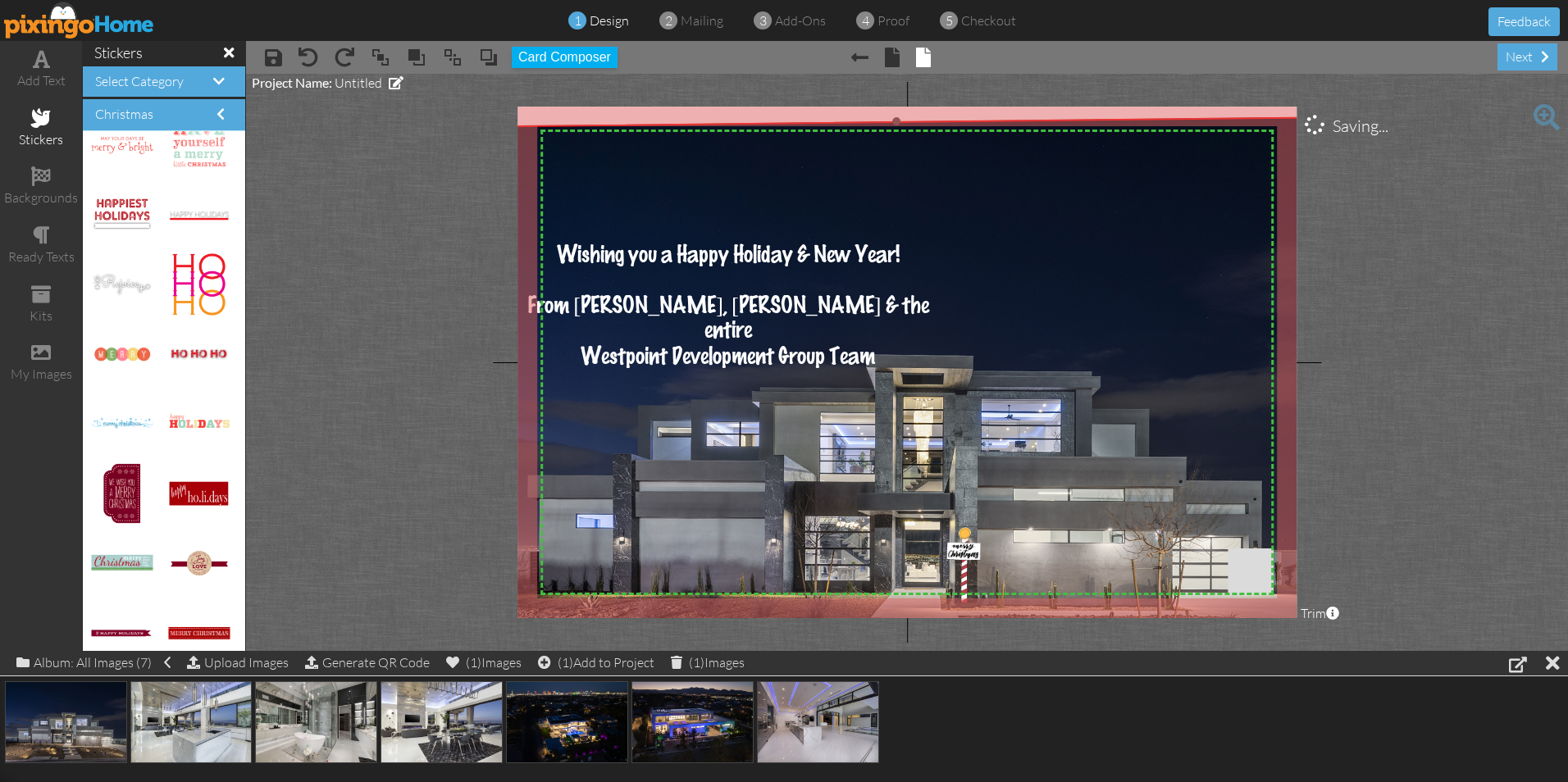
click at [592, 522] on img at bounding box center [899, 427] width 925 height 623
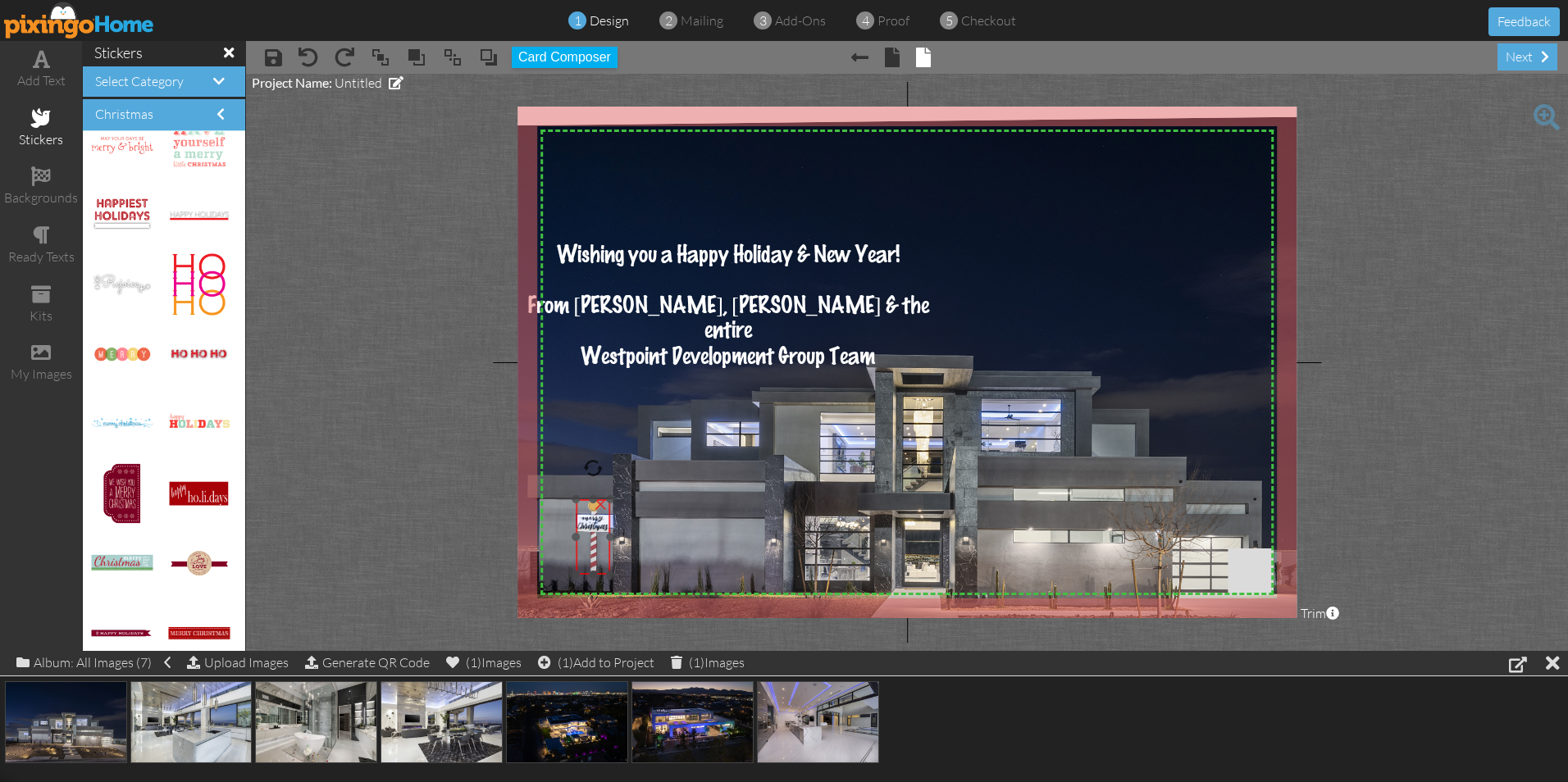
drag, startPoint x: 970, startPoint y: 548, endPoint x: 600, endPoint y: 521, distance: 371.0
click at [600, 521] on img at bounding box center [593, 537] width 34 height 75
drag, startPoint x: 609, startPoint y: 502, endPoint x: 645, endPoint y: 482, distance: 41.2
click at [645, 482] on div "X X X X X X X X X X X X X X X X X X X X X X X X X X X X X X X X X X X X X X X X…" at bounding box center [907, 362] width 779 height 512
drag, startPoint x: 596, startPoint y: 506, endPoint x: 593, endPoint y: 518, distance: 12.4
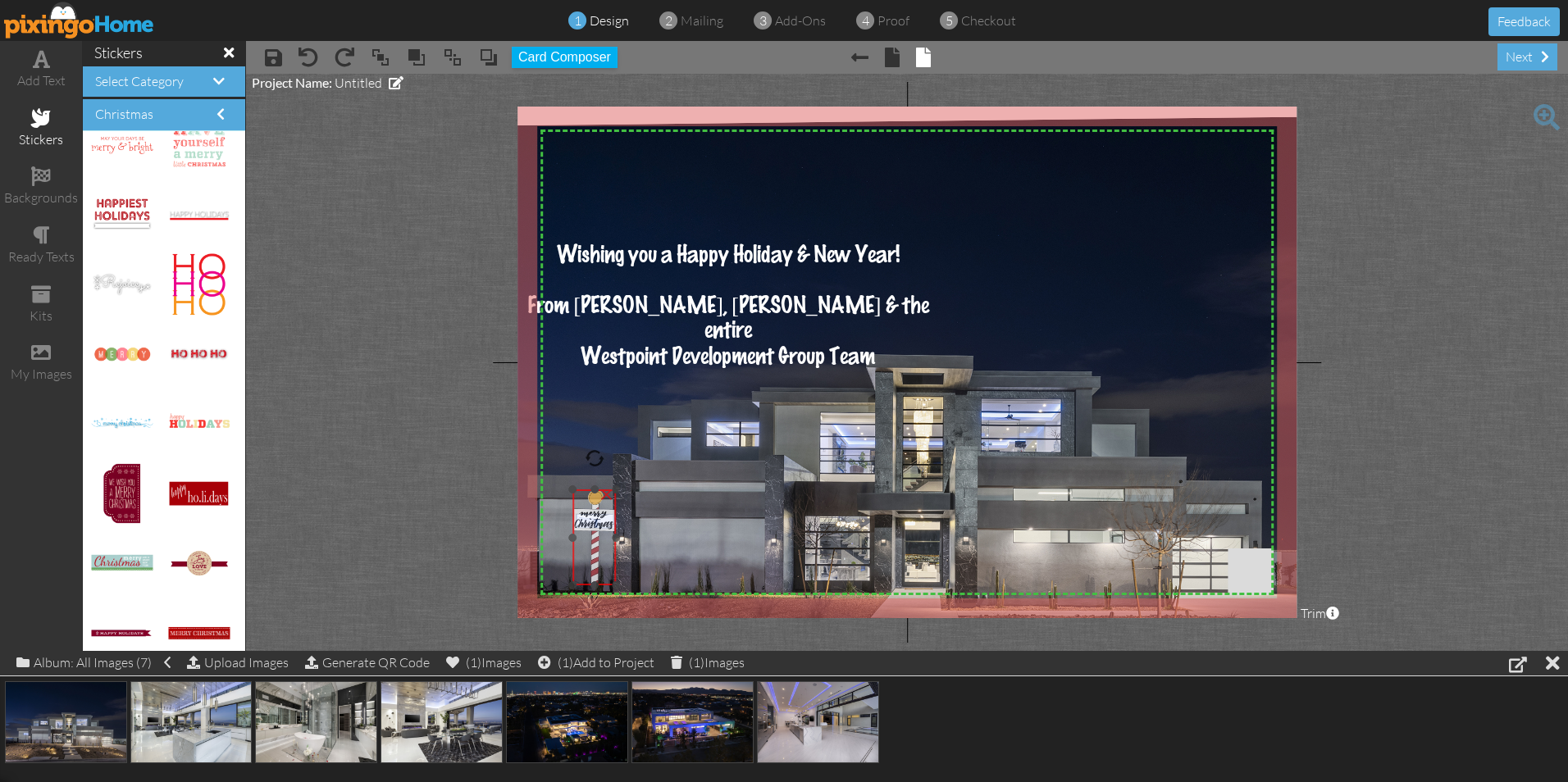
click at [593, 518] on img at bounding box center [595, 537] width 44 height 96
drag, startPoint x: 614, startPoint y: 587, endPoint x: 617, endPoint y: 597, distance: 10.4
click at [617, 597] on div at bounding box center [621, 595] width 9 height 9
click at [598, 576] on img at bounding box center [595, 541] width 48 height 106
click at [740, 550] on img at bounding box center [899, 427] width 925 height 623
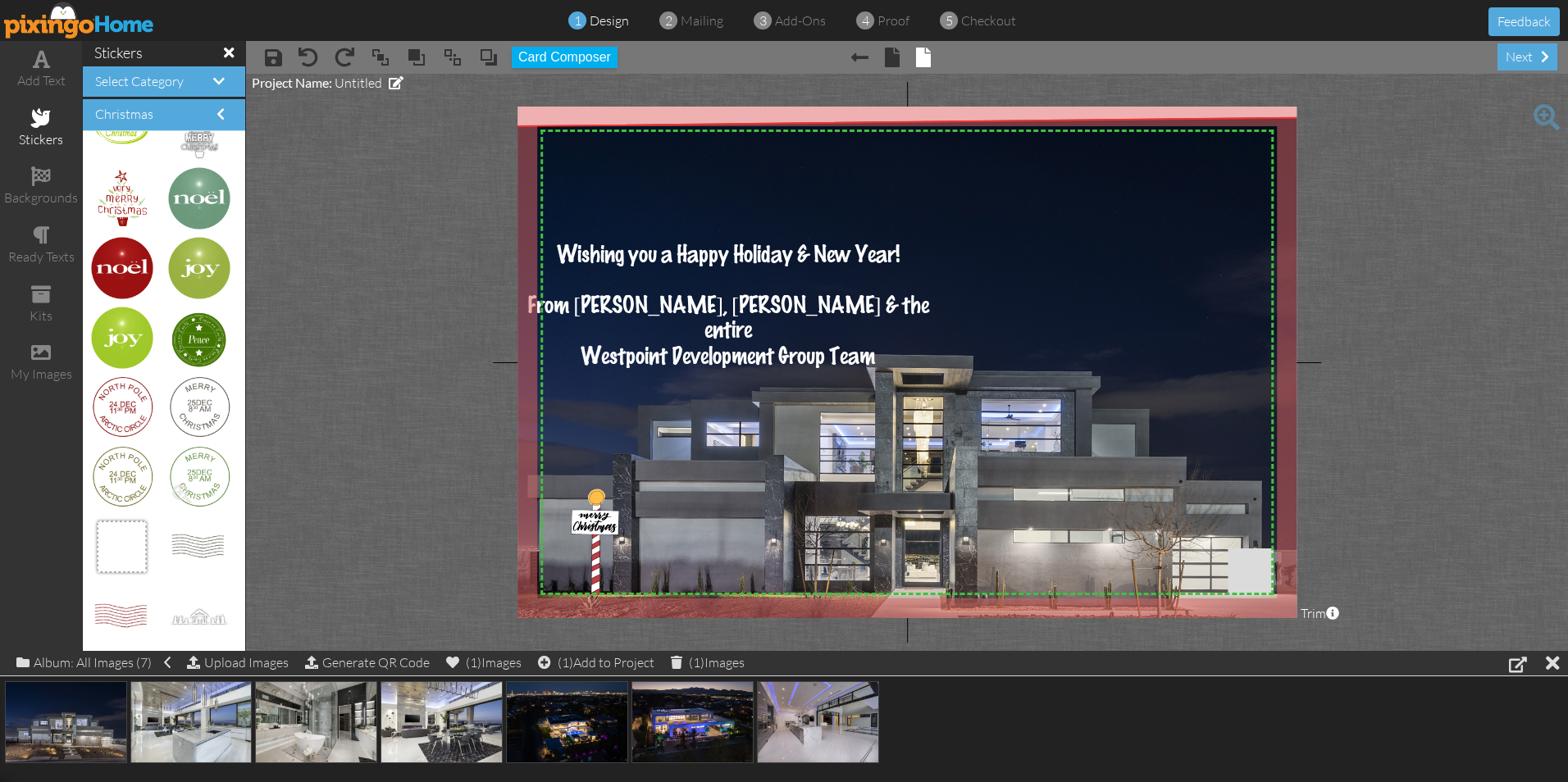
scroll to position [2214, 0]
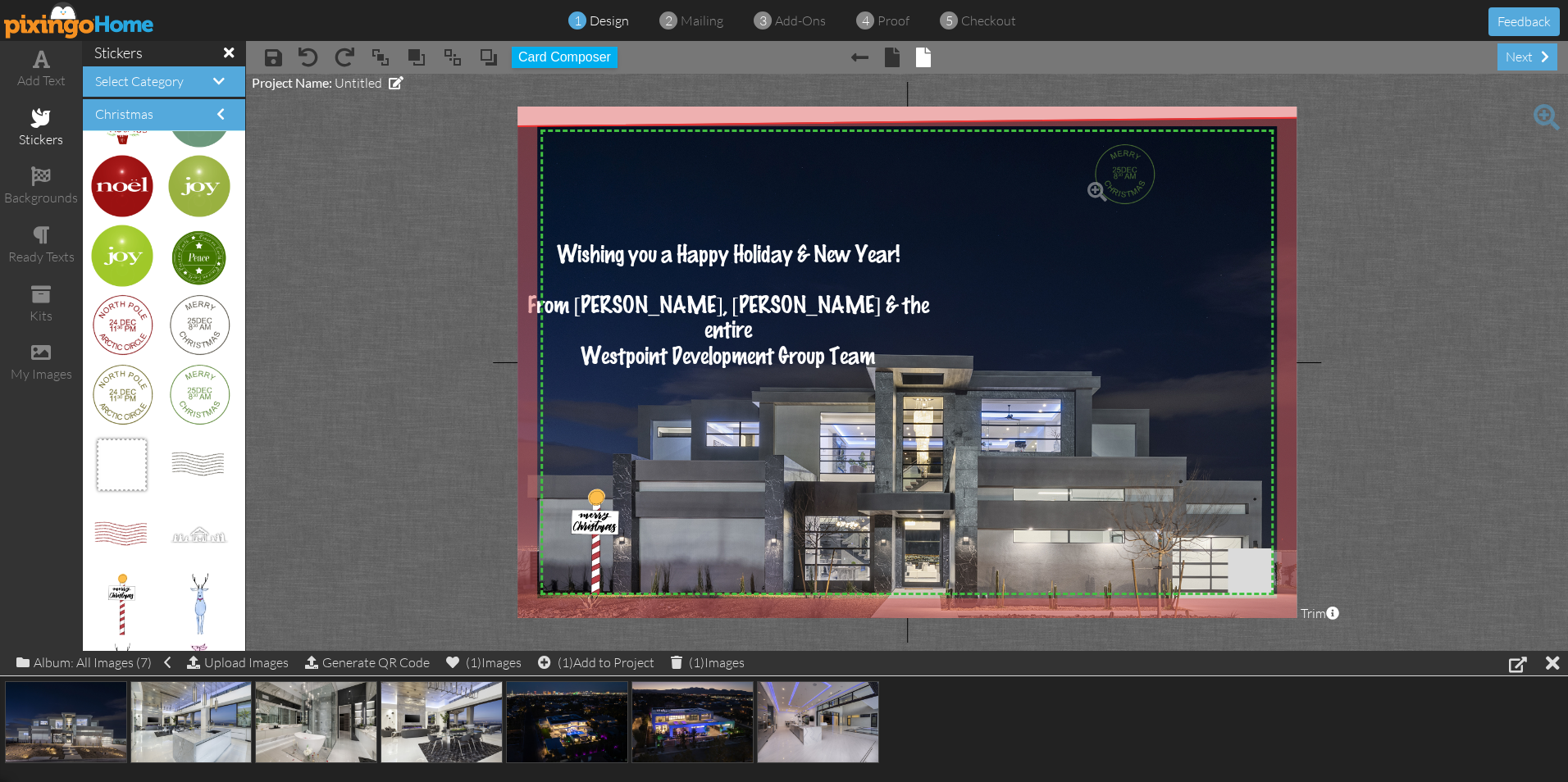
drag, startPoint x: 175, startPoint y: 395, endPoint x: 1103, endPoint y: 175, distance: 953.7
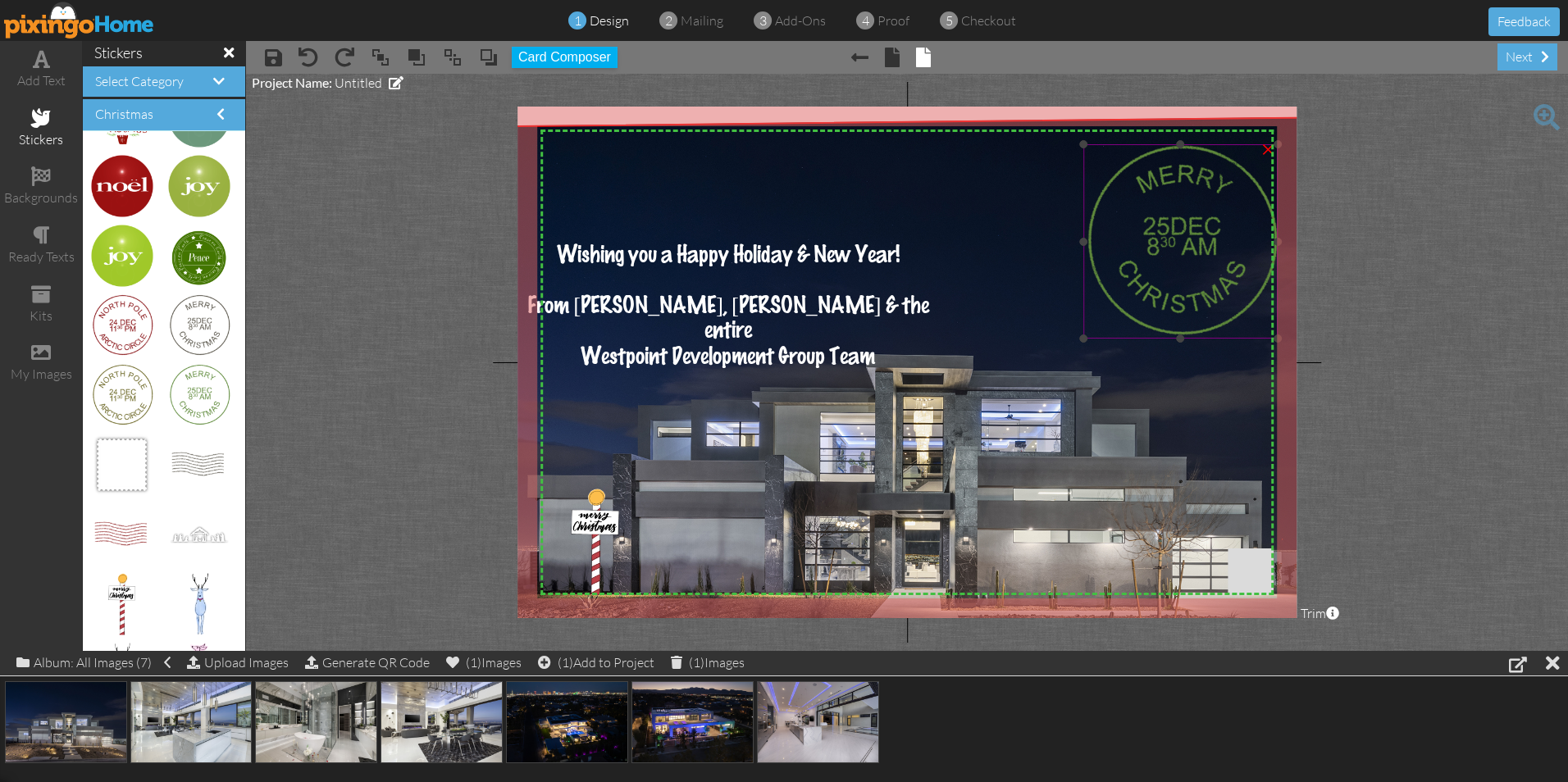
click at [1136, 259] on img at bounding box center [1181, 241] width 195 height 195
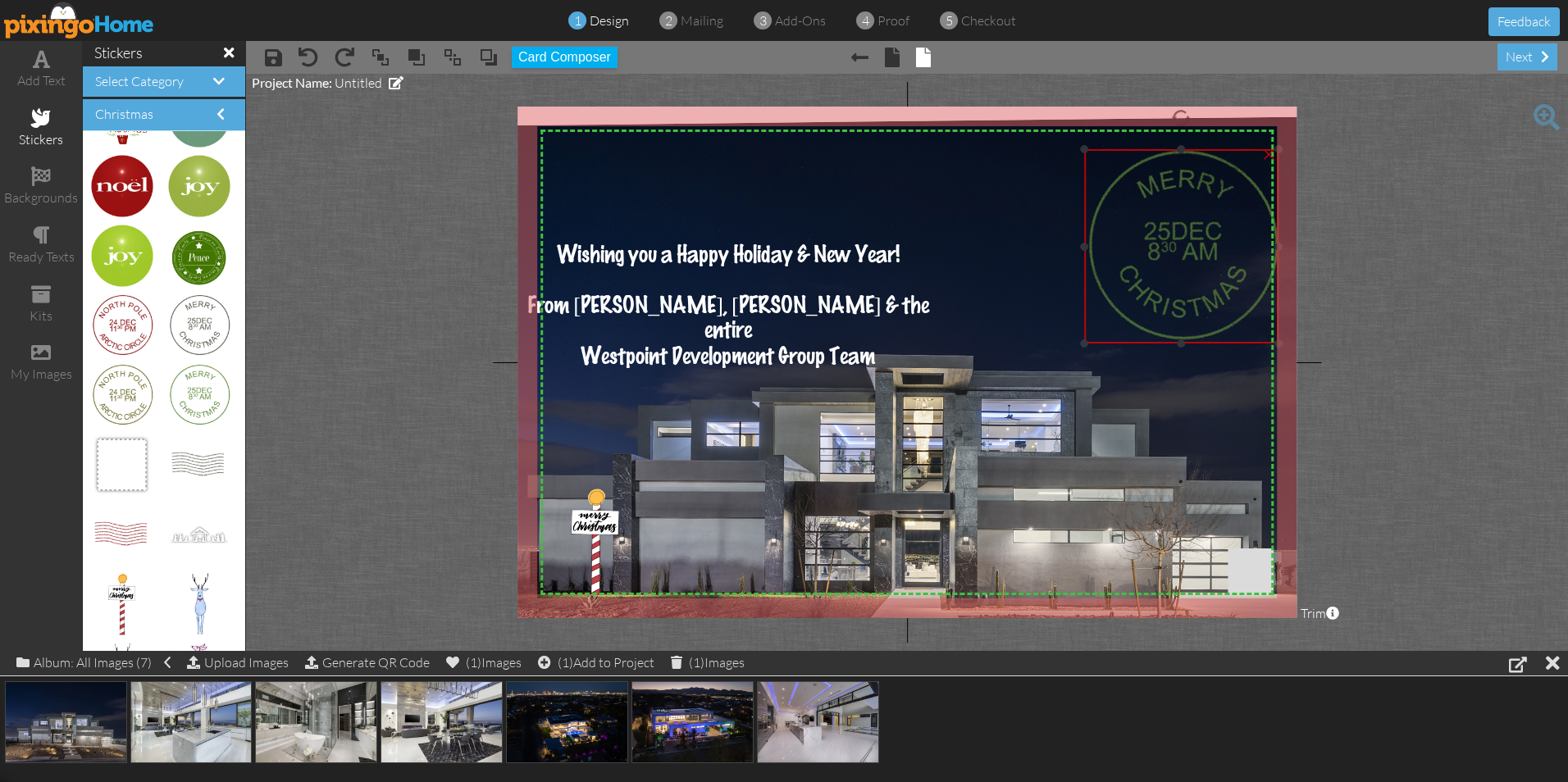
click at [1085, 154] on img at bounding box center [1182, 246] width 195 height 195
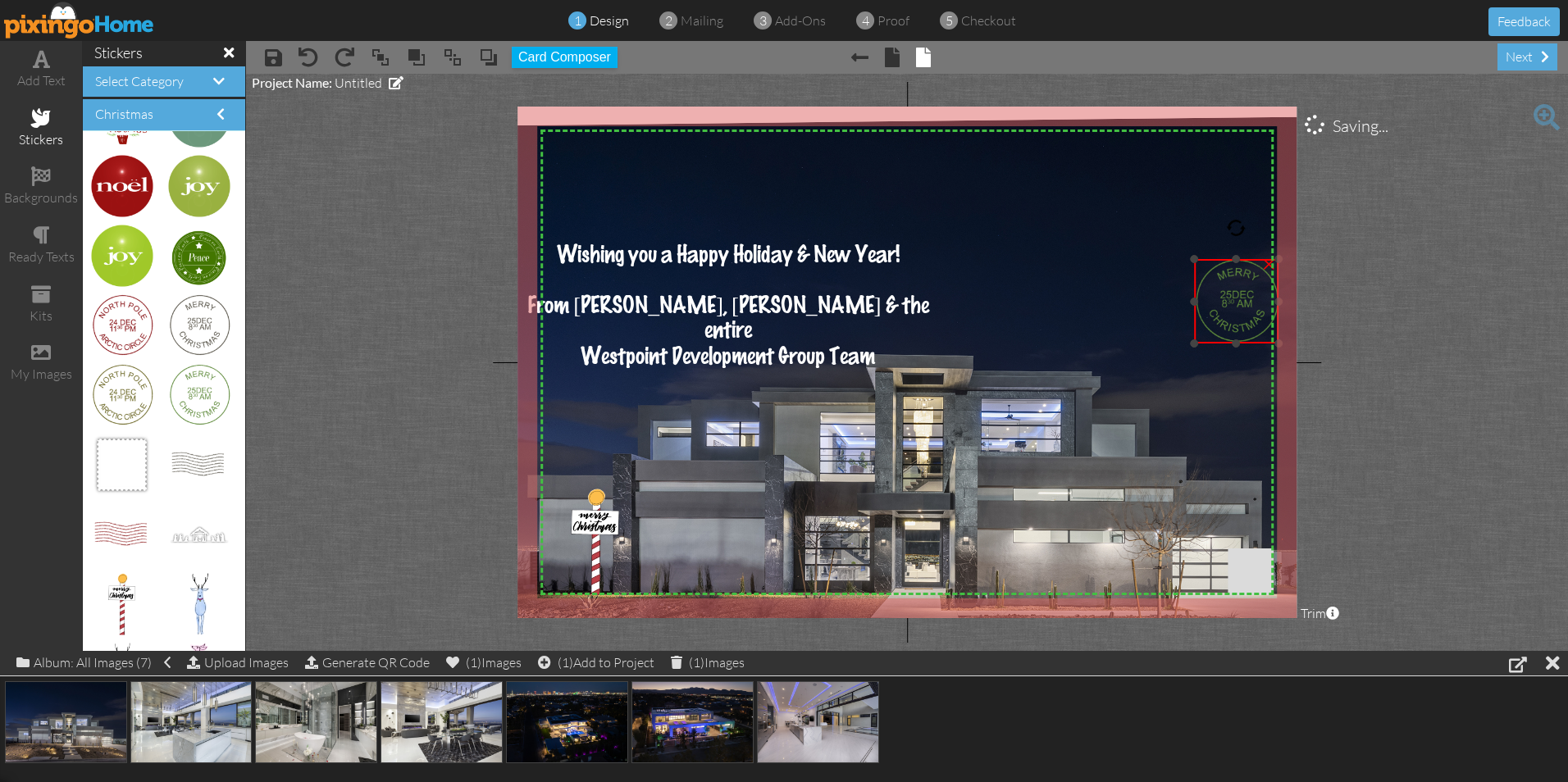
drag, startPoint x: 1080, startPoint y: 151, endPoint x: 1203, endPoint y: 260, distance: 164.3
click at [1203, 260] on div "×" at bounding box center [1236, 301] width 85 height 85
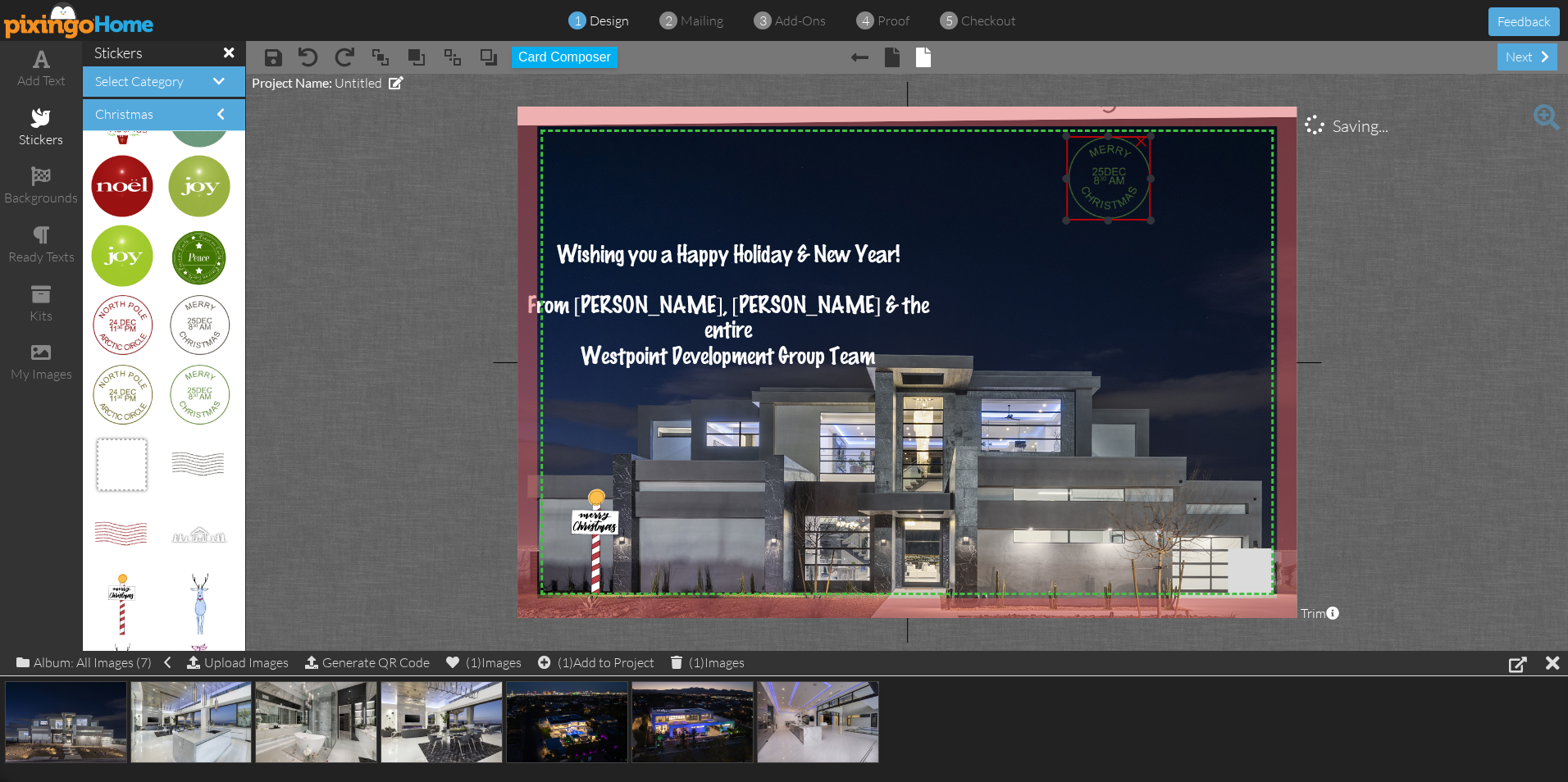
drag, startPoint x: 1237, startPoint y: 303, endPoint x: 1109, endPoint y: 180, distance: 177.5
click at [1109, 180] on img at bounding box center [1108, 178] width 85 height 85
drag, startPoint x: 178, startPoint y: 467, endPoint x: 1186, endPoint y: 192, distance: 1044.8
drag, startPoint x: 1166, startPoint y: 158, endPoint x: 1212, endPoint y: 197, distance: 60.3
click at [1212, 197] on div "X X X X X X X X X X X X X X X X X X X X X X X X X X X X X X X X X X X X X X X X…" at bounding box center [907, 362] width 779 height 512
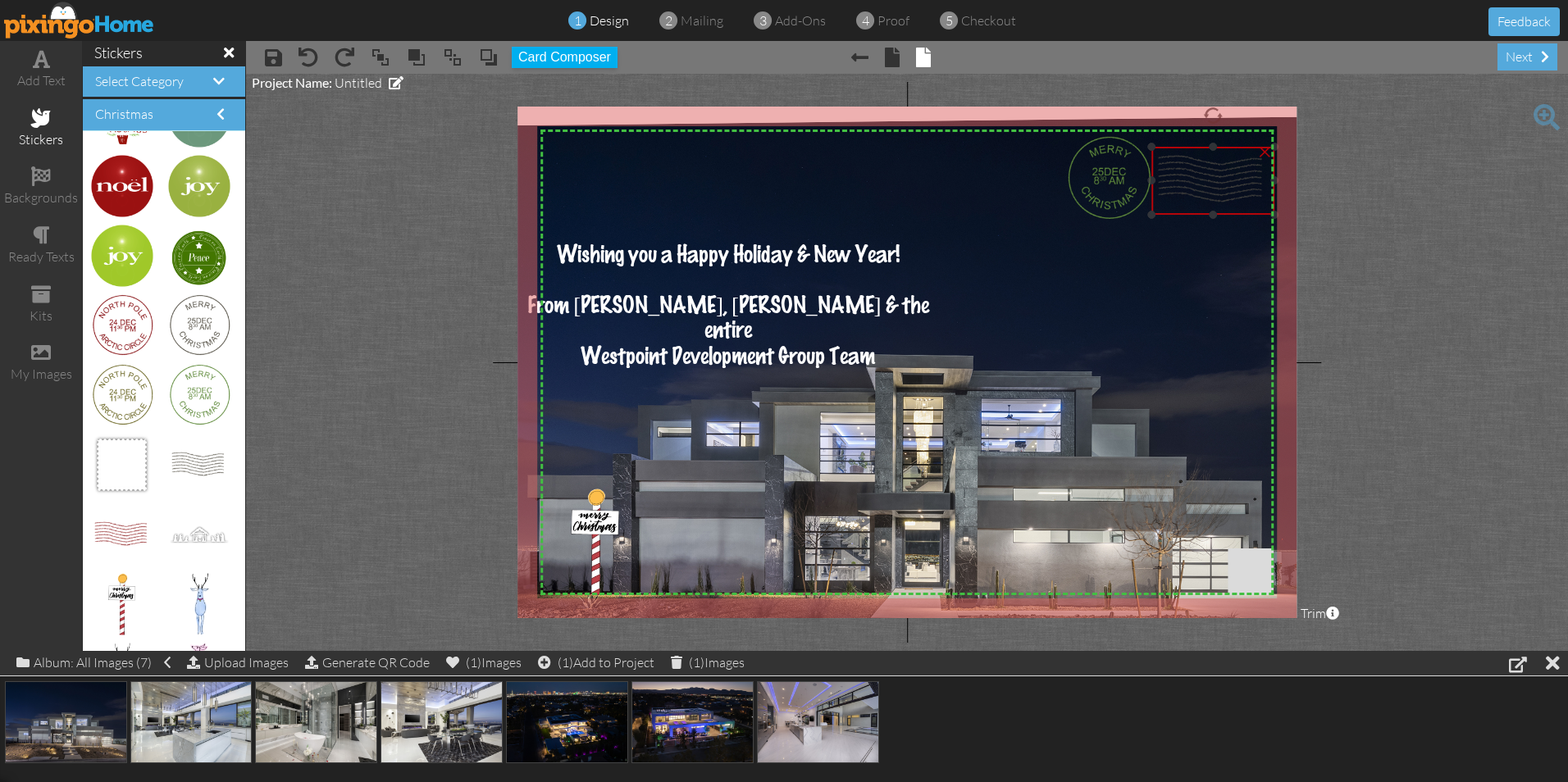
drag, startPoint x: 1259, startPoint y: 225, endPoint x: 1175, endPoint y: 174, distance: 98.3
click at [1175, 174] on img at bounding box center [1212, 180] width 123 height 68
click at [1061, 262] on img at bounding box center [899, 427] width 925 height 623
drag, startPoint x: 1088, startPoint y: 185, endPoint x: 1115, endPoint y: 184, distance: 27.0
click at [1115, 184] on img at bounding box center [1133, 177] width 85 height 85
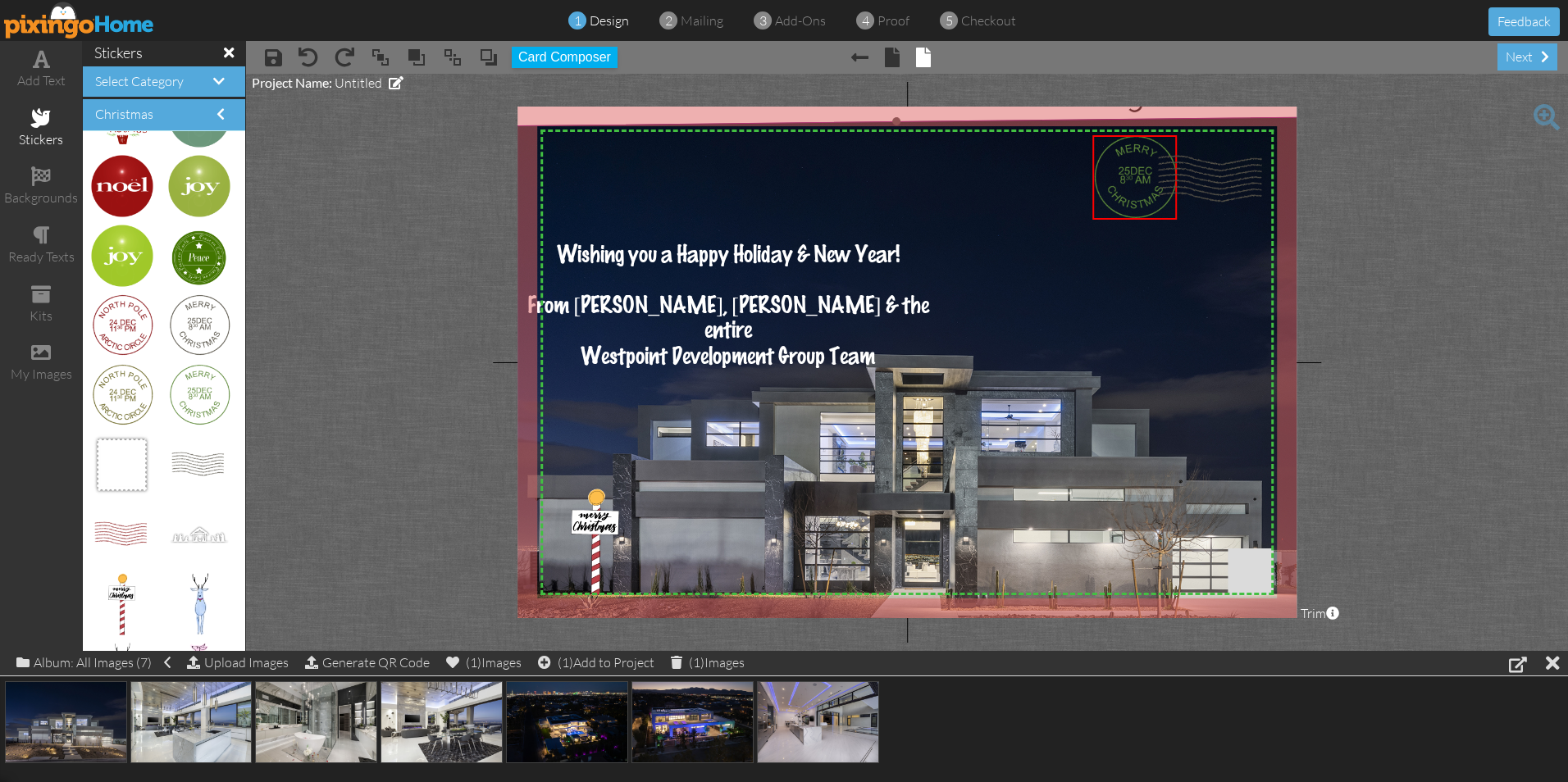
click at [1015, 228] on img at bounding box center [899, 427] width 925 height 623
click at [1132, 198] on img at bounding box center [1133, 184] width 85 height 85
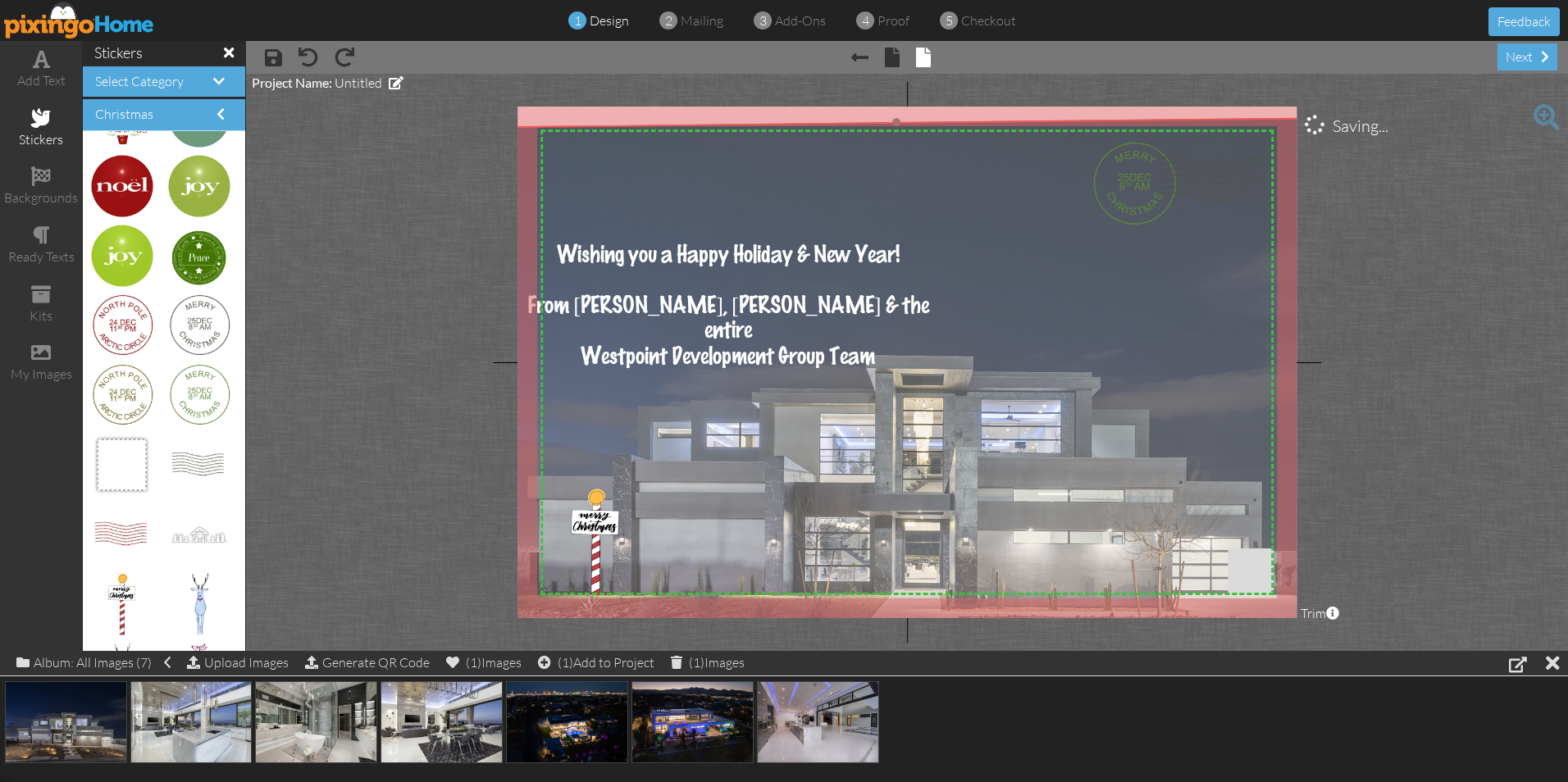
drag, startPoint x: 1087, startPoint y: 288, endPoint x: 1078, endPoint y: 310, distance: 23.8
click at [1087, 290] on img at bounding box center [899, 428] width 925 height 623
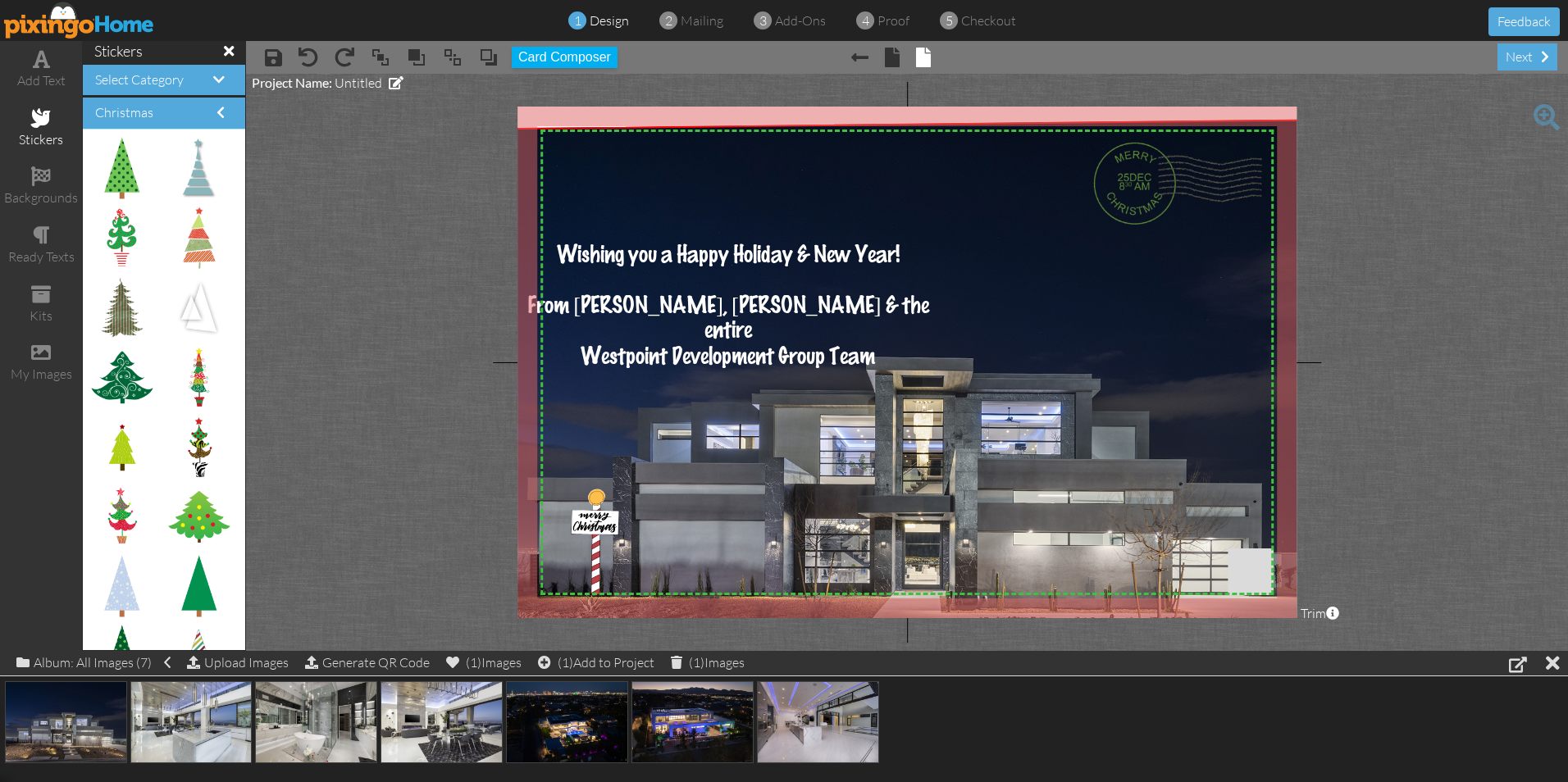
scroll to position [3846, 0]
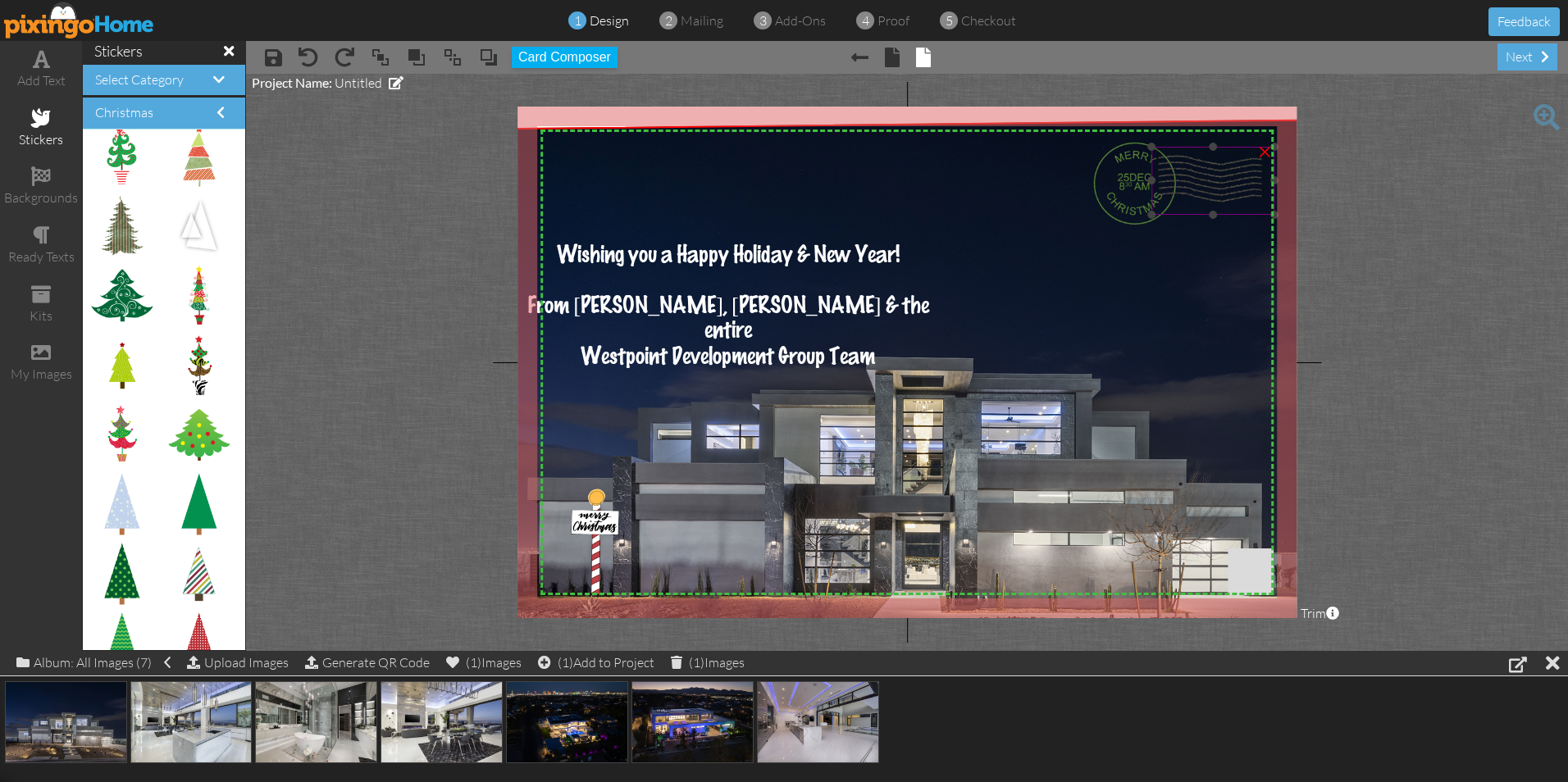
click at [1148, 167] on div at bounding box center [1213, 181] width 132 height 76
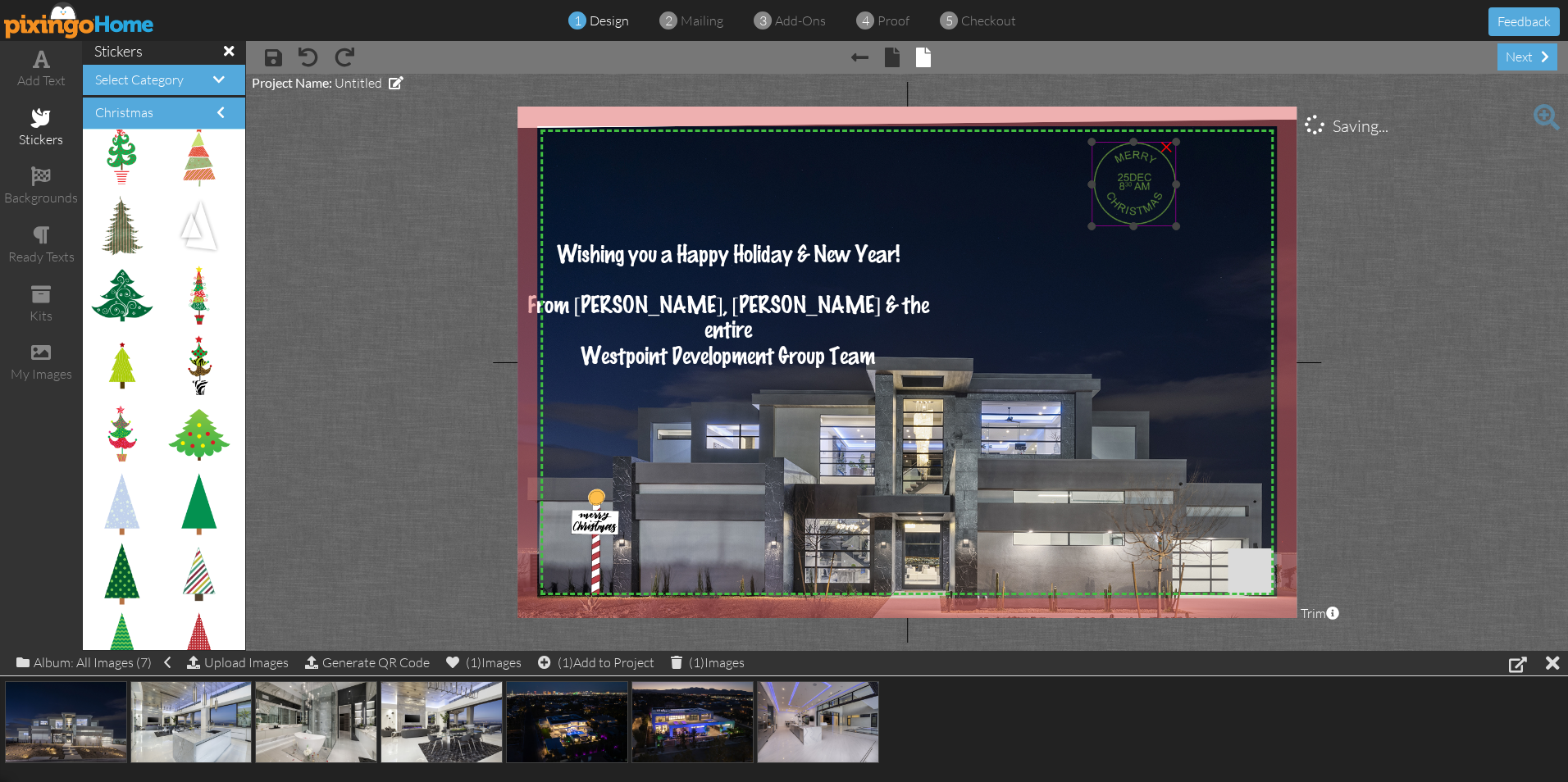
click at [1115, 173] on img at bounding box center [1133, 184] width 85 height 85
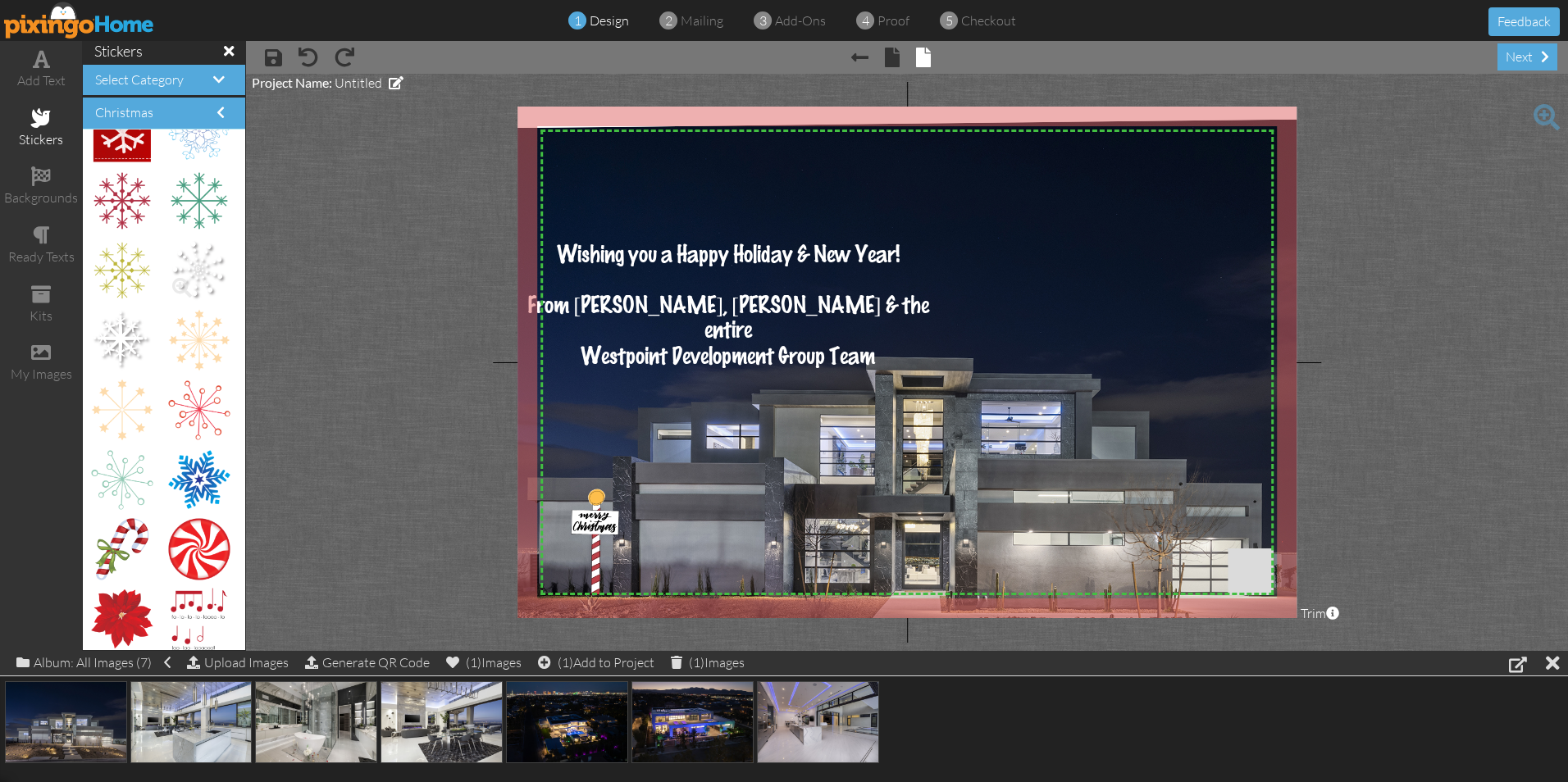
scroll to position [5485, 0]
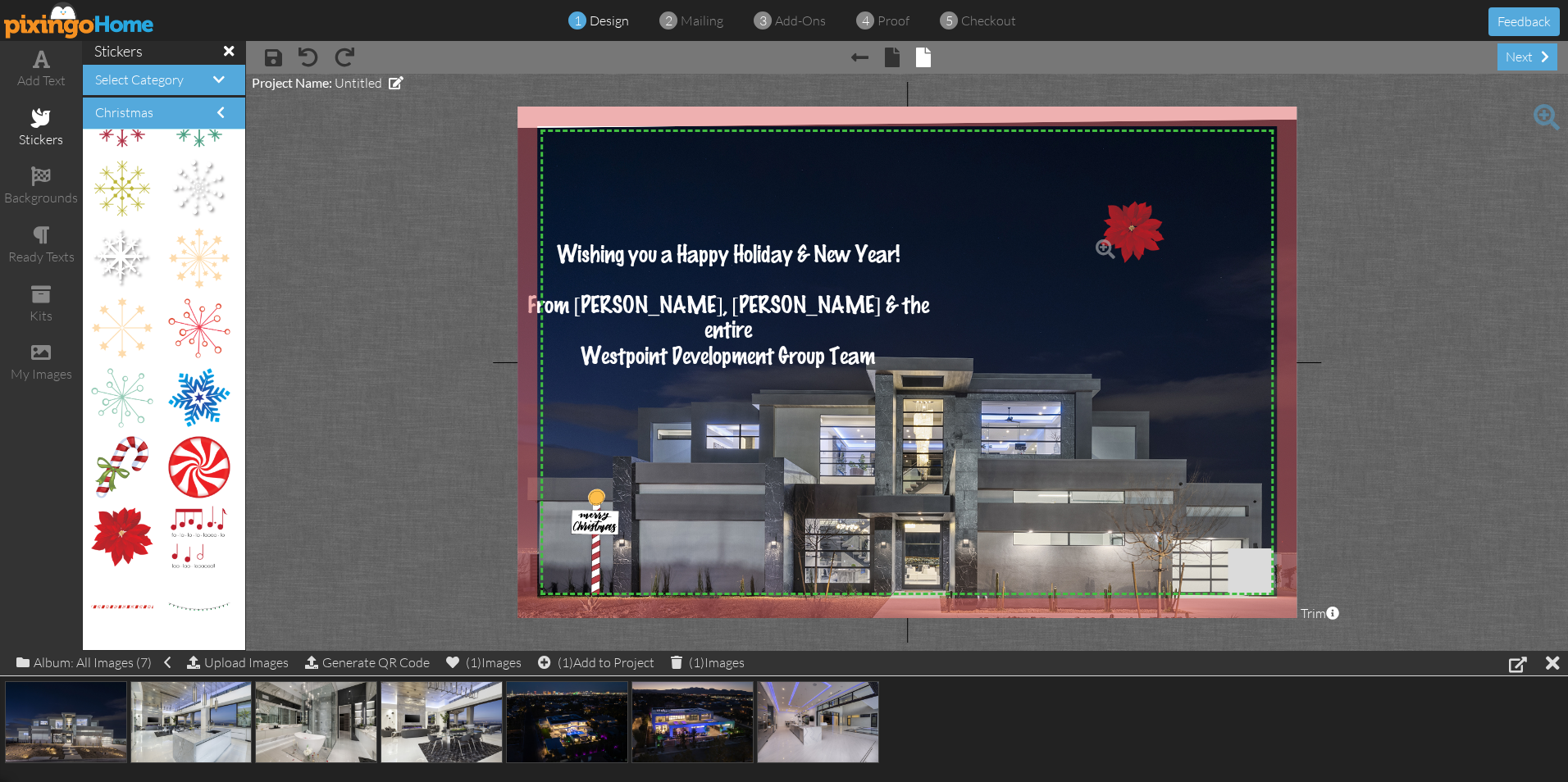
drag, startPoint x: 130, startPoint y: 535, endPoint x: 1128, endPoint y: 229, distance: 1043.9
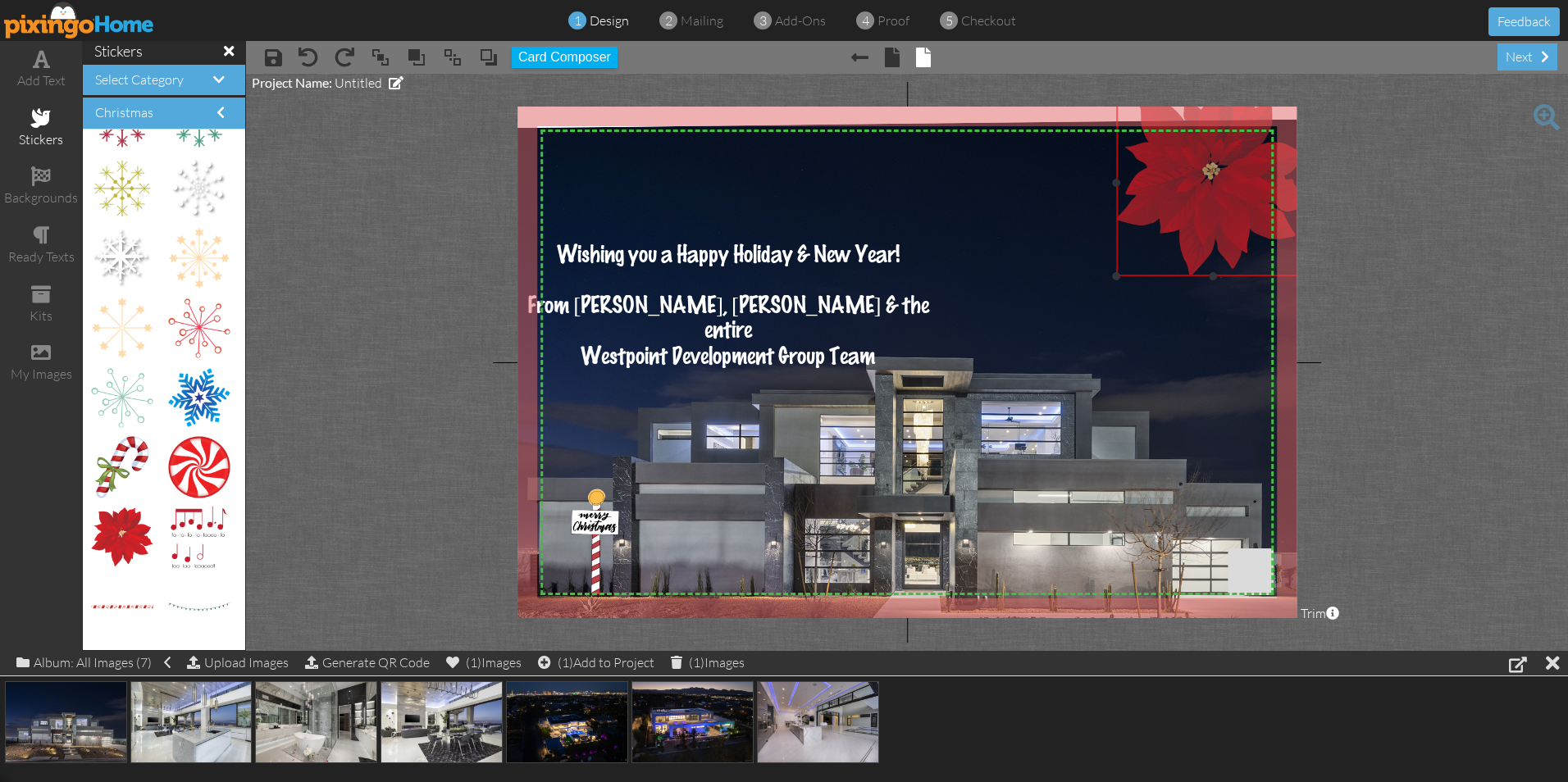
drag, startPoint x: 1144, startPoint y: 296, endPoint x: 1170, endPoint y: 184, distance: 115.0
click at [1170, 184] on img at bounding box center [1213, 183] width 195 height 187
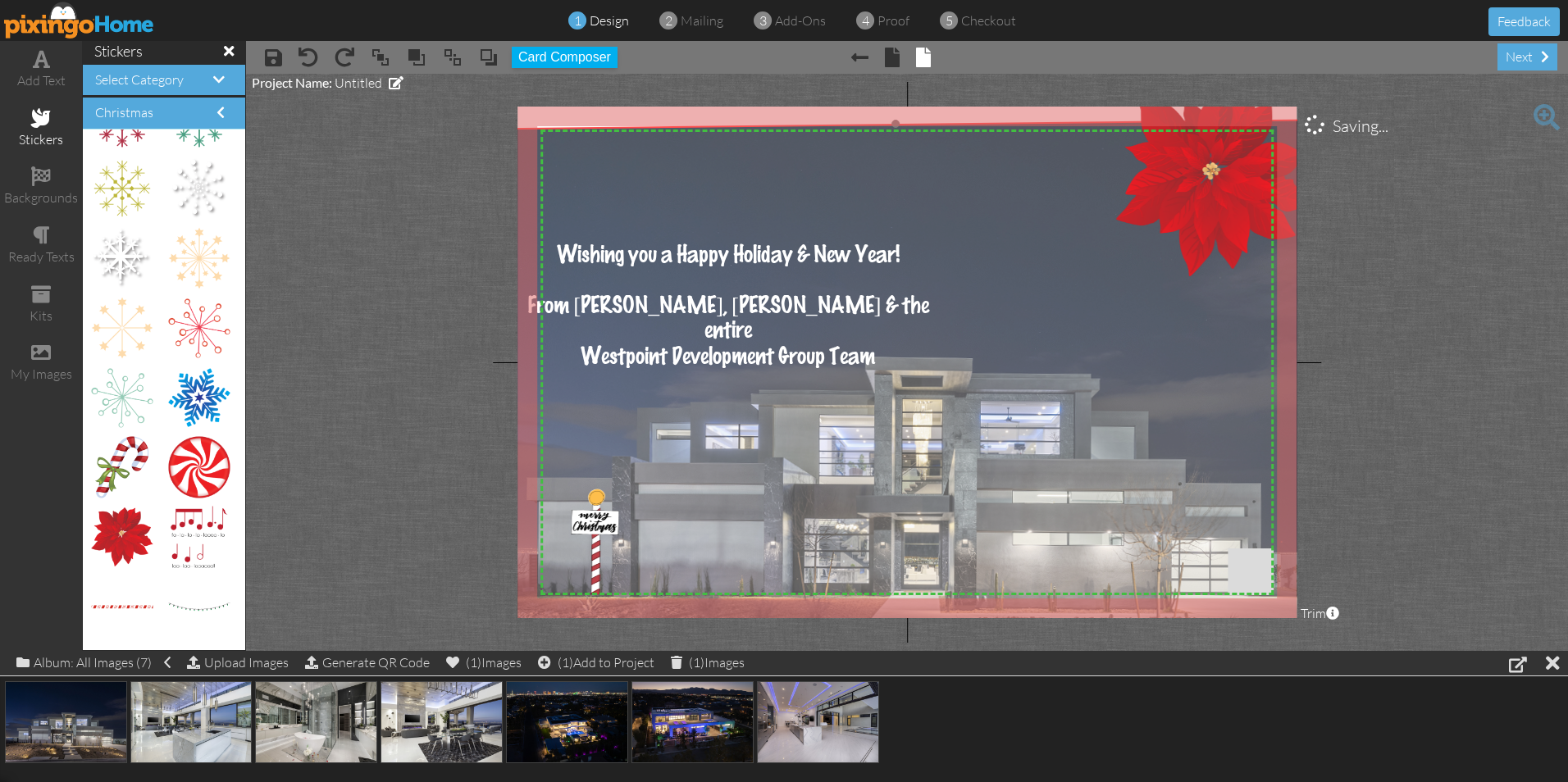
click at [982, 401] on img at bounding box center [898, 430] width 925 height 623
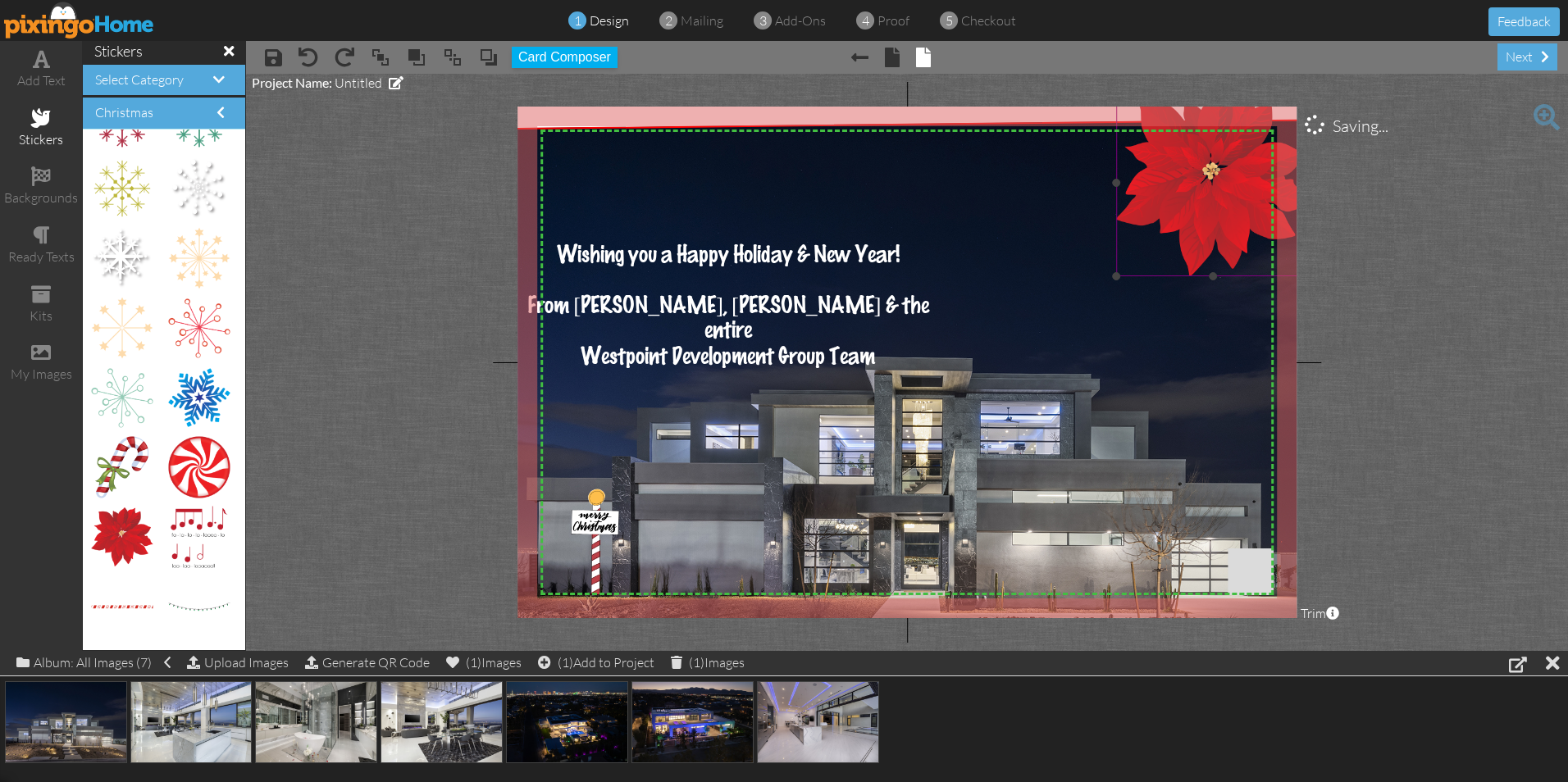
click at [1203, 189] on img at bounding box center [1213, 183] width 195 height 187
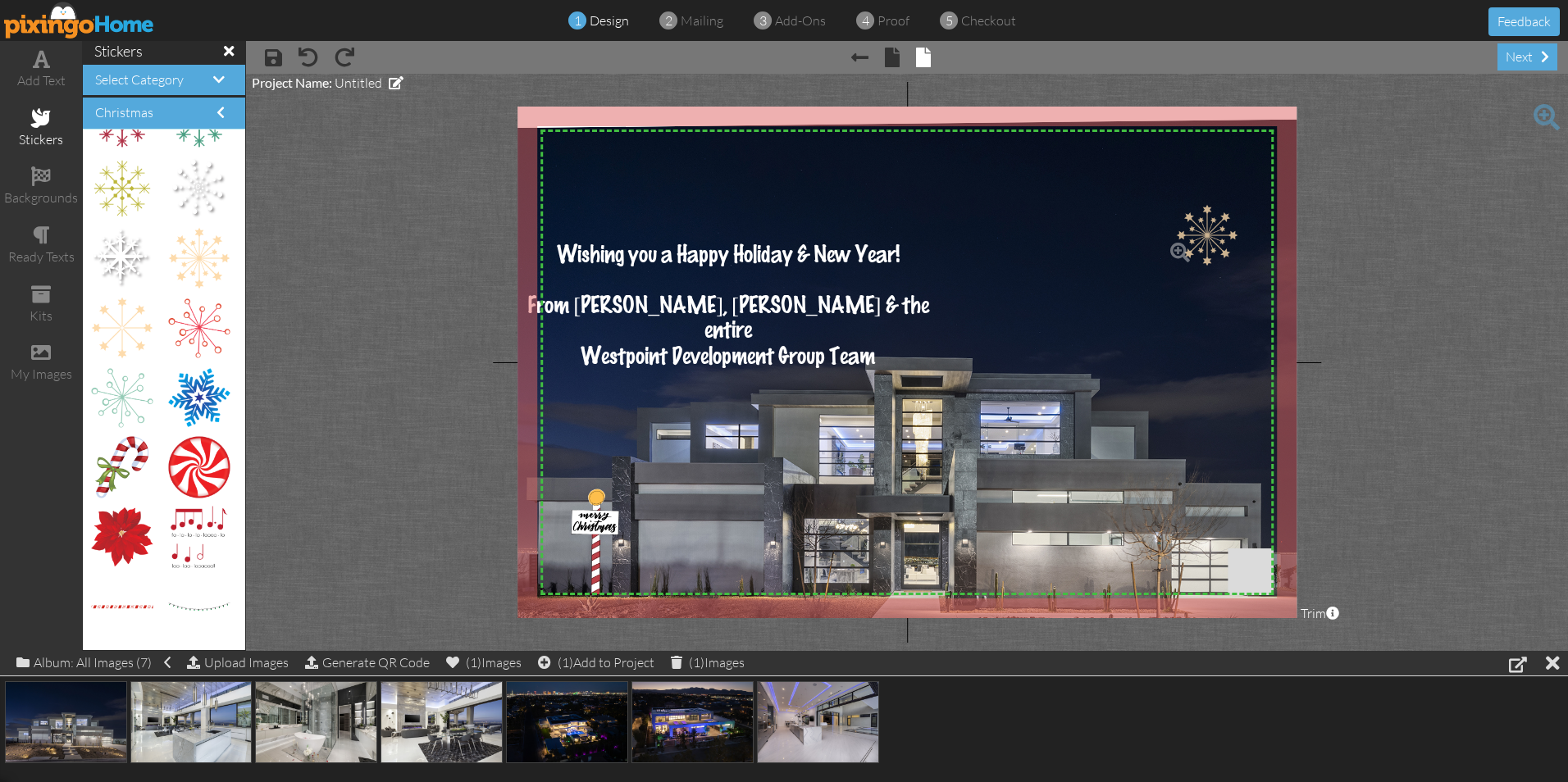
drag, startPoint x: 172, startPoint y: 254, endPoint x: 1120, endPoint y: 214, distance: 948.8
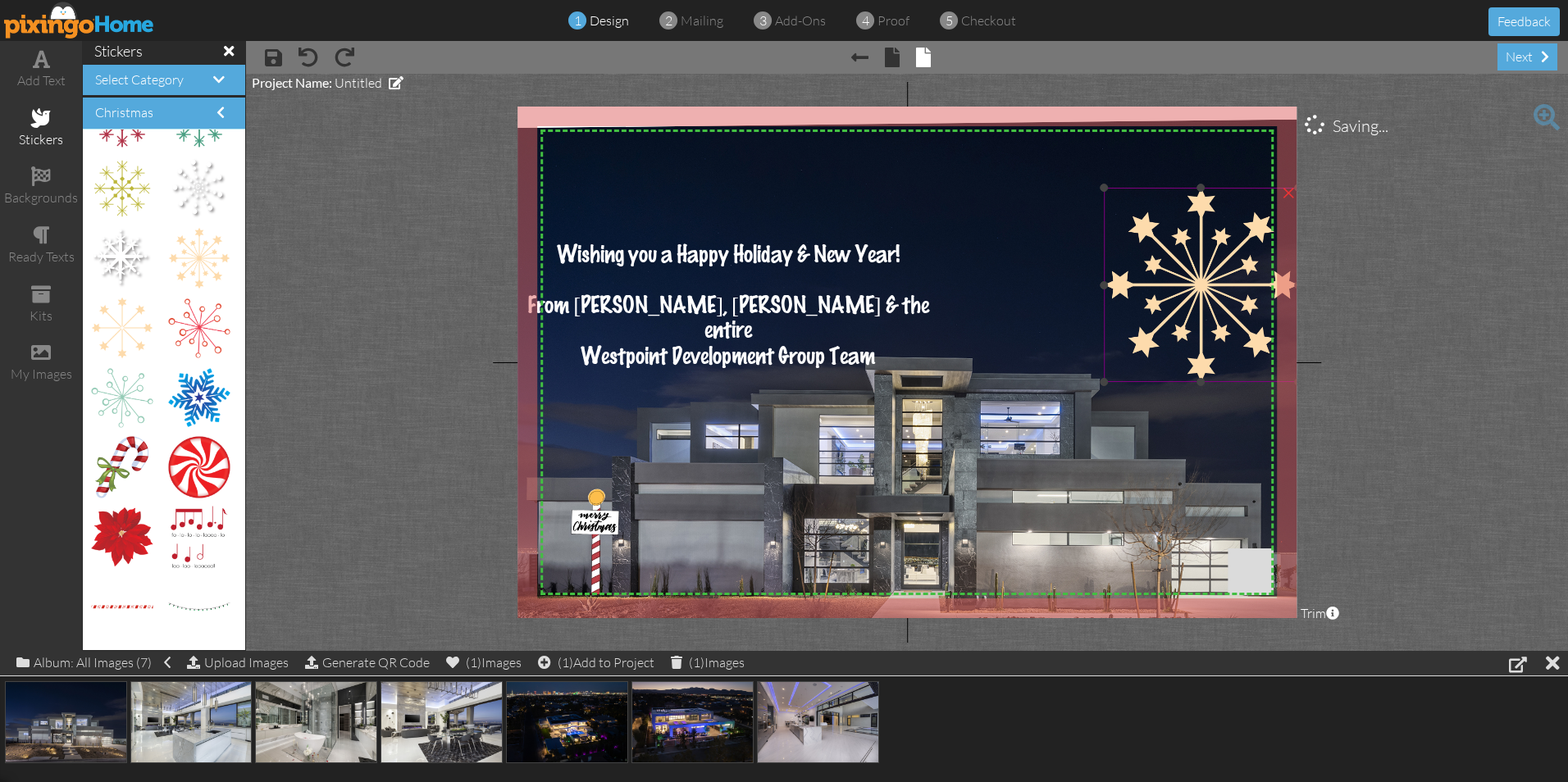
click at [1179, 307] on img at bounding box center [1201, 285] width 195 height 195
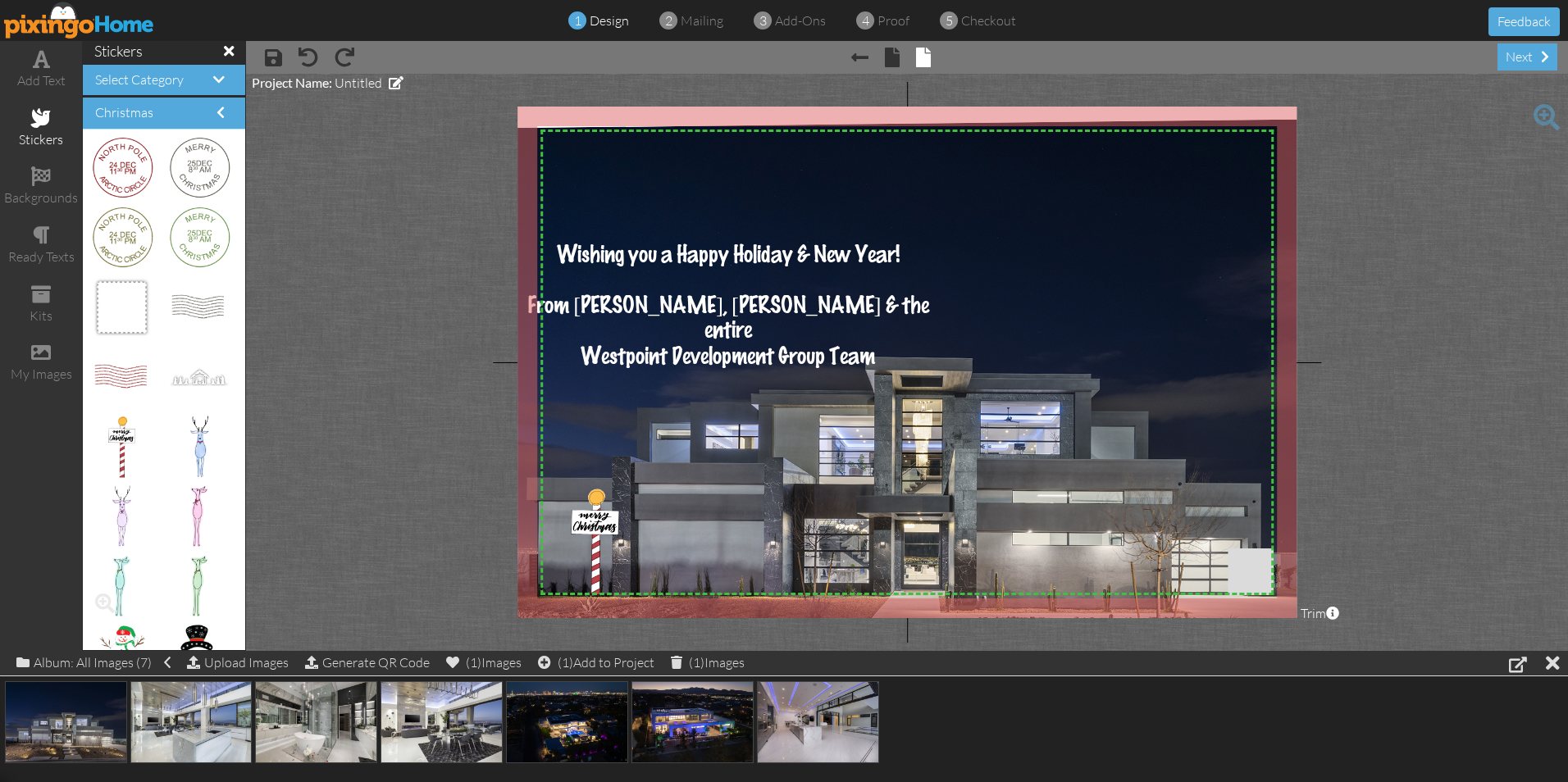
scroll to position [2288, 0]
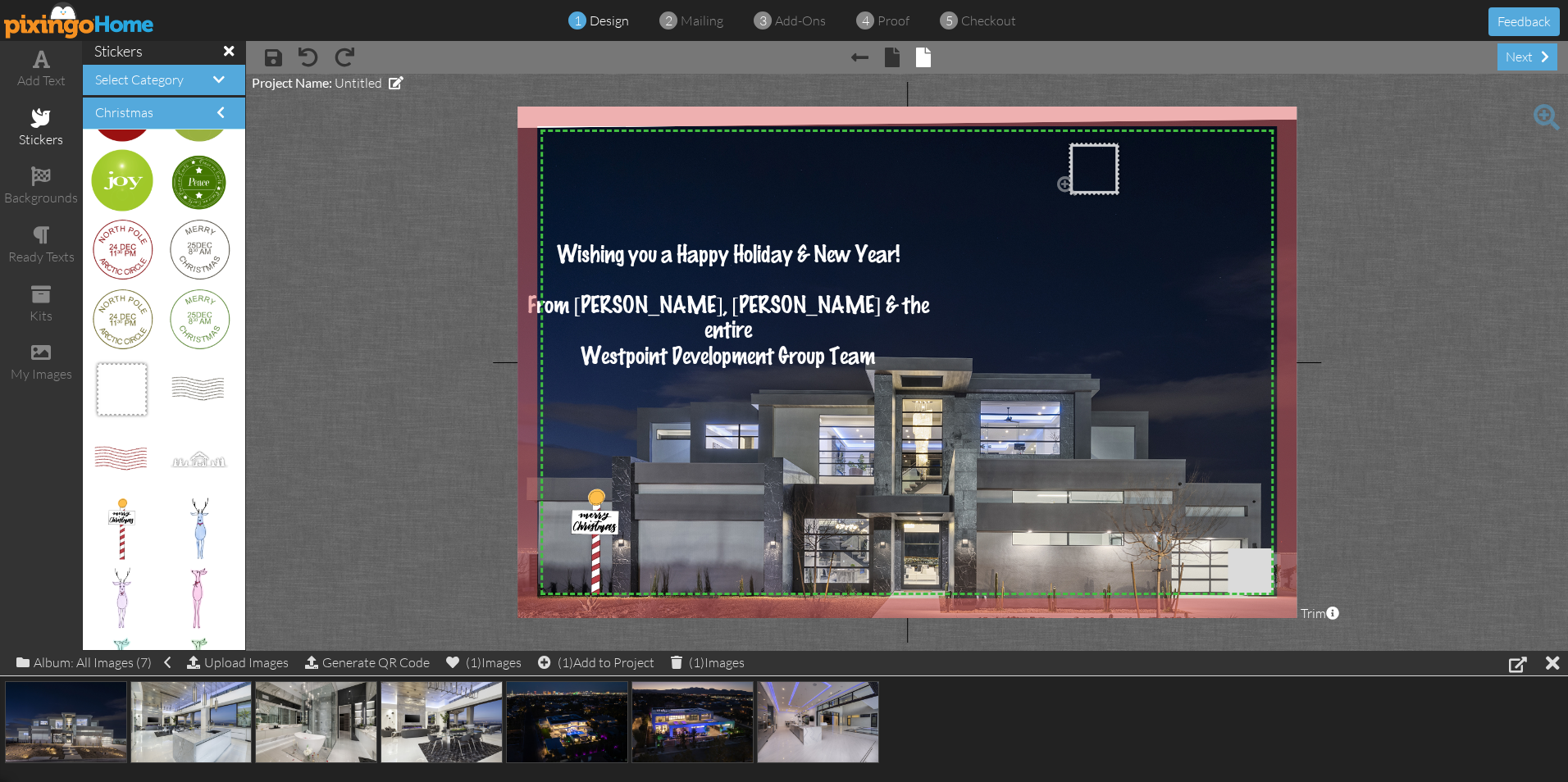
drag, startPoint x: 126, startPoint y: 395, endPoint x: 1087, endPoint y: 175, distance: 985.9
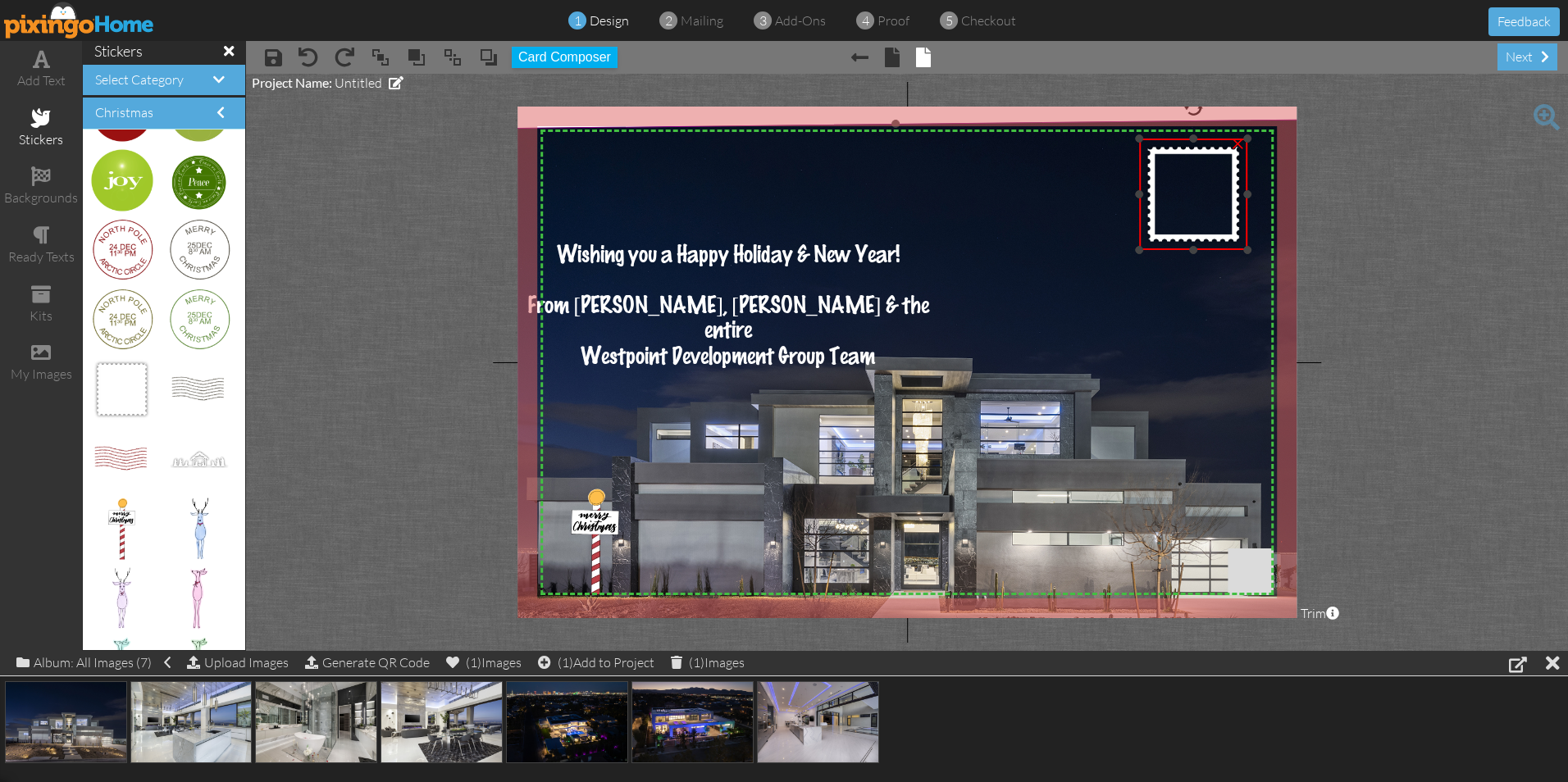
drag, startPoint x: 1050, startPoint y: 337, endPoint x: 1128, endPoint y: 249, distance: 117.6
click at [1128, 249] on div "X X X X X X X X X X X X X X X X X X X X X X X X X X X X X X X X X X X X X X X X…" at bounding box center [907, 362] width 779 height 512
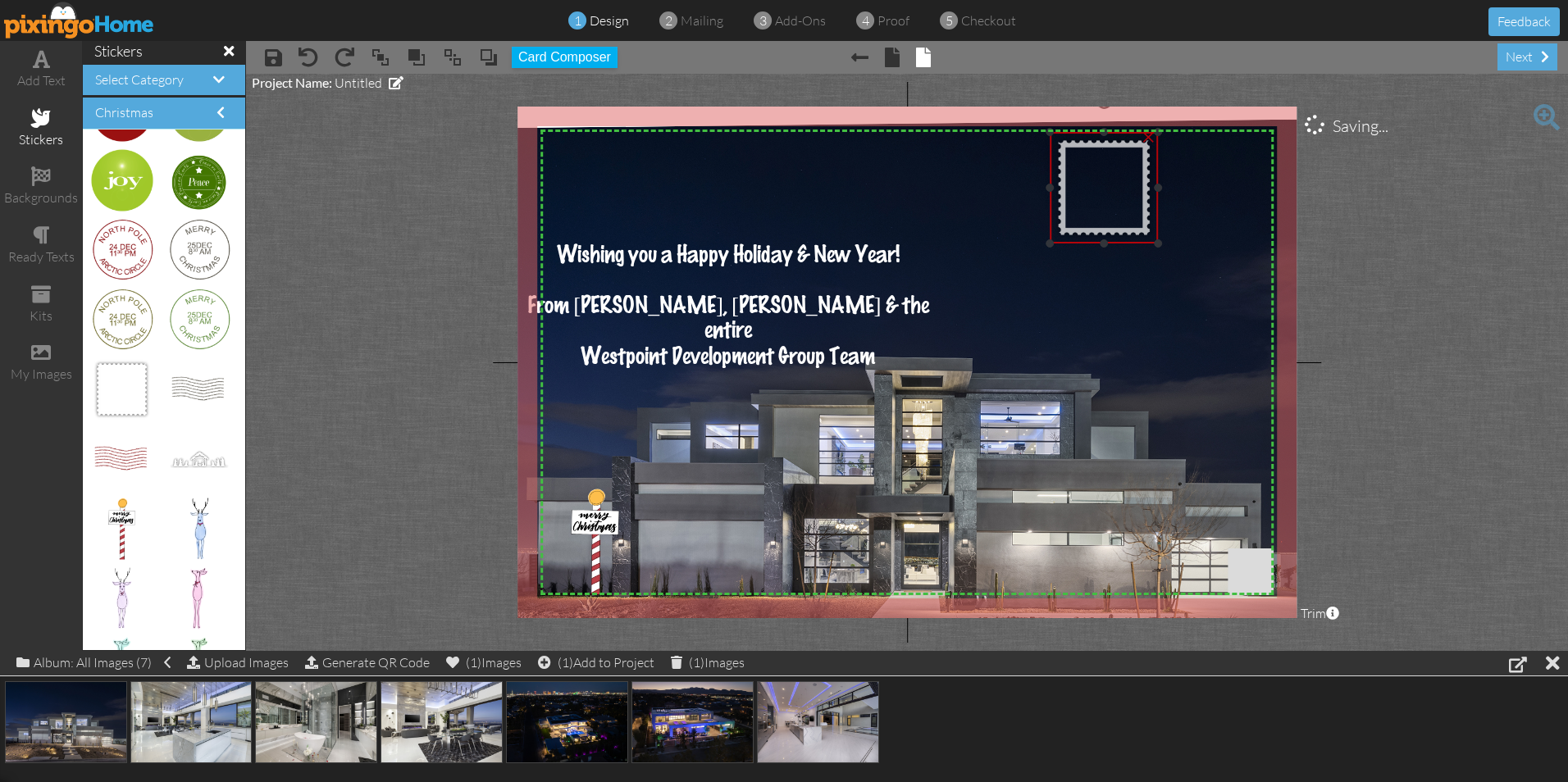
drag, startPoint x: 1186, startPoint y: 190, endPoint x: 1097, endPoint y: 184, distance: 89.2
click at [1097, 184] on img at bounding box center [1104, 187] width 108 height 112
drag, startPoint x: 177, startPoint y: 385, endPoint x: 1188, endPoint y: 186, distance: 1030.4
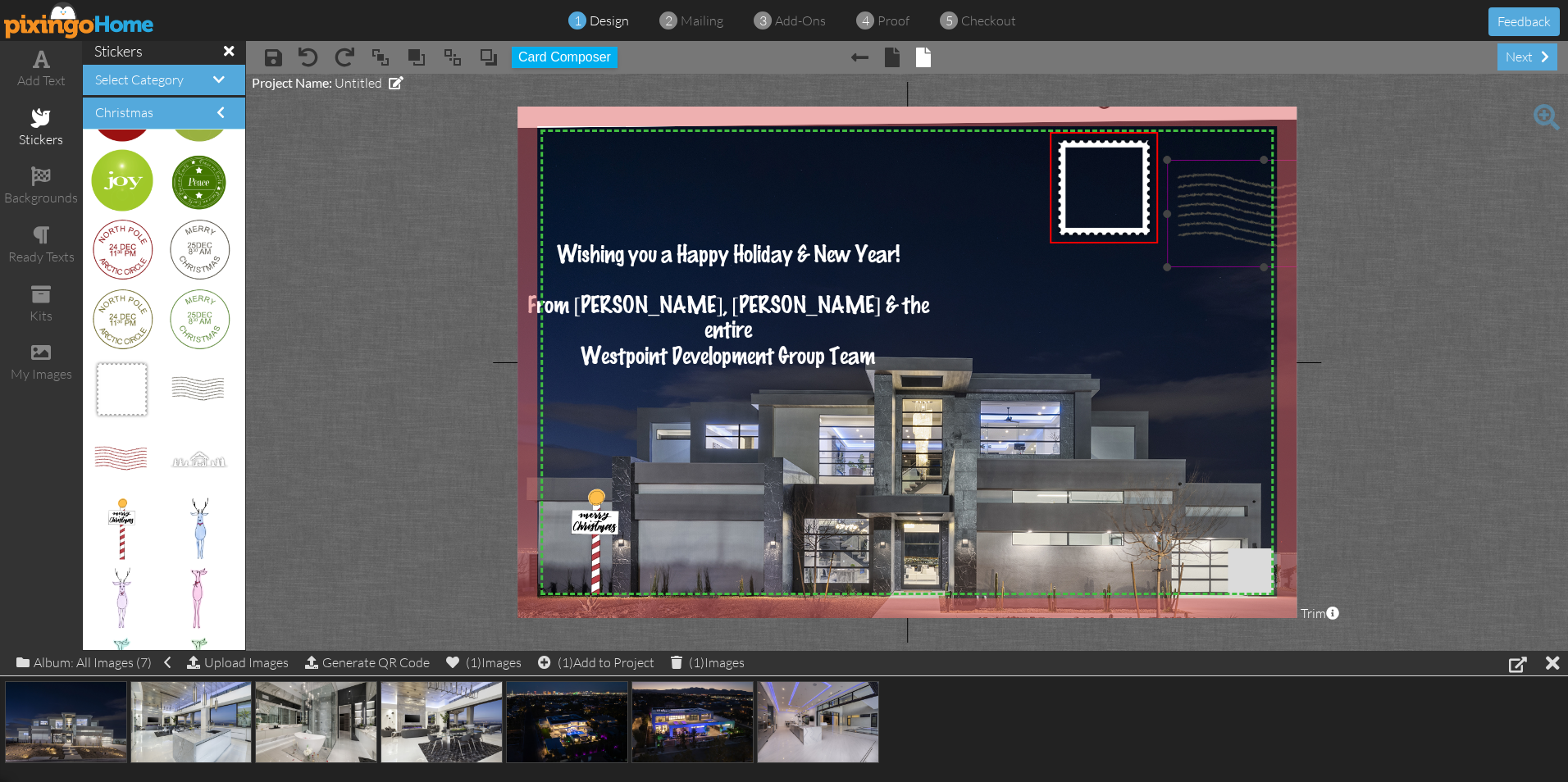
click at [1208, 209] on img at bounding box center [1265, 214] width 195 height 108
drag, startPoint x: 1169, startPoint y: 162, endPoint x: 1203, endPoint y: 193, distance: 46.0
click at [1203, 193] on div "X X X X X X X X X X X X X X X X X X X X X X X X X X X X X X X X X X X X X X X X…" at bounding box center [907, 362] width 779 height 512
drag, startPoint x: 1250, startPoint y: 208, endPoint x: 1173, endPoint y: 177, distance: 83.0
click at [1173, 177] on img at bounding box center [1214, 197] width 139 height 77
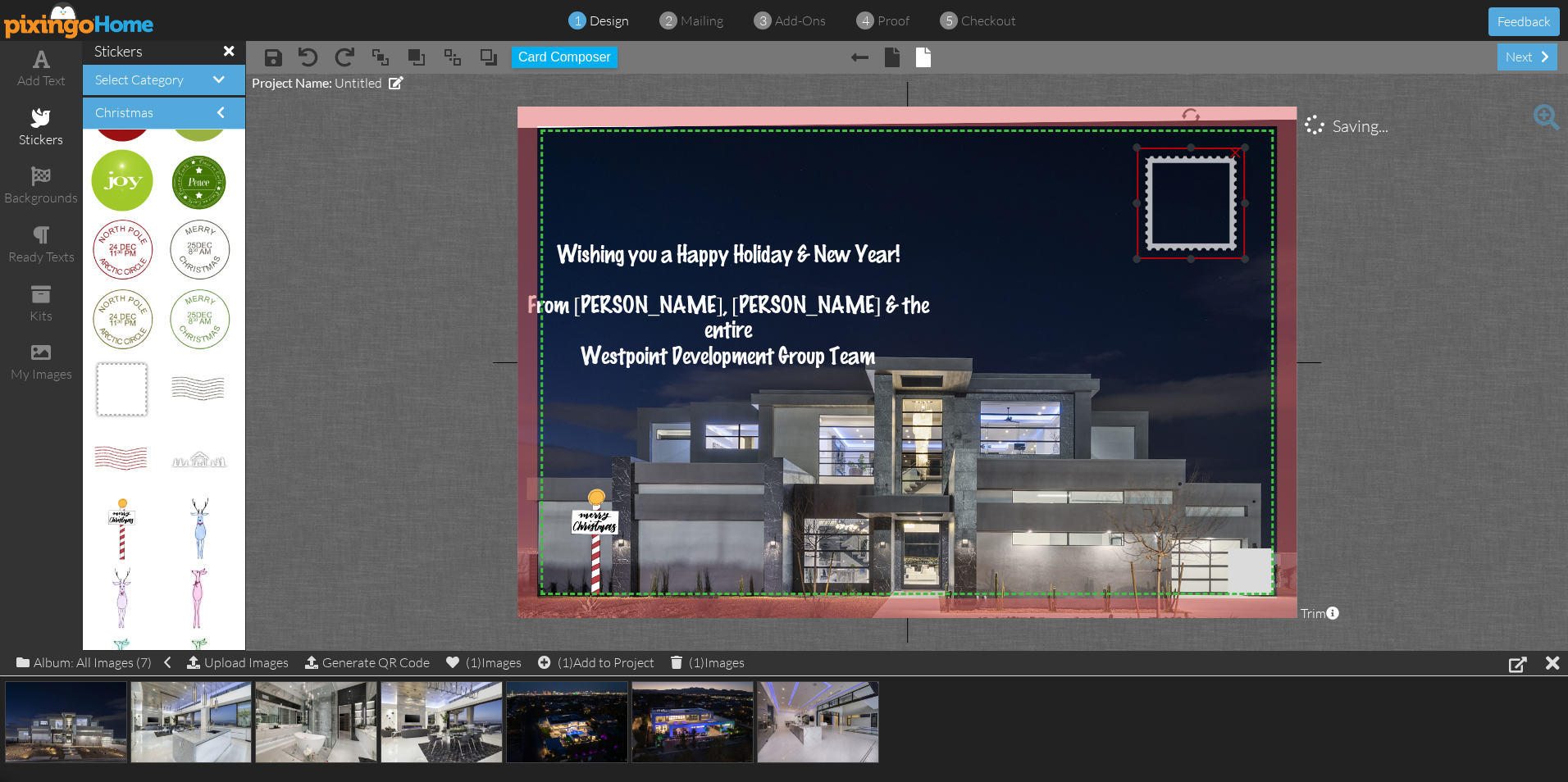
drag, startPoint x: 1121, startPoint y: 167, endPoint x: 1207, endPoint y: 182, distance: 87.3
click at [1207, 182] on img at bounding box center [1190, 203] width 108 height 112
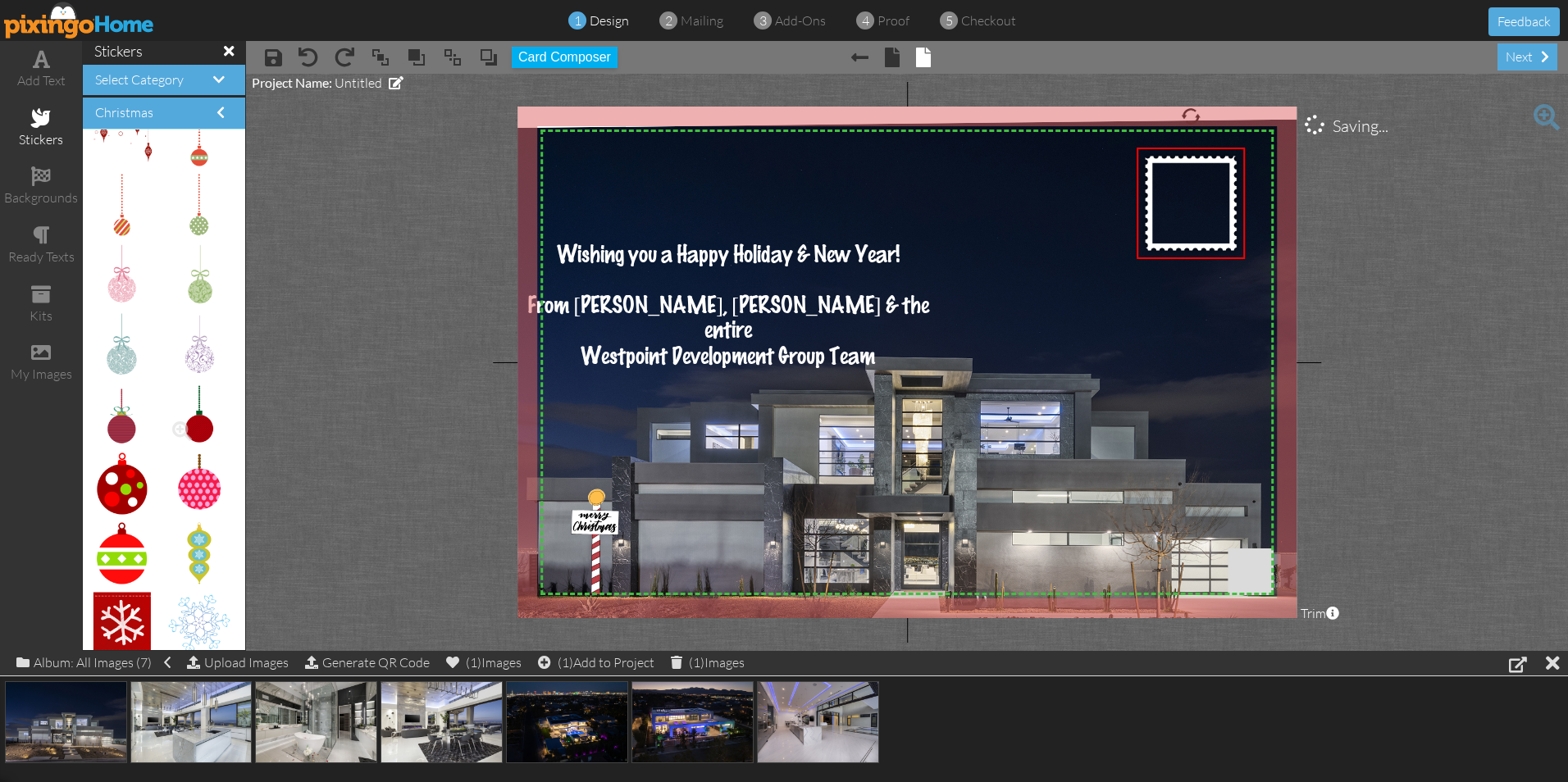
scroll to position [5485, 0]
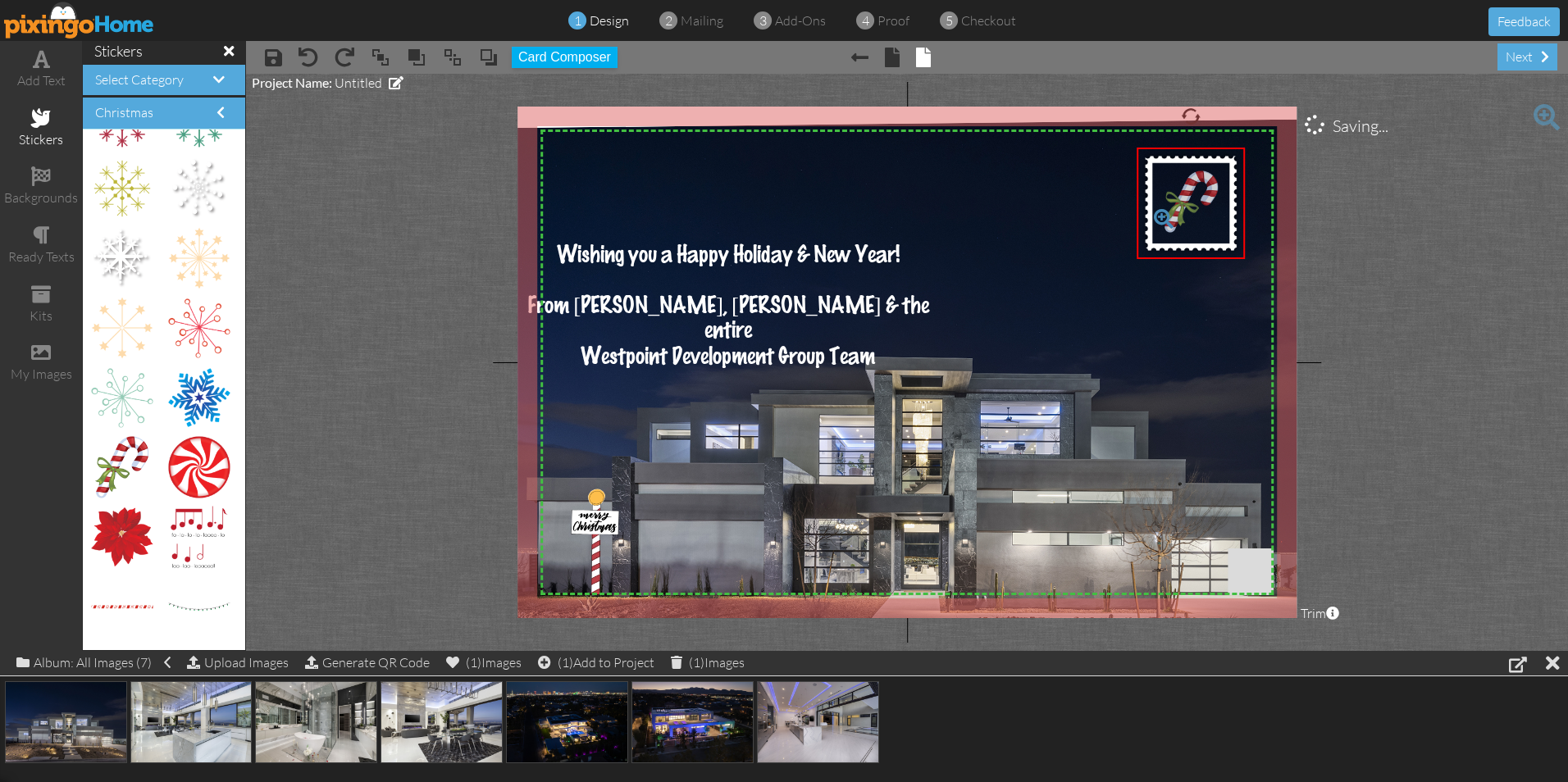
drag, startPoint x: 105, startPoint y: 478, endPoint x: 1164, endPoint y: 213, distance: 1091.7
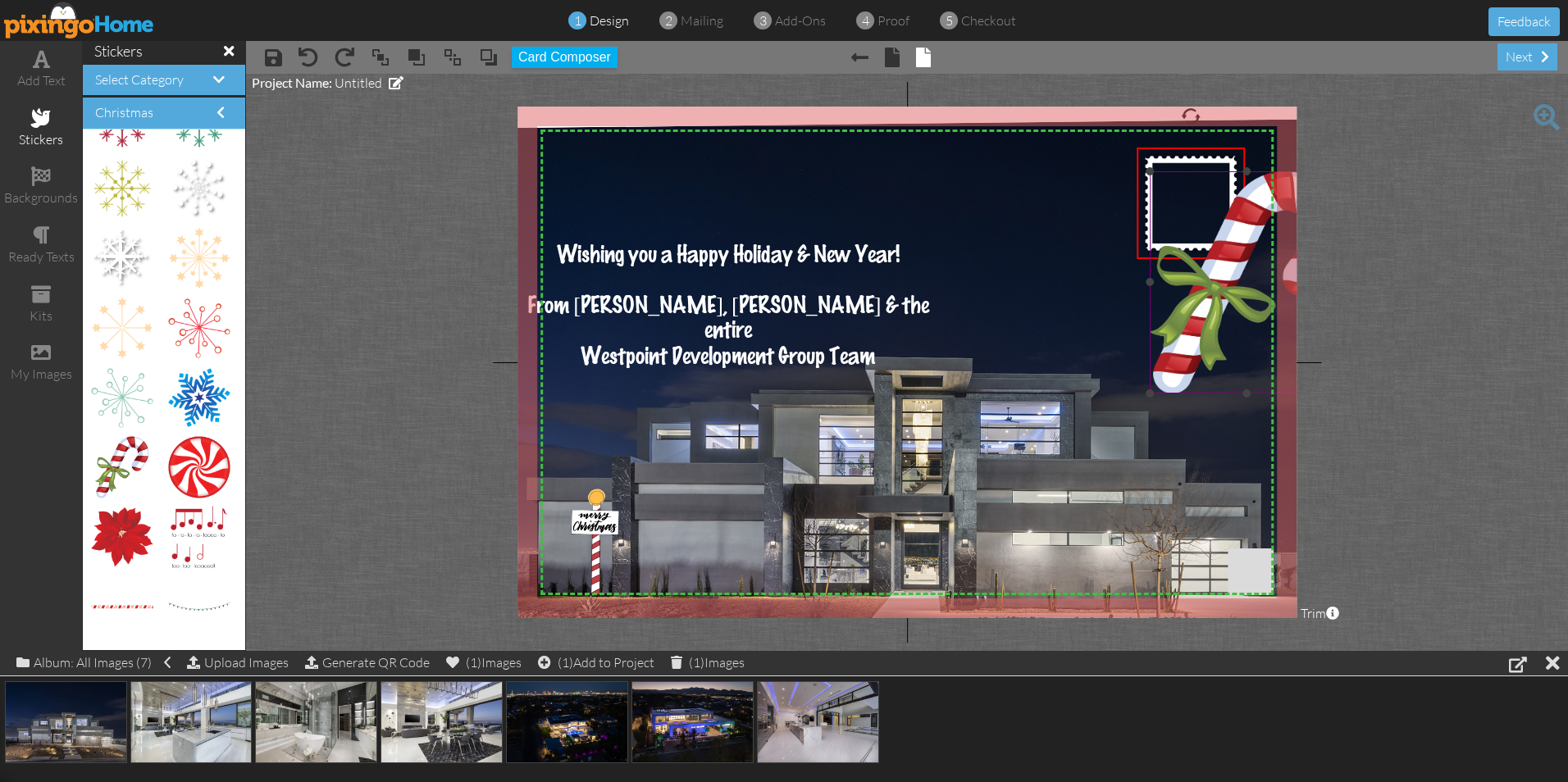
click at [1186, 336] on img at bounding box center [1247, 282] width 195 height 222
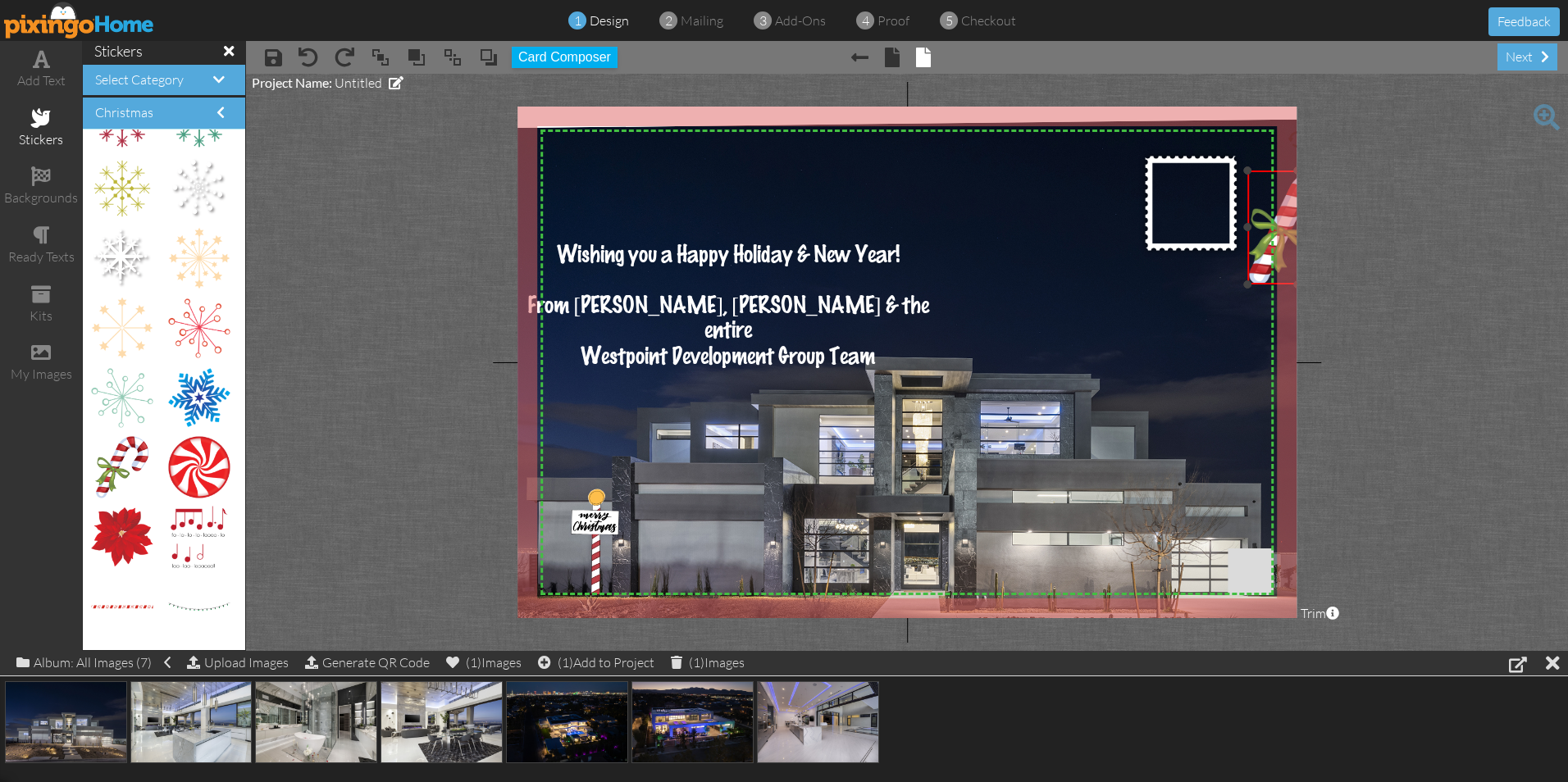
drag, startPoint x: 1152, startPoint y: 392, endPoint x: 1261, endPoint y: 284, distance: 153.4
click at [1261, 284] on div "×" at bounding box center [1298, 228] width 100 height 114
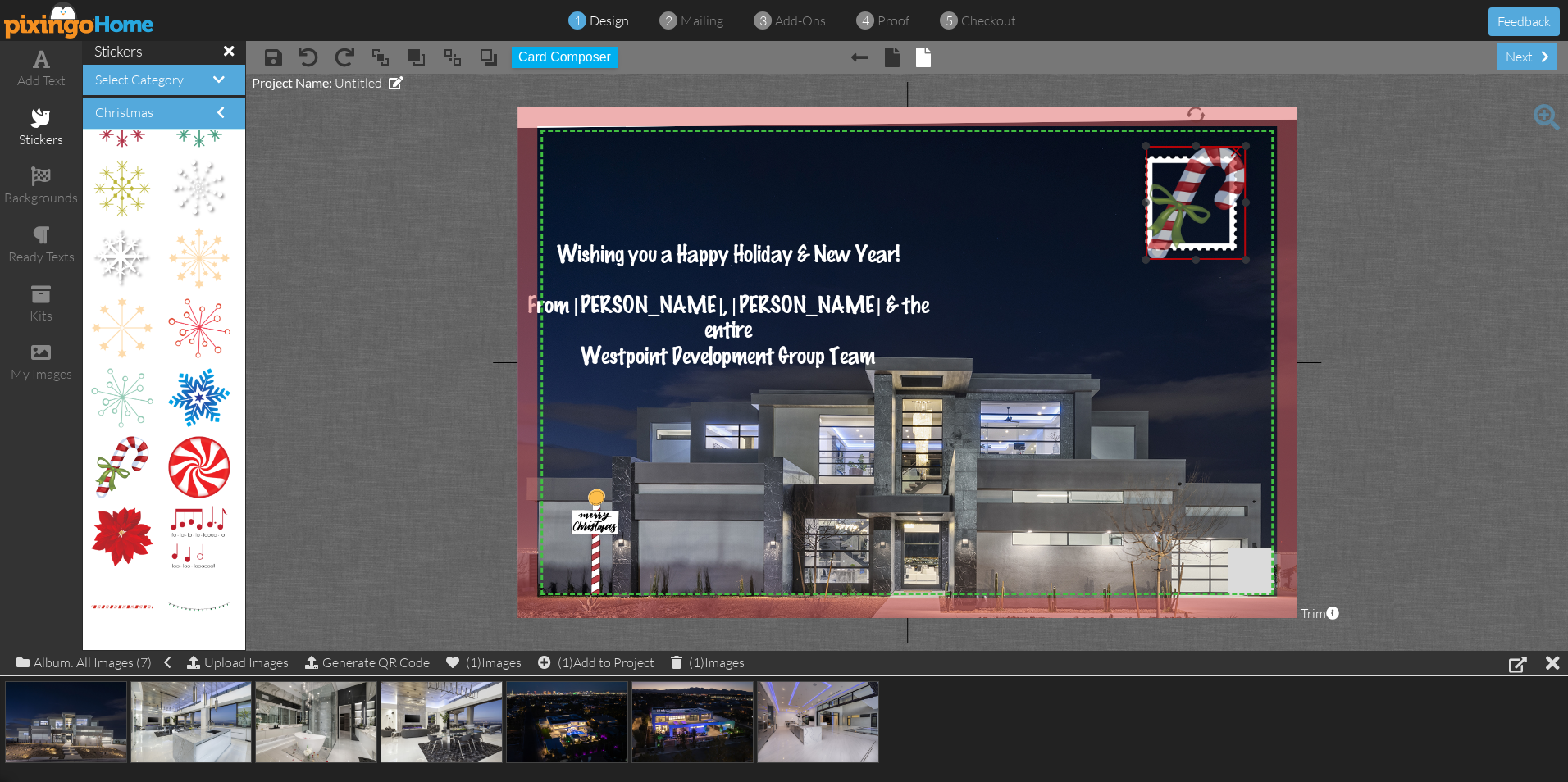
drag, startPoint x: 1261, startPoint y: 266, endPoint x: 1159, endPoint y: 241, distance: 105.0
click at [1159, 241] on img at bounding box center [1196, 203] width 100 height 114
drag, startPoint x: 1145, startPoint y: 260, endPoint x: 1178, endPoint y: 210, distance: 59.9
click at [1178, 210] on div "X X X X X X X X X X X X X X X X X X X X X X X X X X X X X X X X X X X X X X X X…" at bounding box center [907, 362] width 779 height 512
drag, startPoint x: 1201, startPoint y: 184, endPoint x: 1174, endPoint y: 210, distance: 37.5
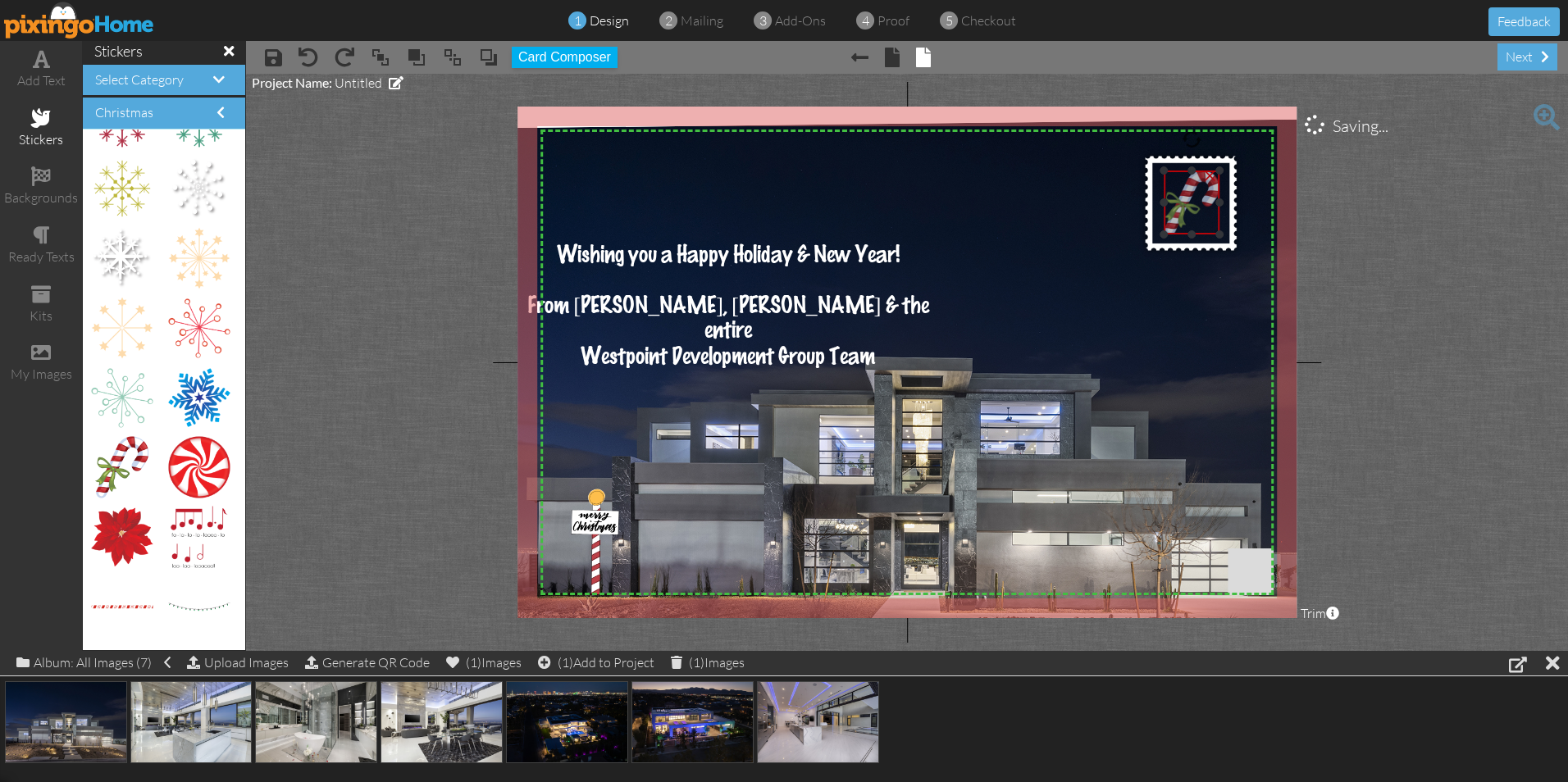
click at [1174, 210] on img at bounding box center [1191, 202] width 55 height 64
click at [1074, 237] on img at bounding box center [898, 430] width 925 height 623
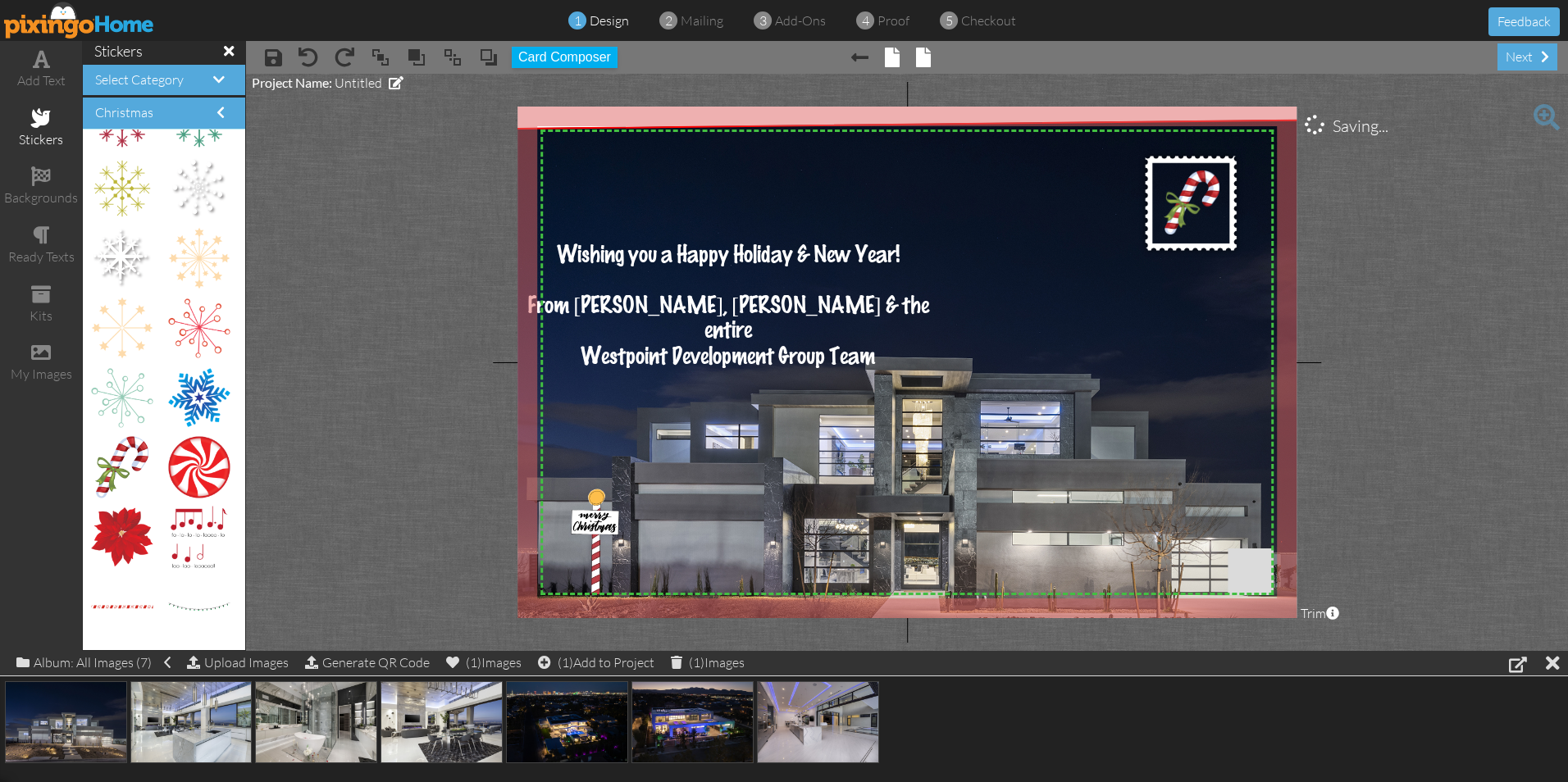
click at [885, 63] on span "× front" at bounding box center [884, 57] width 31 height 27
click at [891, 61] on span at bounding box center [892, 57] width 14 height 20
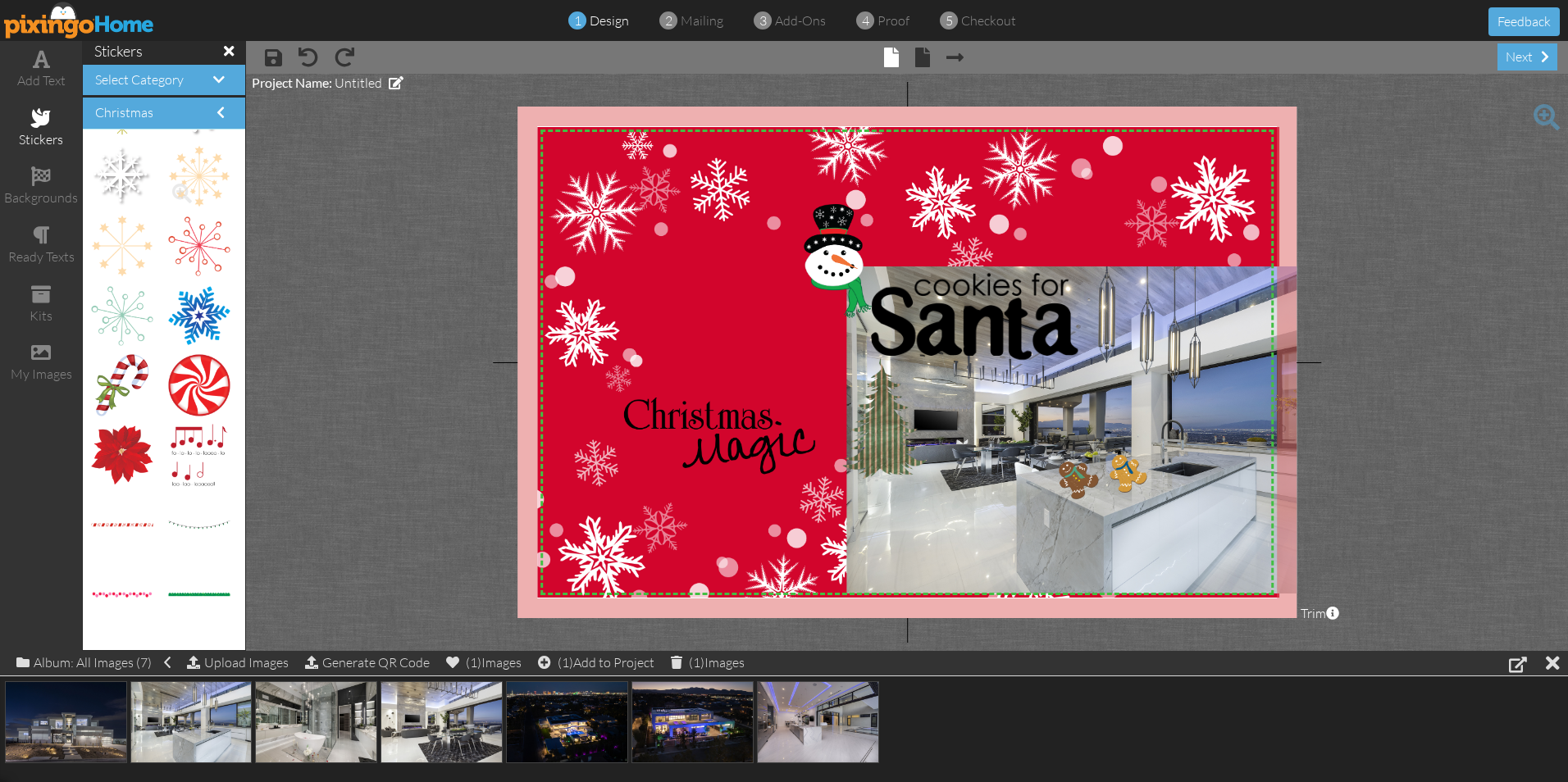
scroll to position [5649, 0]
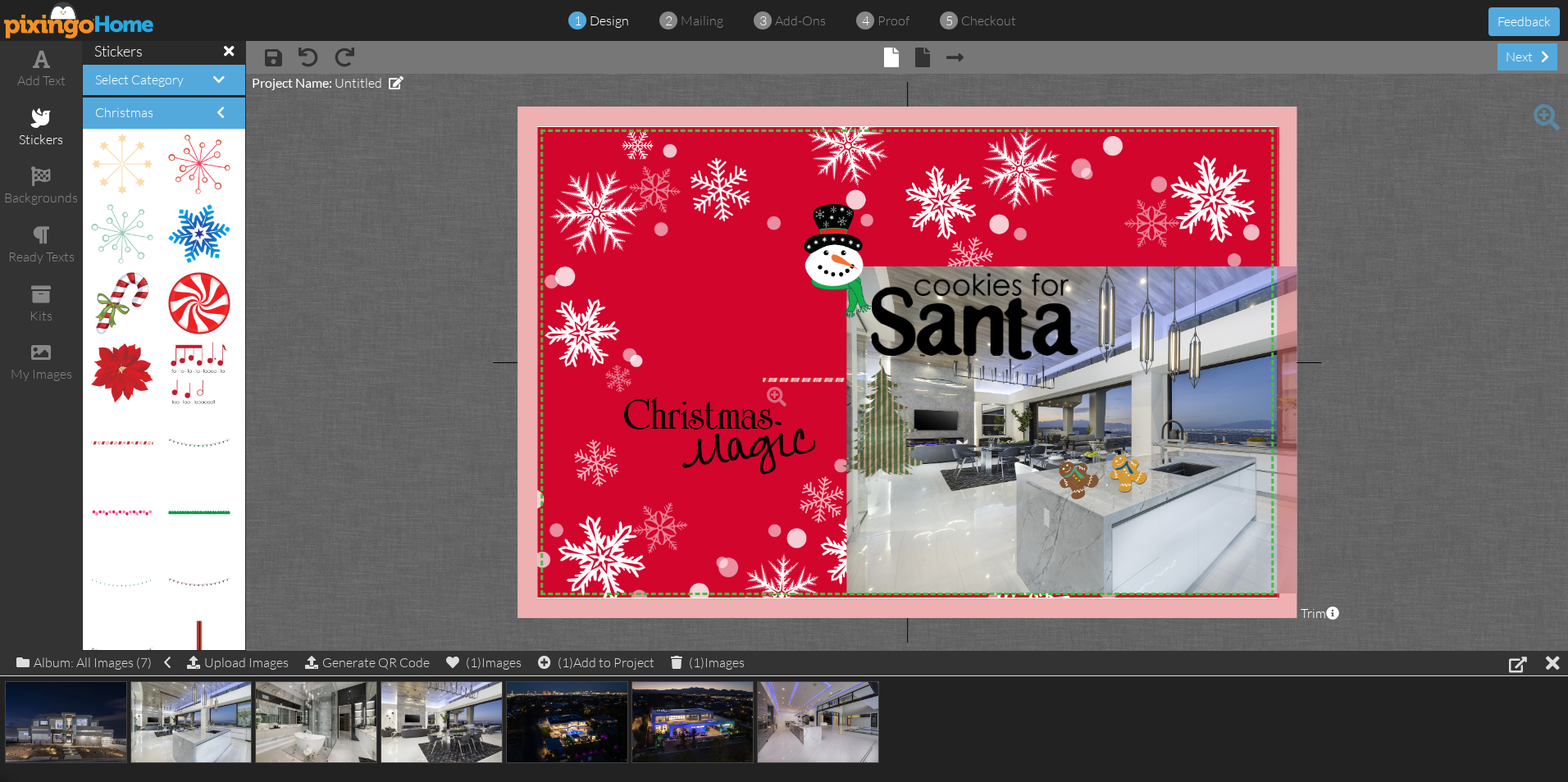
drag, startPoint x: 120, startPoint y: 441, endPoint x: 793, endPoint y: 378, distance: 675.9
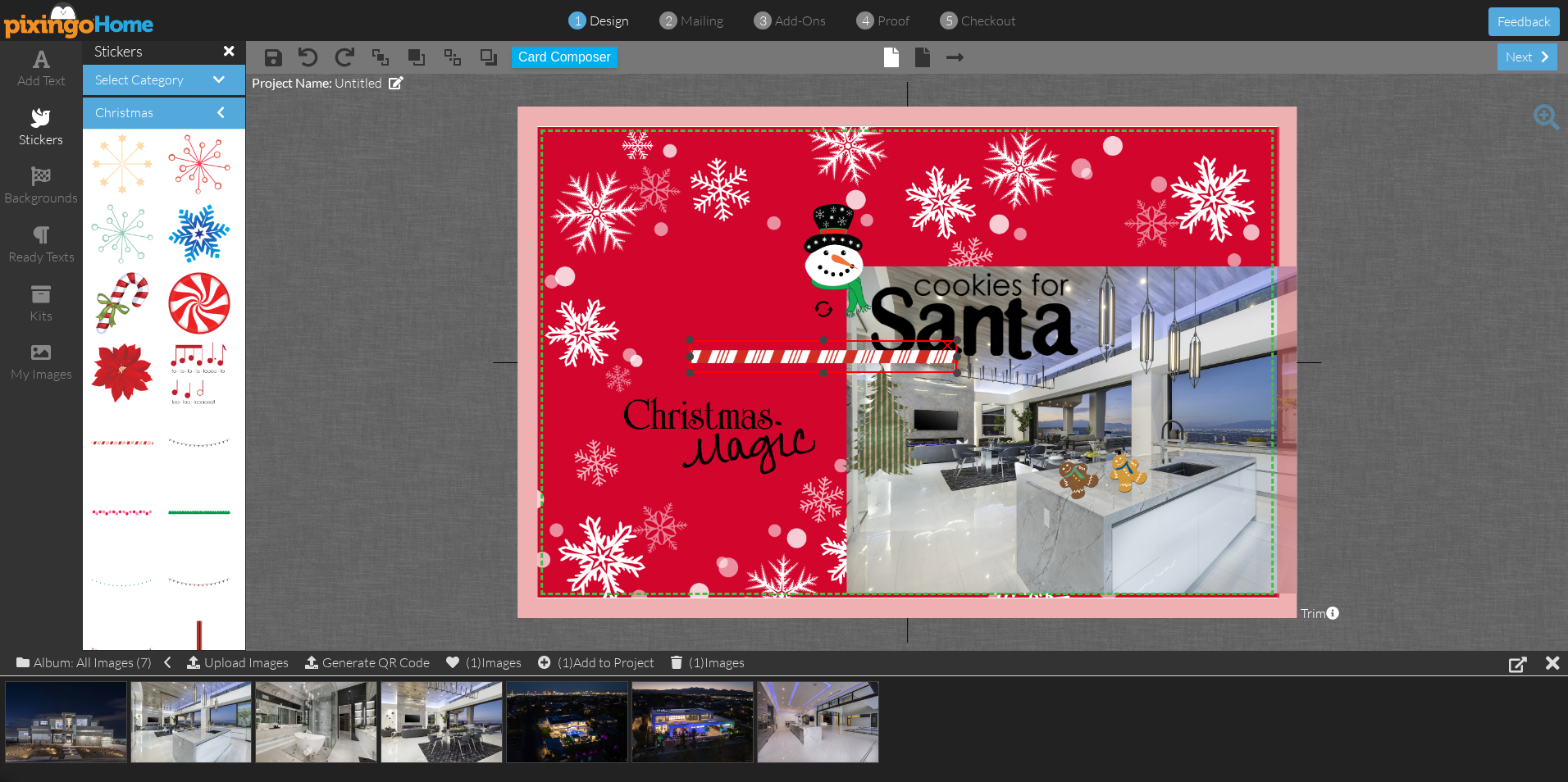
drag, startPoint x: 761, startPoint y: 350, endPoint x: 784, endPoint y: 341, distance: 24.7
click at [784, 341] on div "×" at bounding box center [823, 357] width 267 height 32
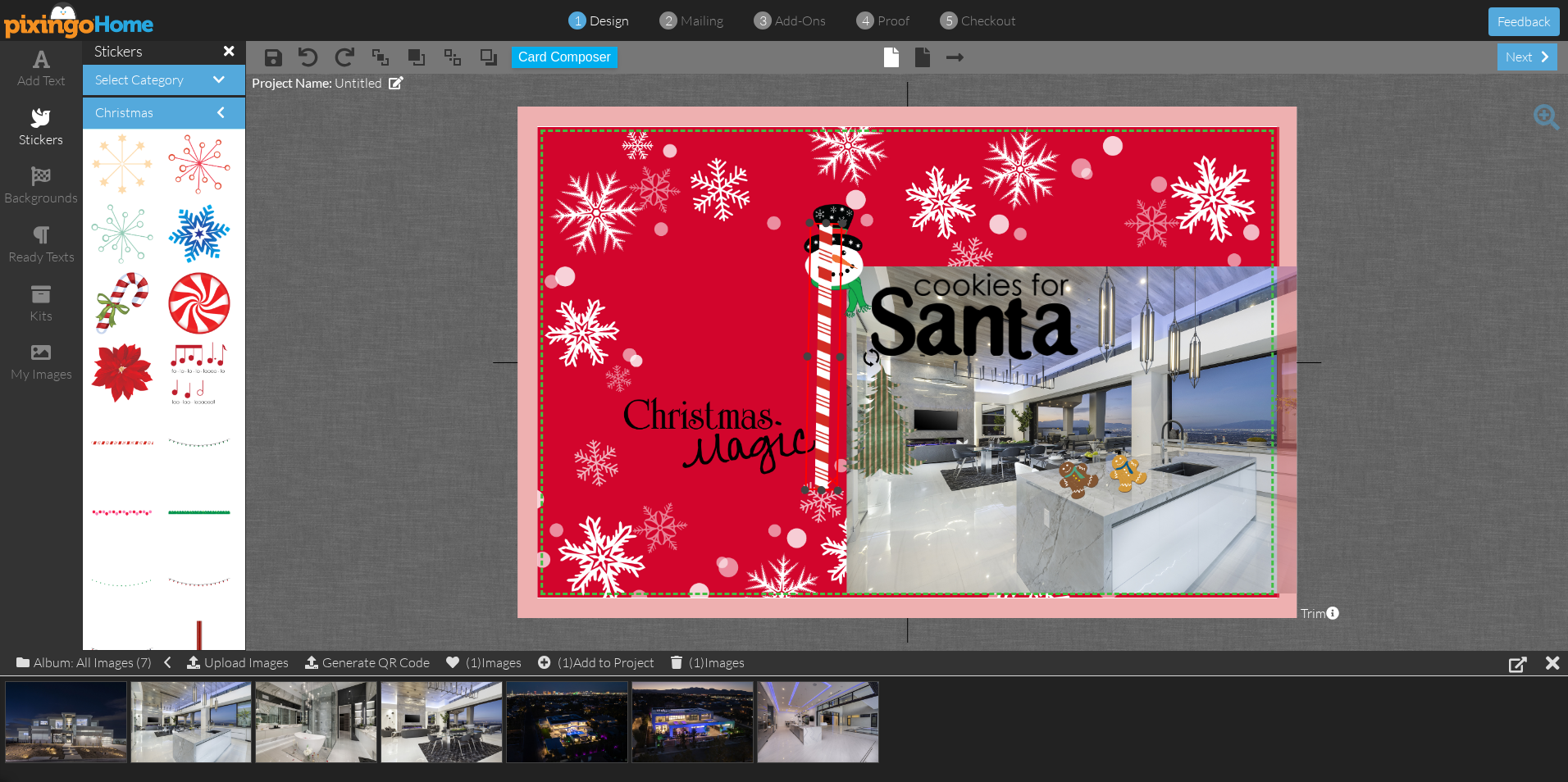
drag, startPoint x: 824, startPoint y: 315, endPoint x: 862, endPoint y: 358, distance: 57.4
click at [862, 358] on div at bounding box center [871, 358] width 20 height 20
click at [826, 360] on img at bounding box center [824, 357] width 38 height 268
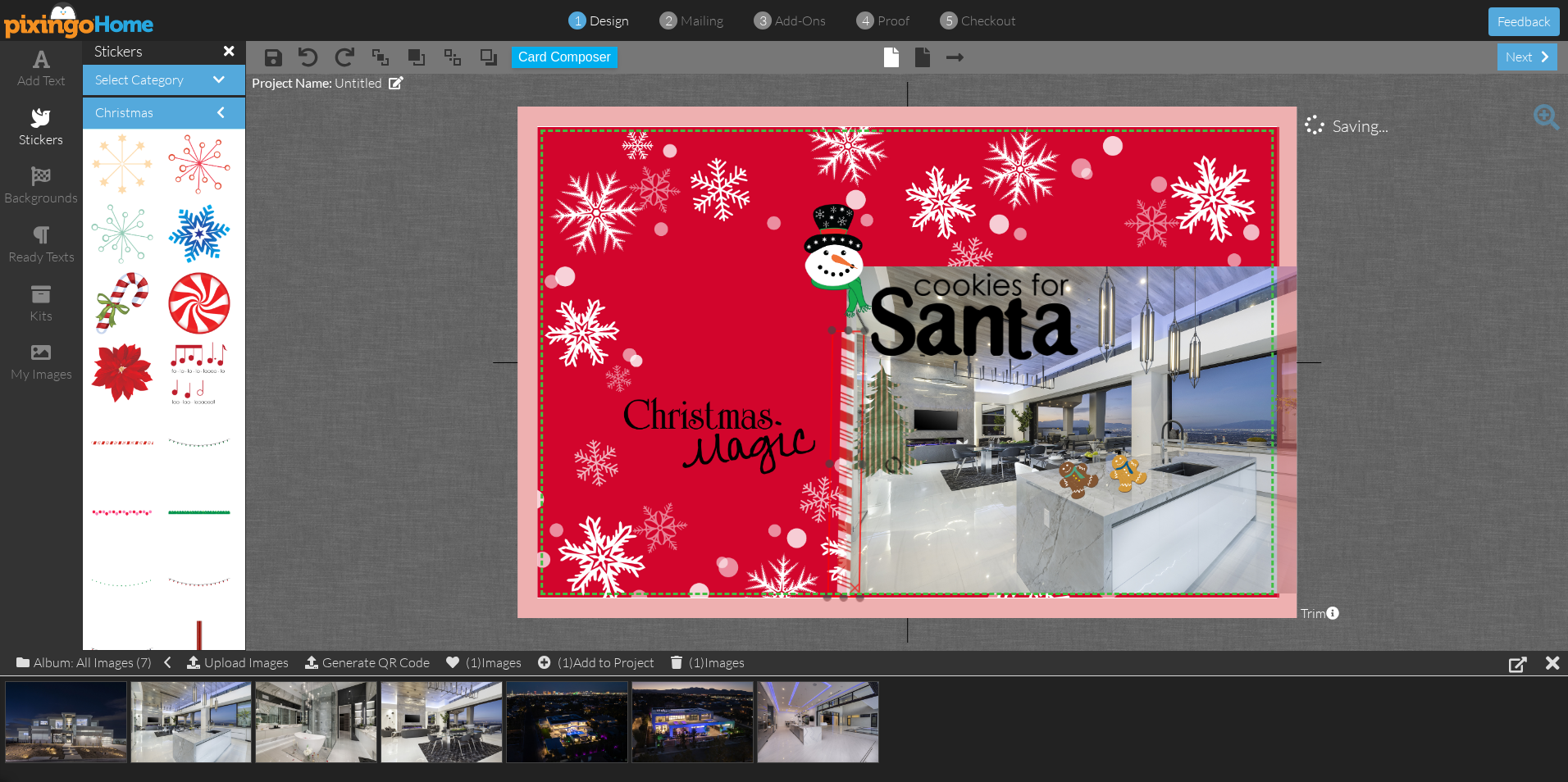
drag, startPoint x: 826, startPoint y: 360, endPoint x: 848, endPoint y: 467, distance: 109.2
click at [848, 467] on img at bounding box center [846, 464] width 38 height 268
click at [895, 464] on div at bounding box center [893, 463] width 20 height 20
click at [737, 424] on img at bounding box center [720, 437] width 195 height 78
click at [844, 389] on img at bounding box center [845, 464] width 33 height 267
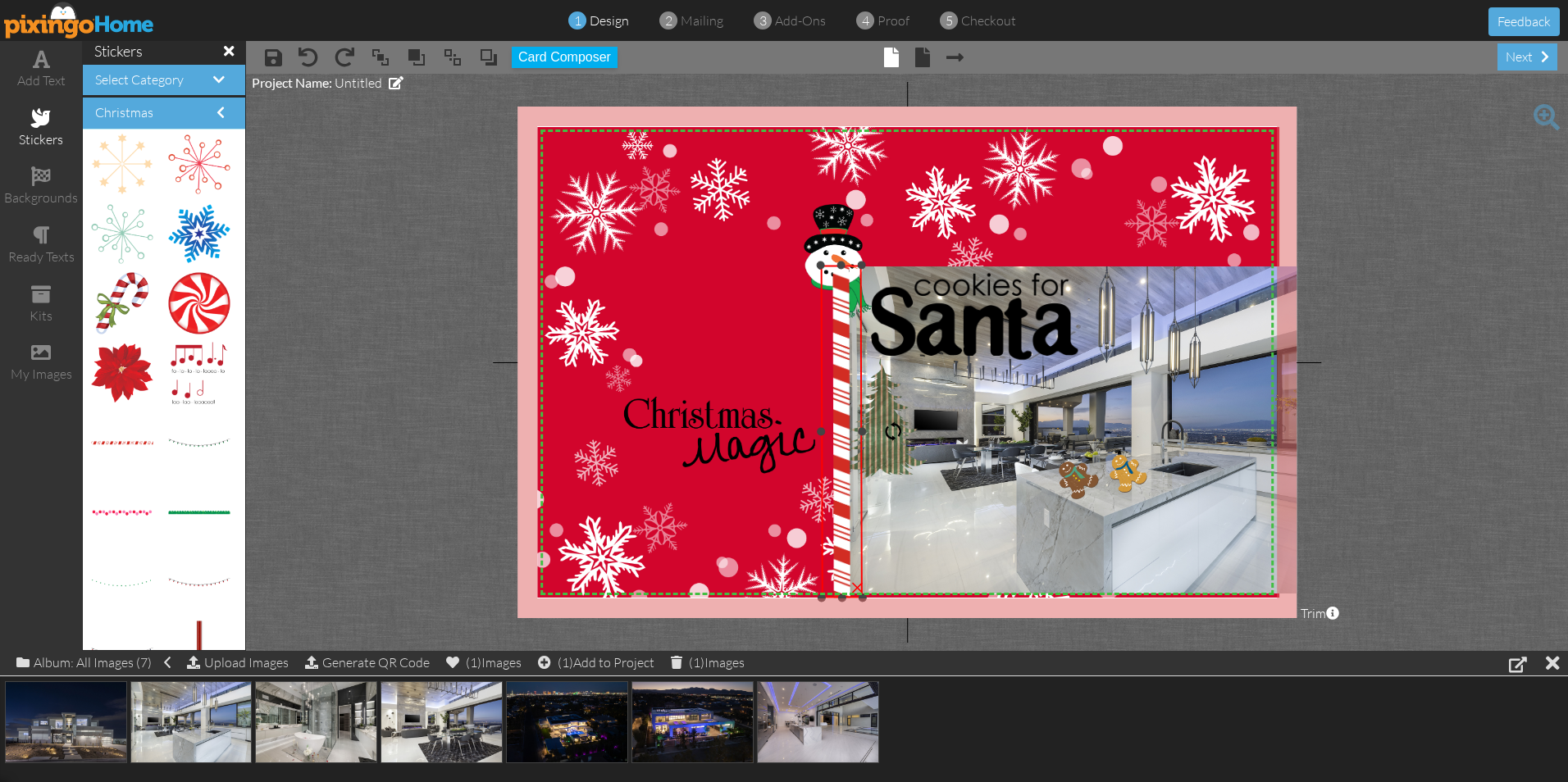
drag, startPoint x: 831, startPoint y: 331, endPoint x: 822, endPoint y: 291, distance: 41.0
click at [822, 291] on div "×" at bounding box center [841, 432] width 42 height 333
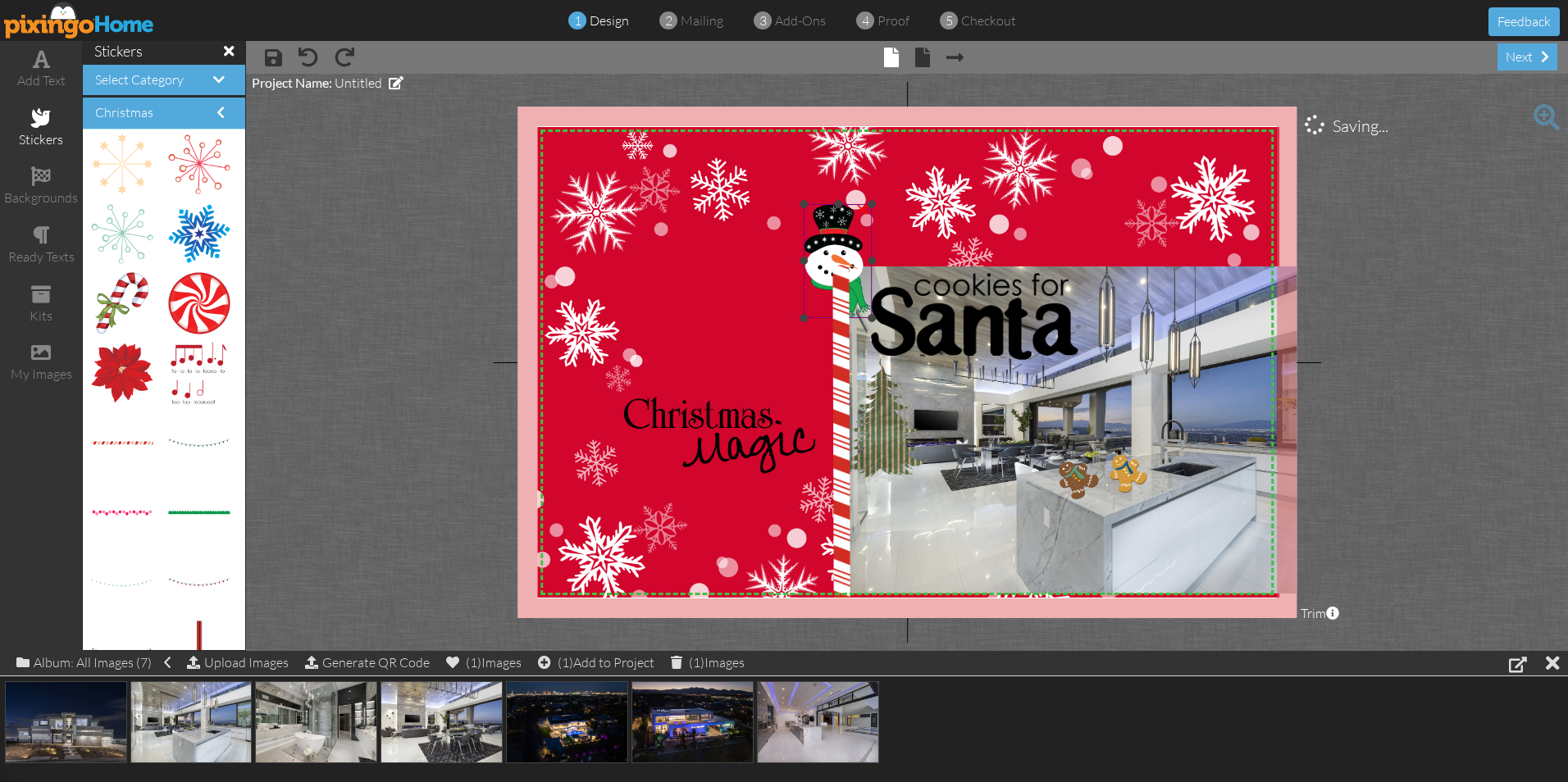
click at [826, 248] on img at bounding box center [837, 261] width 68 height 114
click at [417, 58] on span at bounding box center [416, 57] width 20 height 25
click at [682, 275] on img at bounding box center [908, 370] width 742 height 487
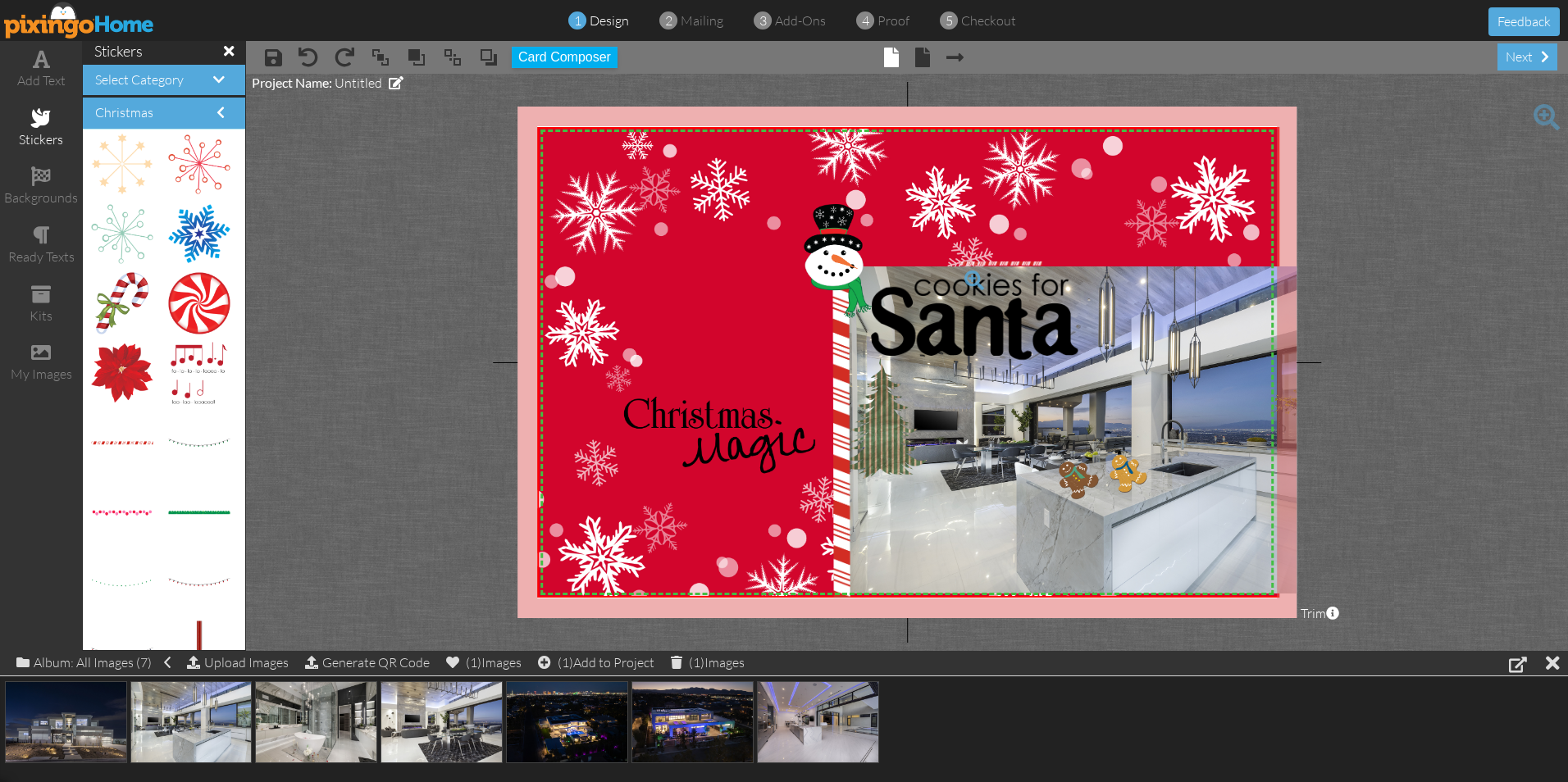
drag, startPoint x: 100, startPoint y: 452, endPoint x: 969, endPoint y: 272, distance: 887.4
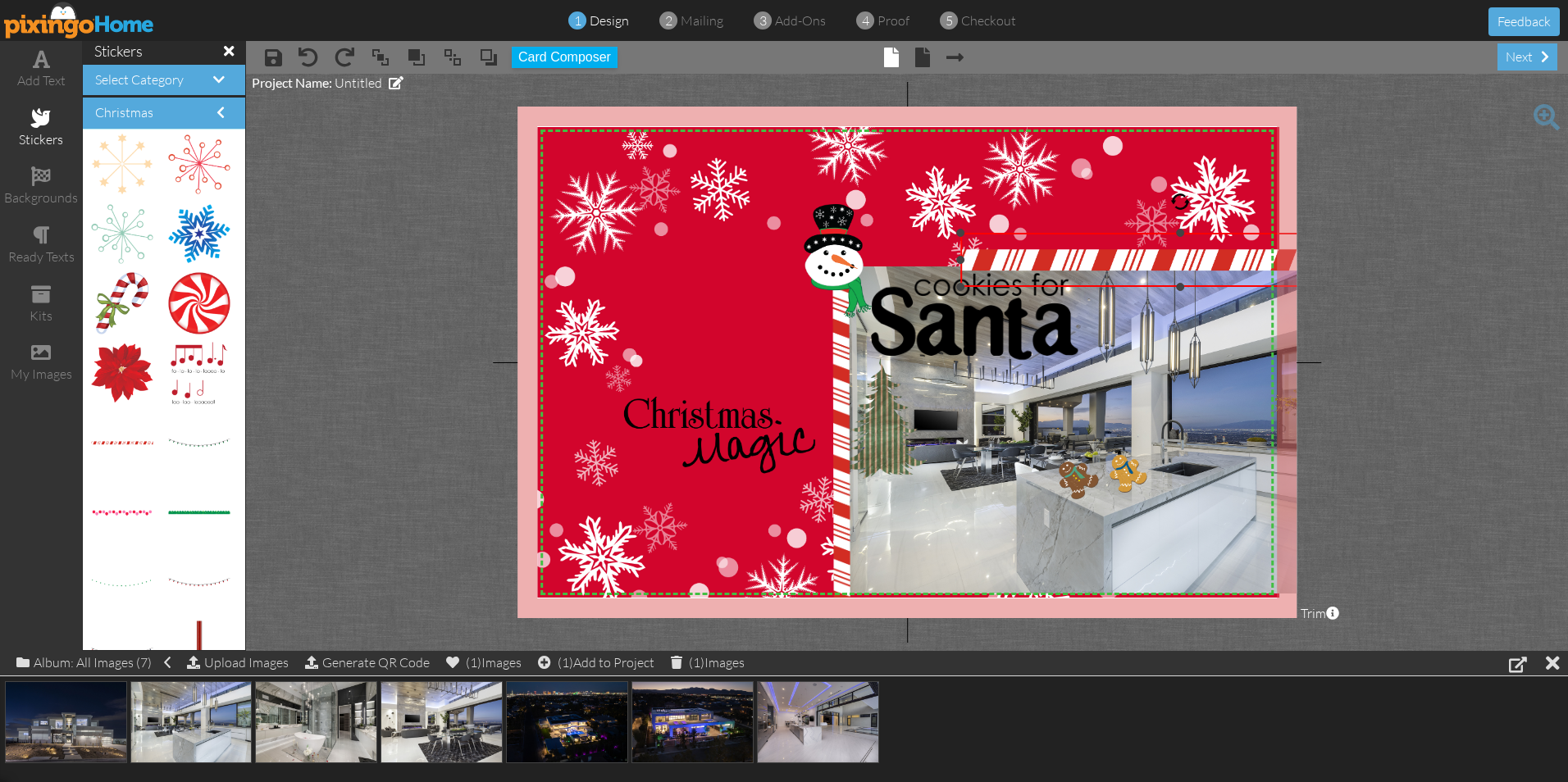
drag, startPoint x: 1152, startPoint y: 257, endPoint x: 1204, endPoint y: 288, distance: 60.5
click at [1204, 287] on div "×" at bounding box center [1180, 259] width 440 height 54
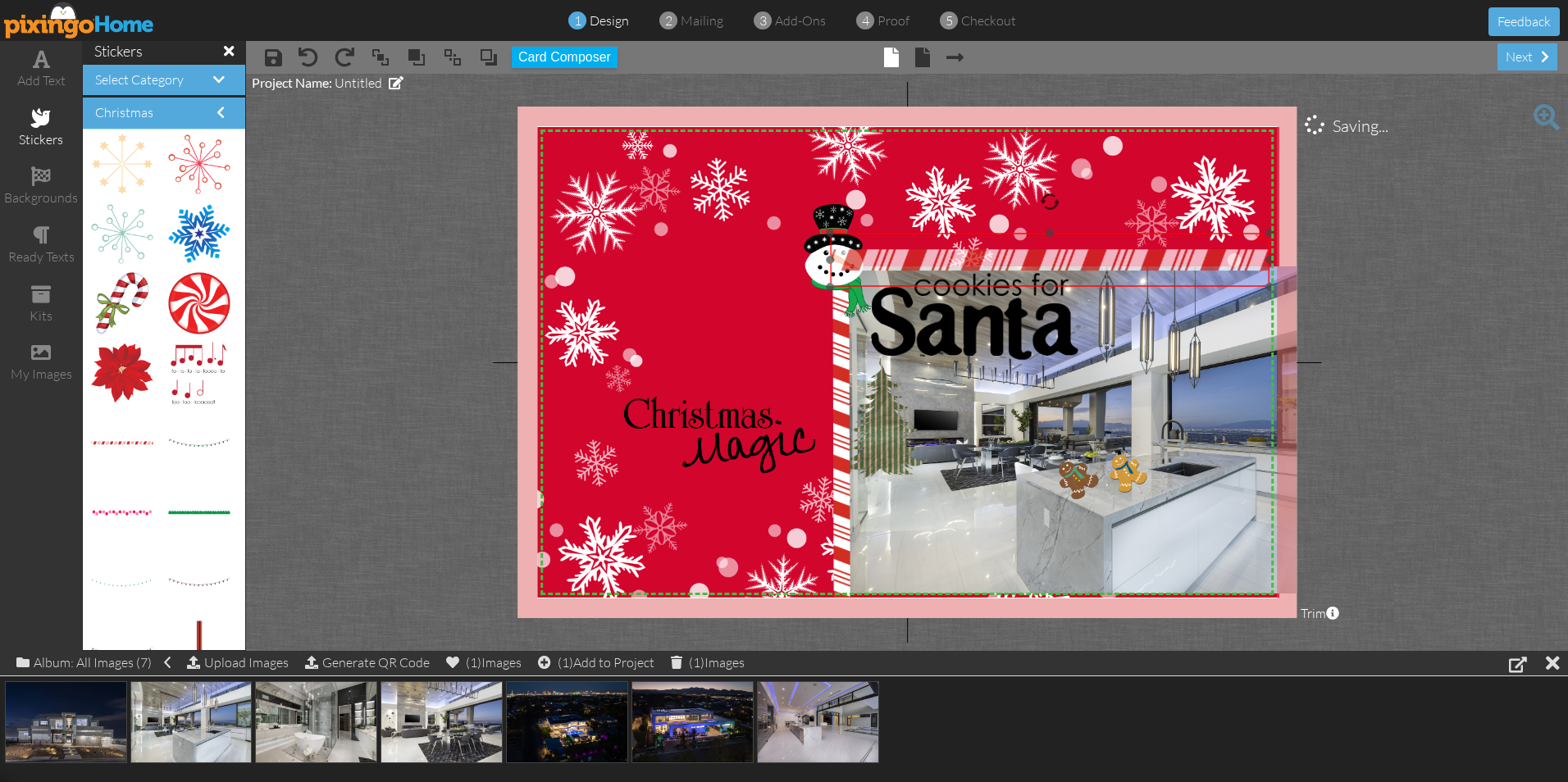
drag, startPoint x: 1176, startPoint y: 259, endPoint x: 1045, endPoint y: 259, distance: 131.0
click at [1045, 259] on img at bounding box center [1049, 259] width 440 height 54
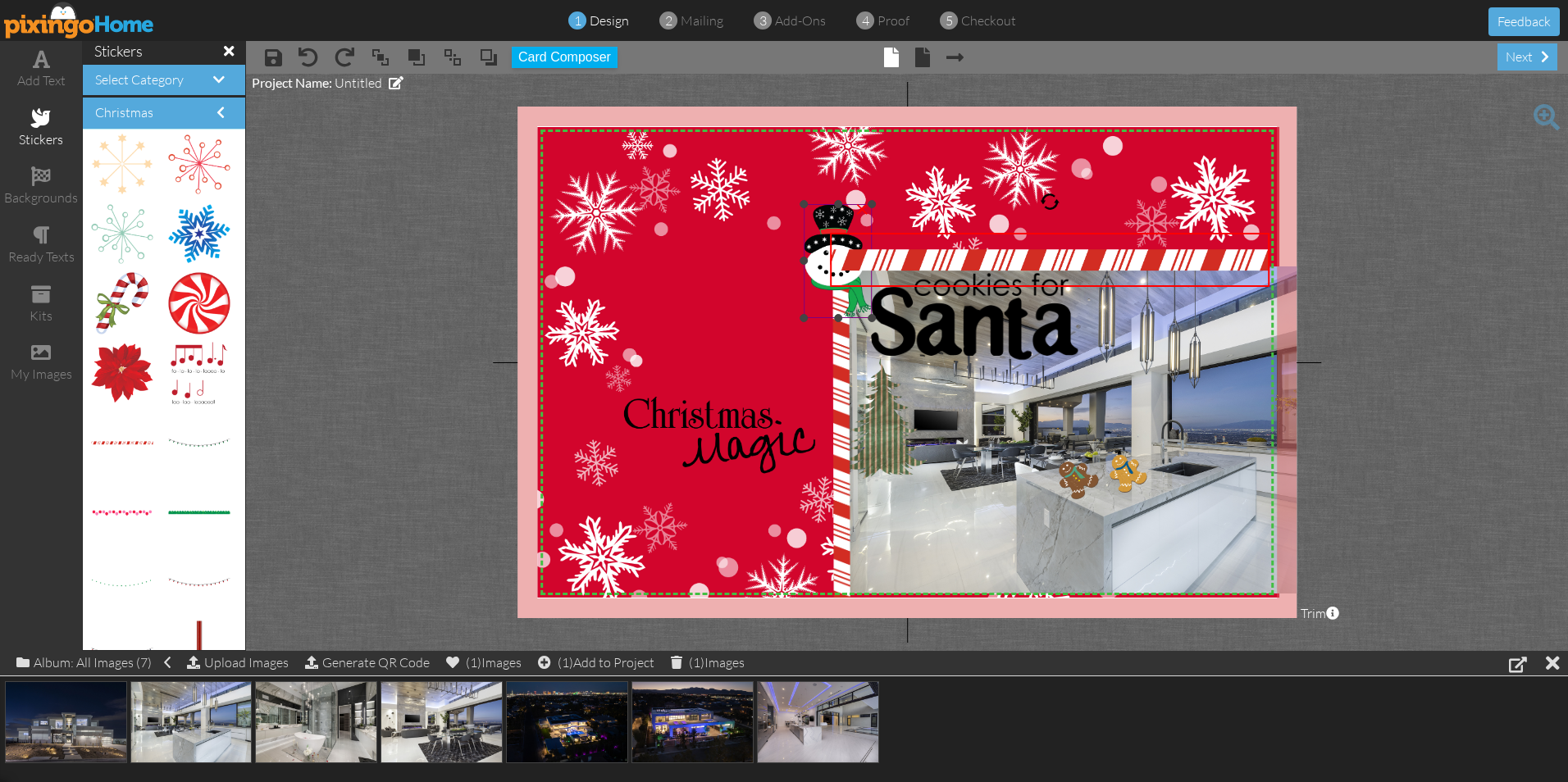
click at [819, 267] on img at bounding box center [837, 261] width 68 height 114
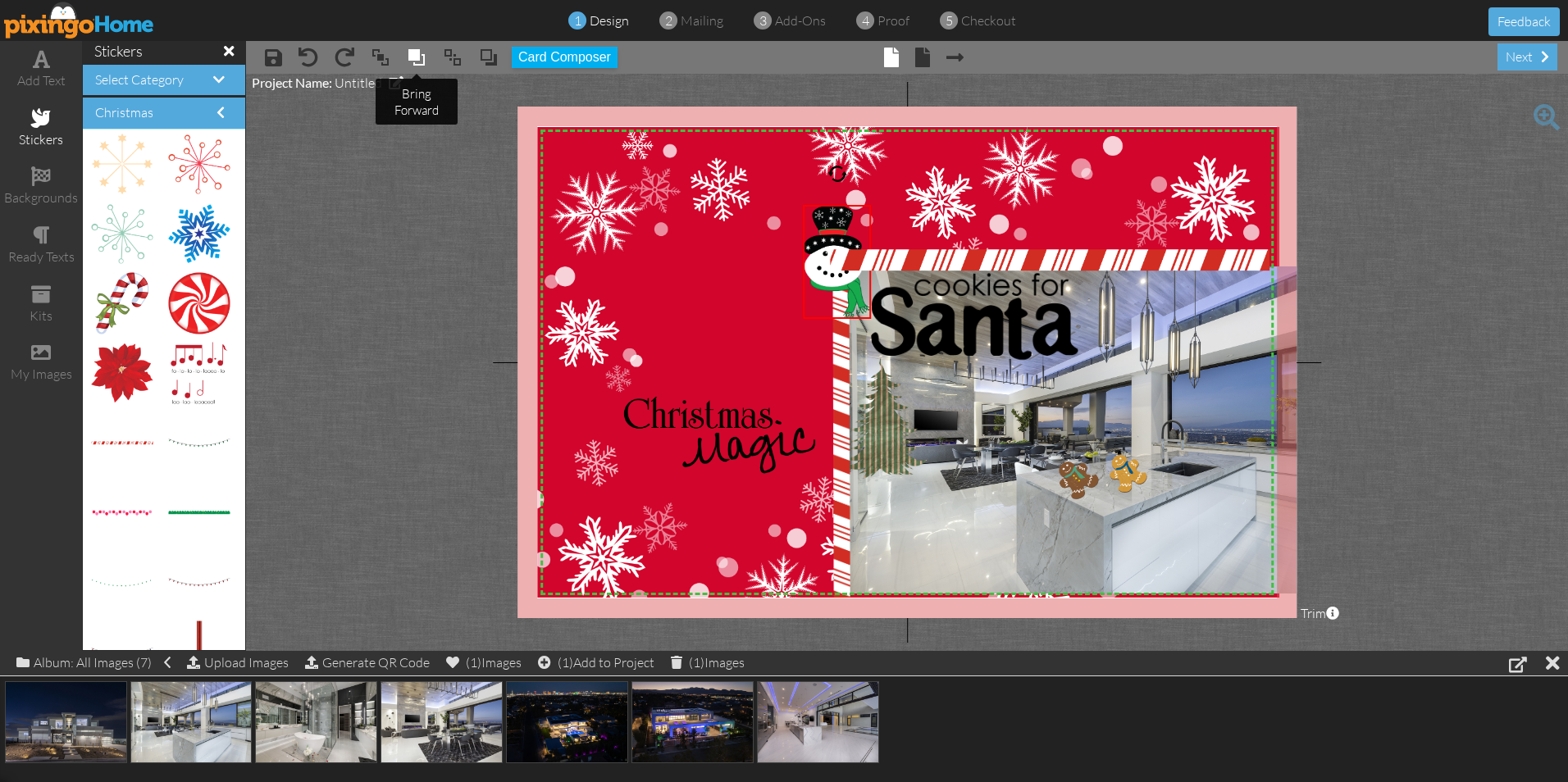
click at [414, 55] on span at bounding box center [416, 57] width 20 height 25
drag, startPoint x: 835, startPoint y: 257, endPoint x: 843, endPoint y: 253, distance: 8.9
click at [843, 253] on img at bounding box center [844, 258] width 68 height 114
click at [1031, 268] on img at bounding box center [1049, 259] width 440 height 54
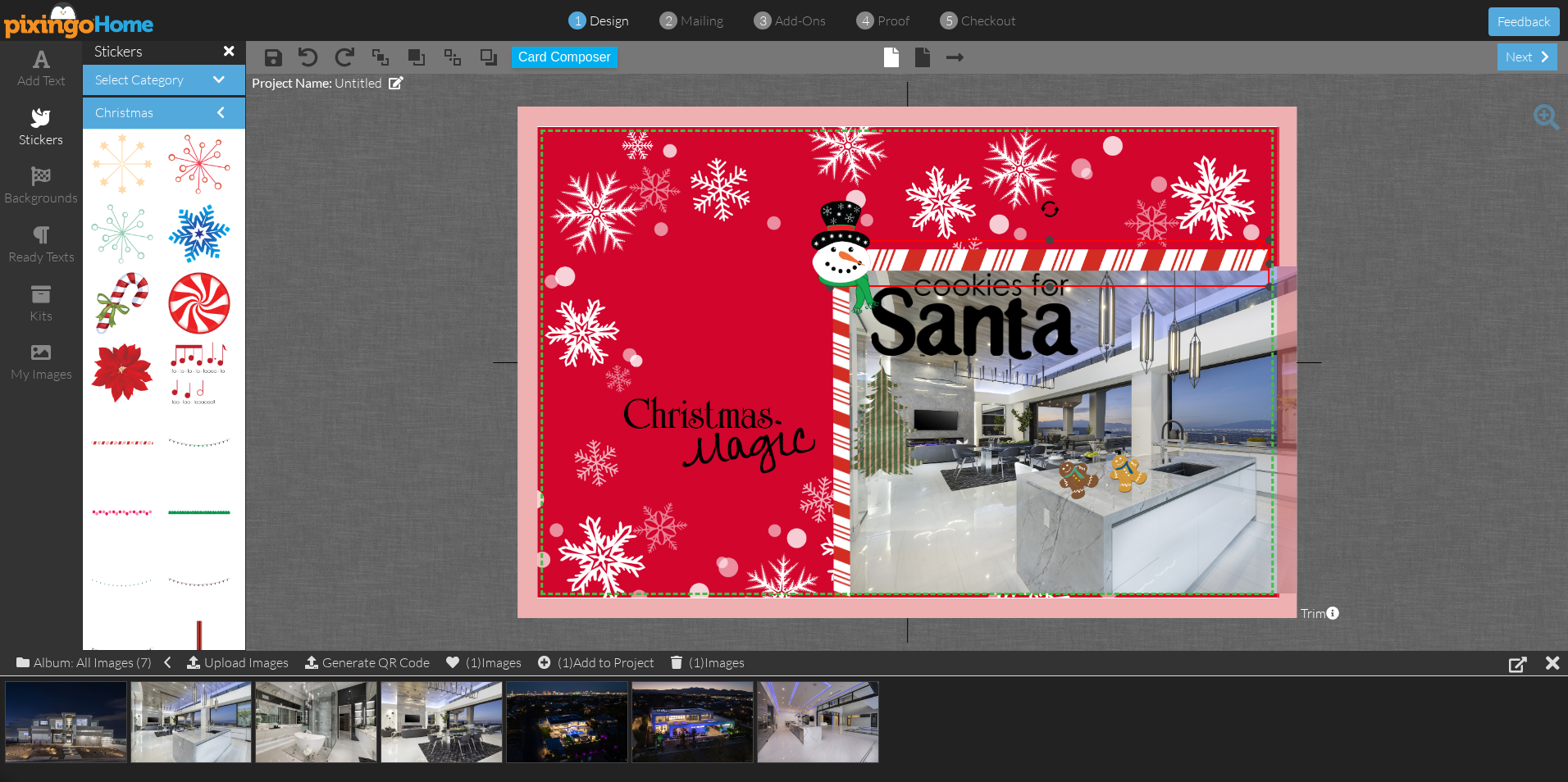
click at [1048, 238] on div at bounding box center [1049, 240] width 9 height 9
drag, startPoint x: 1052, startPoint y: 288, endPoint x: 1049, endPoint y: 274, distance: 14.3
click at [1049, 274] on div at bounding box center [1049, 273] width 9 height 9
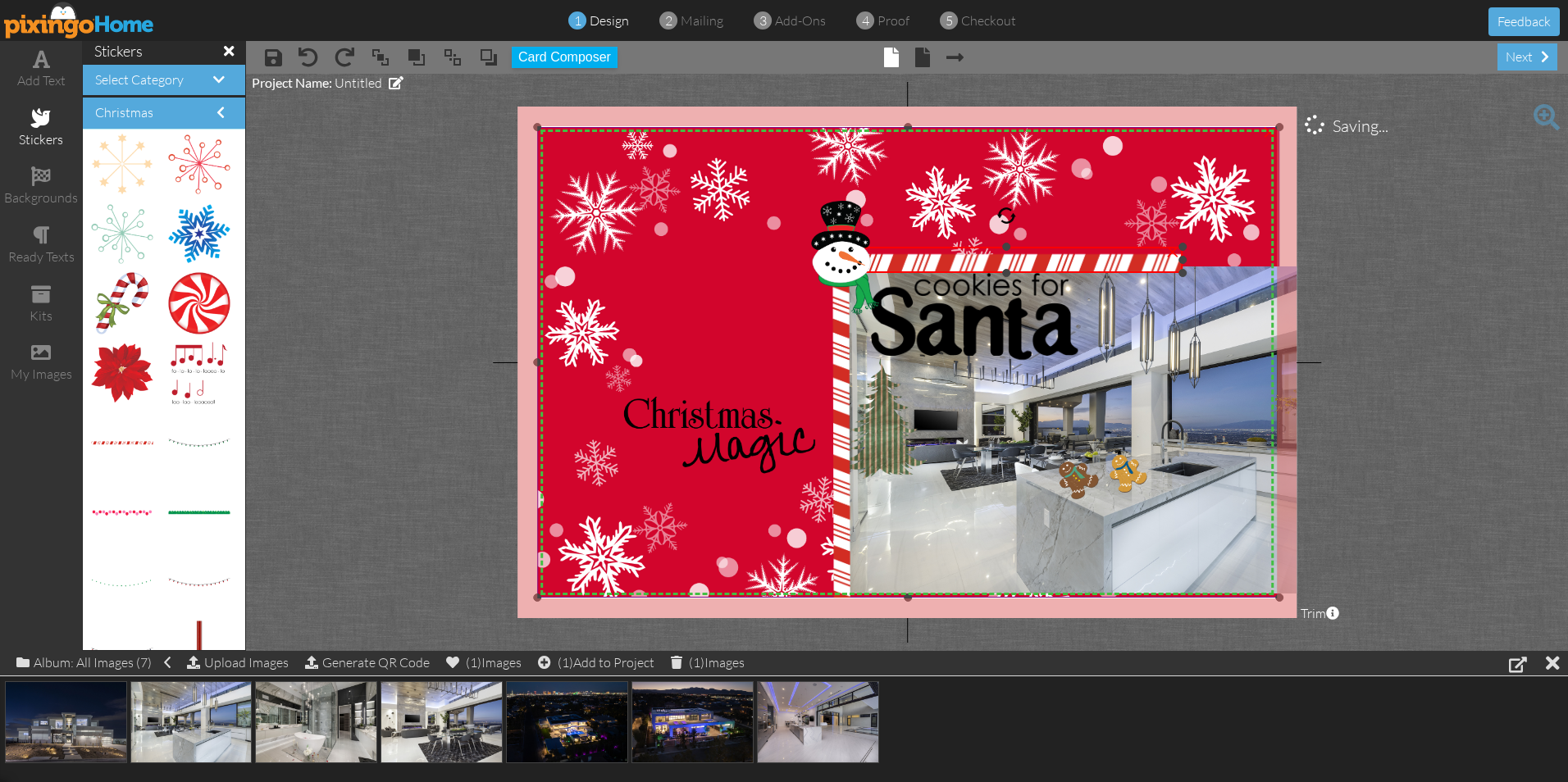
drag, startPoint x: 1267, startPoint y: 238, endPoint x: 1247, endPoint y: 245, distance: 21.2
click at [1247, 245] on div "X X X X X X X X X X X X X X X X X X X X X X X X X X X X X X X X X X X X X X X X…" at bounding box center [907, 362] width 779 height 512
drag, startPoint x: 1180, startPoint y: 260, endPoint x: 1224, endPoint y: 261, distance: 44.0
click at [1224, 261] on div "X X X X X X X X X X X X X X X X X X X X X X X X X X X X X X X X X X X X X X X X…" at bounding box center [907, 362] width 779 height 512
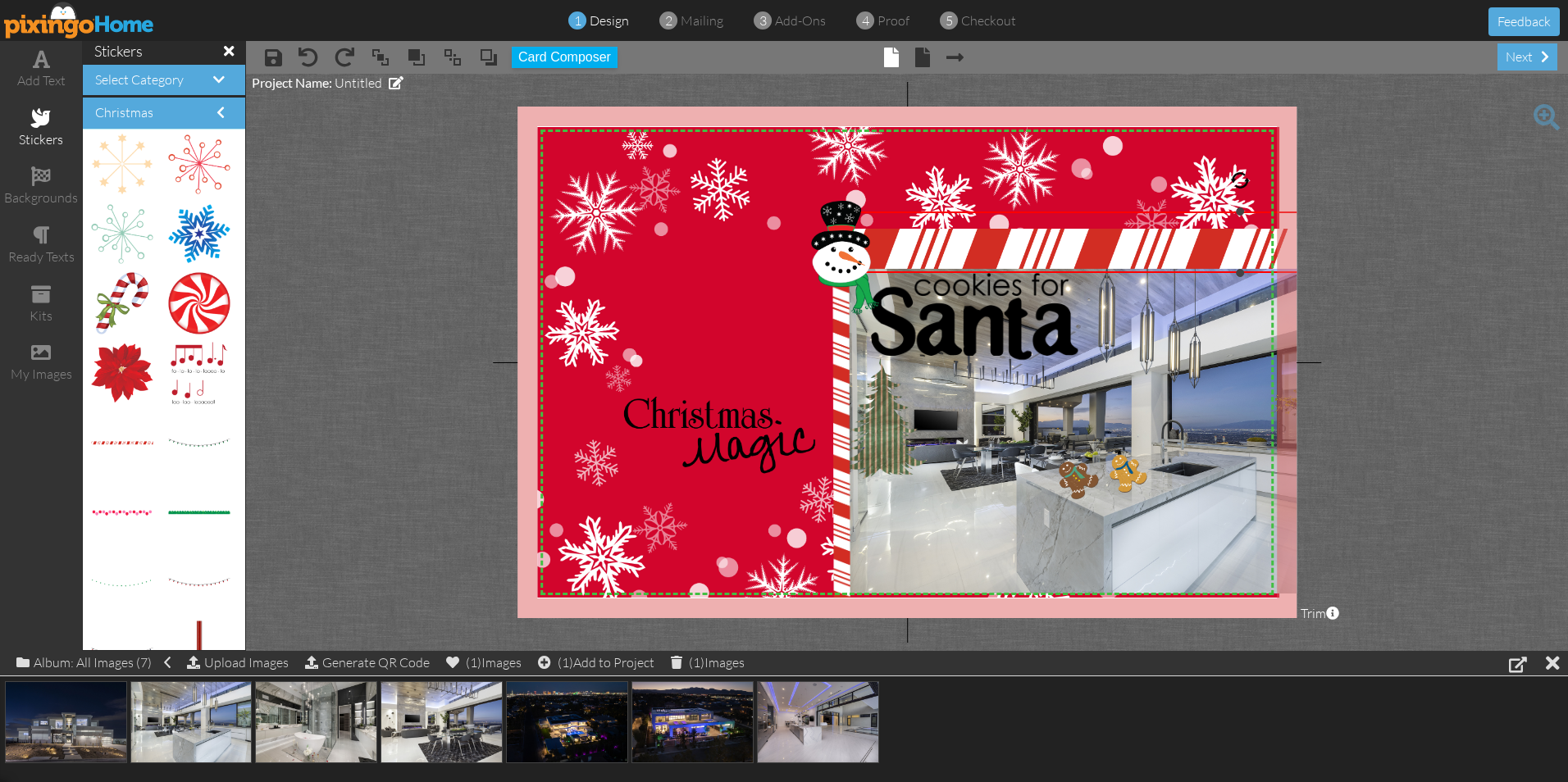
drag, startPoint x: 1182, startPoint y: 249, endPoint x: 1273, endPoint y: 214, distance: 97.5
click at [1273, 214] on div "×" at bounding box center [1240, 242] width 820 height 61
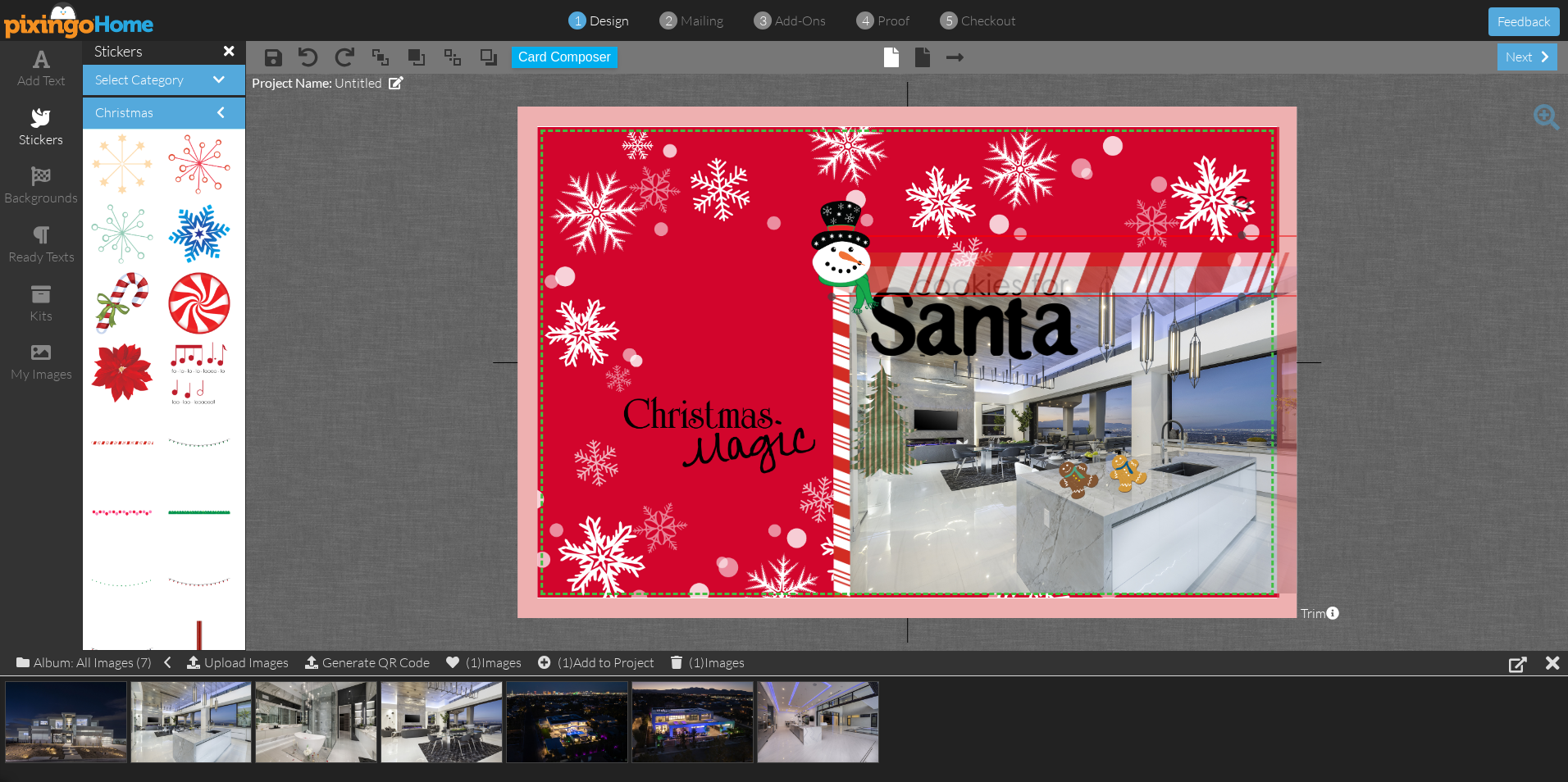
drag, startPoint x: 1127, startPoint y: 250, endPoint x: 1129, endPoint y: 274, distance: 24.1
click at [1129, 274] on img at bounding box center [1242, 272] width 820 height 102
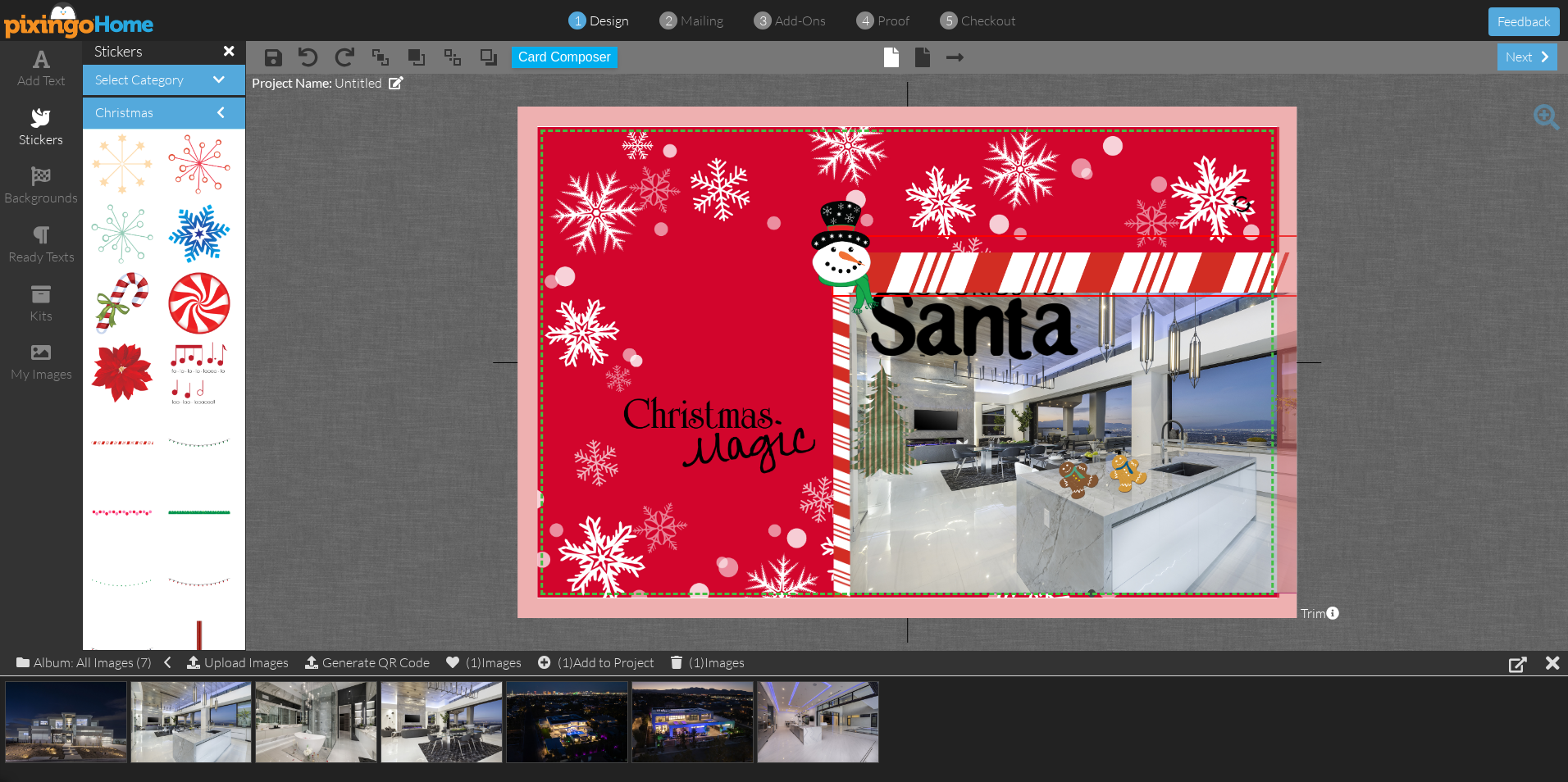
click at [932, 497] on img at bounding box center [1092, 429] width 490 height 327
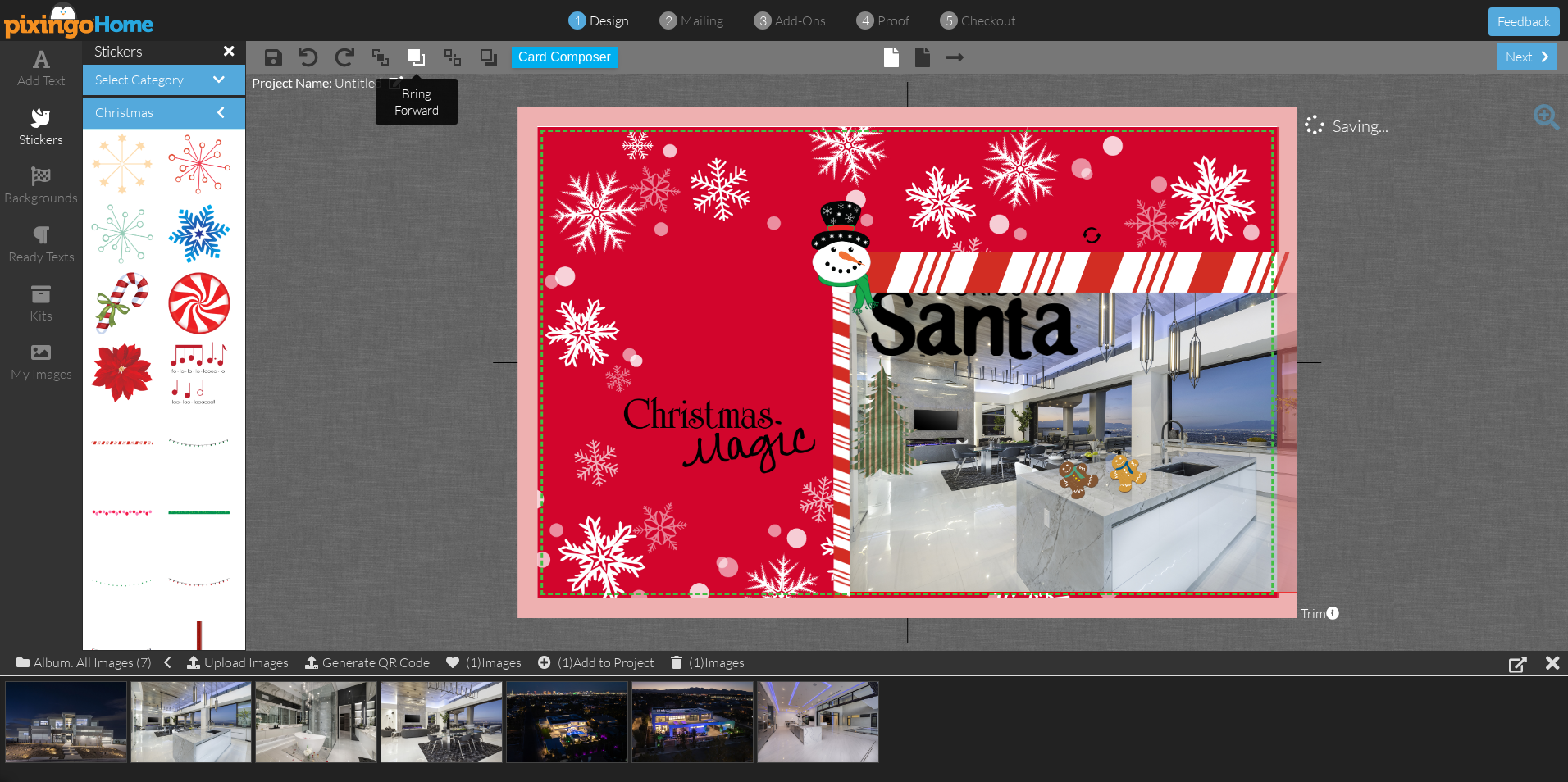
click at [419, 56] on span at bounding box center [416, 57] width 20 height 25
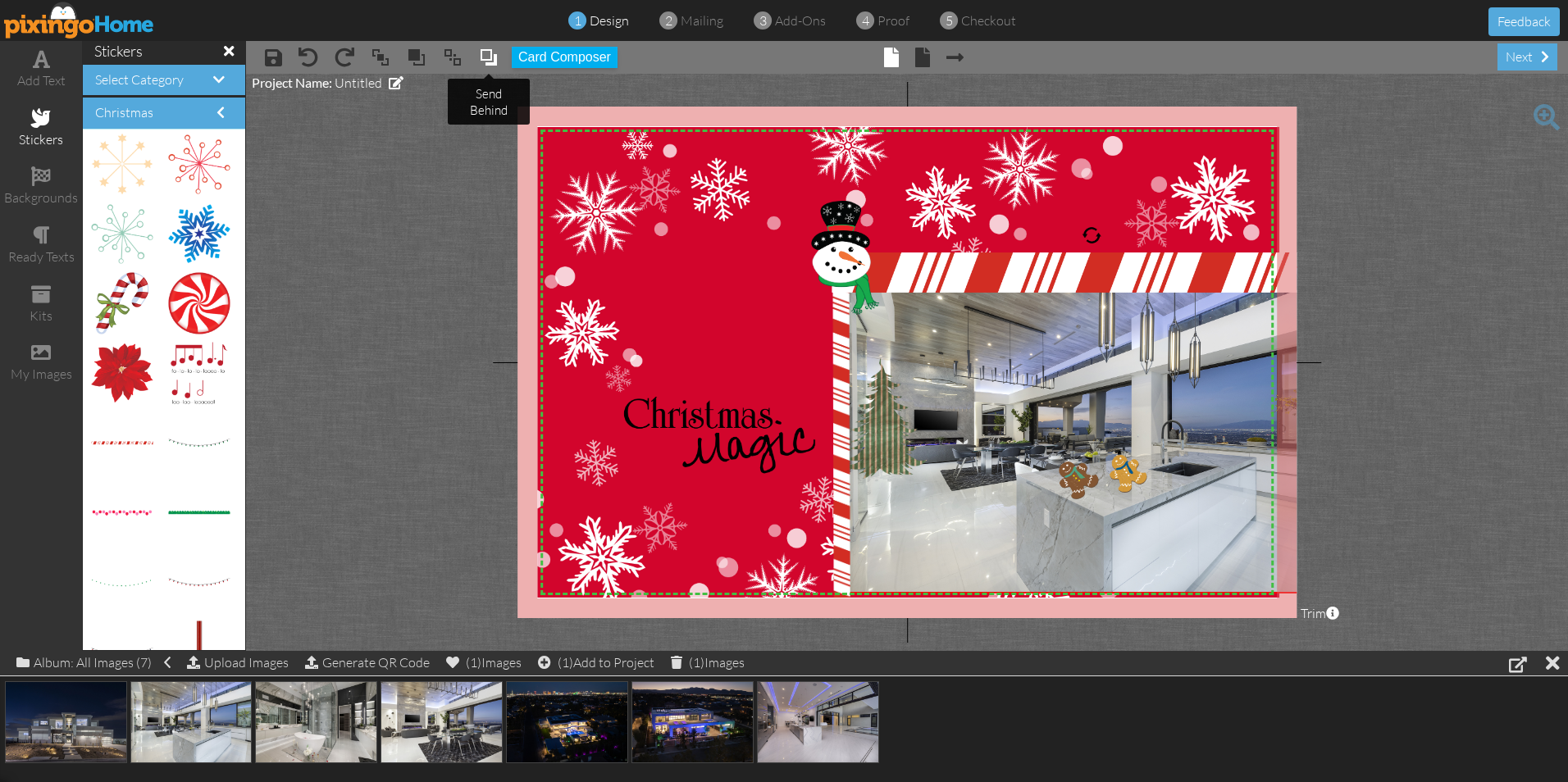
click at [483, 60] on span at bounding box center [488, 57] width 20 height 25
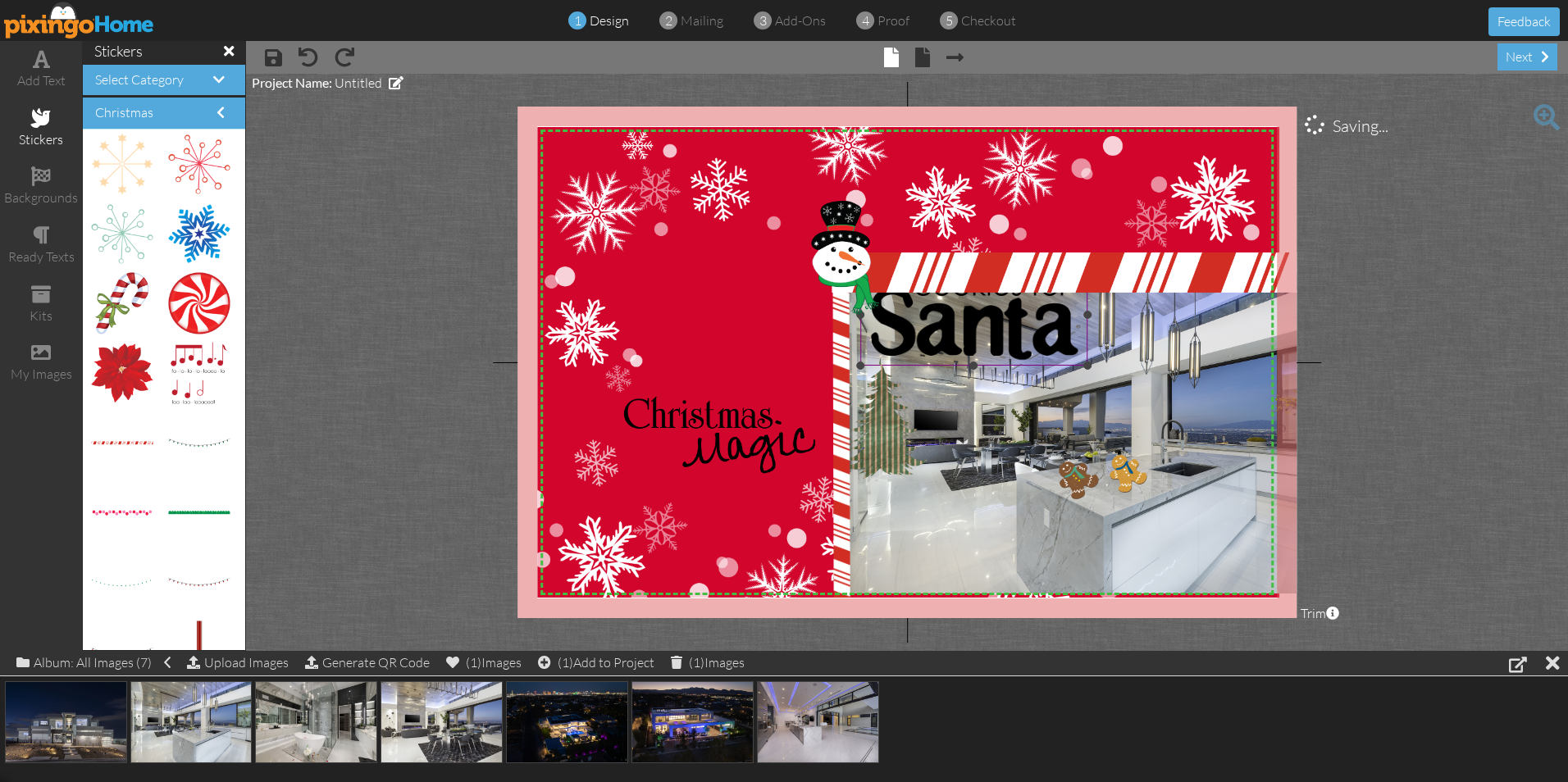
click at [984, 324] on img at bounding box center [974, 315] width 228 height 102
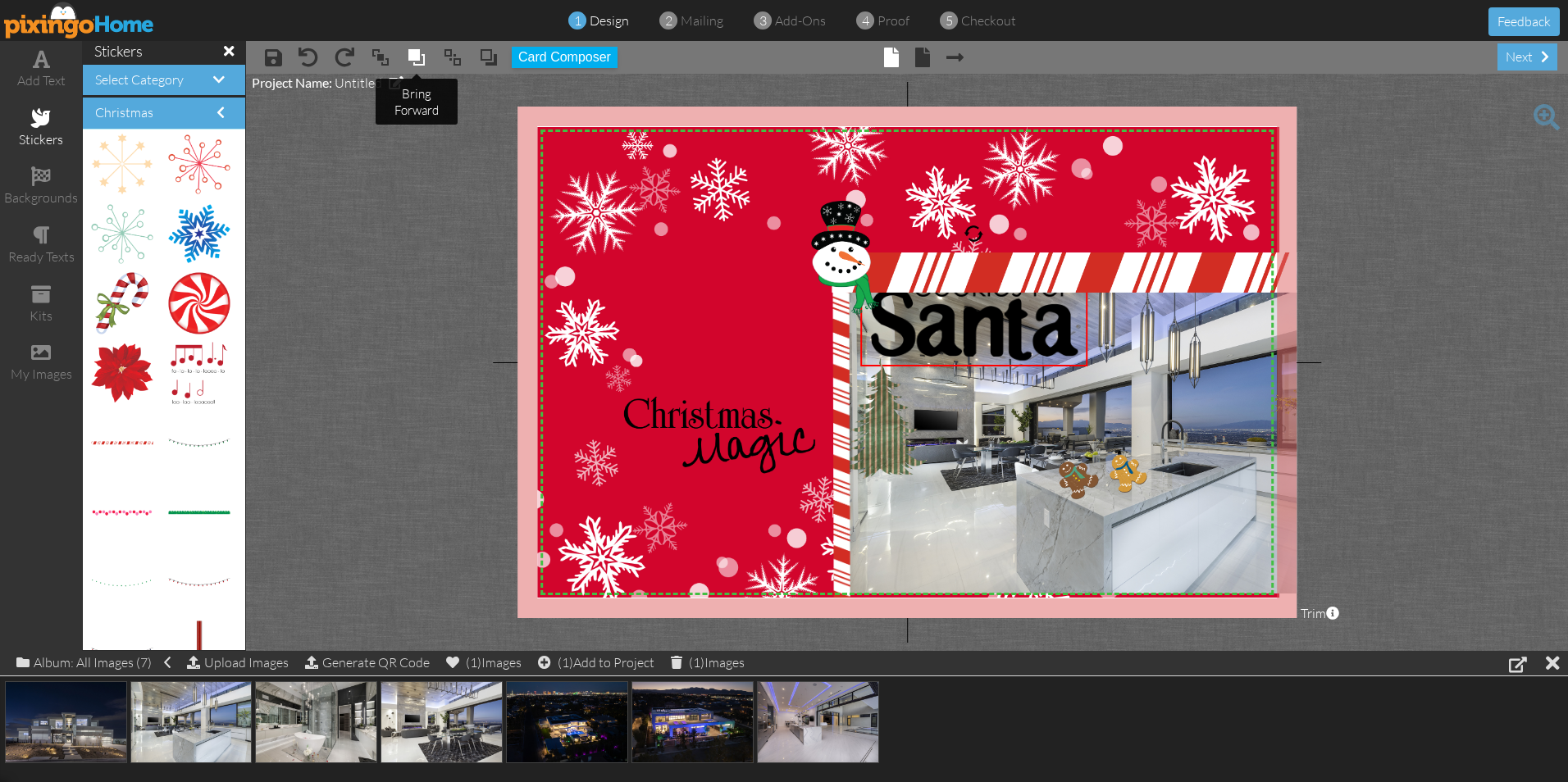
click at [412, 61] on span at bounding box center [416, 57] width 20 height 25
click at [412, 55] on span at bounding box center [416, 57] width 20 height 25
click at [952, 320] on img at bounding box center [974, 316] width 228 height 102
click at [408, 54] on span at bounding box center [416, 57] width 20 height 25
click at [1152, 268] on img at bounding box center [1242, 272] width 820 height 102
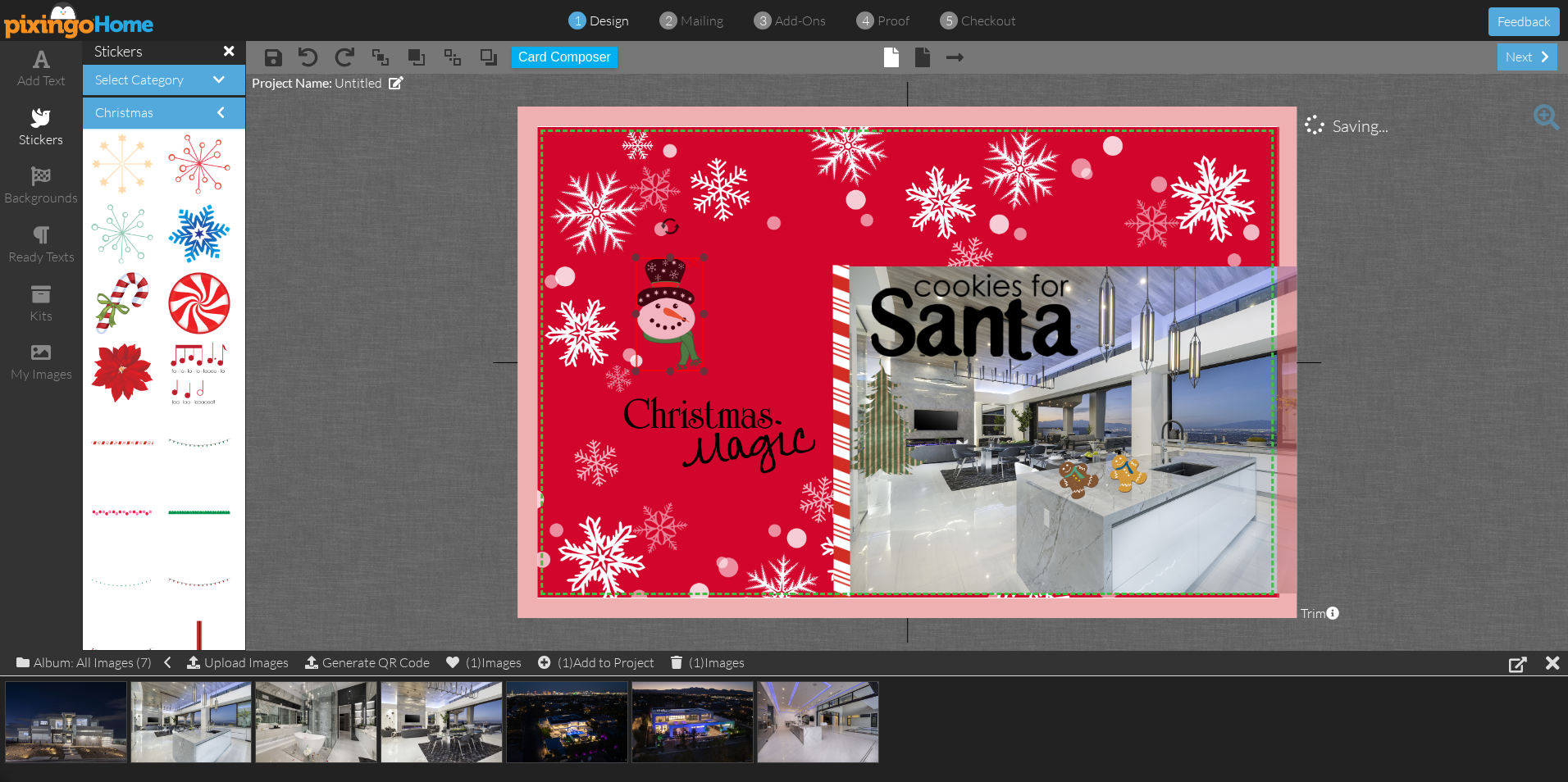
drag, startPoint x: 854, startPoint y: 260, endPoint x: 678, endPoint y: 317, distance: 185.0
click at [678, 317] on img at bounding box center [669, 315] width 68 height 114
click at [134, 438] on div at bounding box center [121, 443] width 61 height 61
click at [126, 442] on img at bounding box center [121, 443] width 61 height 8
drag, startPoint x: 126, startPoint y: 442, endPoint x: 869, endPoint y: 358, distance: 747.7
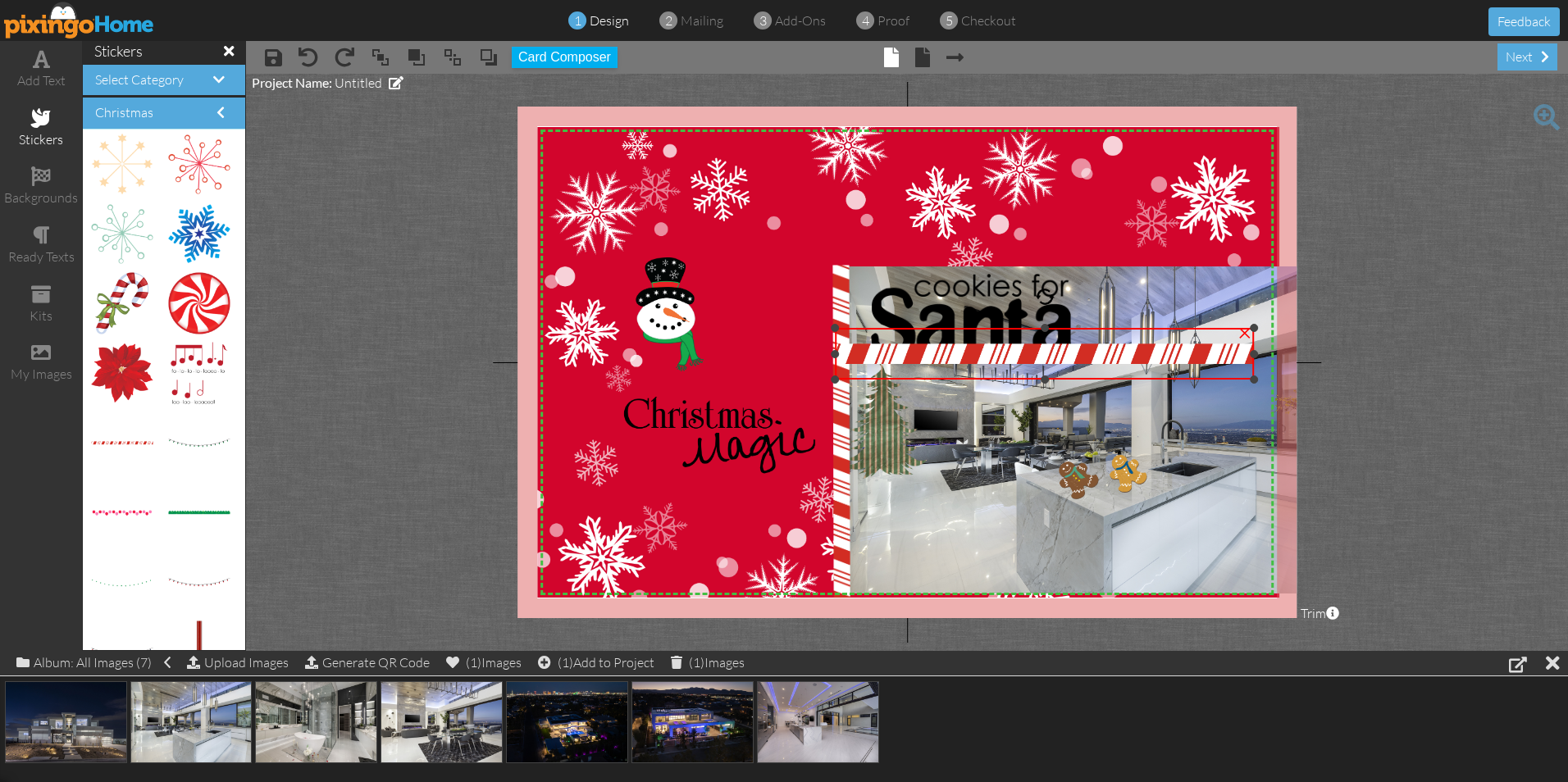
drag, startPoint x: 1027, startPoint y: 353, endPoint x: 1051, endPoint y: 381, distance: 36.9
click at [1051, 380] on div "×" at bounding box center [1044, 354] width 420 height 51
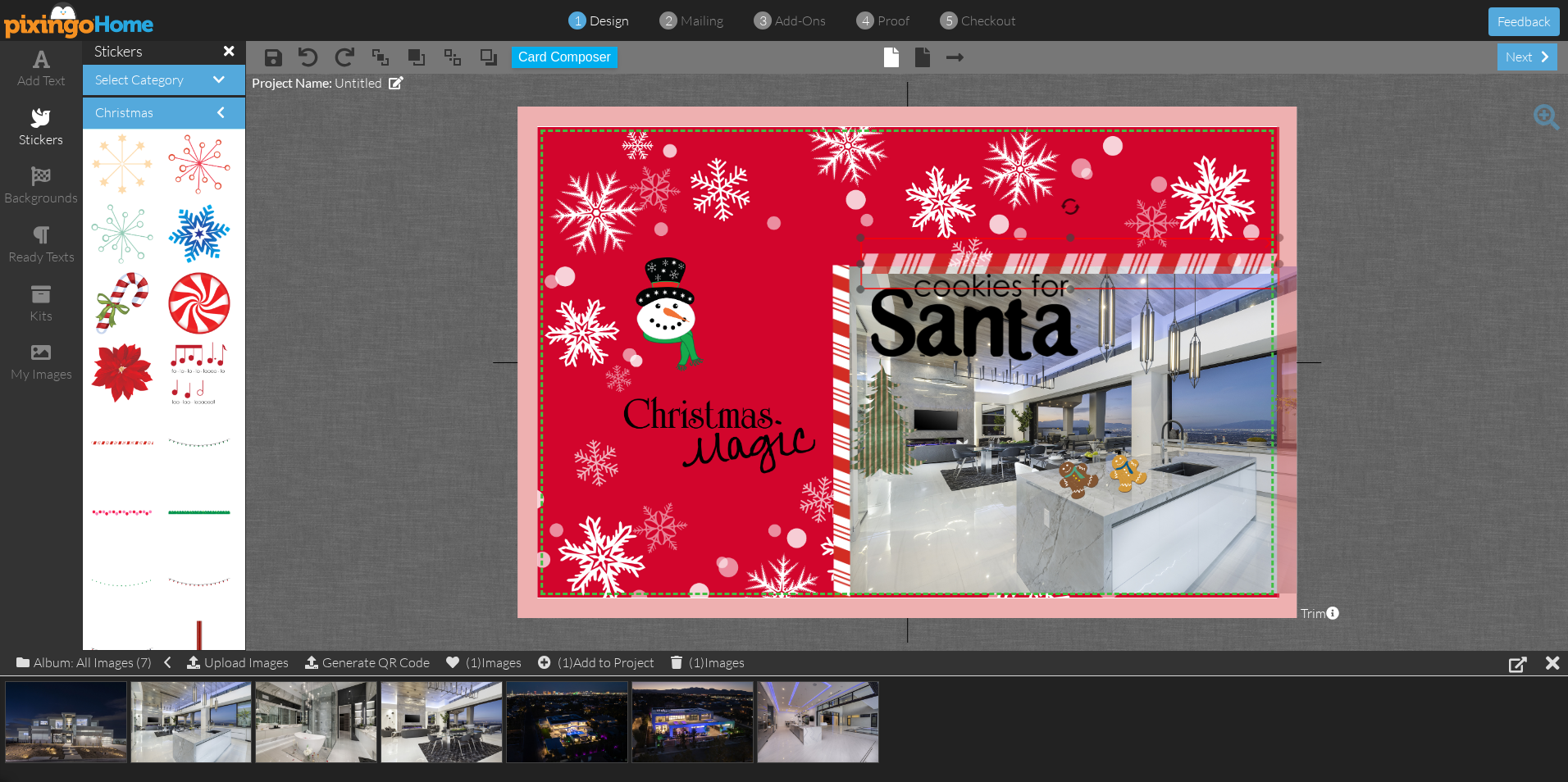
drag, startPoint x: 1037, startPoint y: 360, endPoint x: 1062, endPoint y: 271, distance: 92.4
click at [1062, 271] on img at bounding box center [1070, 263] width 420 height 51
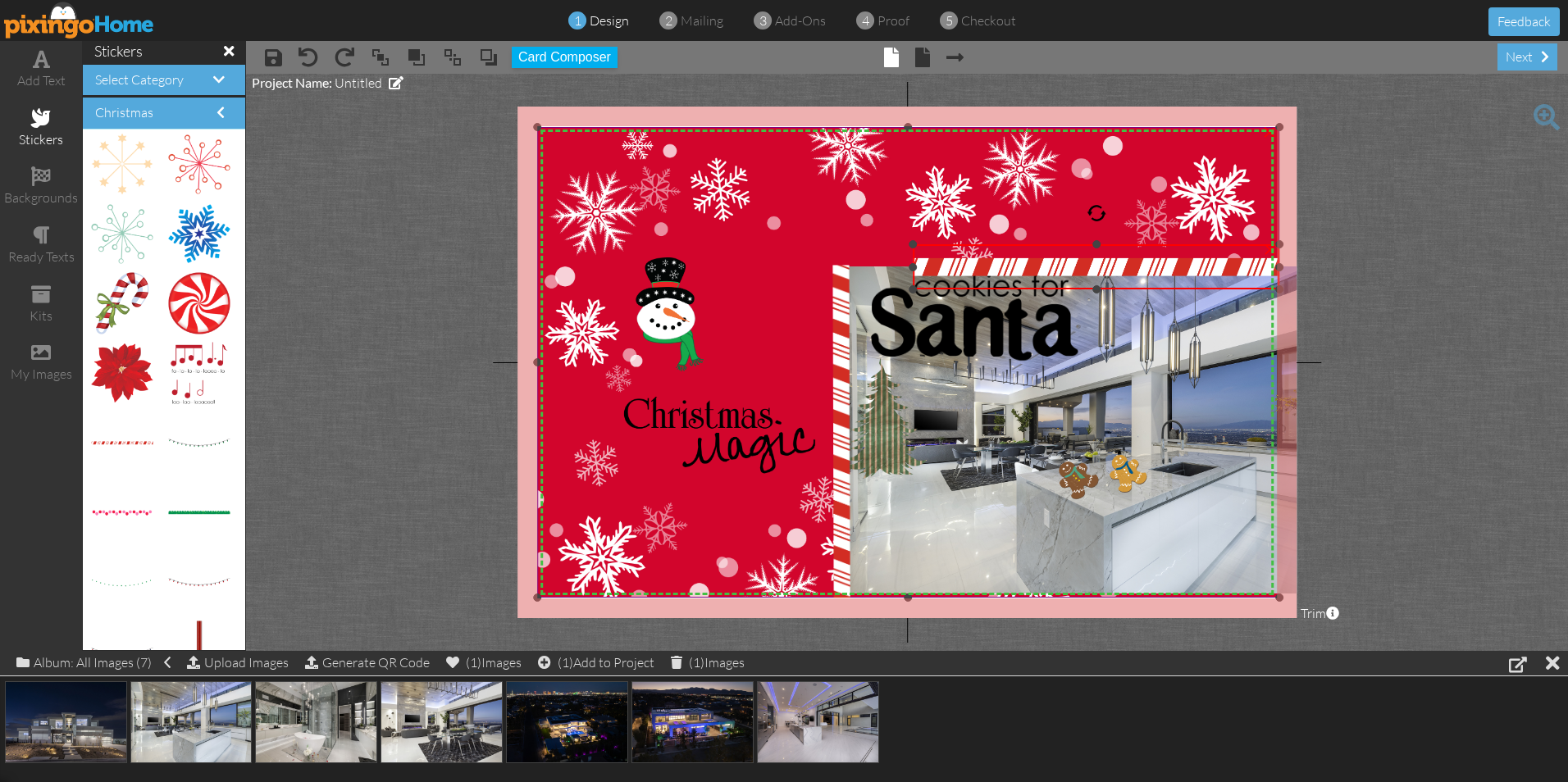
drag, startPoint x: 860, startPoint y: 238, endPoint x: 872, endPoint y: 245, distance: 13.9
click at [872, 245] on div "X X X X X X X X X X X X X X X X X X X X X X X X X X X X X X X X X X X X X X X X…" at bounding box center [907, 362] width 779 height 512
click at [1095, 268] on img at bounding box center [1099, 259] width 366 height 45
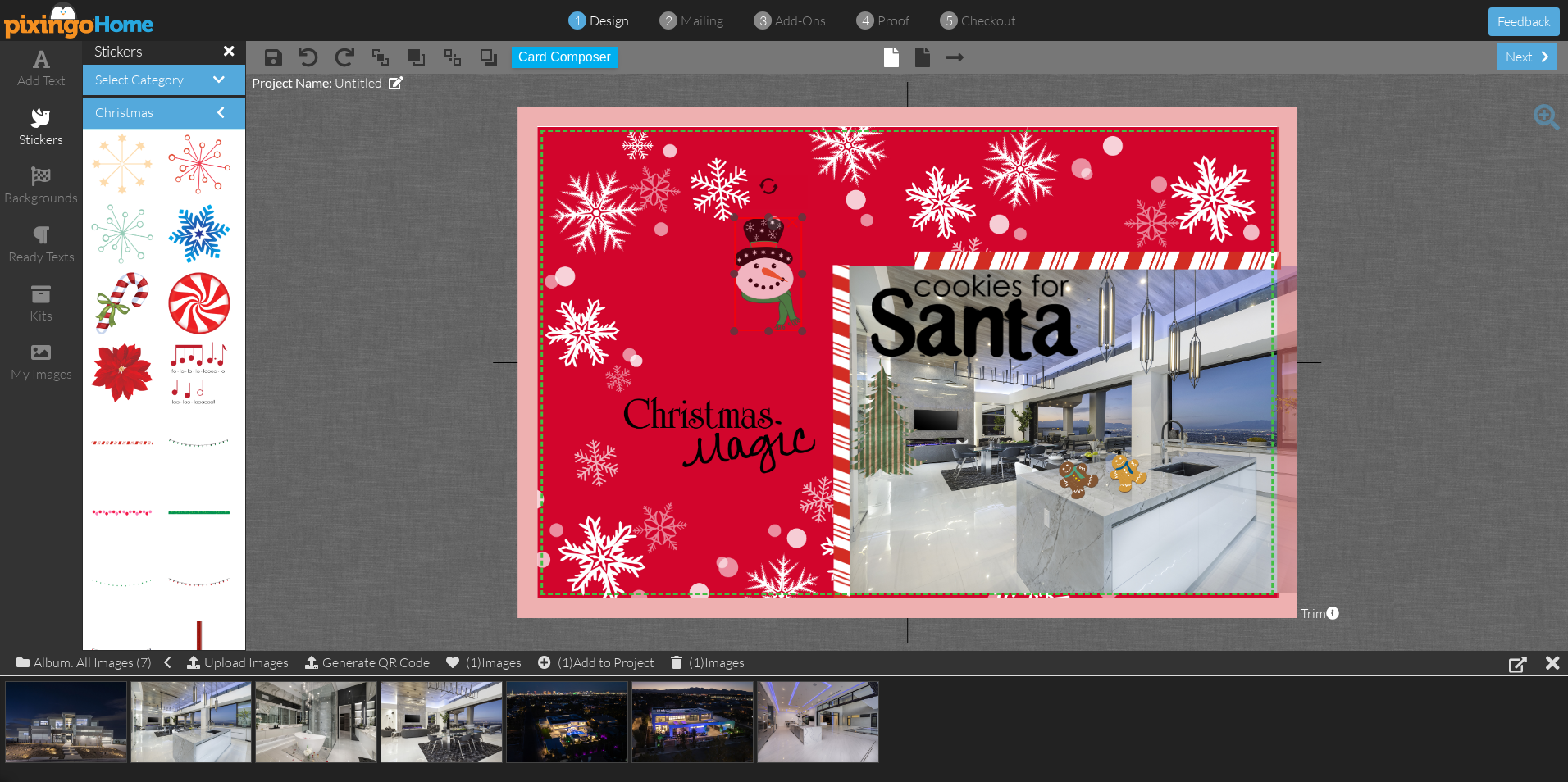
drag, startPoint x: 653, startPoint y: 312, endPoint x: 750, endPoint y: 272, distance: 104.9
click at [750, 272] on img at bounding box center [768, 275] width 68 height 114
drag, startPoint x: 798, startPoint y: 333, endPoint x: 813, endPoint y: 362, distance: 32.6
click at [814, 361] on div "×" at bounding box center [774, 290] width 86 height 143
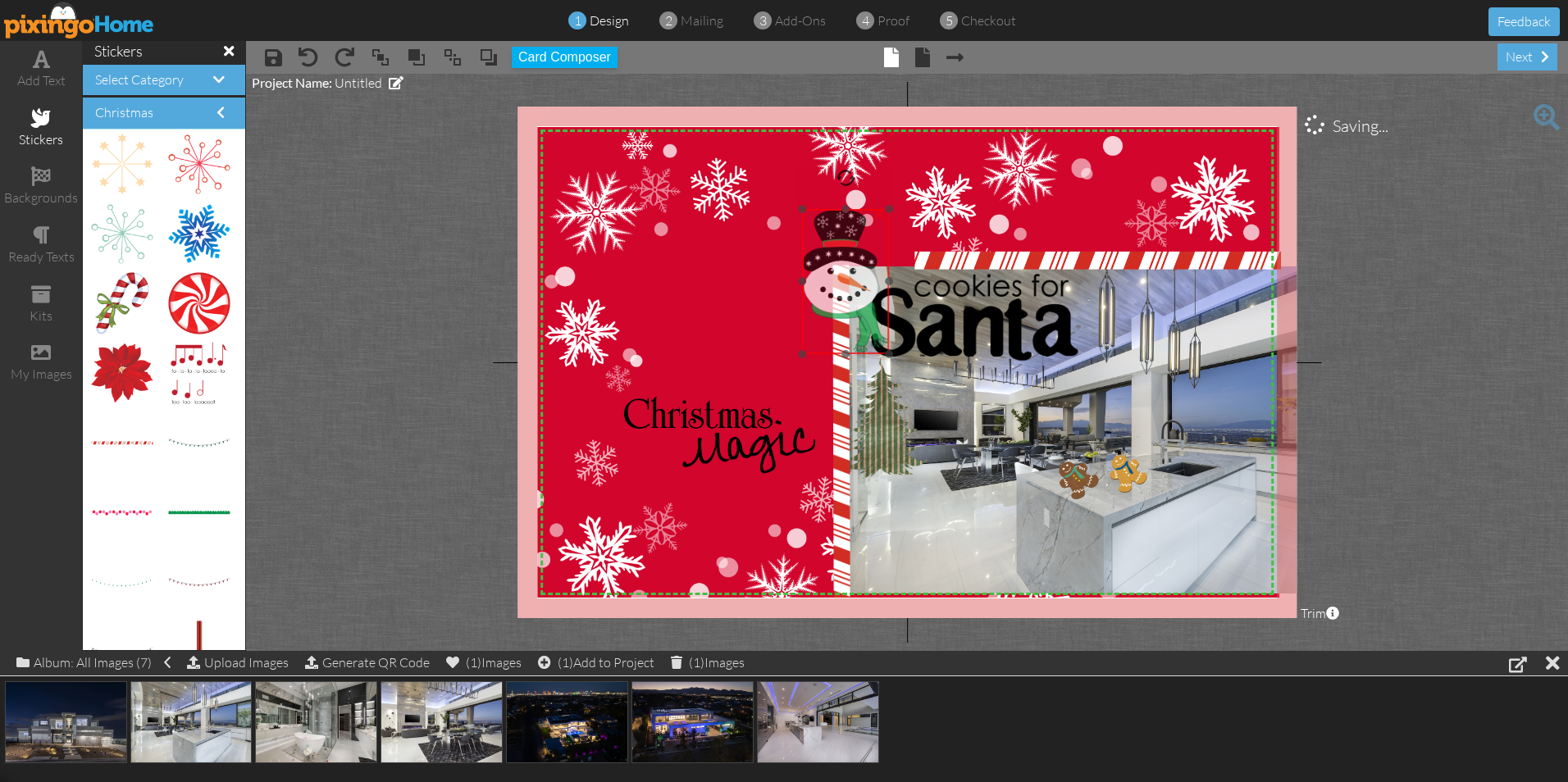
drag, startPoint x: 765, startPoint y: 288, endPoint x: 836, endPoint y: 278, distance: 71.7
click at [836, 278] on img at bounding box center [845, 281] width 87 height 145
drag, startPoint x: 839, startPoint y: 177, endPoint x: 798, endPoint y: 184, distance: 41.6
click at [798, 184] on div at bounding box center [801, 188] width 27 height 27
drag, startPoint x: 840, startPoint y: 285, endPoint x: 849, endPoint y: 246, distance: 40.0
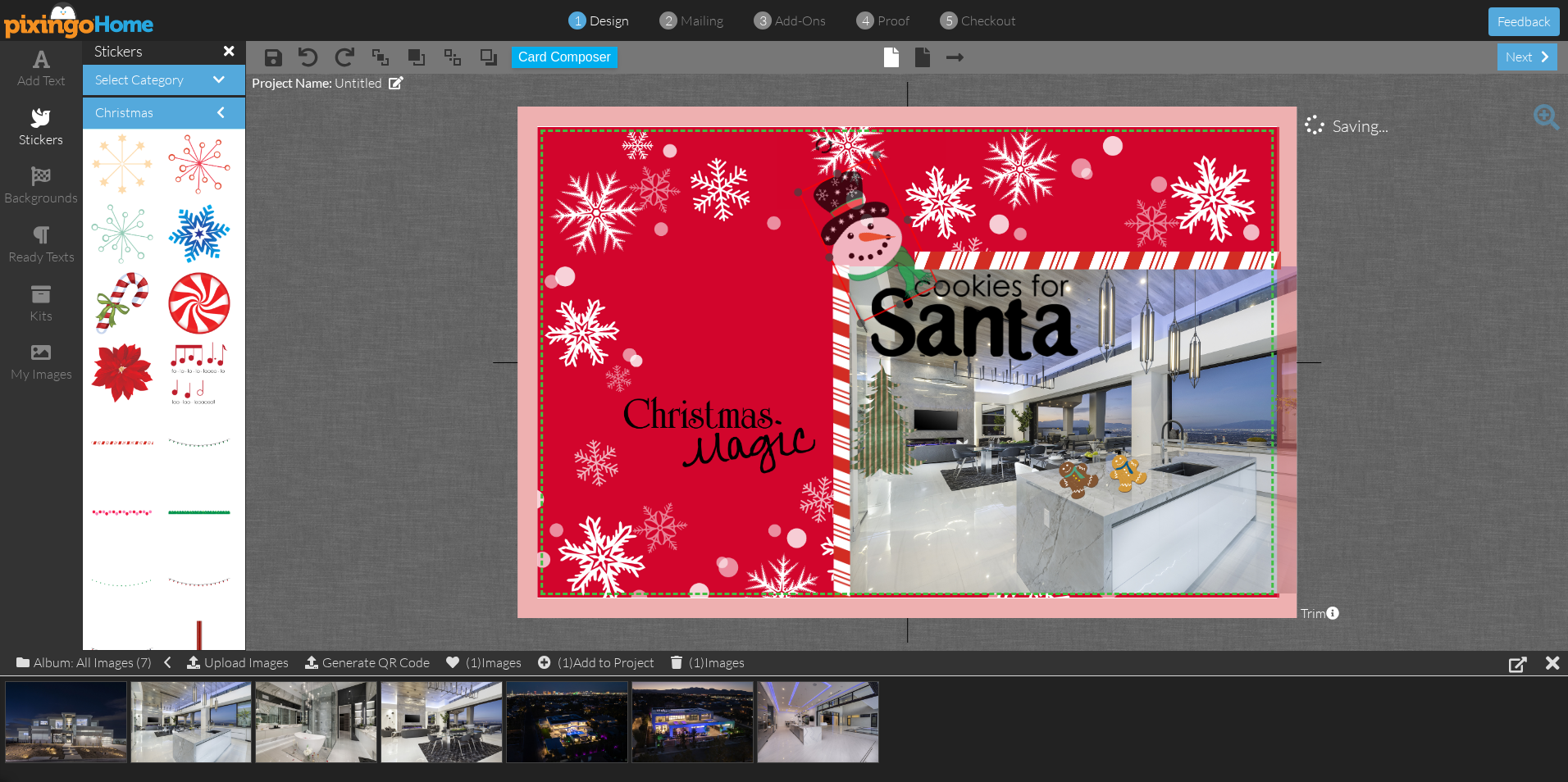
click at [849, 246] on img at bounding box center [869, 239] width 141 height 168
click at [717, 320] on img at bounding box center [908, 370] width 742 height 487
click at [733, 319] on img at bounding box center [908, 370] width 742 height 487
click at [46, 248] on div "ready texts" at bounding box center [41, 257] width 82 height 19
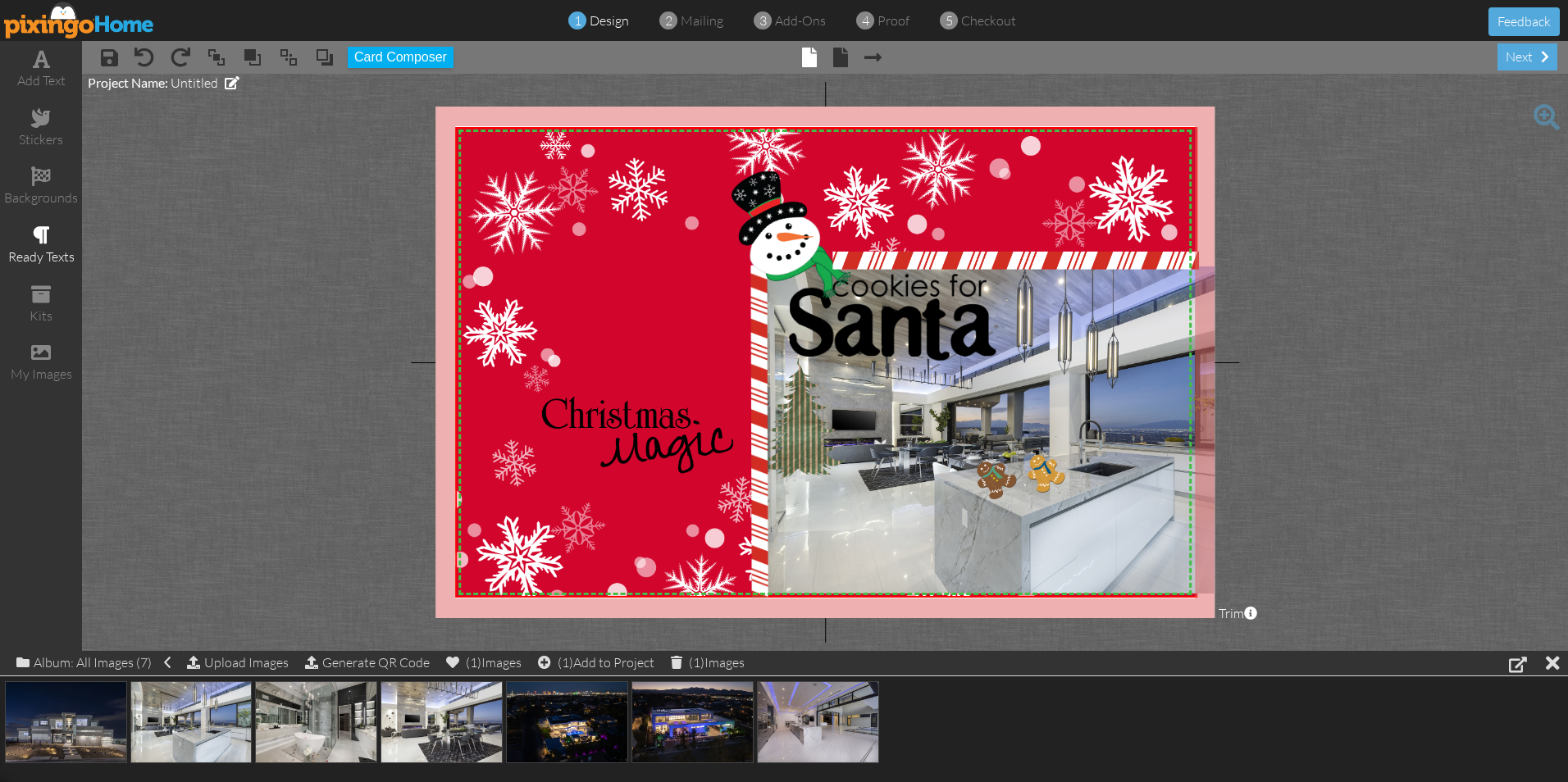
click at [40, 229] on span at bounding box center [41, 235] width 17 height 20
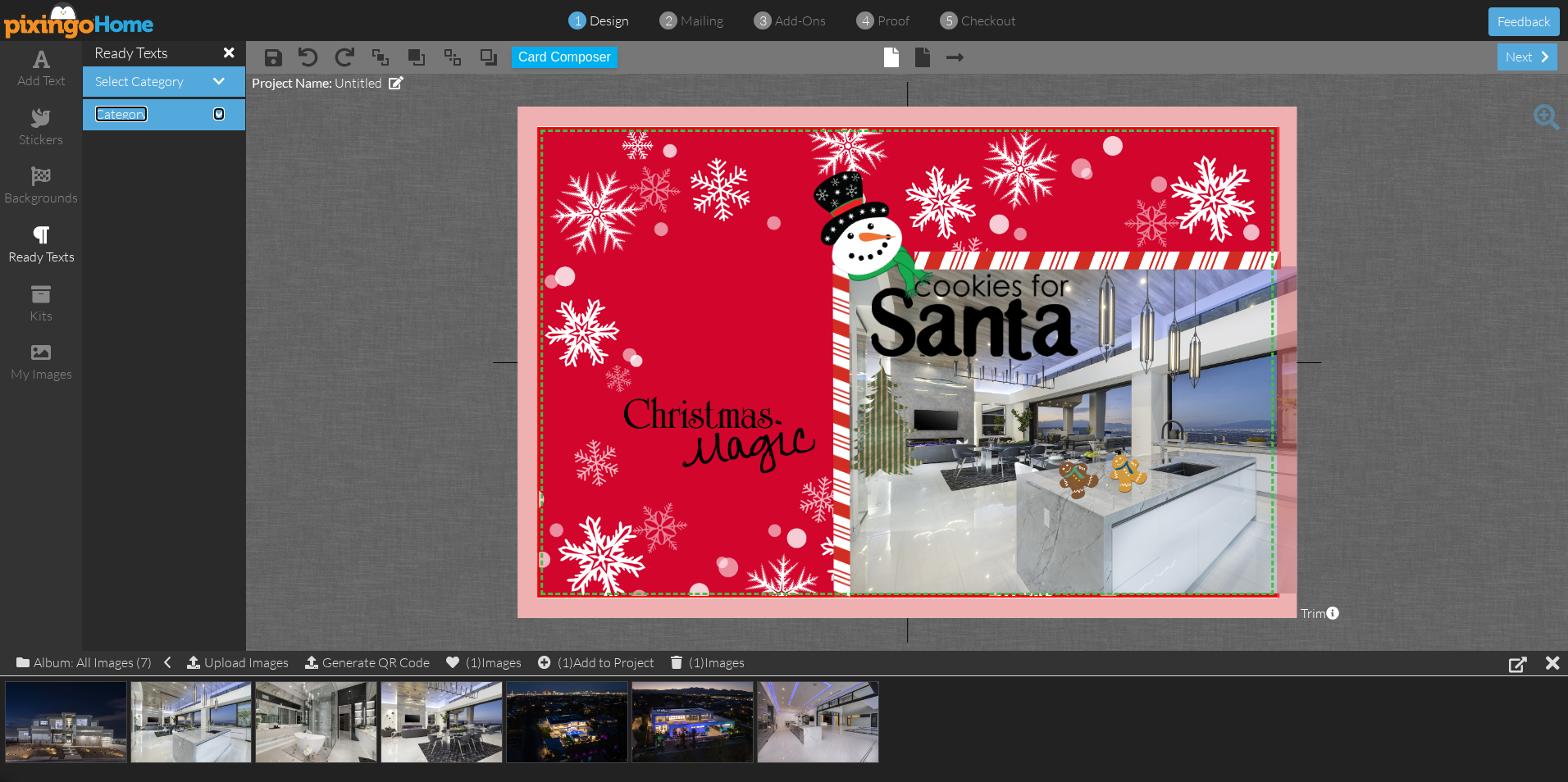
click at [219, 113] on span at bounding box center [219, 114] width 11 height 13
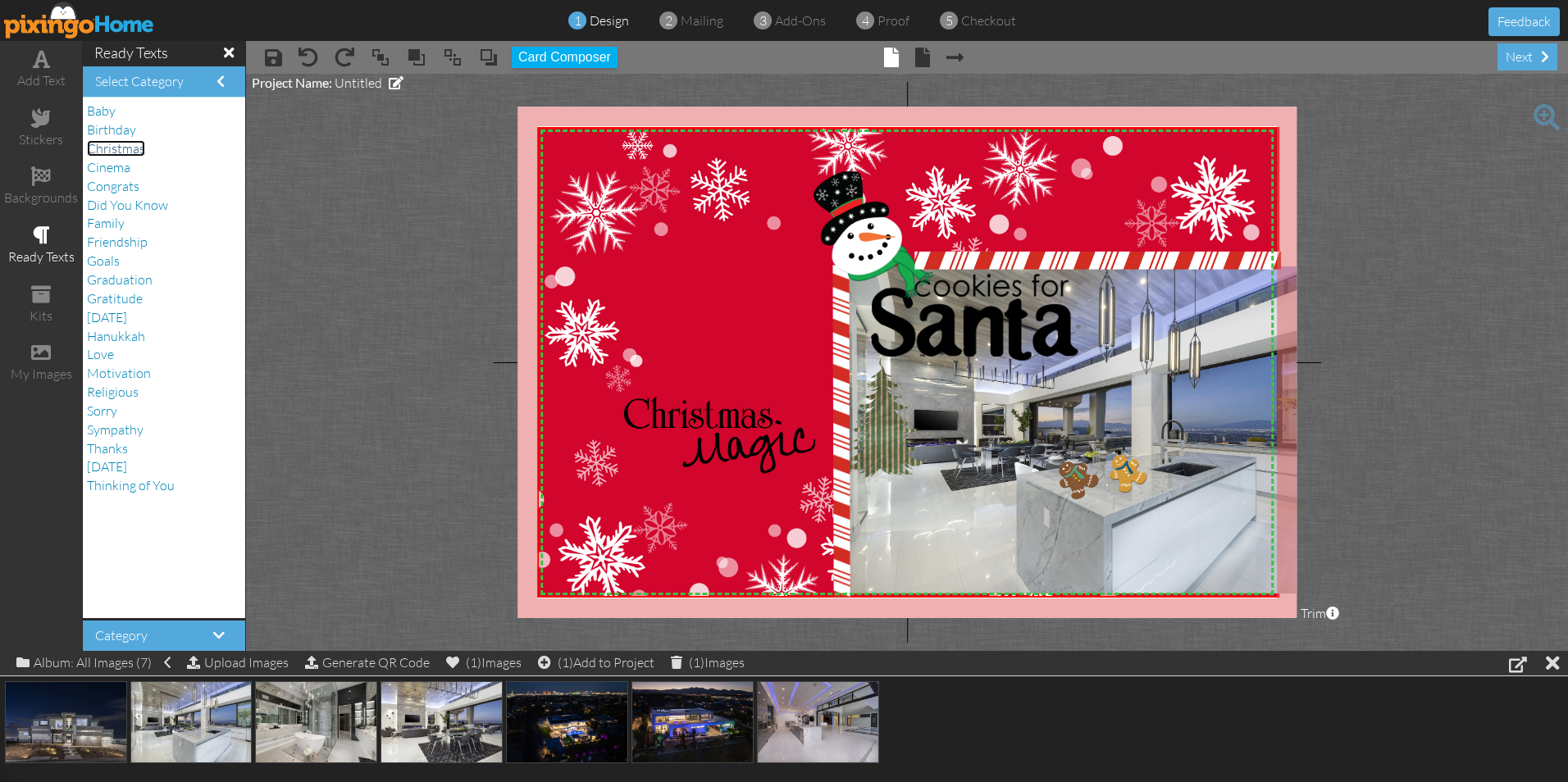
click at [132, 153] on span "Christmas" at bounding box center [115, 148] width 58 height 16
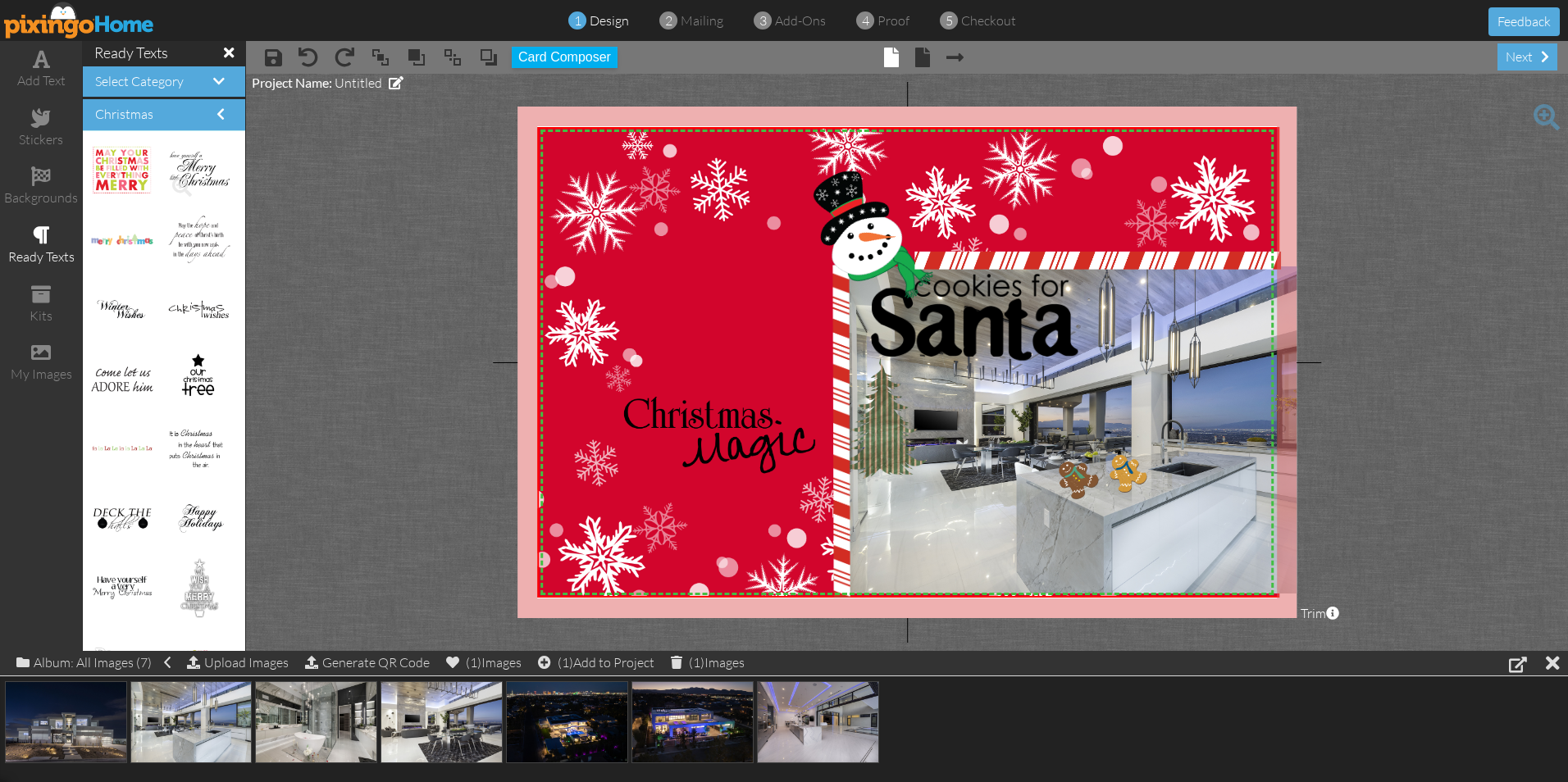
click at [177, 160] on img at bounding box center [198, 170] width 61 height 37
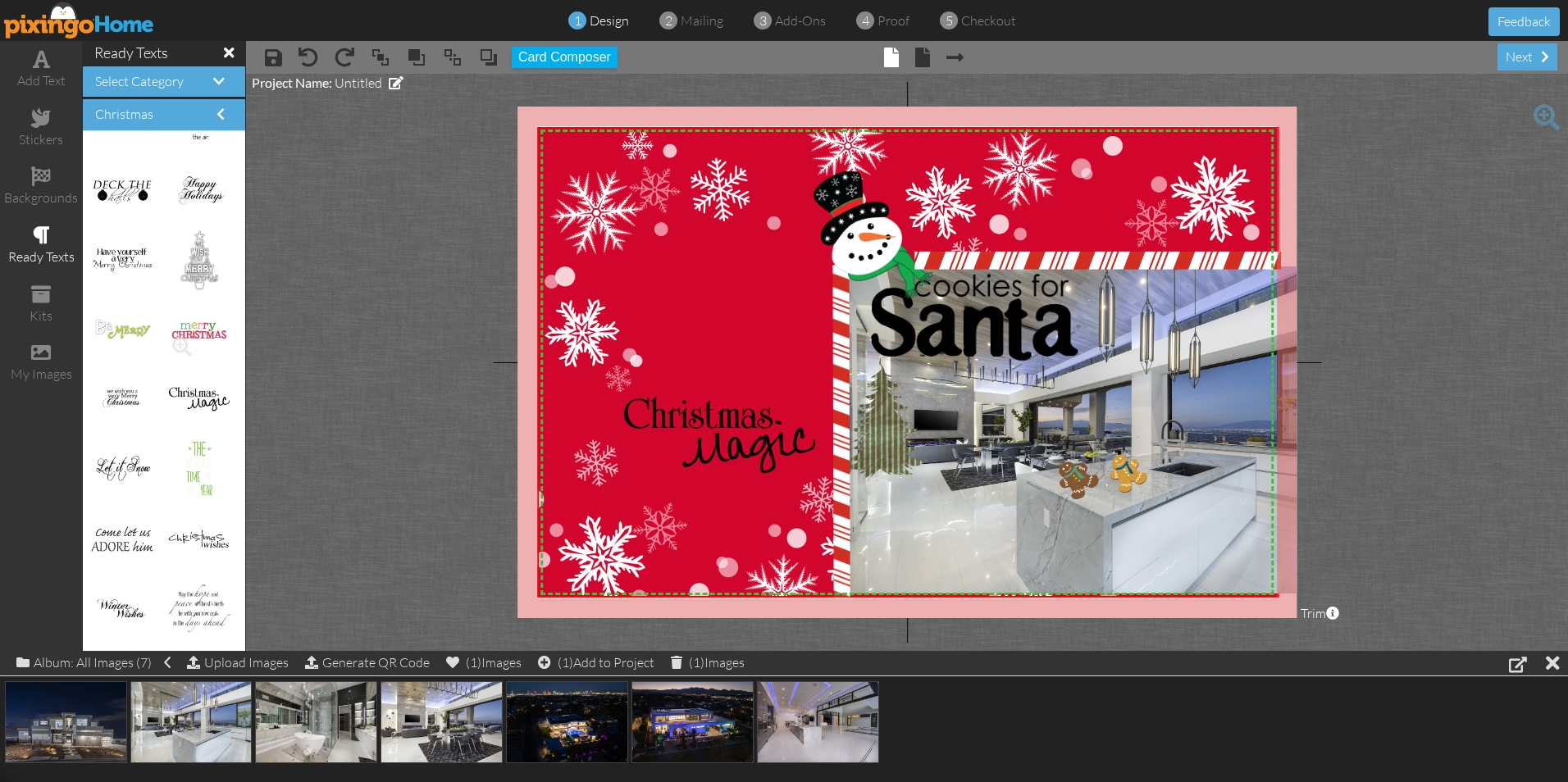
scroll to position [492, 0]
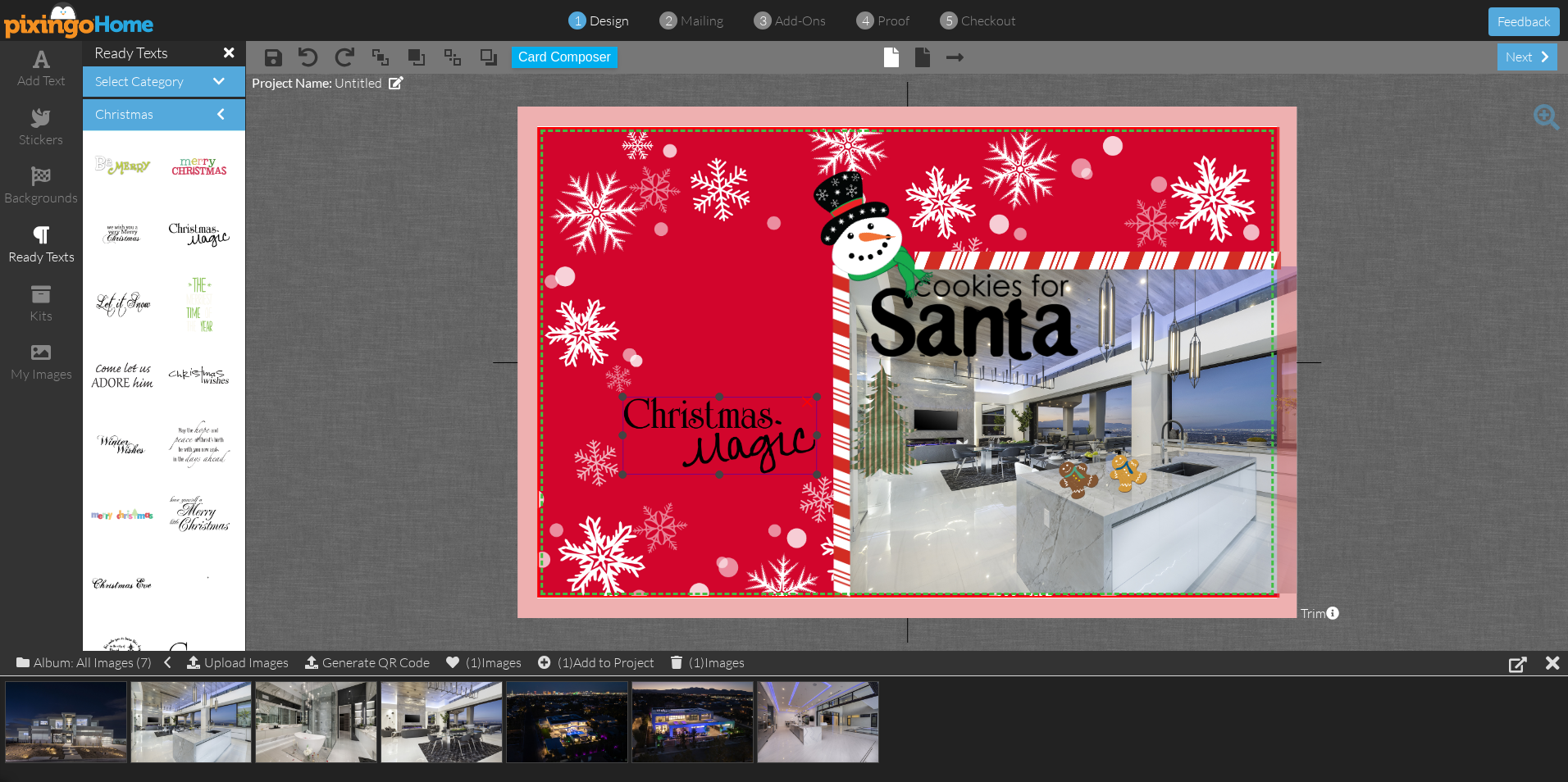
click at [691, 441] on img at bounding box center [720, 436] width 195 height 78
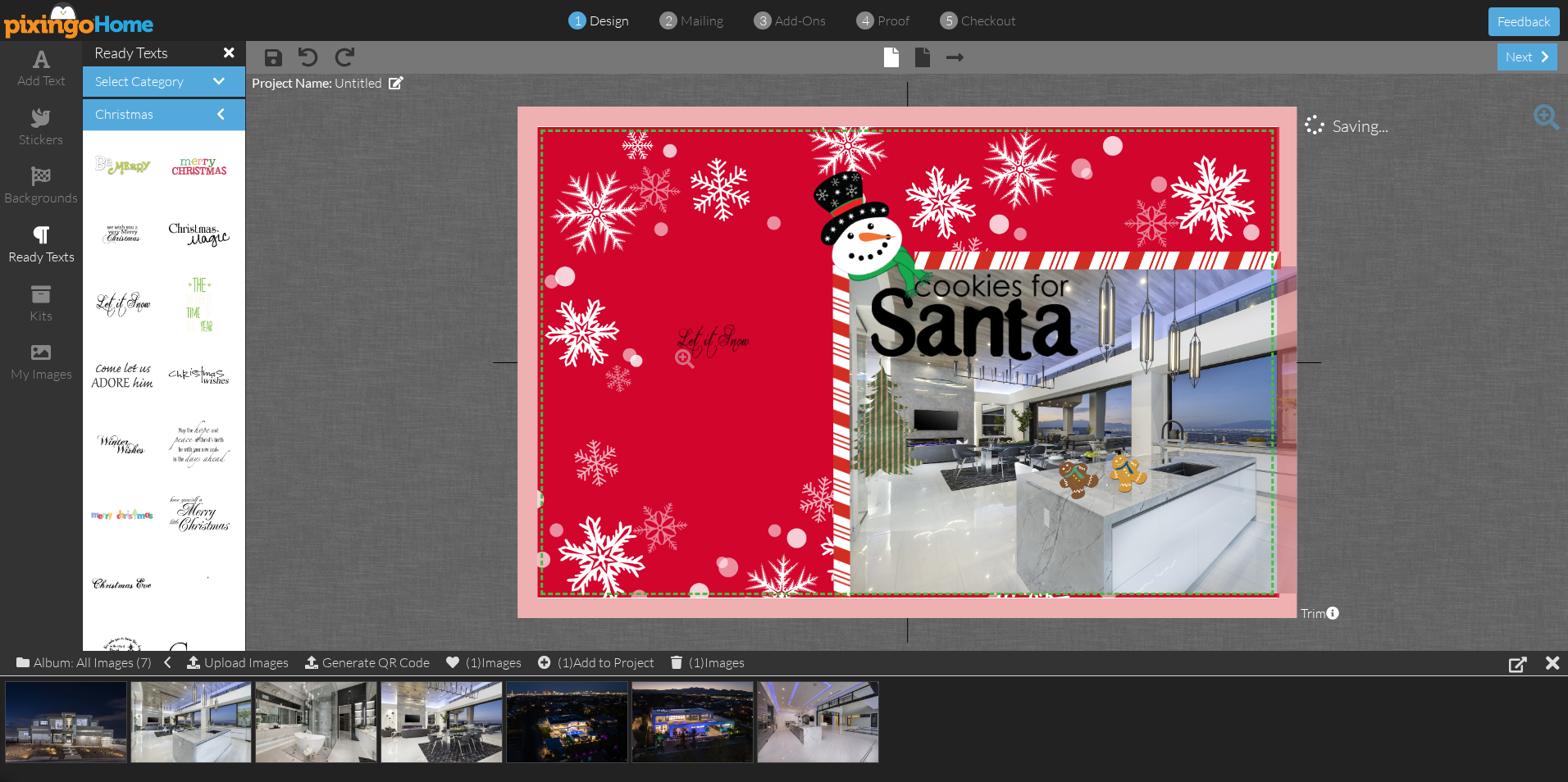
drag, startPoint x: 137, startPoint y: 312, endPoint x: 717, endPoint y: 348, distance: 581.1
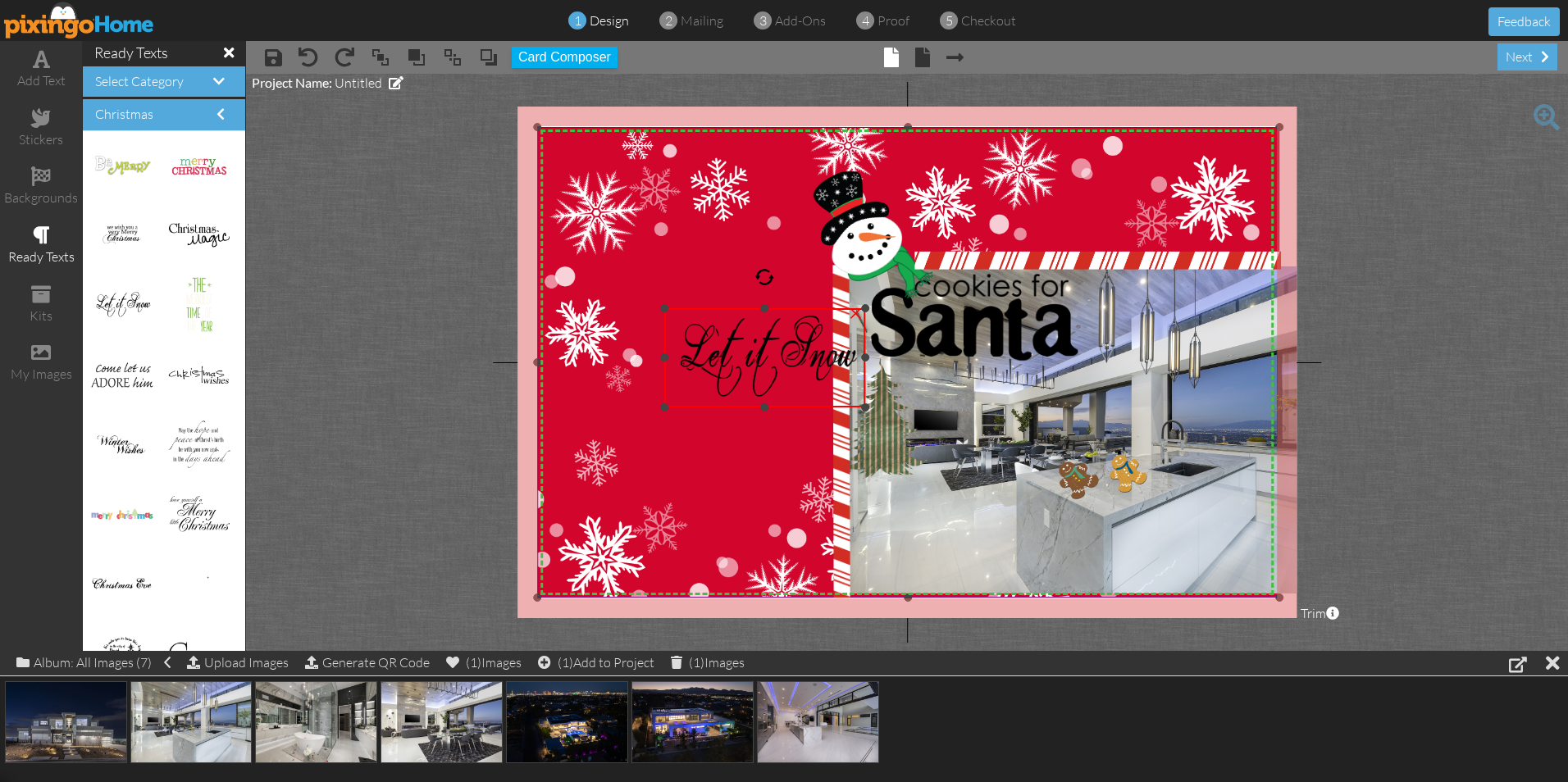
drag, startPoint x: 671, startPoint y: 313, endPoint x: 609, endPoint y: 309, distance: 62.1
click at [609, 309] on div "X X X X X X X X X X X X X X X X X X X X X X X X X X X X X X X X X X X X X X X X…" at bounding box center [907, 362] width 779 height 512
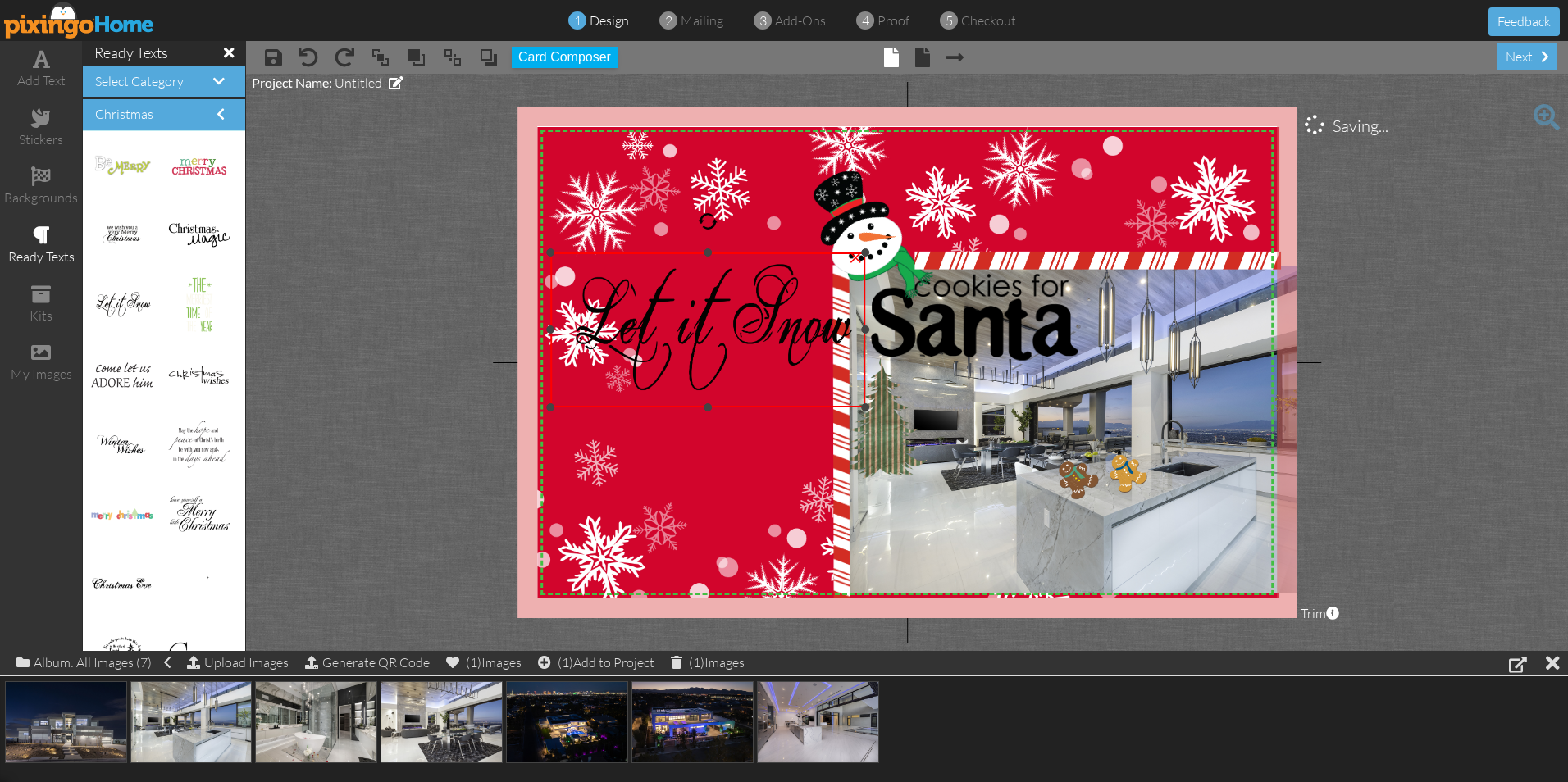
drag, startPoint x: 662, startPoint y: 307, endPoint x: 548, endPoint y: 252, distance: 126.6
click at [548, 252] on div at bounding box center [551, 253] width 9 height 9
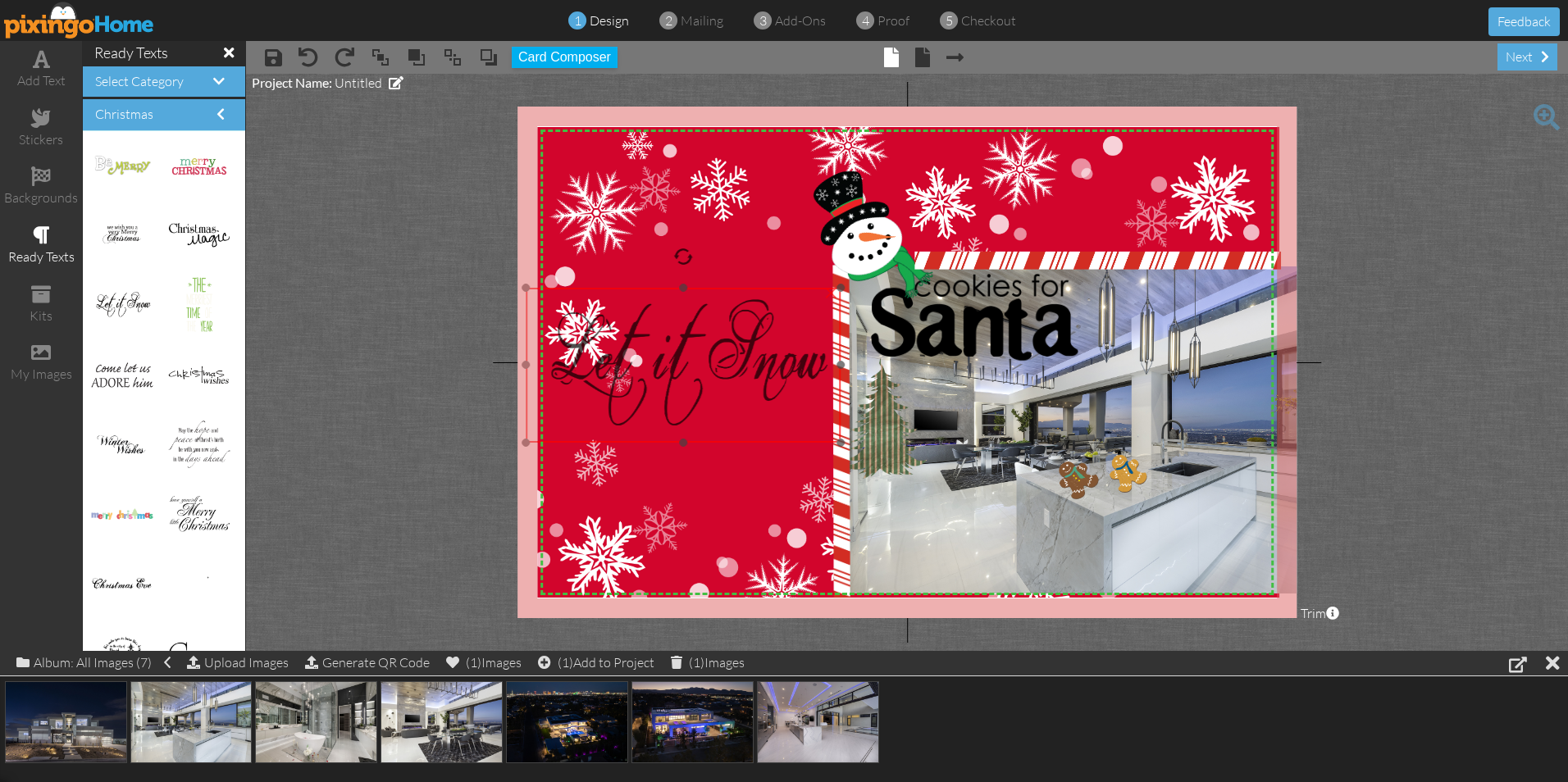
drag, startPoint x: 679, startPoint y: 312, endPoint x: 655, endPoint y: 344, distance: 40.0
click at [655, 344] on img at bounding box center [684, 365] width 315 height 155
click at [681, 258] on div at bounding box center [683, 257] width 20 height 20
click at [621, 416] on img at bounding box center [684, 365] width 315 height 155
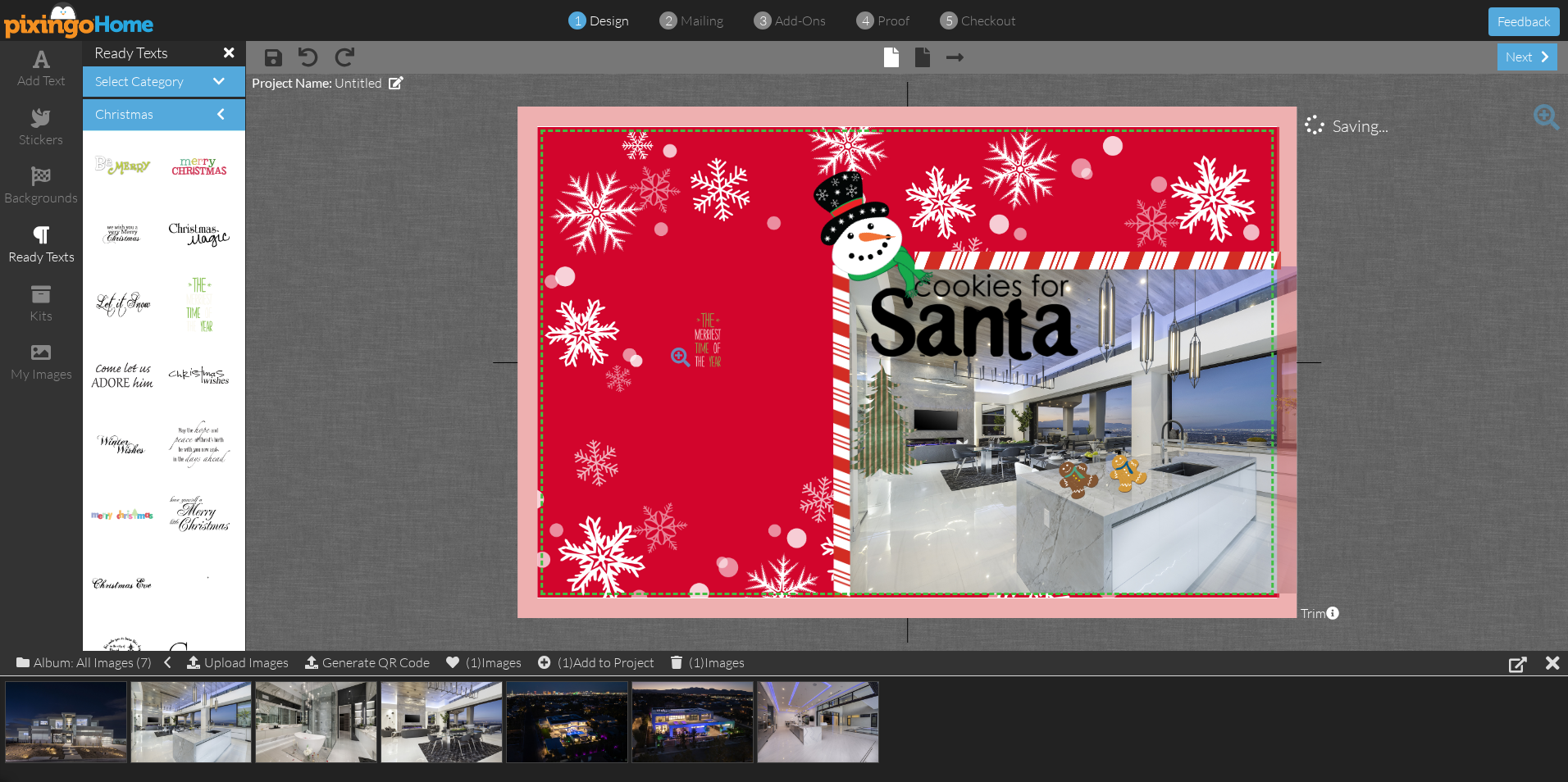
drag, startPoint x: 175, startPoint y: 308, endPoint x: 688, endPoint y: 343, distance: 514.2
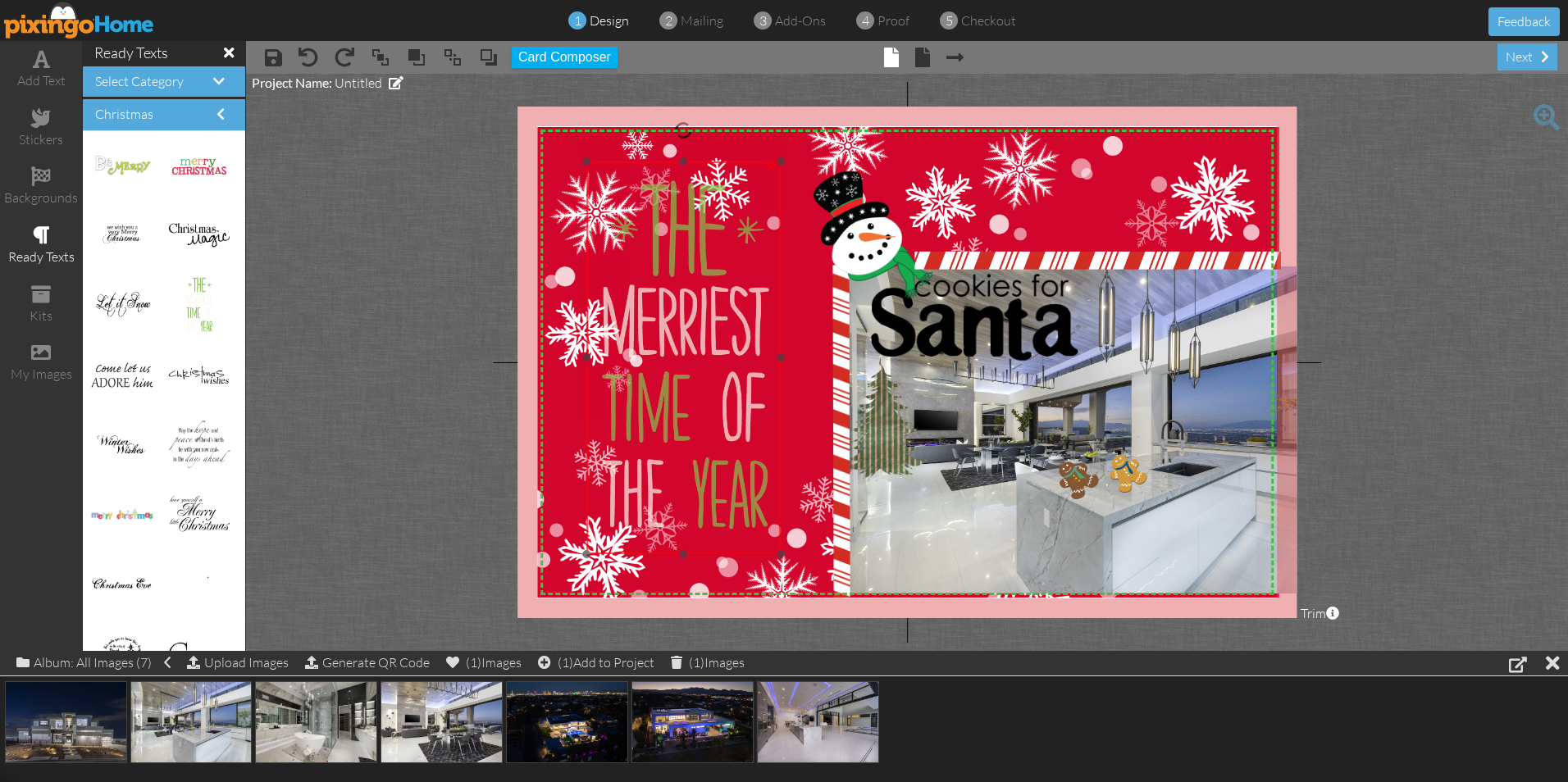
drag, startPoint x: 764, startPoint y: 443, endPoint x: 682, endPoint y: 296, distance: 168.3
click at [682, 296] on img at bounding box center [684, 358] width 195 height 393
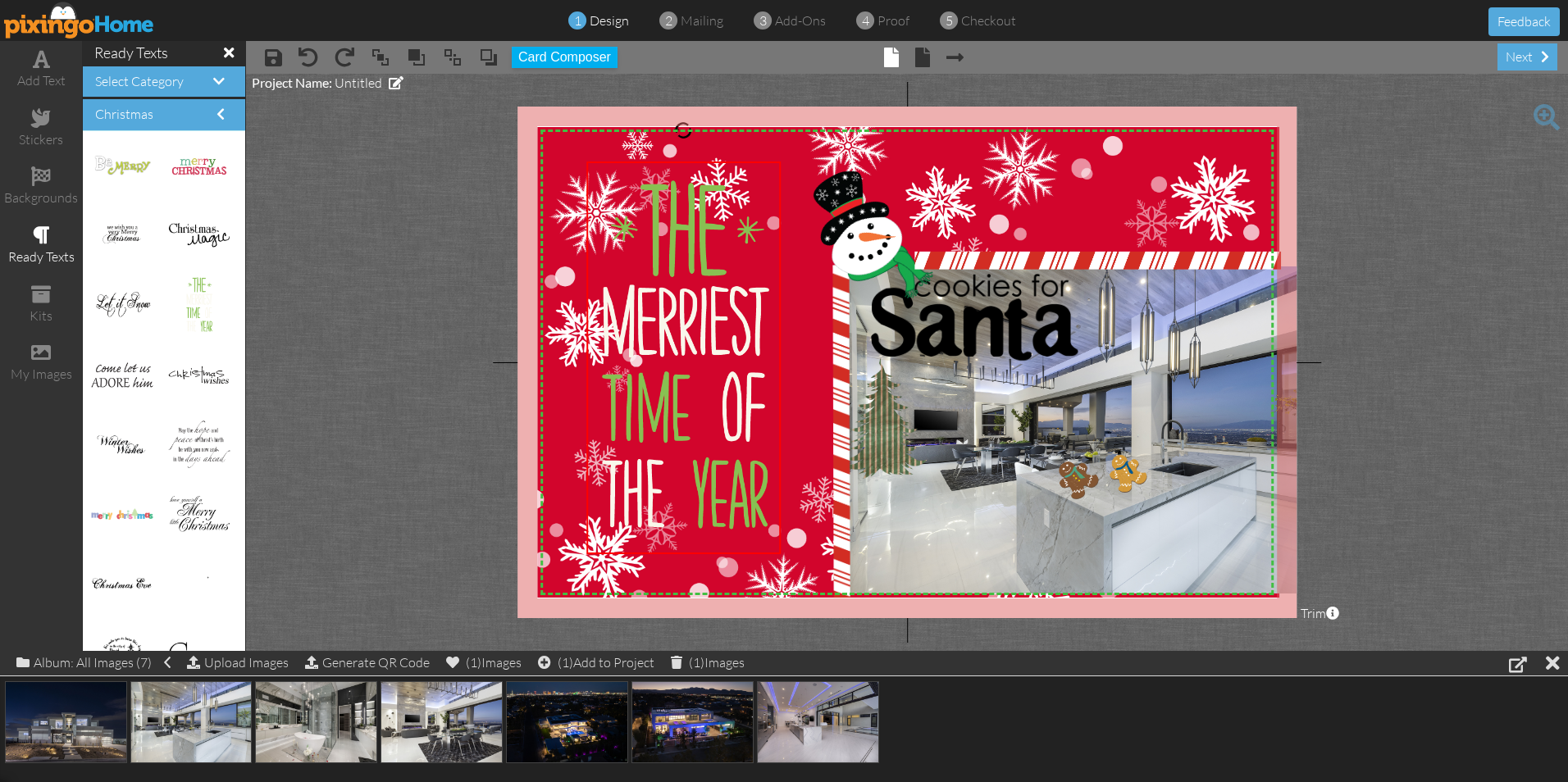
click at [308, 509] on project-studio-wrapper "X X X X X X X X X X X X X X X X X X X X X X X X X X X X X X X X X X X X X X X X…" at bounding box center [907, 361] width 1322 height 577
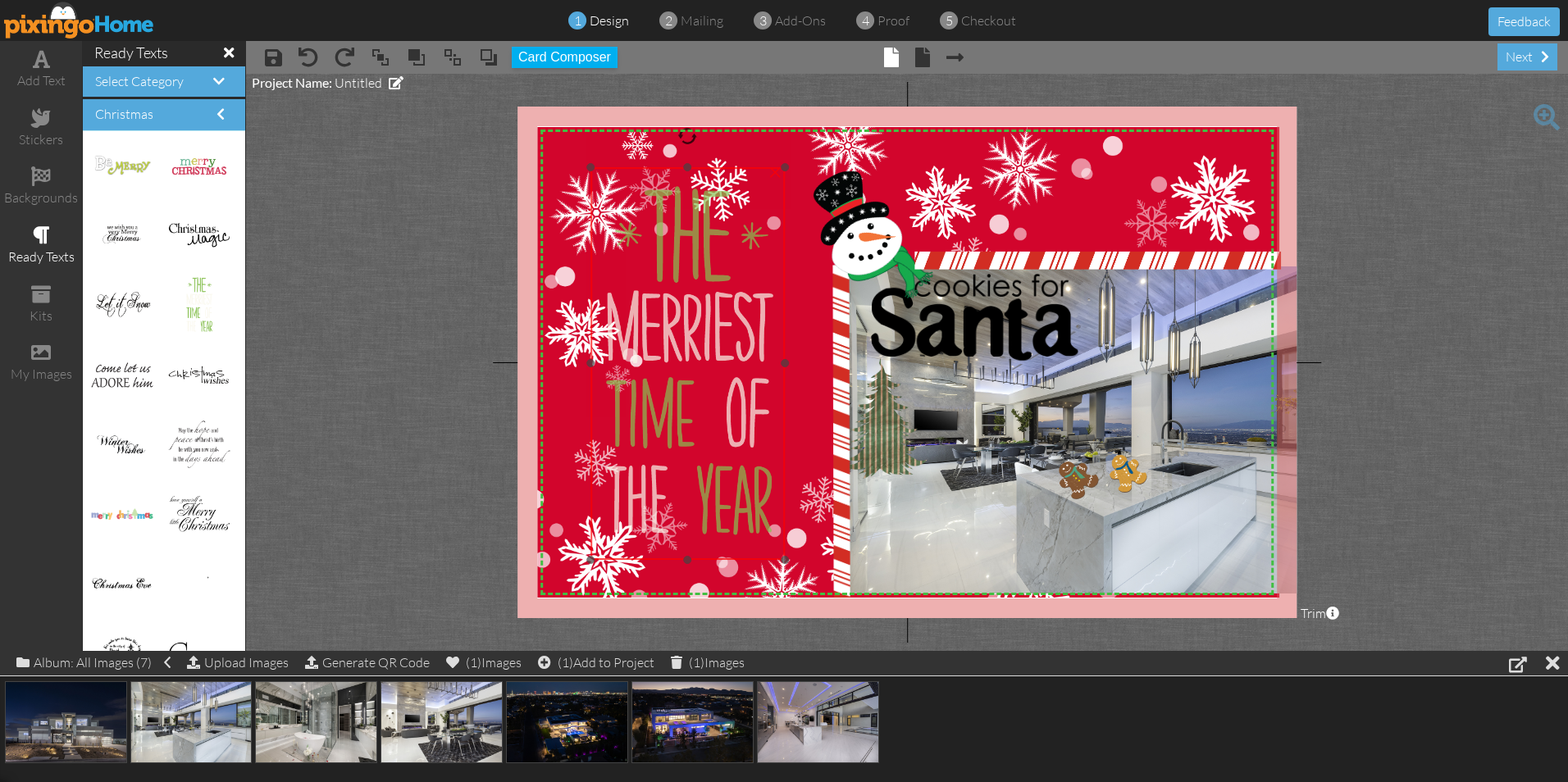
click at [656, 331] on img at bounding box center [688, 363] width 195 height 393
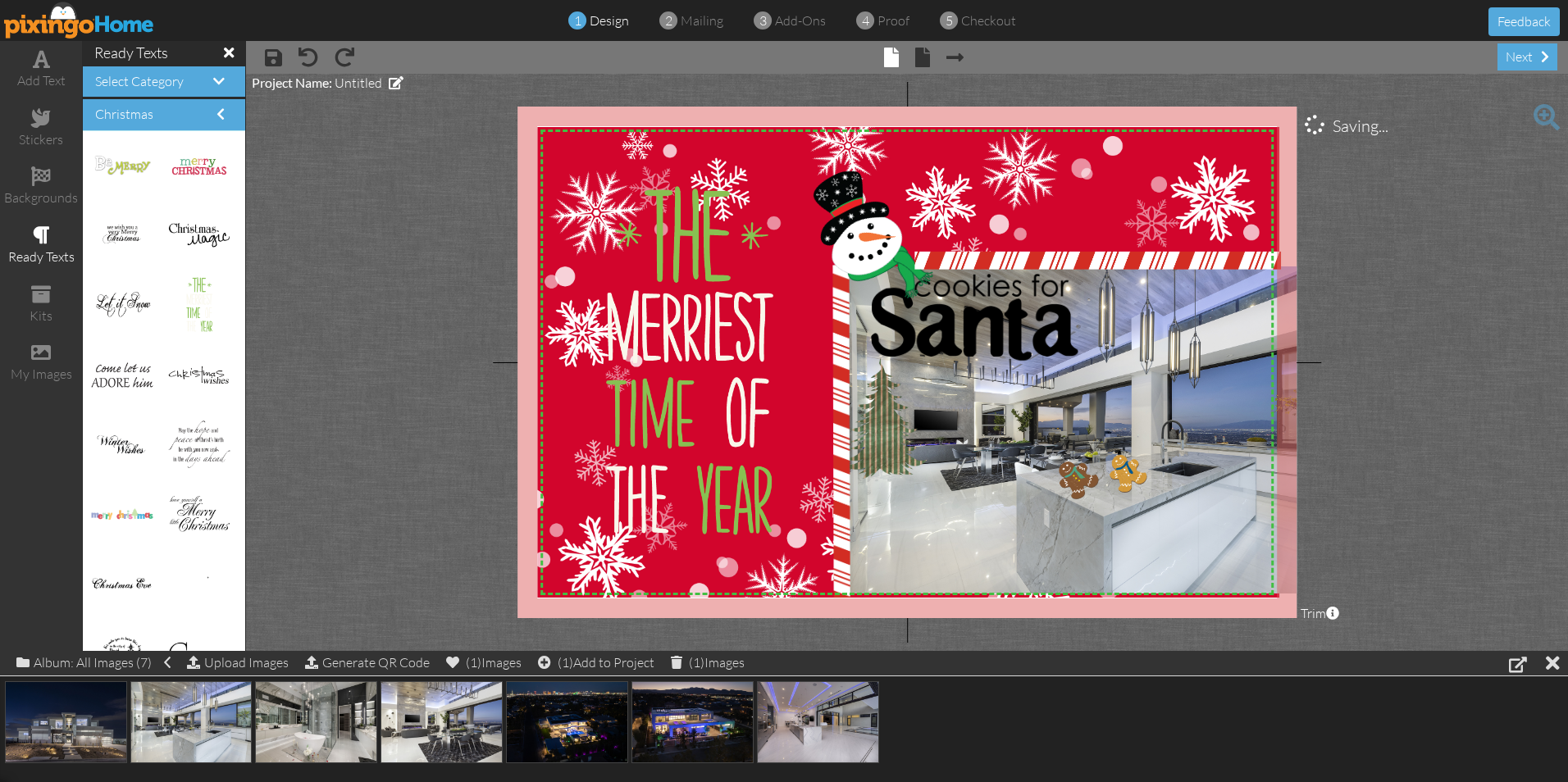
click at [381, 348] on project-studio-wrapper "X X X X X X X X X X X X X X X X X X X X X X X X X X X X X X X X X X X X X X X X…" at bounding box center [907, 361] width 1322 height 577
click at [989, 533] on img at bounding box center [1092, 429] width 490 height 327
drag, startPoint x: 1088, startPoint y: 594, endPoint x: 1087, endPoint y: 604, distance: 10.0
click at [1087, 604] on div "X X X X X X X X X X X X X X X X X X X X X X X X X X X X X X X X X X X X X X X X…" at bounding box center [907, 362] width 779 height 512
click at [1076, 575] on img at bounding box center [1090, 430] width 490 height 327
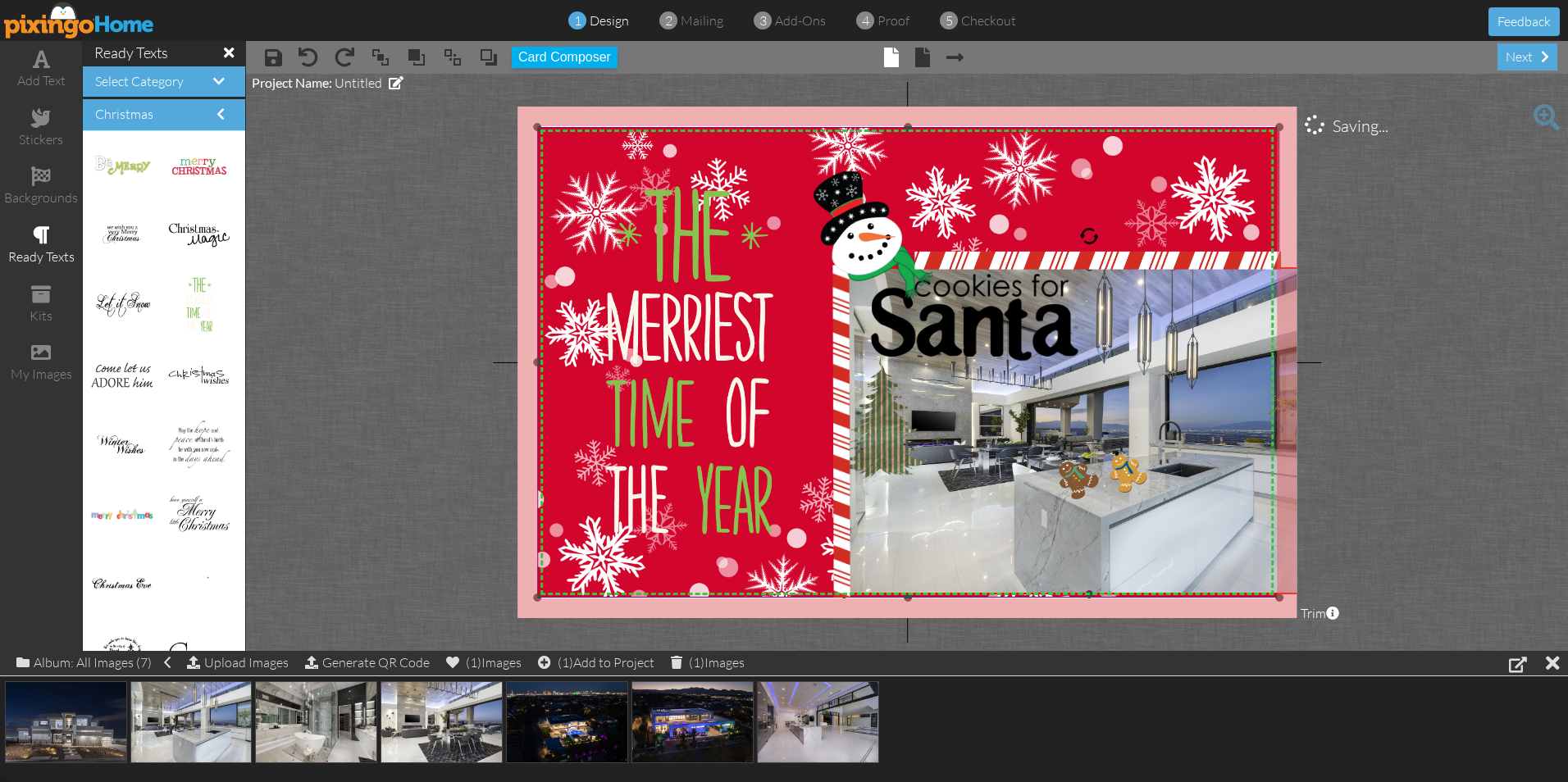
click at [1086, 601] on div "X X X X X X X X X X X X X X X X X X X X X X X X X X X X X X X X X X X X X X X X…" at bounding box center [907, 362] width 779 height 512
click at [1036, 528] on img at bounding box center [1090, 430] width 490 height 327
click at [1034, 551] on img at bounding box center [1090, 430] width 490 height 327
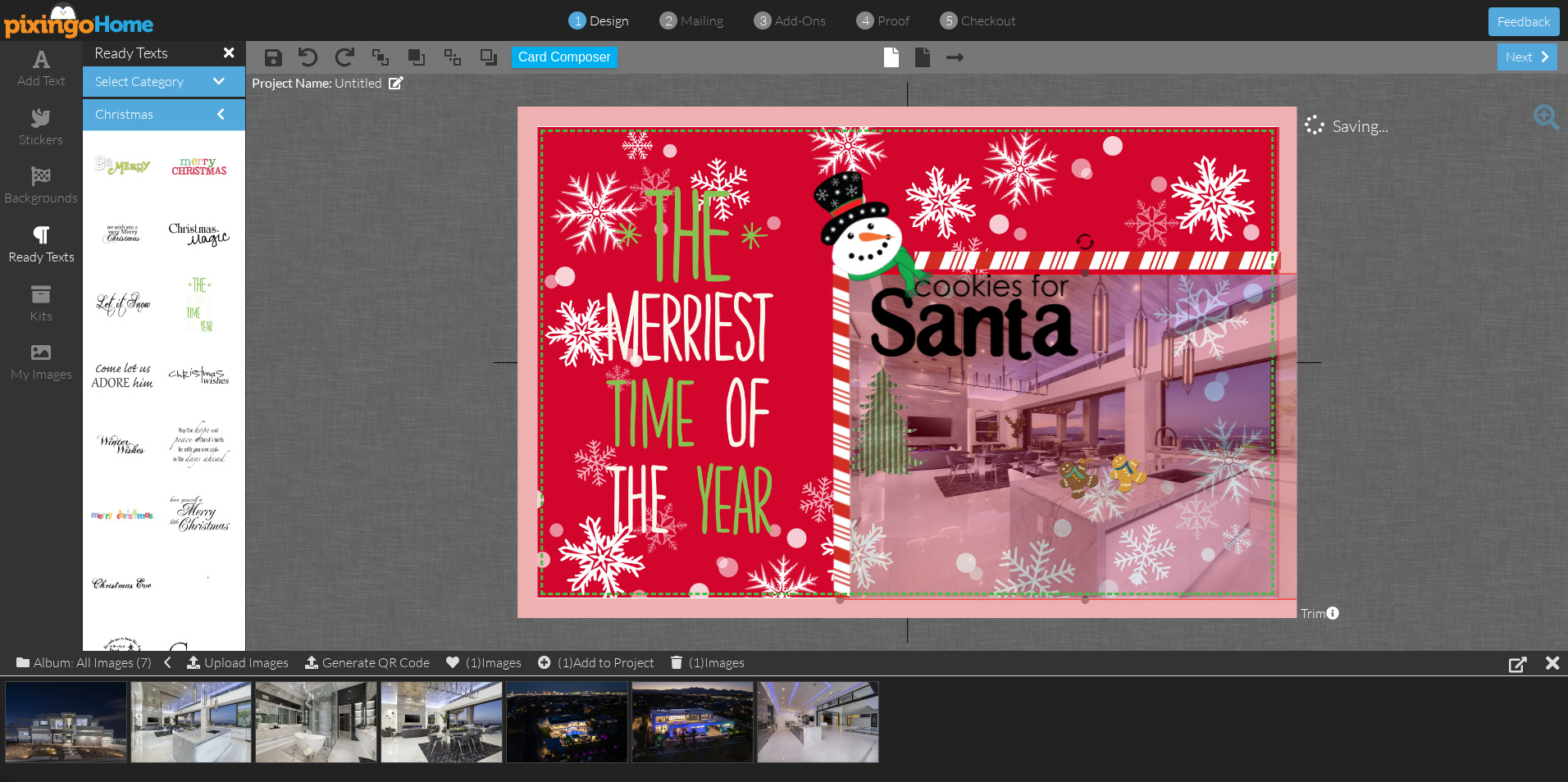
click at [1027, 545] on img at bounding box center [1085, 436] width 490 height 327
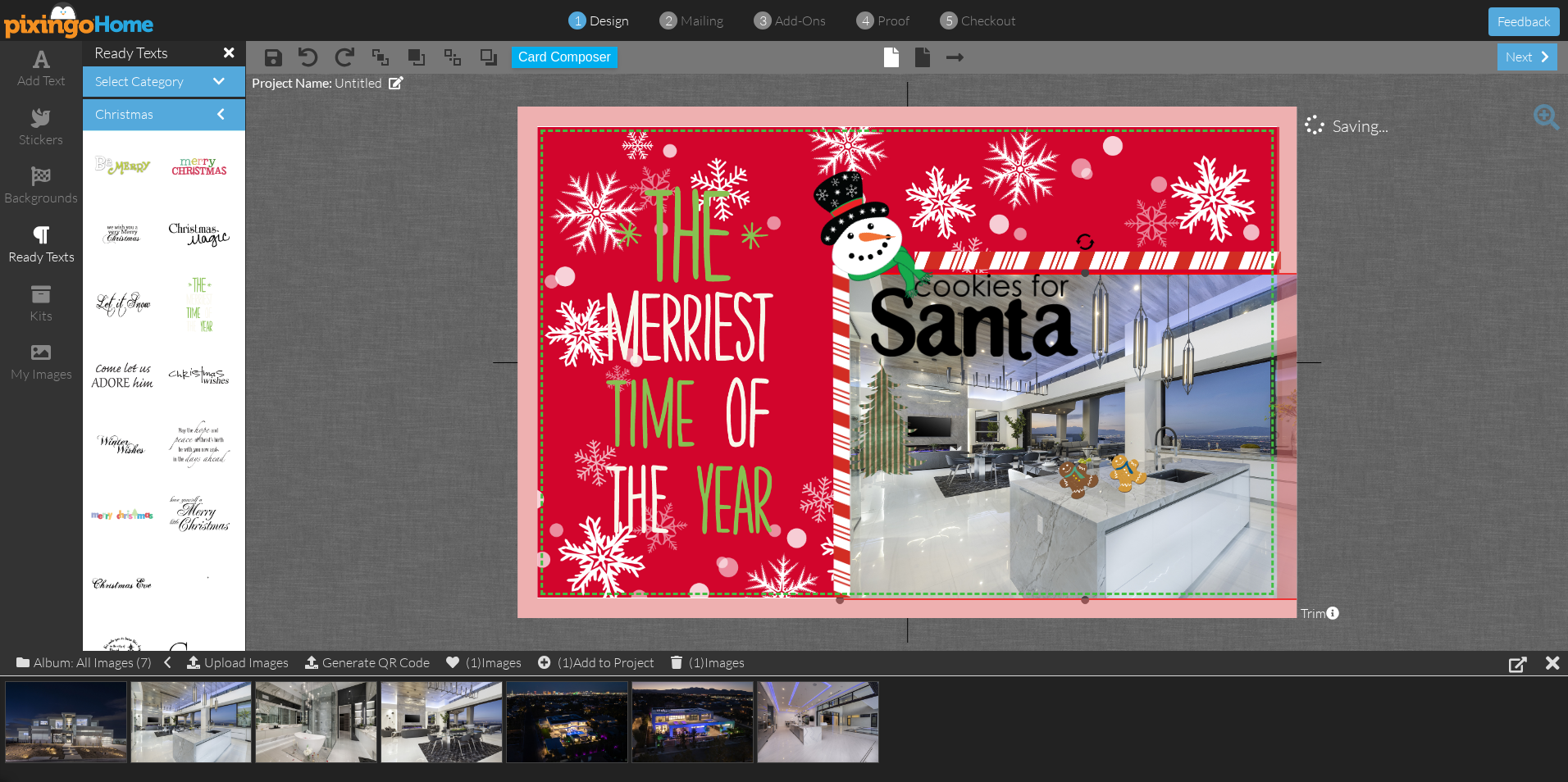
drag, startPoint x: 970, startPoint y: 453, endPoint x: 974, endPoint y: 444, distance: 9.8
click at [970, 452] on img at bounding box center [1085, 436] width 490 height 327
click at [1084, 269] on img at bounding box center [1096, 266] width 366 height 45
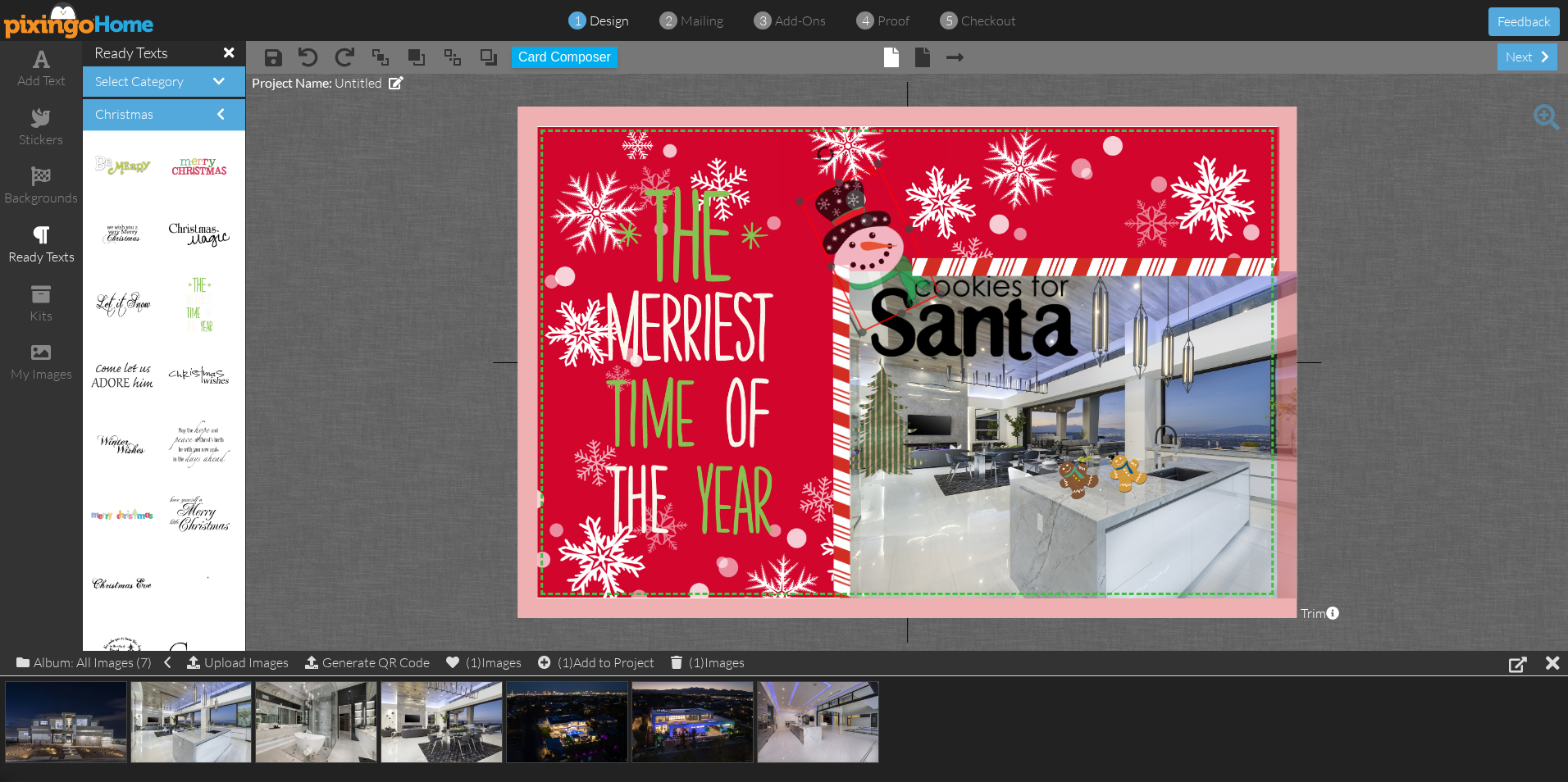
drag, startPoint x: 868, startPoint y: 245, endPoint x: 869, endPoint y: 255, distance: 10.0
click at [869, 255] on img at bounding box center [870, 248] width 141 height 168
click at [897, 566] on img at bounding box center [1085, 435] width 490 height 327
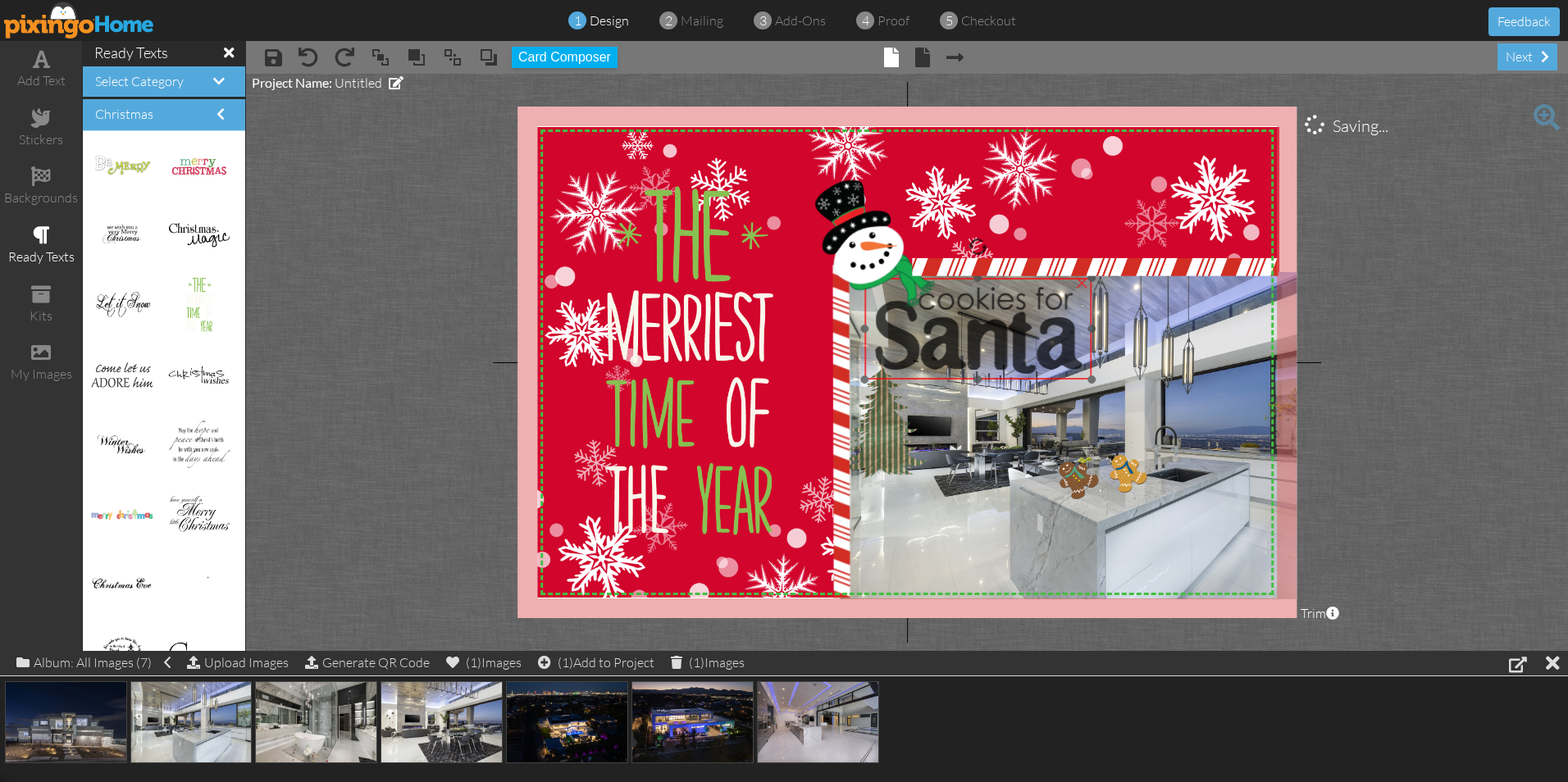
drag, startPoint x: 974, startPoint y: 323, endPoint x: 979, endPoint y: 337, distance: 14.9
click at [979, 337] on img at bounding box center [978, 328] width 228 height 102
click at [970, 522] on img at bounding box center [1085, 435] width 490 height 327
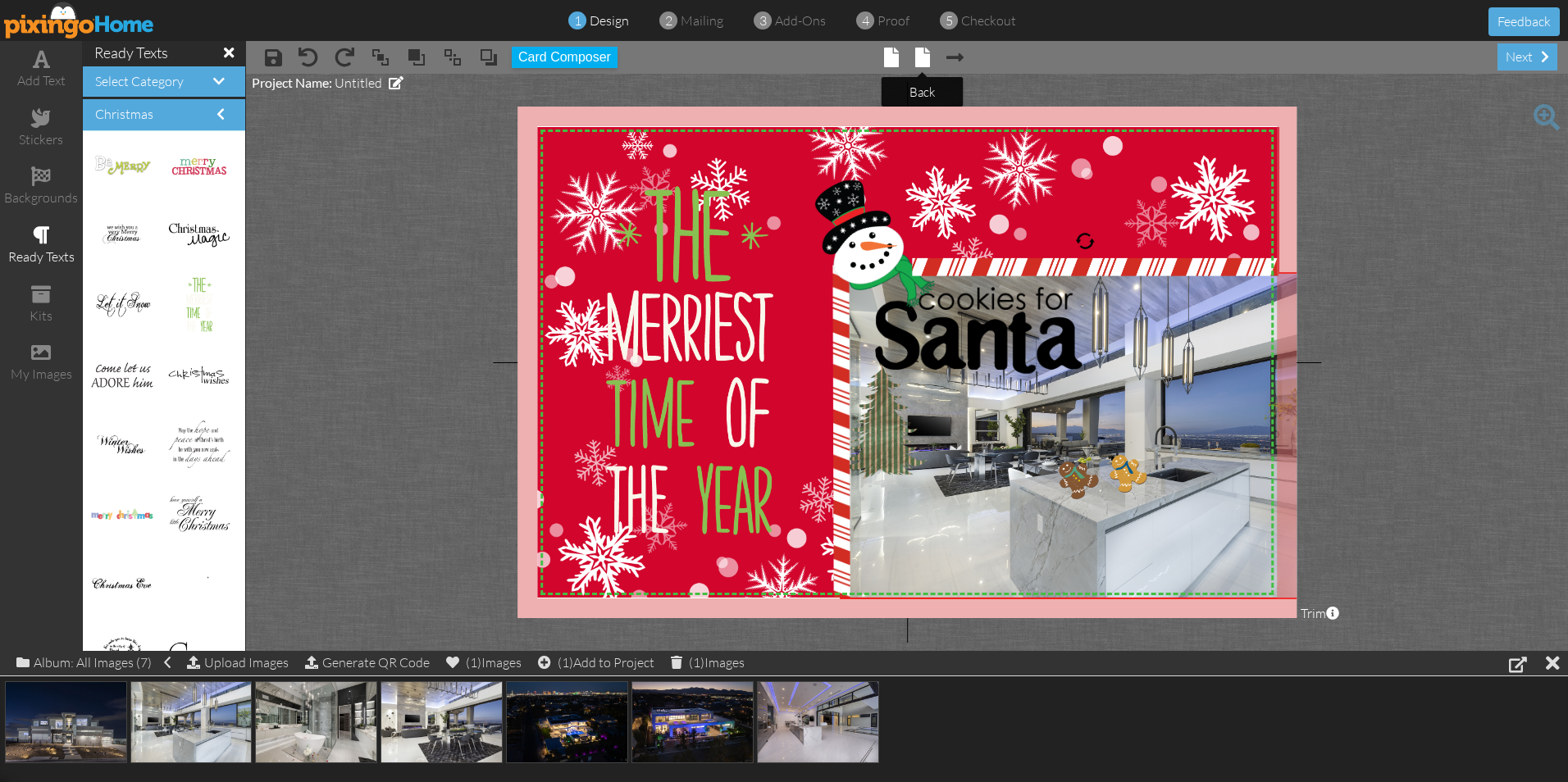
click at [917, 61] on span at bounding box center [922, 57] width 14 height 20
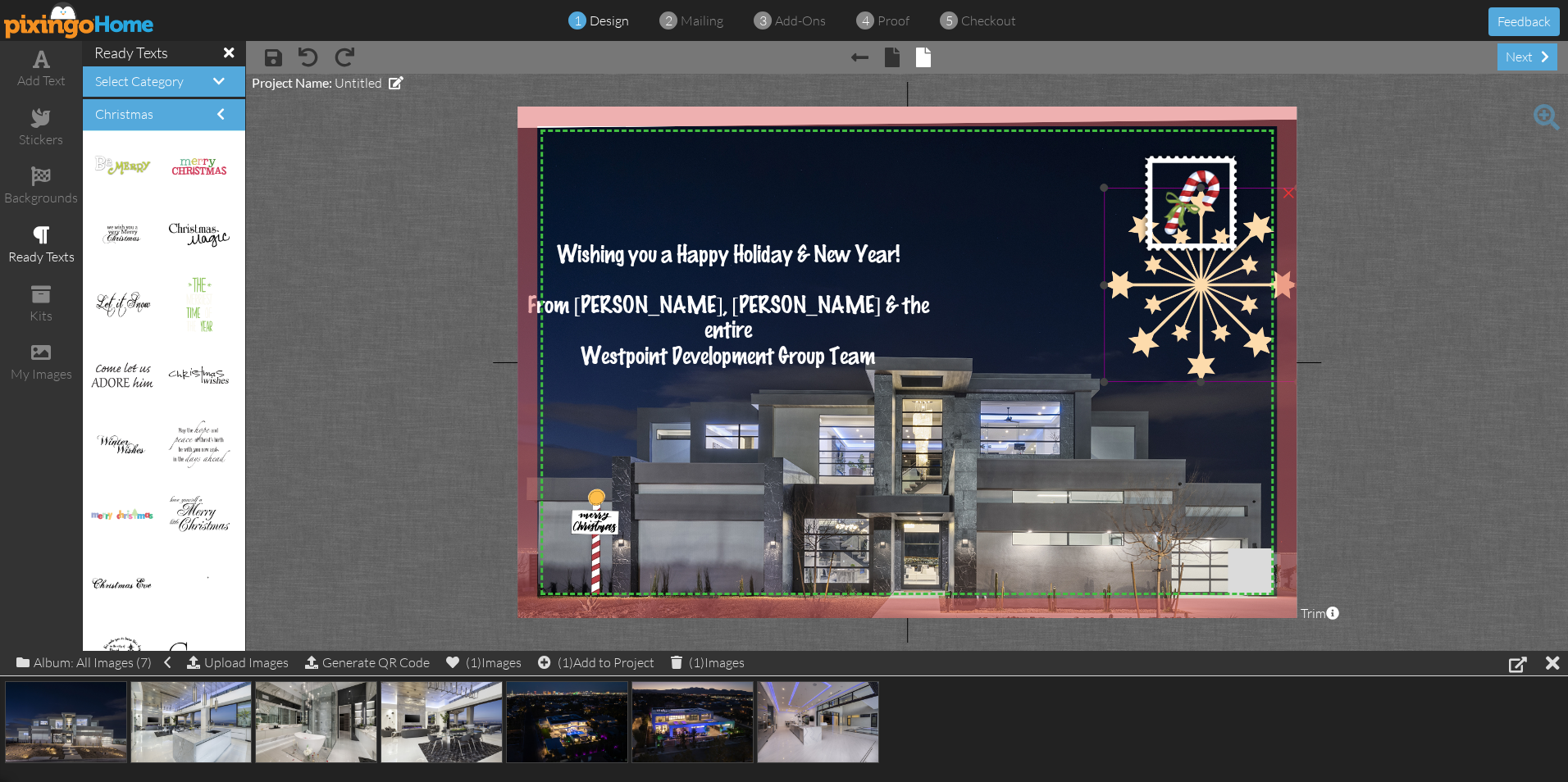
click at [1231, 278] on img at bounding box center [1201, 285] width 195 height 195
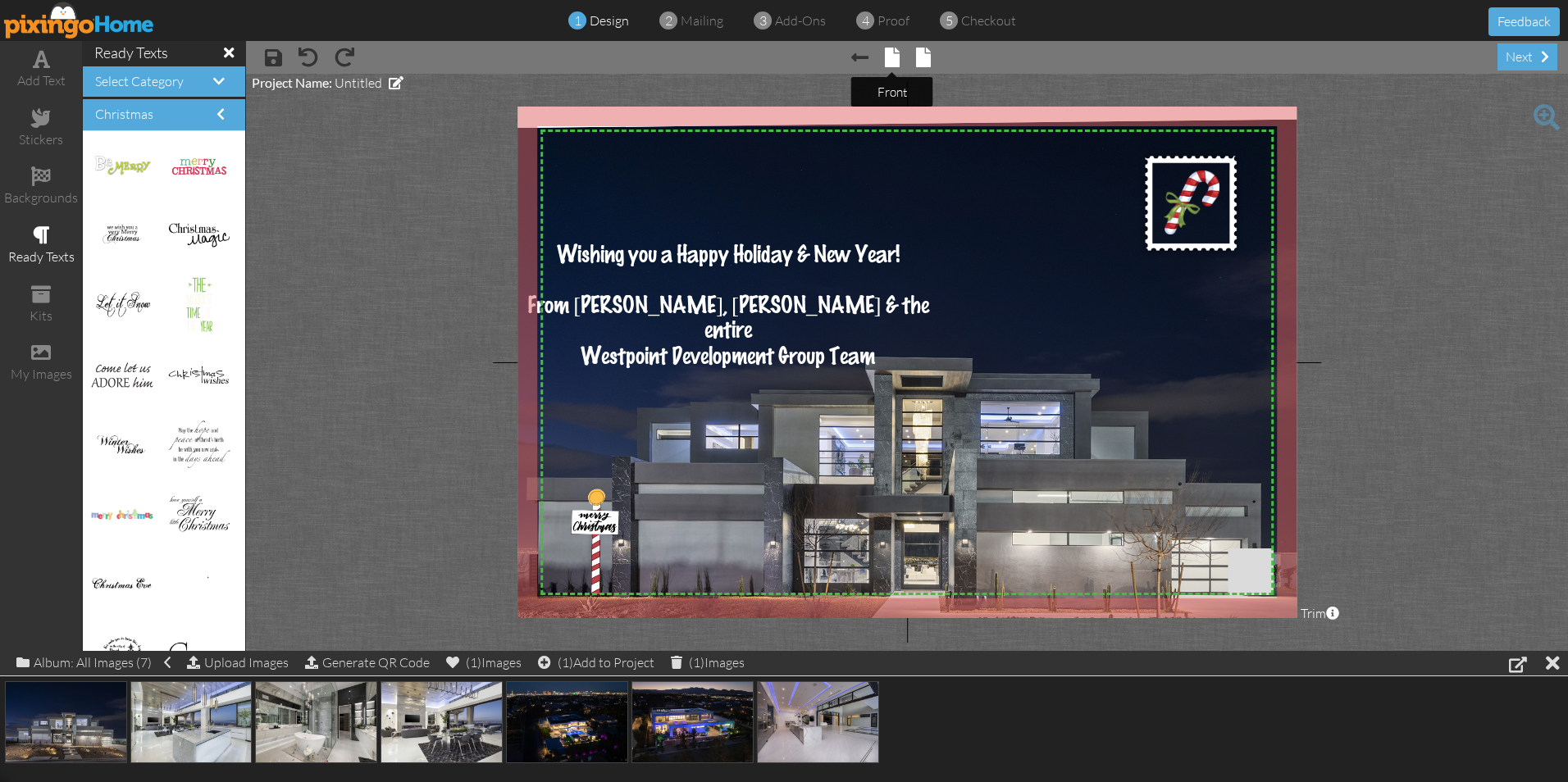
click at [887, 50] on span at bounding box center [892, 57] width 14 height 20
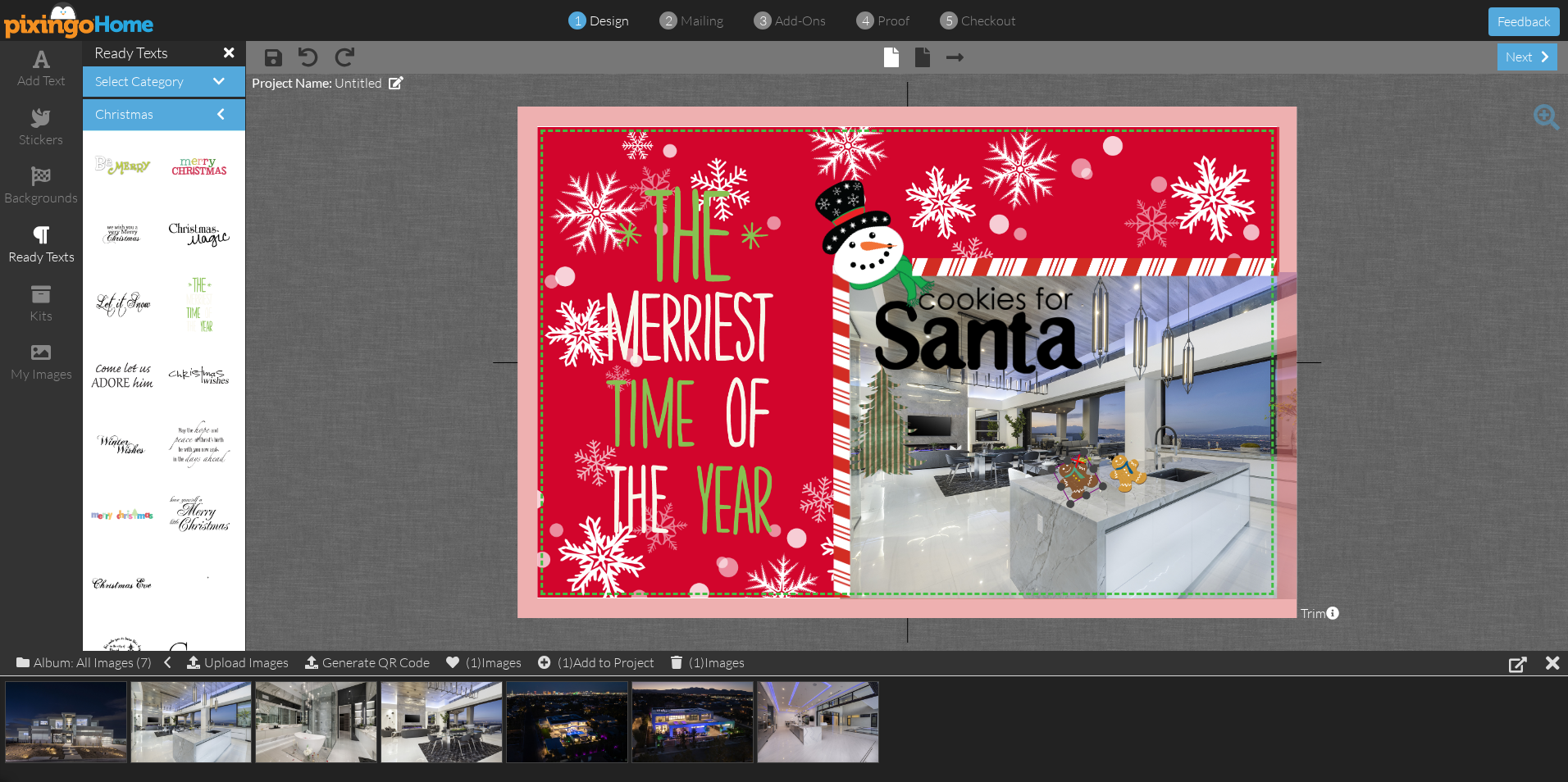
click at [1082, 483] on img at bounding box center [1076, 478] width 51 height 52
click at [1003, 346] on img at bounding box center [978, 328] width 228 height 102
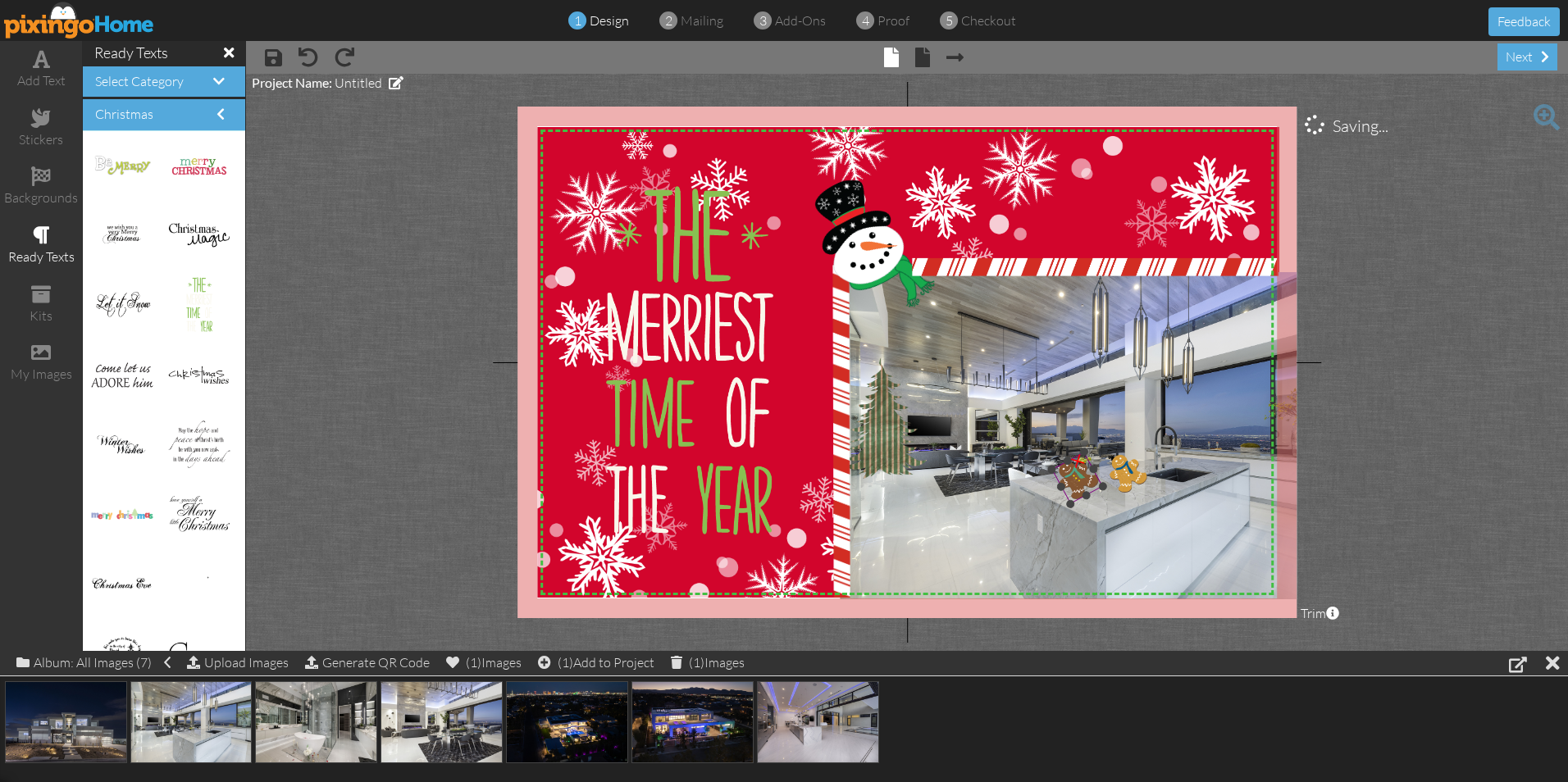
click at [1083, 483] on img at bounding box center [1076, 478] width 51 height 52
click at [1124, 483] on img at bounding box center [1125, 474] width 52 height 51
click at [270, 53] on span at bounding box center [274, 57] width 17 height 20
click at [389, 85] on span at bounding box center [396, 83] width 14 height 13
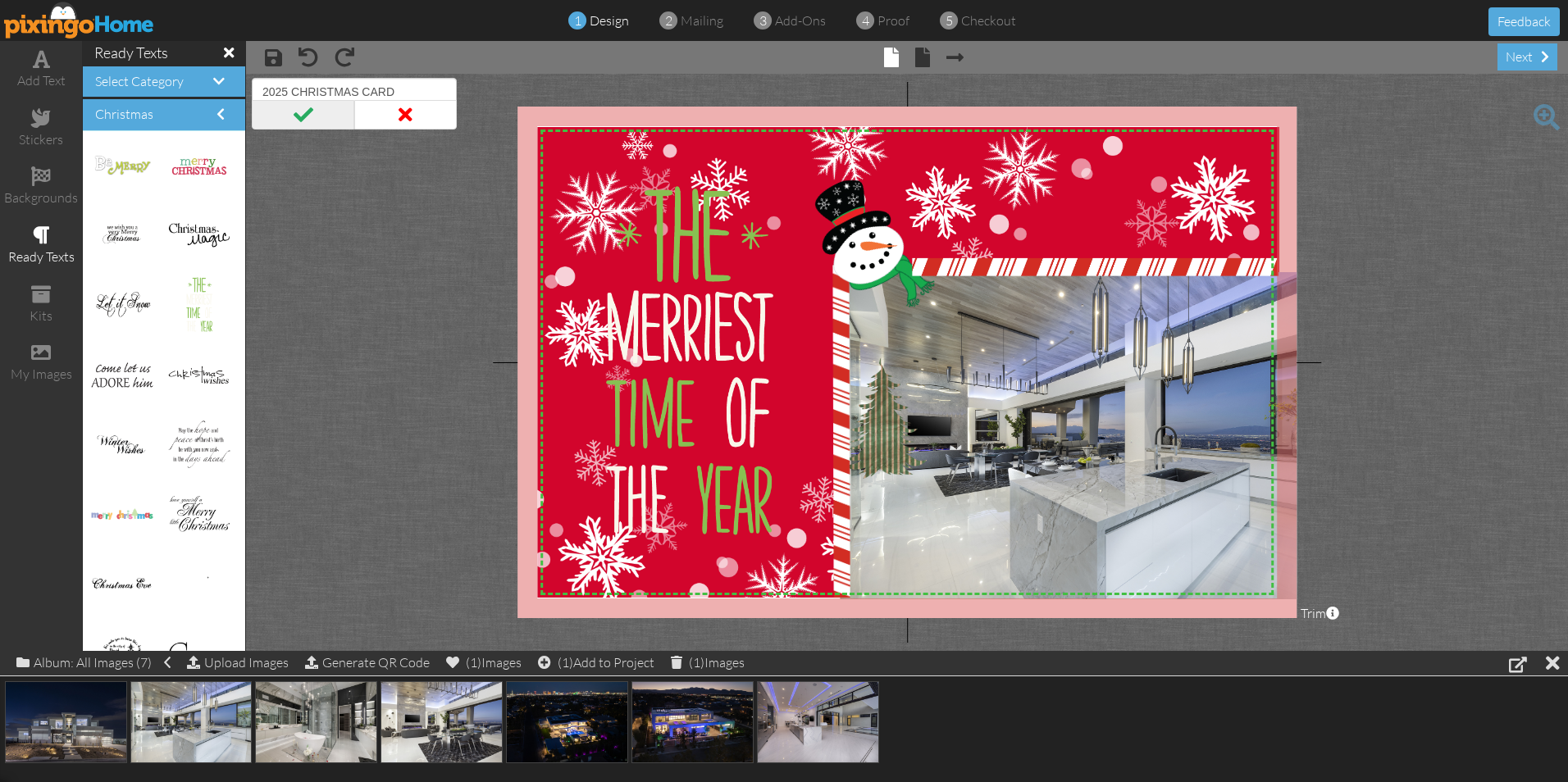
type input "2025 CHRISTMAS CARD"
click at [312, 113] on span at bounding box center [302, 114] width 102 height 30
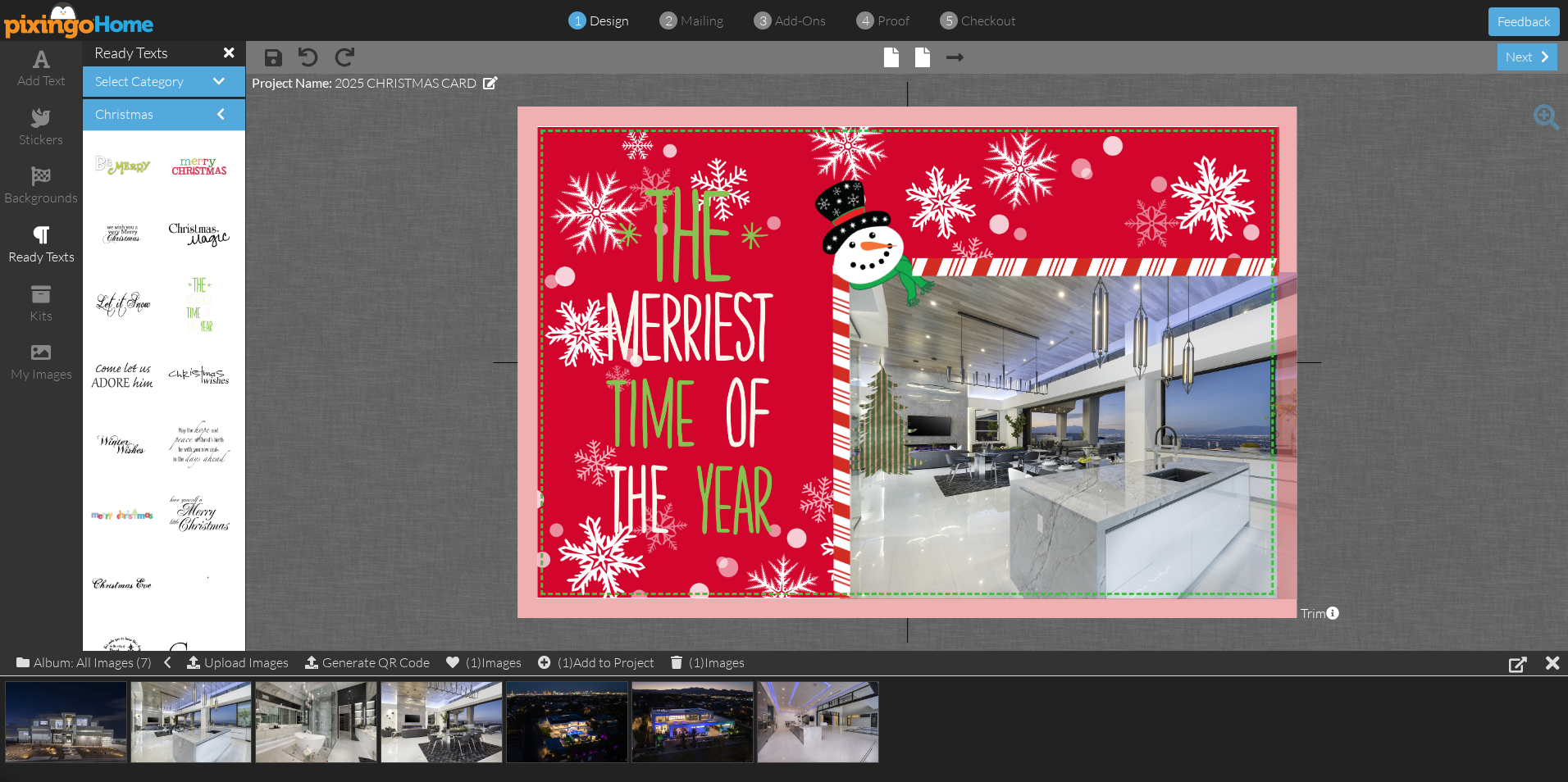
click at [914, 60] on span "× back" at bounding box center [914, 57] width 31 height 27
click at [916, 63] on span at bounding box center [922, 57] width 14 height 20
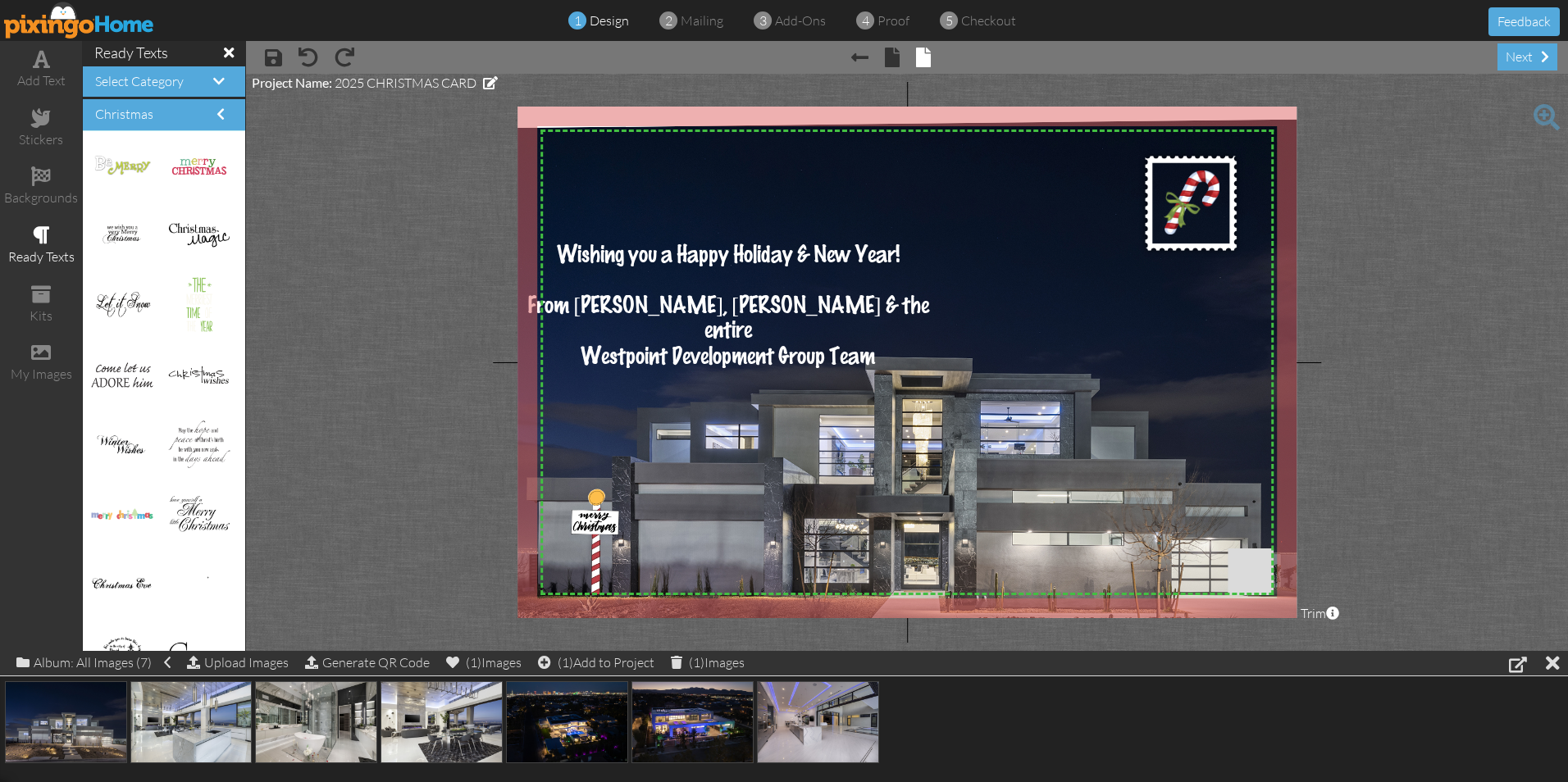
click at [354, 270] on project-studio-wrapper "X X X X X X X X X X X X X X X X X X X X X X X X X X X X X X X X X X X X X X X X…" at bounding box center [907, 361] width 1322 height 577
click at [278, 62] on span at bounding box center [274, 57] width 17 height 20
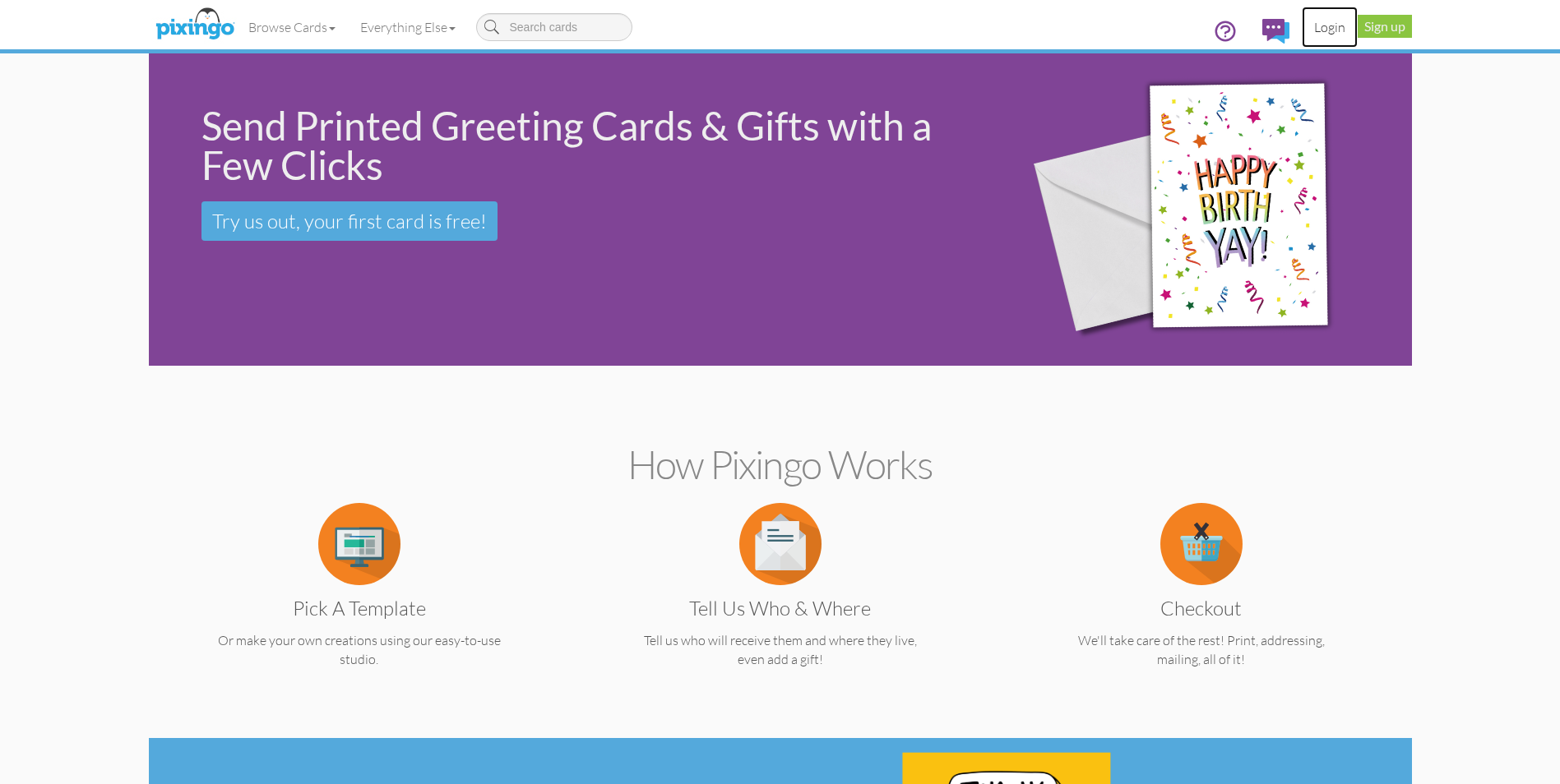
click at [1323, 29] on link "Login" at bounding box center [1329, 27] width 55 height 41
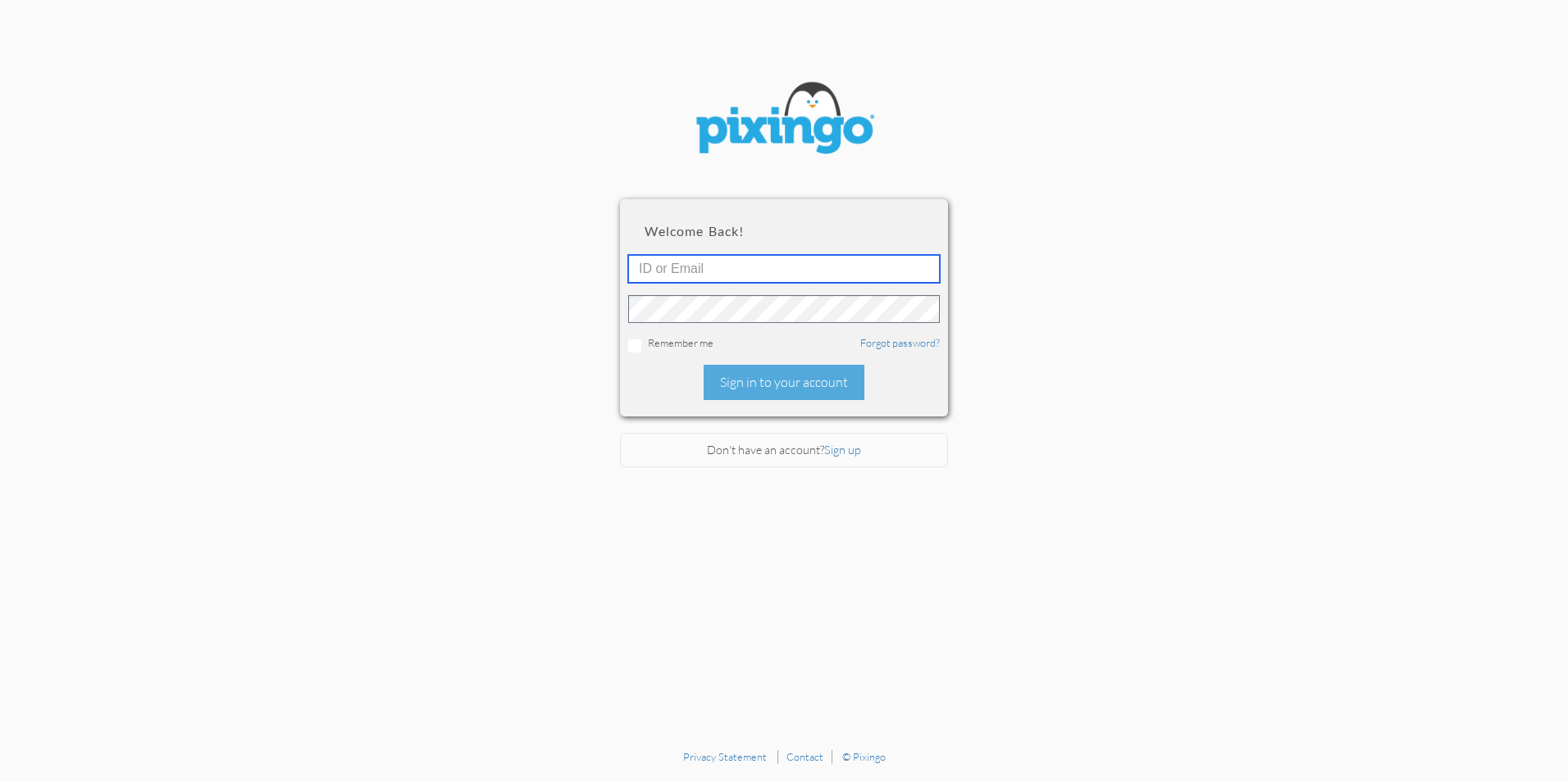
click at [716, 276] on input "text" at bounding box center [784, 268] width 312 height 28
type input "[PERSON_NAME][EMAIL_ADDRESS][DOMAIN_NAME]"
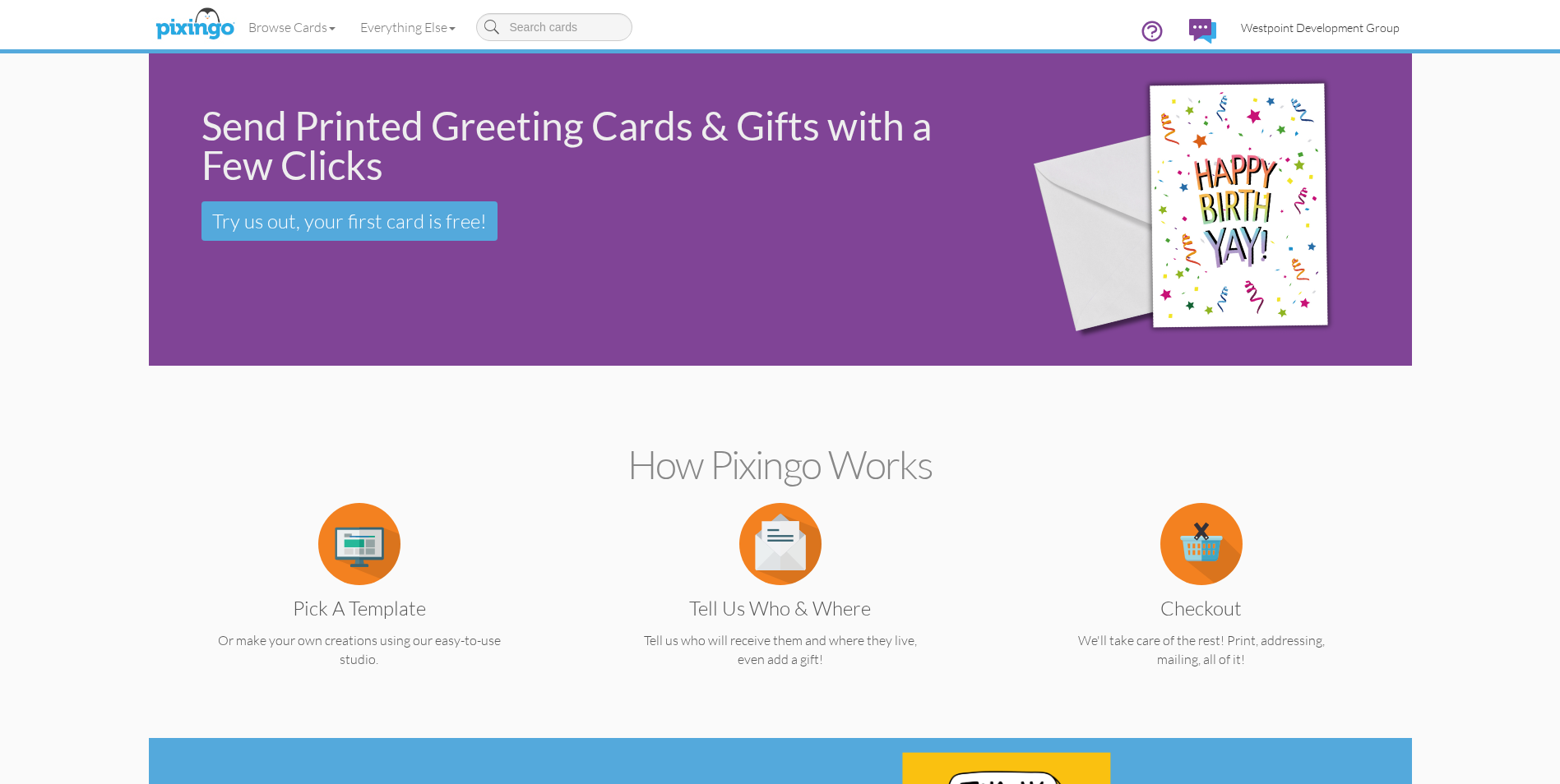
click at [1271, 31] on span "Westpoint Development Group" at bounding box center [1321, 27] width 159 height 14
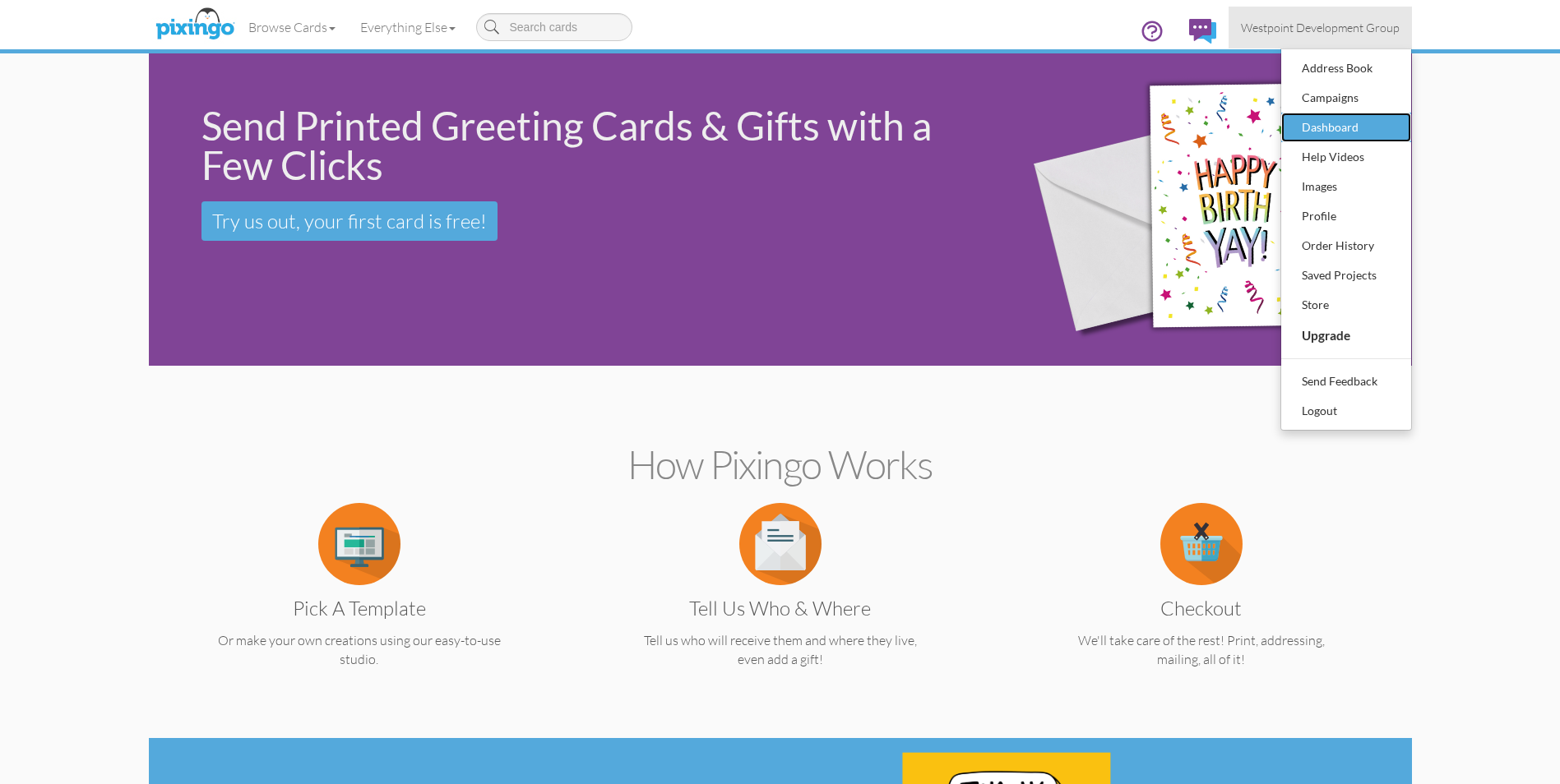
click at [1307, 131] on div "Dashboard" at bounding box center [1346, 127] width 97 height 25
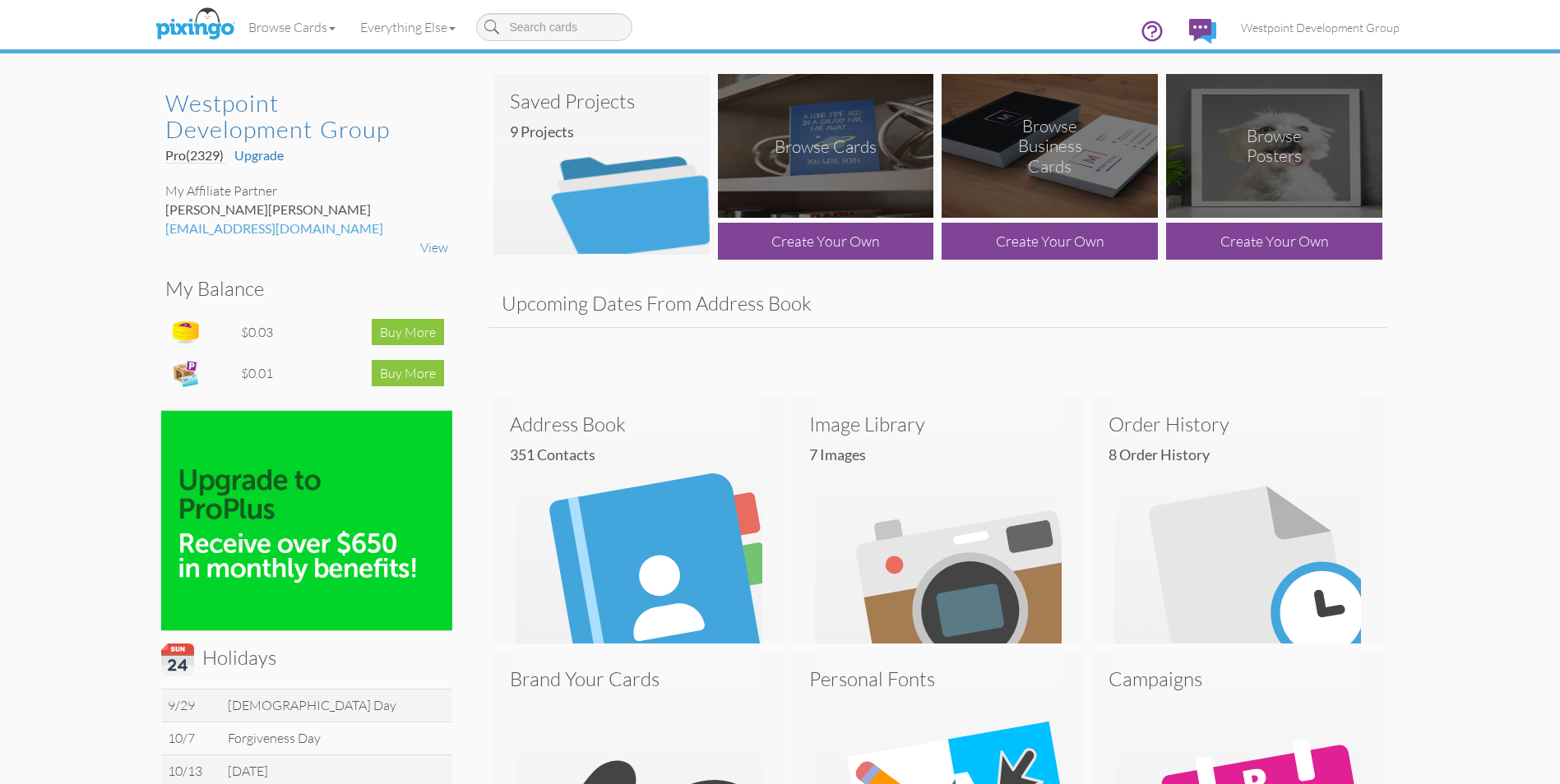
click at [614, 228] on img at bounding box center [602, 163] width 216 height 181
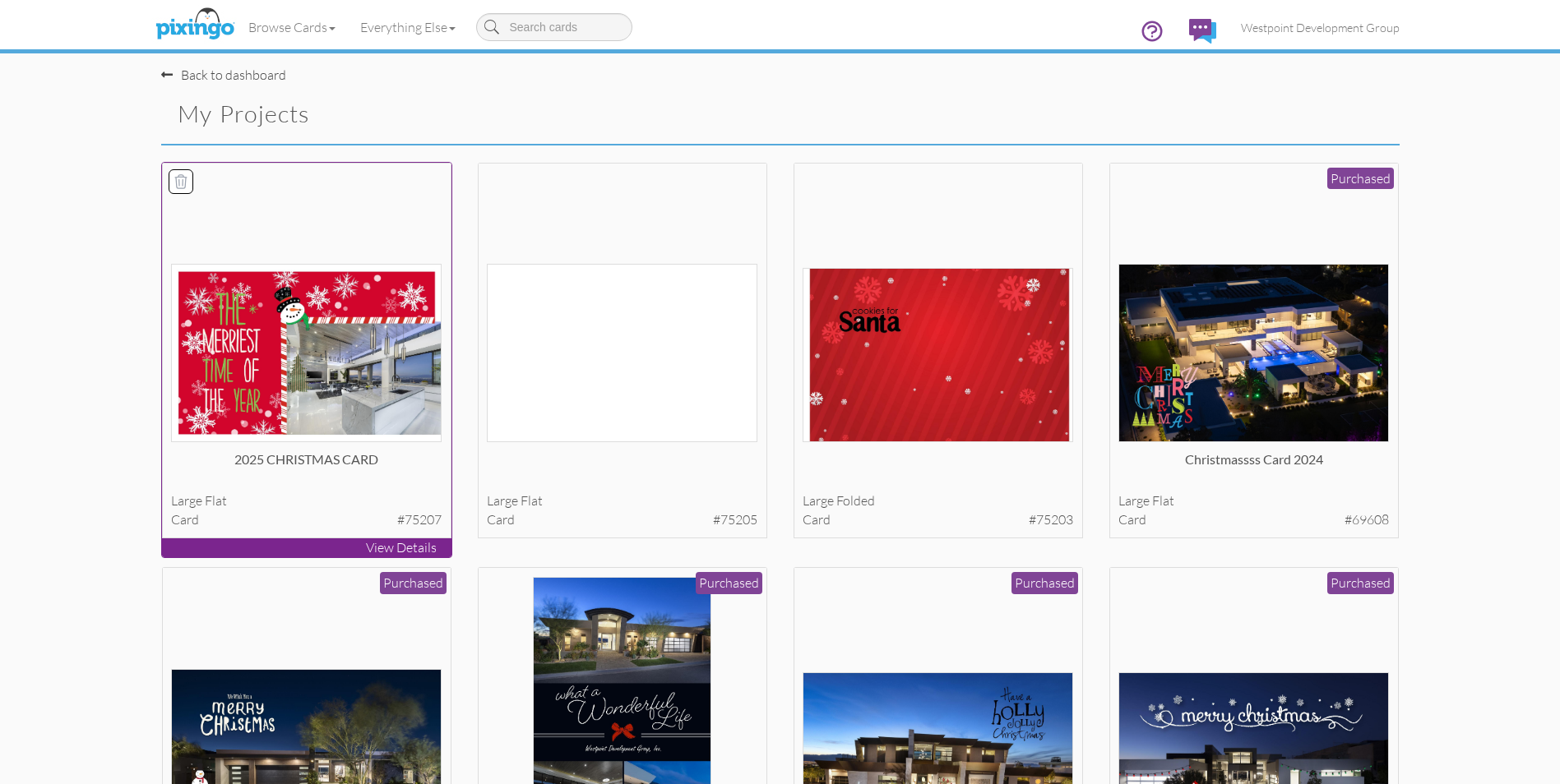
click at [291, 343] on img at bounding box center [306, 353] width 271 height 179
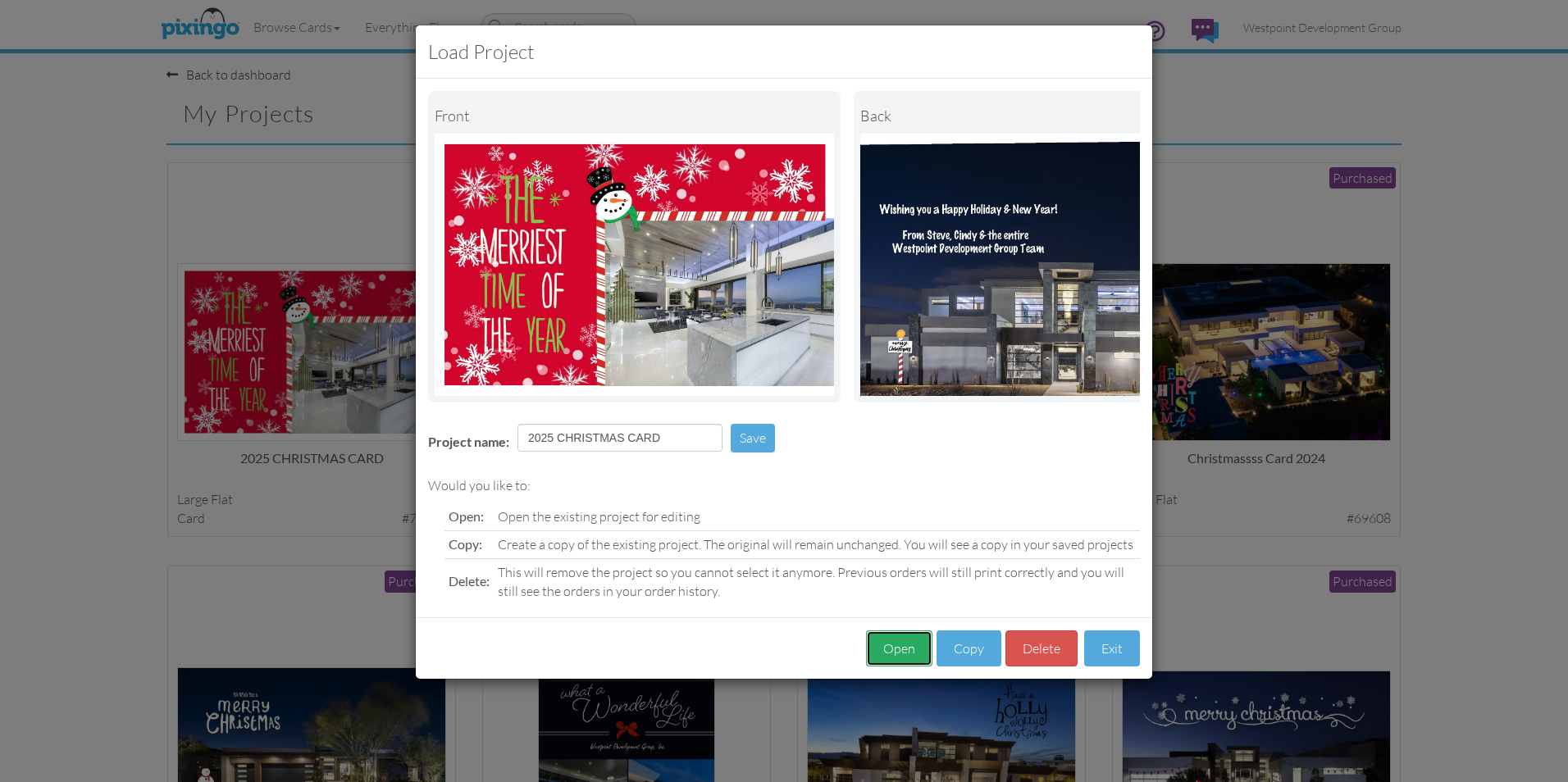
click at [892, 654] on button "Open" at bounding box center [899, 648] width 67 height 37
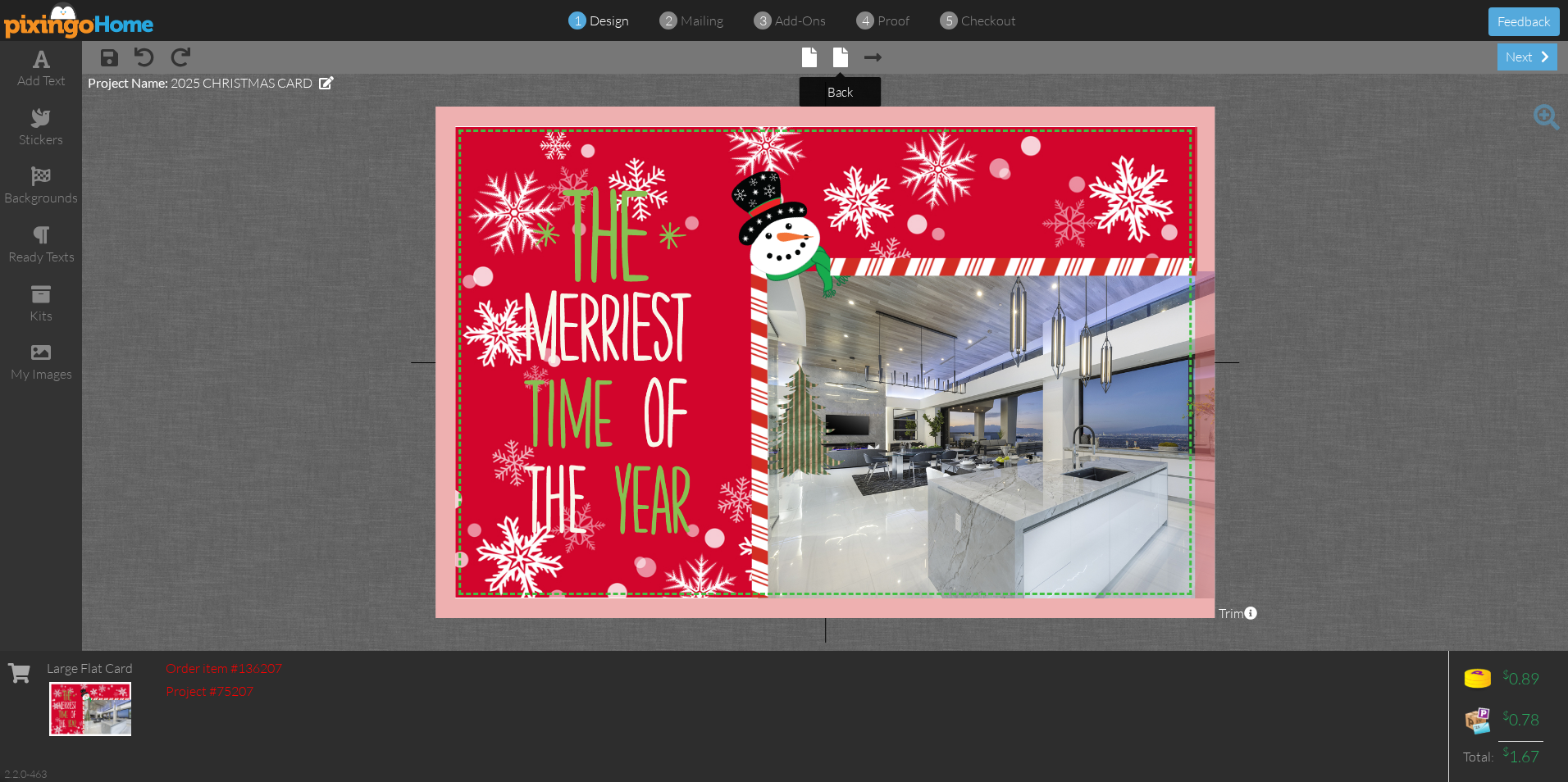
click at [842, 60] on span at bounding box center [840, 57] width 14 height 20
